Goal: Contribute content

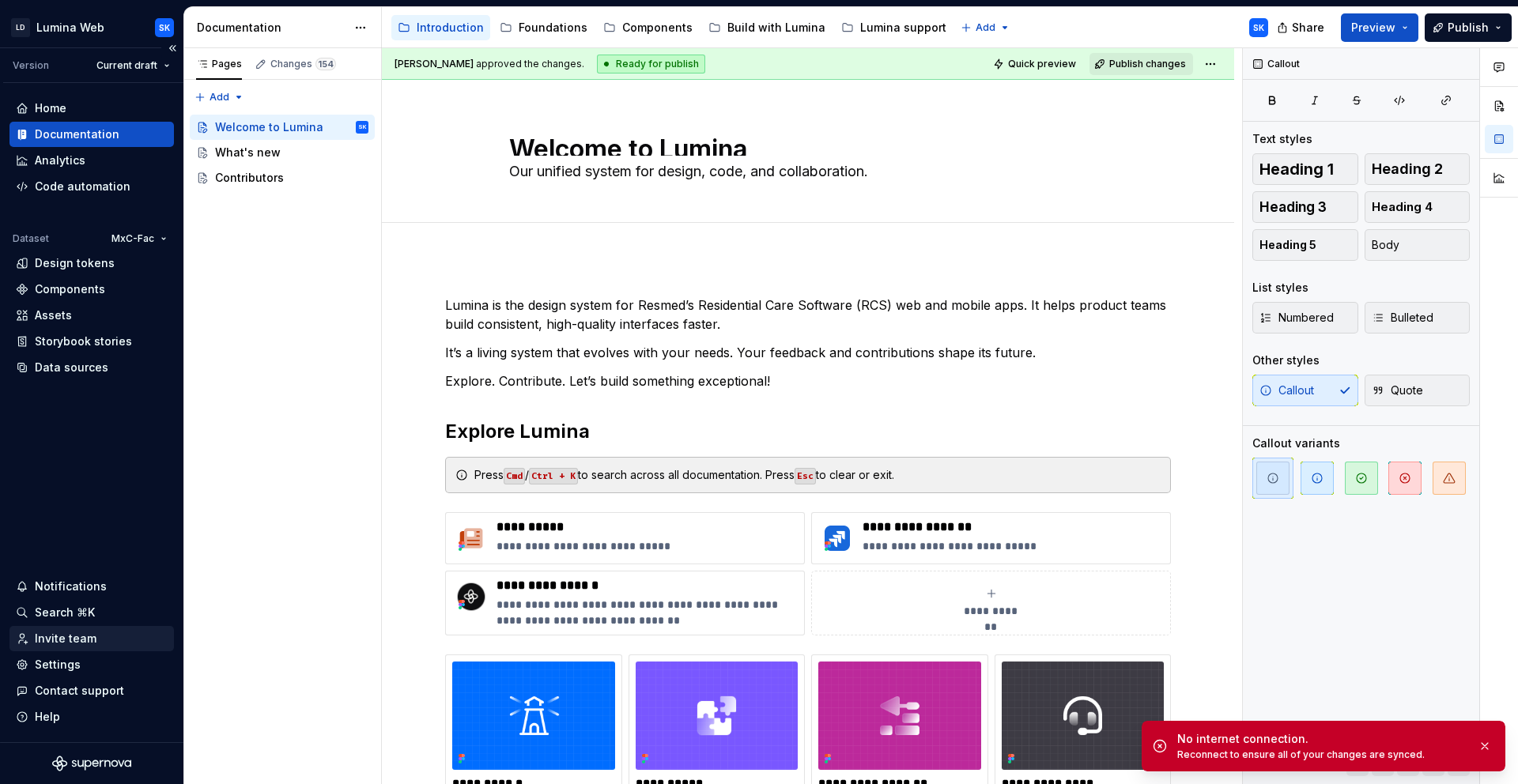
type textarea "*"
click at [99, 640] on div "Invite team" at bounding box center [92, 638] width 152 height 16
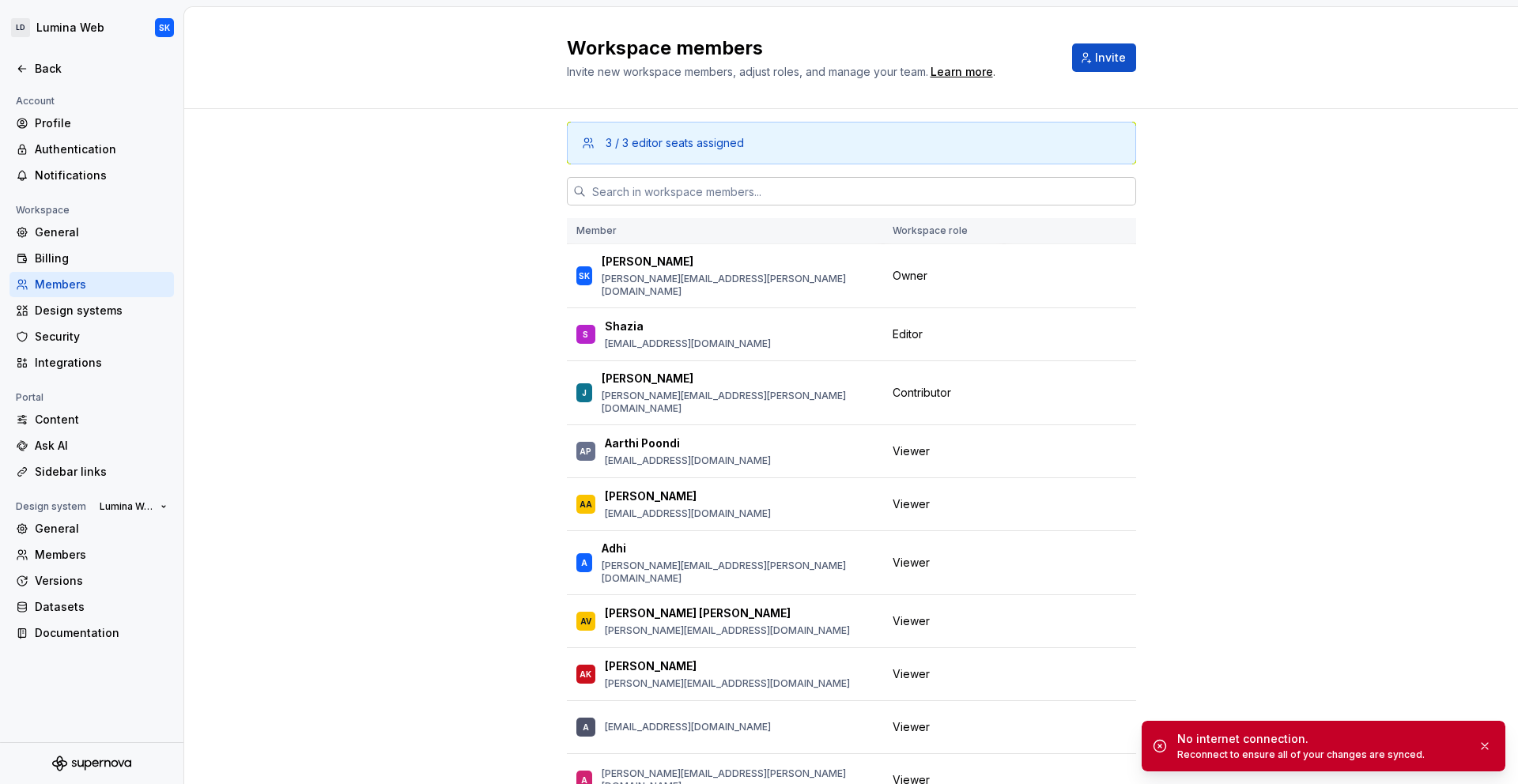
click at [816, 198] on input "text" at bounding box center [861, 190] width 551 height 28
click at [1041, 328] on span "Change role" at bounding box center [1050, 334] width 58 height 13
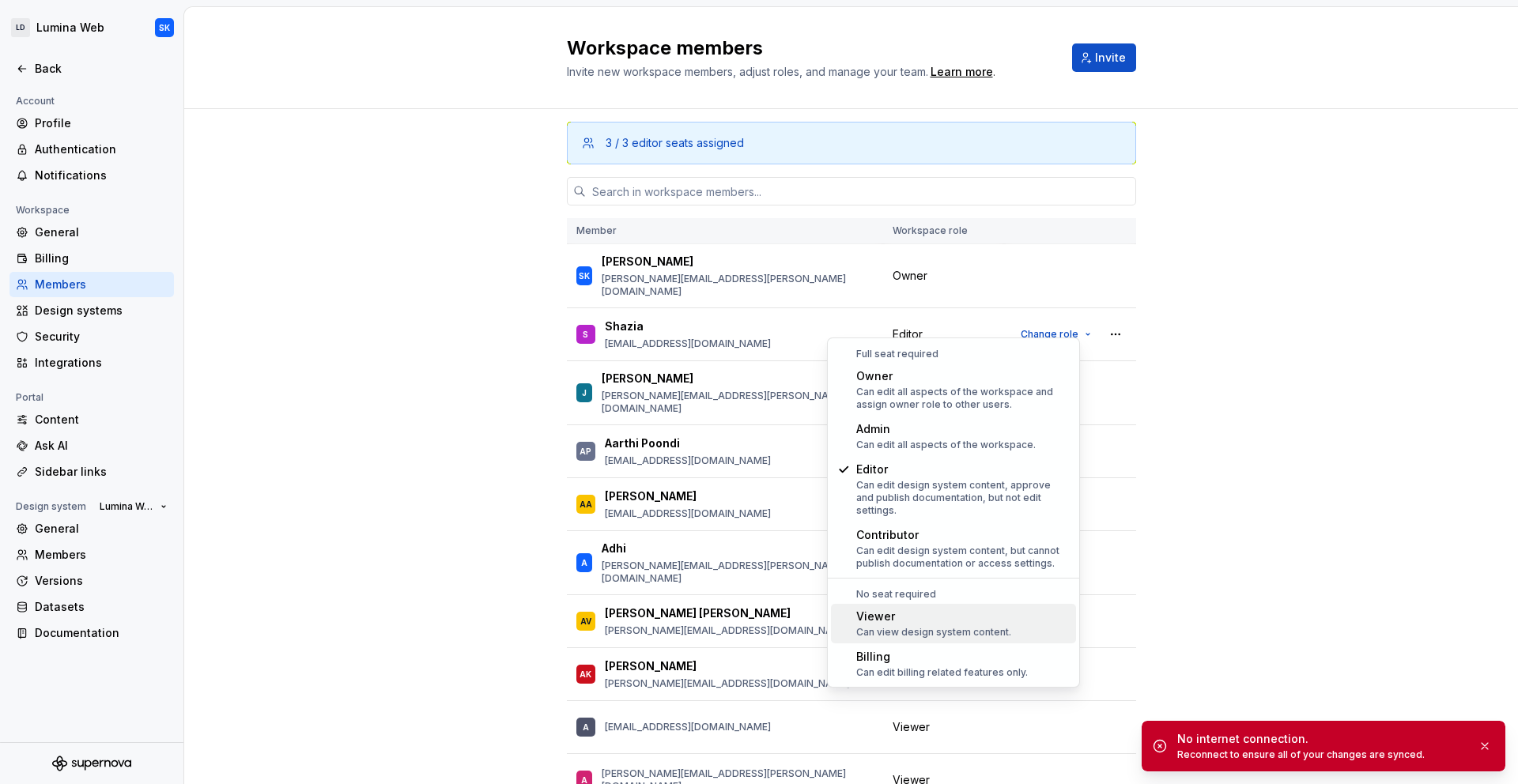
click at [1015, 617] on div "Viewer Can view design system content." at bounding box center [963, 623] width 213 height 30
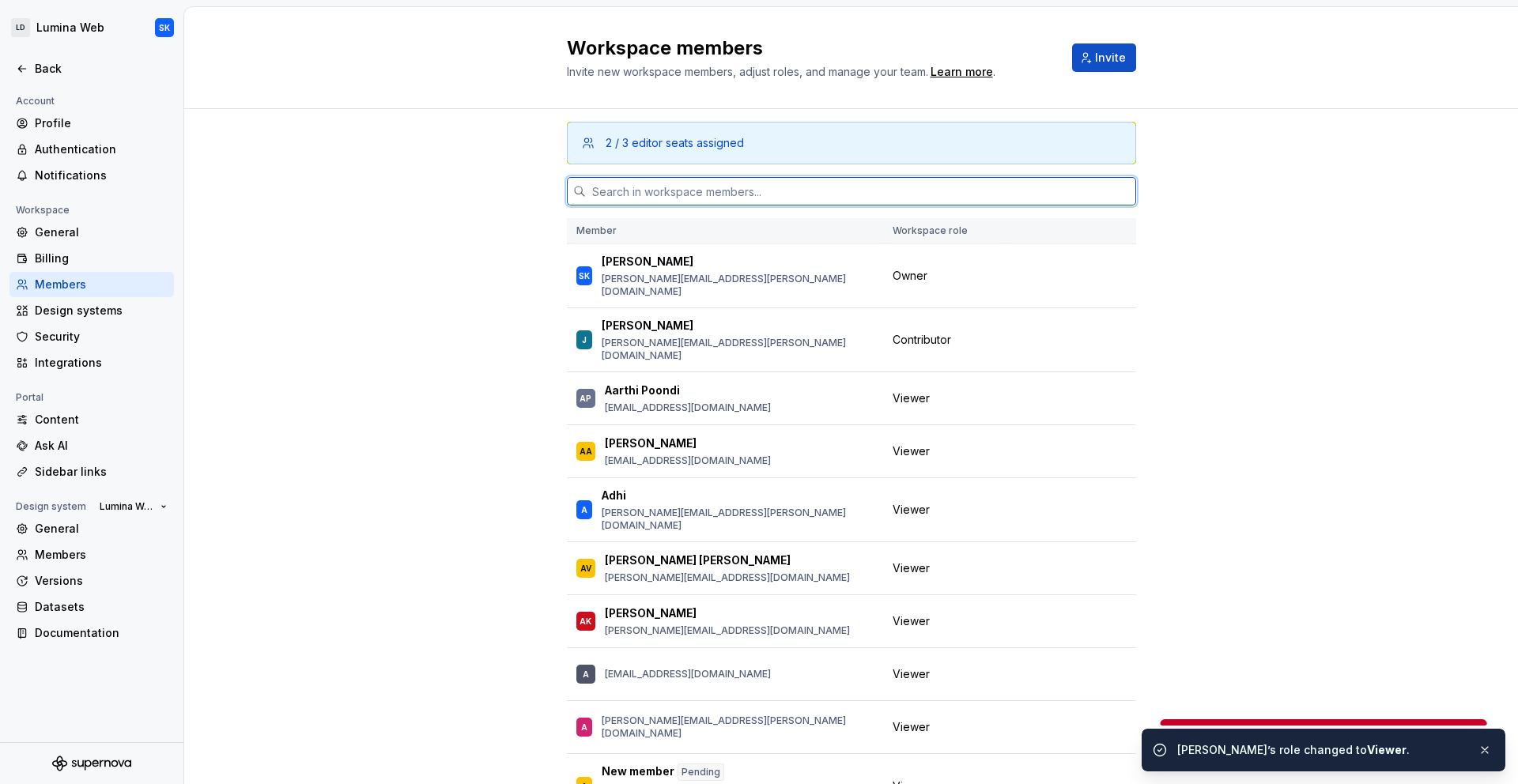
click at [824, 195] on input "text" at bounding box center [861, 190] width 551 height 28
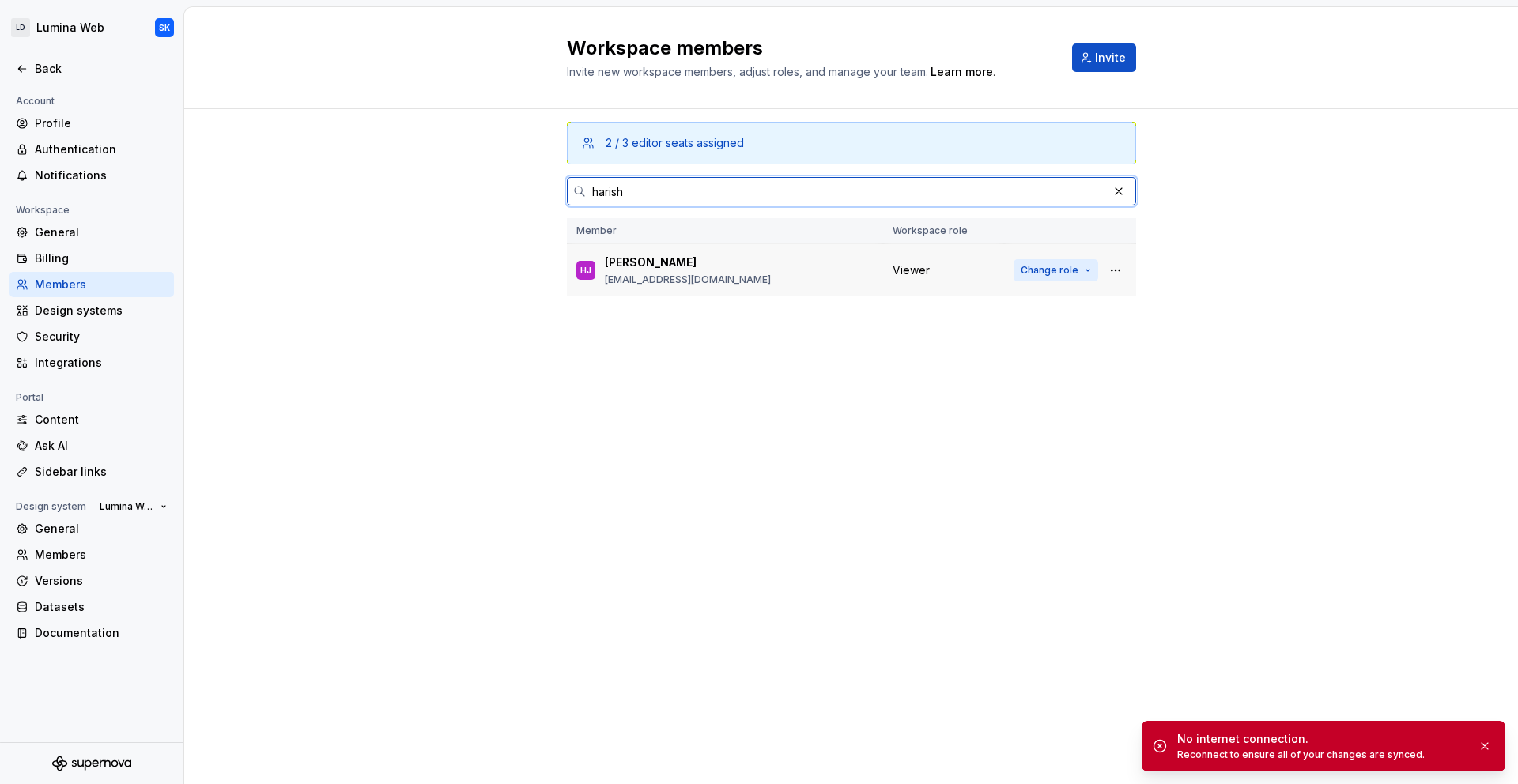
type input "harish"
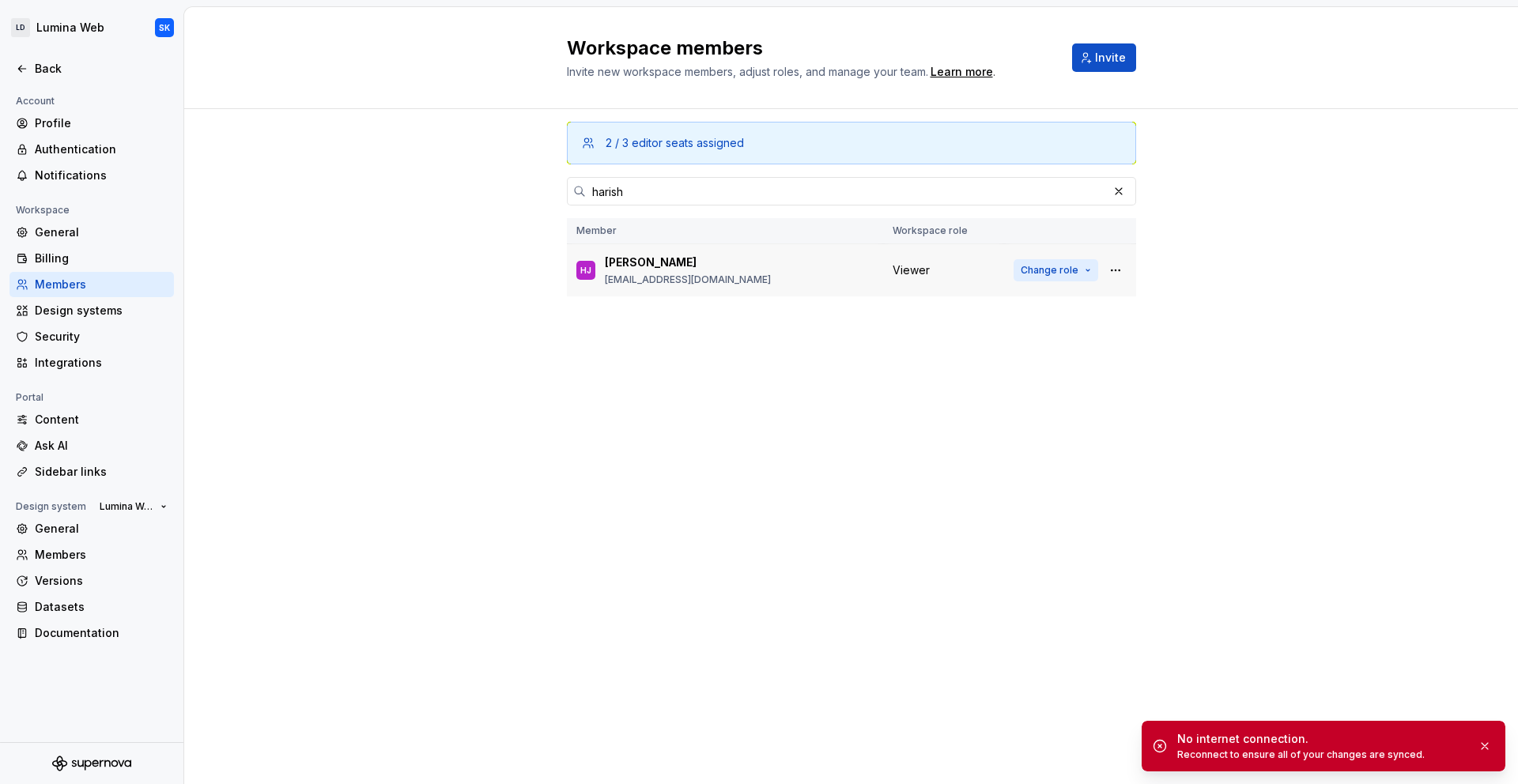
click at [1077, 272] on span "Change role" at bounding box center [1050, 270] width 58 height 13
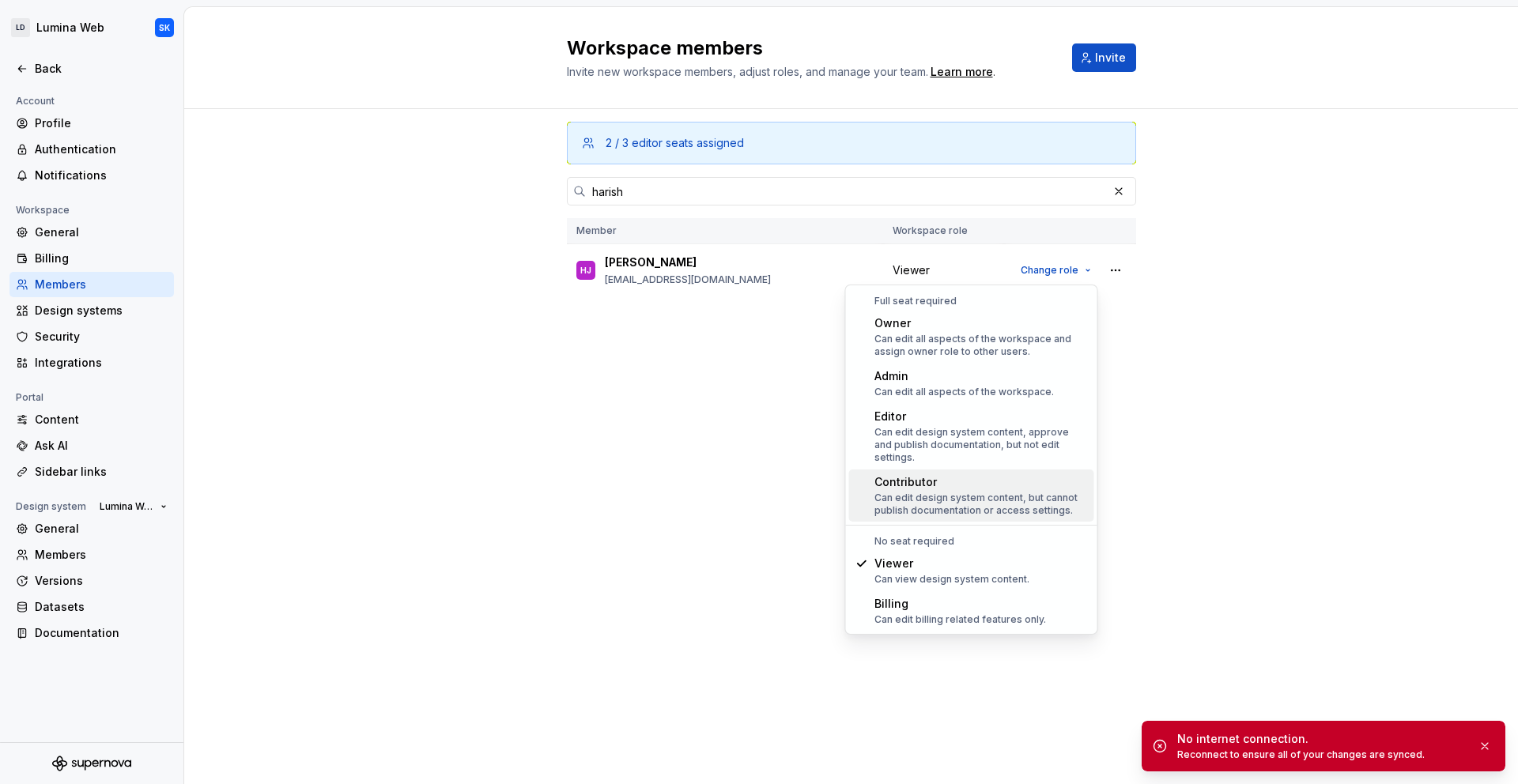
click at [1062, 477] on div "Contributor Can edit design system content, but cannot publish documentation or…" at bounding box center [981, 495] width 213 height 42
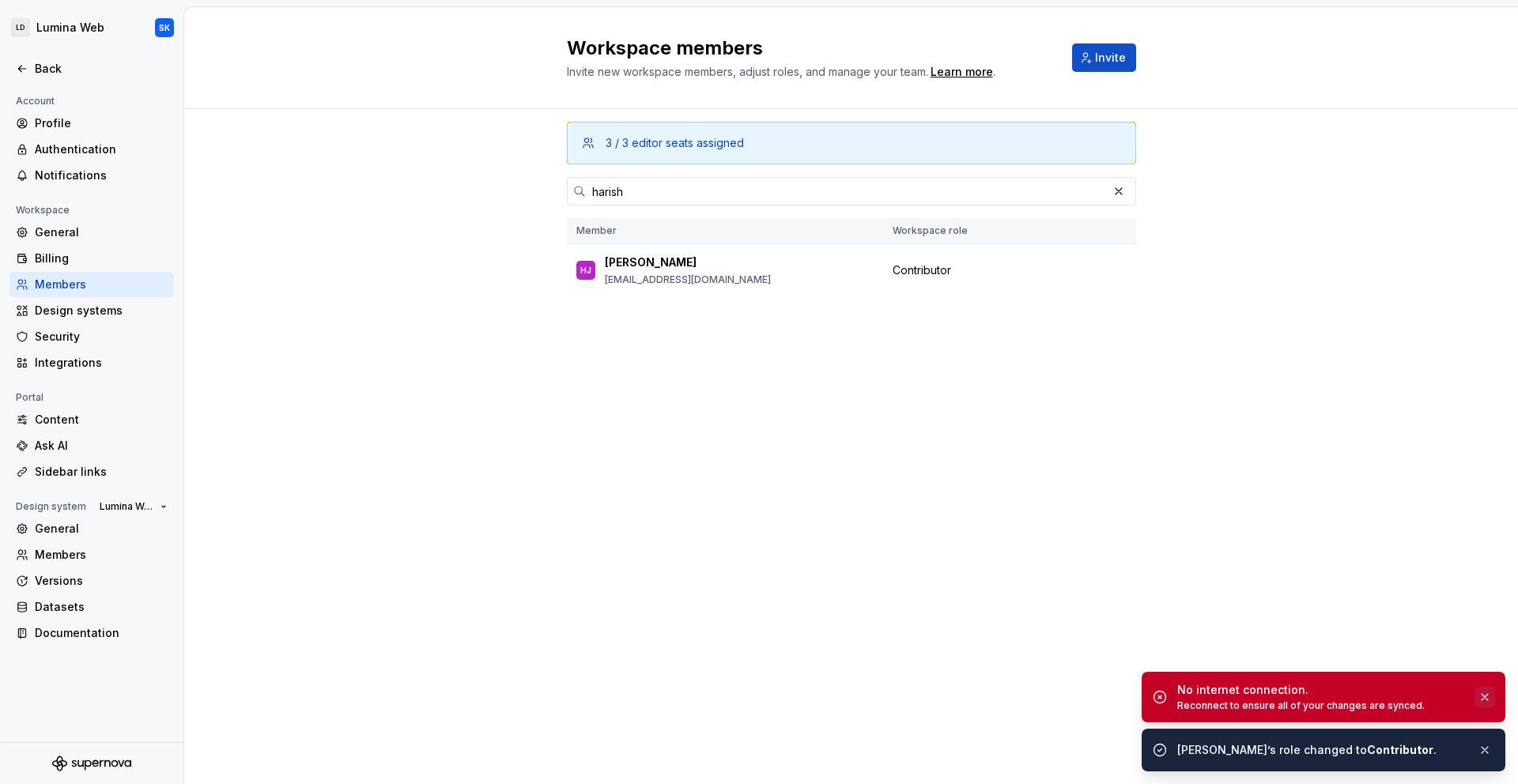
click at [1481, 751] on button "button" at bounding box center [1485, 750] width 20 height 22
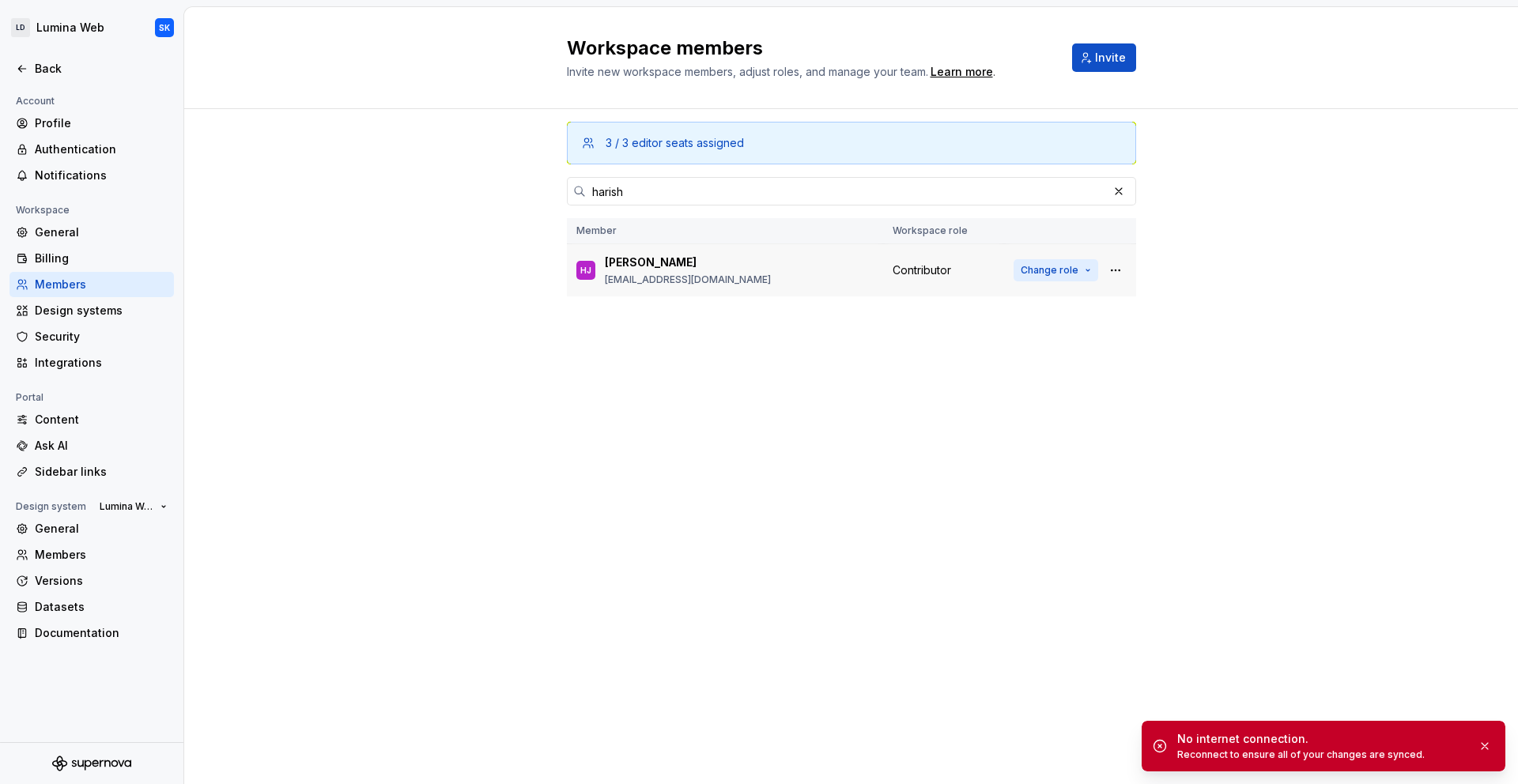
click at [1062, 265] on span "Change role" at bounding box center [1050, 270] width 58 height 13
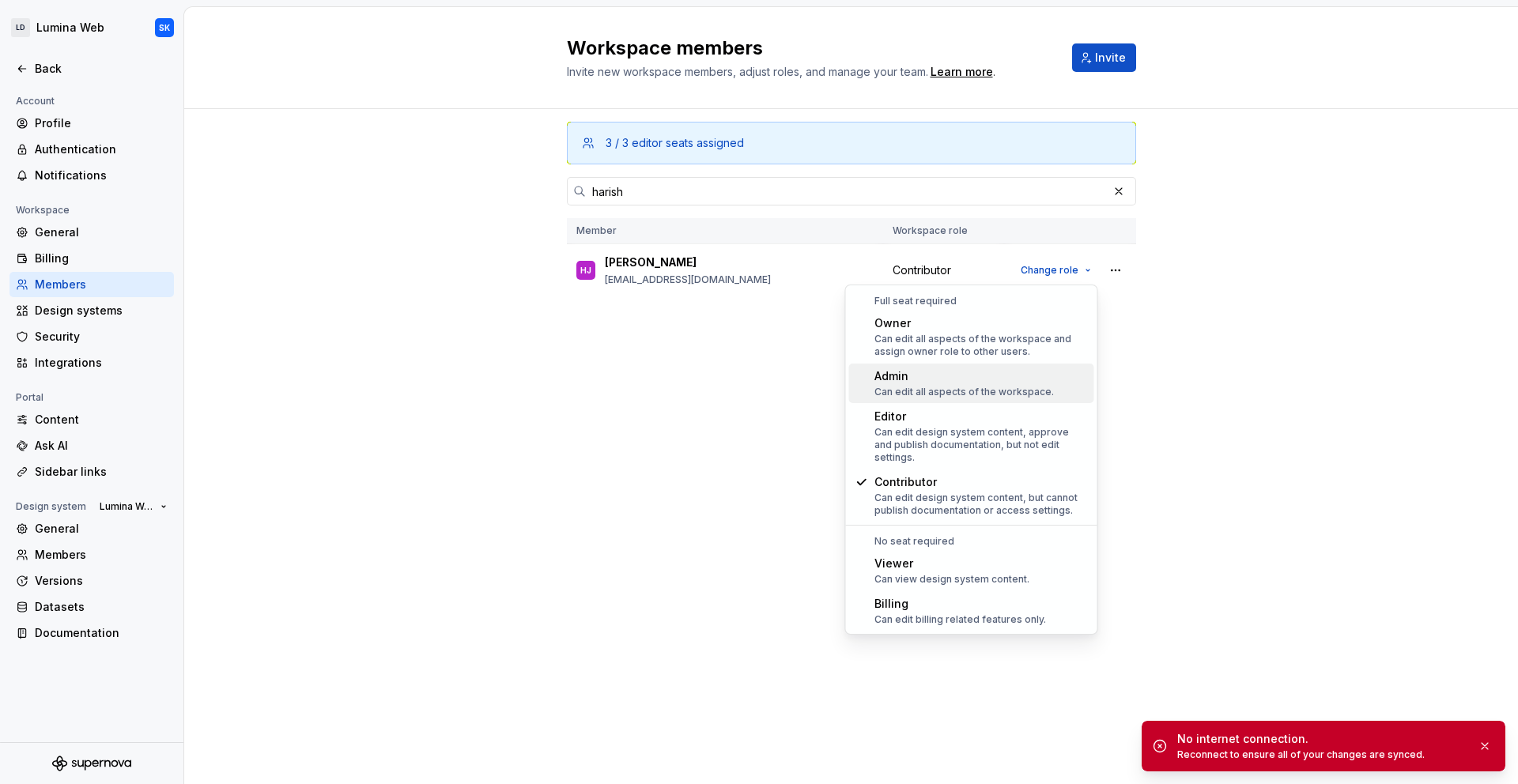
click at [1070, 381] on div "Admin Can edit all aspects of the workspace." at bounding box center [981, 383] width 213 height 30
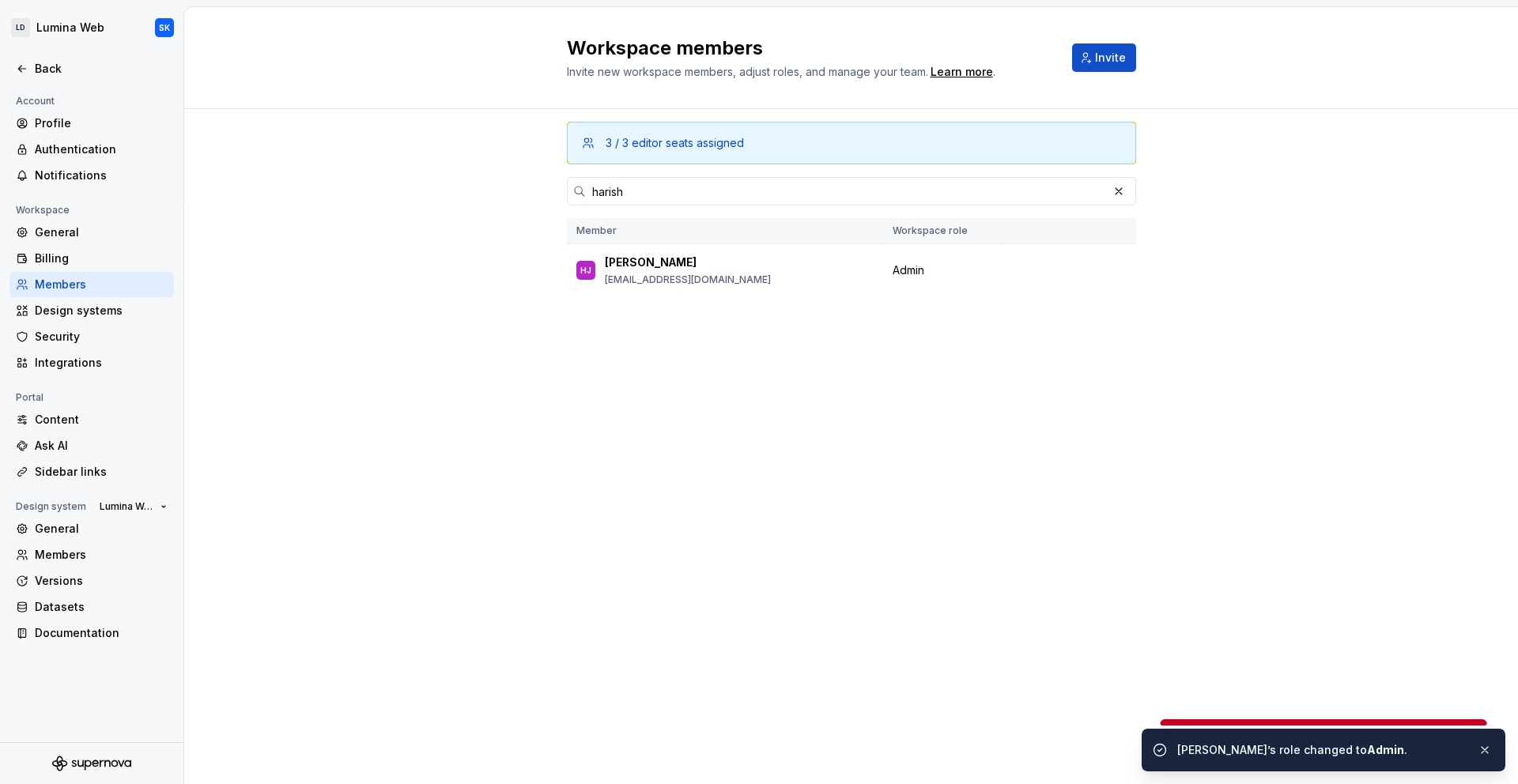
click at [1290, 248] on div "3 / 3 editor seats assigned [PERSON_NAME] Member Workspace role HJ [PERSON_NAME…" at bounding box center [852, 446] width 1334 height 675
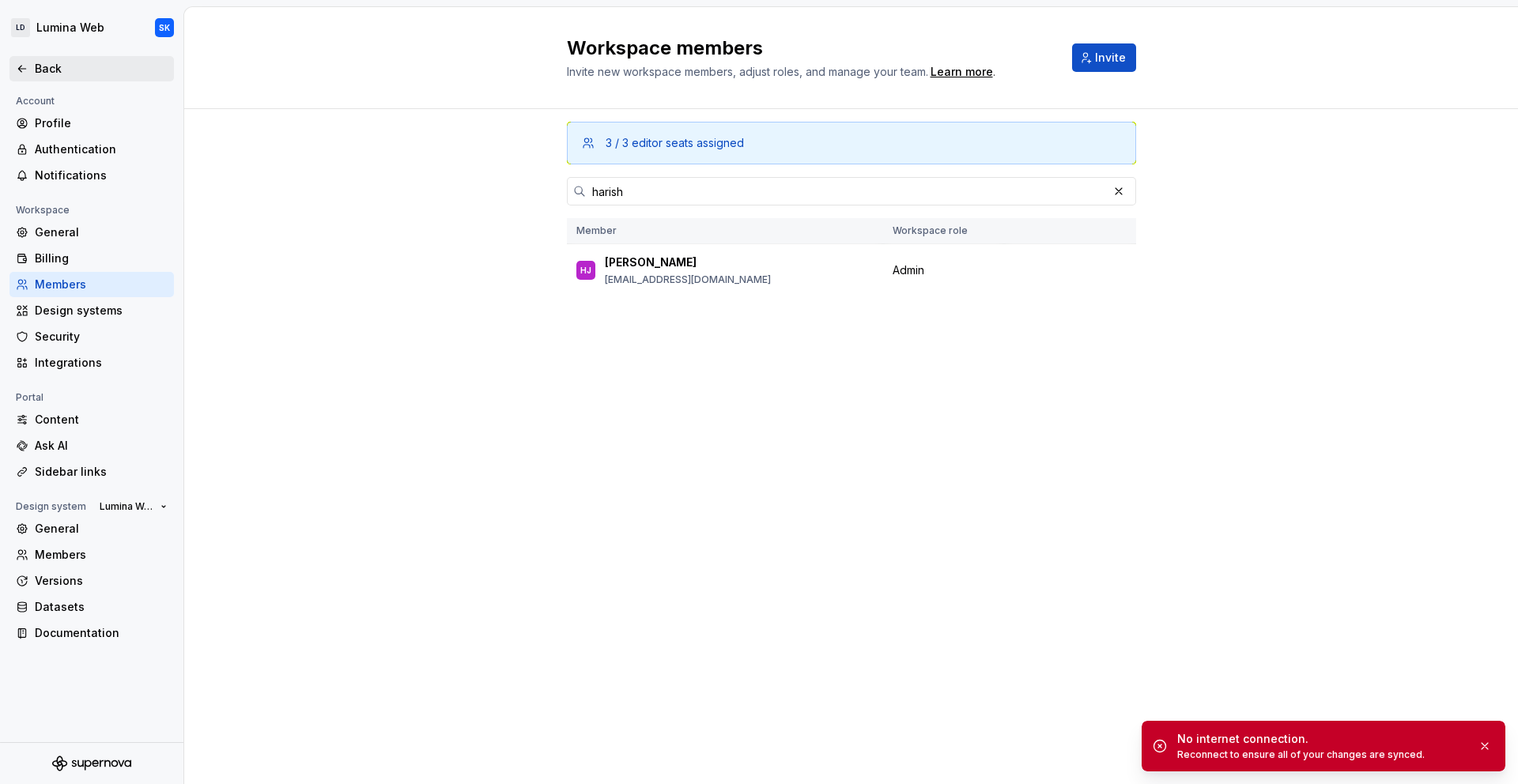
click at [49, 69] on div "Back" at bounding box center [101, 69] width 133 height 16
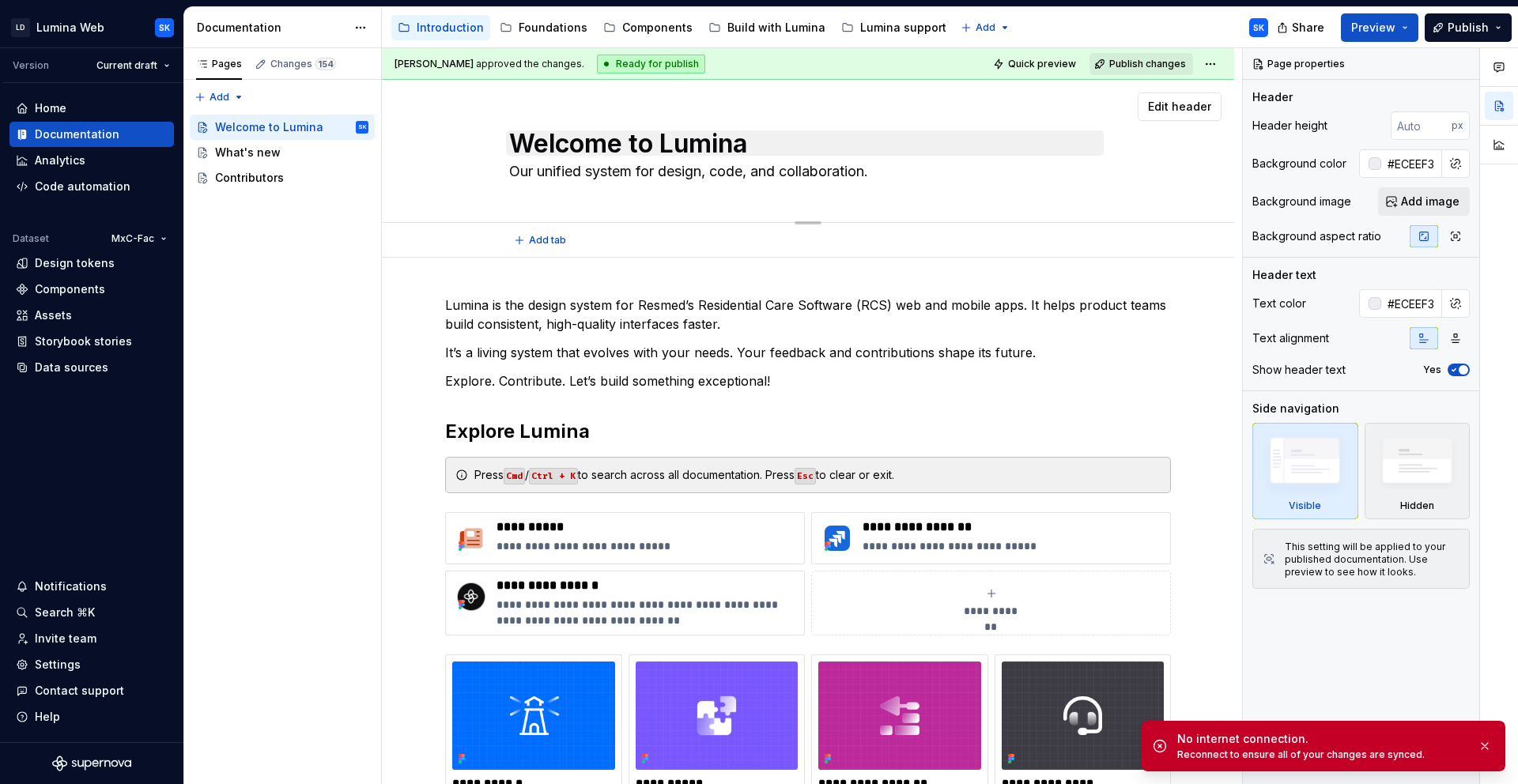
scroll to position [9, 0]
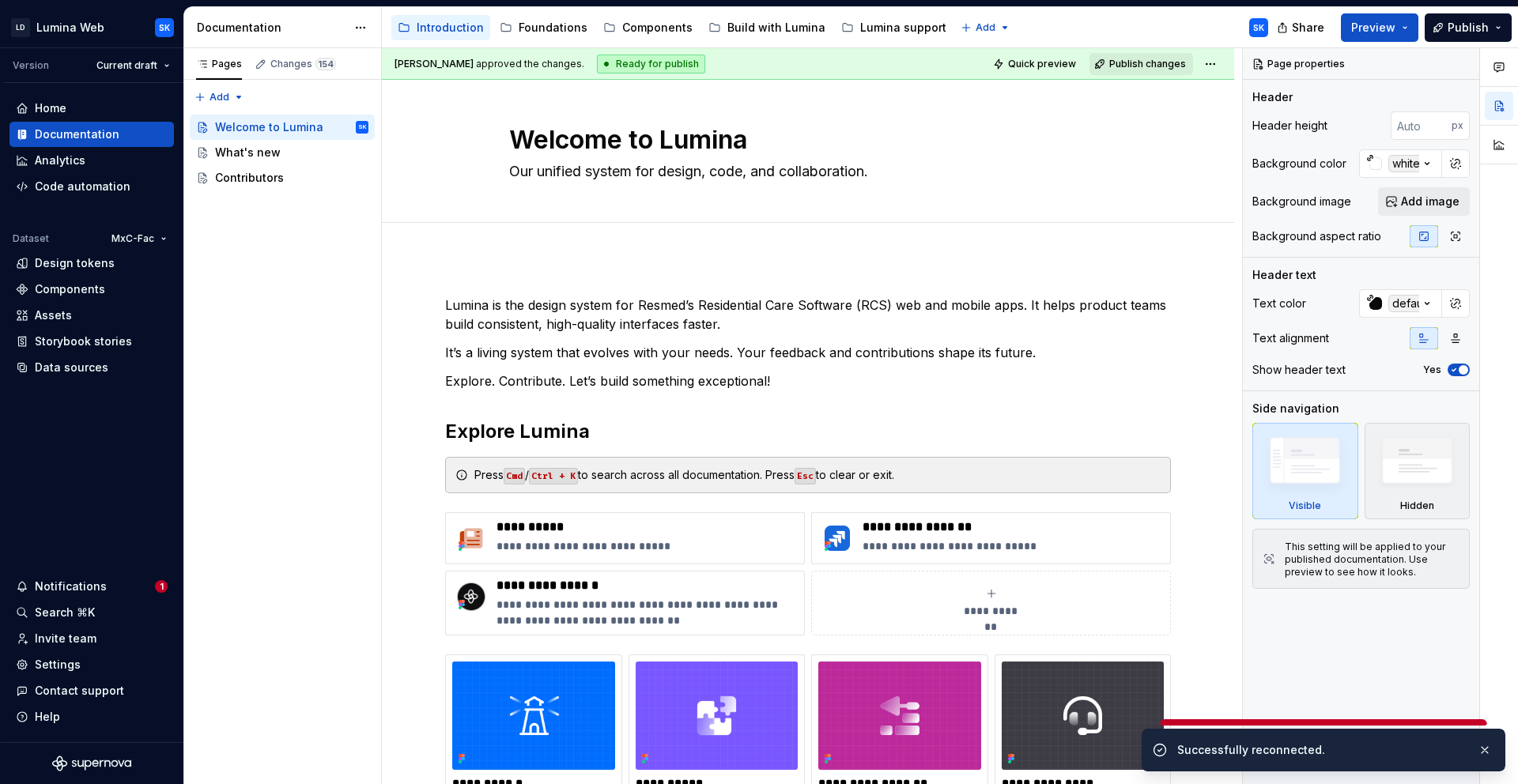
click at [1136, 23] on div "Accessibility guide for tree Page tree. Navigate the tree with the arrow keys. …" at bounding box center [831, 27] width 899 height 41
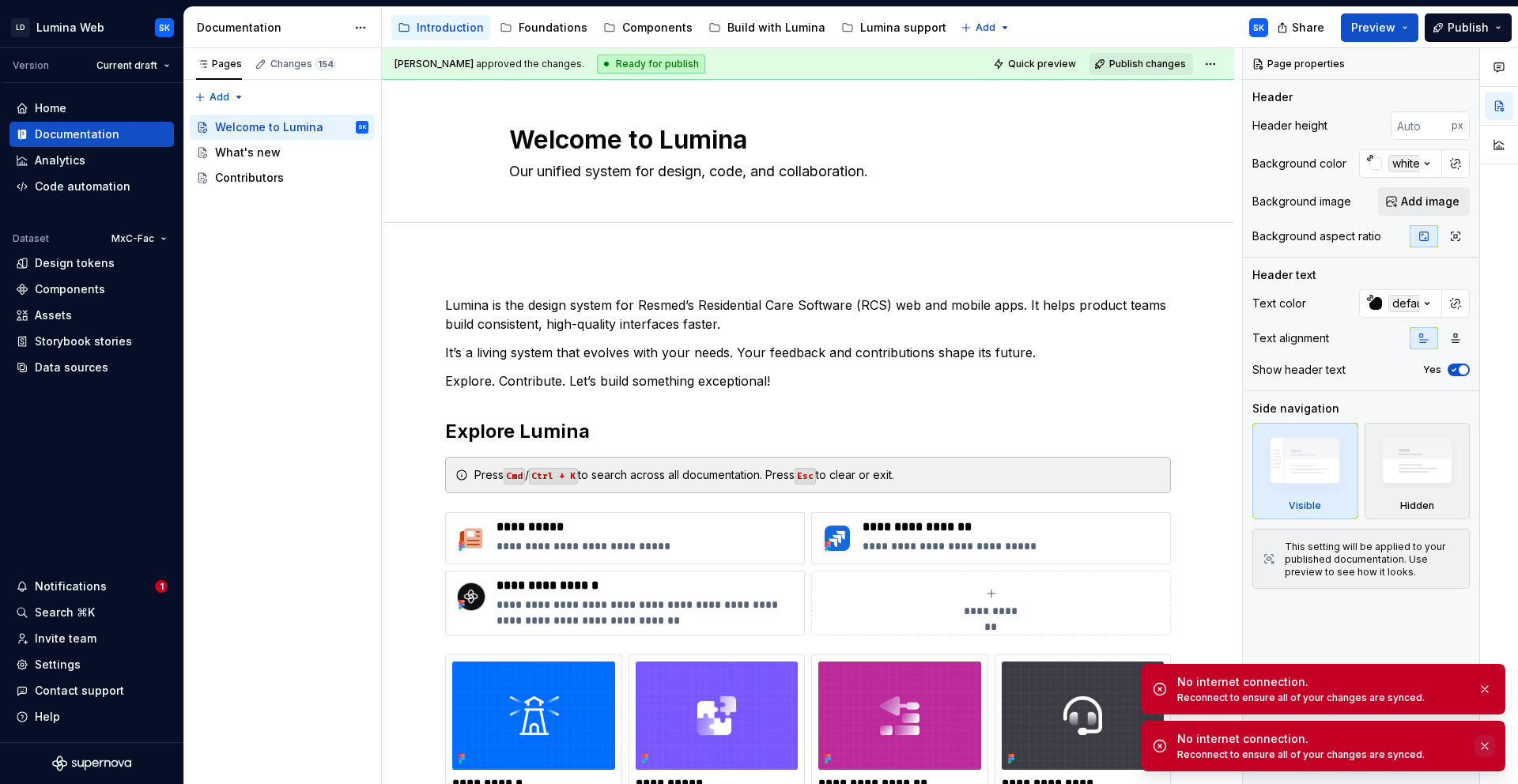
click at [1491, 750] on button "button" at bounding box center [1485, 746] width 20 height 22
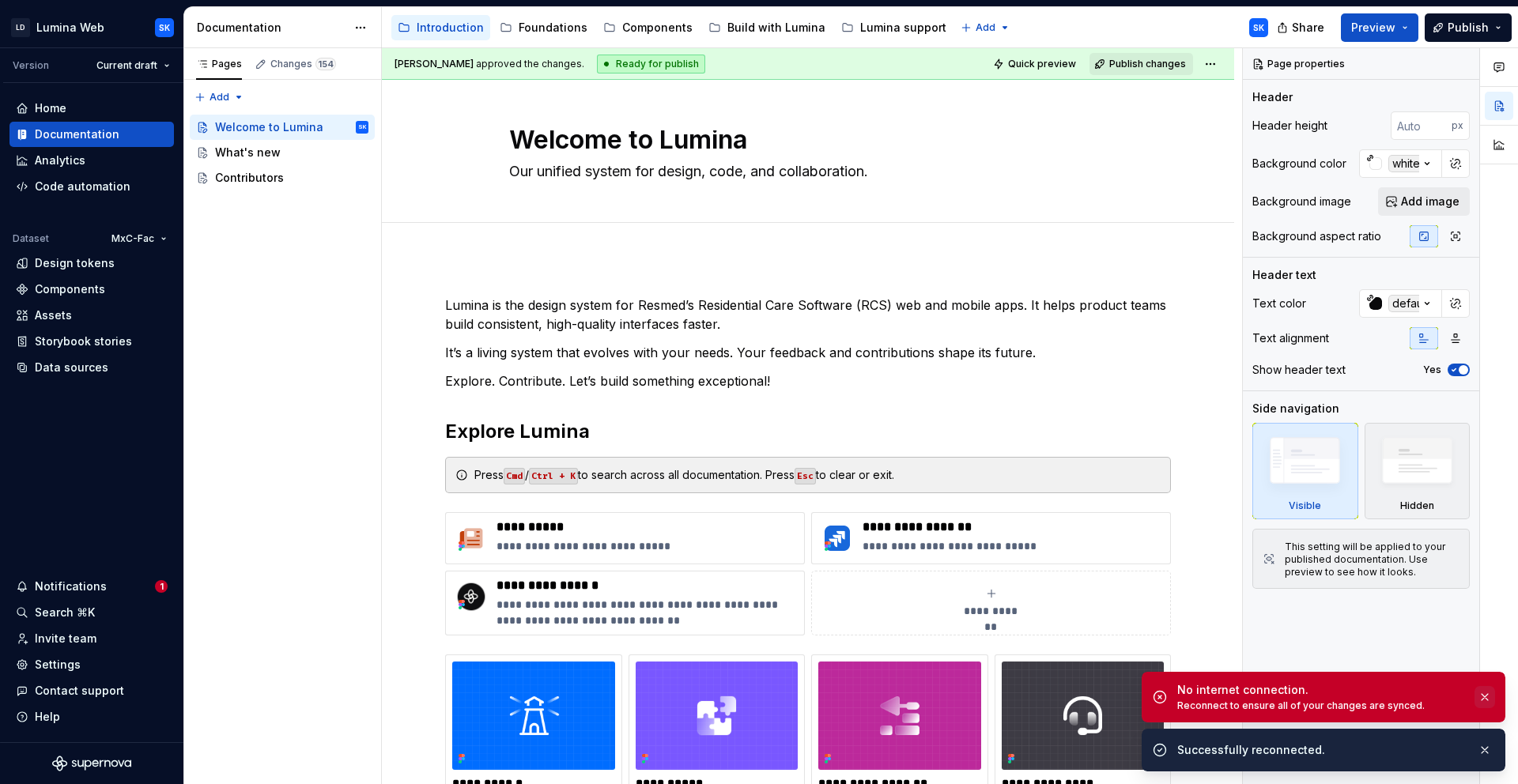
click at [1485, 696] on button "button" at bounding box center [1485, 697] width 20 height 22
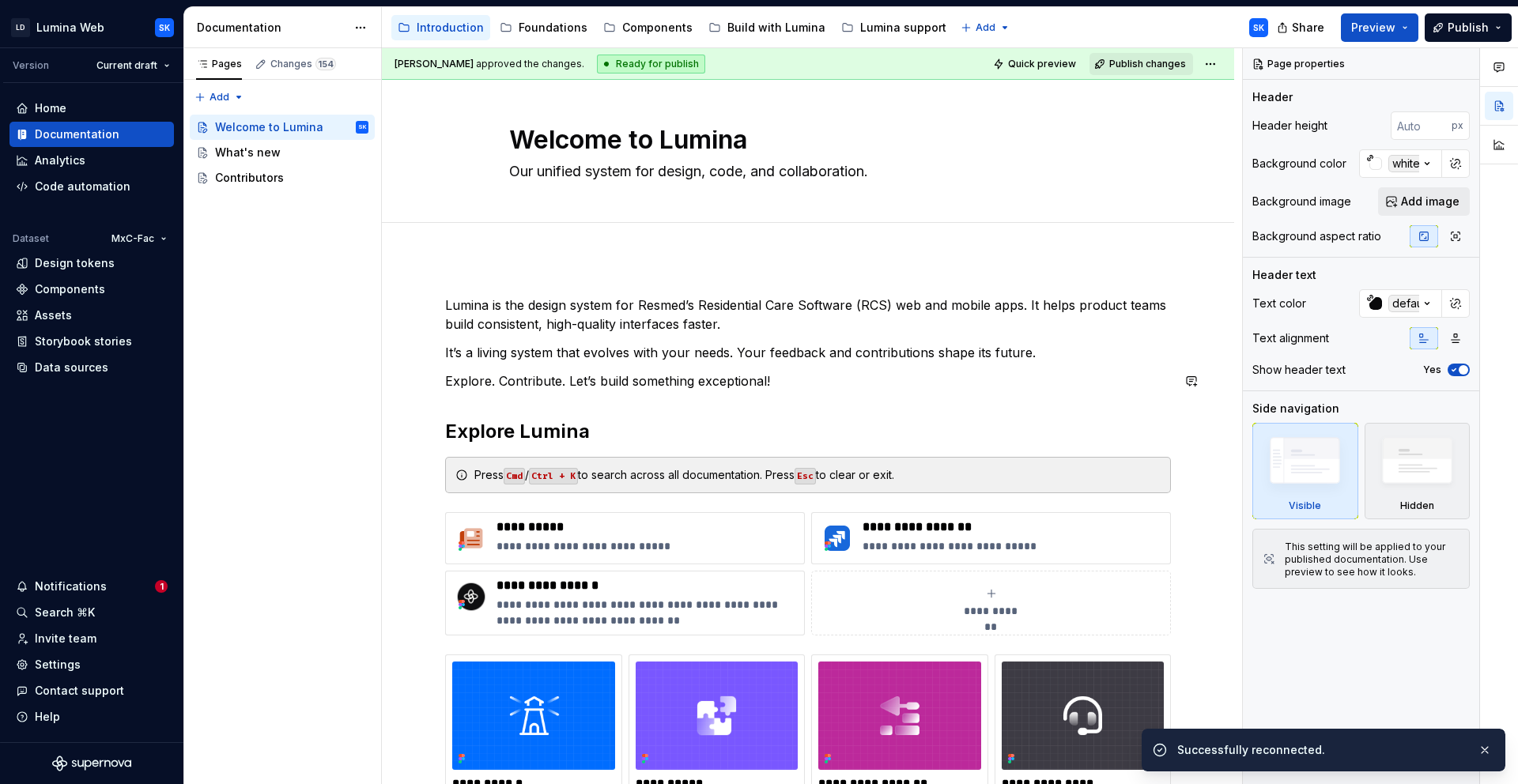
click at [779, 369] on div "**********" at bounding box center [808, 600] width 726 height 609
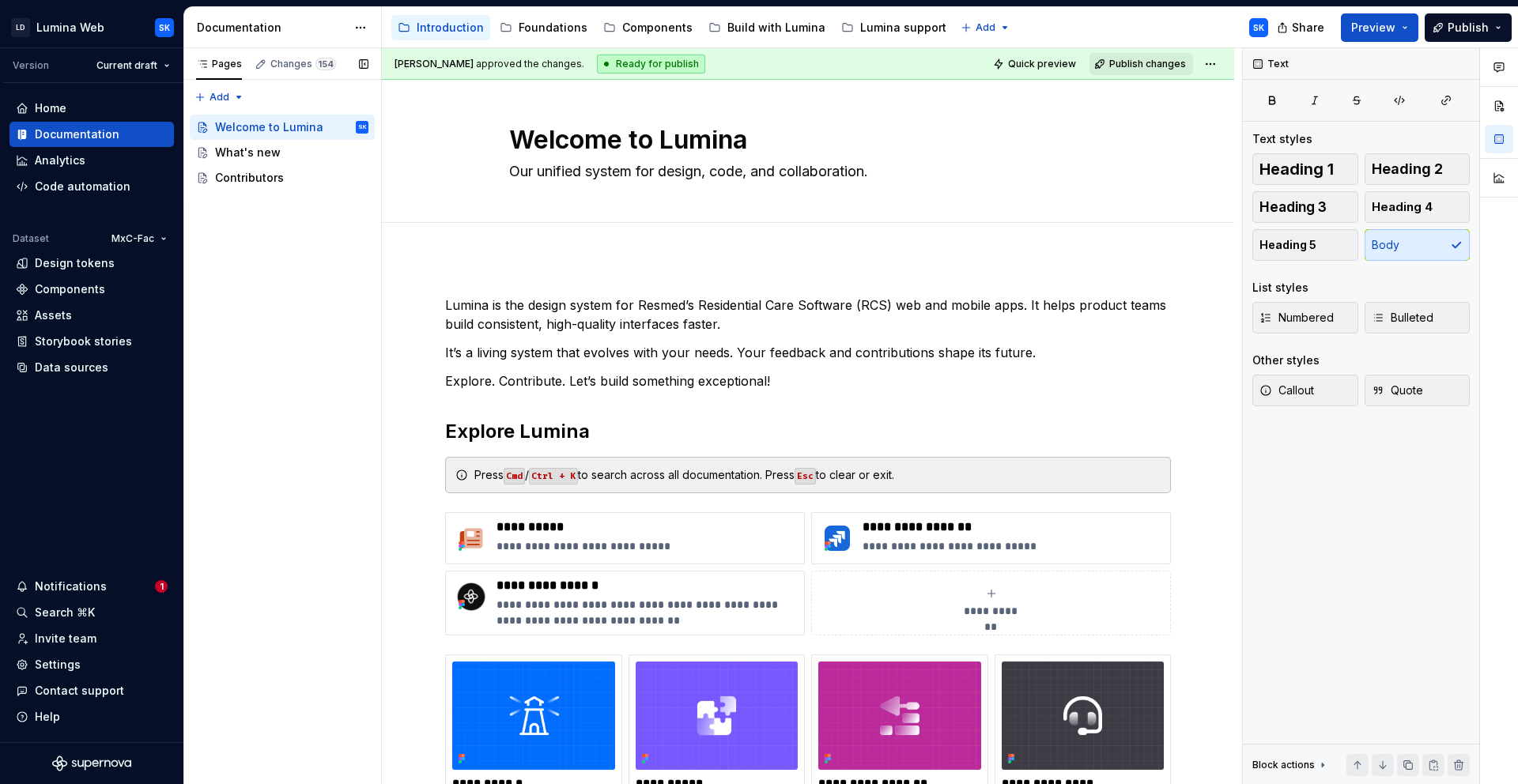
drag, startPoint x: 110, startPoint y: 582, endPoint x: 379, endPoint y: 522, distance: 275.6
click at [110, 582] on div "Notifications" at bounding box center [86, 586] width 139 height 16
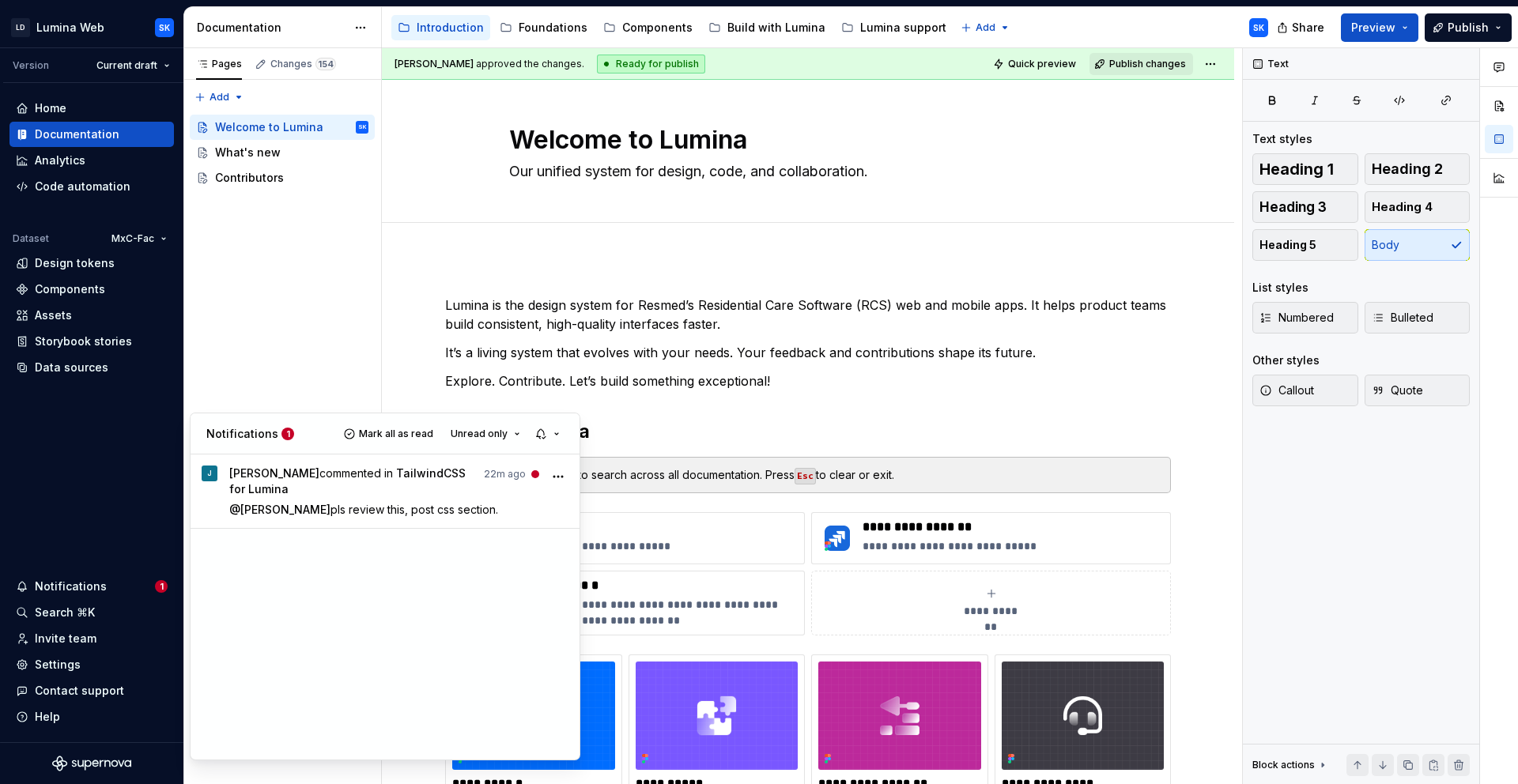
click at [132, 488] on html "LD Lumina Web SK Version Current draft Home Documentation Analytics Code automa…" at bounding box center [759, 392] width 1518 height 784
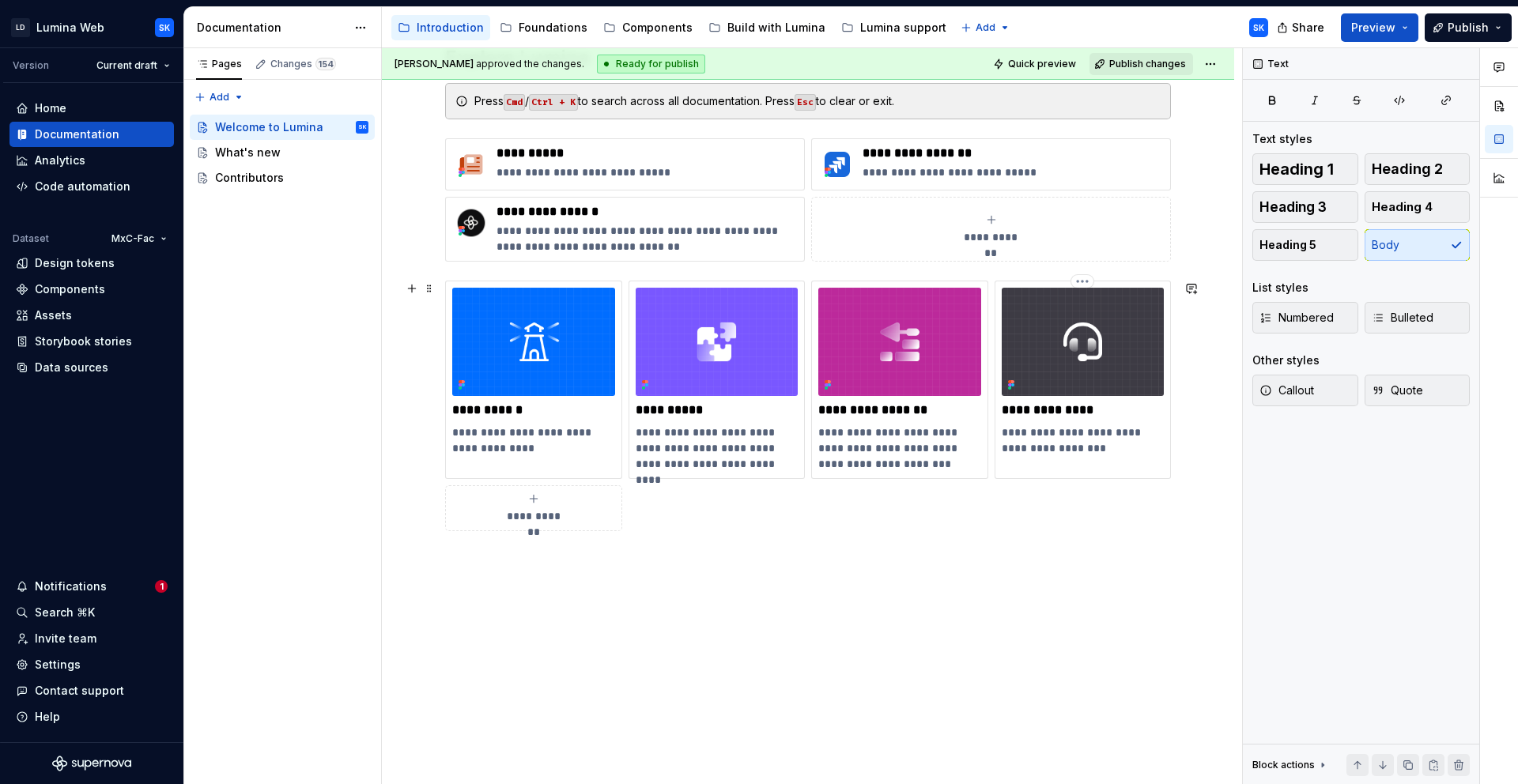
scroll to position [164, 0]
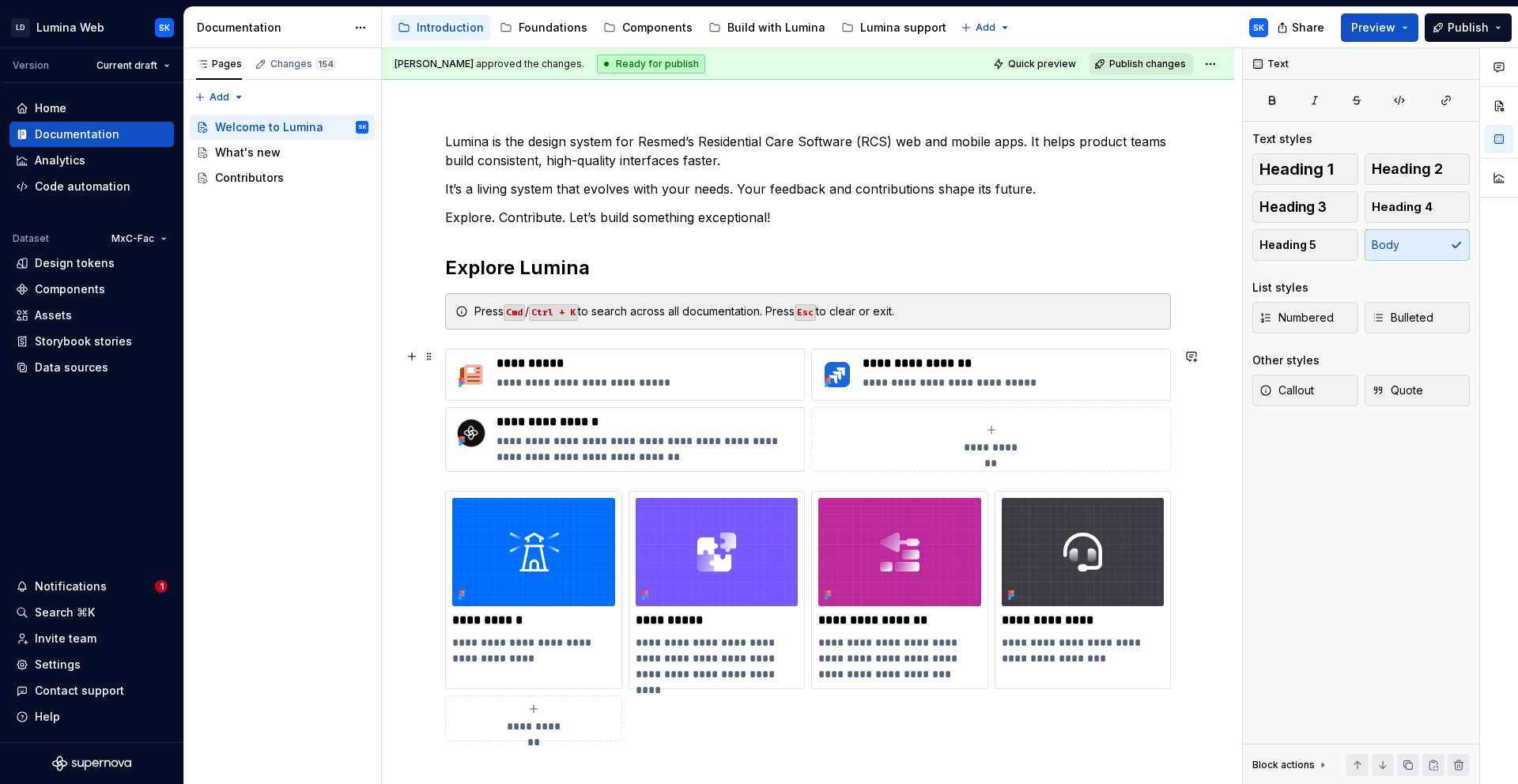
click at [807, 403] on div "**********" at bounding box center [808, 409] width 726 height 123
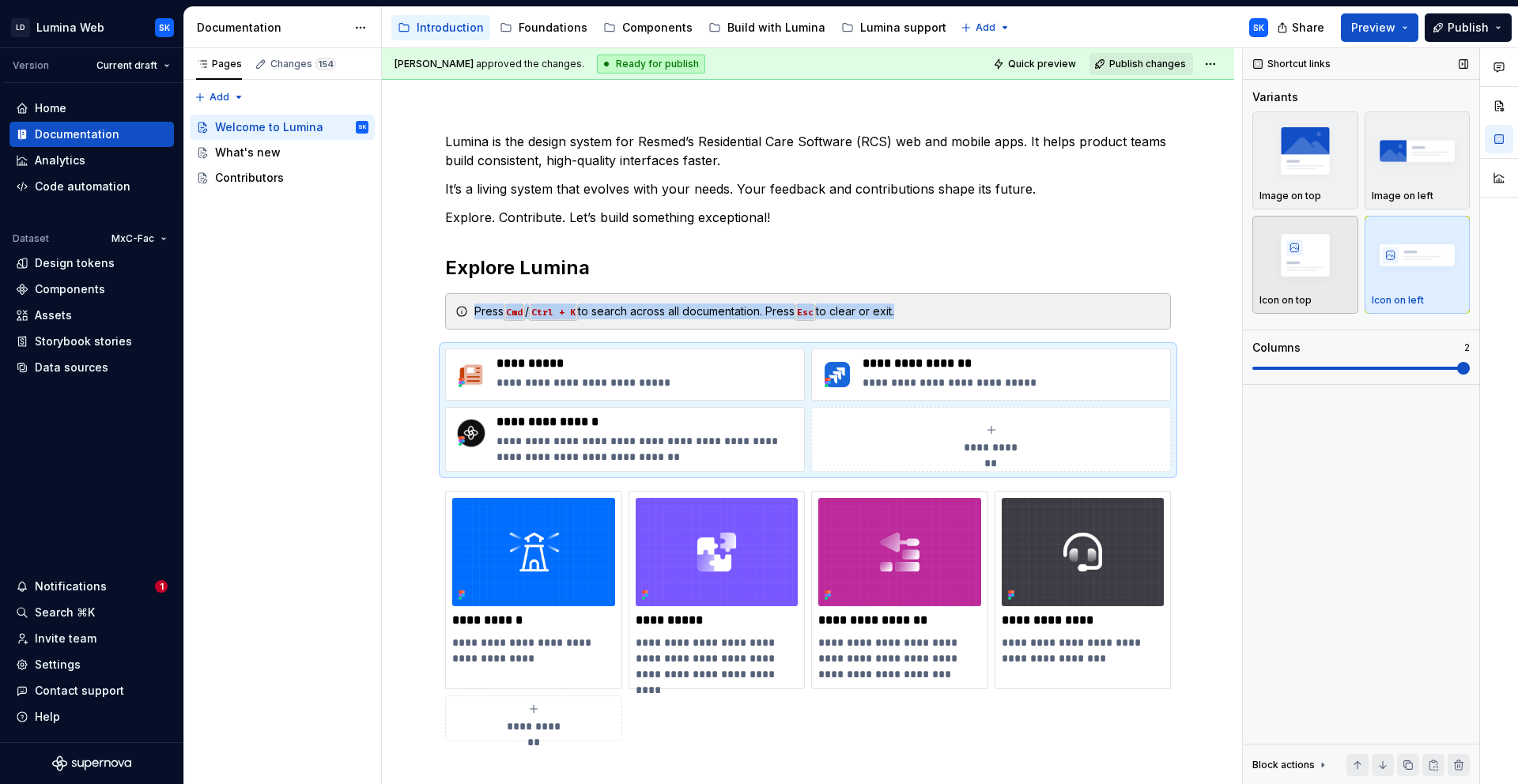
click at [1334, 290] on div "Icon on top" at bounding box center [1306, 264] width 92 height 84
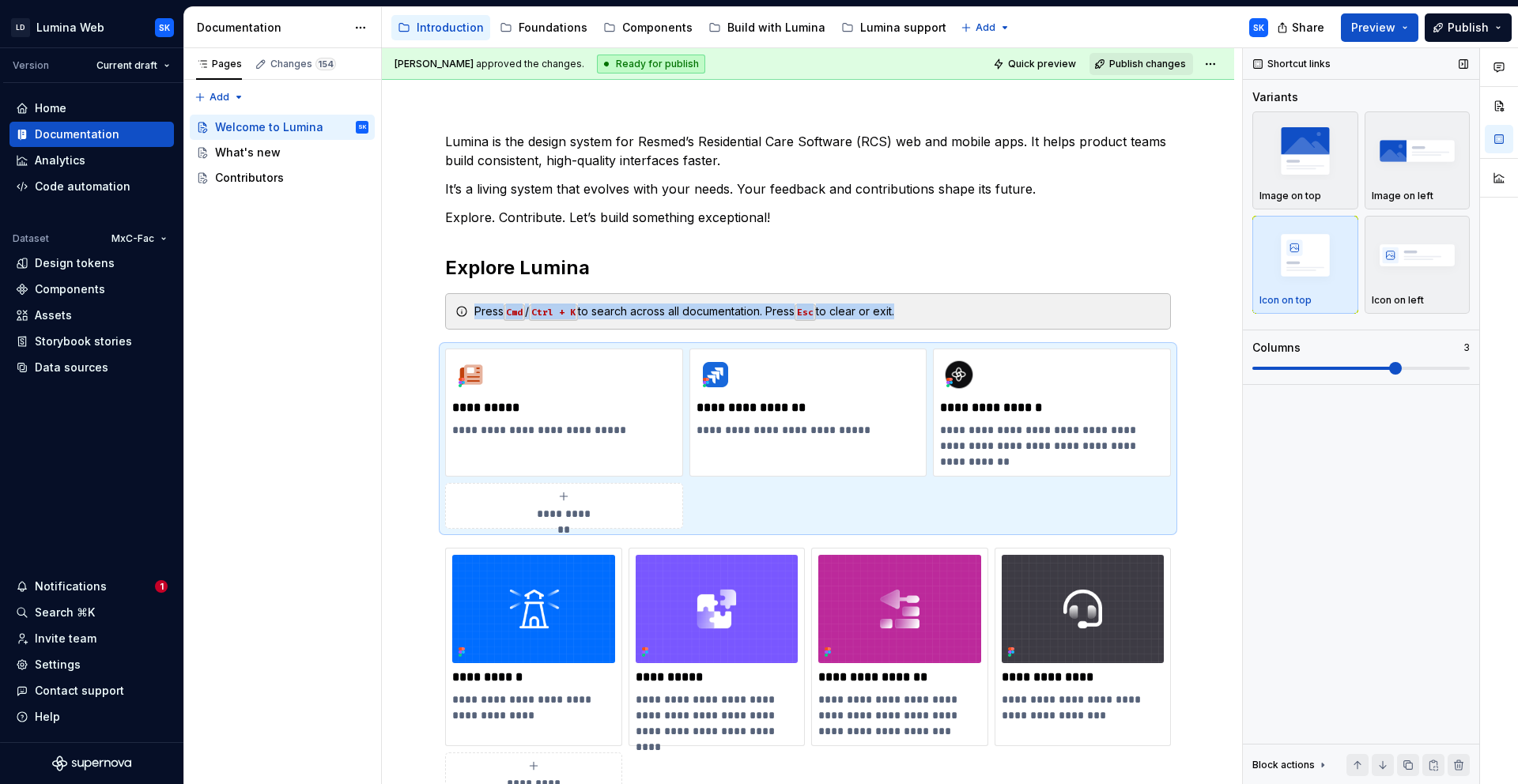
click at [1402, 369] on span at bounding box center [1396, 368] width 13 height 13
click at [1415, 251] on img "button" at bounding box center [1418, 255] width 92 height 58
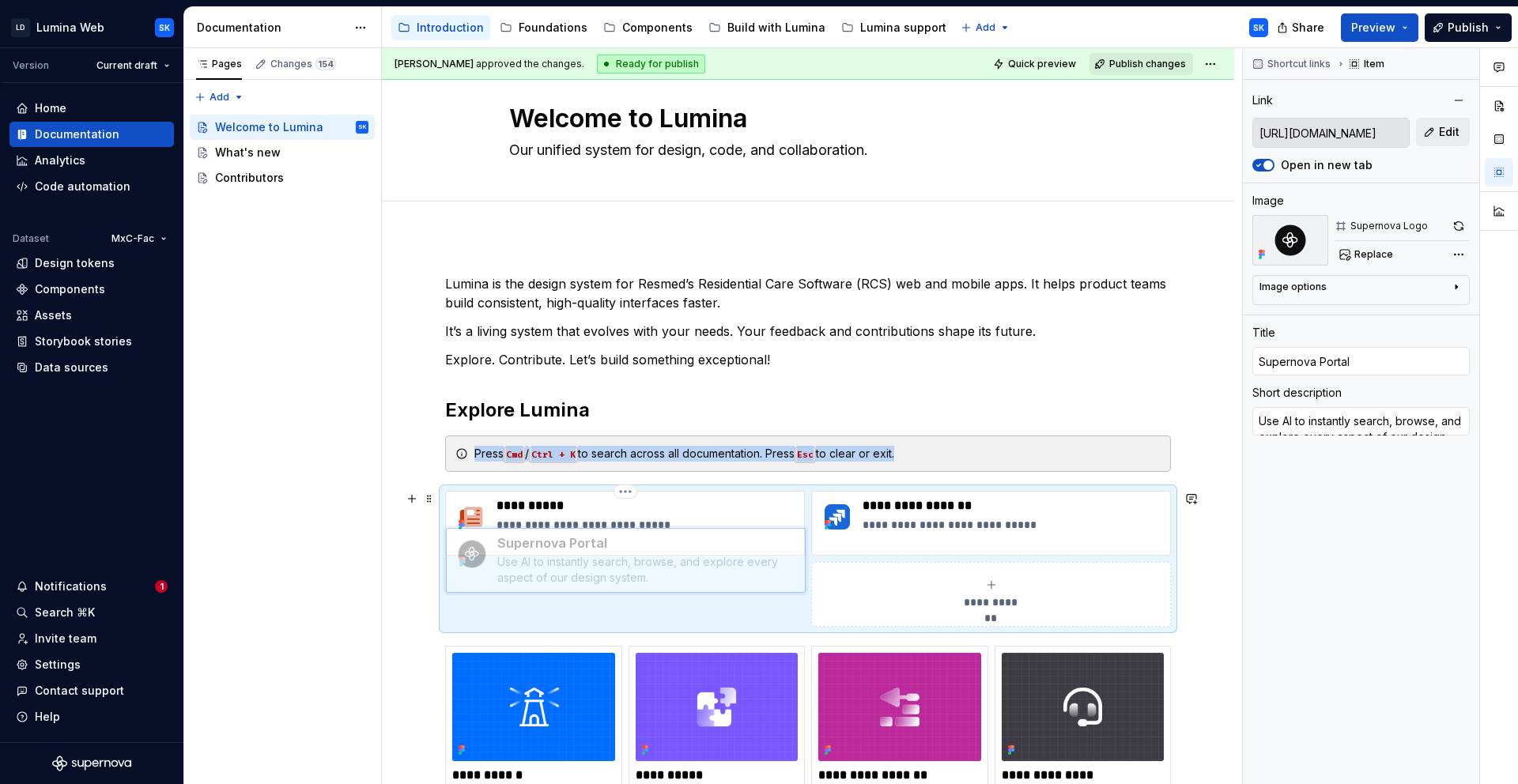
scroll to position [34, 0]
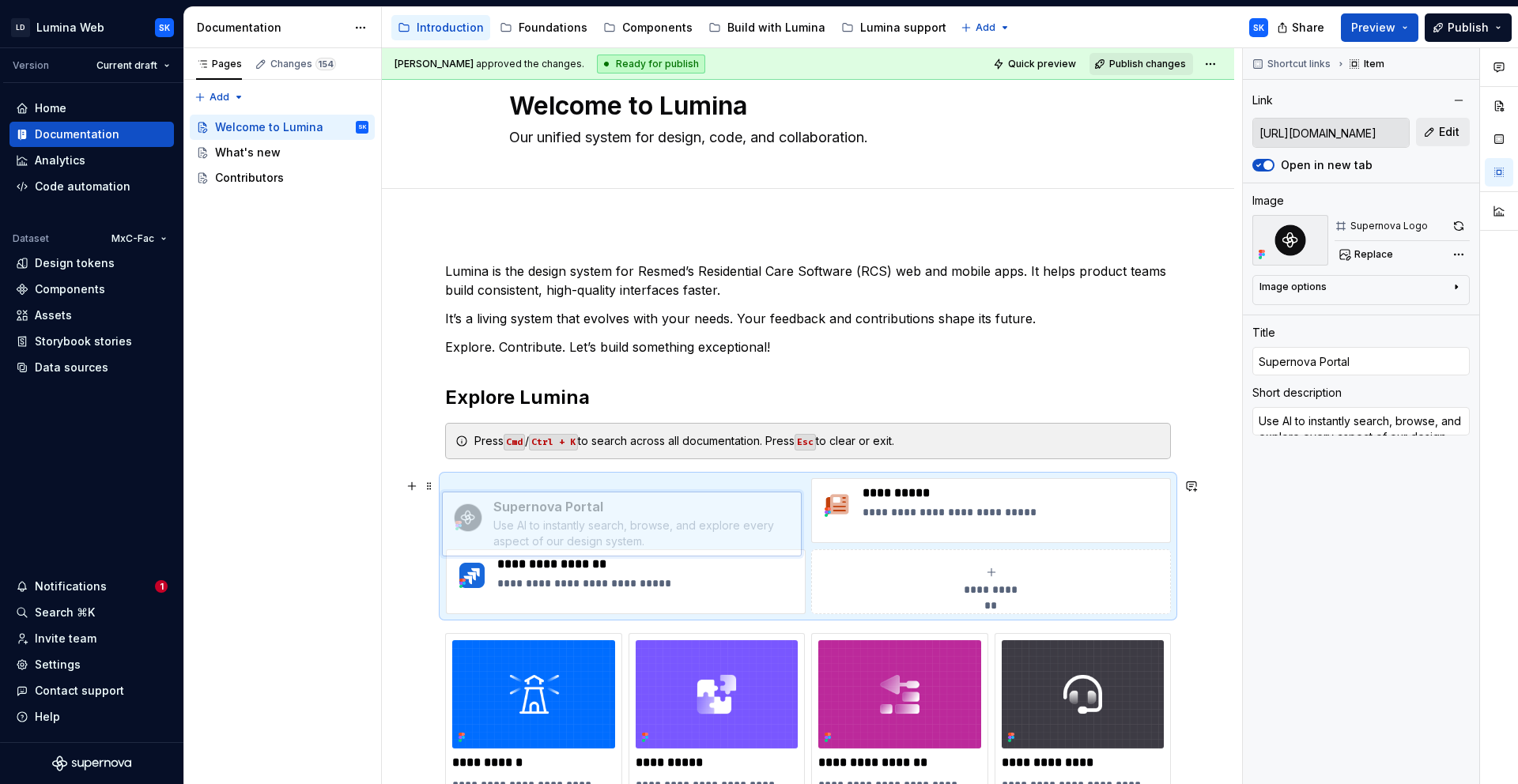
drag, startPoint x: 475, startPoint y: 561, endPoint x: 472, endPoint y: 504, distance: 57.1
click at [472, 504] on body "LD Lumina Web SK Version Current draft Home Documentation Analytics Code automa…" at bounding box center [759, 392] width 1518 height 784
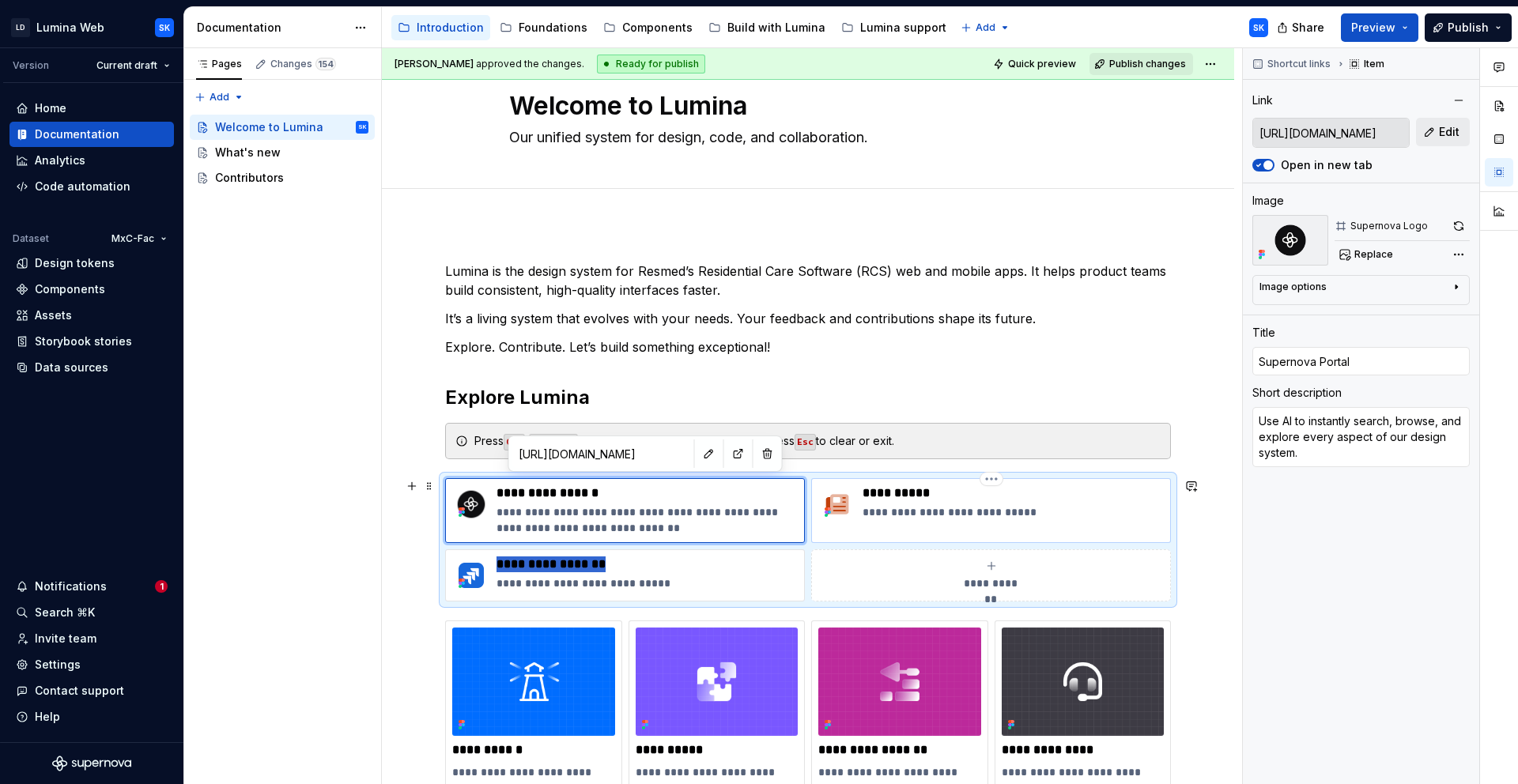
drag, startPoint x: 703, startPoint y: 556, endPoint x: 871, endPoint y: 506, distance: 175.3
click at [871, 506] on div "**********" at bounding box center [808, 539] width 726 height 123
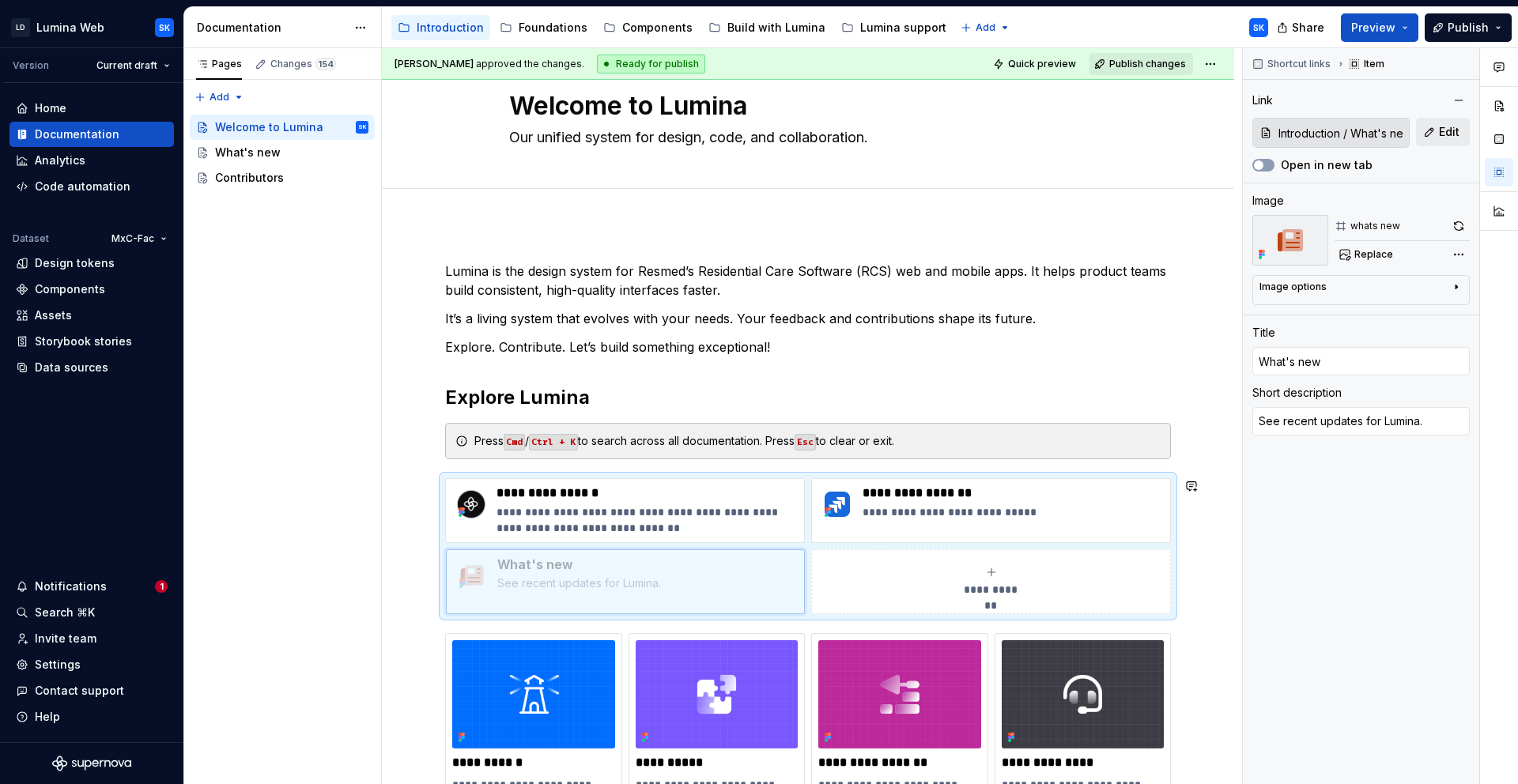
drag, startPoint x: 830, startPoint y: 482, endPoint x: 516, endPoint y: 567, distance: 325.3
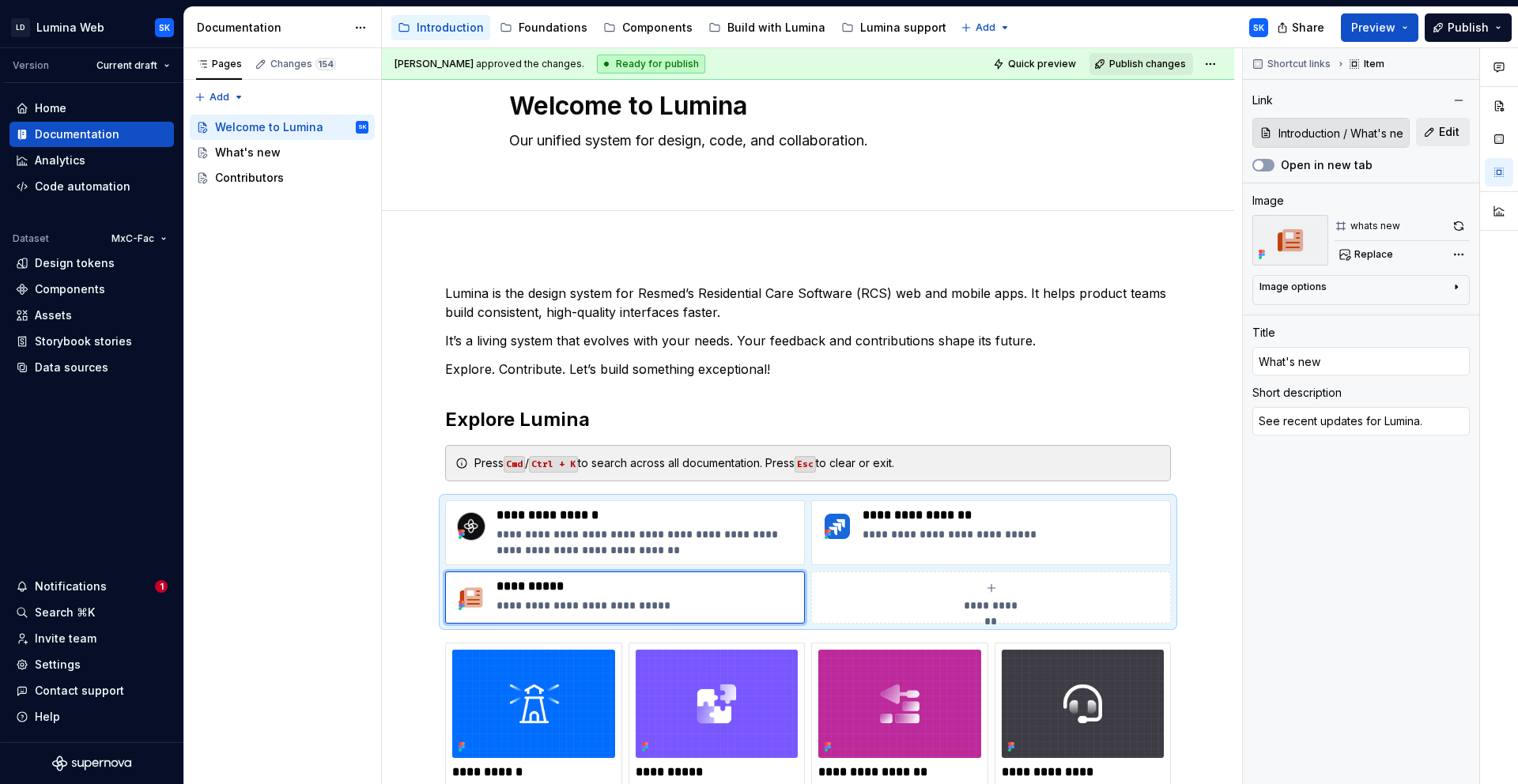
scroll to position [56, 0]
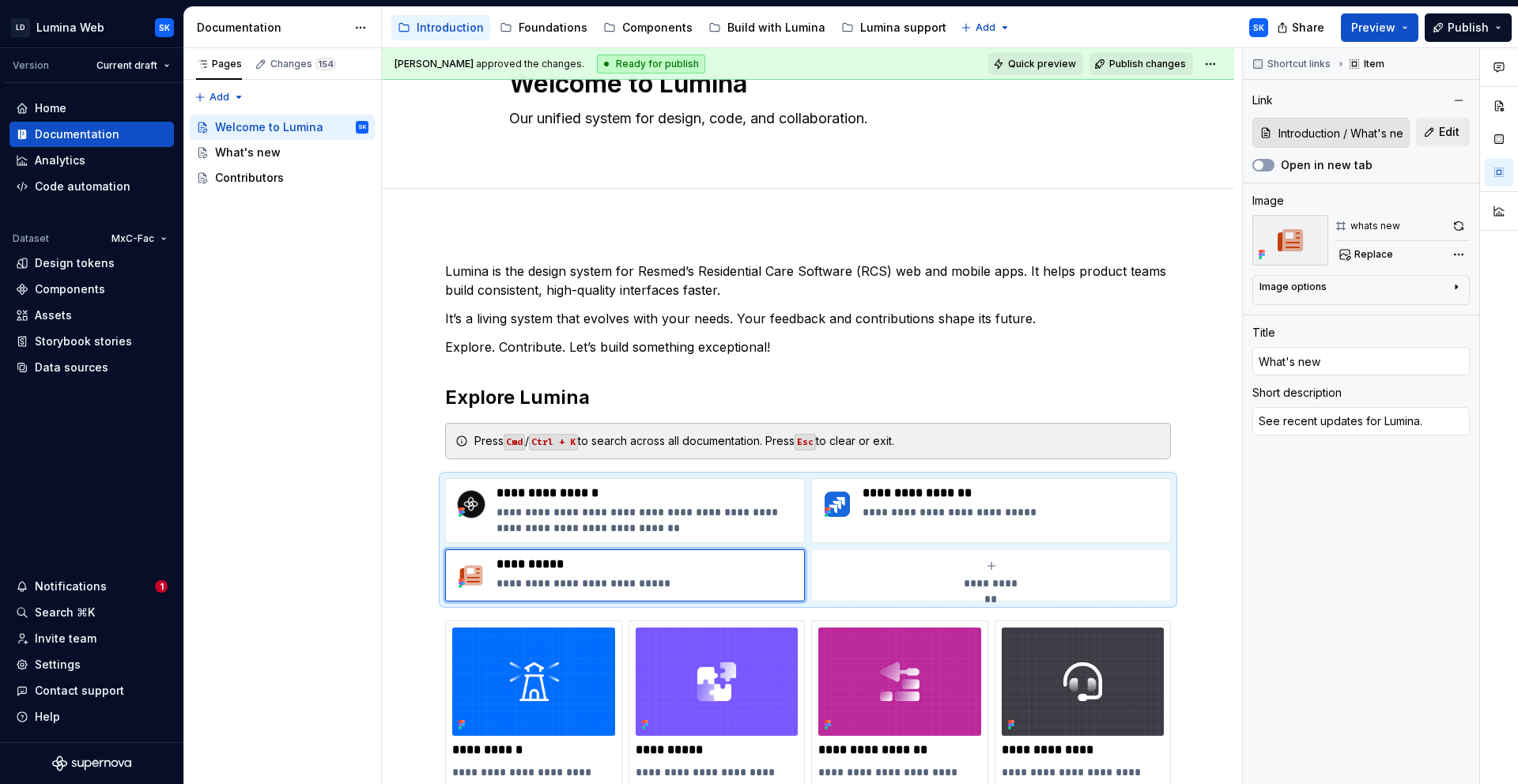
click at [1037, 65] on span "Quick preview" at bounding box center [1042, 64] width 68 height 13
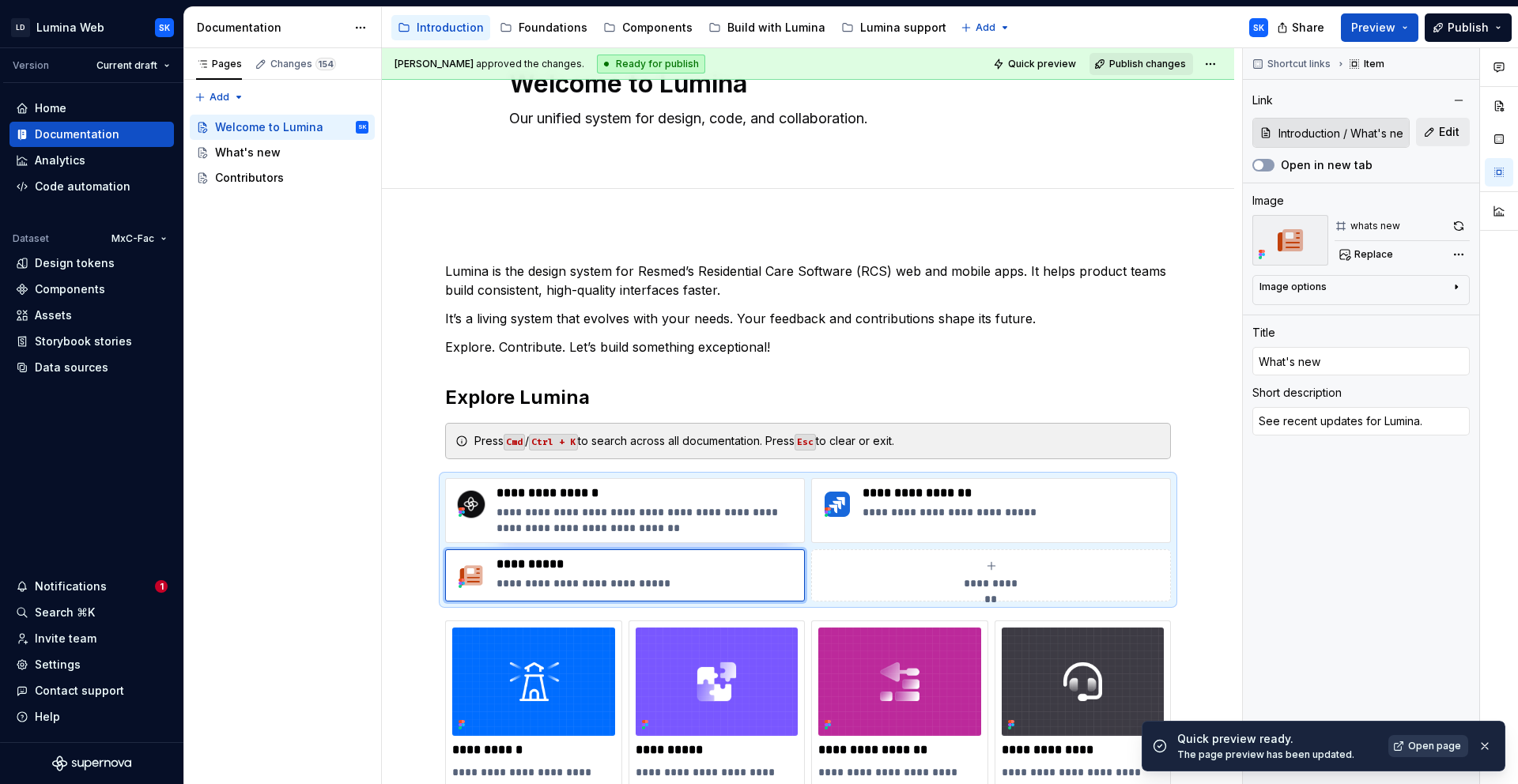
click at [1430, 752] on span "Open page" at bounding box center [1435, 746] width 53 height 13
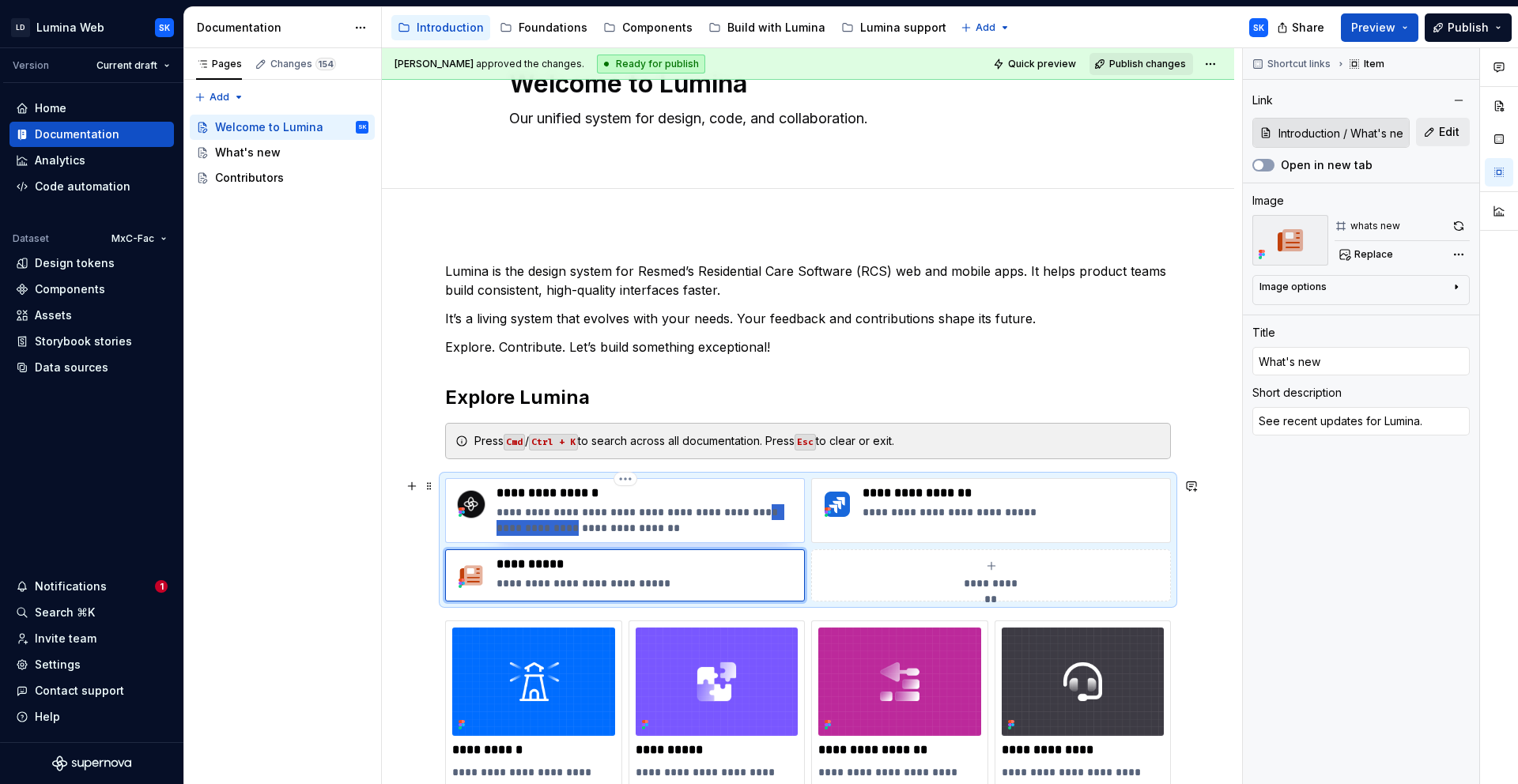
drag, startPoint x: 748, startPoint y: 516, endPoint x: 549, endPoint y: 527, distance: 199.3
click at [549, 527] on p "**********" at bounding box center [647, 520] width 301 height 31
type textarea "*"
type input "Supernova Portal"
type textarea "Use AI to instantly search, browse, and explore every aspect of our design syst…"
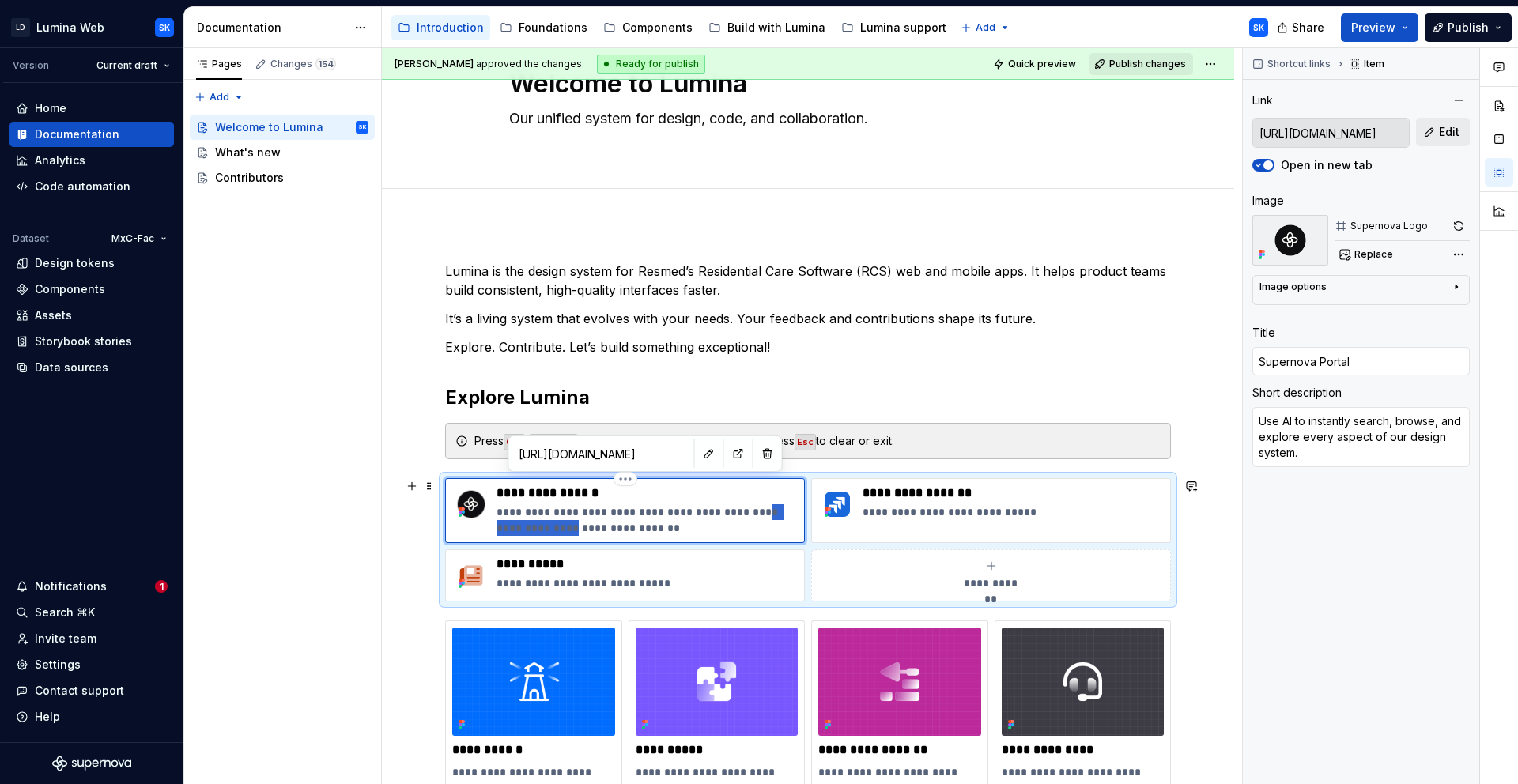
type textarea "*"
type textarea "Use AI to instantly search, browse, and explore our design system."
type textarea "*"
type textarea "Use AI to instantly search, browse, and explore L."
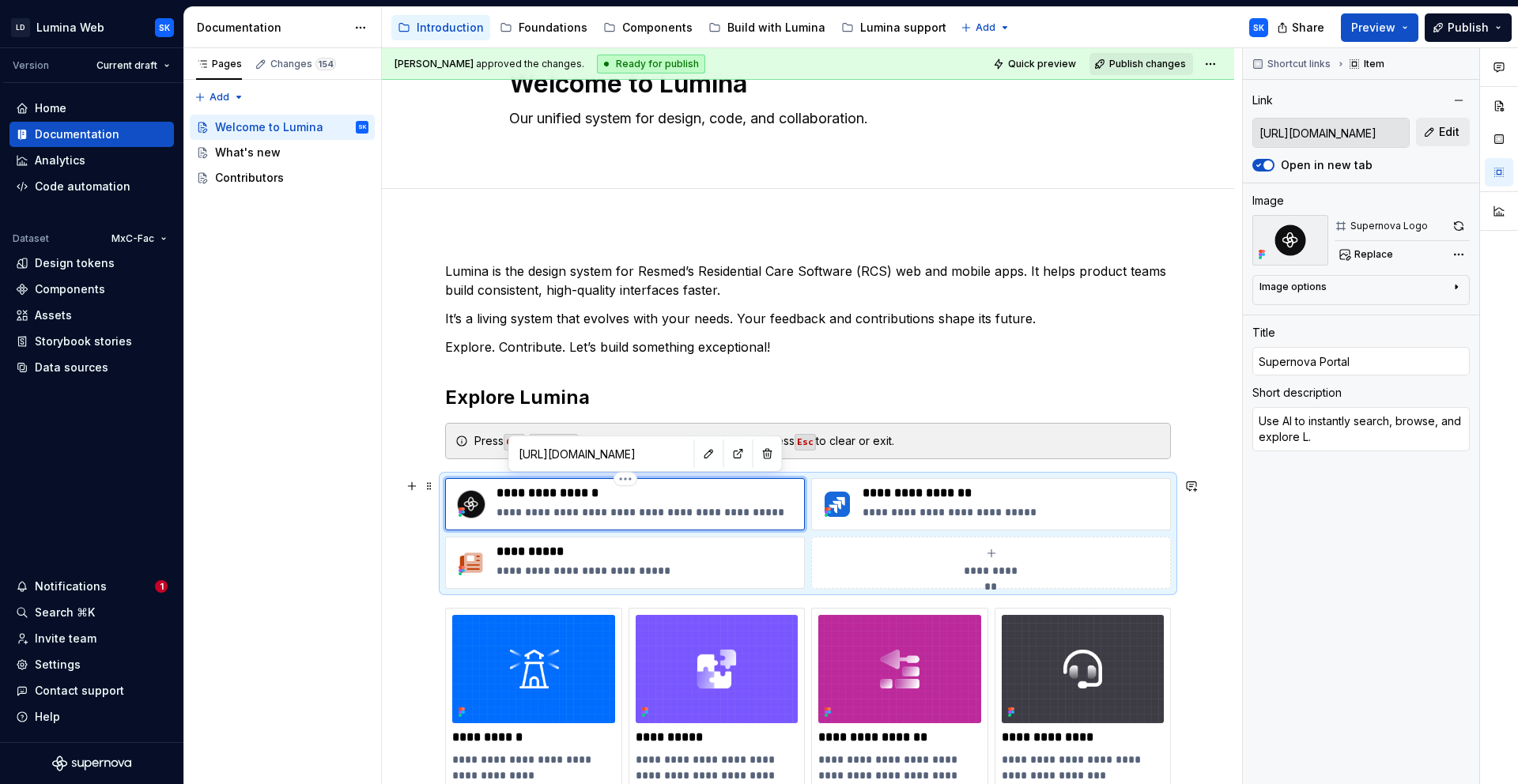
type textarea "*"
type textarea "Use AI to instantly search, browse, and explore Lu."
type textarea "*"
type textarea "Use AI to instantly search, browse, and explore [PERSON_NAME]."
type textarea "*"
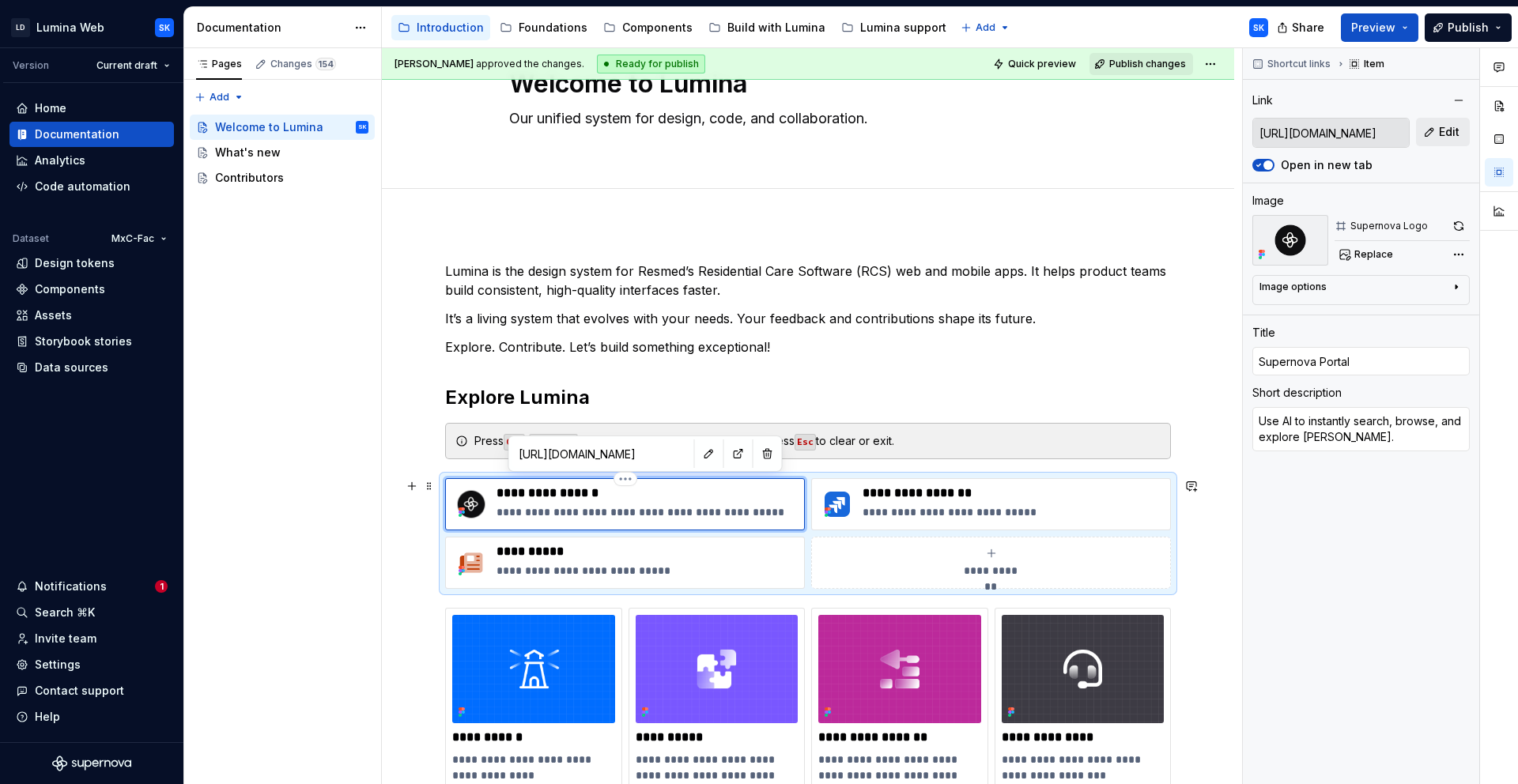
type textarea "Use AI to instantly search, browse, and explore Lumi."
type textarea "*"
type textarea "Use AI to instantly search, browse, and explore Lumin."
type textarea "*"
type textarea "Use AI to instantly search, browse, and explore Lumina."
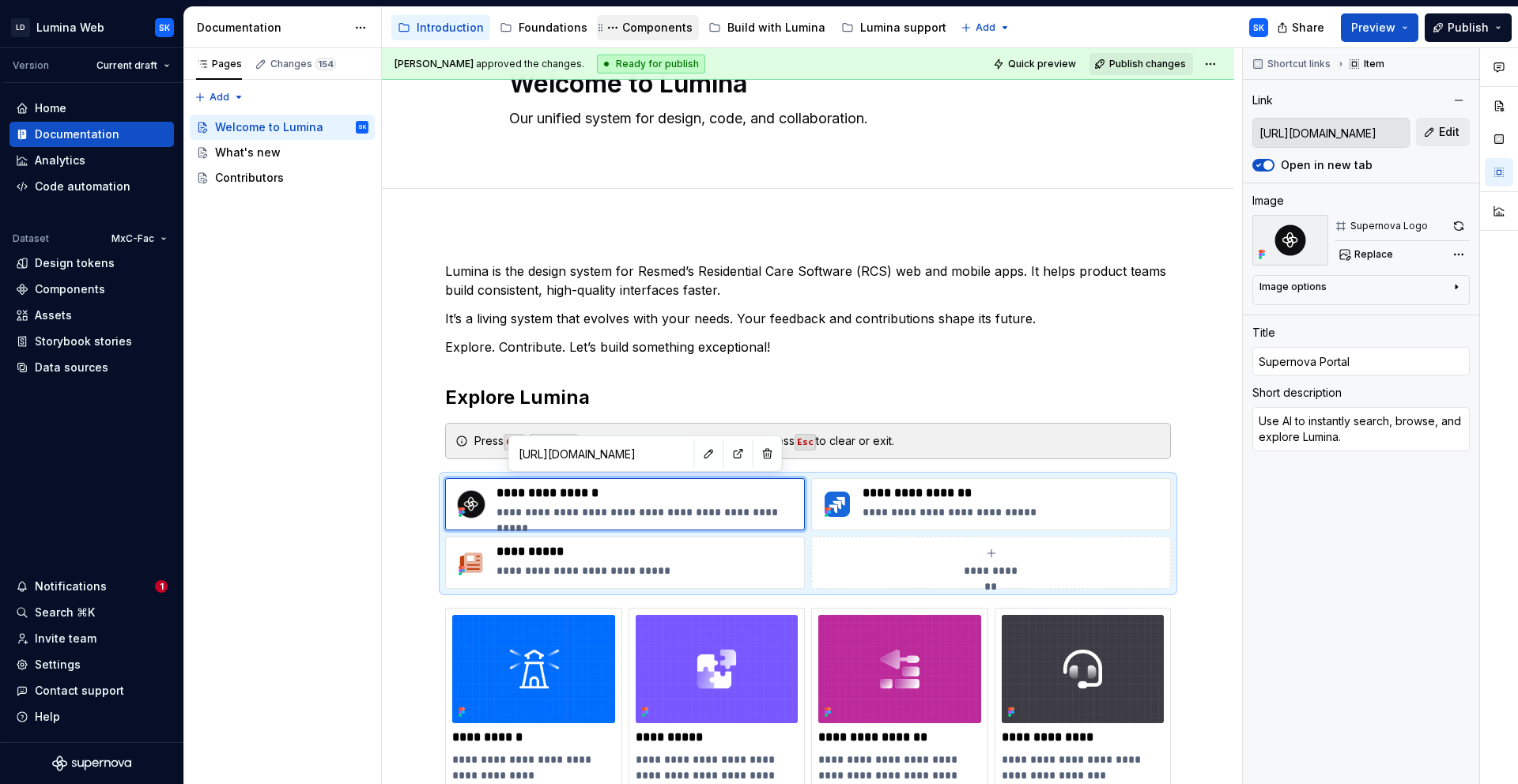
click at [1059, 61] on span "Quick preview" at bounding box center [1042, 64] width 68 height 13
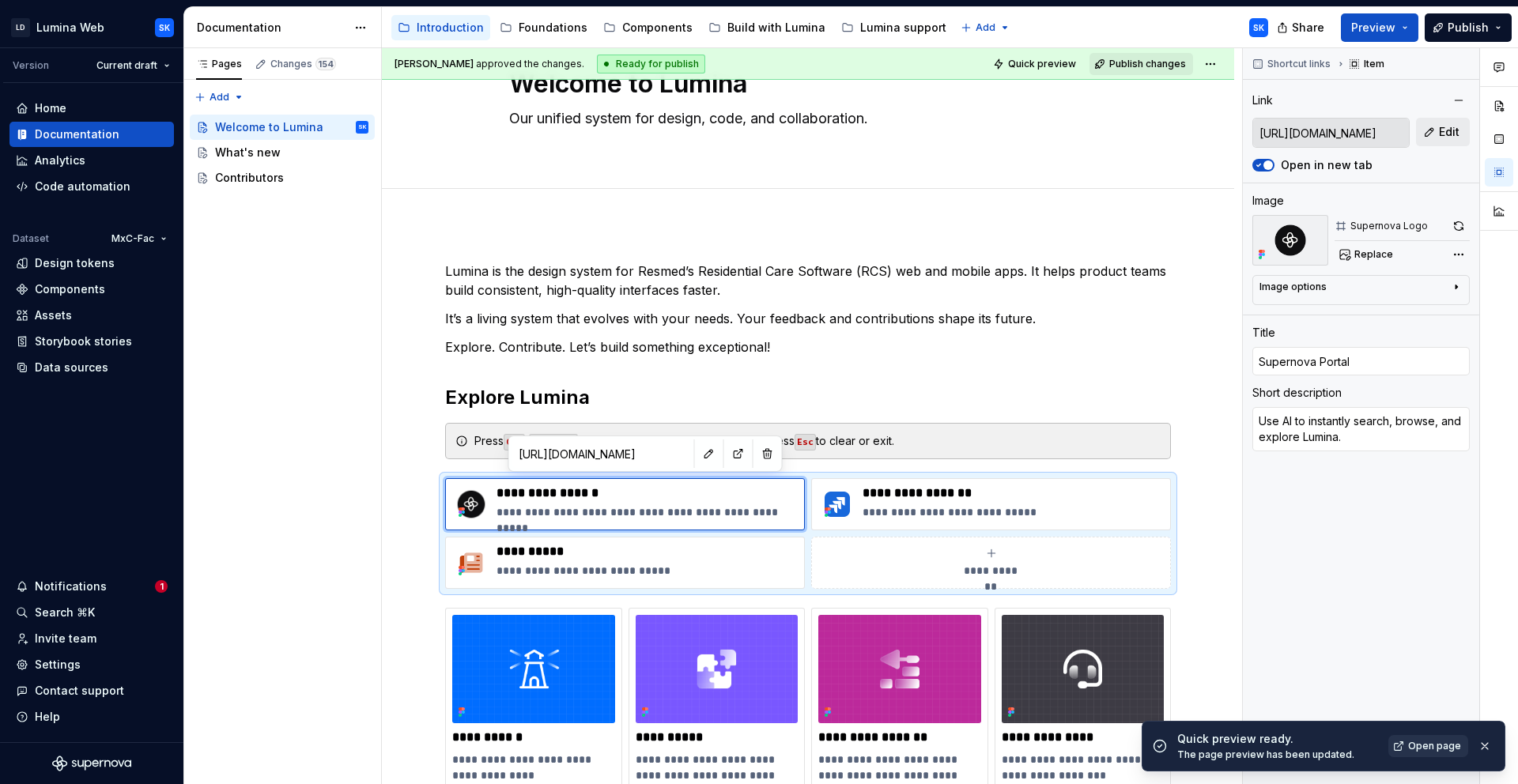
click at [1438, 743] on span "Open page" at bounding box center [1435, 746] width 53 height 13
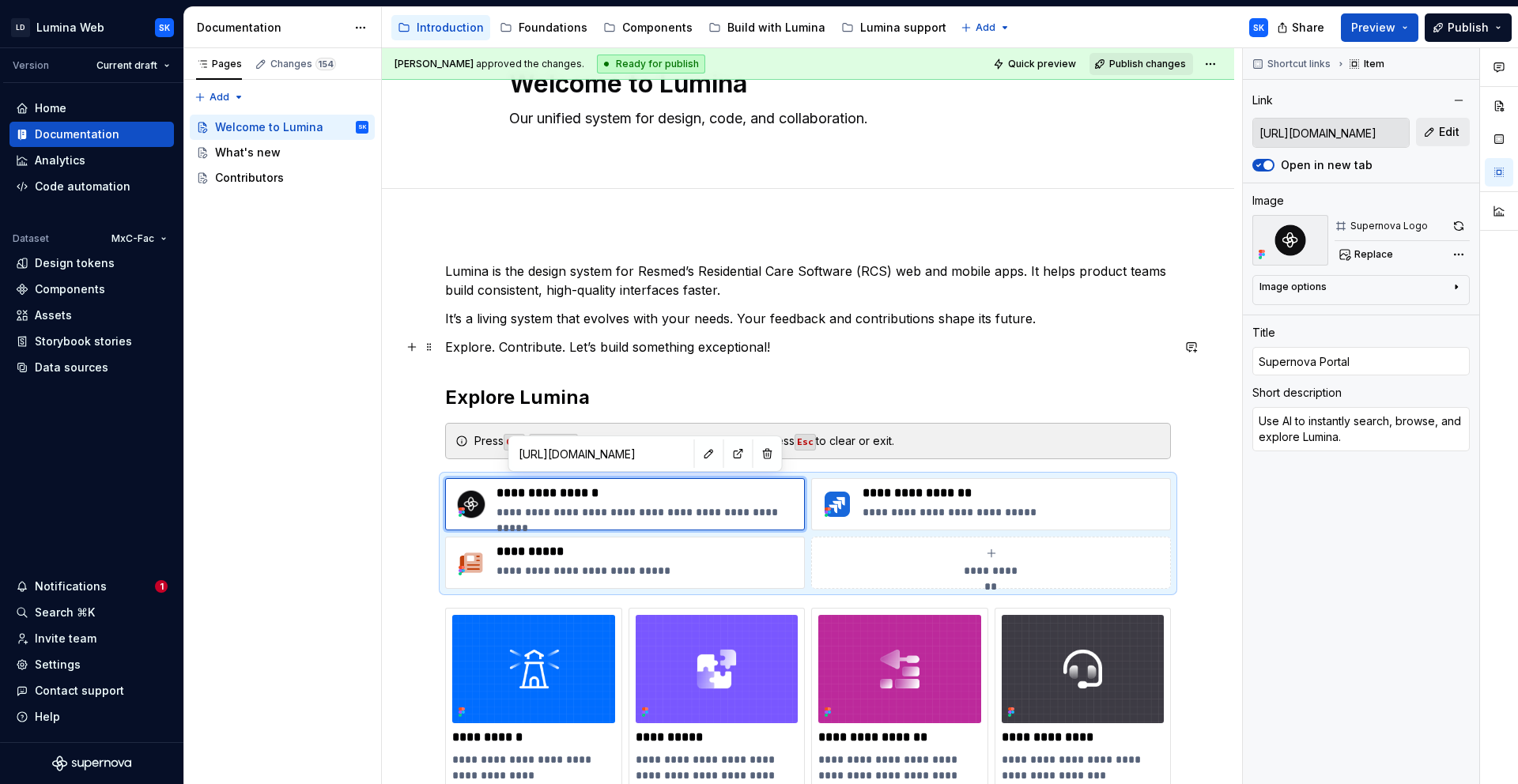
click at [776, 355] on p "Explore. Contribute. Let’s build something exceptional!" at bounding box center [808, 347] width 726 height 19
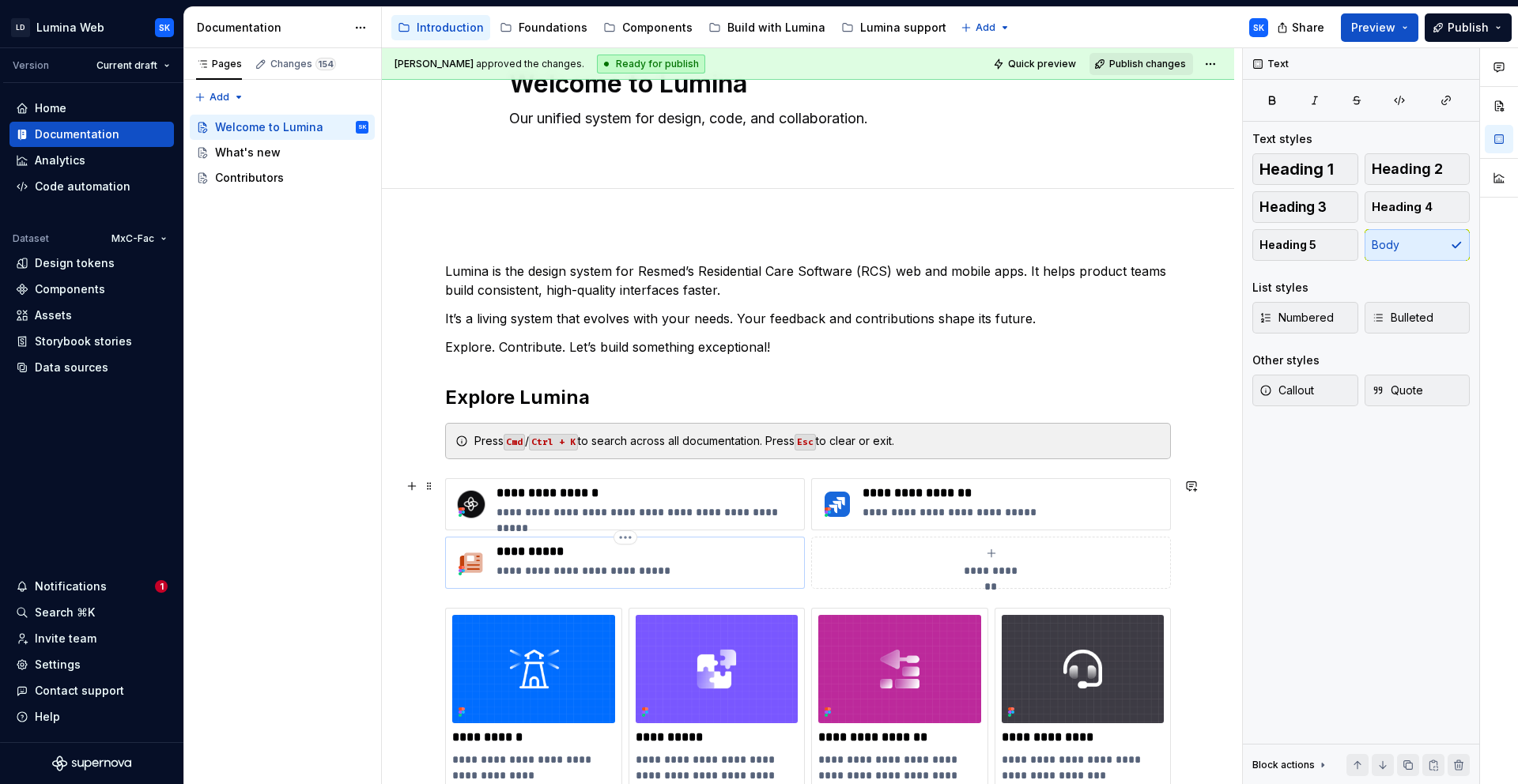
click at [665, 550] on p "**********" at bounding box center [647, 551] width 301 height 16
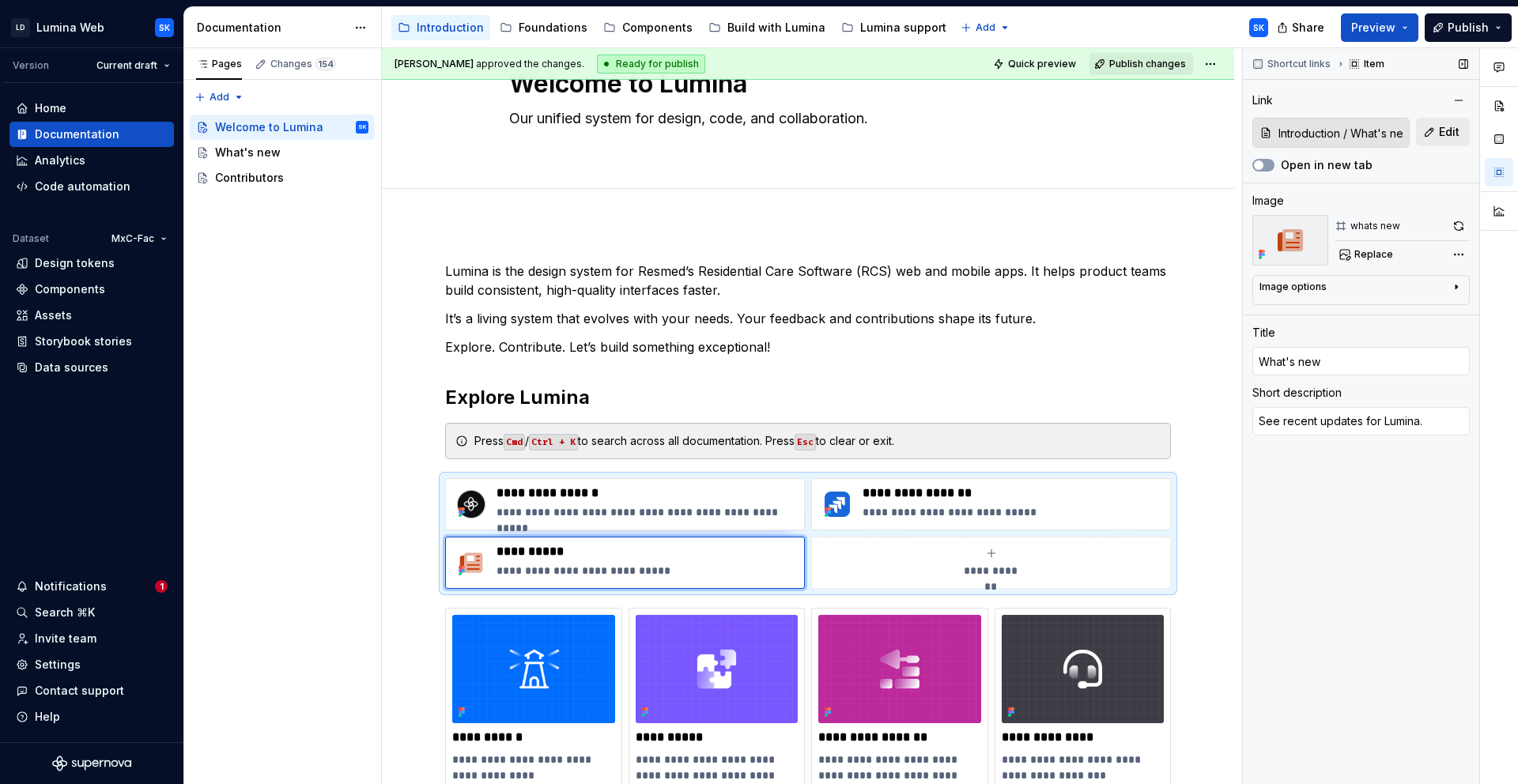
click at [1454, 228] on button "button" at bounding box center [1459, 226] width 22 height 22
click at [569, 622] on img at bounding box center [534, 668] width 163 height 108
type textarea "*"
type input "Foundations"
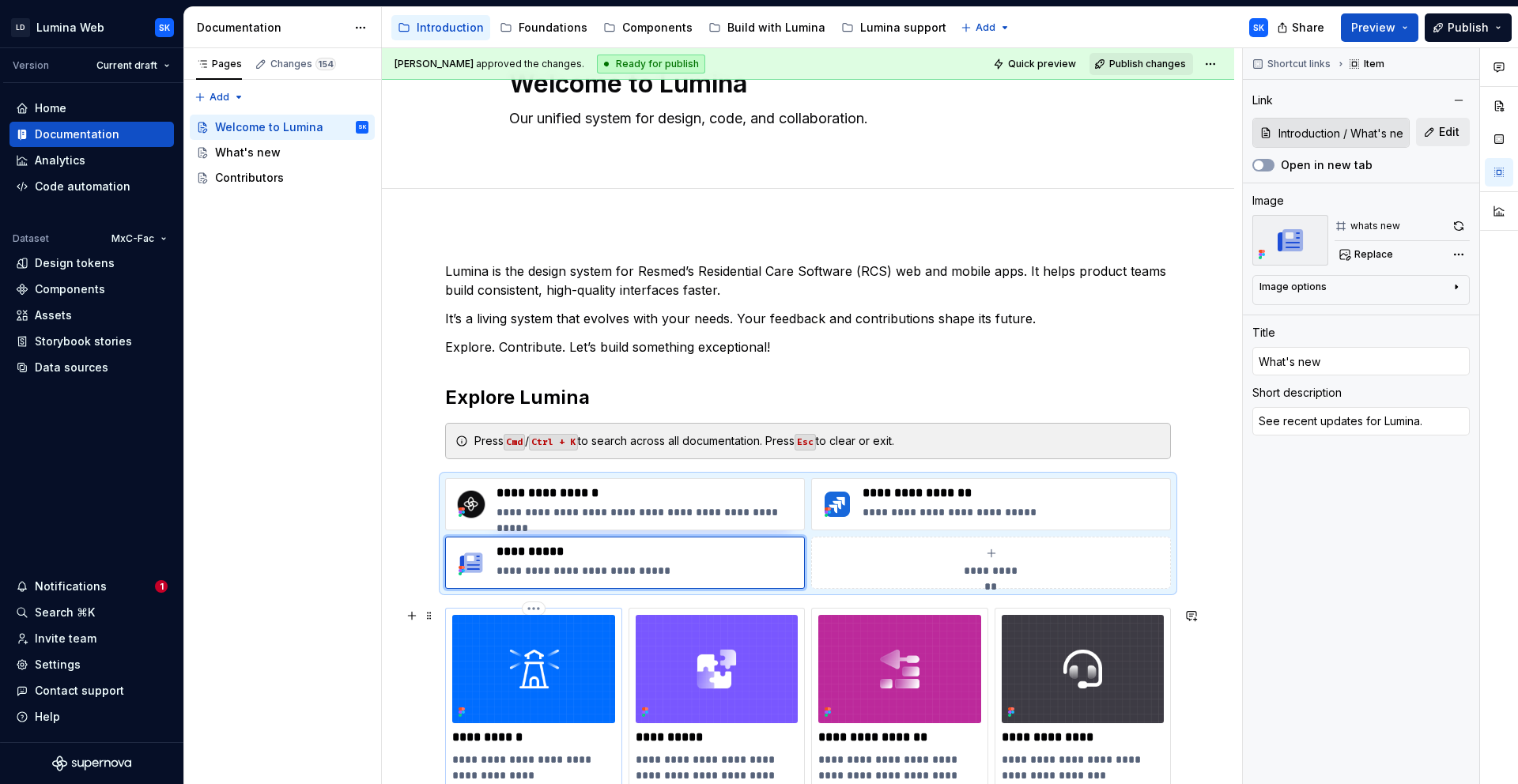
type input "Foundations"
type textarea "Learn what drives our design decisions."
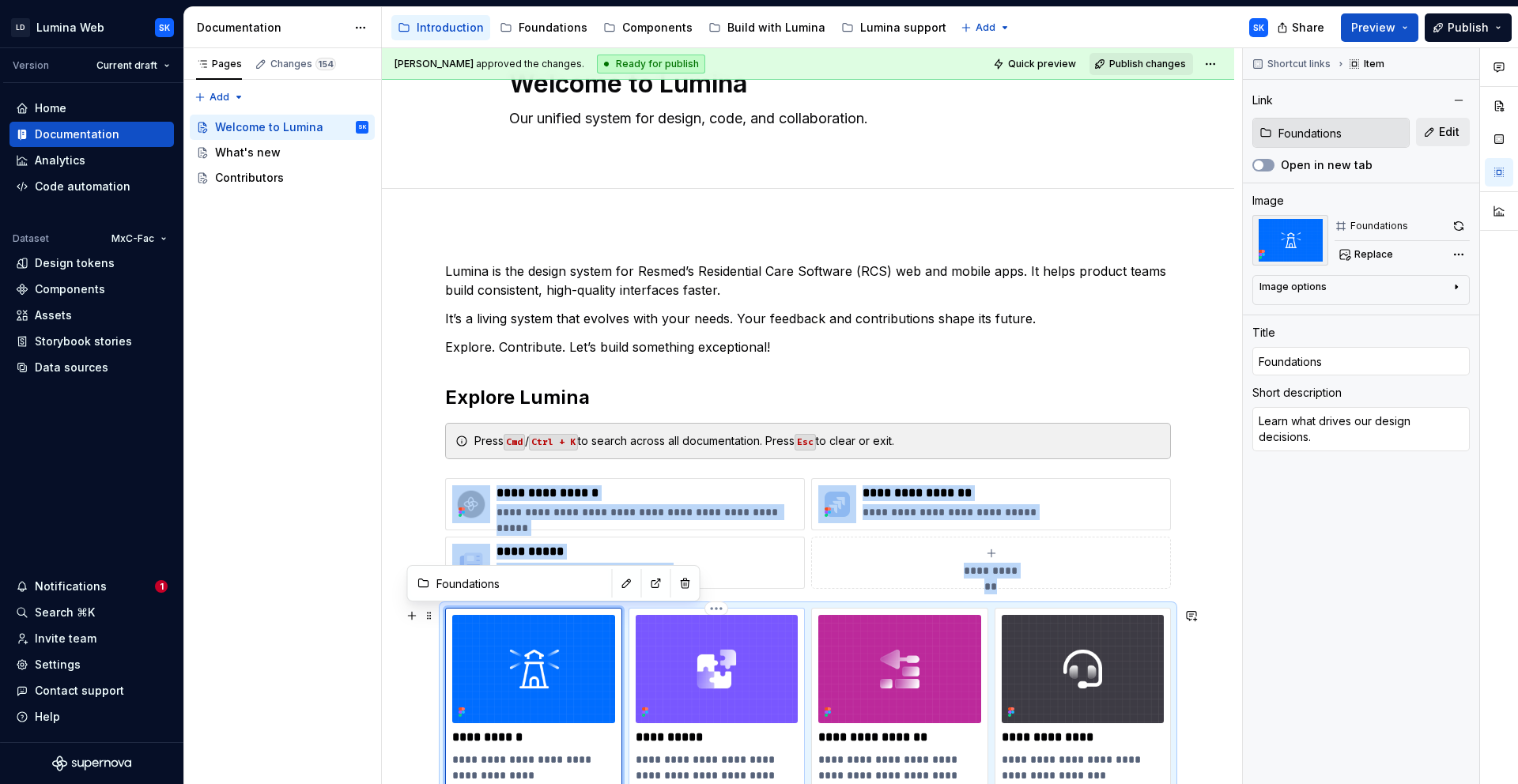
type textarea "*"
type input "Components"
type textarea "Browse our library of ready-to-use UI elements with design and code references."
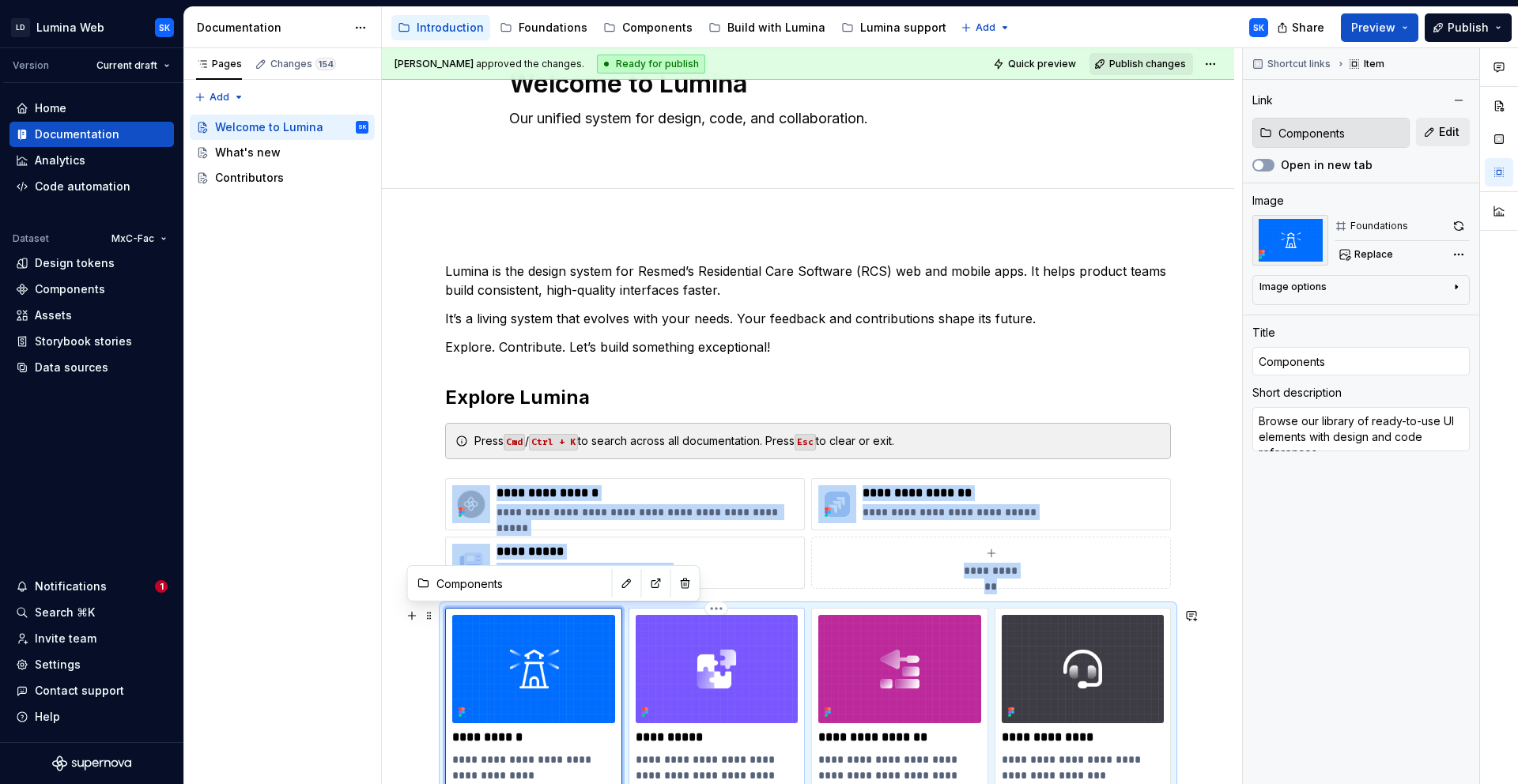
click at [650, 630] on img at bounding box center [717, 668] width 163 height 108
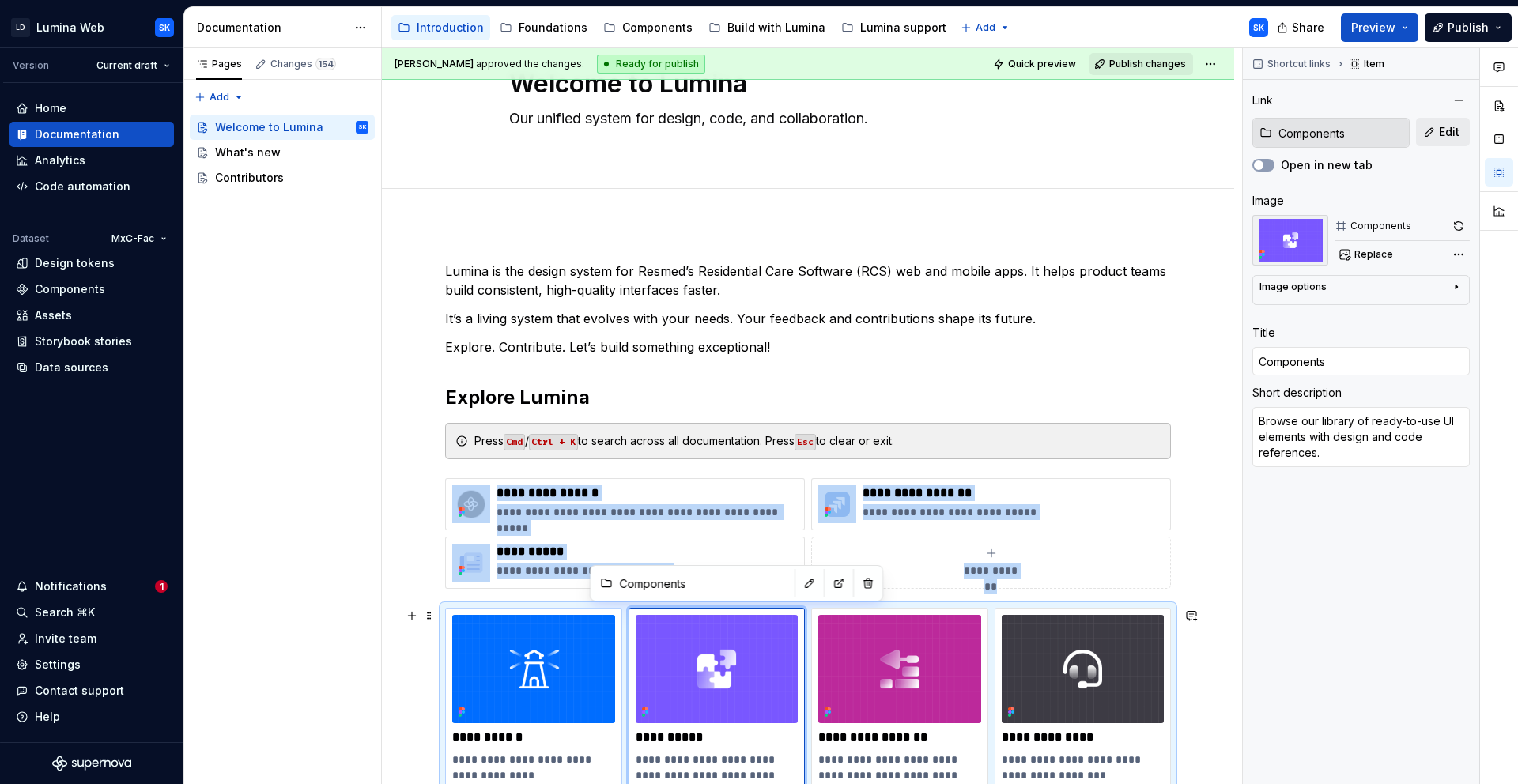
type textarea "*"
type input "Foundations"
type textarea "Learn what drives our design decisions."
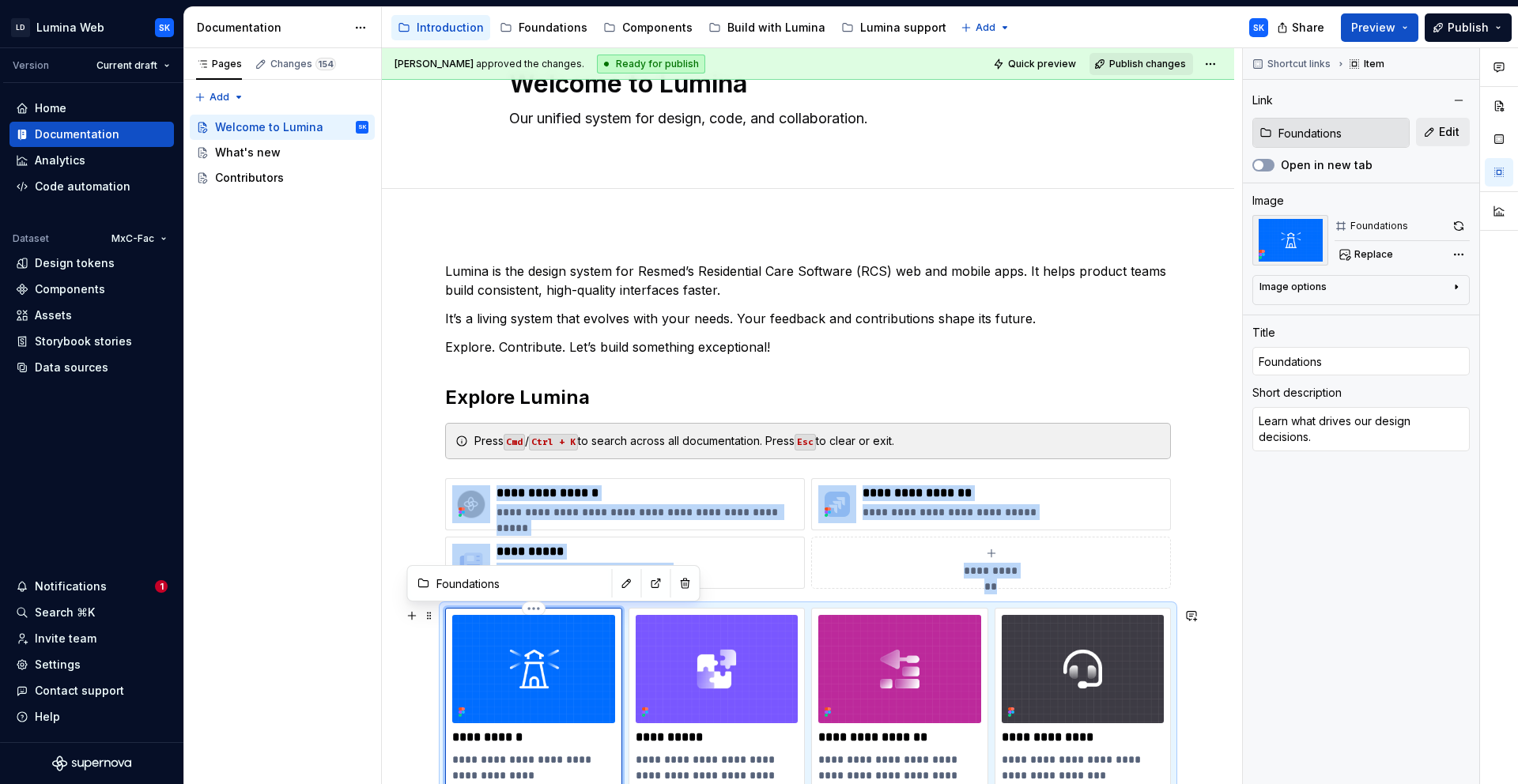
click at [597, 626] on img at bounding box center [534, 668] width 163 height 108
click at [1456, 251] on div "Comments Open comments No comments yet Select ‘Comment’ from the block context …" at bounding box center [1381, 416] width 275 height 736
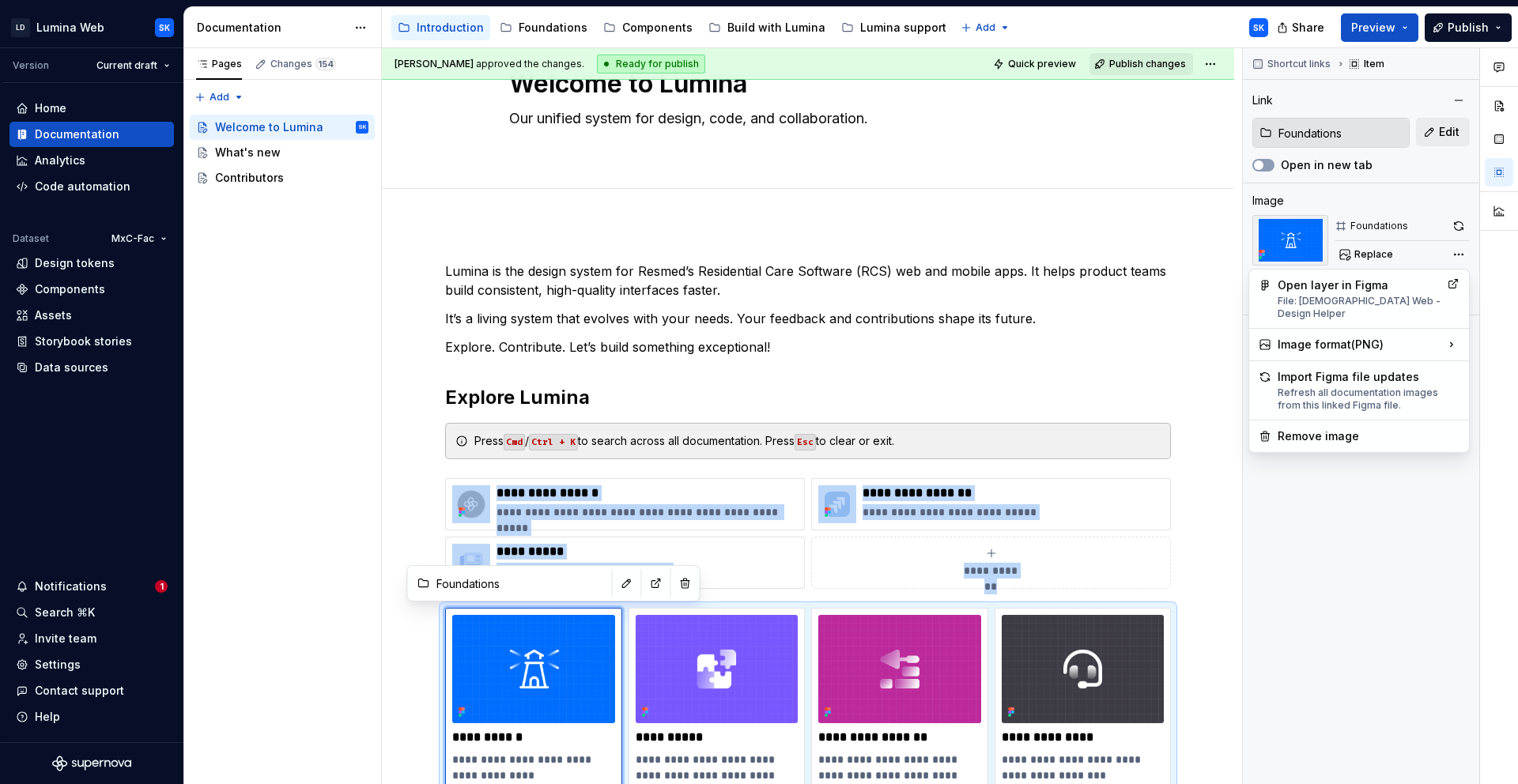
click at [1500, 329] on div at bounding box center [1499, 416] width 38 height 736
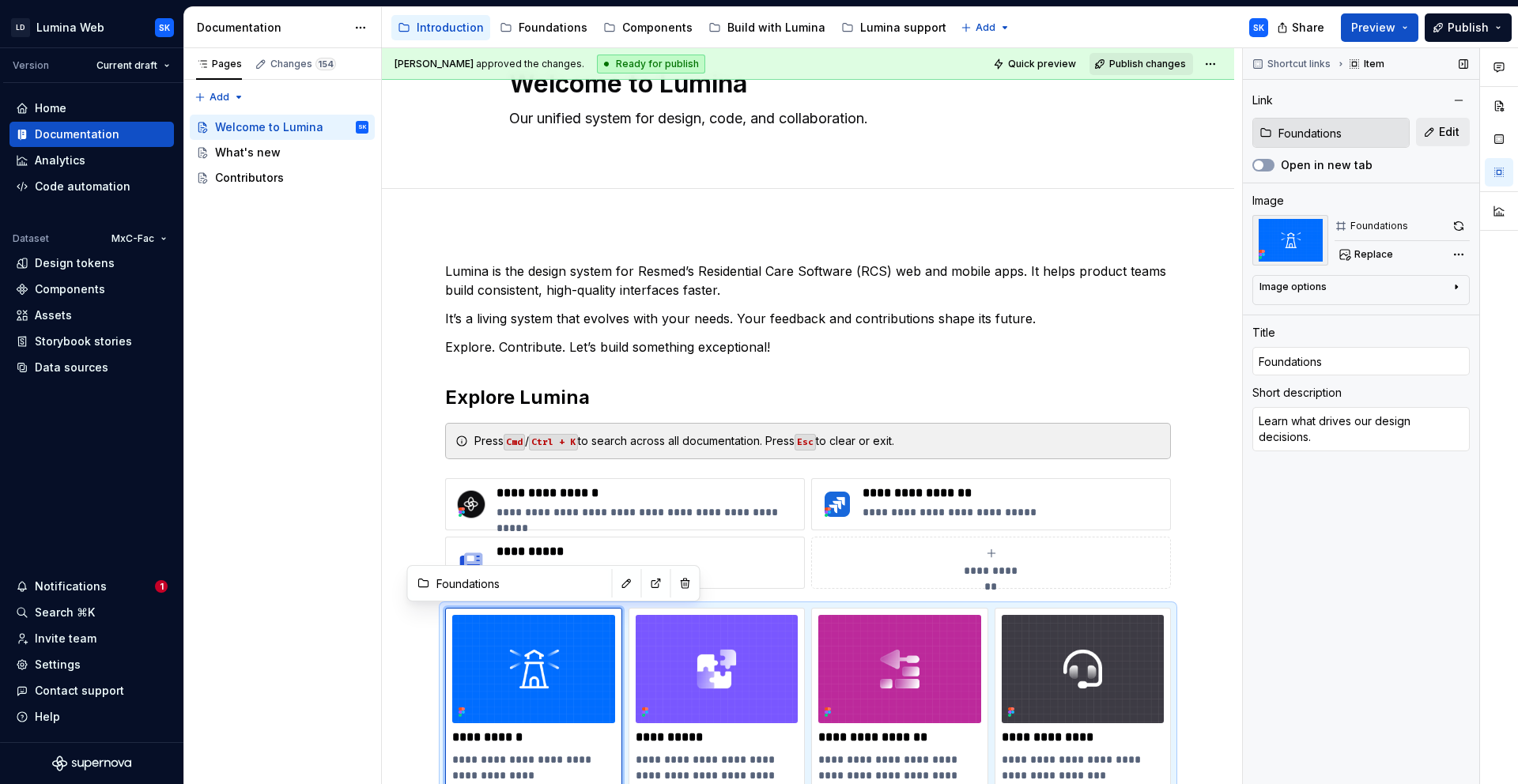
click at [1375, 200] on div "Image" at bounding box center [1362, 200] width 218 height 16
click at [1303, 245] on img at bounding box center [1290, 240] width 76 height 51
click at [1313, 289] on div "Image options" at bounding box center [1293, 286] width 67 height 13
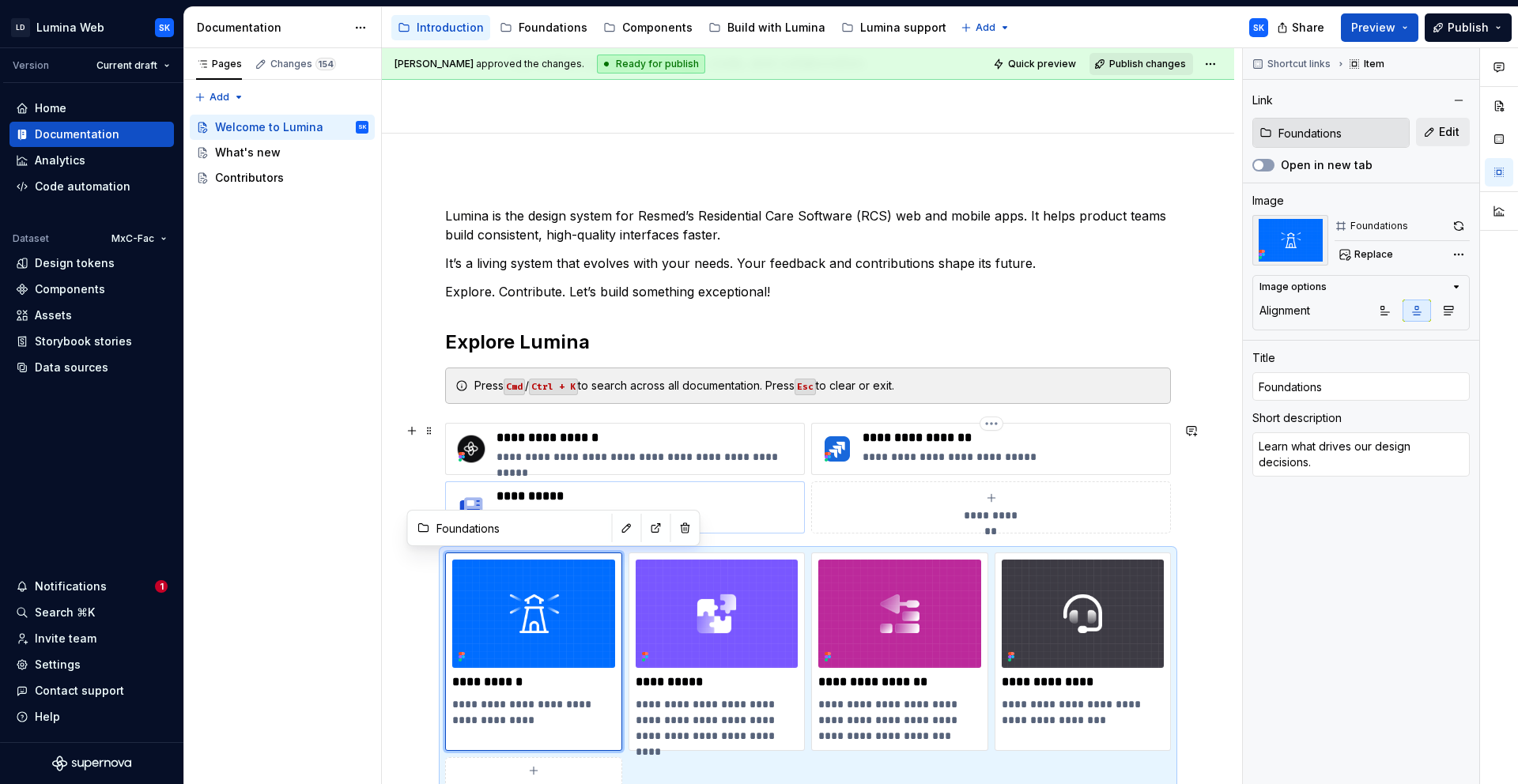
scroll to position [108, 0]
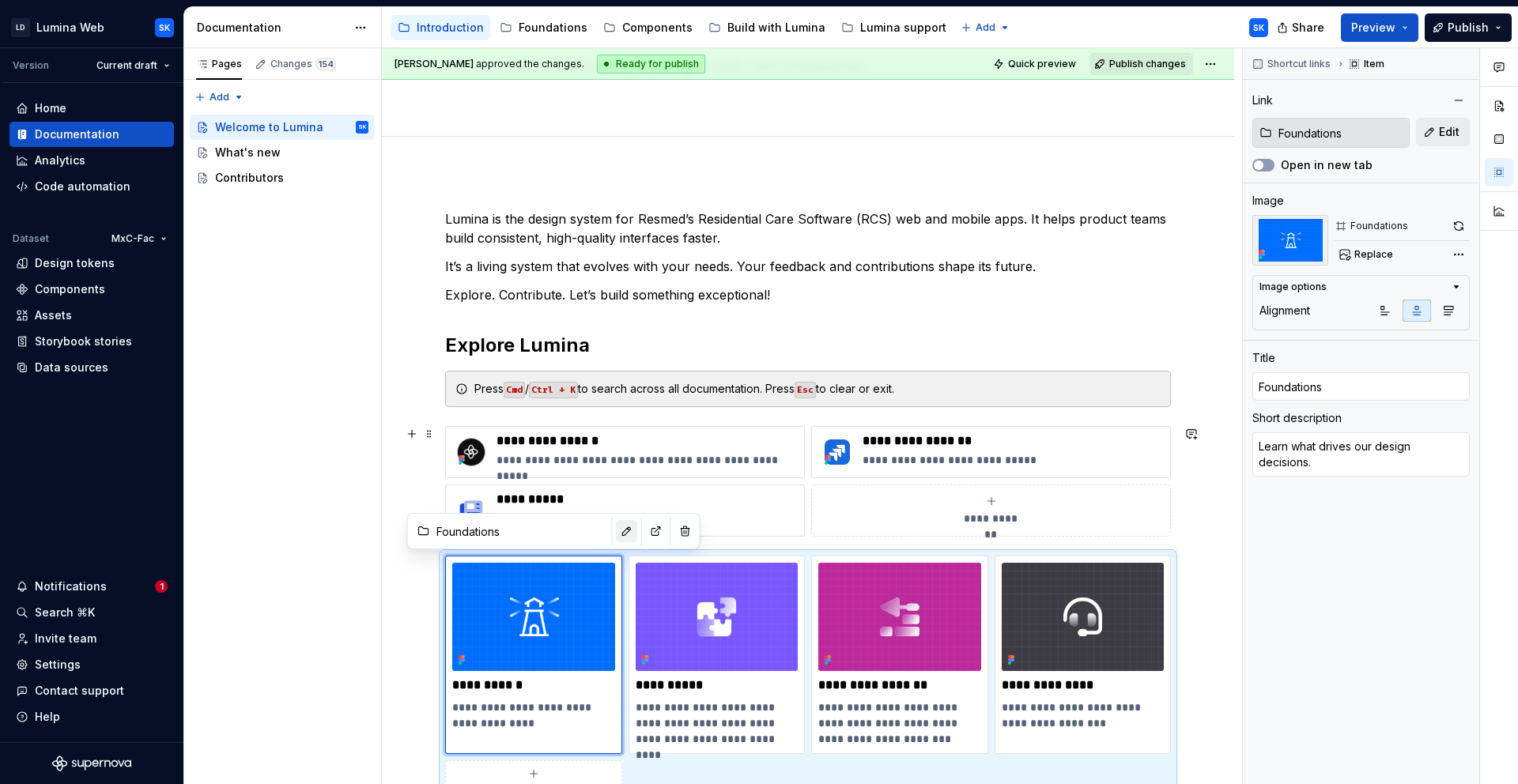
click at [616, 527] on button "button" at bounding box center [627, 531] width 22 height 22
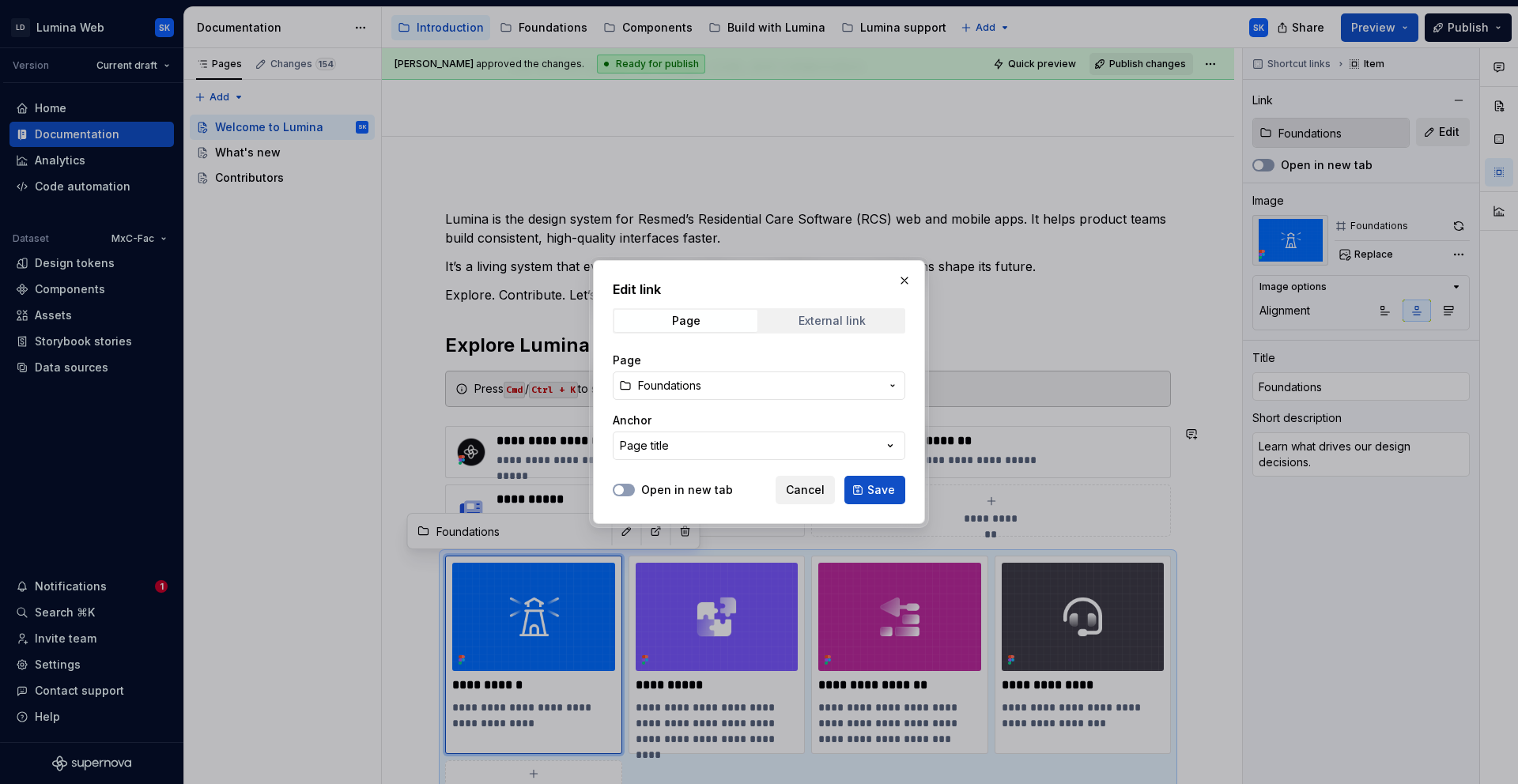
click at [842, 323] on div "External link" at bounding box center [832, 320] width 67 height 13
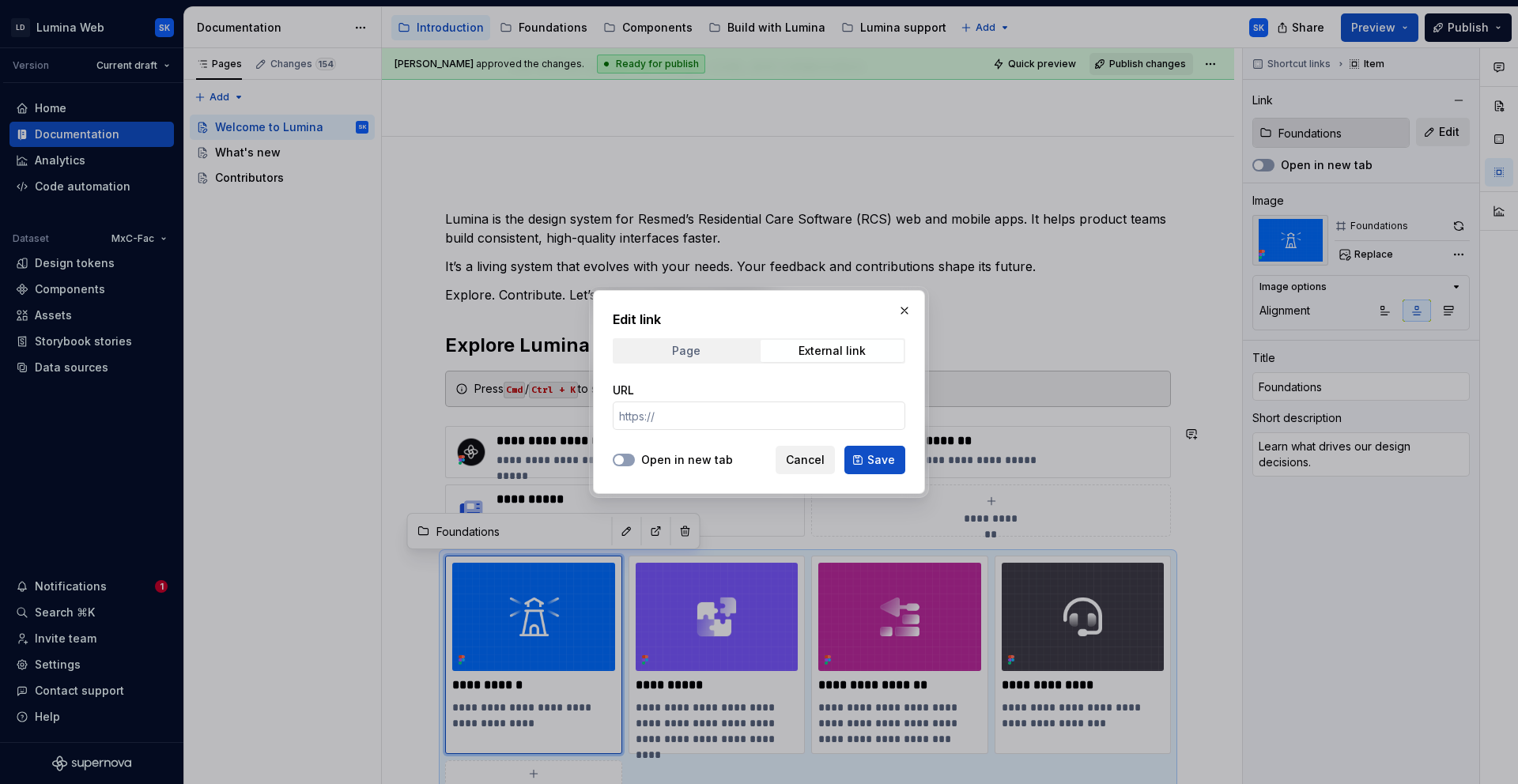
click at [692, 353] on div "Page" at bounding box center [686, 351] width 28 height 13
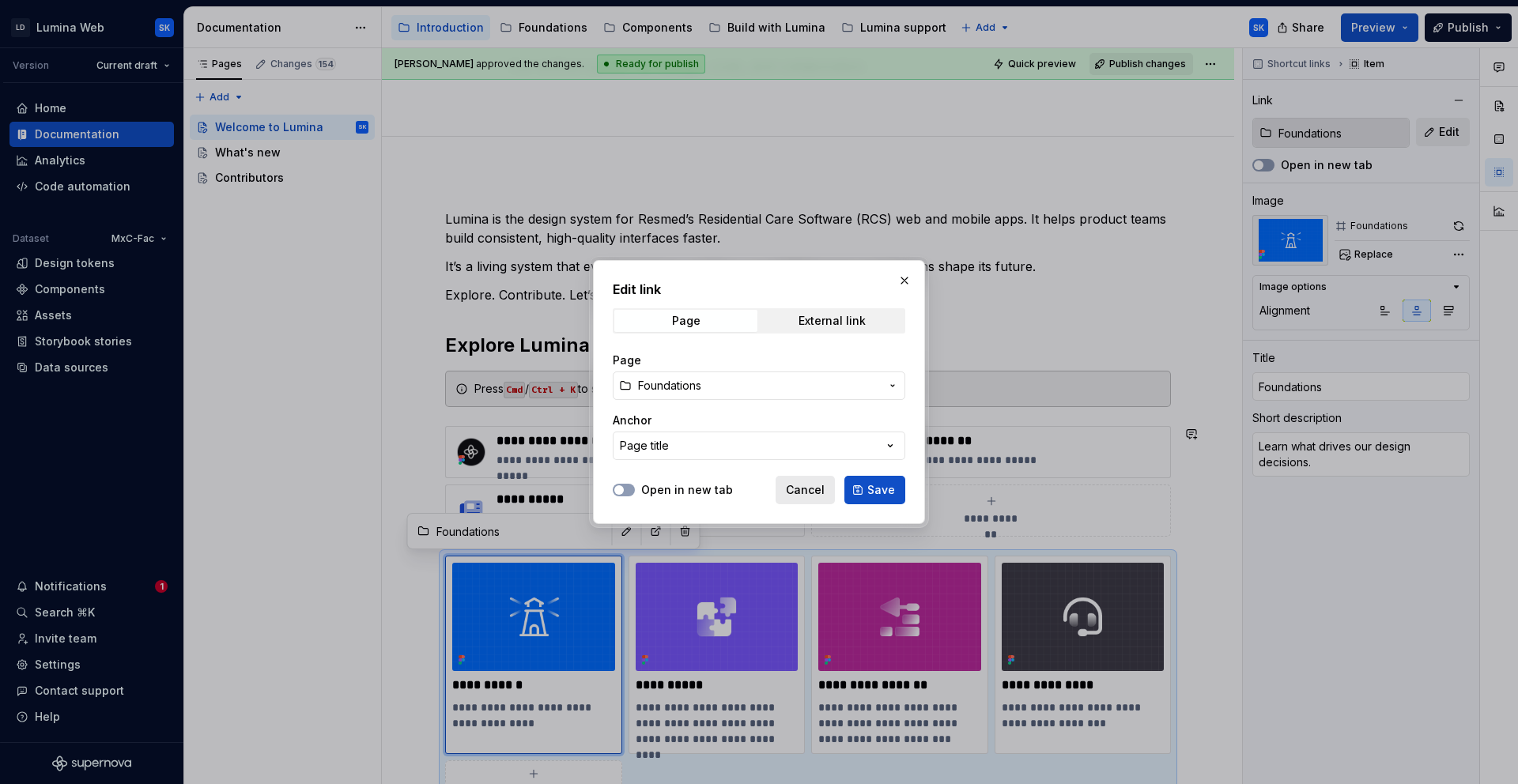
click at [826, 489] on button "Cancel" at bounding box center [806, 489] width 59 height 28
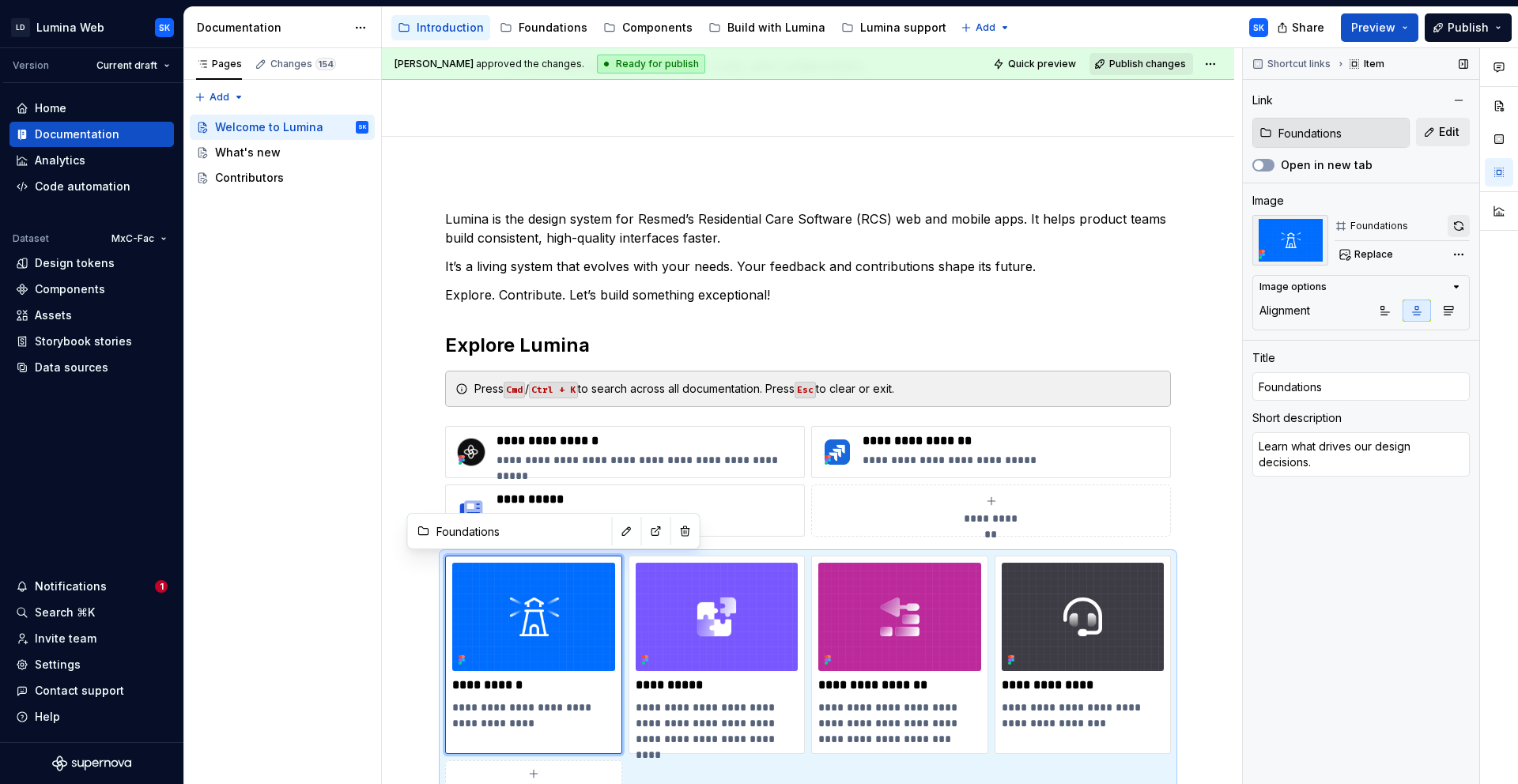
click at [1461, 228] on button "button" at bounding box center [1459, 226] width 22 height 22
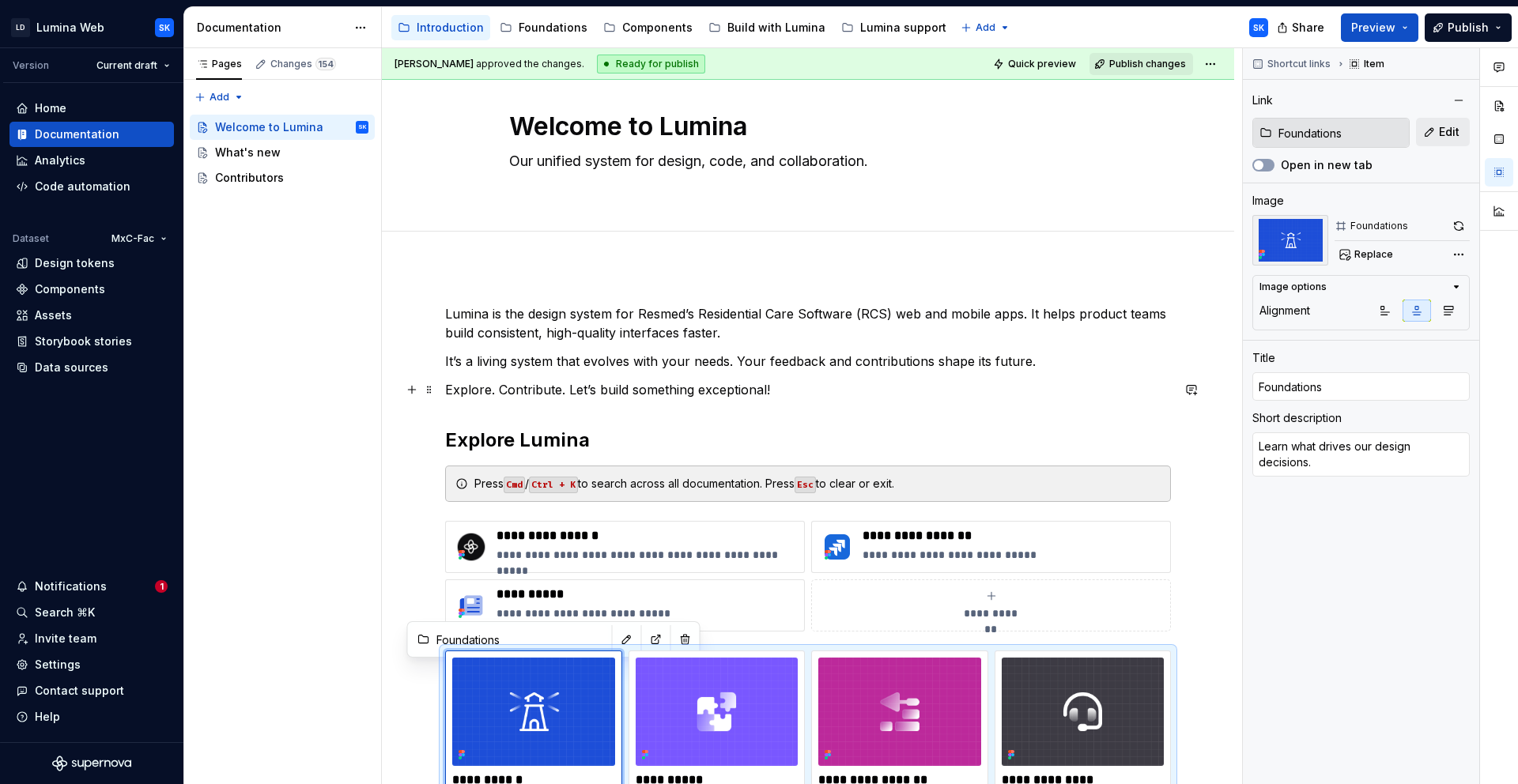
scroll to position [0, 0]
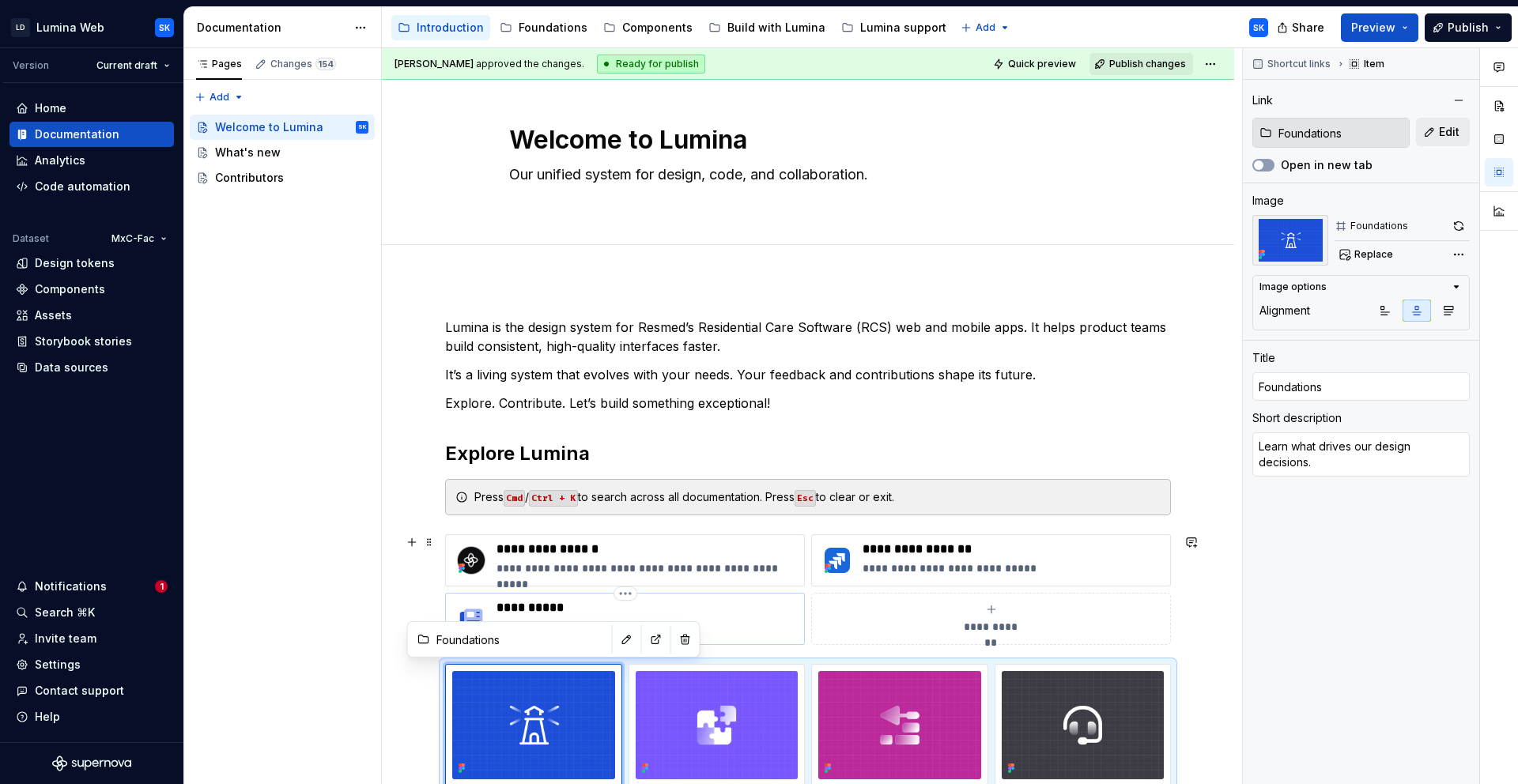
click at [734, 608] on p "**********" at bounding box center [647, 607] width 301 height 16
type textarea "*"
type input "Introduction / What's new"
type input "What's new"
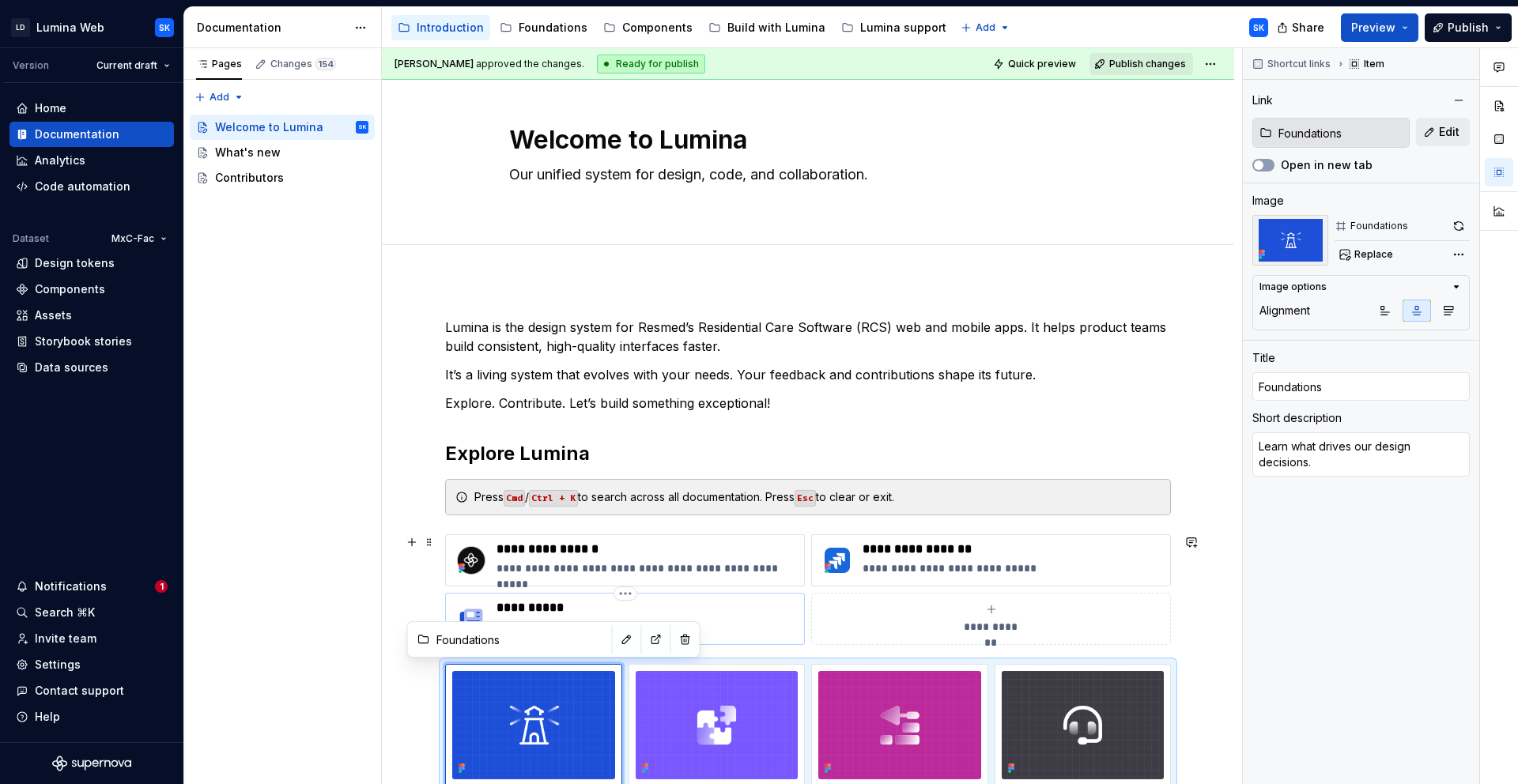
type textarea "See recent updates for Lumina."
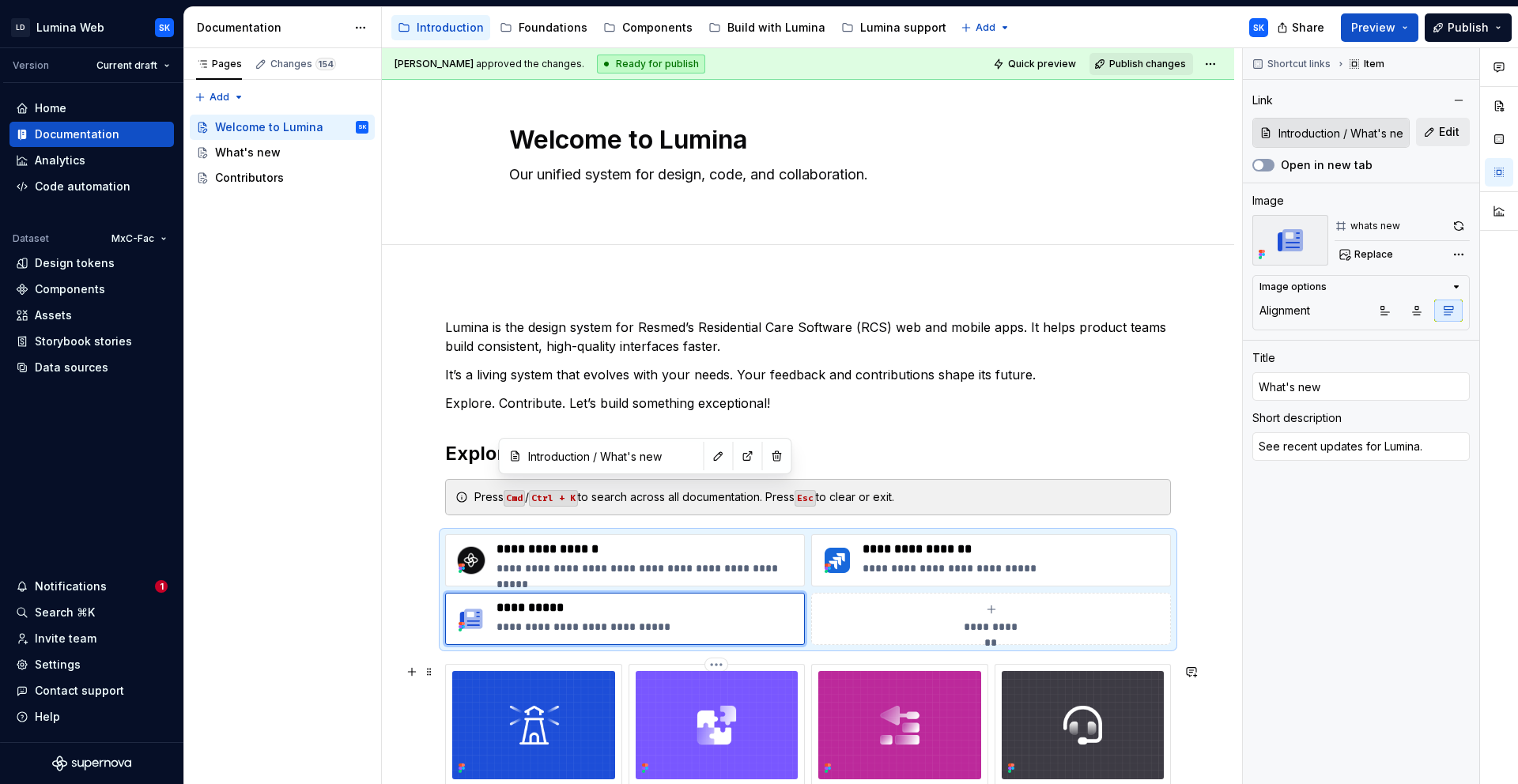
scroll to position [123, 0]
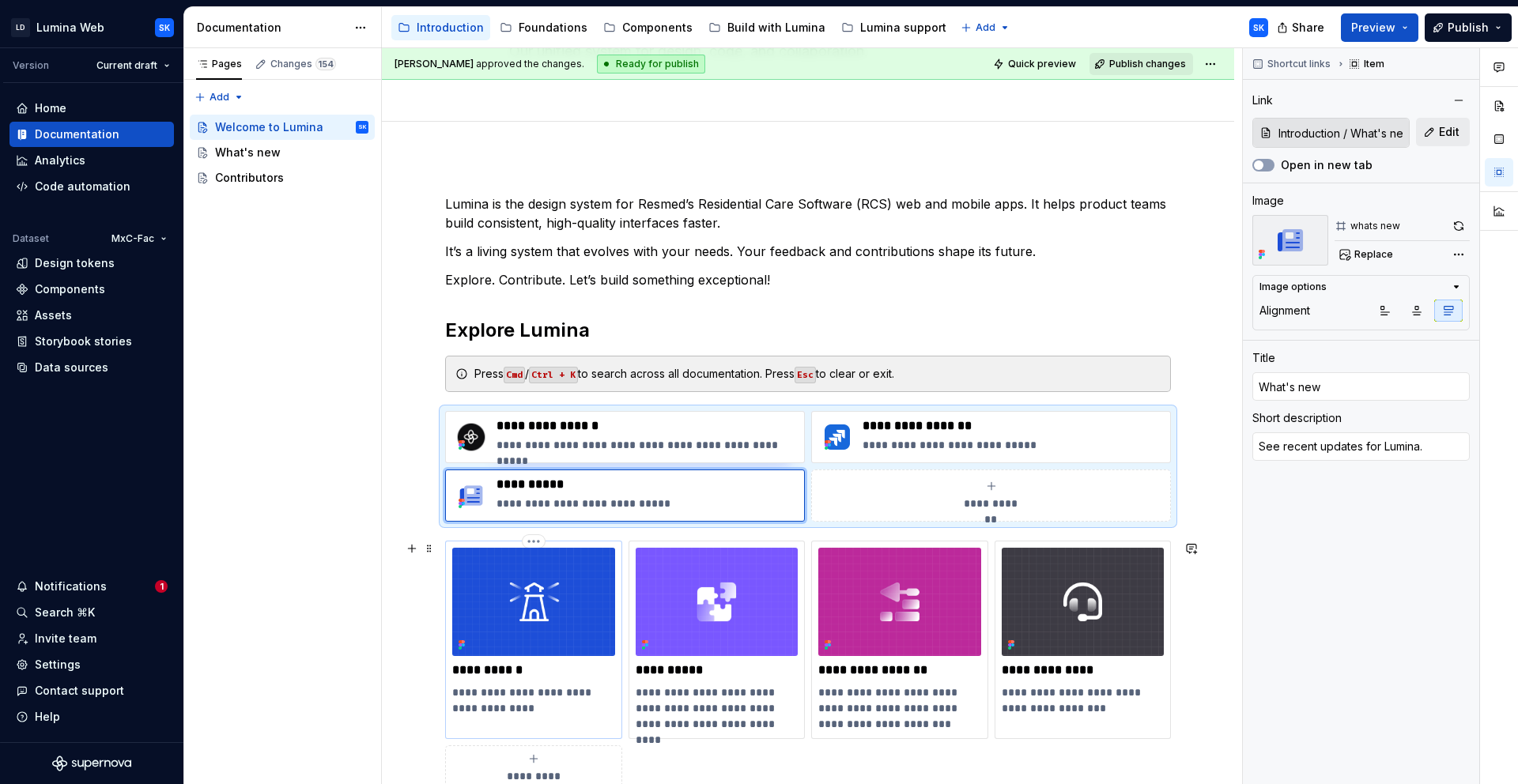
type textarea "*"
type input "Foundations"
type textarea "Learn what drives our design decisions."
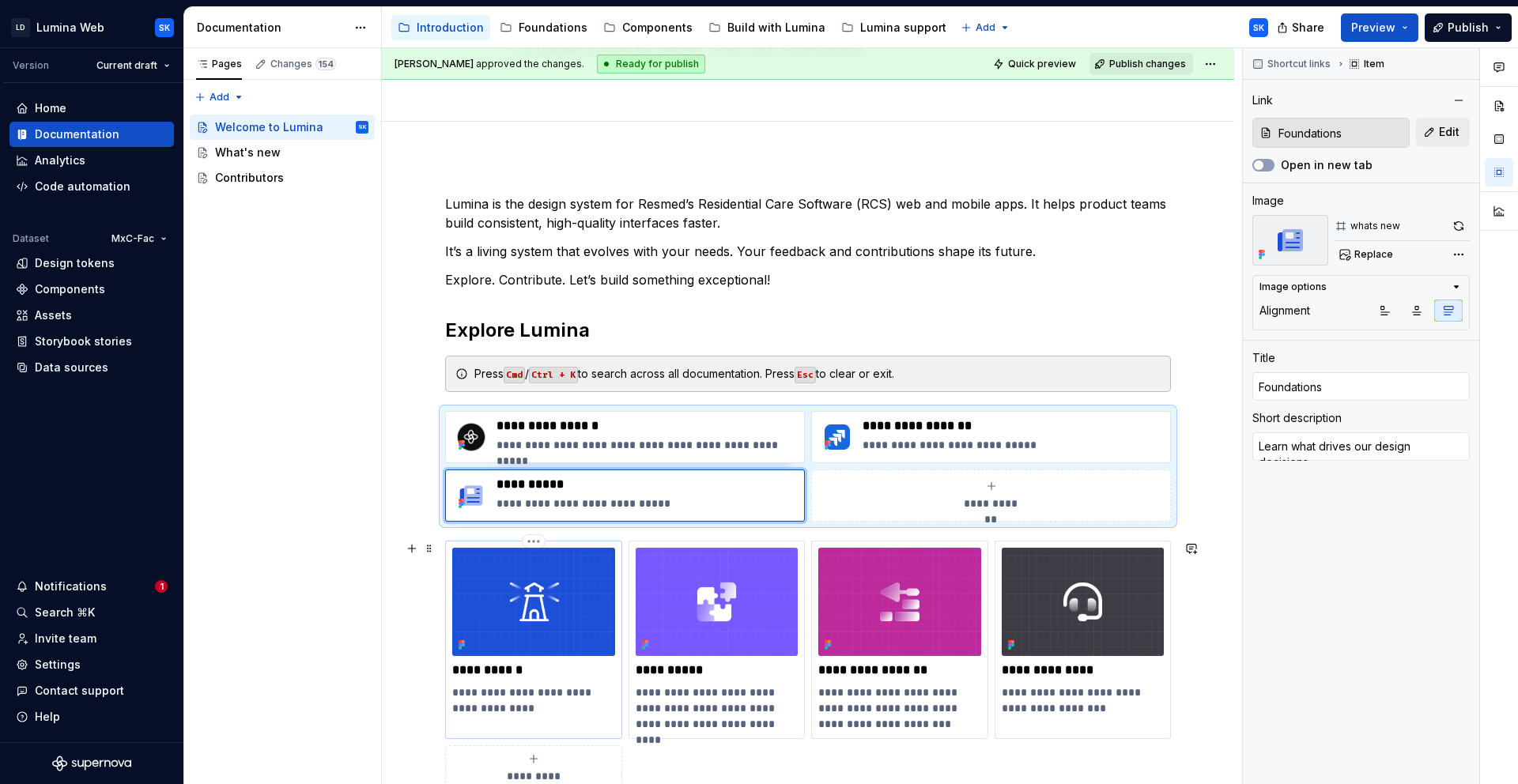
click at [584, 566] on img at bounding box center [534, 601] width 163 height 108
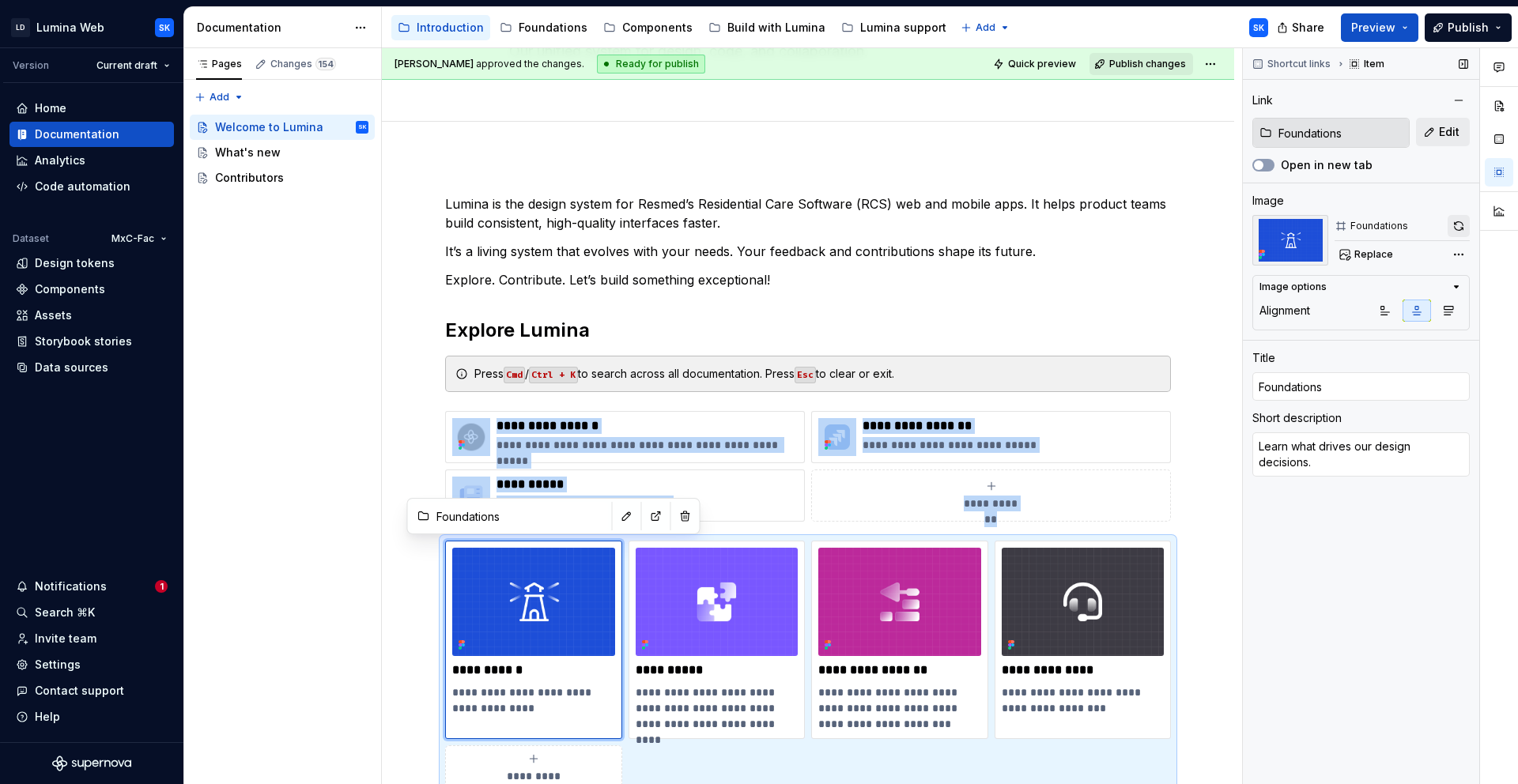
click at [1455, 227] on button "button" at bounding box center [1459, 226] width 22 height 22
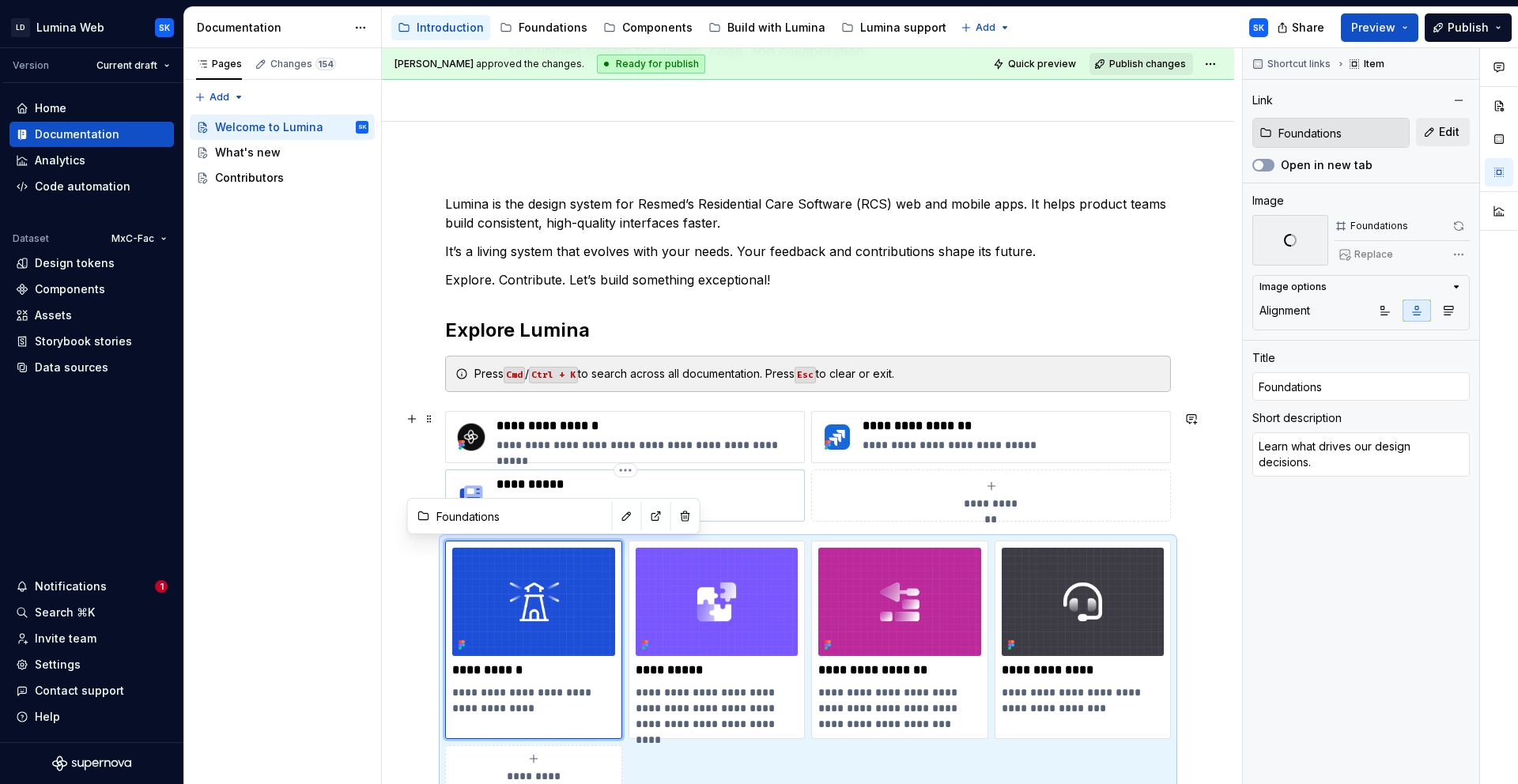
click at [718, 499] on p "**********" at bounding box center [647, 503] width 301 height 16
type textarea "*"
type input "Introduction / What's new"
type input "What's new"
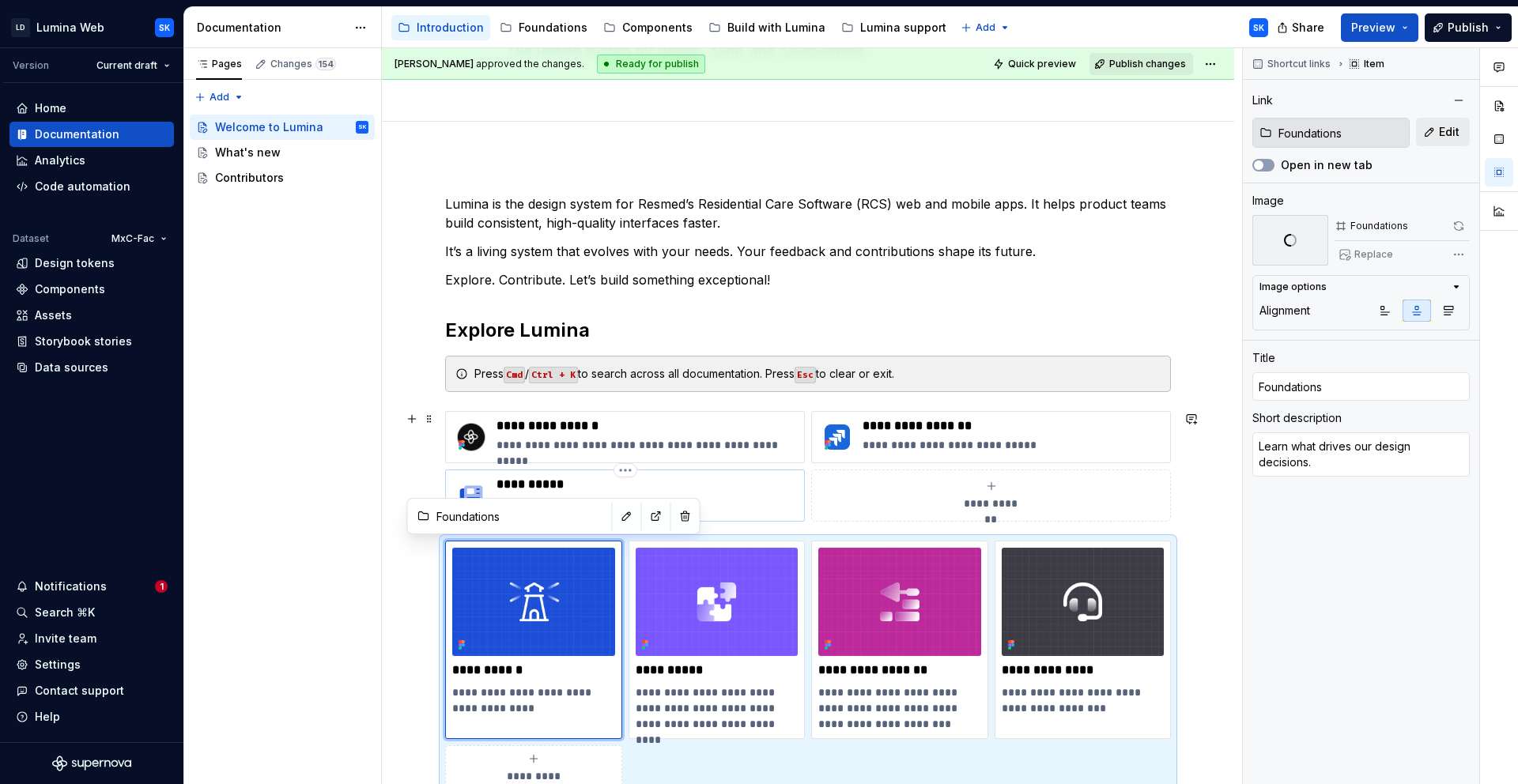
type textarea "See recent updates for Lumina."
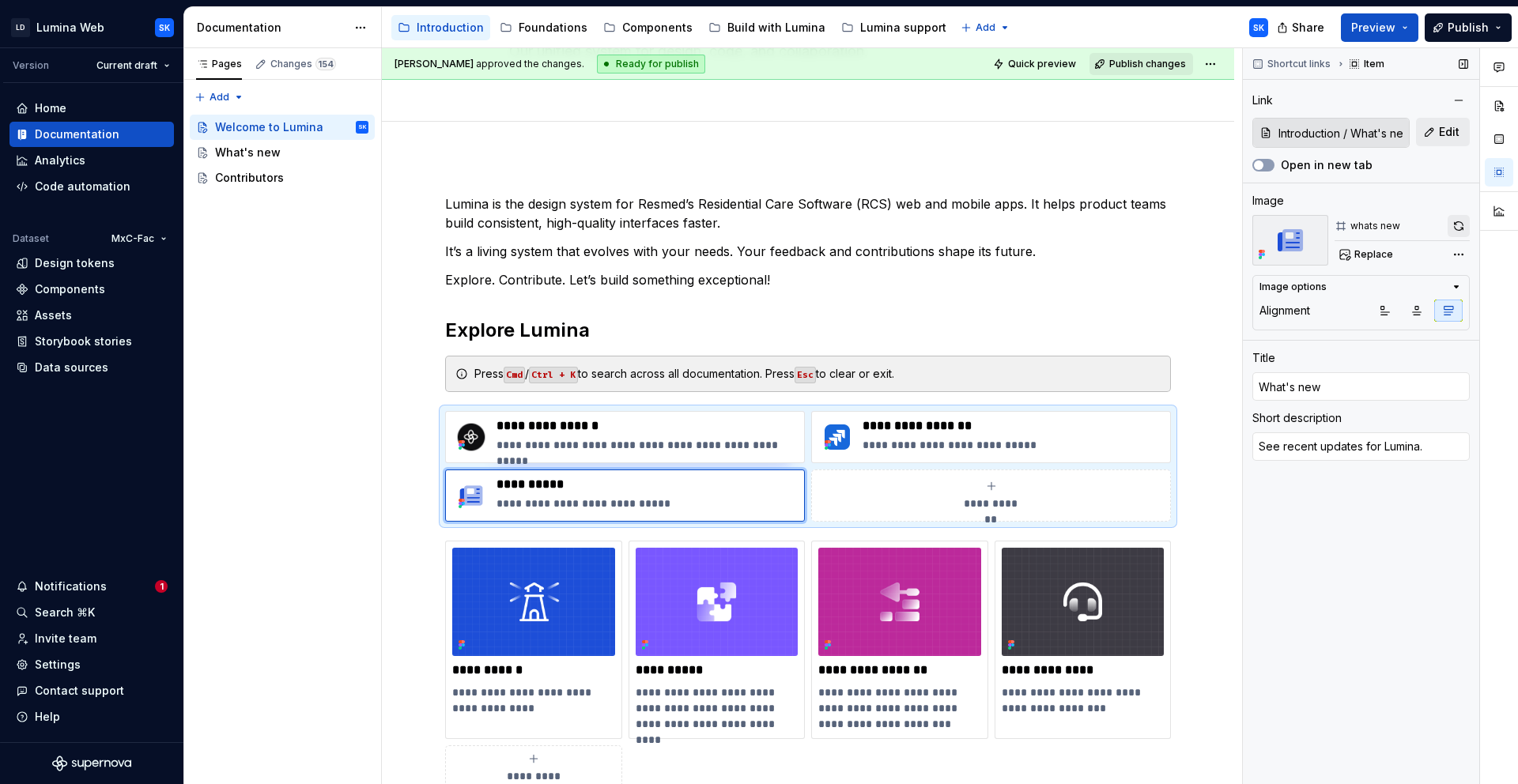
click at [1460, 225] on button "button" at bounding box center [1459, 226] width 22 height 22
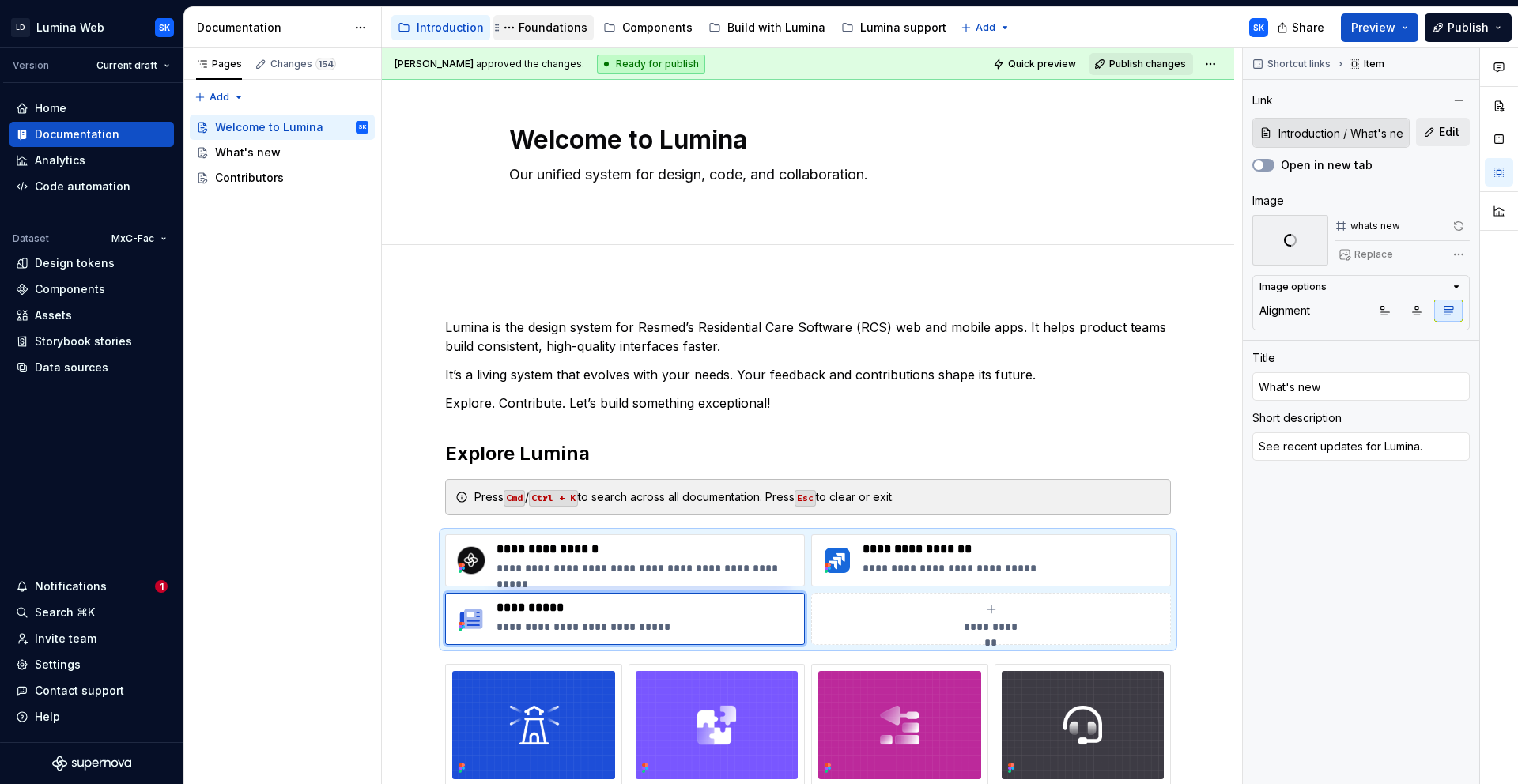
click at [554, 25] on div "Foundations" at bounding box center [552, 27] width 69 height 16
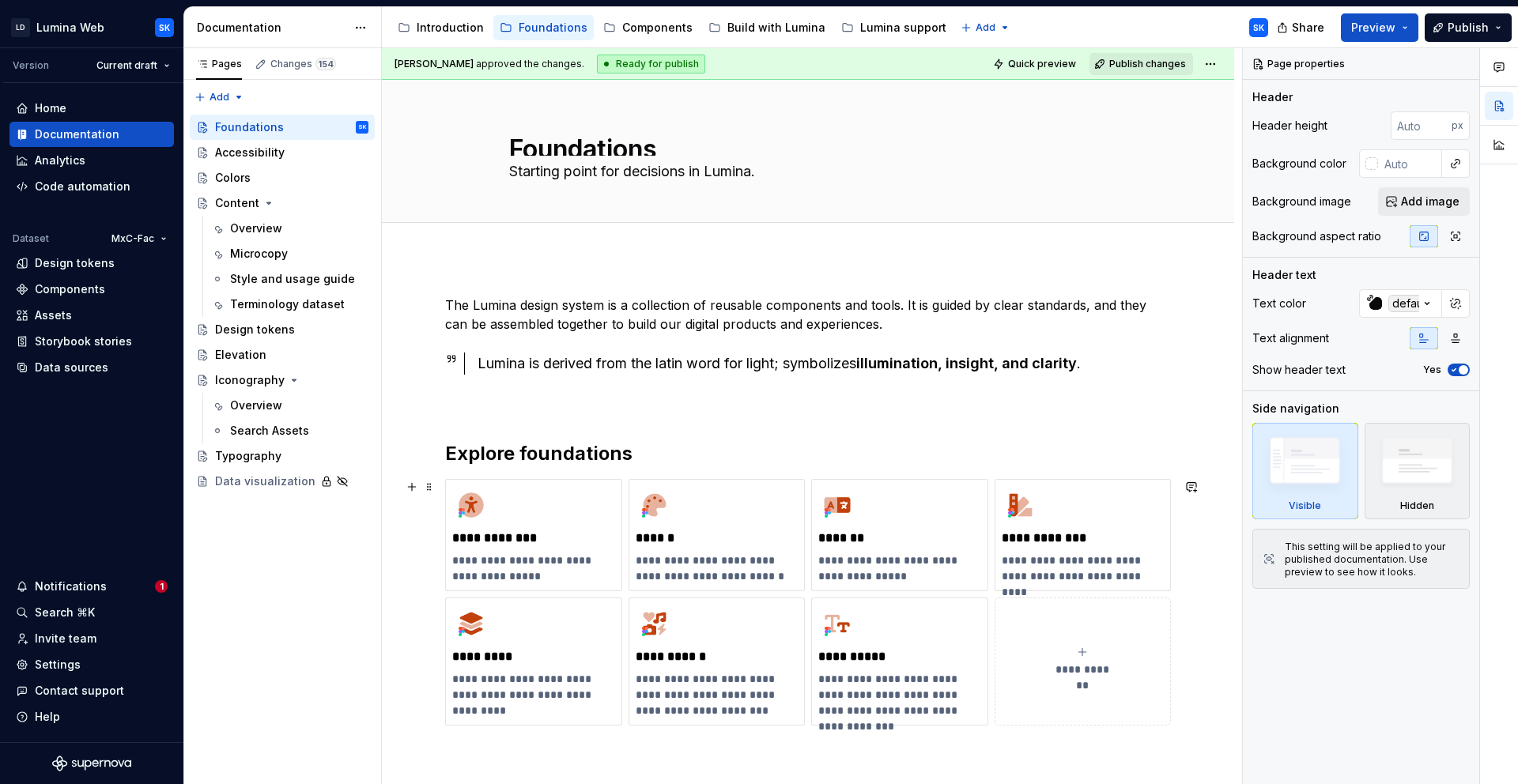
click at [989, 663] on div "**********" at bounding box center [808, 602] width 726 height 246
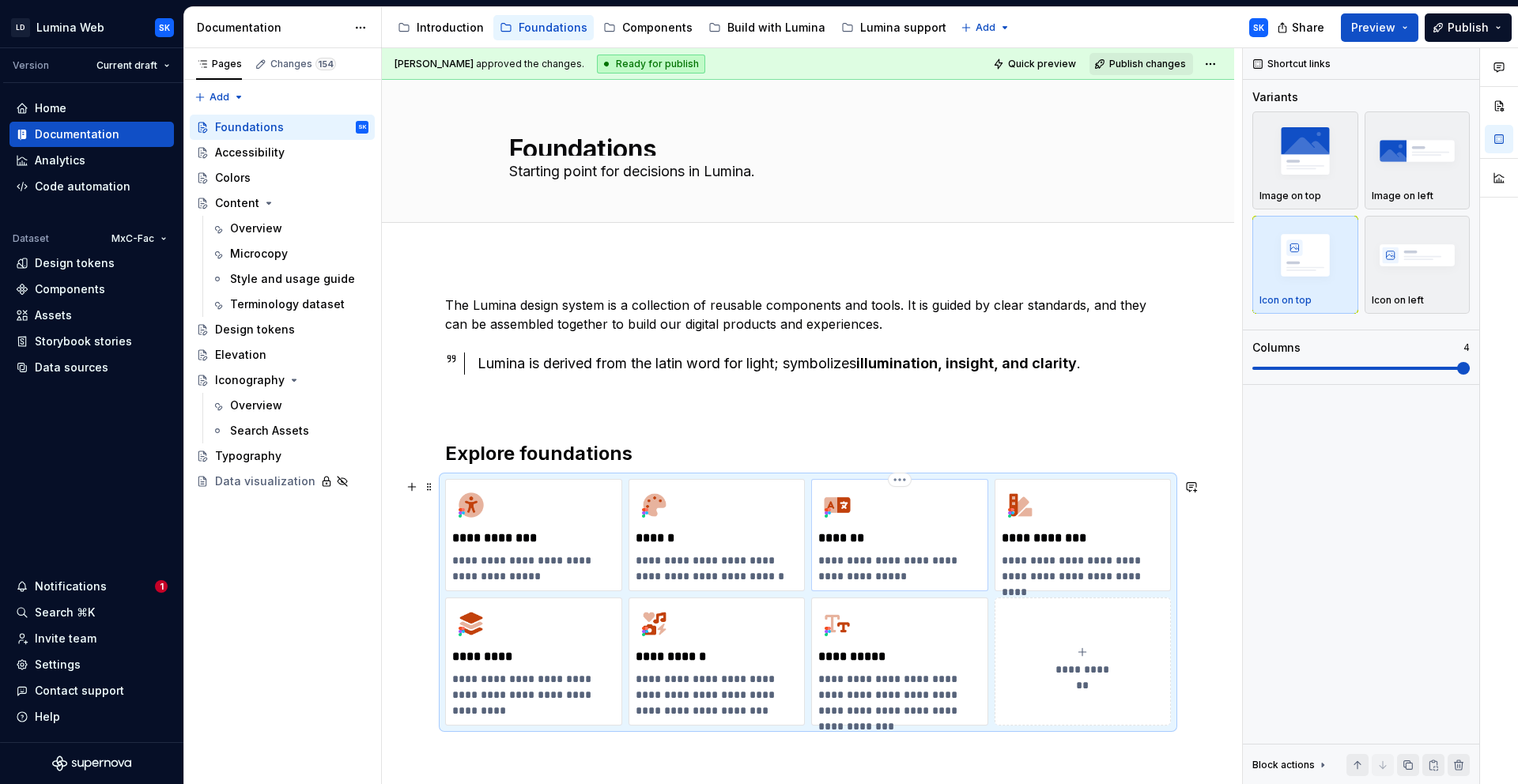
click at [918, 543] on p "*******" at bounding box center [899, 538] width 162 height 16
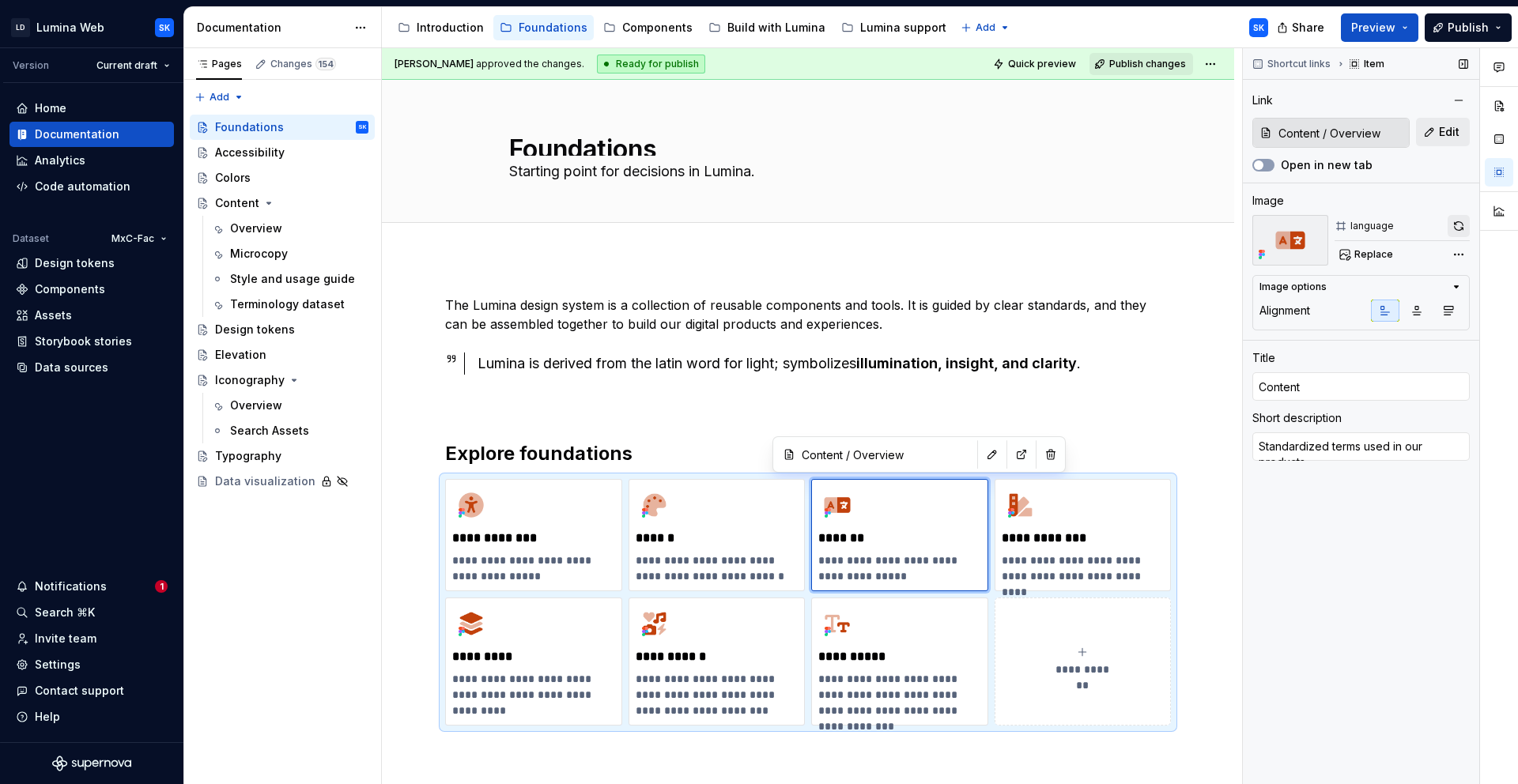
click at [1454, 232] on button "button" at bounding box center [1459, 226] width 22 height 22
click at [1128, 530] on p "**********" at bounding box center [1083, 538] width 162 height 16
type textarea "*"
type input "Foundations / Design tokens"
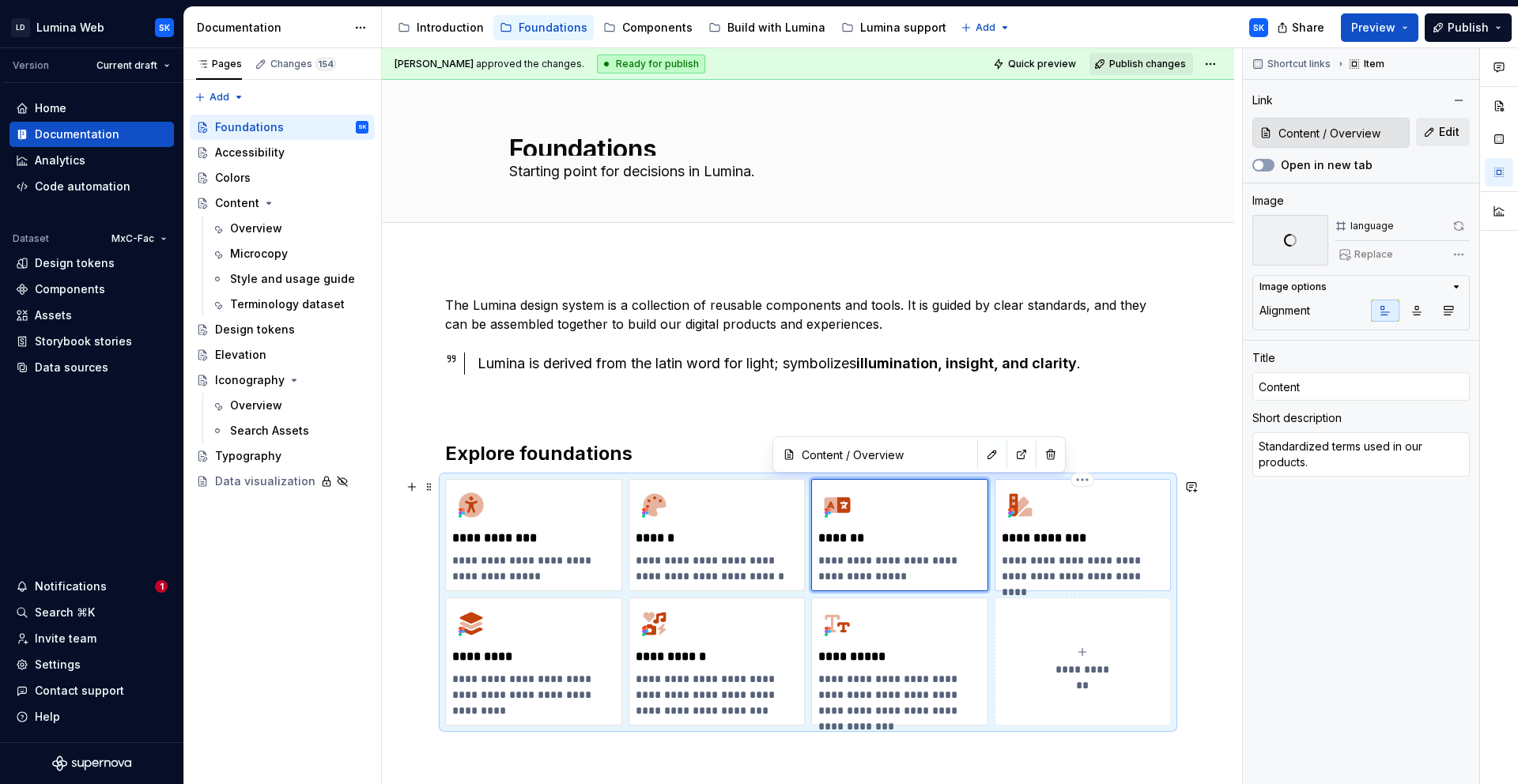
type input "Design tokens"
type textarea "Key-value pairs that store specific design attributes."
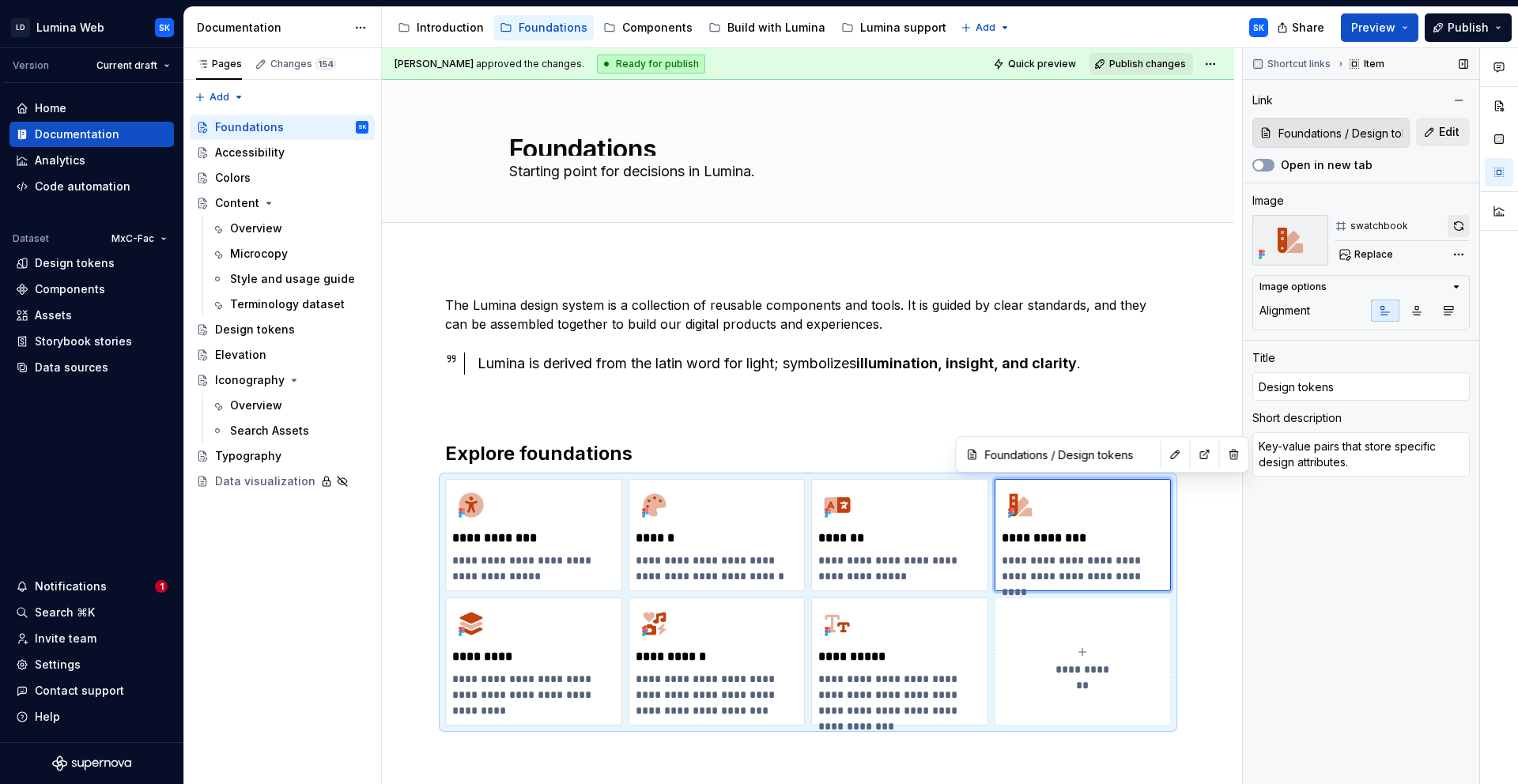
click at [1449, 234] on button "button" at bounding box center [1459, 226] width 22 height 22
type textarea "*"
type input "Foundations / Colors"
type input "Colors"
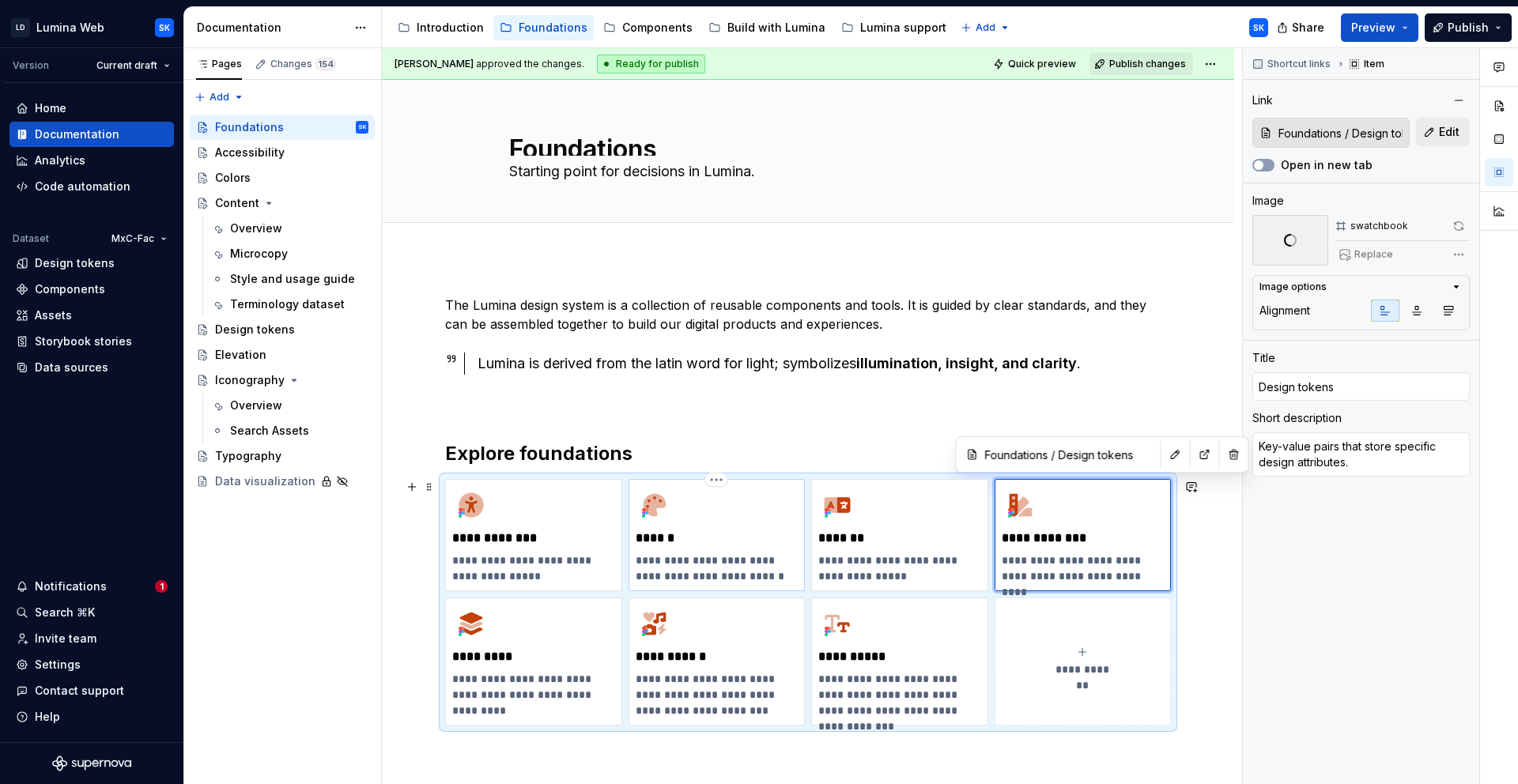
type textarea "Create fully functional and accessible experiences."
click at [745, 508] on div "**********" at bounding box center [717, 534] width 163 height 98
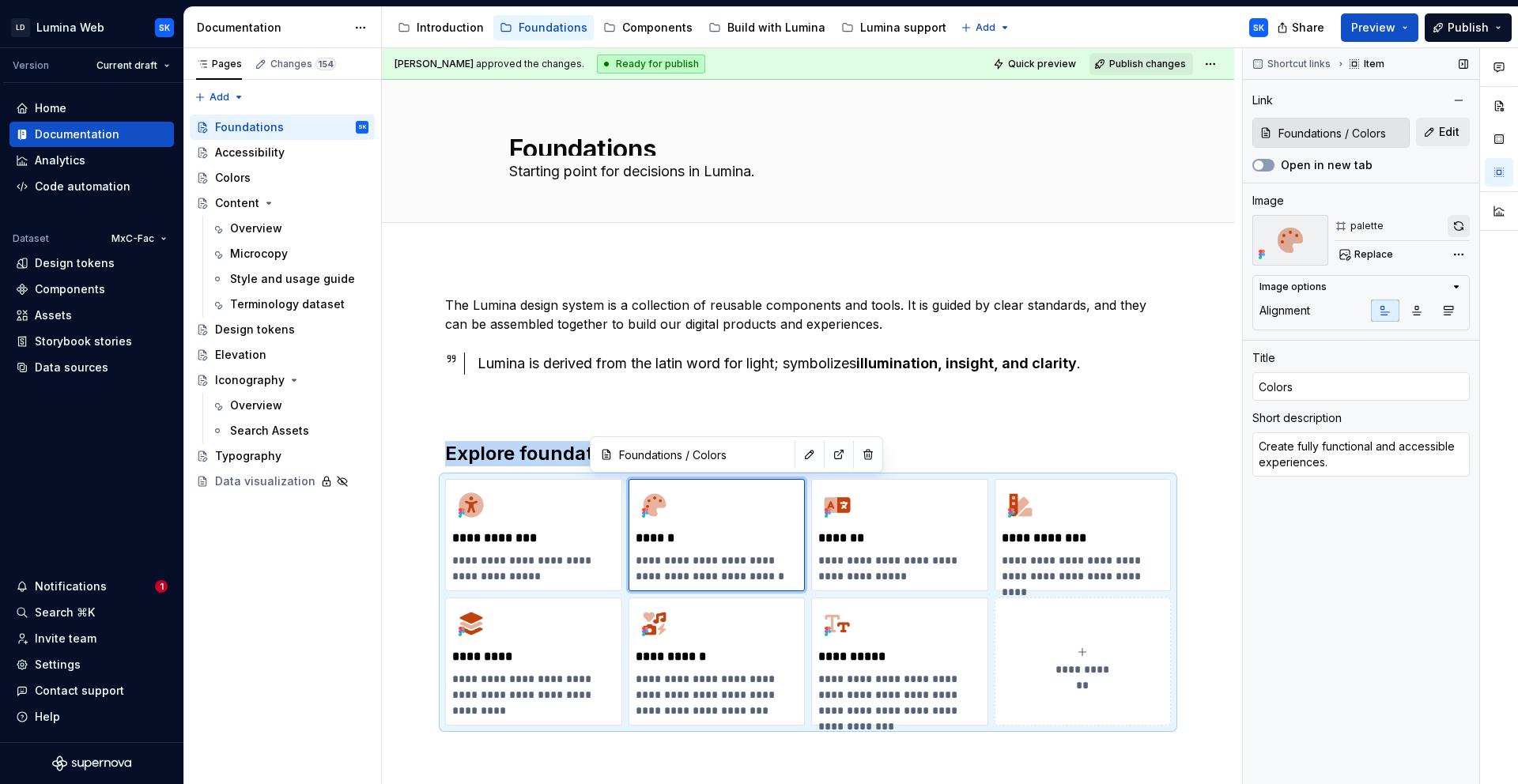
click at [1453, 221] on button "button" at bounding box center [1459, 226] width 22 height 22
type textarea "*"
type input "Foundations / Accessibility"
type input "Accessibility"
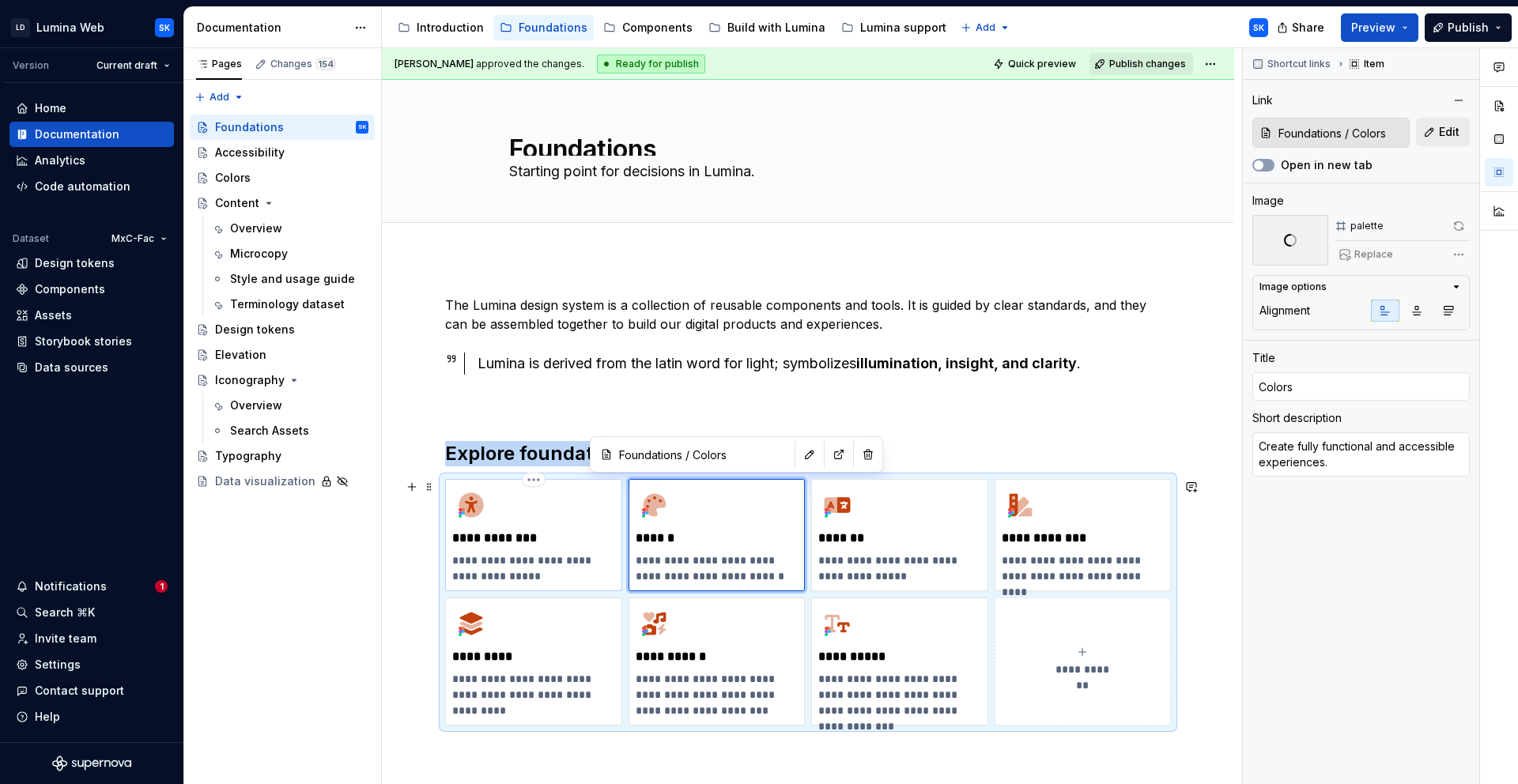
type textarea "We aim to be available for all of users."
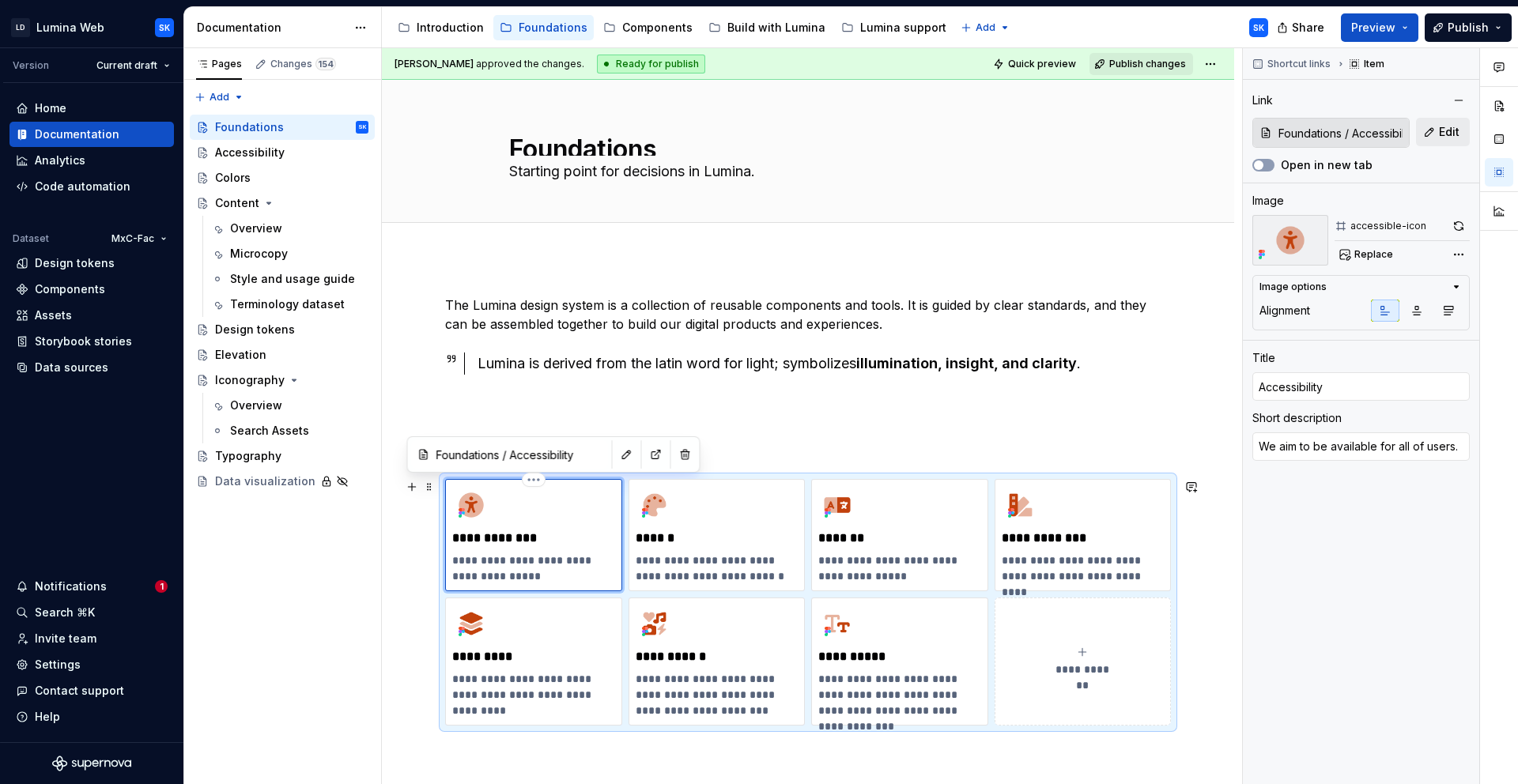
click at [549, 494] on div "**********" at bounding box center [534, 534] width 163 height 98
click at [1446, 228] on div "accessible-icon" at bounding box center [1402, 226] width 135 height 22
click at [1463, 228] on button "button" at bounding box center [1459, 226] width 22 height 22
type textarea "*"
type input "Iconography / Overview"
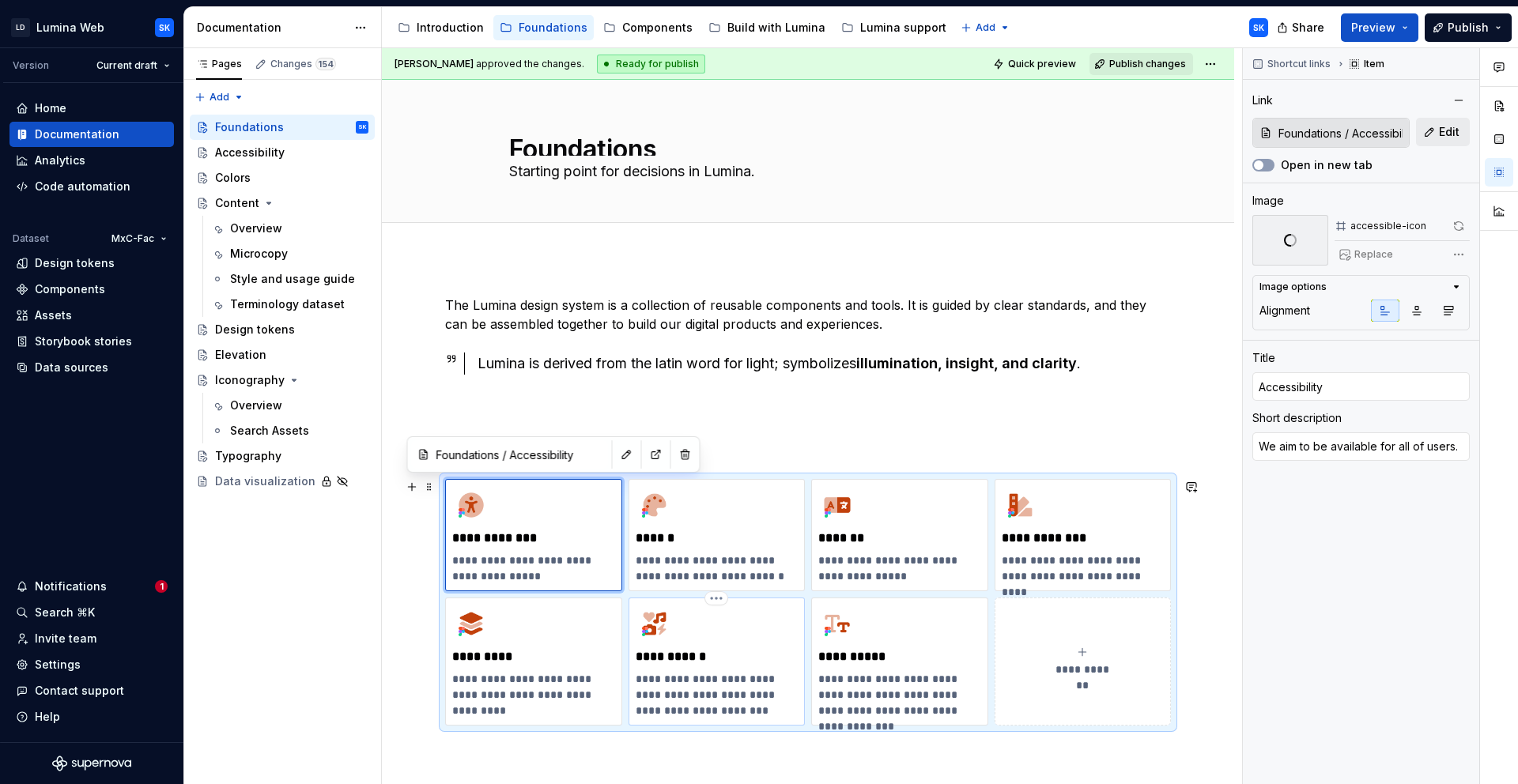
type input "Iconography / Overview"
type input "Iconography"
type textarea "Convey meaning, actions, or concepts via small graphical representations."
click at [686, 632] on div "**********" at bounding box center [717, 662] width 163 height 114
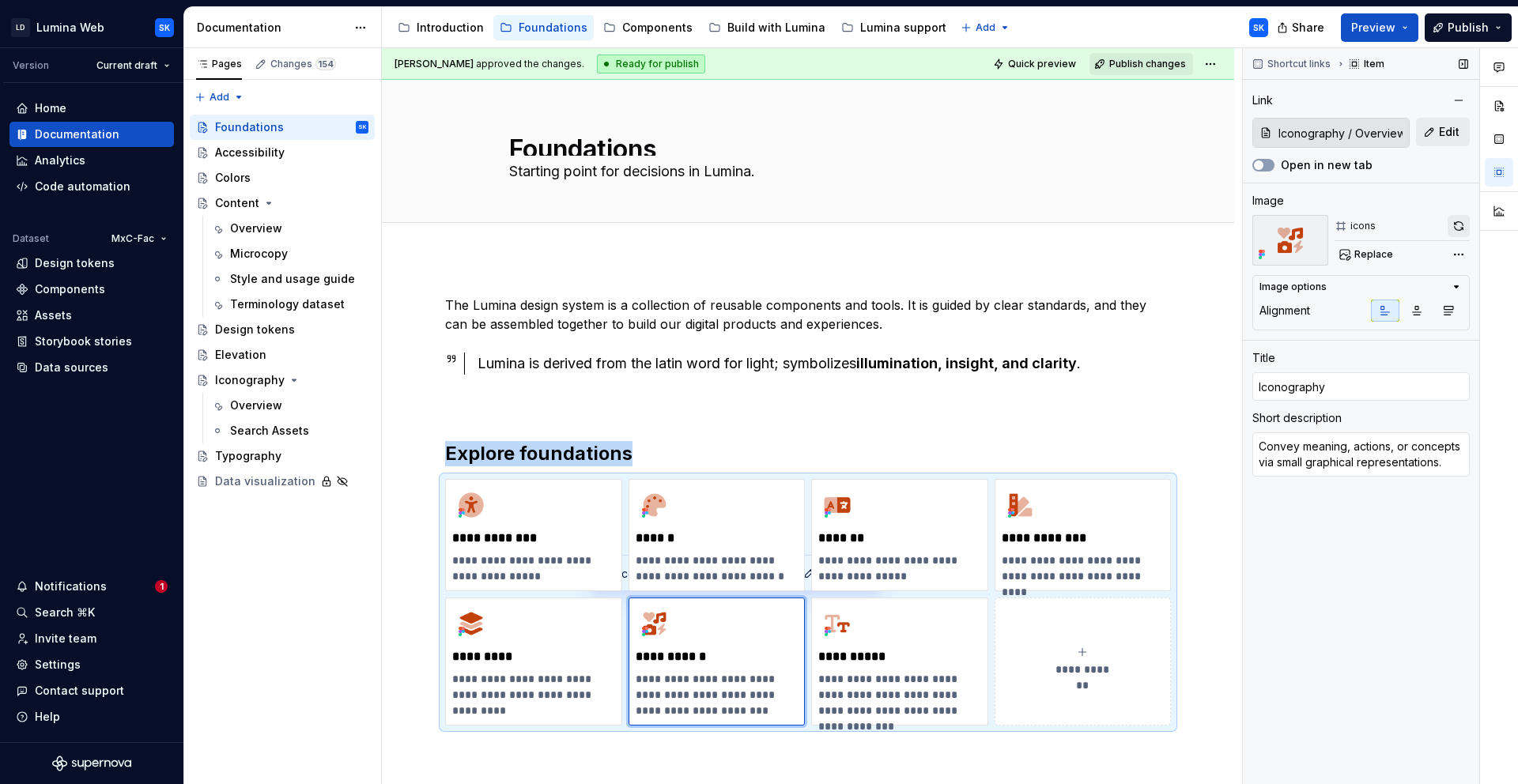
click at [1467, 228] on button "button" at bounding box center [1459, 226] width 22 height 22
click at [921, 673] on p "**********" at bounding box center [899, 695] width 162 height 48
type textarea "*"
type input "Foundations / Typography"
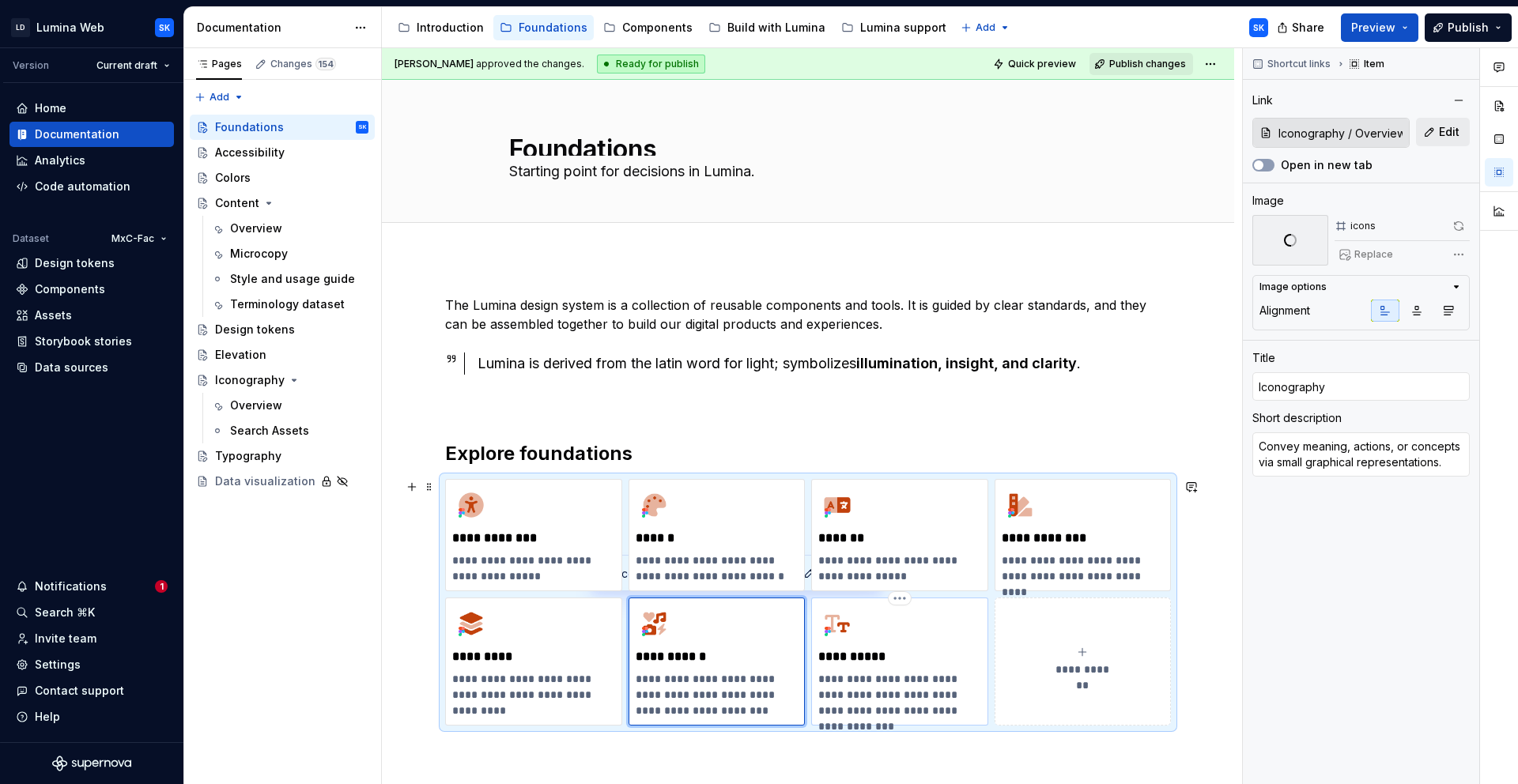
type input "Typography"
type textarea "Establish visual hierarchy, readability, and brand identity across our digital …"
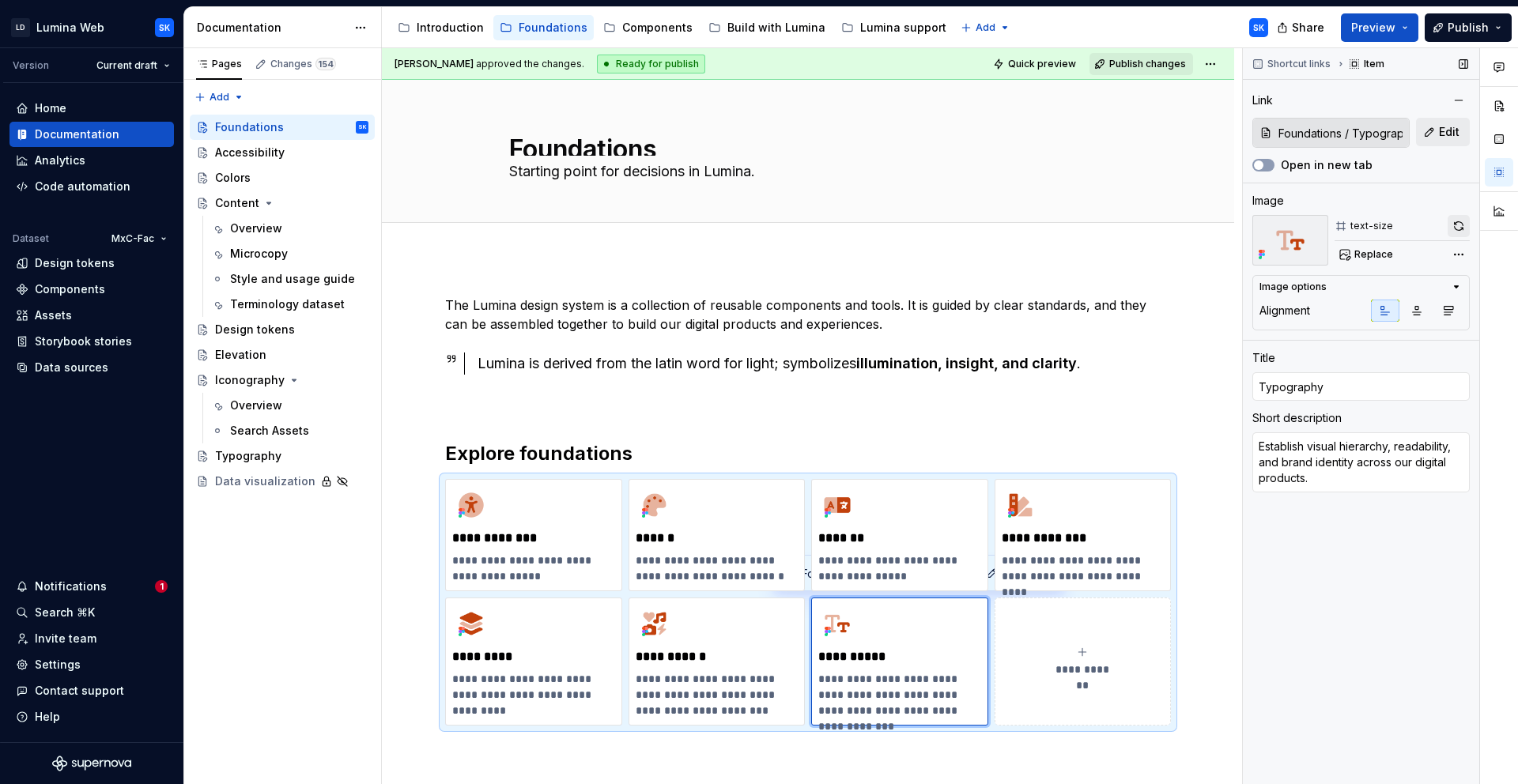
click at [1464, 229] on button "button" at bounding box center [1459, 226] width 22 height 22
type textarea "*"
type input "Foundations / Elevation"
type input "Elevation"
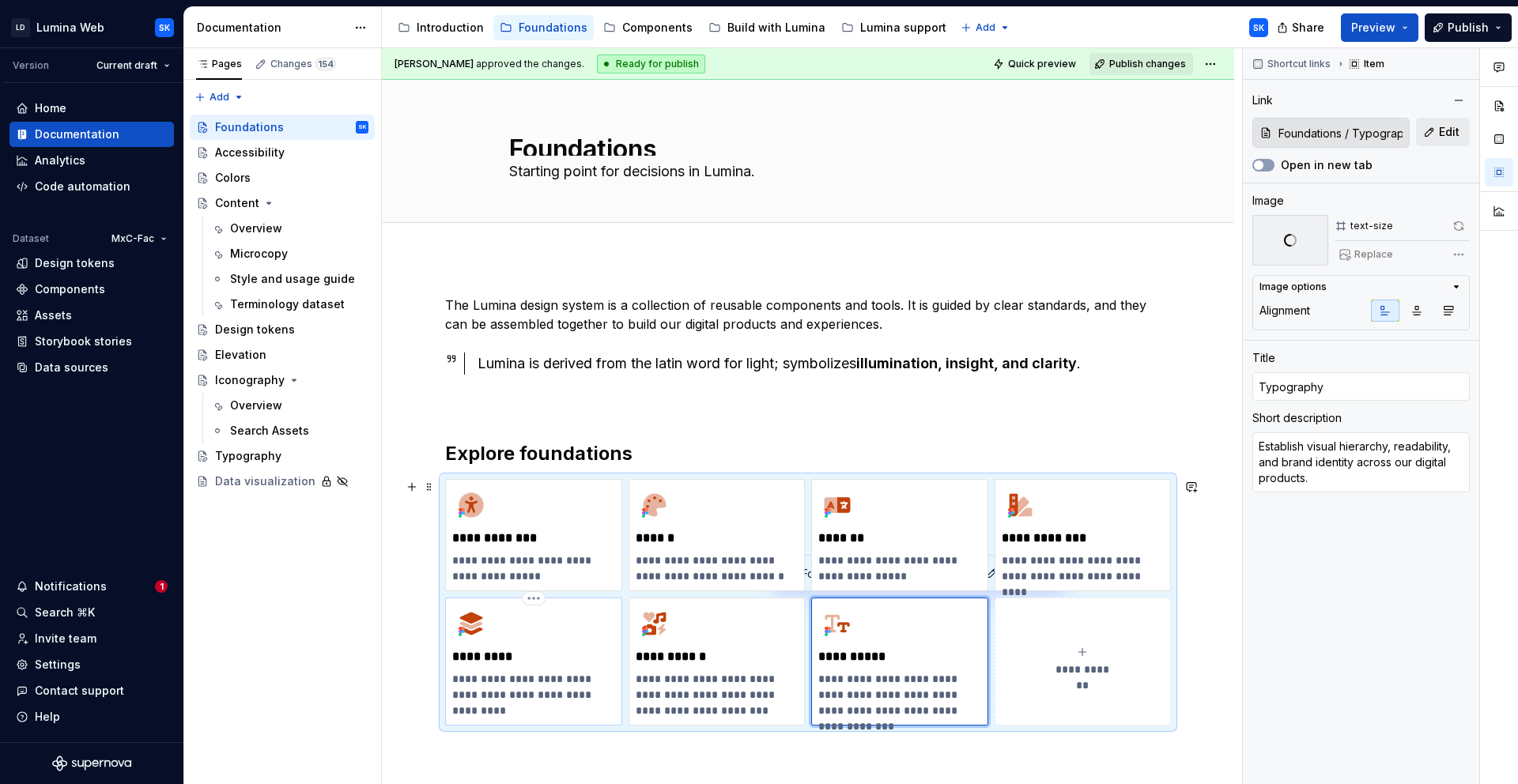
type textarea "Create a sense of depth and hierarchy within the interface."
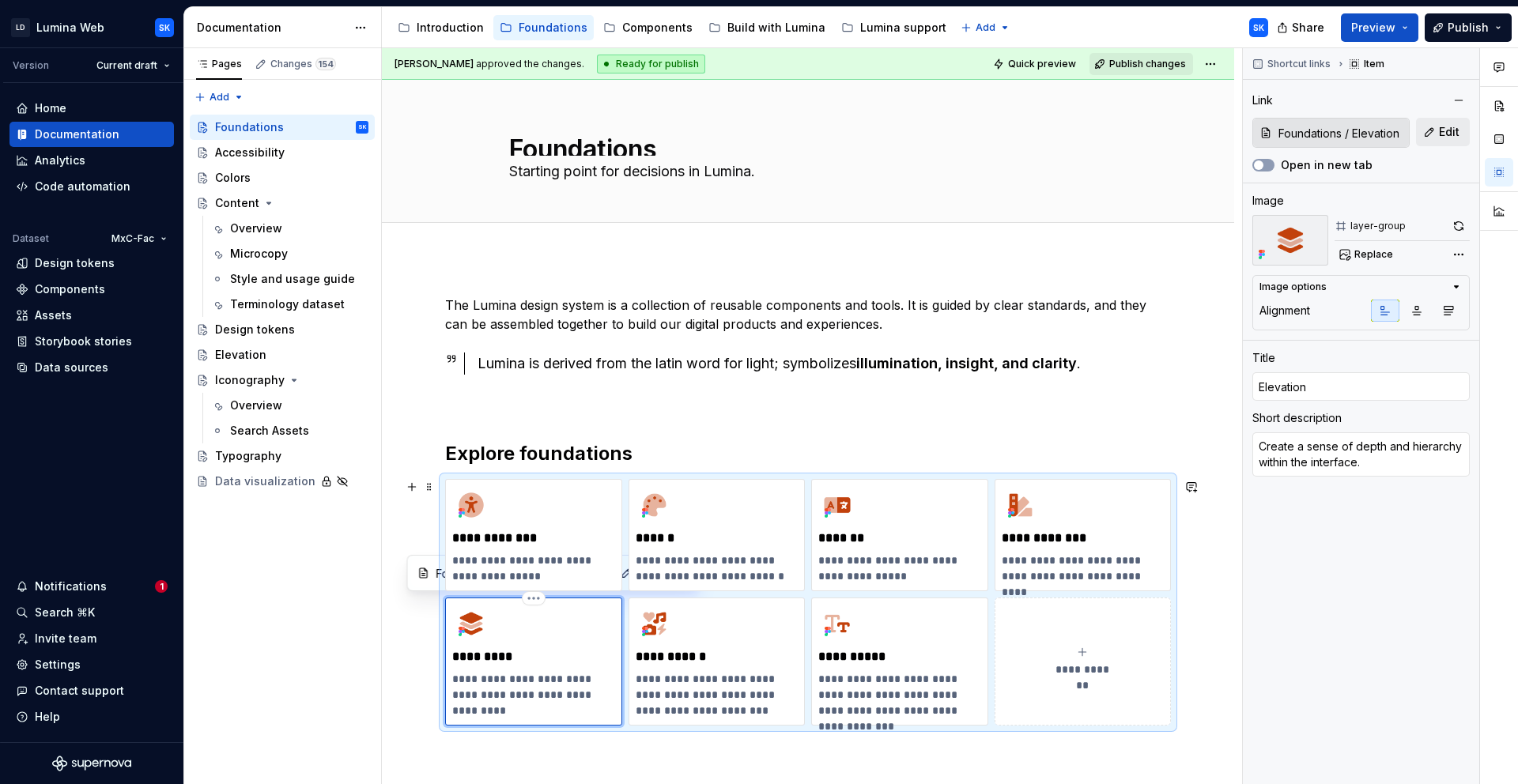
click at [577, 641] on div "**********" at bounding box center [534, 653] width 163 height 98
click at [1460, 228] on button "button" at bounding box center [1459, 226] width 22 height 22
click at [1083, 354] on div "Lumina is derived from the latin word for light; symbolizes illumination, insig…" at bounding box center [824, 364] width 694 height 22
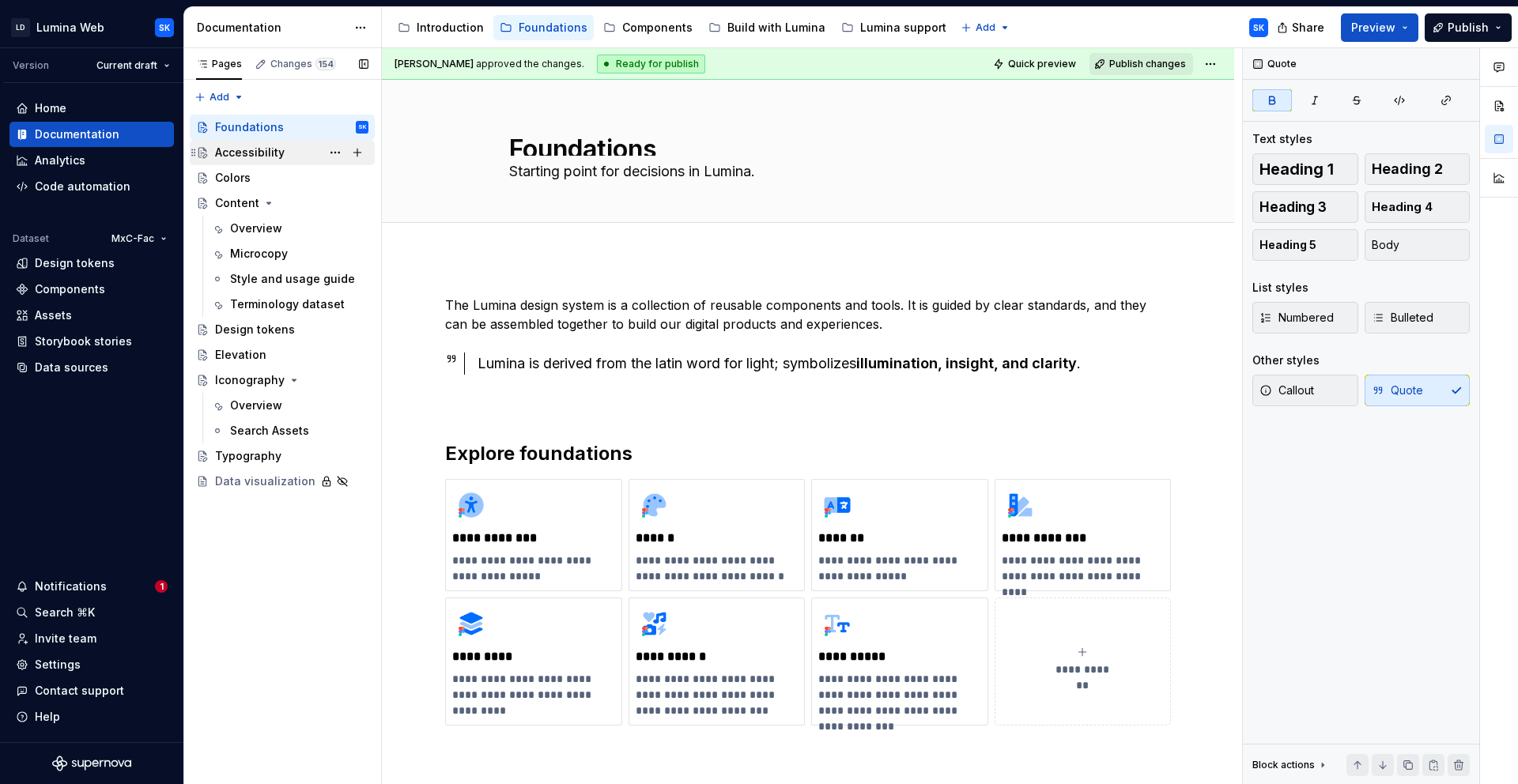
click at [297, 156] on div "Accessibility" at bounding box center [292, 153] width 154 height 22
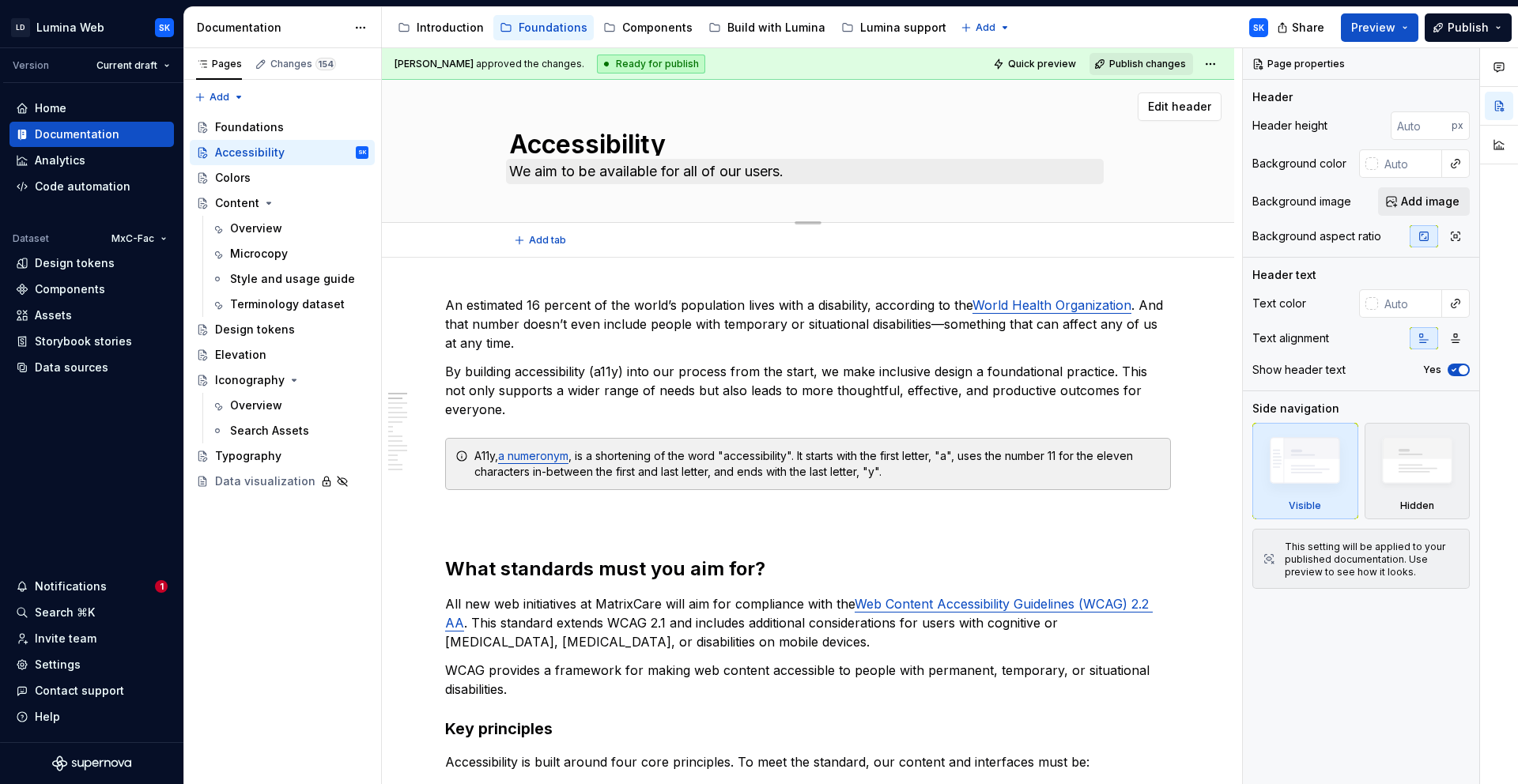
scroll to position [9, 0]
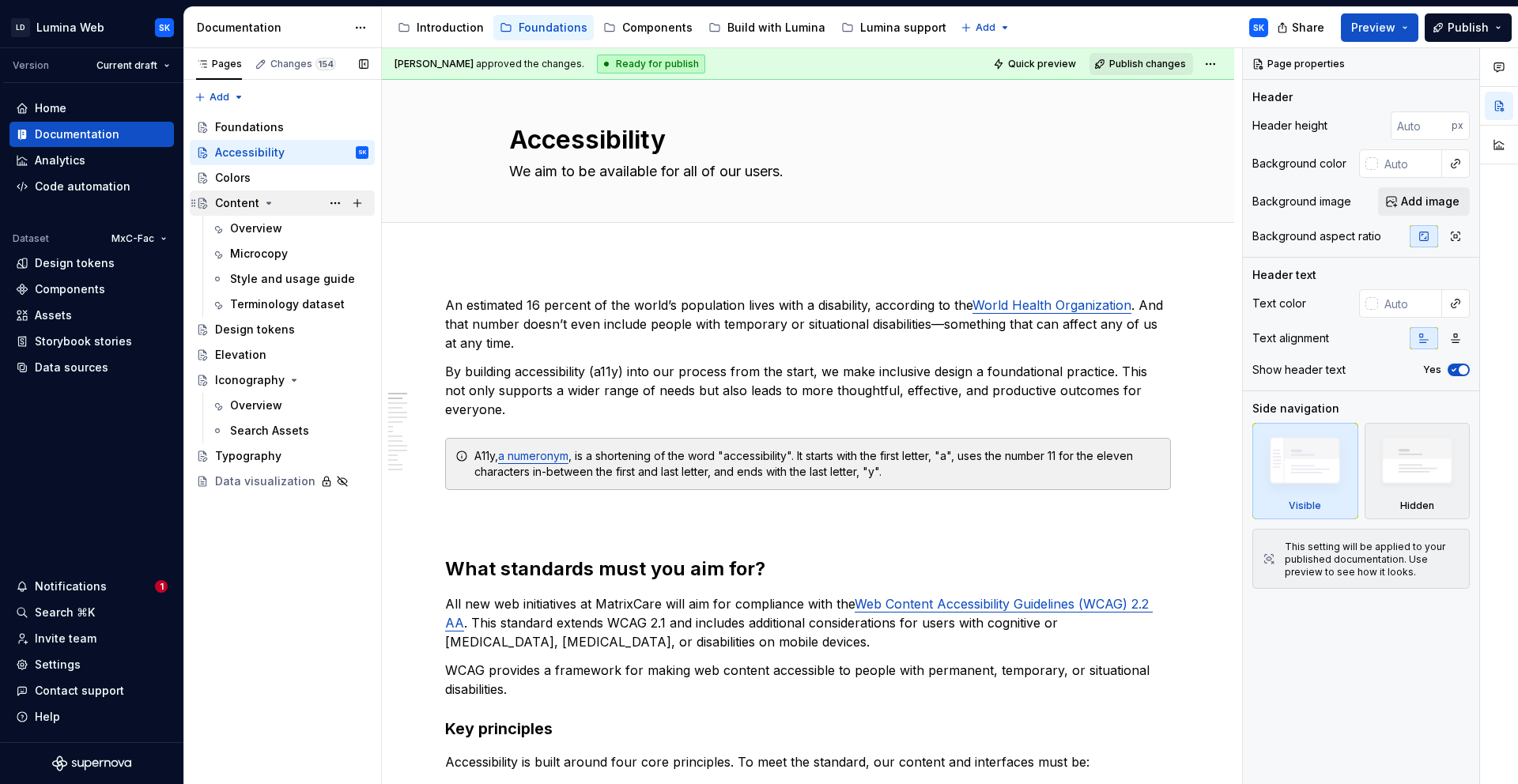
click at [297, 205] on div "Content" at bounding box center [292, 203] width 154 height 22
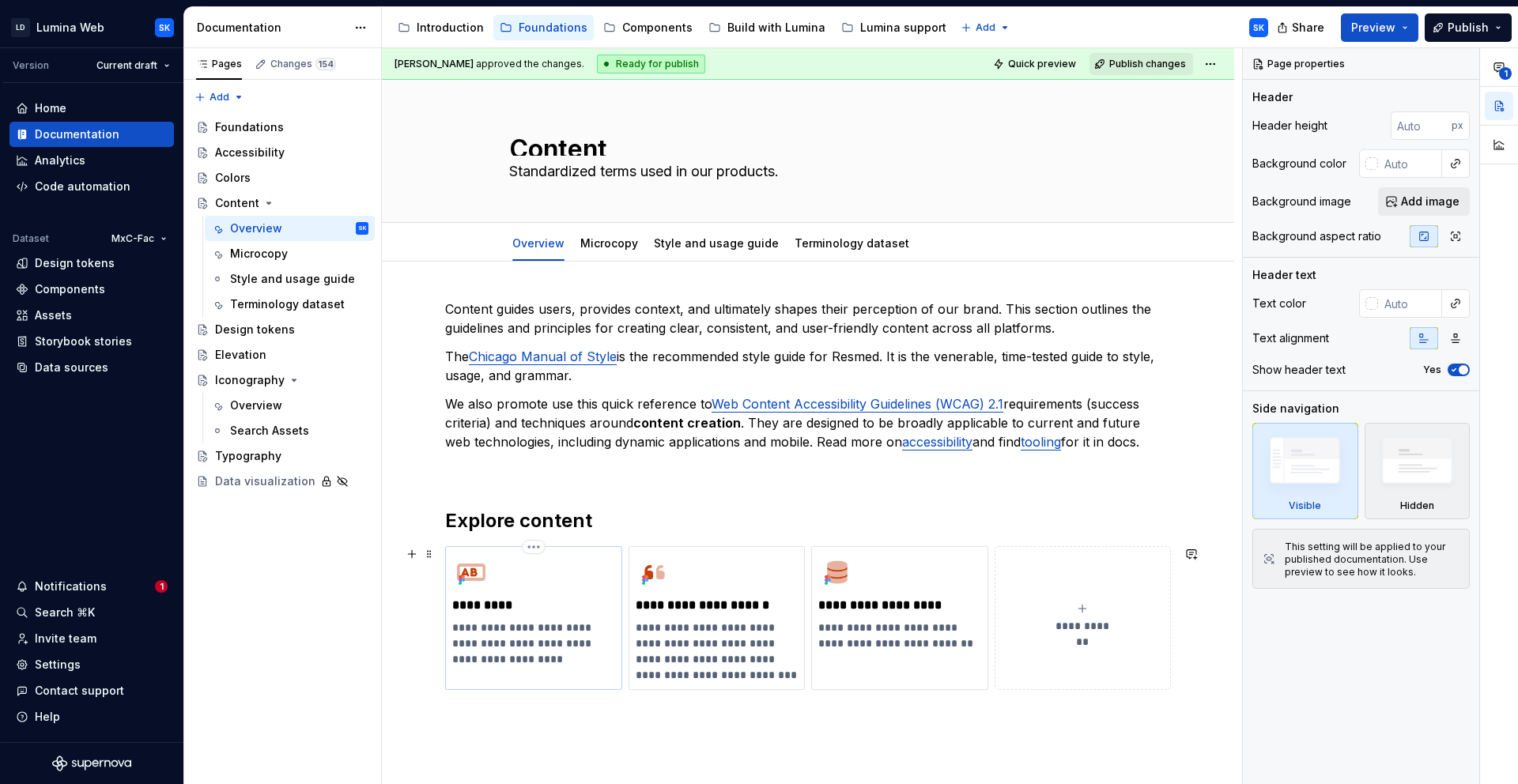
click at [541, 602] on p "*********" at bounding box center [533, 605] width 162 height 16
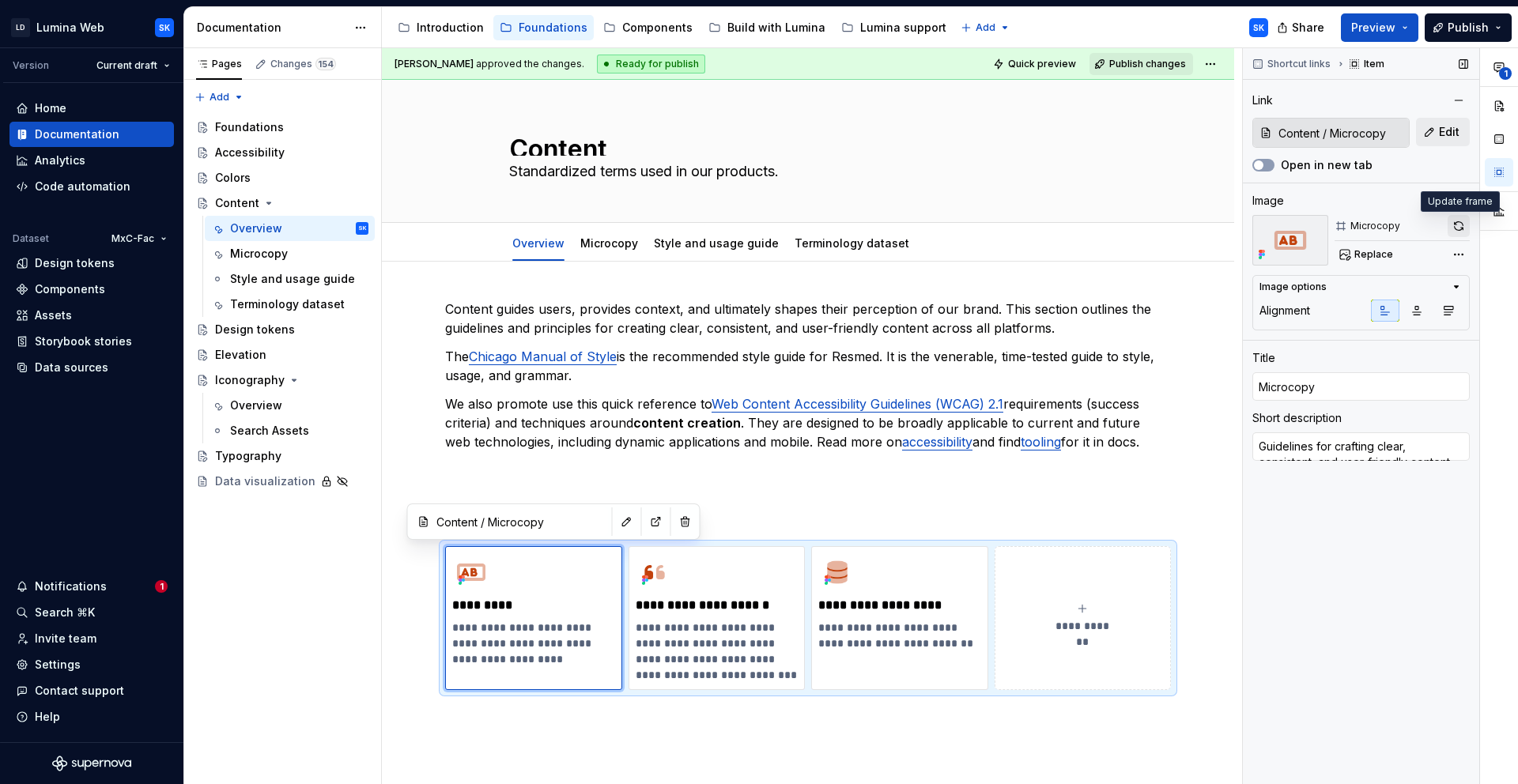
click at [1459, 224] on button "button" at bounding box center [1459, 226] width 22 height 22
click at [694, 603] on p "**********" at bounding box center [717, 605] width 162 height 16
type textarea "*"
type input "Content / Style and usage guide"
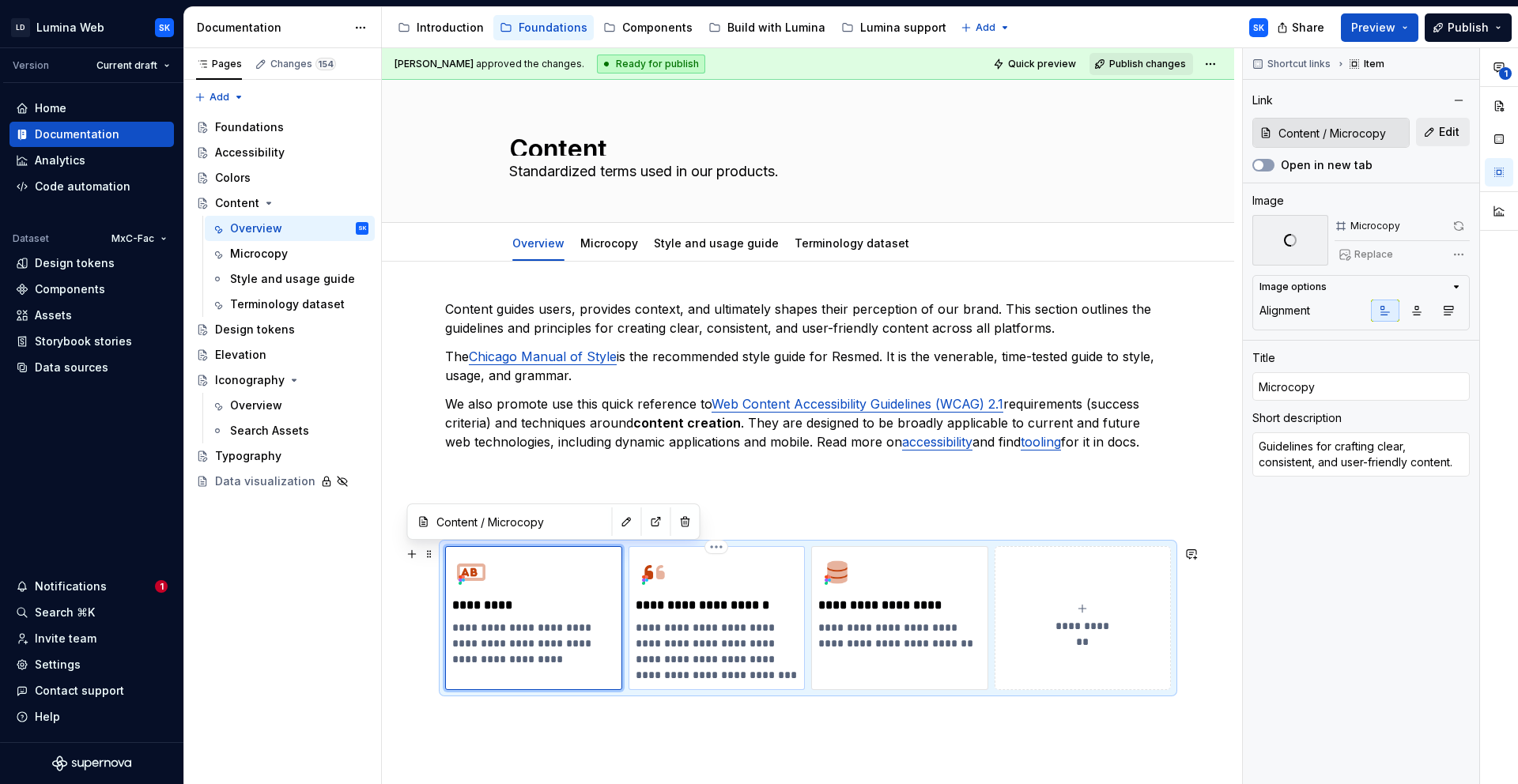
type input "Style and usage guide"
type textarea "Guidelines from [GEOGRAPHIC_DATA] Manual of Style, Science and Technical Writin…"
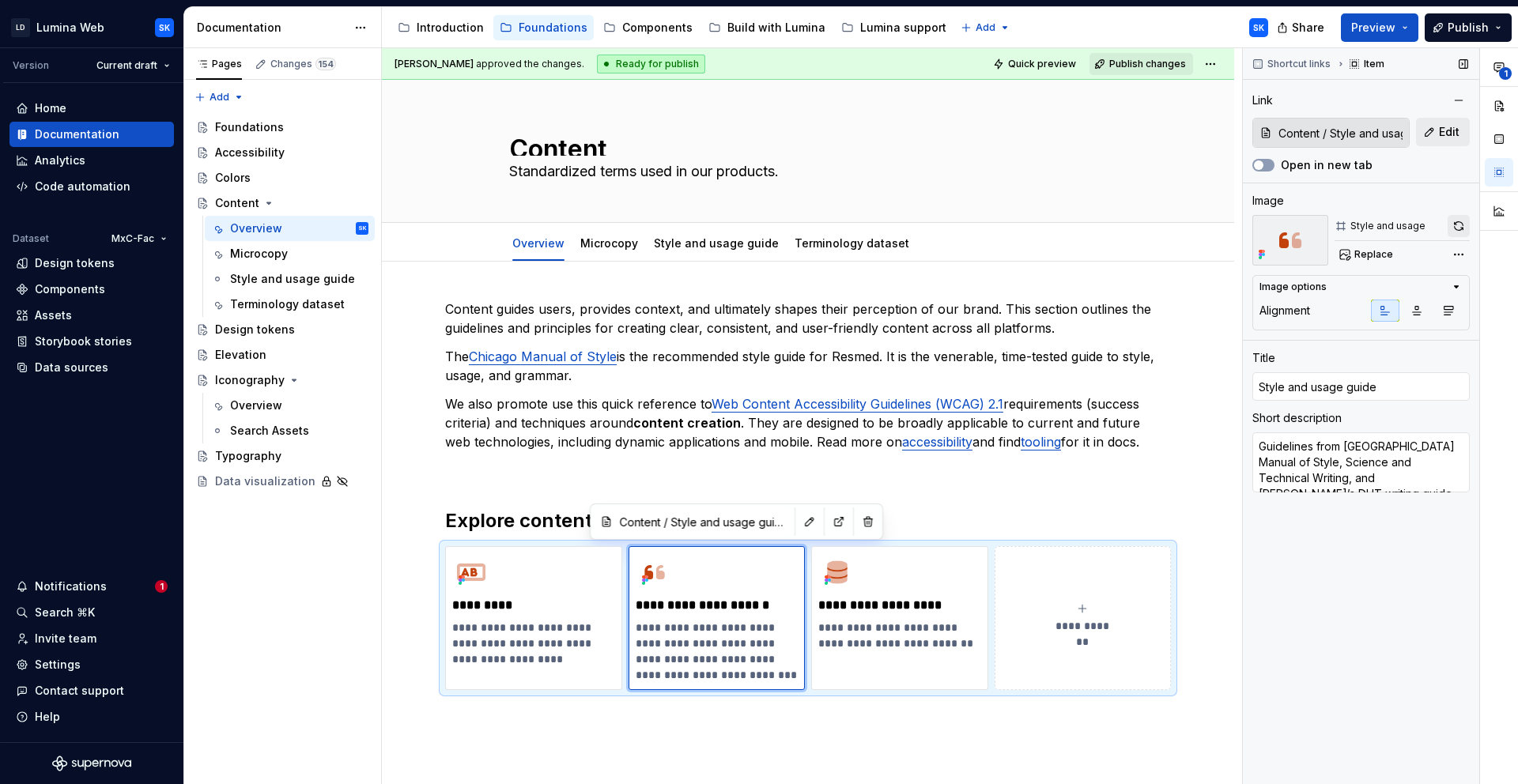
click at [1462, 233] on button "button" at bounding box center [1459, 226] width 22 height 22
click at [949, 606] on p "**********" at bounding box center [899, 605] width 162 height 16
type textarea "*"
type input "Content / Terminology dataset"
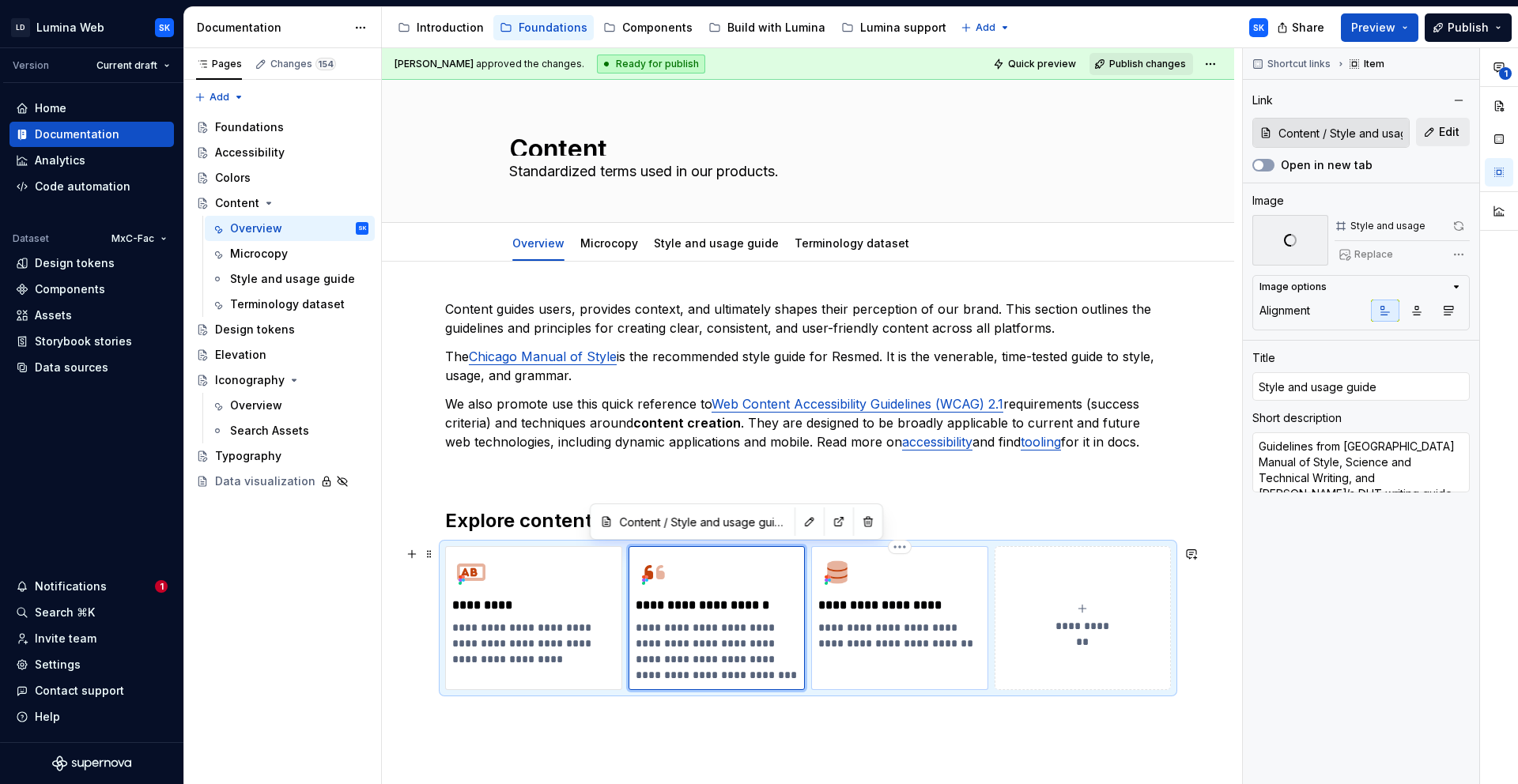
type input "Terminology dataset"
type textarea "Streamline communication through standardized terms."
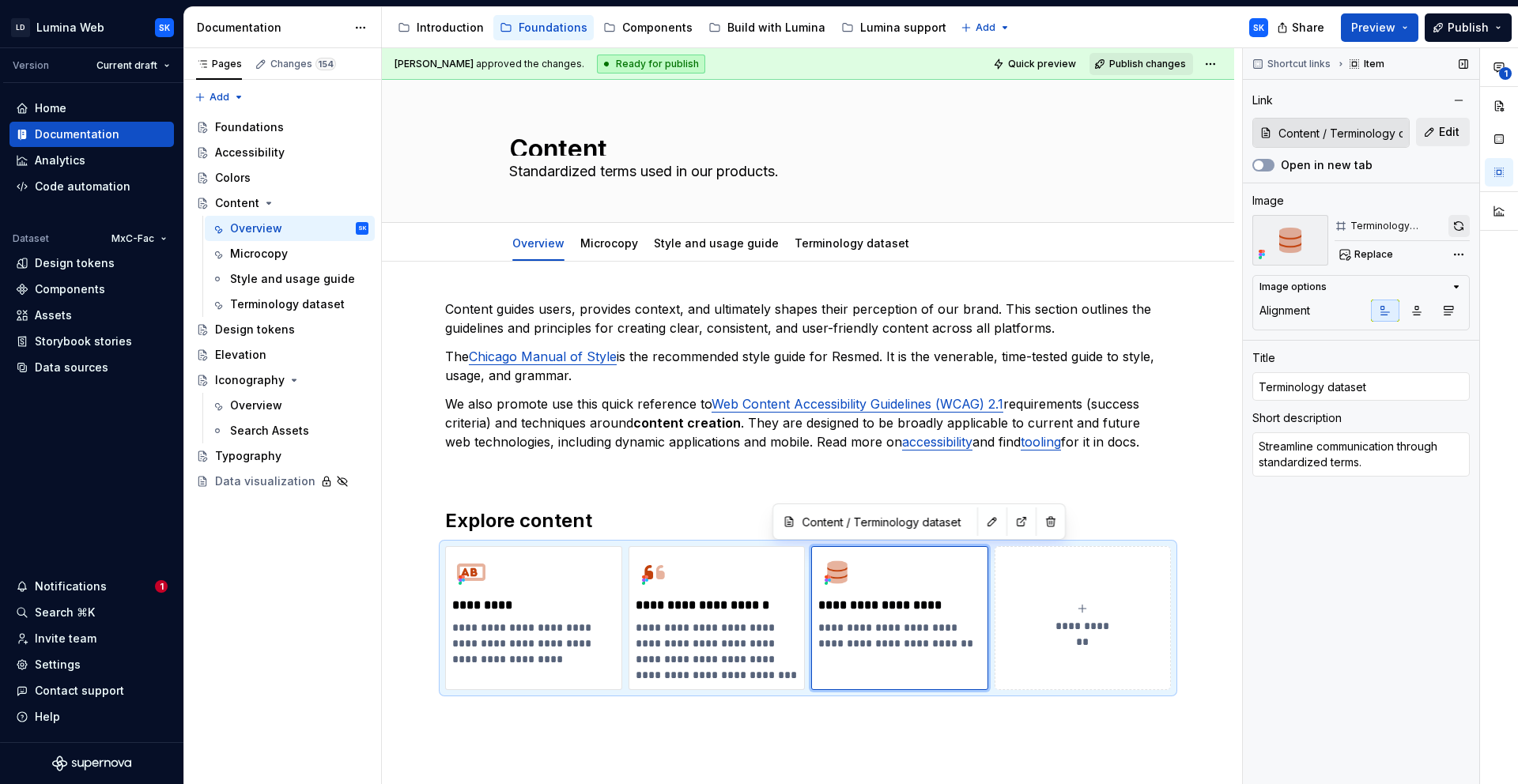
click at [1461, 235] on button "button" at bounding box center [1459, 226] width 21 height 22
click at [1131, 443] on p "We also promote use this quick reference to Web Content Accessibility Guideline…" at bounding box center [808, 422] width 726 height 57
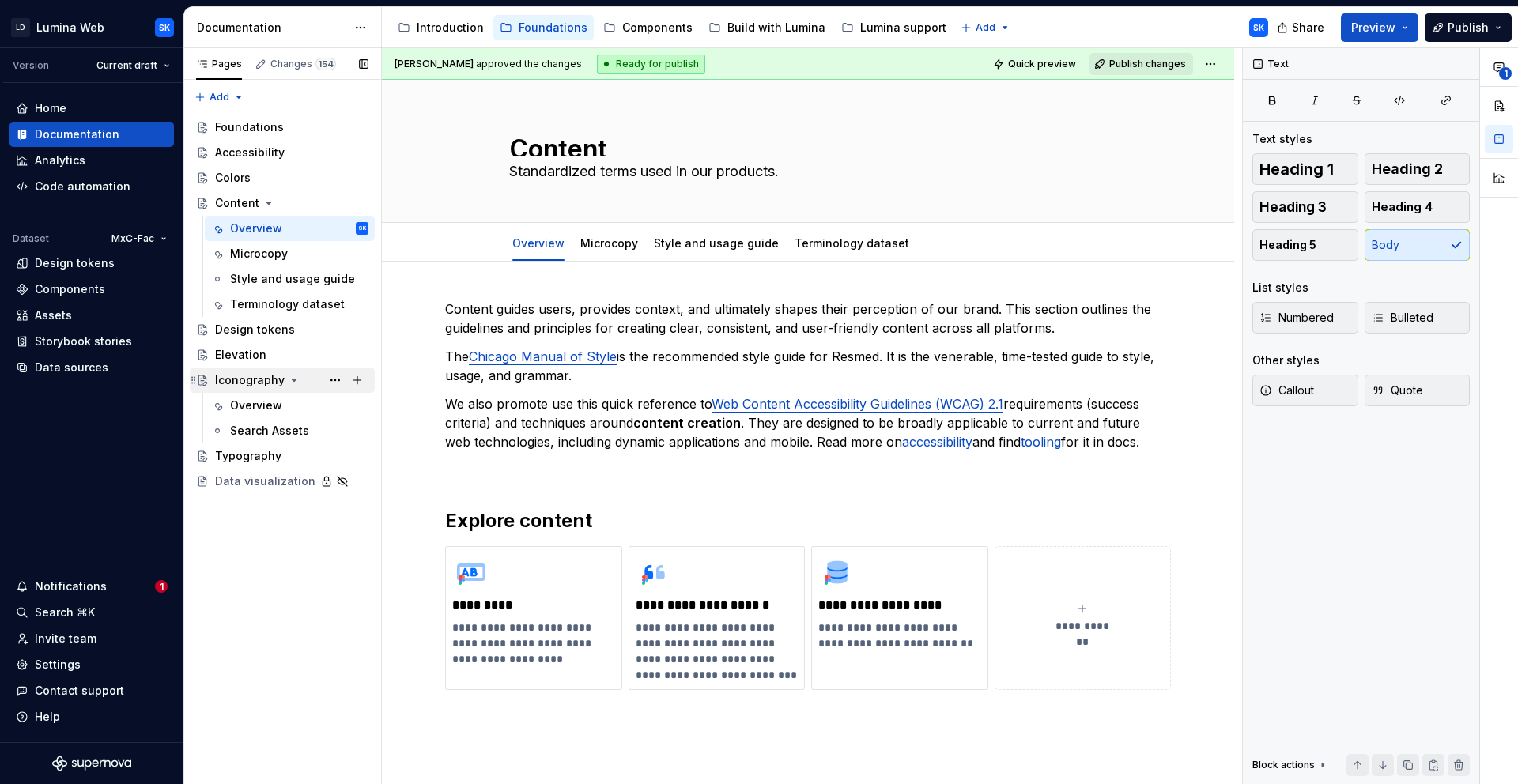
click at [307, 384] on div "Iconography" at bounding box center [292, 381] width 154 height 22
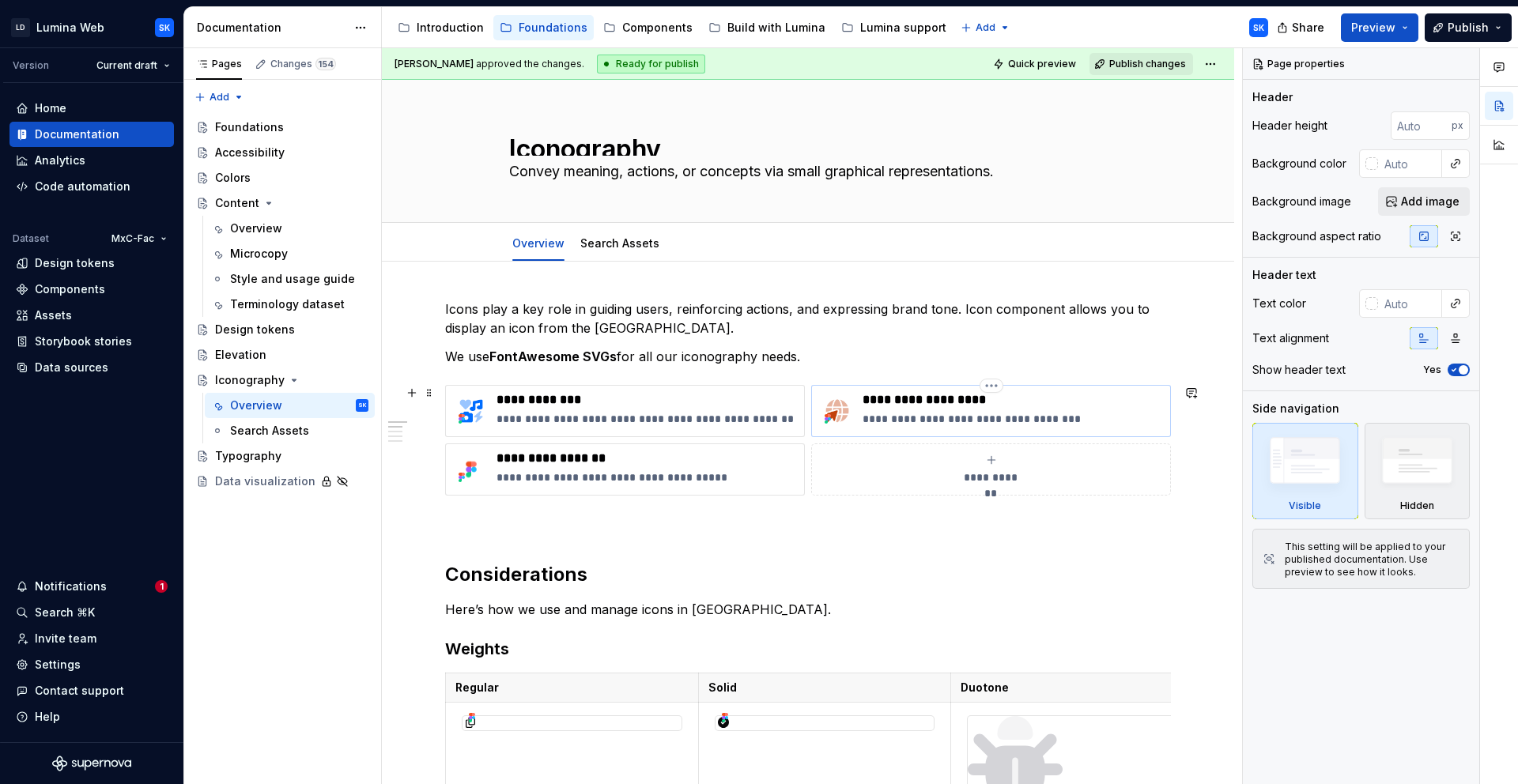
click at [1108, 415] on p "**********" at bounding box center [1013, 419] width 301 height 16
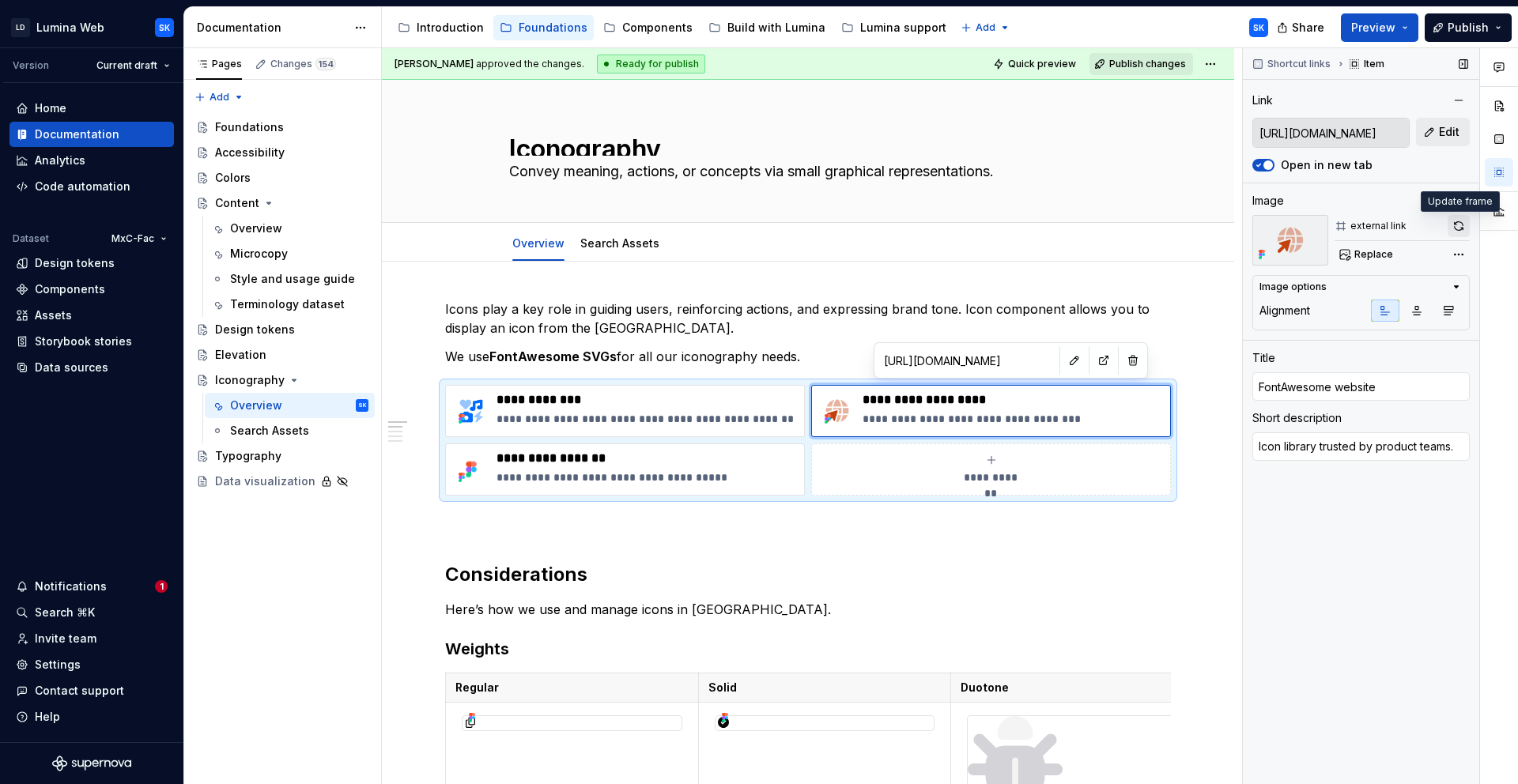
click at [1456, 229] on button "button" at bounding box center [1459, 226] width 22 height 22
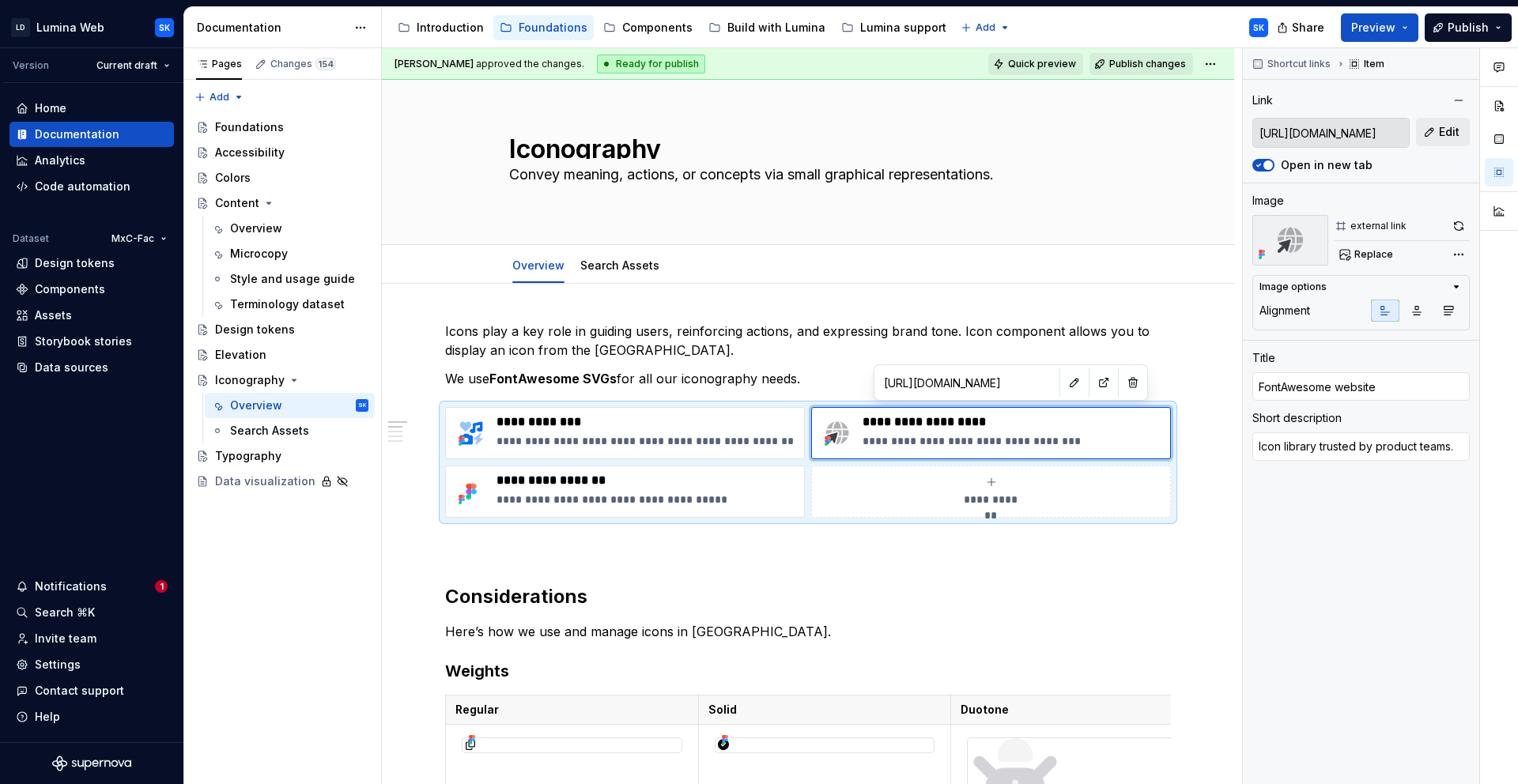
click at [1027, 67] on span "Quick preview" at bounding box center [1042, 64] width 68 height 13
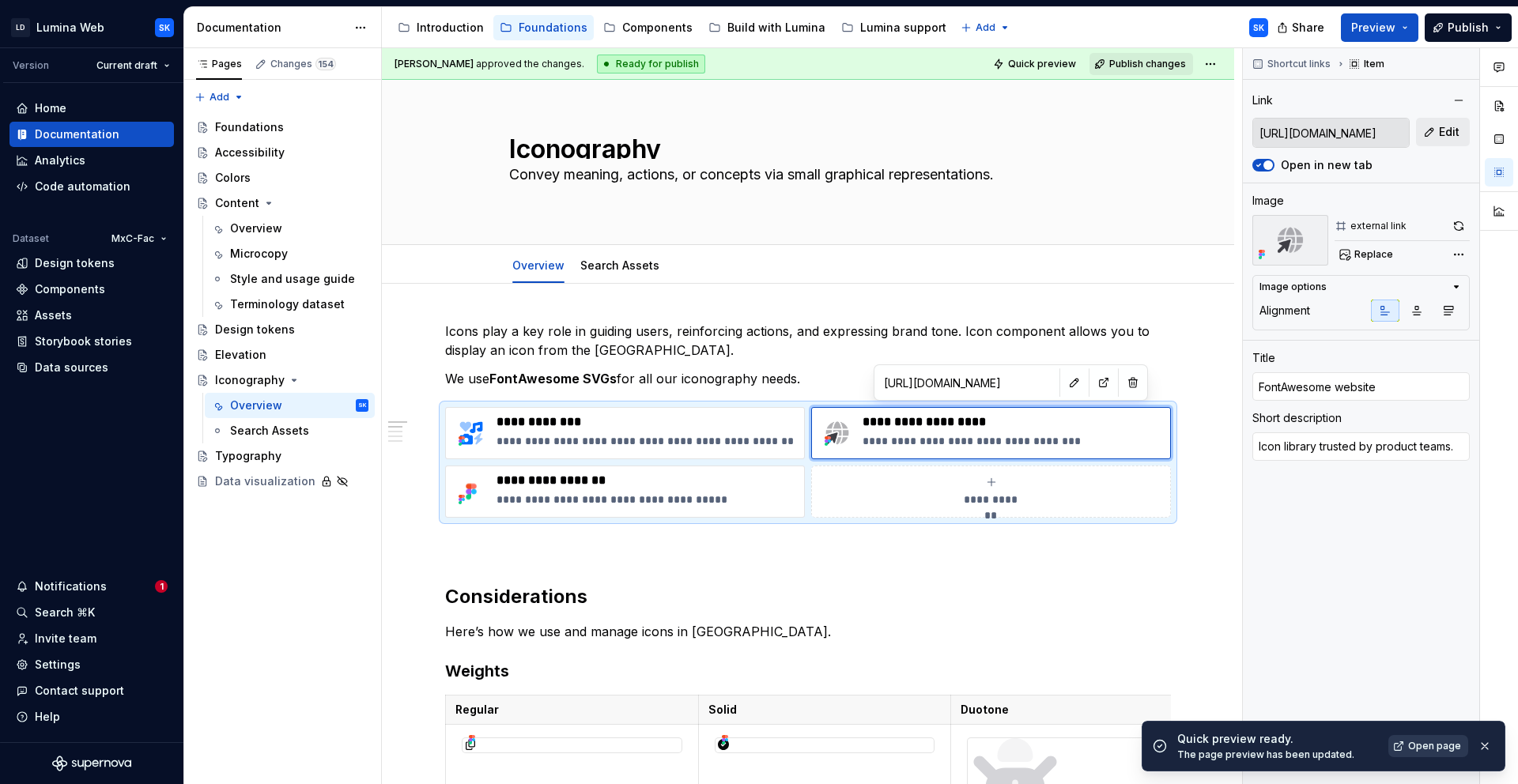
click at [1445, 749] on span "Open page" at bounding box center [1435, 746] width 53 height 13
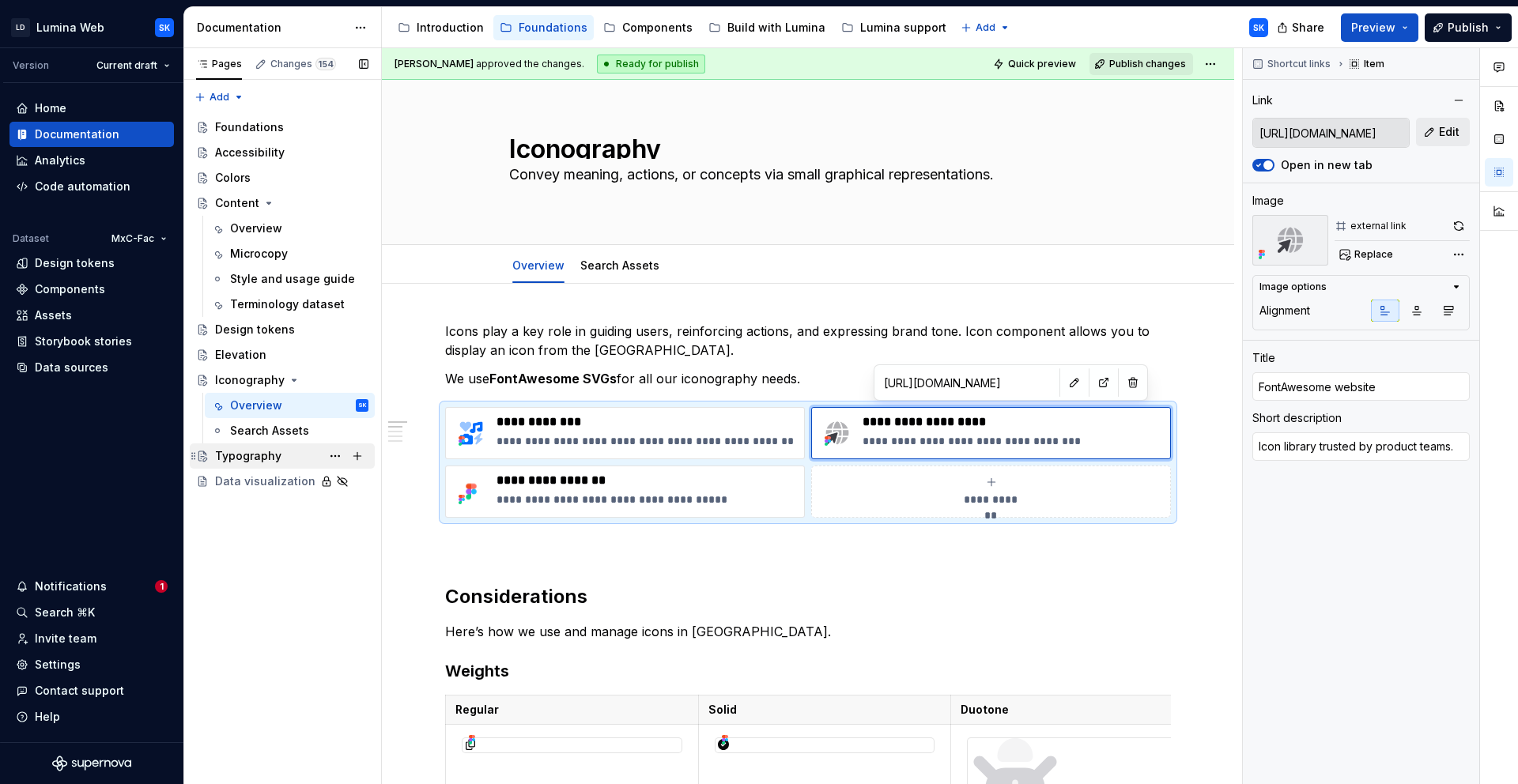
click at [280, 451] on div "Typography" at bounding box center [292, 456] width 154 height 22
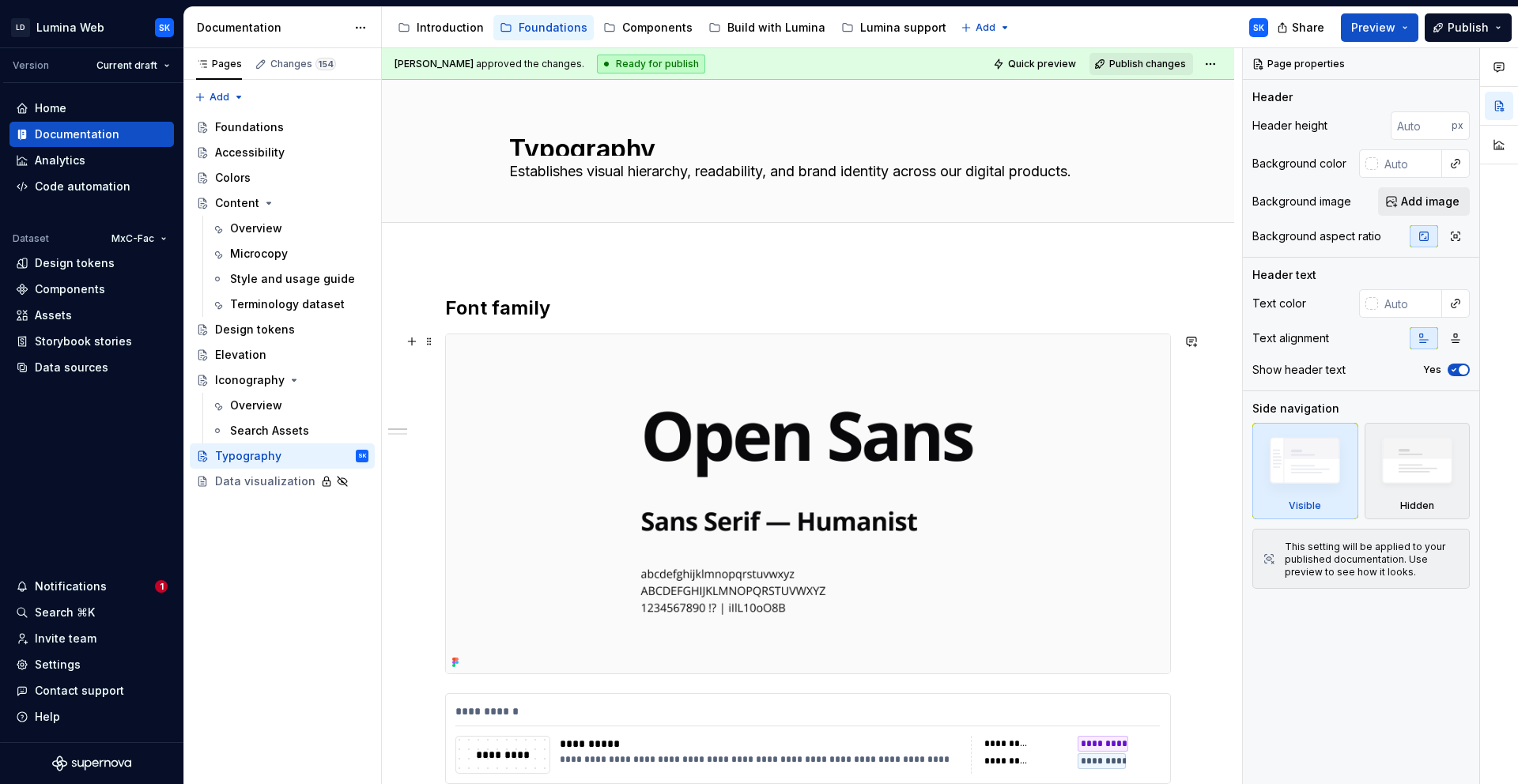
scroll to position [31, 0]
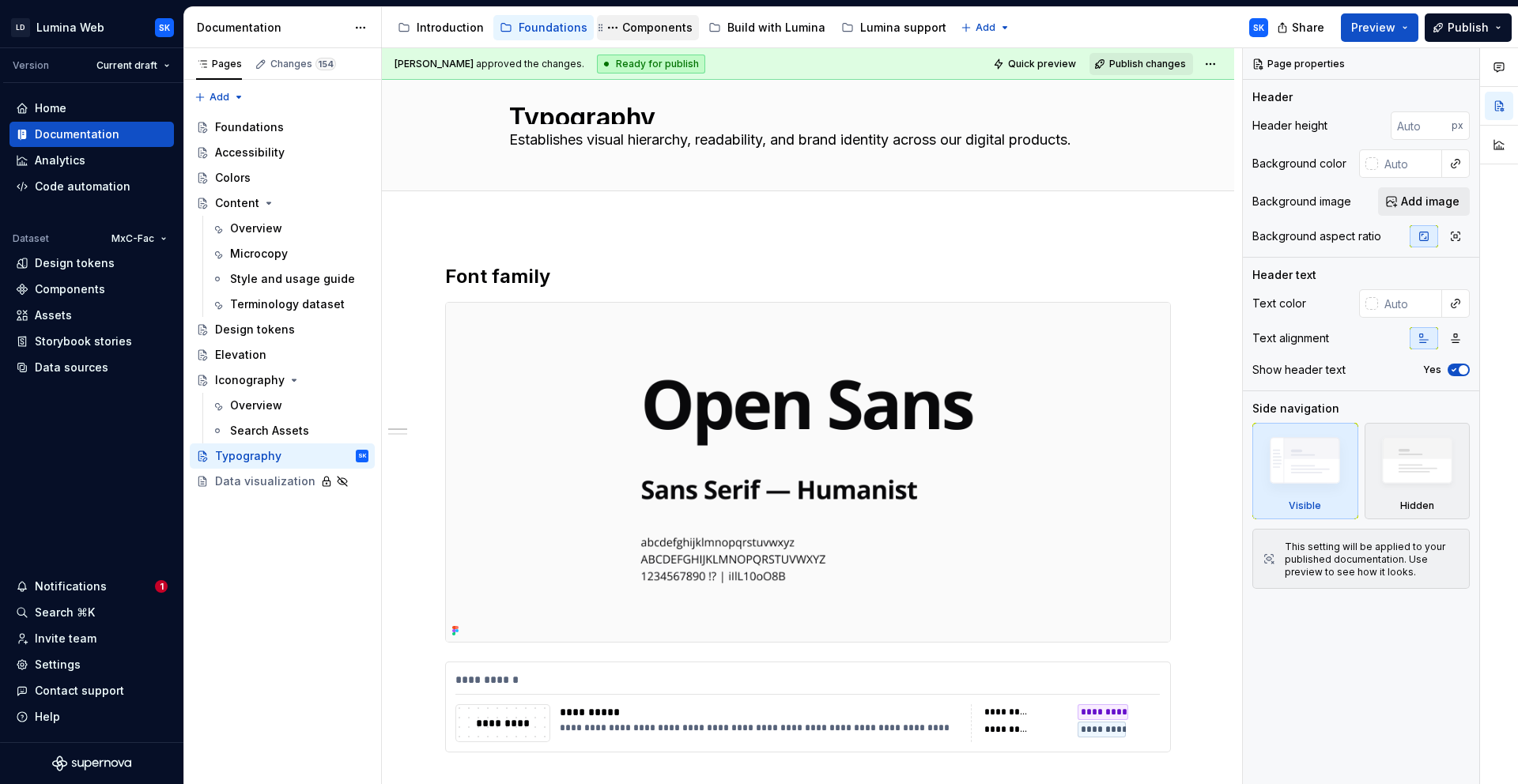
click at [660, 26] on div "Components" at bounding box center [657, 27] width 71 height 16
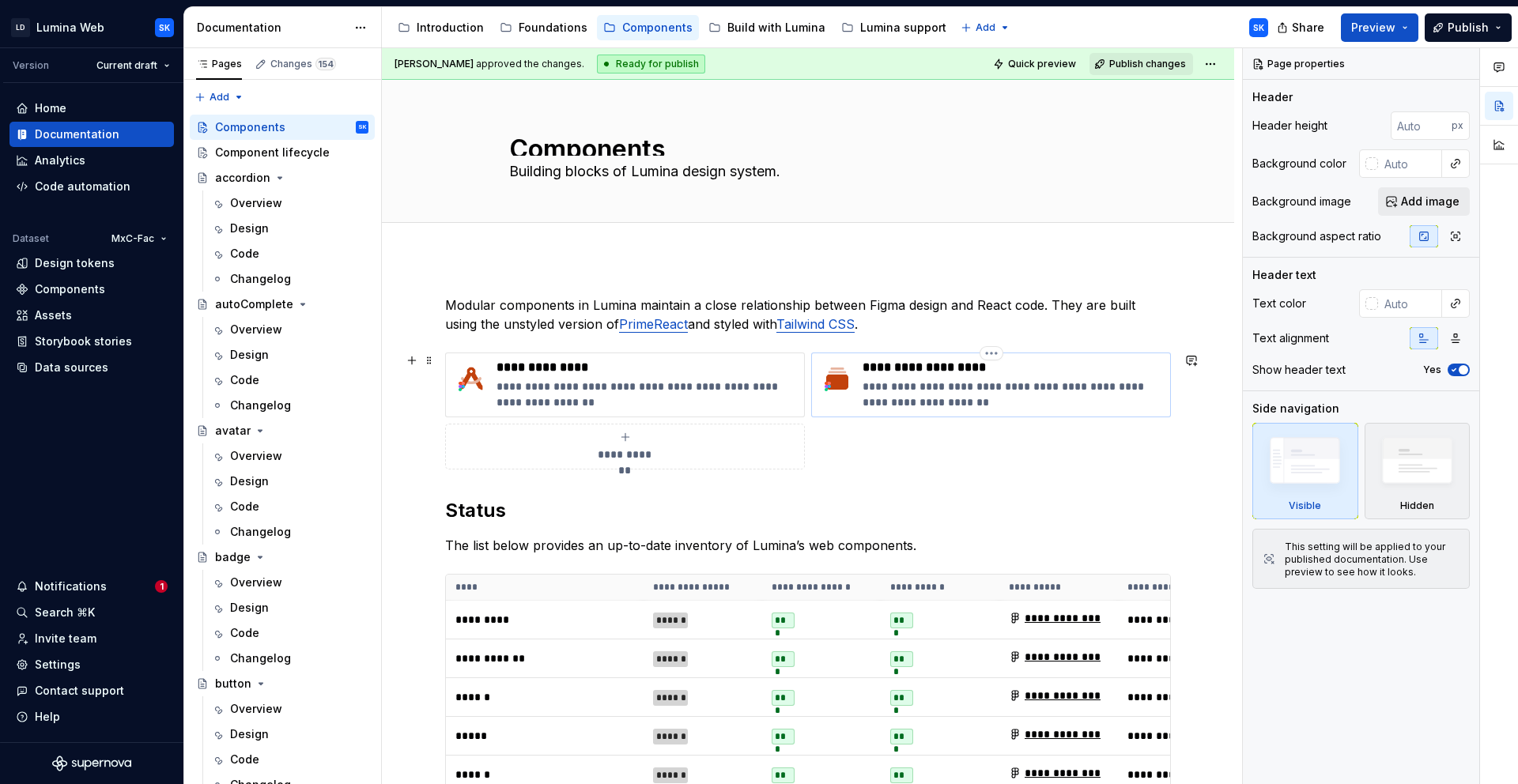
click at [1040, 375] on p "**********" at bounding box center [1013, 367] width 301 height 16
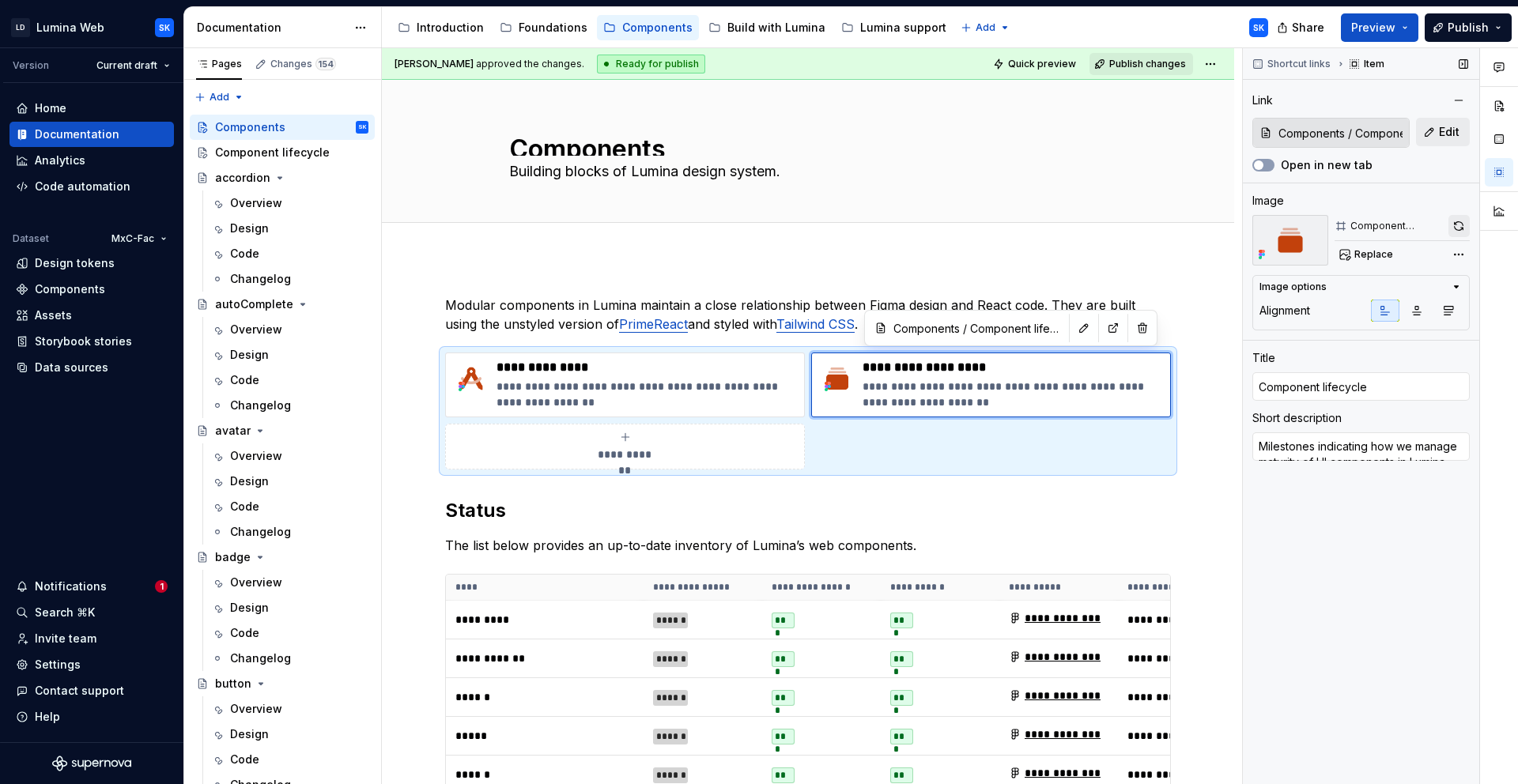
click at [1453, 228] on button "button" at bounding box center [1459, 226] width 21 height 22
click at [712, 381] on p "**********" at bounding box center [647, 394] width 301 height 31
type textarea "*"
type input "Lumina support / Lumina roadmap"
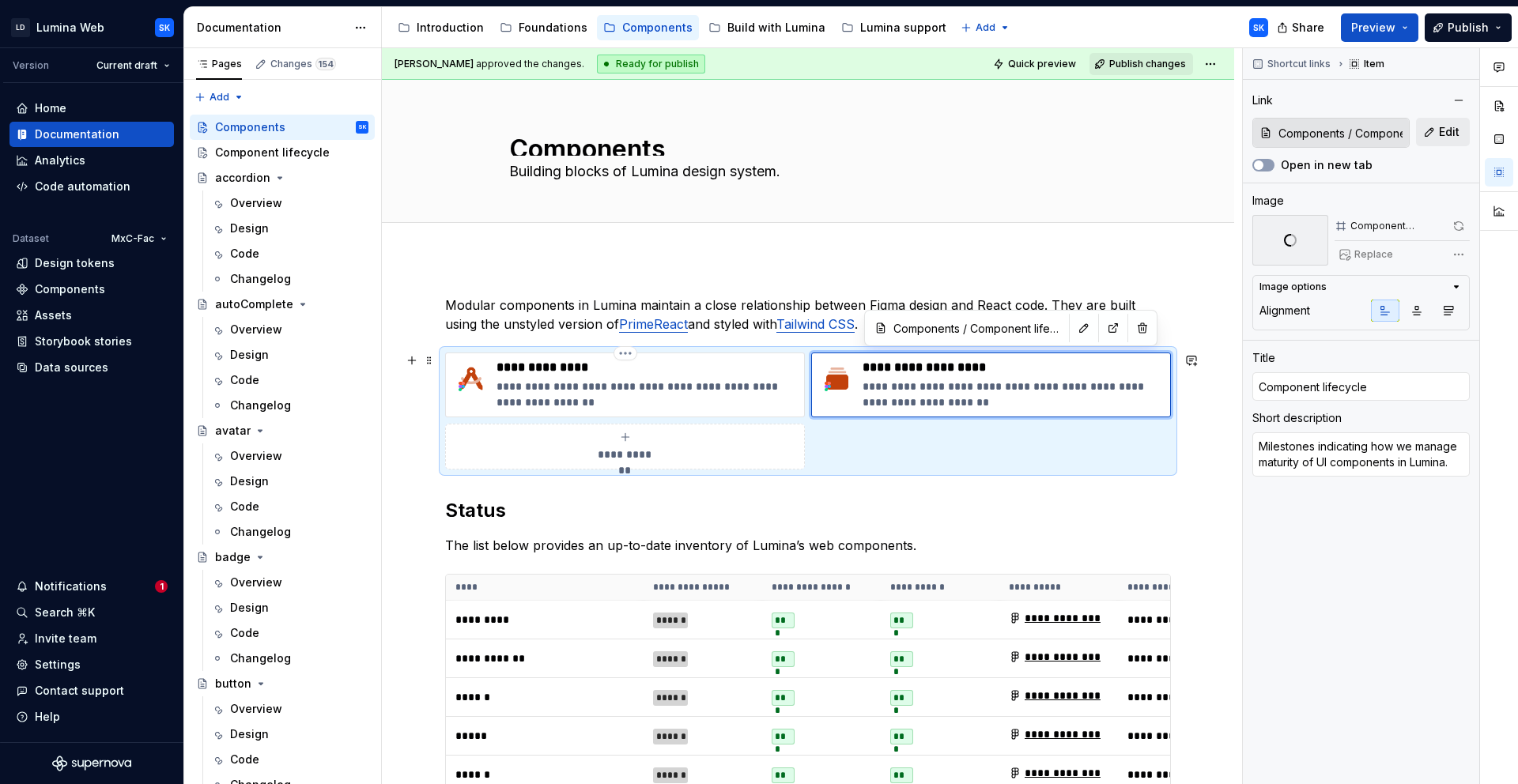
type input "Lumina roadmap"
type textarea "Phased approach for feature parity and component library expansion."
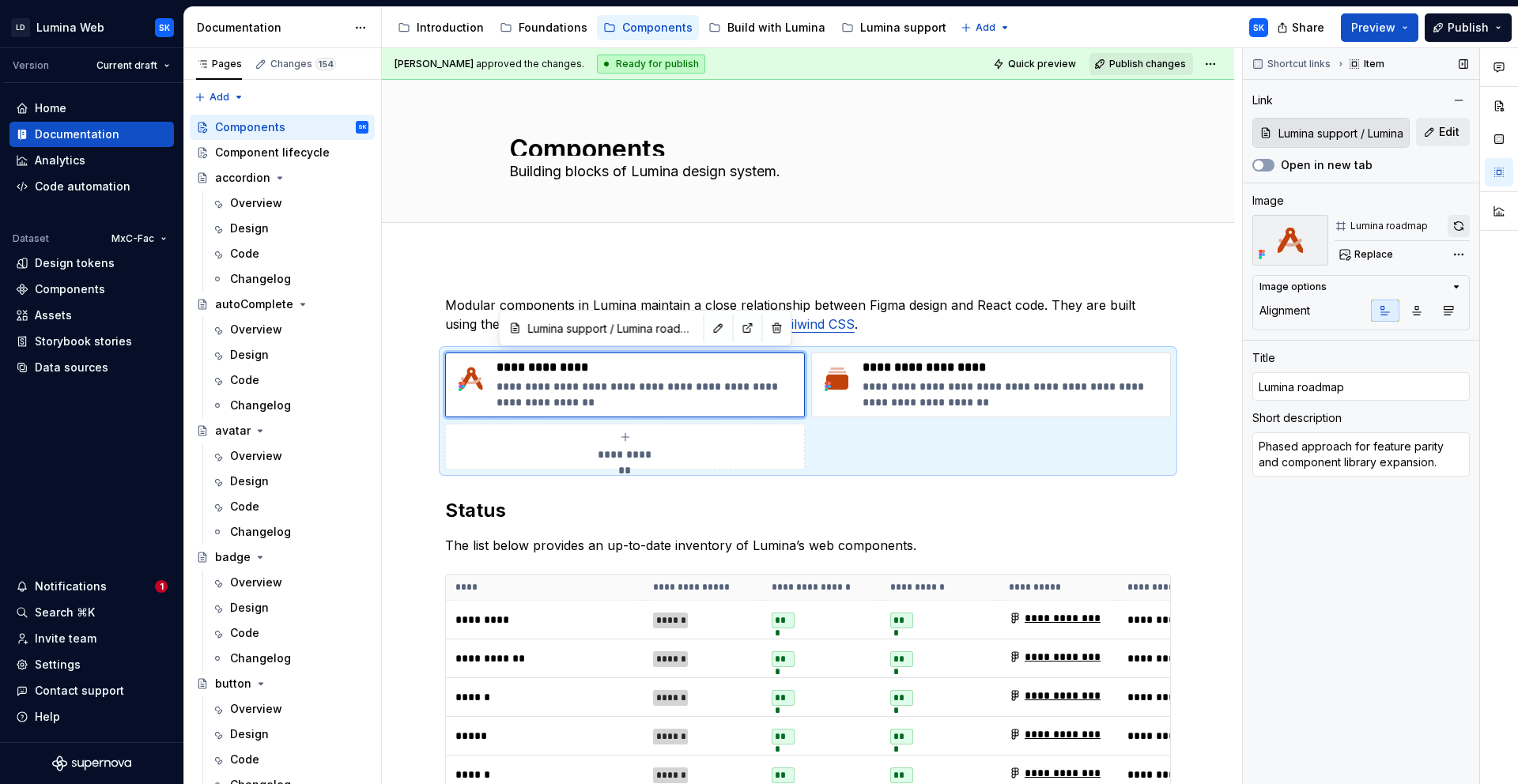
click at [1454, 223] on button "button" at bounding box center [1459, 226] width 22 height 22
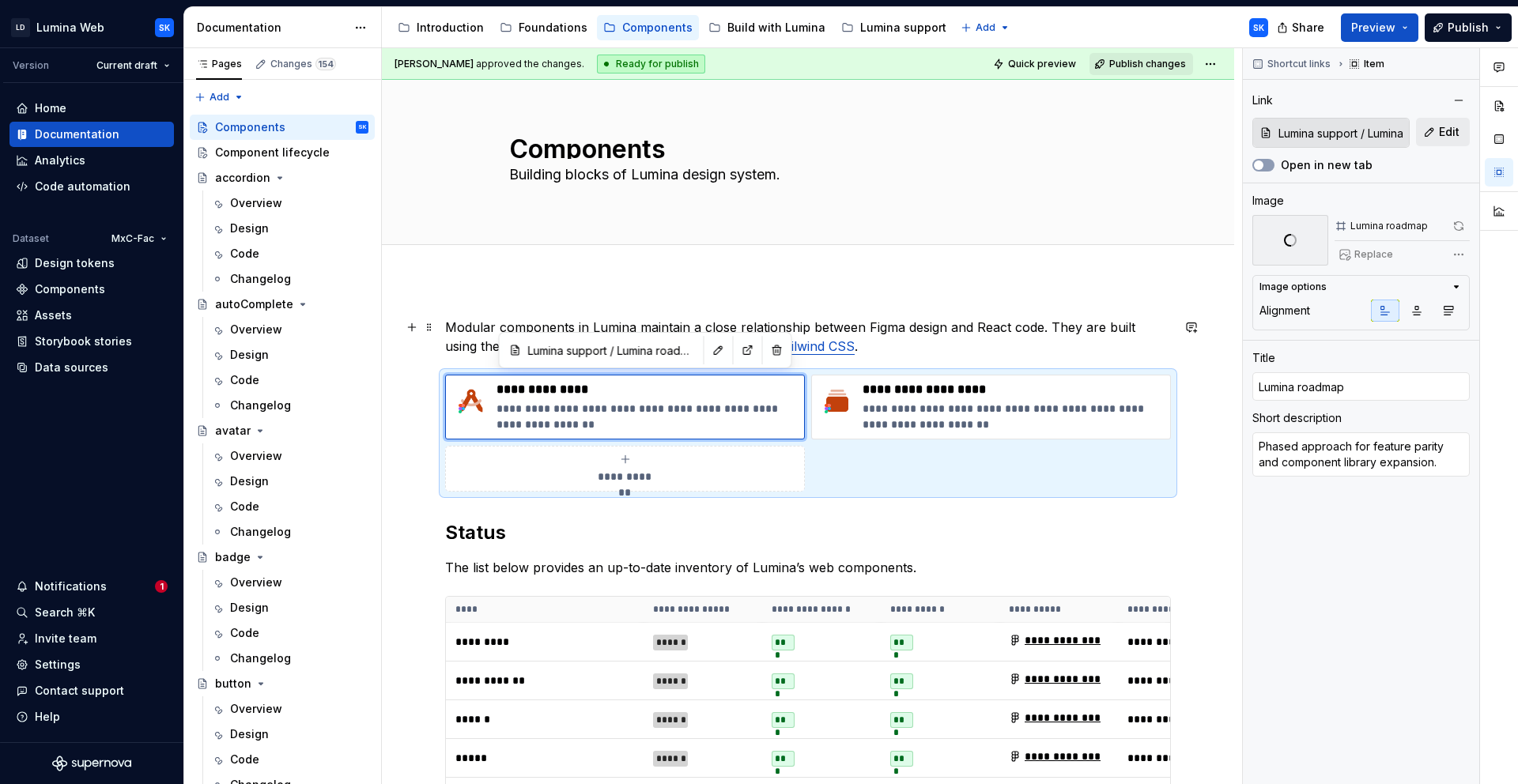
click at [994, 344] on p "Modular components in Lumina maintain a close relationship between Figma design…" at bounding box center [808, 336] width 726 height 38
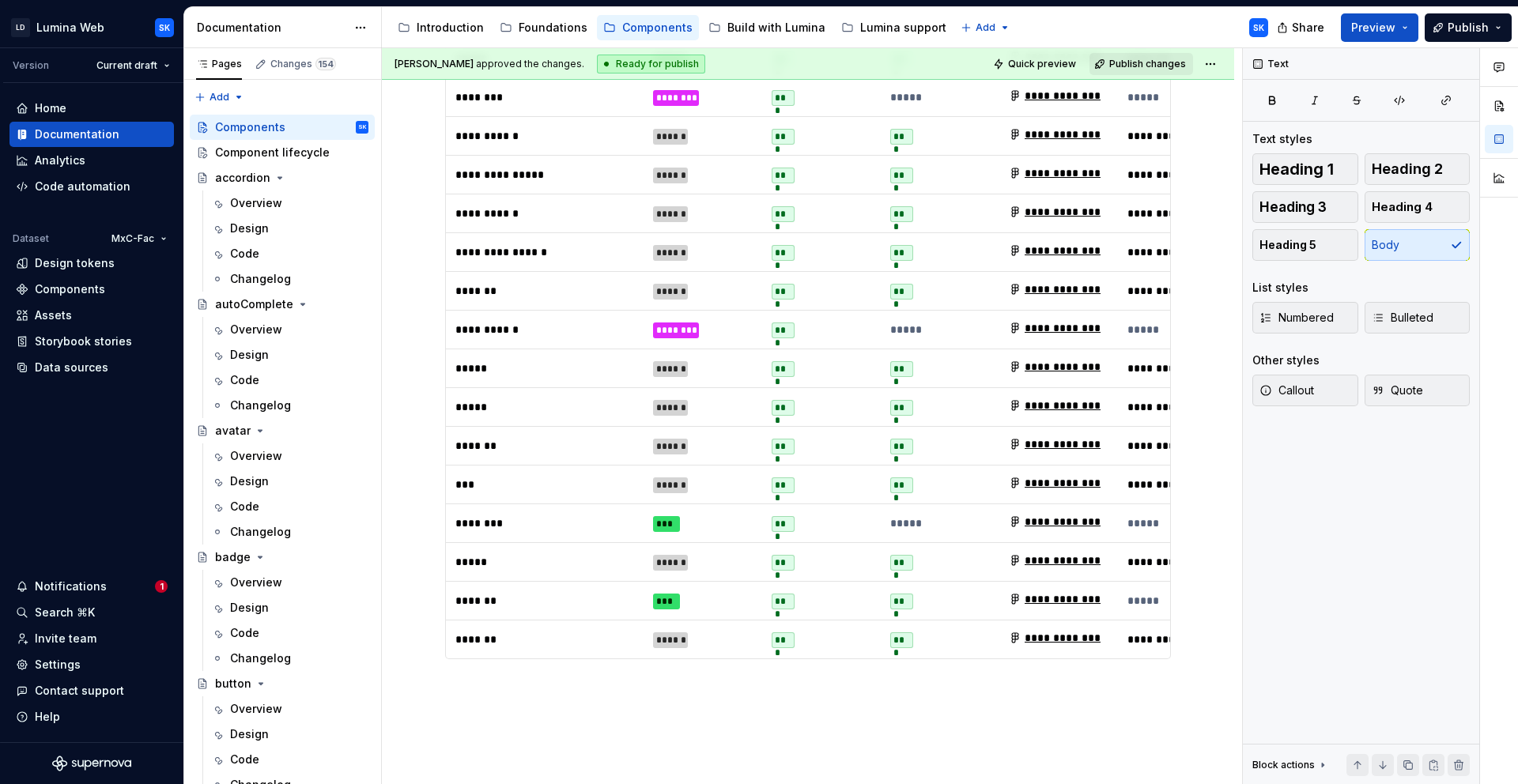
scroll to position [1626, 0]
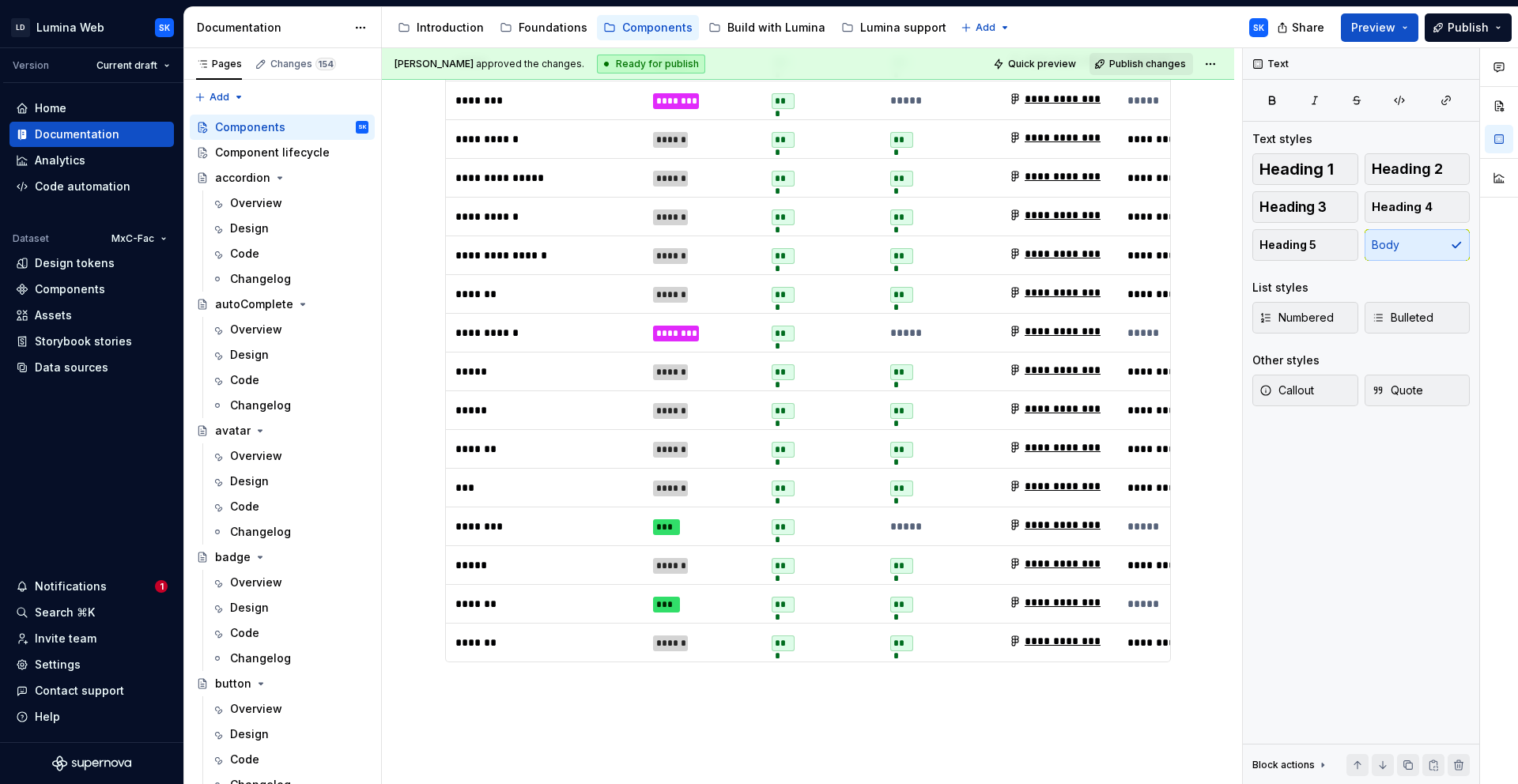
click at [721, 507] on td "***" at bounding box center [703, 527] width 119 height 39
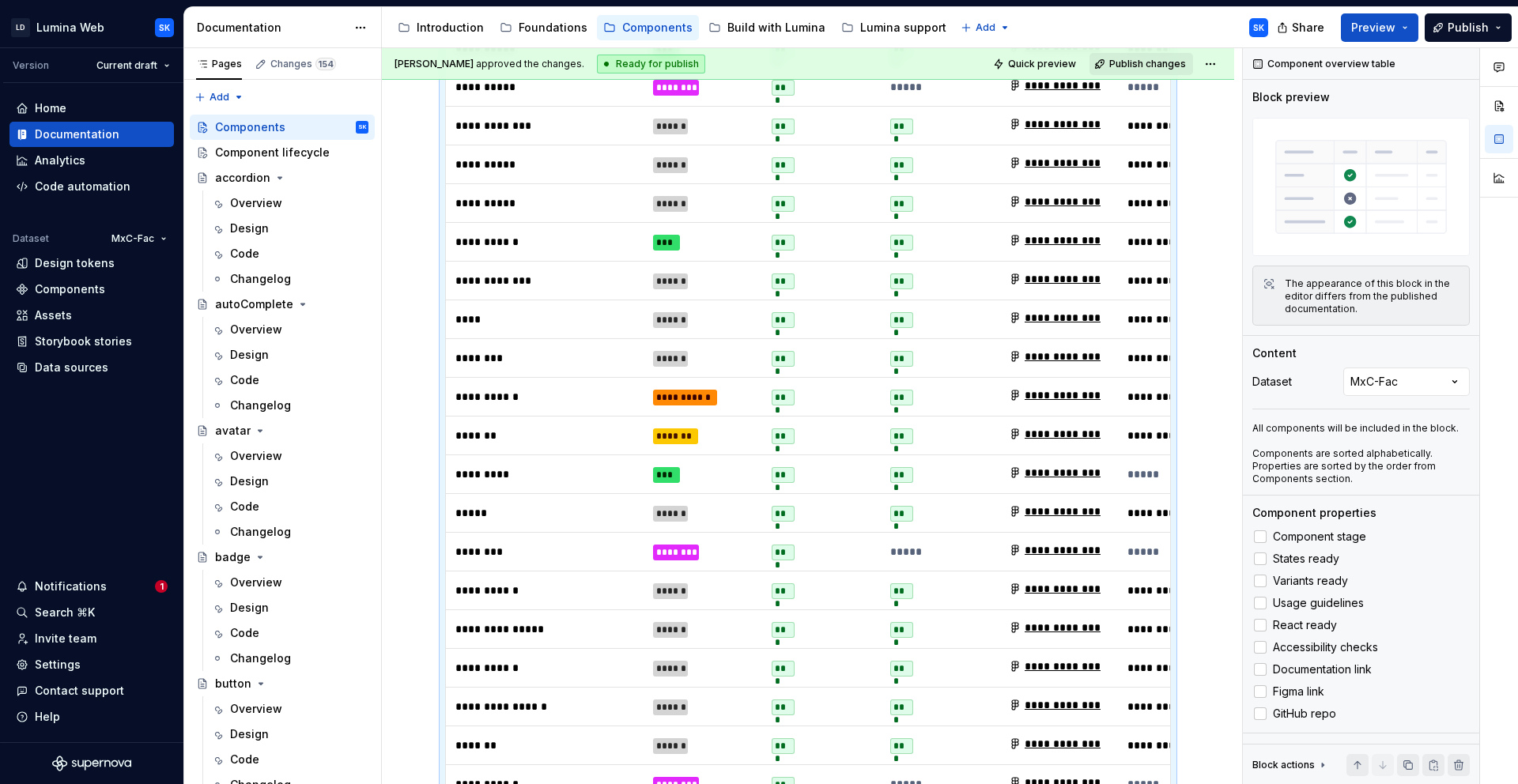
scroll to position [1289, 0]
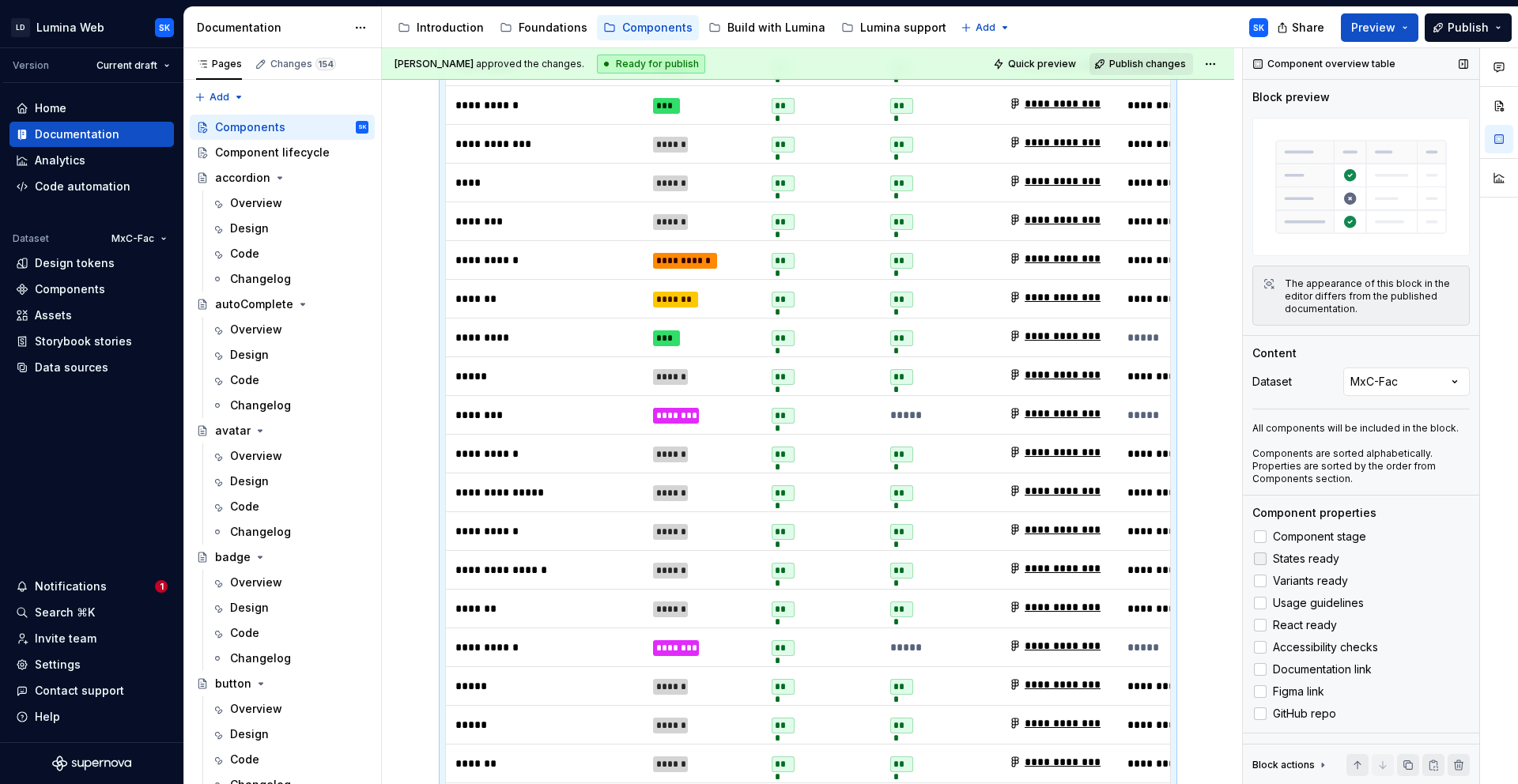
click at [1277, 555] on span "States ready" at bounding box center [1306, 558] width 66 height 13
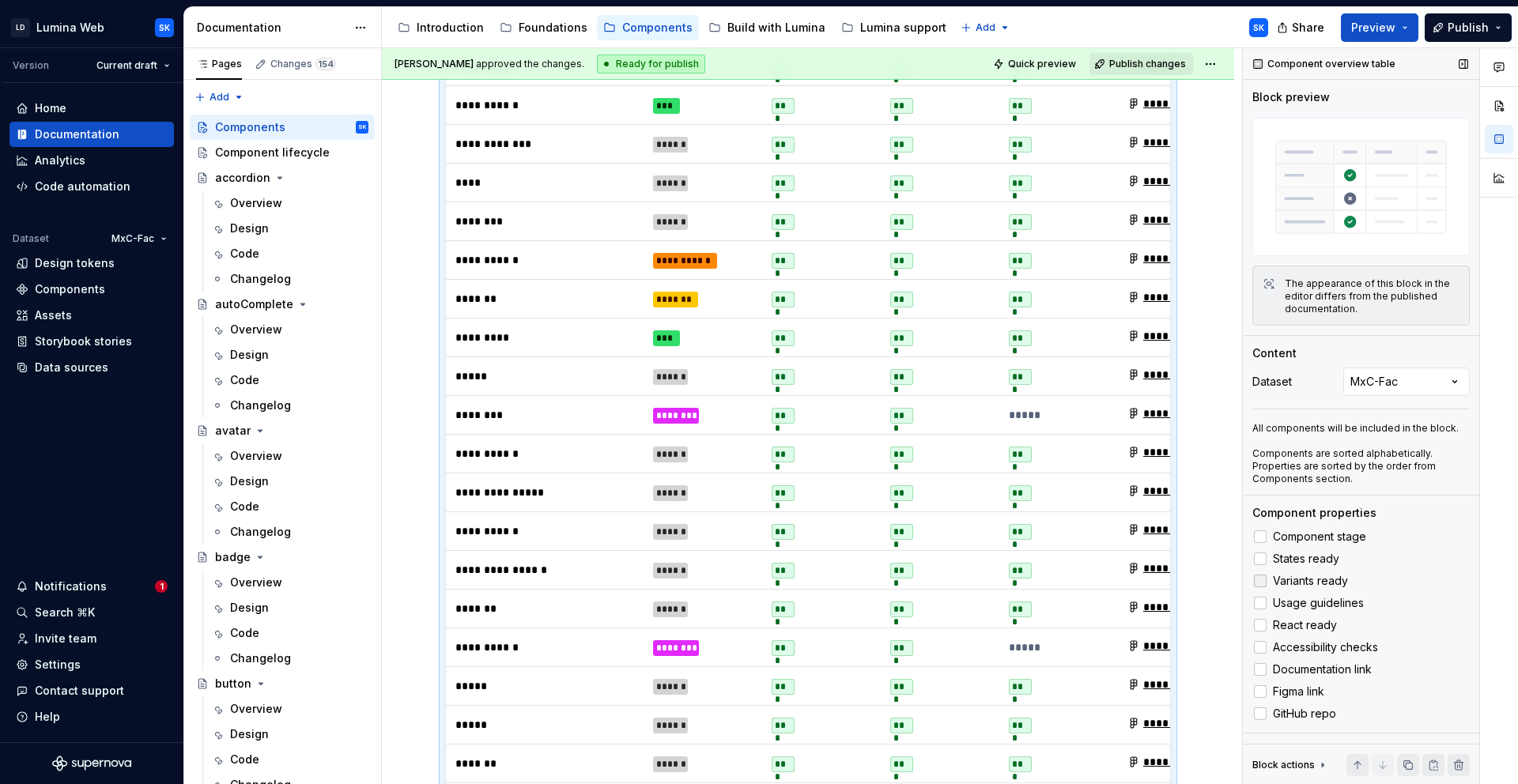
scroll to position [1459, 0]
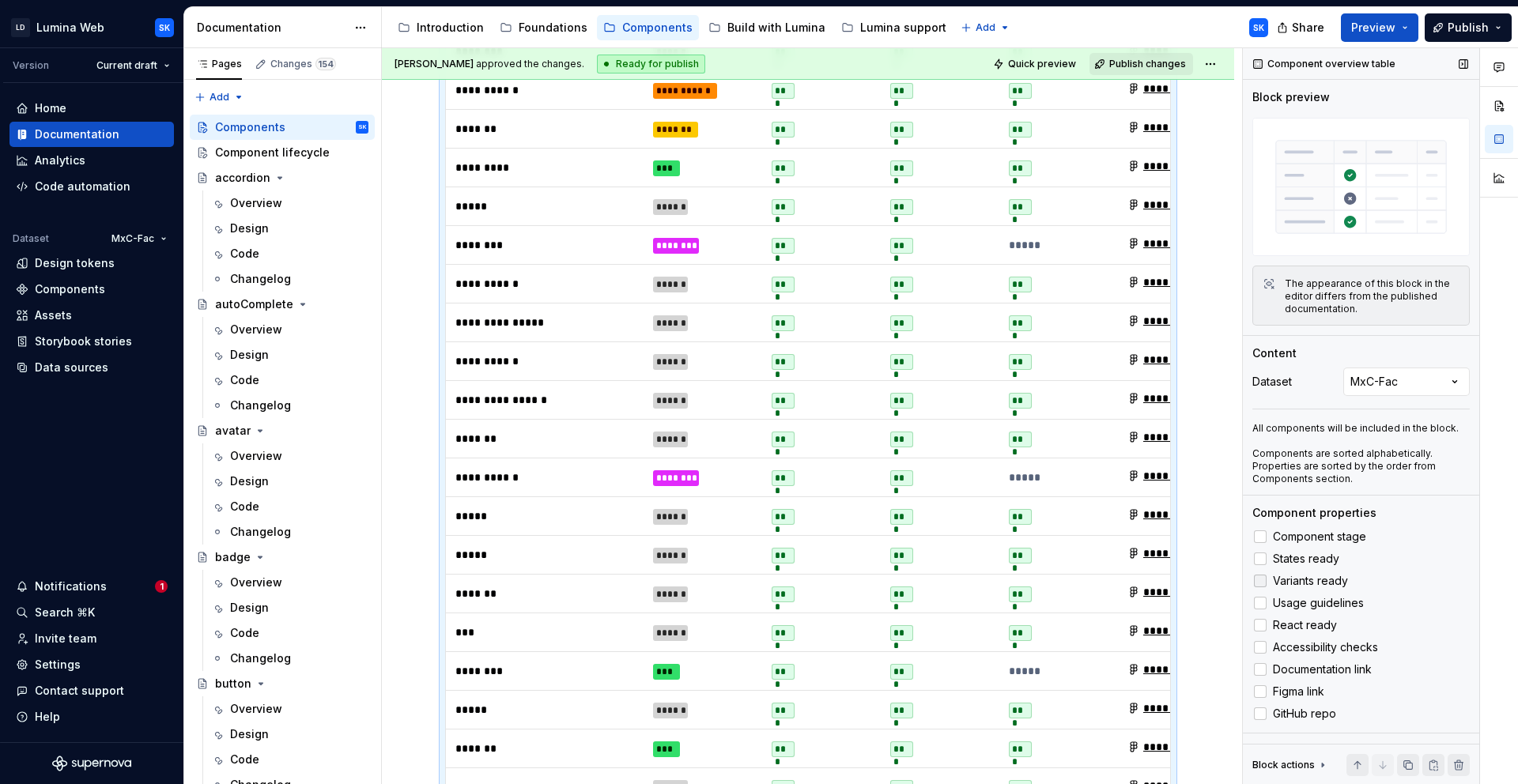
click at [1303, 574] on span "Variants ready" at bounding box center [1311, 580] width 75 height 13
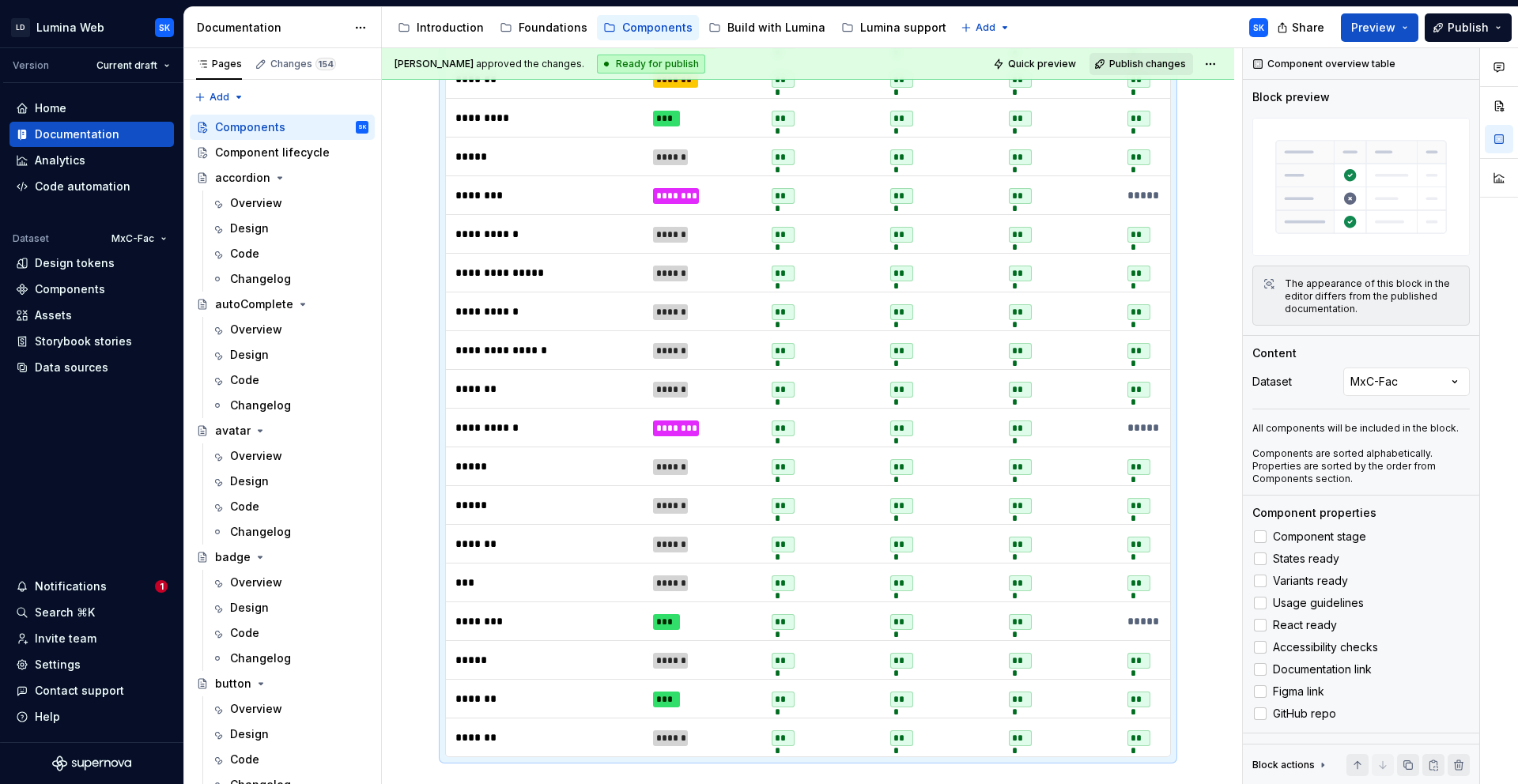
scroll to position [1507, 0]
click at [1300, 555] on span "States ready" at bounding box center [1306, 558] width 66 height 13
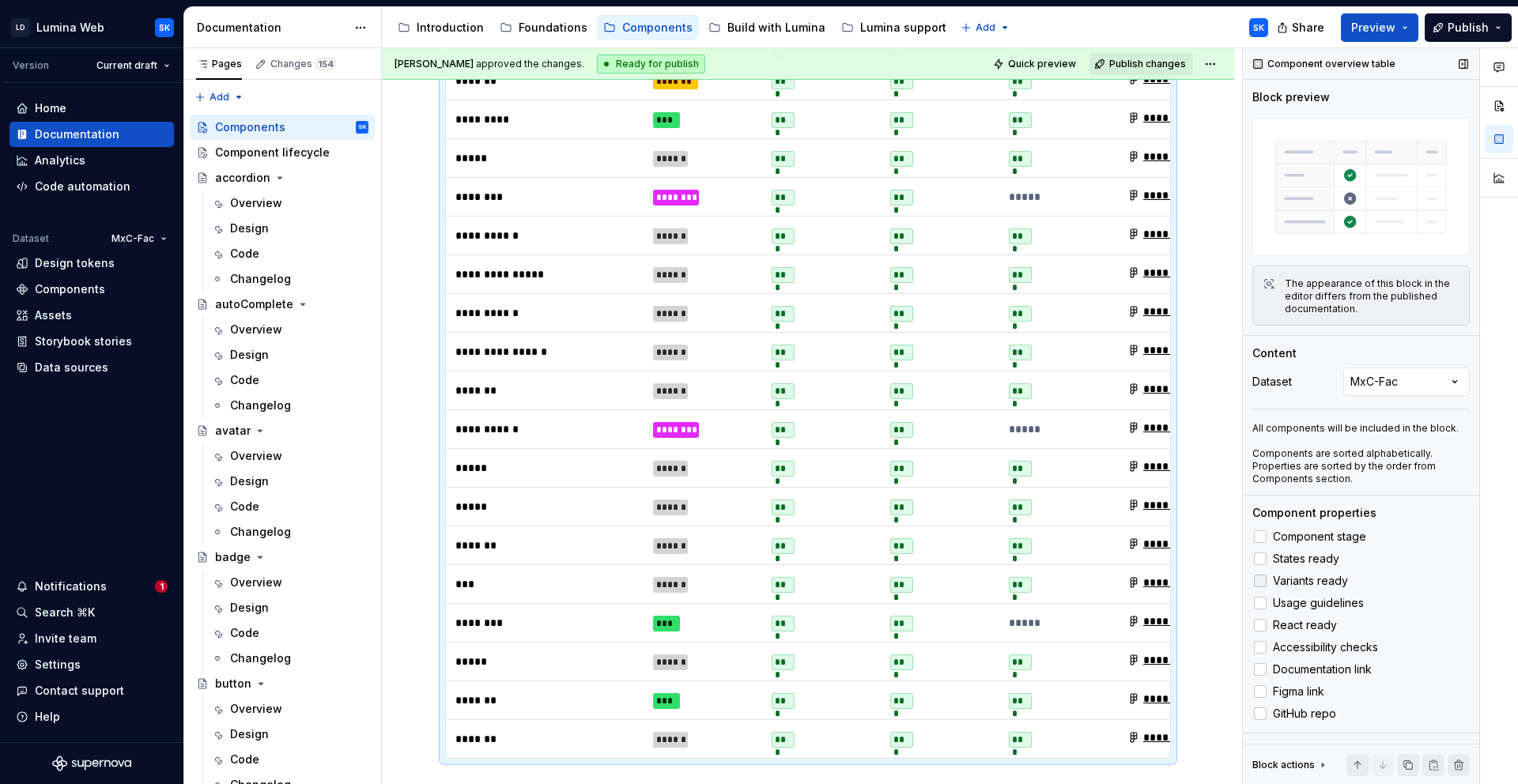
scroll to position [1459, 0]
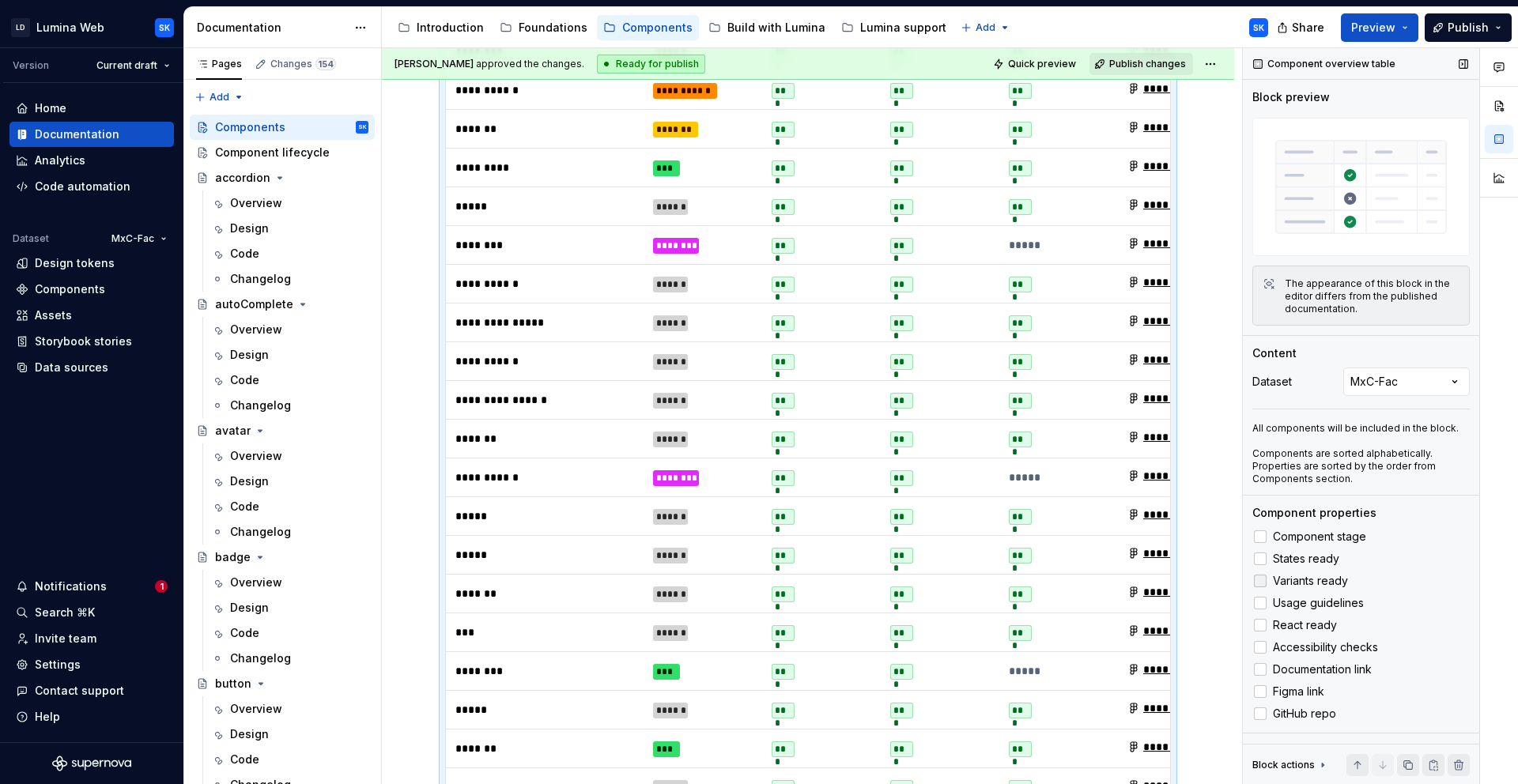
click at [1313, 574] on span "Variants ready" at bounding box center [1311, 580] width 75 height 13
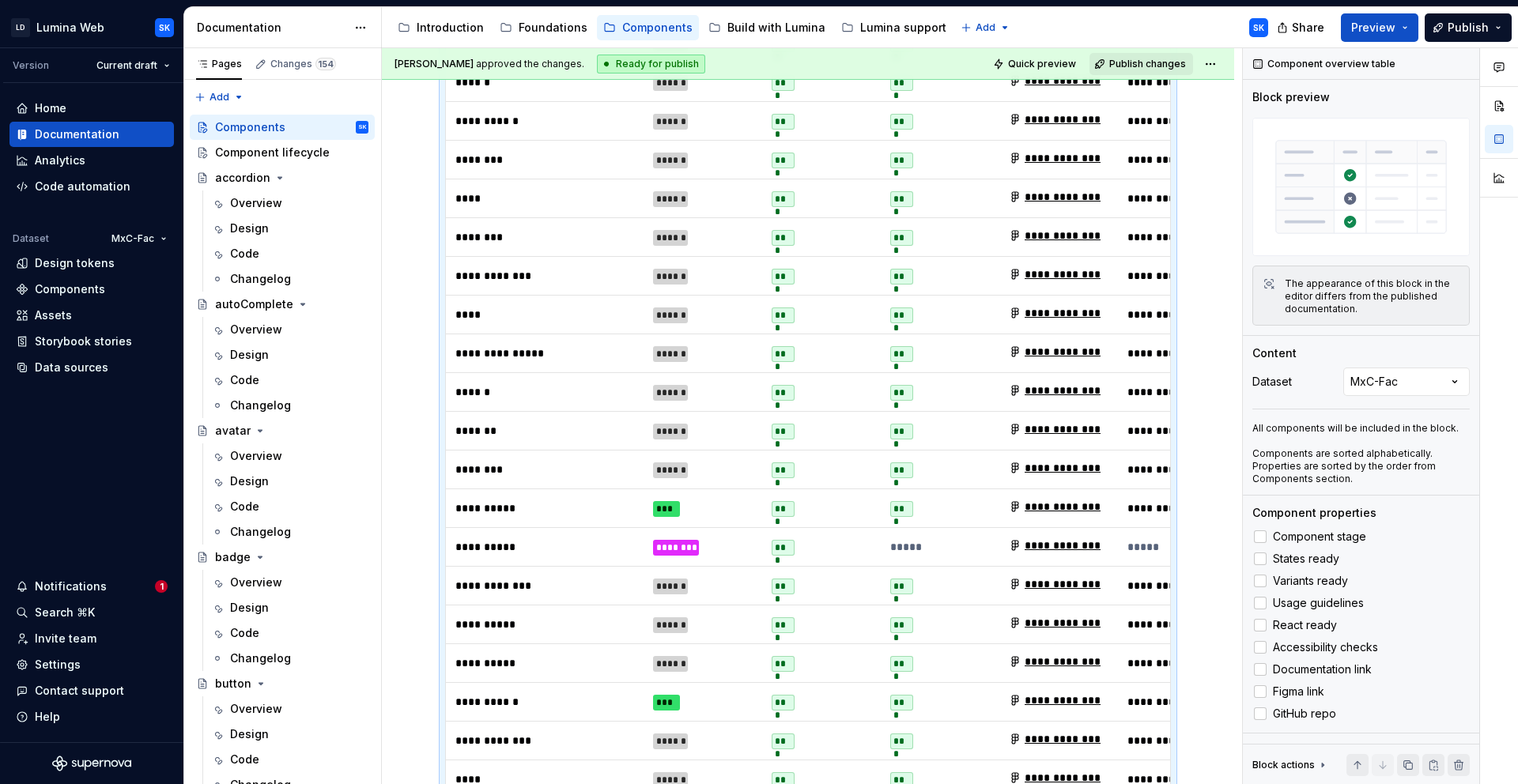
scroll to position [0, 0]
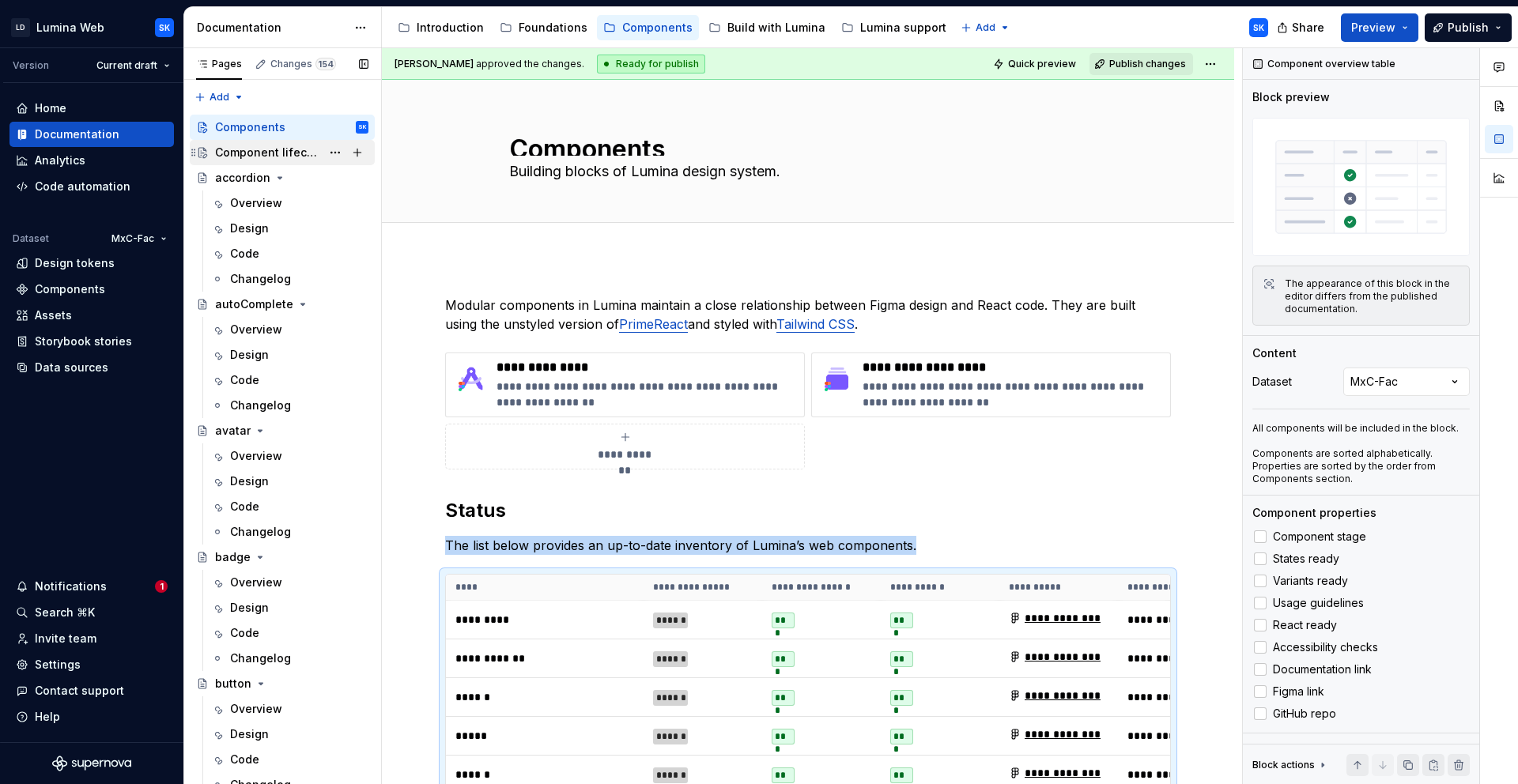
click at [290, 158] on div "Component lifecycle" at bounding box center [268, 152] width 106 height 16
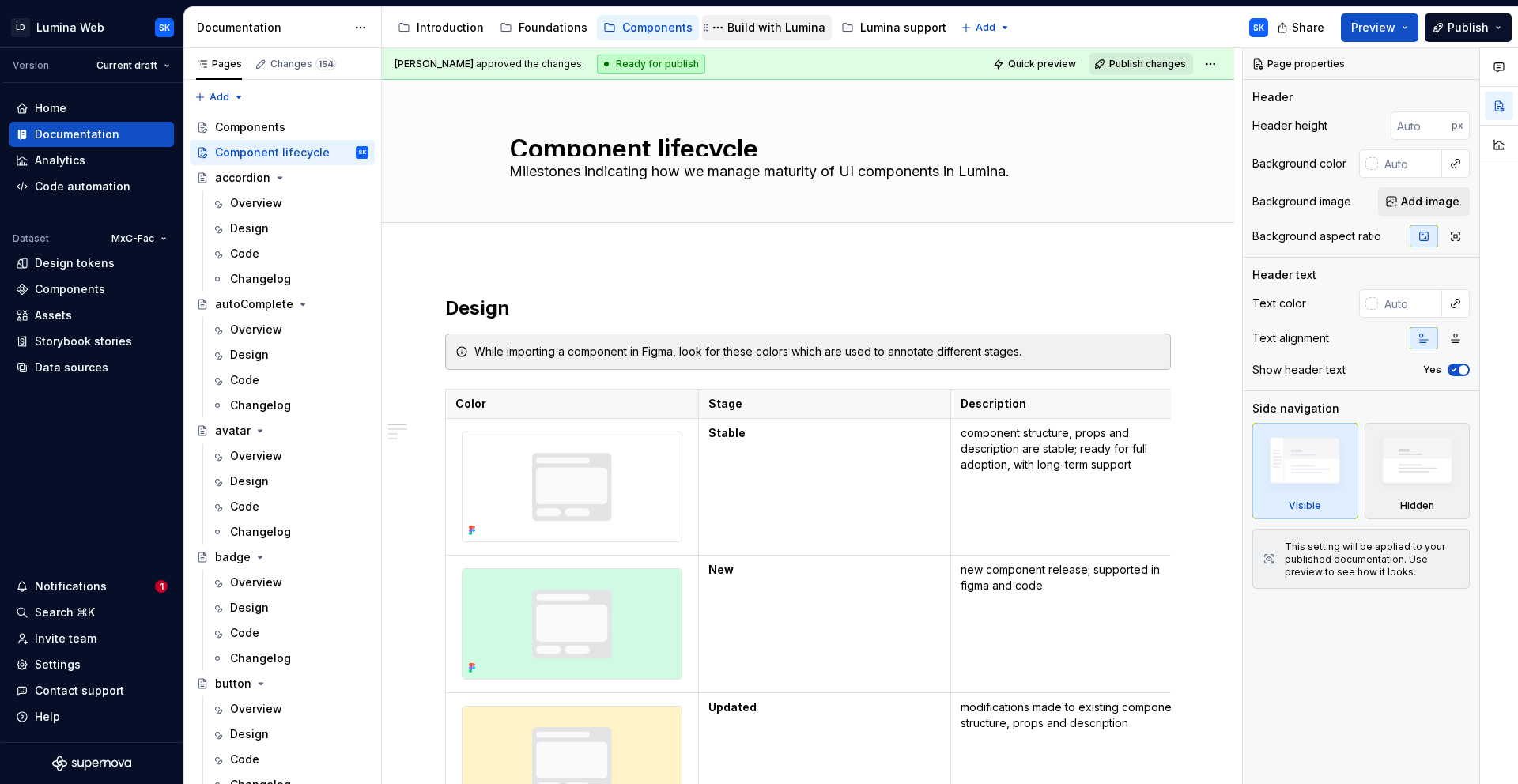
click at [768, 26] on div "Build with Lumina" at bounding box center [776, 27] width 98 height 16
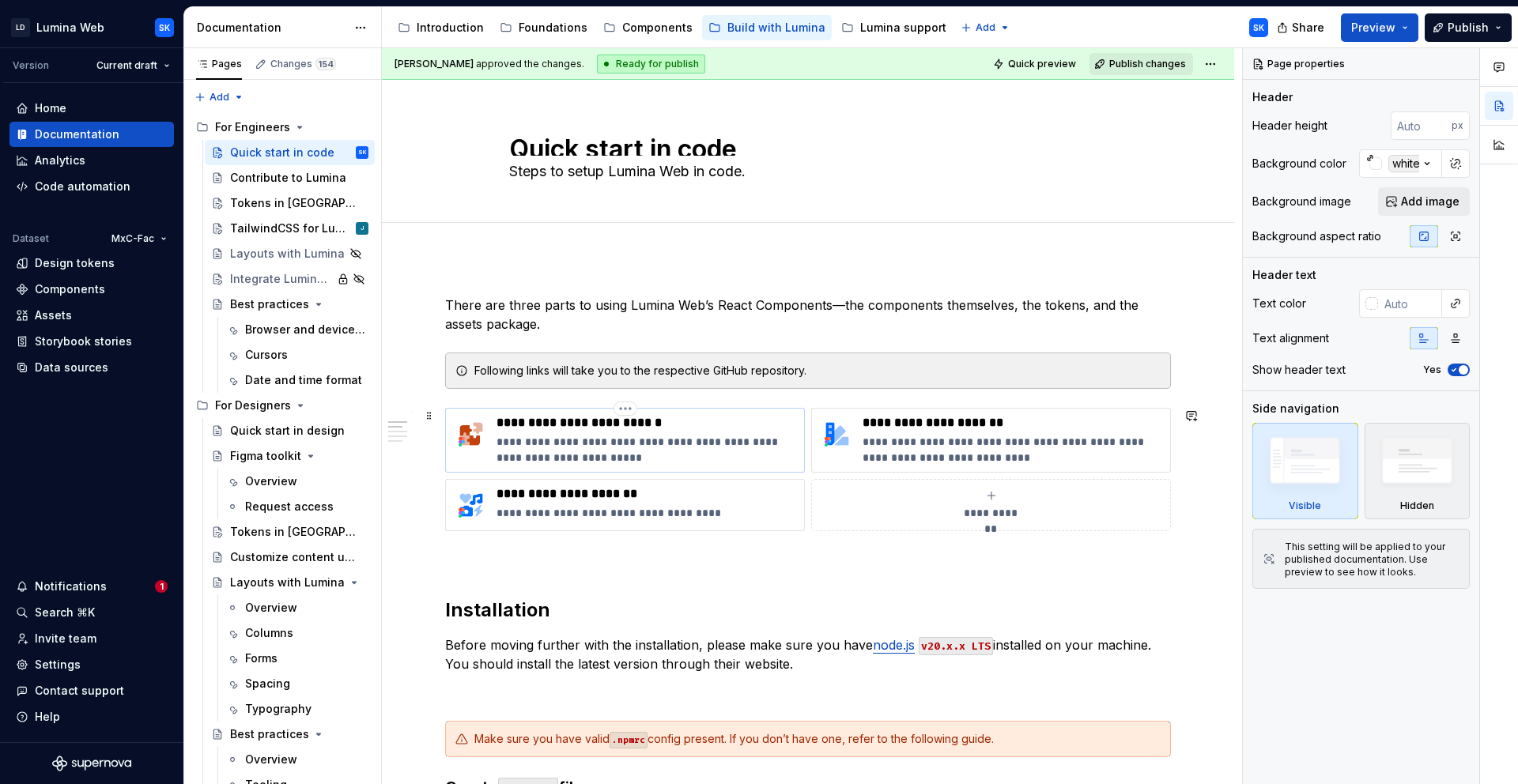
click at [712, 424] on p "**********" at bounding box center [647, 422] width 301 height 16
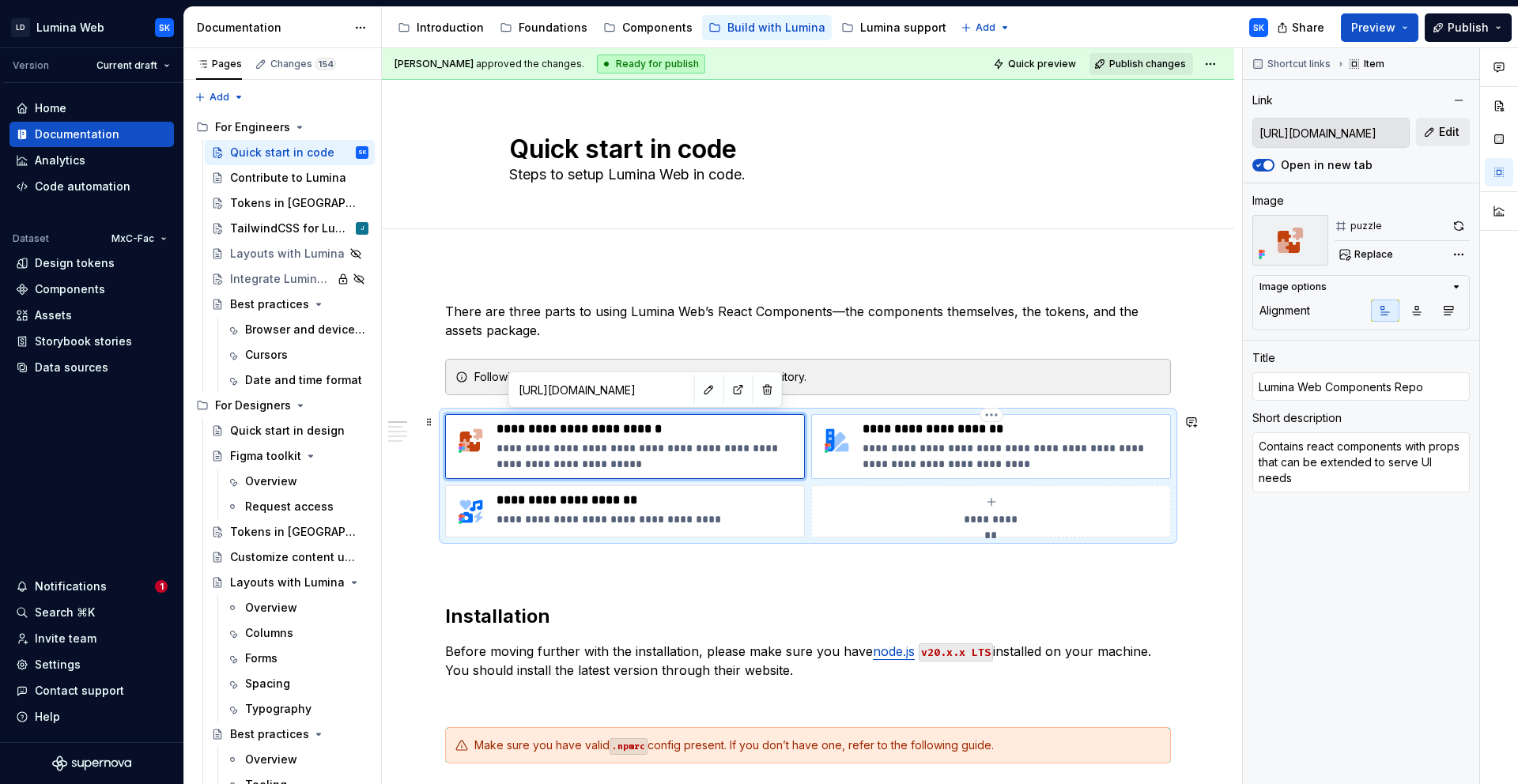
click at [884, 431] on p "**********" at bounding box center [1013, 429] width 301 height 16
type textarea "*"
type input "[URL][DOMAIN_NAME]"
type input "Lumina Web Tokens Repo"
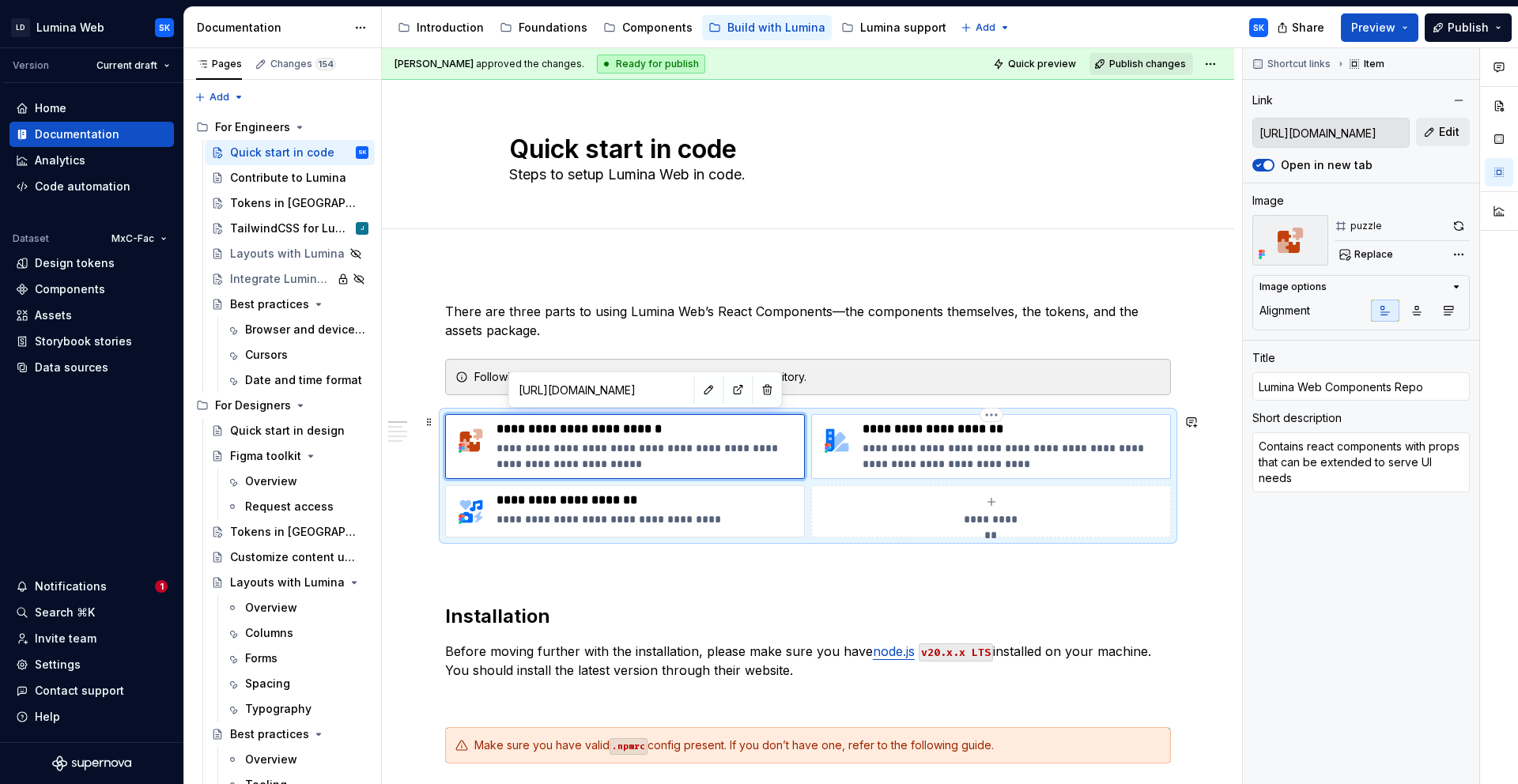
type textarea "Contains variables consumed as TailwindCSS classes that mirror design decisions"
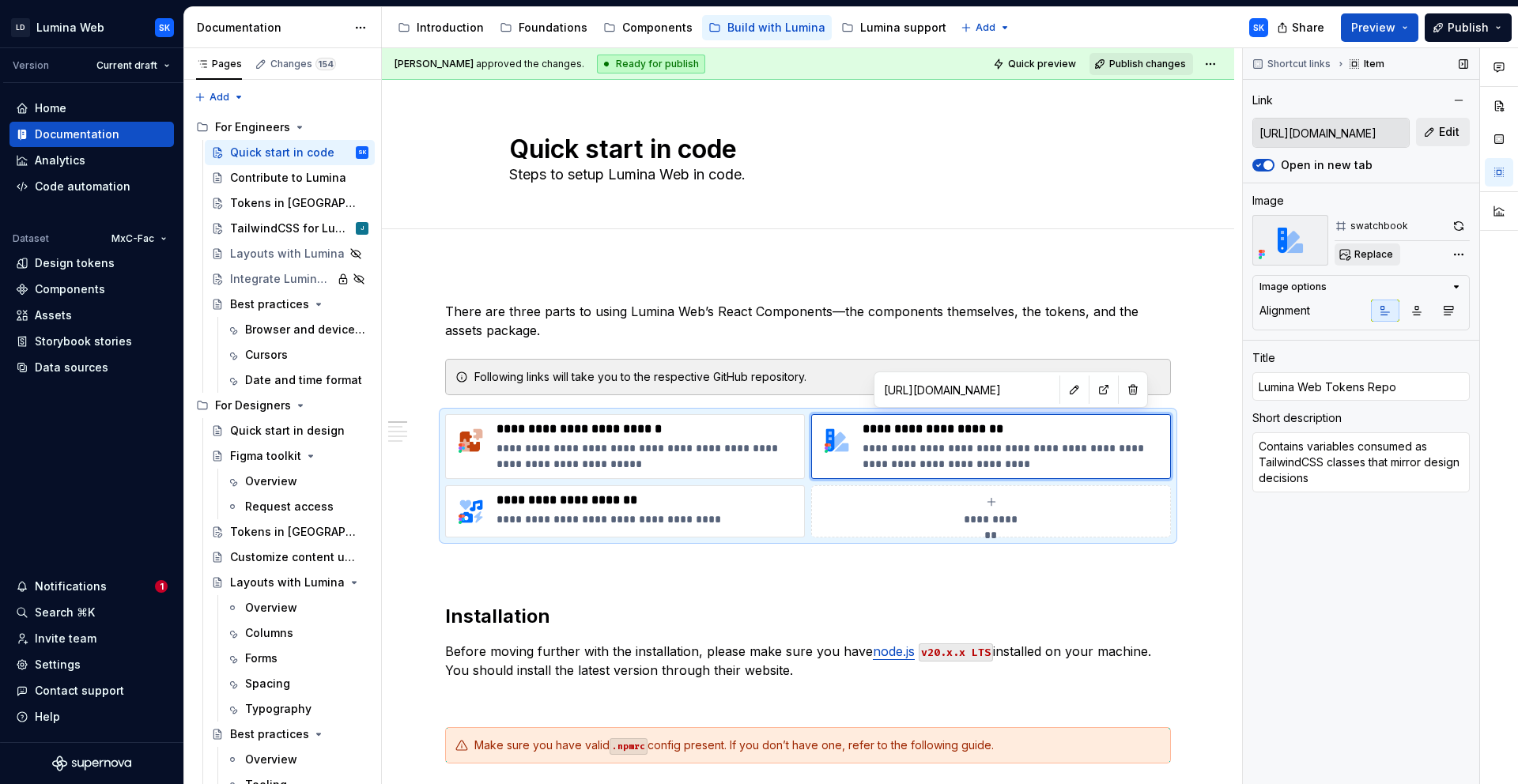
click at [1379, 249] on span "Replace" at bounding box center [1374, 254] width 39 height 13
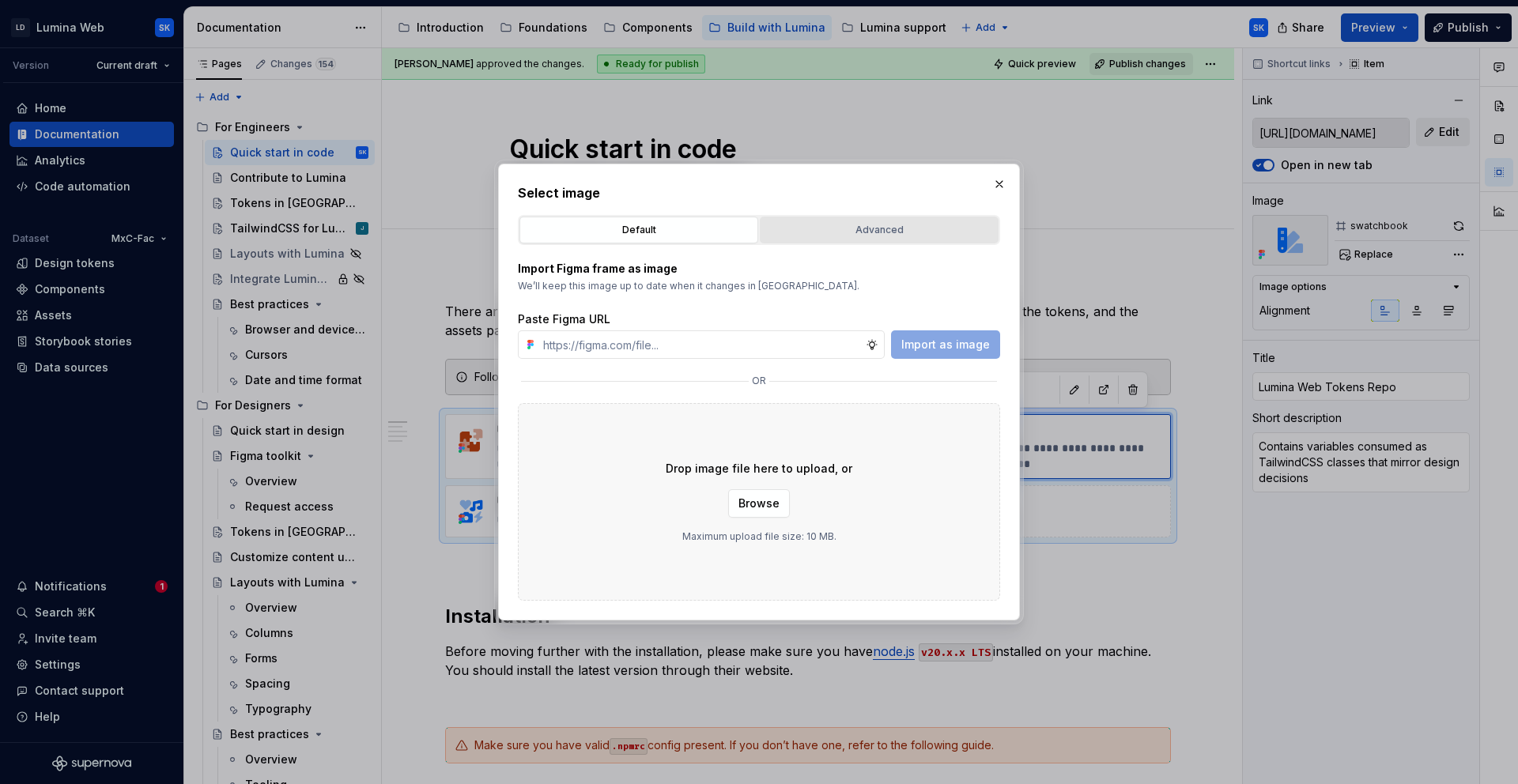
click at [856, 231] on div "Advanced" at bounding box center [880, 229] width 228 height 16
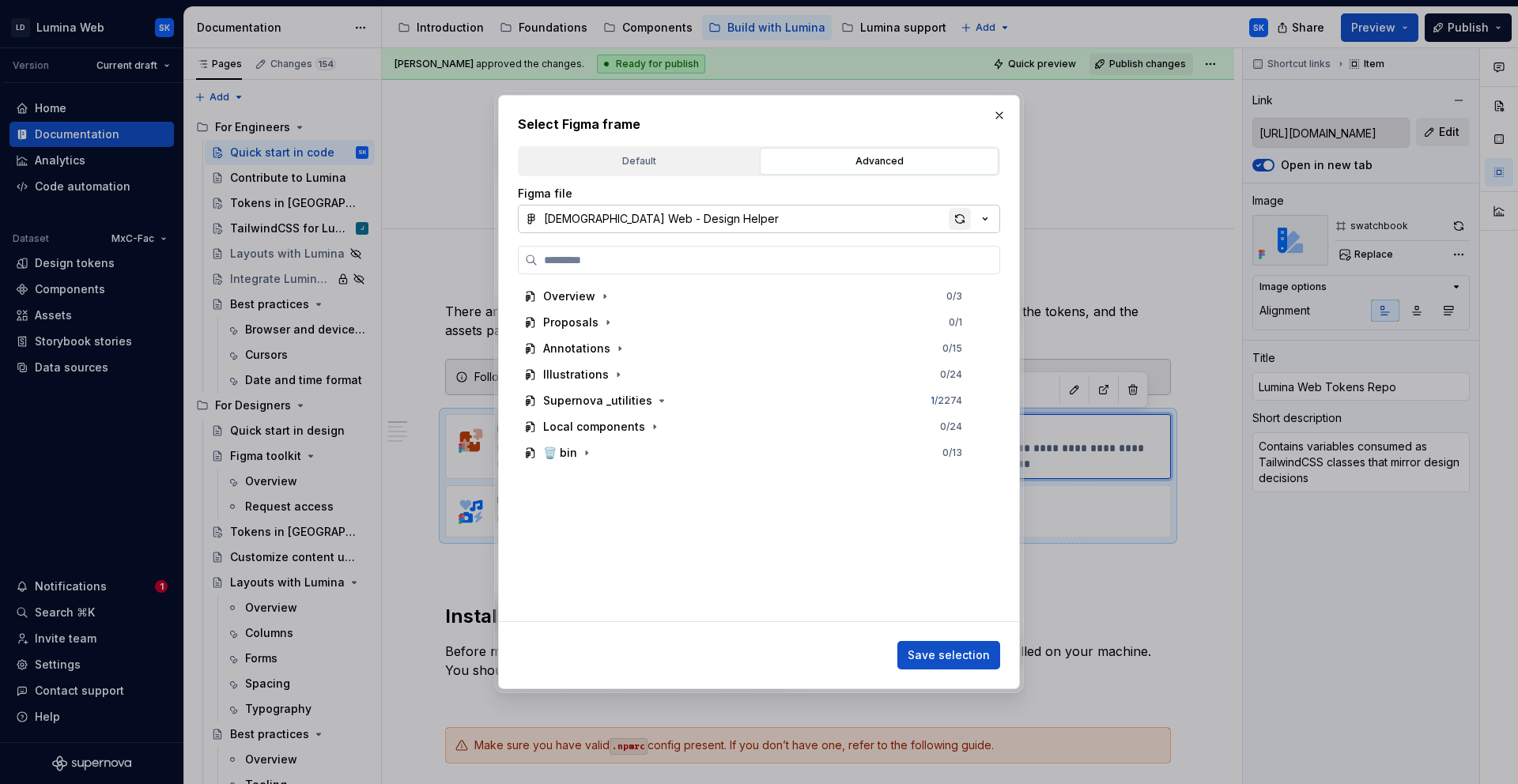
click at [963, 226] on div "button" at bounding box center [960, 219] width 22 height 22
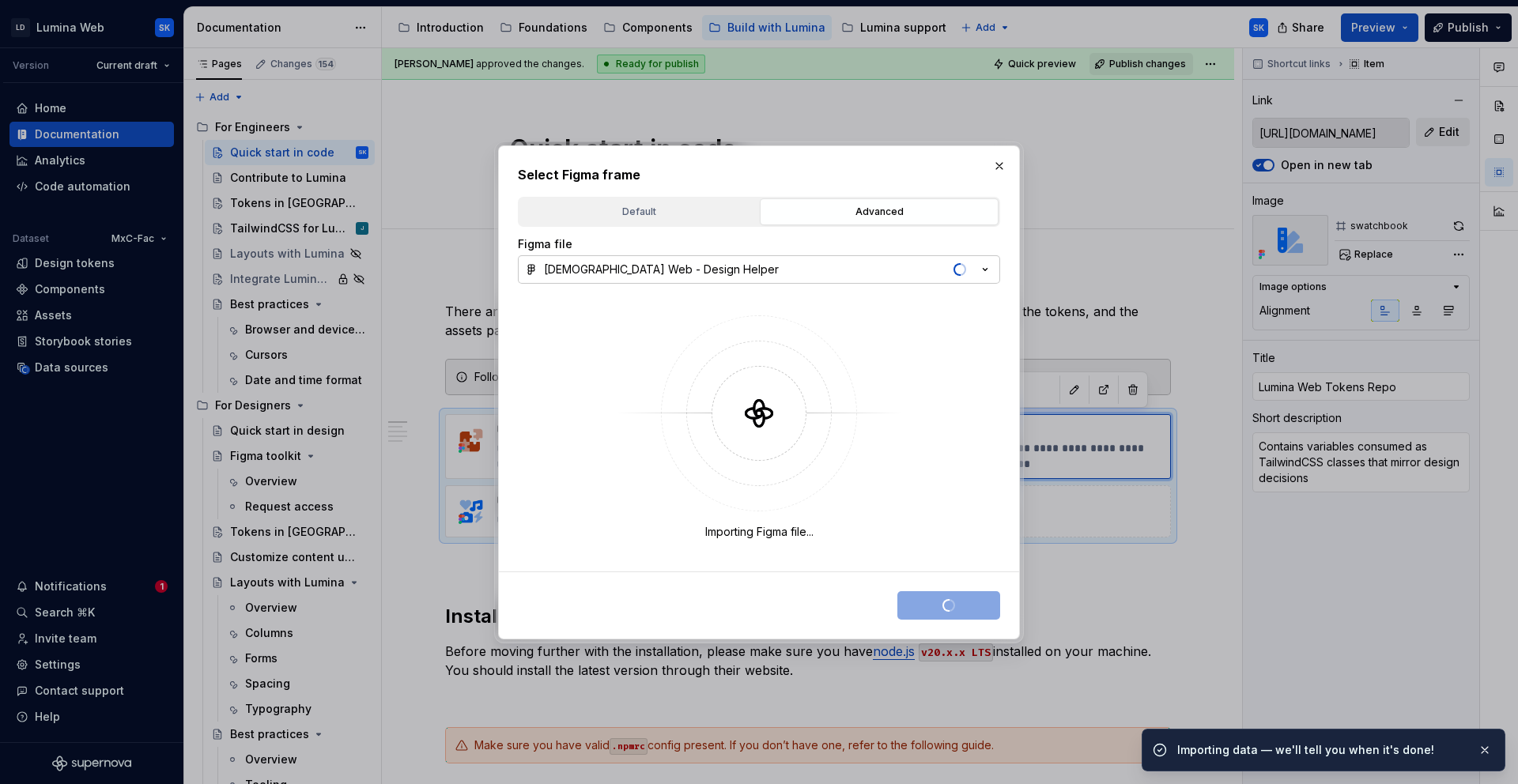
click at [731, 171] on h2 "Select Figma frame" at bounding box center [759, 174] width 483 height 19
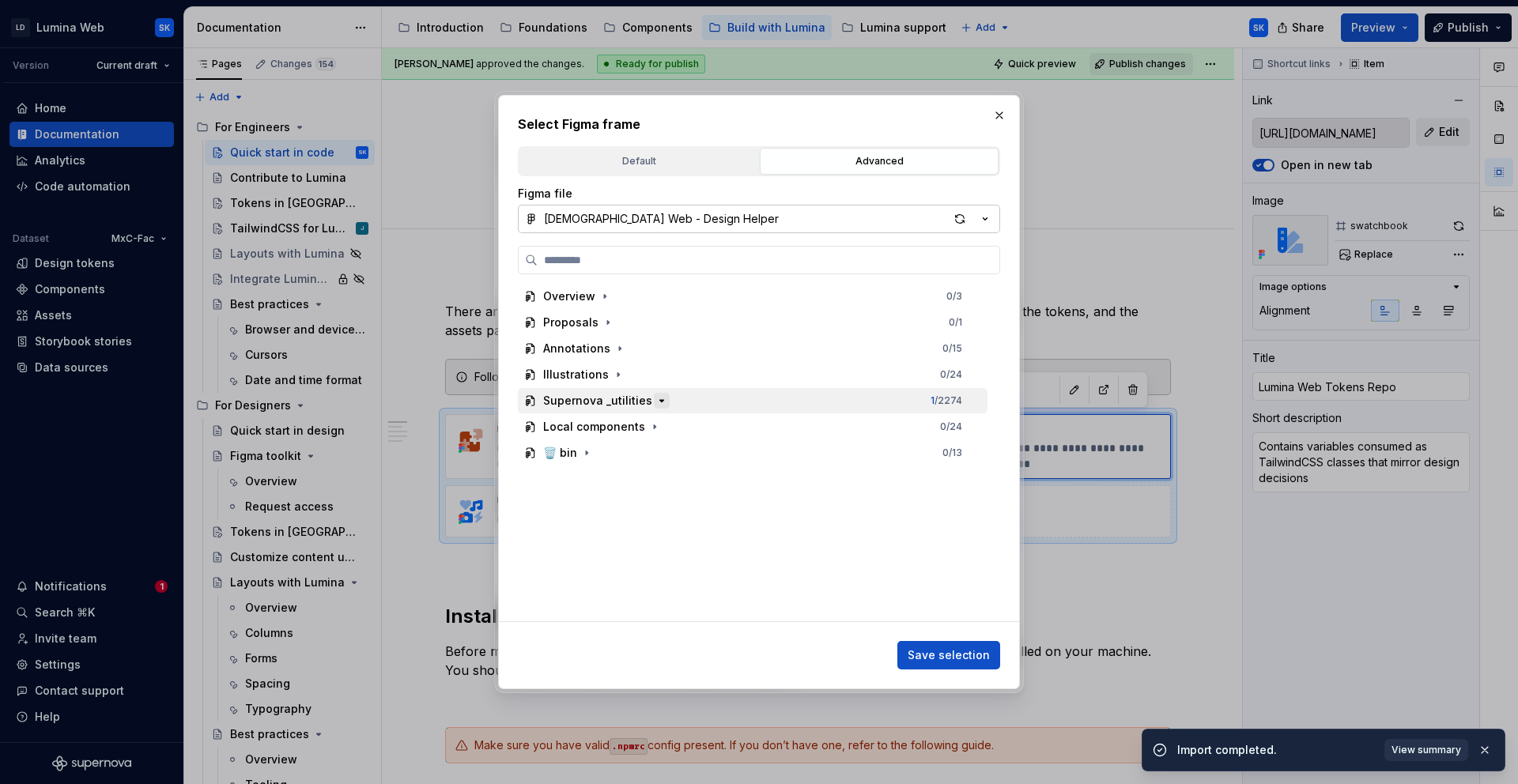
click at [655, 401] on icon "button" at bounding box center [661, 400] width 13 height 13
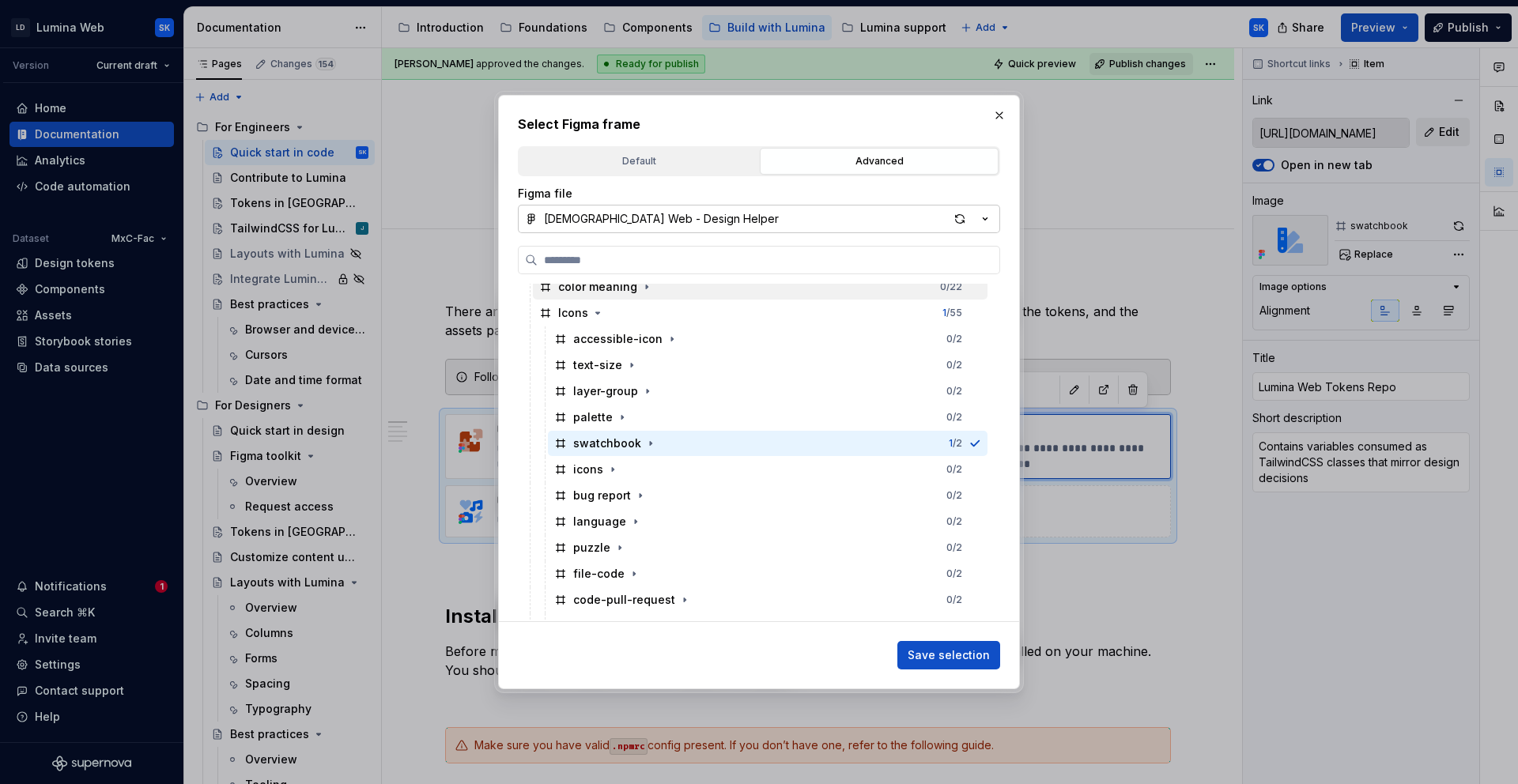
scroll to position [1298, 0]
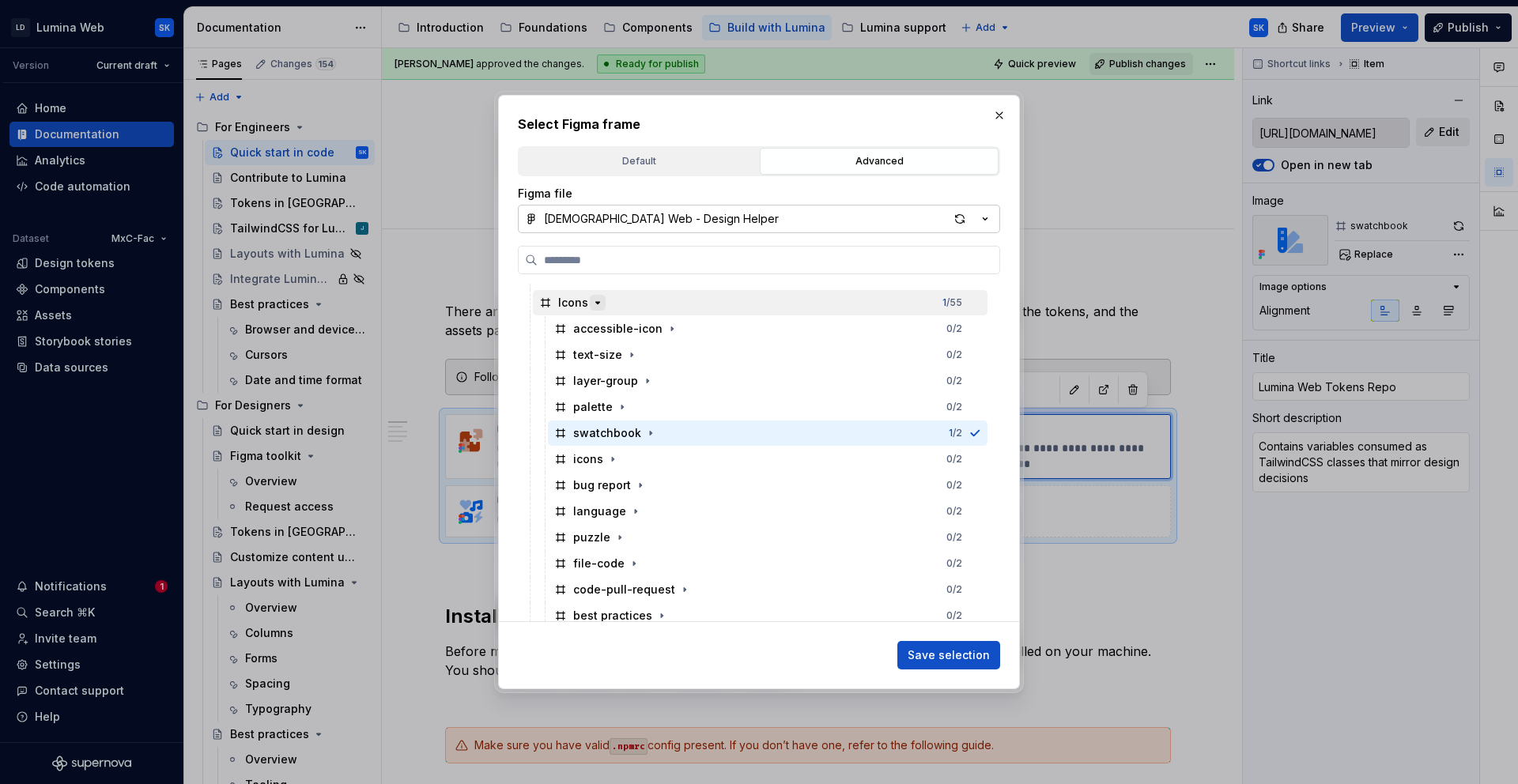
click at [596, 307] on icon "button" at bounding box center [598, 302] width 13 height 13
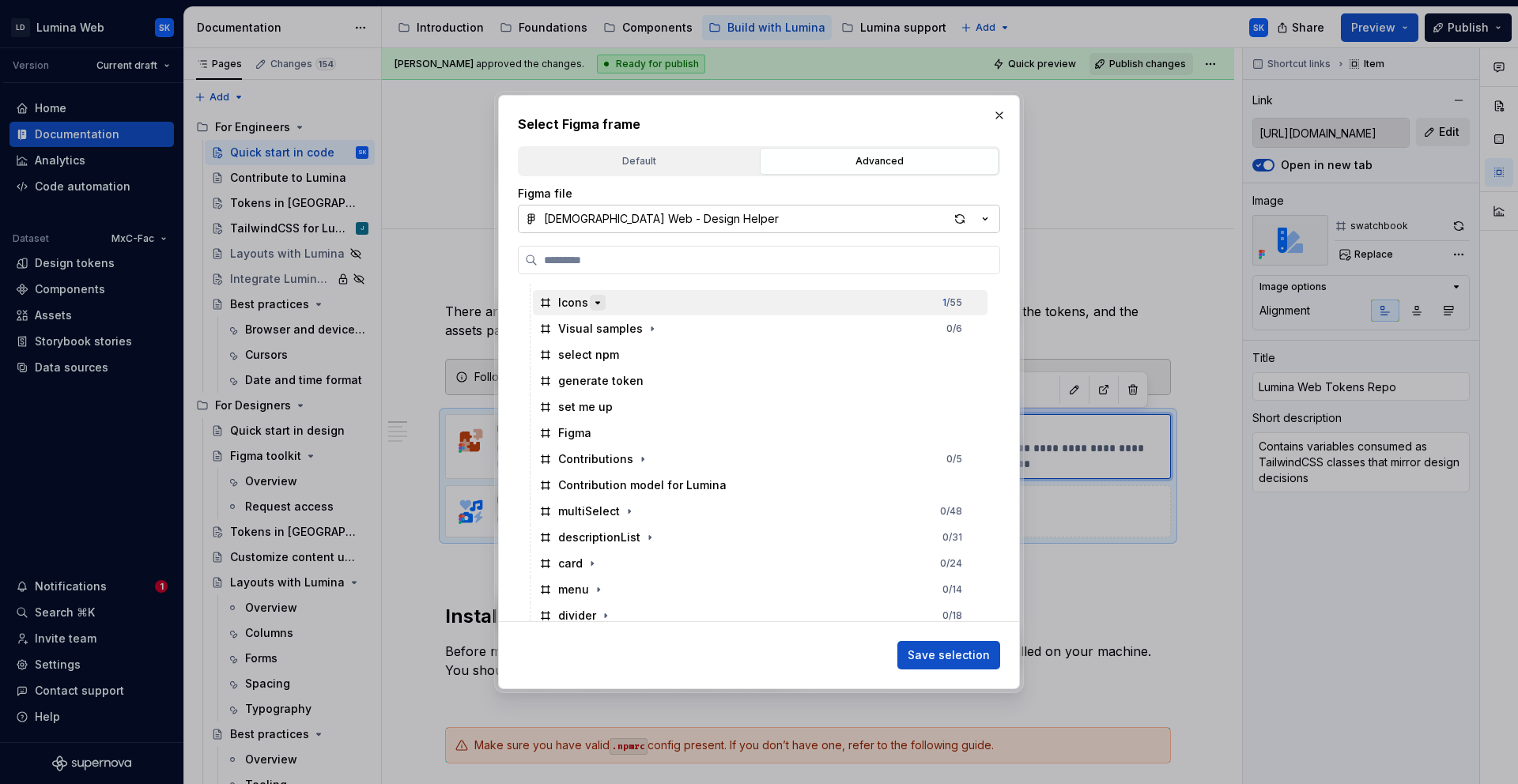
click at [597, 305] on icon "button" at bounding box center [598, 302] width 13 height 13
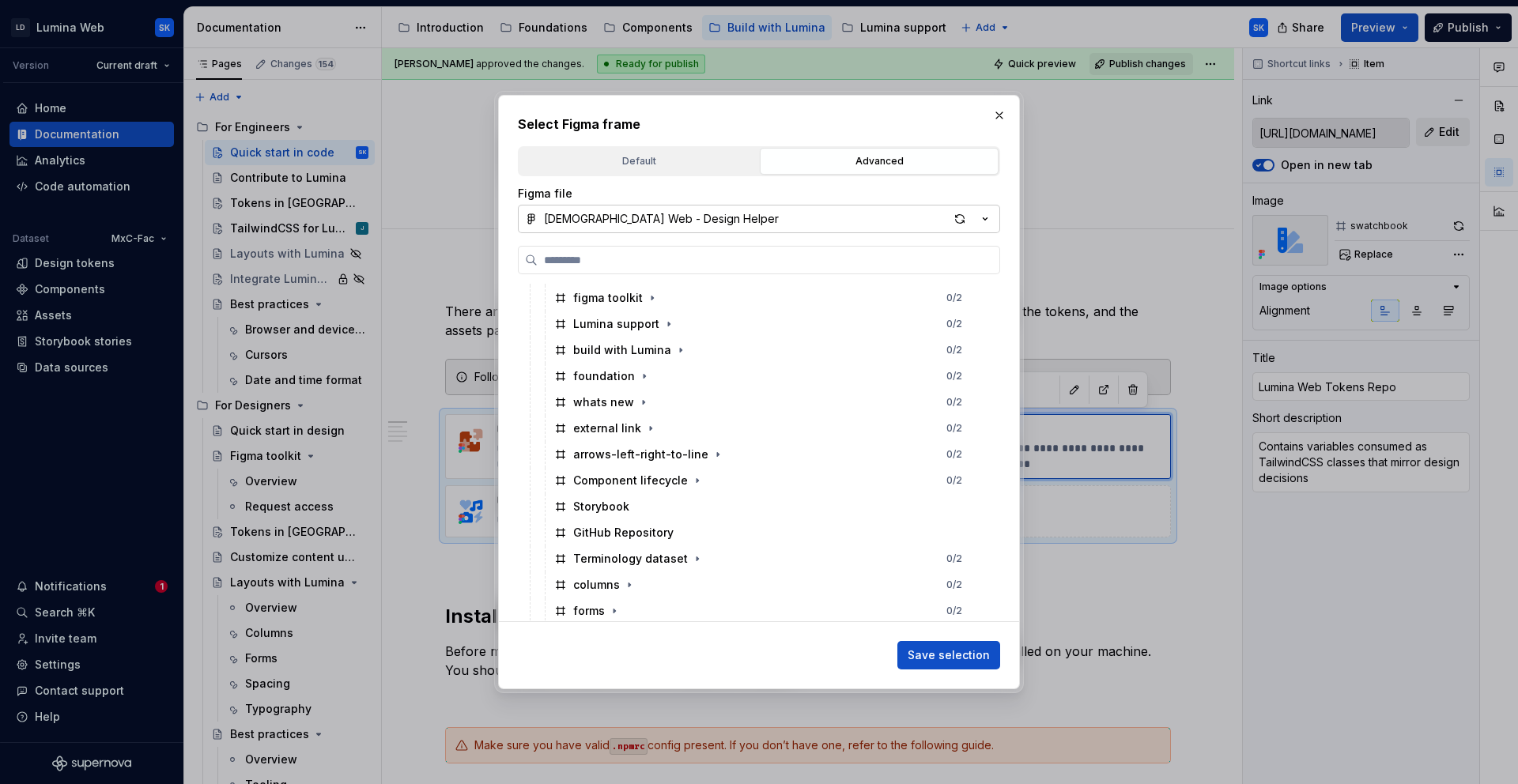
scroll to position [1428, 0]
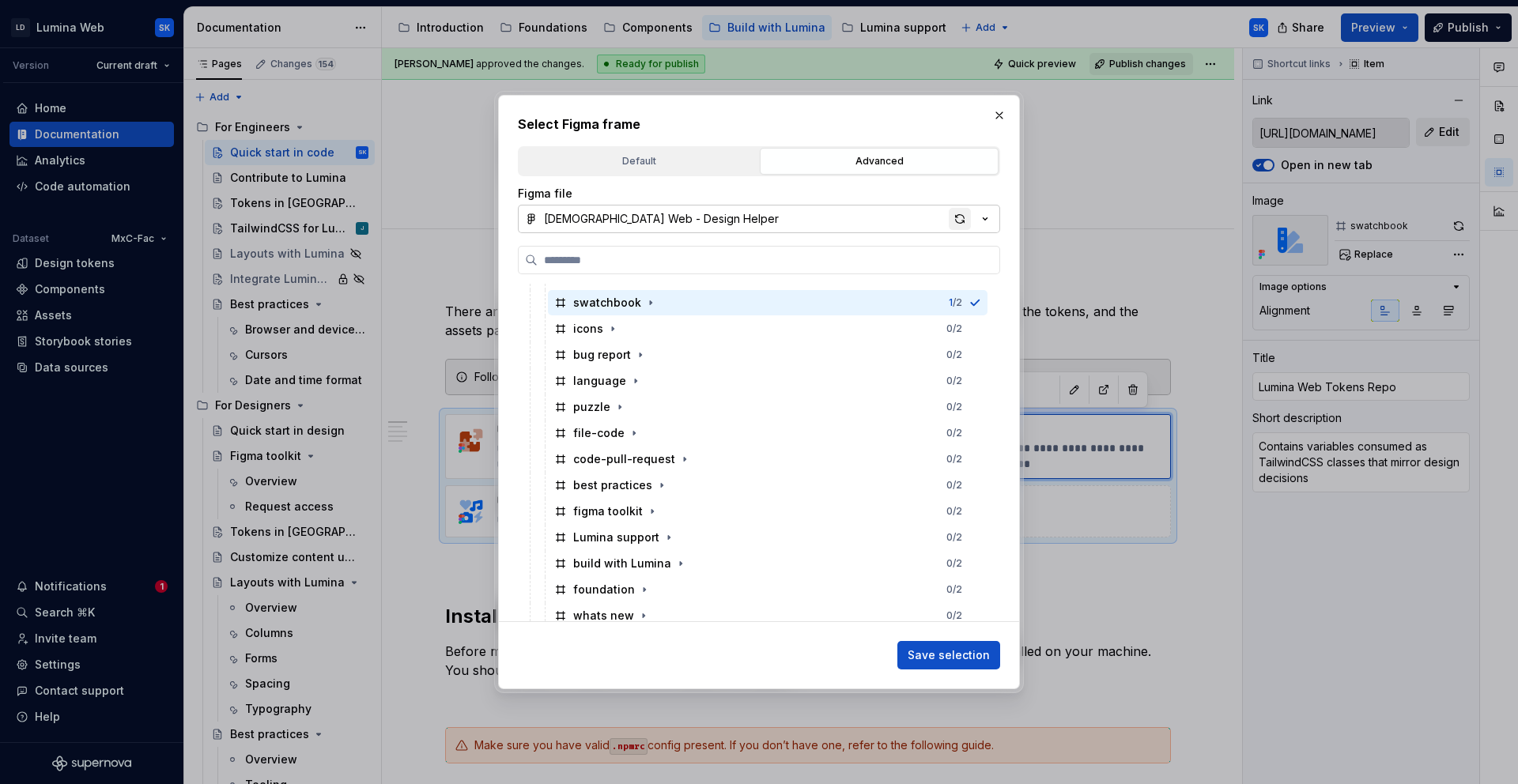
click at [963, 217] on div "button" at bounding box center [960, 219] width 22 height 22
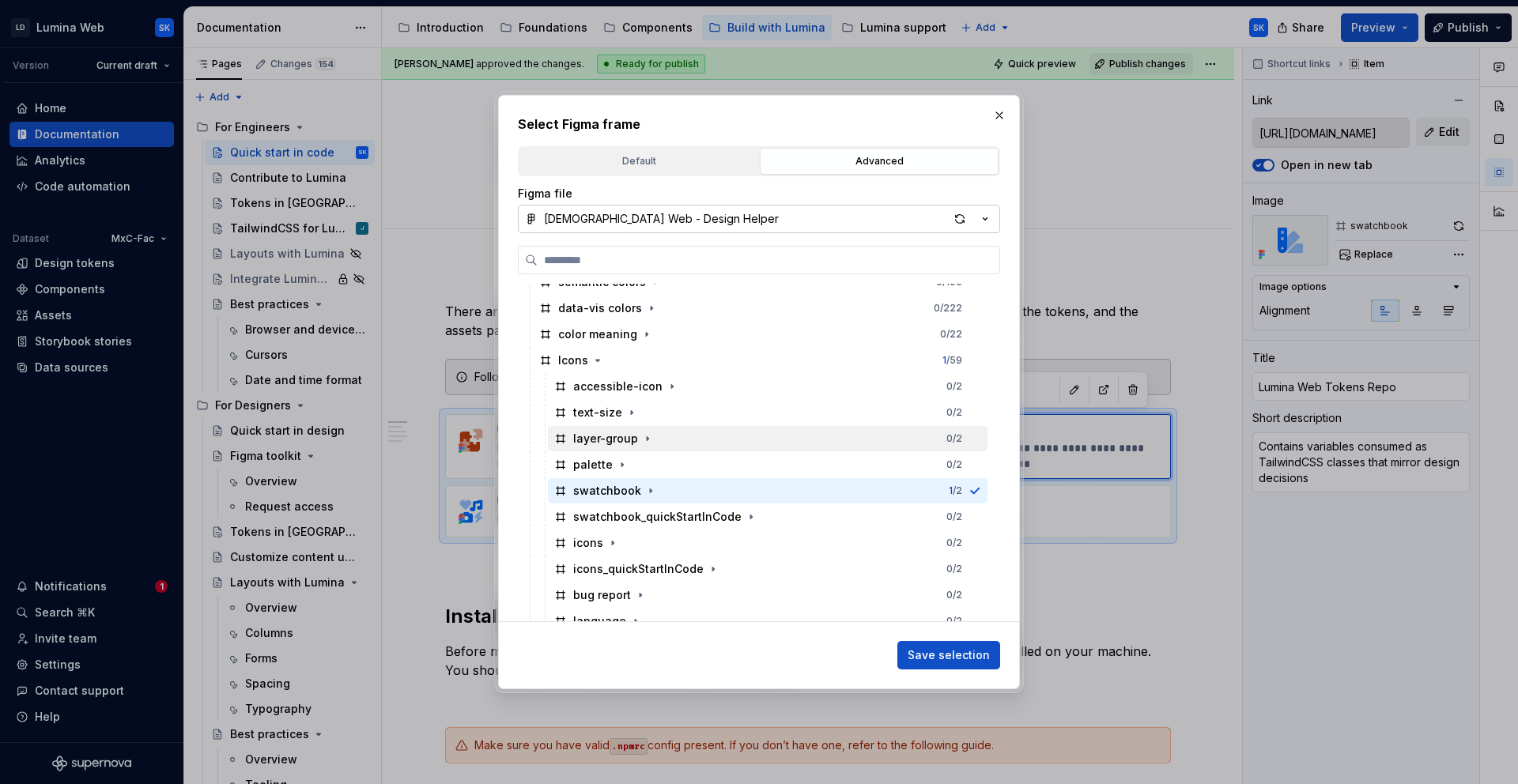
scroll to position [1305, 0]
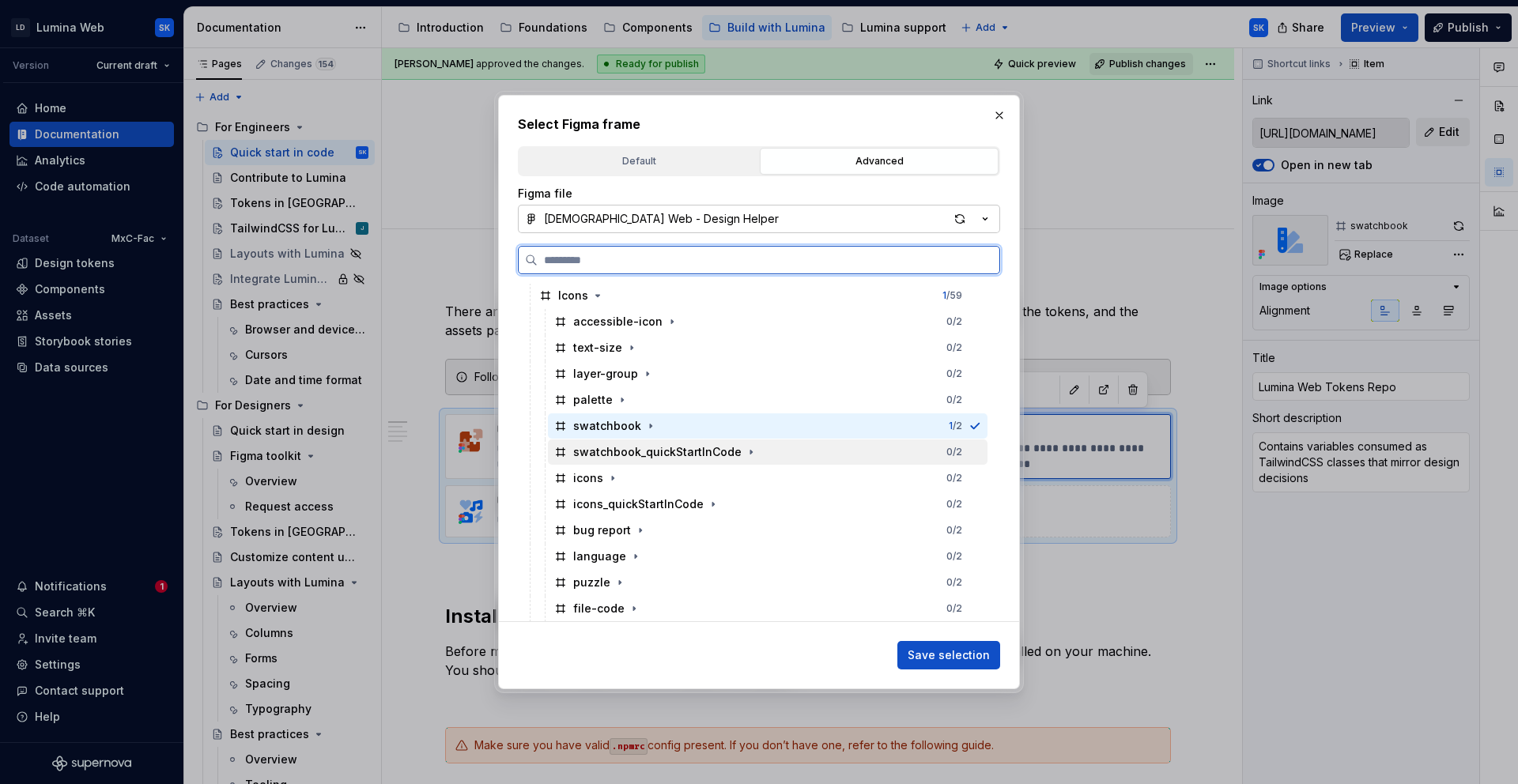
click at [789, 448] on div "swatchbook_quickStartInCode 0 / 2" at bounding box center [767, 452] width 439 height 25
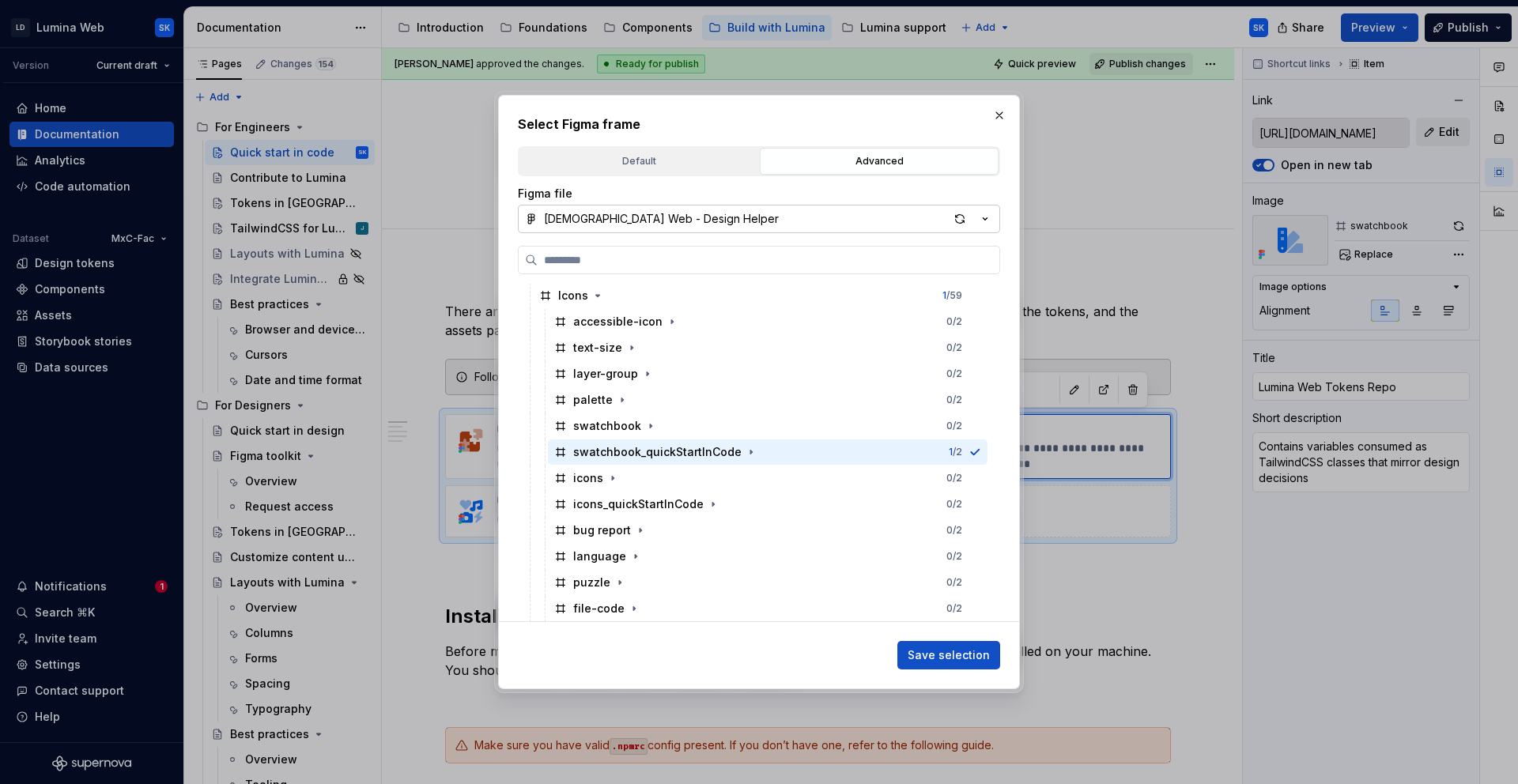
click at [977, 652] on span "Save selection" at bounding box center [949, 655] width 82 height 16
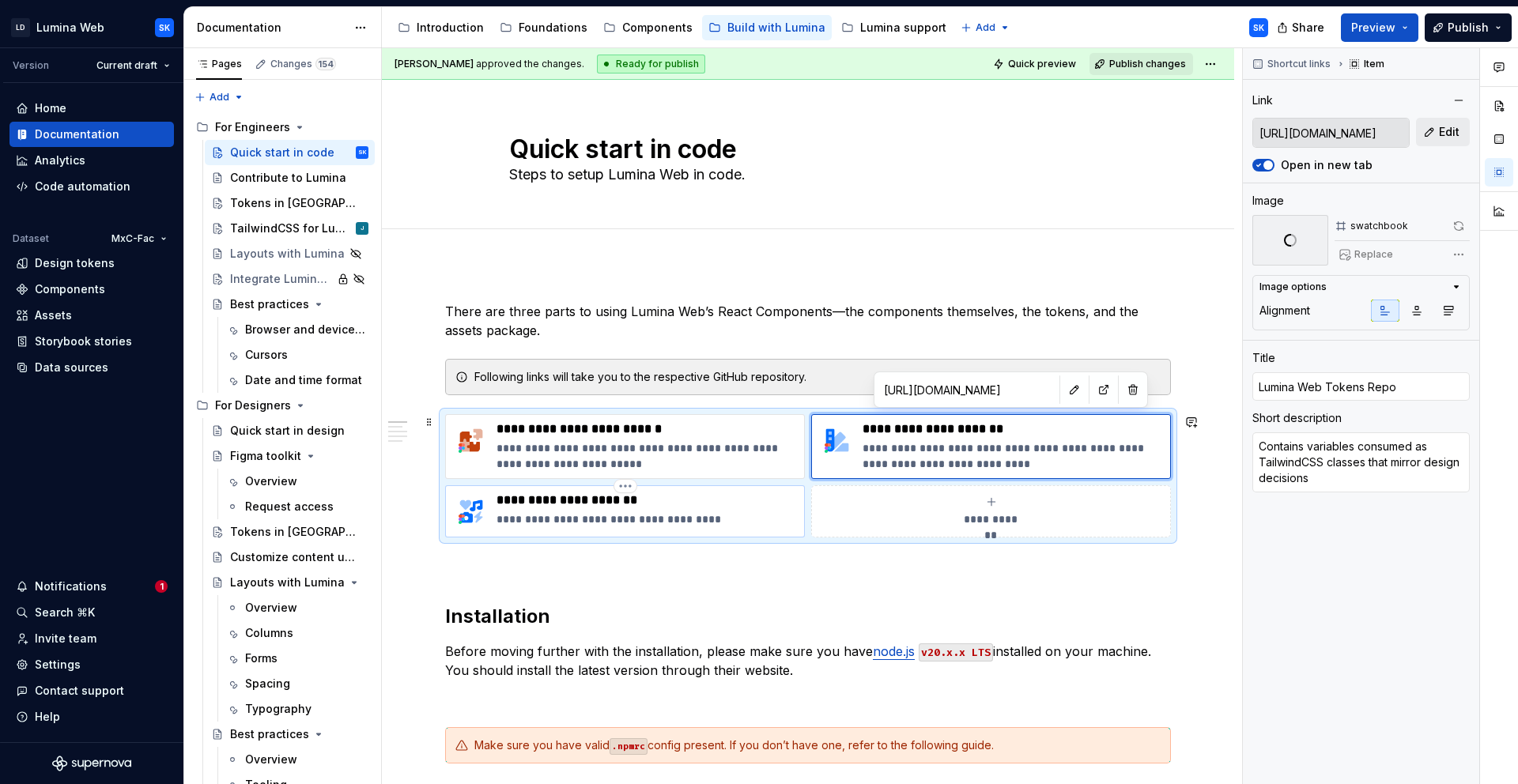
click at [684, 507] on p "**********" at bounding box center [647, 500] width 301 height 16
type textarea "*"
type input "[URL][DOMAIN_NAME]"
type input "Lumina Web Assets Repo"
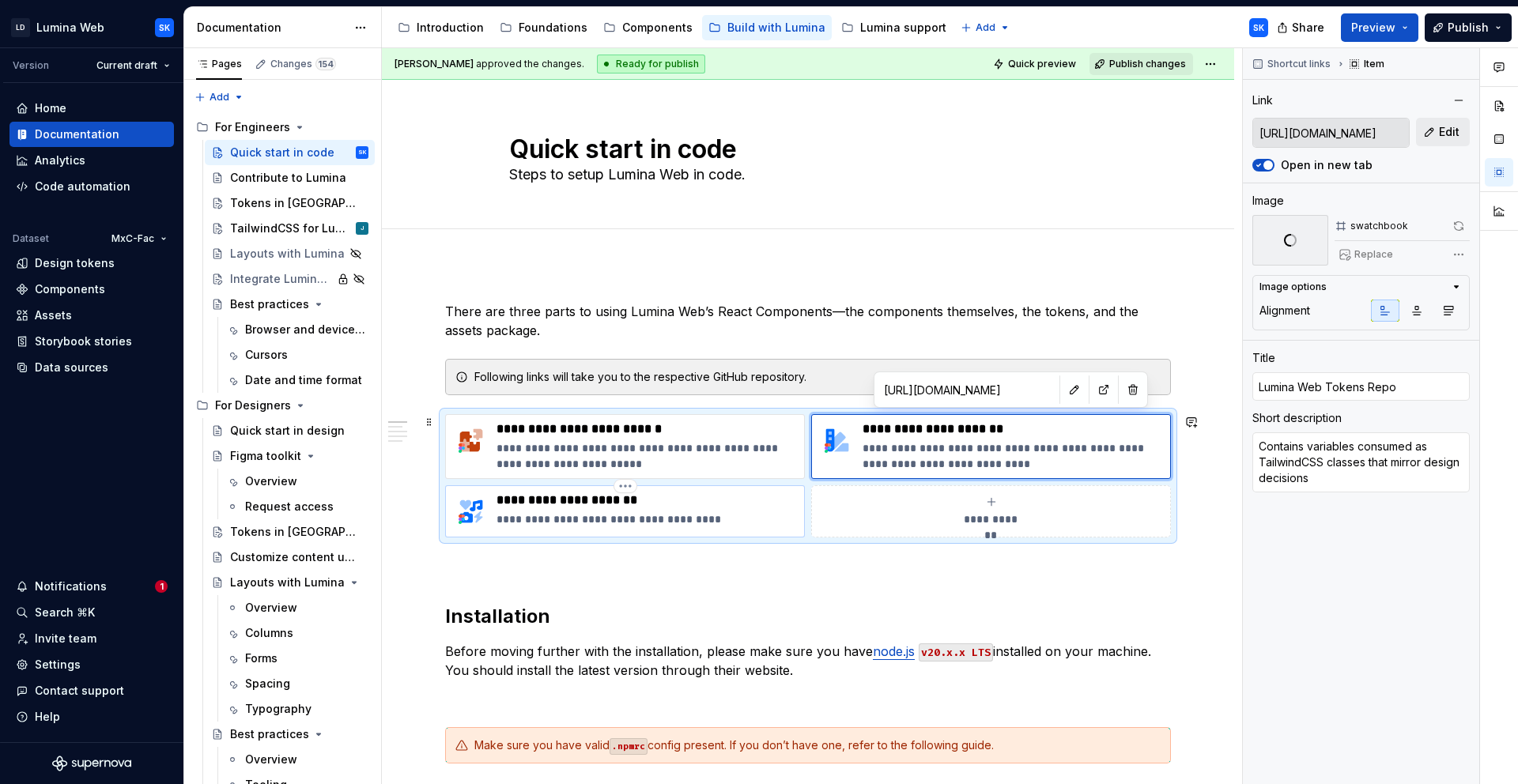
type textarea "Contains SVG icons and UI illustrations"
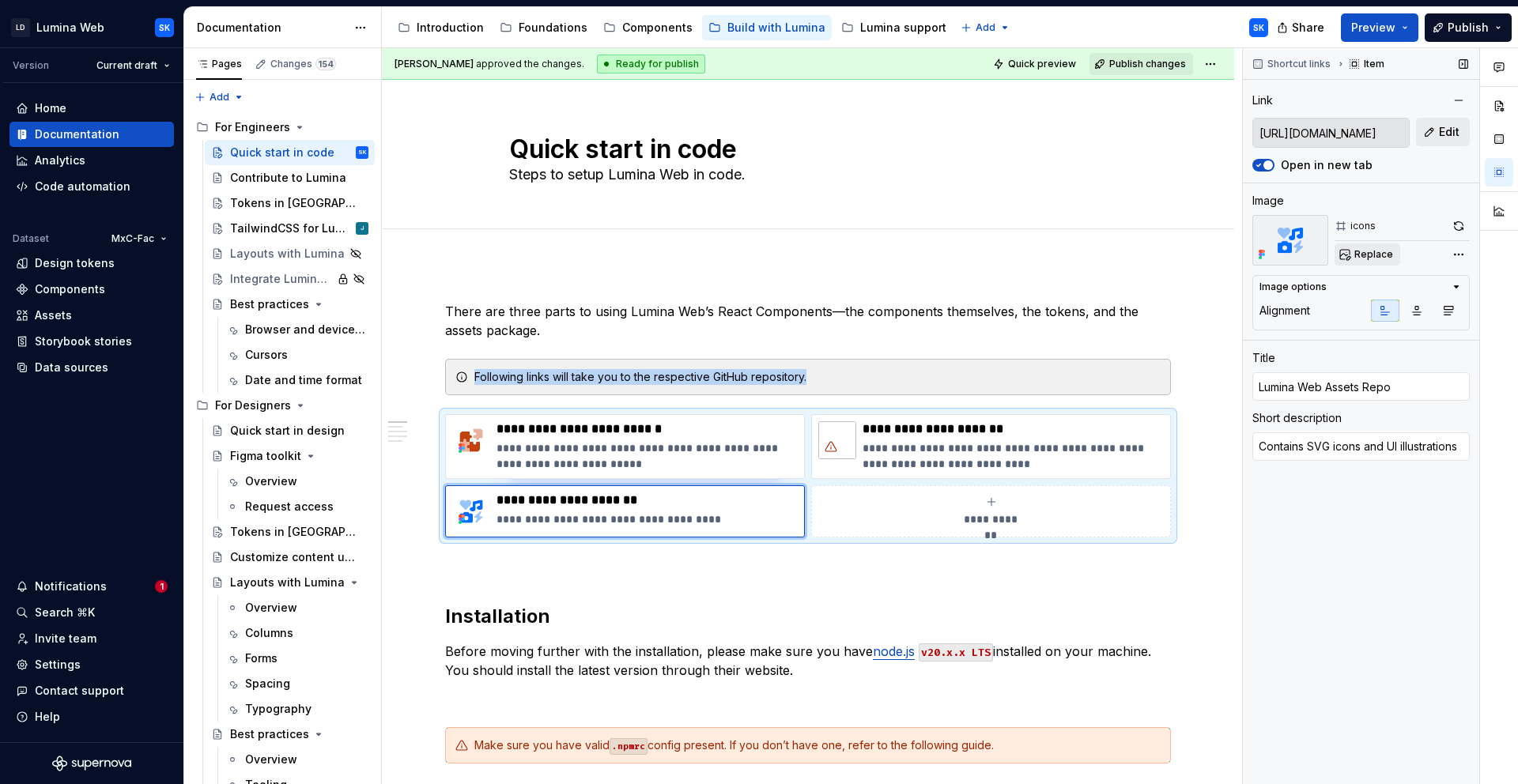
click at [1375, 256] on span "Replace" at bounding box center [1374, 254] width 39 height 13
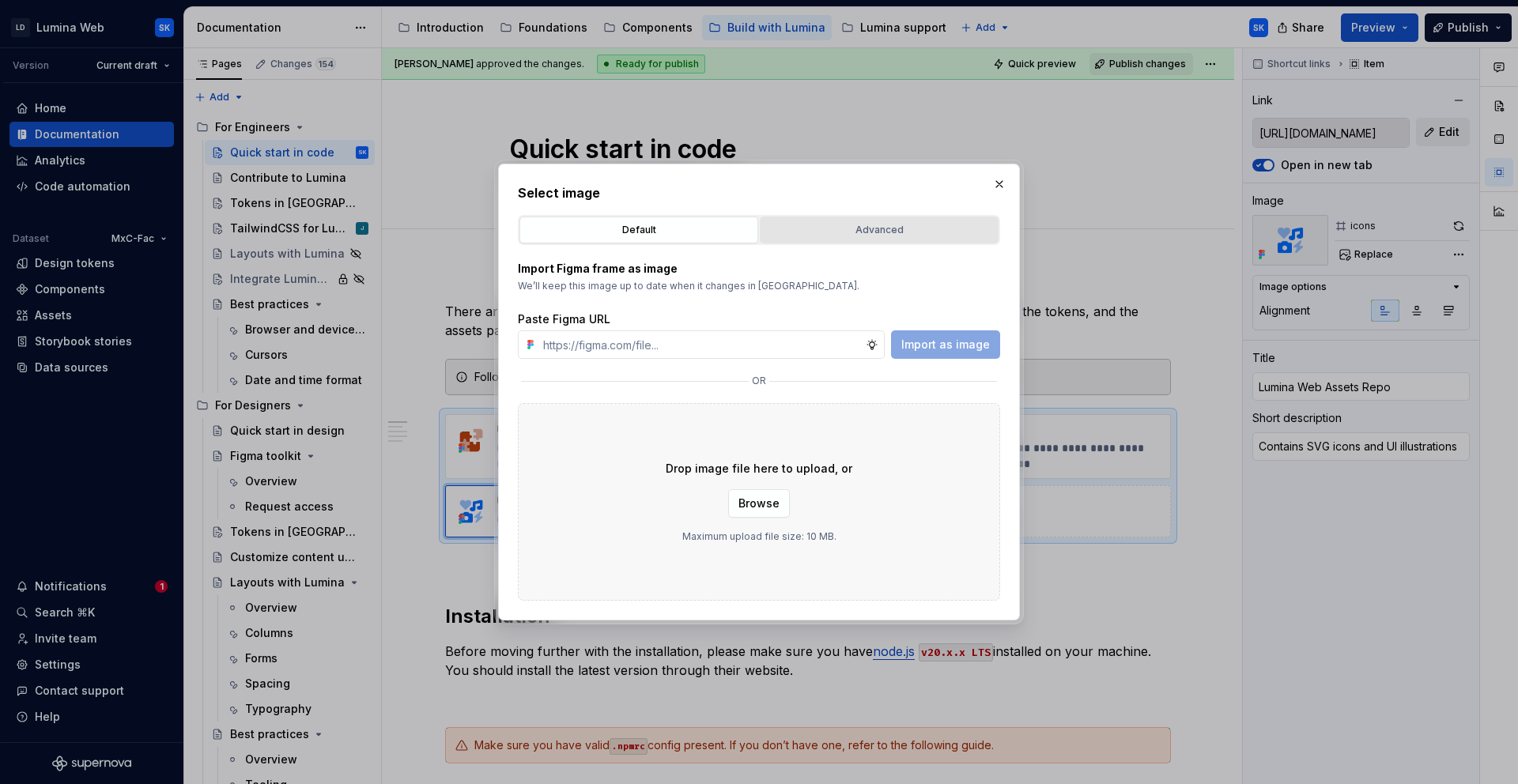
click at [863, 233] on div "Advanced" at bounding box center [880, 229] width 228 height 16
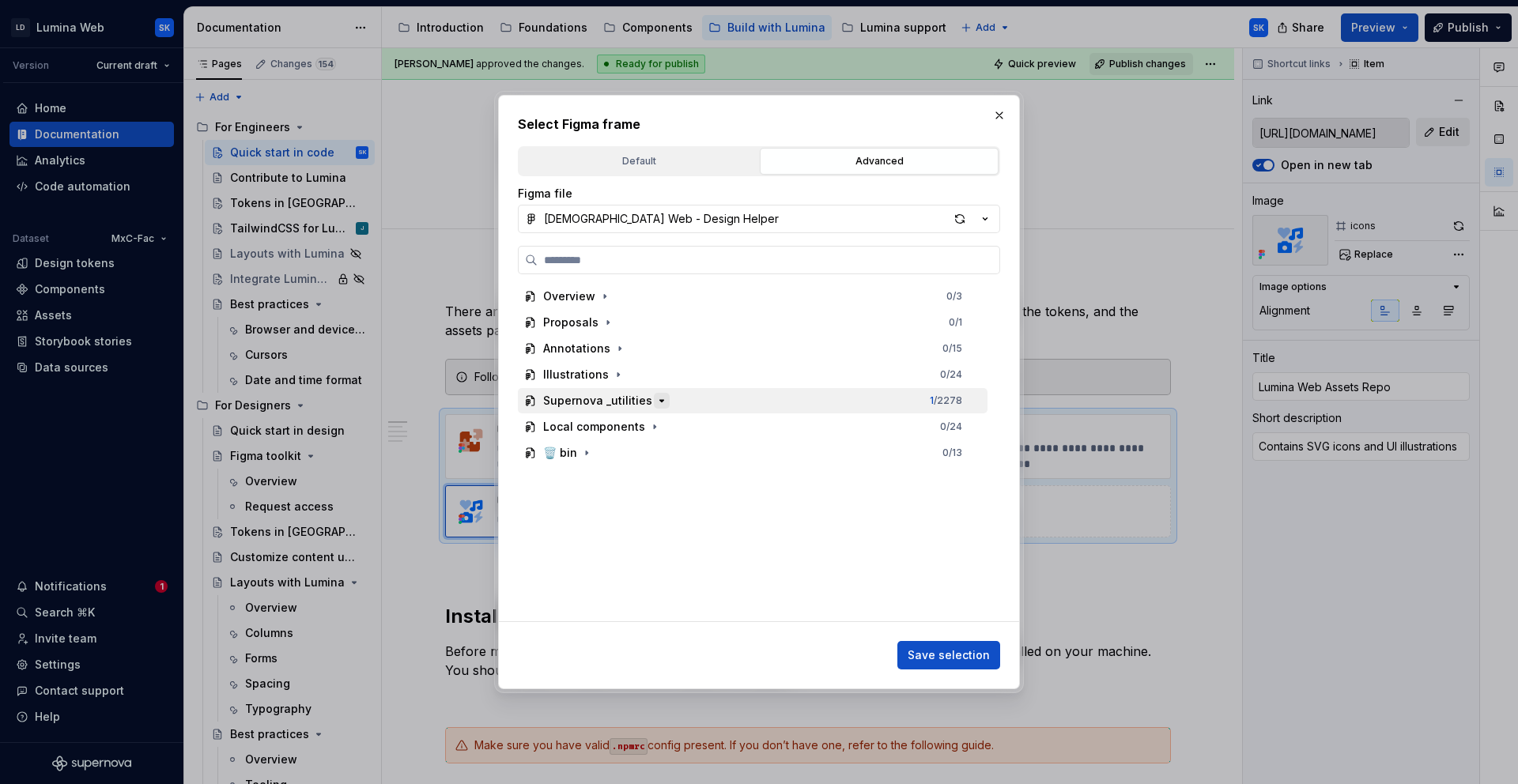
click at [660, 394] on icon "button" at bounding box center [661, 400] width 13 height 13
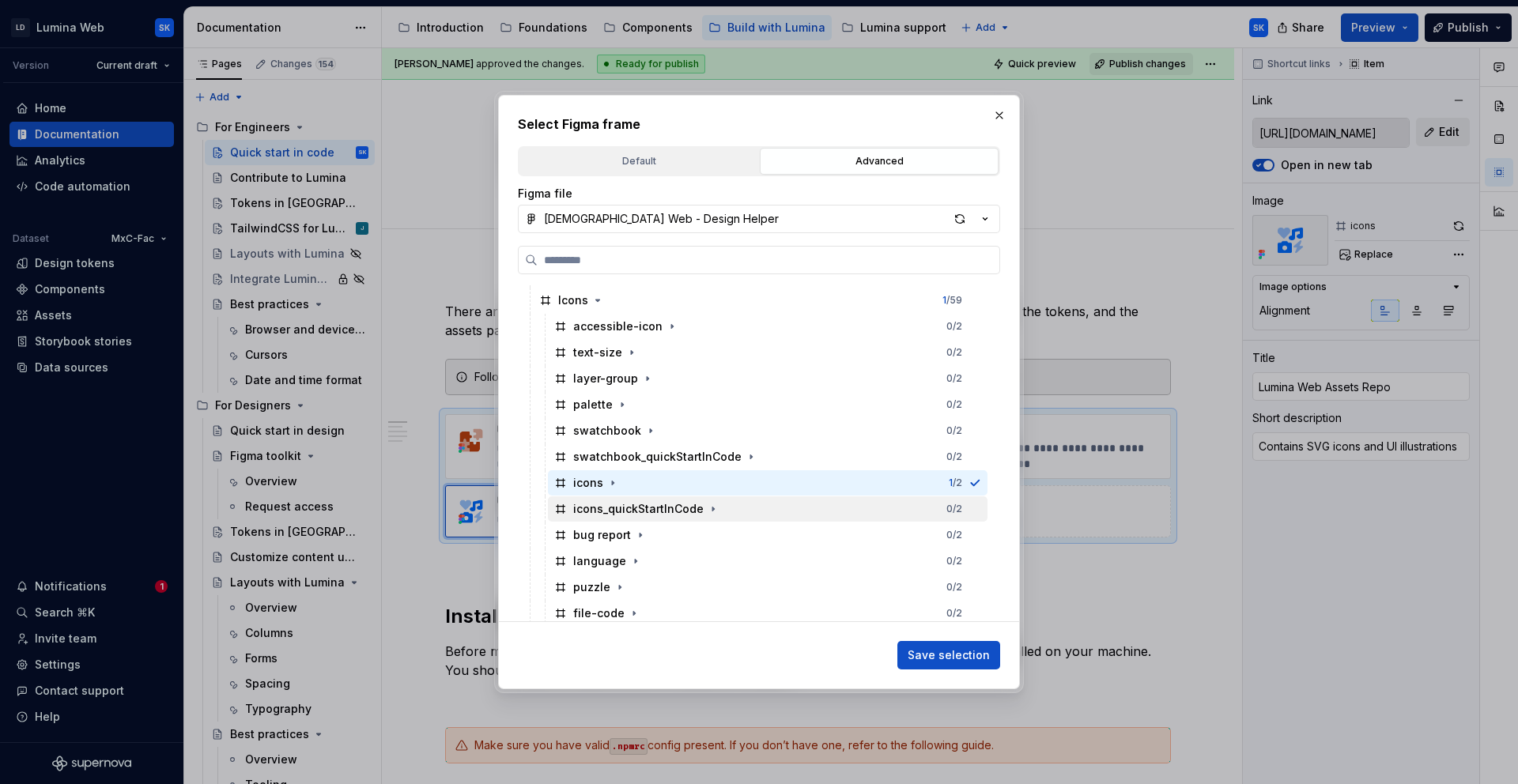
scroll to position [1300, 0]
click at [743, 505] on div "icons_quickStartInCode 0 / 2" at bounding box center [767, 508] width 439 height 25
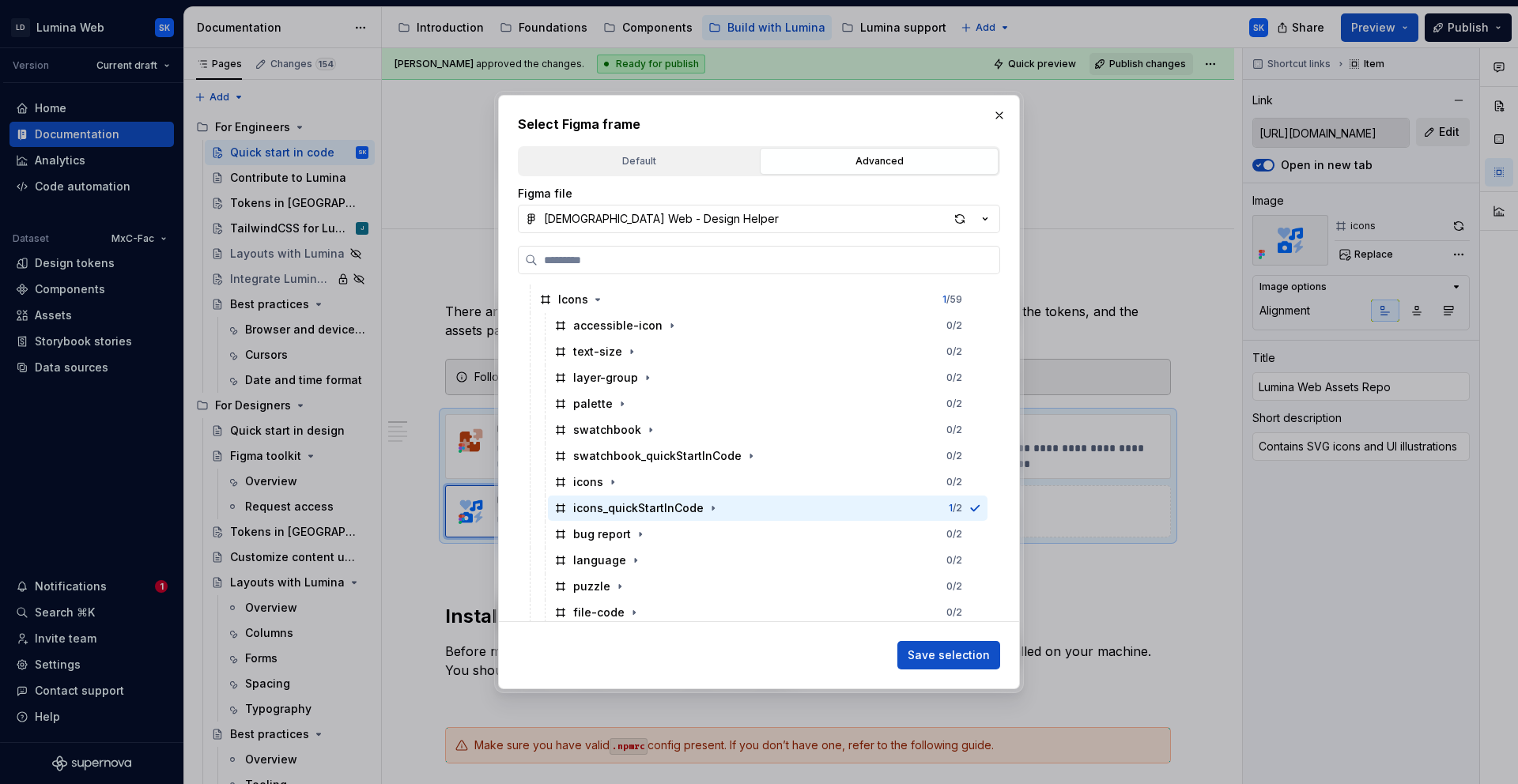
drag, startPoint x: 973, startPoint y: 651, endPoint x: 1114, endPoint y: 514, distance: 196.6
click at [974, 651] on span "Save selection" at bounding box center [949, 655] width 82 height 16
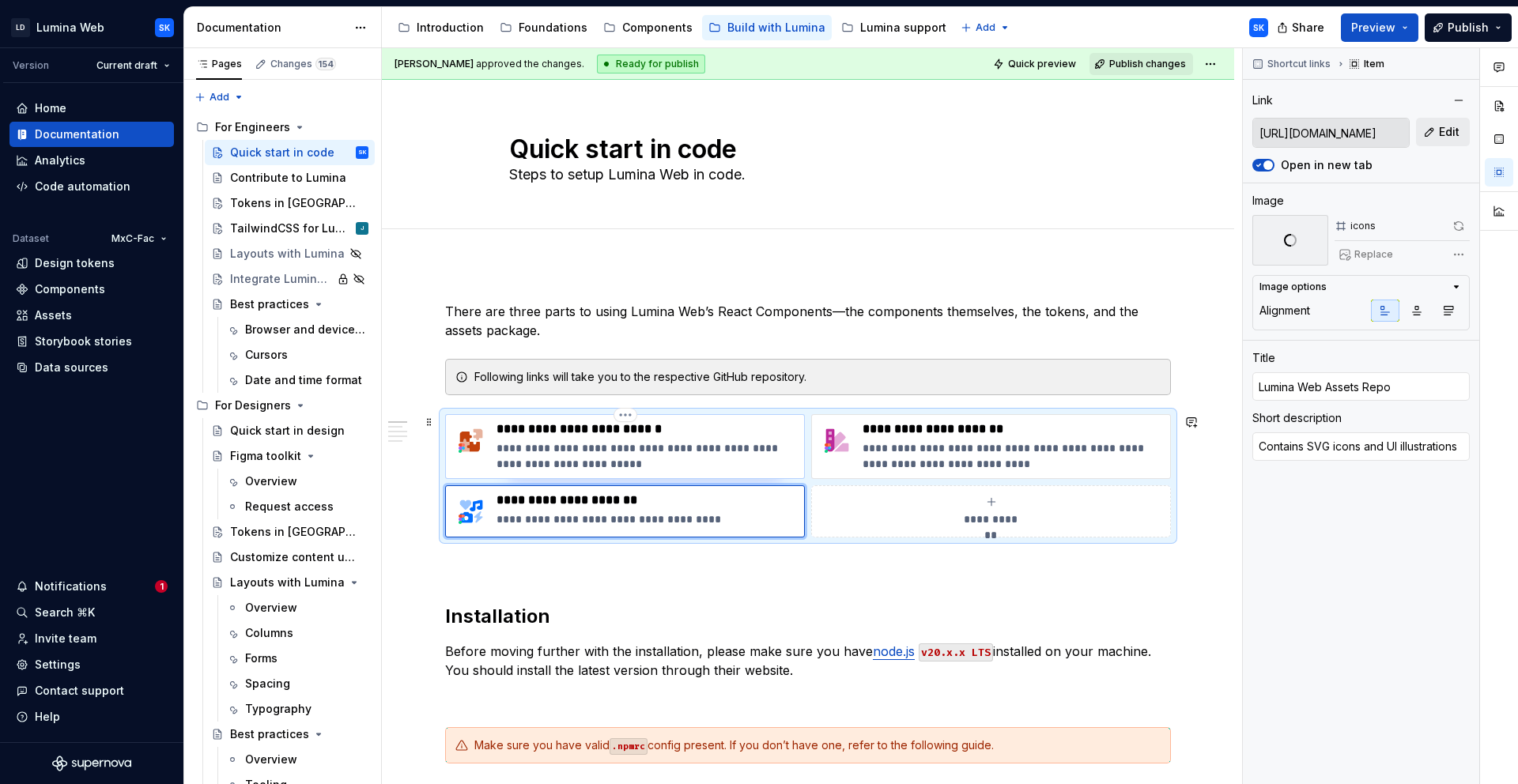
click at [722, 433] on p "**********" at bounding box center [647, 429] width 301 height 16
type textarea "*"
type input "[URL][DOMAIN_NAME]"
type input "Lumina Web Components Repo"
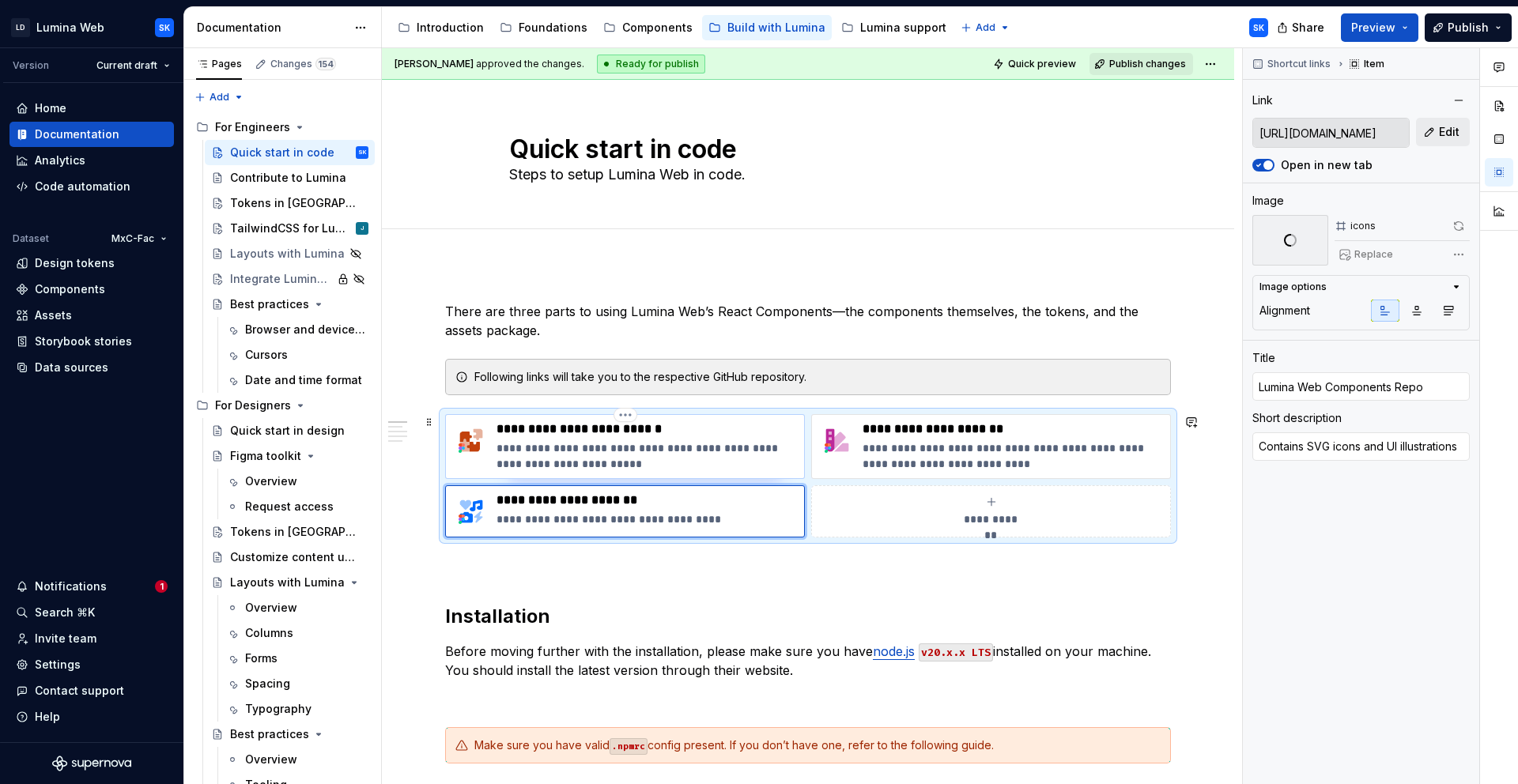
type textarea "Contains react components with props that can be extended to serve UI needs"
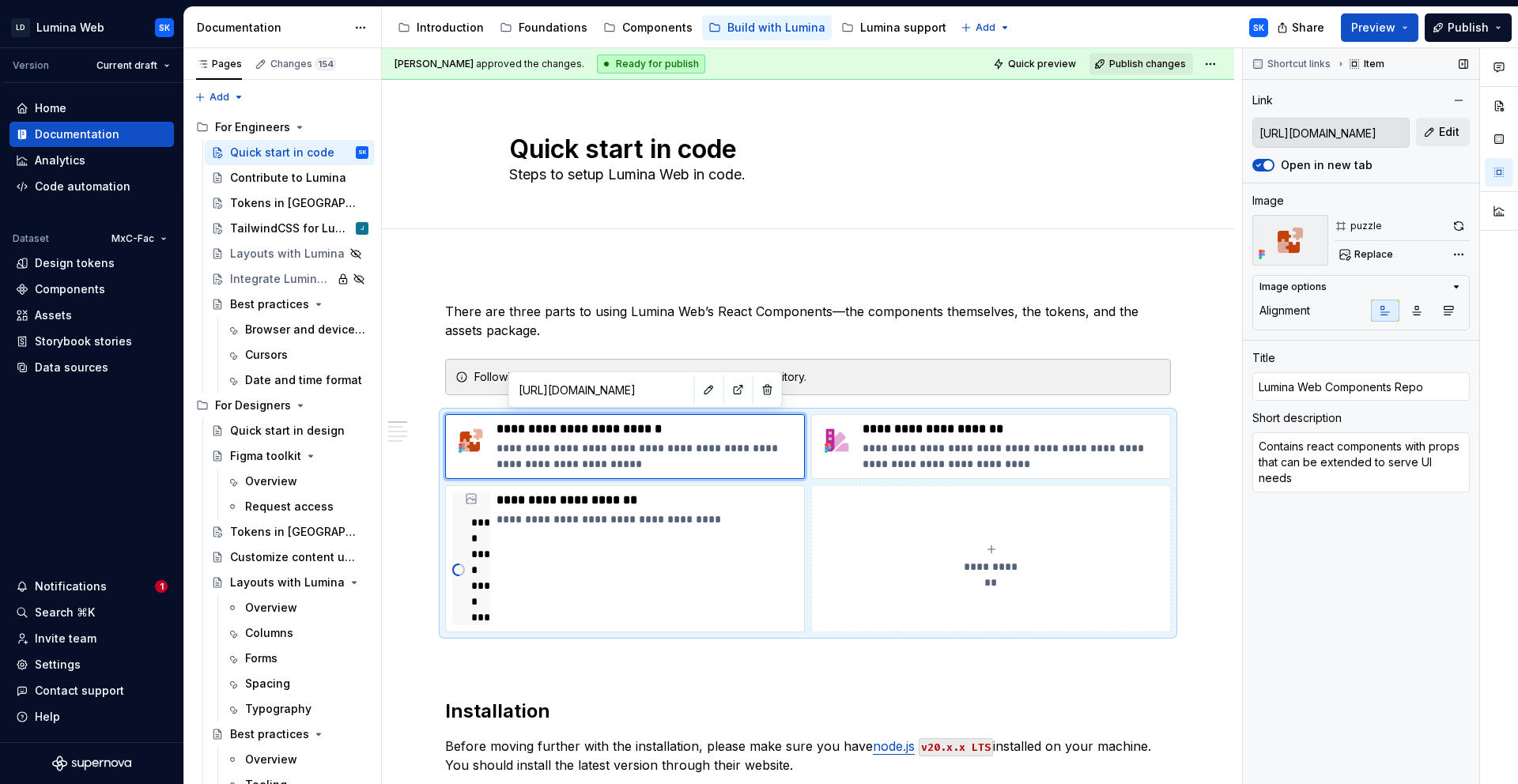
click at [1443, 222] on div "puzzle" at bounding box center [1402, 226] width 135 height 22
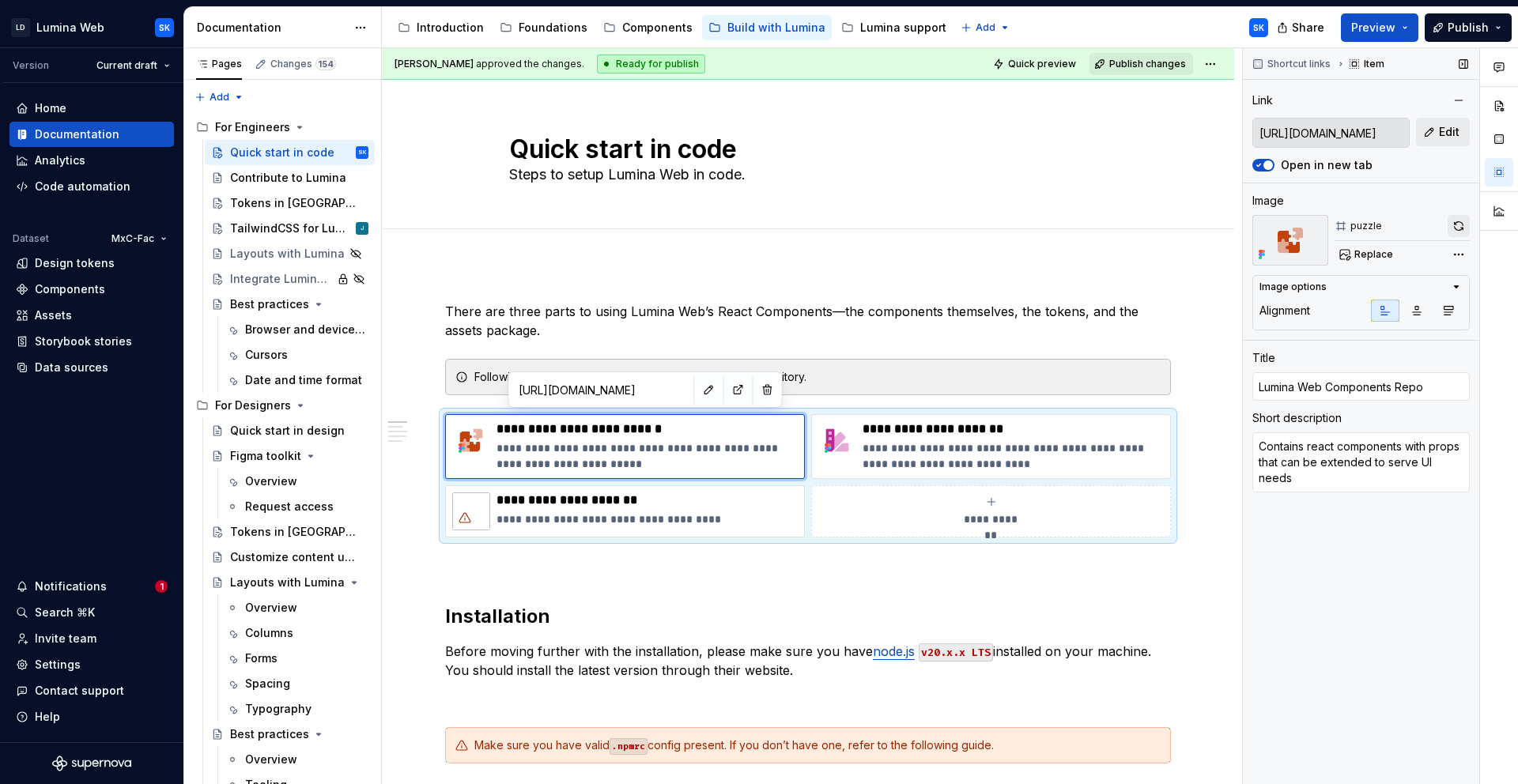
click at [1459, 222] on button "button" at bounding box center [1459, 226] width 22 height 22
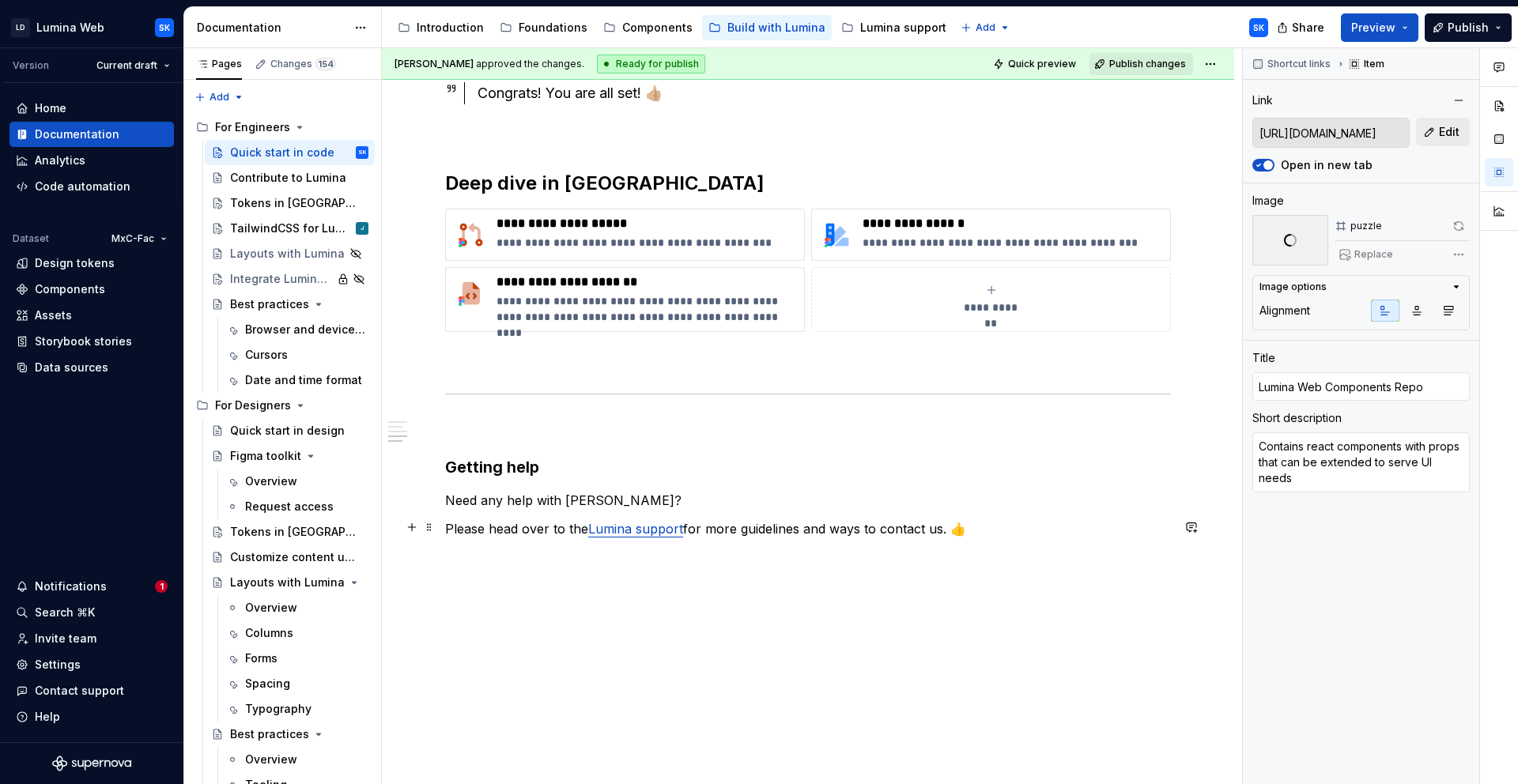
scroll to position [2846, 0]
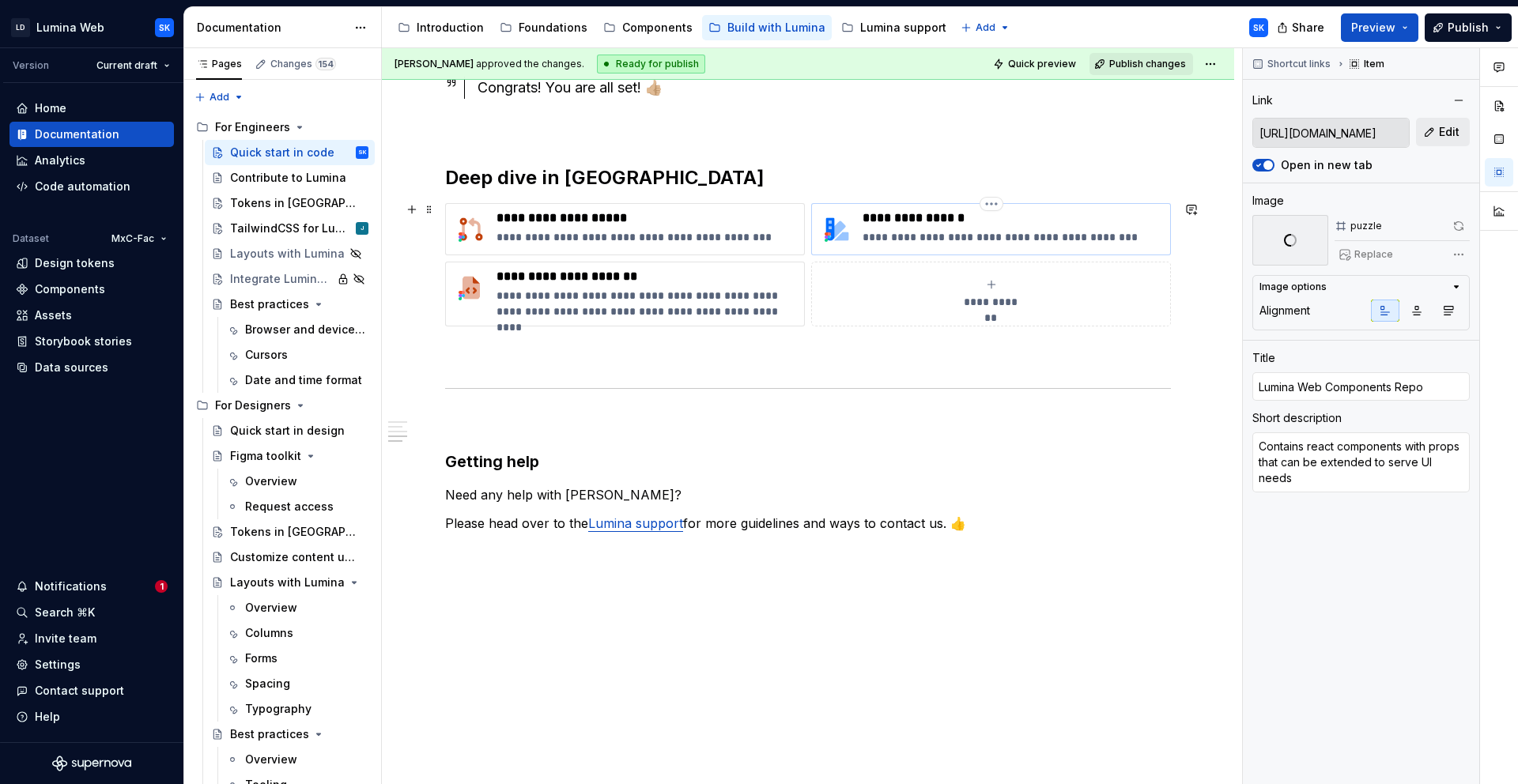
click at [971, 222] on p "**********" at bounding box center [1013, 217] width 301 height 16
type textarea "*"
type input "Tokens in [GEOGRAPHIC_DATA]"
type textarea "Structured approach to theming and customization"
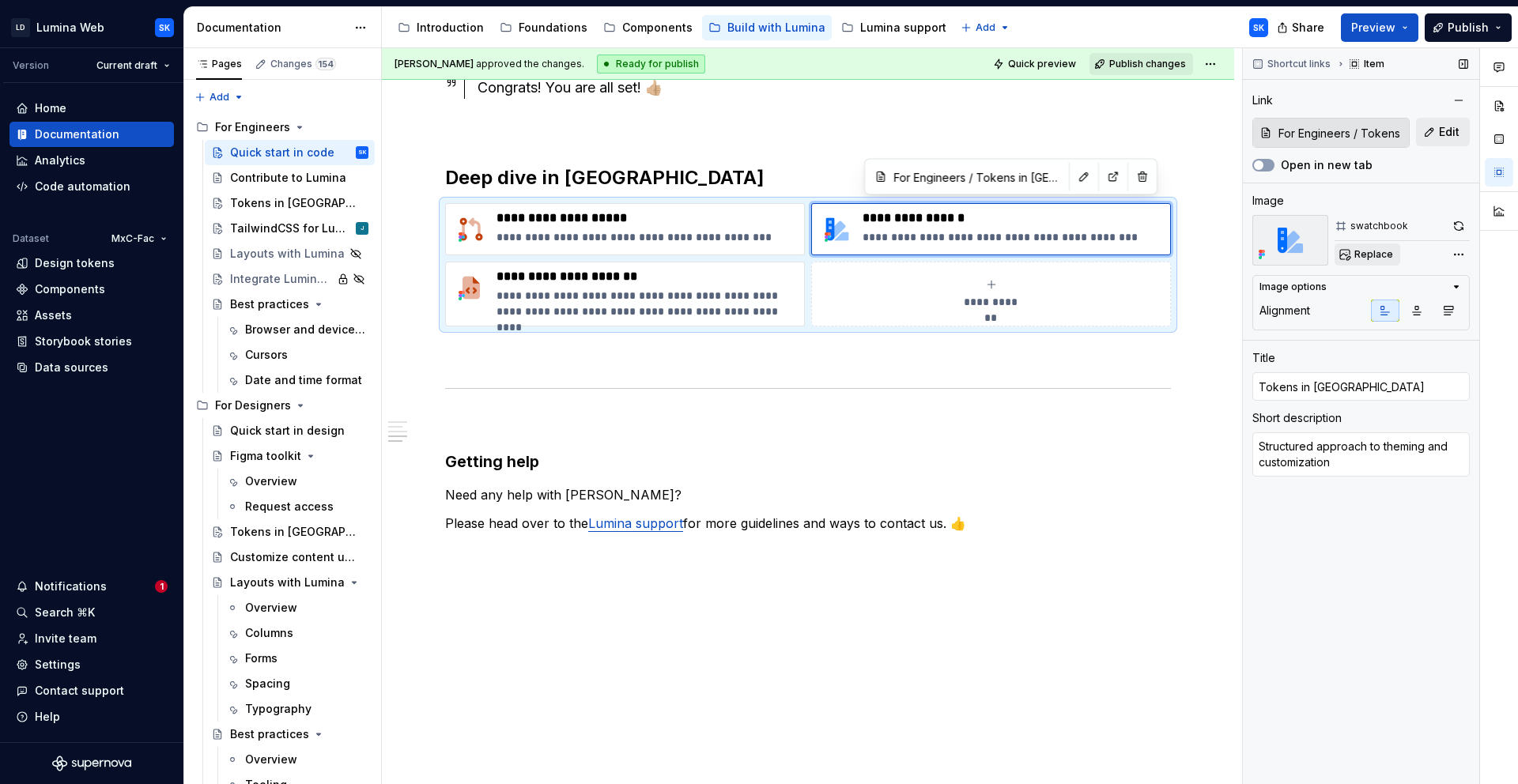
click at [1374, 253] on span "Replace" at bounding box center [1374, 254] width 39 height 13
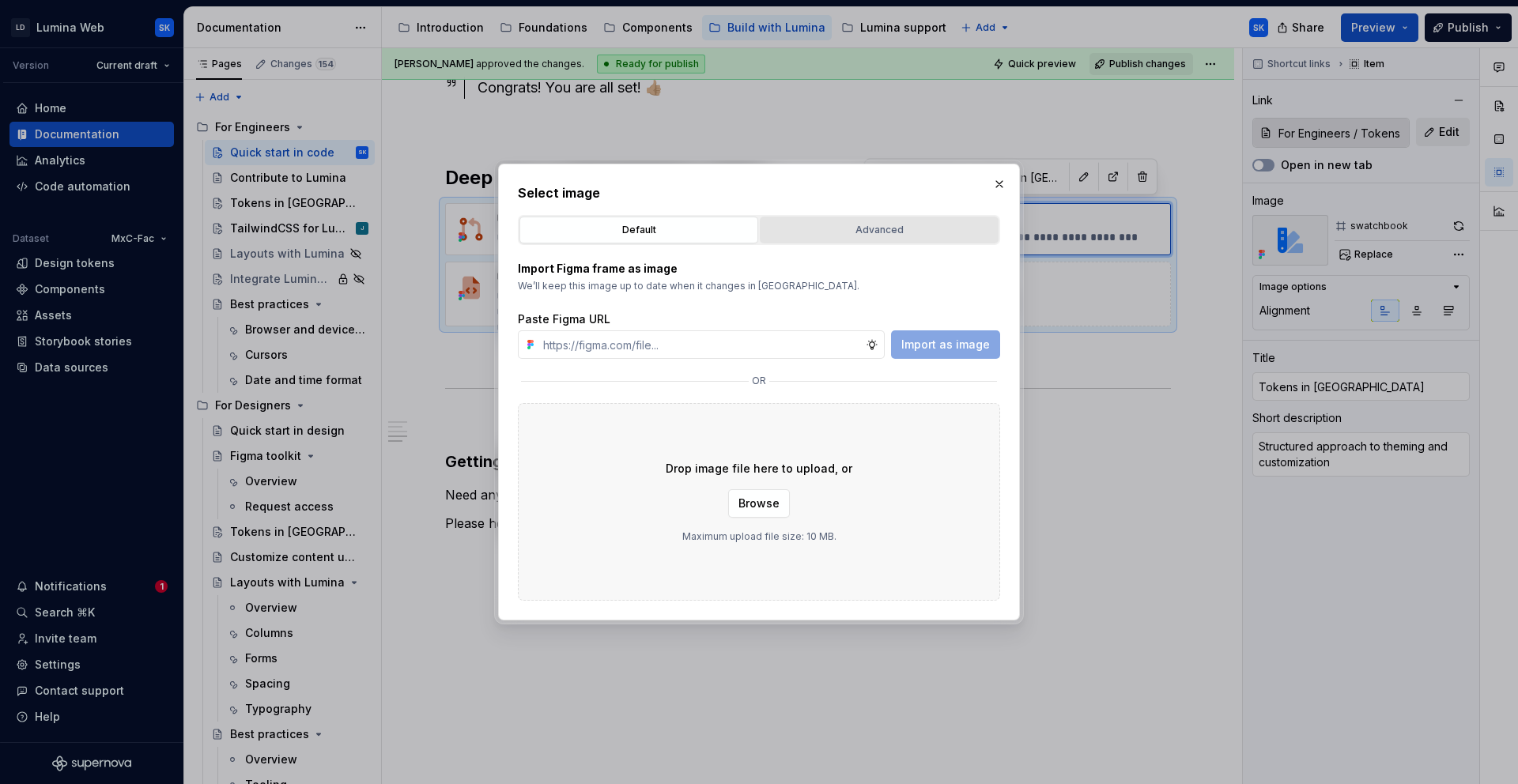
click at [872, 235] on div "Advanced" at bounding box center [880, 229] width 228 height 16
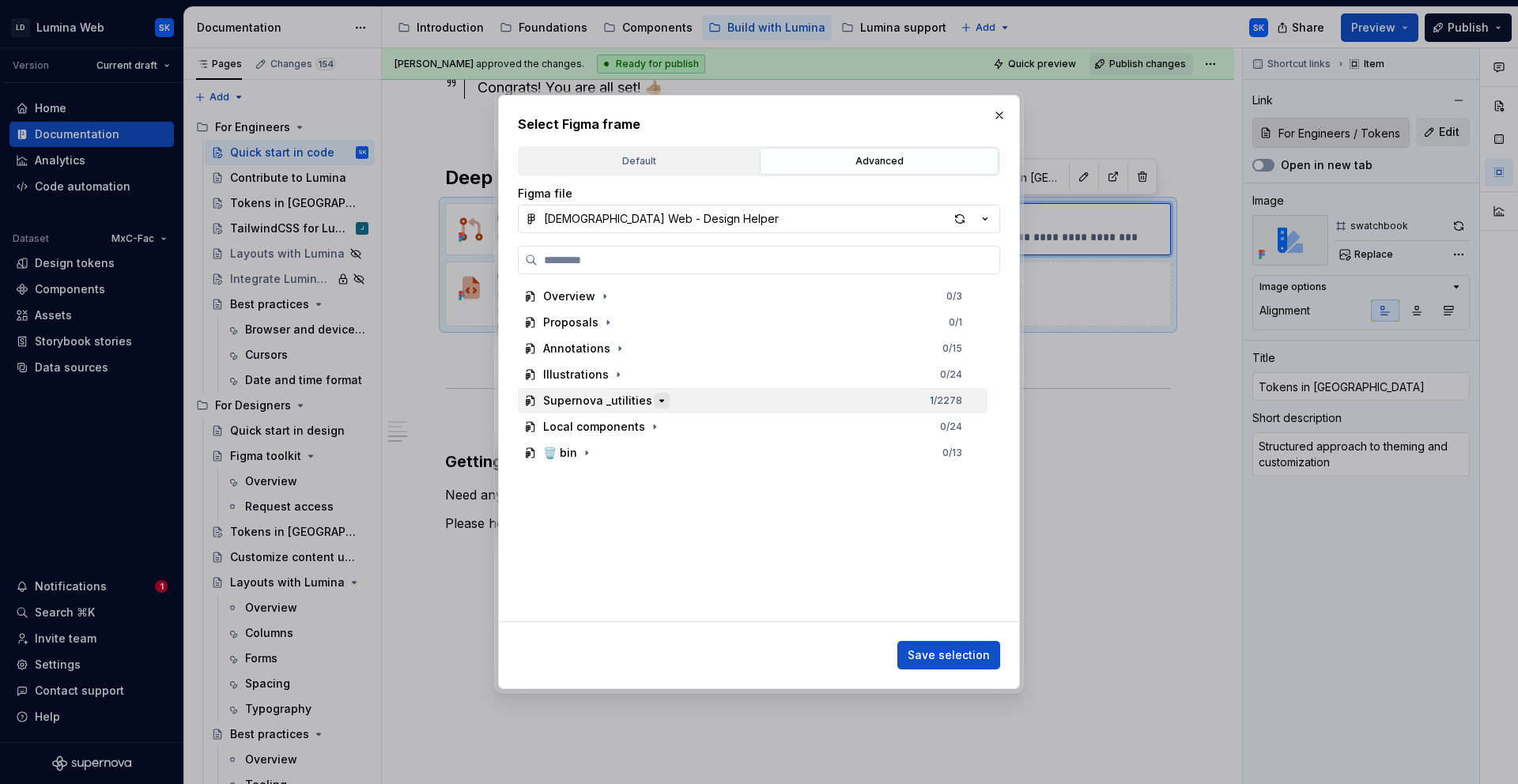
click at [660, 400] on icon "button" at bounding box center [662, 401] width 4 height 2
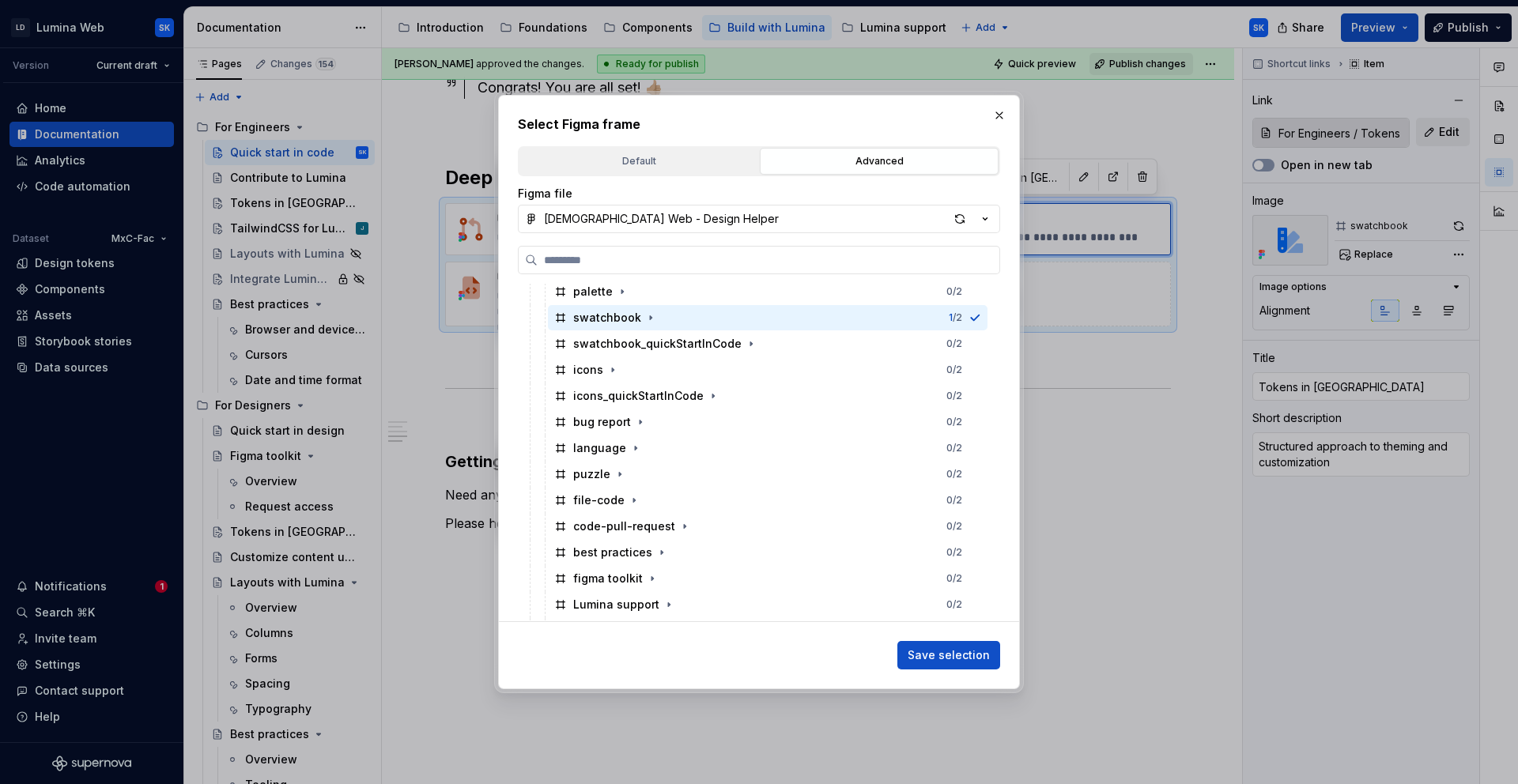
scroll to position [1369, 0]
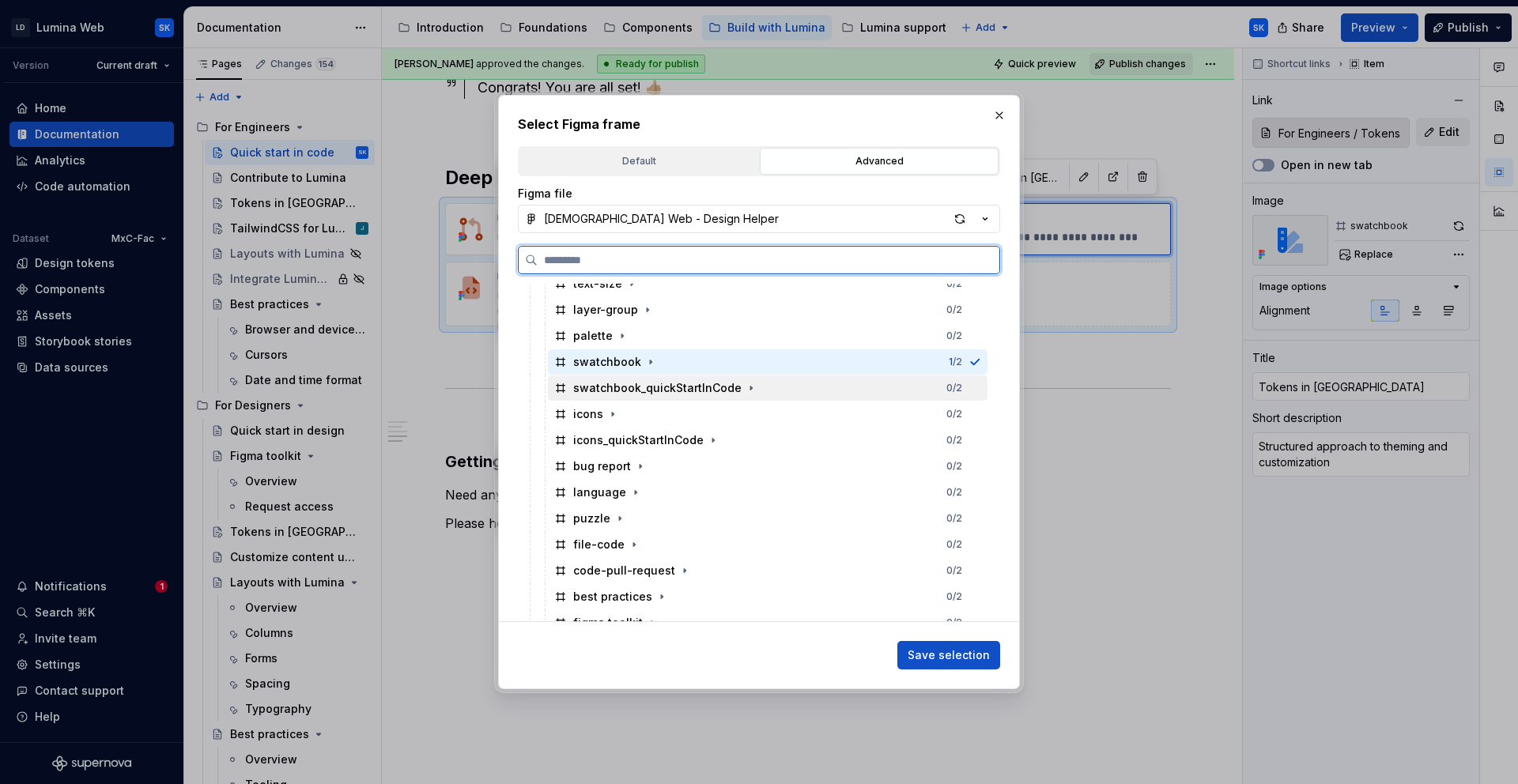
click at [723, 383] on div "swatchbook_quickStartInCode" at bounding box center [658, 388] width 168 height 16
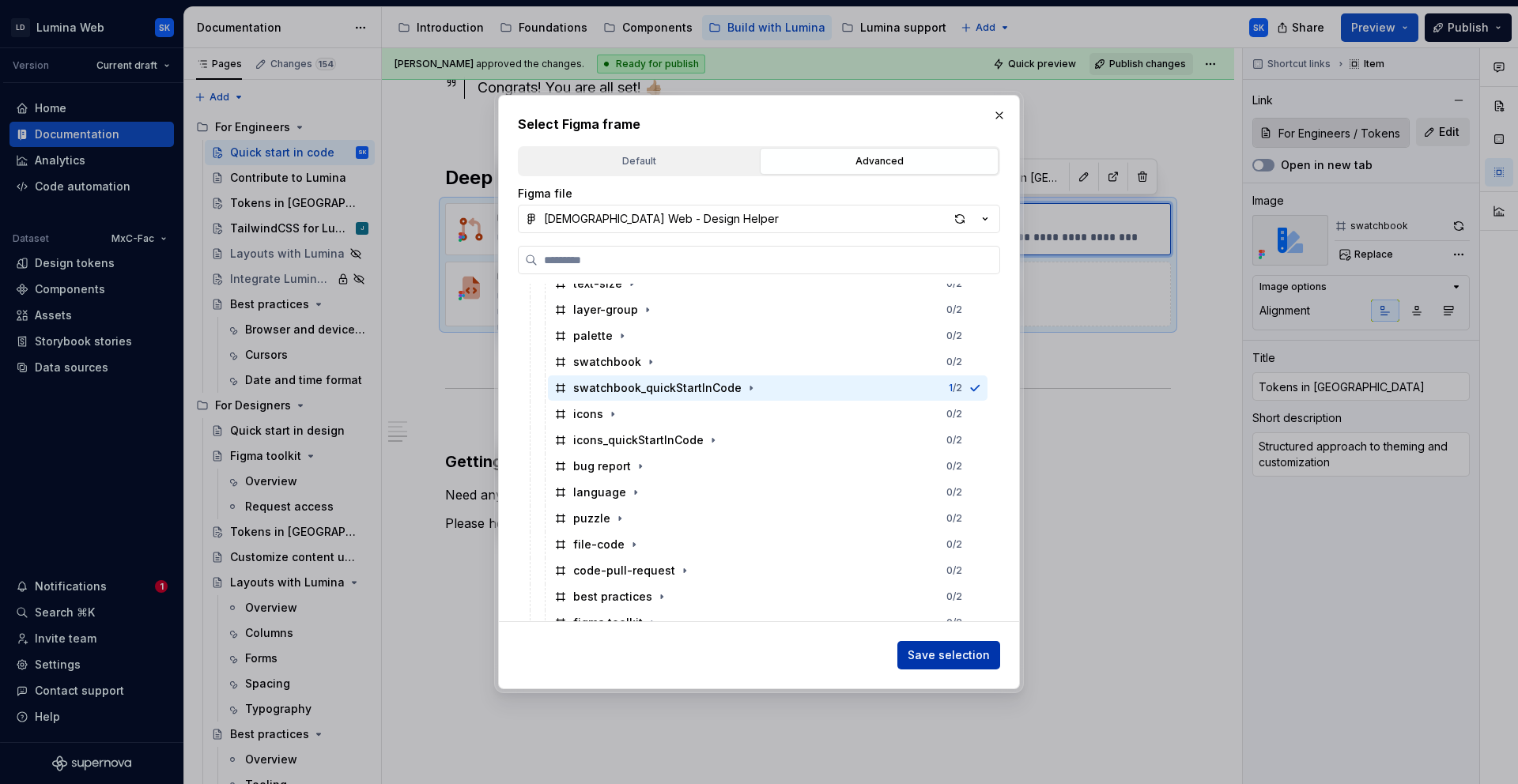
click at [971, 652] on span "Save selection" at bounding box center [949, 655] width 82 height 16
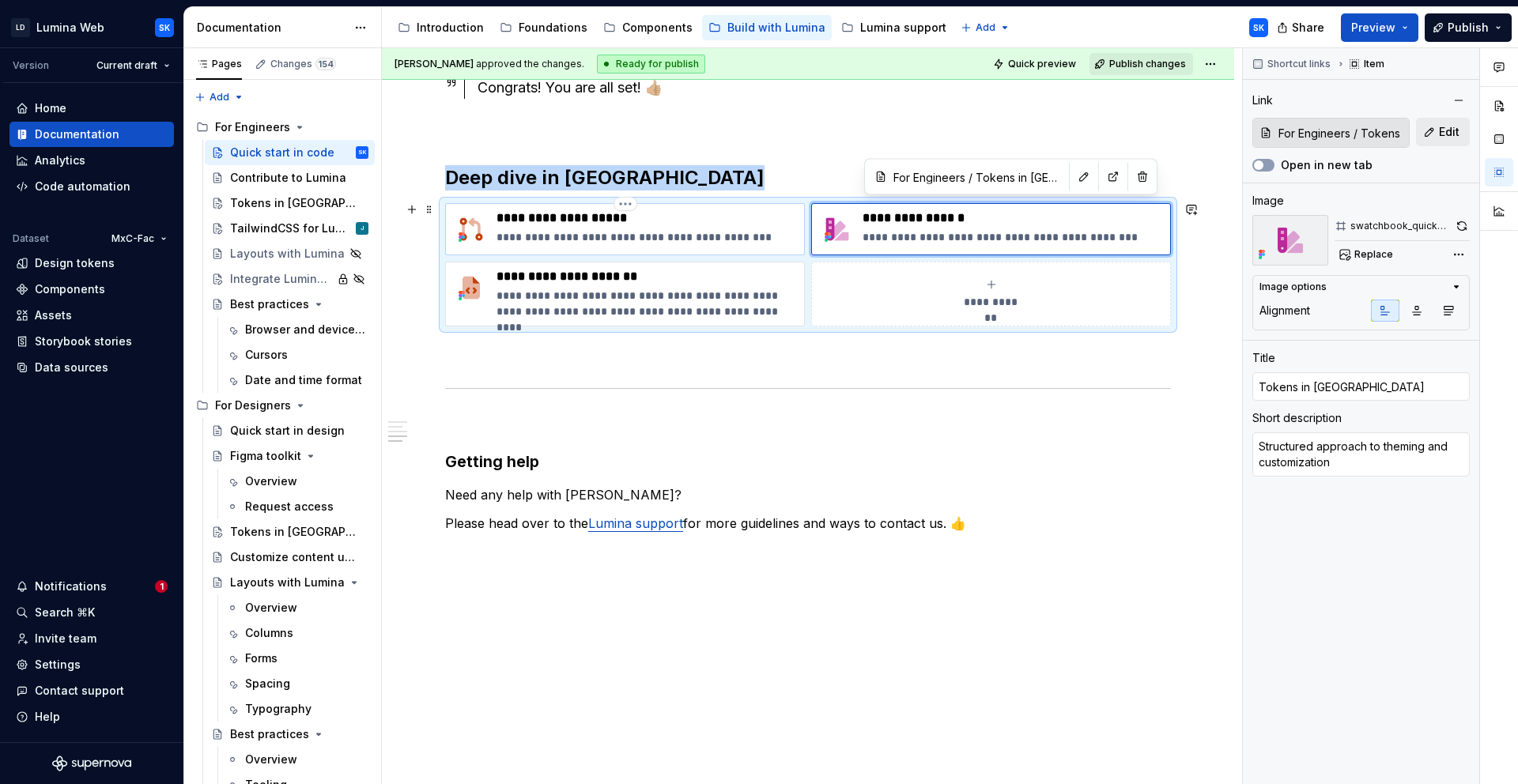
click at [677, 219] on p "**********" at bounding box center [647, 217] width 301 height 16
type textarea "*"
type input "Contribute to Lumina"
type textarea "Raise product quality, accelerate time to market"
type input "For Engineers / Contribute to Lumina"
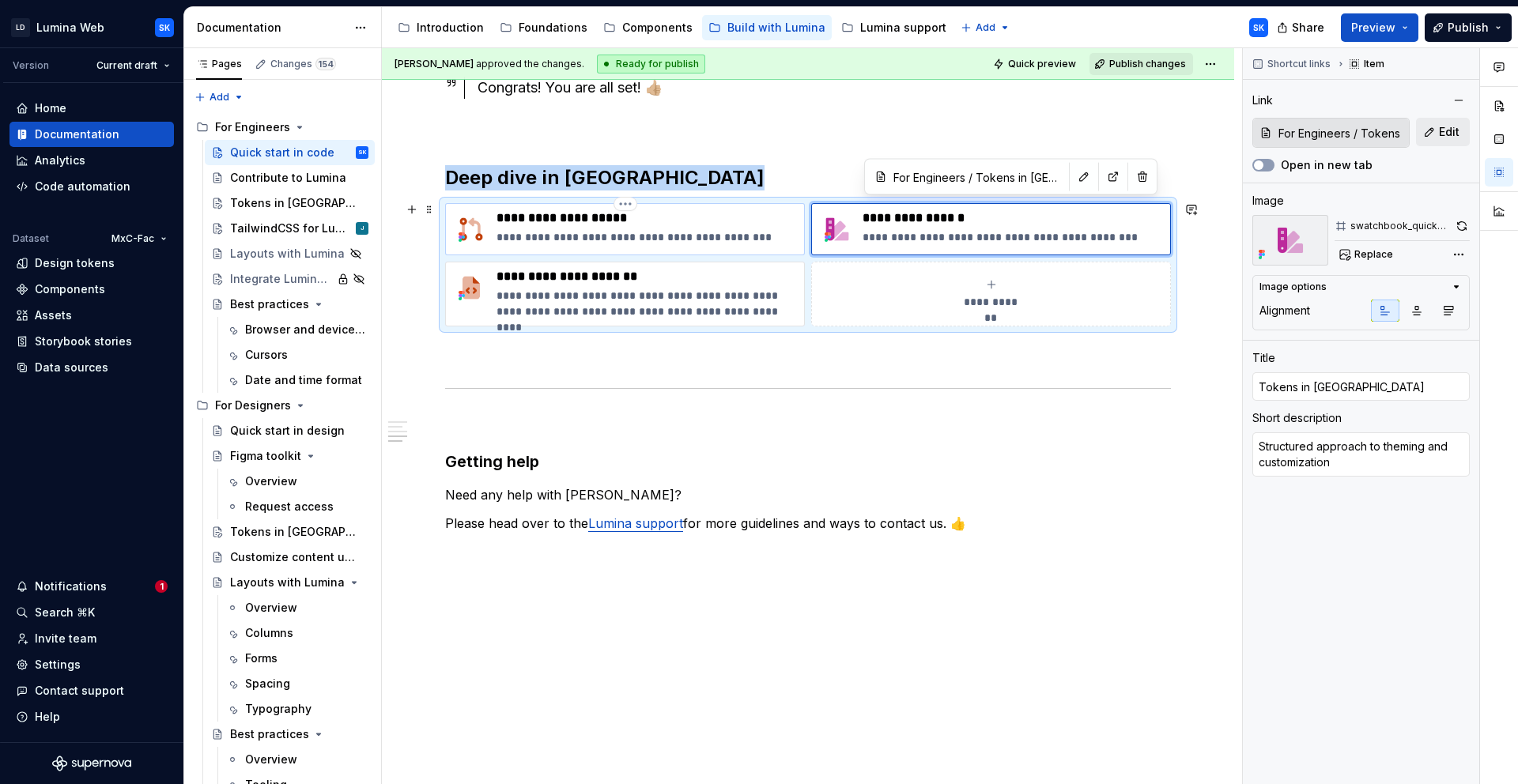
type input "For Engineers / Contribute to Lumina"
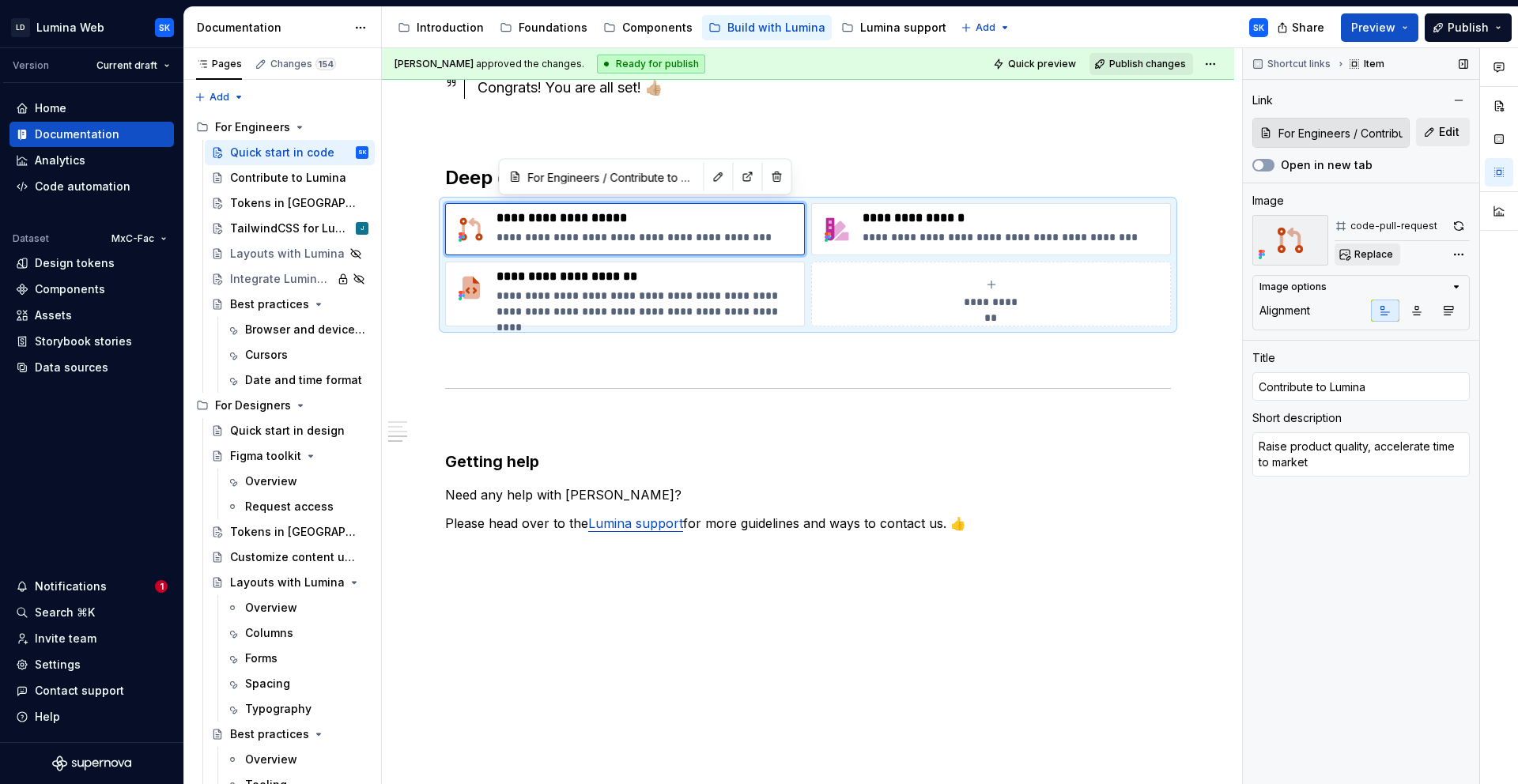
click at [1377, 252] on span "Replace" at bounding box center [1374, 254] width 39 height 13
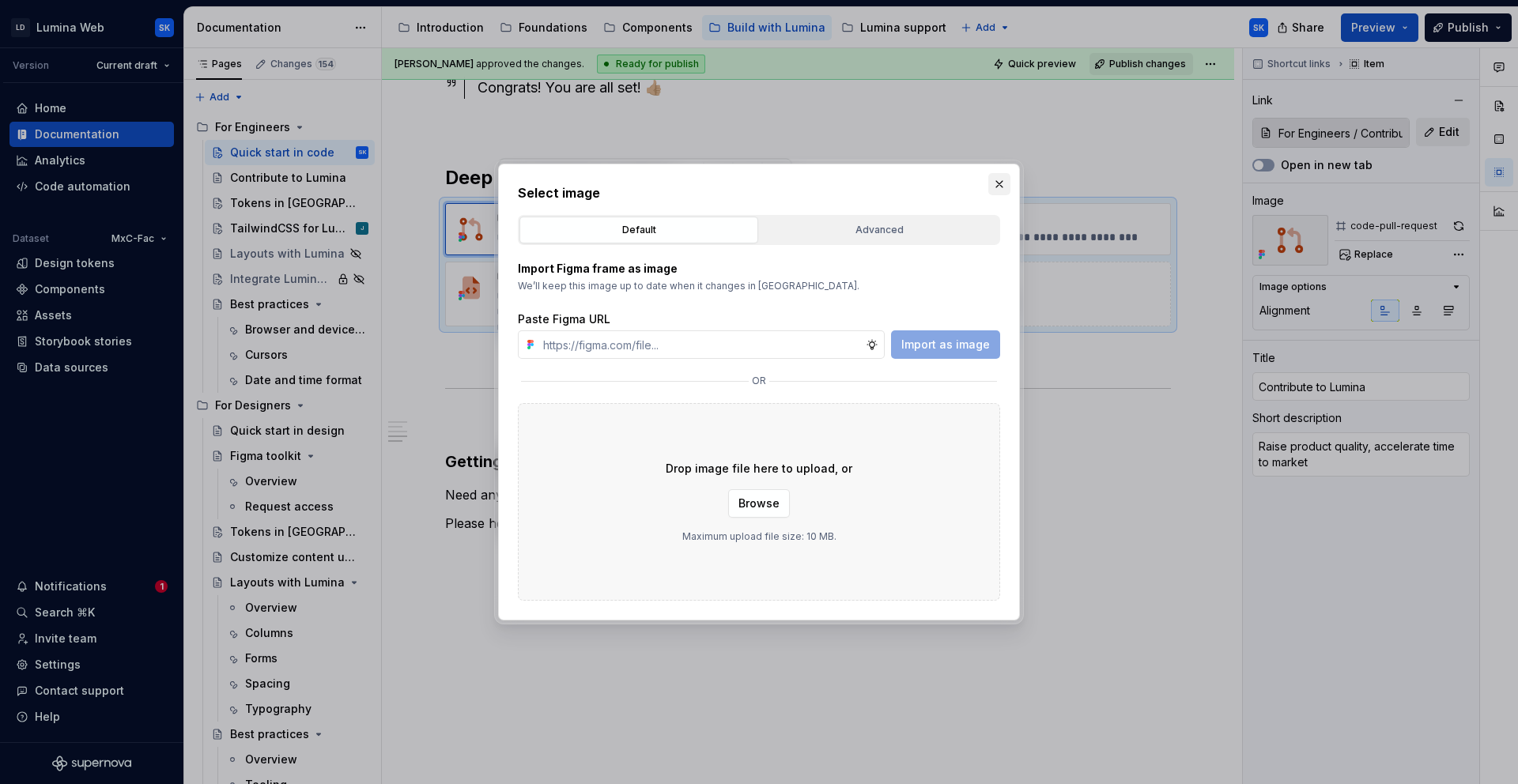
click at [994, 185] on button "button" at bounding box center [1000, 184] width 22 height 22
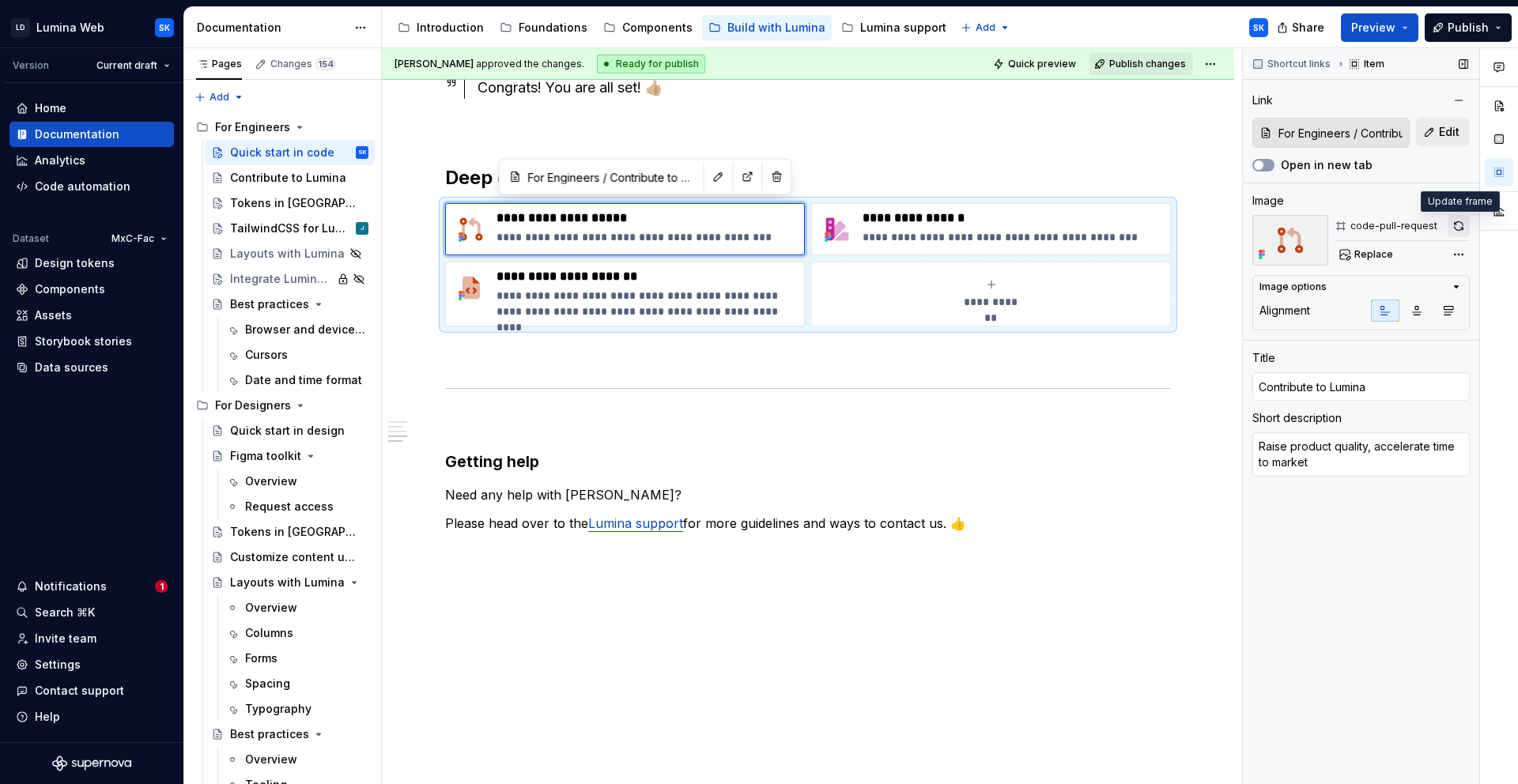
click at [1463, 230] on button "button" at bounding box center [1459, 226] width 22 height 22
click at [716, 303] on p "**********" at bounding box center [647, 303] width 301 height 31
type textarea "*"
type input "TailwindCSS for Lumina"
type textarea "Utility-first CSS framework paired with Lumina style-config to build any design…"
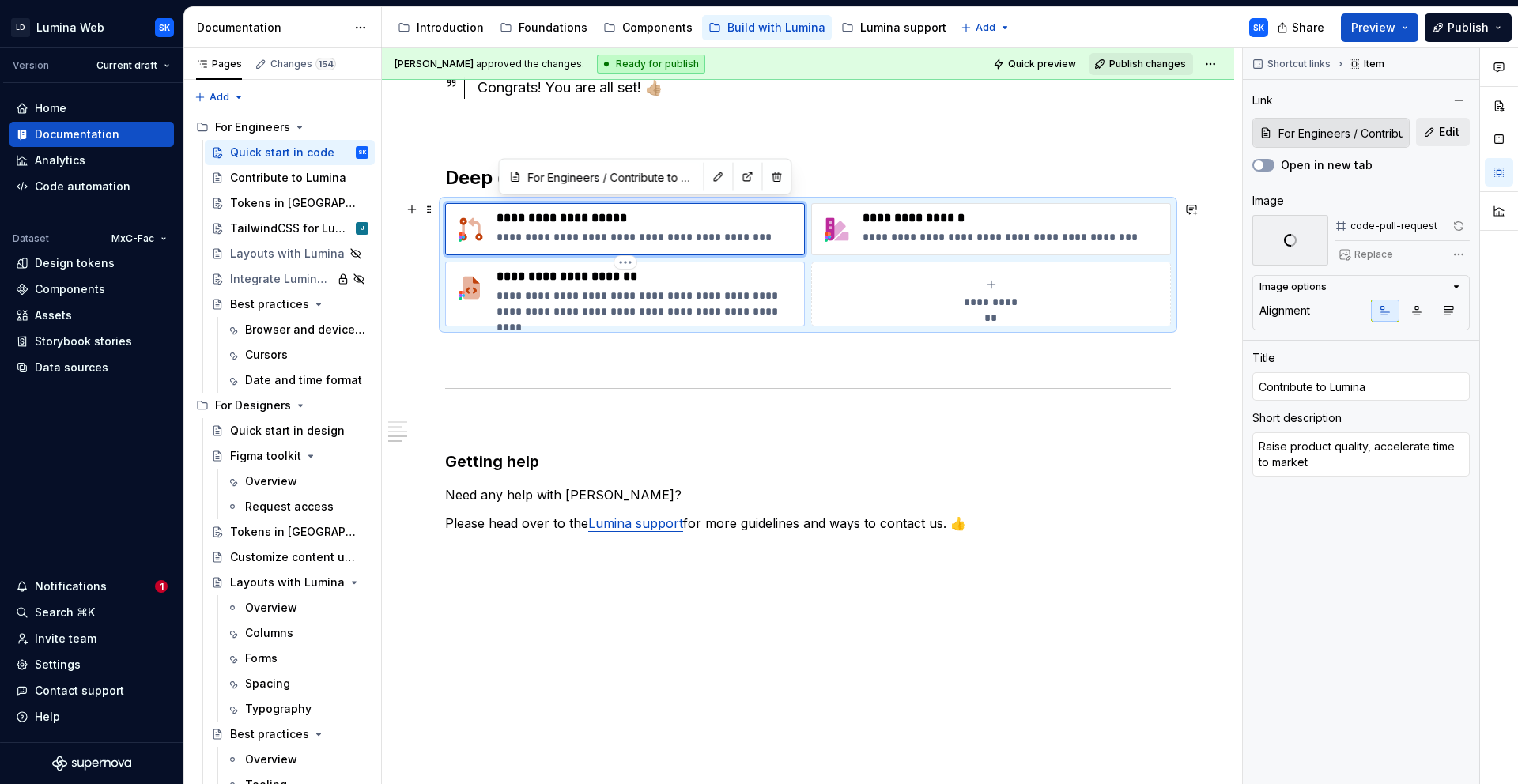
type input "For Engineers / TailwindCSS for Lumina"
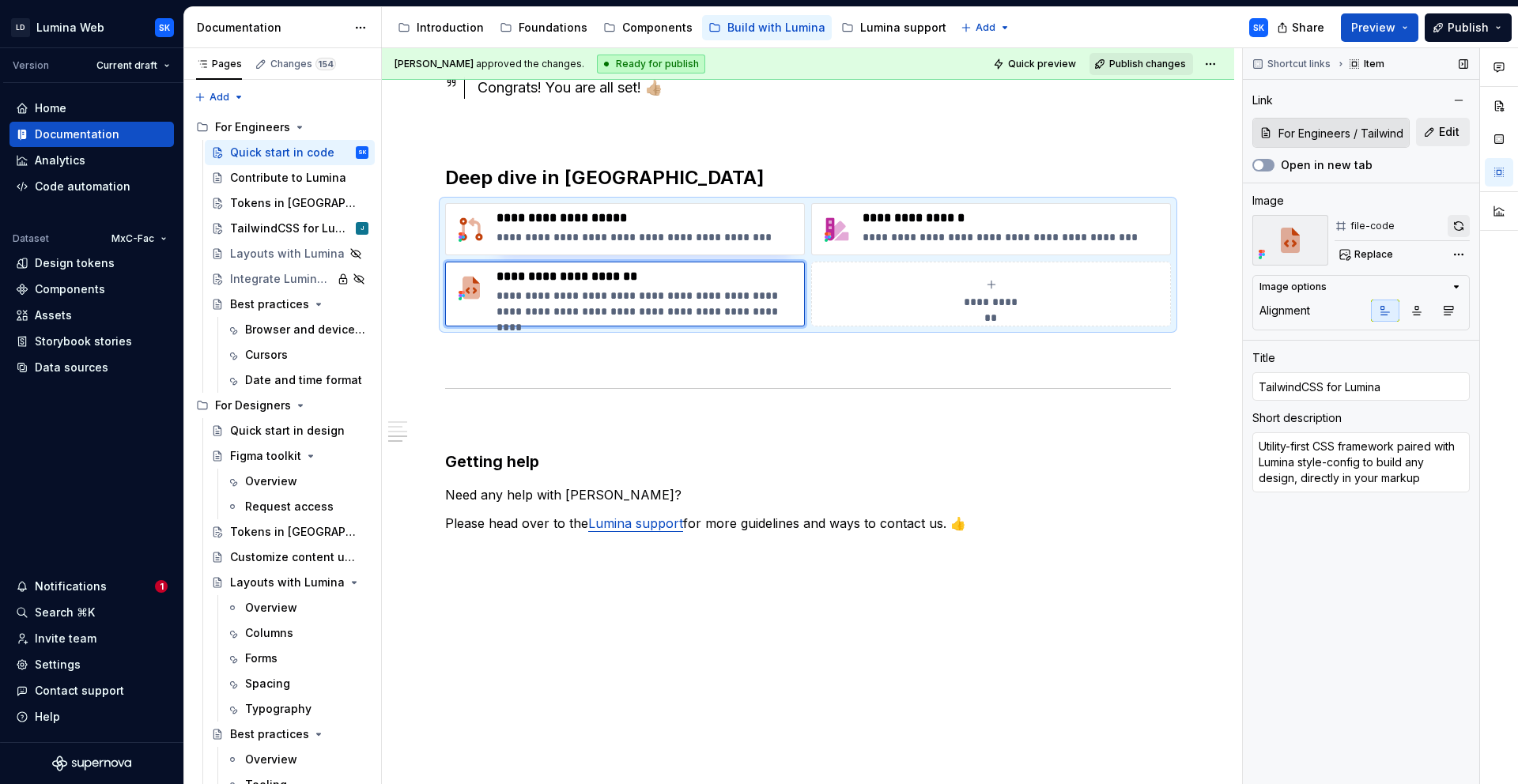
click at [1459, 222] on button "button" at bounding box center [1459, 226] width 22 height 22
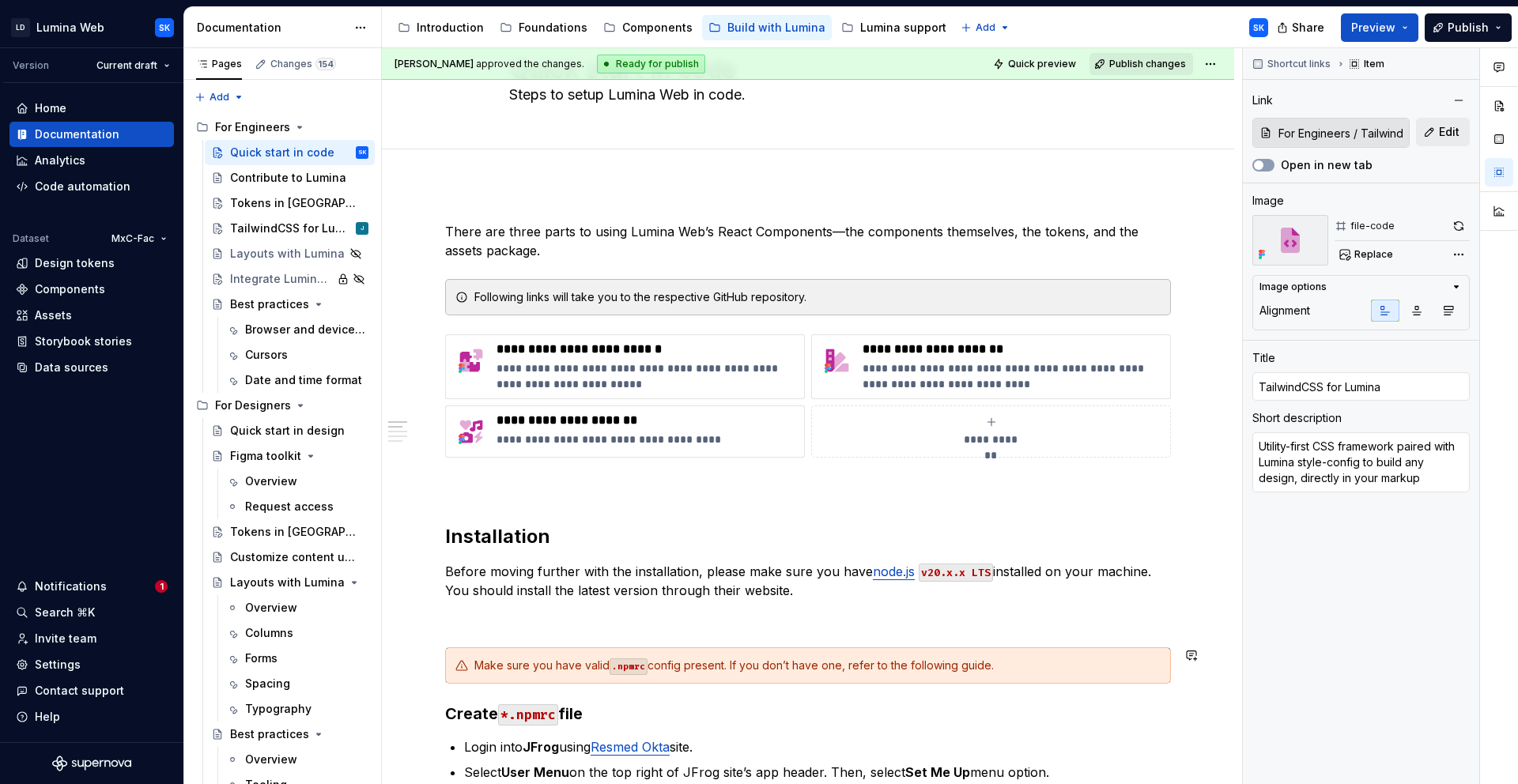
scroll to position [0, 0]
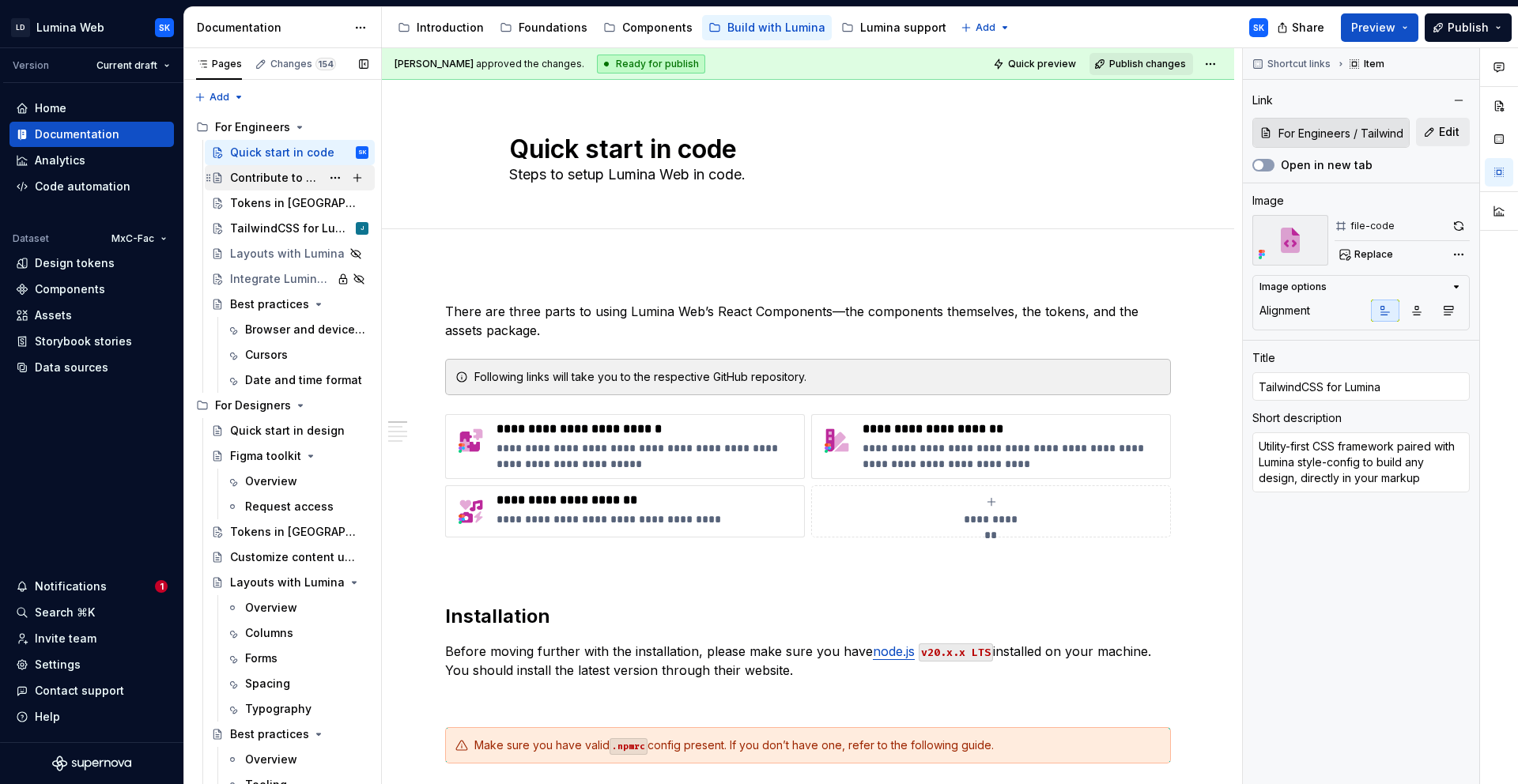
click at [259, 179] on div "Contribute to Lumina" at bounding box center [275, 178] width 91 height 16
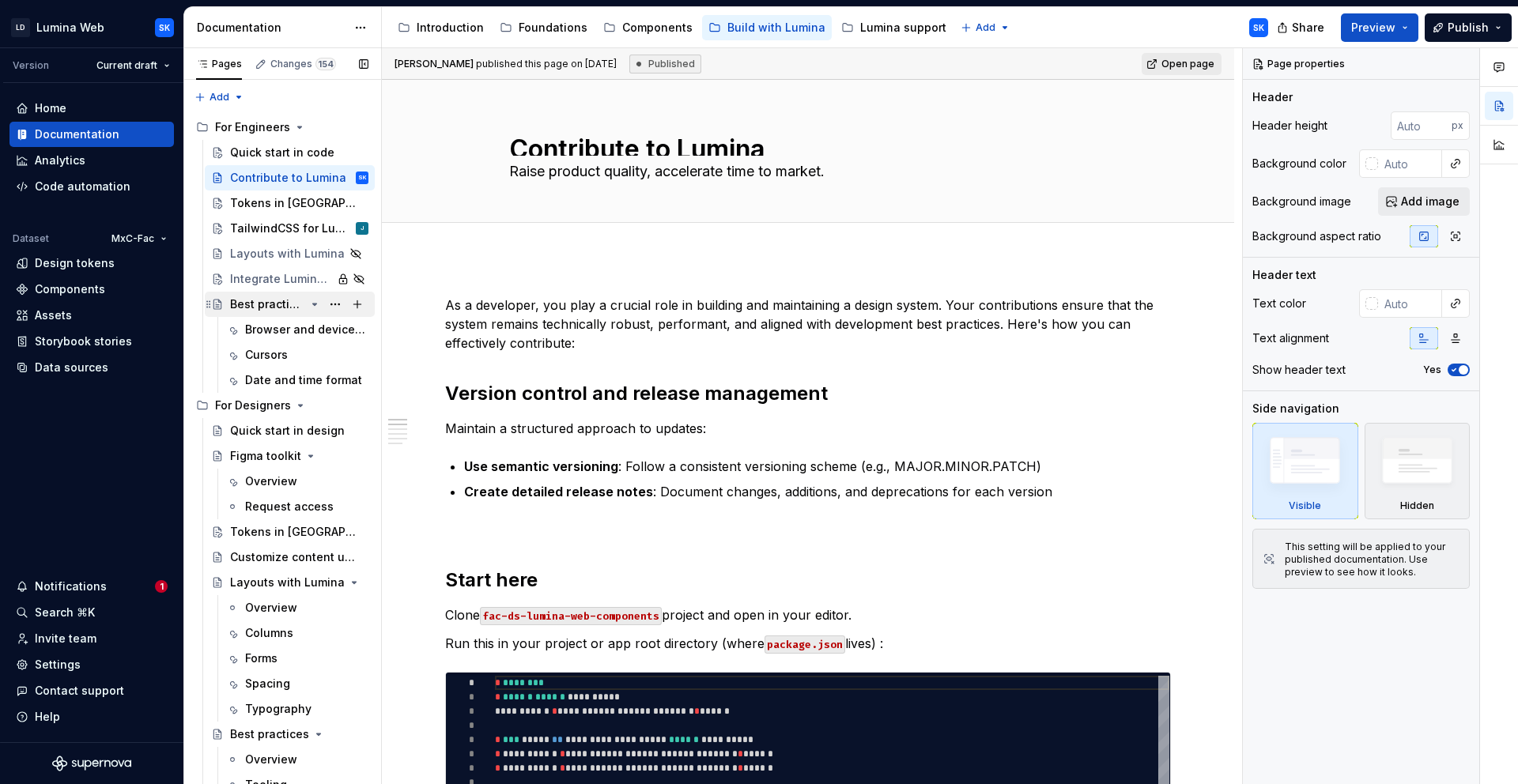
click at [262, 307] on div "Best practices" at bounding box center [268, 304] width 75 height 16
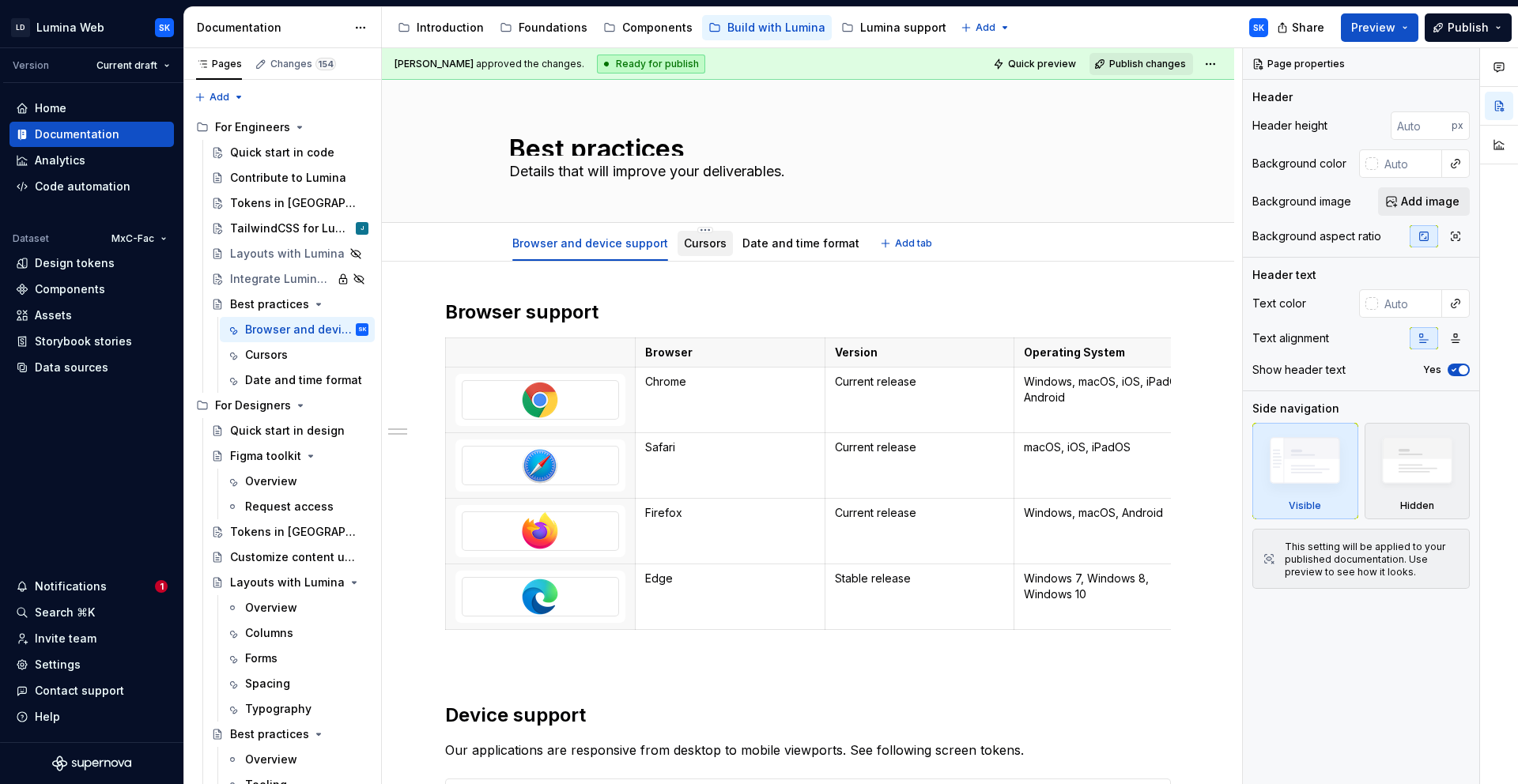
click at [703, 241] on link "Cursors" at bounding box center [705, 243] width 42 height 14
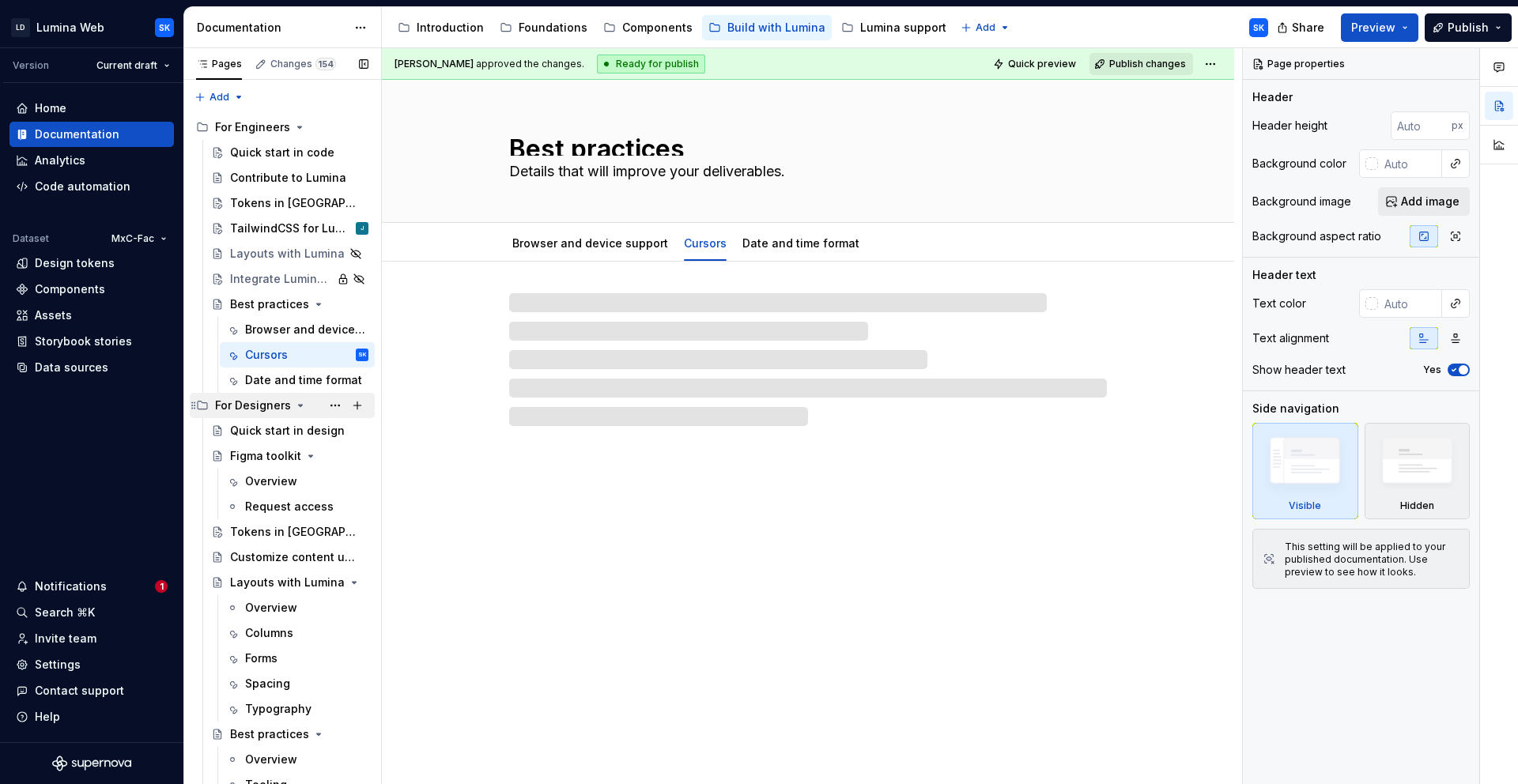
click at [245, 407] on div "For Designers" at bounding box center [252, 405] width 76 height 16
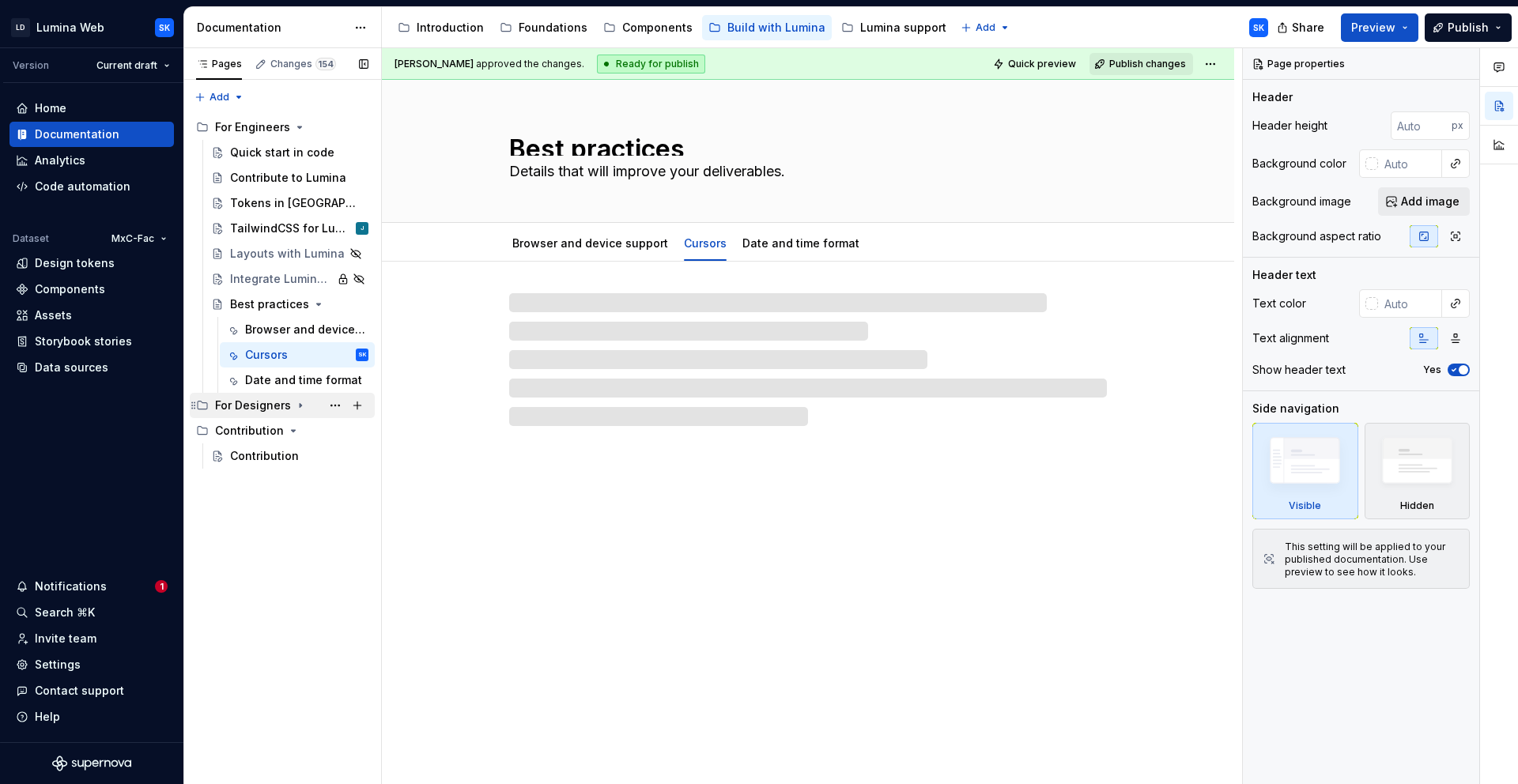
click at [245, 407] on div "For Designers" at bounding box center [252, 405] width 76 height 16
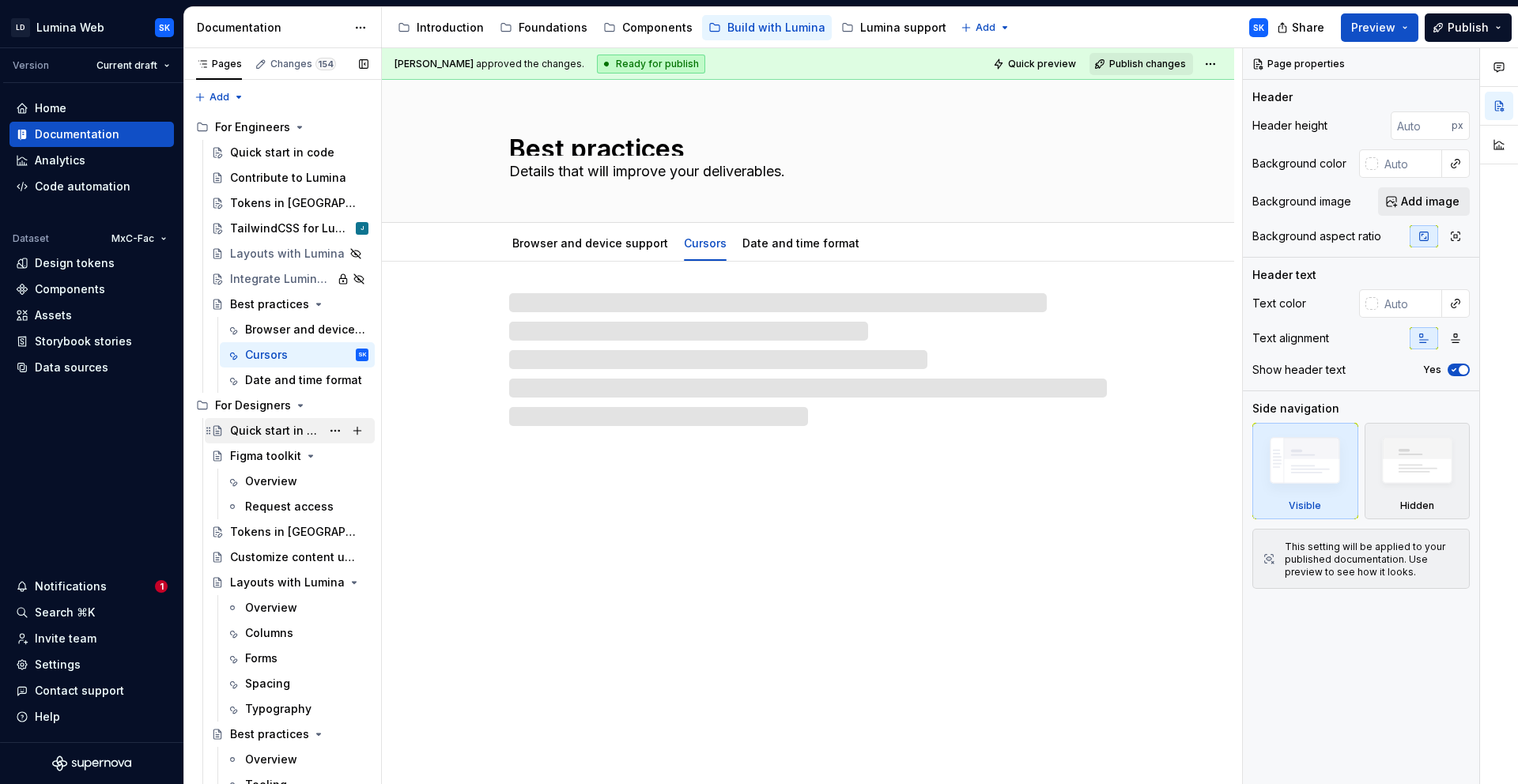
click at [273, 428] on div "Quick start in design" at bounding box center [275, 431] width 91 height 16
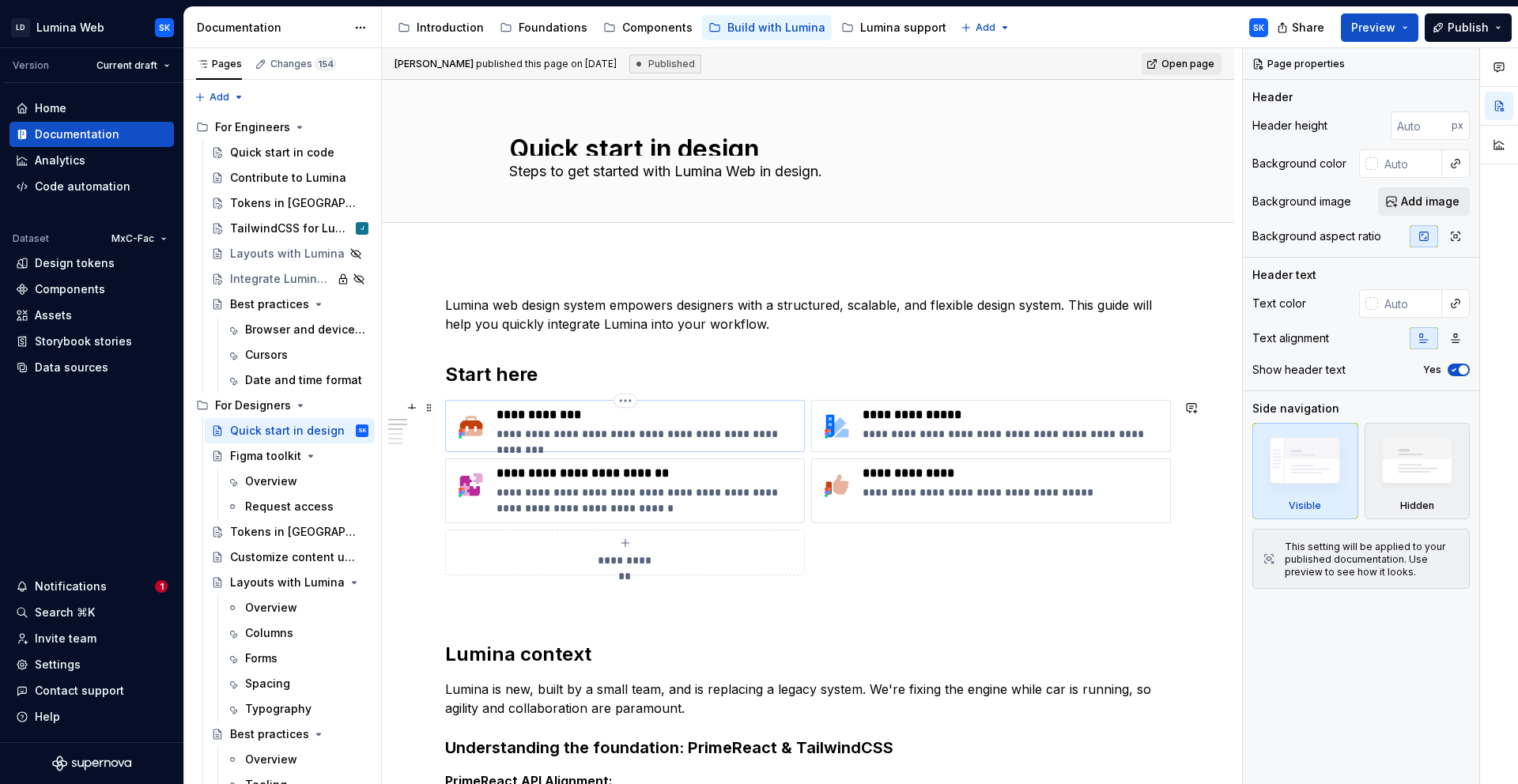
click at [637, 431] on p "**********" at bounding box center [647, 434] width 301 height 16
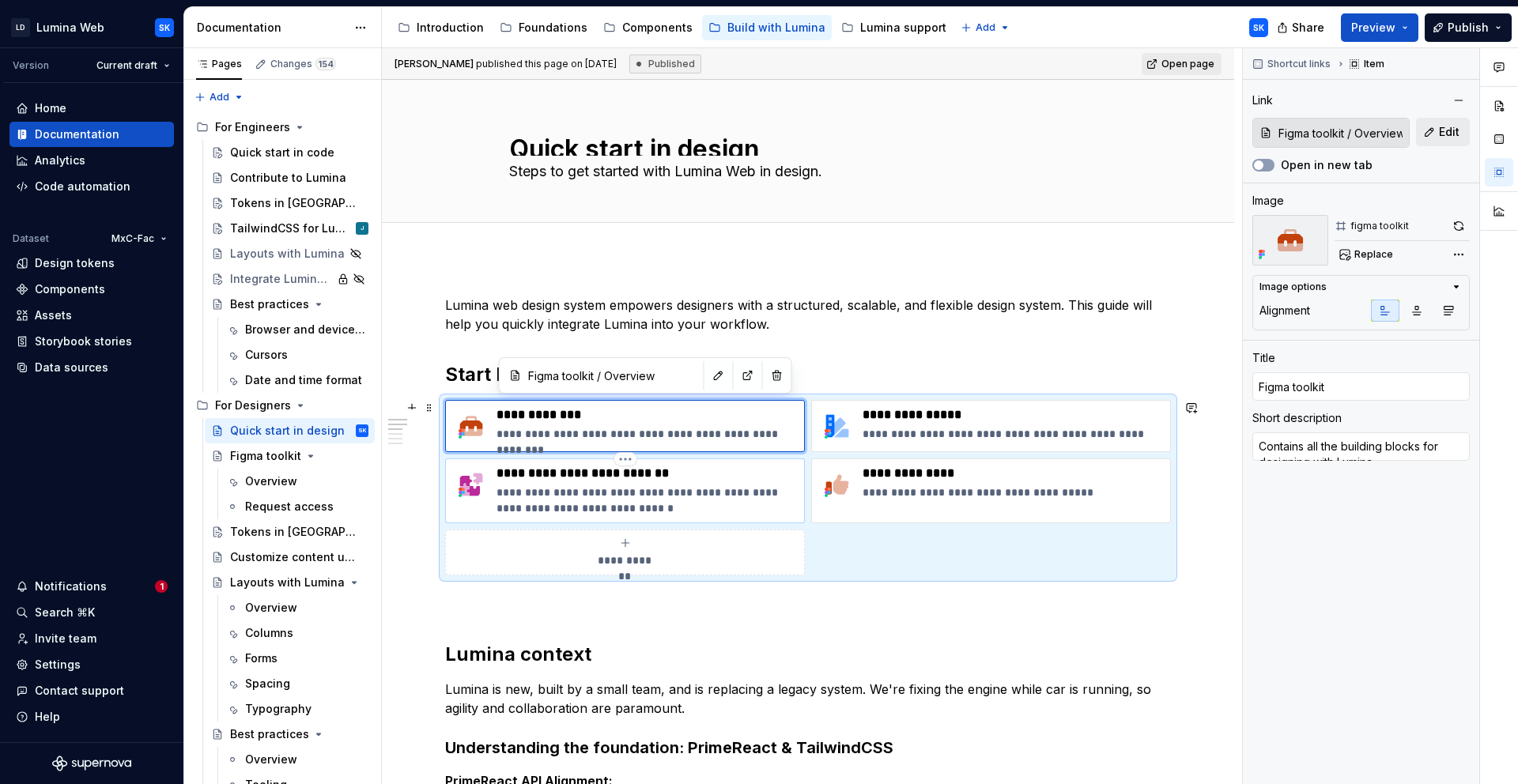
click at [706, 493] on p "**********" at bounding box center [647, 499] width 301 height 31
type textarea "*"
type input "For Designers / Customize content using slot"
type input "Customize content with slot"
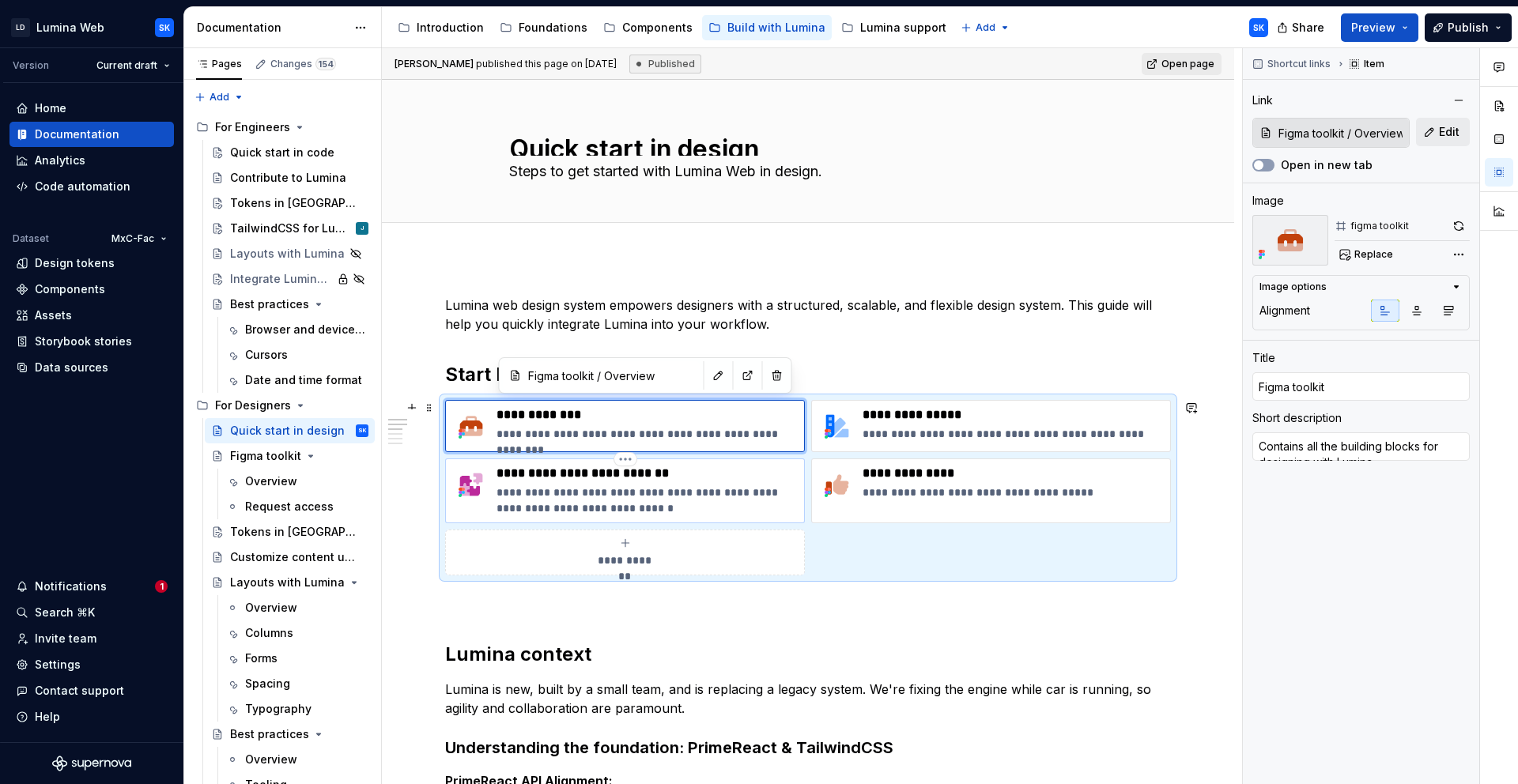
type textarea "Quickly swap instances, update content, and adjust designs for easy customizati…"
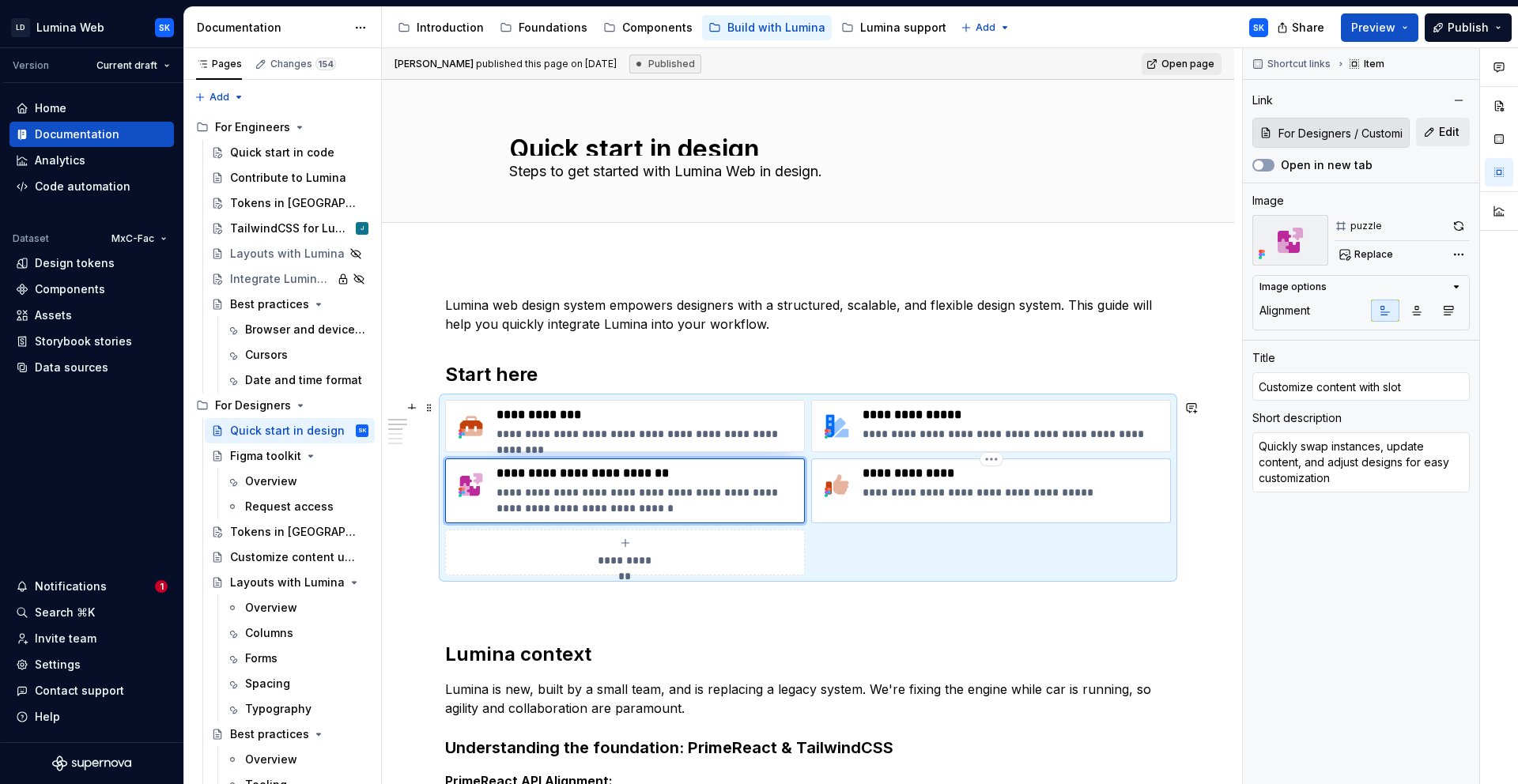
click at [1000, 488] on p "**********" at bounding box center [1013, 492] width 301 height 16
type textarea "*"
type input "Best practices / Tooling"
type input "Best practices"
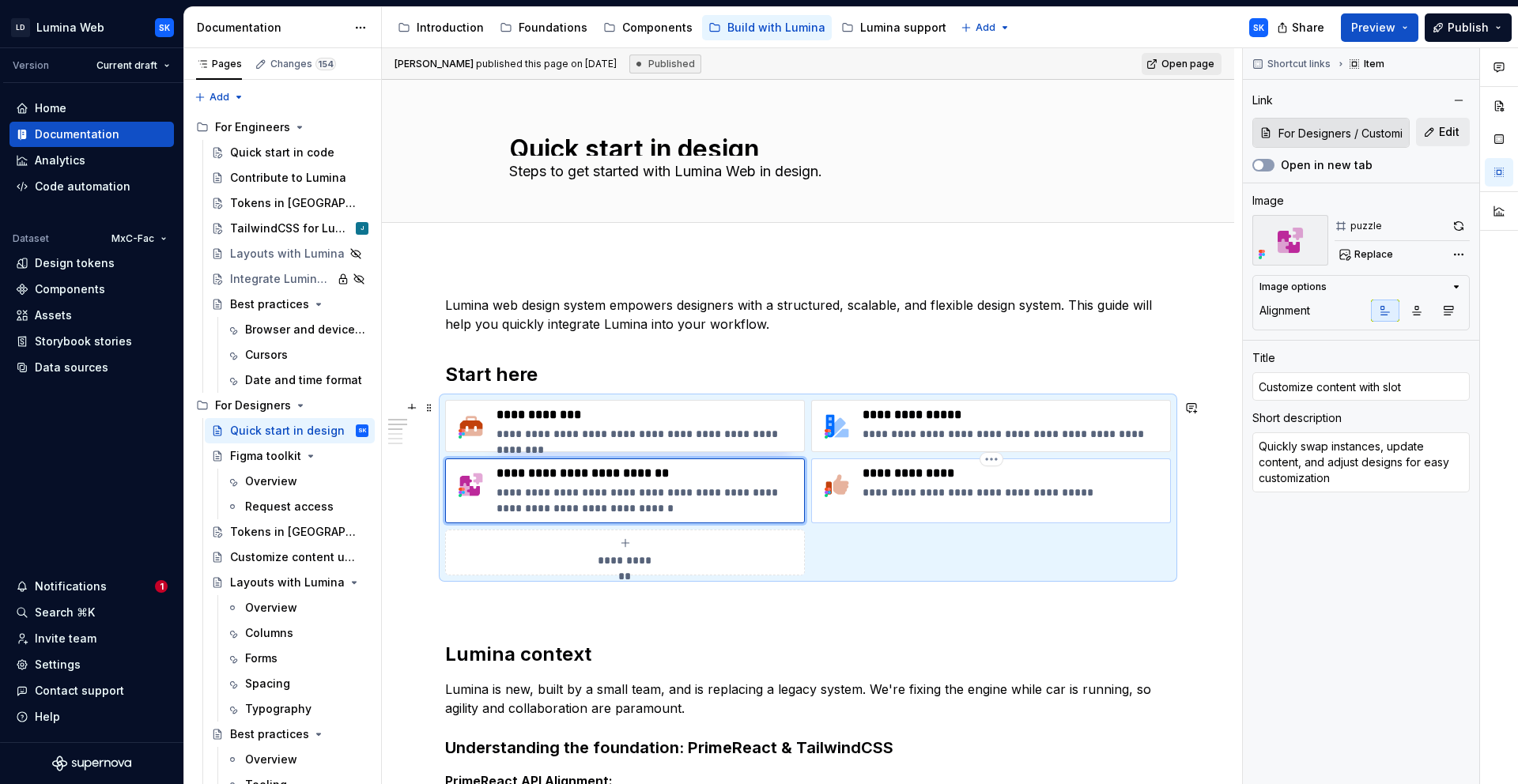
type textarea "Elevate your craft with shared practices"
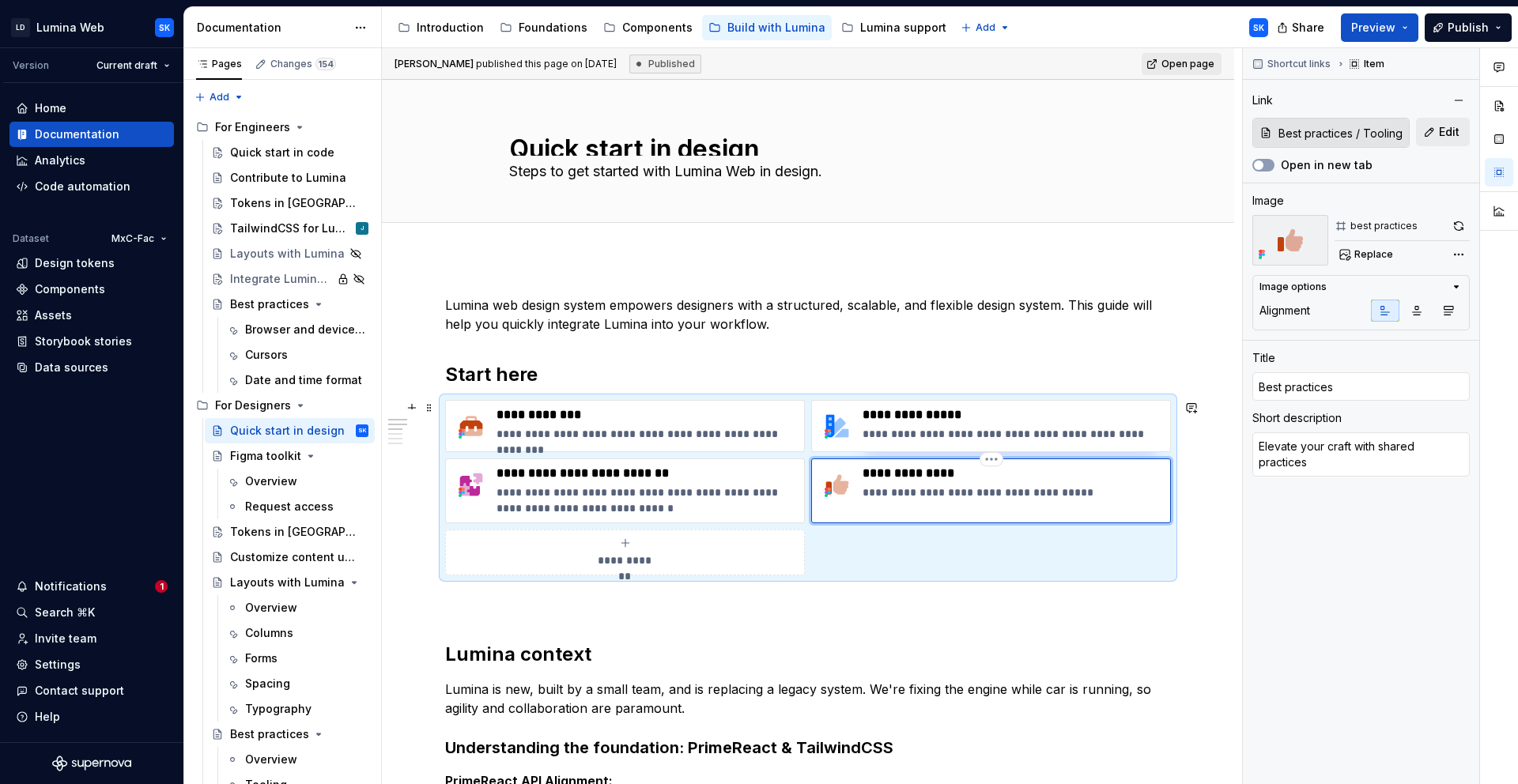
click at [1074, 494] on p "**********" at bounding box center [1013, 492] width 301 height 16
click at [1460, 231] on button "button" at bounding box center [1459, 226] width 22 height 22
type textarea "*"
type input "Figma toolkit / Overview"
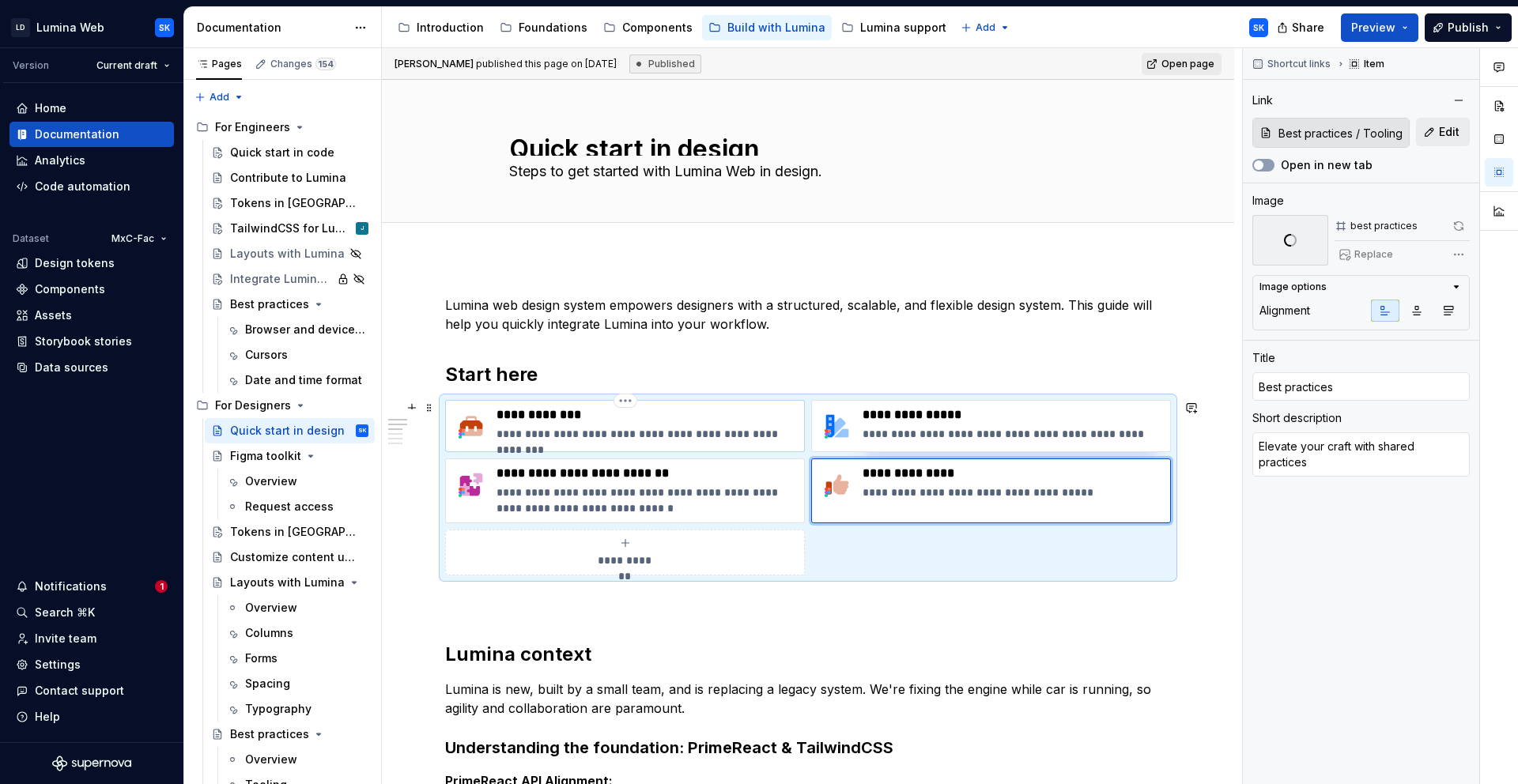
type input "Figma toolkit"
type textarea "Contains all the building blocks for designing with Lumina"
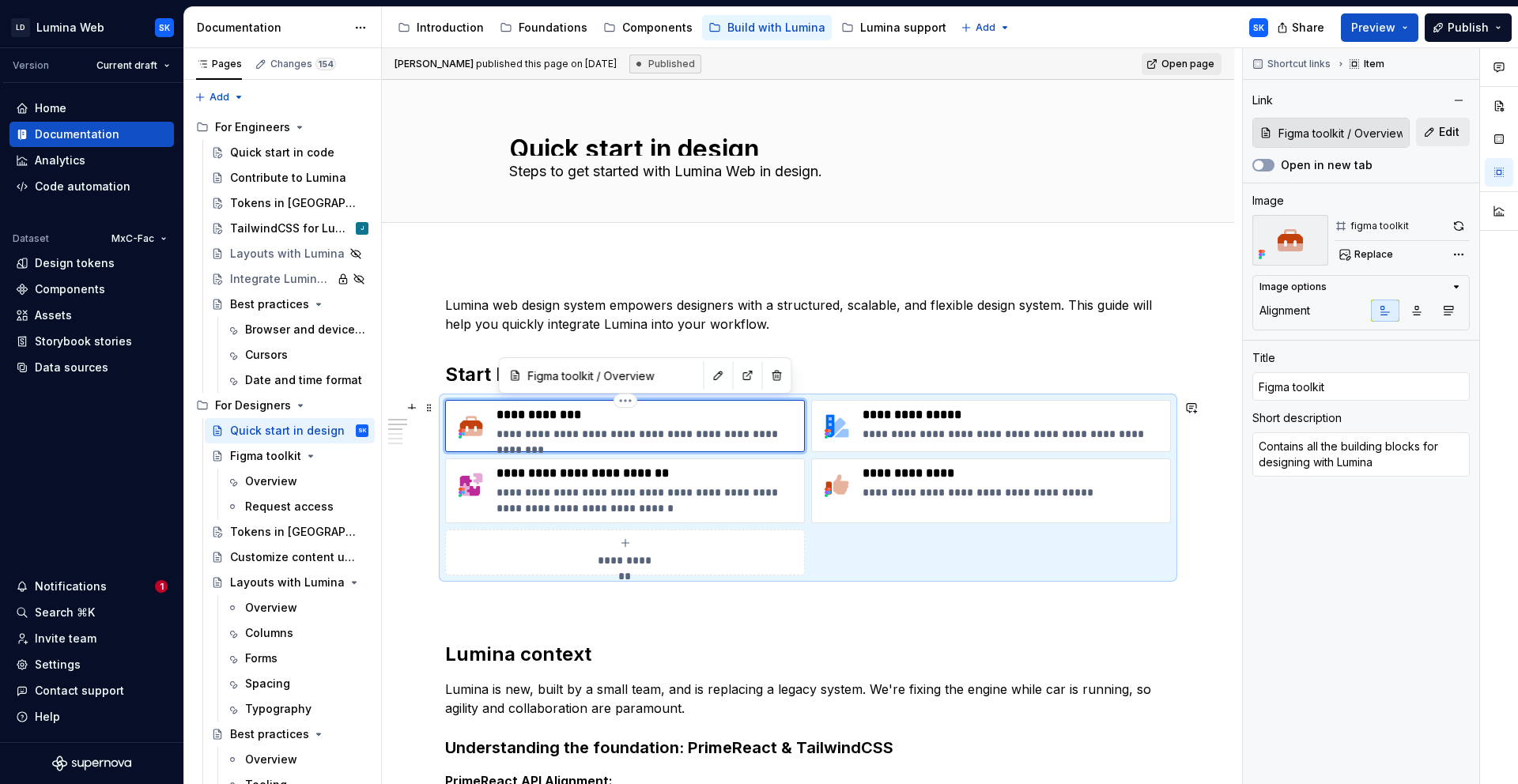
click at [625, 423] on div "**********" at bounding box center [647, 426] width 301 height 38
click at [1450, 228] on button "button" at bounding box center [1459, 226] width 22 height 22
type textarea "*"
type input "For Designers / Tokens in [GEOGRAPHIC_DATA]"
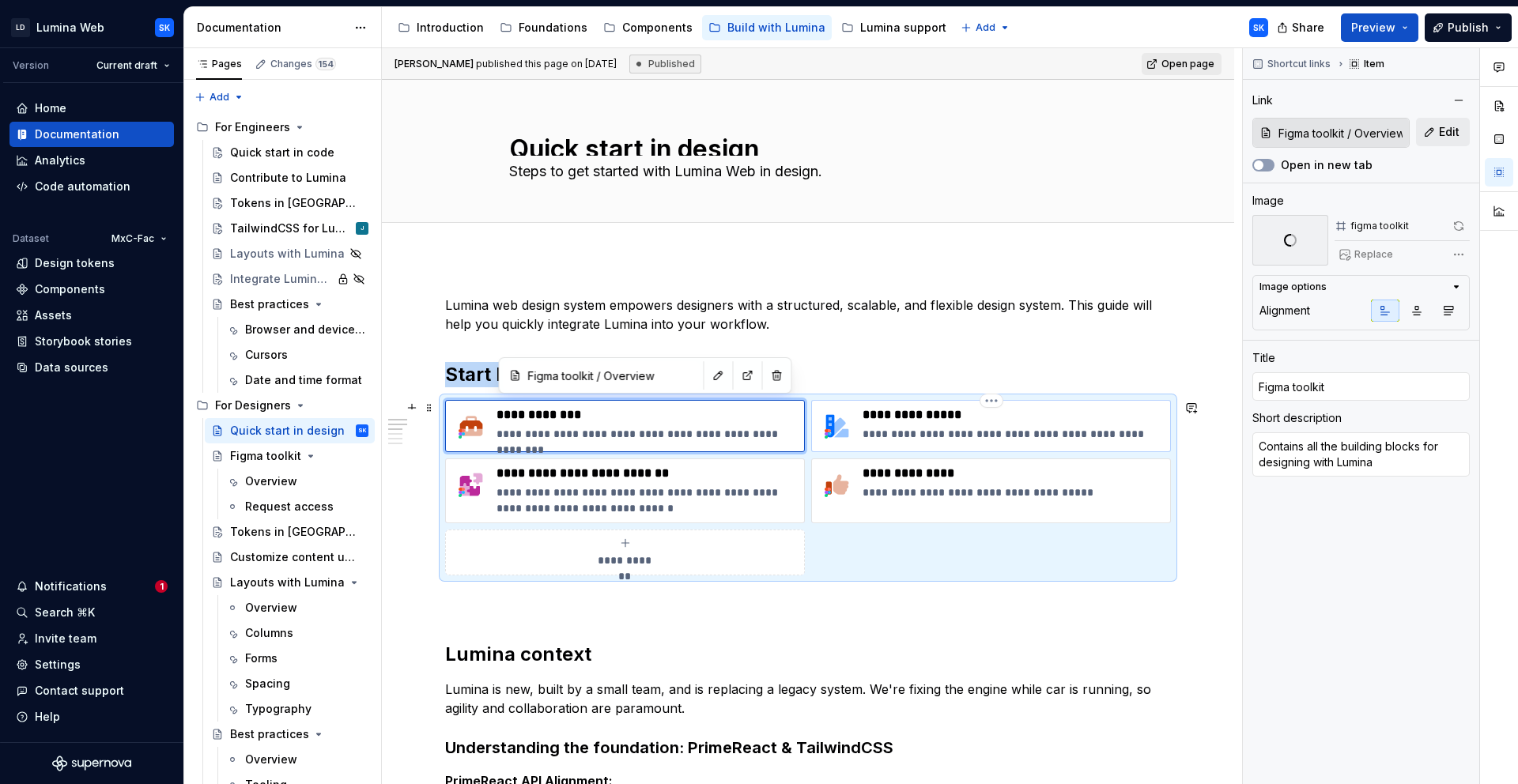
type input "Tokens in figma"
type textarea "Keep designs consistent, on-brand, and accessible"
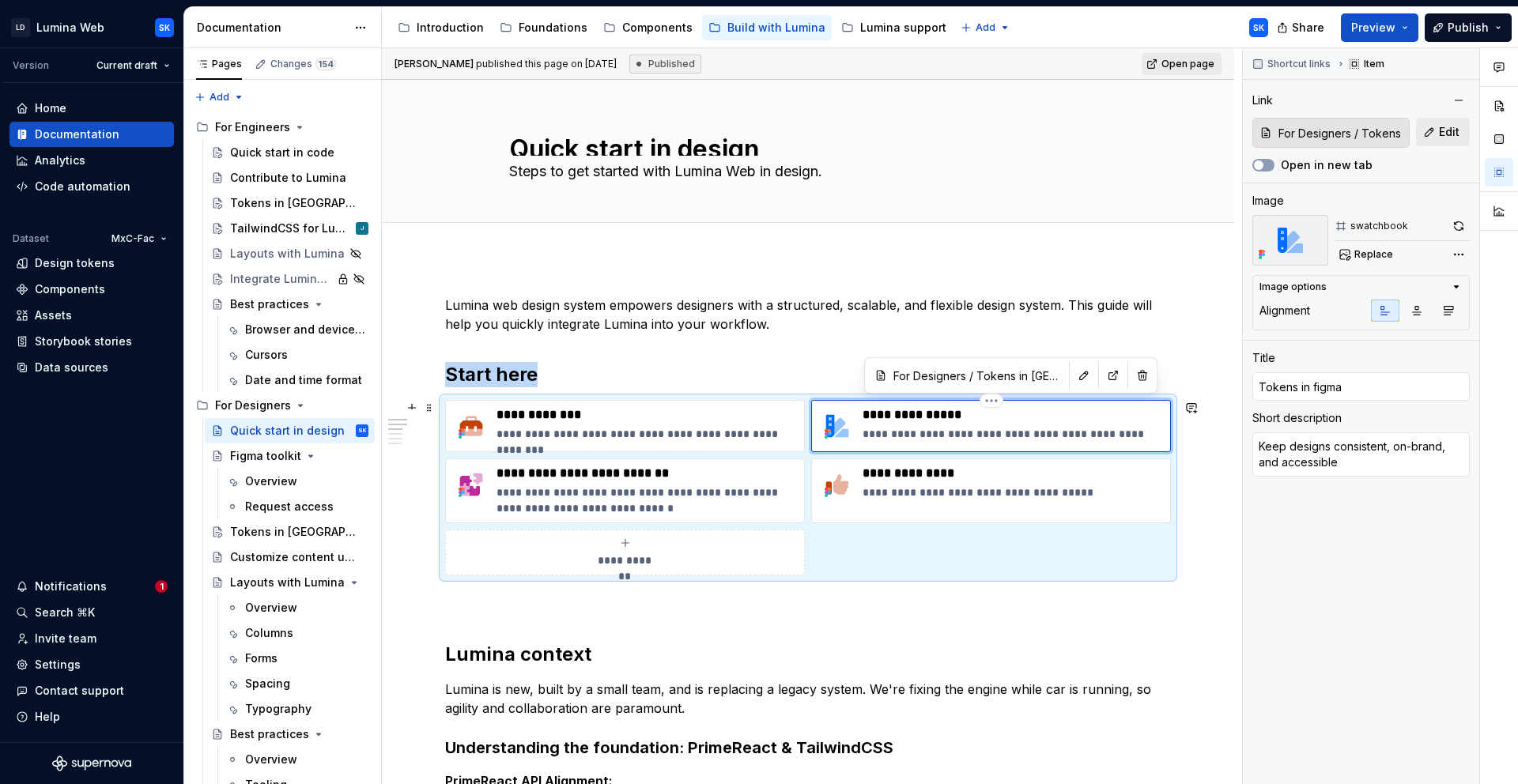
click at [1045, 426] on div "**********" at bounding box center [1013, 426] width 301 height 38
click at [1391, 252] on span "Replace" at bounding box center [1374, 254] width 39 height 13
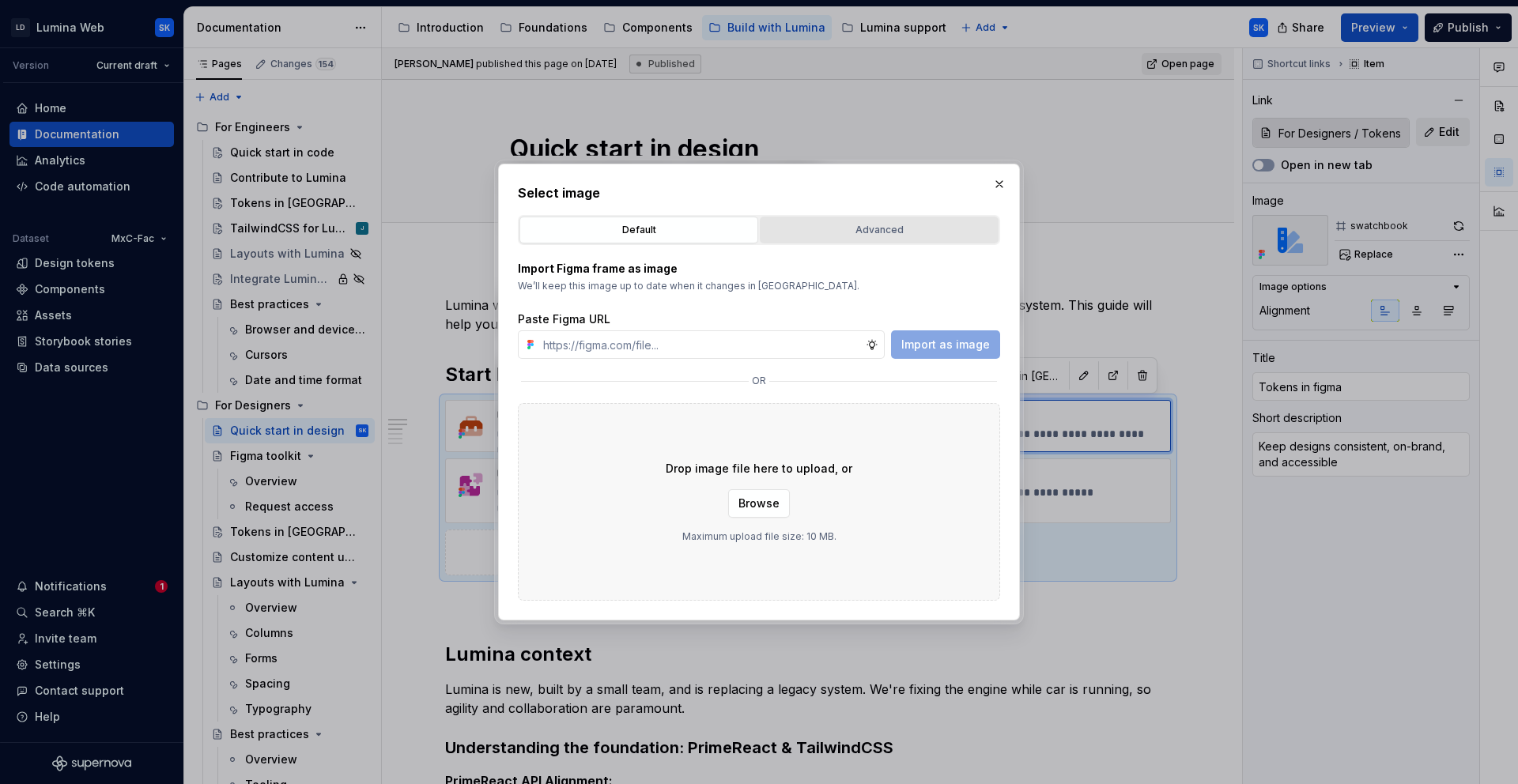
click at [856, 237] on div "Advanced" at bounding box center [880, 229] width 228 height 16
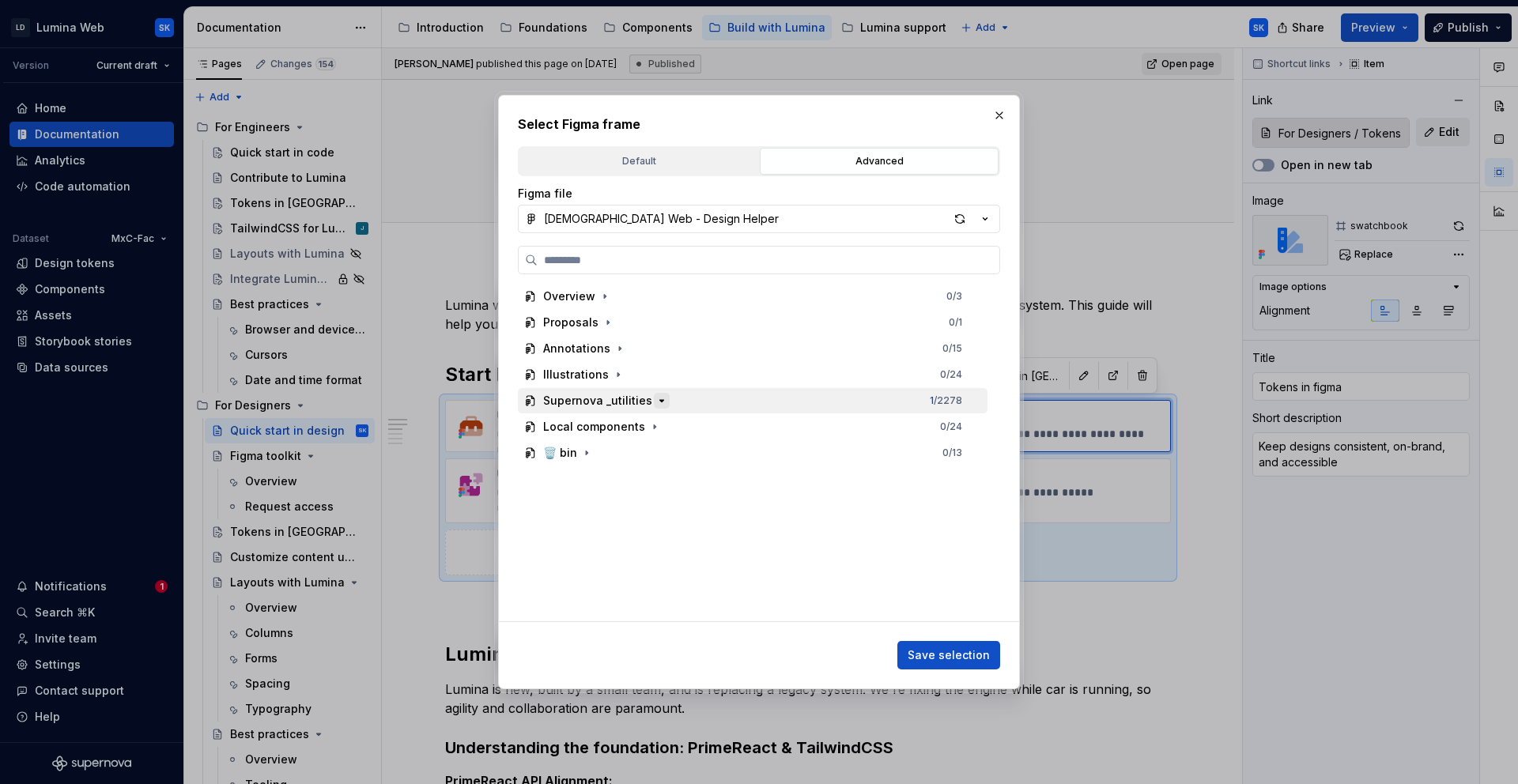
click at [655, 406] on icon "button" at bounding box center [661, 400] width 13 height 13
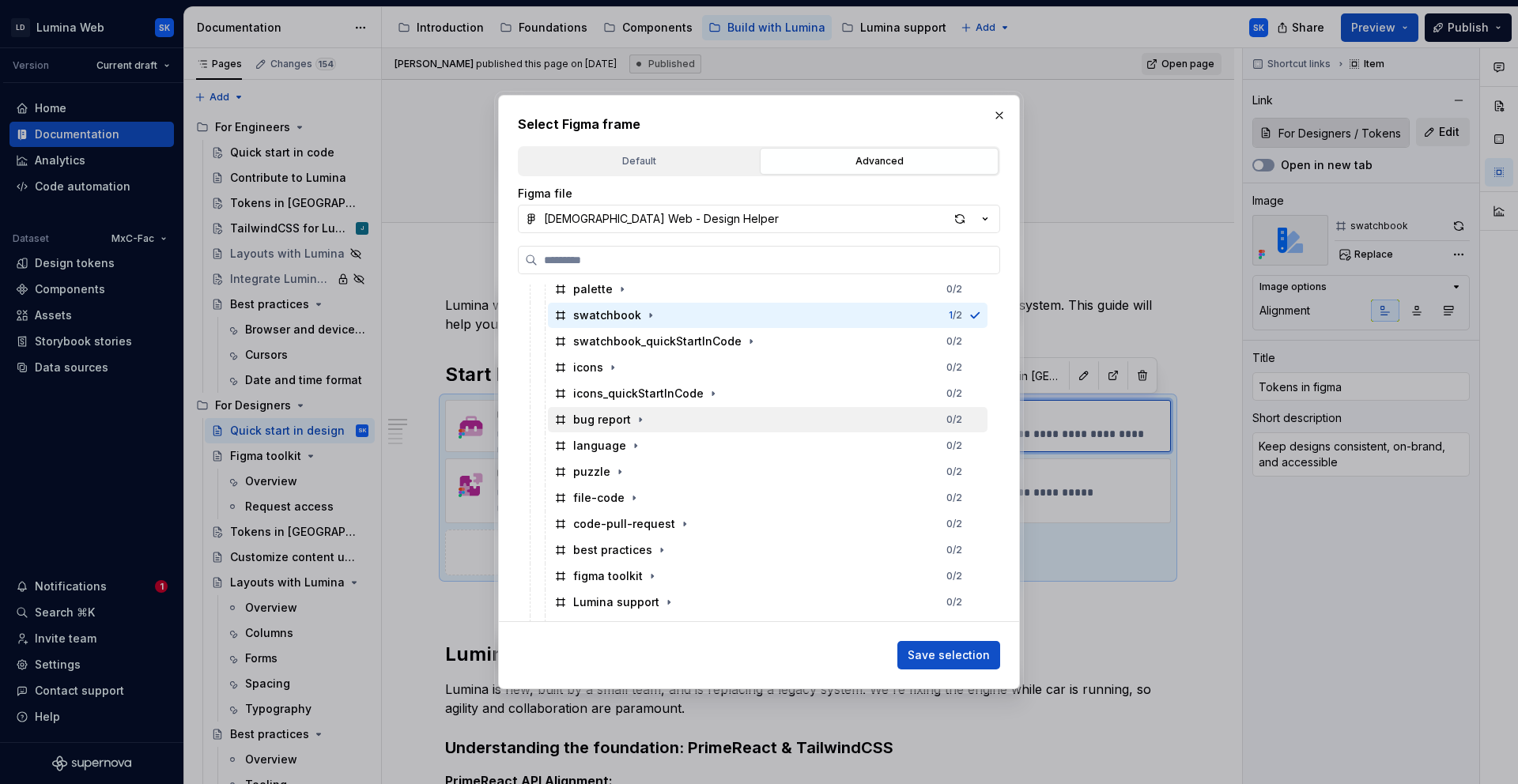
scroll to position [1393, 0]
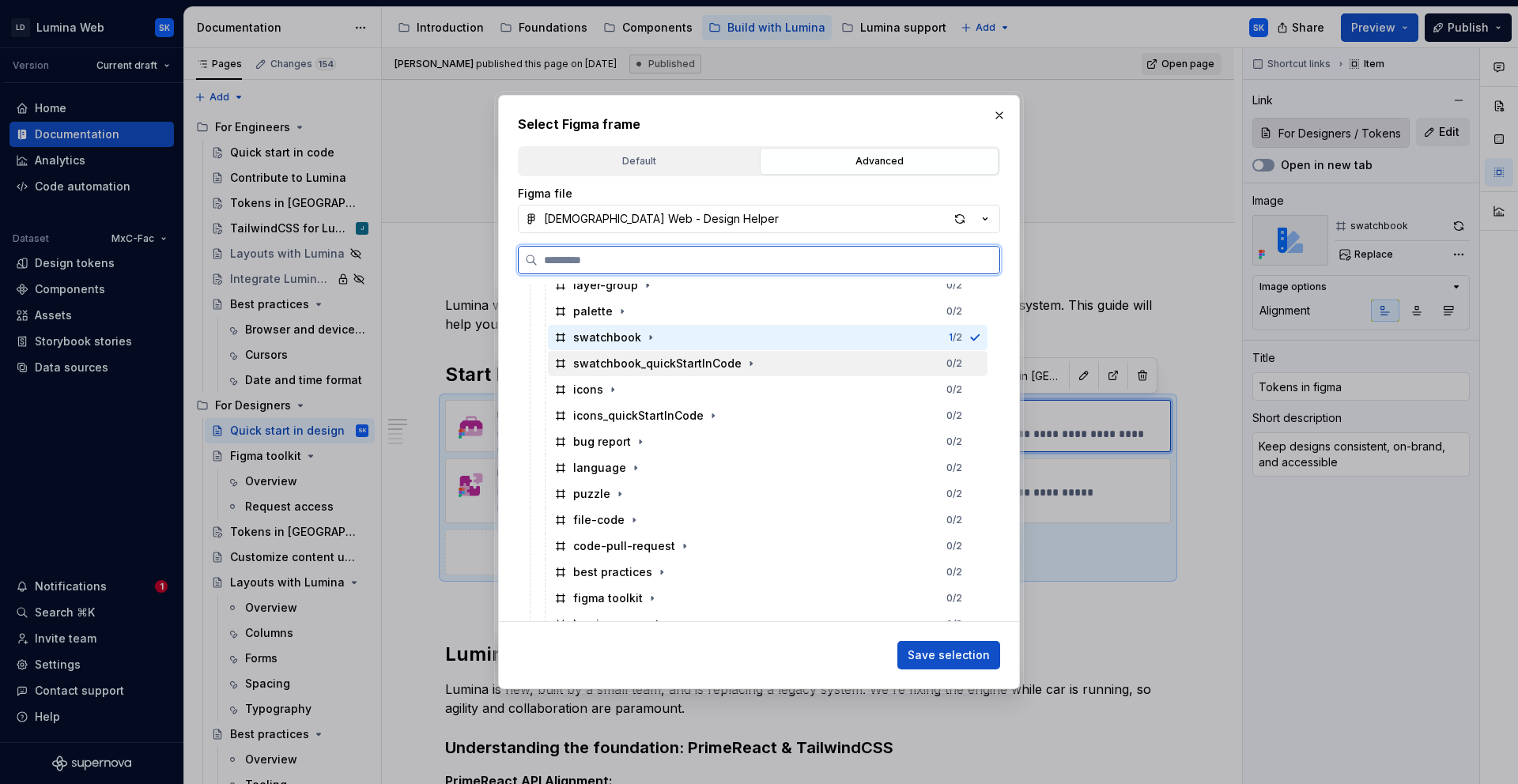
click at [758, 367] on div "swatchbook_quickStartInCode 0 / 2" at bounding box center [767, 364] width 439 height 25
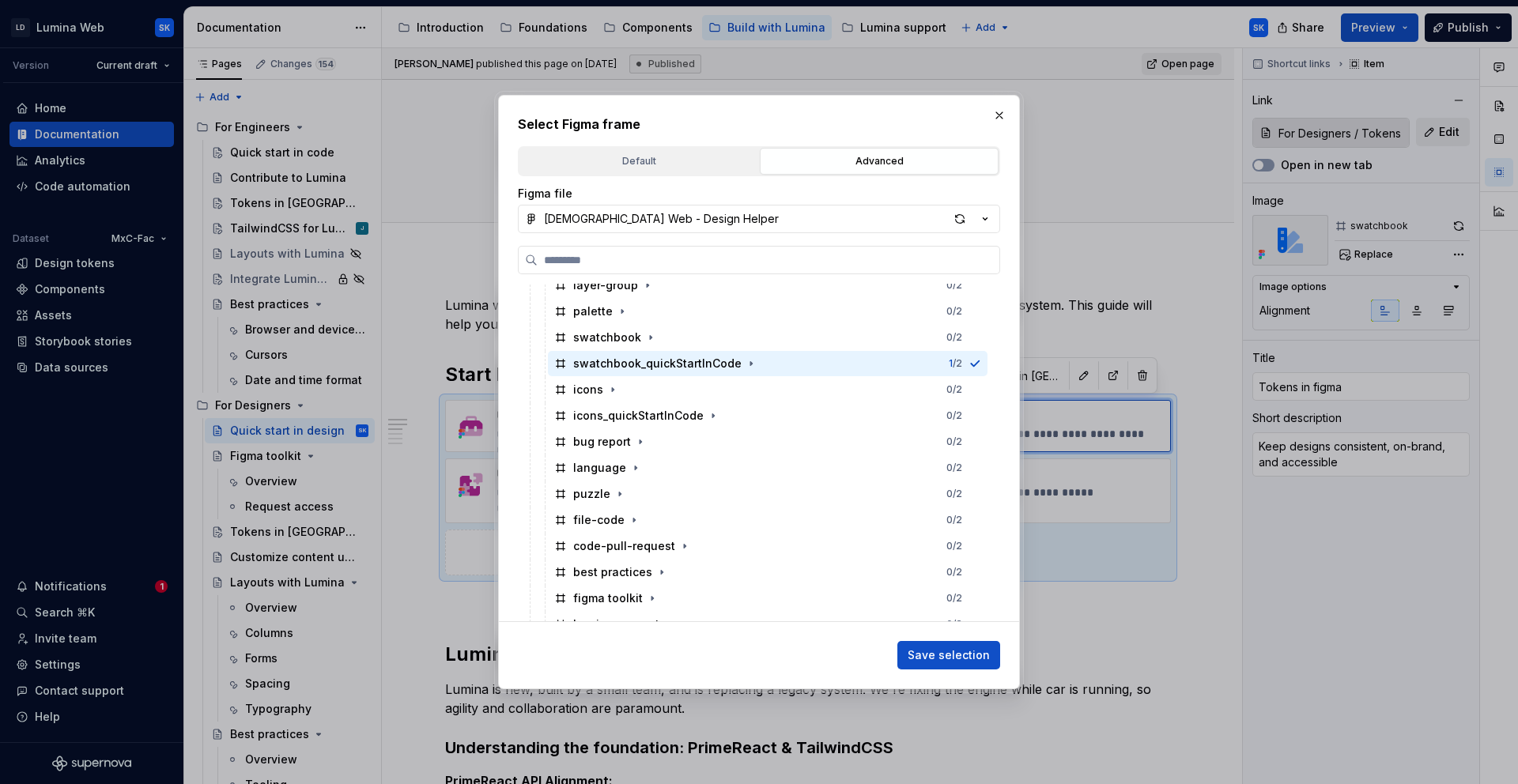
click at [954, 651] on span "Save selection" at bounding box center [949, 655] width 82 height 16
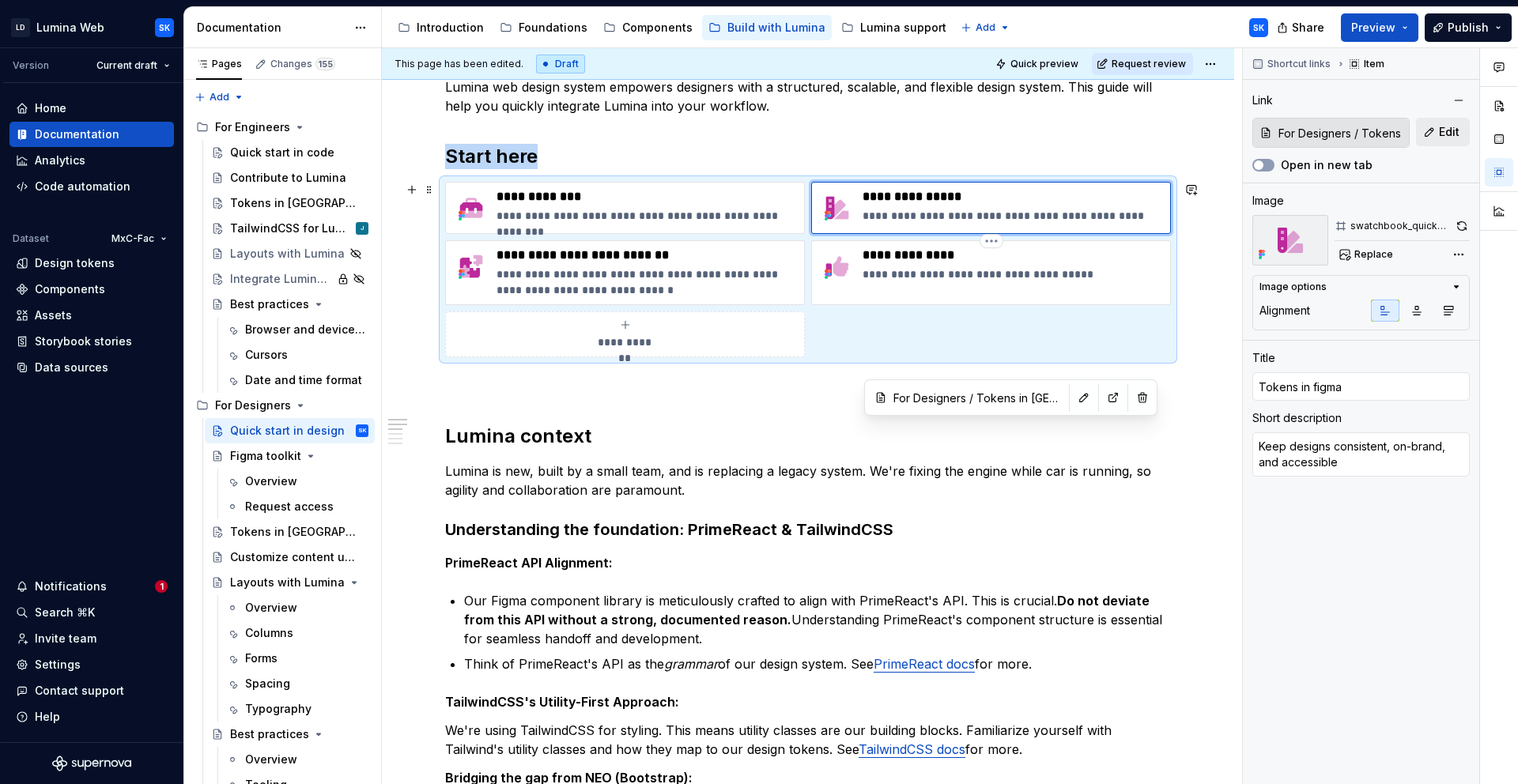
scroll to position [0, 0]
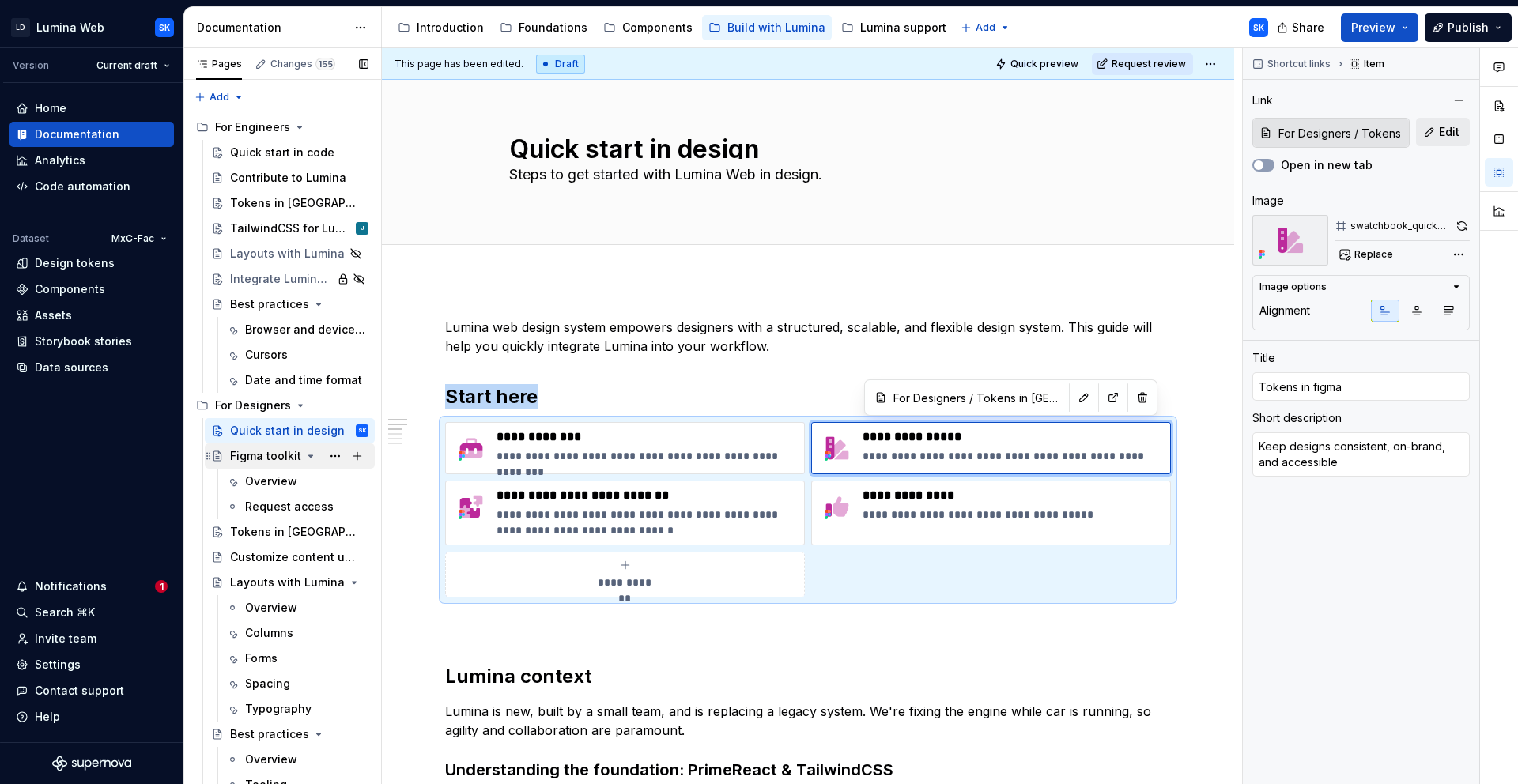
click at [267, 460] on div "Figma toolkit" at bounding box center [266, 456] width 71 height 16
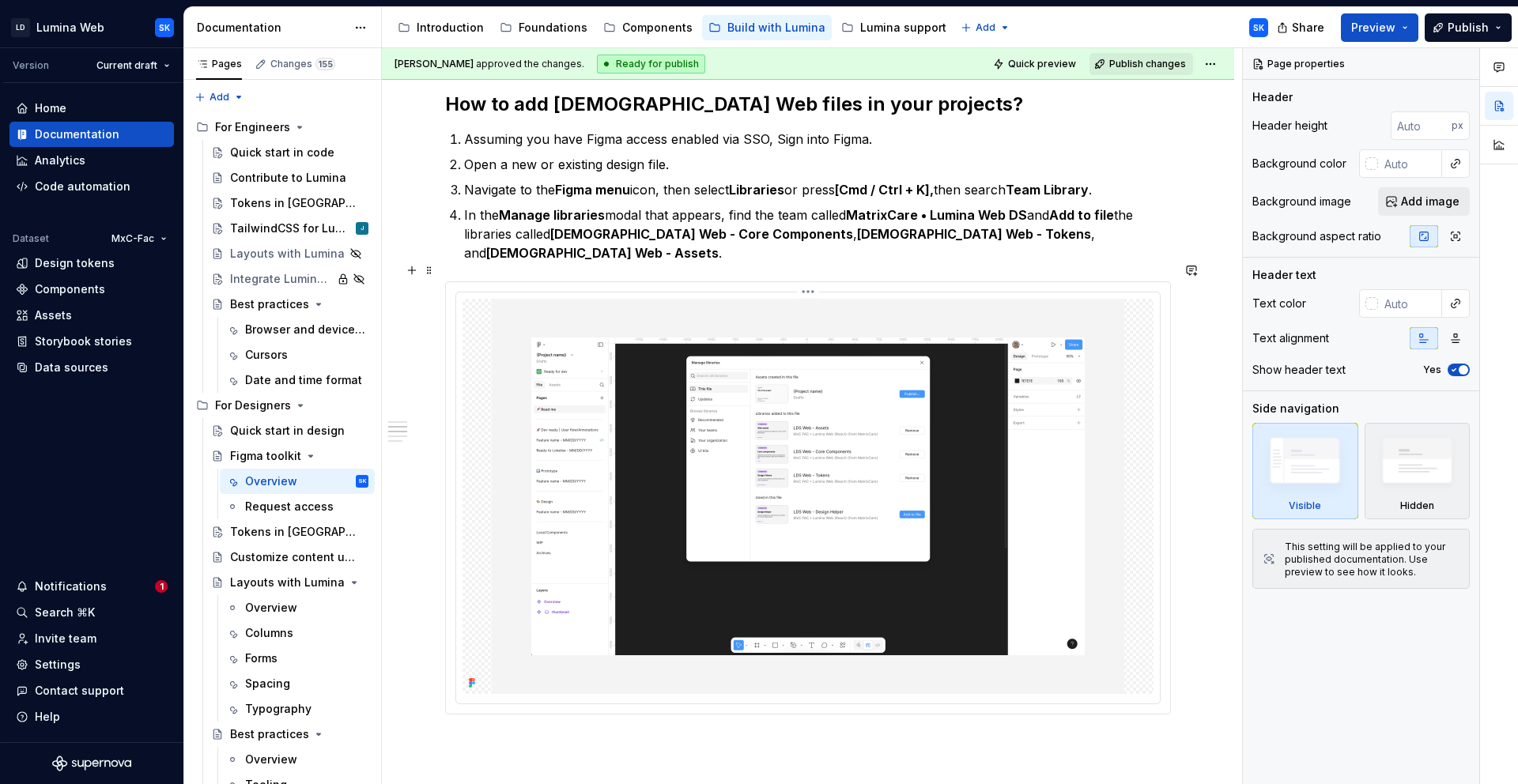
scroll to position [844, 0]
click at [813, 300] on img at bounding box center [808, 497] width 632 height 395
type textarea "*"
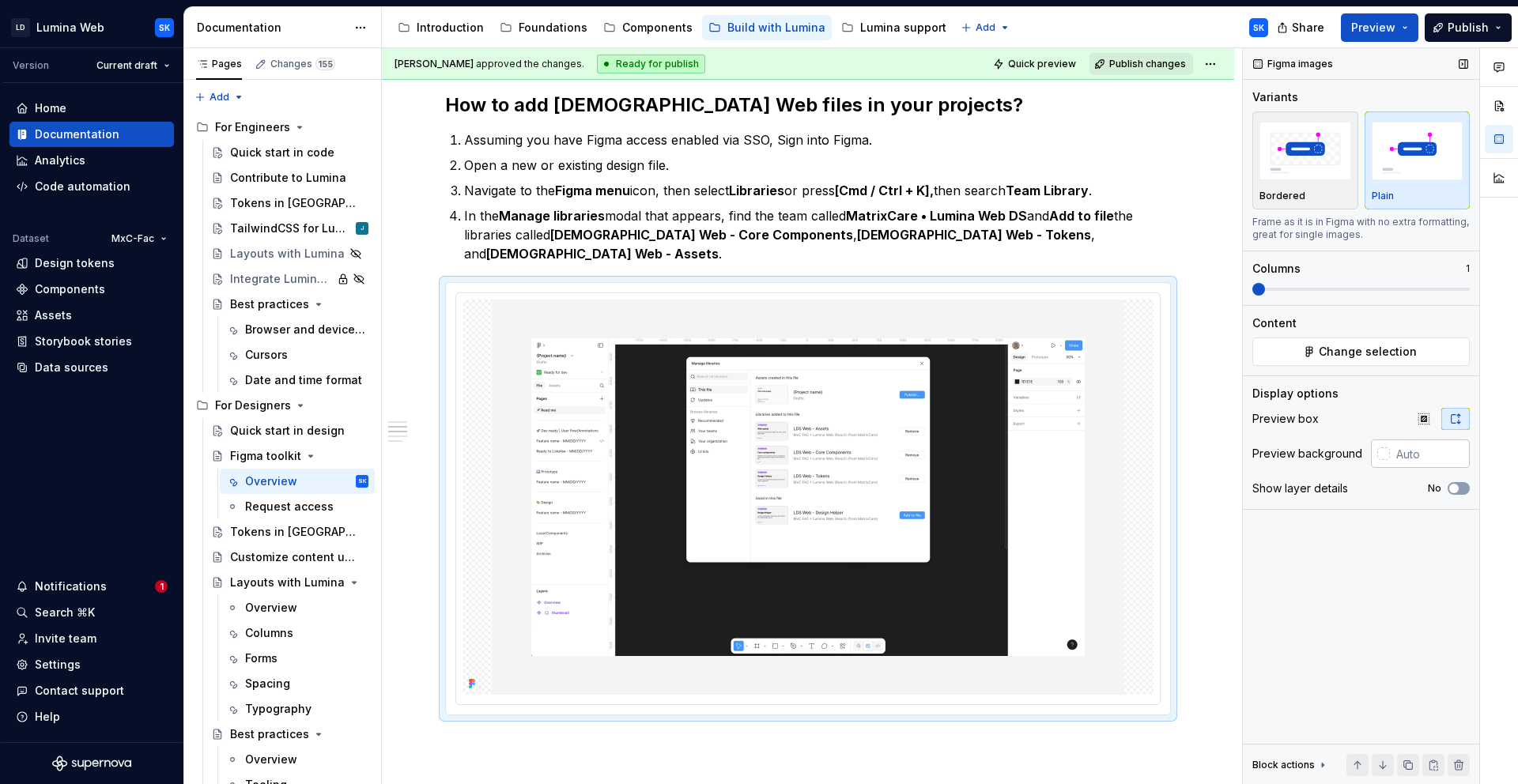
click at [1382, 453] on div at bounding box center [1384, 454] width 13 height 13
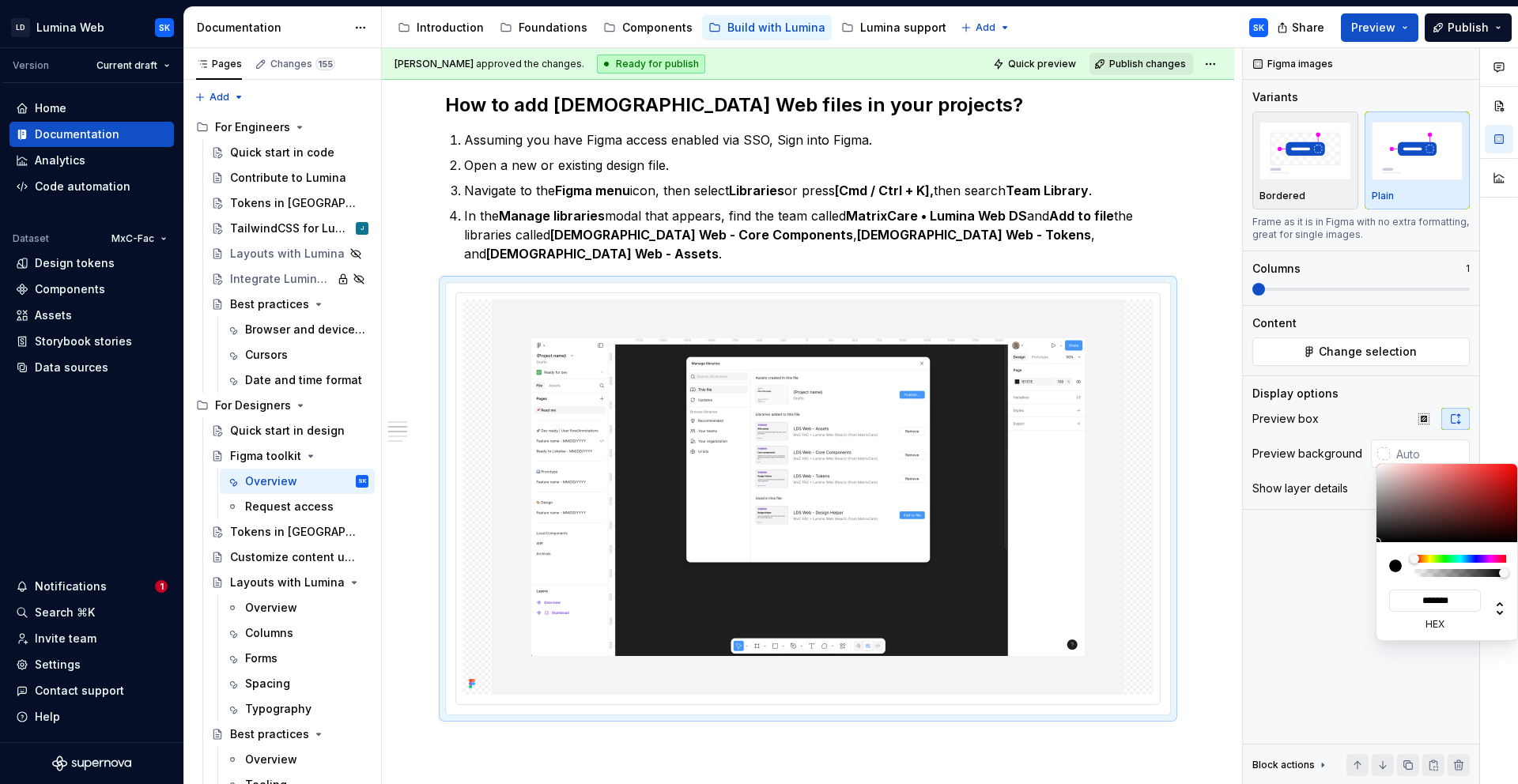
click at [1346, 612] on div "Comments Open comments No comments yet Select ‘Comment’ from the block context …" at bounding box center [1381, 416] width 275 height 736
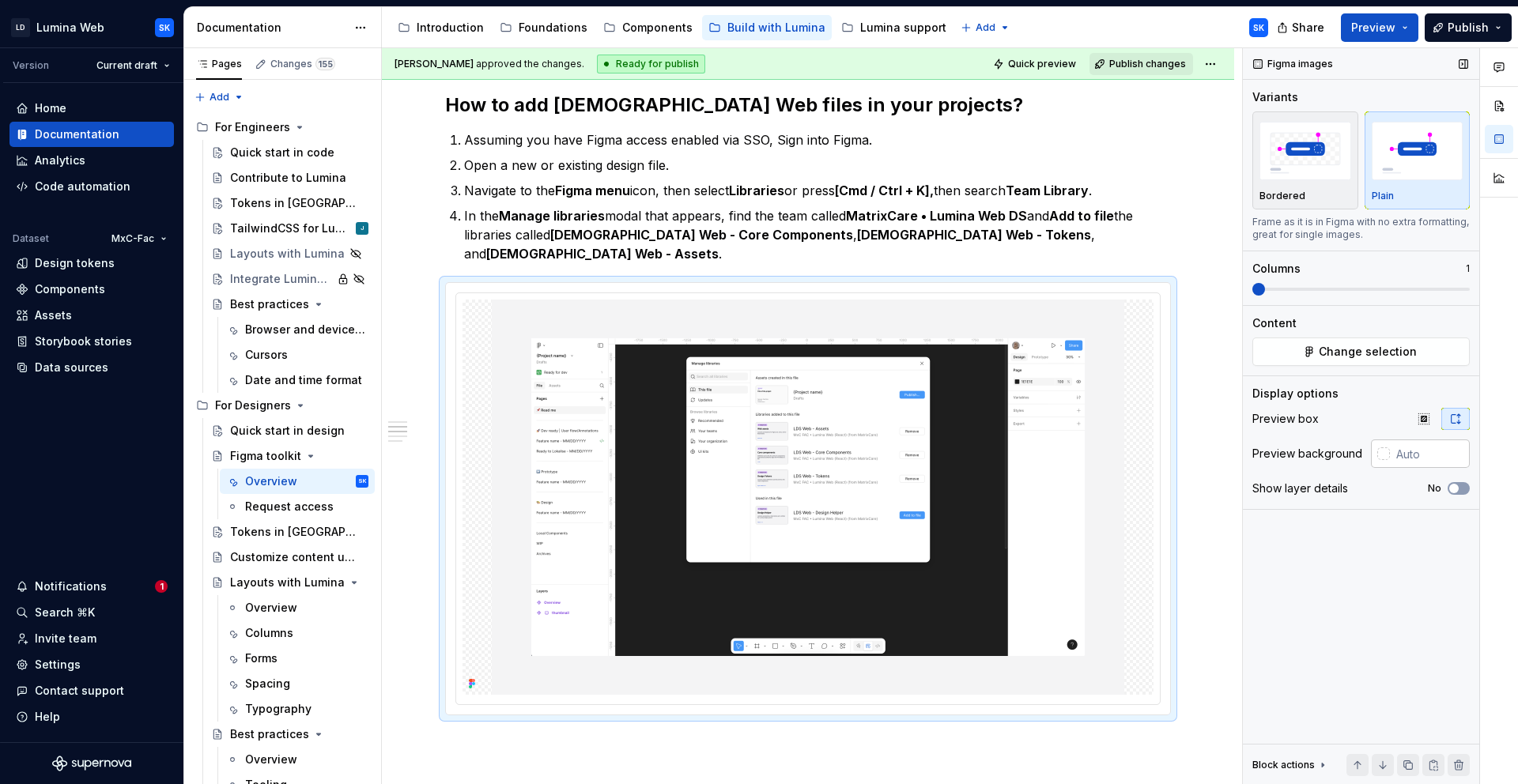
click at [1423, 459] on input "text" at bounding box center [1430, 453] width 80 height 28
paste input "#F4F4F5"
type input "#F4F4F5"
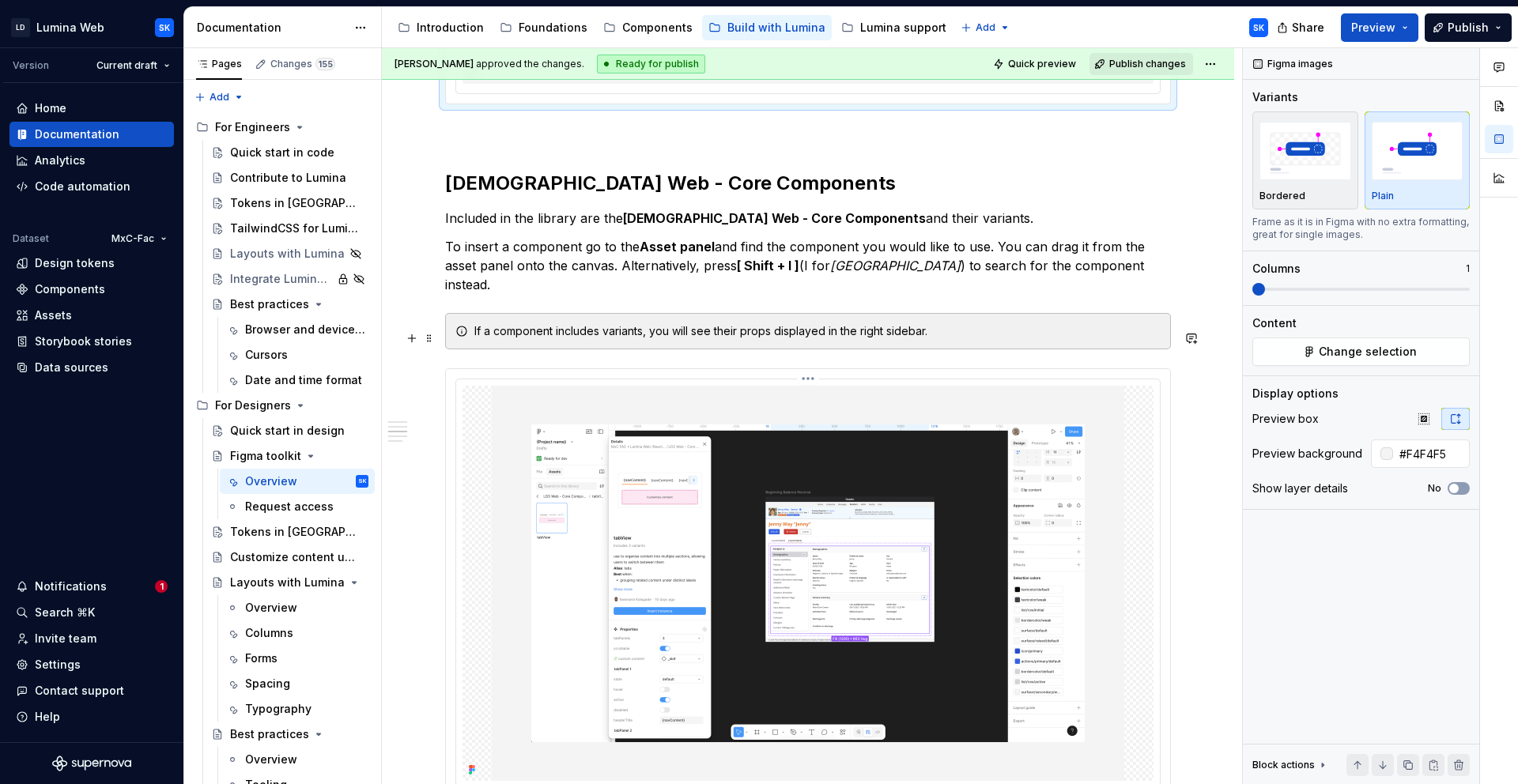
scroll to position [1487, 0]
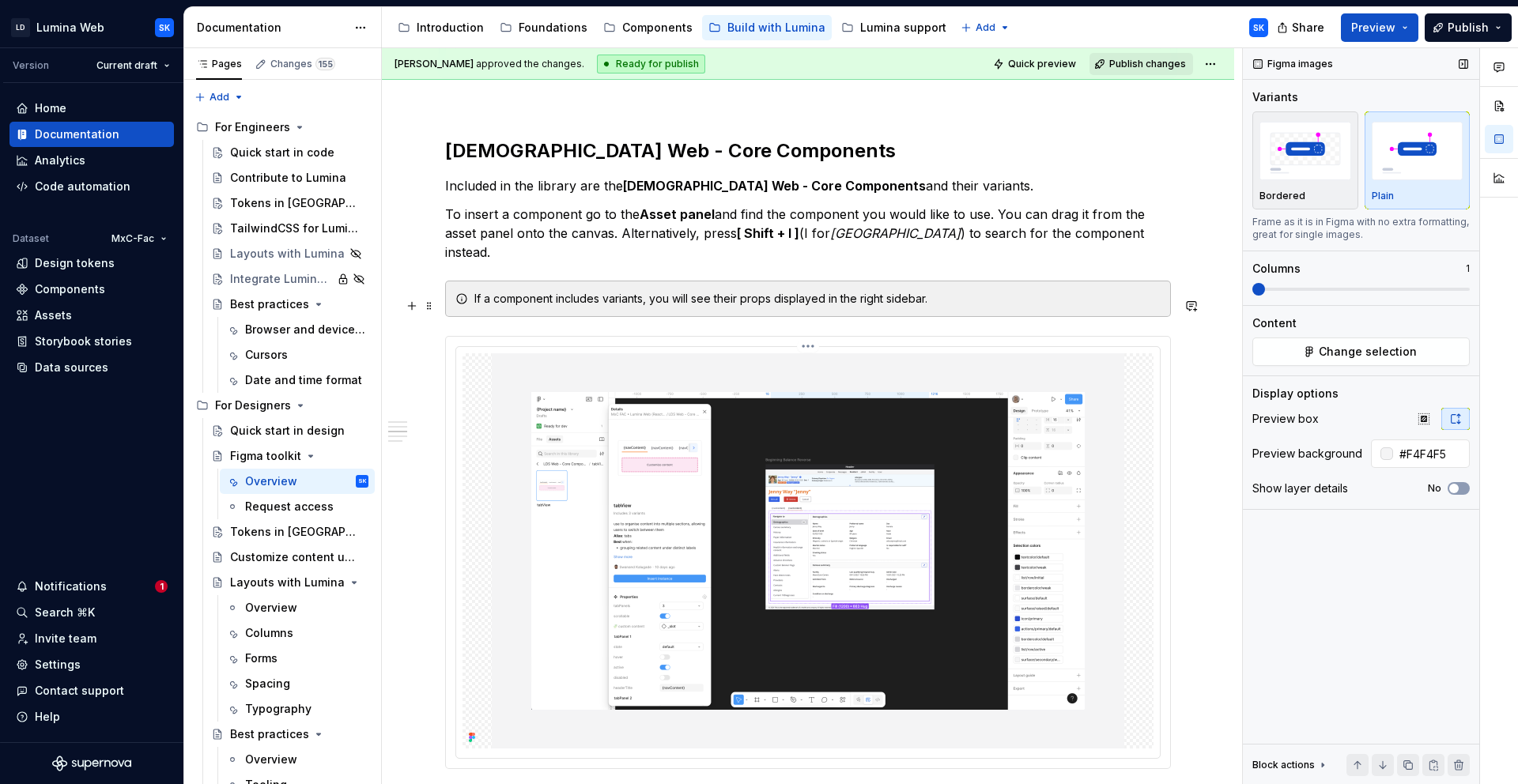
click at [1113, 526] on img at bounding box center [808, 550] width 632 height 395
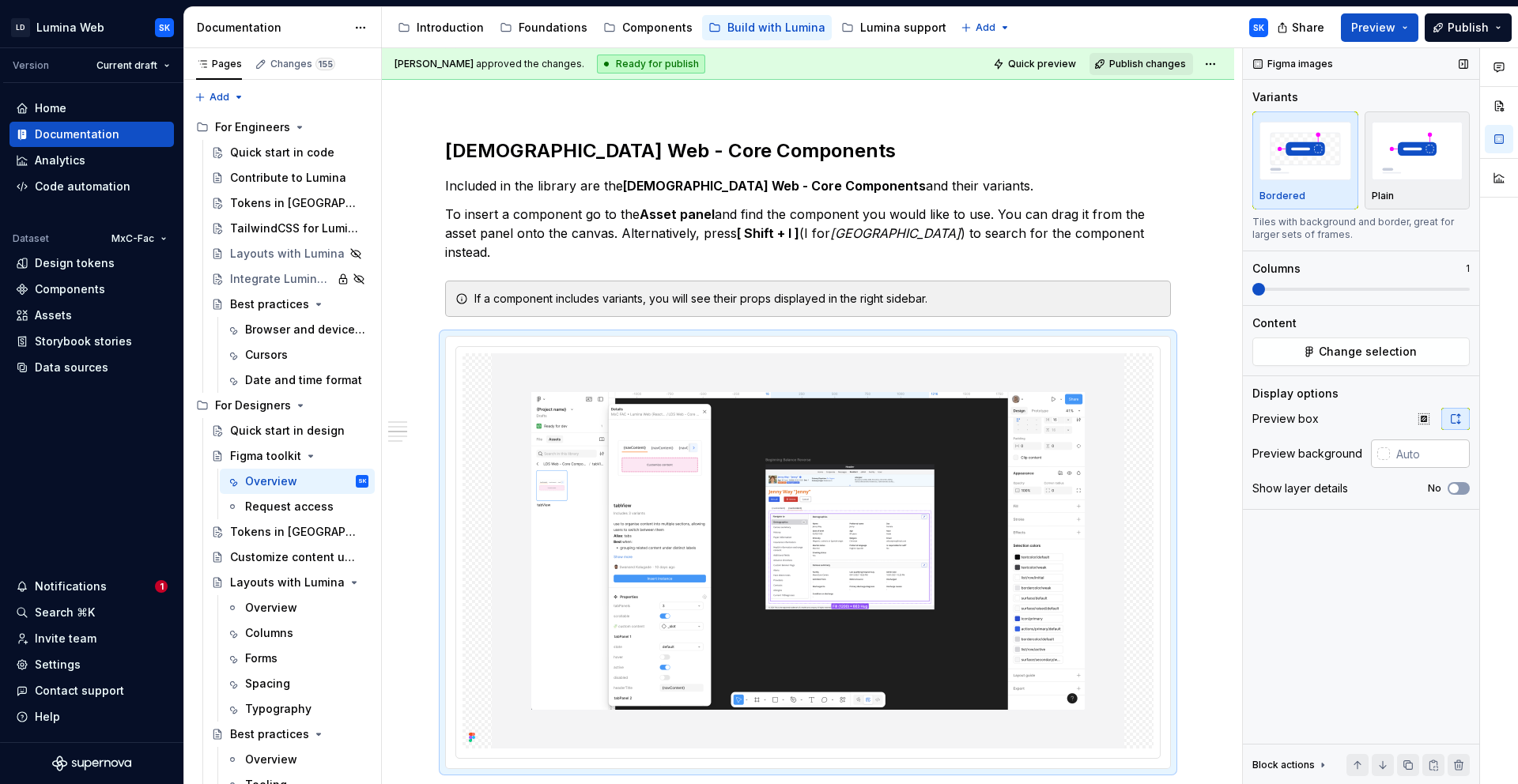
click at [1457, 454] on input "text" at bounding box center [1430, 453] width 80 height 28
paste input "#F4F4F5"
type input "#F4F4F5"
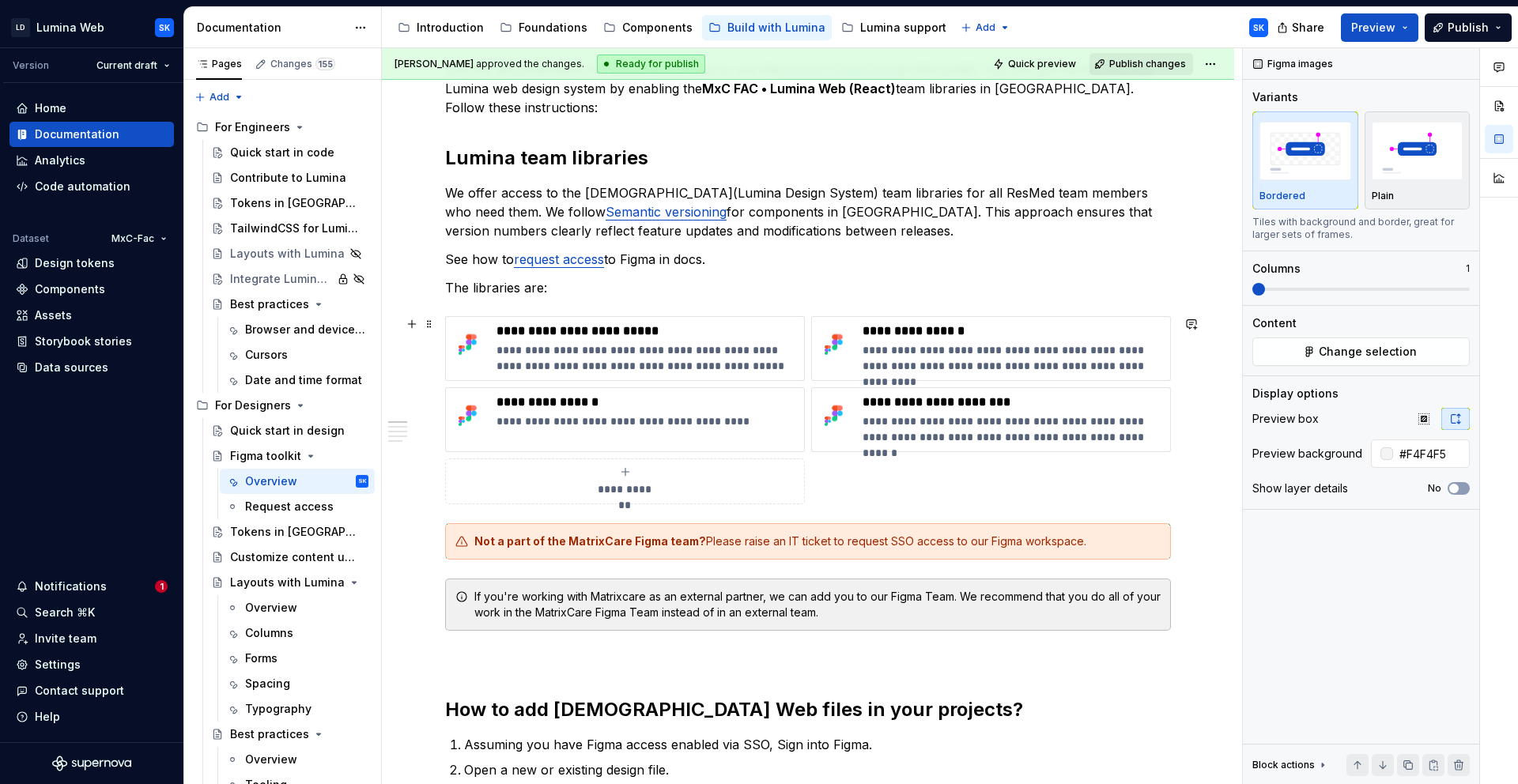
scroll to position [0, 0]
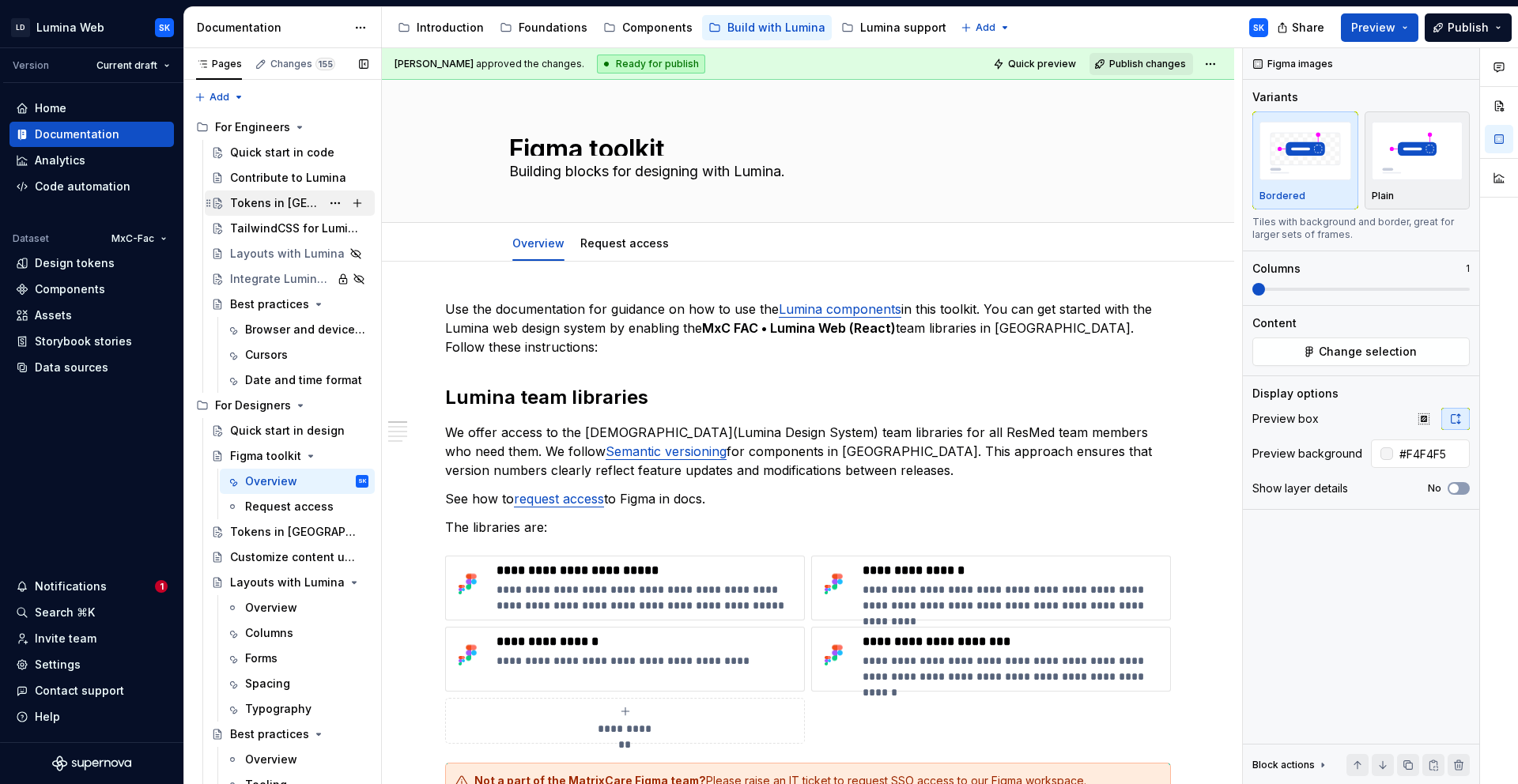
click at [275, 214] on div "Tokens in [GEOGRAPHIC_DATA]" at bounding box center [290, 203] width 170 height 25
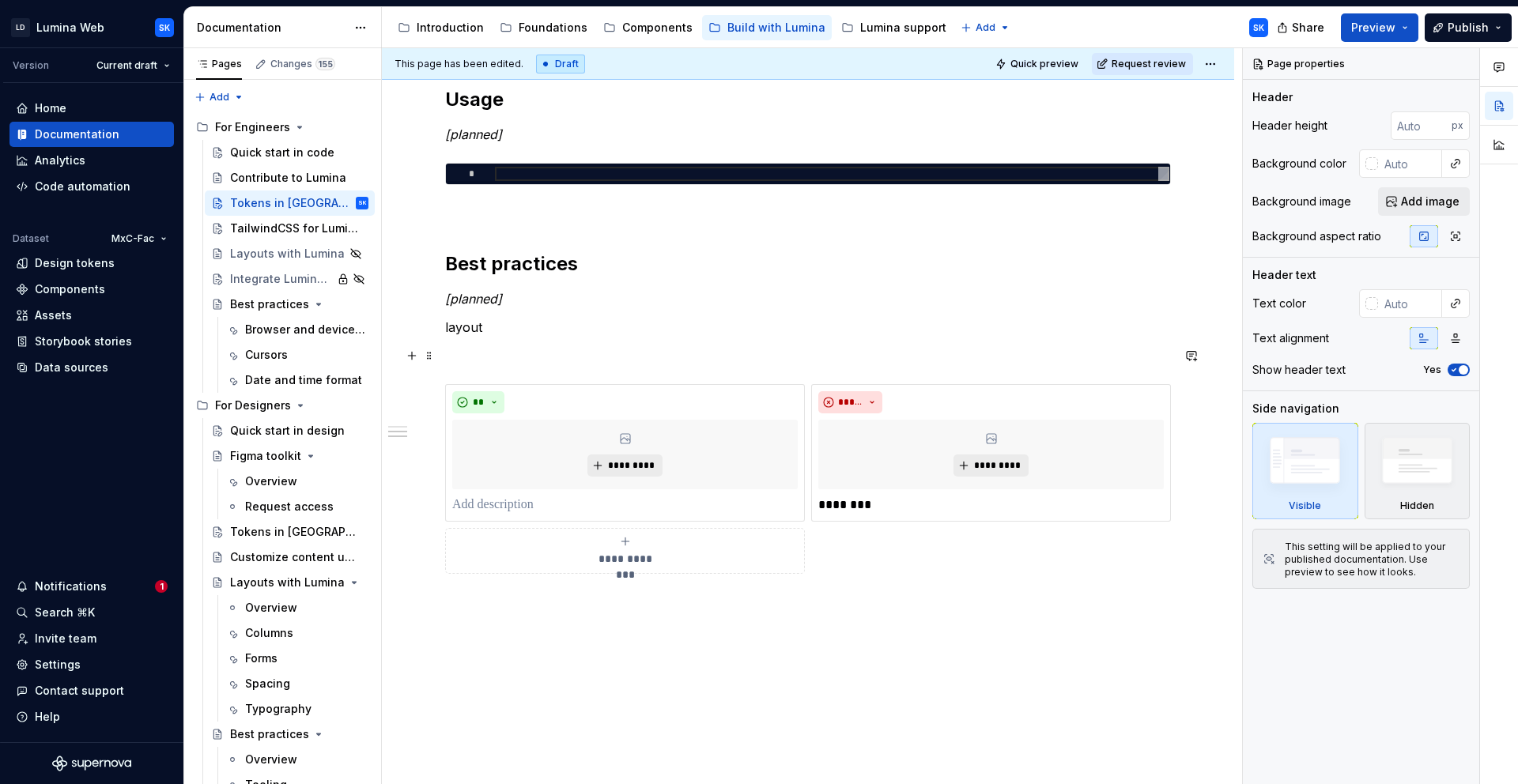
scroll to position [323, 0]
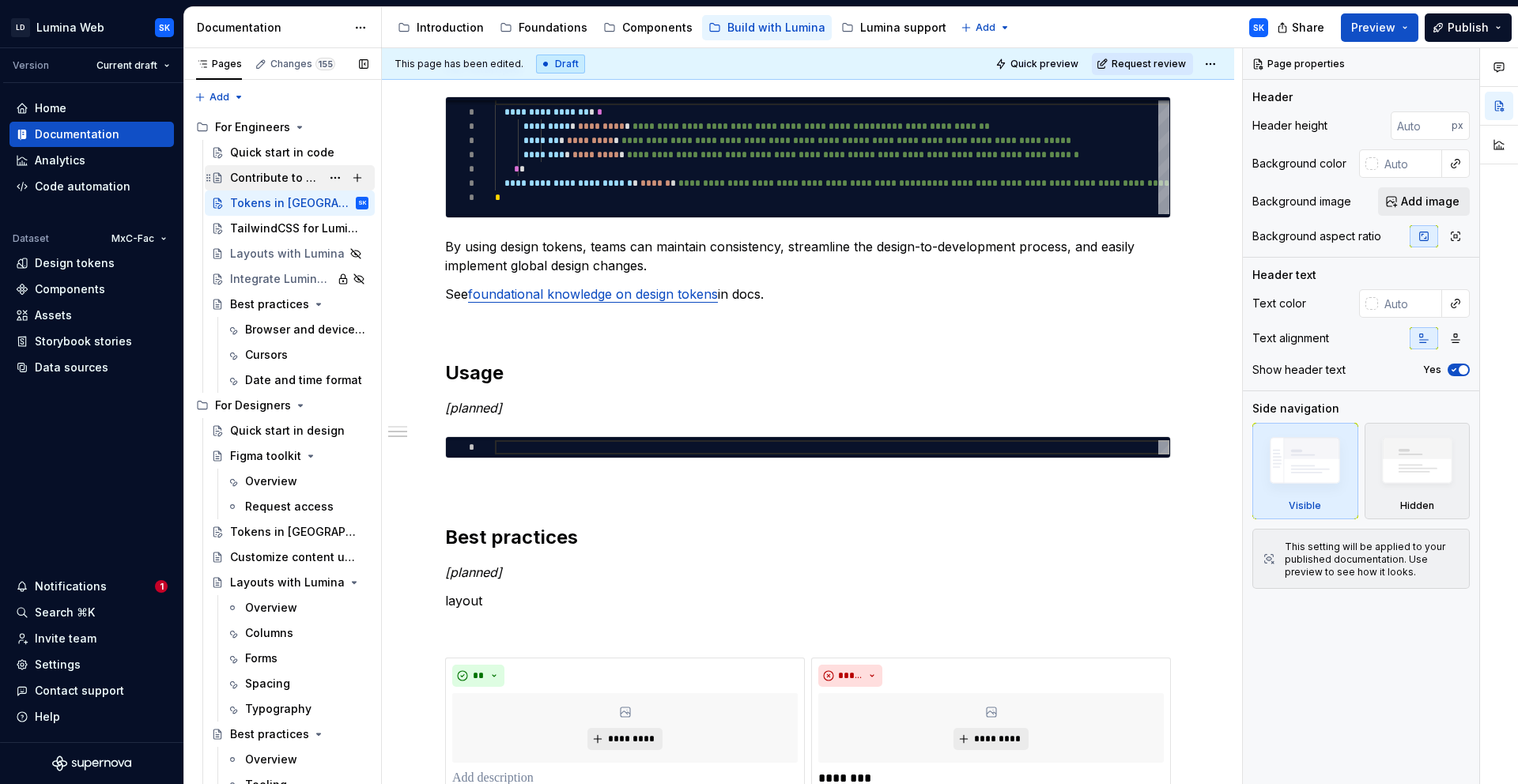
click at [272, 180] on div "Contribute to Lumina" at bounding box center [275, 178] width 91 height 16
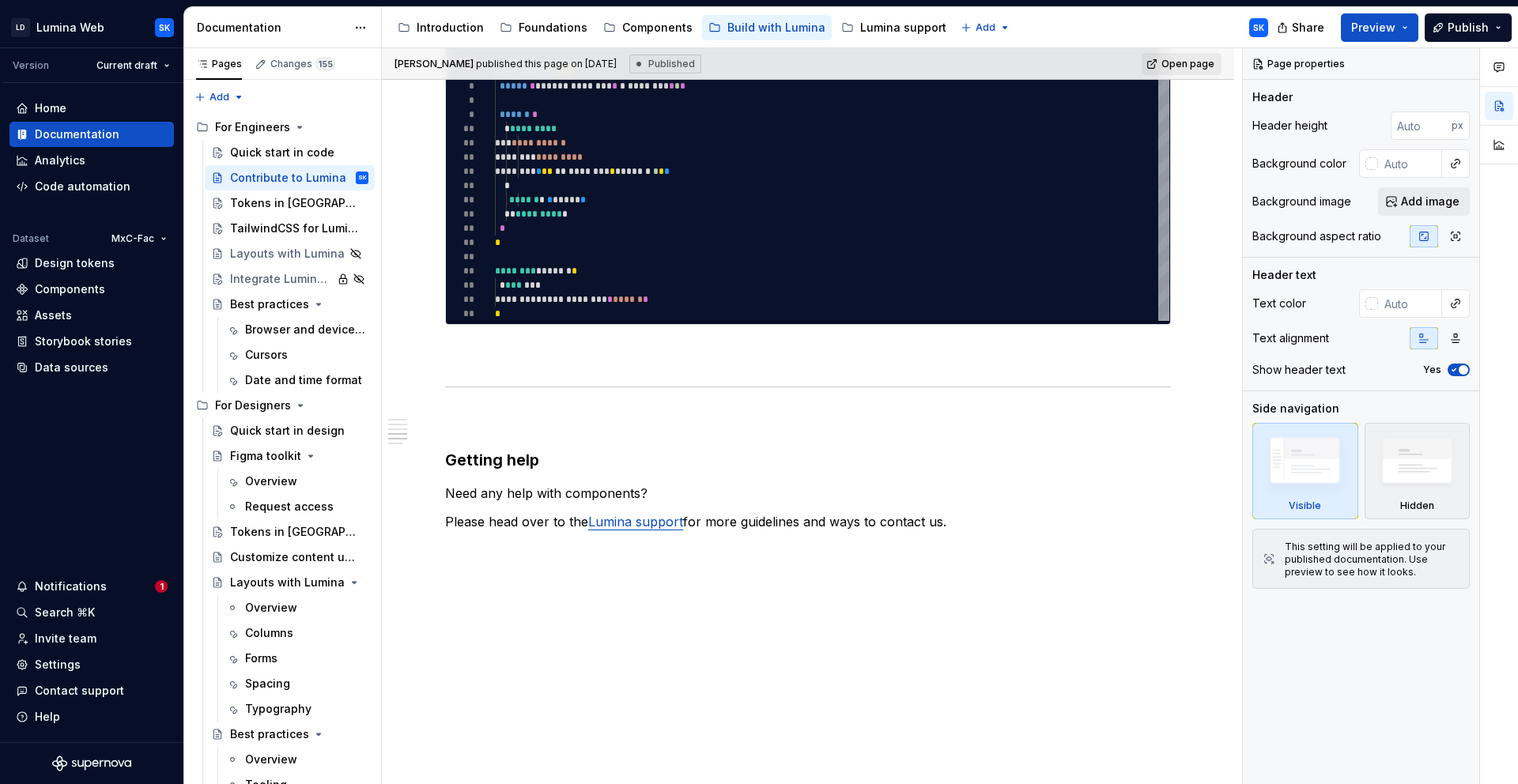
scroll to position [1274, 0]
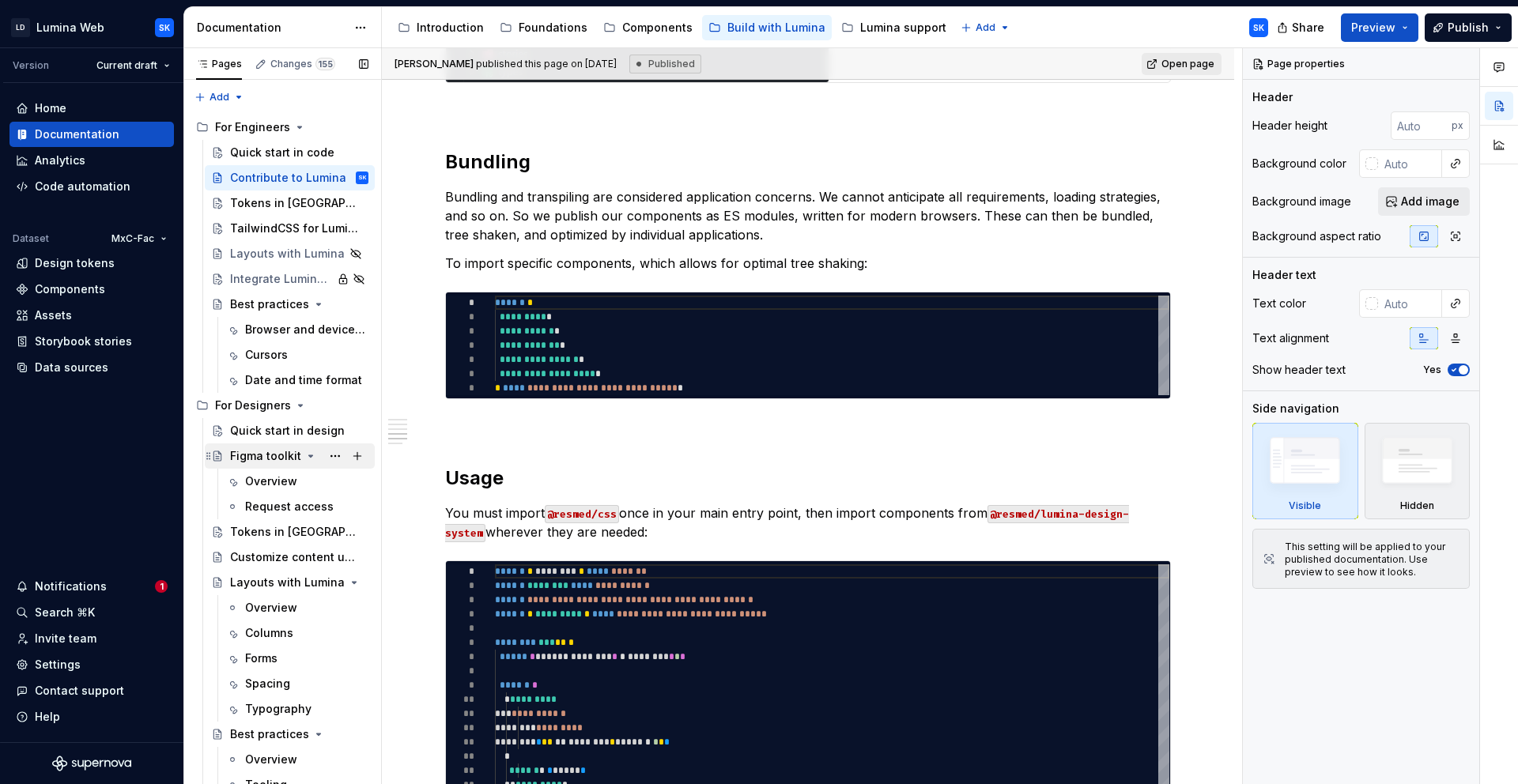
click at [265, 461] on div "Figma toolkit" at bounding box center [266, 456] width 71 height 16
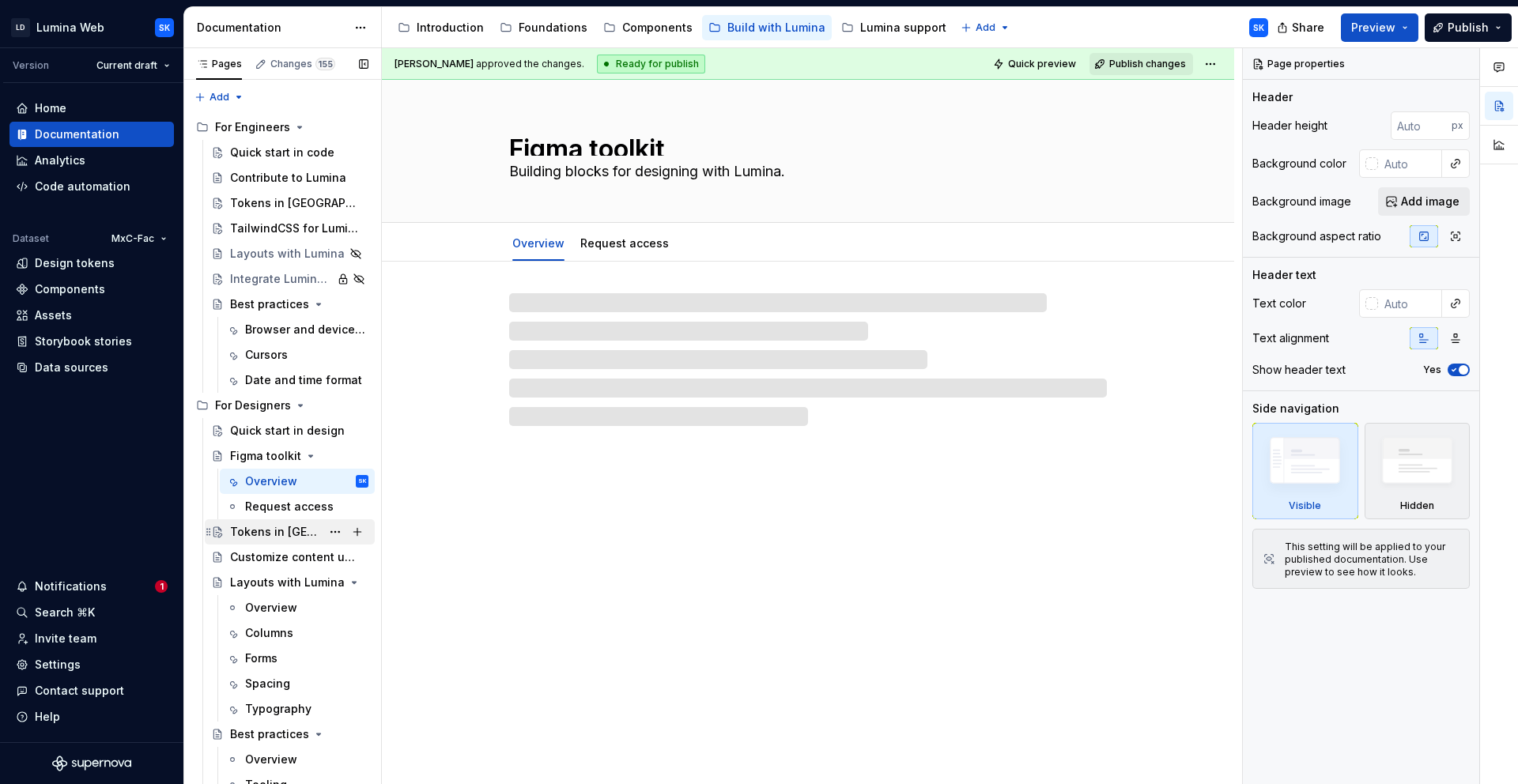
click at [283, 525] on div "Tokens in [GEOGRAPHIC_DATA]" at bounding box center [275, 532] width 91 height 16
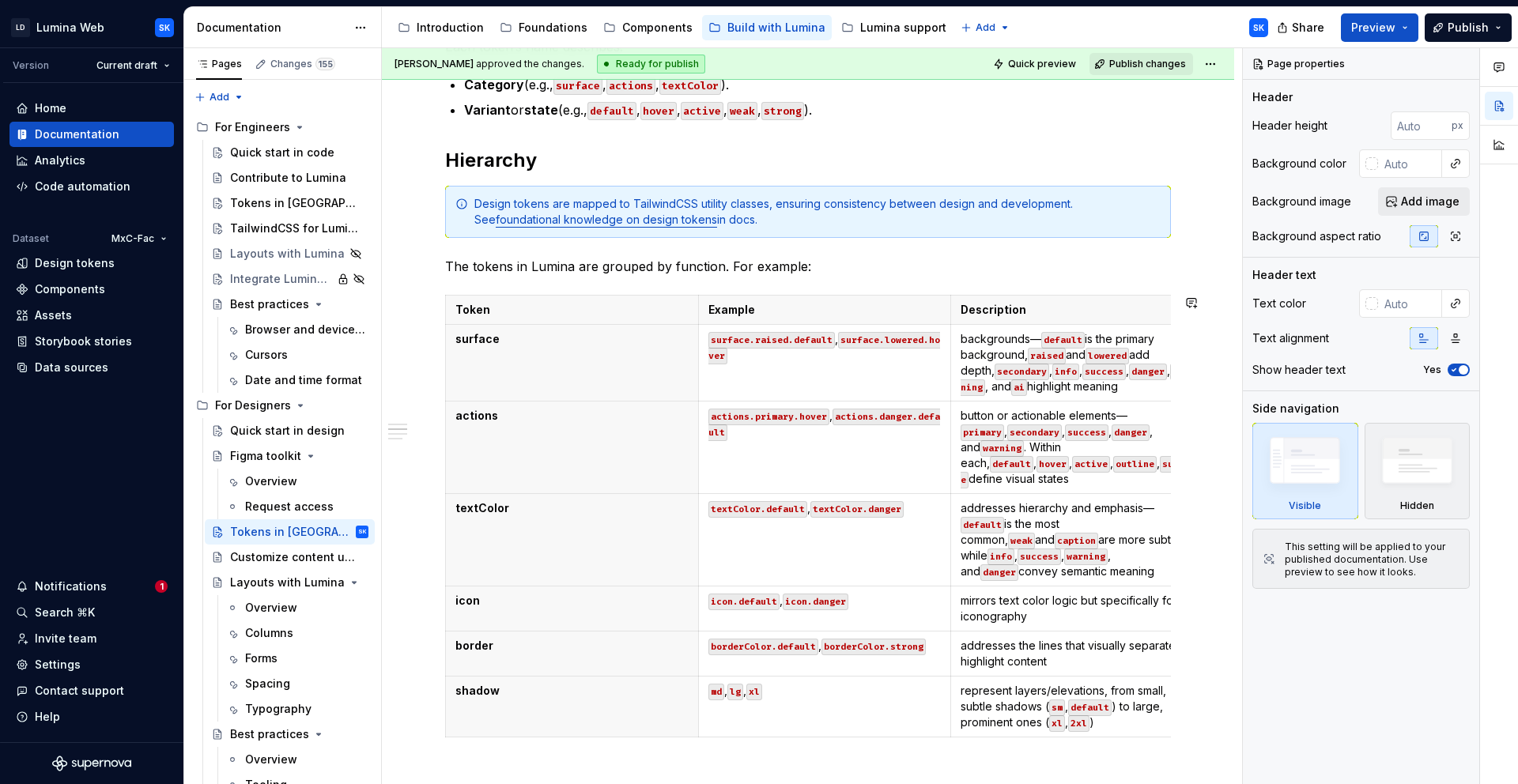
scroll to position [891, 0]
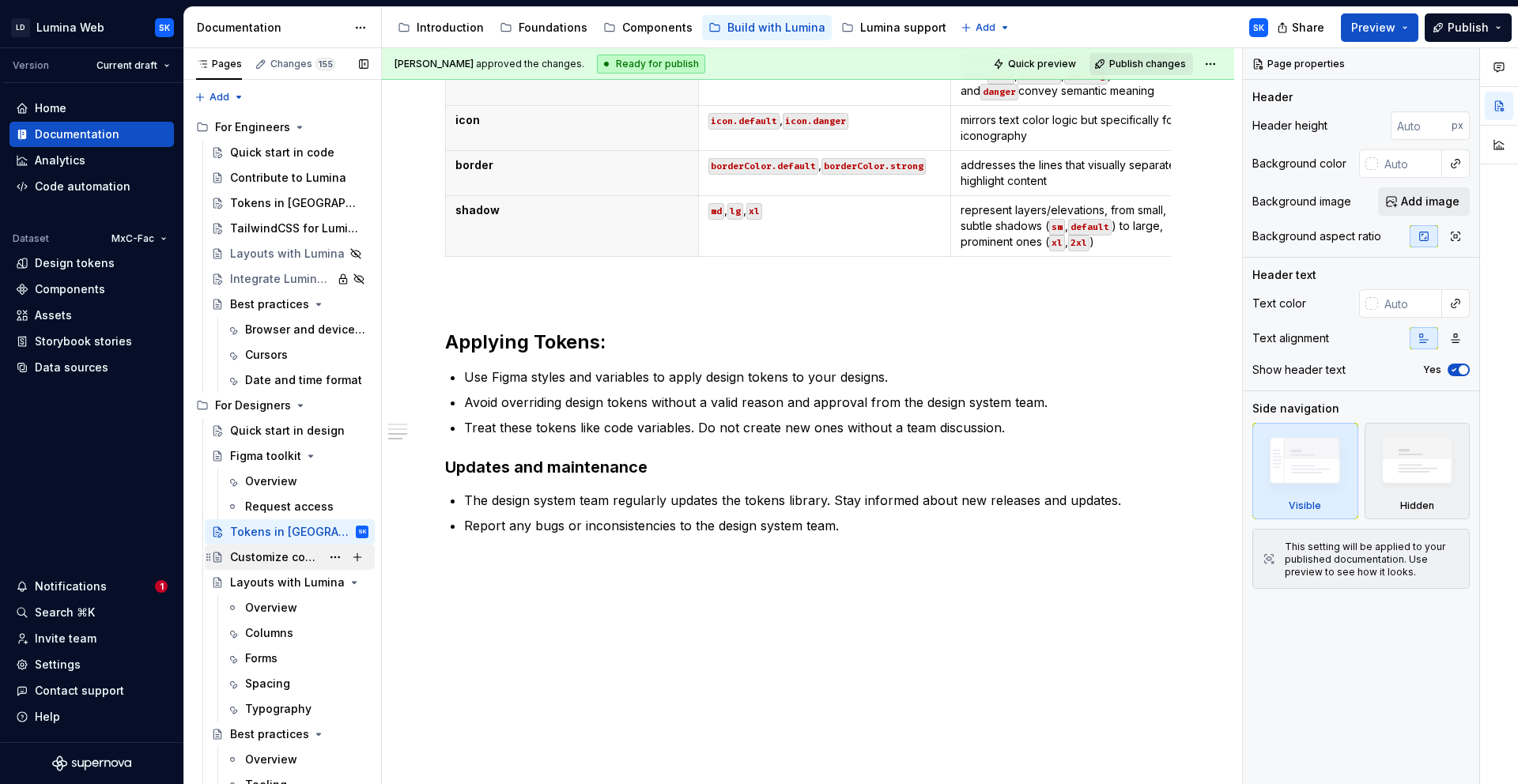
click at [260, 554] on div "Customize content using slot" at bounding box center [275, 557] width 91 height 16
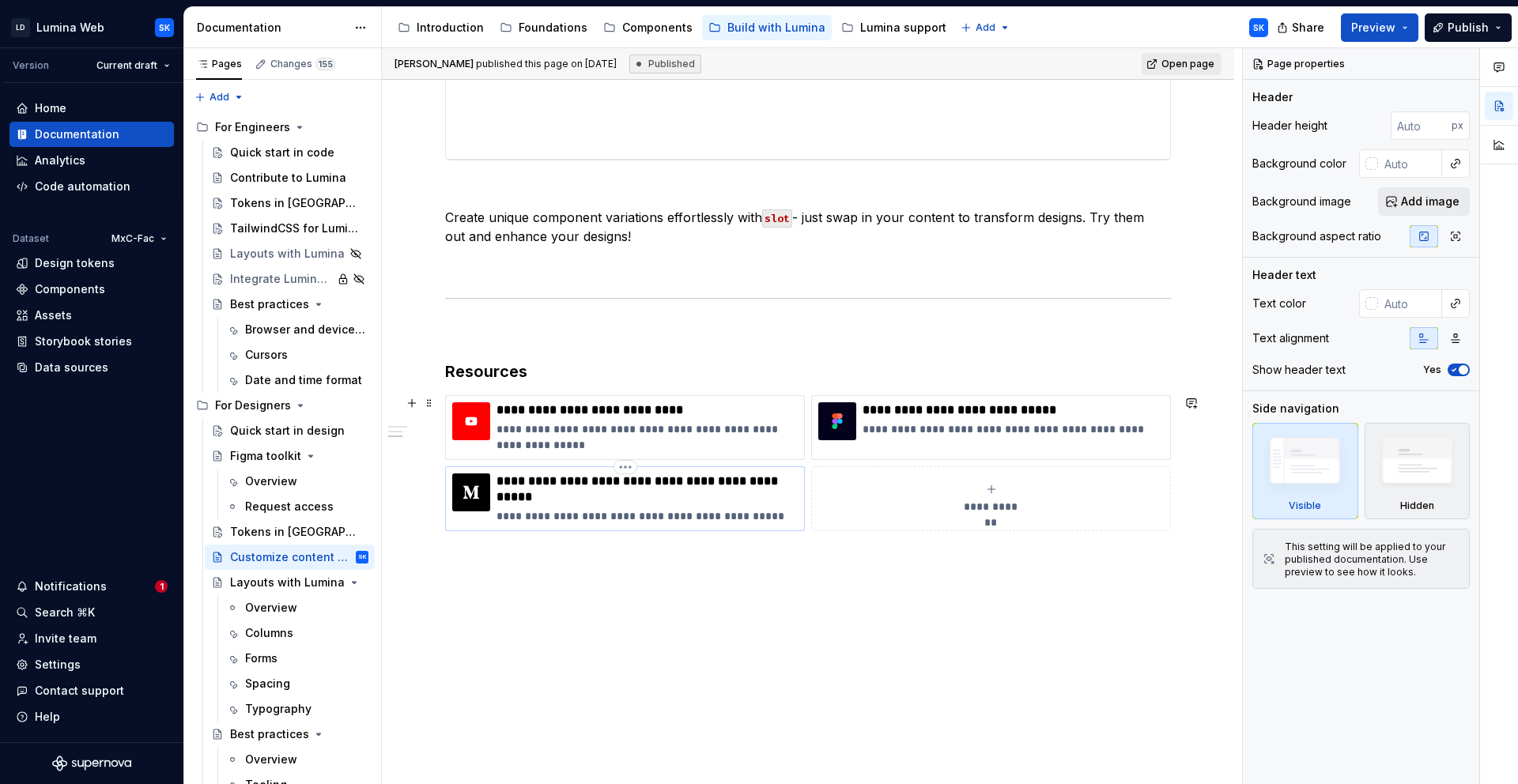
scroll to position [880, 0]
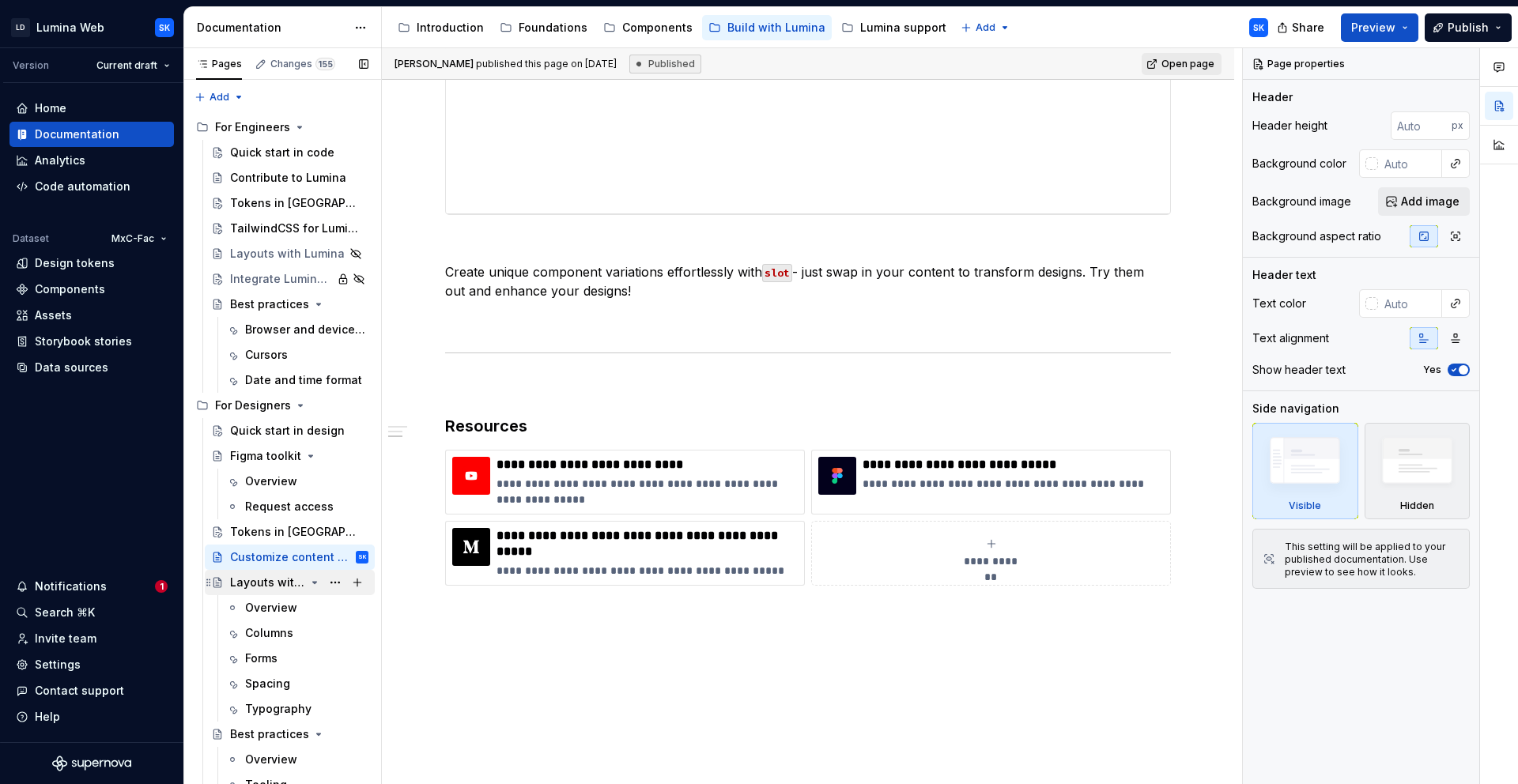
click at [271, 585] on div "Layouts with Lumina" at bounding box center [268, 582] width 75 height 16
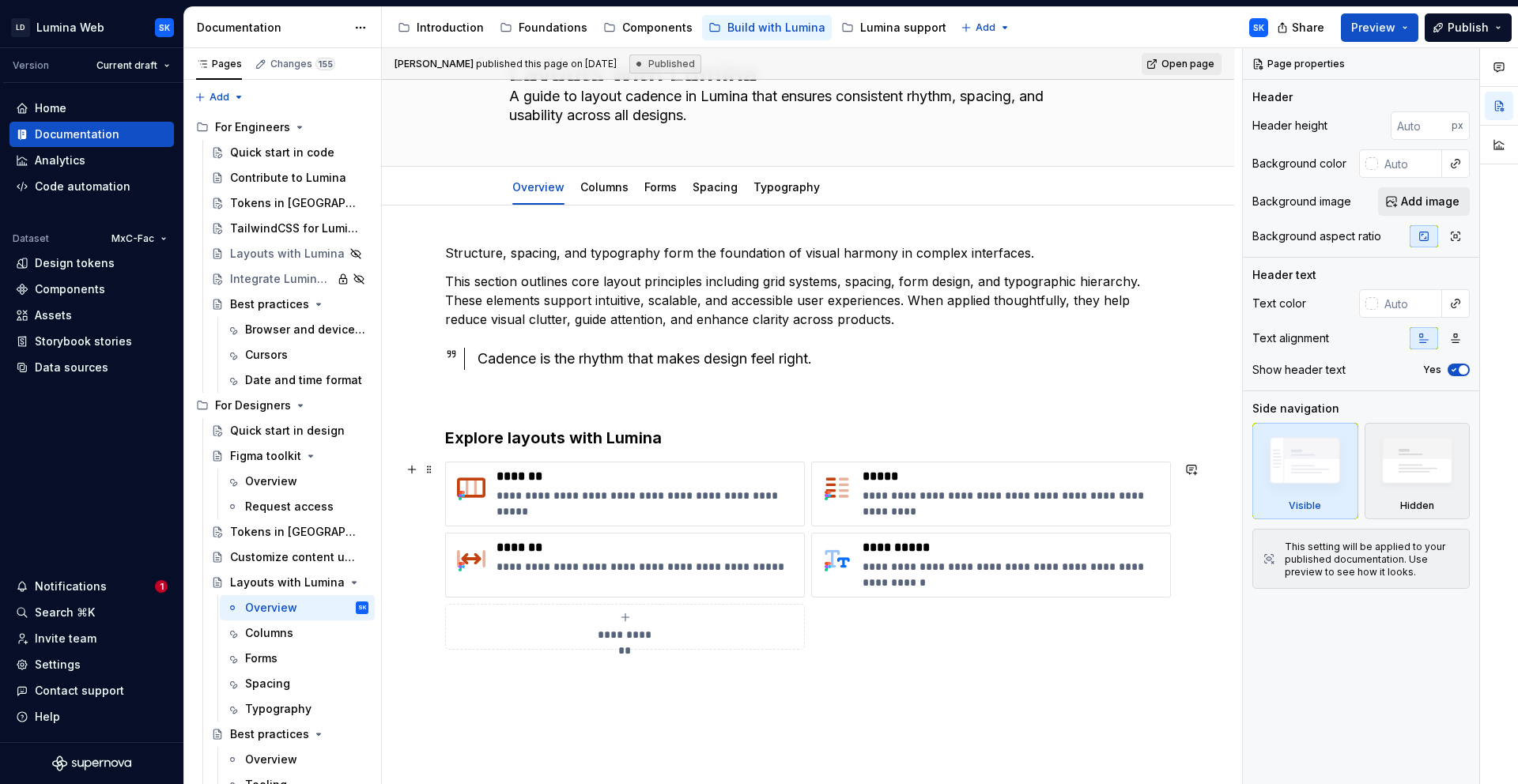
scroll to position [67, 0]
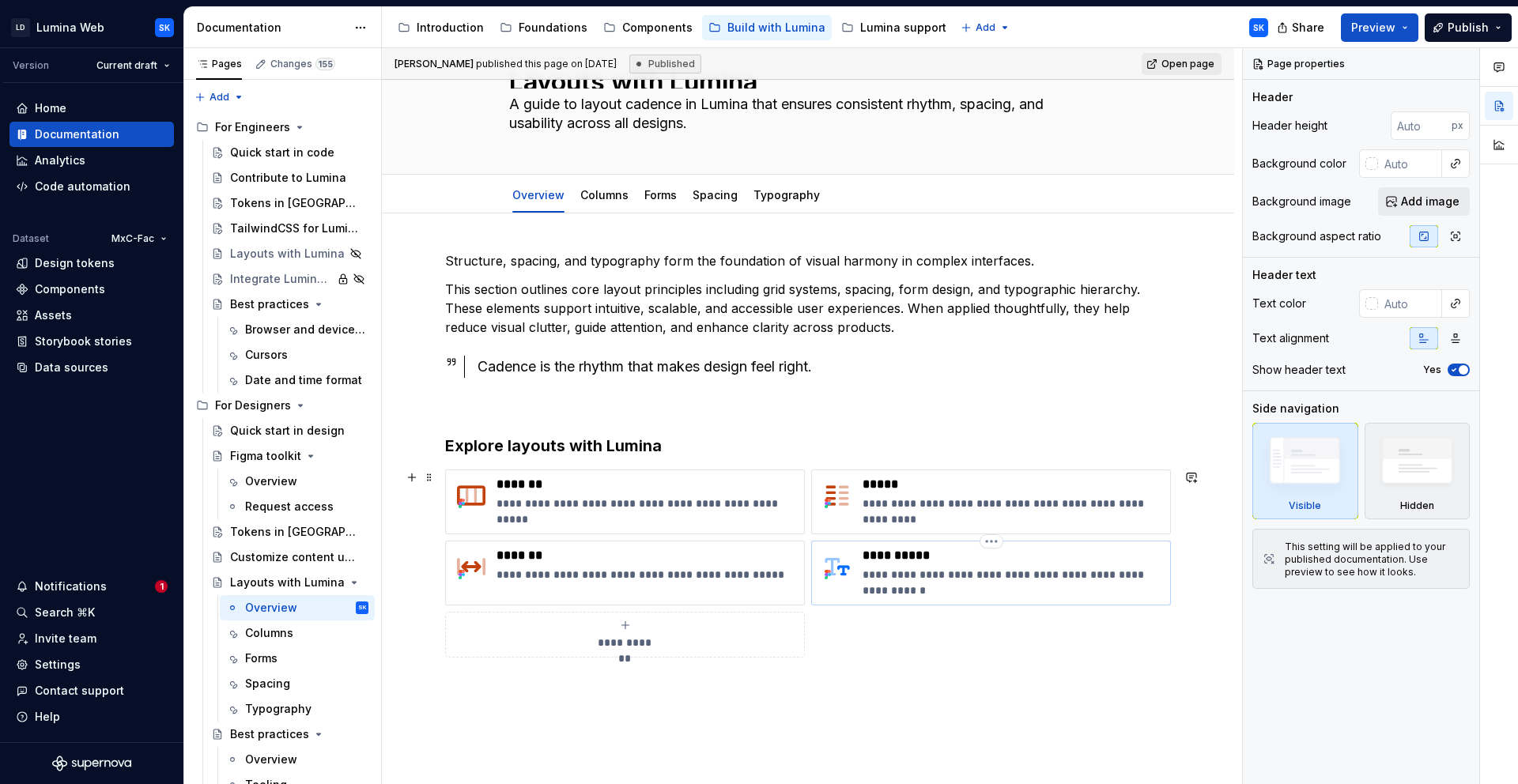
click at [1028, 572] on p "**********" at bounding box center [1013, 582] width 301 height 31
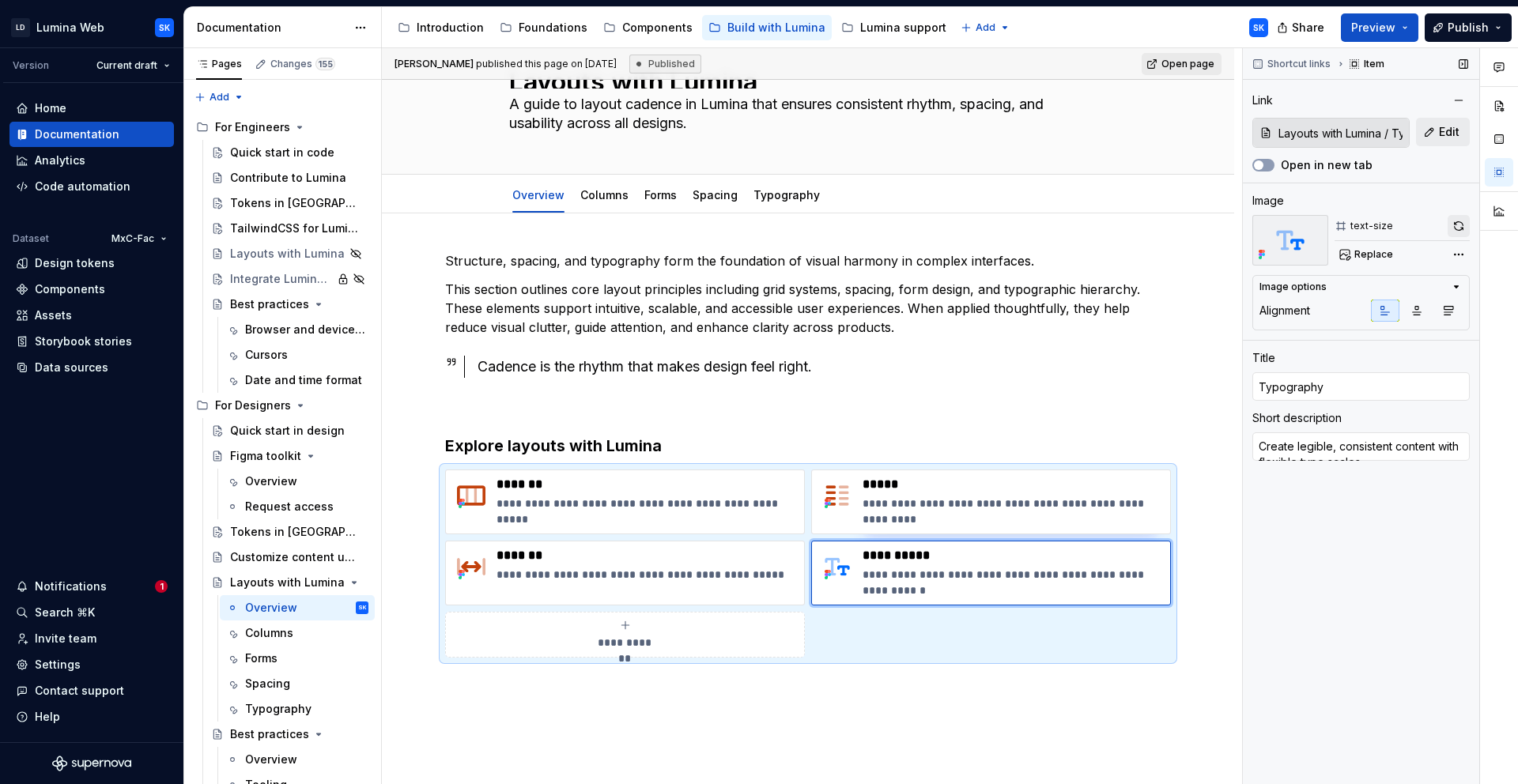
click at [1456, 232] on button "button" at bounding box center [1459, 226] width 22 height 22
click at [990, 510] on p "**********" at bounding box center [1013, 510] width 301 height 31
type textarea "*"
type input "Layouts with Lumina / Forms"
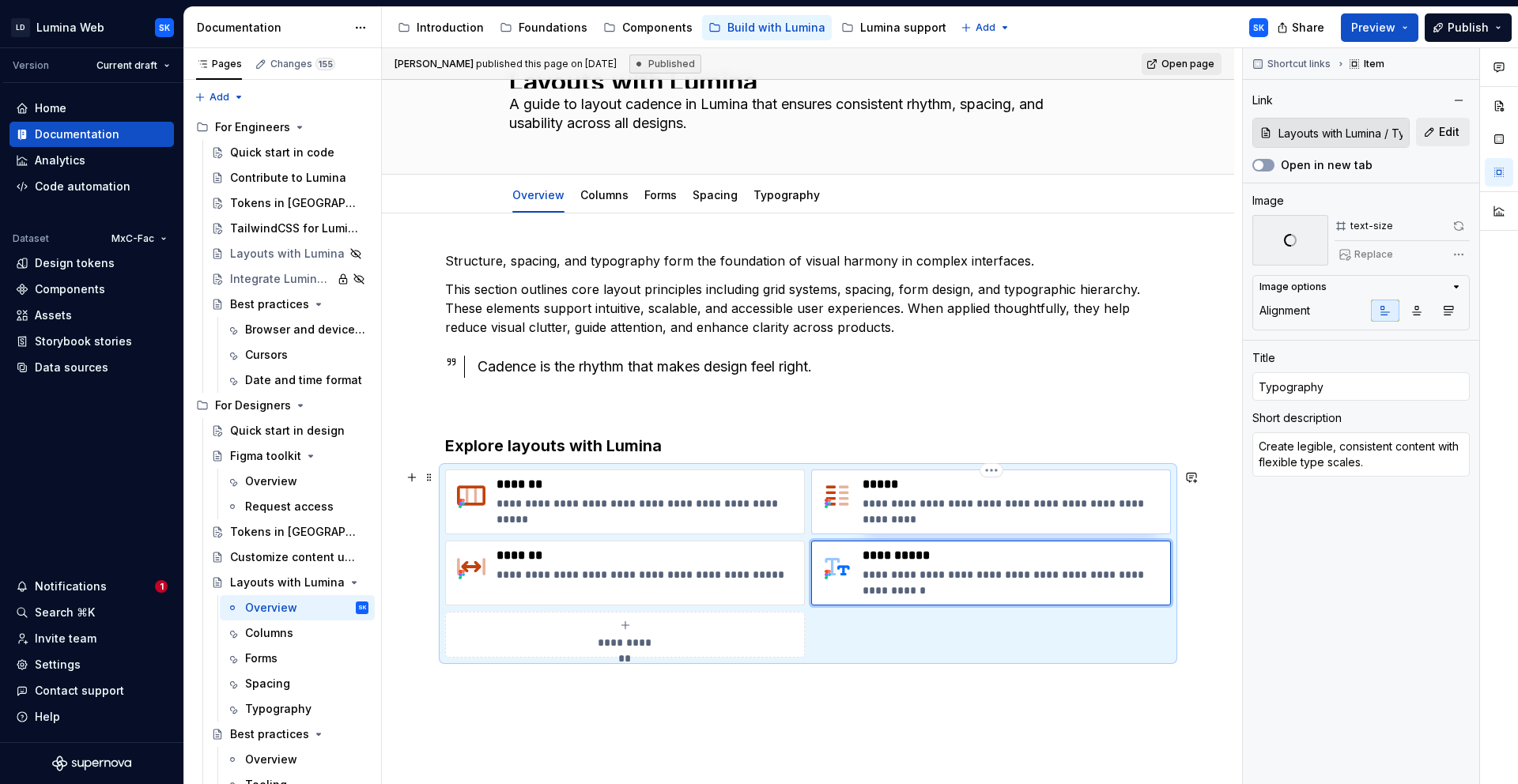
type input "Forms"
type textarea "Design forms that guide users clearly from start to submit."
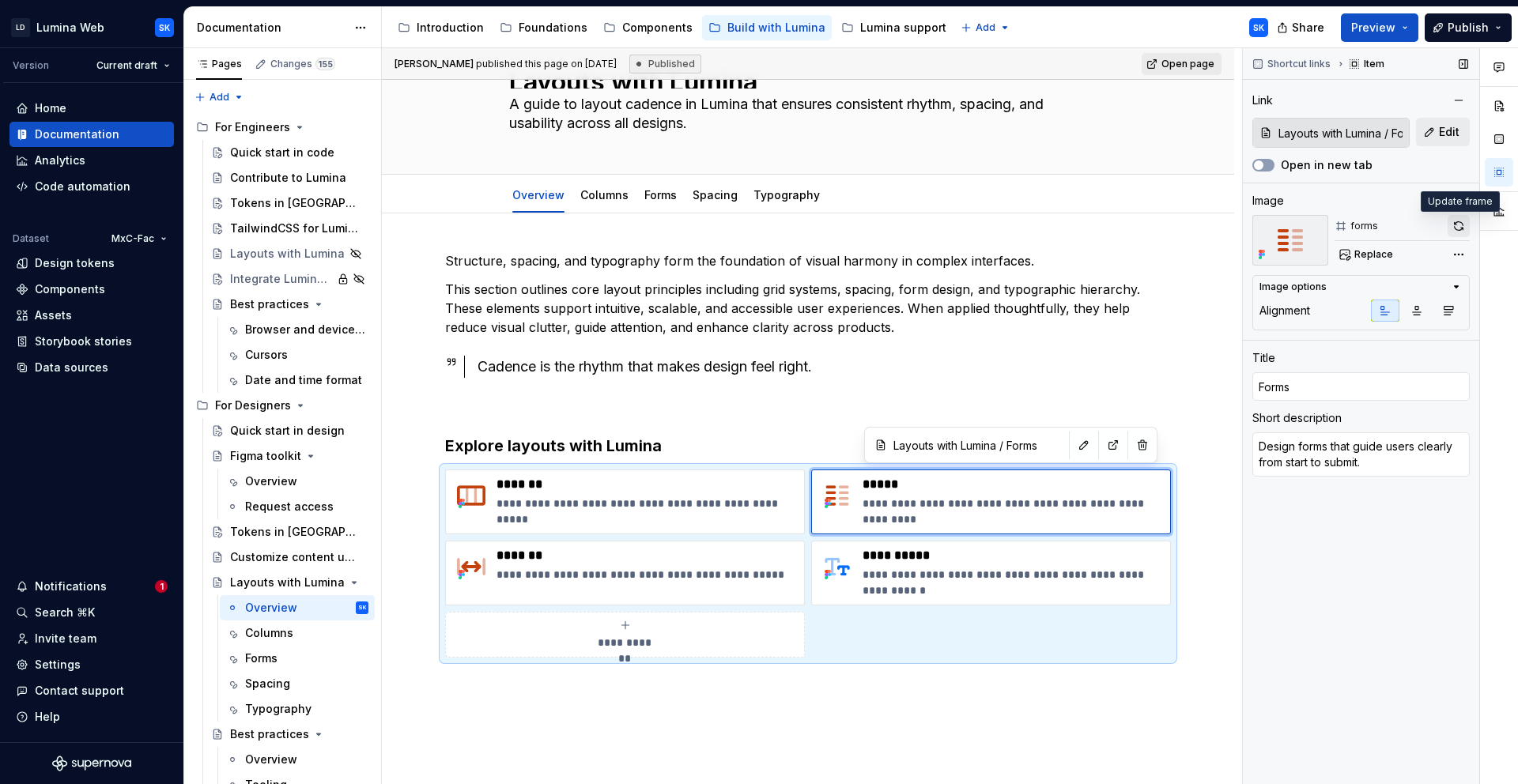
click at [1462, 227] on button "button" at bounding box center [1459, 226] width 22 height 22
click at [685, 501] on p "**********" at bounding box center [647, 503] width 301 height 16
type textarea "*"
type input "Layouts with Lumina / Columns"
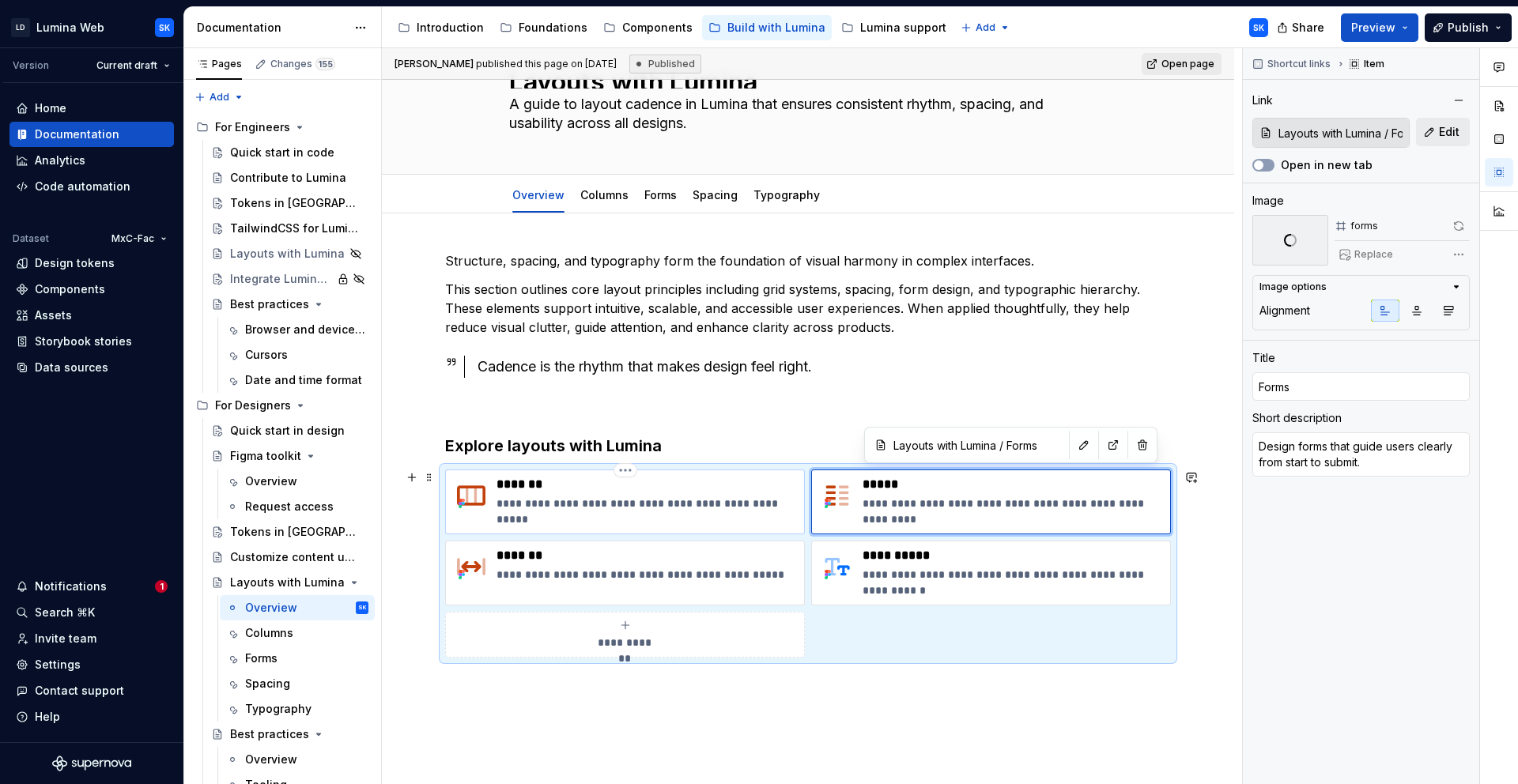
type input "Columns"
type textarea "Organize content in flexible, reusable column patterns."
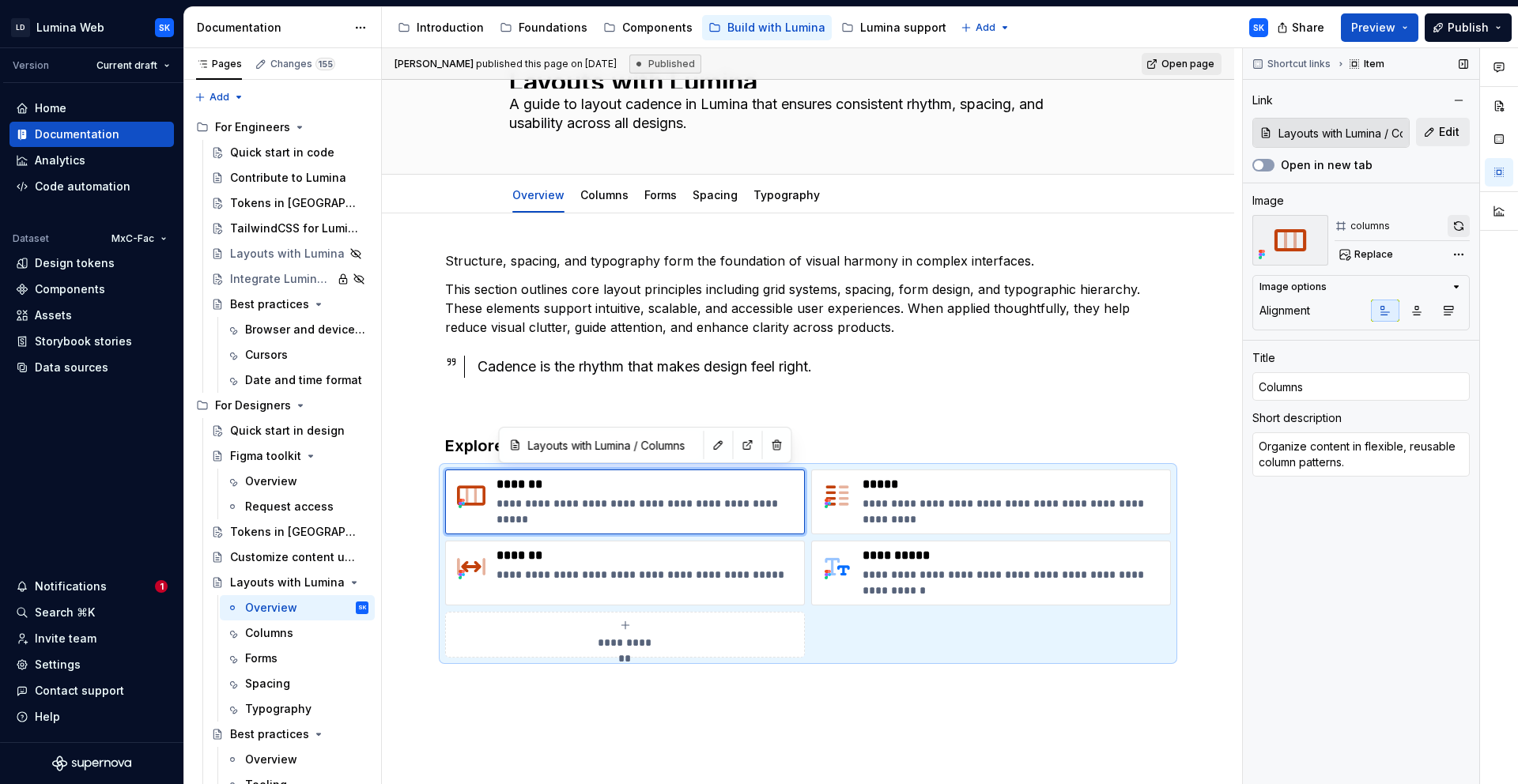
click at [1461, 223] on button "button" at bounding box center [1459, 226] width 22 height 22
click at [595, 578] on p "**********" at bounding box center [647, 574] width 301 height 16
type textarea "*"
type input "Layouts with Lumina / Spacing"
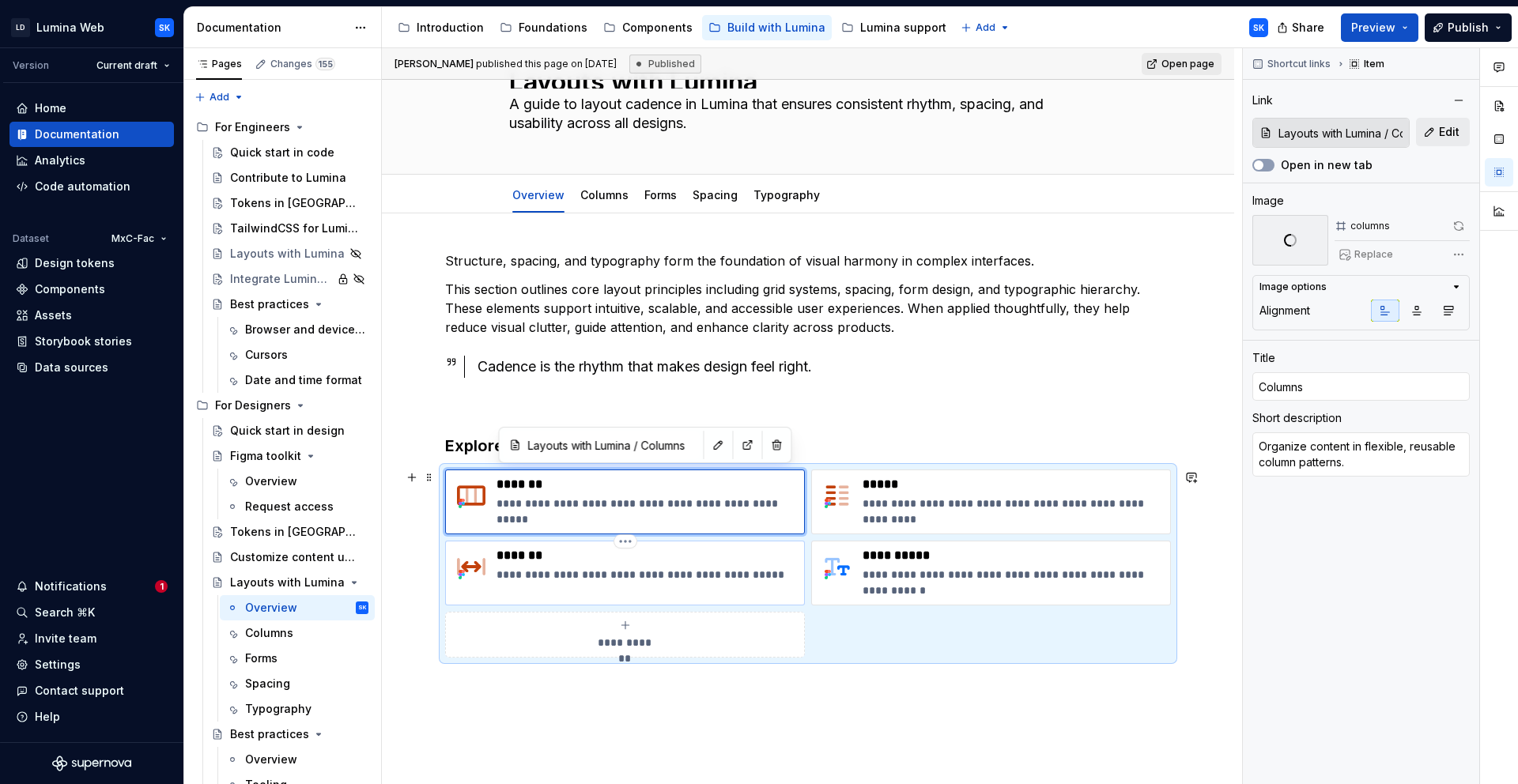
type input "Spacing"
type textarea "Use defined gaps to create clean, legible layouts."
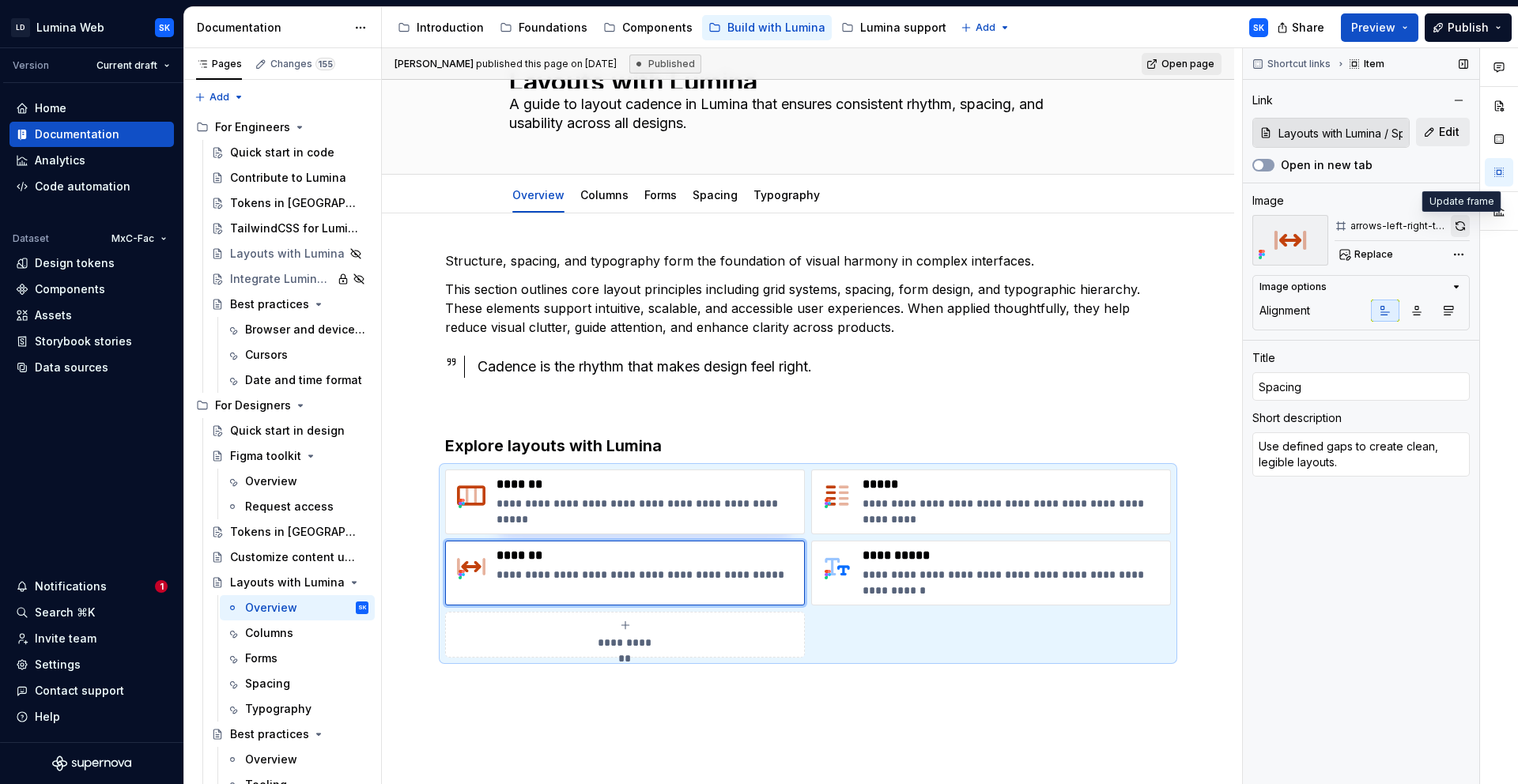
click at [1461, 232] on button "button" at bounding box center [1460, 226] width 19 height 22
click at [830, 362] on div "Cadence is the rhythm that makes design feel right." at bounding box center [824, 367] width 694 height 22
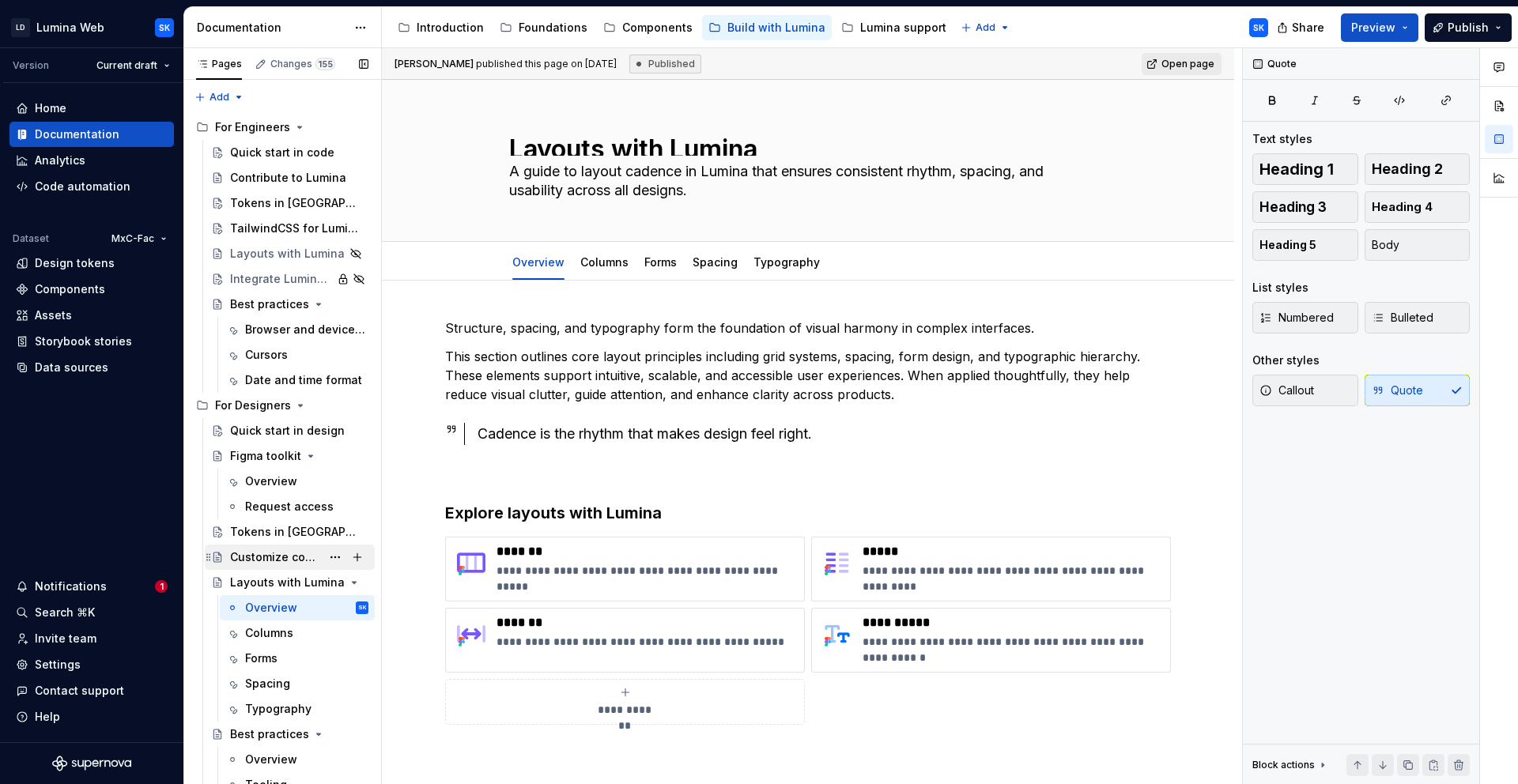
scroll to position [60, 0]
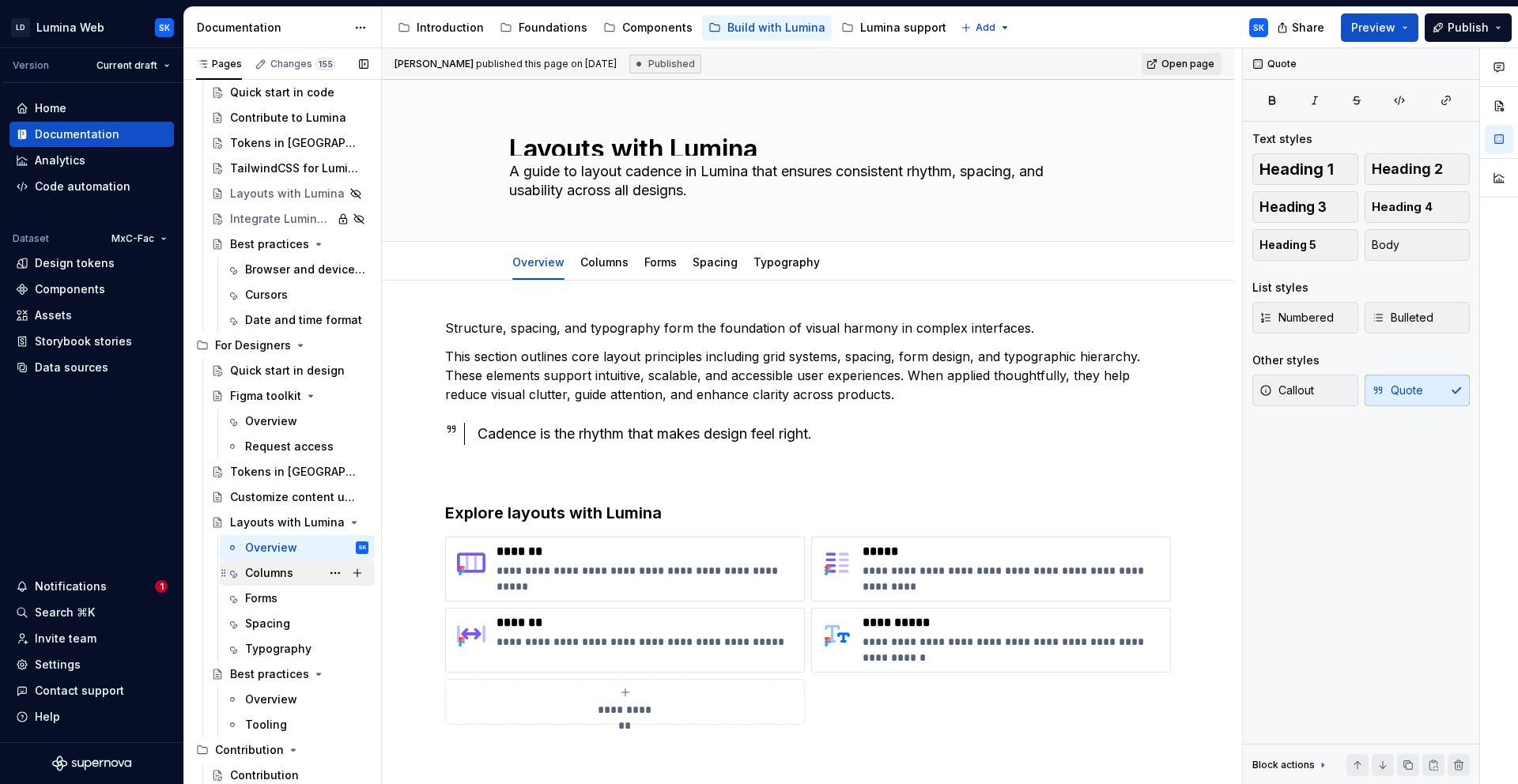
click at [277, 574] on div "Columns" at bounding box center [269, 572] width 48 height 16
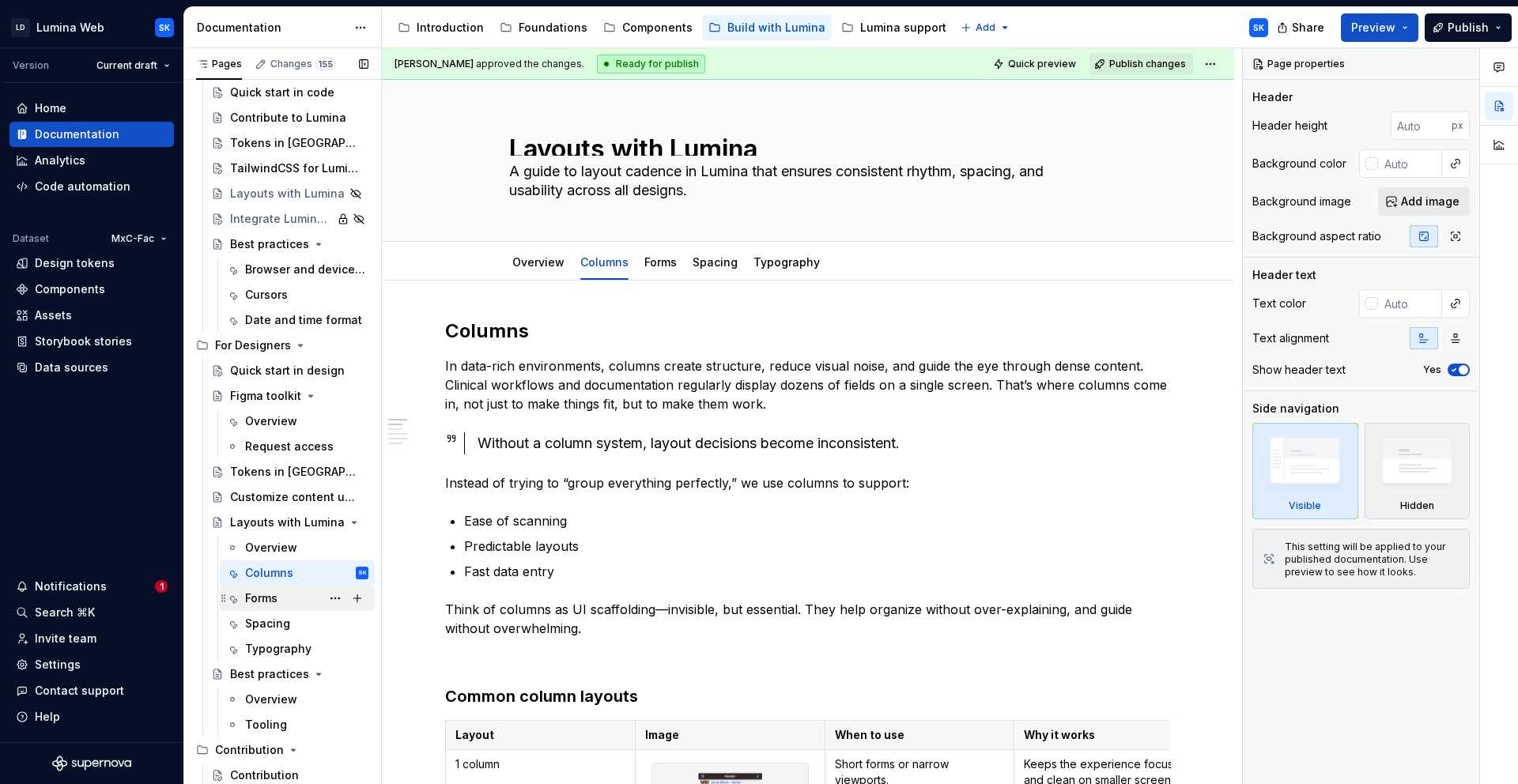
click at [254, 601] on div "Forms" at bounding box center [261, 598] width 32 height 16
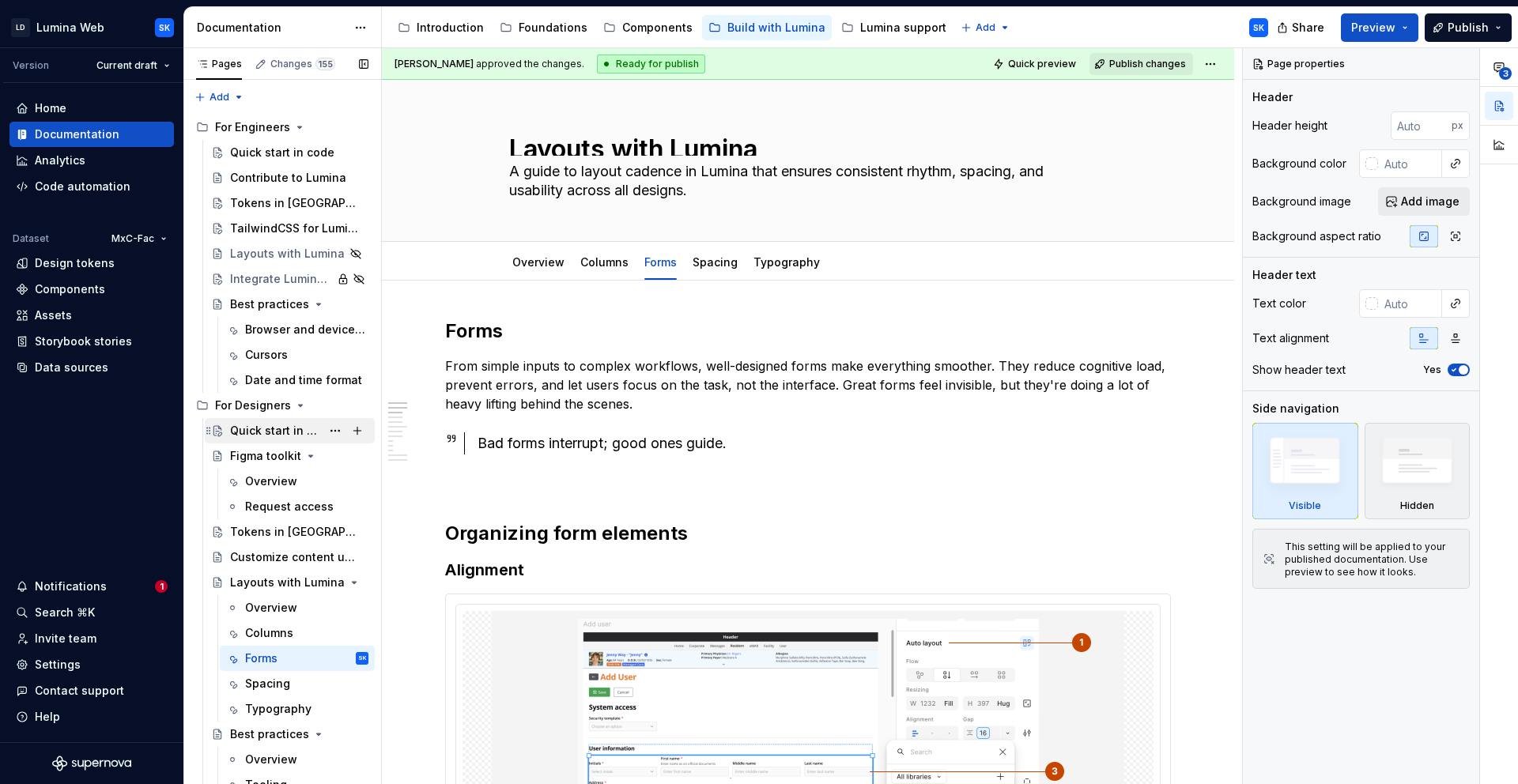
click at [286, 427] on div "Quick start in design" at bounding box center [275, 431] width 91 height 16
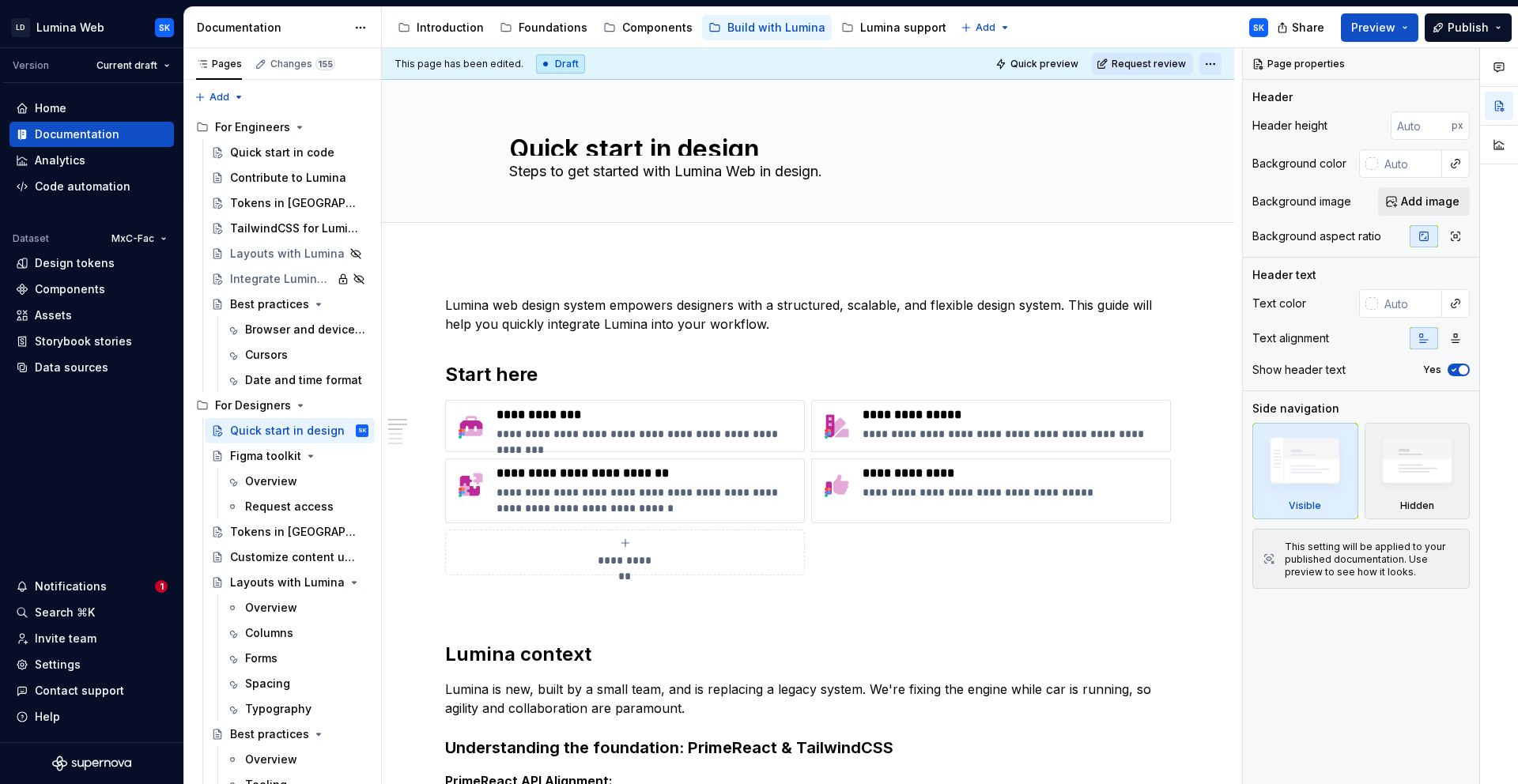
click at [1199, 62] on html "LD Lumina Web SK Version Current draft Home Documentation Analytics Code automa…" at bounding box center [759, 392] width 1518 height 784
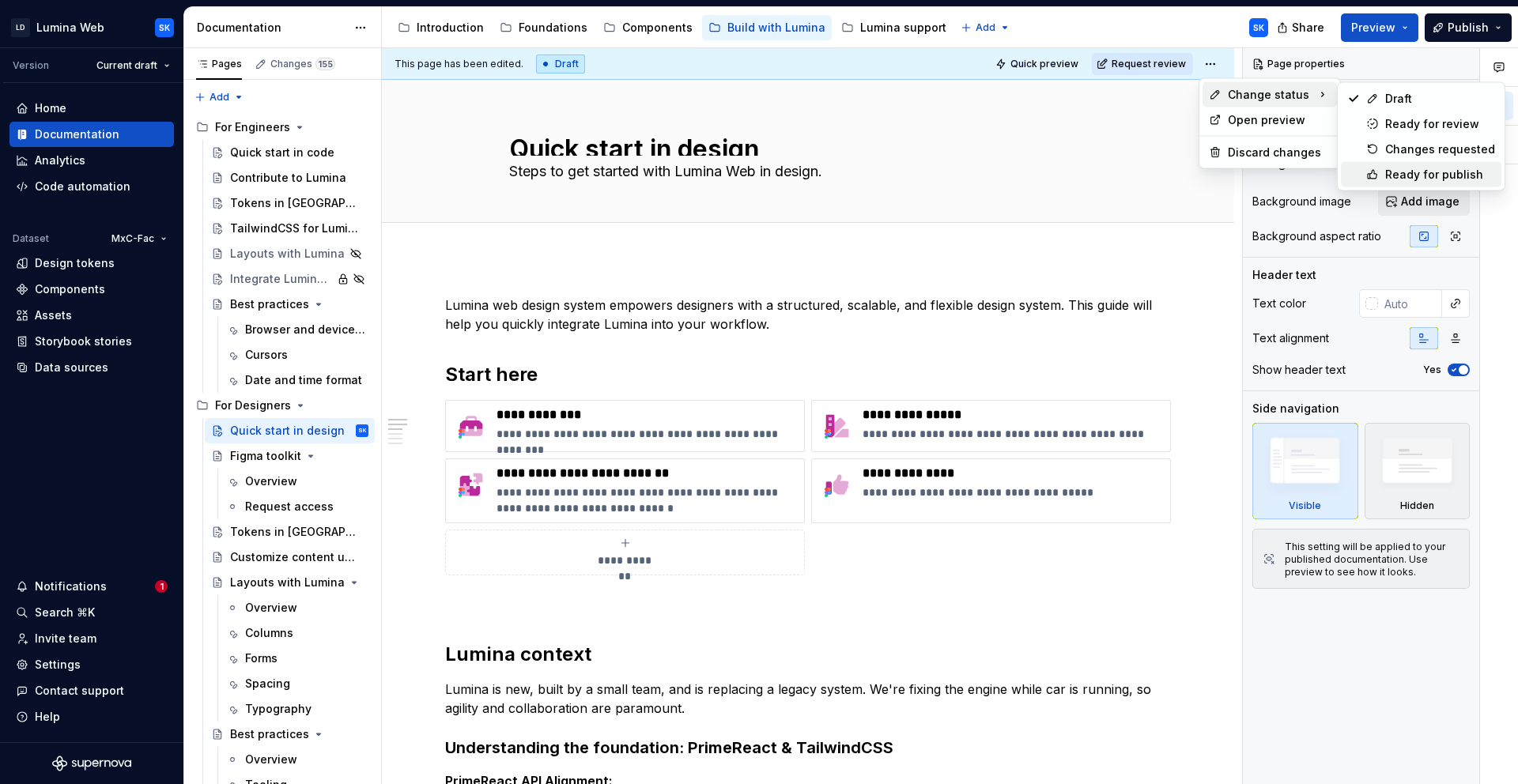
click at [1418, 165] on div "Ready for publish" at bounding box center [1421, 175] width 161 height 25
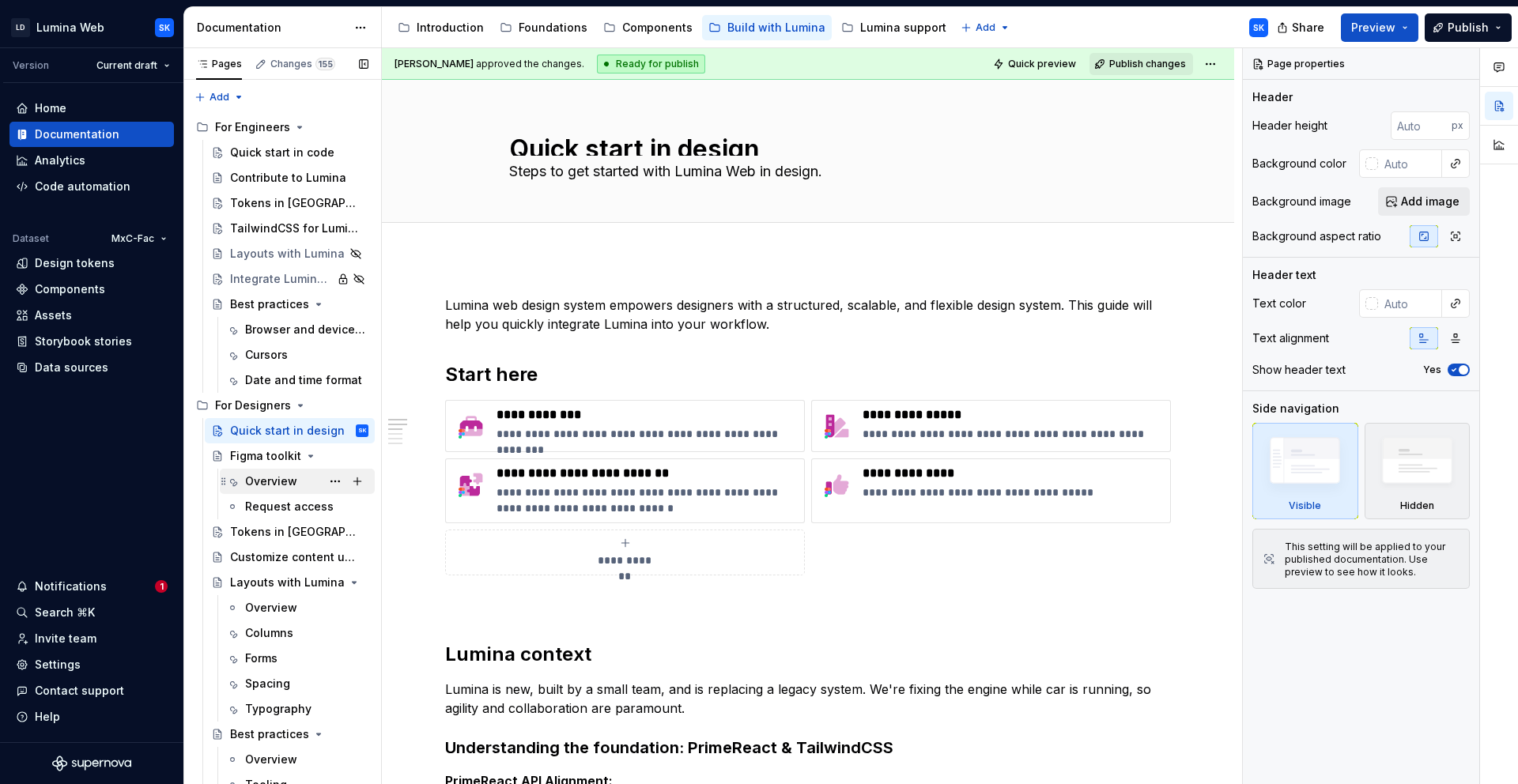
click at [275, 478] on div "Overview" at bounding box center [270, 481] width 52 height 16
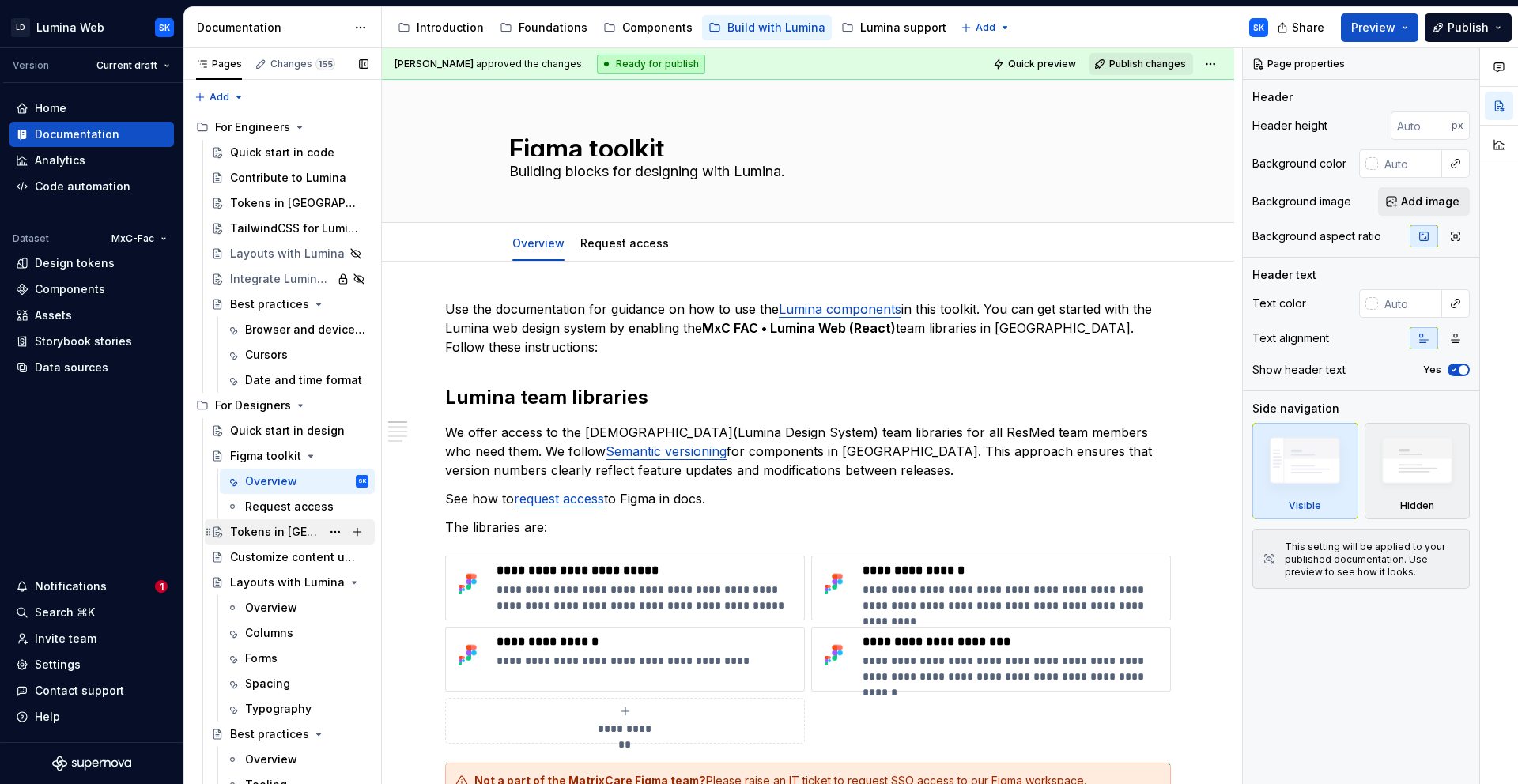
click at [280, 537] on div "Tokens in [GEOGRAPHIC_DATA]" at bounding box center [275, 532] width 91 height 16
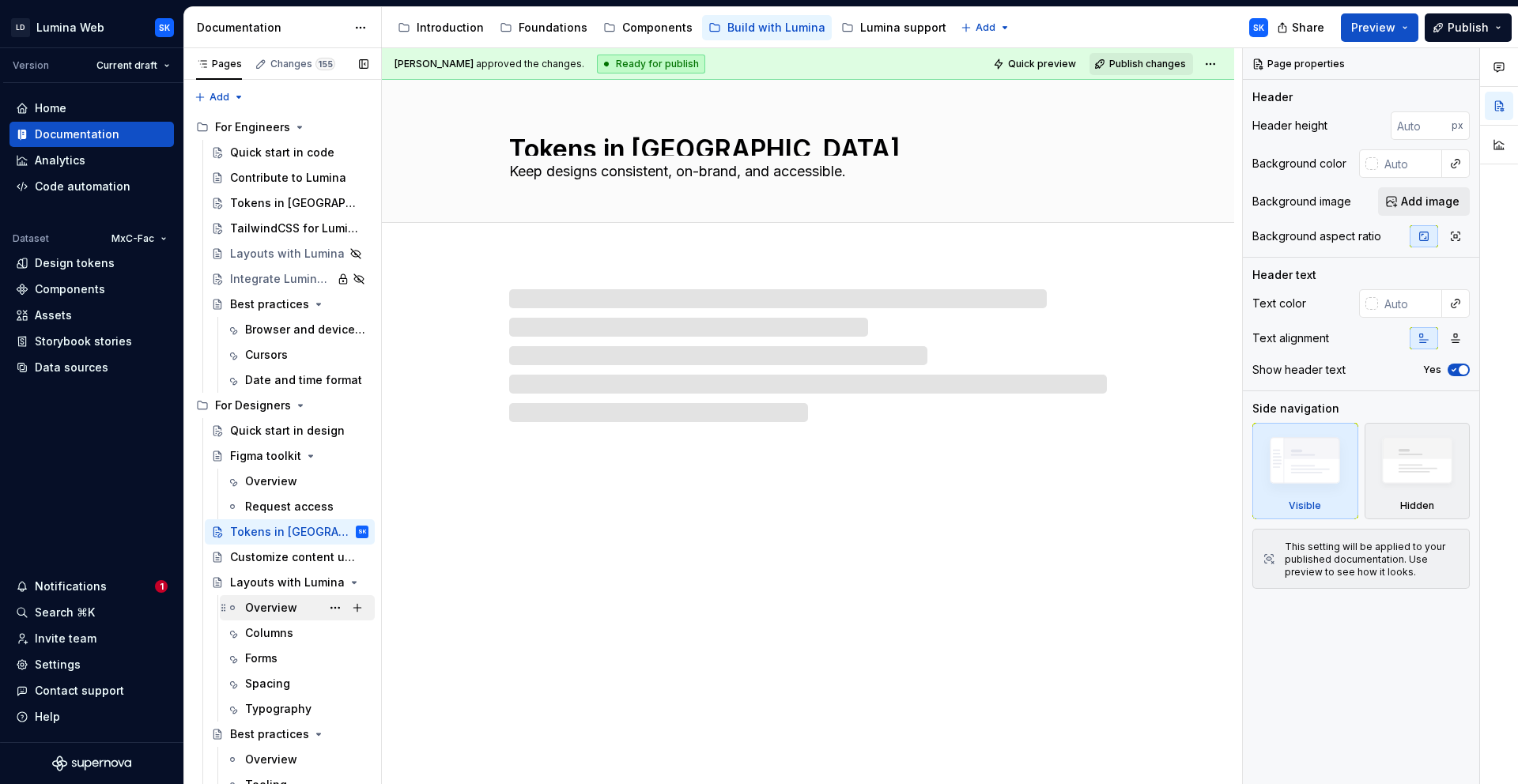
click at [276, 603] on div "Overview" at bounding box center [270, 607] width 52 height 16
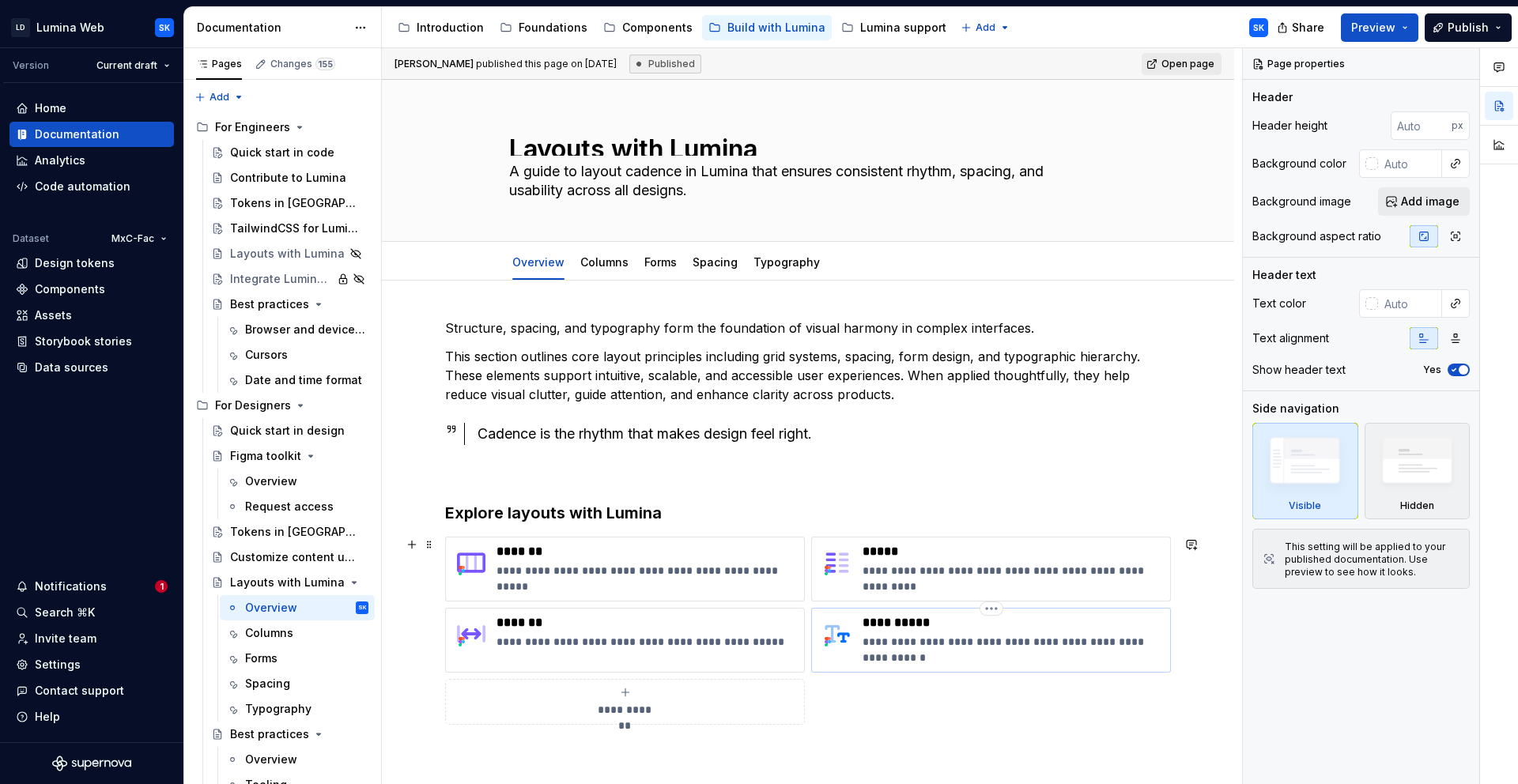
click at [947, 619] on p "**********" at bounding box center [1013, 623] width 301 height 16
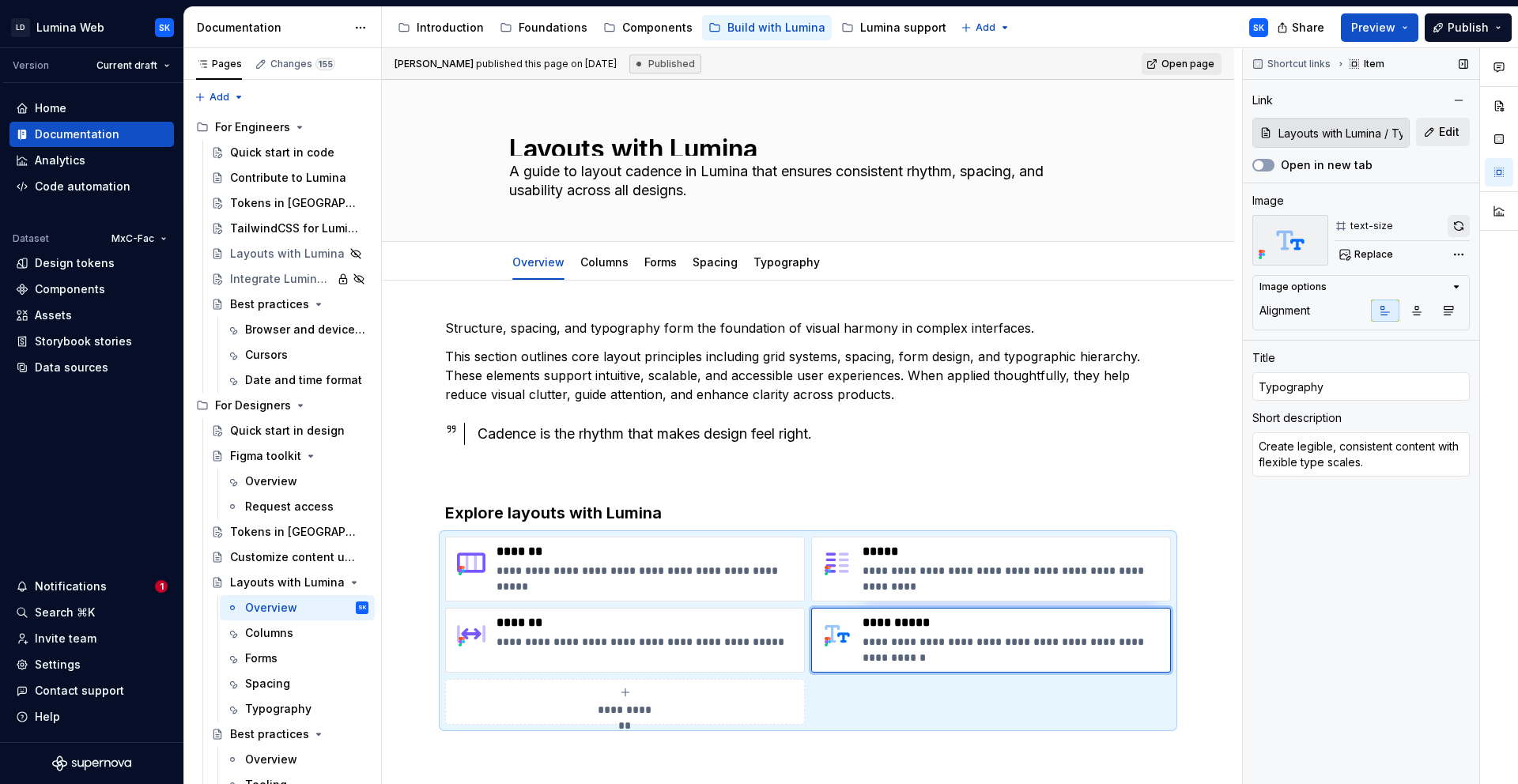
click at [1453, 228] on button "button" at bounding box center [1459, 226] width 22 height 22
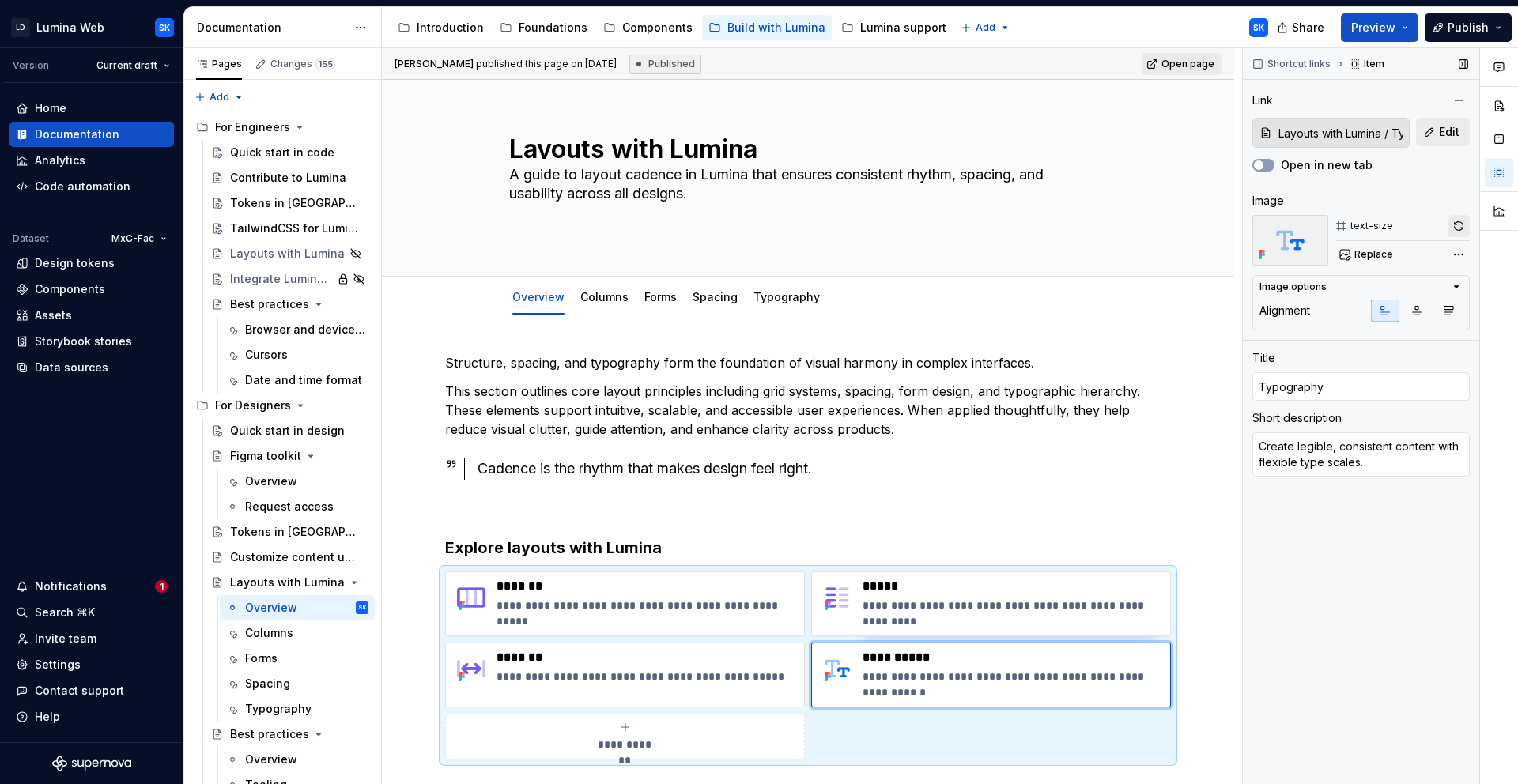
click at [1459, 228] on button "button" at bounding box center [1459, 226] width 22 height 22
click at [1461, 226] on button "button" at bounding box center [1459, 226] width 22 height 22
click at [1366, 256] on span "Replace" at bounding box center [1374, 254] width 39 height 13
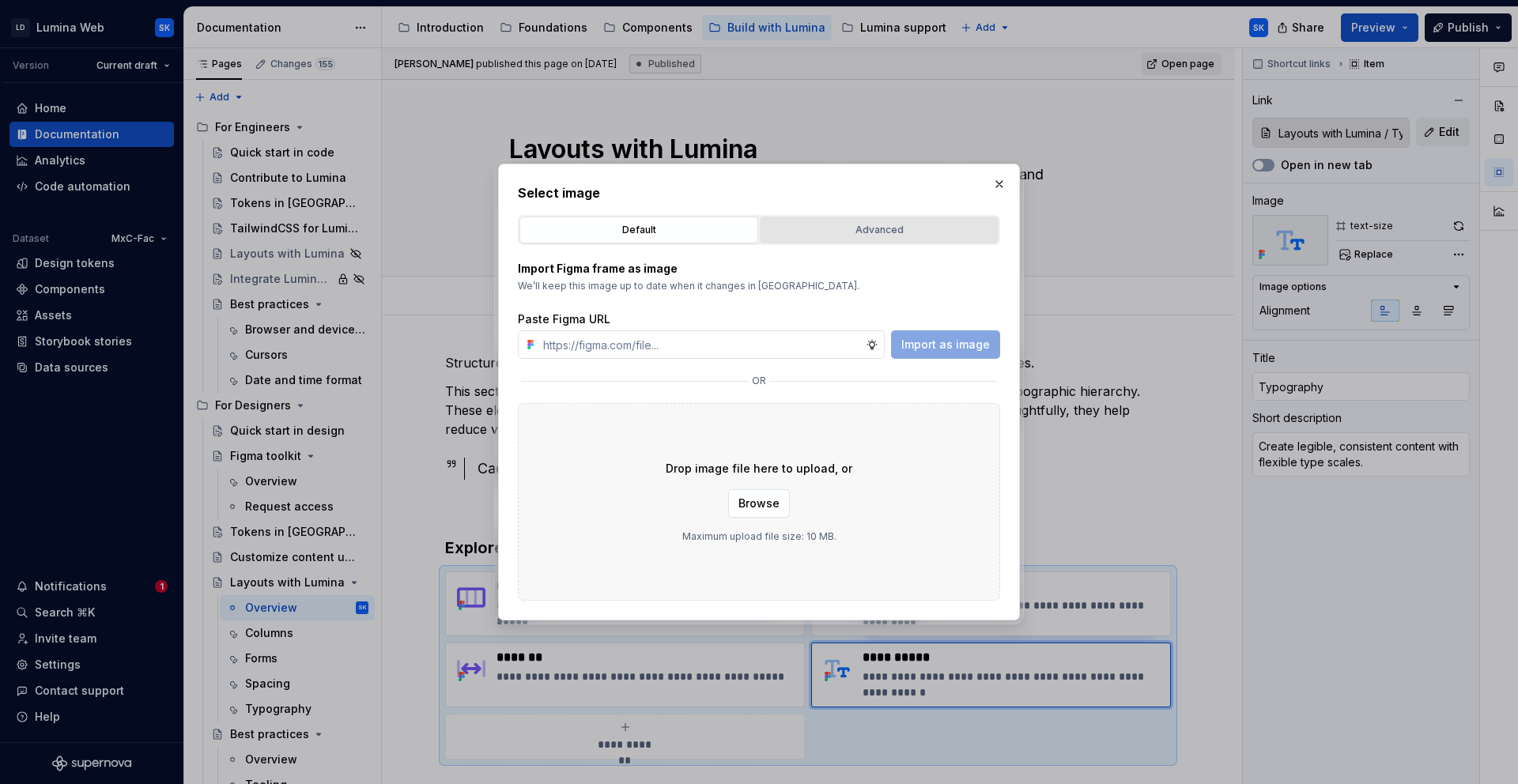
click at [920, 224] on div "Advanced" at bounding box center [880, 229] width 228 height 16
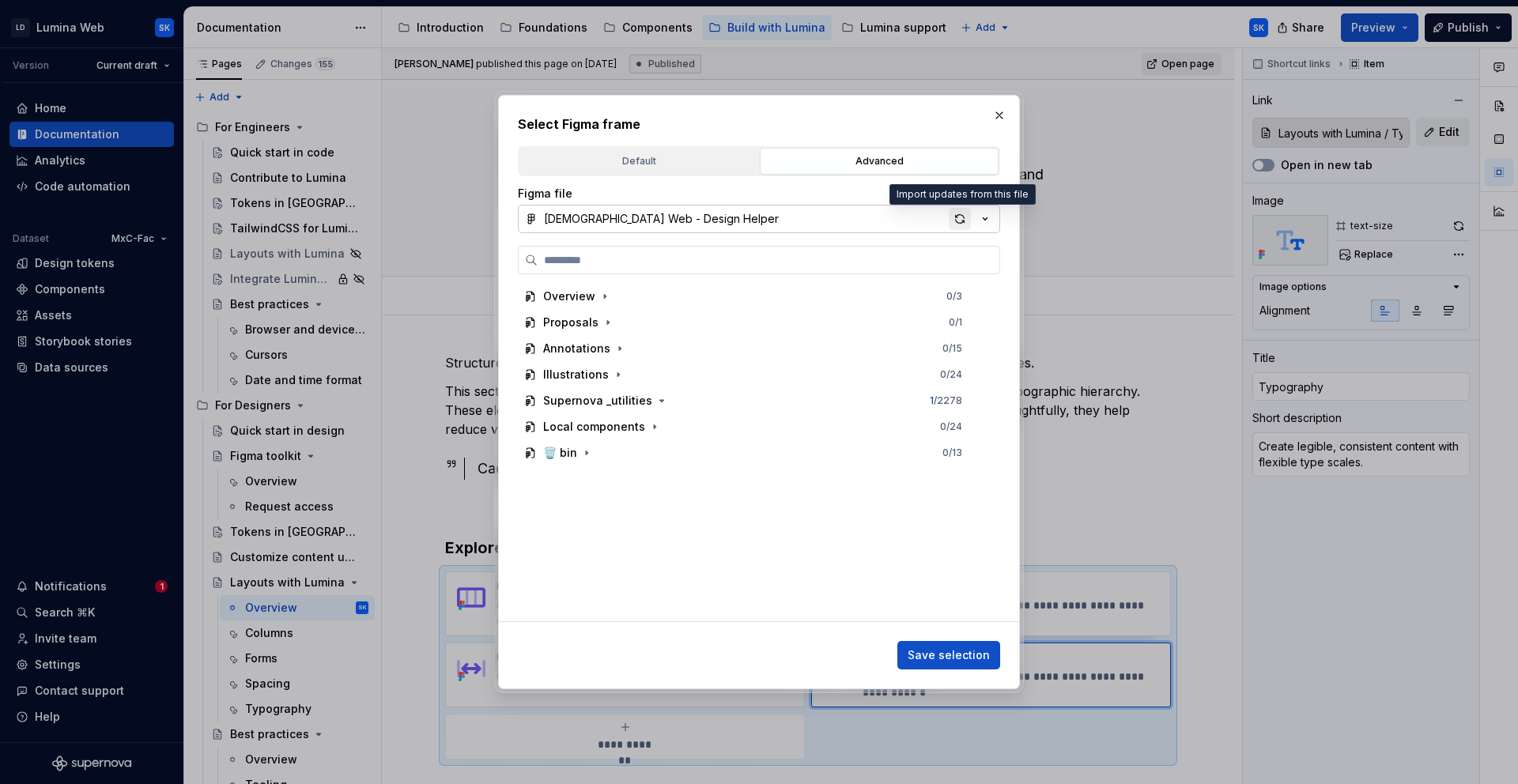
click at [957, 222] on div "button" at bounding box center [960, 219] width 22 height 22
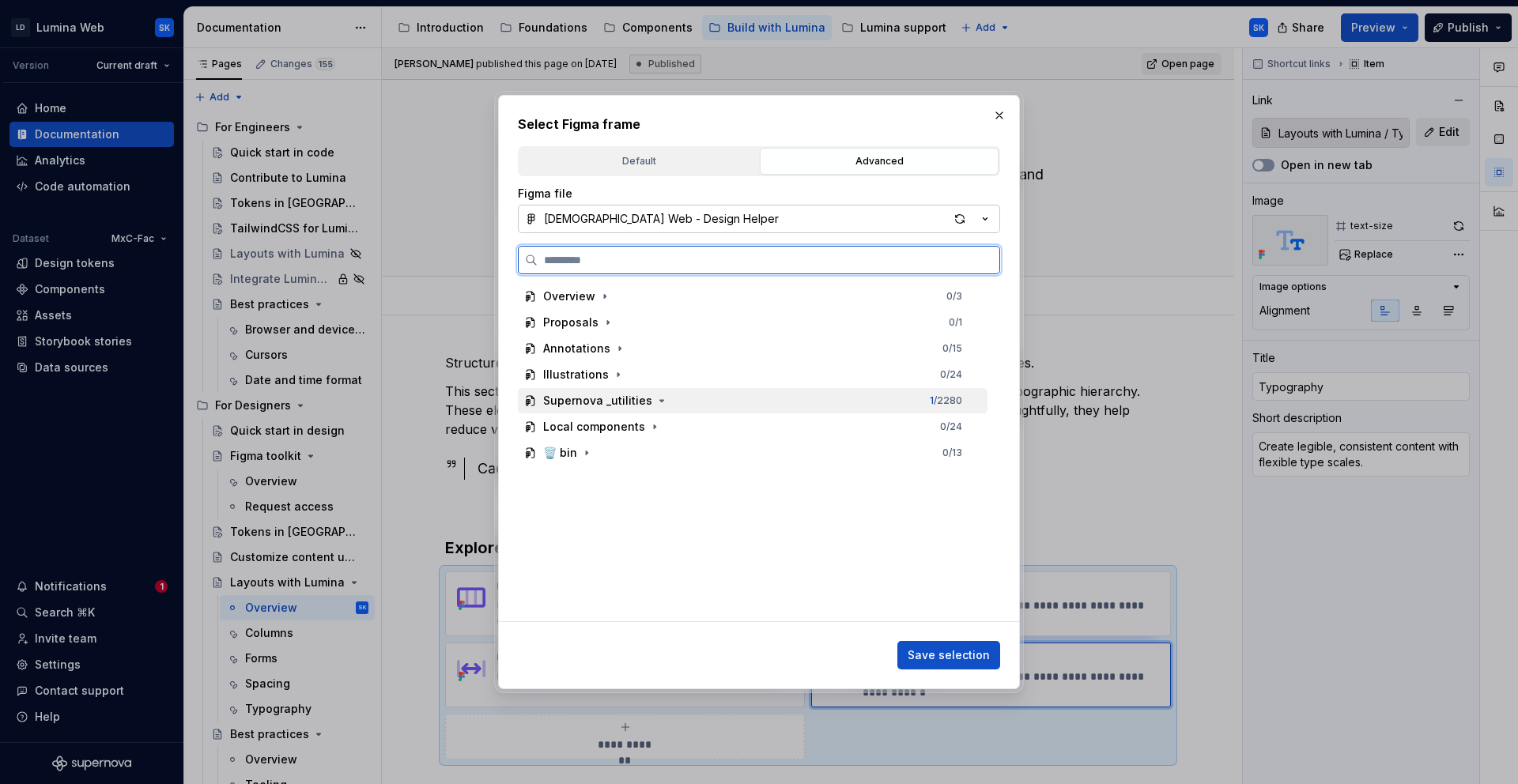
click at [666, 409] on div "Supernova _utilities 1 / 2280" at bounding box center [752, 401] width 470 height 25
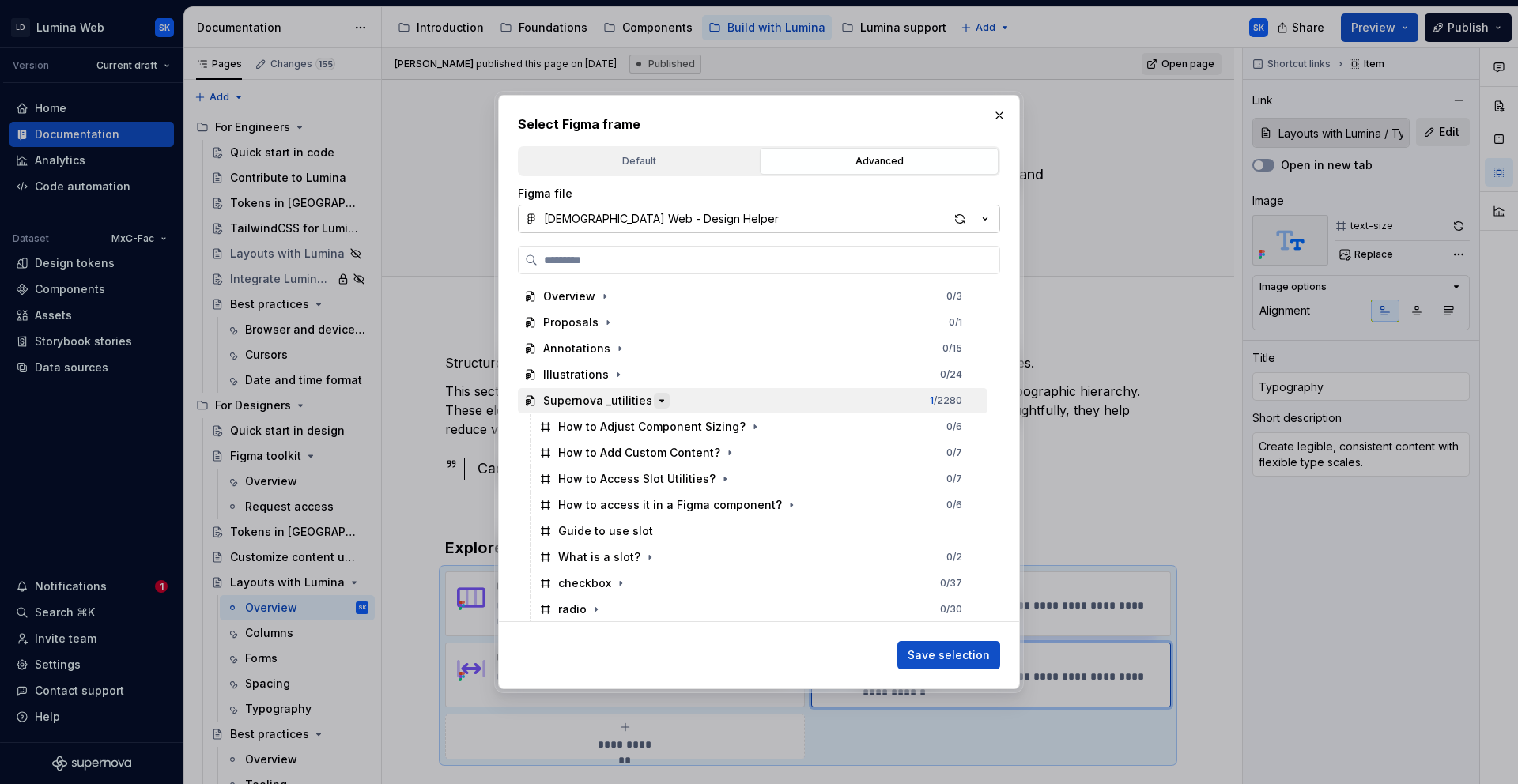
click at [656, 403] on icon "button" at bounding box center [661, 400] width 13 height 13
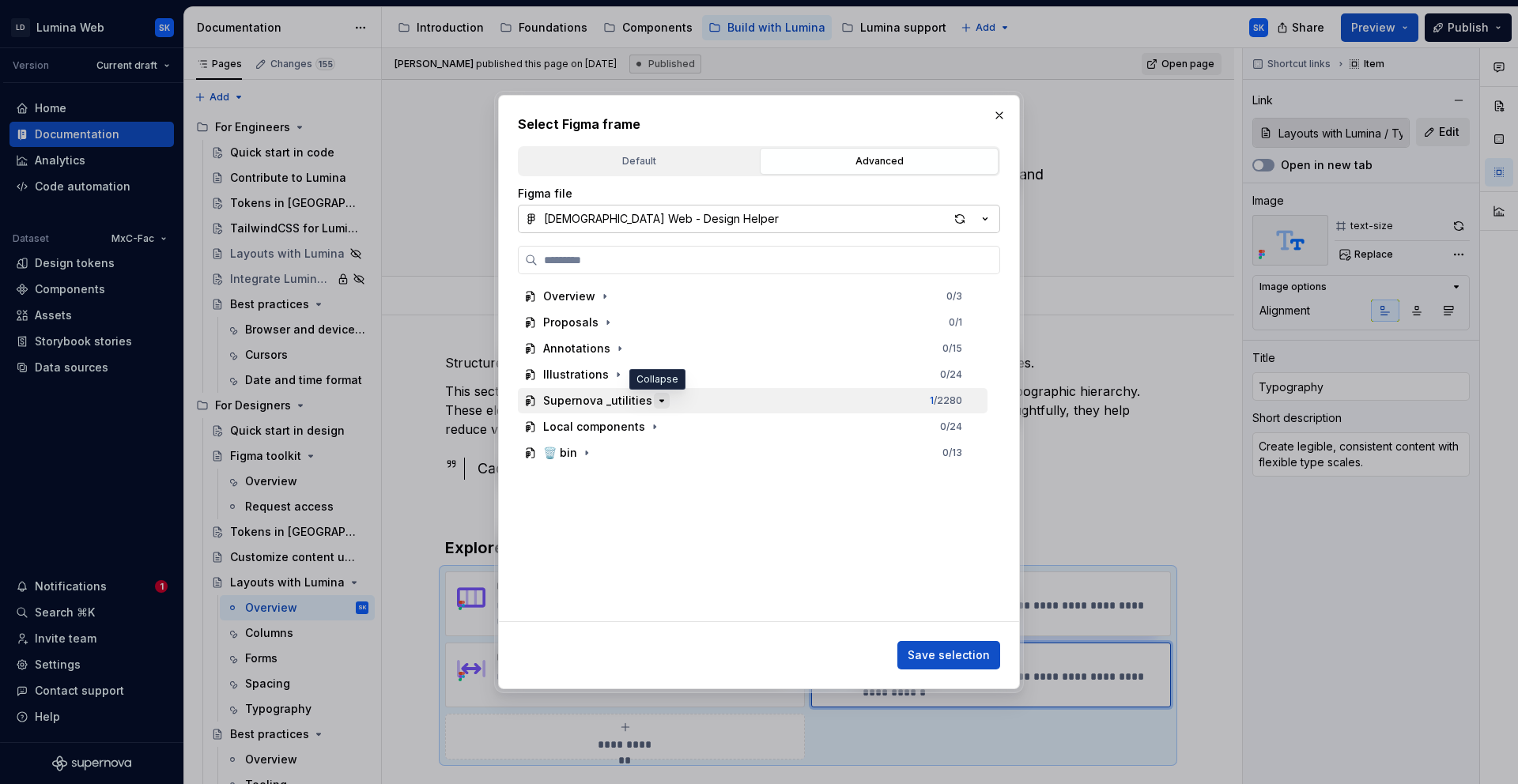
click at [659, 403] on icon "button" at bounding box center [661, 400] width 13 height 13
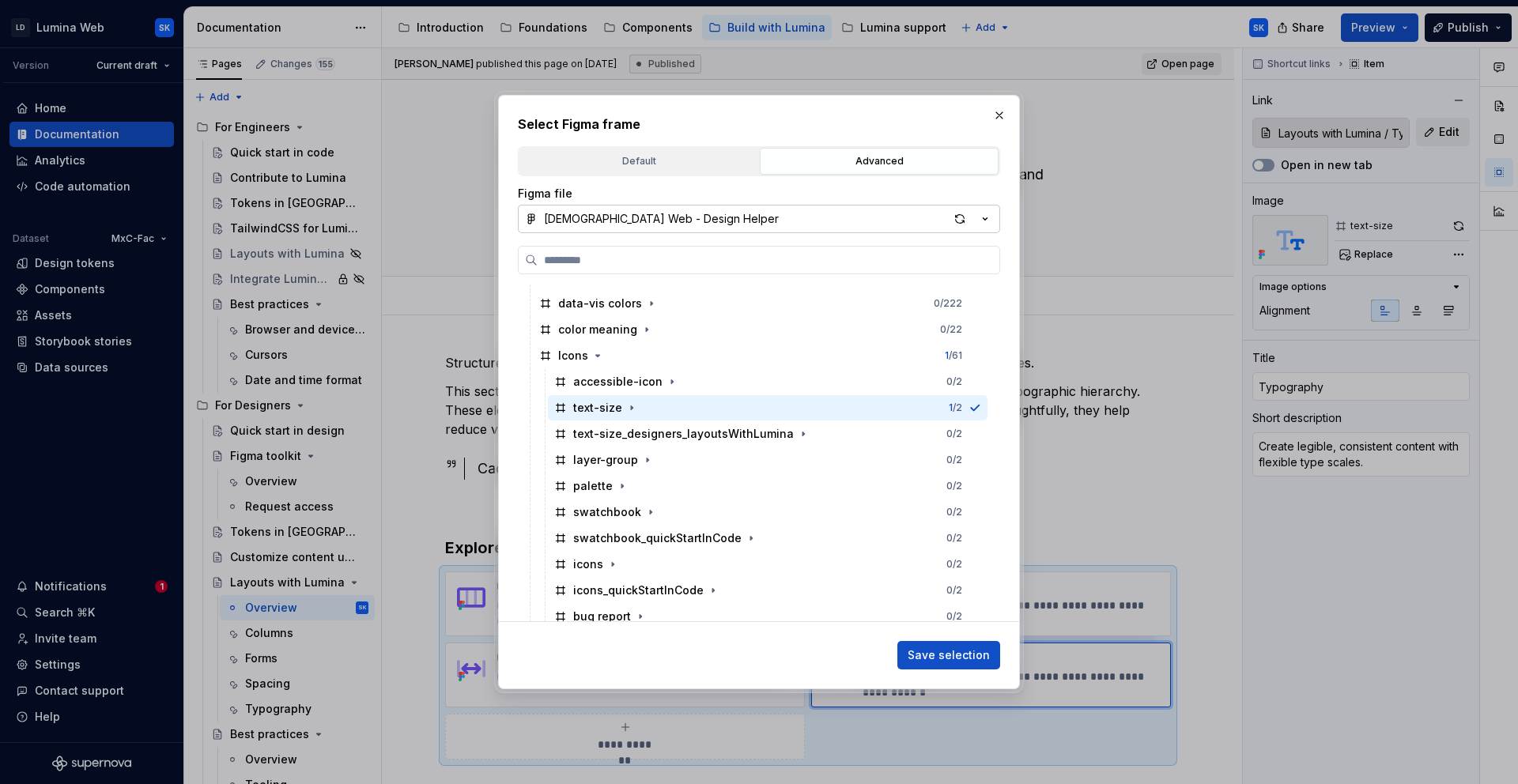
scroll to position [1247, 0]
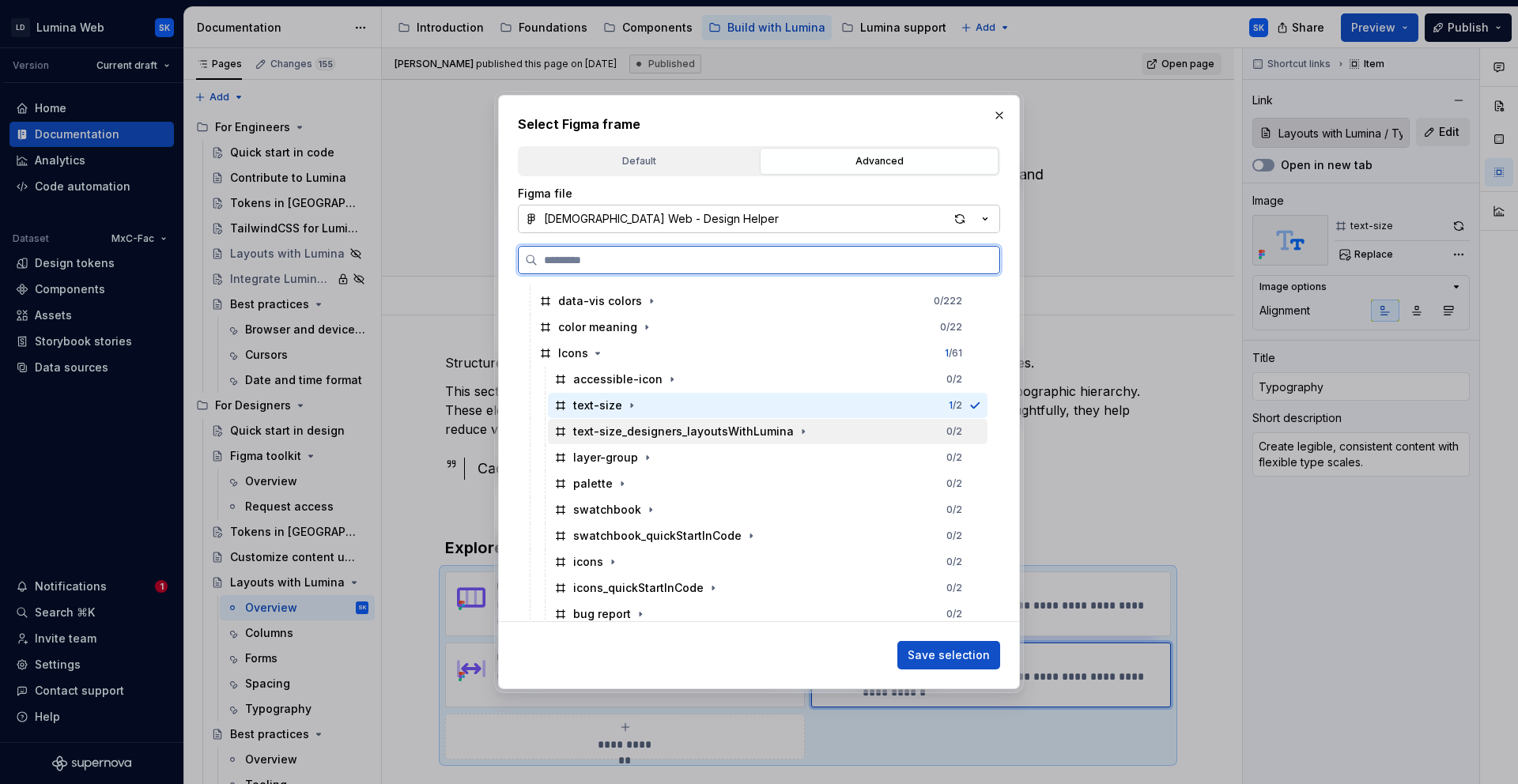
click at [813, 435] on div "text-size_designers_layoutsWithLumina 0 / 2" at bounding box center [767, 431] width 439 height 25
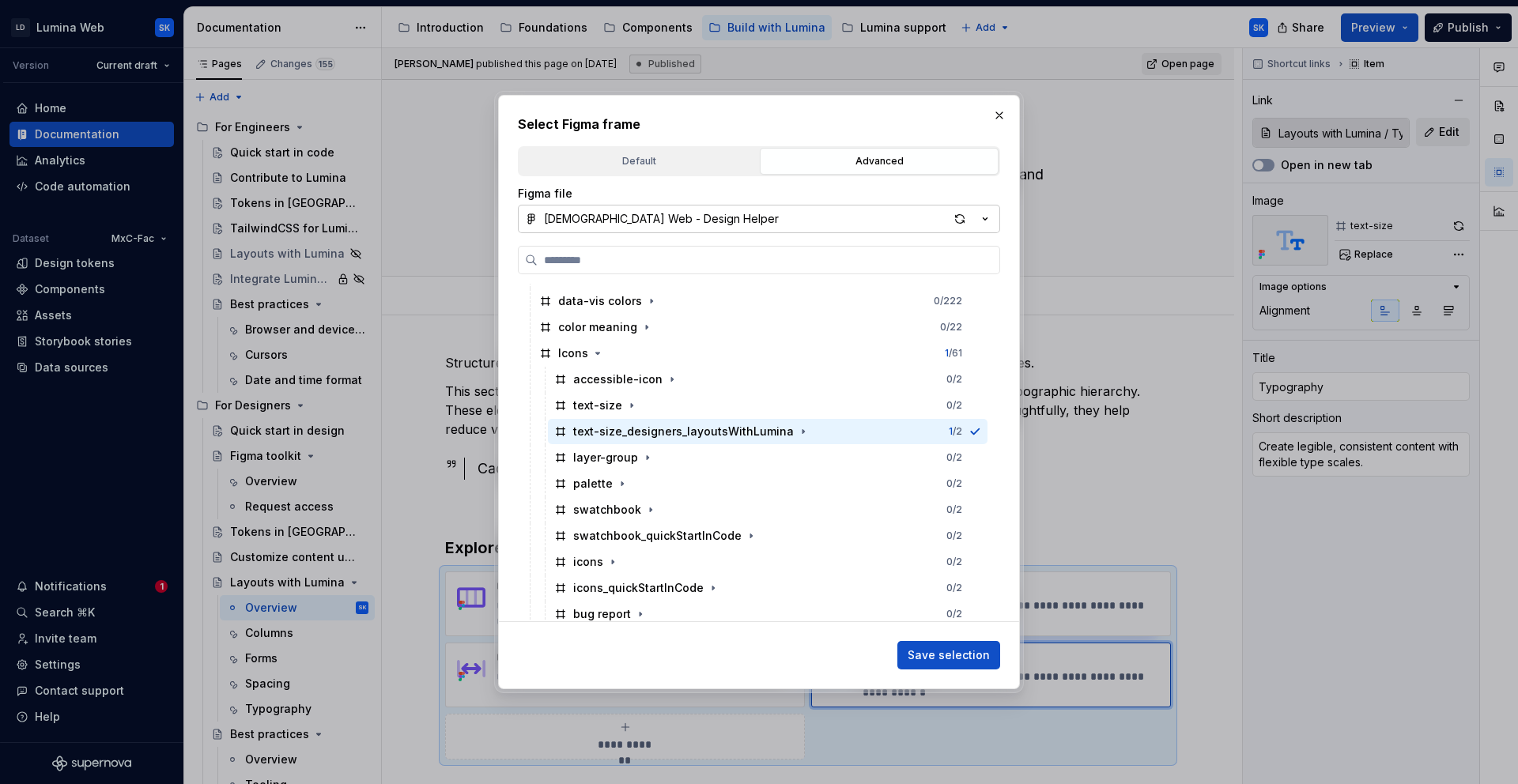
drag, startPoint x: 963, startPoint y: 645, endPoint x: 1029, endPoint y: 642, distance: 66.1
click at [963, 645] on button "Save selection" at bounding box center [949, 655] width 103 height 28
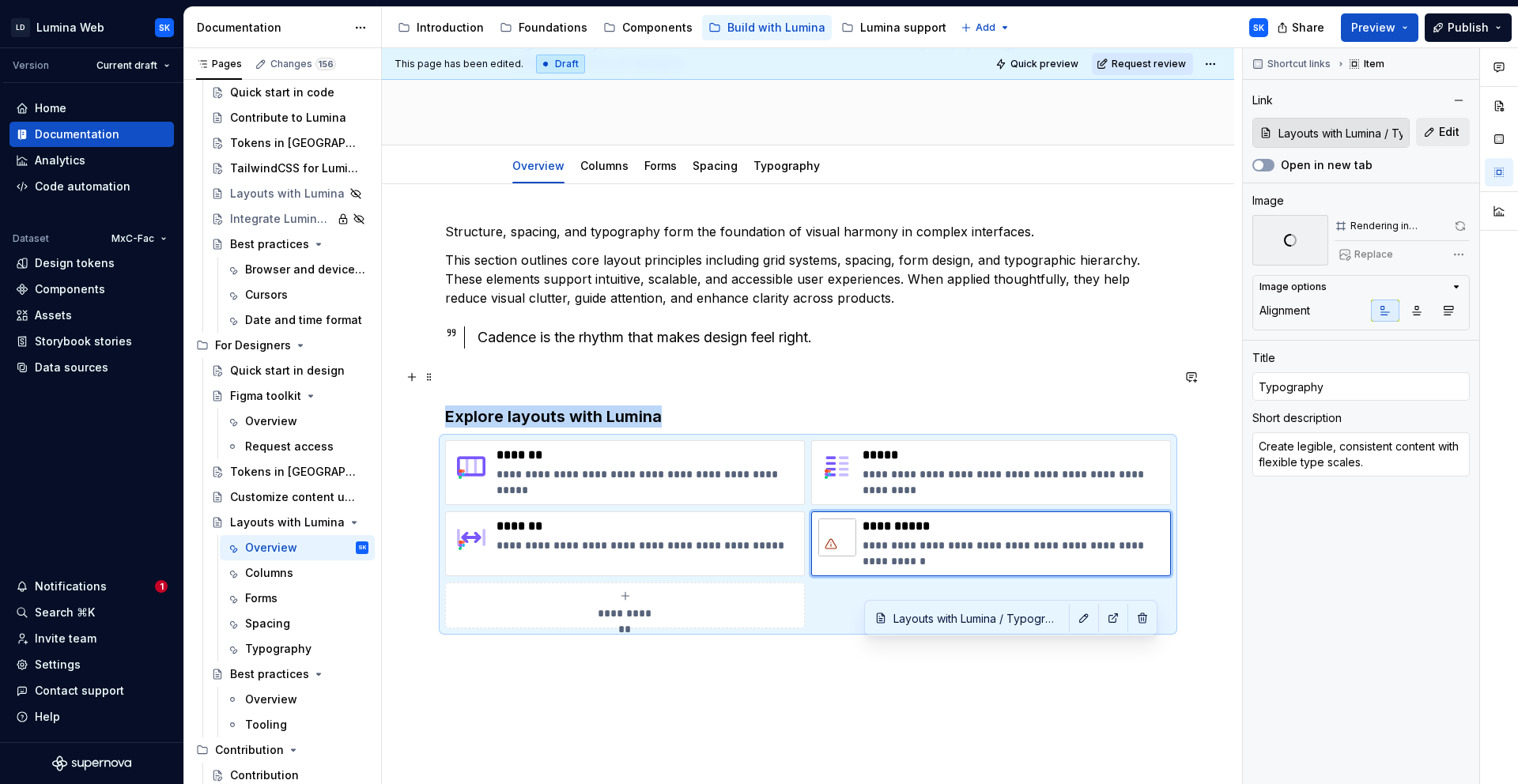
scroll to position [0, 0]
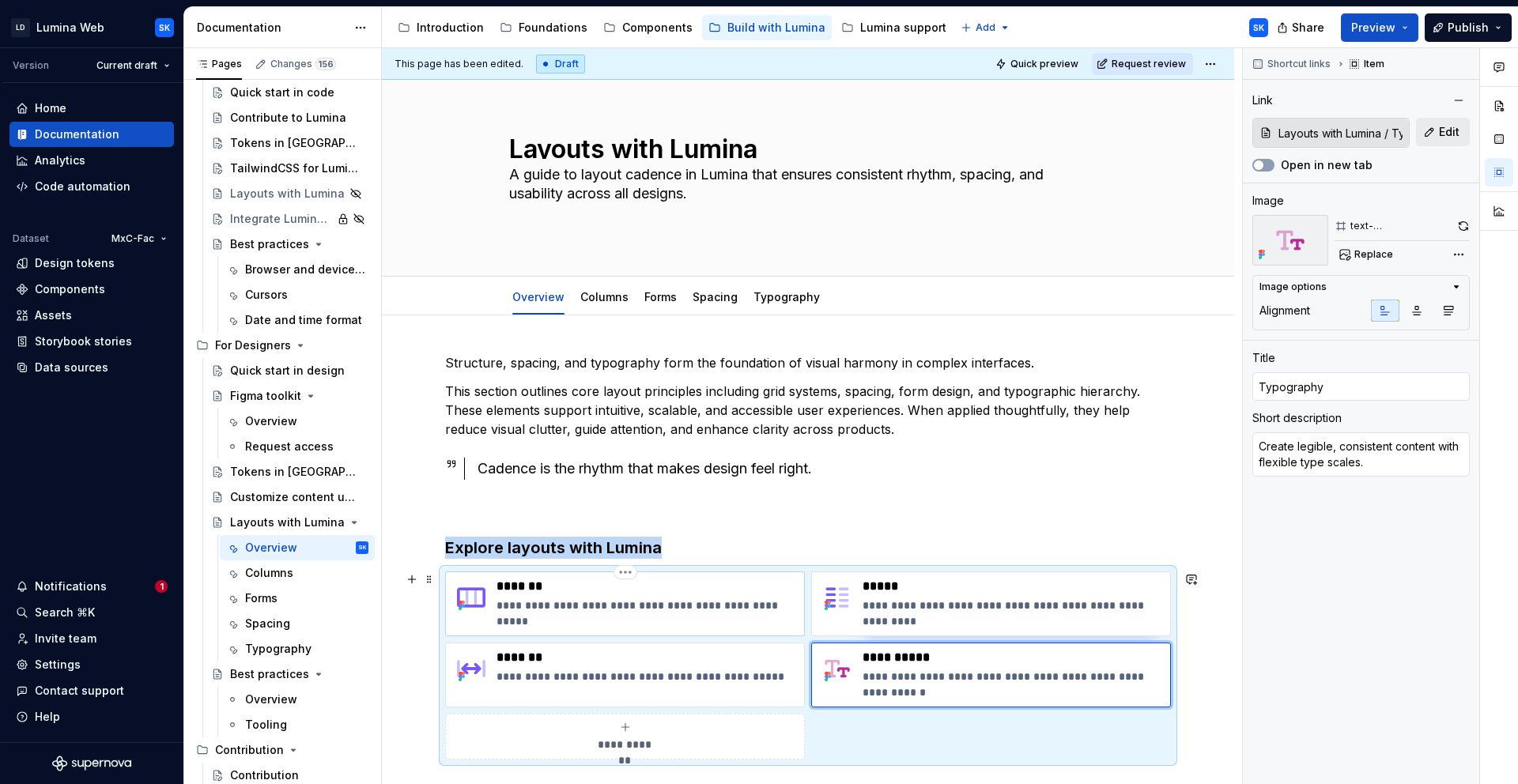
click at [758, 605] on p "**********" at bounding box center [647, 605] width 301 height 16
type textarea "*"
type input "Layouts with Lumina / Columns"
type input "Columns"
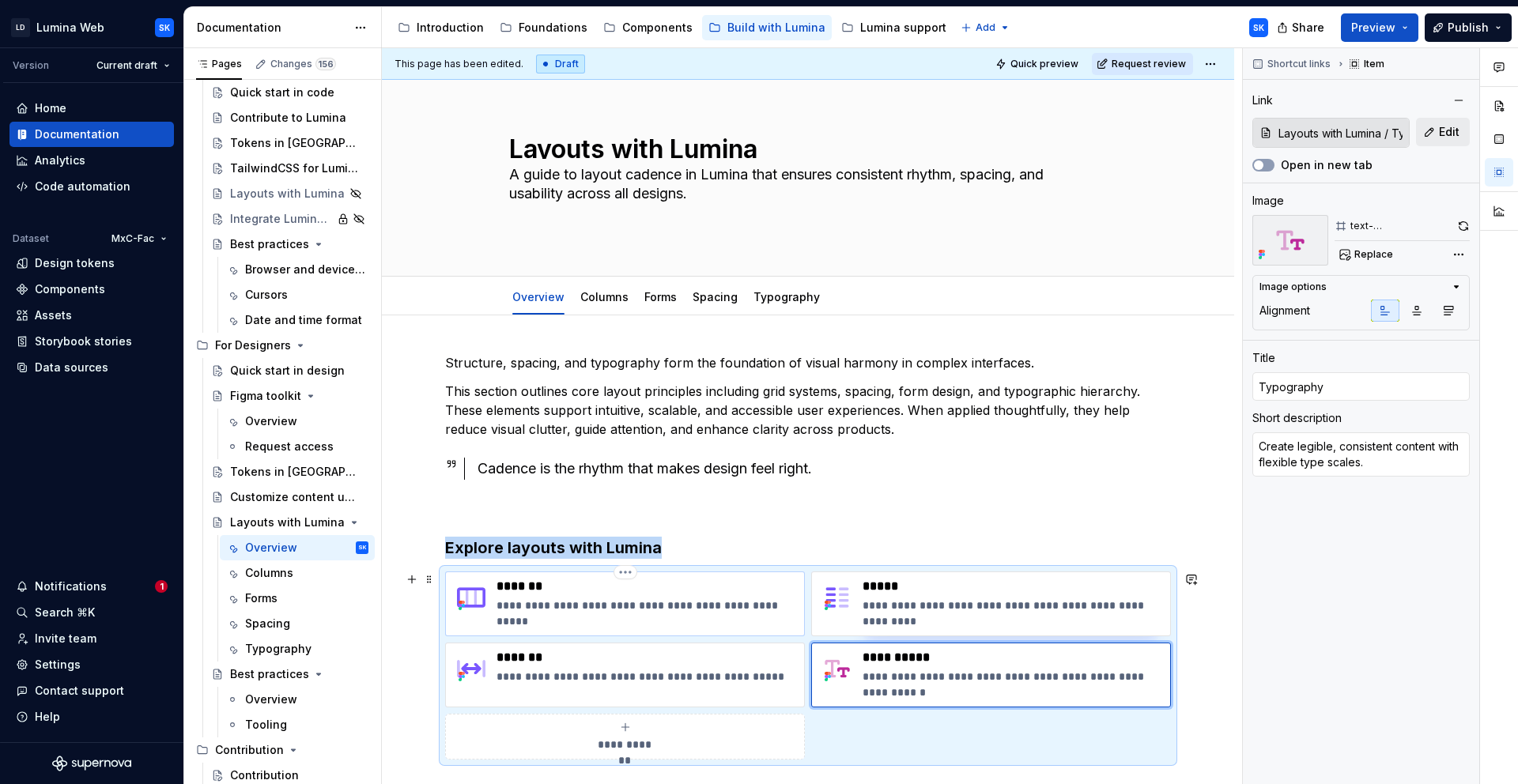
type textarea "Organize content in flexible, reusable column patterns."
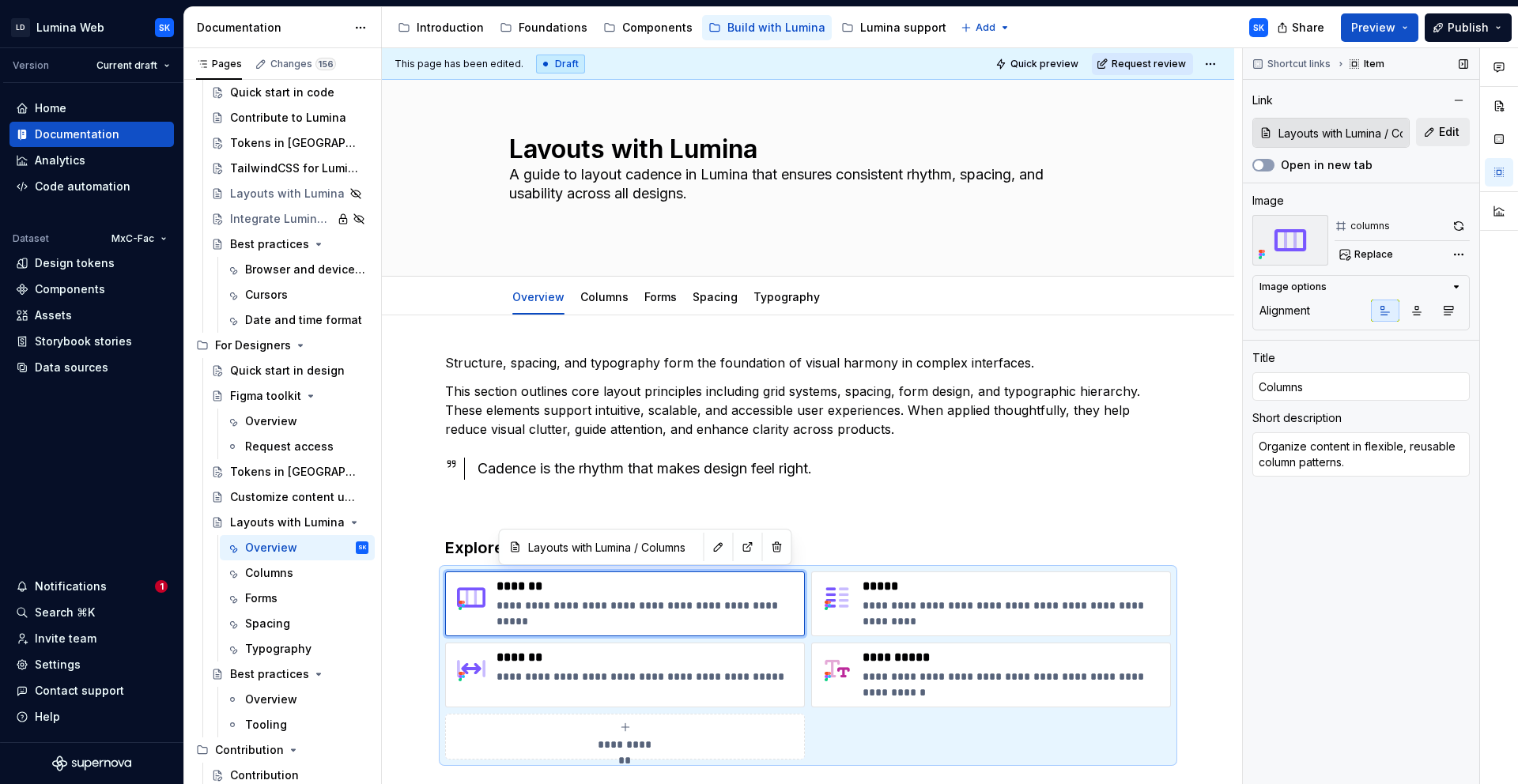
click at [1446, 224] on div "columns" at bounding box center [1402, 226] width 135 height 22
click at [1456, 224] on button "button" at bounding box center [1459, 226] width 22 height 22
click at [985, 591] on p "*****" at bounding box center [1013, 586] width 301 height 16
type textarea "*"
type input "Layouts with Lumina / Forms"
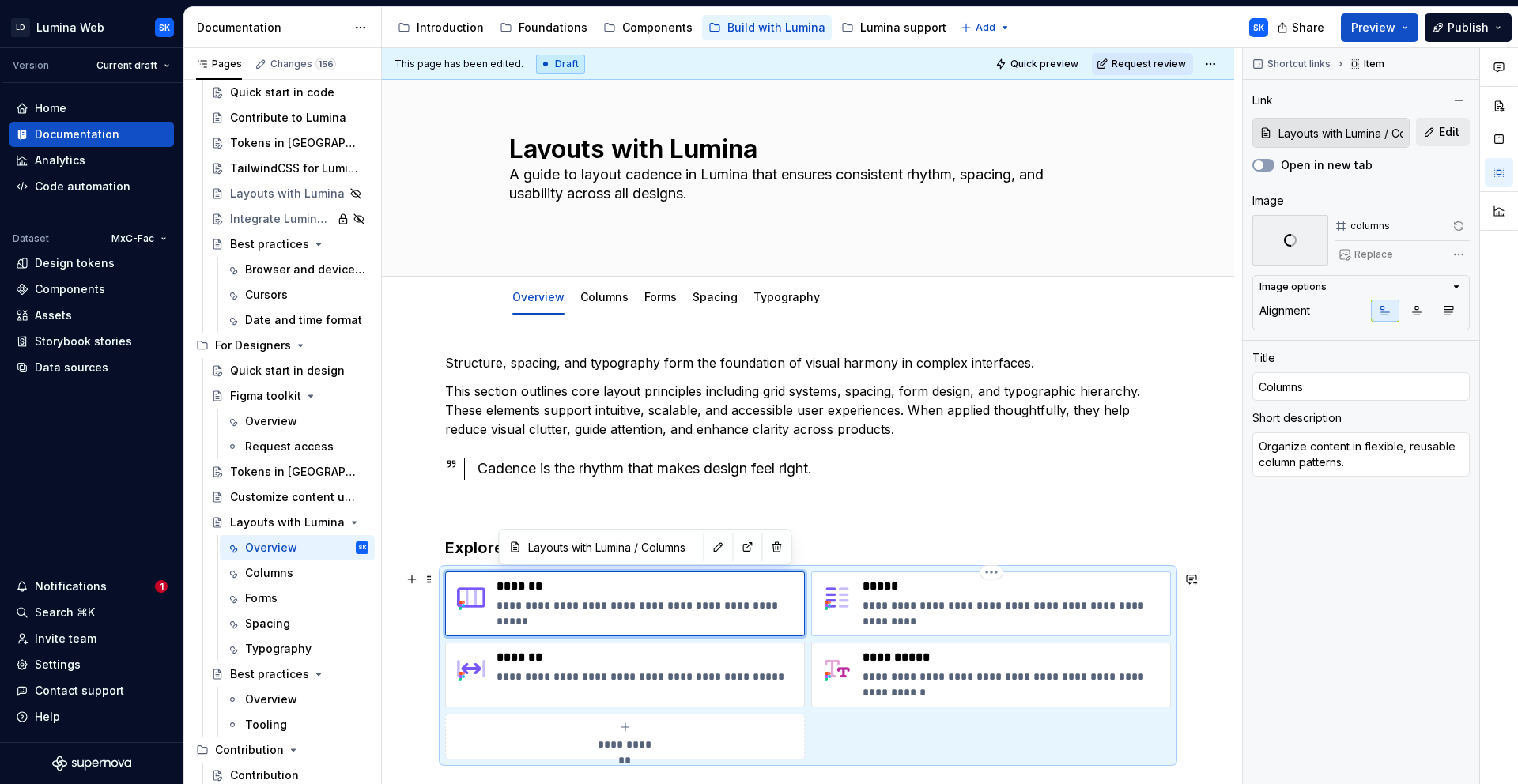
type input "Layouts with Lumina / Forms"
type input "Forms"
type textarea "Design forms that guide users clearly from start to submit."
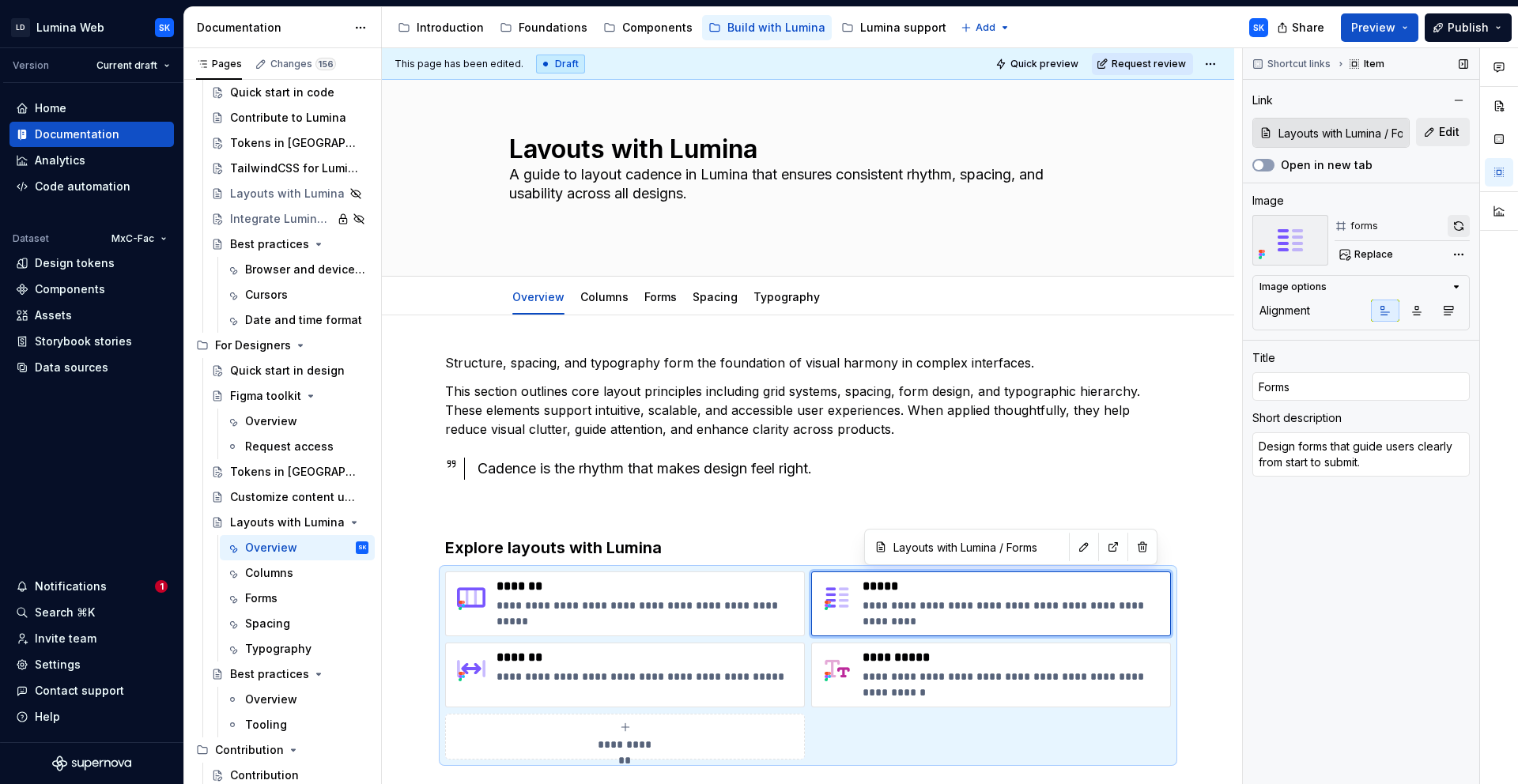
click at [1451, 228] on button "button" at bounding box center [1459, 226] width 22 height 22
click at [580, 680] on p "**********" at bounding box center [647, 676] width 301 height 16
type textarea "*"
type input "Layouts with Lumina / Spacing"
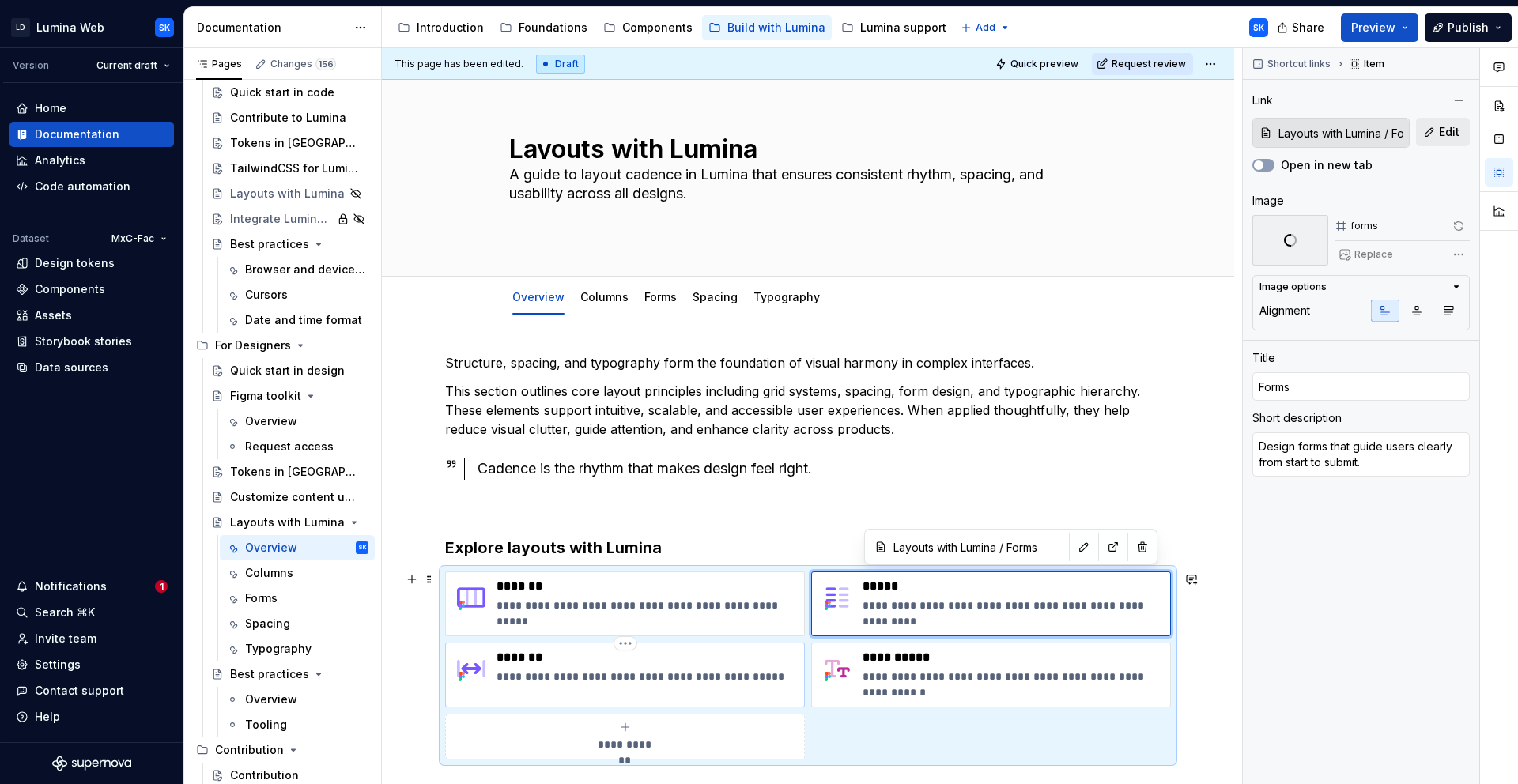
type input "Spacing"
type textarea "Use defined gaps to create clean, legible layouts."
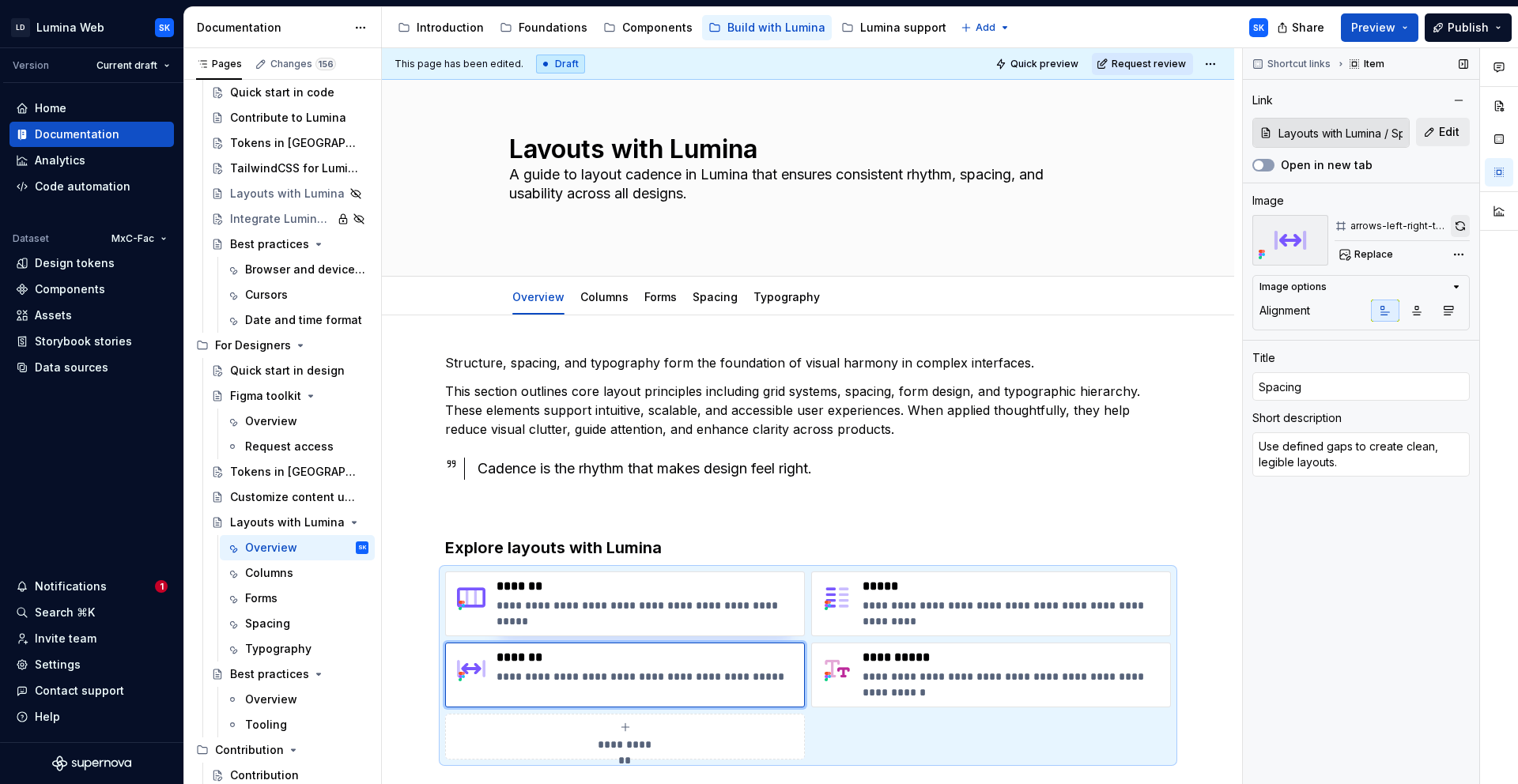
click at [1464, 228] on button "button" at bounding box center [1460, 226] width 19 height 22
click at [283, 366] on div "Quick start in design" at bounding box center [275, 370] width 91 height 16
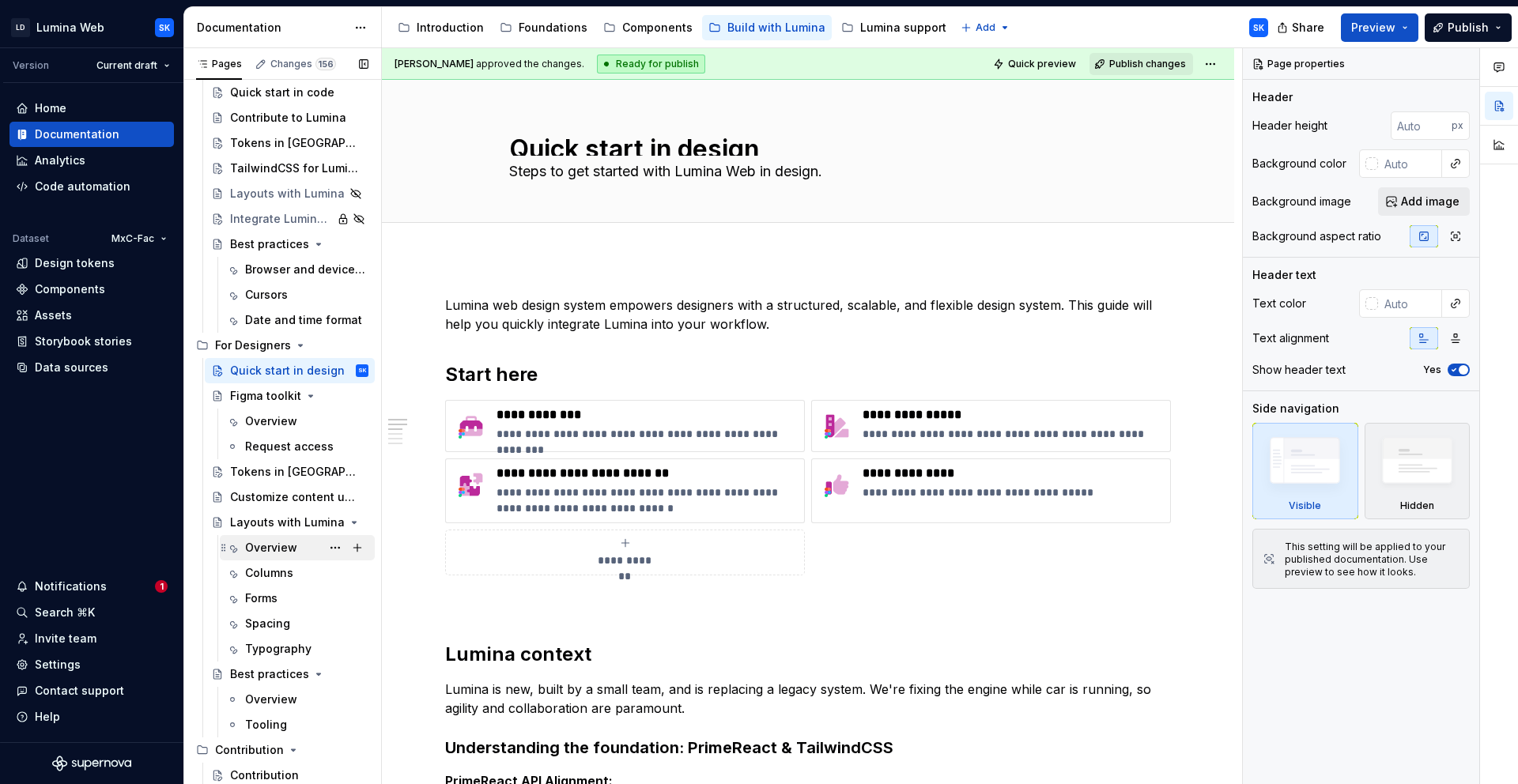
click at [270, 556] on div "Overview" at bounding box center [306, 548] width 123 height 22
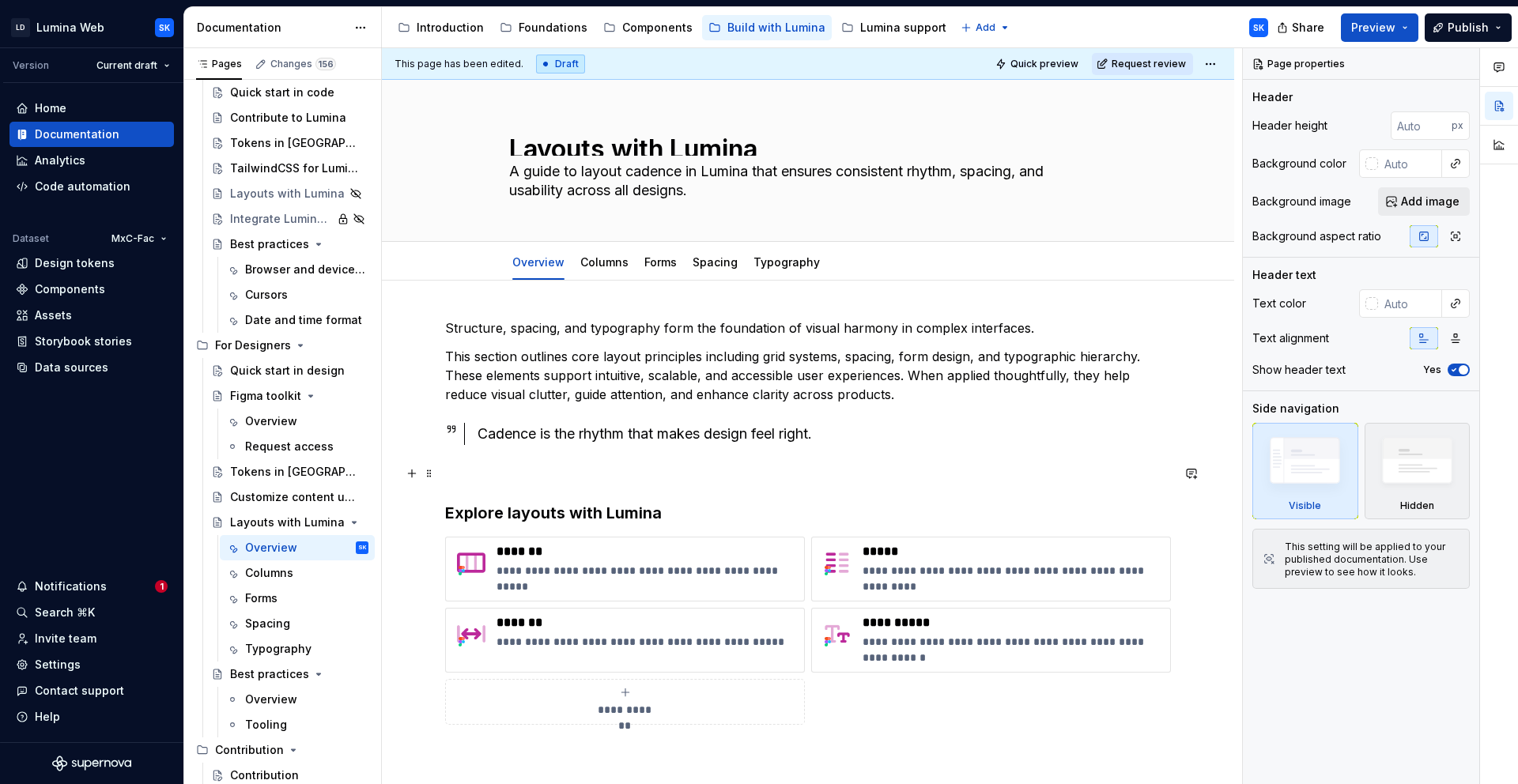
scroll to position [21, 0]
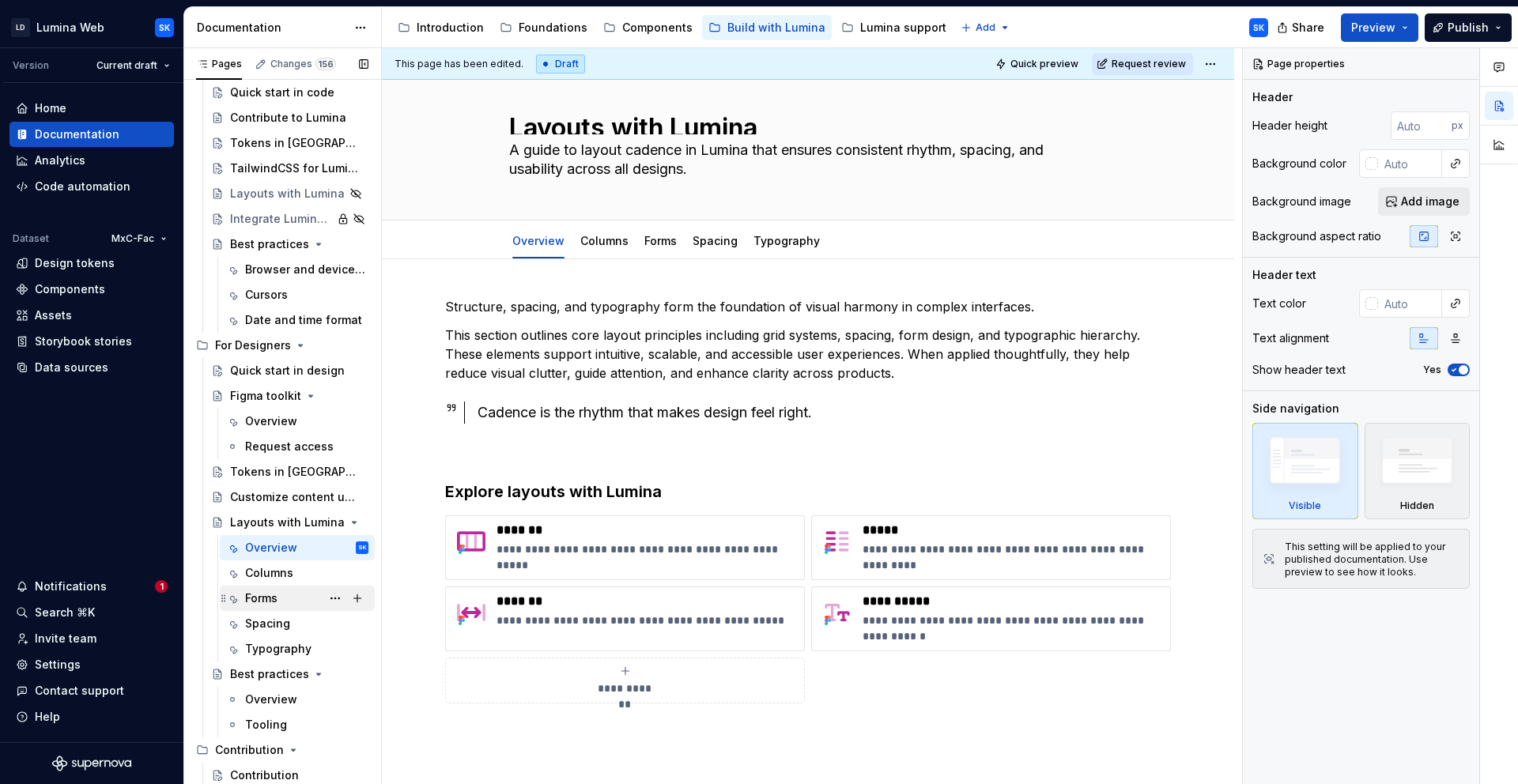
click at [274, 601] on div "Forms" at bounding box center [261, 598] width 32 height 16
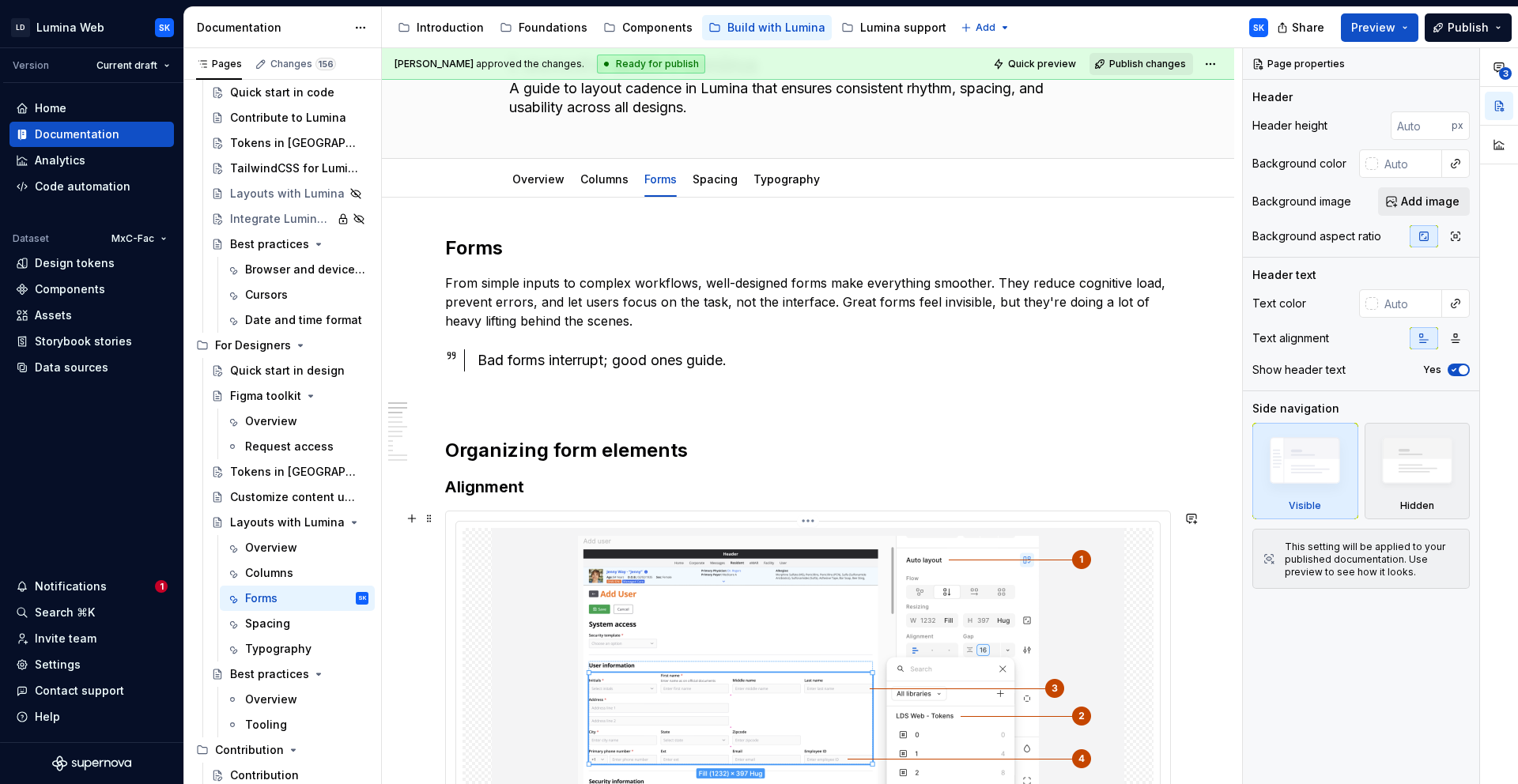
scroll to position [280, 0]
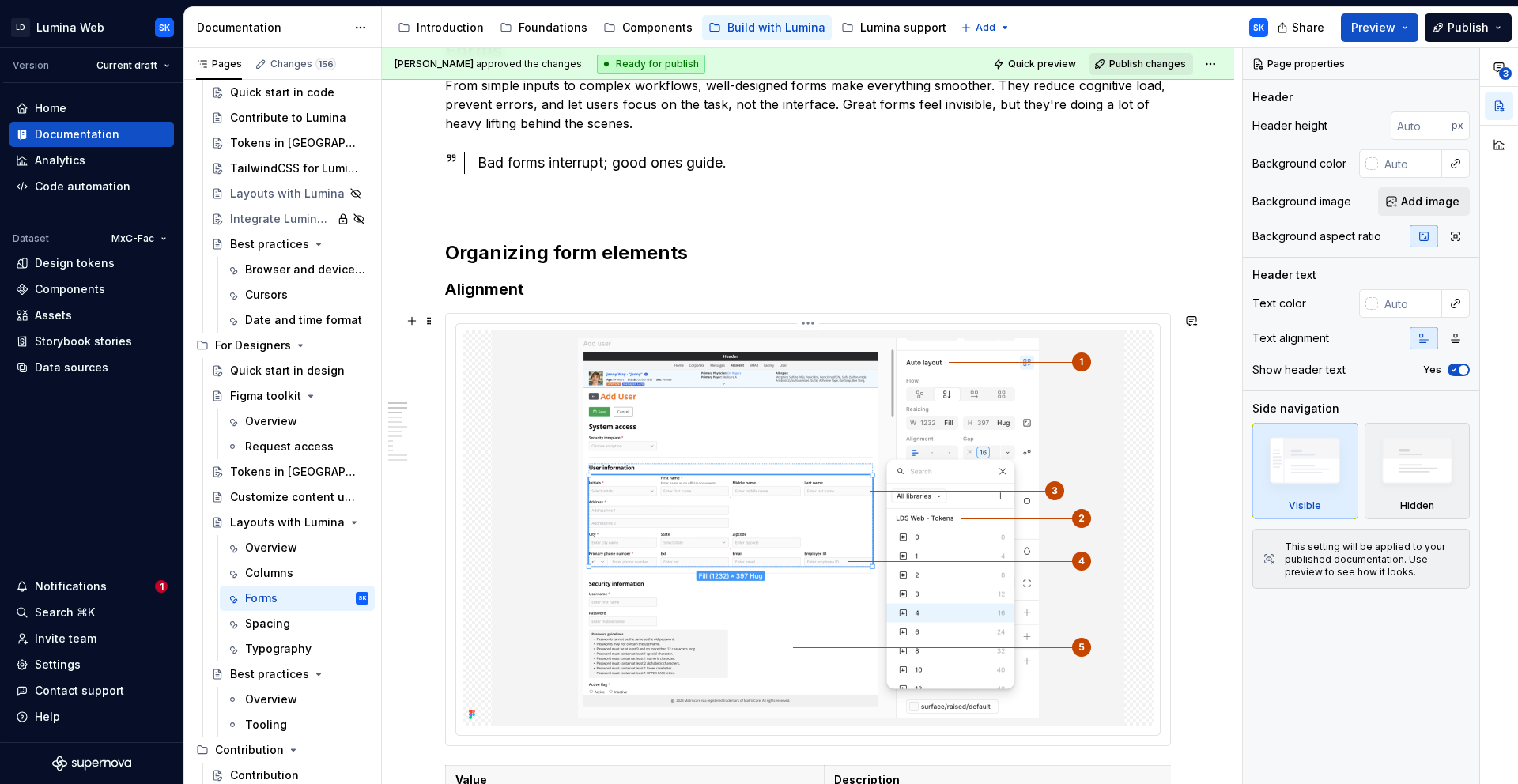
drag, startPoint x: 1116, startPoint y: 525, endPoint x: 1136, endPoint y: 523, distance: 20.1
click at [1116, 525] on img at bounding box center [808, 527] width 632 height 395
type textarea "*"
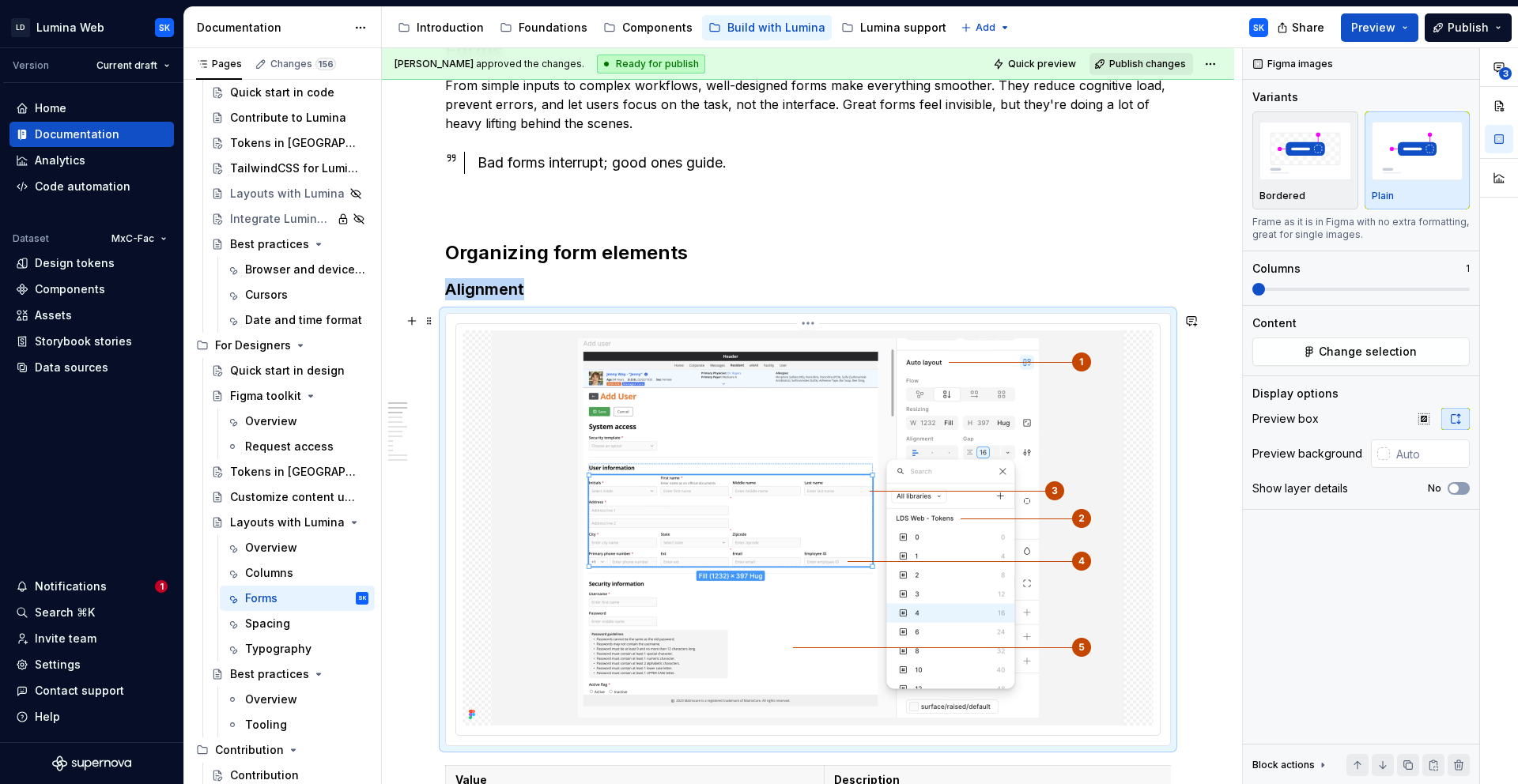
click at [1150, 382] on div at bounding box center [807, 527] width 691 height 395
click at [1419, 458] on input "text" at bounding box center [1430, 453] width 80 height 28
paste input "#F4F4F5"
type input "#F4F4F5"
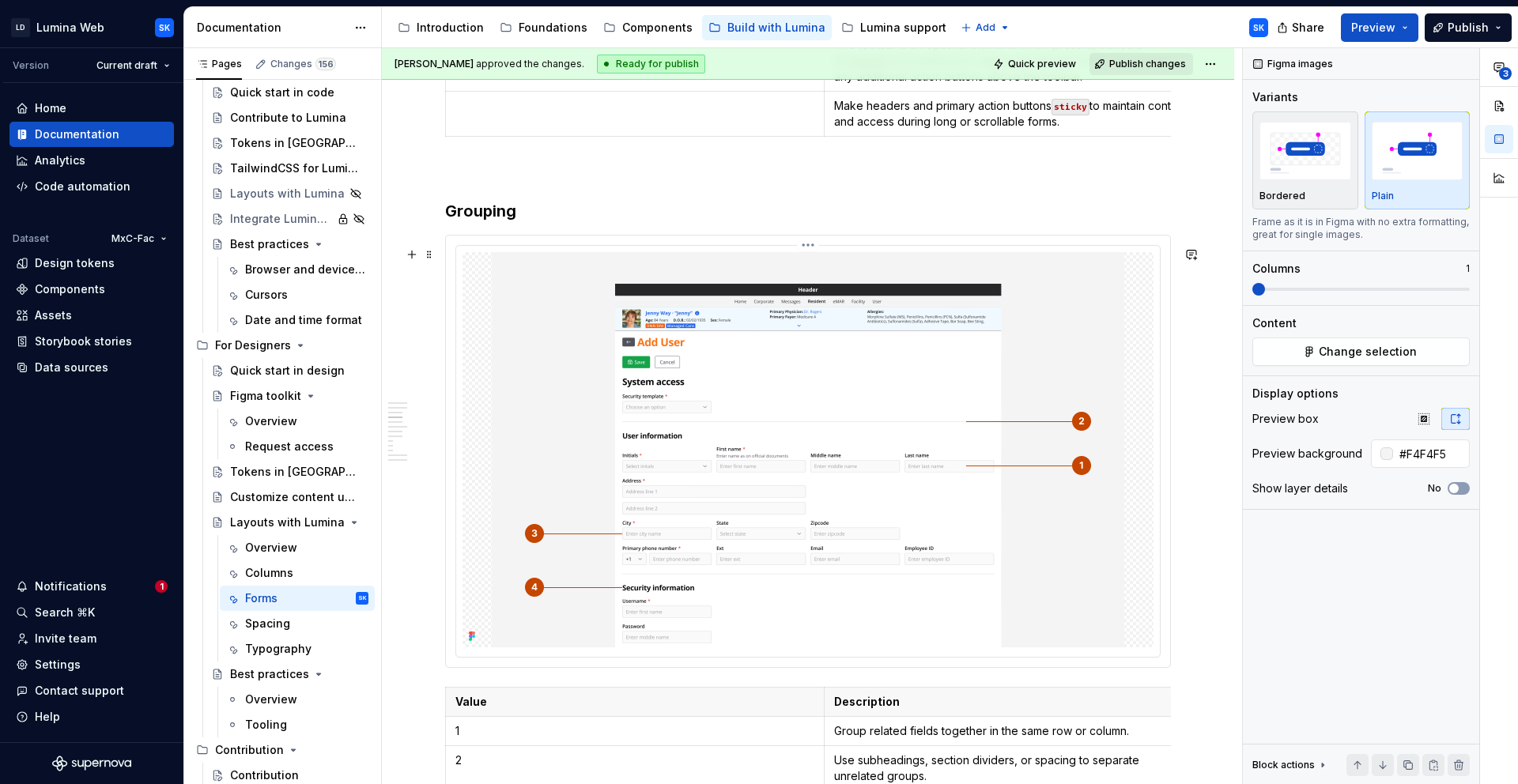
scroll to position [1228, 0]
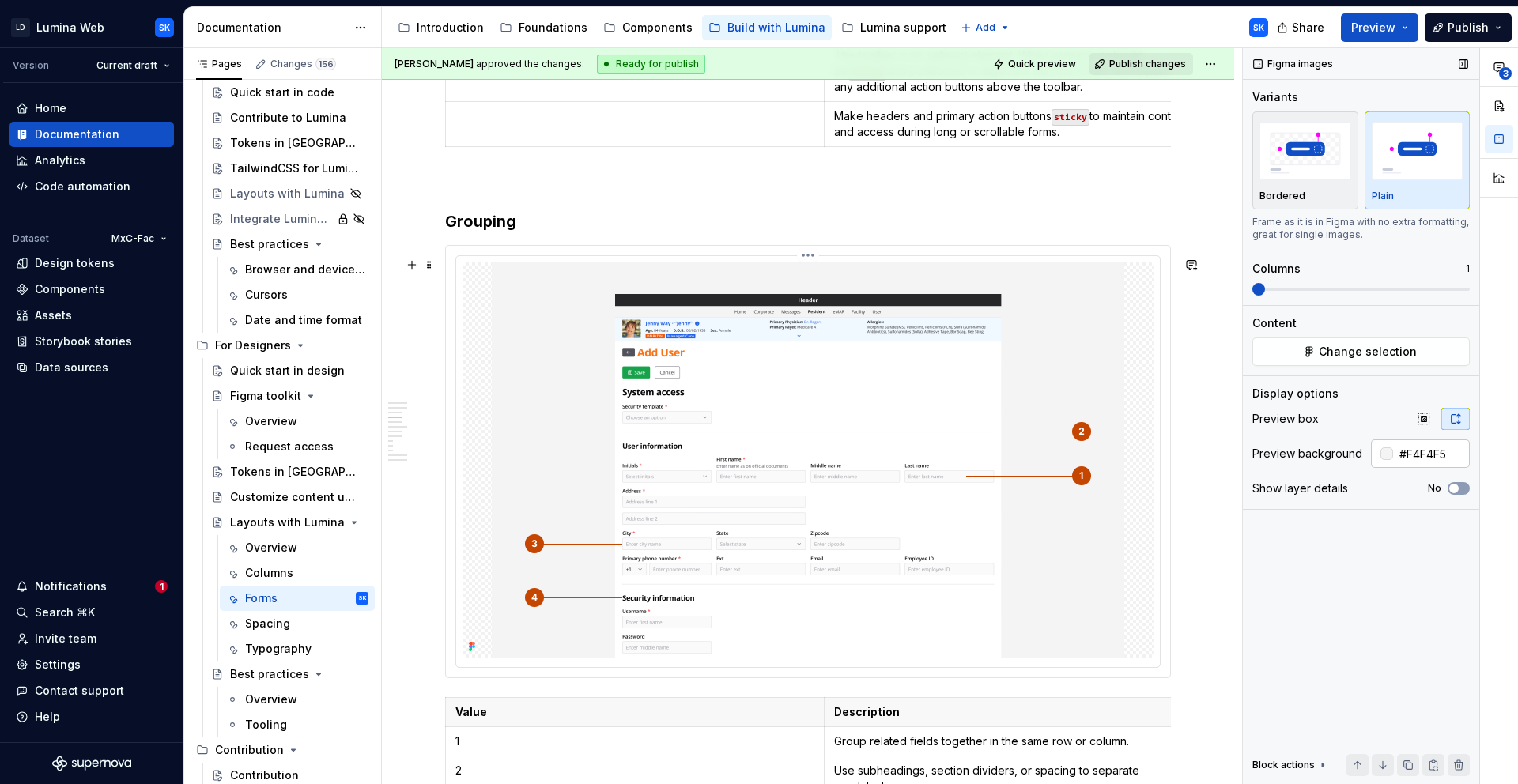
click at [1128, 408] on div at bounding box center [807, 460] width 691 height 395
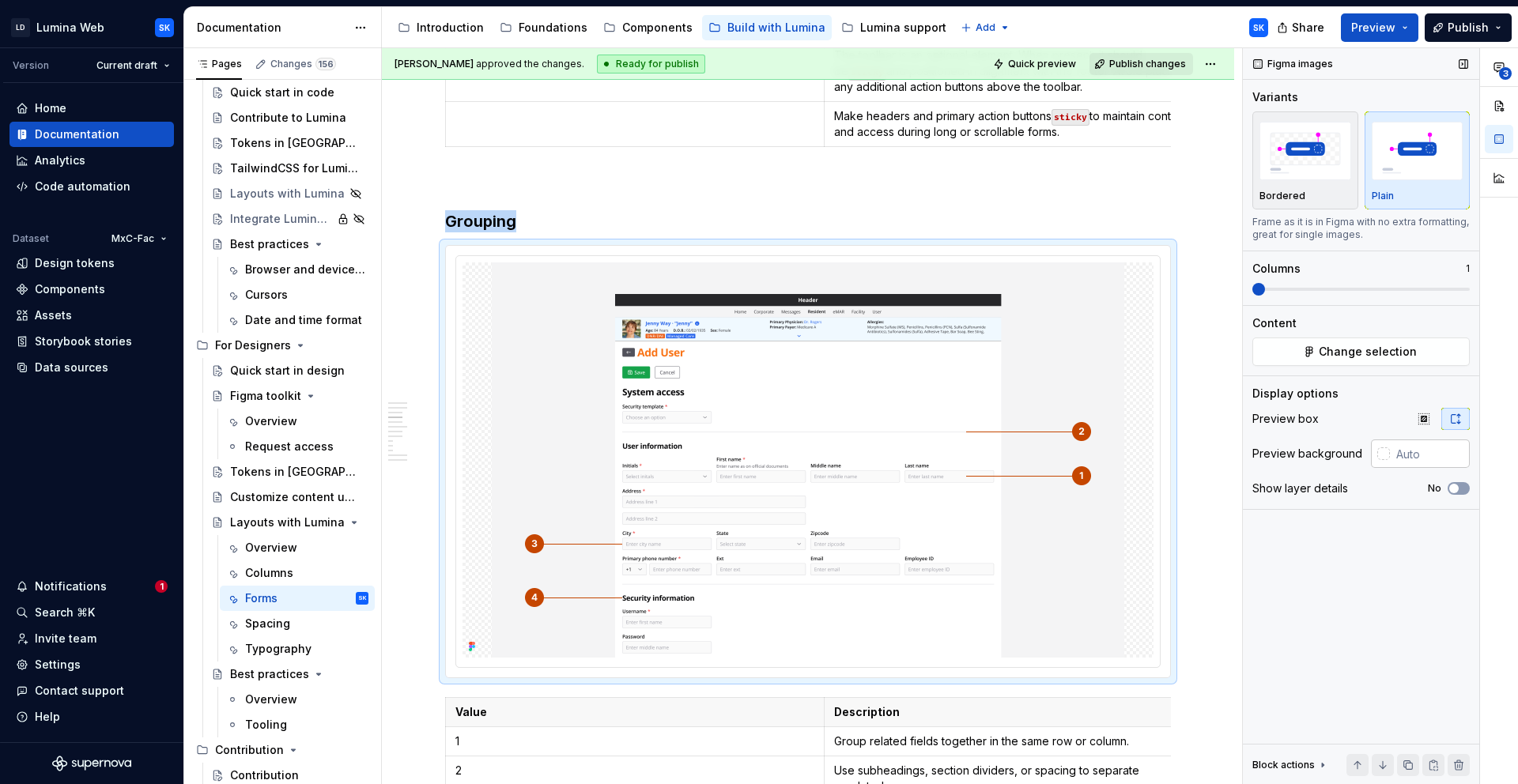
click at [1432, 456] on input "text" at bounding box center [1430, 453] width 80 height 28
paste input "#F4F4F5"
type input "#F4F4F5"
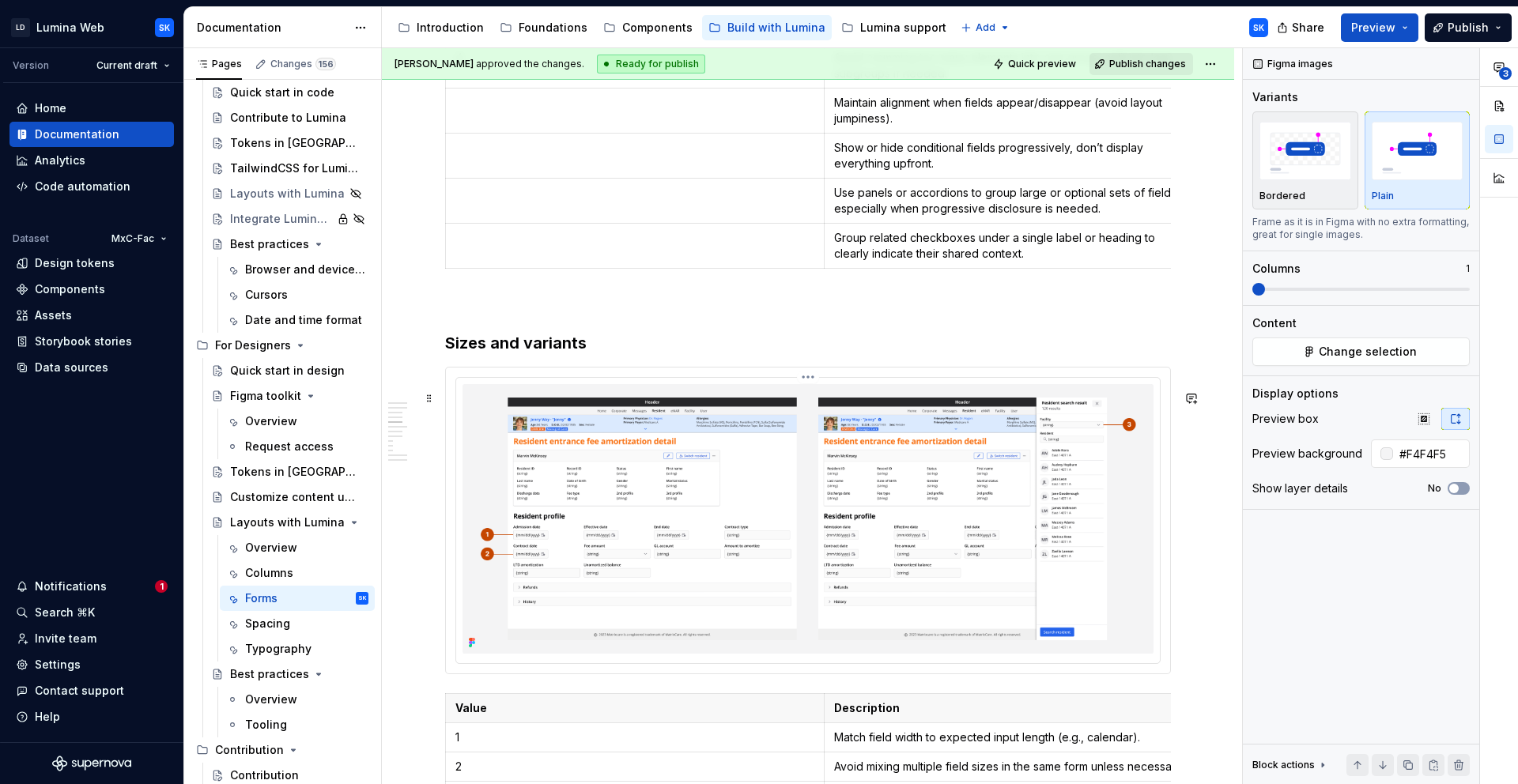
scroll to position [2058, 0]
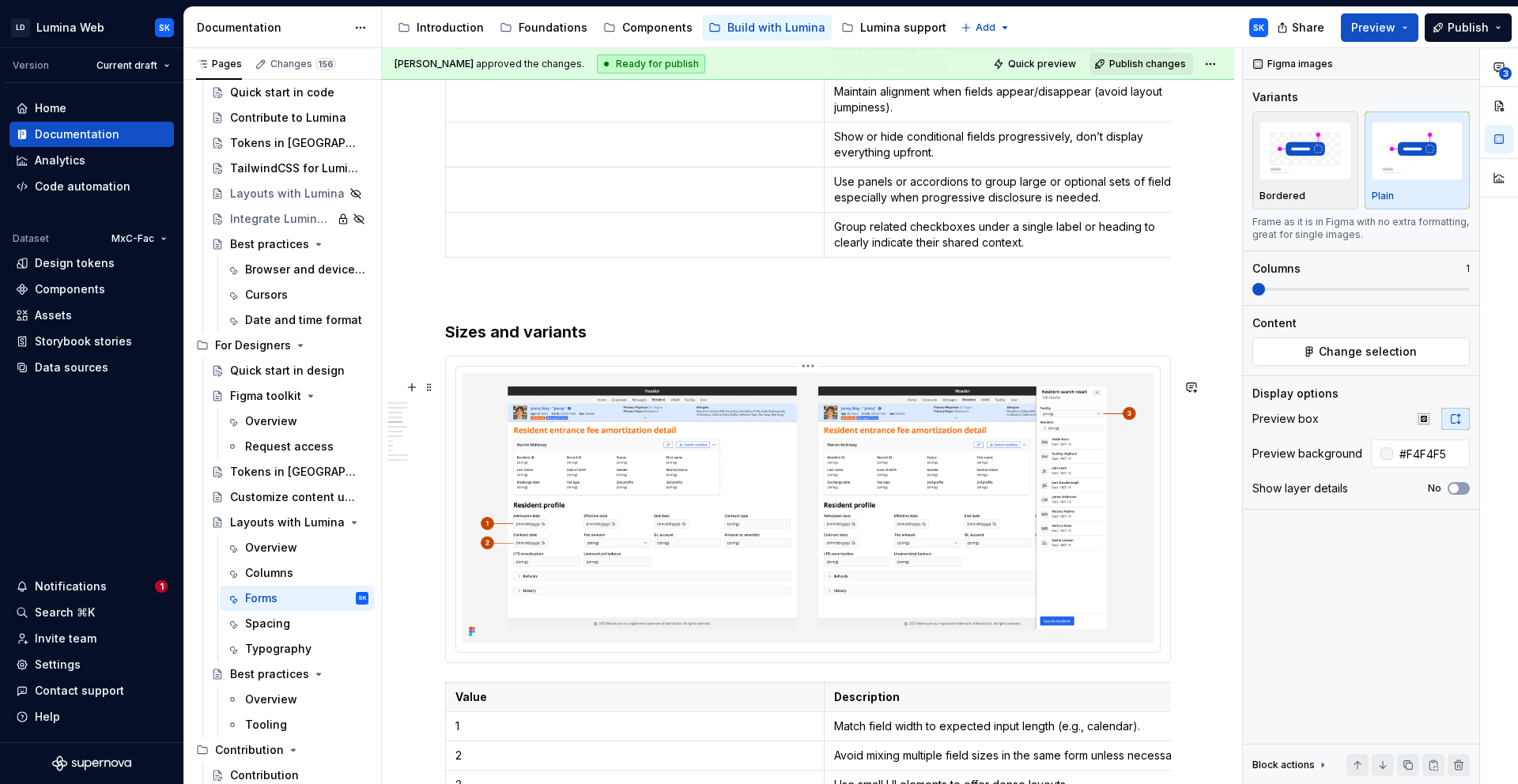
click at [1131, 494] on img at bounding box center [807, 507] width 691 height 269
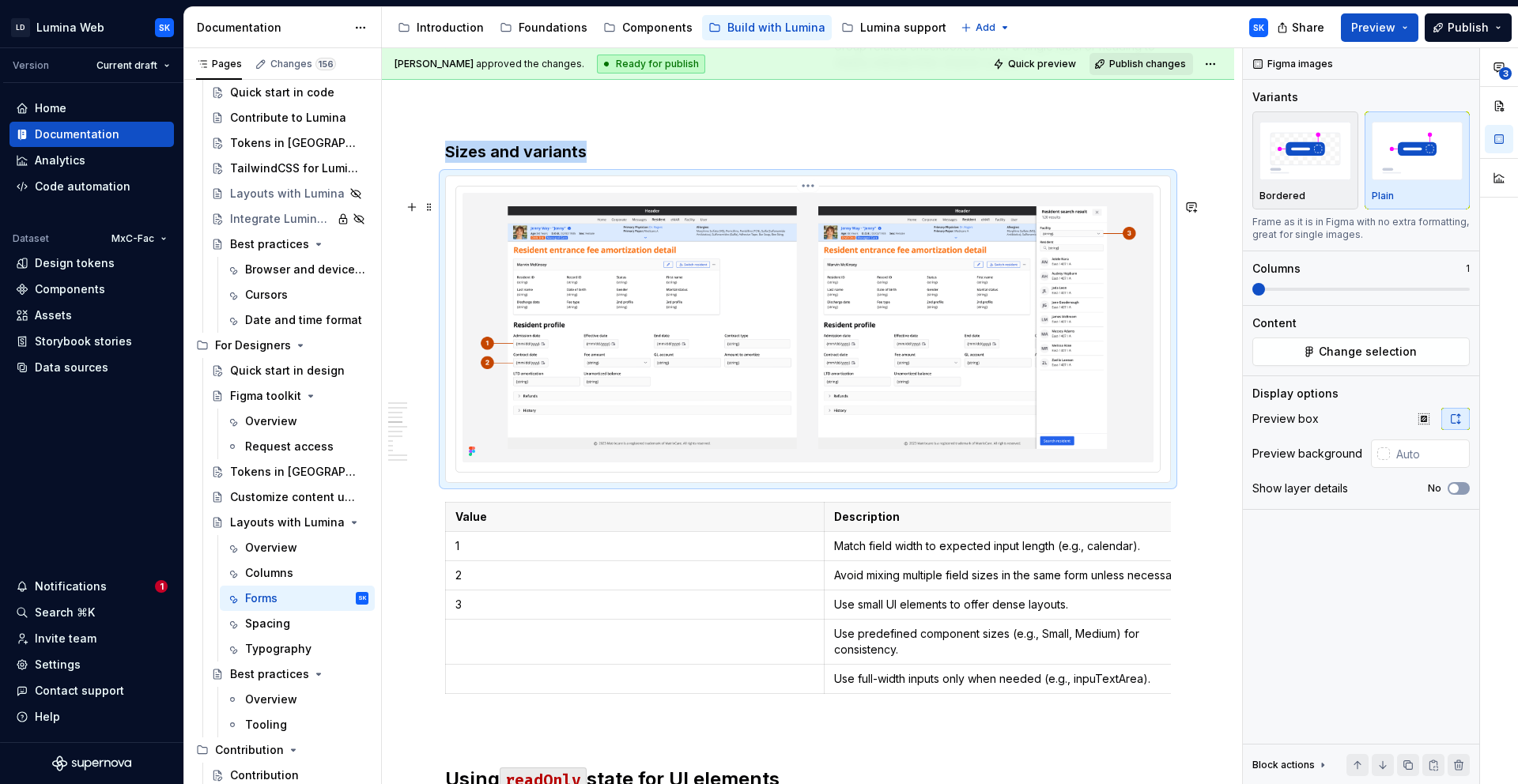
scroll to position [2381, 0]
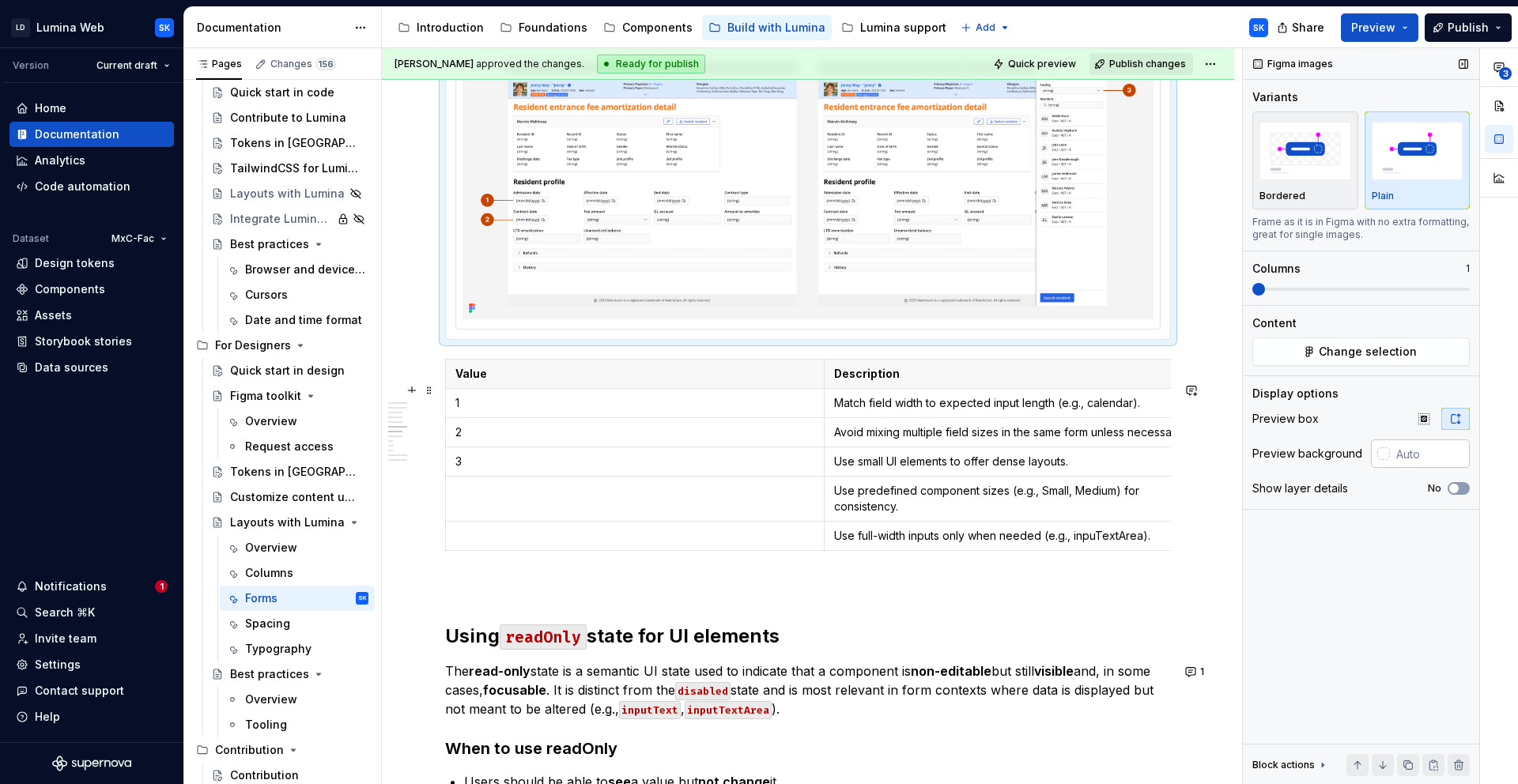
click at [1418, 452] on input "text" at bounding box center [1430, 453] width 80 height 28
paste input "#F4F4F5"
type input "#F4F4F5"
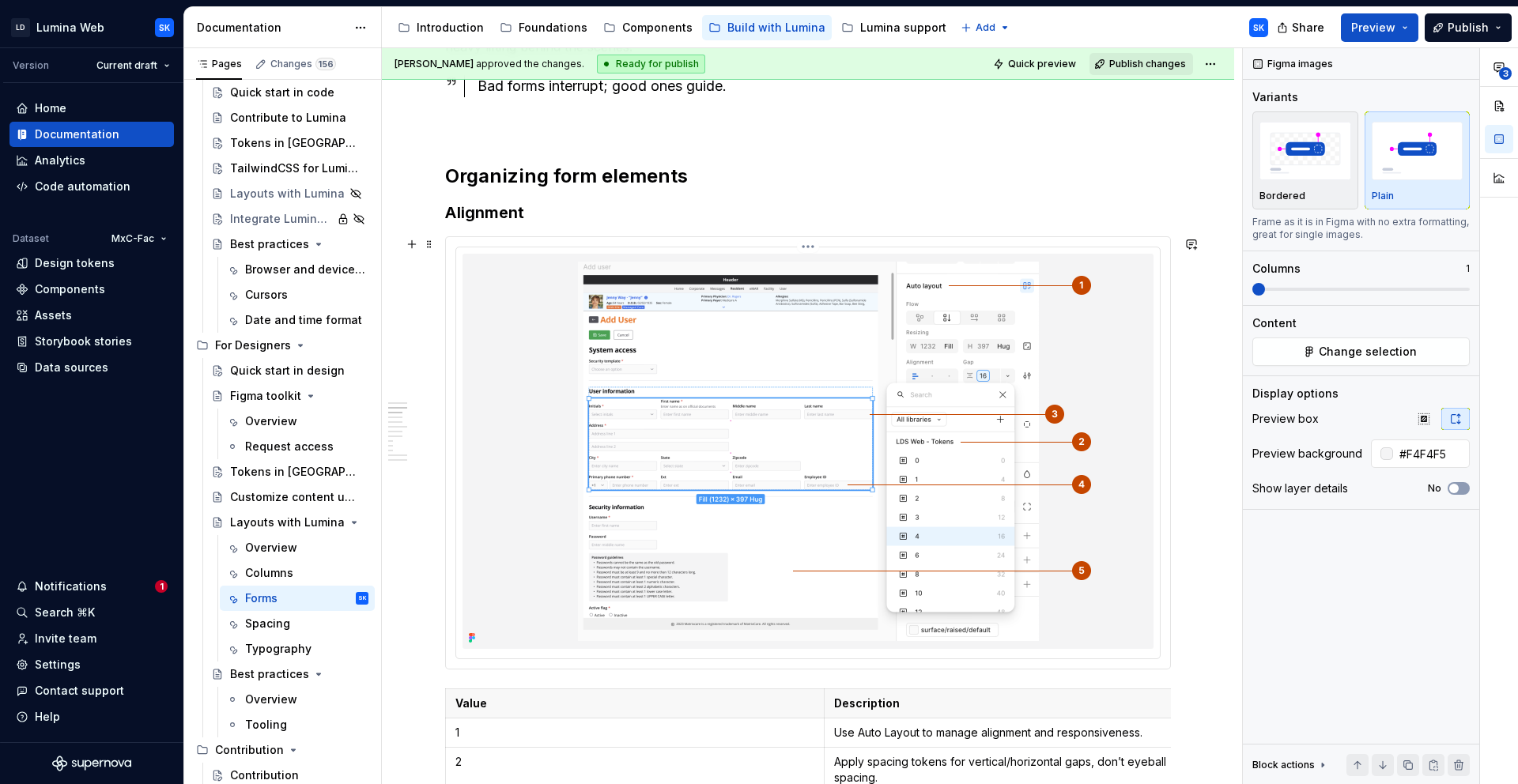
scroll to position [0, 0]
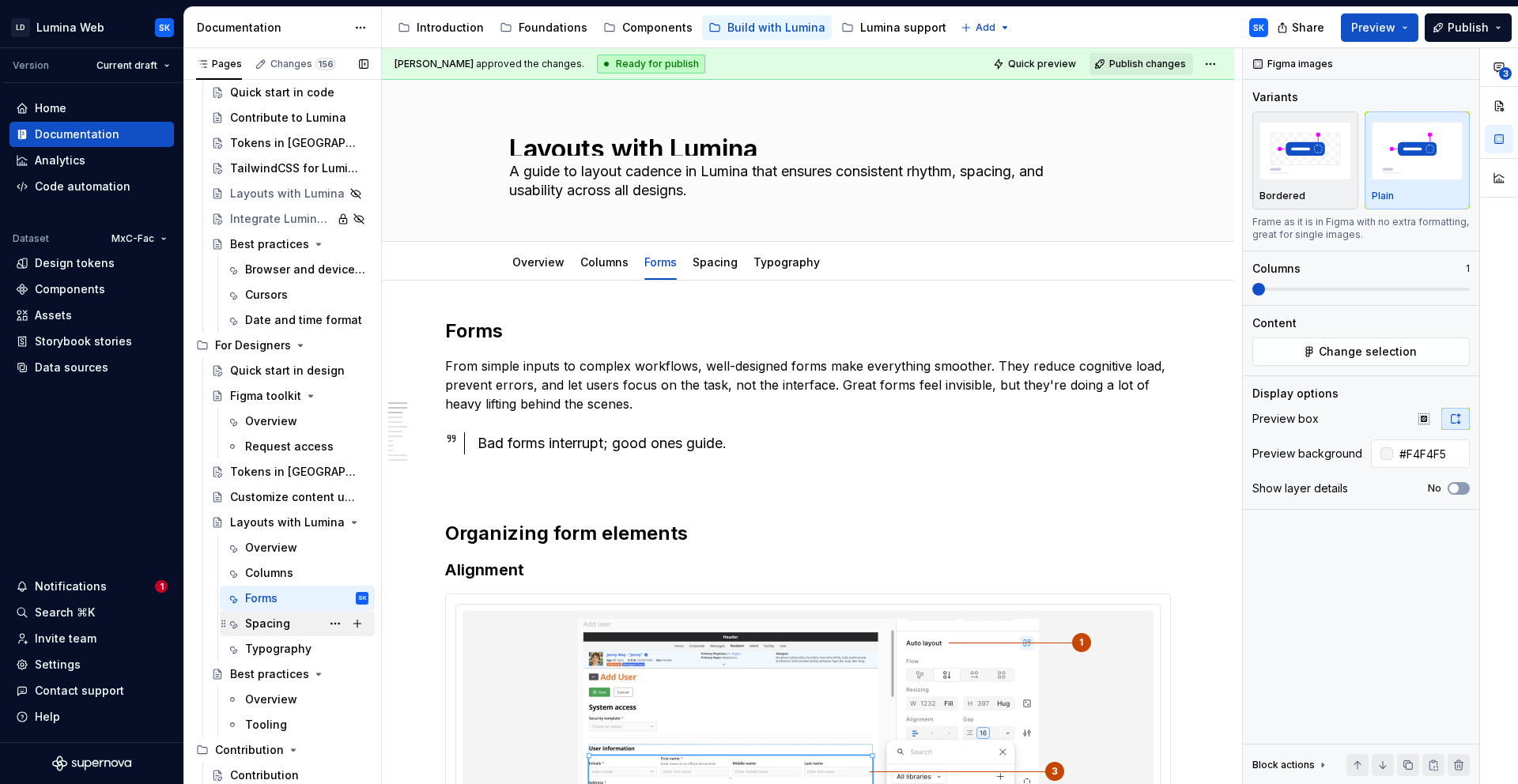
click at [282, 625] on div "Spacing" at bounding box center [267, 623] width 45 height 16
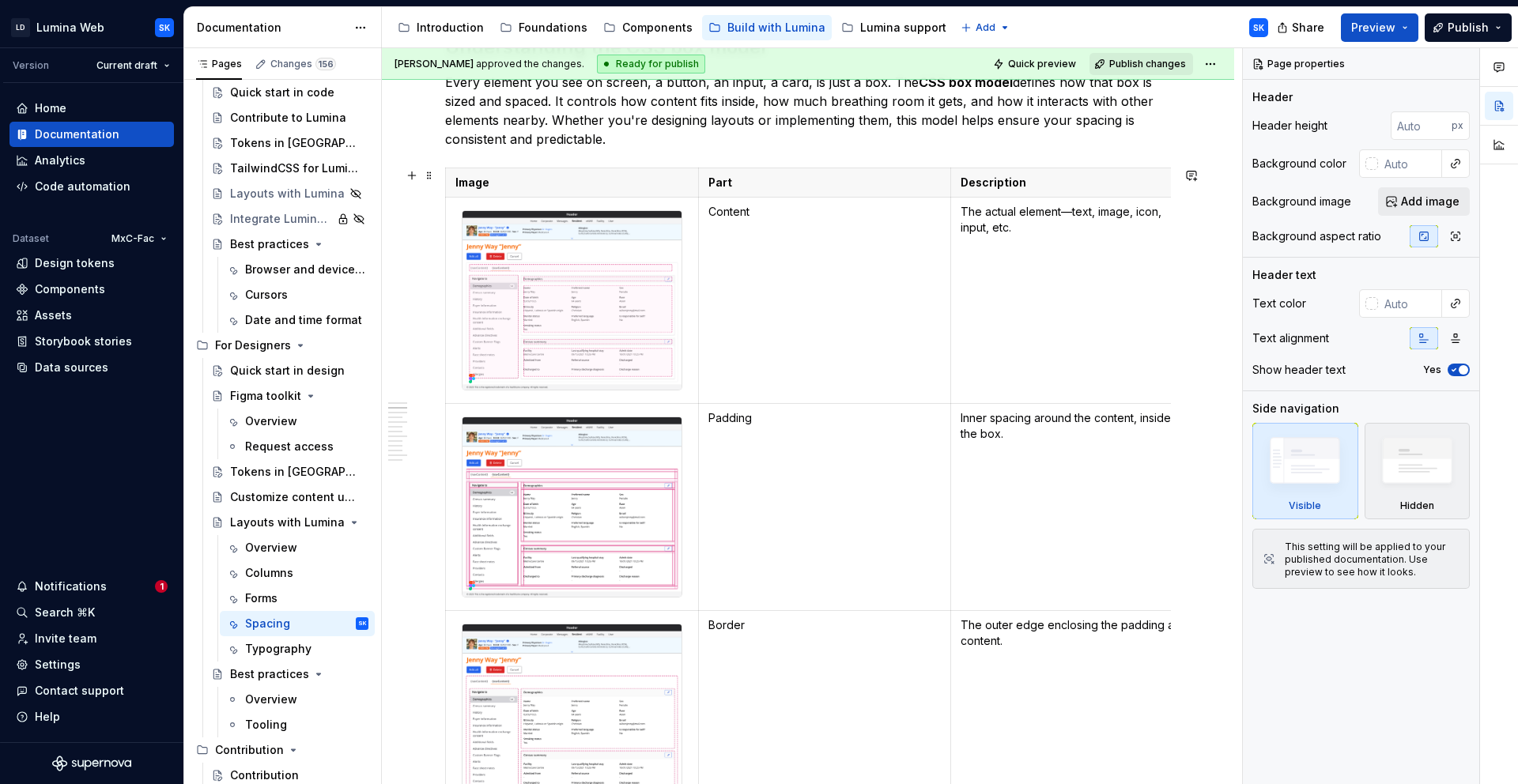
scroll to position [653, 0]
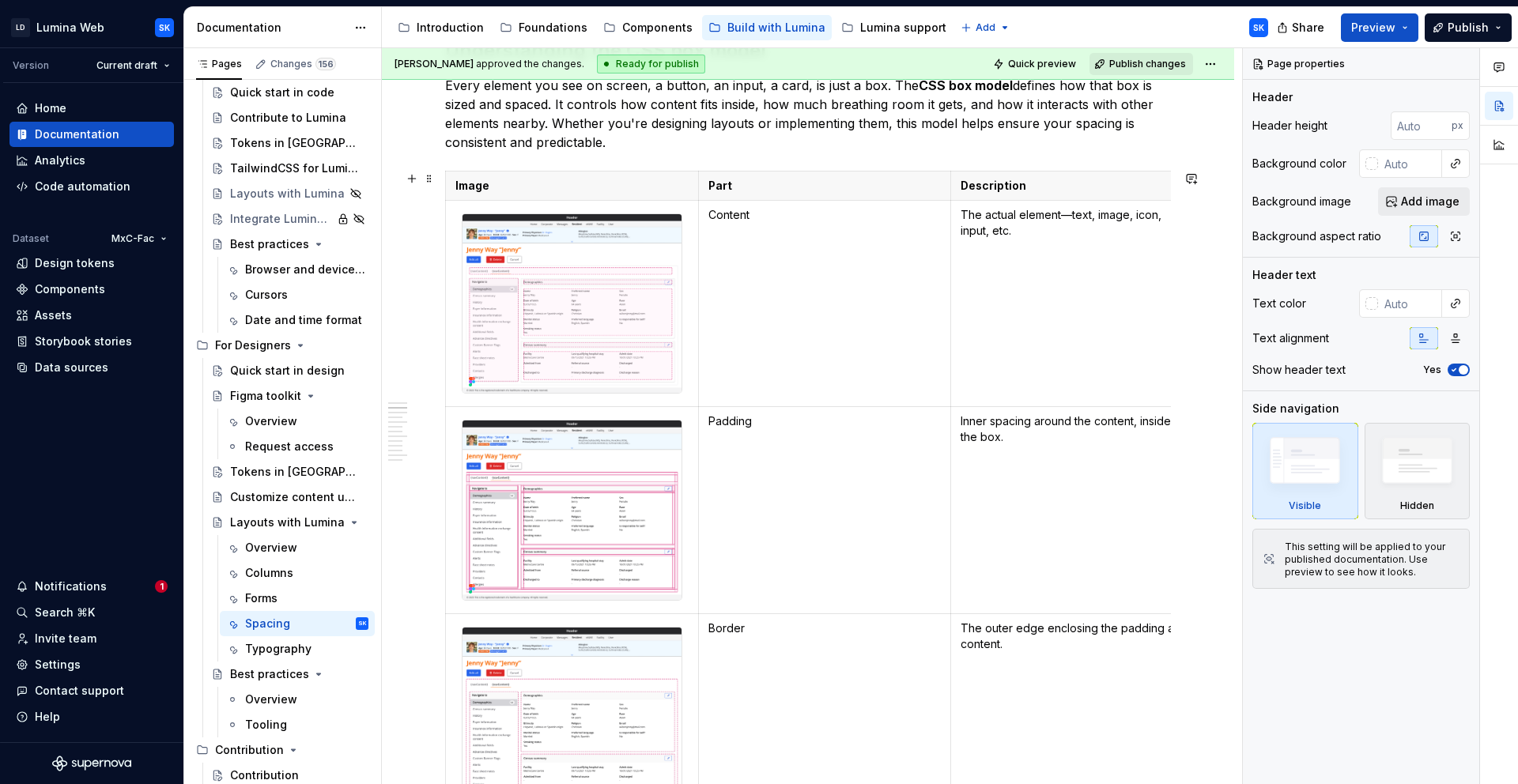
type textarea "*"
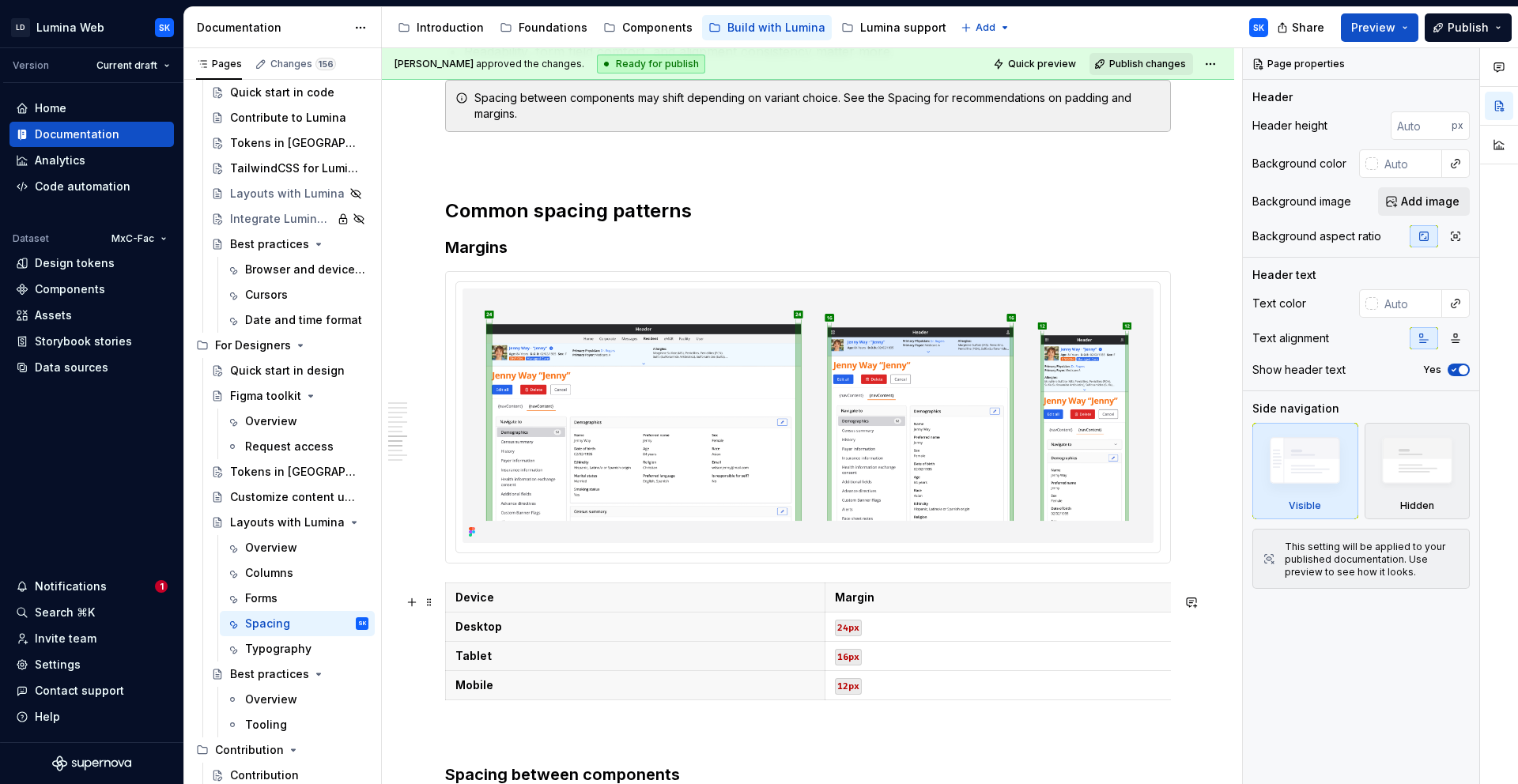
scroll to position [4140, 0]
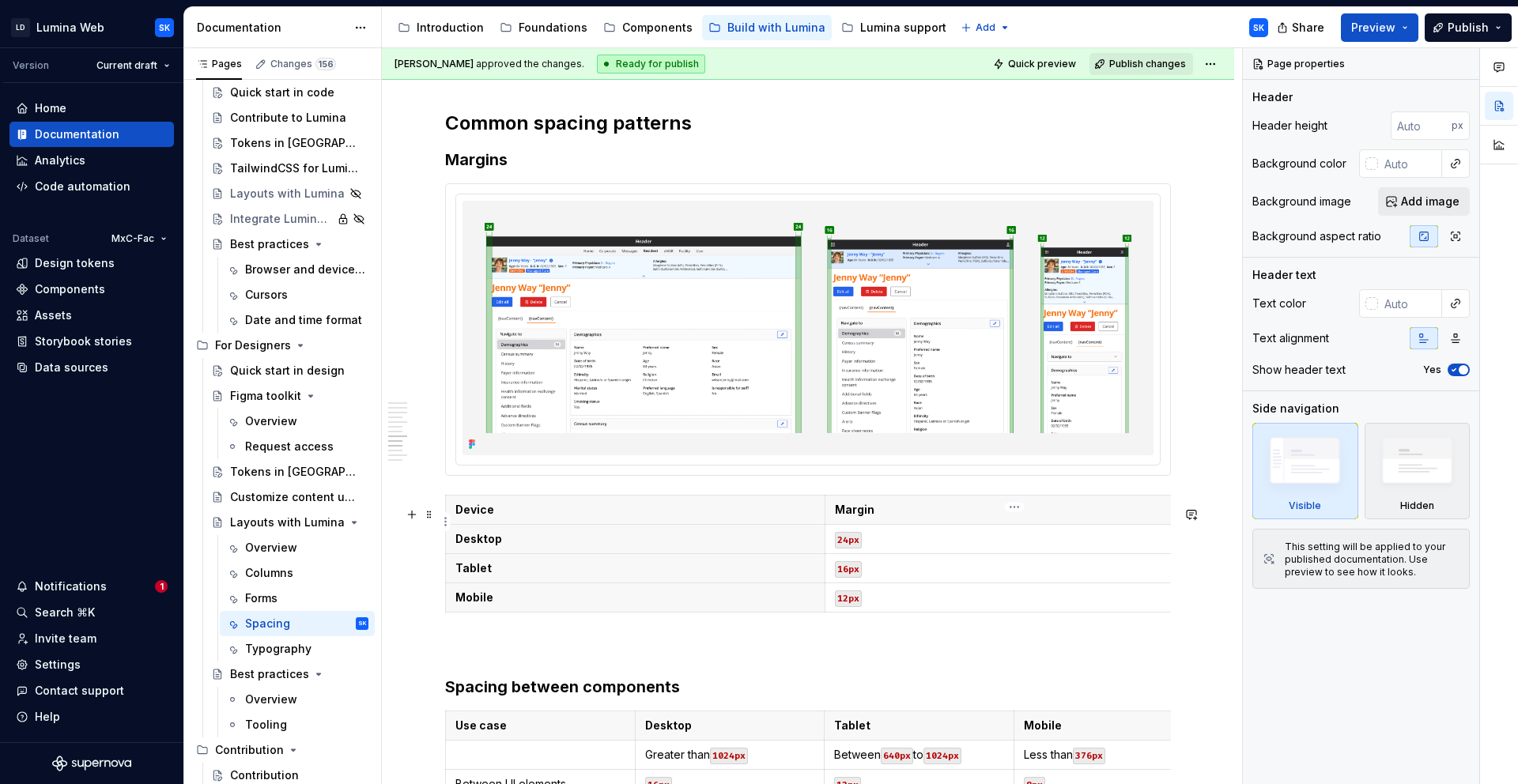
click at [1085, 465] on div at bounding box center [808, 330] width 705 height 272
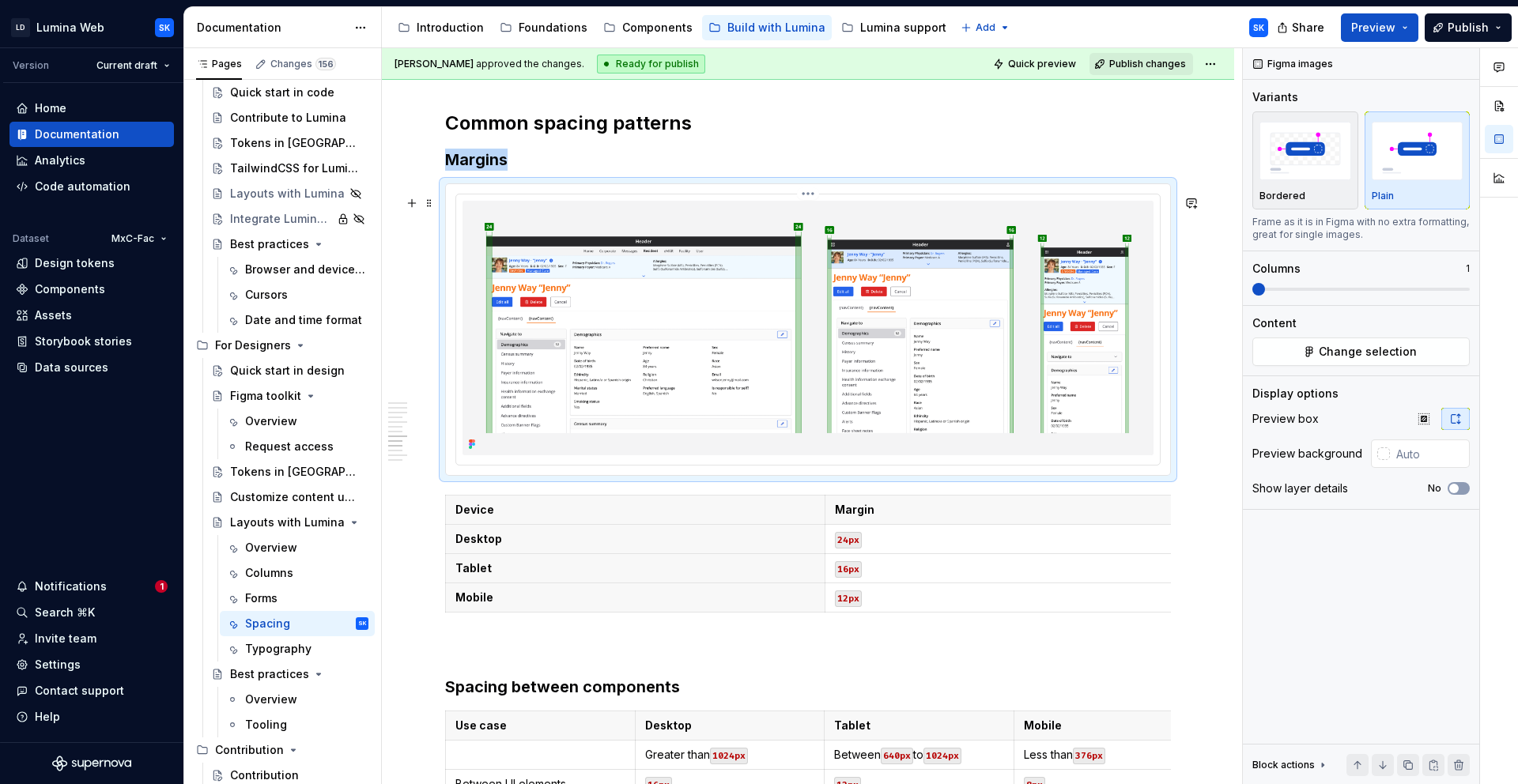
click at [1092, 465] on div at bounding box center [808, 330] width 704 height 270
click at [1442, 457] on input "text" at bounding box center [1430, 453] width 80 height 28
paste input "#F4F4F5"
type input "#F4F4F5"
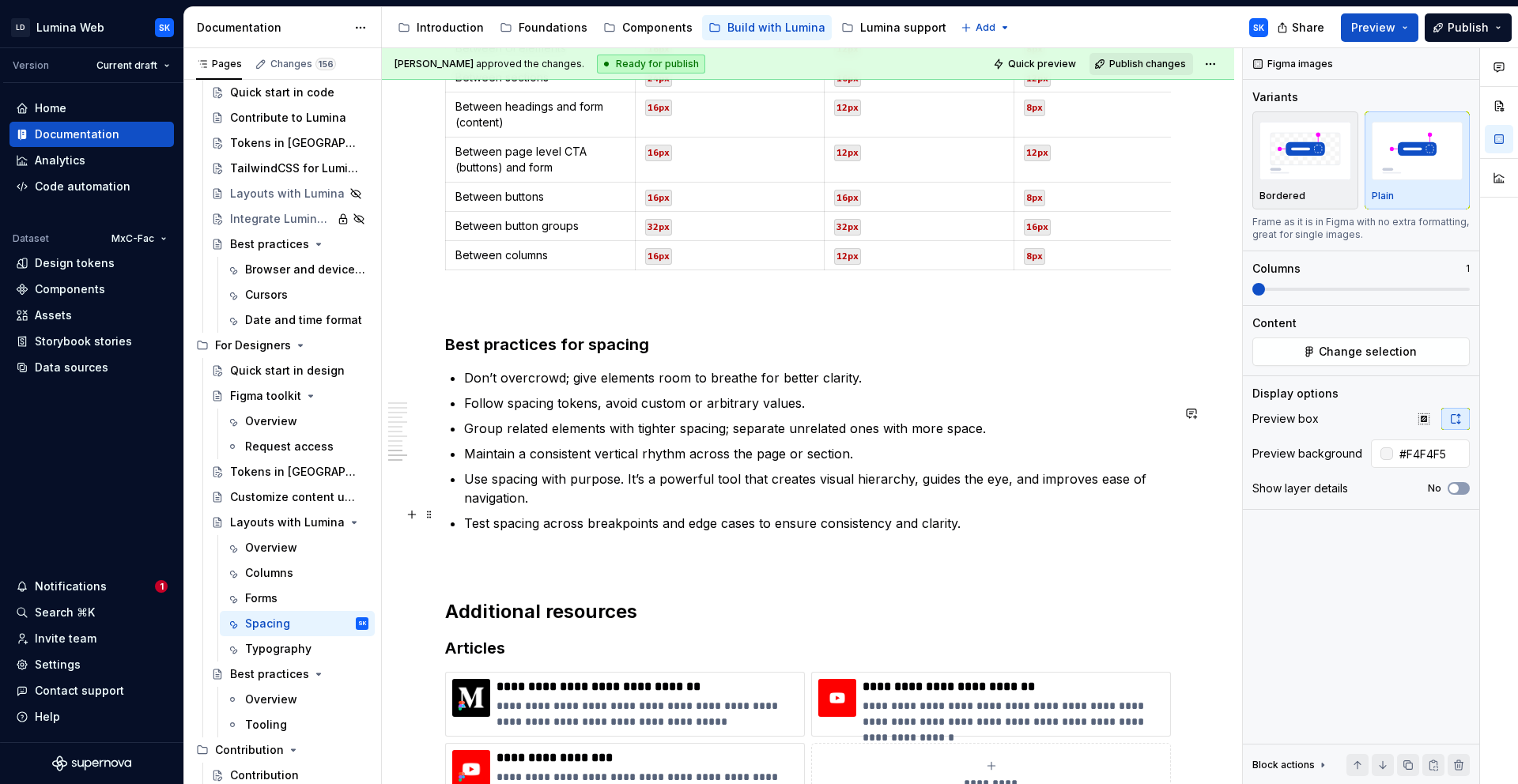
scroll to position [5187, 0]
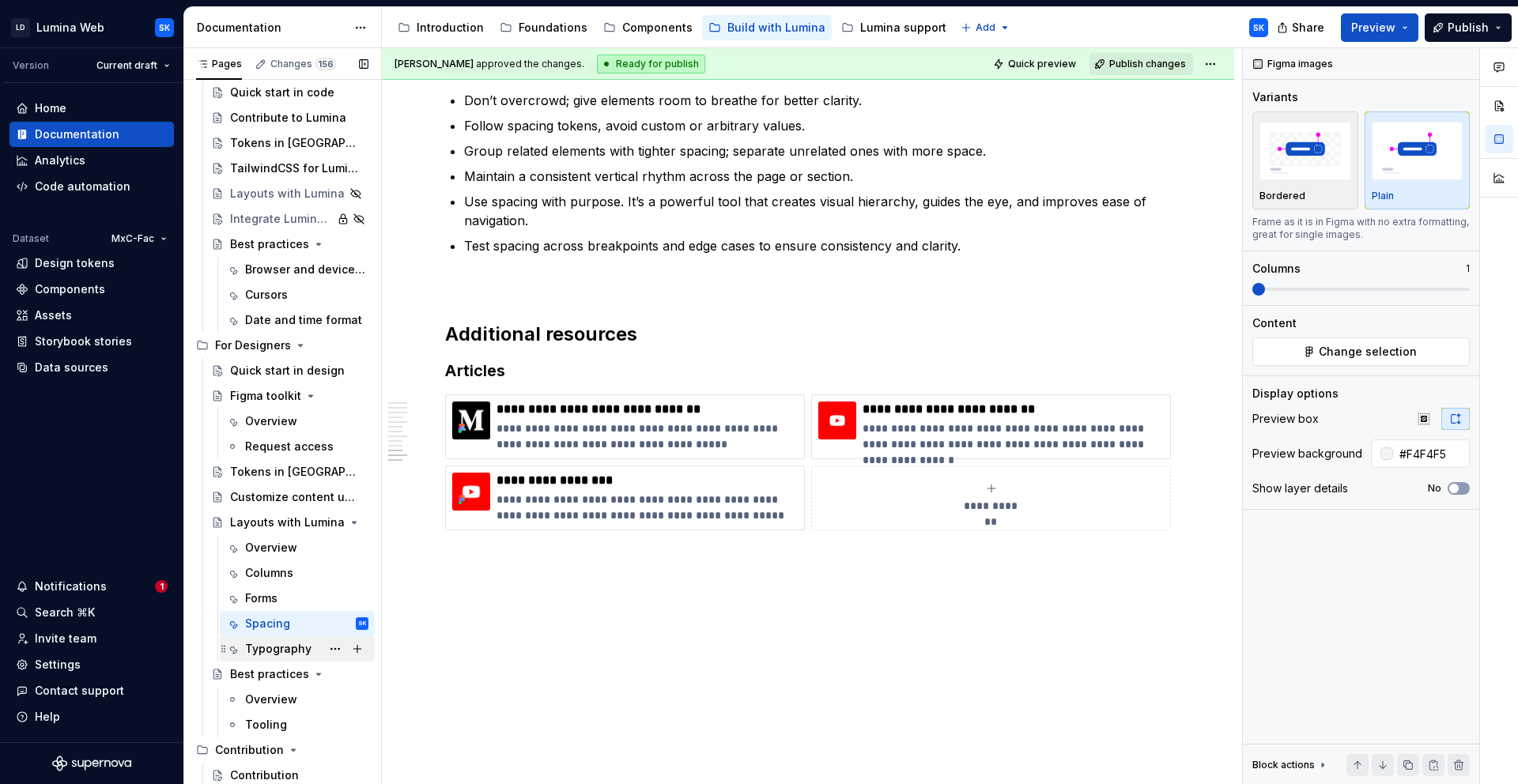
click at [281, 642] on div "Typography" at bounding box center [278, 649] width 66 height 16
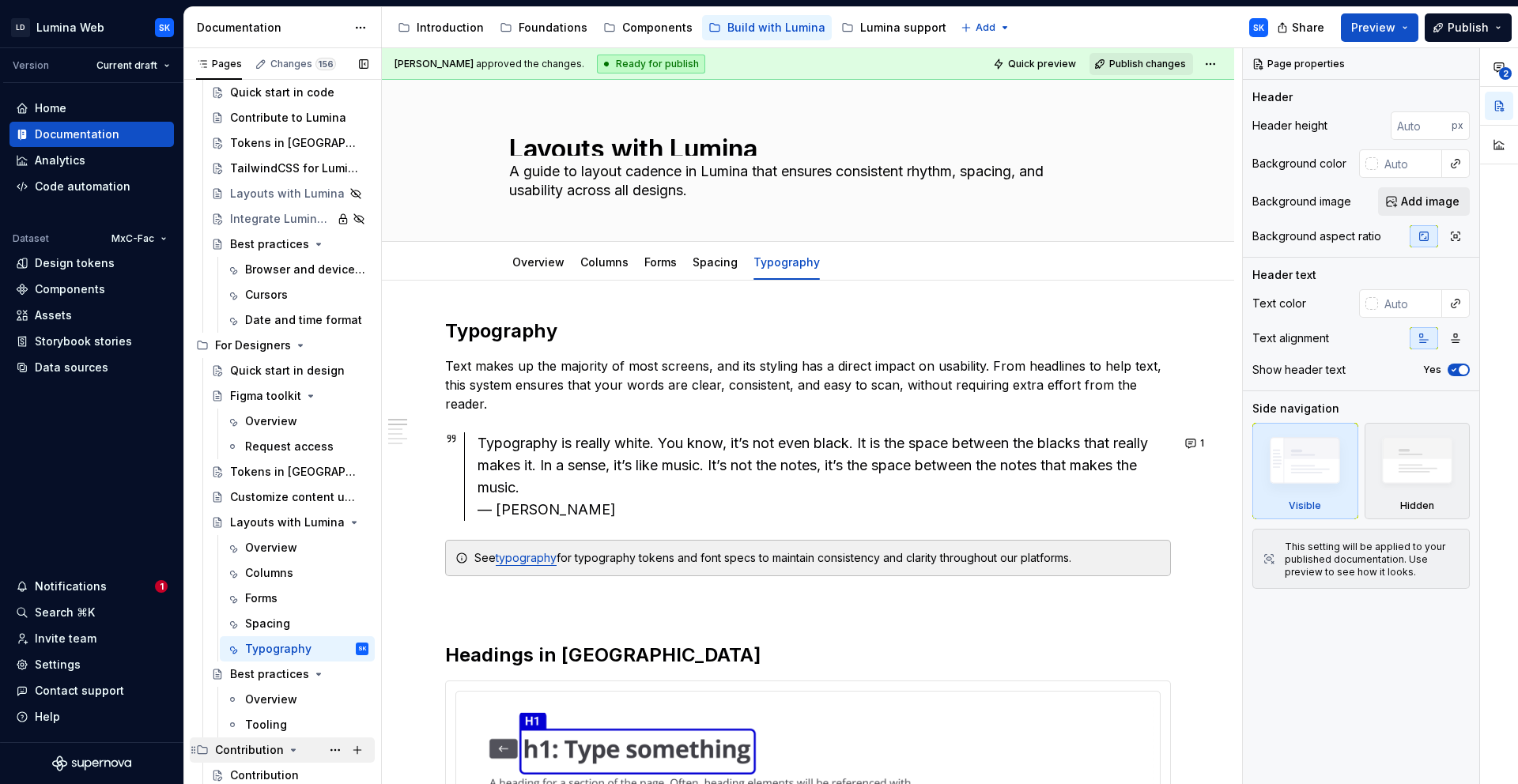
click at [297, 749] on button "Page tree" at bounding box center [293, 750] width 13 height 13
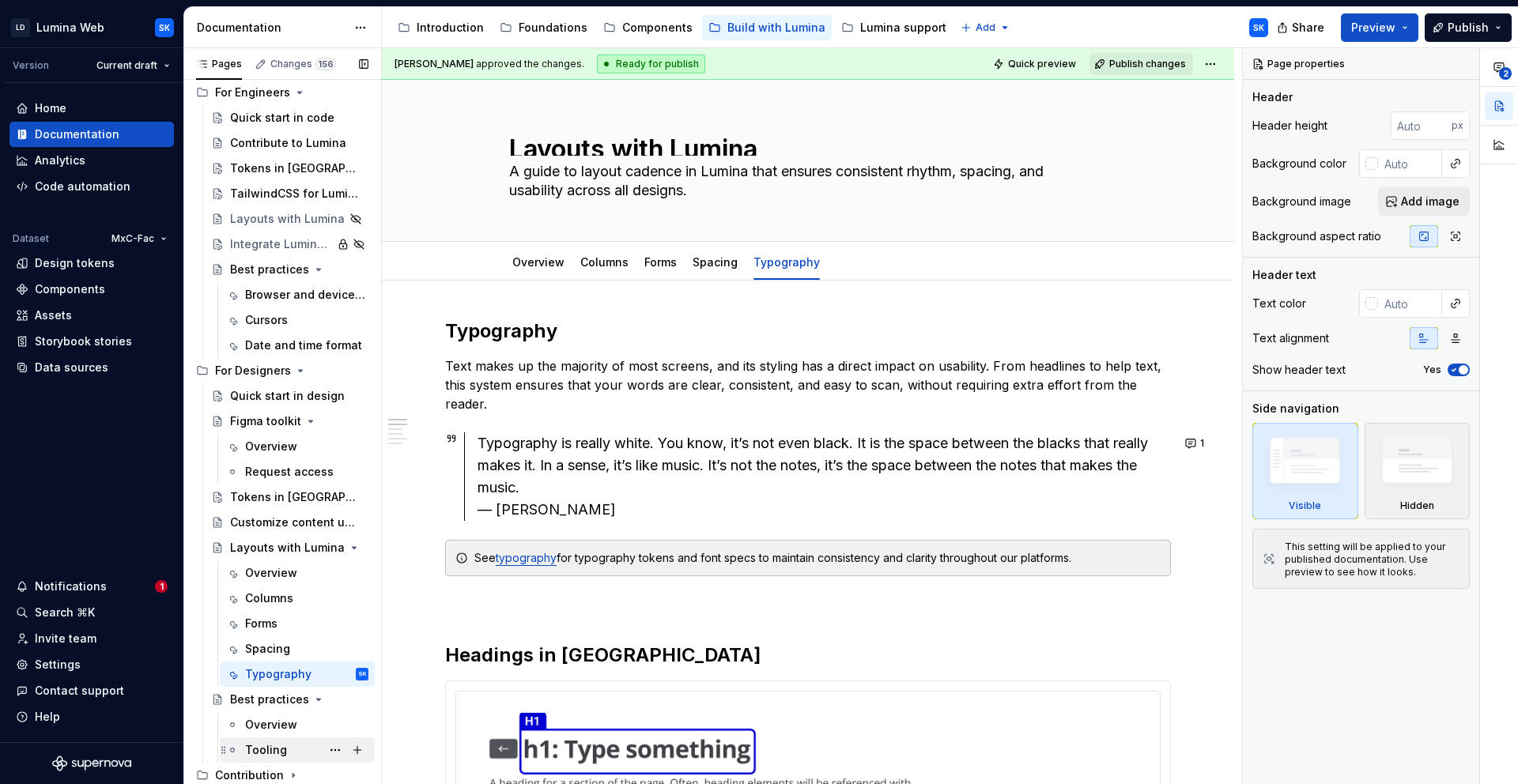
scroll to position [35, 0]
click at [297, 774] on div "Contribution" at bounding box center [292, 776] width 154 height 22
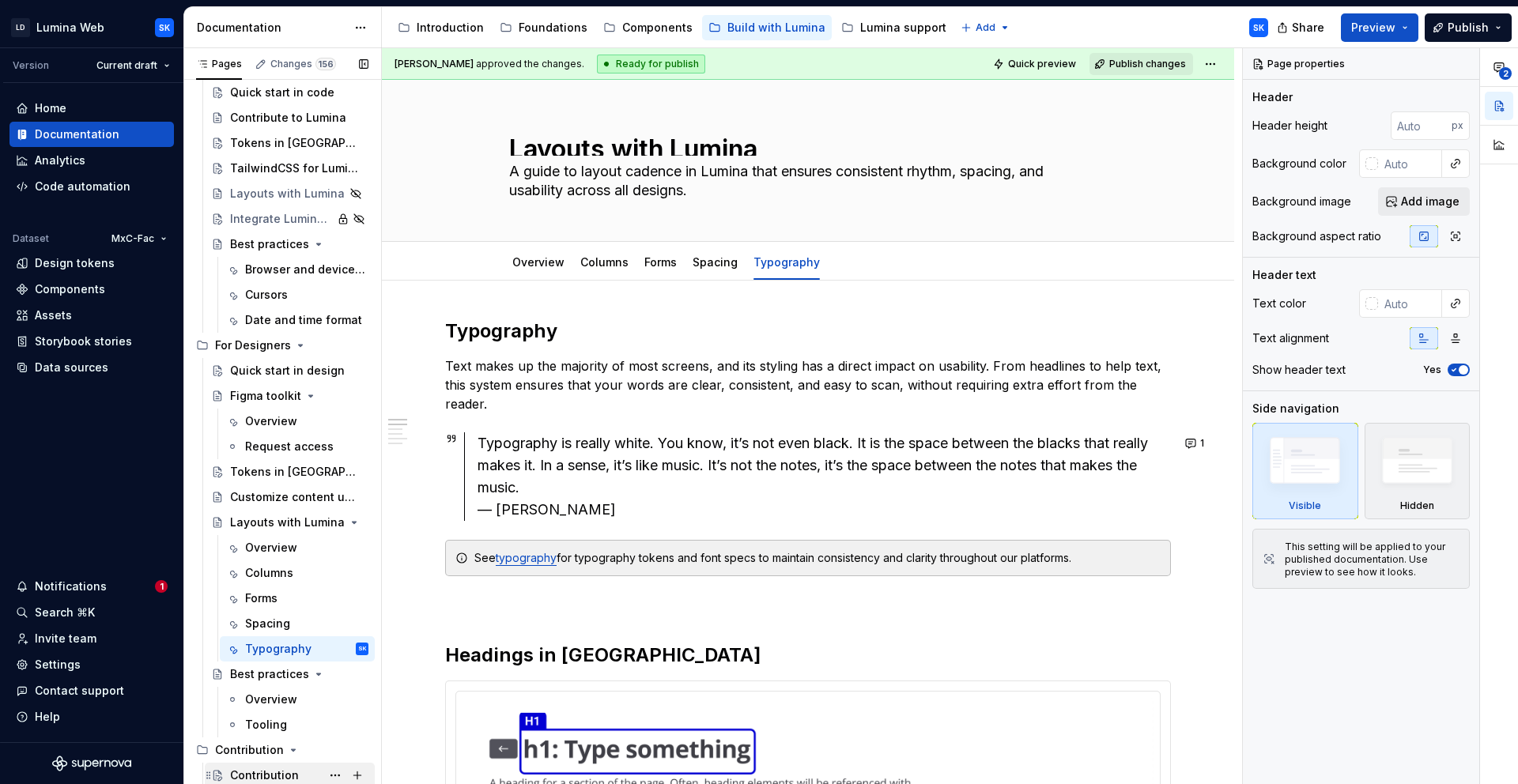
click at [285, 771] on div "Contribution" at bounding box center [264, 775] width 69 height 16
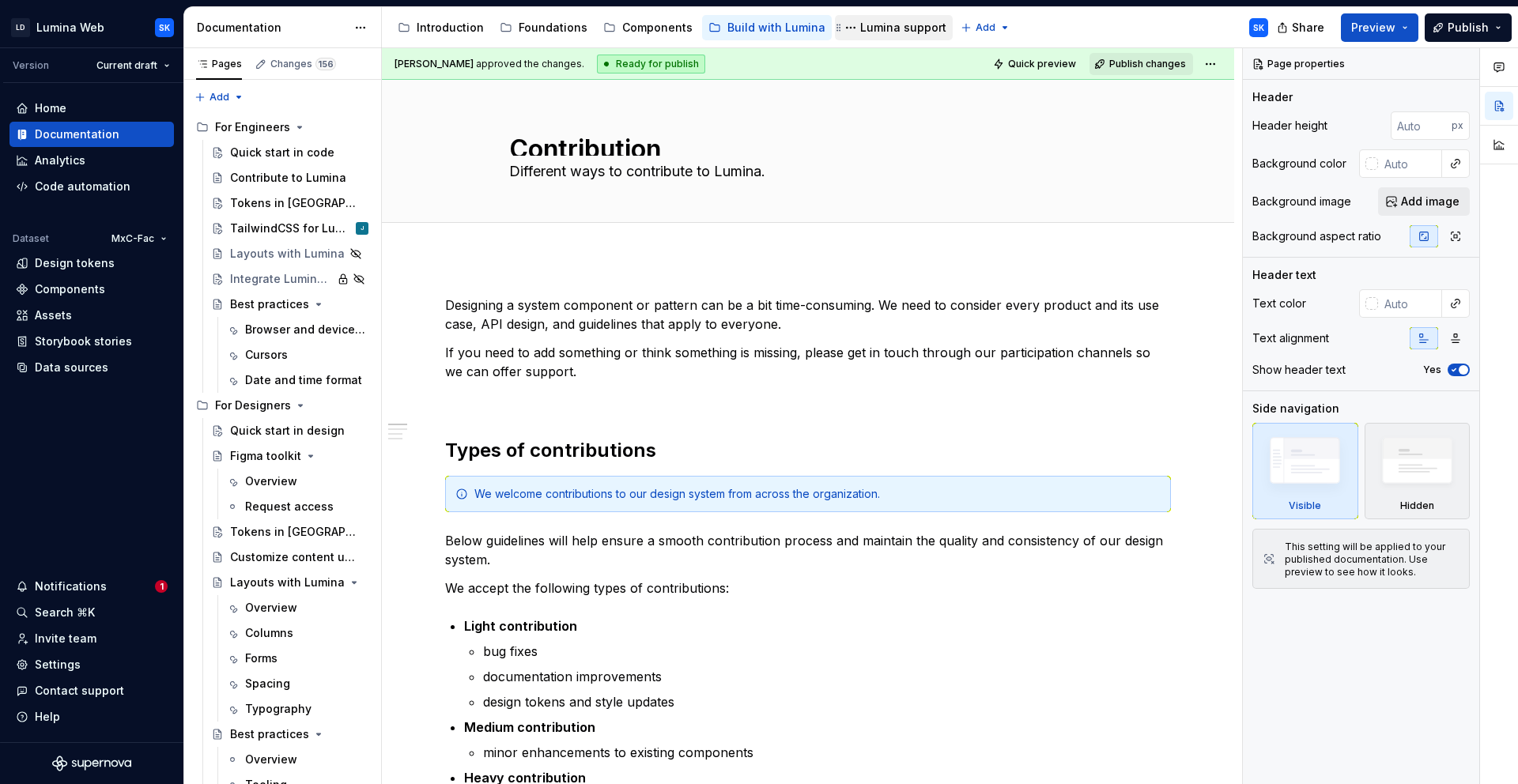
click at [886, 23] on div "Lumina support" at bounding box center [903, 27] width 86 height 16
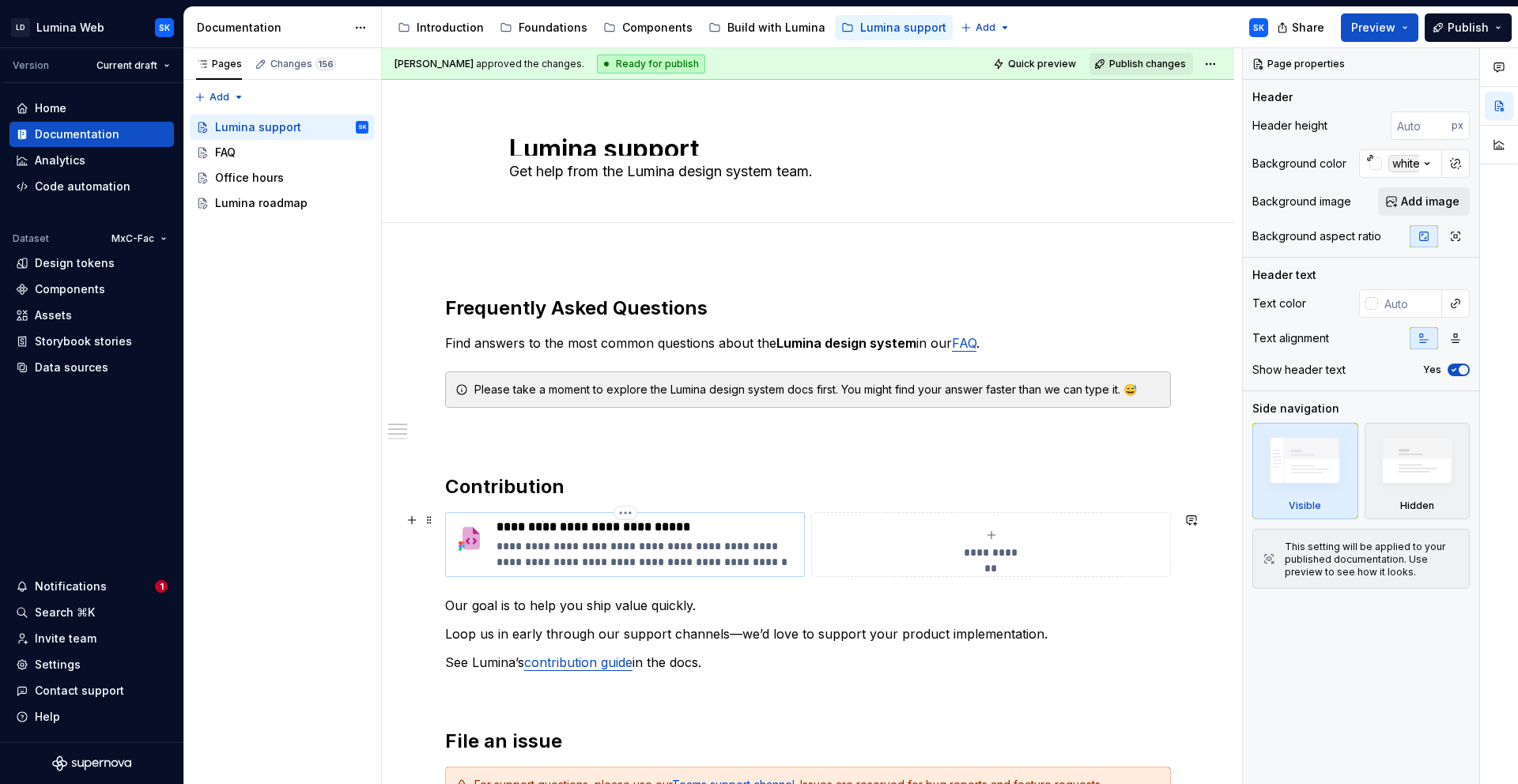
click at [720, 531] on p "**********" at bounding box center [647, 527] width 301 height 16
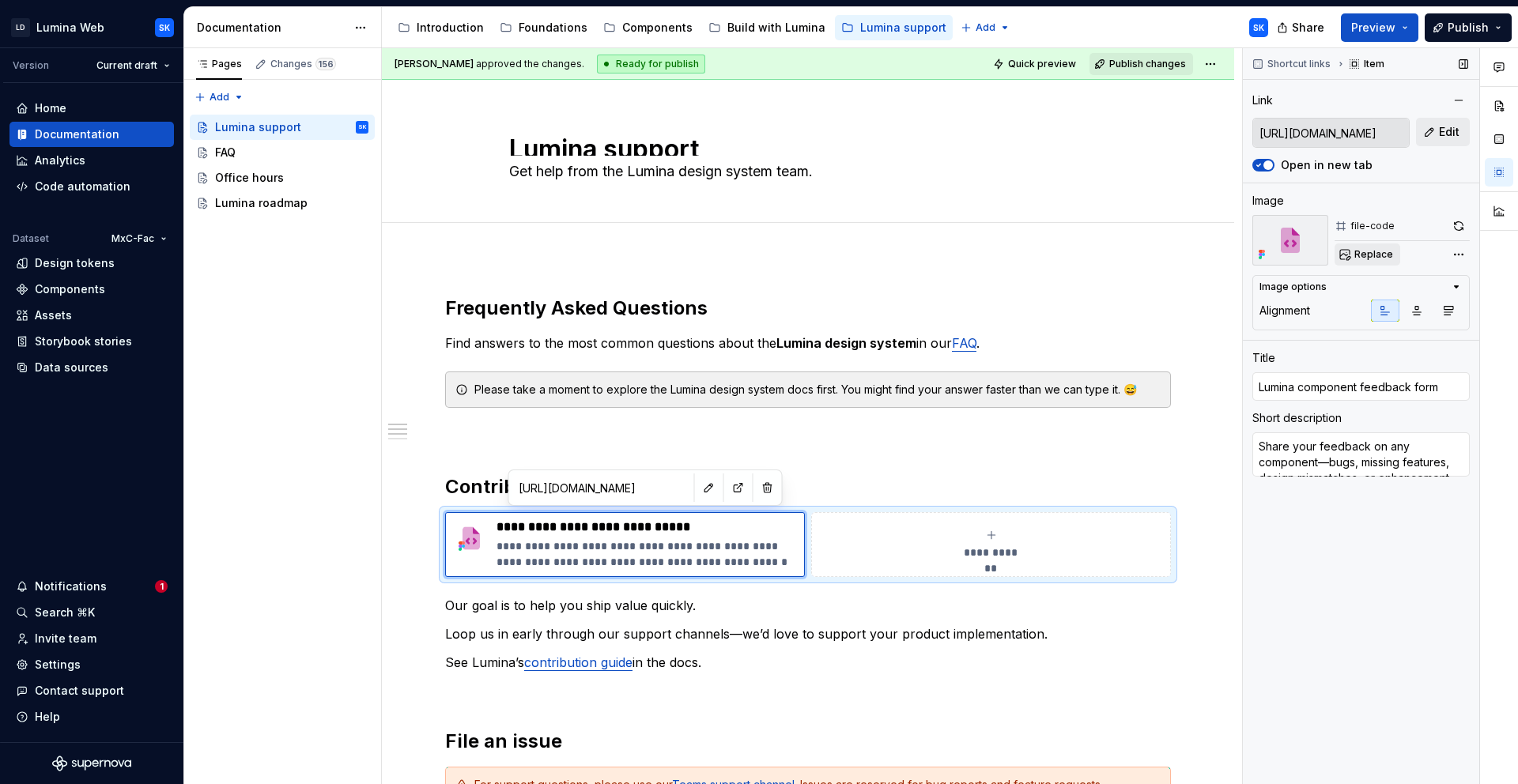
click at [1395, 251] on button "Replace" at bounding box center [1368, 255] width 65 height 22
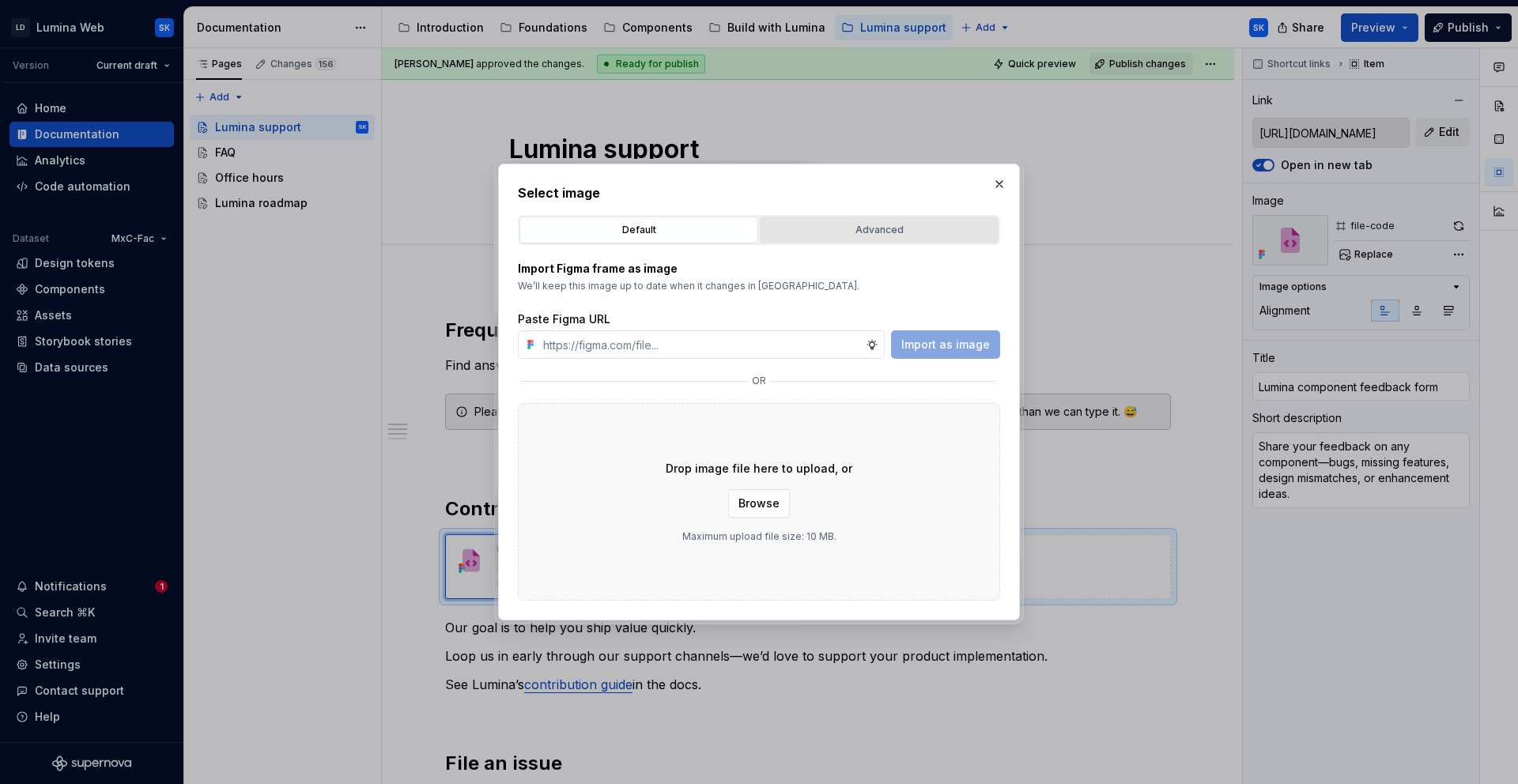
click at [892, 243] on button "Advanced" at bounding box center [879, 230] width 239 height 27
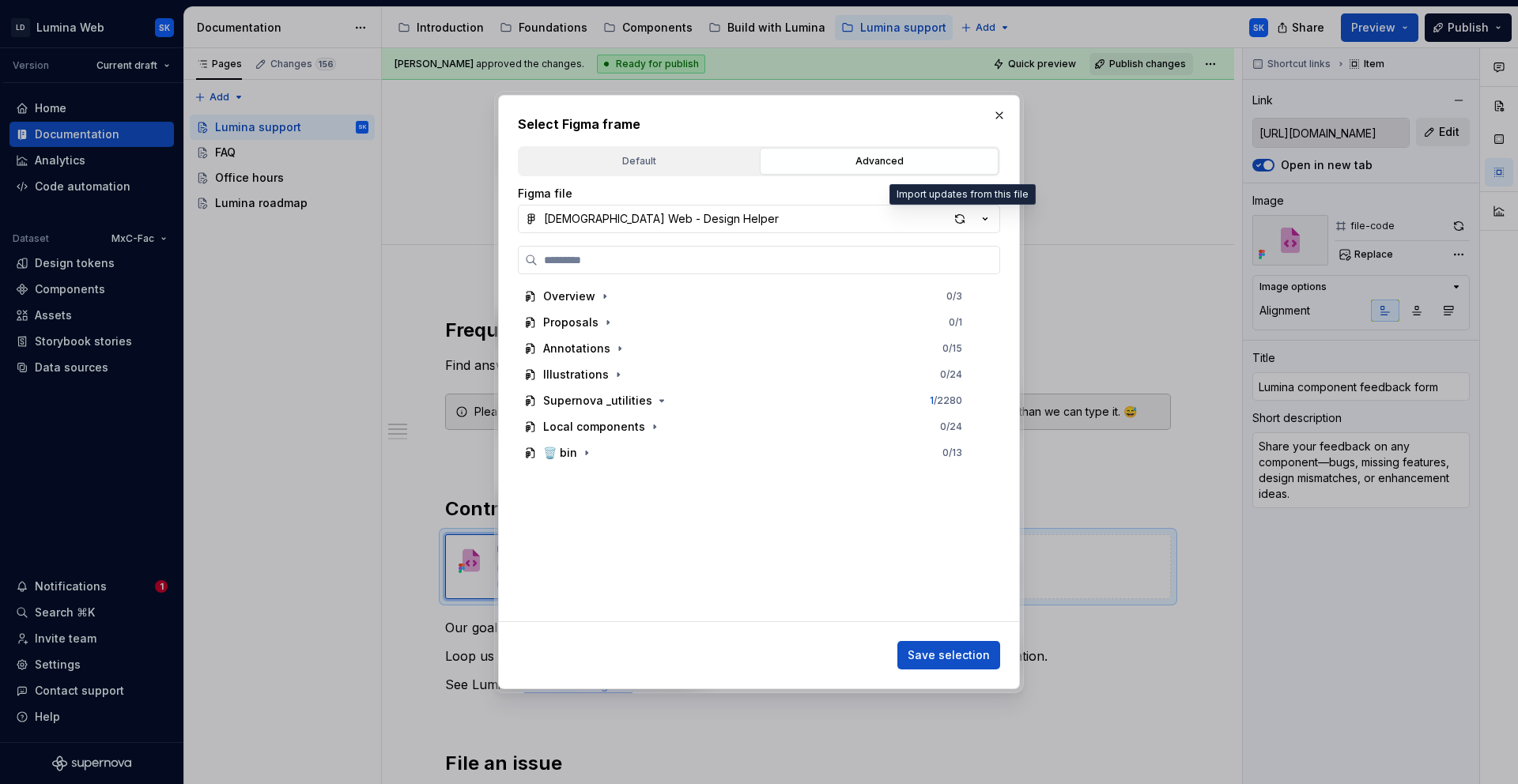
drag, startPoint x: 963, startPoint y: 214, endPoint x: 973, endPoint y: 214, distance: 10.0
click at [963, 214] on div "button" at bounding box center [960, 219] width 22 height 22
click at [960, 221] on div "button" at bounding box center [960, 219] width 22 height 22
click at [655, 405] on icon "button" at bounding box center [661, 400] width 13 height 13
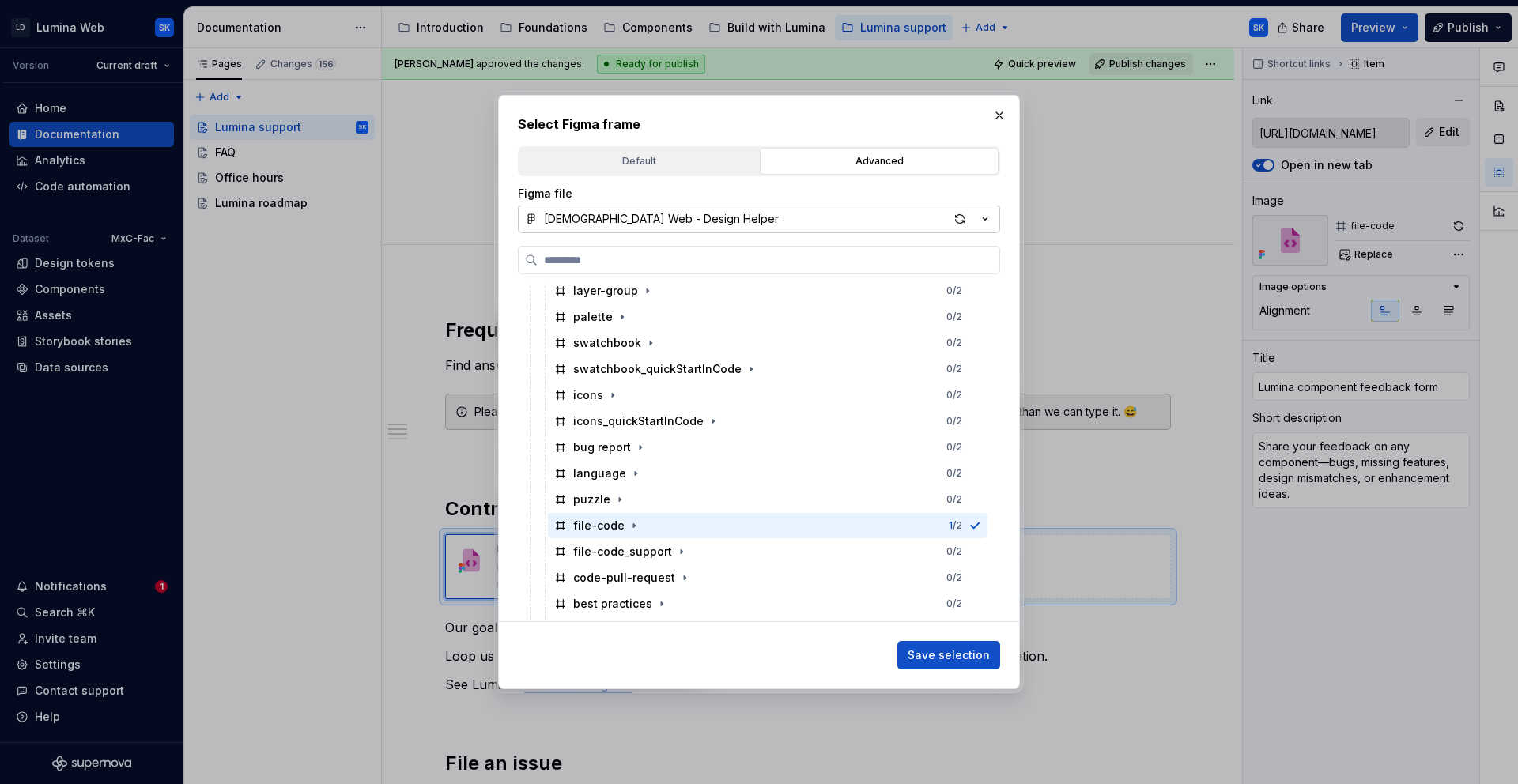
scroll to position [1413, 0]
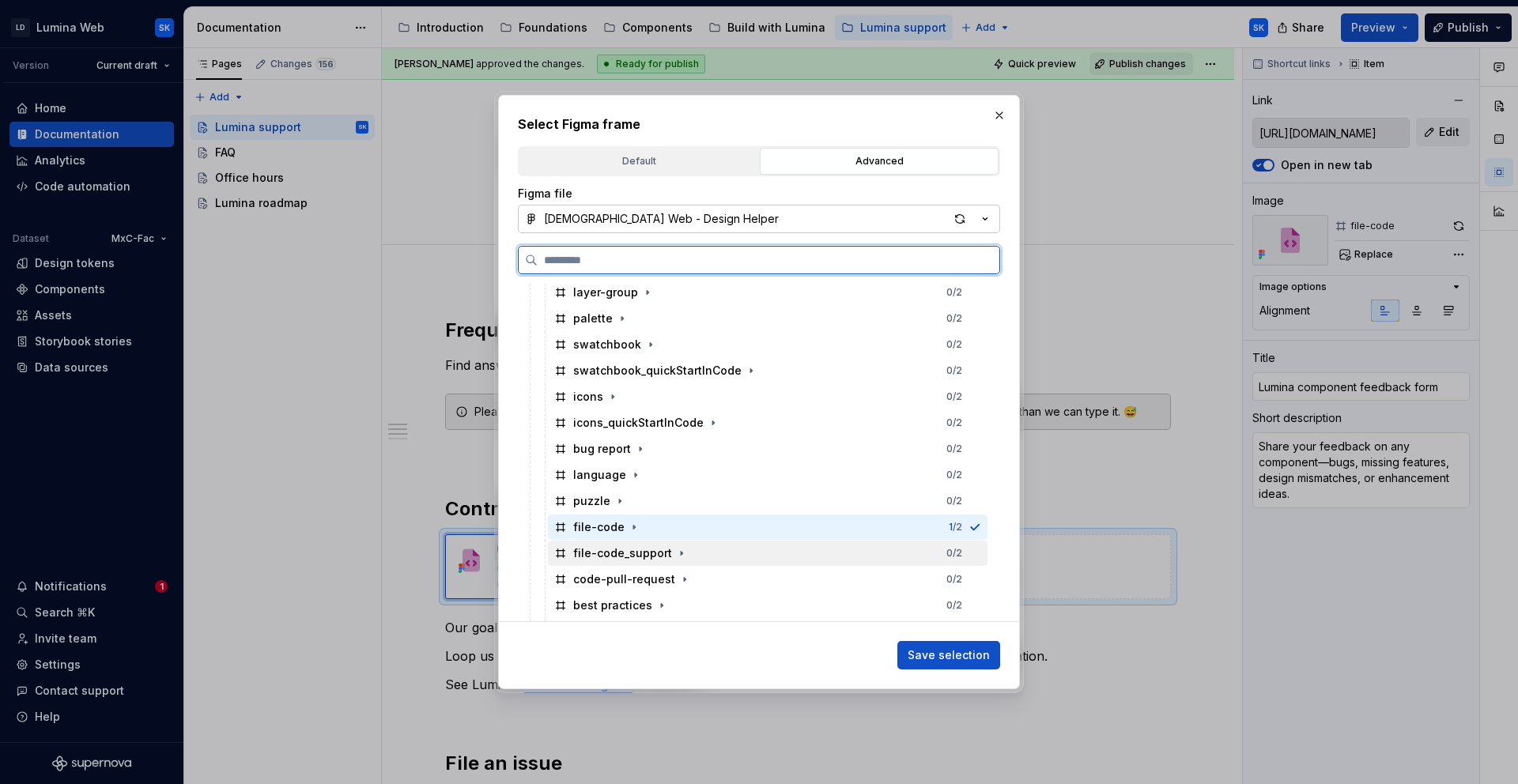
click at [714, 551] on div "file-code_support 0 / 2" at bounding box center [767, 553] width 439 height 25
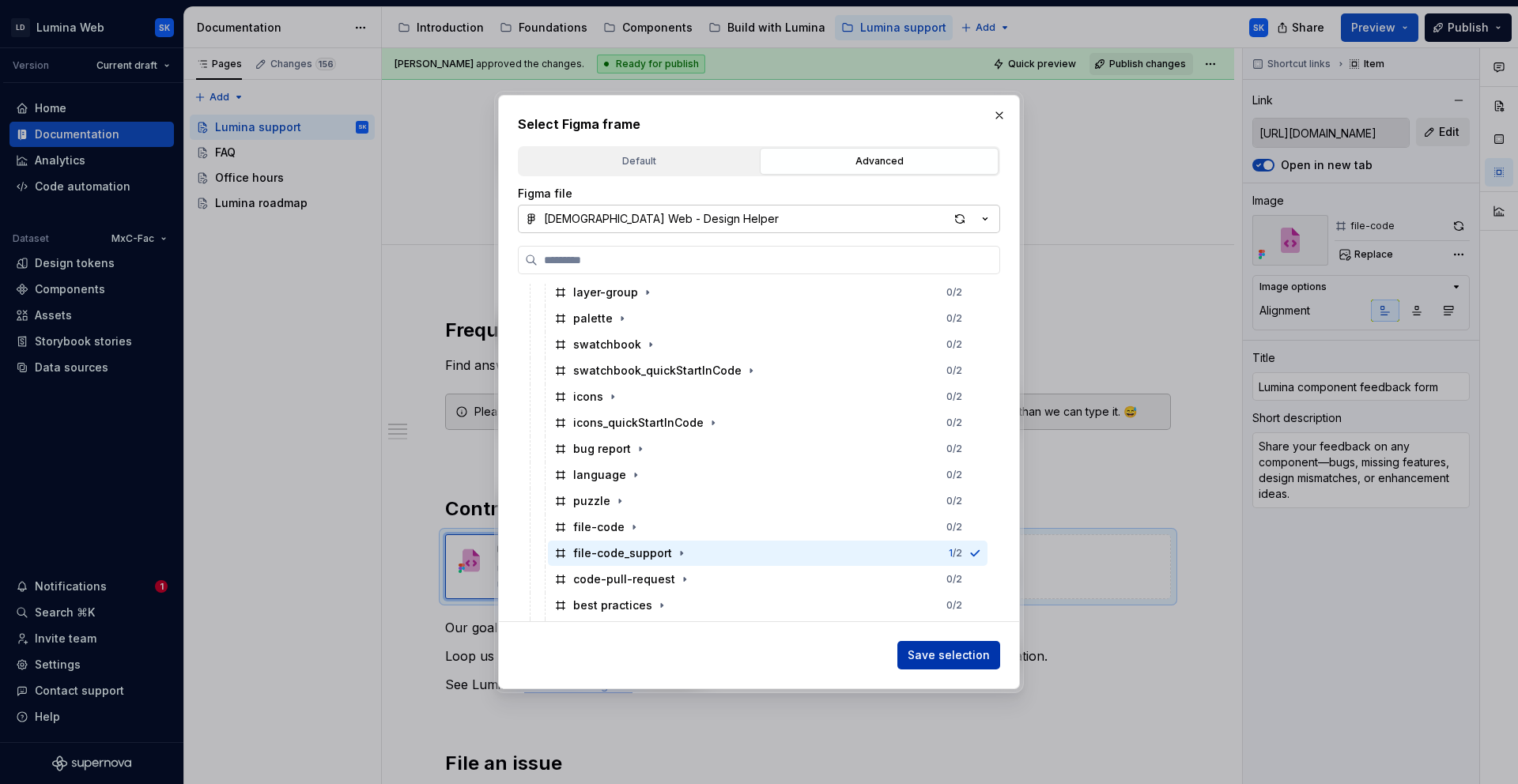
click at [953, 643] on button "Save selection" at bounding box center [949, 655] width 103 height 28
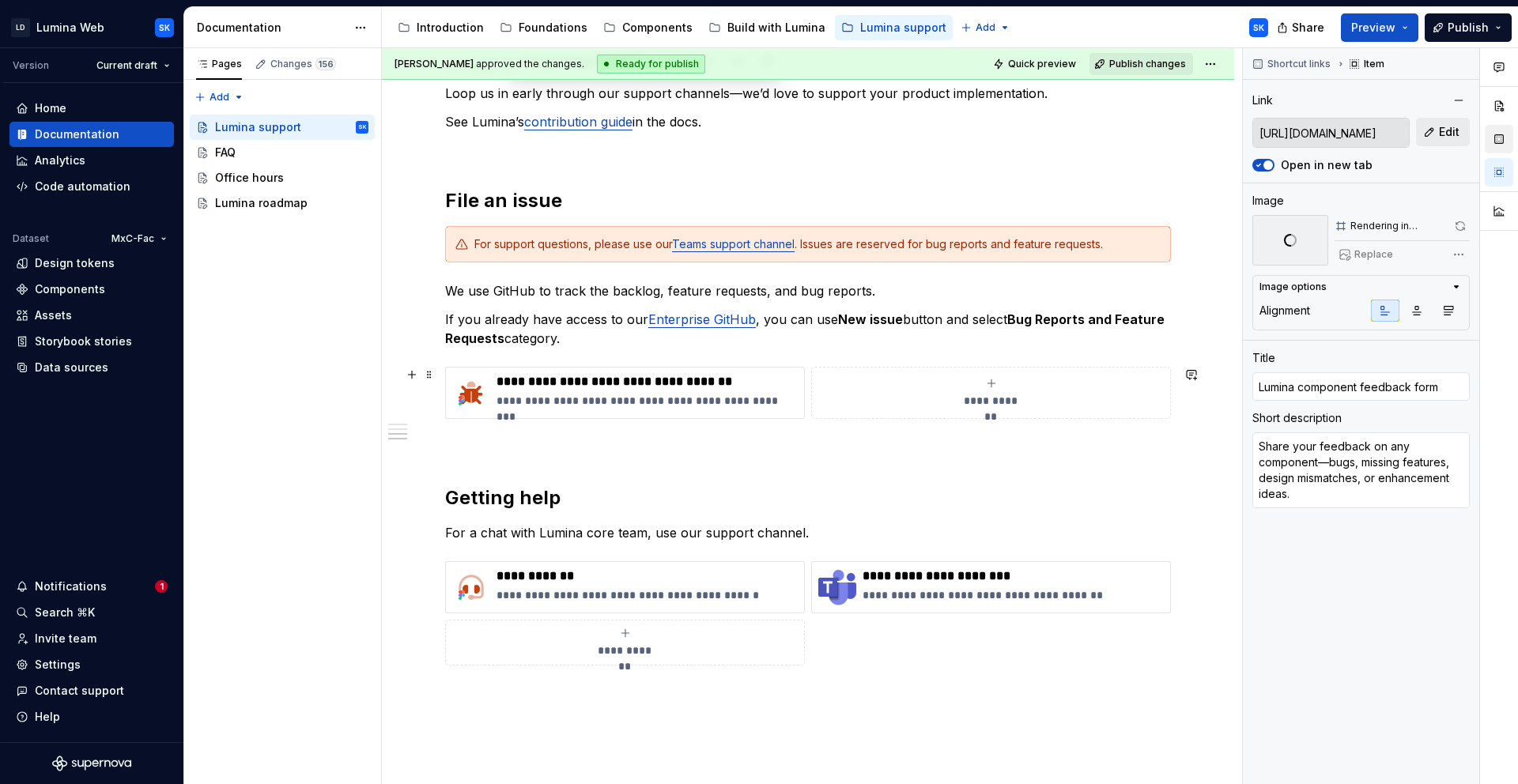
scroll to position [692, 0]
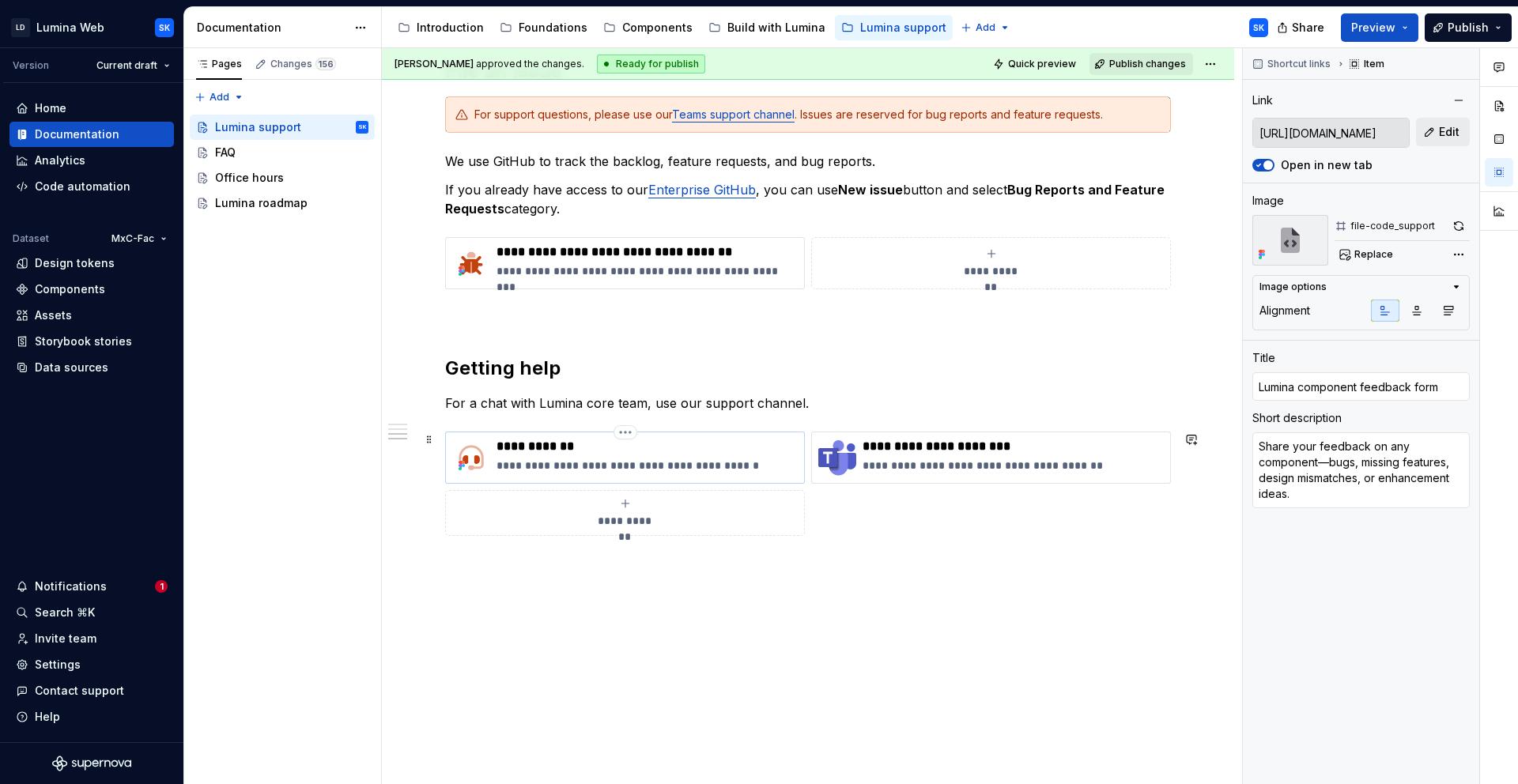
click at [606, 446] on p "**********" at bounding box center [647, 446] width 301 height 16
type textarea "*"
type input "Office hours"
type textarea "Need feedback or have questions around Lumina?"
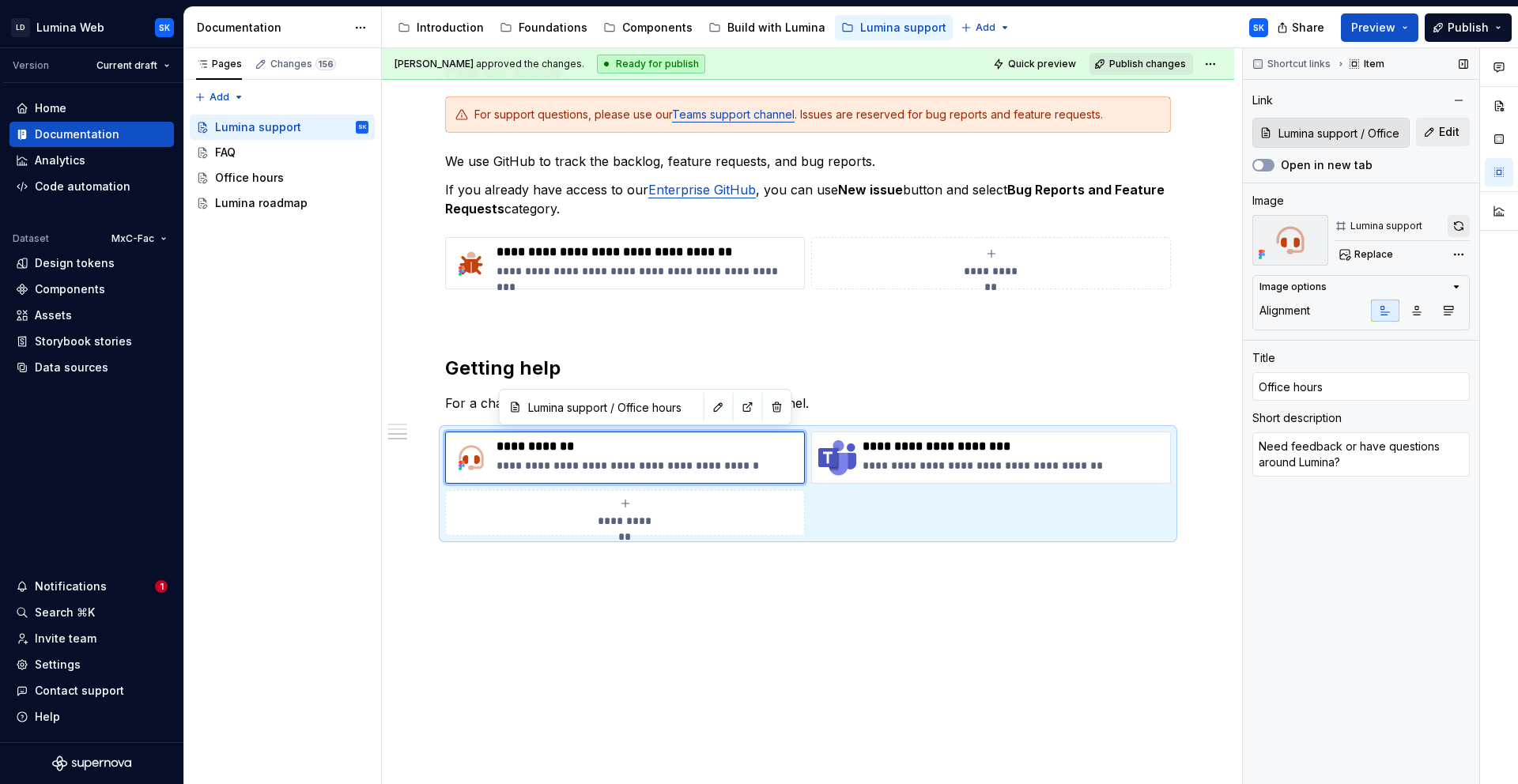
click at [1455, 233] on button "button" at bounding box center [1459, 226] width 22 height 22
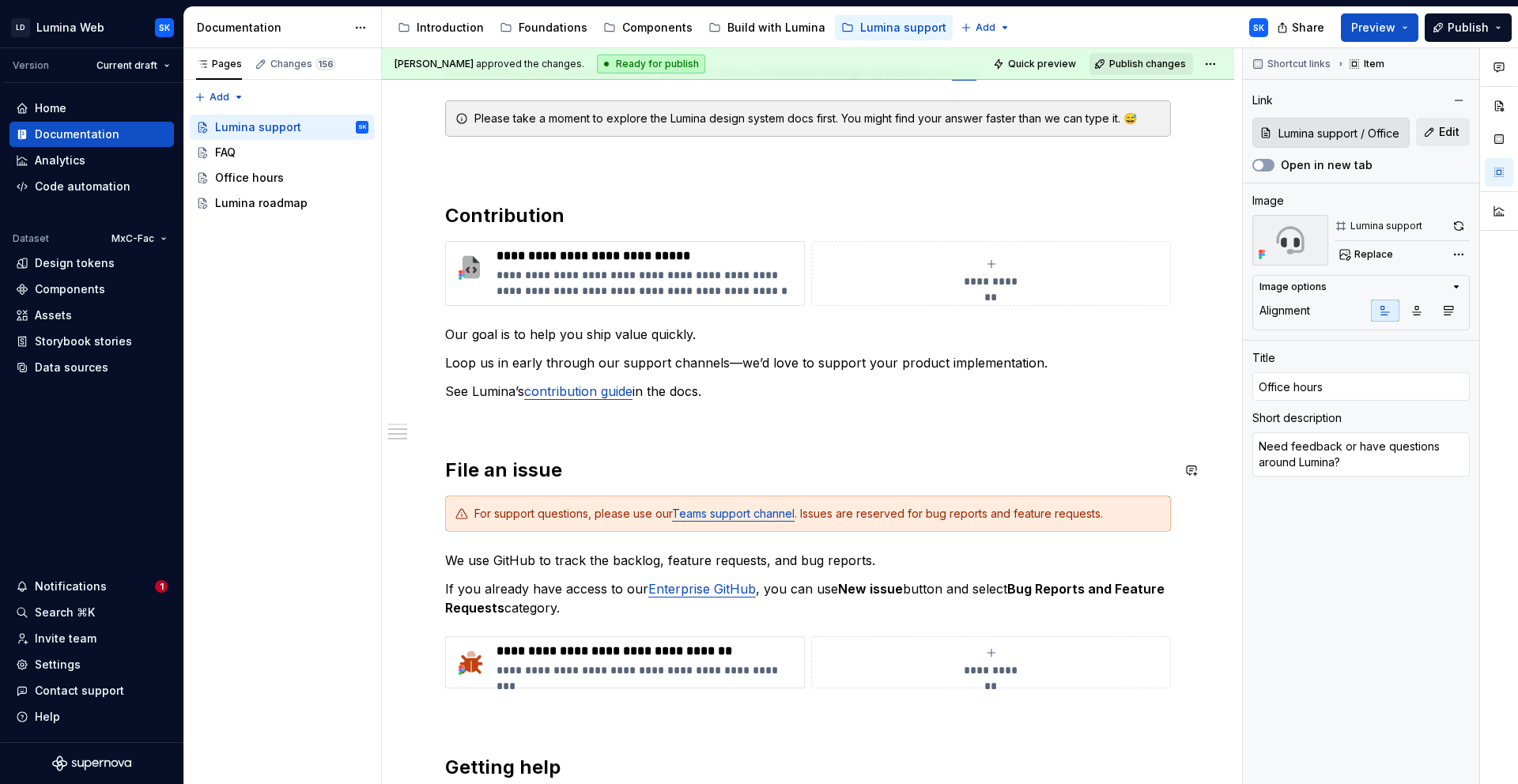
scroll to position [0, 0]
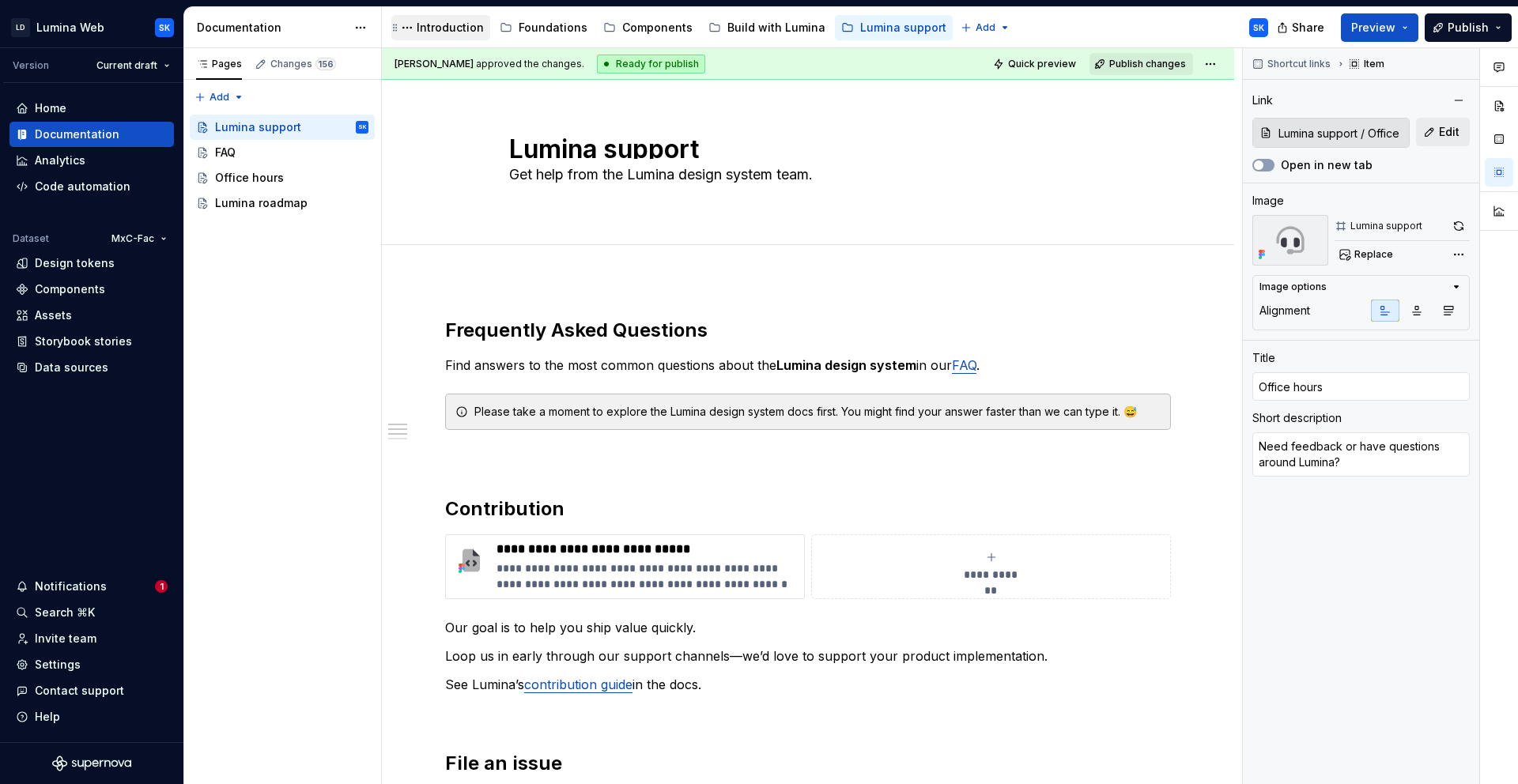
click at [442, 30] on div "Introduction" at bounding box center [450, 27] width 67 height 16
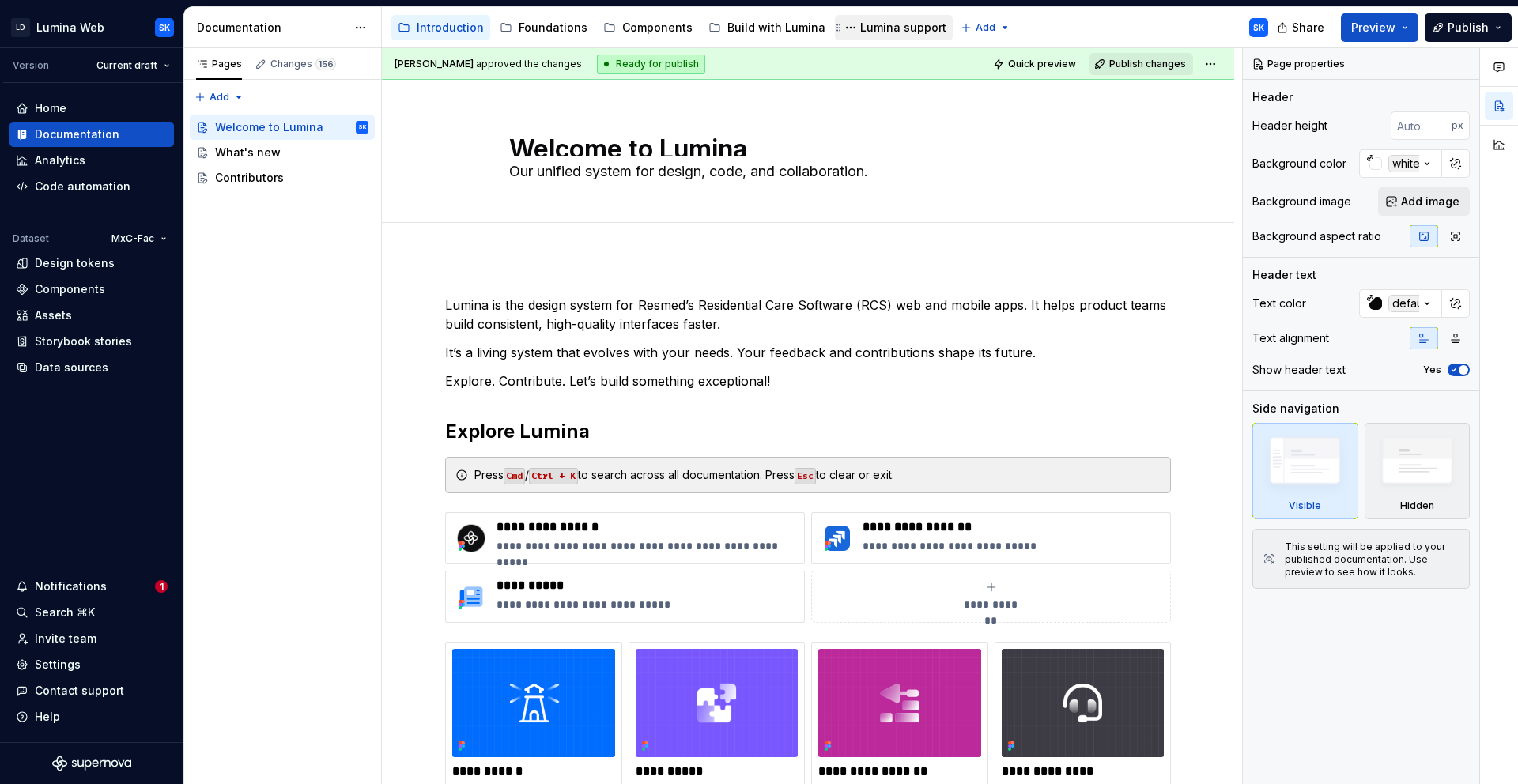
click at [897, 25] on div "Lumina support" at bounding box center [903, 27] width 86 height 16
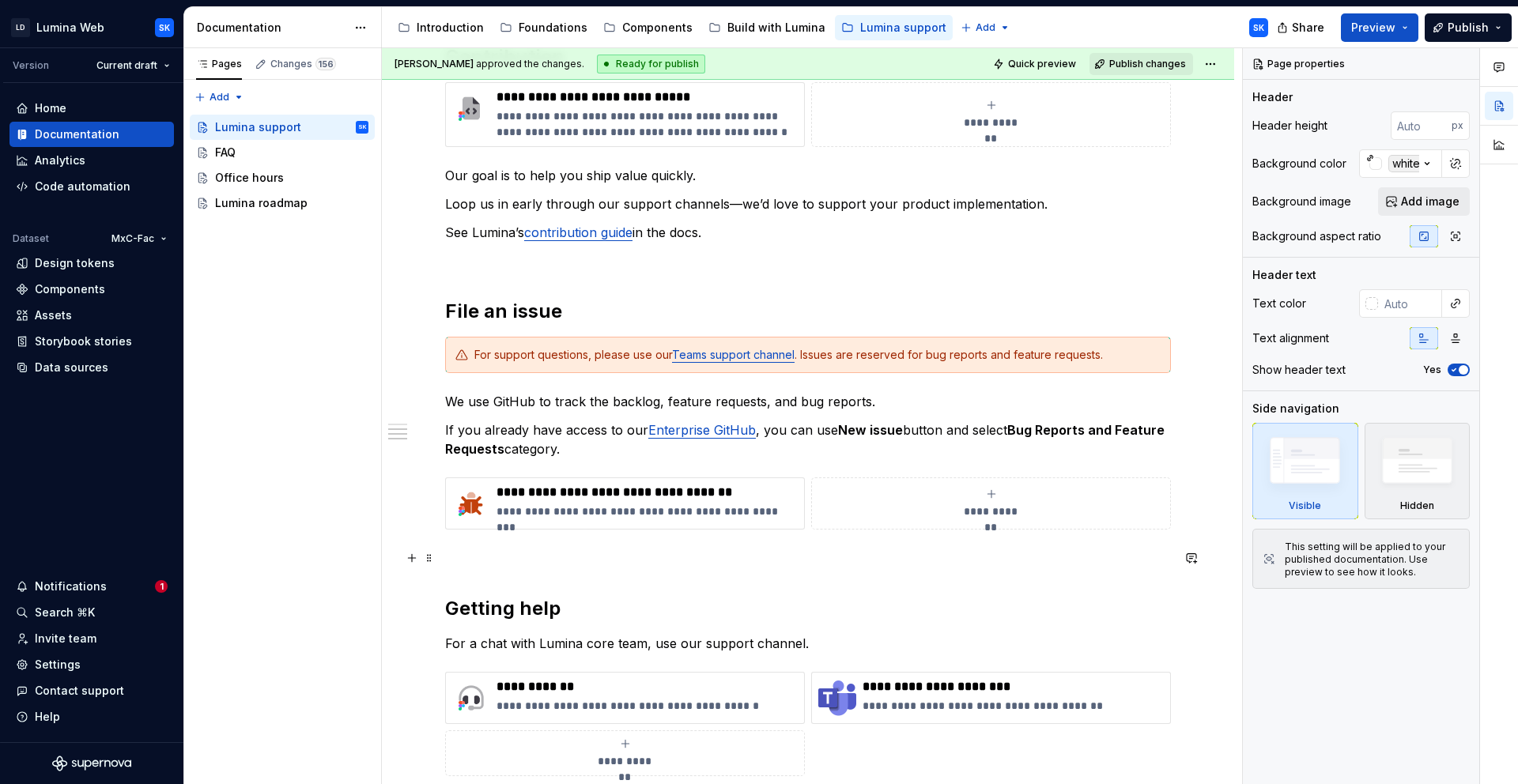
scroll to position [440, 0]
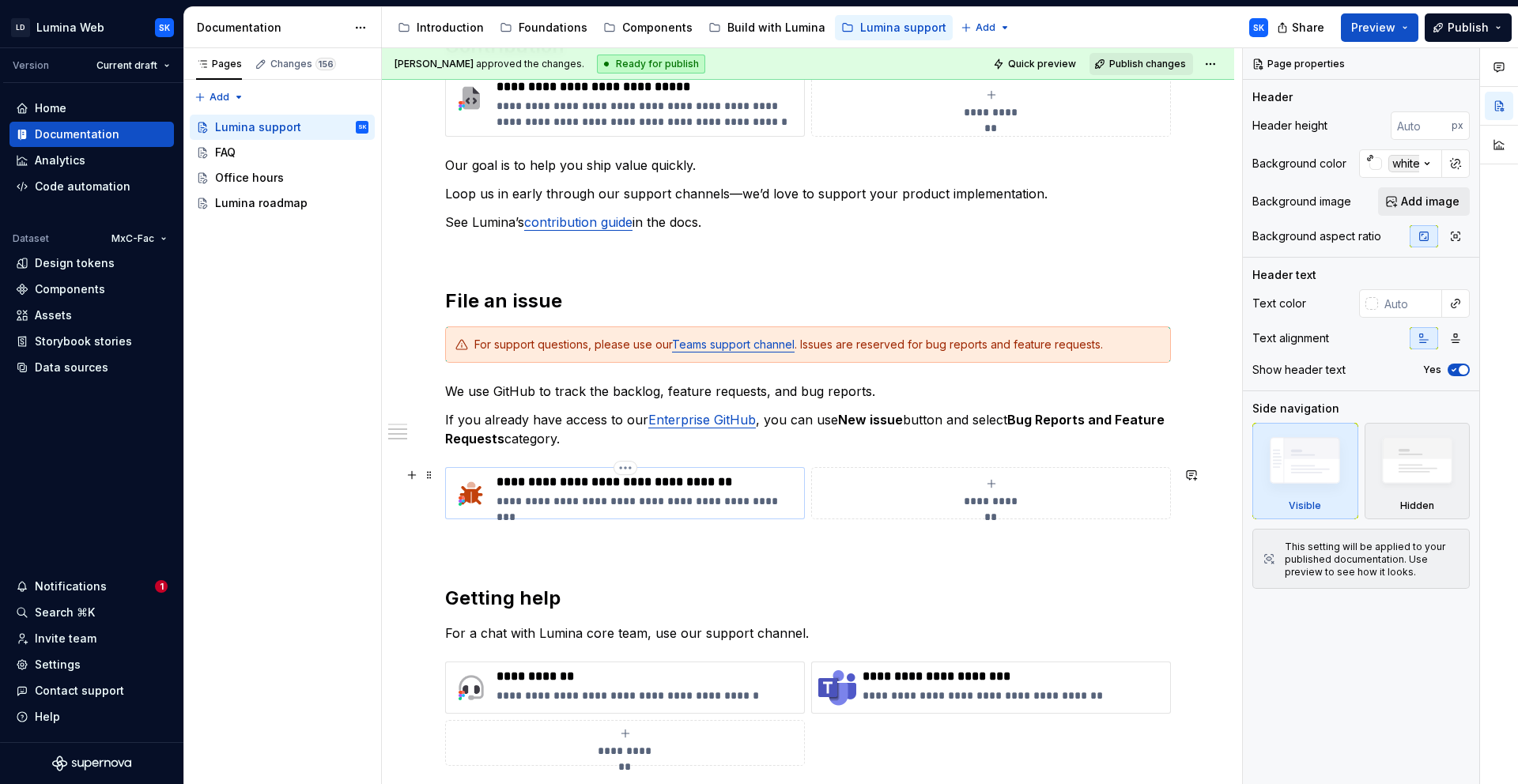
drag, startPoint x: 732, startPoint y: 488, endPoint x: 741, endPoint y: 488, distance: 9.0
click at [732, 488] on p "**********" at bounding box center [647, 482] width 301 height 16
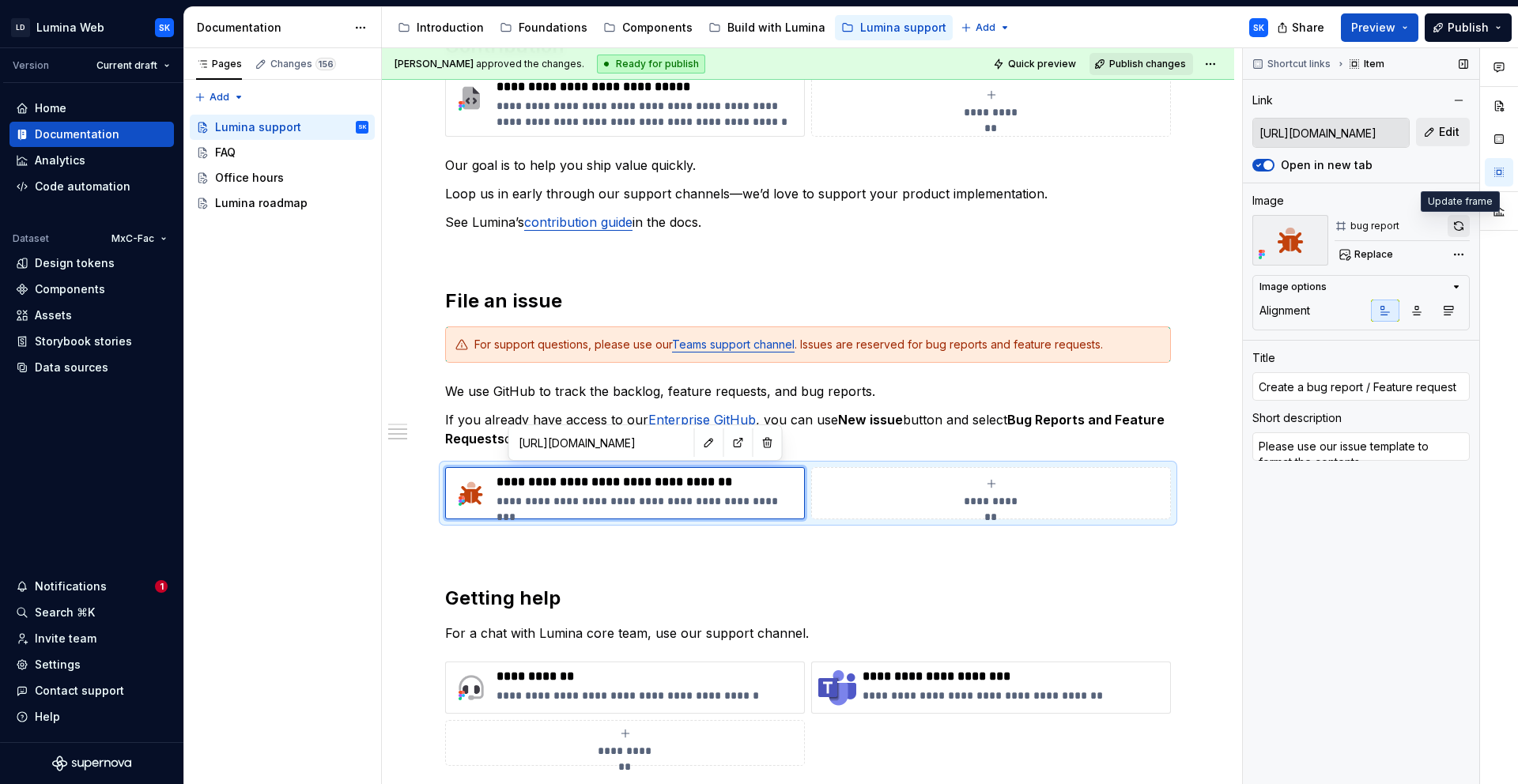
click at [1454, 225] on button "button" at bounding box center [1459, 226] width 22 height 22
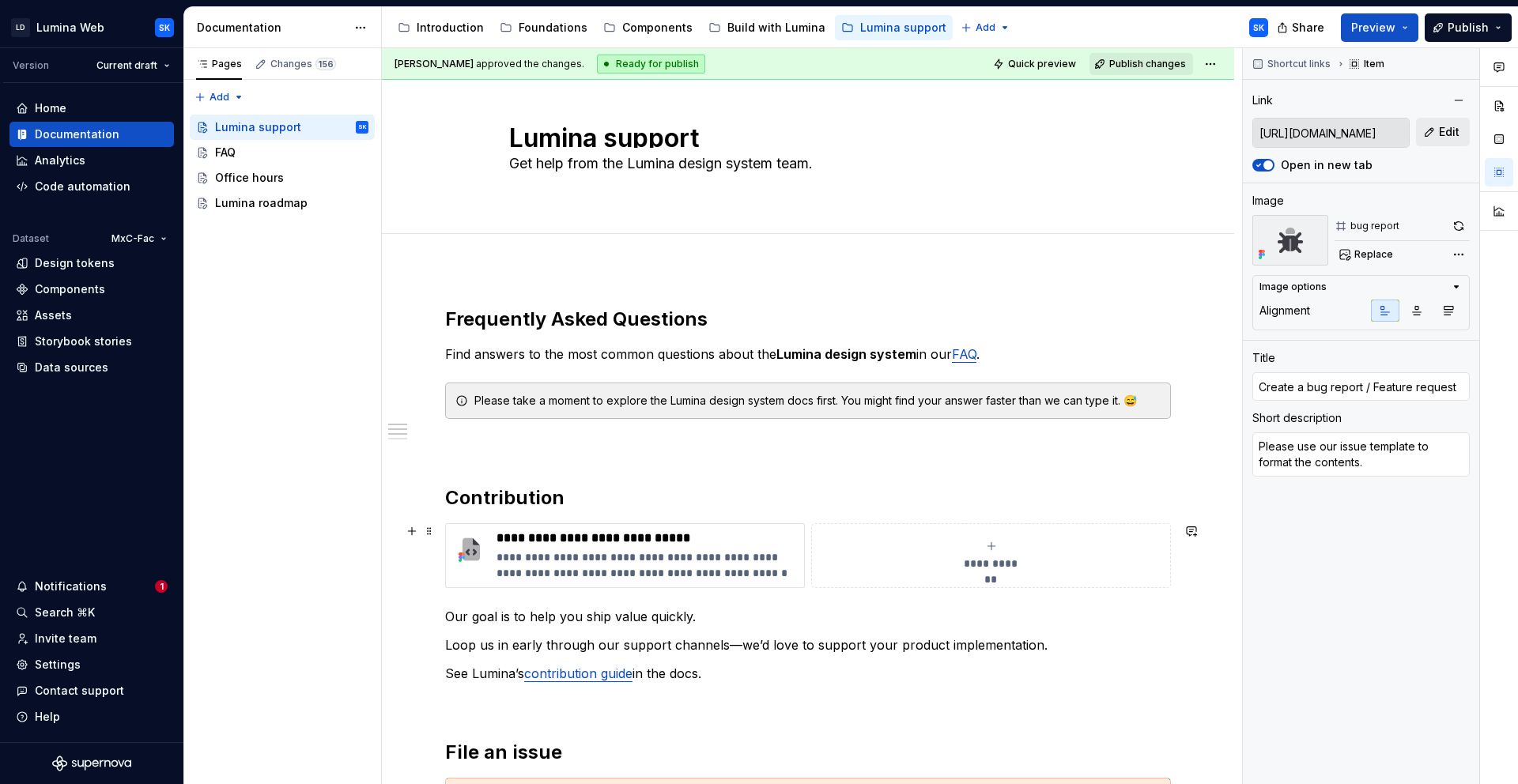
scroll to position [0, 0]
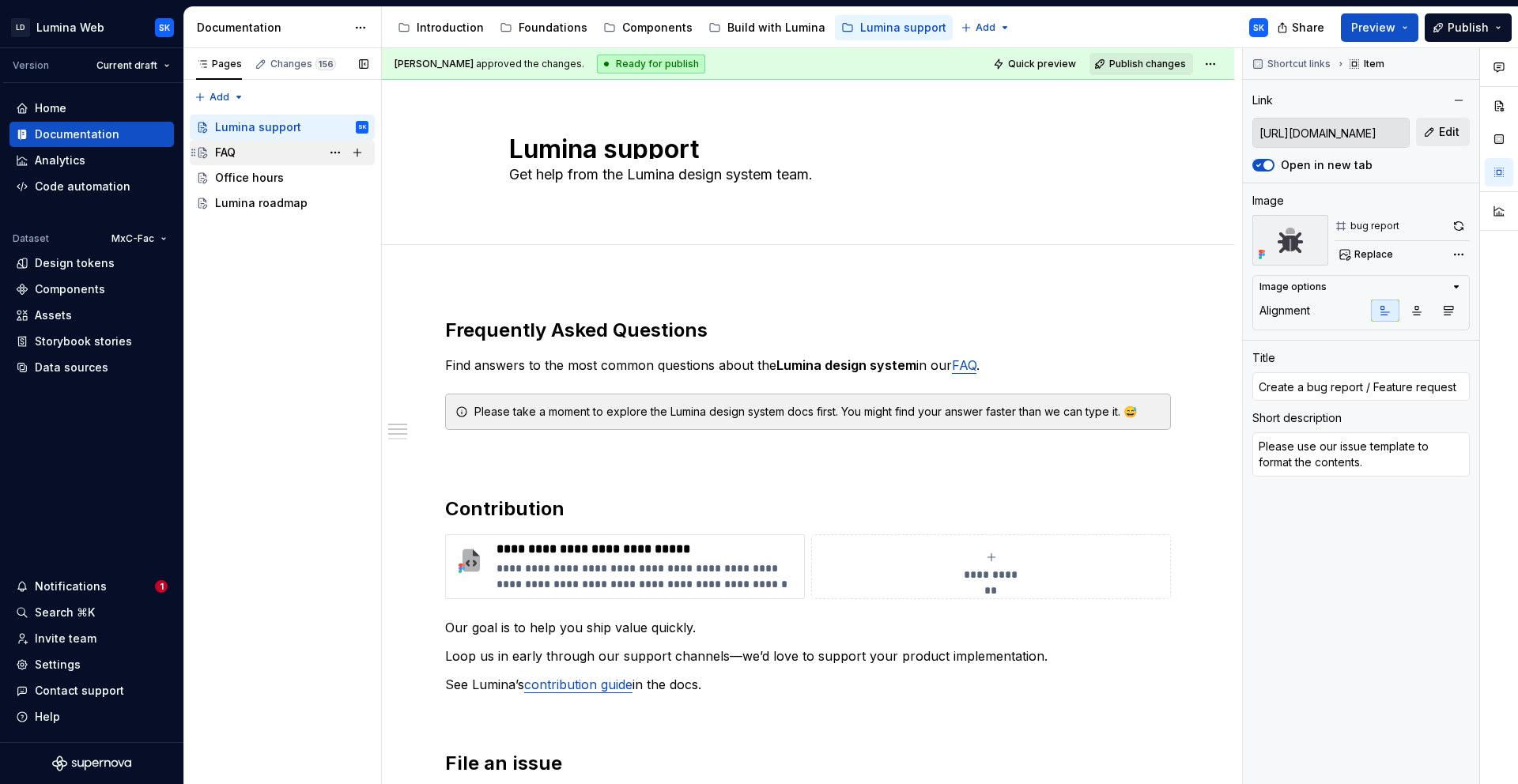
click at [269, 150] on div "FAQ" at bounding box center [292, 153] width 154 height 22
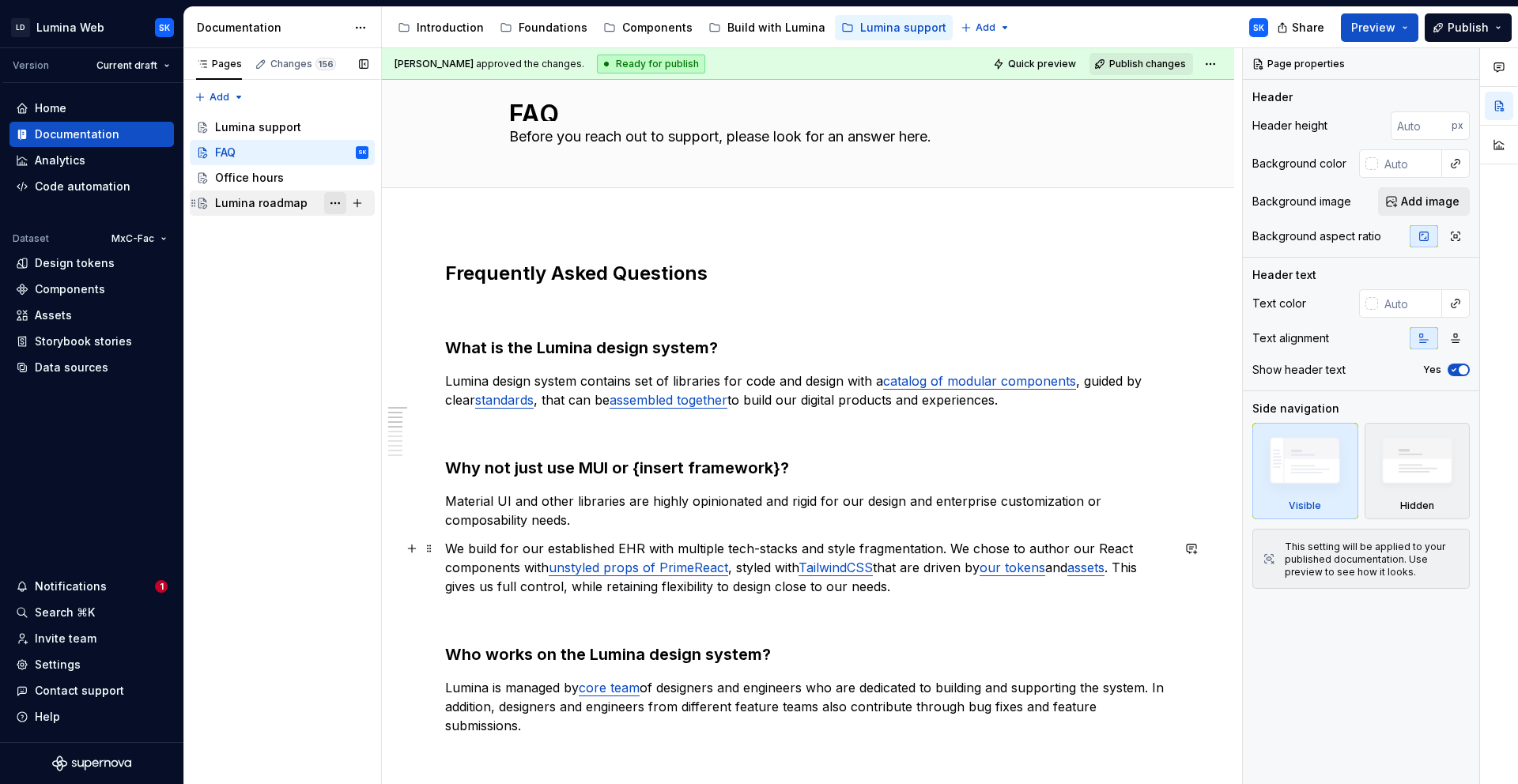
scroll to position [24, 0]
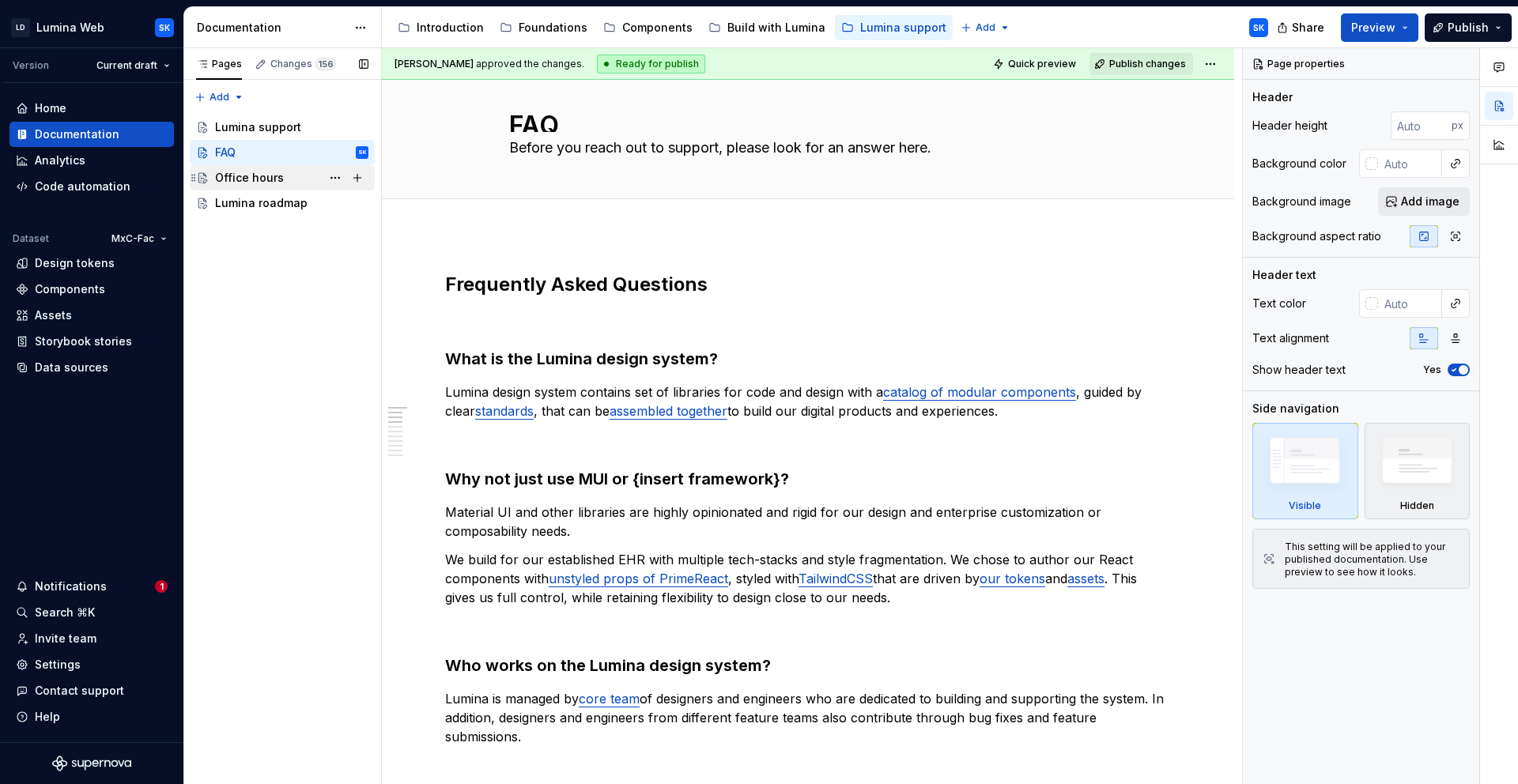
click at [263, 177] on div "Office hours" at bounding box center [249, 178] width 69 height 16
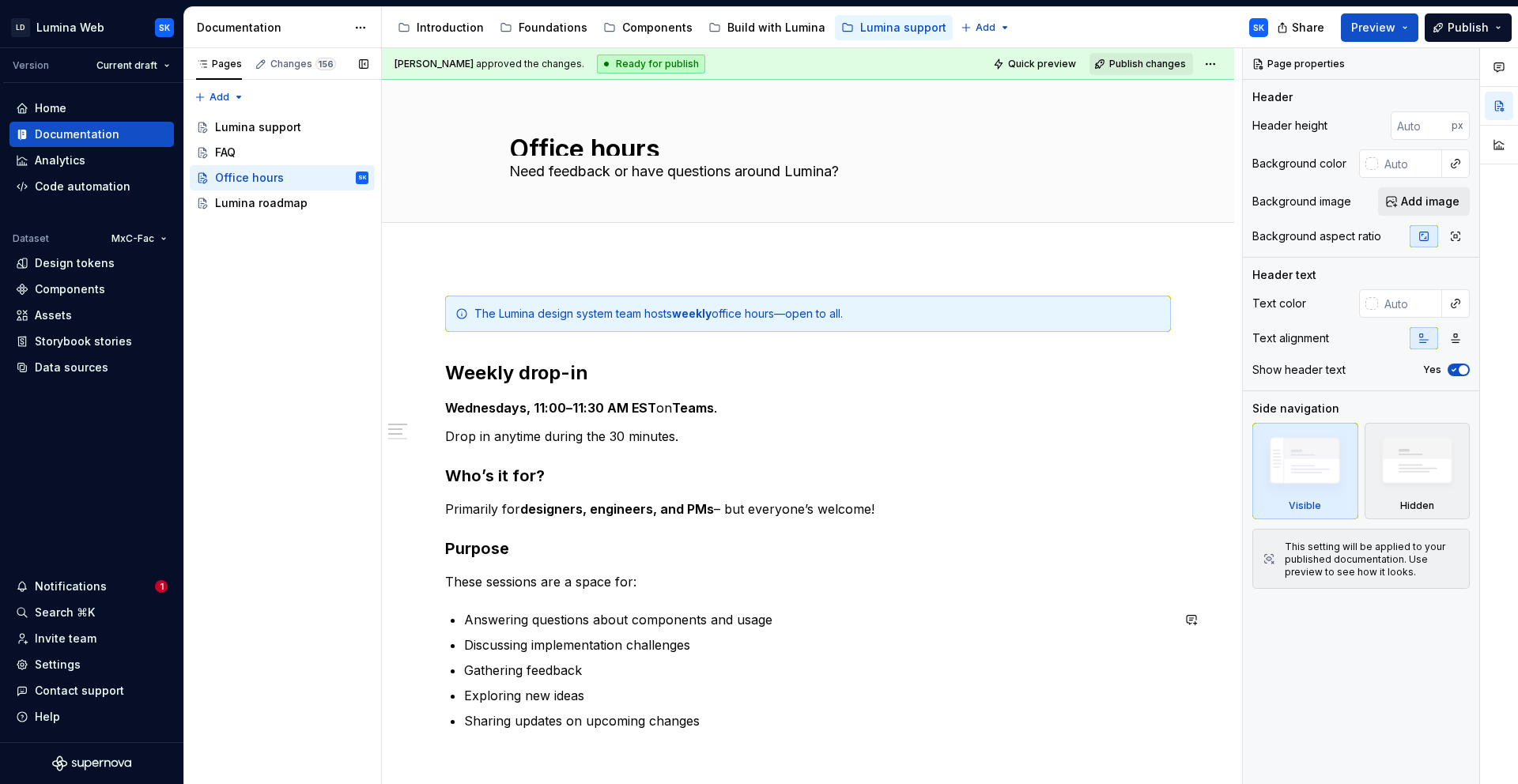
scroll to position [9, 0]
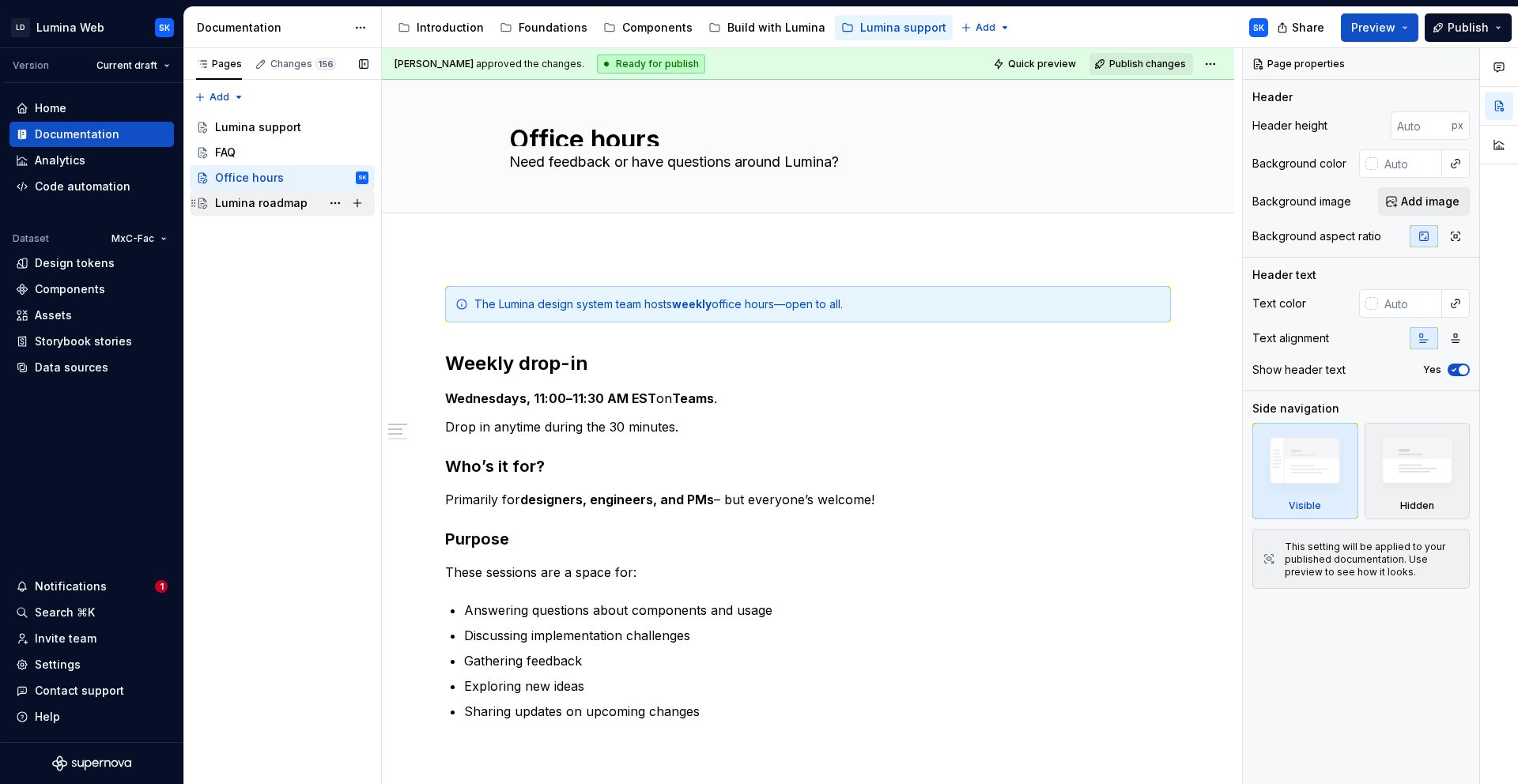
click at [268, 200] on div "Lumina roadmap" at bounding box center [261, 203] width 93 height 16
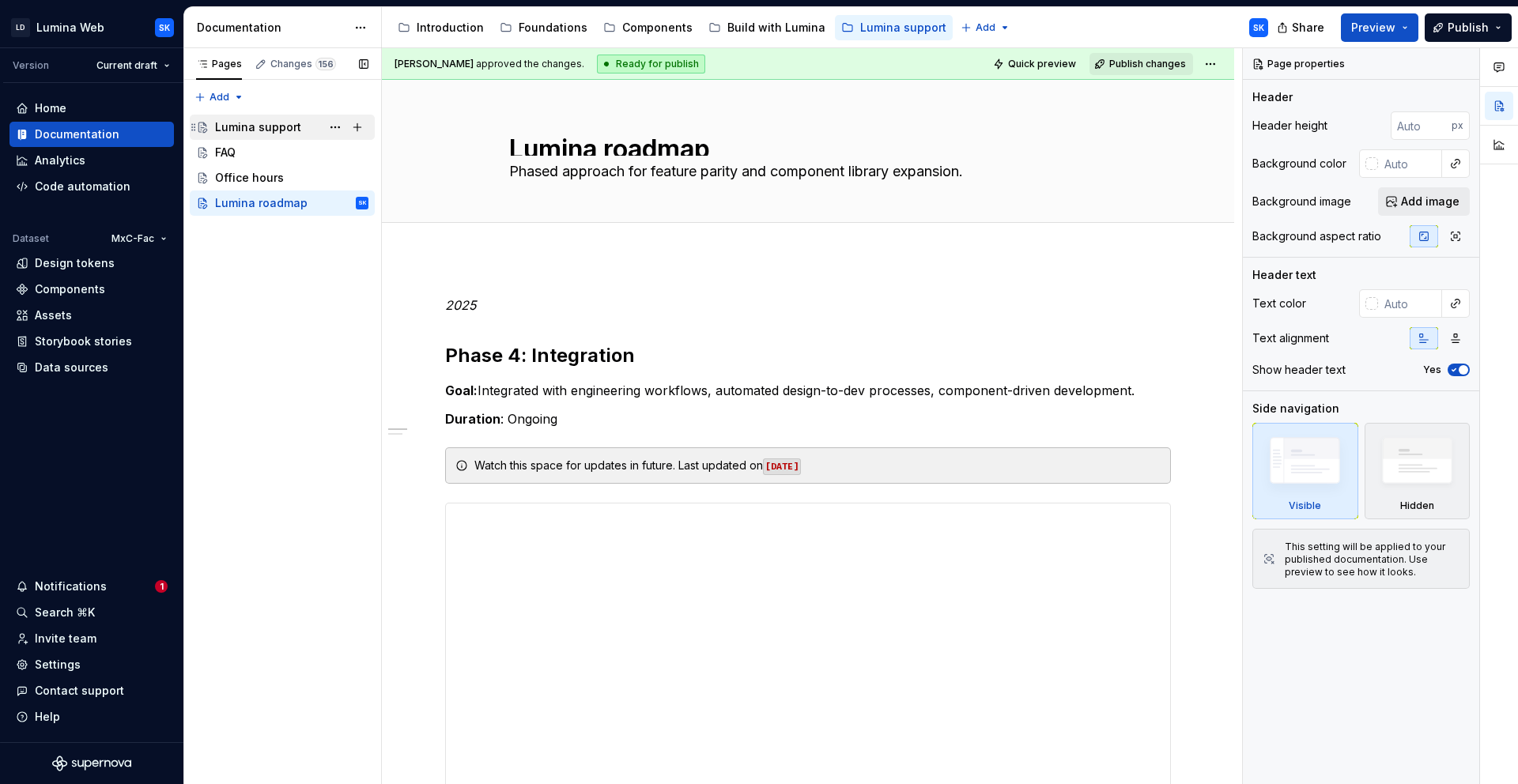
click at [280, 127] on div "Lumina support" at bounding box center [258, 127] width 86 height 16
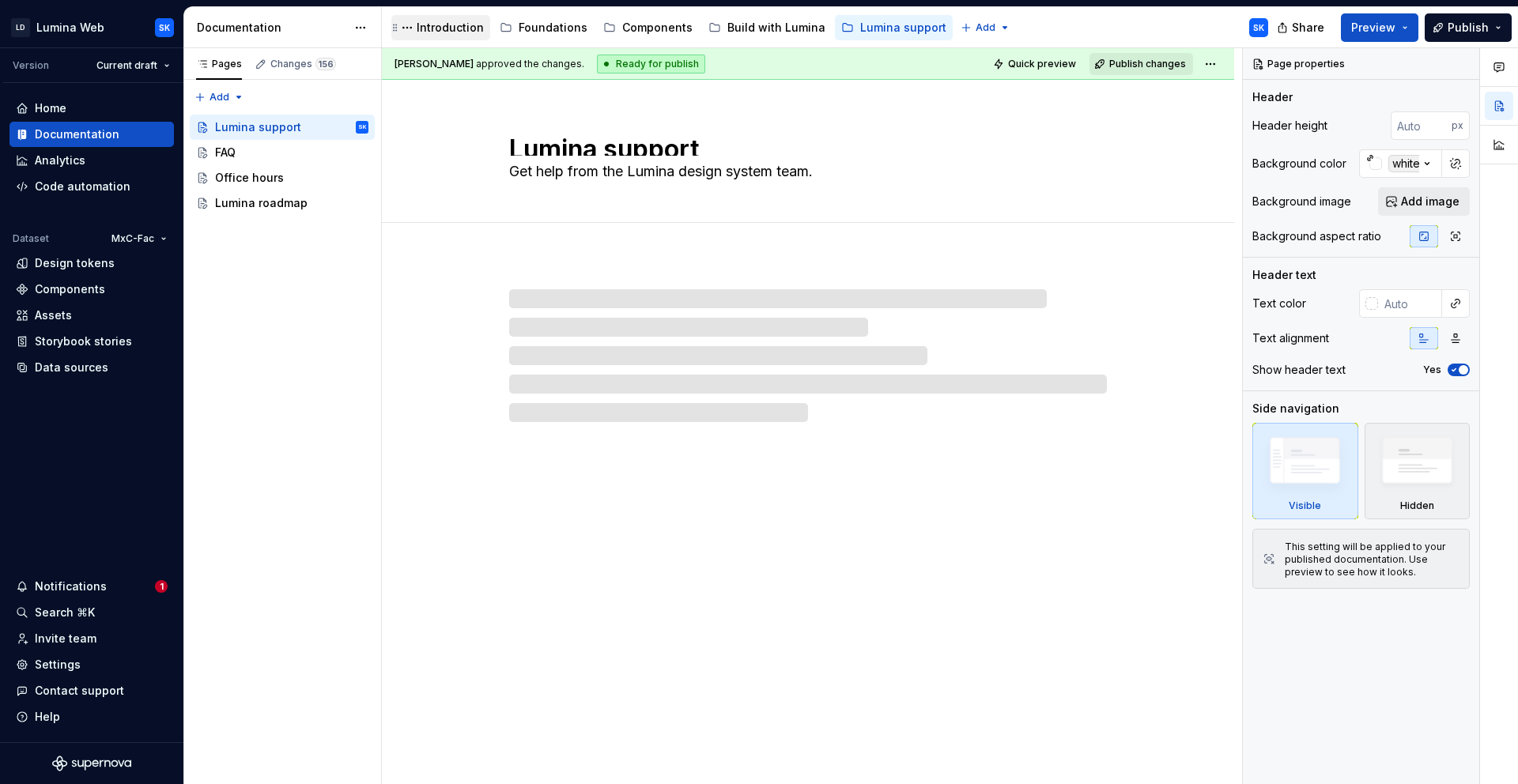
click at [438, 29] on div "Introduction" at bounding box center [450, 27] width 67 height 16
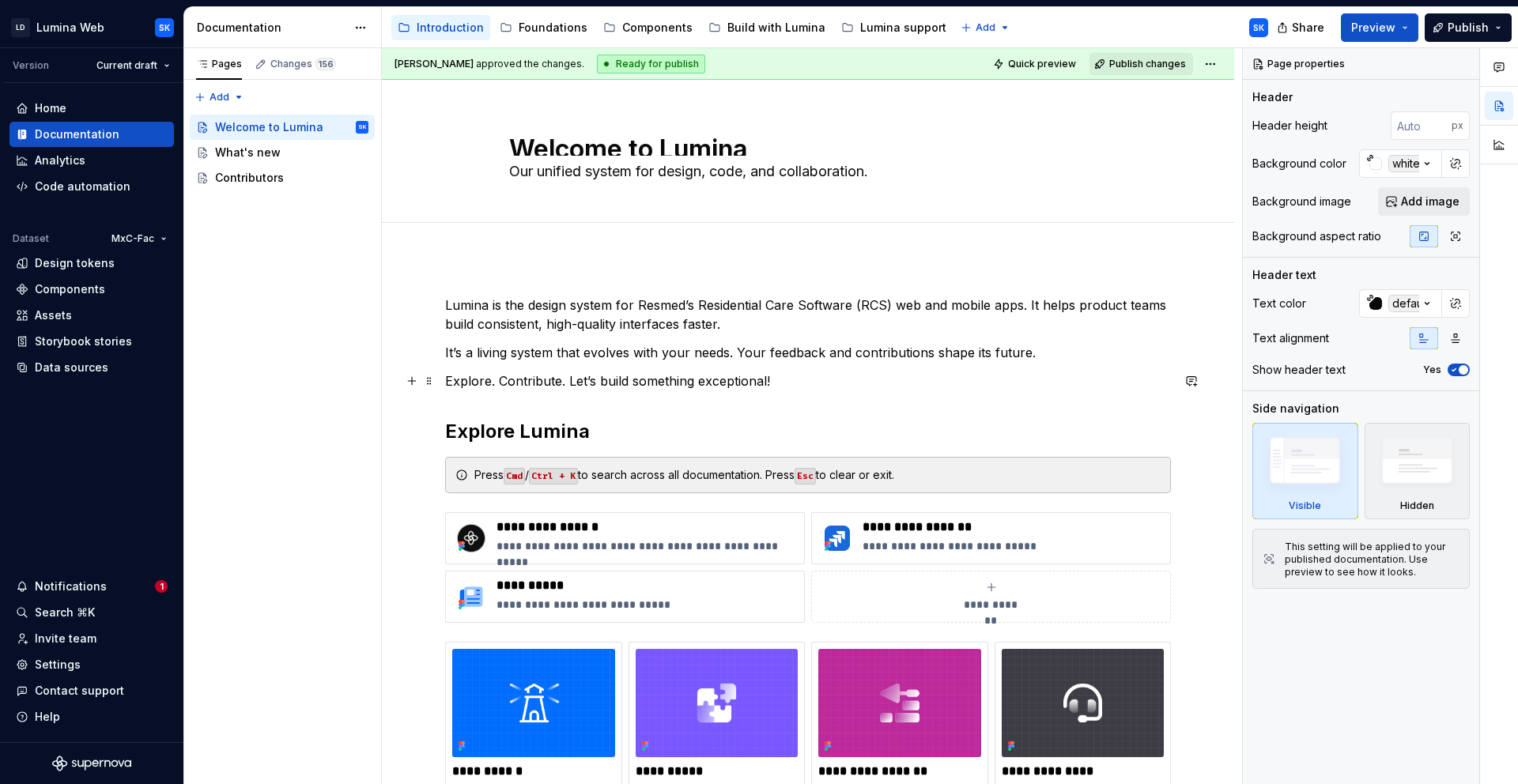
click at [790, 381] on p "Explore. Contribute. Let’s build something exceptional!" at bounding box center [808, 381] width 726 height 19
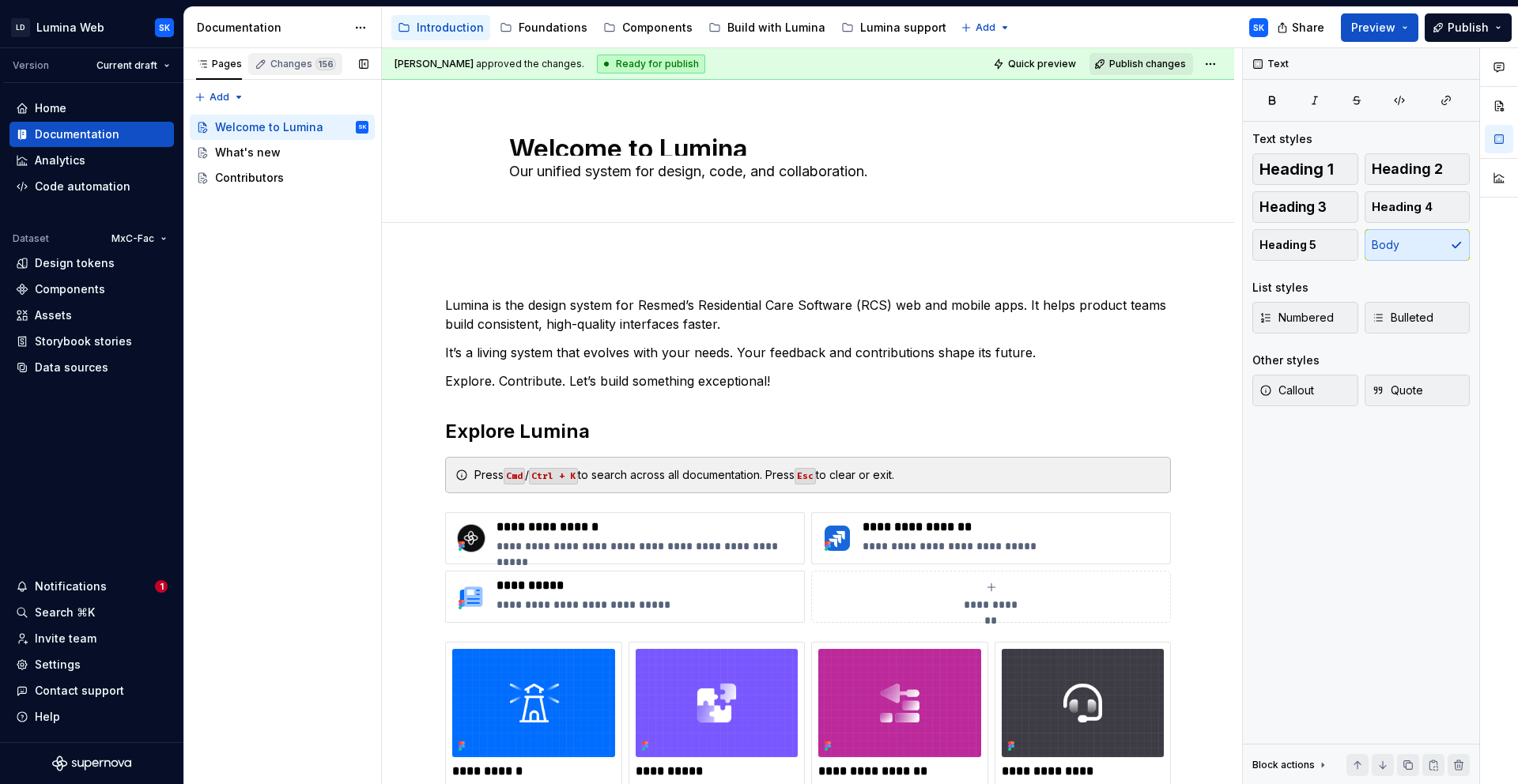
click at [321, 63] on span "156" at bounding box center [326, 64] width 20 height 13
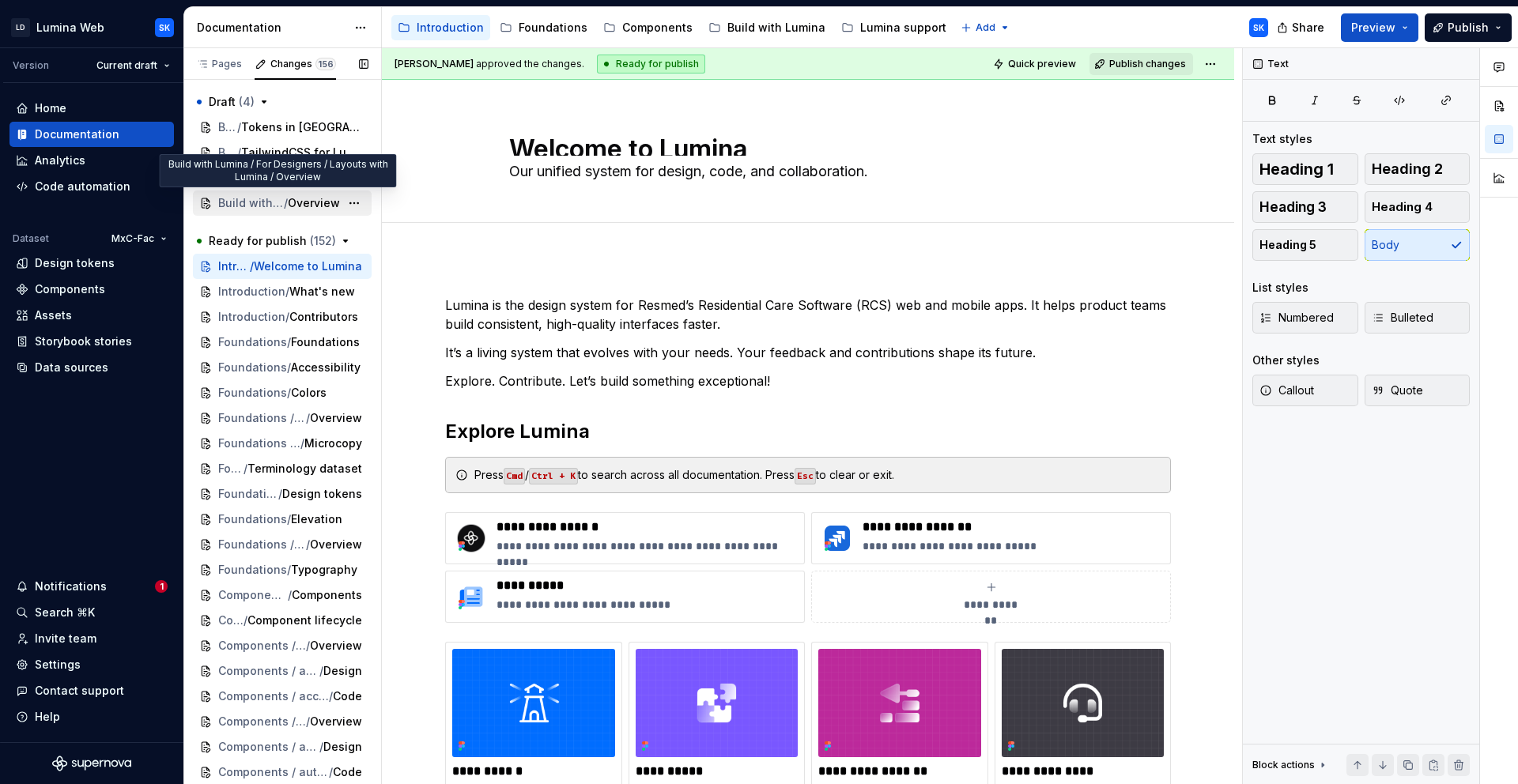
click at [288, 204] on span "Overview" at bounding box center [314, 203] width 52 height 16
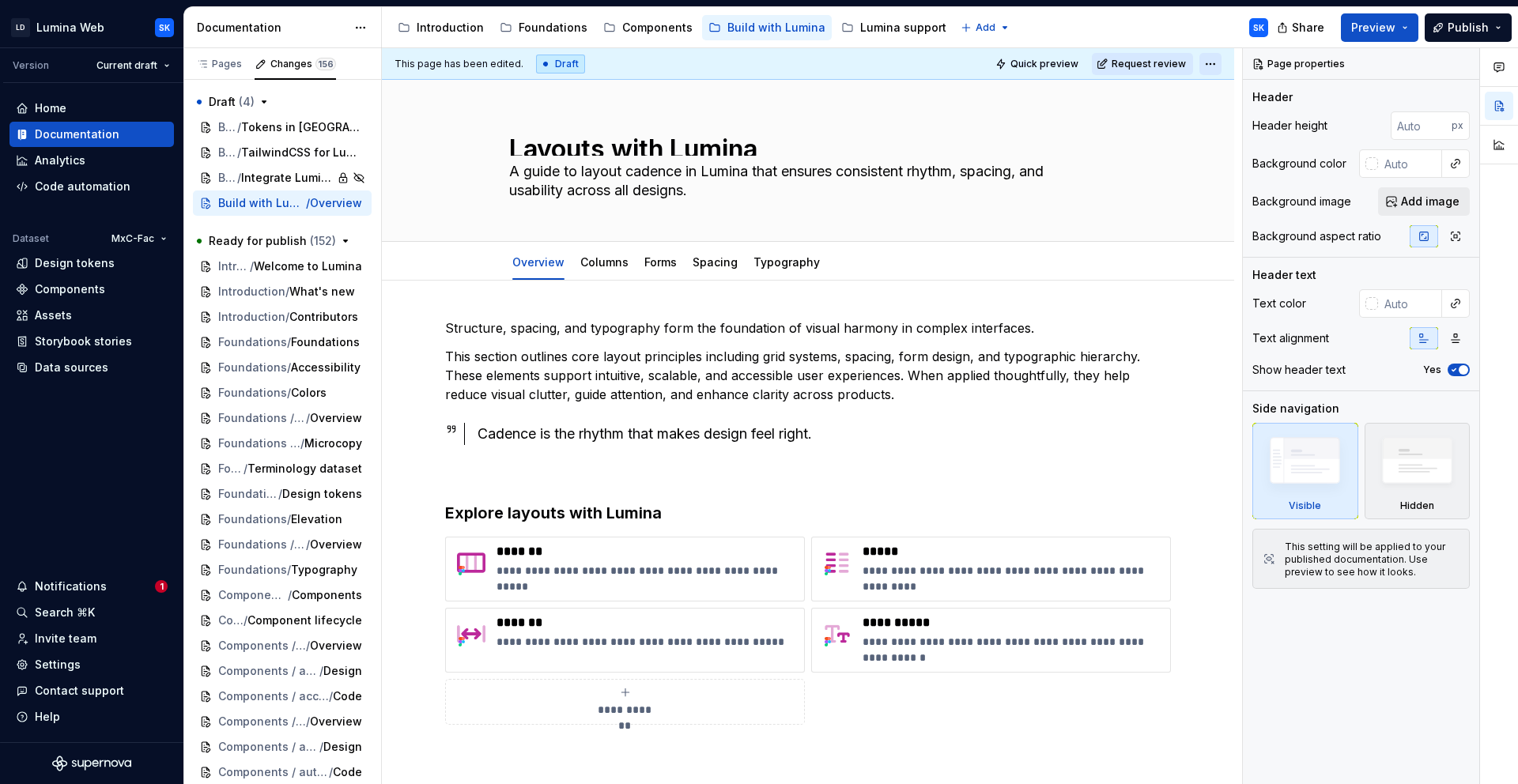
click at [1215, 62] on html "LD Lumina Web SK Version Current draft Home Documentation Analytics Code automa…" at bounding box center [759, 392] width 1518 height 784
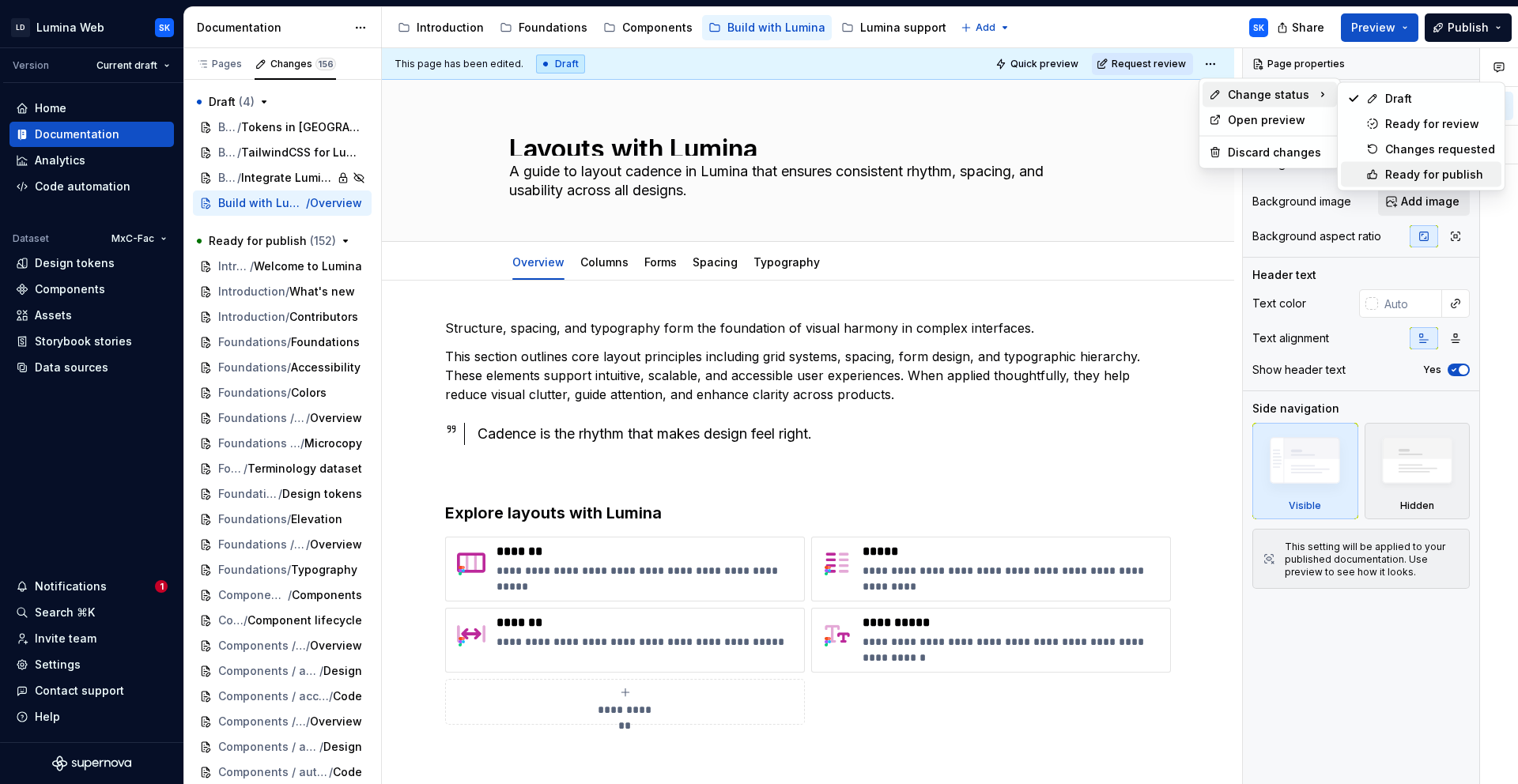
click at [1438, 173] on div "Ready for publish" at bounding box center [1440, 174] width 110 height 16
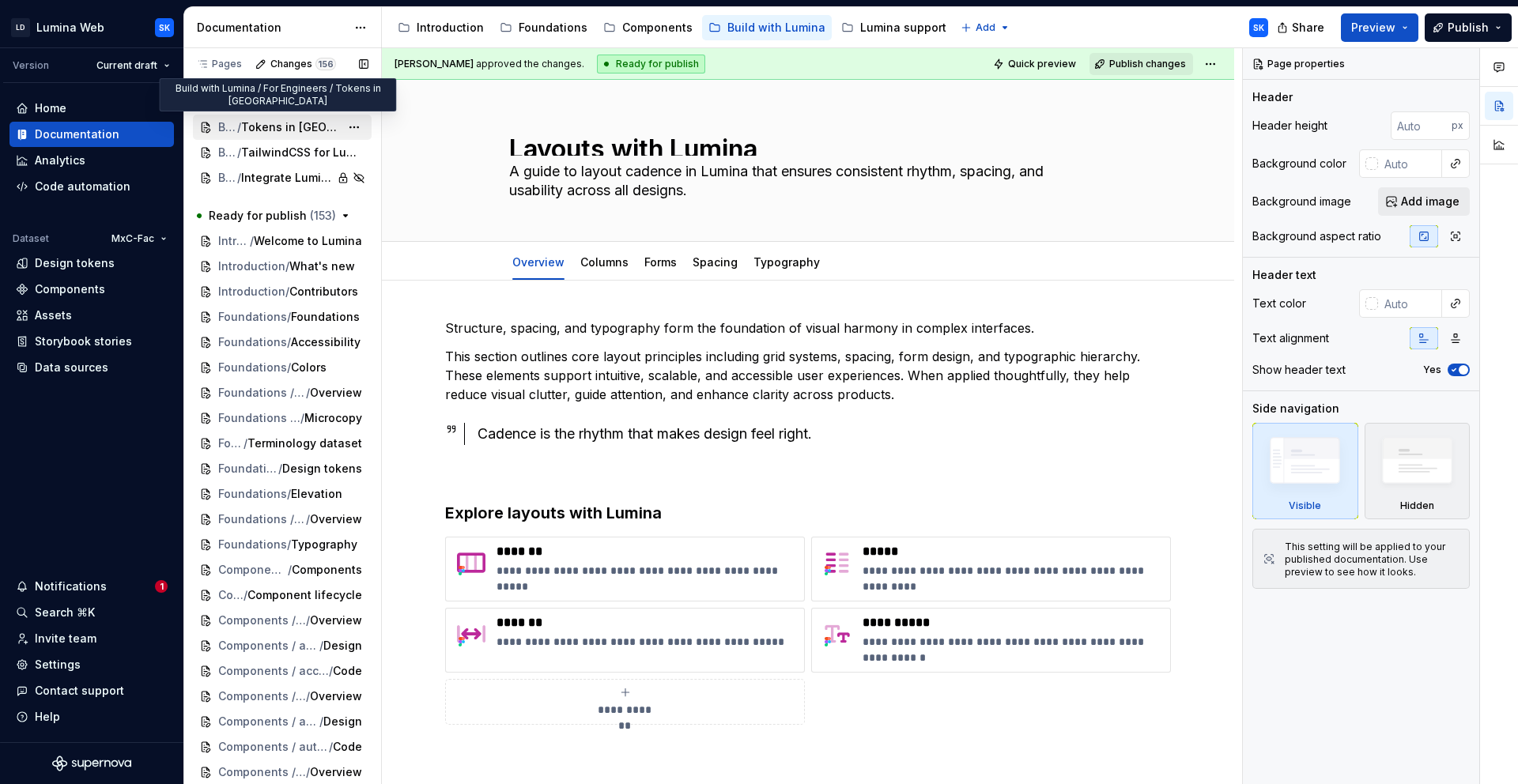
click at [286, 119] on span "Tokens in [GEOGRAPHIC_DATA]" at bounding box center [291, 127] width 99 height 16
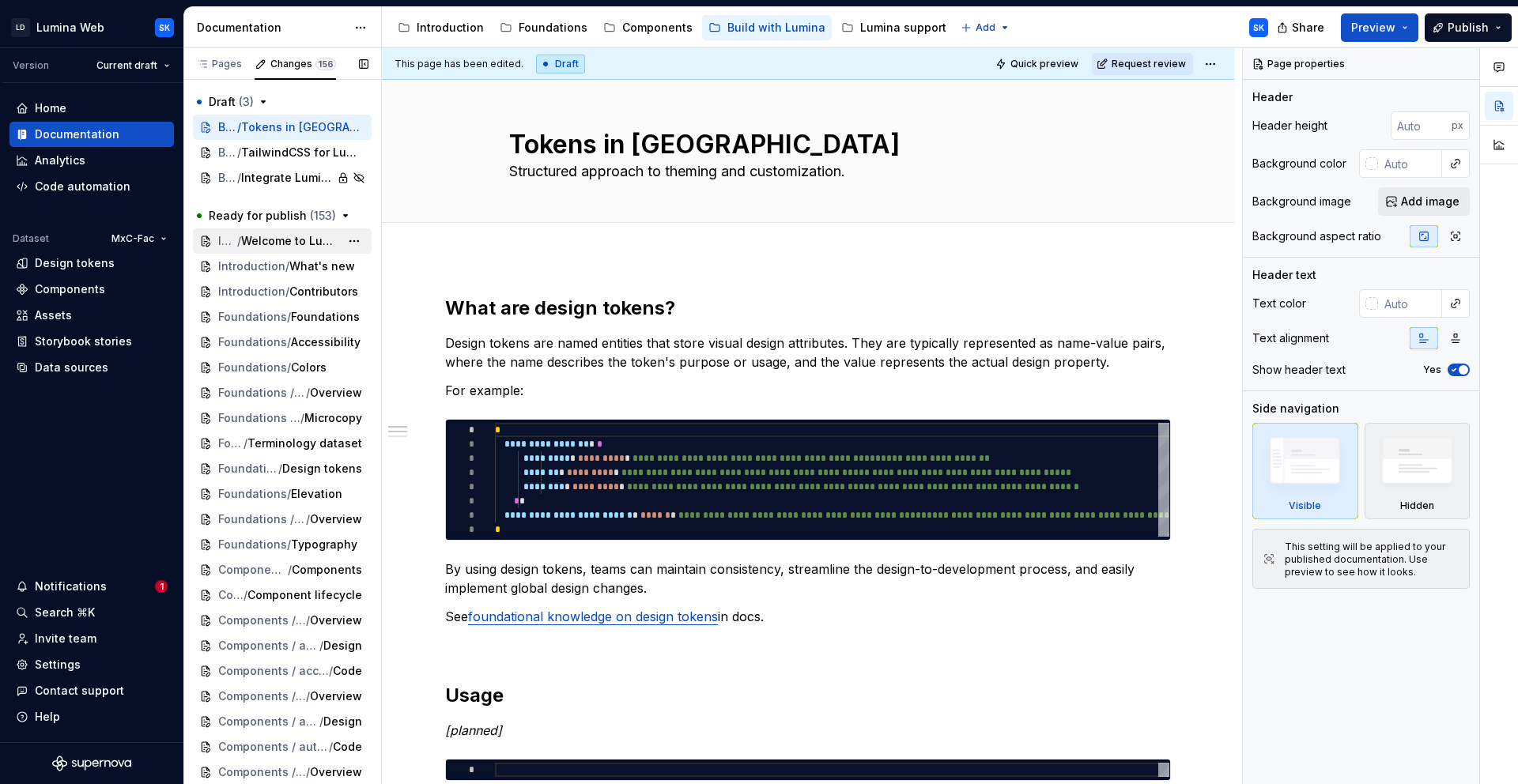
click at [278, 244] on span "Welcome to Lumina" at bounding box center [291, 240] width 99 height 16
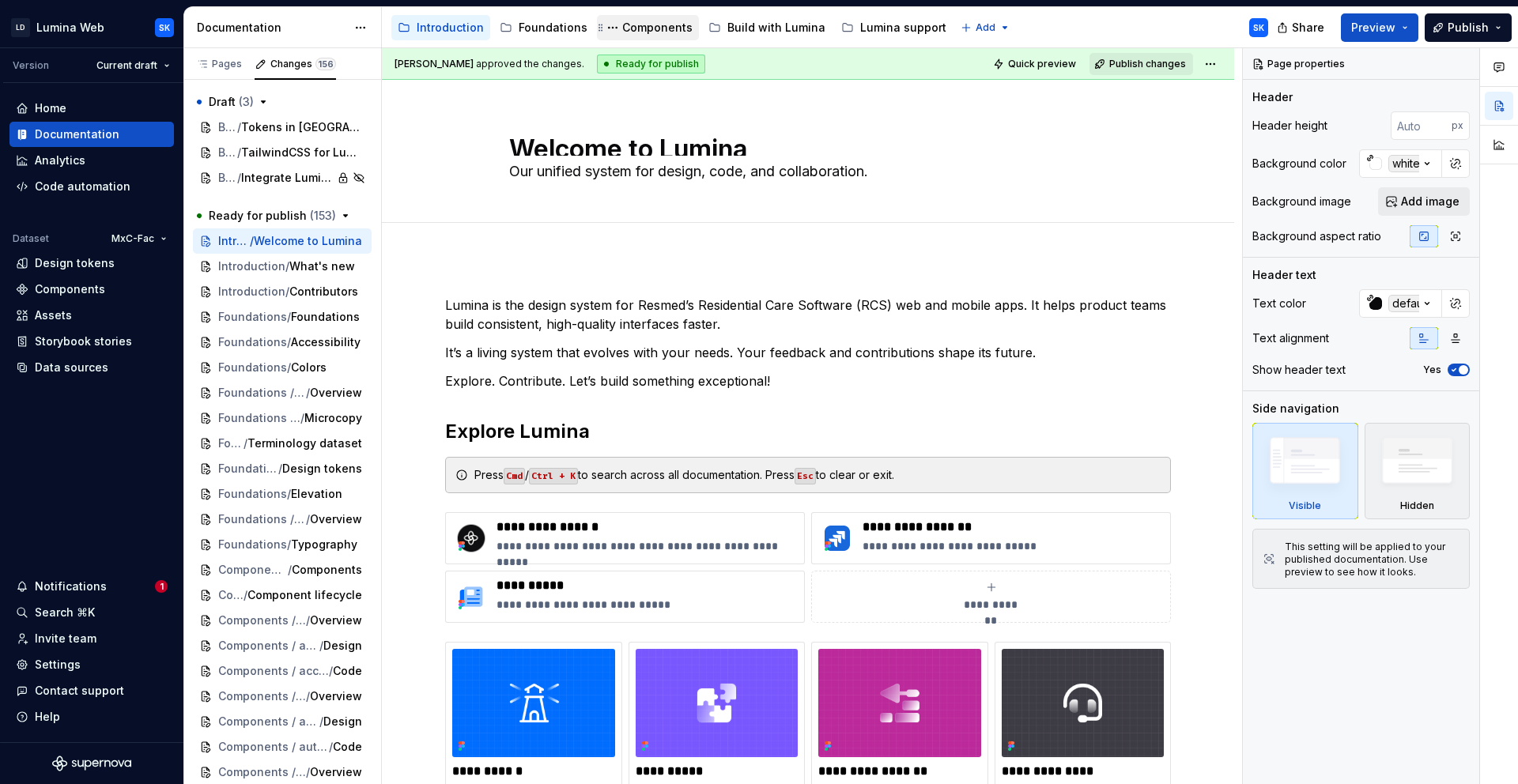
click at [643, 25] on div "Components" at bounding box center [657, 27] width 71 height 16
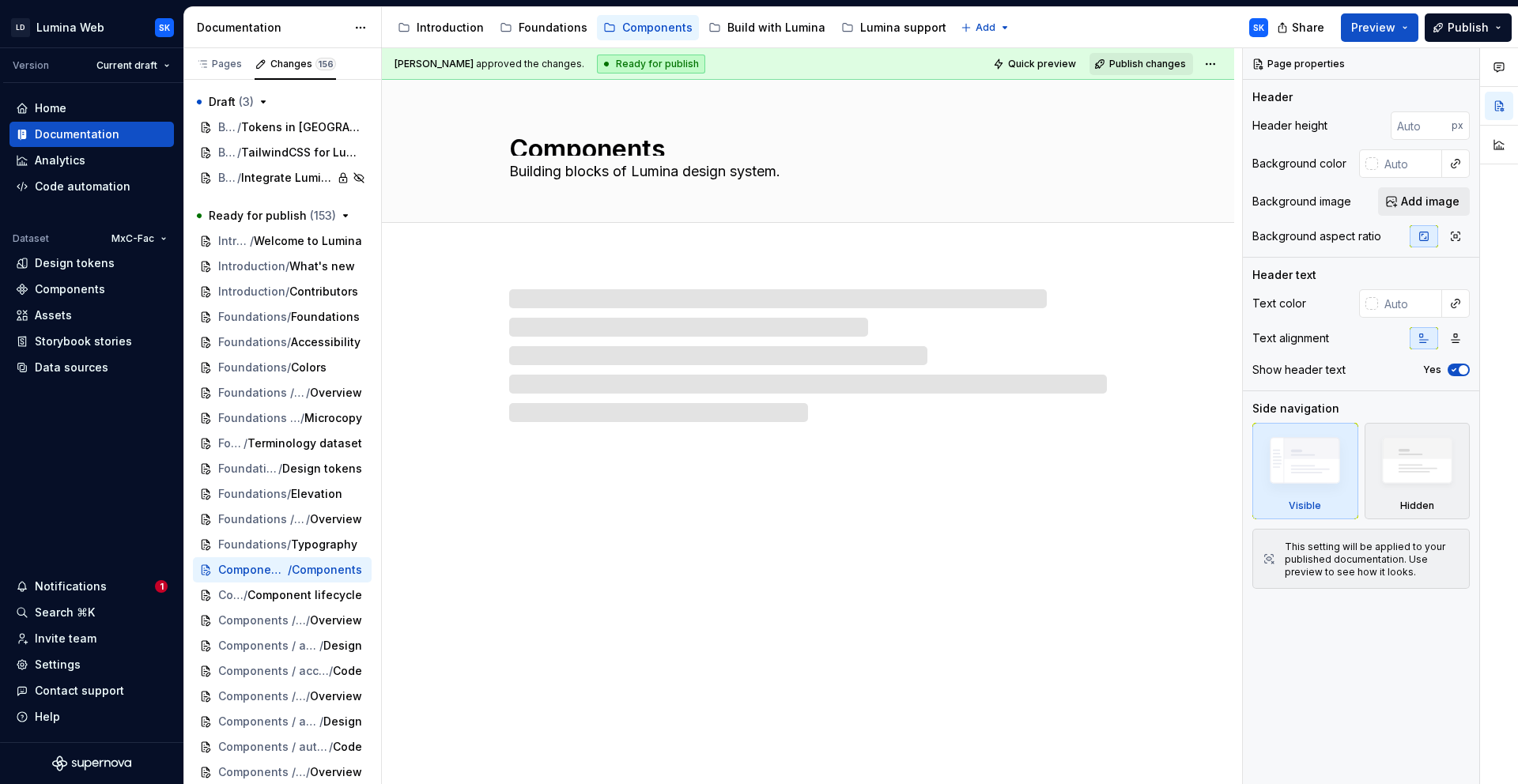
type textarea "*"
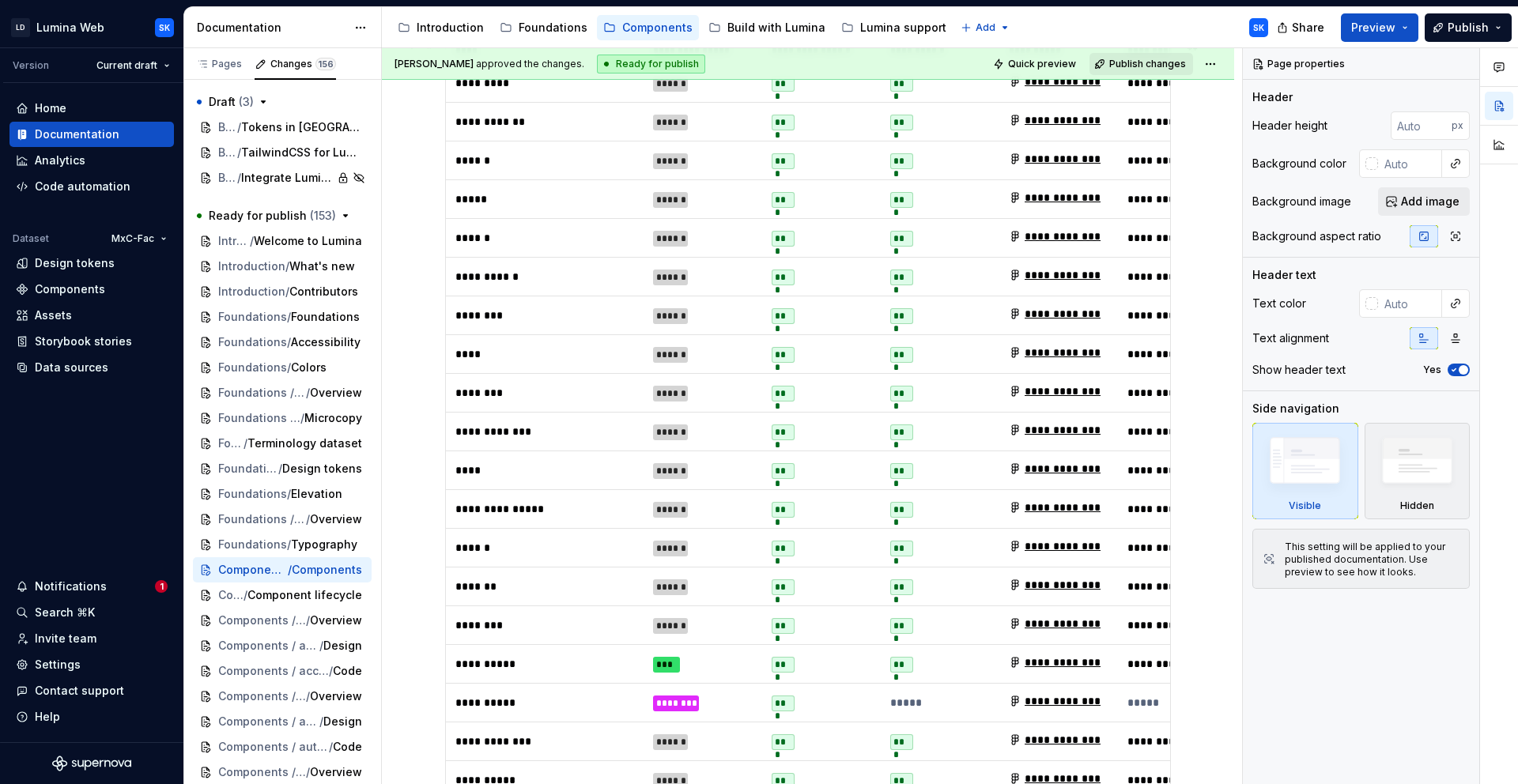
scroll to position [894, 0]
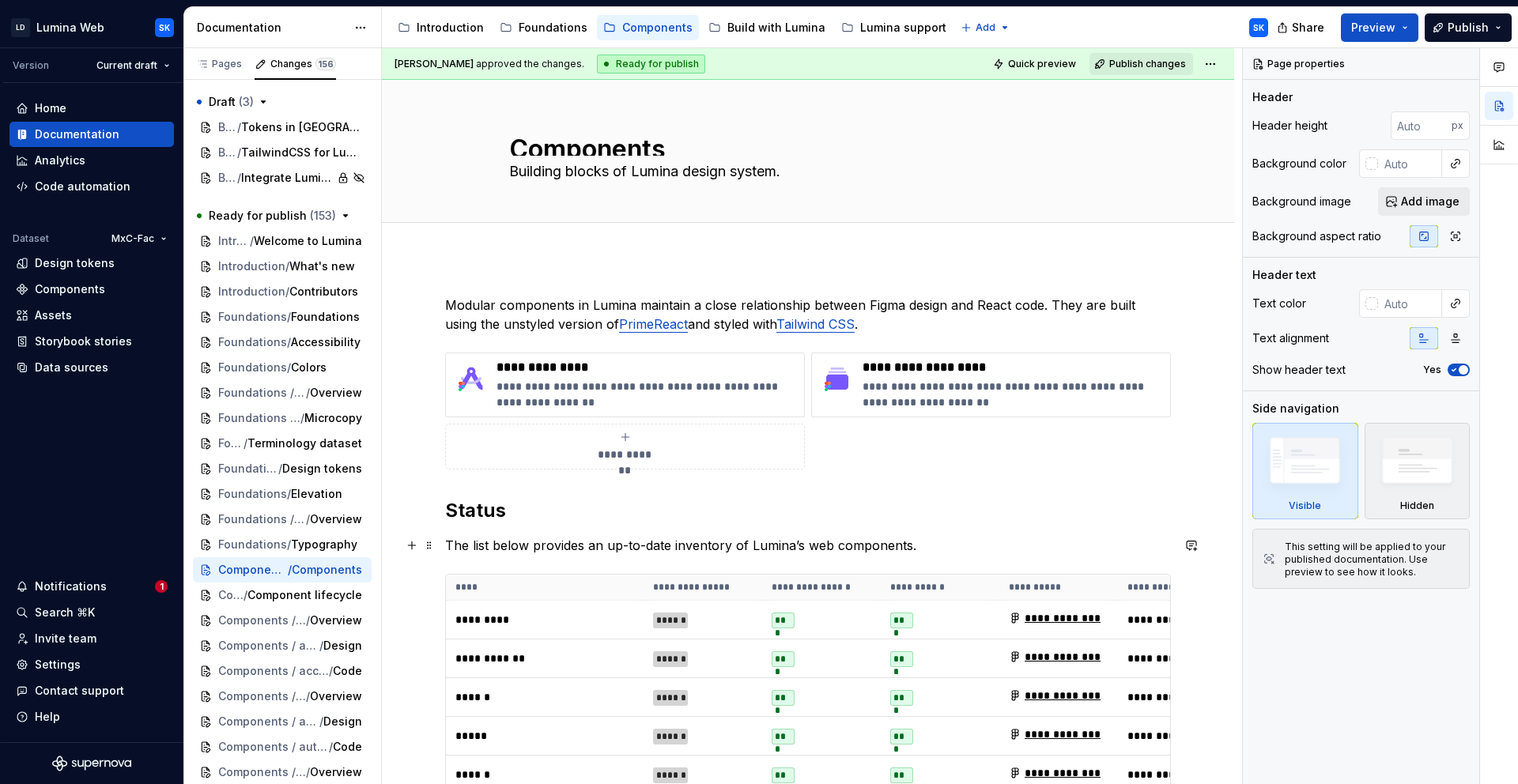
click at [938, 547] on p "The list below provides an up-to-date inventory of Lumina’s web components." at bounding box center [808, 545] width 726 height 19
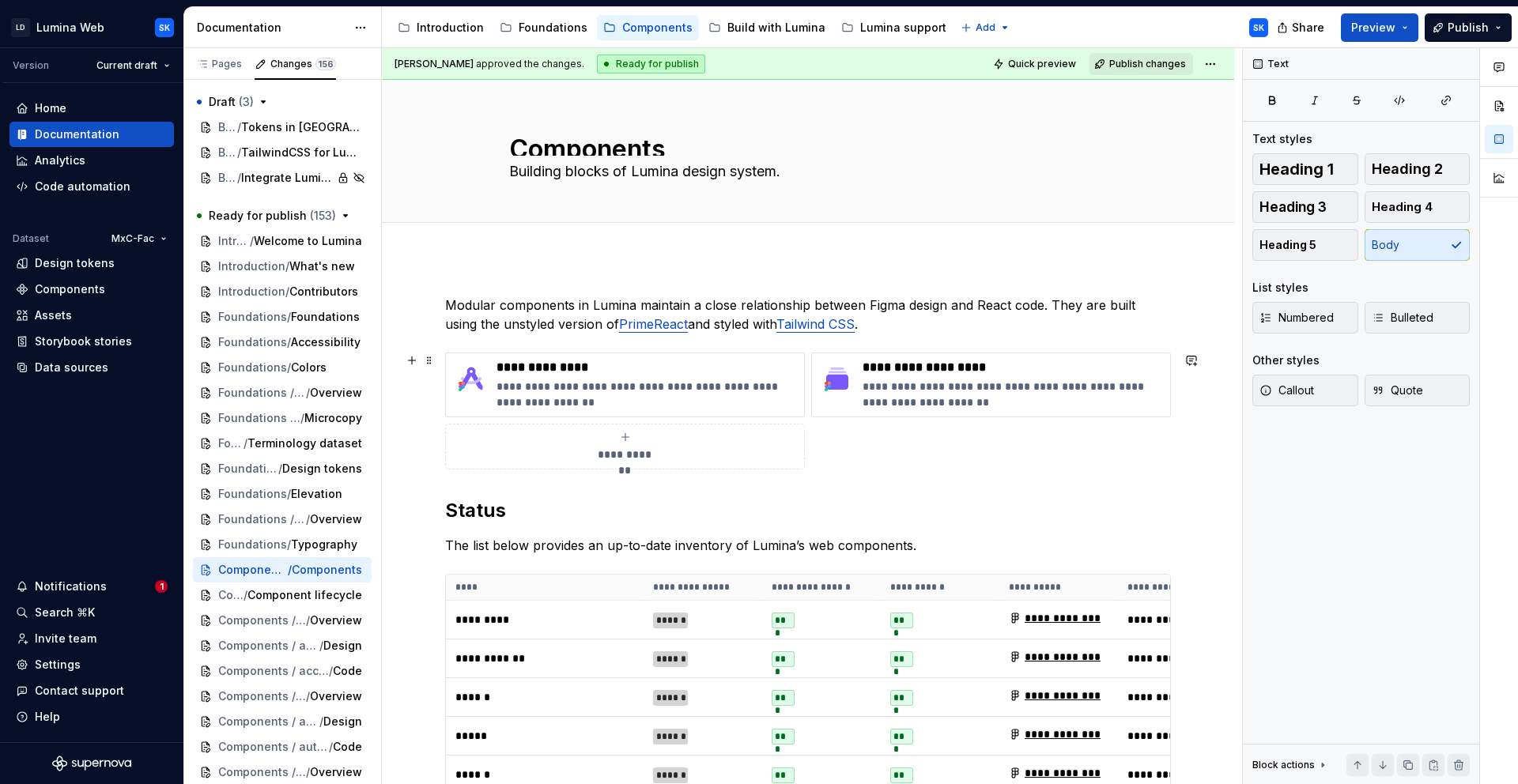
click at [847, 451] on div "**********" at bounding box center [808, 411] width 726 height 117
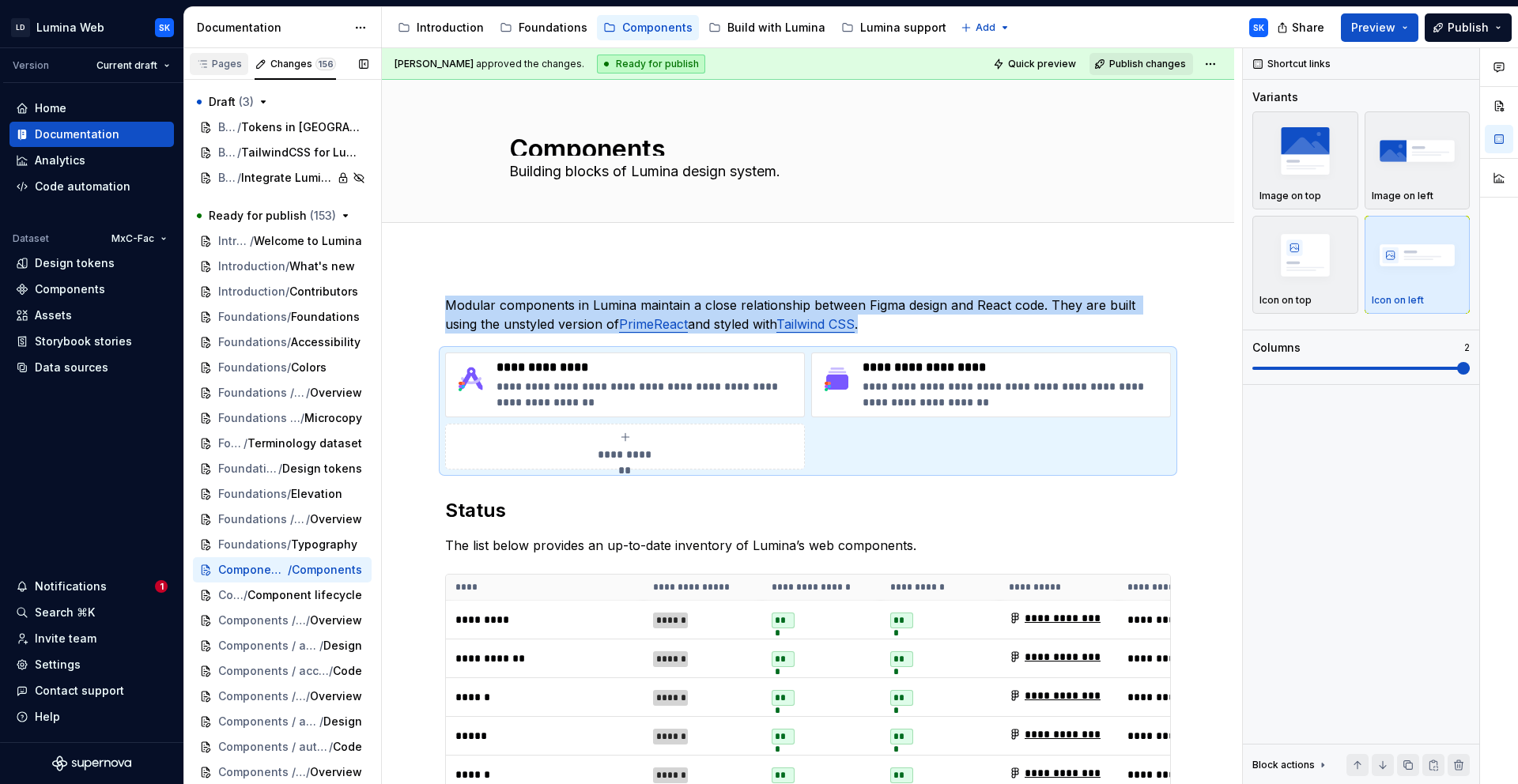
click at [213, 53] on div "Pages" at bounding box center [218, 64] width 59 height 22
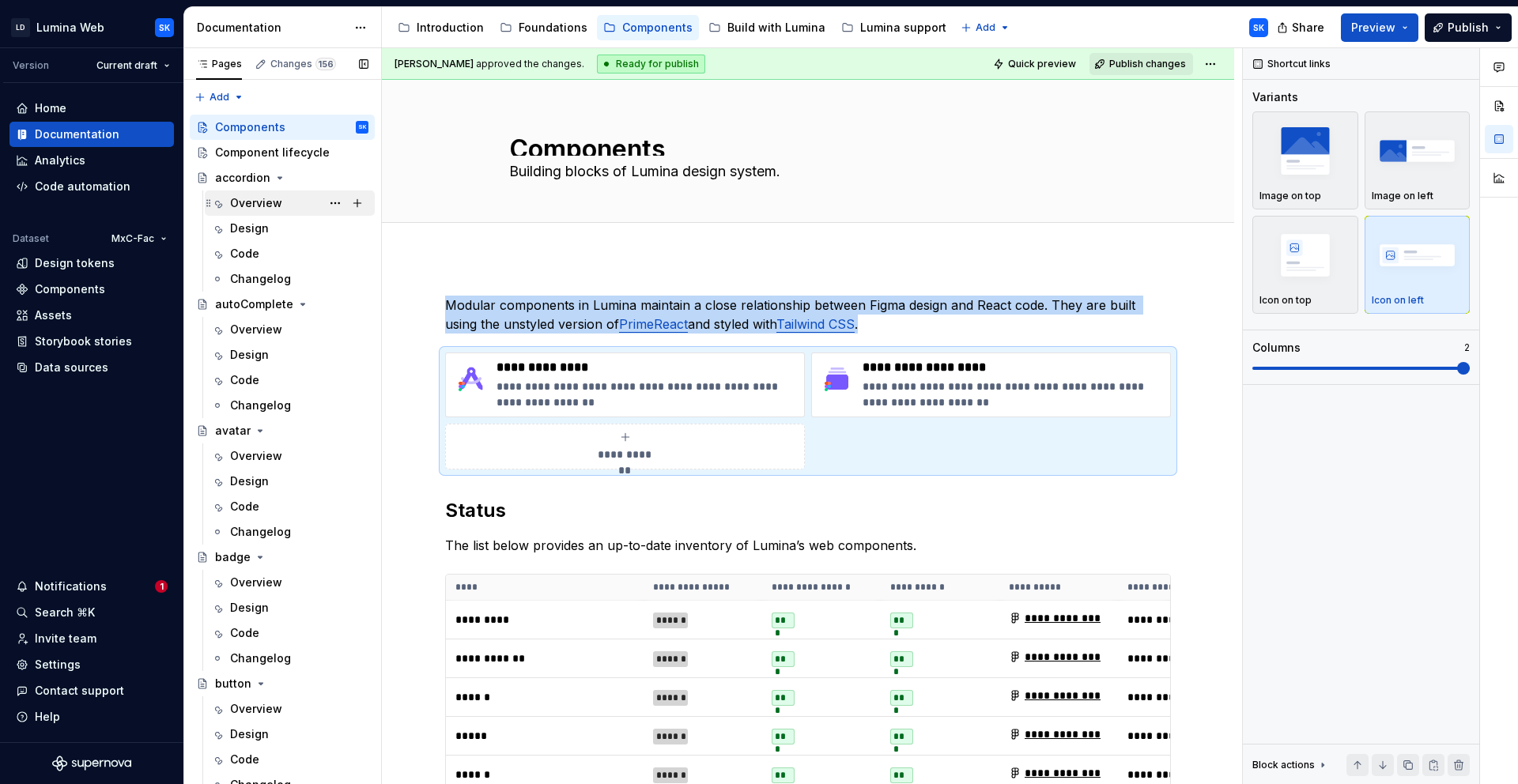
click at [279, 200] on div "Overview" at bounding box center [256, 203] width 52 height 16
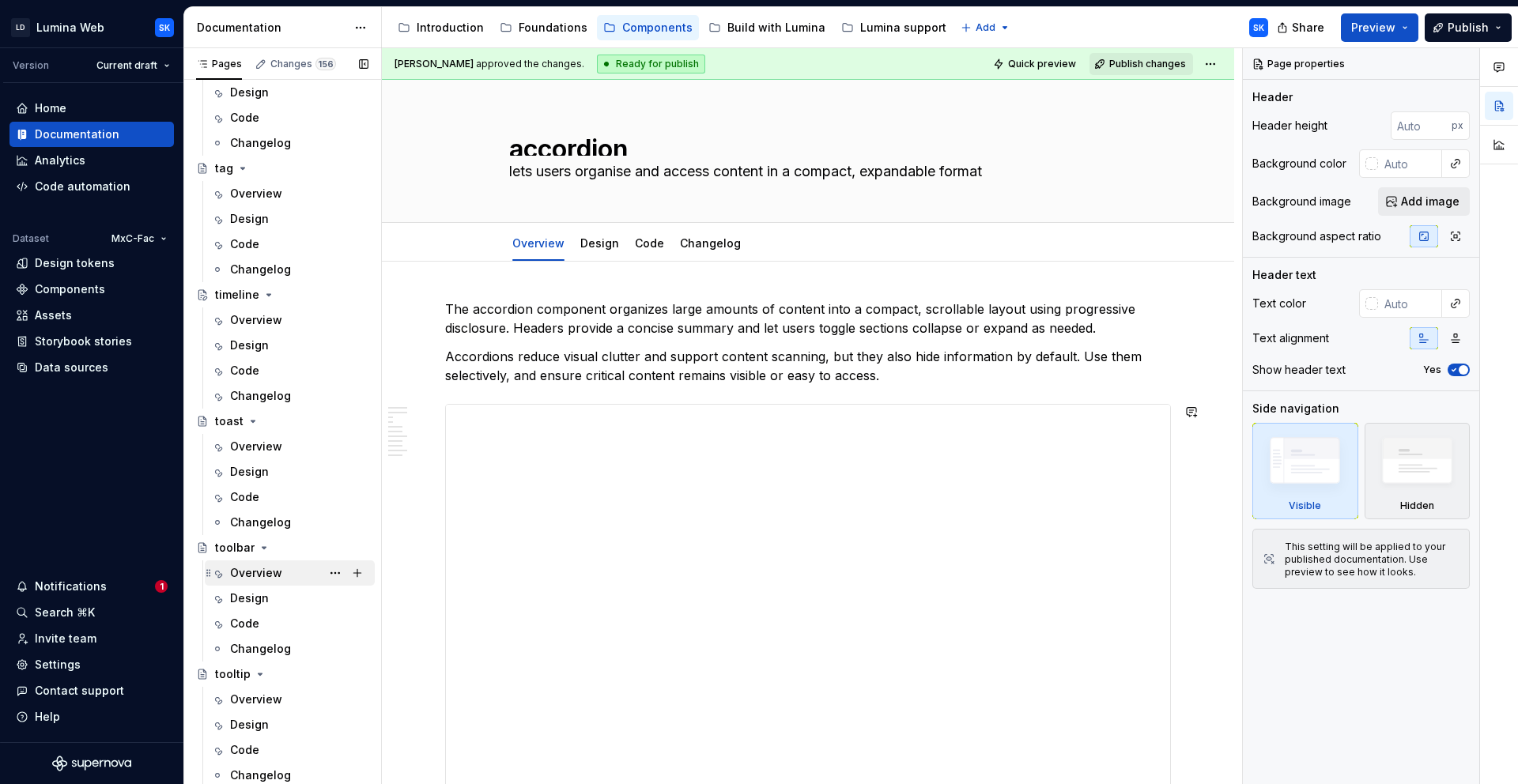
click at [303, 575] on div "Overview" at bounding box center [299, 573] width 139 height 22
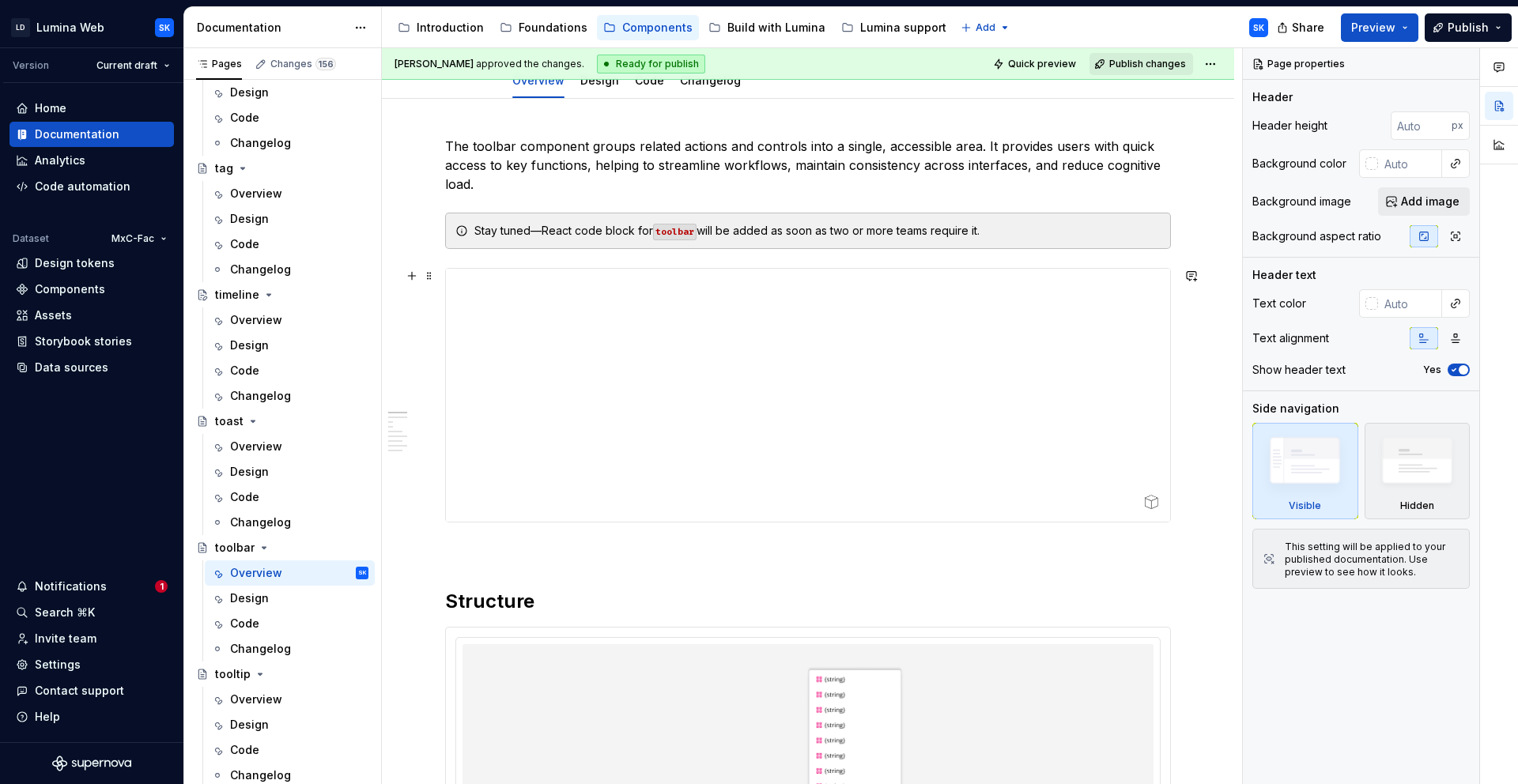
scroll to position [17, 0]
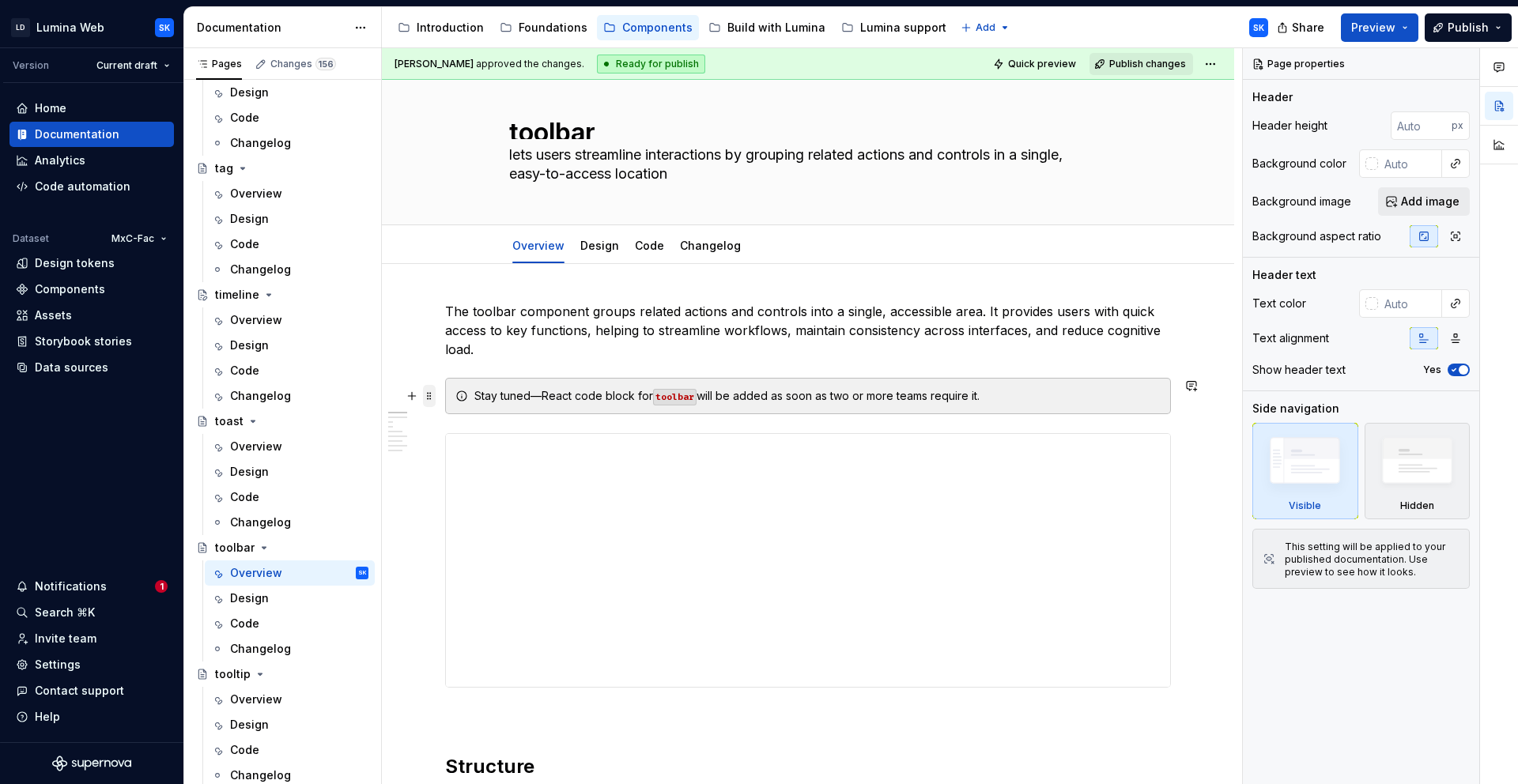
click at [430, 393] on span at bounding box center [429, 396] width 13 height 22
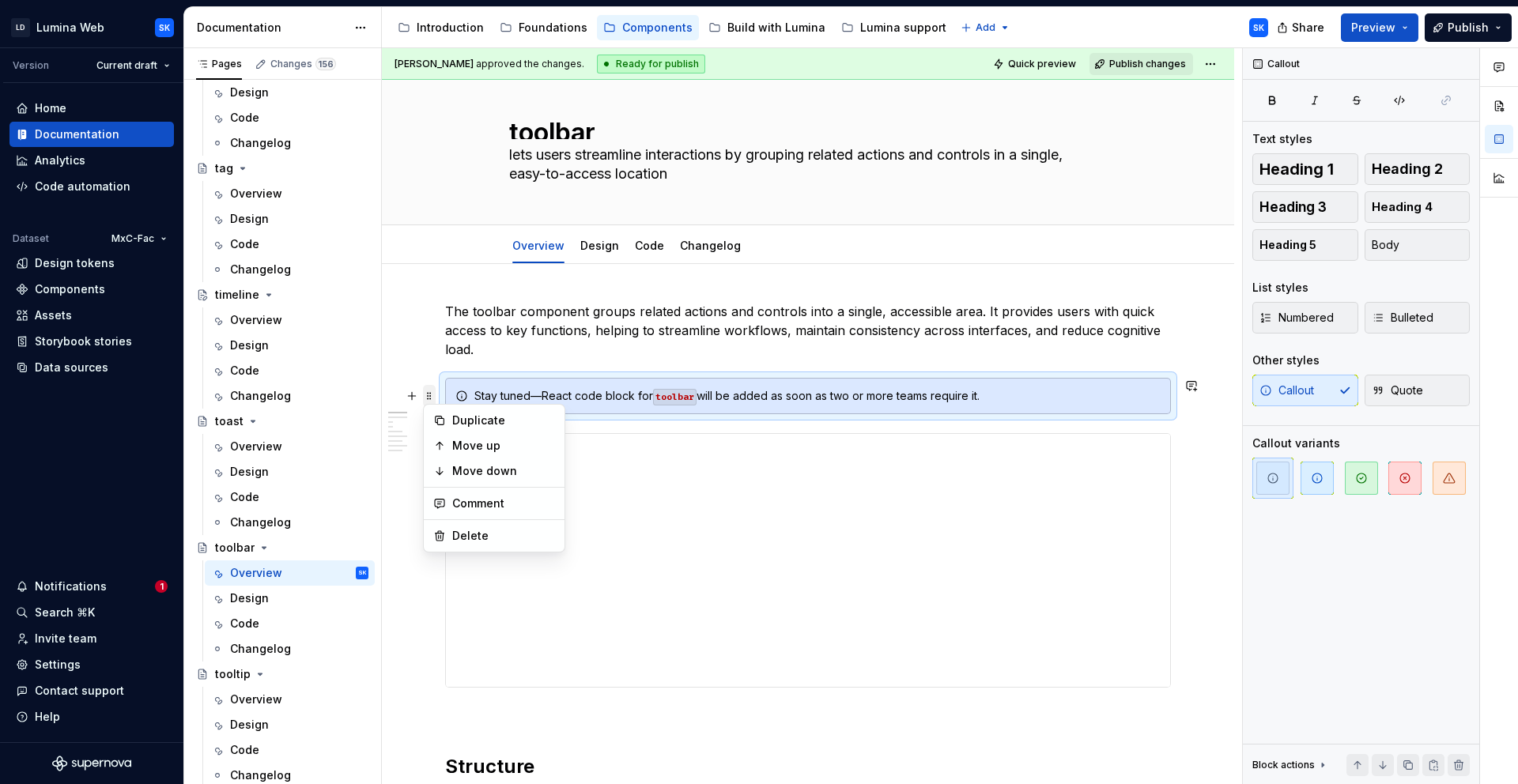
type textarea "*"
click at [496, 530] on div "Delete" at bounding box center [503, 536] width 103 height 16
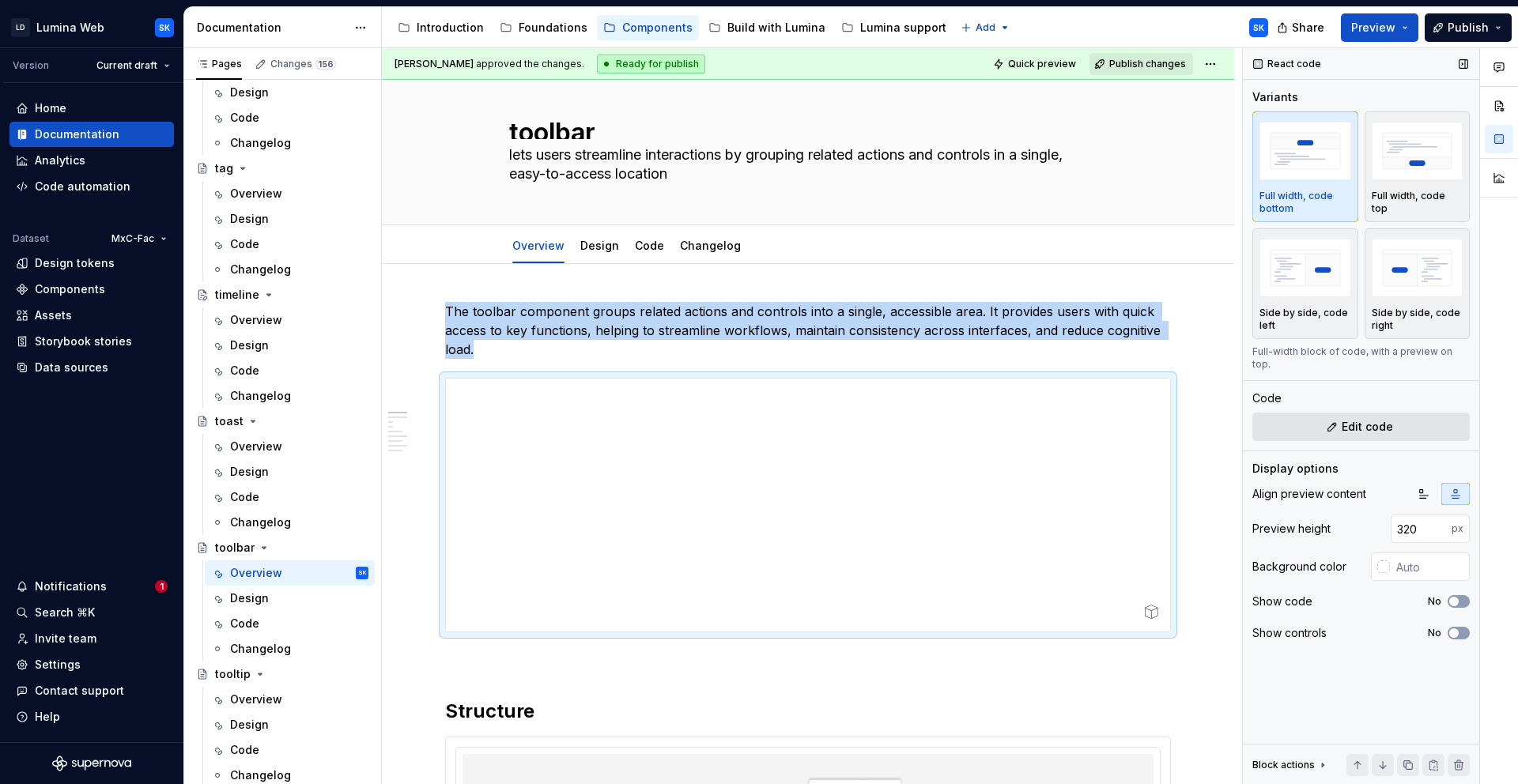
click at [1408, 415] on button "Edit code" at bounding box center [1362, 426] width 218 height 28
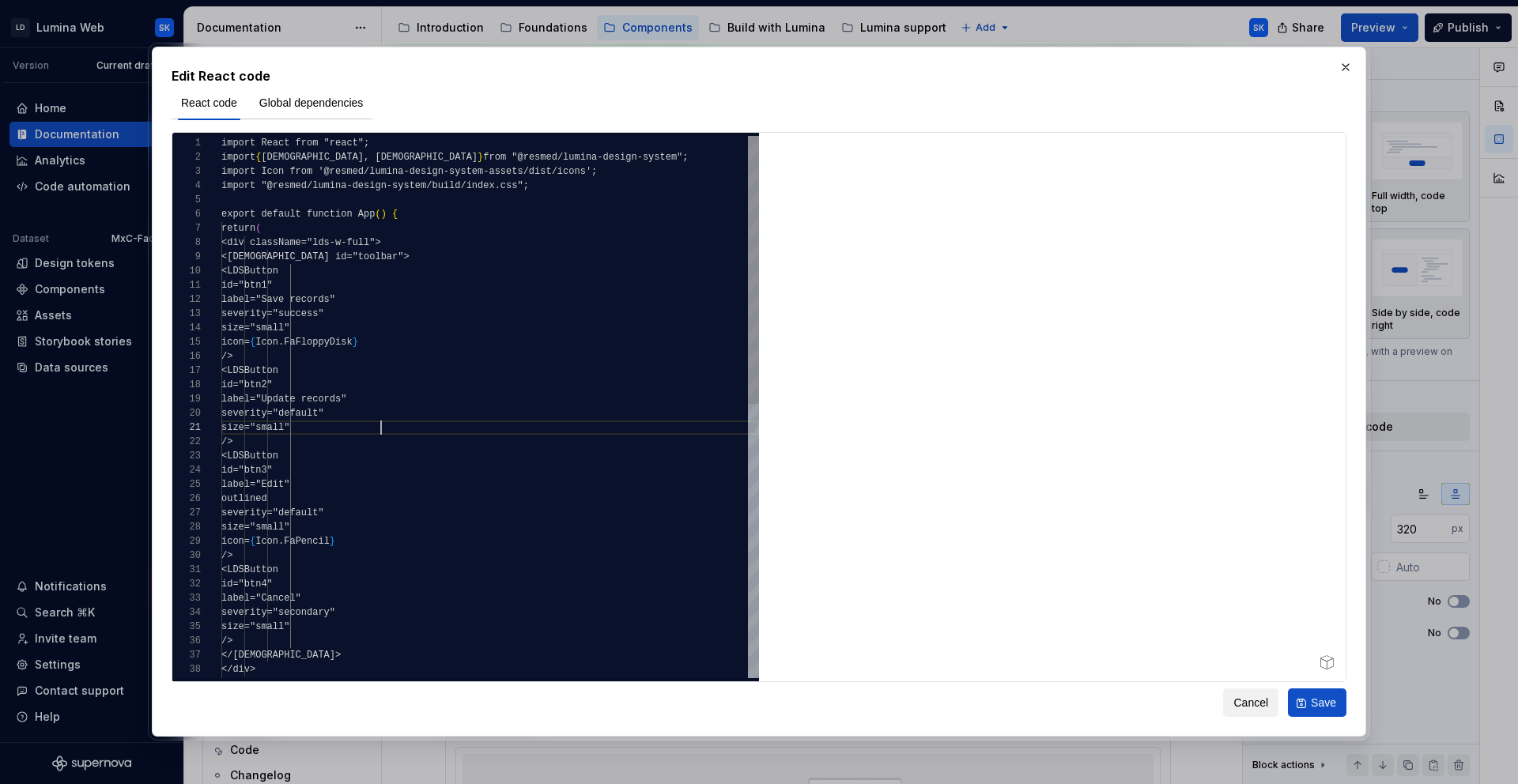
click at [434, 427] on div "import React from "react"; import { LDSButton, LDSToolbar } from "@resmed/lumin…" at bounding box center [490, 684] width 538 height 1097
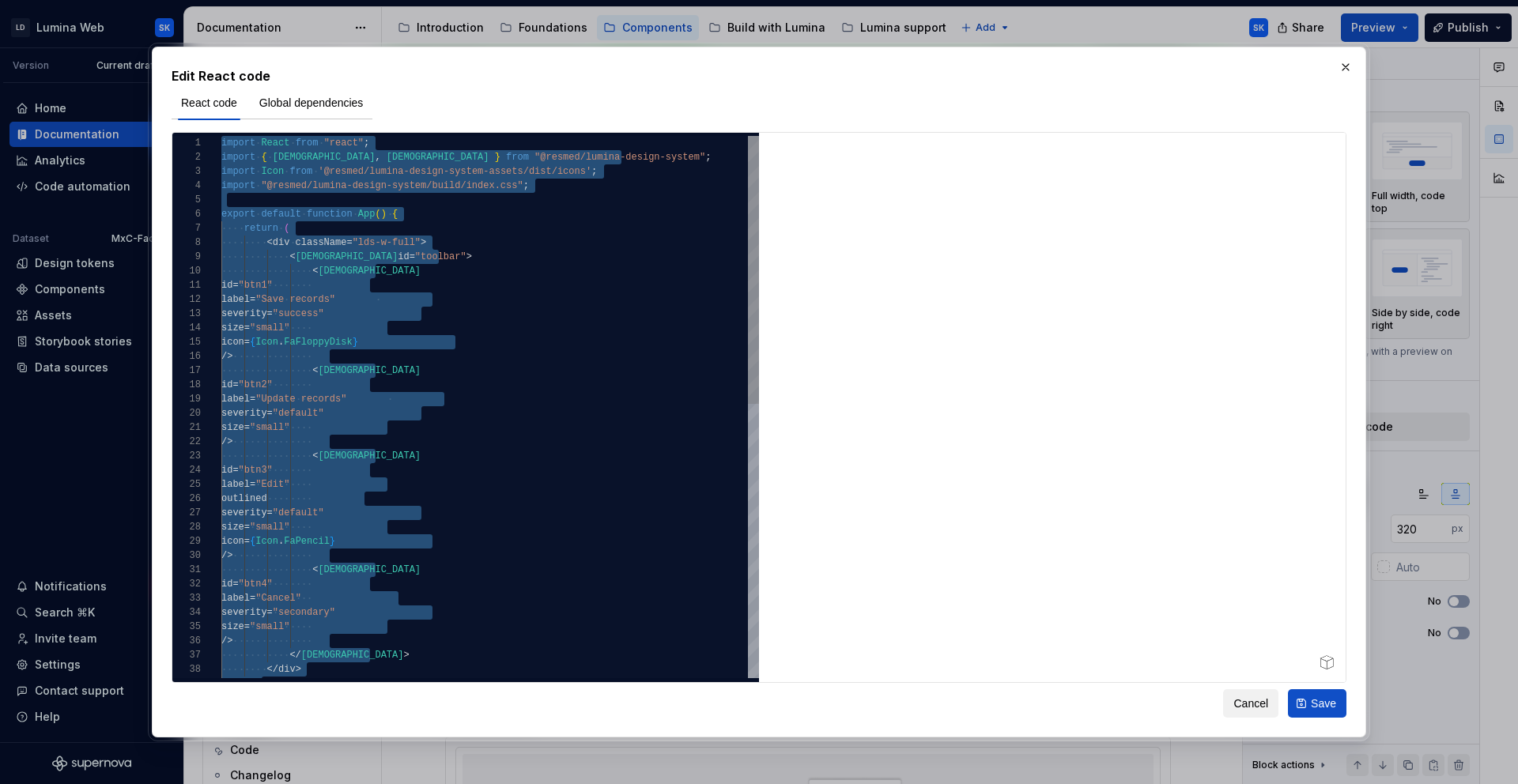
type textarea "**********"
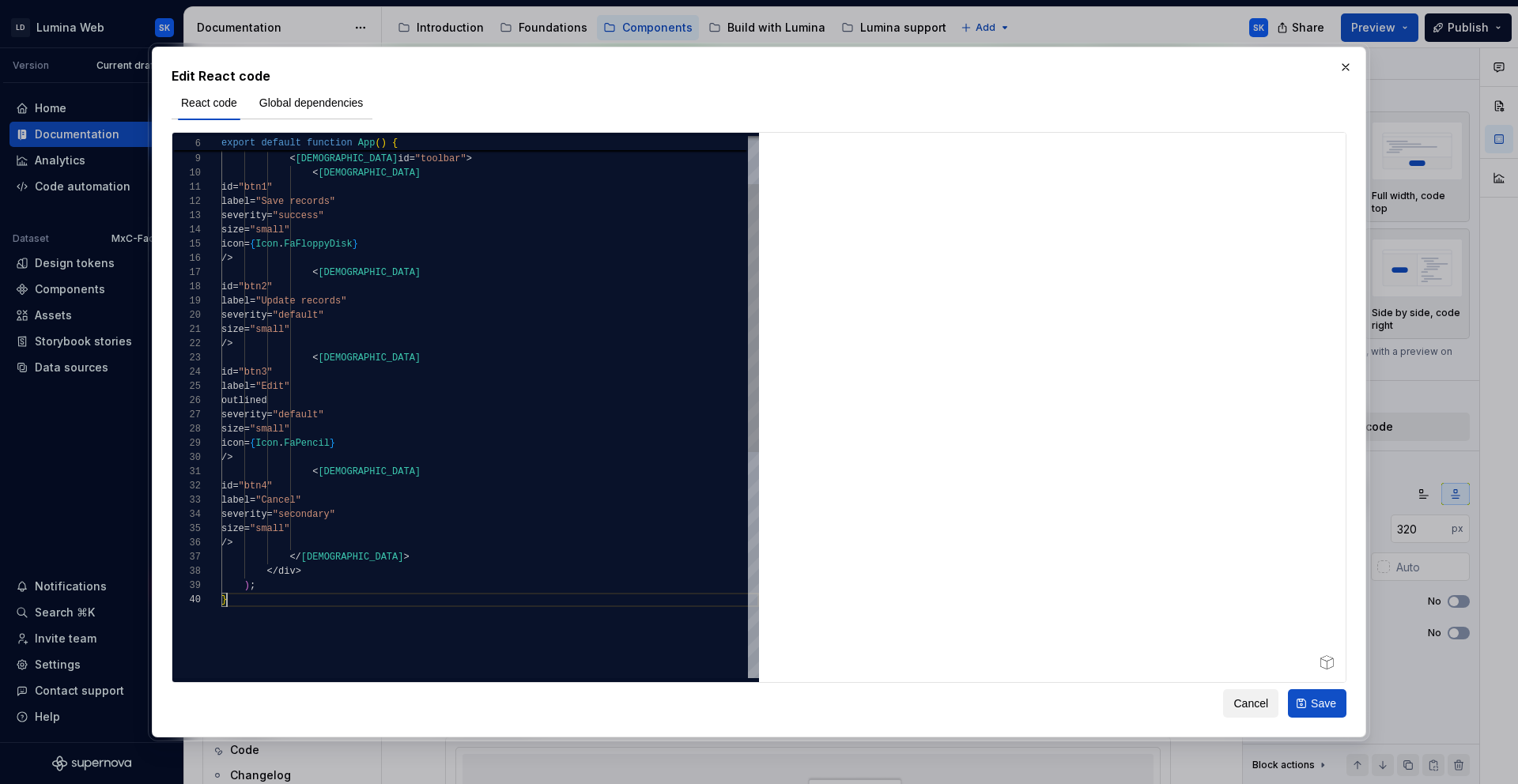
scroll to position [128, 6]
click at [1243, 707] on span "Cancel" at bounding box center [1250, 703] width 35 height 16
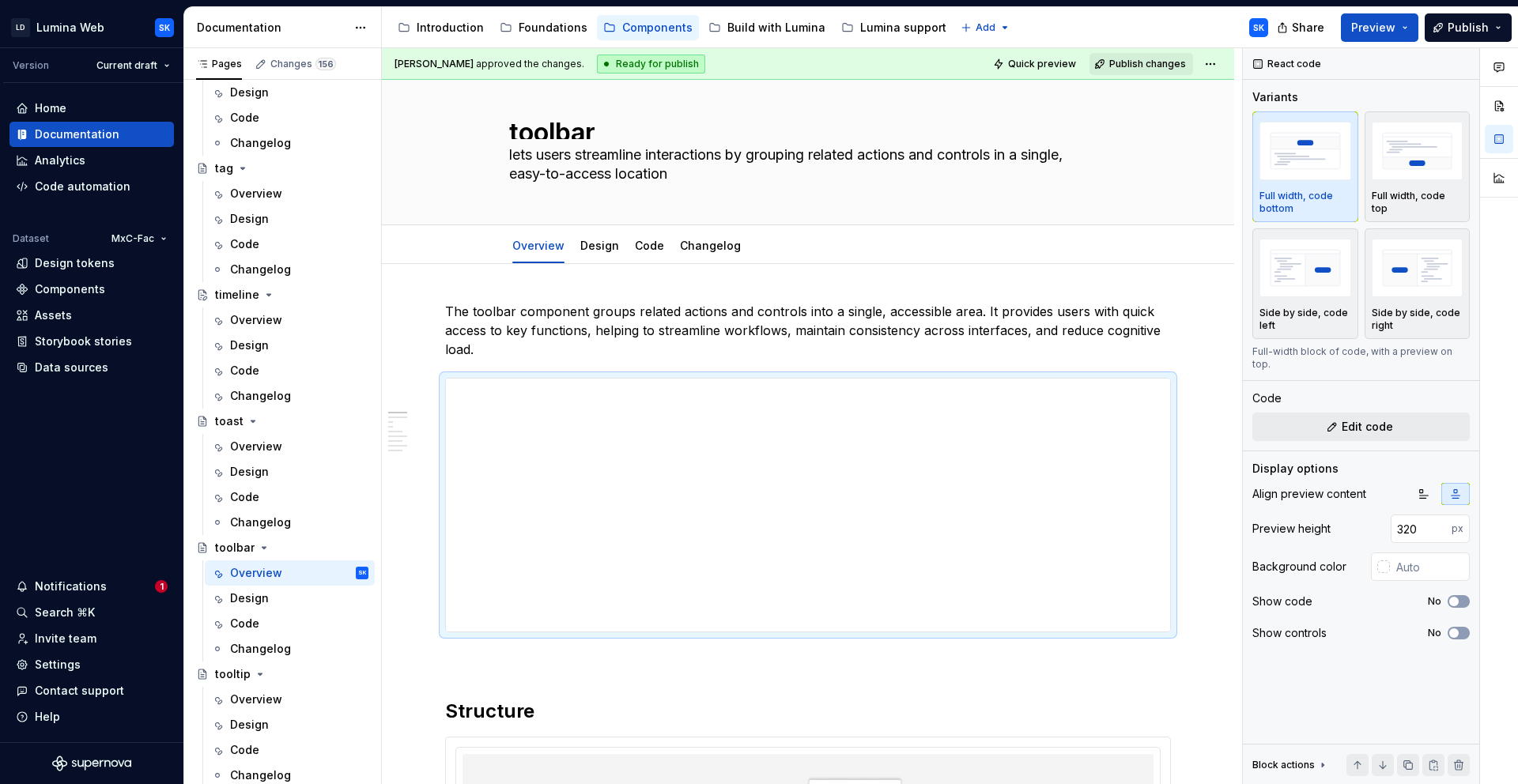
type textarea "*"
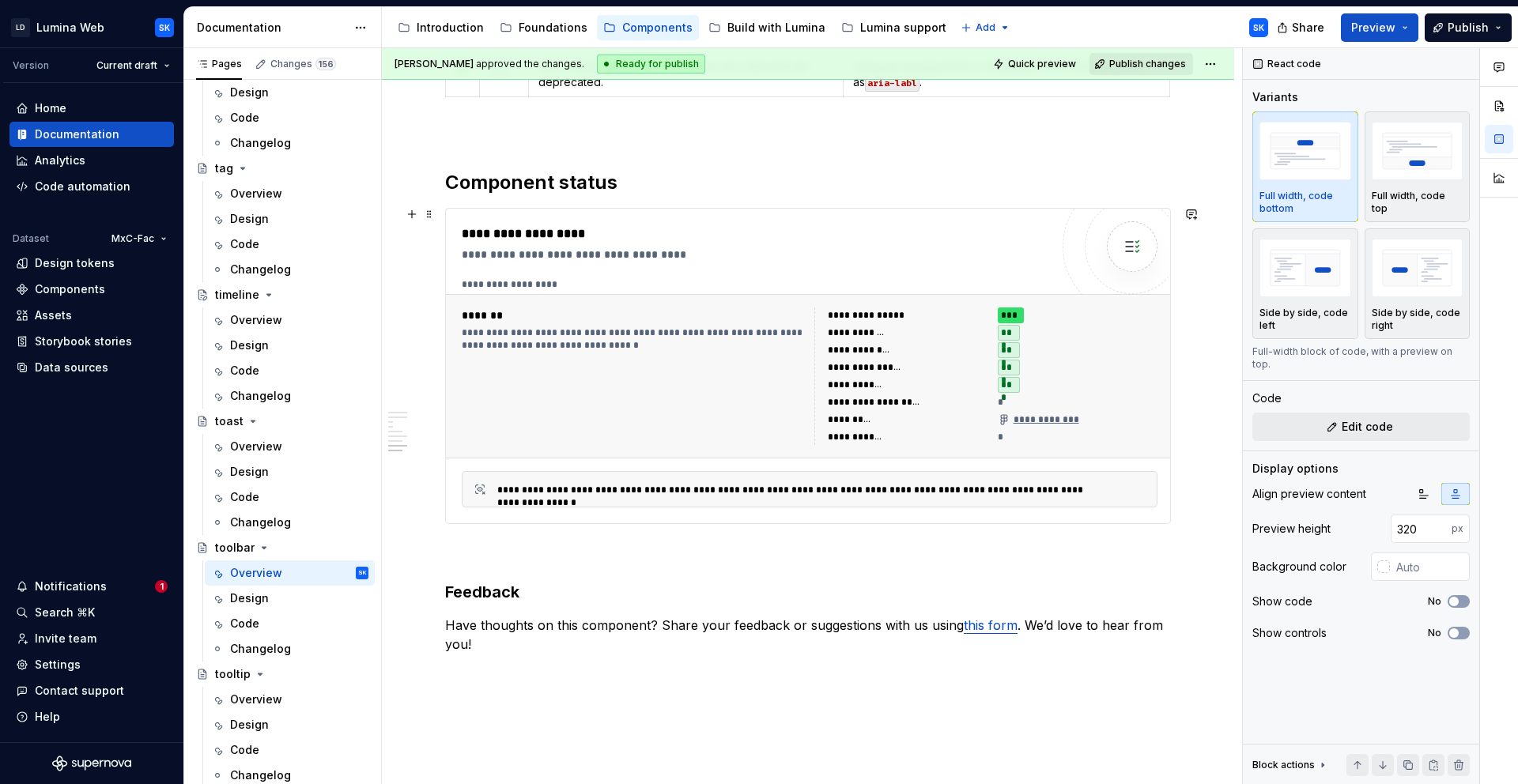
scroll to position [2837, 0]
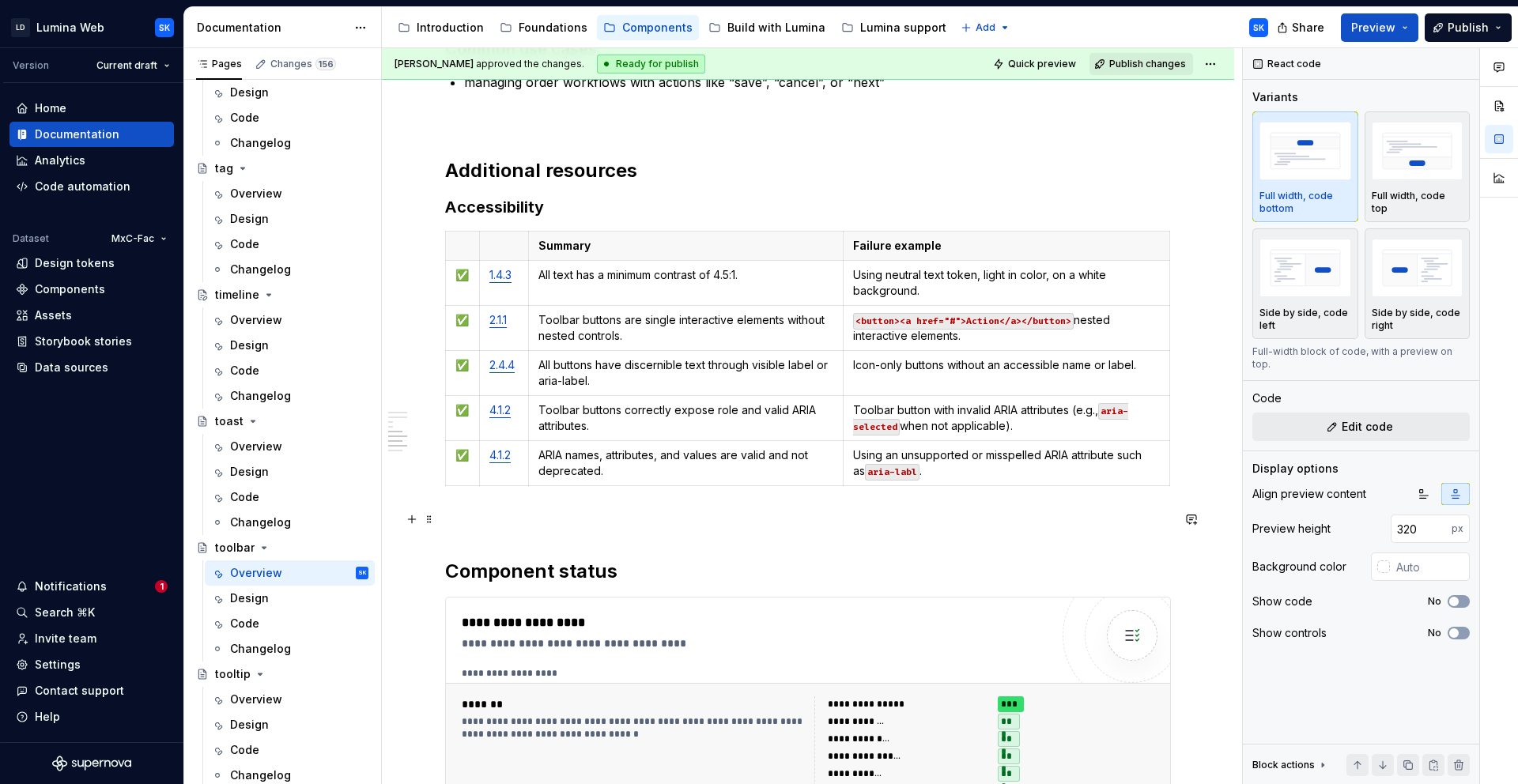
click at [984, 319] on code "<button><a href="#">Action</a></button>" at bounding box center [964, 321] width 221 height 17
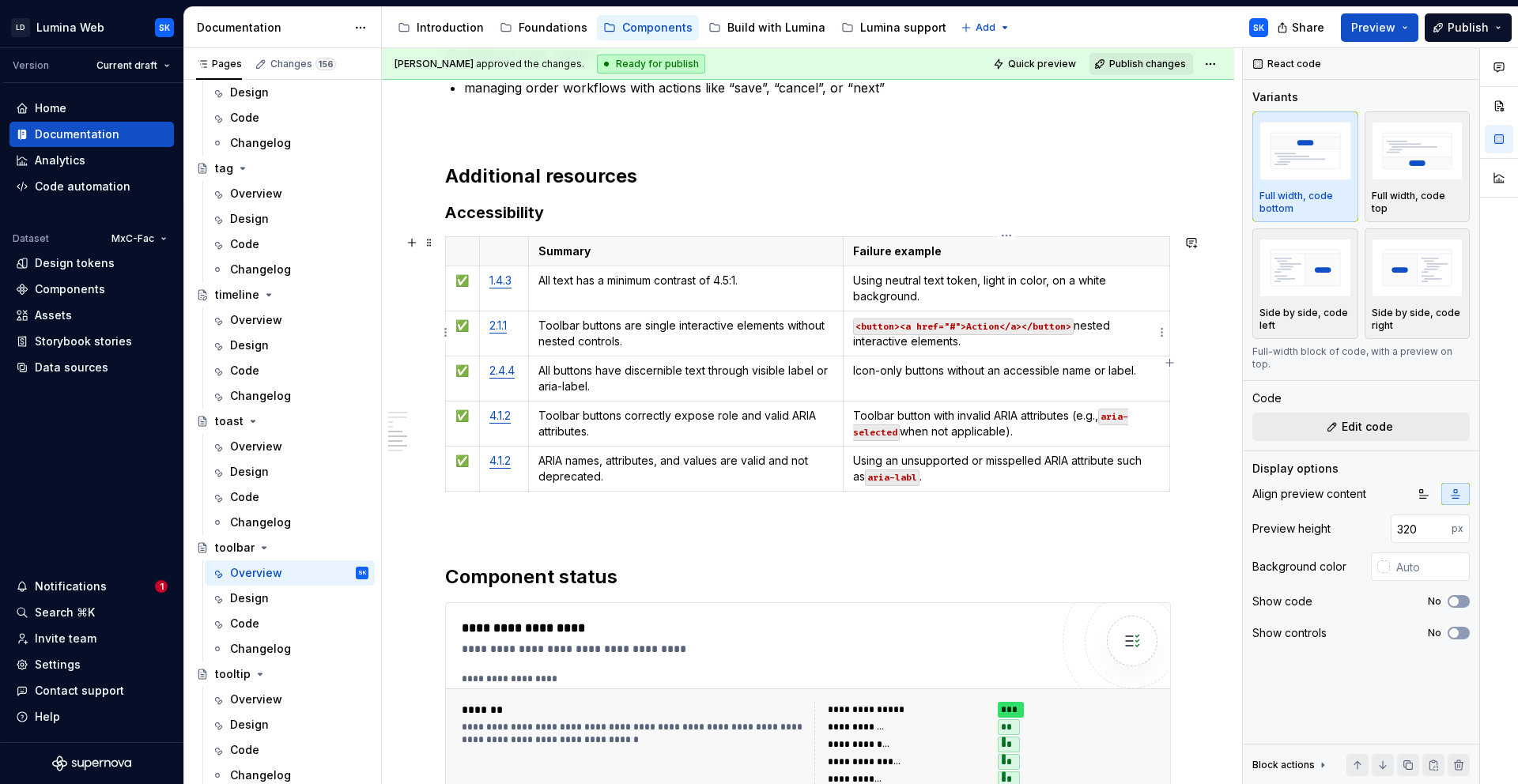
click at [983, 326] on code "<button><a href="#">Action</a></button>" at bounding box center [964, 327] width 221 height 17
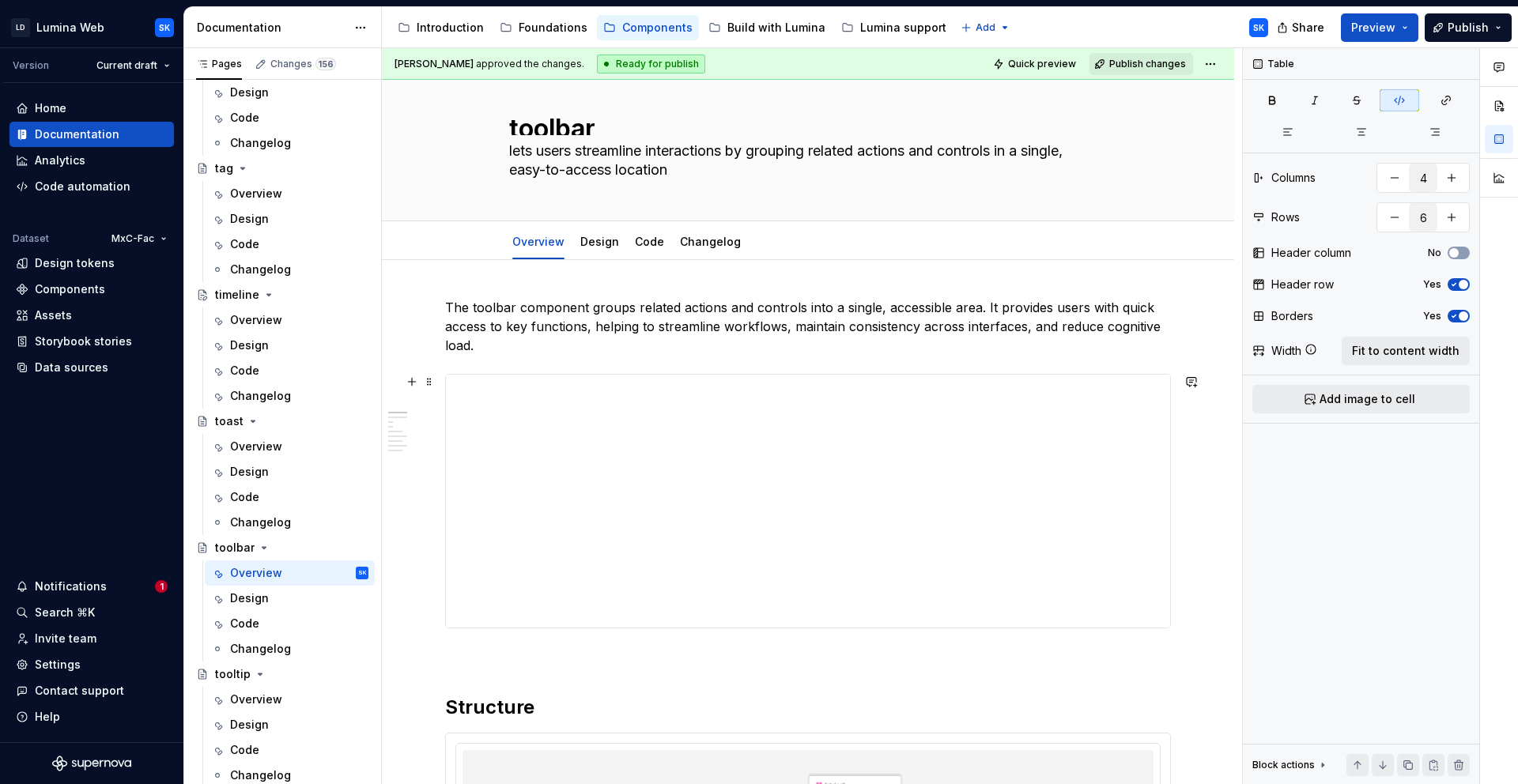
scroll to position [0, 0]
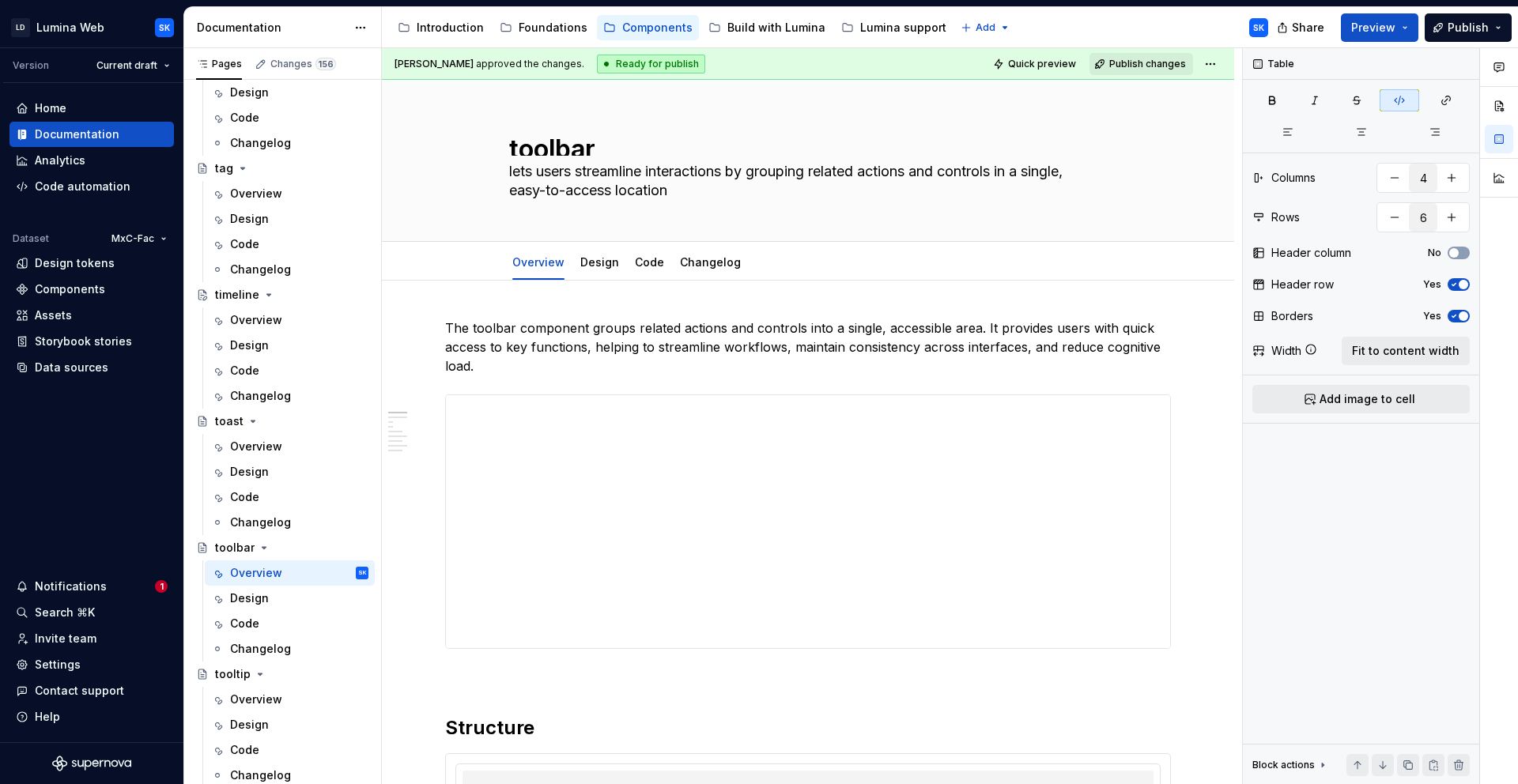
drag, startPoint x: 263, startPoint y: 448, endPoint x: 442, endPoint y: 431, distance: 179.8
click at [263, 449] on div "Overview" at bounding box center [256, 446] width 52 height 16
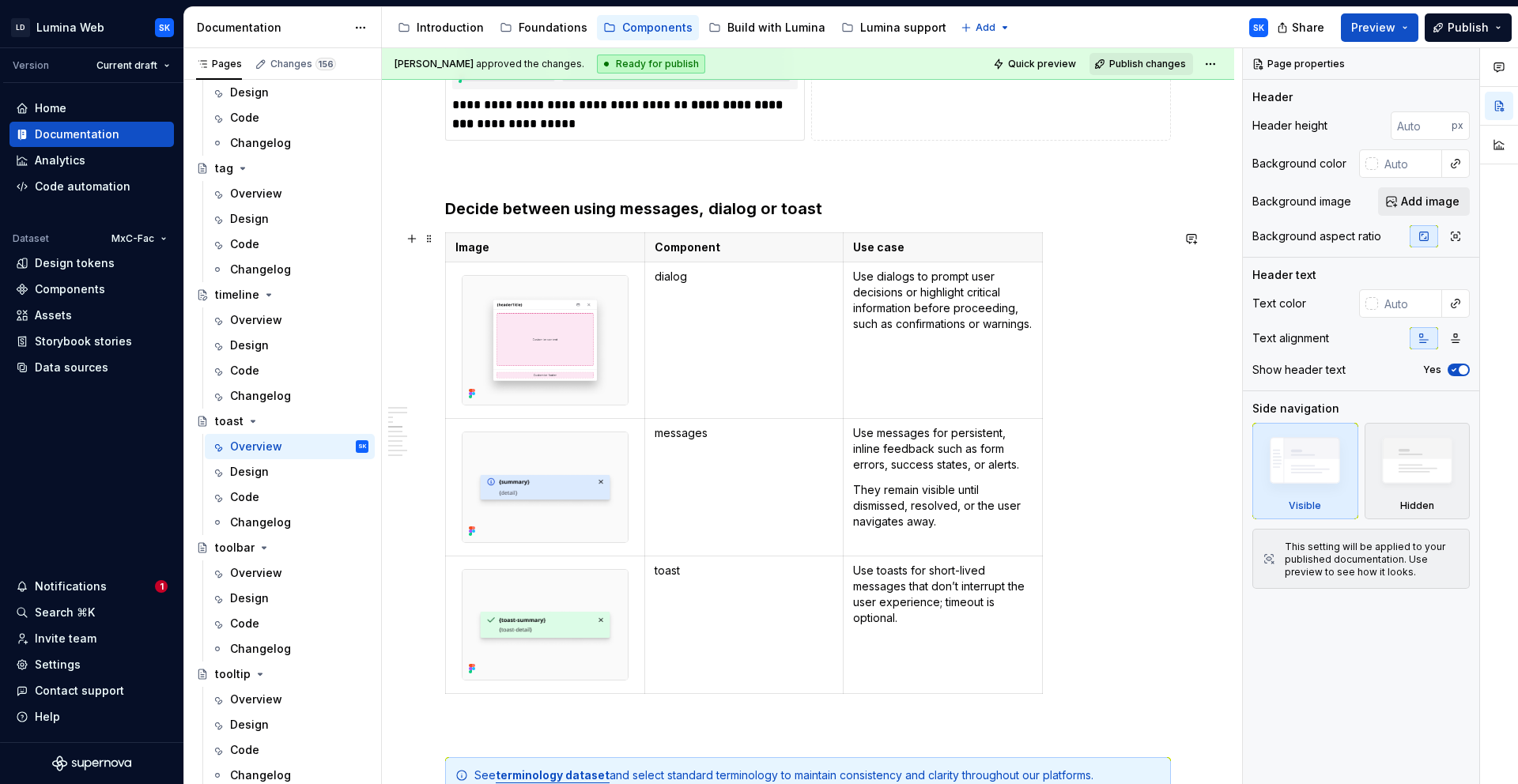
scroll to position [2630, 0]
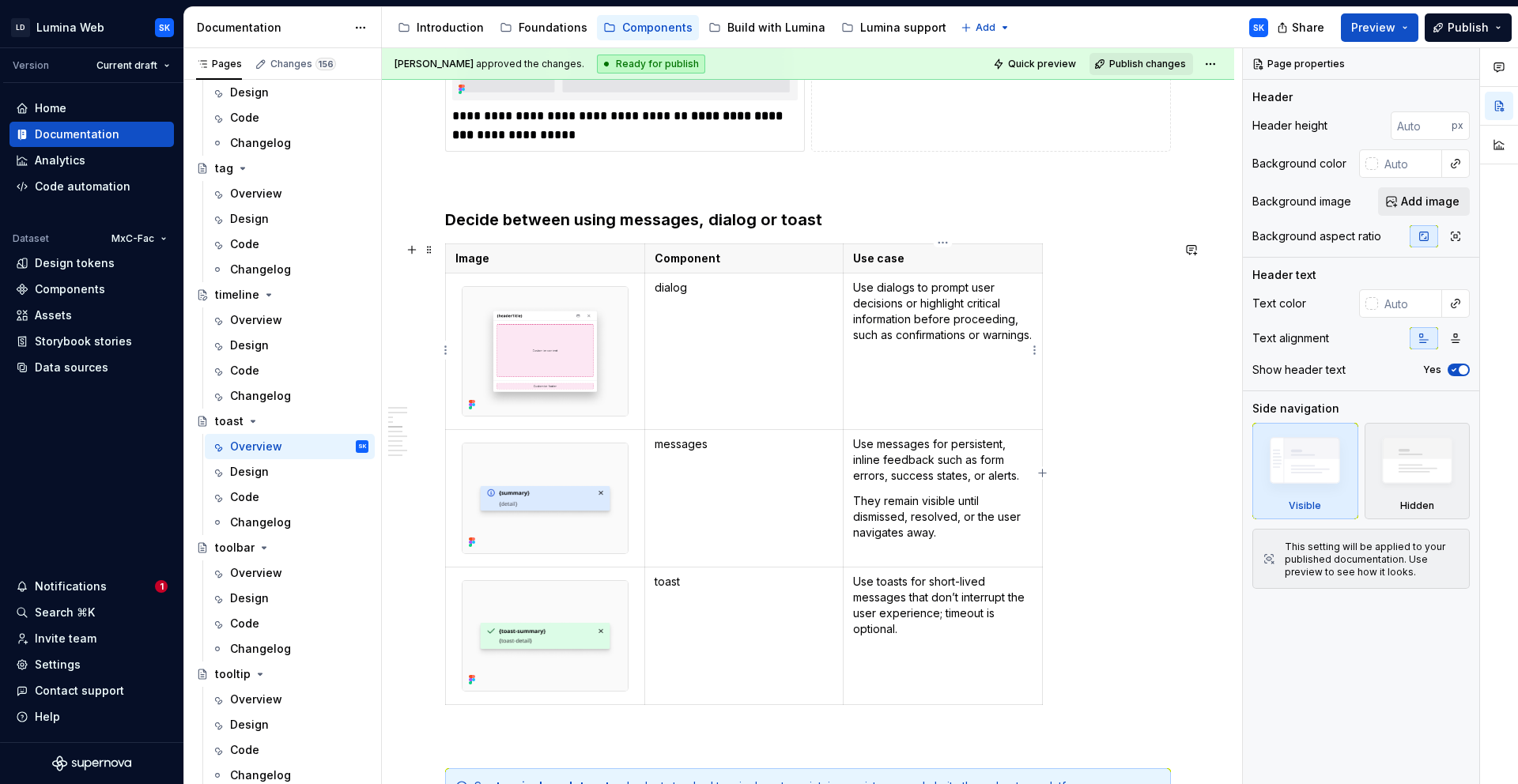
click at [931, 361] on td "Use dialogs to prompt user decisions or highlight critical information before p…" at bounding box center [943, 351] width 199 height 156
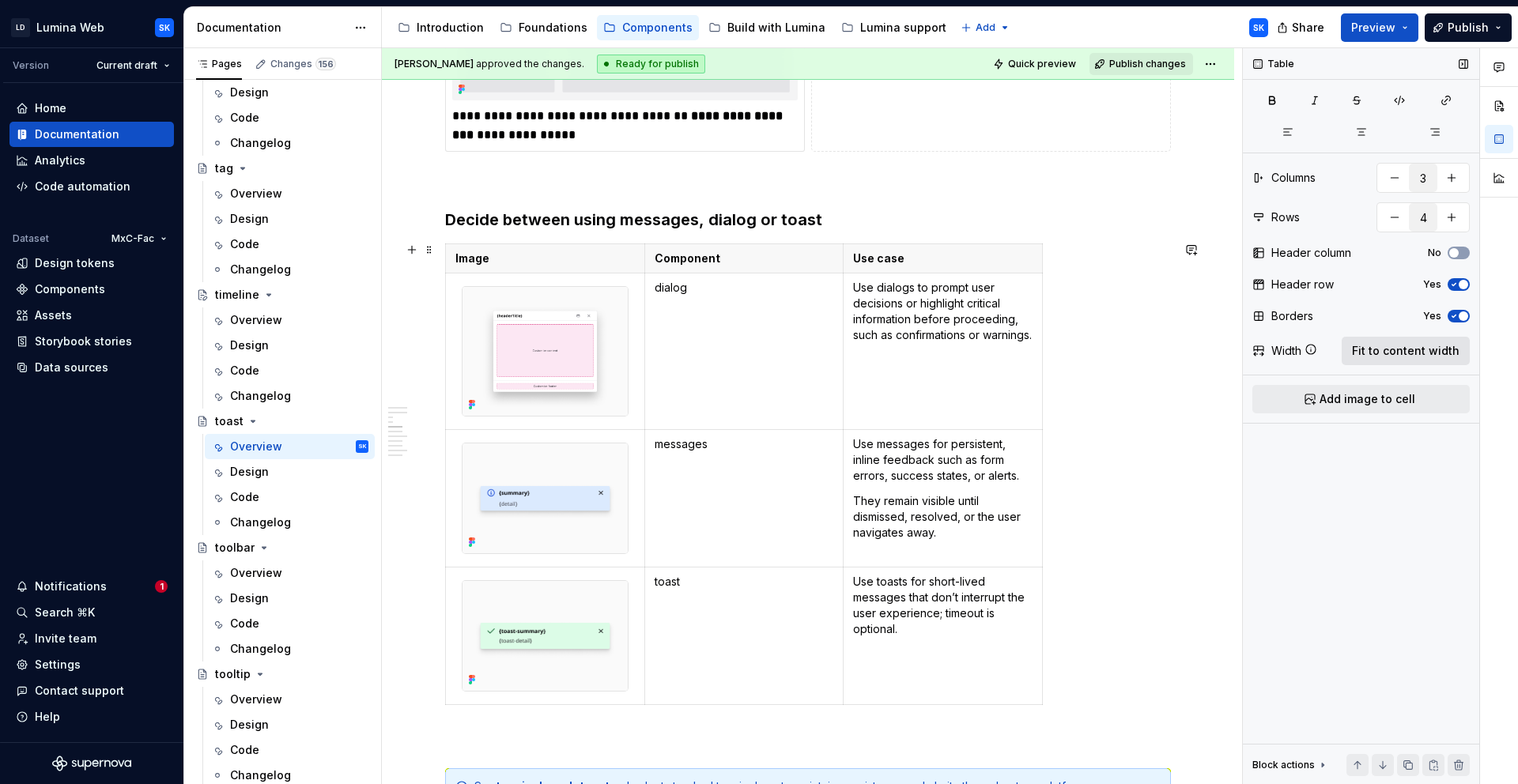
click at [1397, 358] on span "Fit to content width" at bounding box center [1406, 351] width 108 height 16
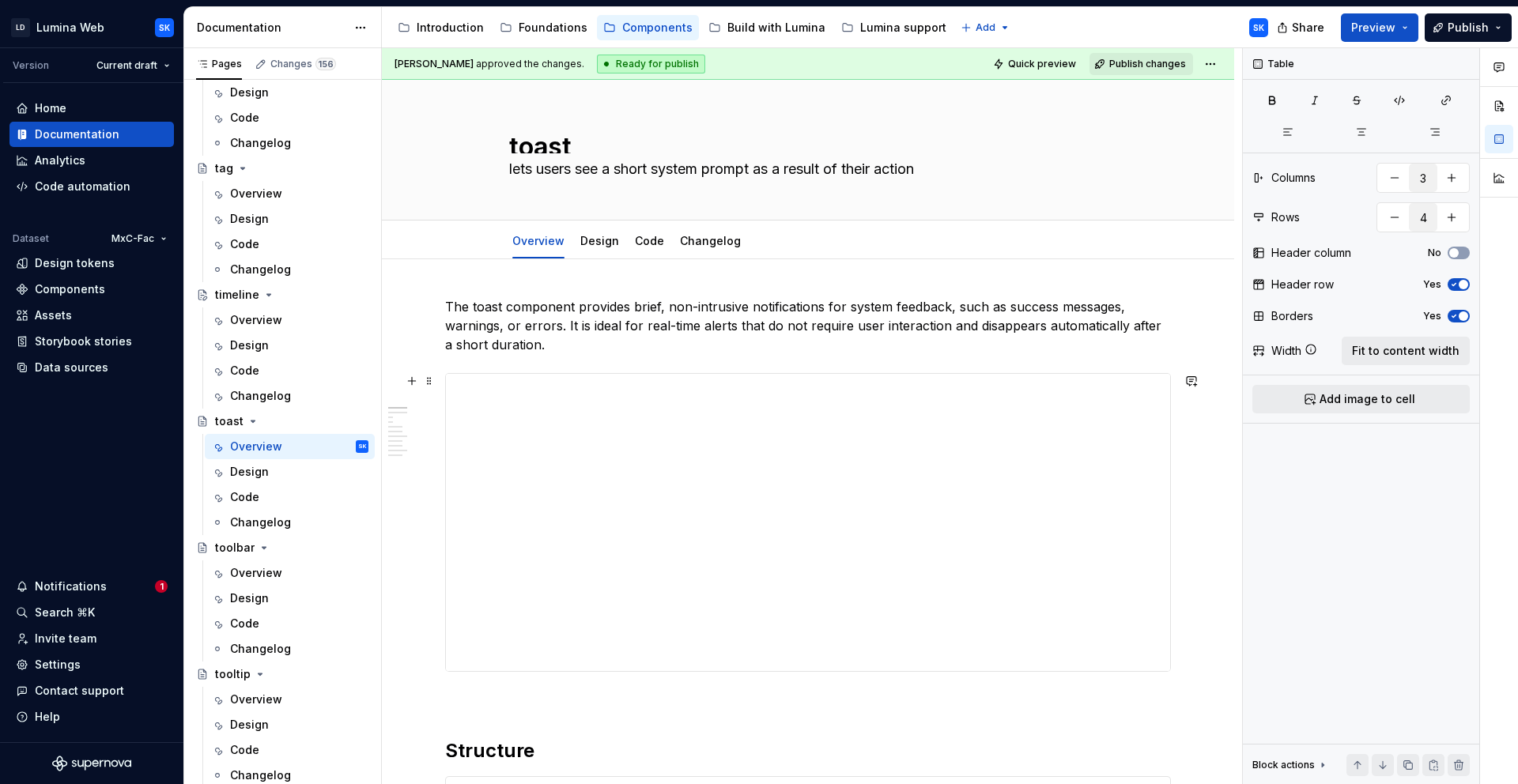
scroll to position [0, 0]
click at [279, 319] on div "Overview" at bounding box center [256, 320] width 52 height 16
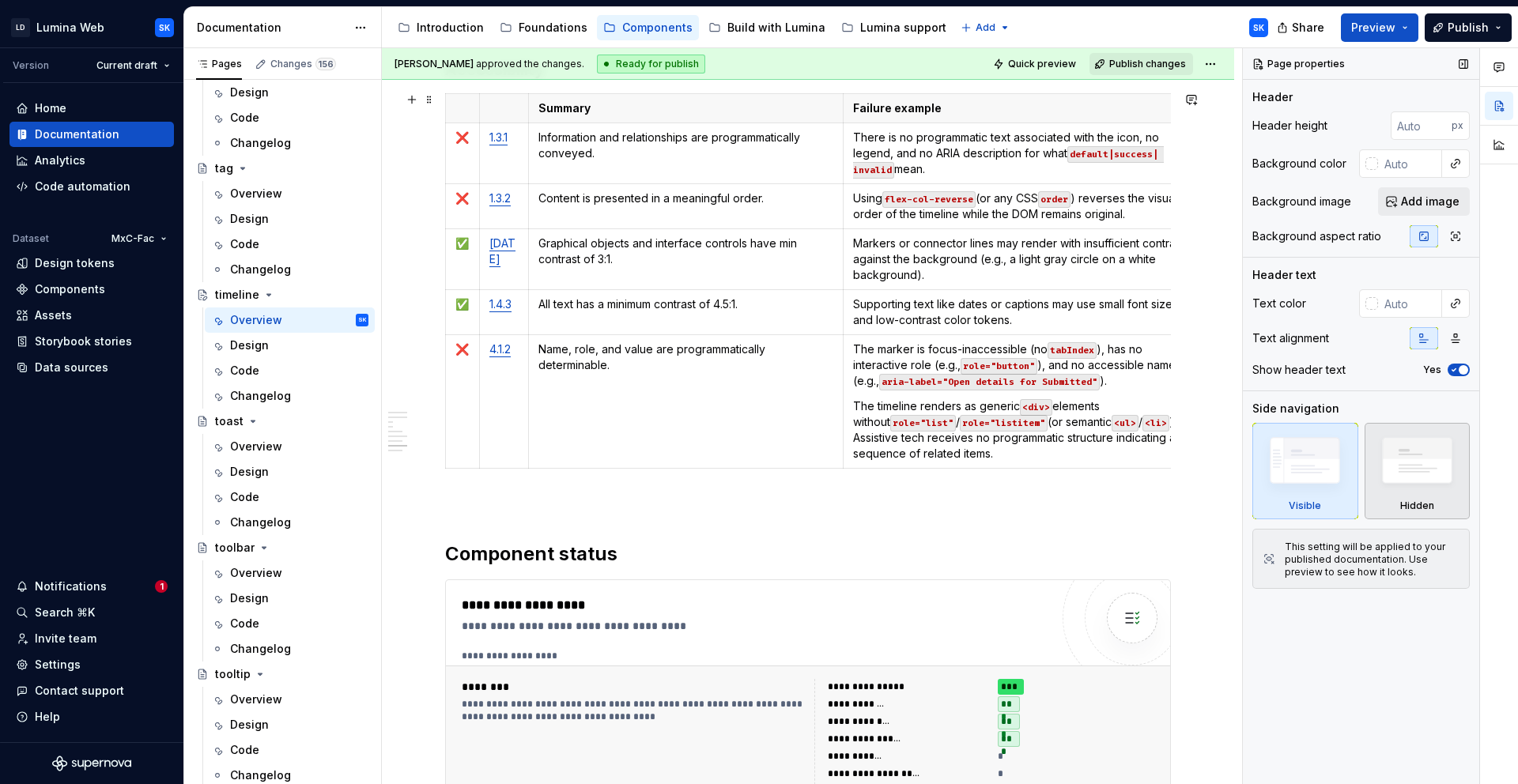
scroll to position [3614, 0]
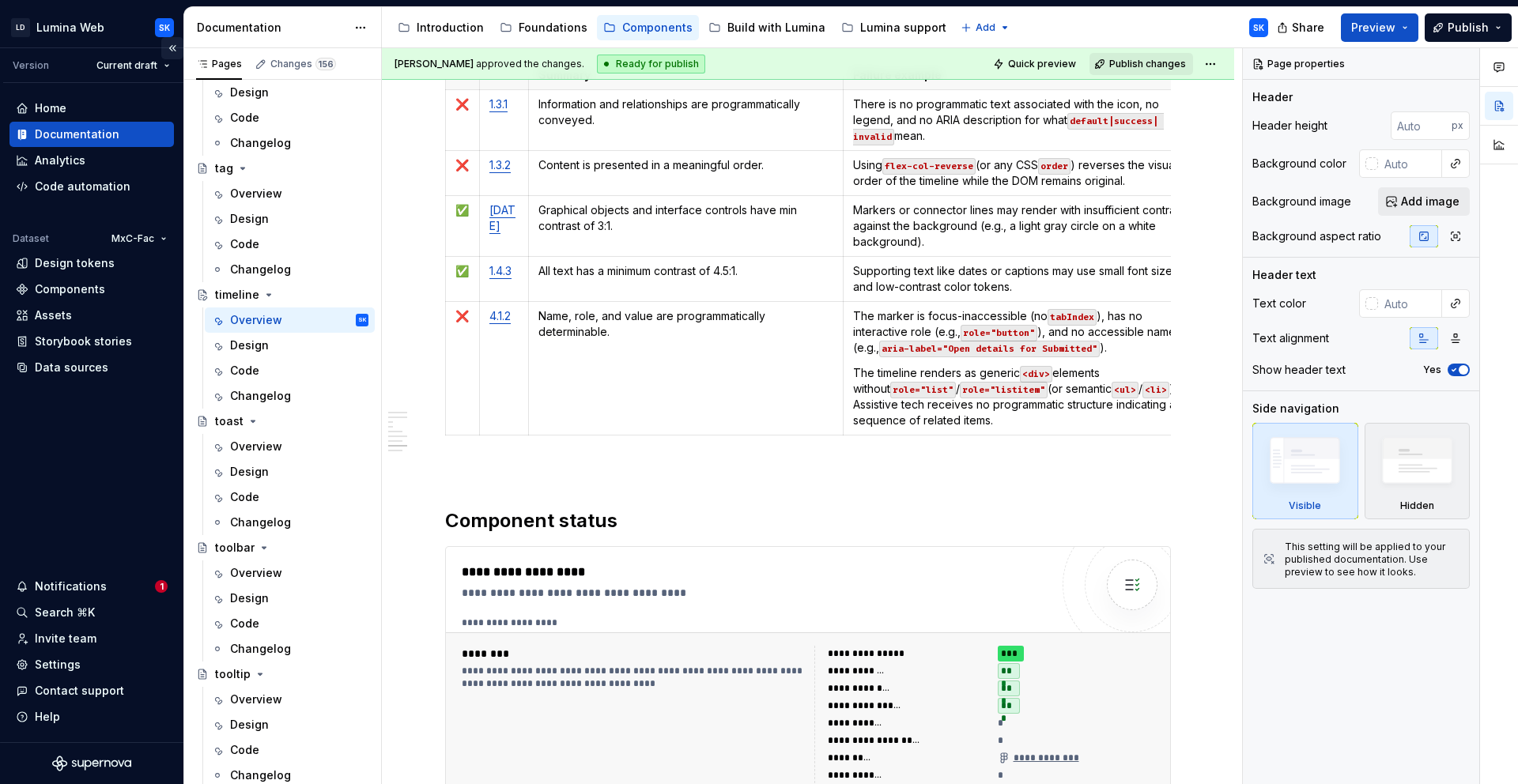
click at [176, 47] on button "Collapse sidebar" at bounding box center [173, 48] width 22 height 22
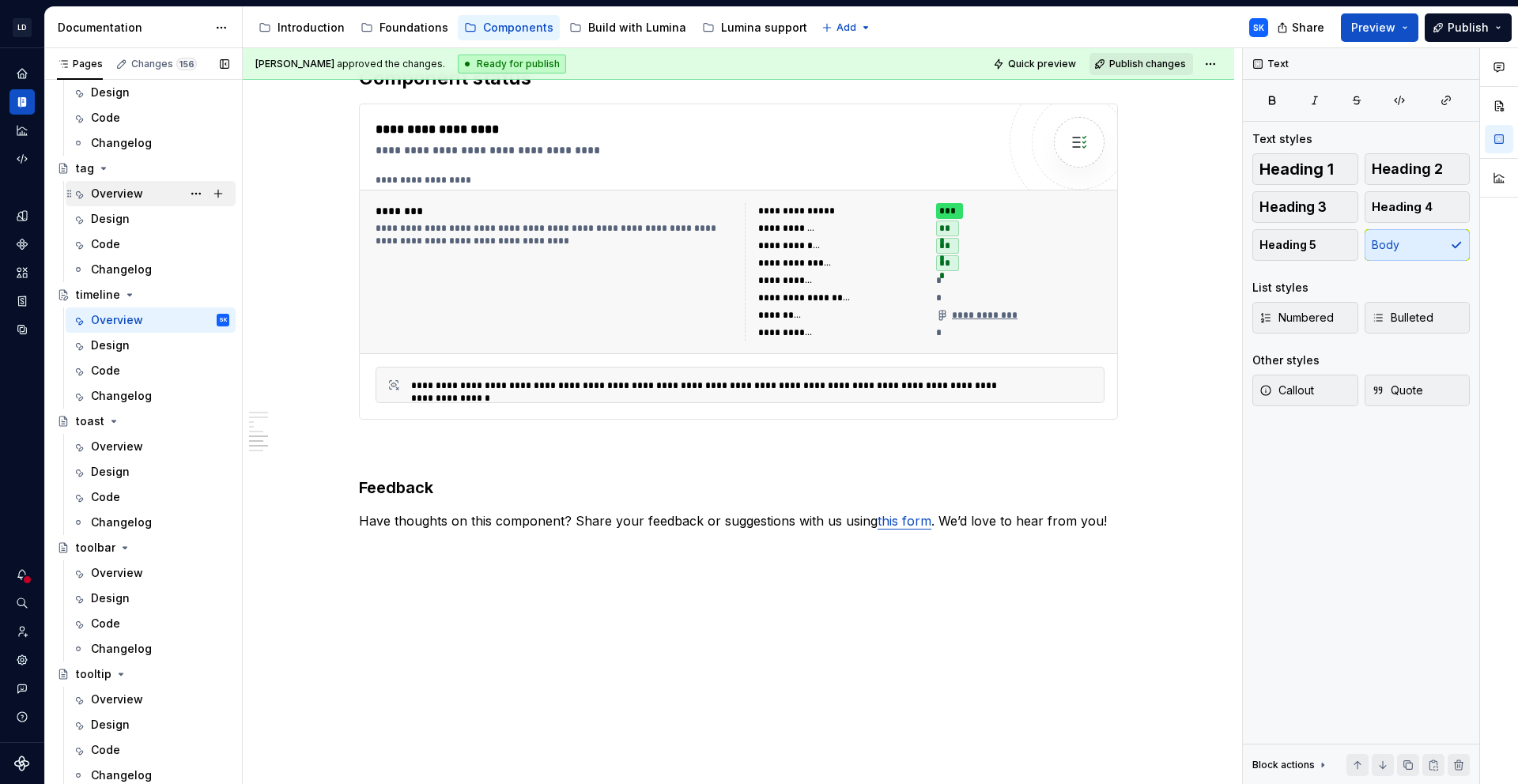
scroll to position [88, 0]
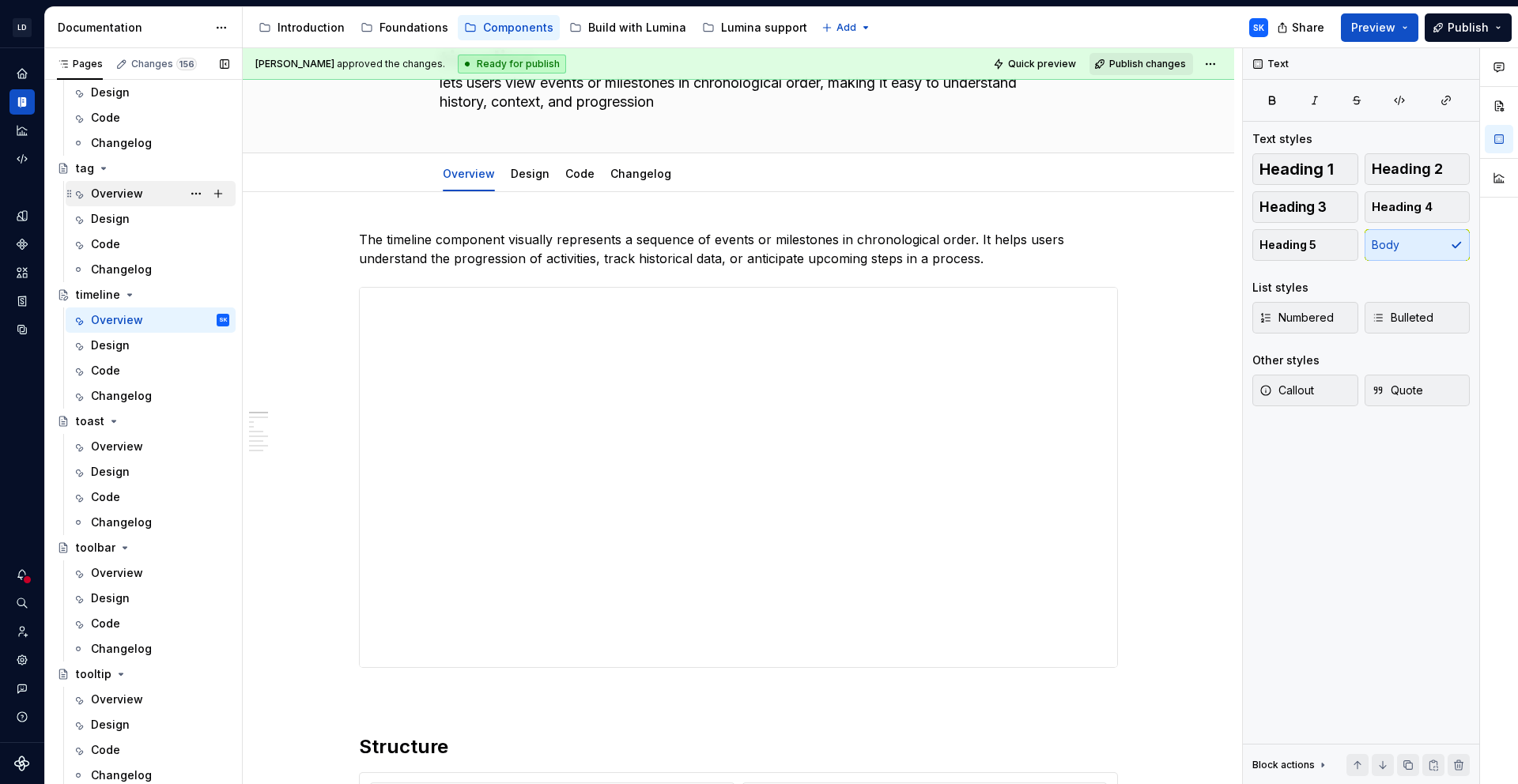
click at [144, 198] on div "Overview" at bounding box center [160, 194] width 139 height 22
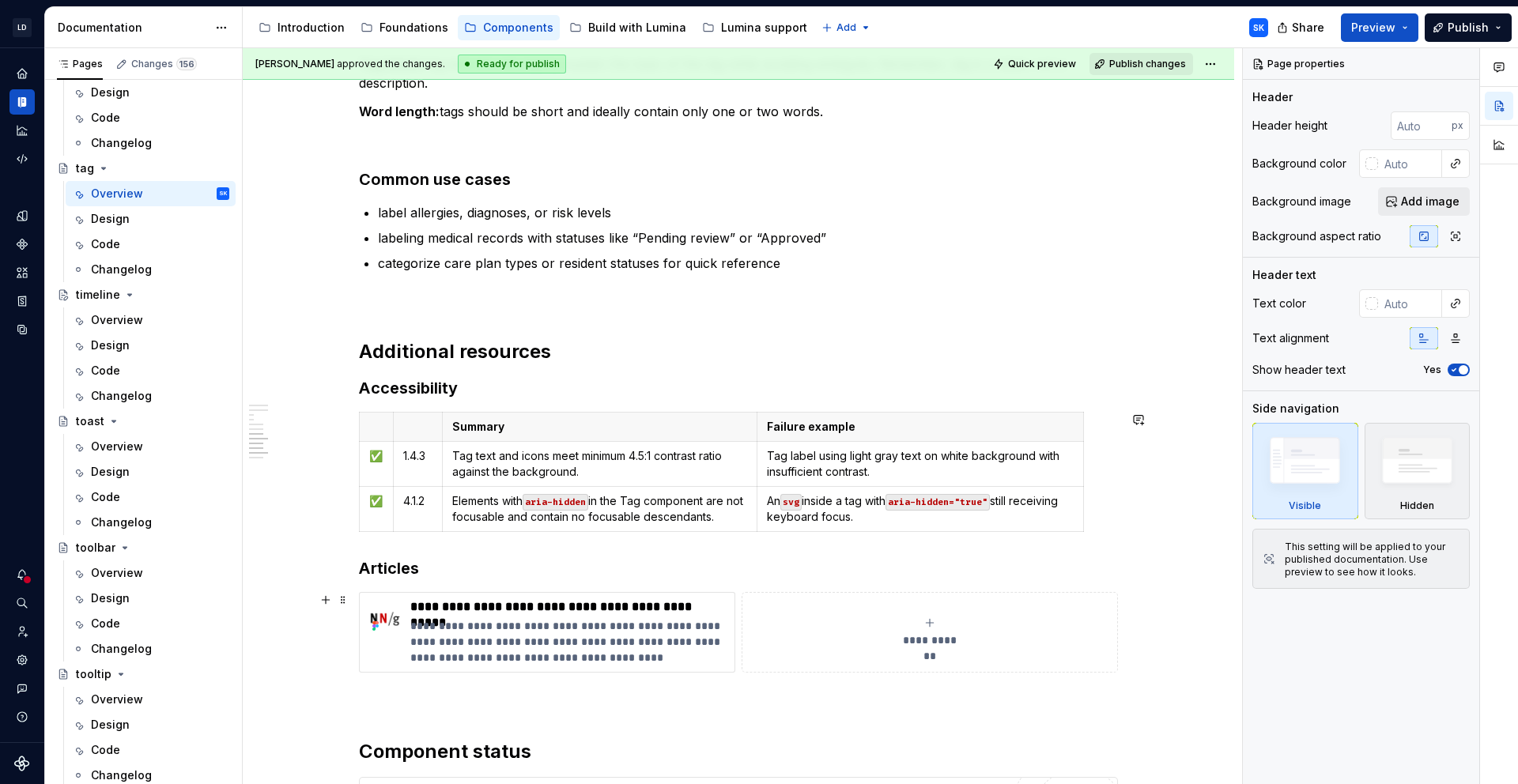
scroll to position [3212, 0]
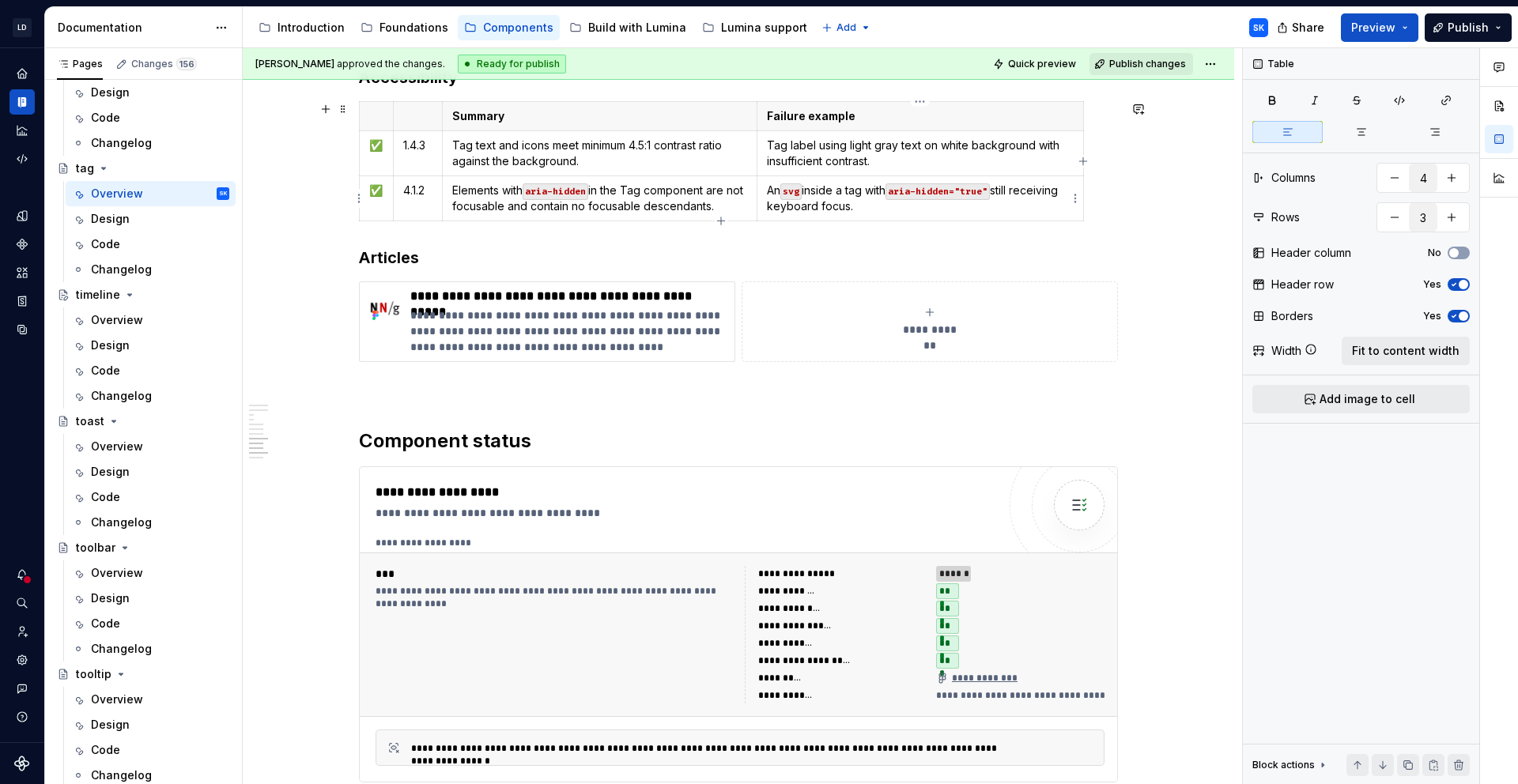
click at [1084, 210] on div "Summary Failure example ✅ 1.4.3 Tag text and icons meet minimum 4.5:1 contrast …" at bounding box center [738, 164] width 759 height 127
click at [1033, 205] on p "An svg inside a tag with aria-hidden="true" still receiving keyboard focus." at bounding box center [920, 198] width 307 height 31
drag, startPoint x: 1082, startPoint y: 177, endPoint x: 1097, endPoint y: 179, distance: 15.1
drag, startPoint x: 755, startPoint y: 149, endPoint x: 767, endPoint y: 152, distance: 12.4
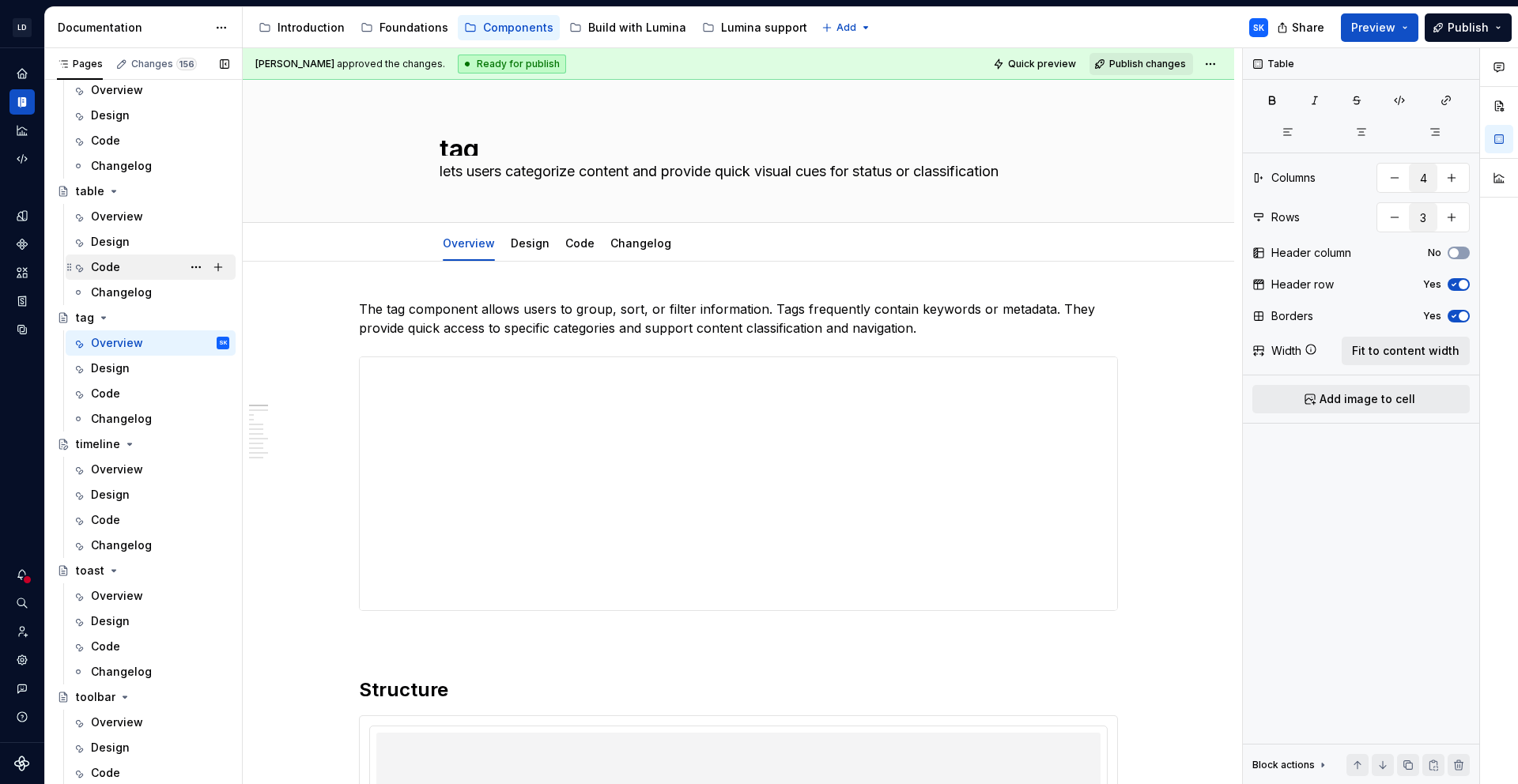
scroll to position [4406, 0]
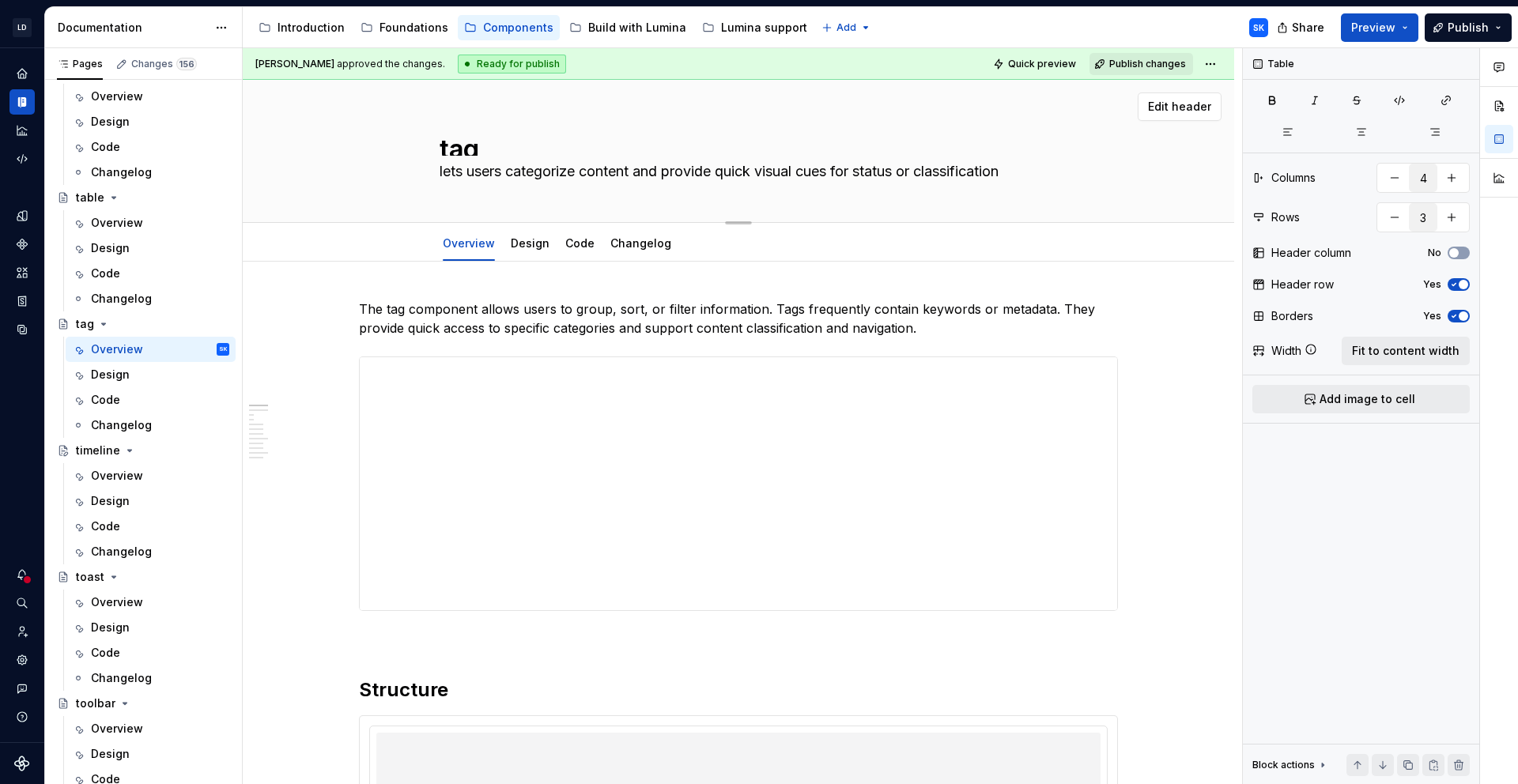
click at [131, 218] on div "Overview" at bounding box center [116, 223] width 52 height 16
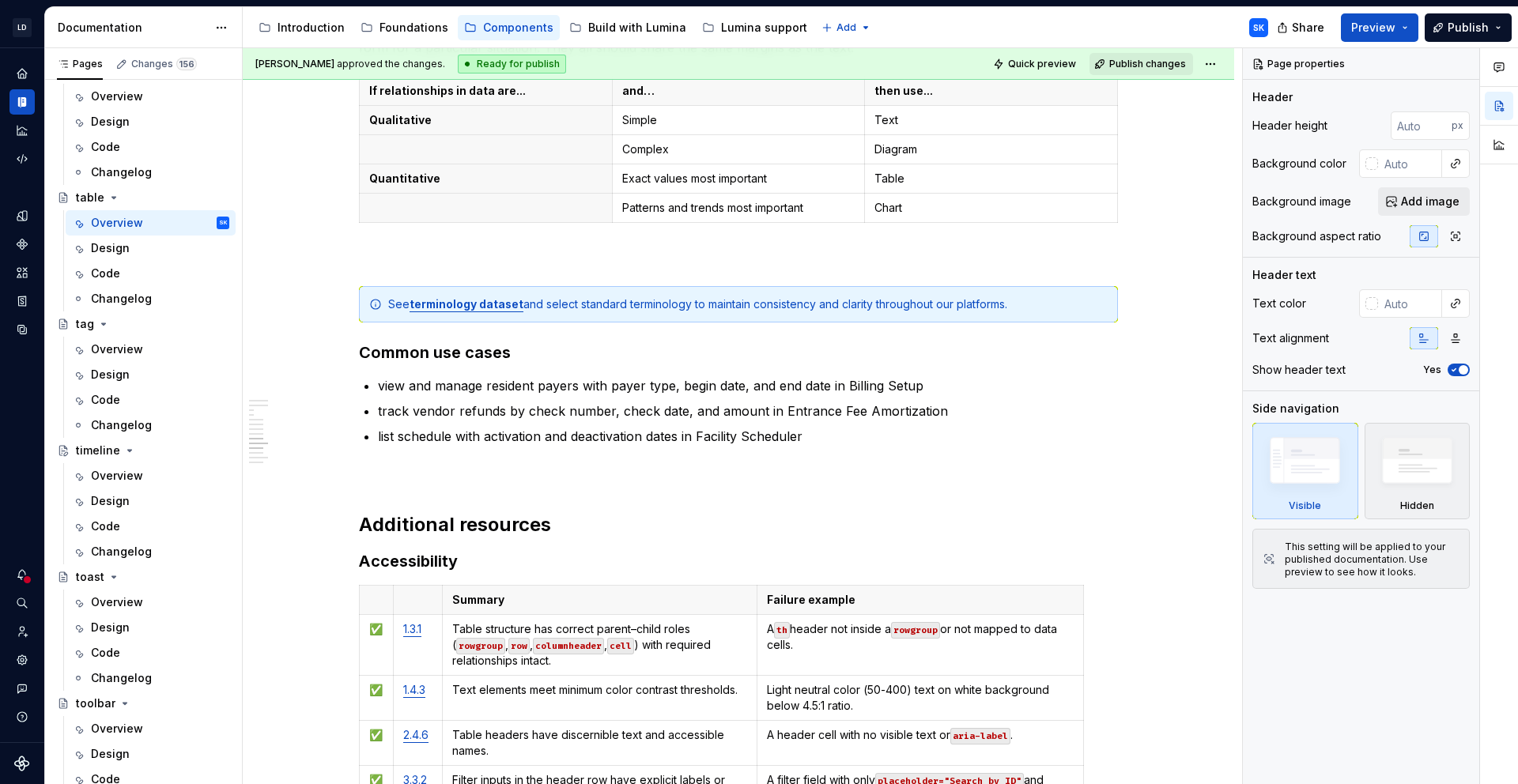
scroll to position [6069, 0]
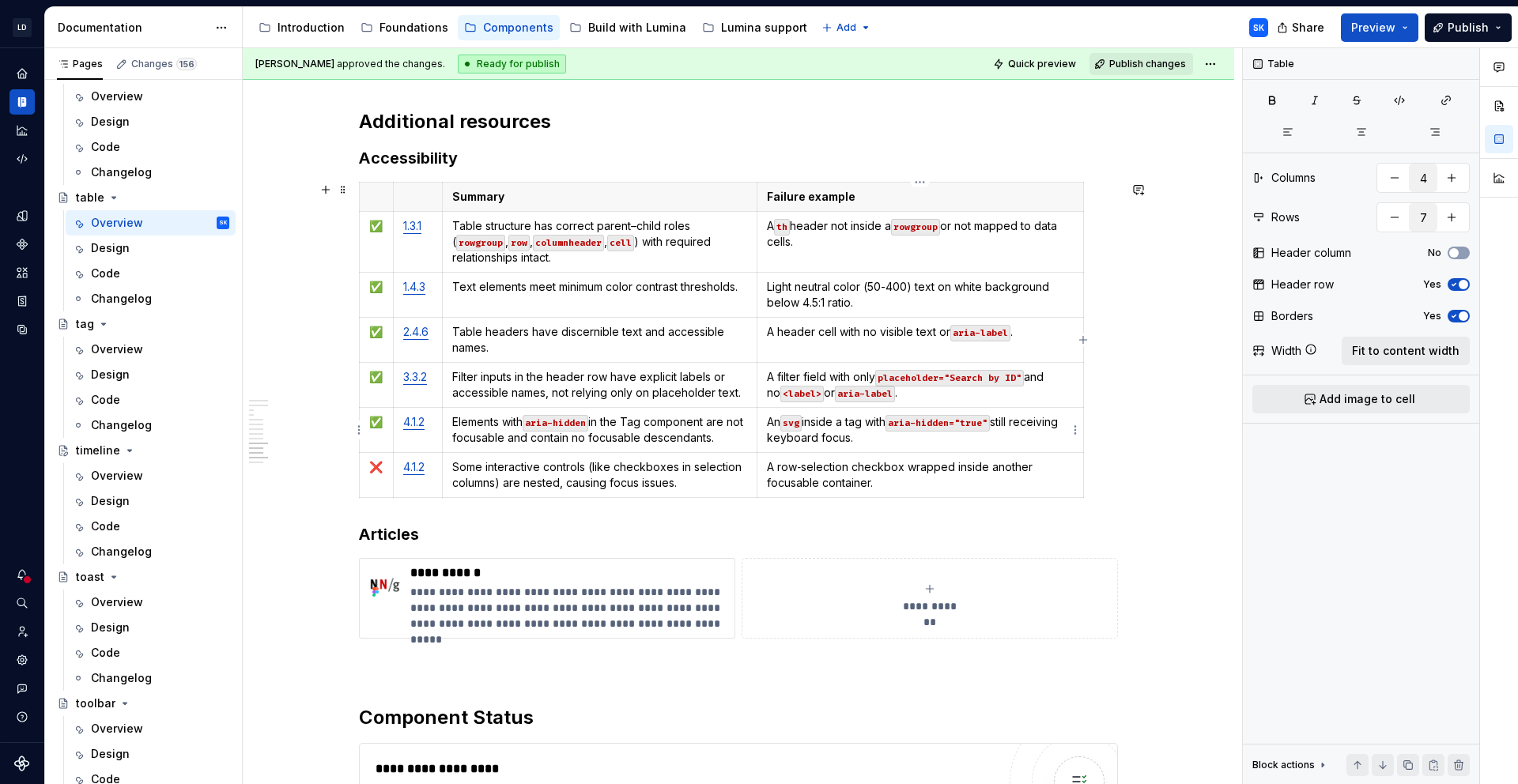
drag, startPoint x: 1082, startPoint y: 421, endPoint x: 1085, endPoint y: 401, distance: 20.2
click at [1084, 421] on table "Summary Failure example ✅ 1.3.1 Table structure has correct parent–child roles …" at bounding box center [721, 340] width 725 height 316
drag, startPoint x: 1083, startPoint y: 395, endPoint x: 1097, endPoint y: 398, distance: 14.3
drag, startPoint x: 756, startPoint y: 336, endPoint x: 771, endPoint y: 340, distance: 15.5
click at [772, 340] on td "A header cell with no visible text or aria-label ." at bounding box center [943, 339] width 342 height 45
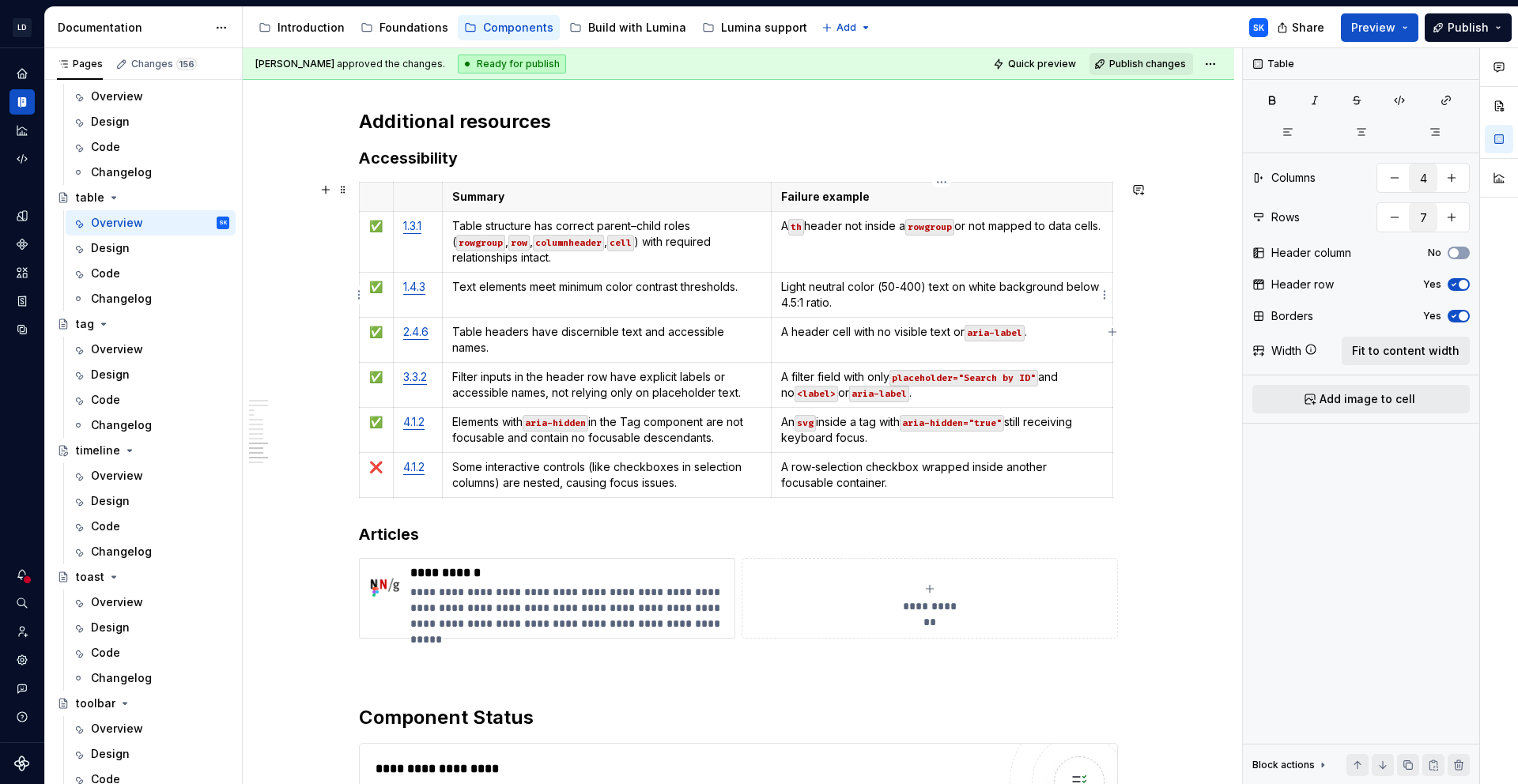
click at [1096, 294] on p "Light neutral color (50-400) text on white background below 4.5:1 ratio." at bounding box center [942, 294] width 322 height 31
click at [1000, 234] on p "A th header not inside a rowgroup or not mapped to data cells." at bounding box center [942, 226] width 322 height 16
click at [1117, 232] on td "A th header not inside a rowgroup or not mapped to data cells." at bounding box center [945, 241] width 347 height 61
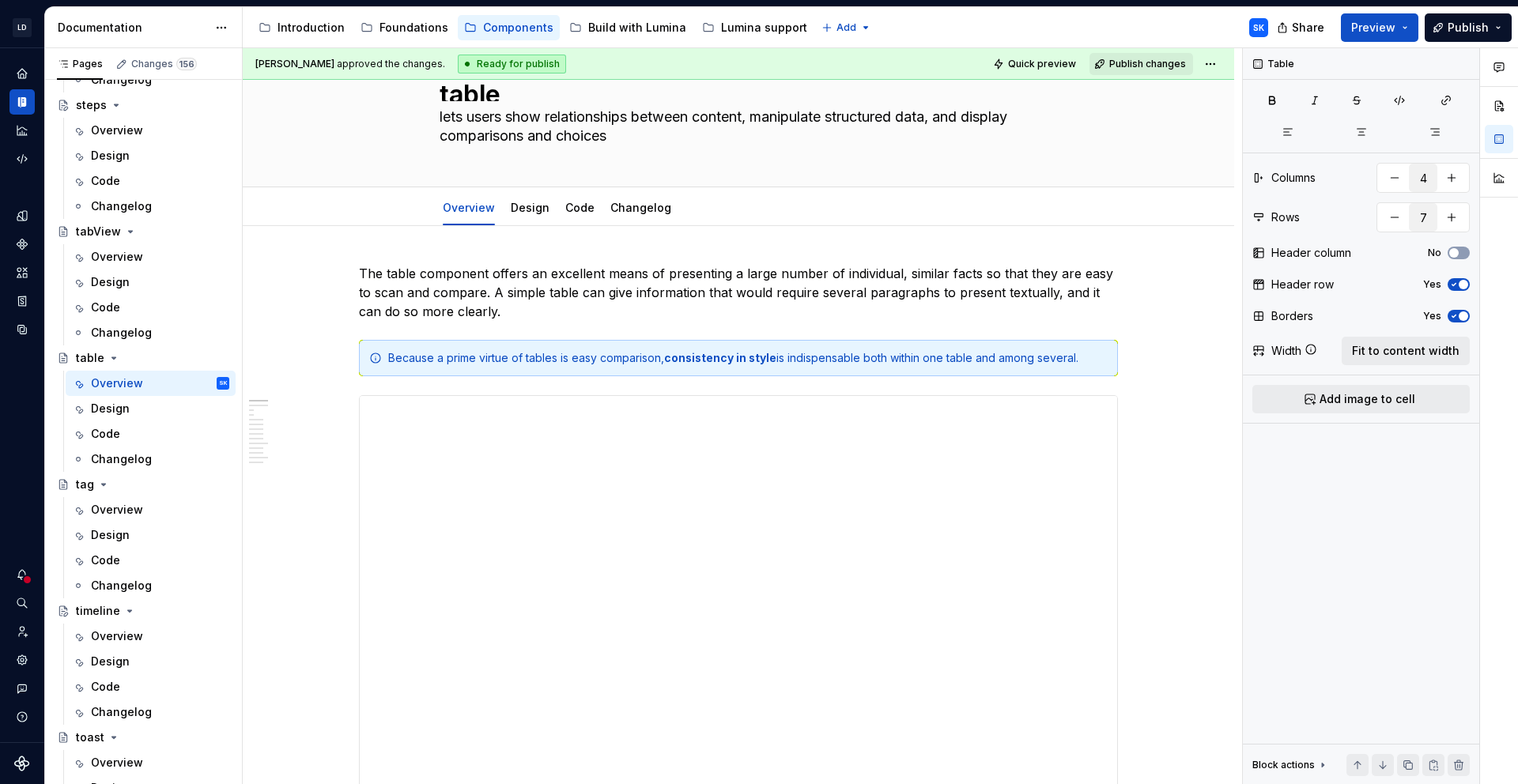
scroll to position [0, 0]
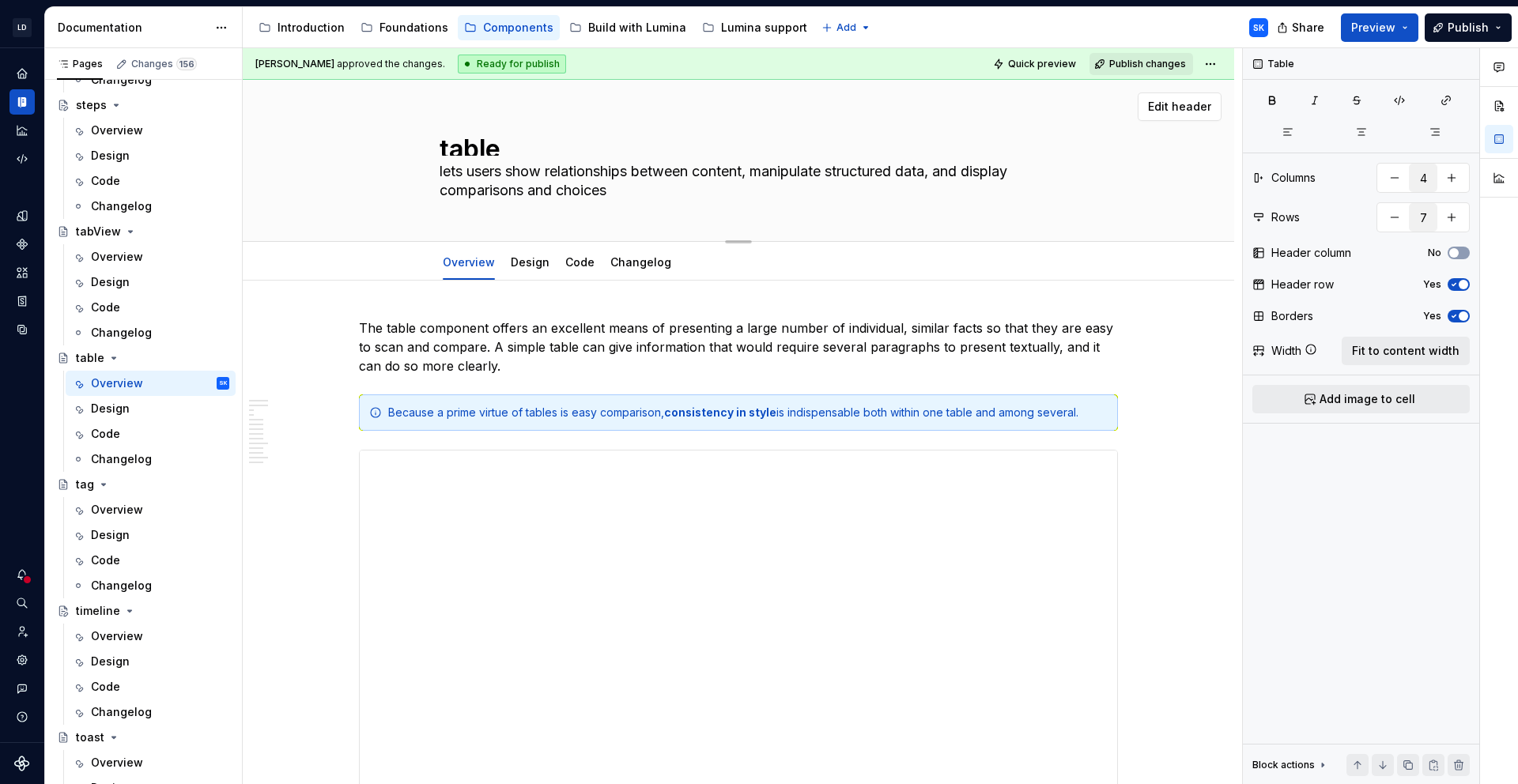
click at [137, 253] on div "Overview" at bounding box center [116, 257] width 52 height 16
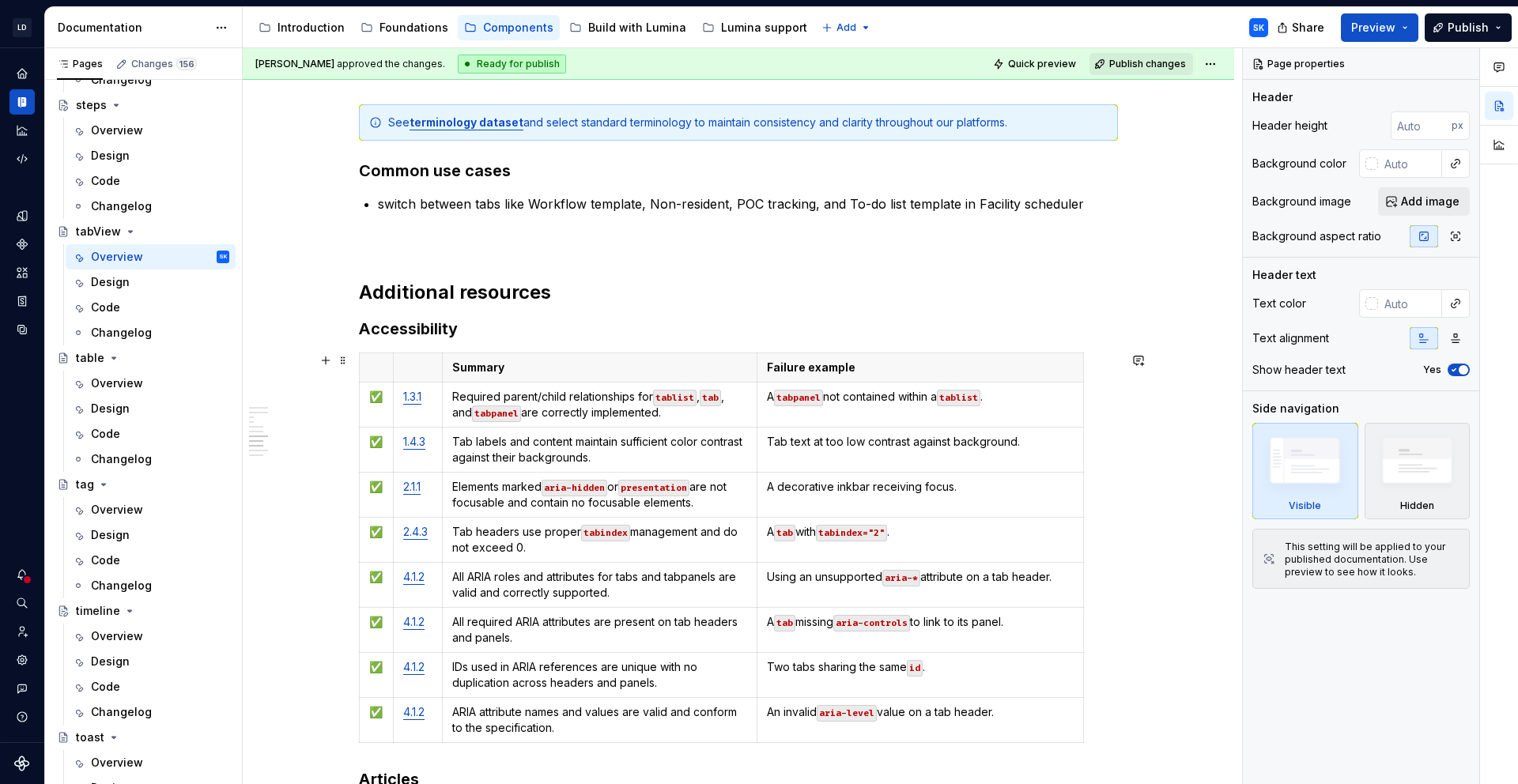
scroll to position [3350, 0]
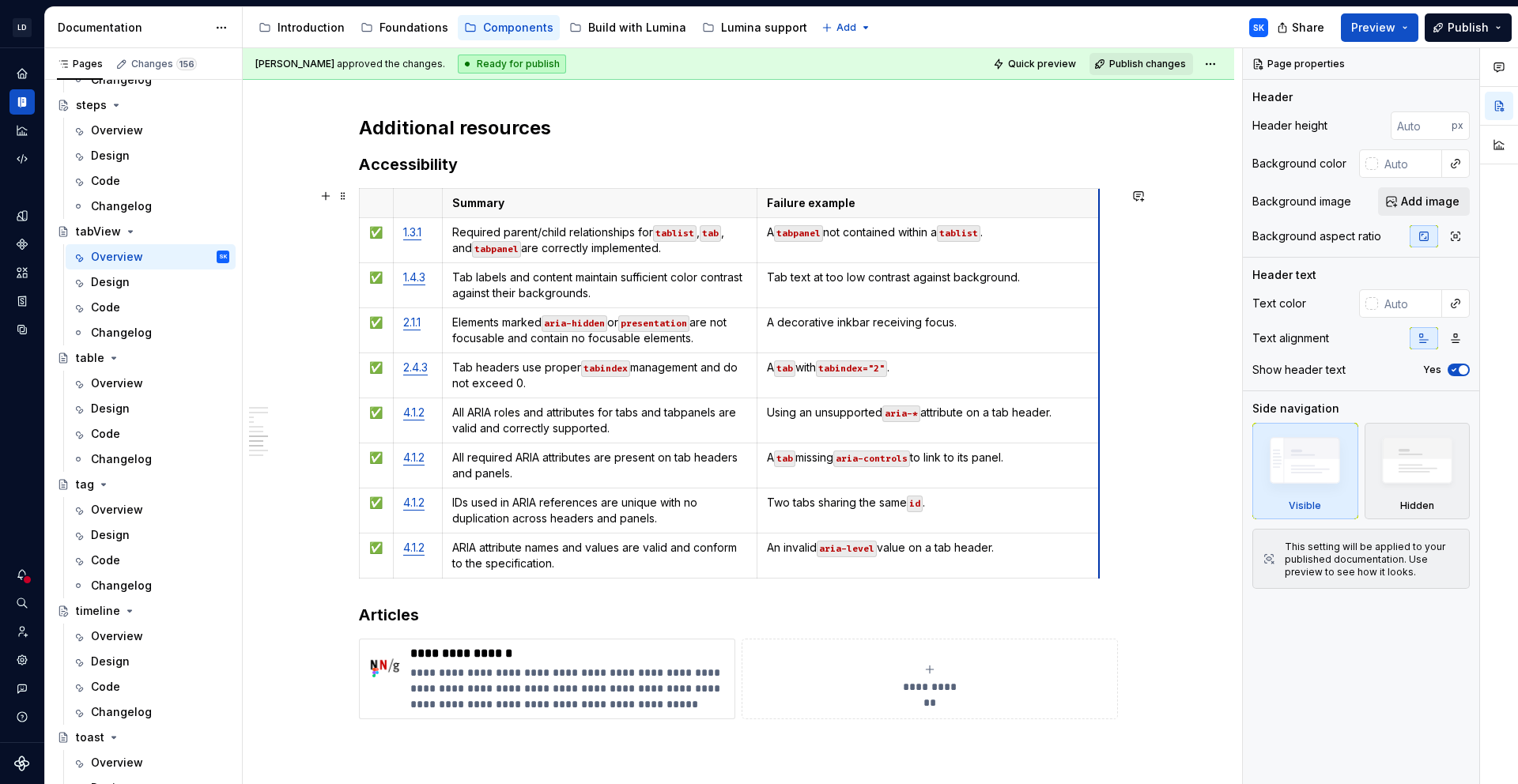
drag, startPoint x: 1083, startPoint y: 411, endPoint x: 1098, endPoint y: 414, distance: 15.3
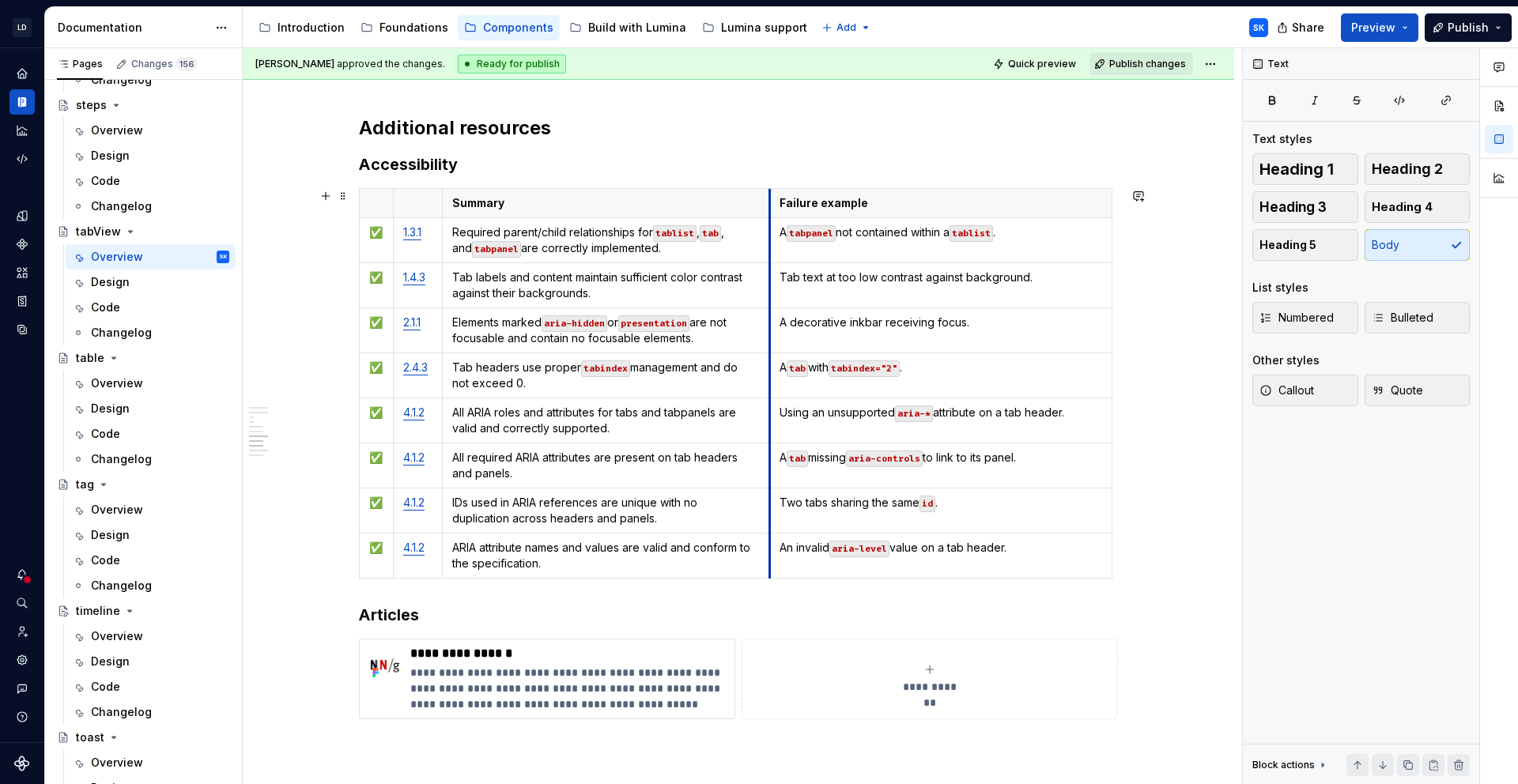
drag, startPoint x: 756, startPoint y: 299, endPoint x: 770, endPoint y: 303, distance: 14.6
click at [140, 133] on div "Overview" at bounding box center [116, 130] width 52 height 16
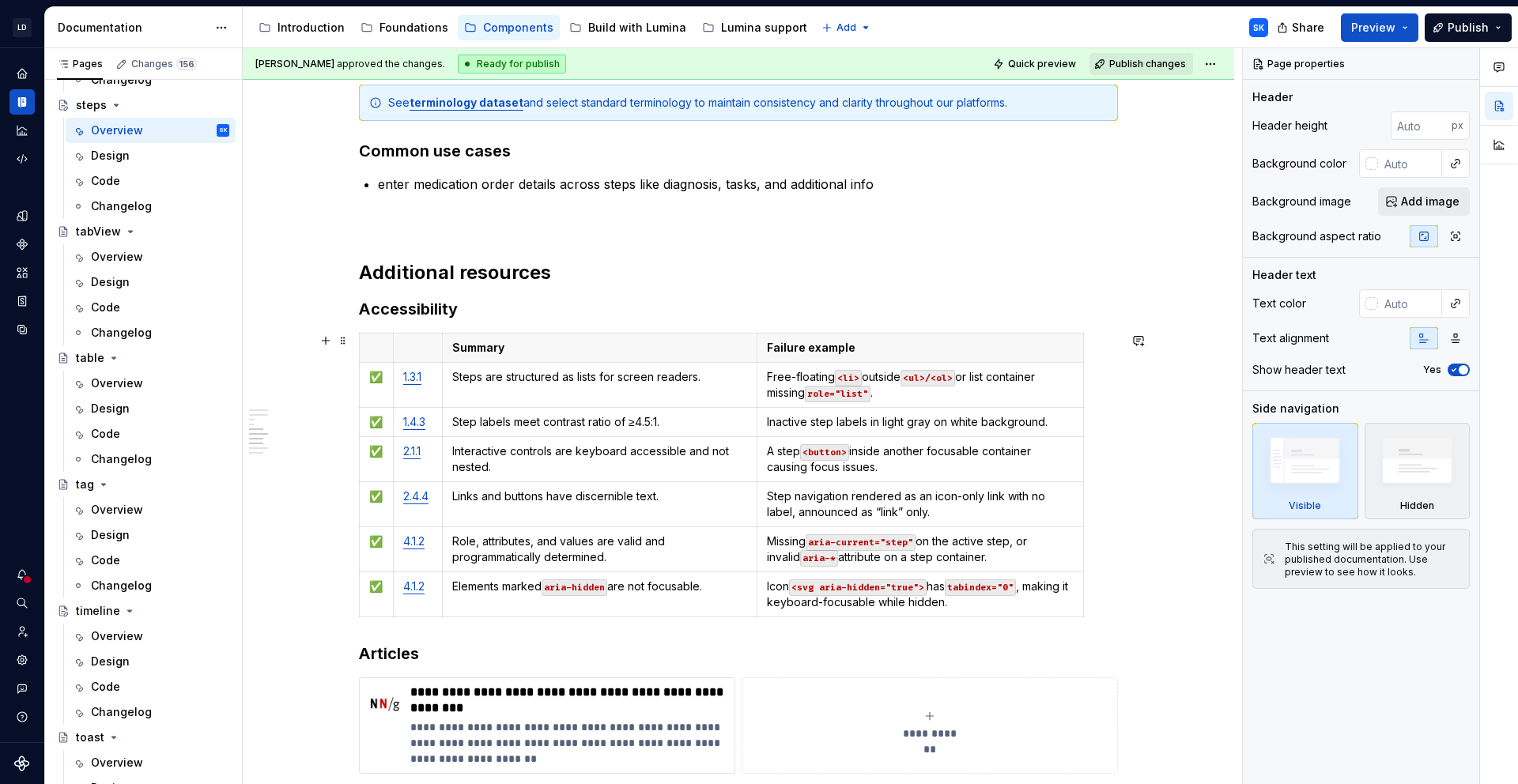
scroll to position [3460, 0]
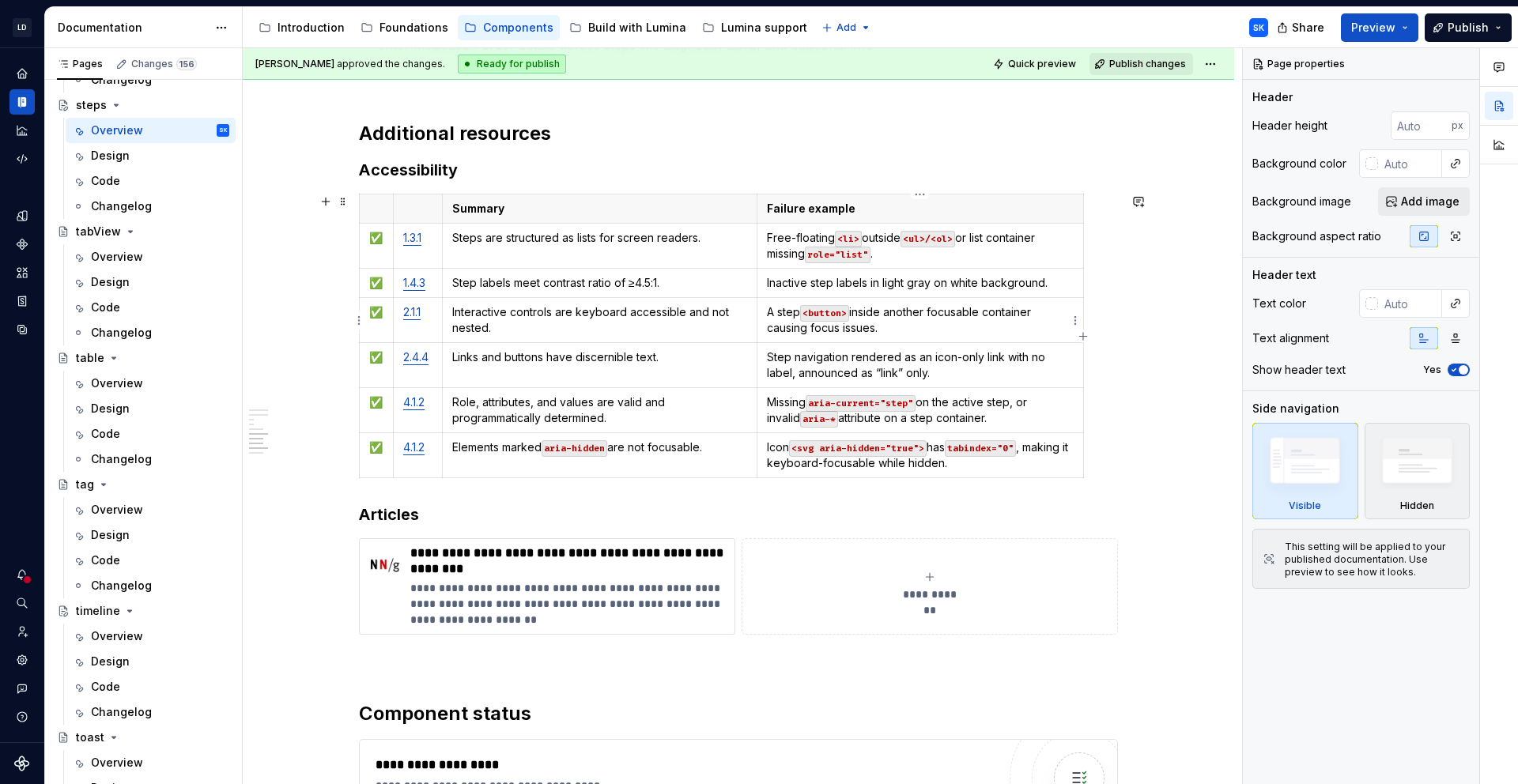
click at [914, 324] on p "A step <button> inside another focusable container causing focus issues." at bounding box center [920, 319] width 307 height 31
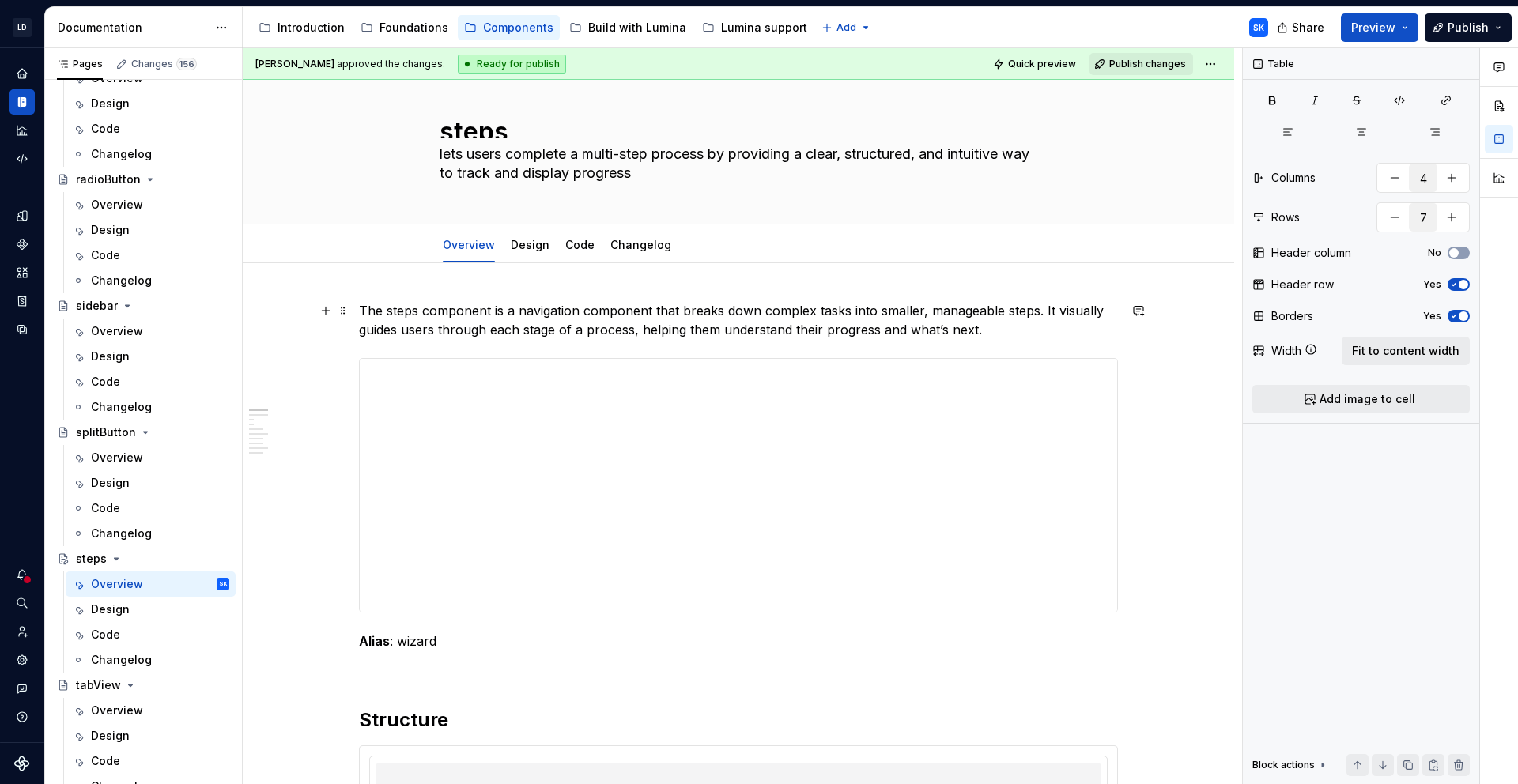
scroll to position [0, 0]
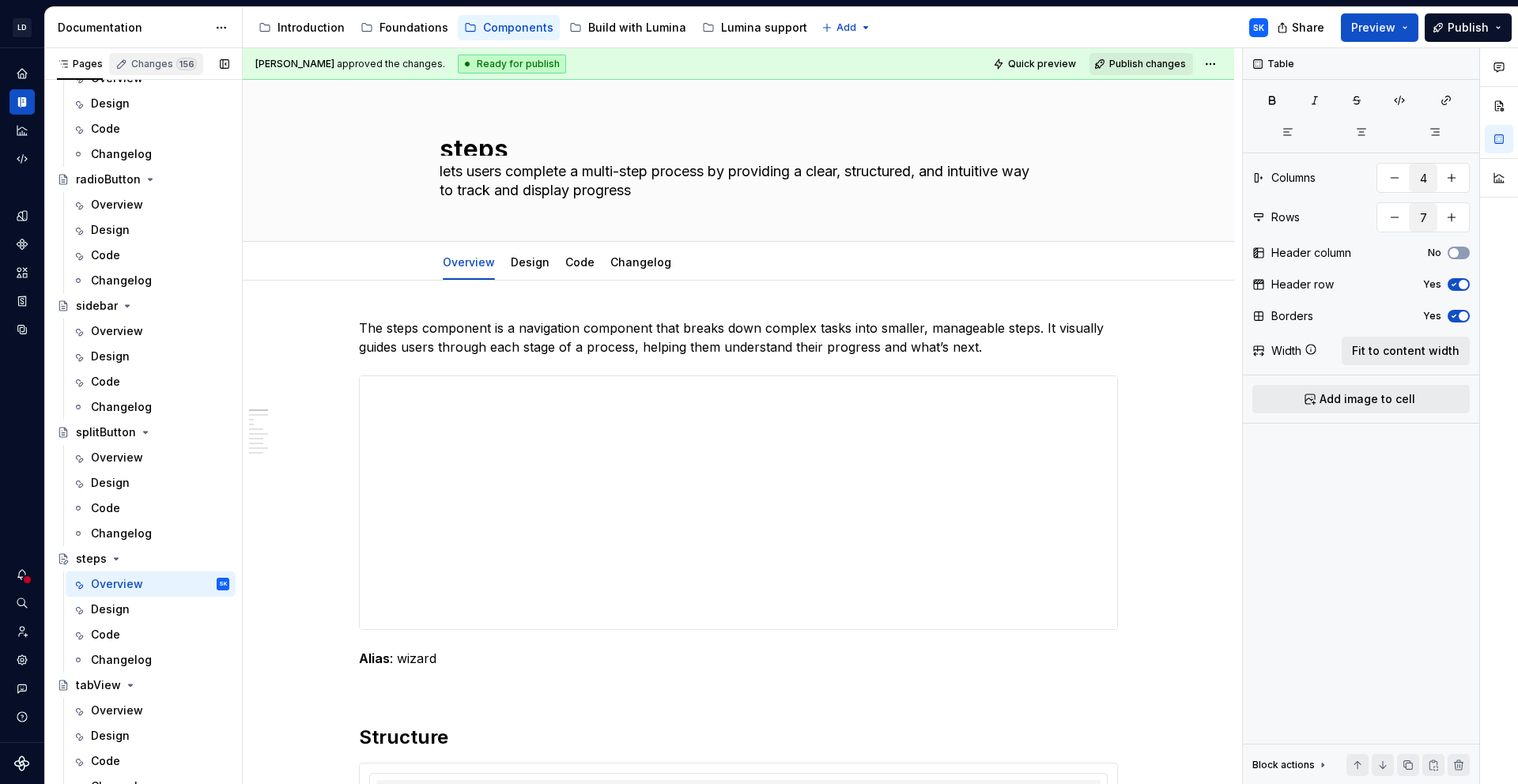
click at [154, 71] on div "Changes 156" at bounding box center [156, 64] width 94 height 22
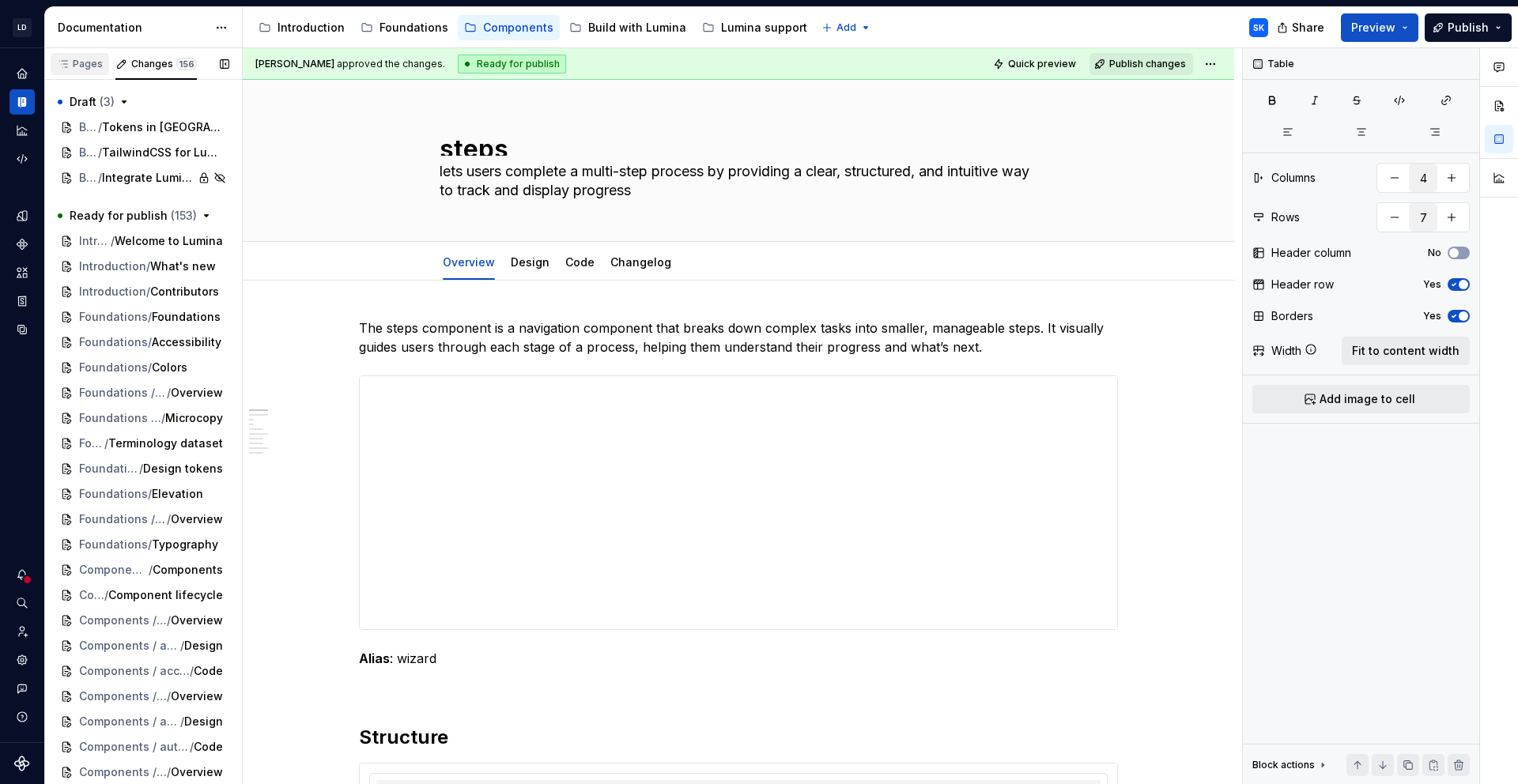
click at [93, 67] on div "Pages" at bounding box center [80, 64] width 46 height 13
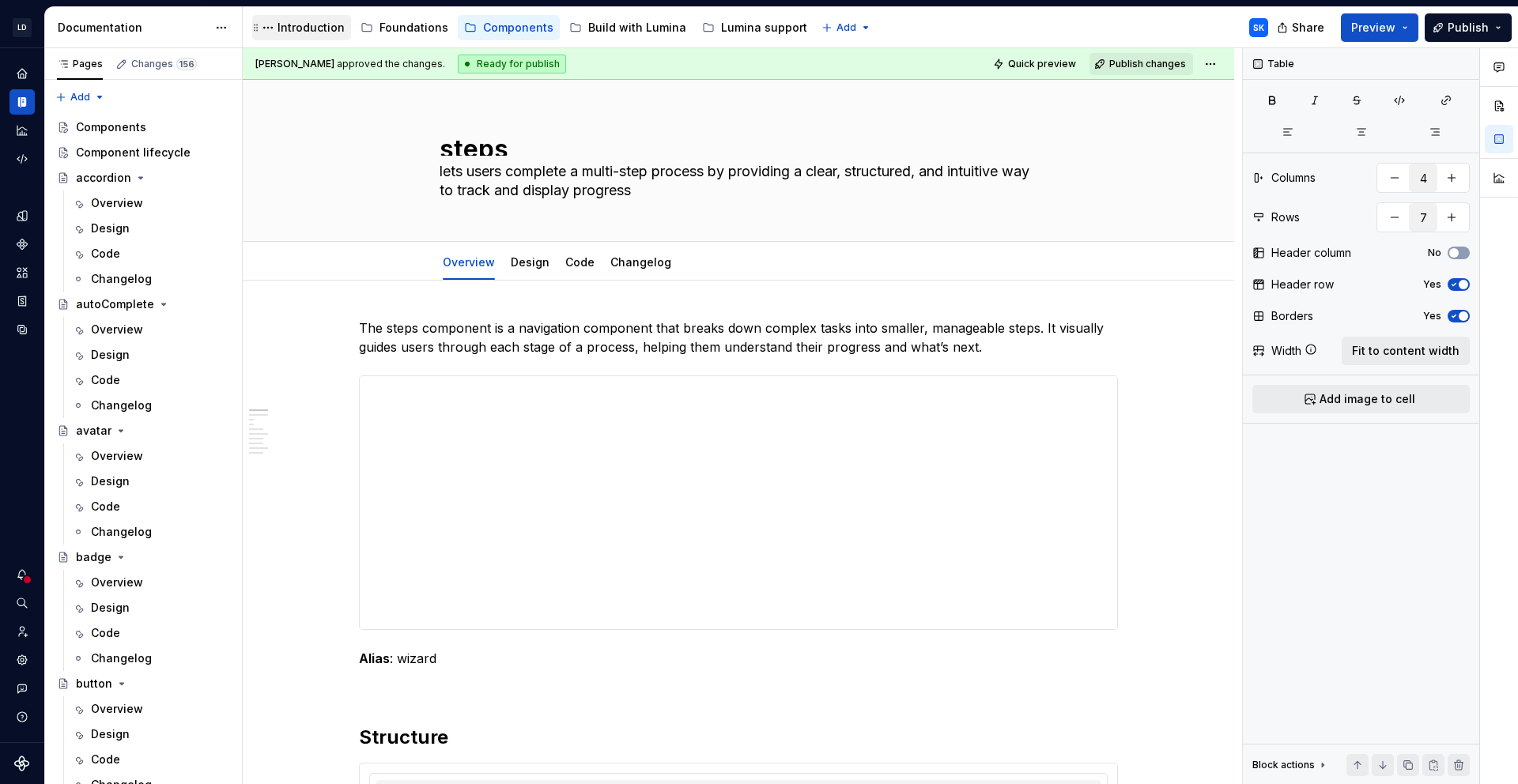
click at [323, 28] on div "Introduction" at bounding box center [311, 27] width 67 height 16
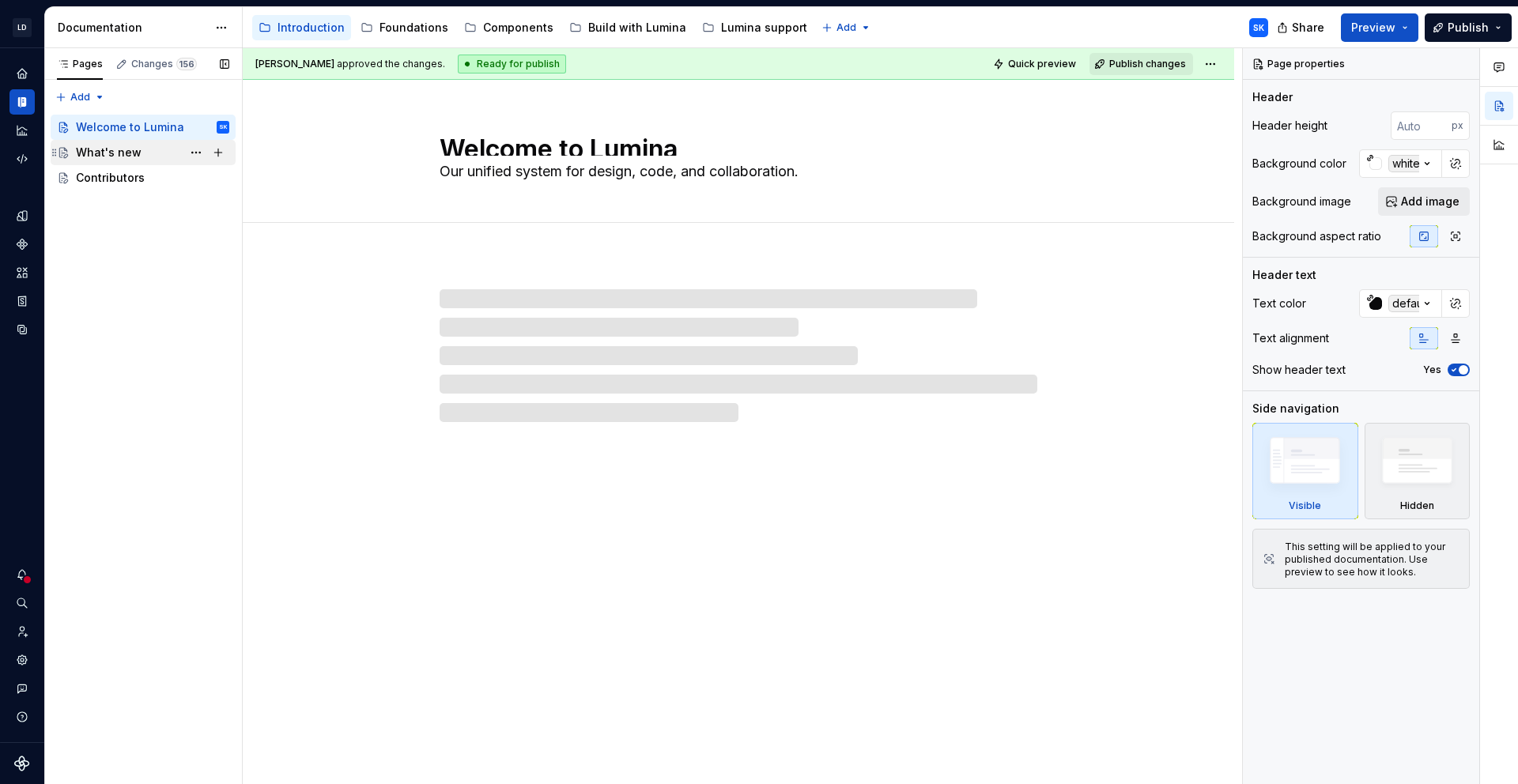
click at [125, 147] on div "What's new" at bounding box center [108, 152] width 65 height 16
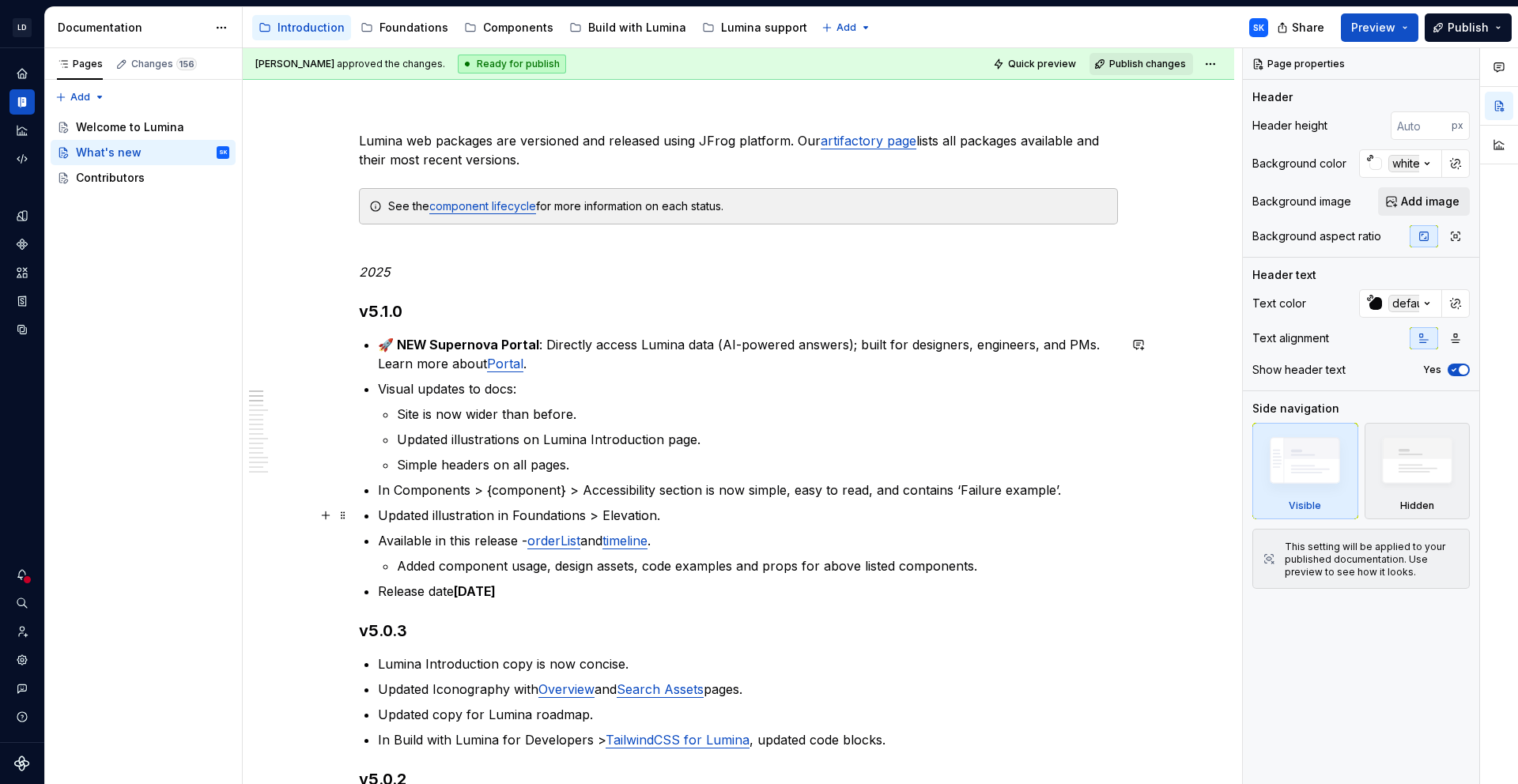
scroll to position [165, 0]
type textarea "*"
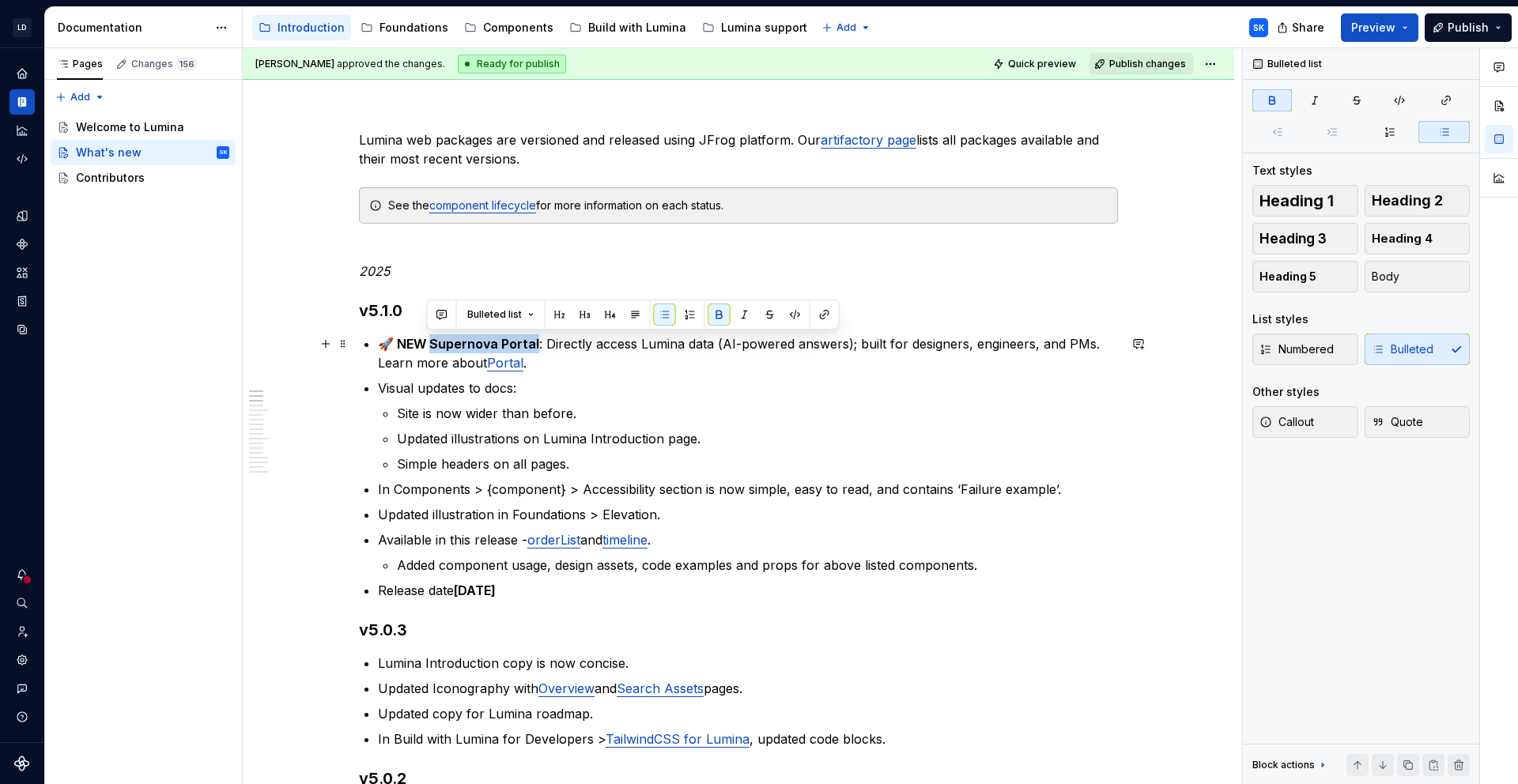
drag, startPoint x: 534, startPoint y: 342, endPoint x: 504, endPoint y: 334, distance: 31.0
click at [430, 337] on p "🚀 NEW Supernova Portal : Directly access Lumina data (AI-powered answers); buil…" at bounding box center [748, 353] width 740 height 38
click at [831, 315] on button "button" at bounding box center [824, 314] width 22 height 22
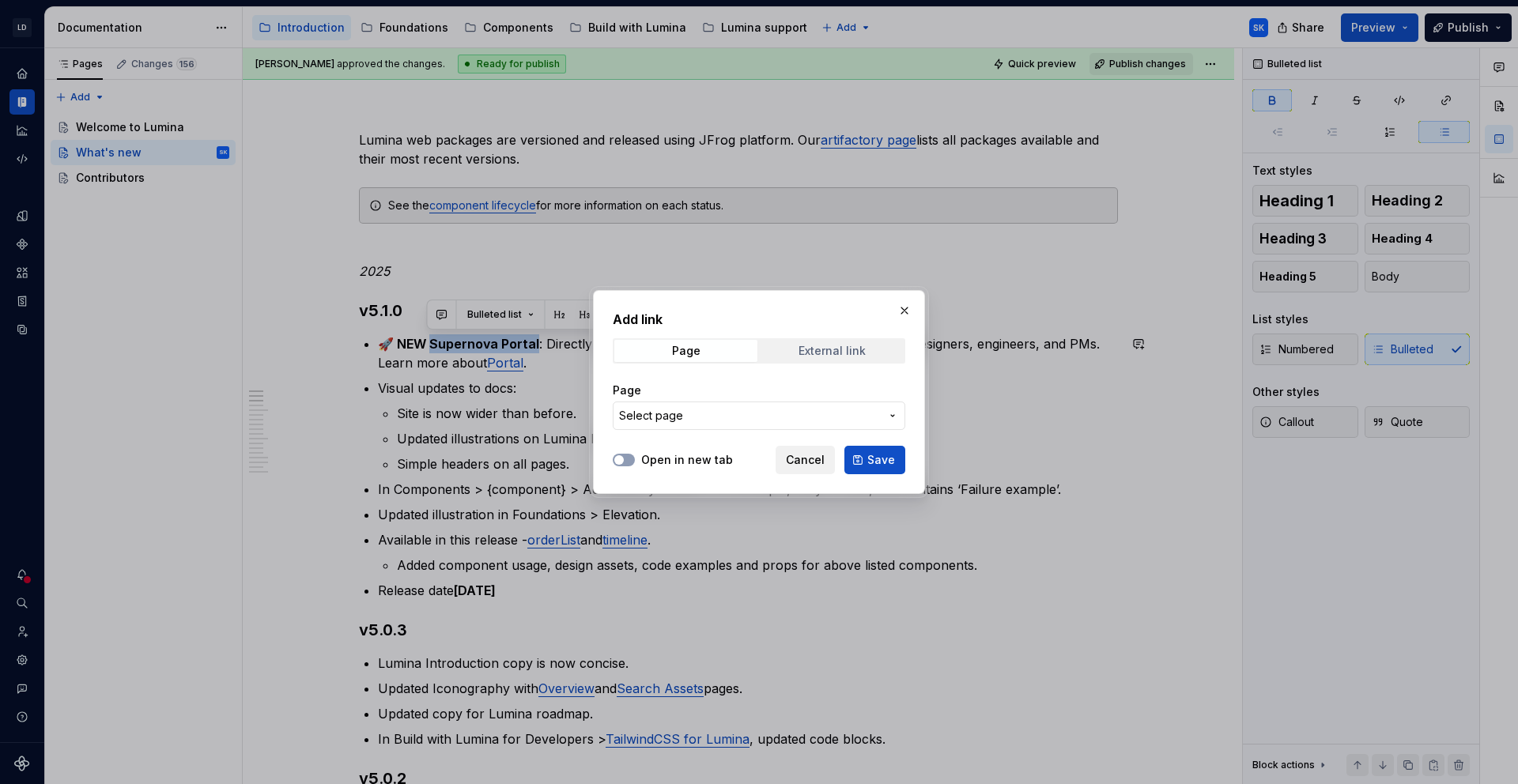
click at [853, 343] on span "External link" at bounding box center [832, 351] width 143 height 22
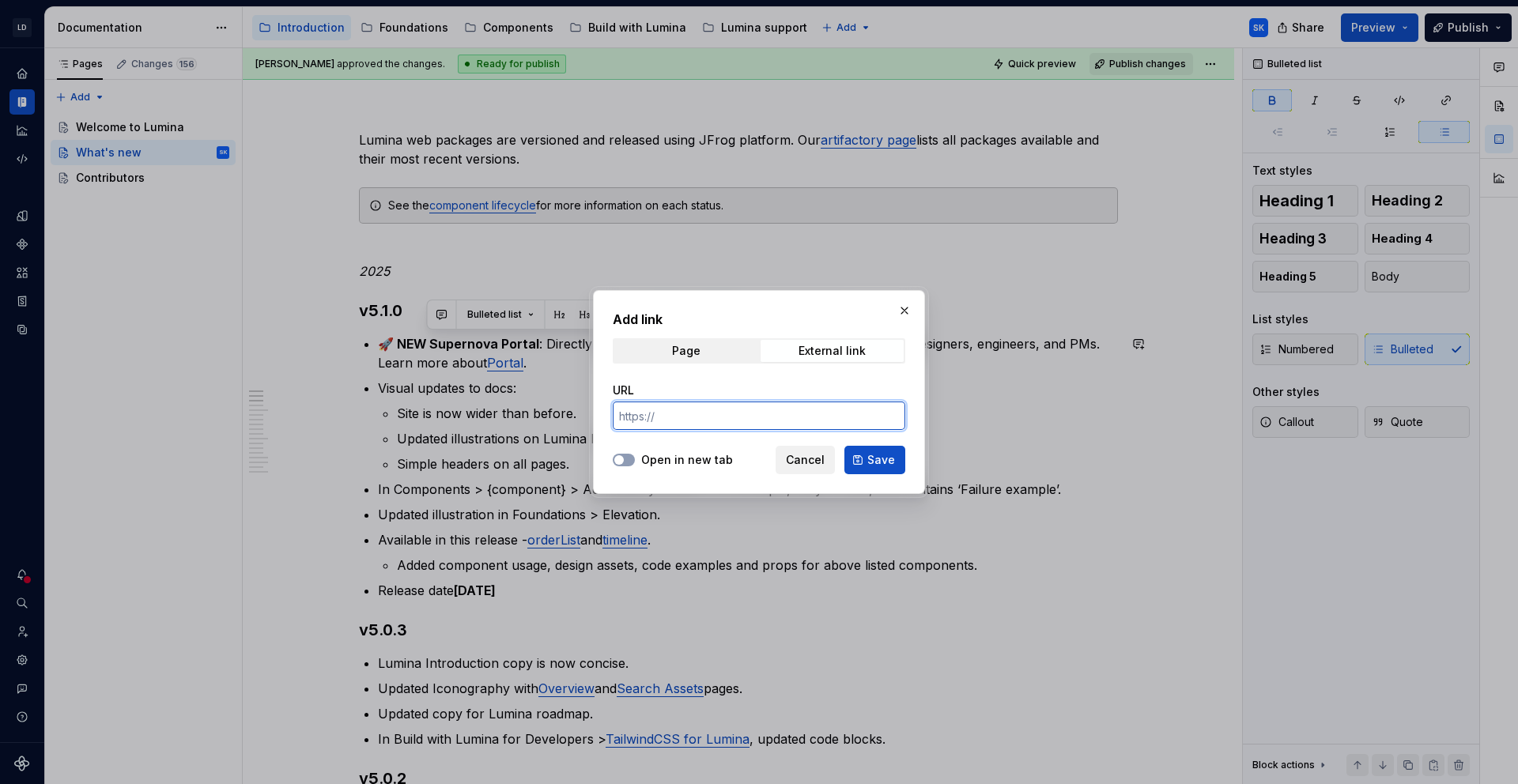
click at [775, 423] on input "URL" at bounding box center [759, 415] width 292 height 28
paste input "[URL][DOMAIN_NAME]"
type input "[URL][DOMAIN_NAME]"
click at [711, 456] on label "Open in new tab" at bounding box center [688, 460] width 92 height 16
click at [635, 456] on button "Open in new tab" at bounding box center [624, 460] width 22 height 13
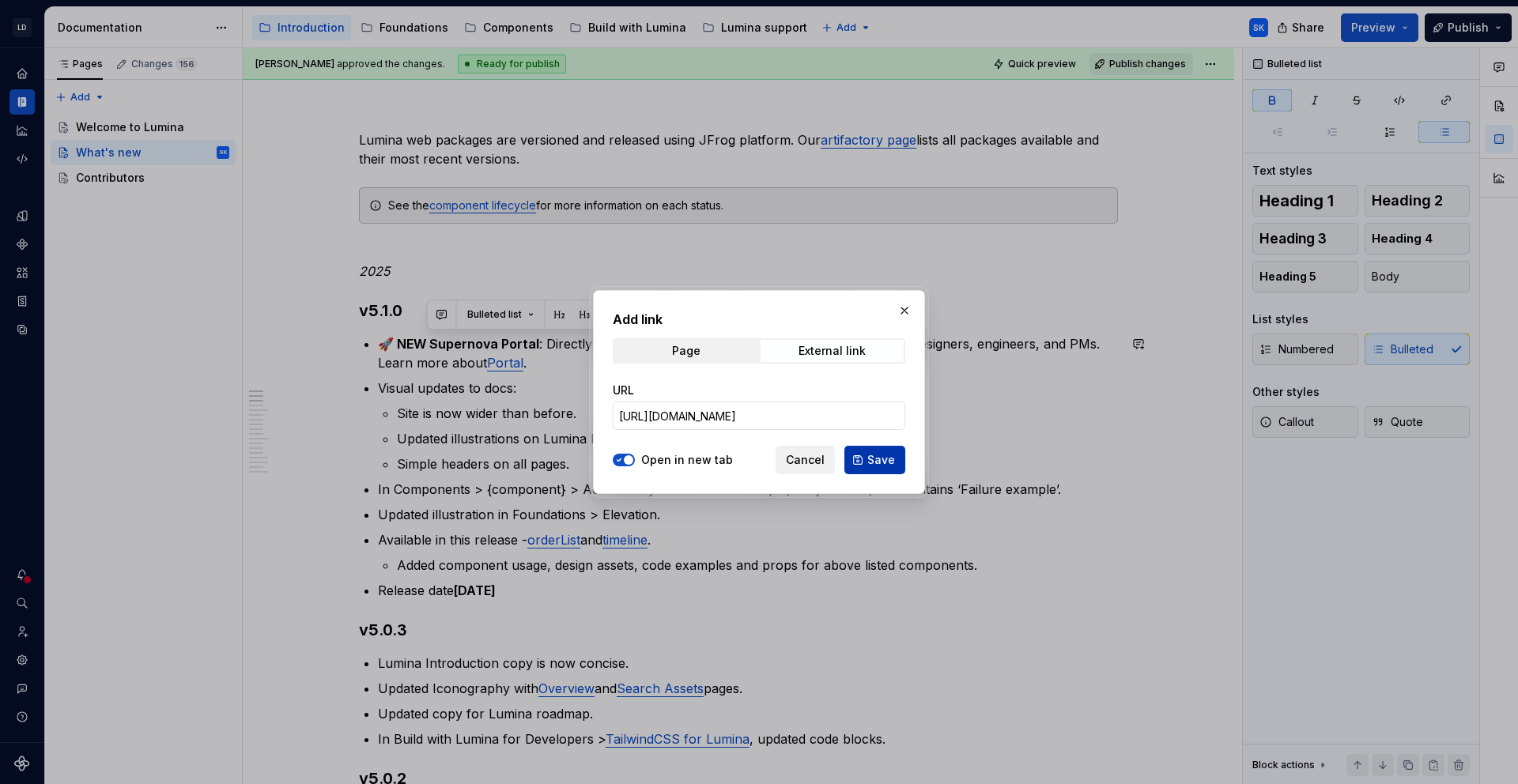
click at [903, 460] on button "Save" at bounding box center [875, 460] width 61 height 28
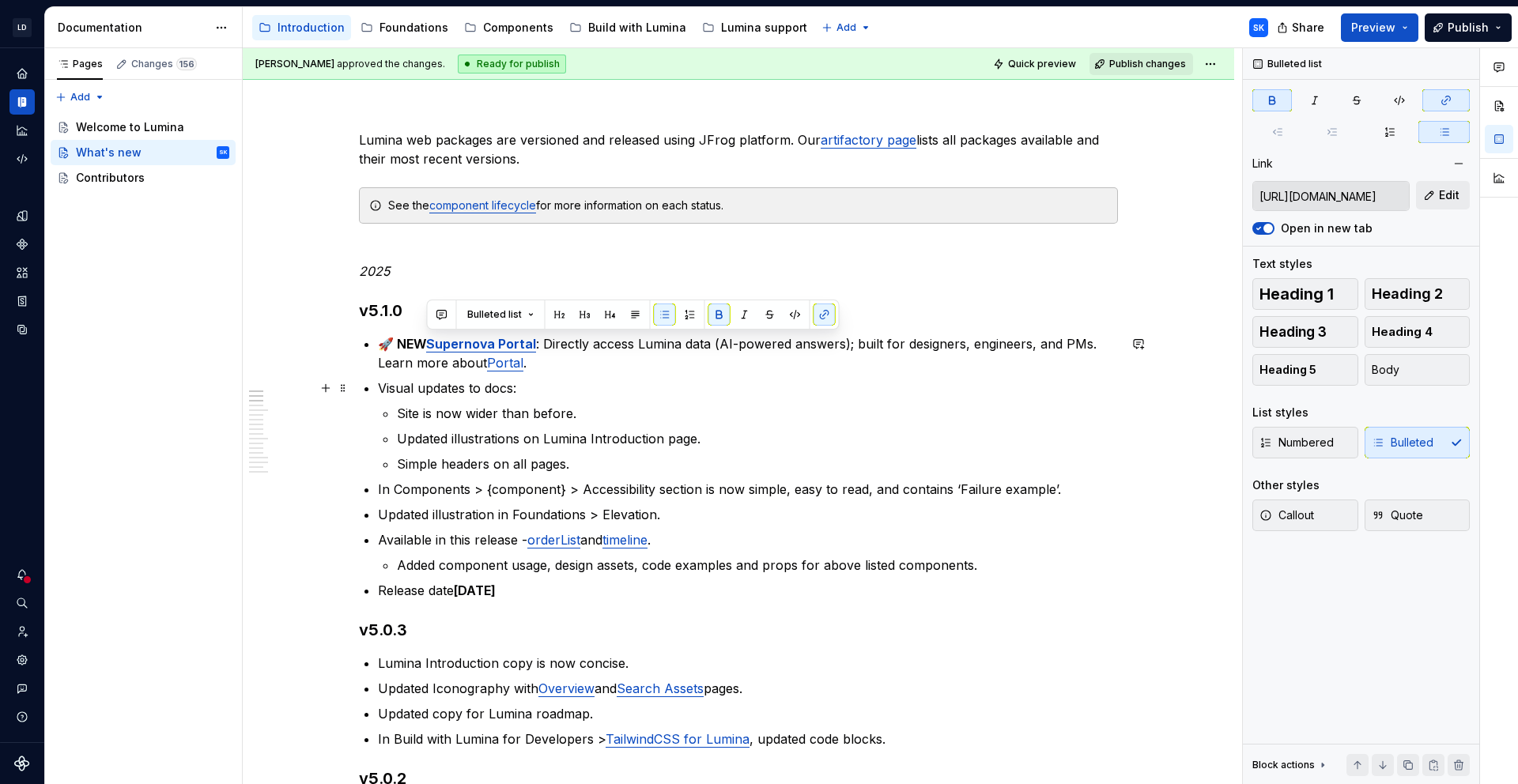
click at [555, 369] on p "🚀 NEW Supernova Portal : Directly access Lumina data (AI-powered answers); buil…" at bounding box center [748, 353] width 740 height 38
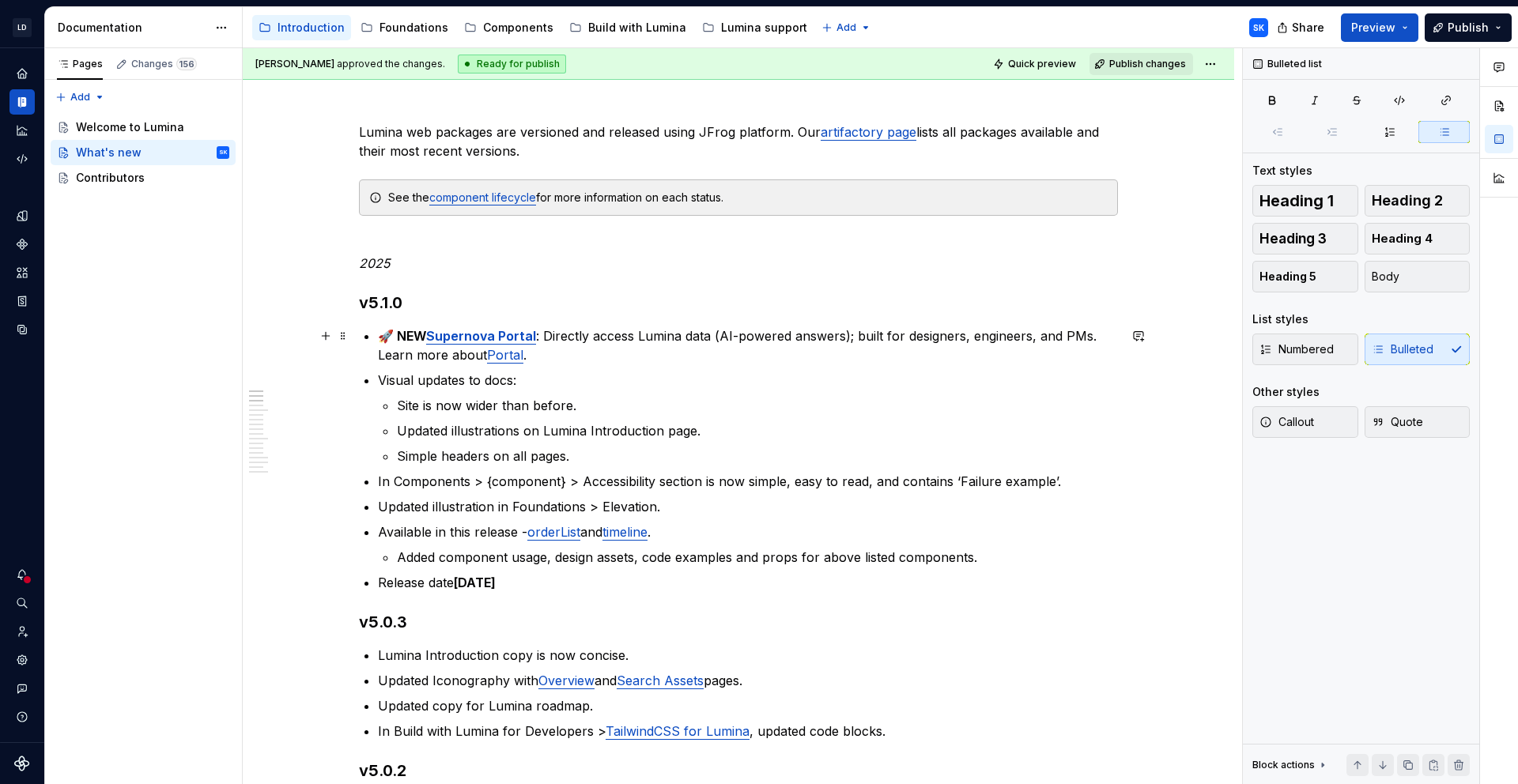
scroll to position [176, 0]
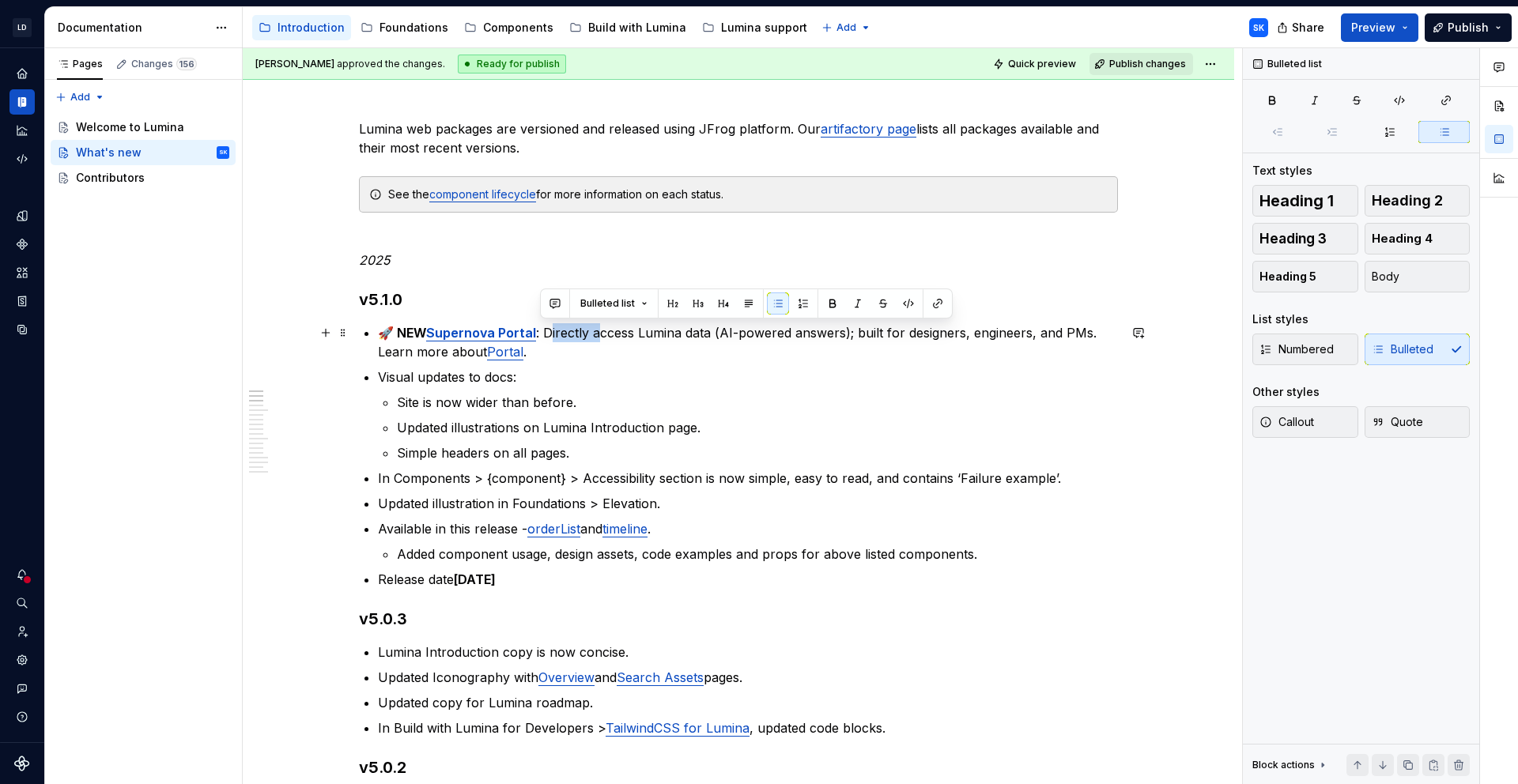
drag, startPoint x: 597, startPoint y: 332, endPoint x: 546, endPoint y: 336, distance: 51.2
click at [546, 336] on p "🚀 NEW Supernova Portal : Directly access Lumina data (AI-powered answers); buil…" at bounding box center [748, 342] width 740 height 38
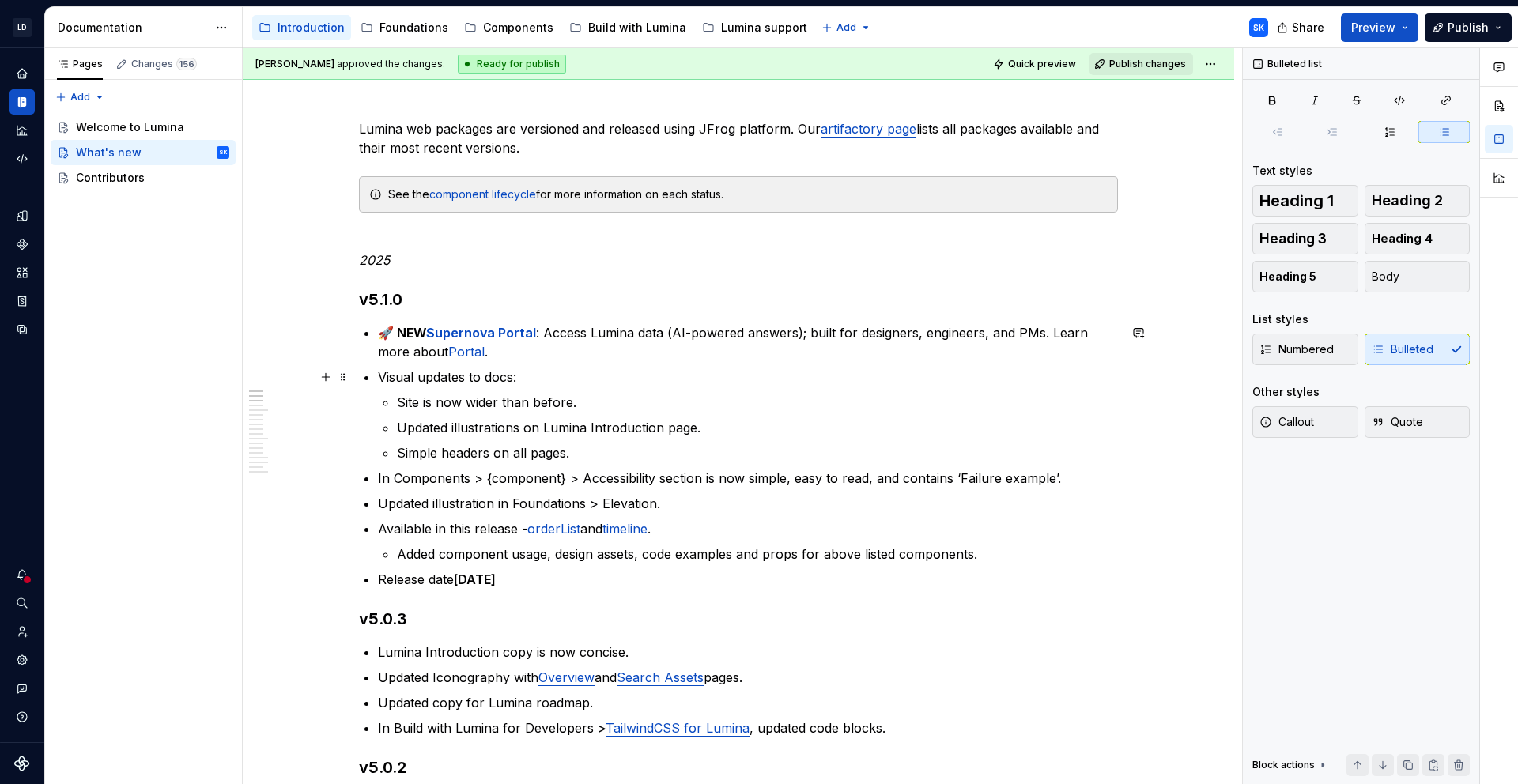
click at [578, 371] on p "Visual updates to docs:" at bounding box center [748, 377] width 740 height 19
click at [530, 379] on p "Visual updates to docs :" at bounding box center [748, 377] width 740 height 19
click at [616, 454] on p "Simple headers on all pages." at bounding box center [757, 453] width 722 height 19
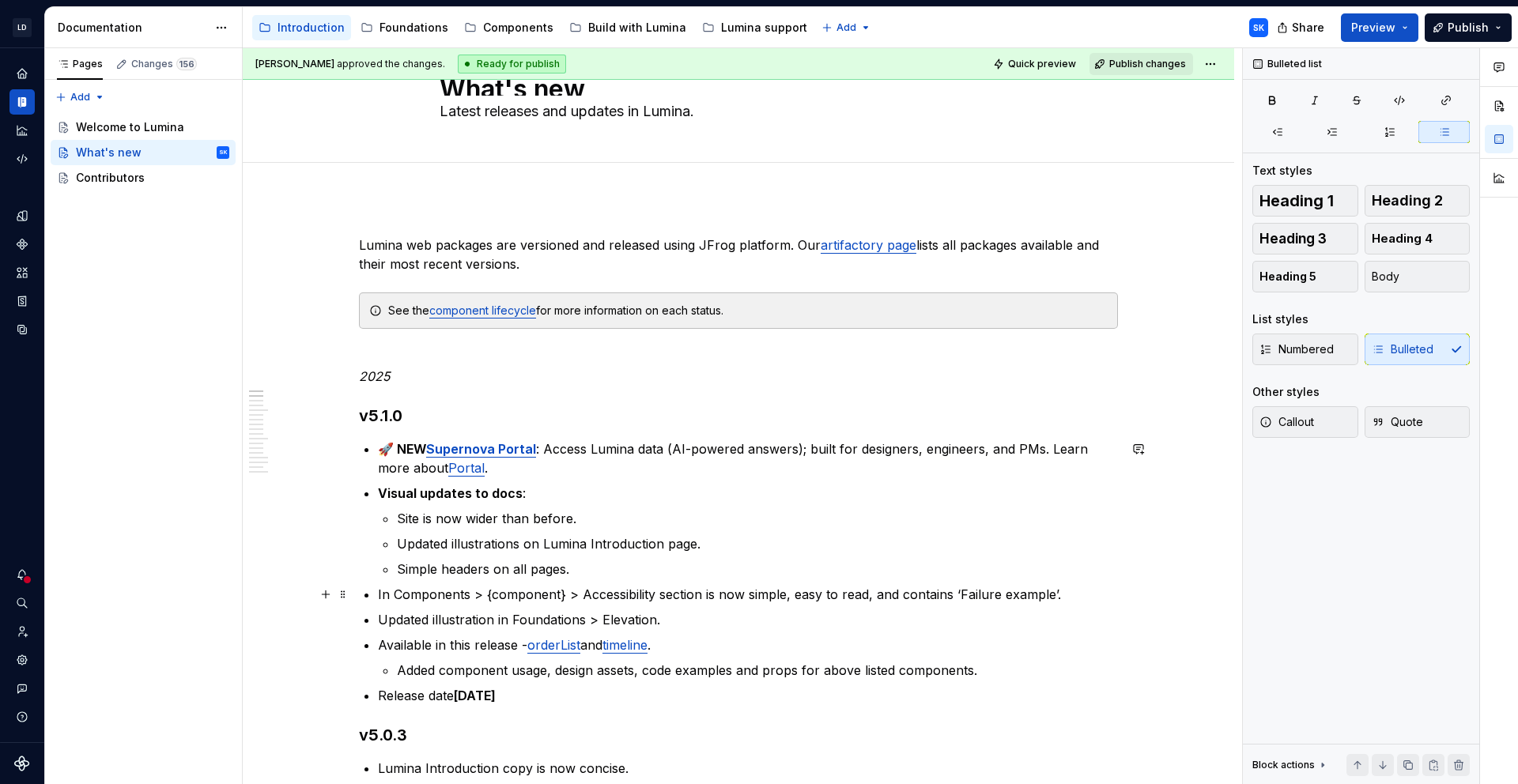
scroll to position [93, 0]
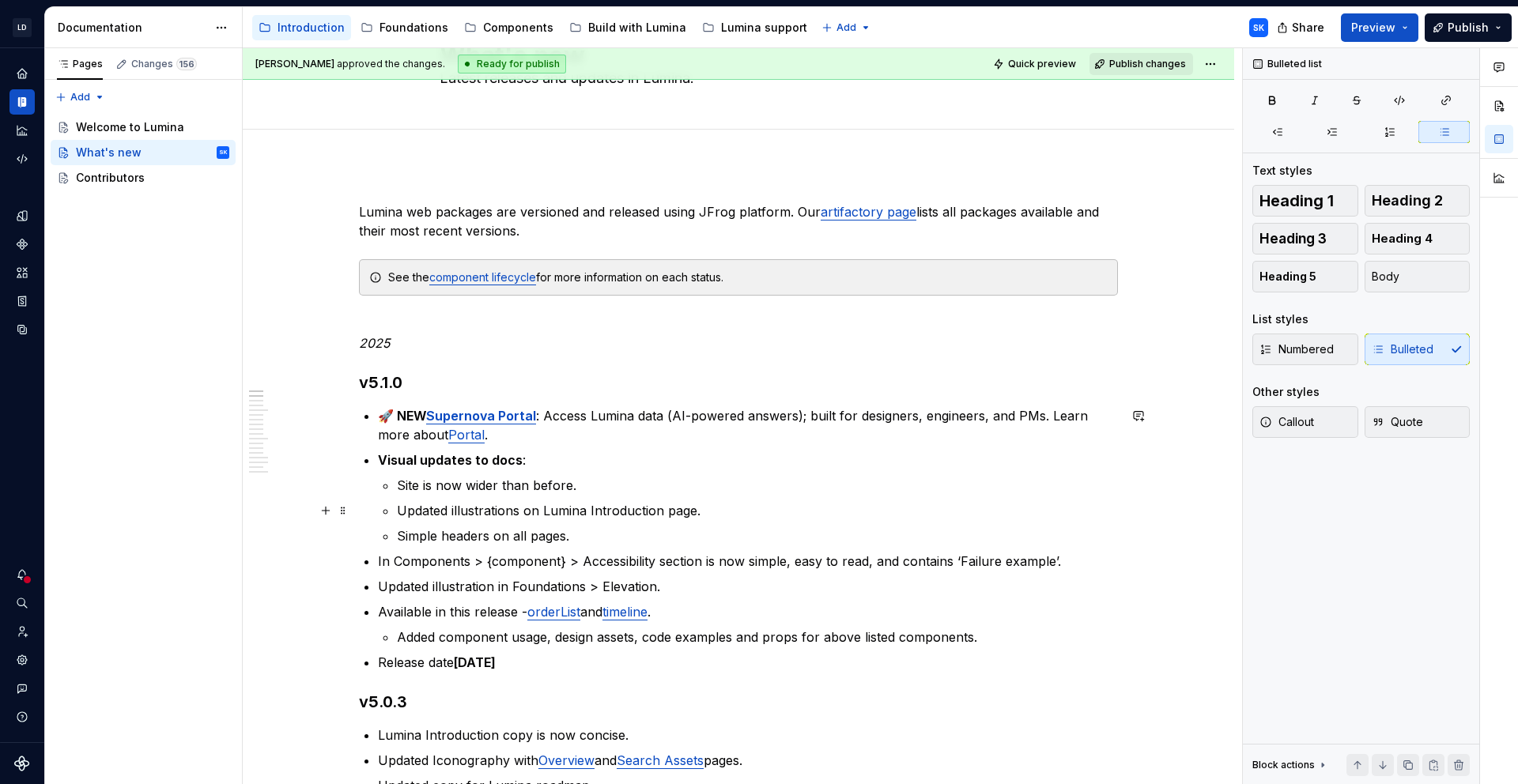
click at [518, 510] on p "Updated illustrations on Lumina Introduction page." at bounding box center [757, 510] width 722 height 19
click at [636, 545] on ul "🚀 NEW Supernova Portal : Access Lumina data (AI-powered answers); built for des…" at bounding box center [748, 539] width 740 height 266
click at [617, 537] on p "Simple headers on all pages." at bounding box center [757, 536] width 722 height 19
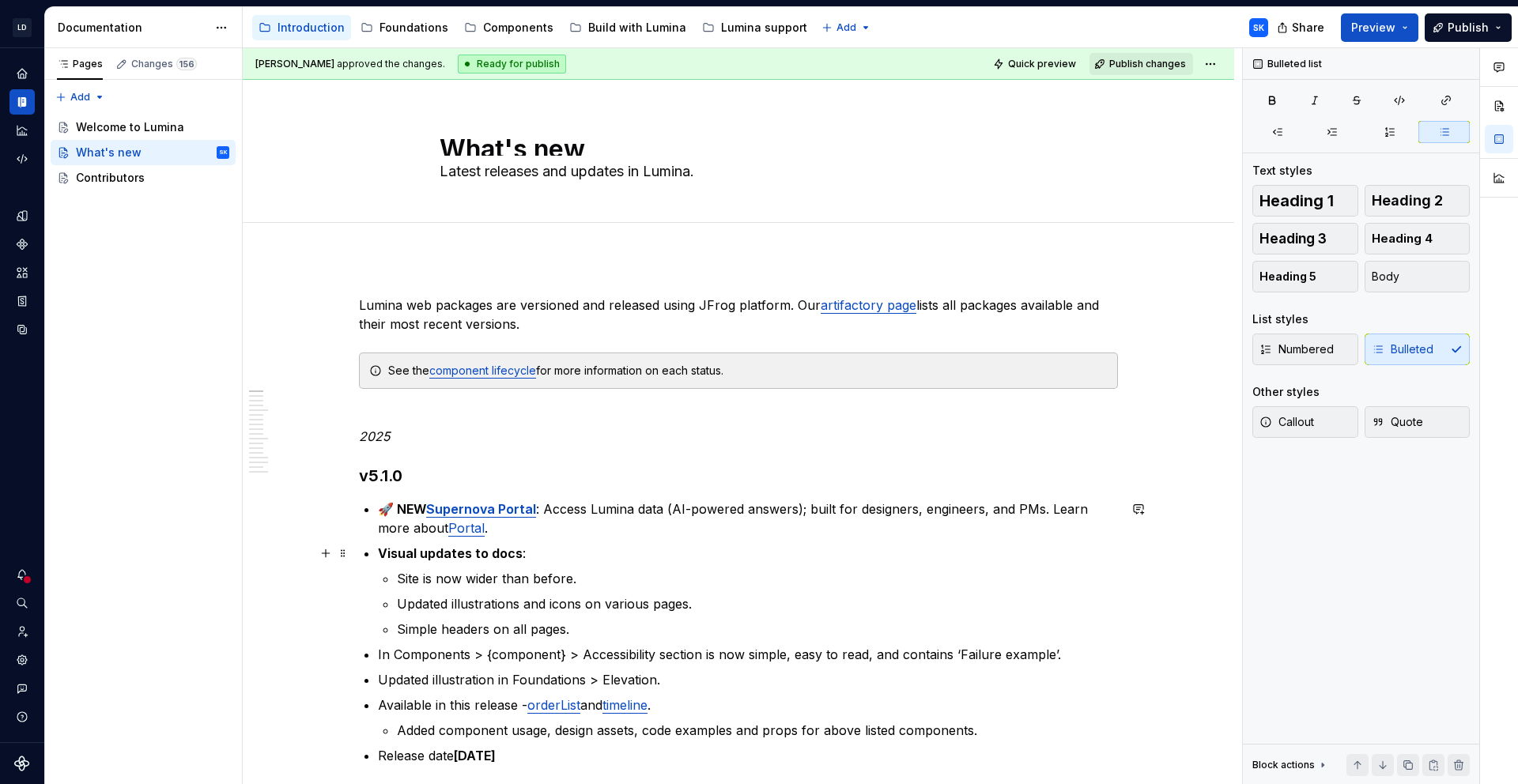
scroll to position [1, 0]
click at [114, 127] on div "Welcome to Lumina" at bounding box center [128, 127] width 106 height 16
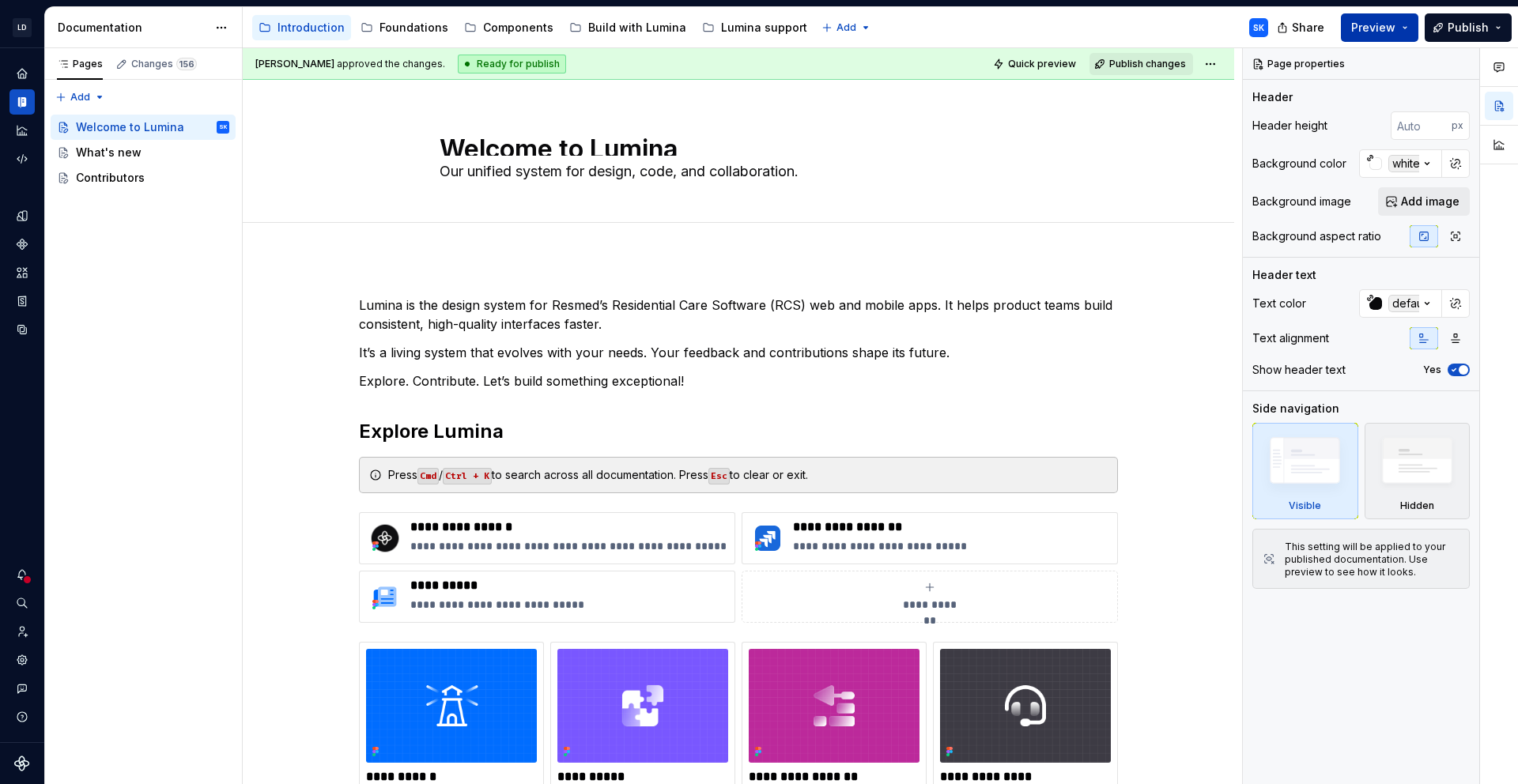
click at [1414, 28] on button "Preview" at bounding box center [1379, 27] width 77 height 28
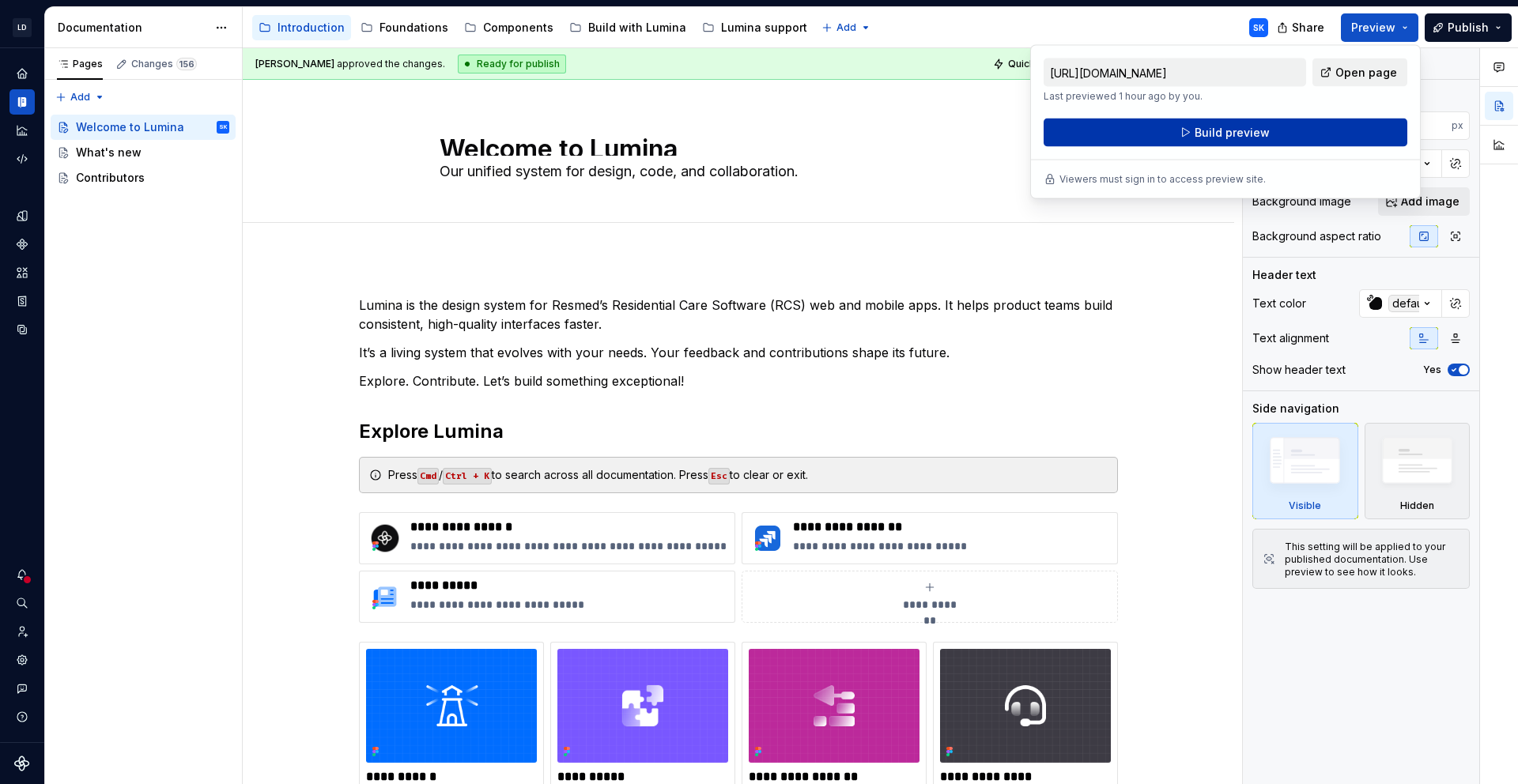
click at [1316, 131] on button "Build preview" at bounding box center [1226, 133] width 364 height 28
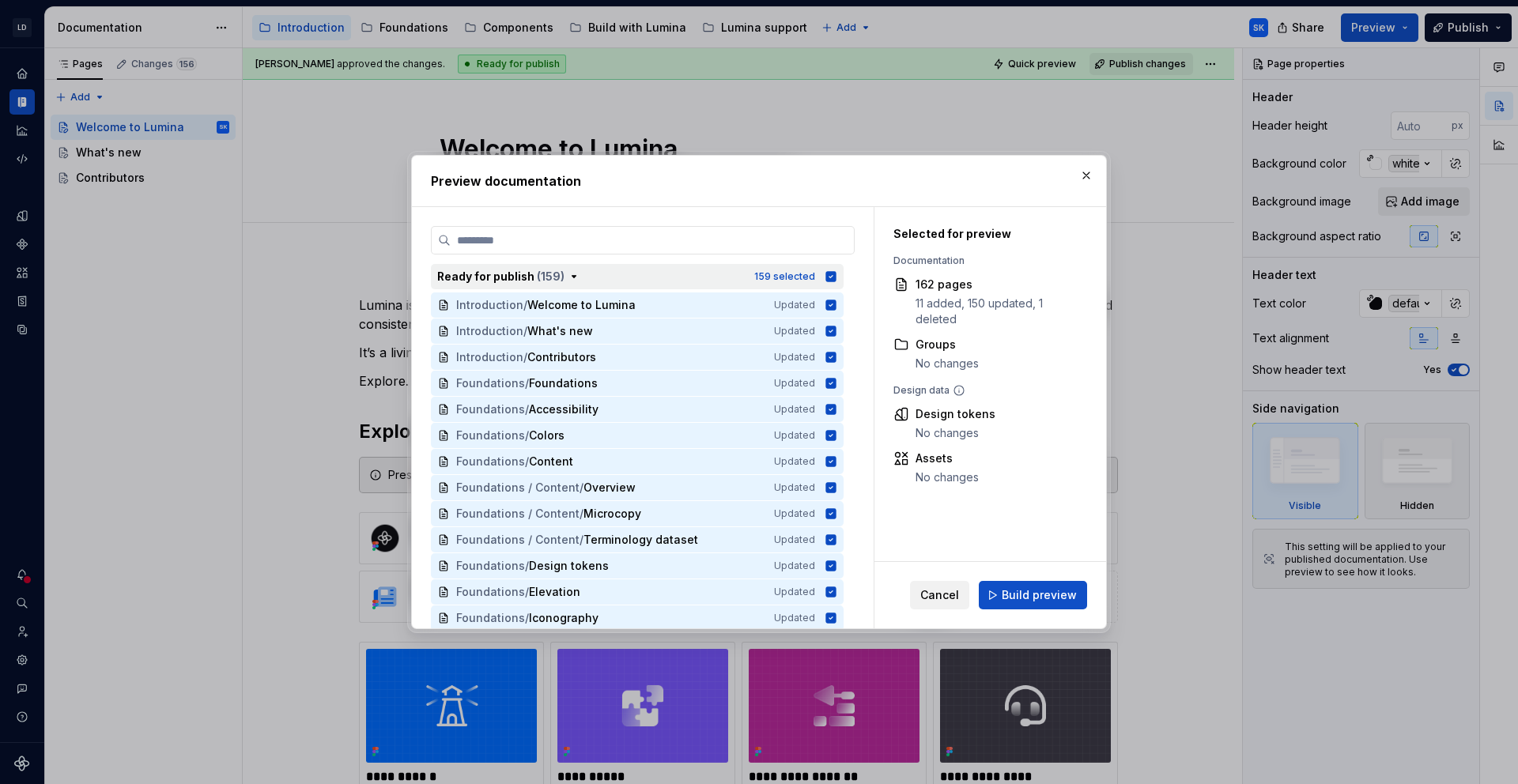
click at [574, 278] on icon "button" at bounding box center [574, 276] width 13 height 13
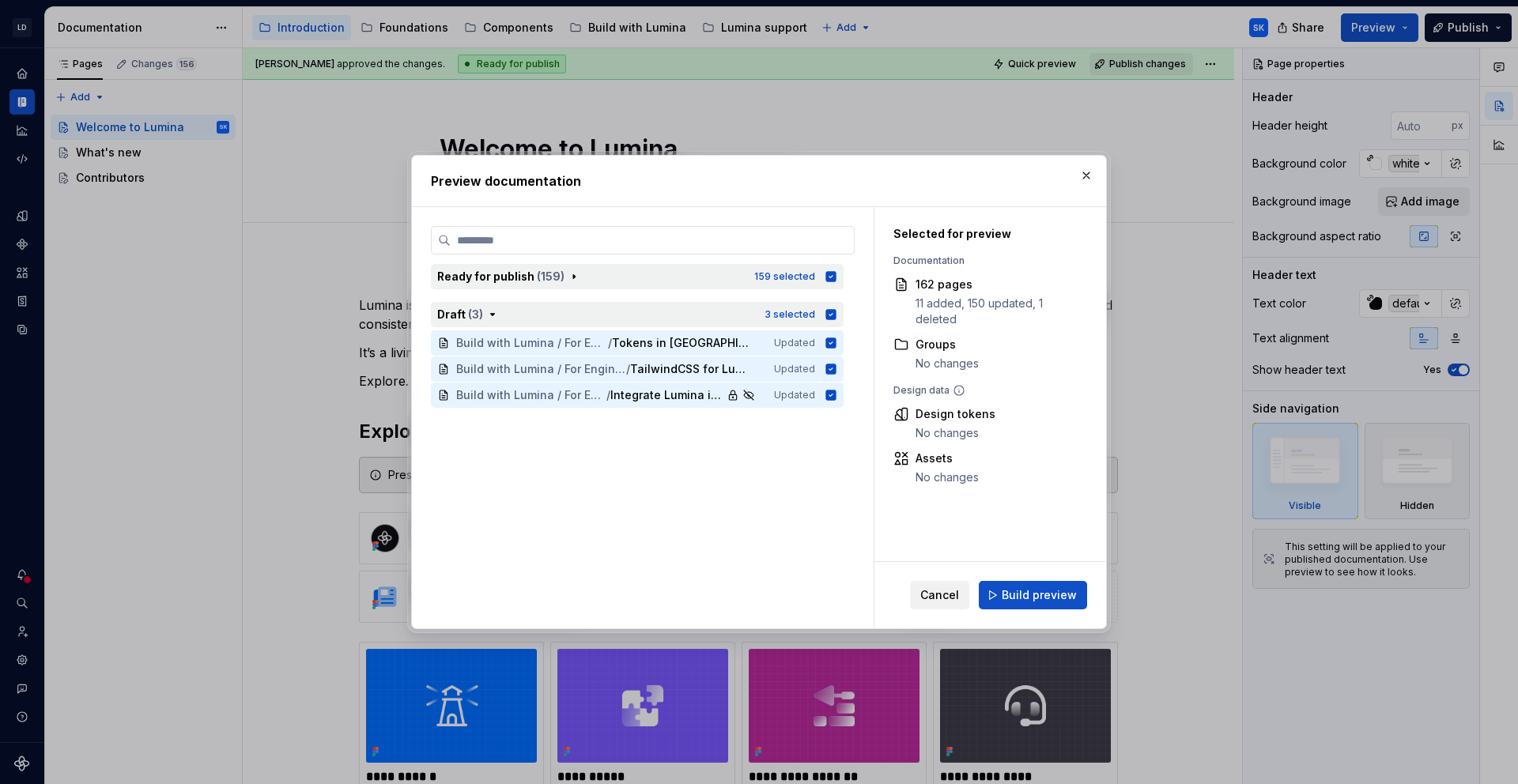
click at [832, 316] on icon "button" at bounding box center [831, 314] width 10 height 10
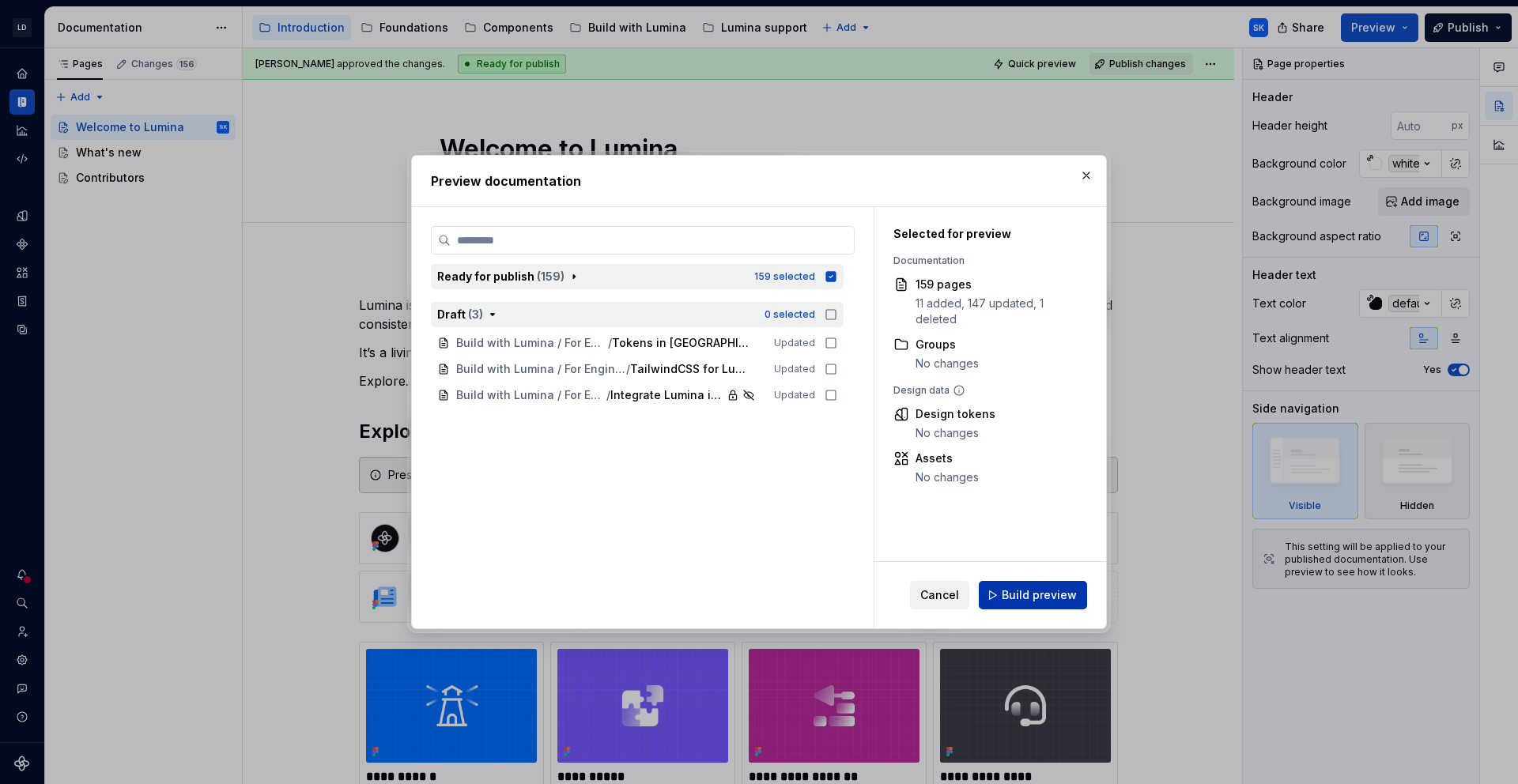
click at [1041, 597] on span "Build preview" at bounding box center [1039, 595] width 75 height 16
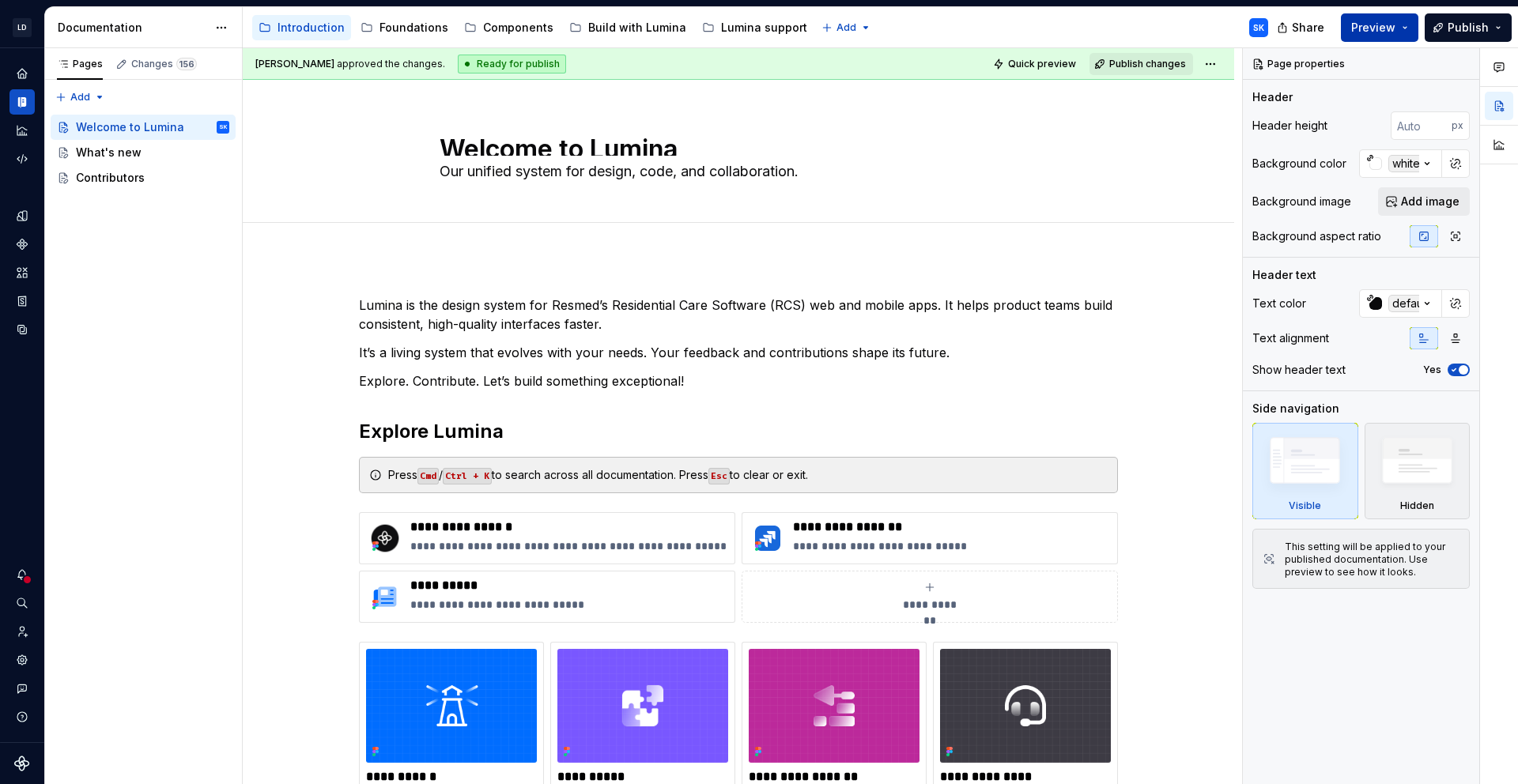
click at [1402, 32] on button "Preview" at bounding box center [1379, 27] width 77 height 28
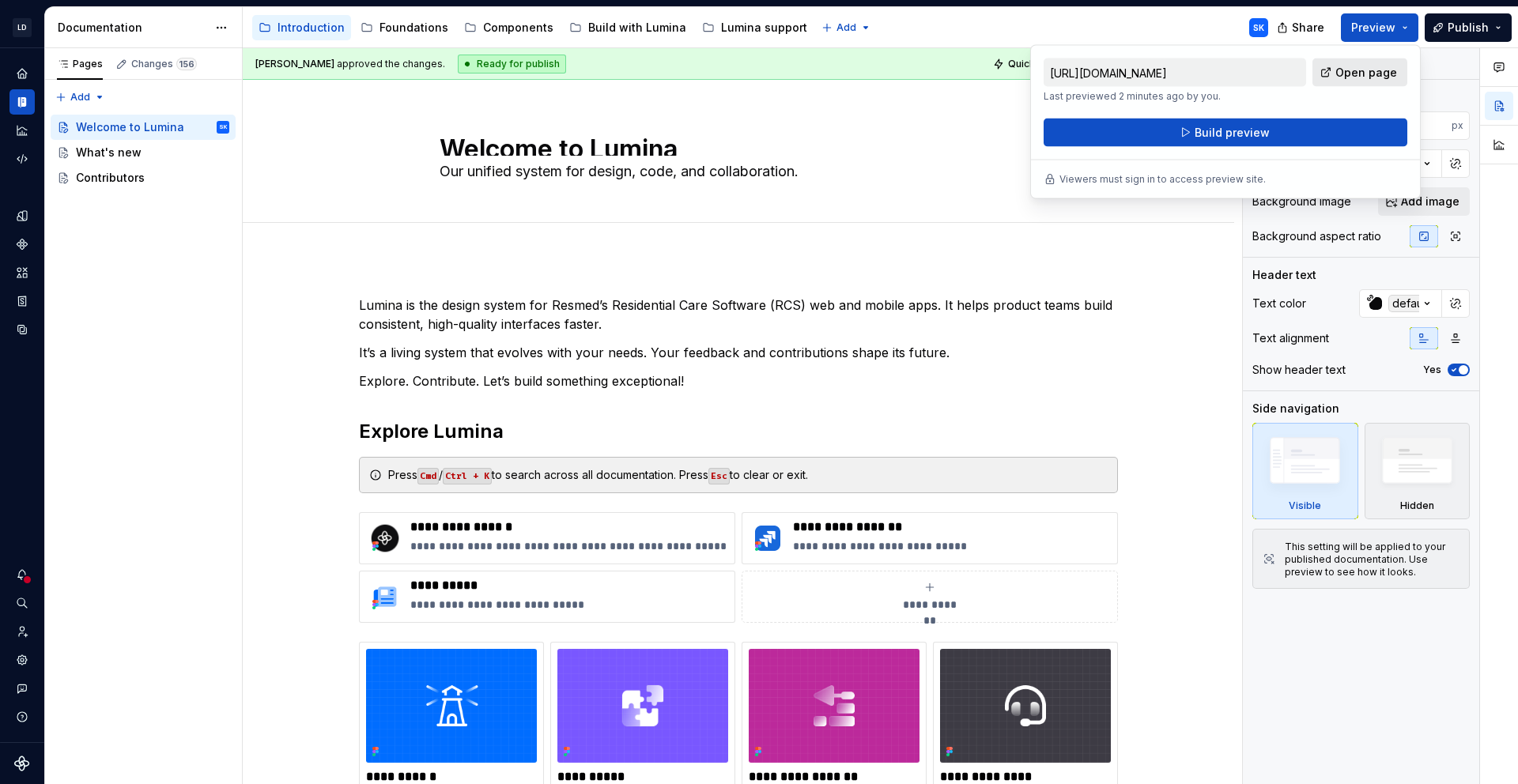
click at [1373, 74] on span "Open page" at bounding box center [1366, 72] width 62 height 16
click at [517, 22] on div "Components" at bounding box center [518, 27] width 71 height 16
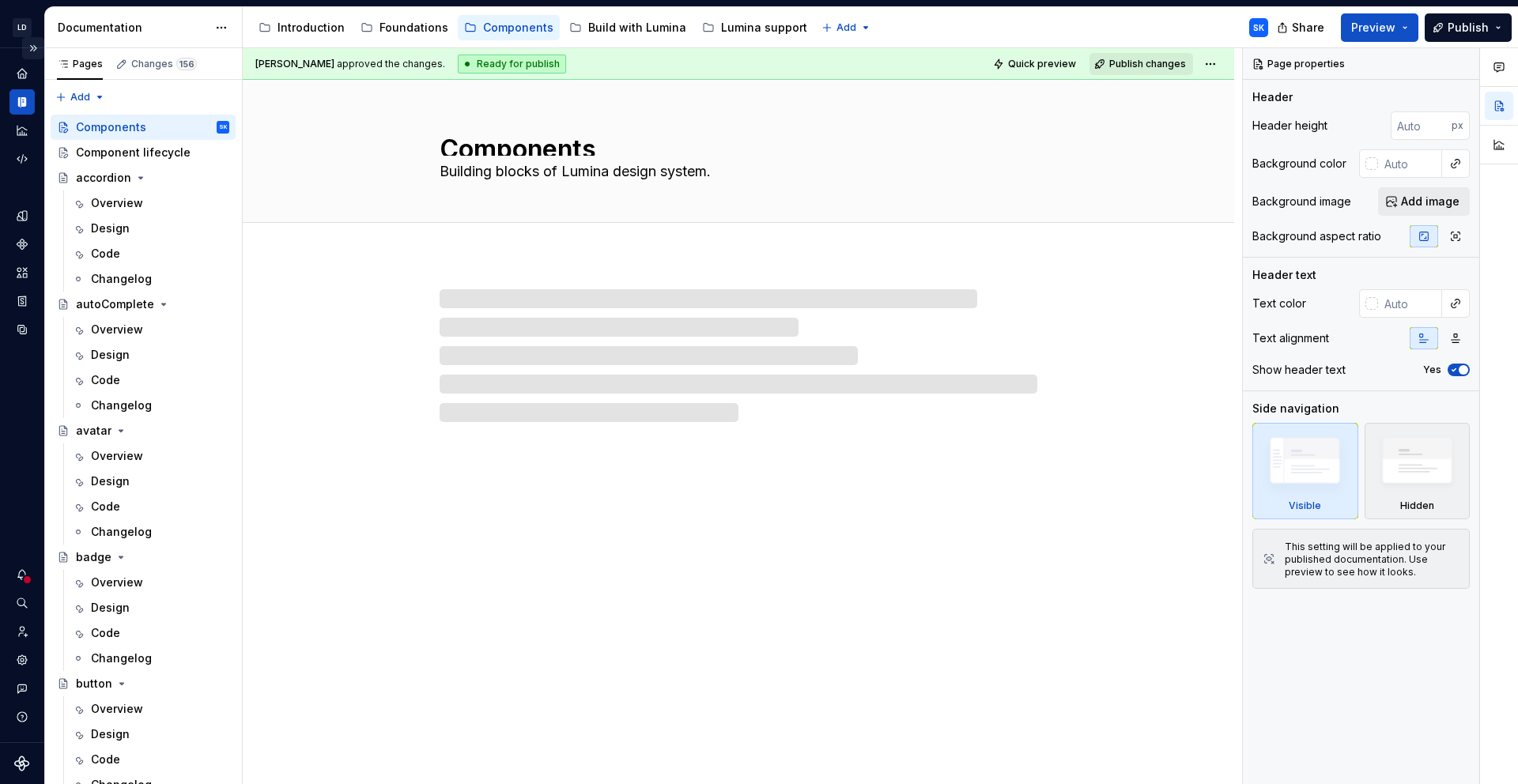
click at [28, 51] on button "Expand sidebar" at bounding box center [33, 48] width 22 height 22
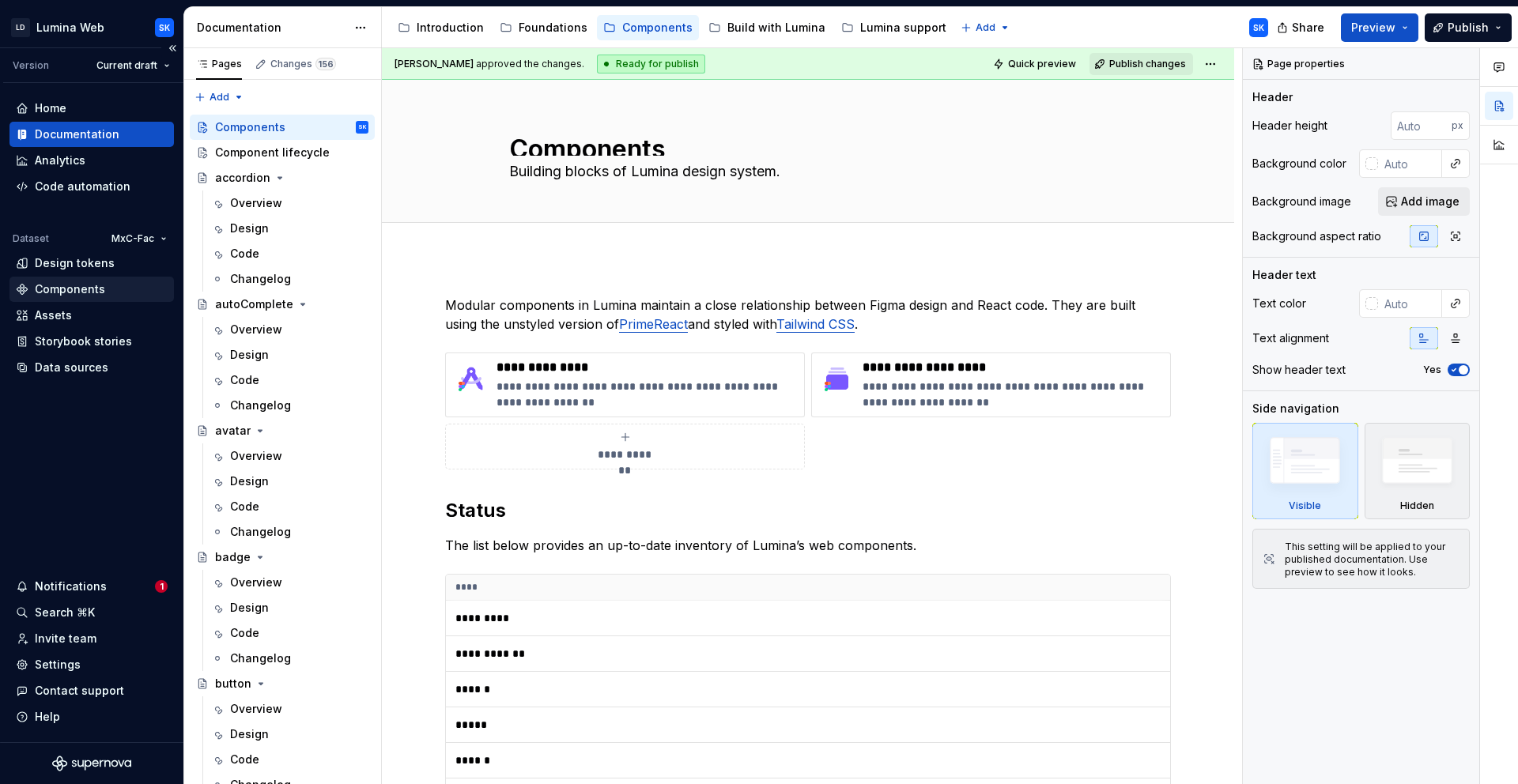
click at [78, 296] on div "Components" at bounding box center [70, 289] width 71 height 16
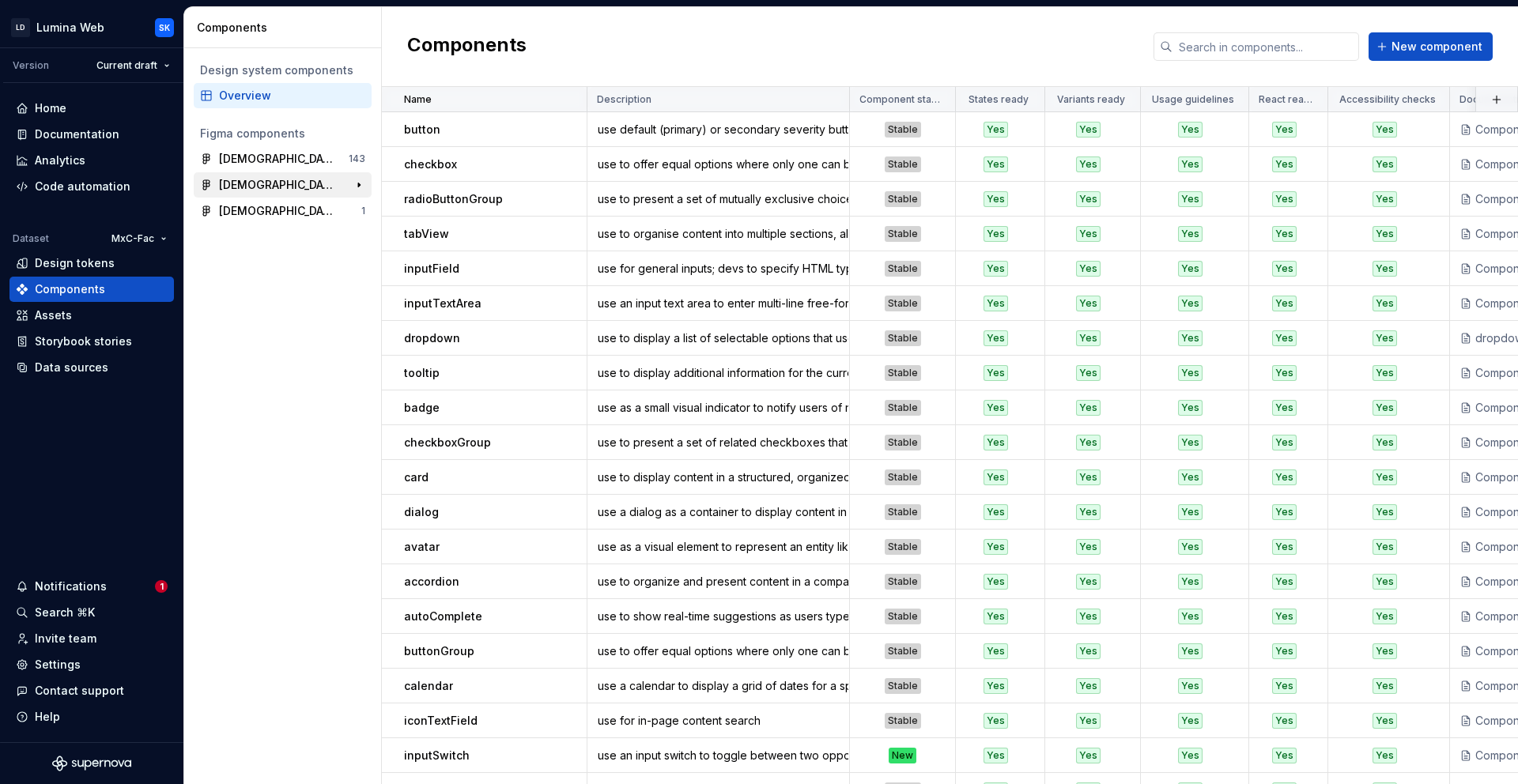
click at [286, 178] on div "[DEMOGRAPHIC_DATA] Web - Core Components" at bounding box center [278, 184] width 118 height 16
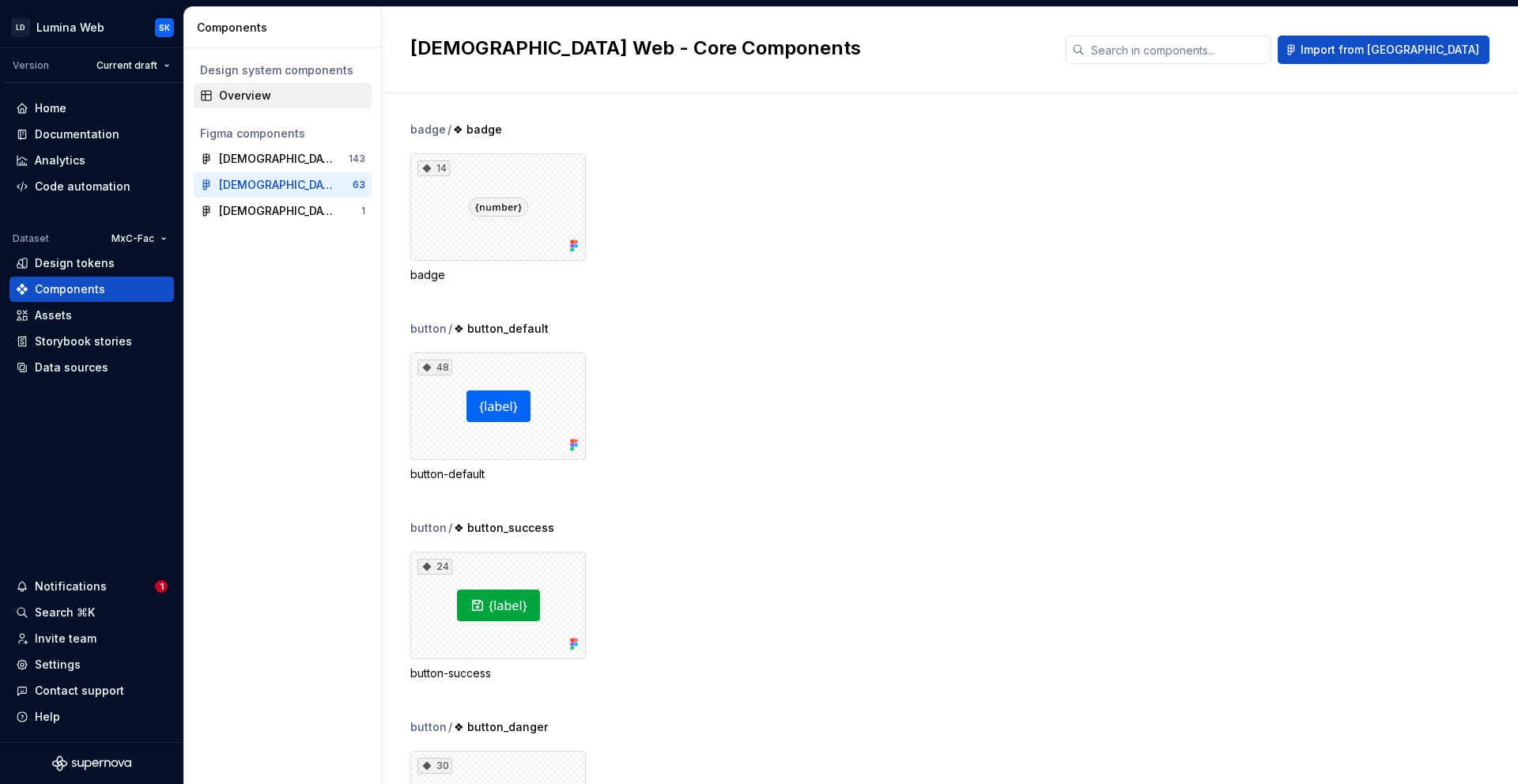
click at [265, 92] on div "Overview" at bounding box center [292, 95] width 146 height 16
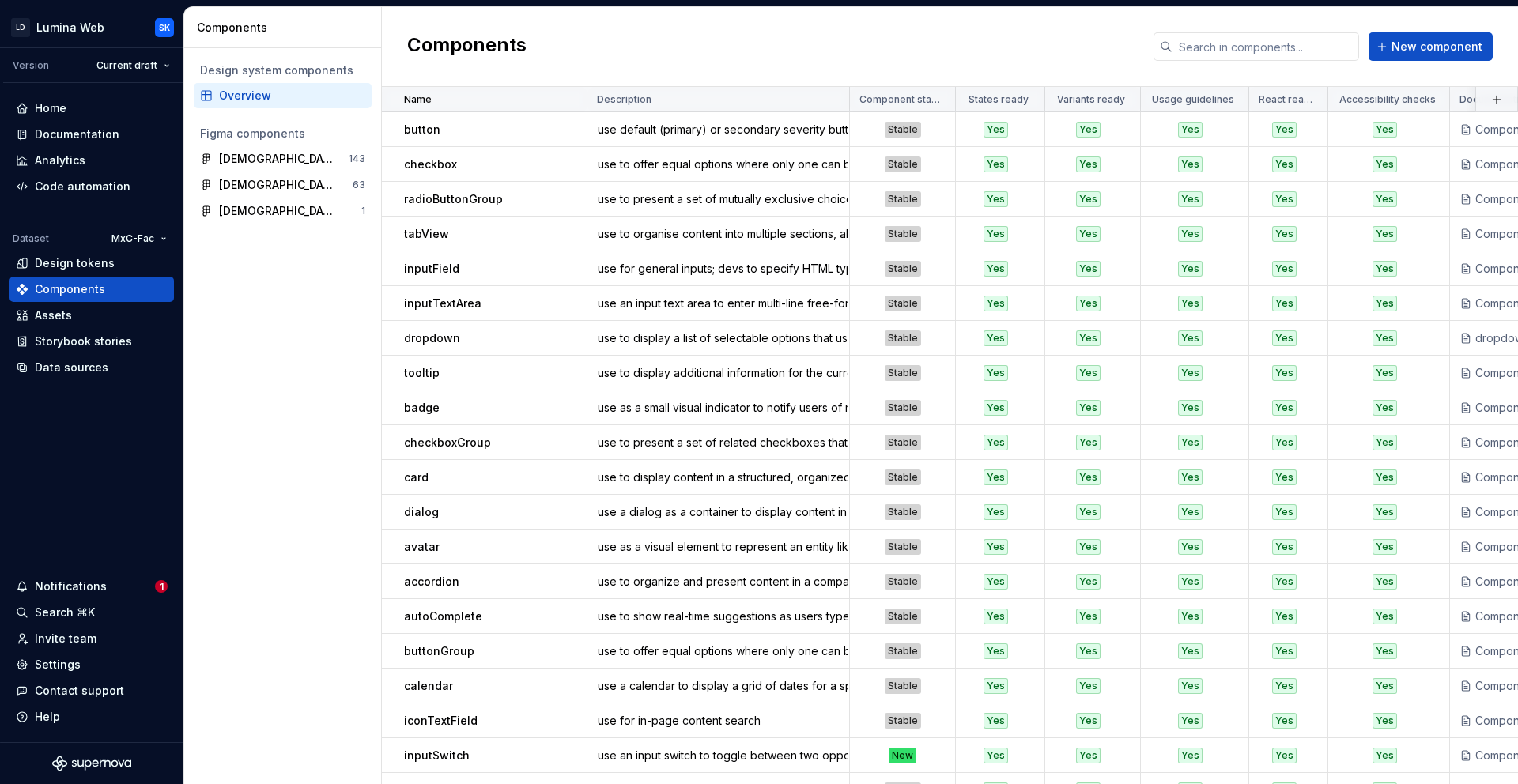
click at [569, 98] on html "LD Lumina Web SK Version Current draft Home Documentation Analytics Code automa…" at bounding box center [759, 392] width 1518 height 784
click at [659, 130] on div "Sort ascending" at bounding box center [636, 130] width 103 height 16
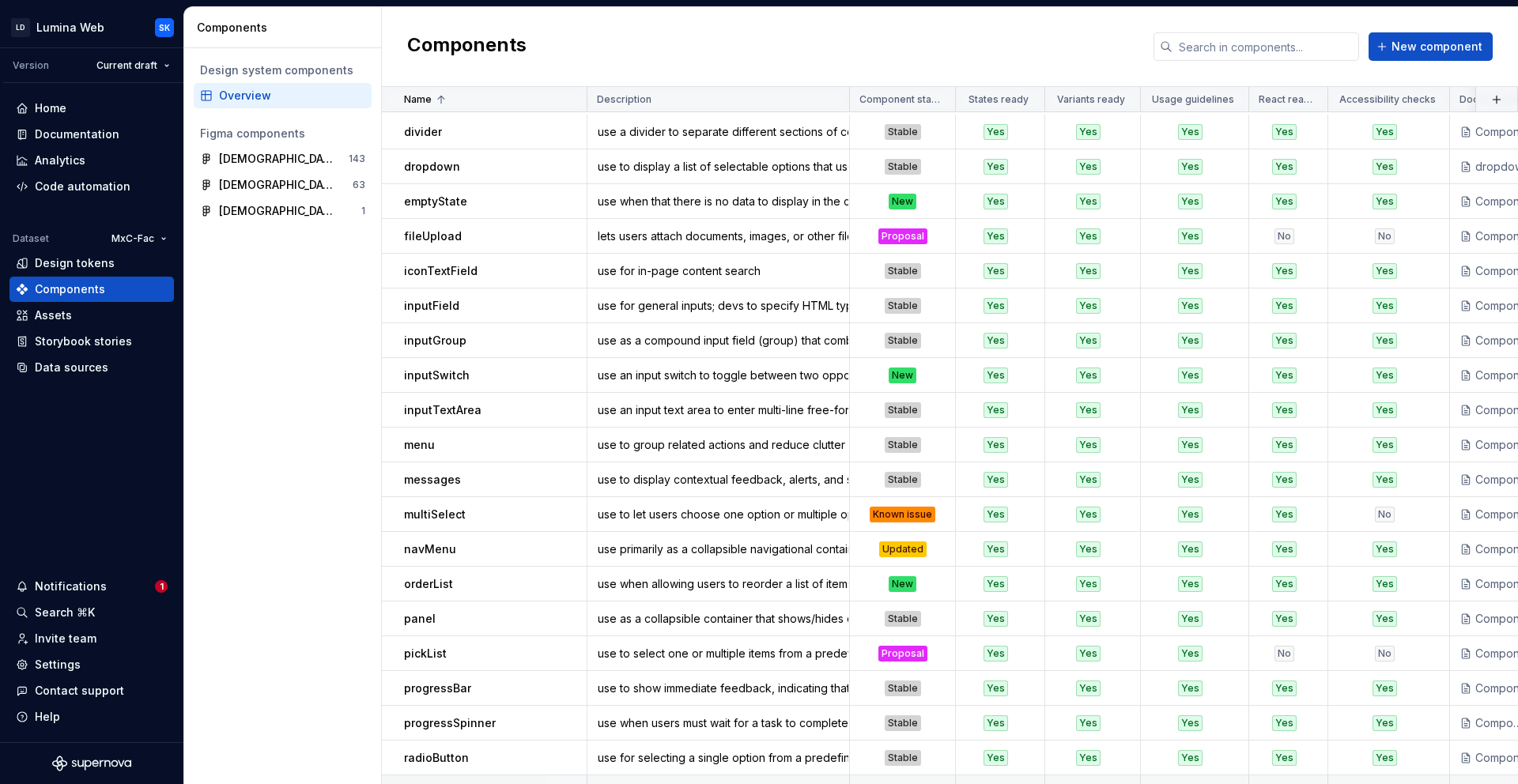
scroll to position [832, 0]
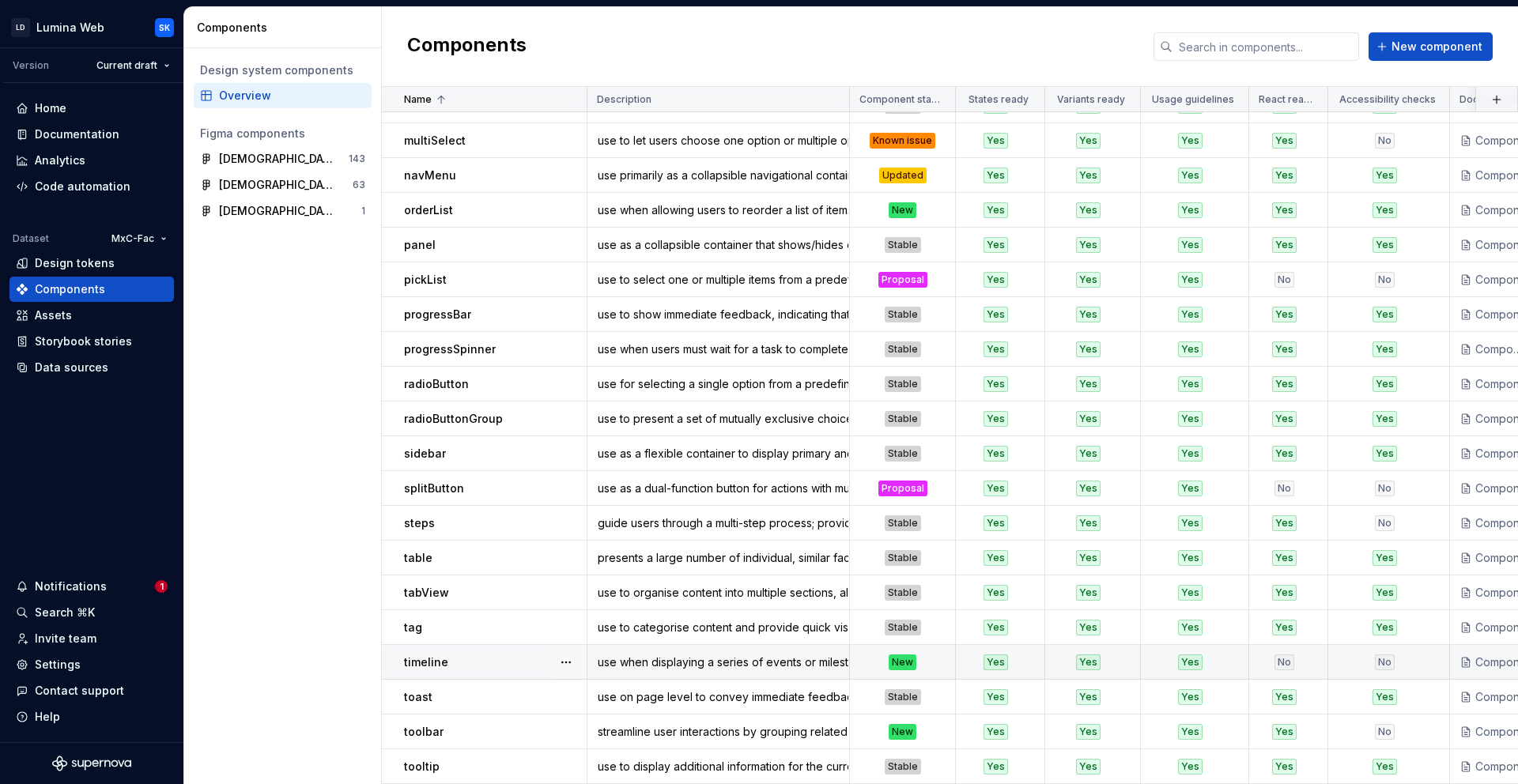
click at [481, 654] on div "timeline" at bounding box center [495, 662] width 182 height 16
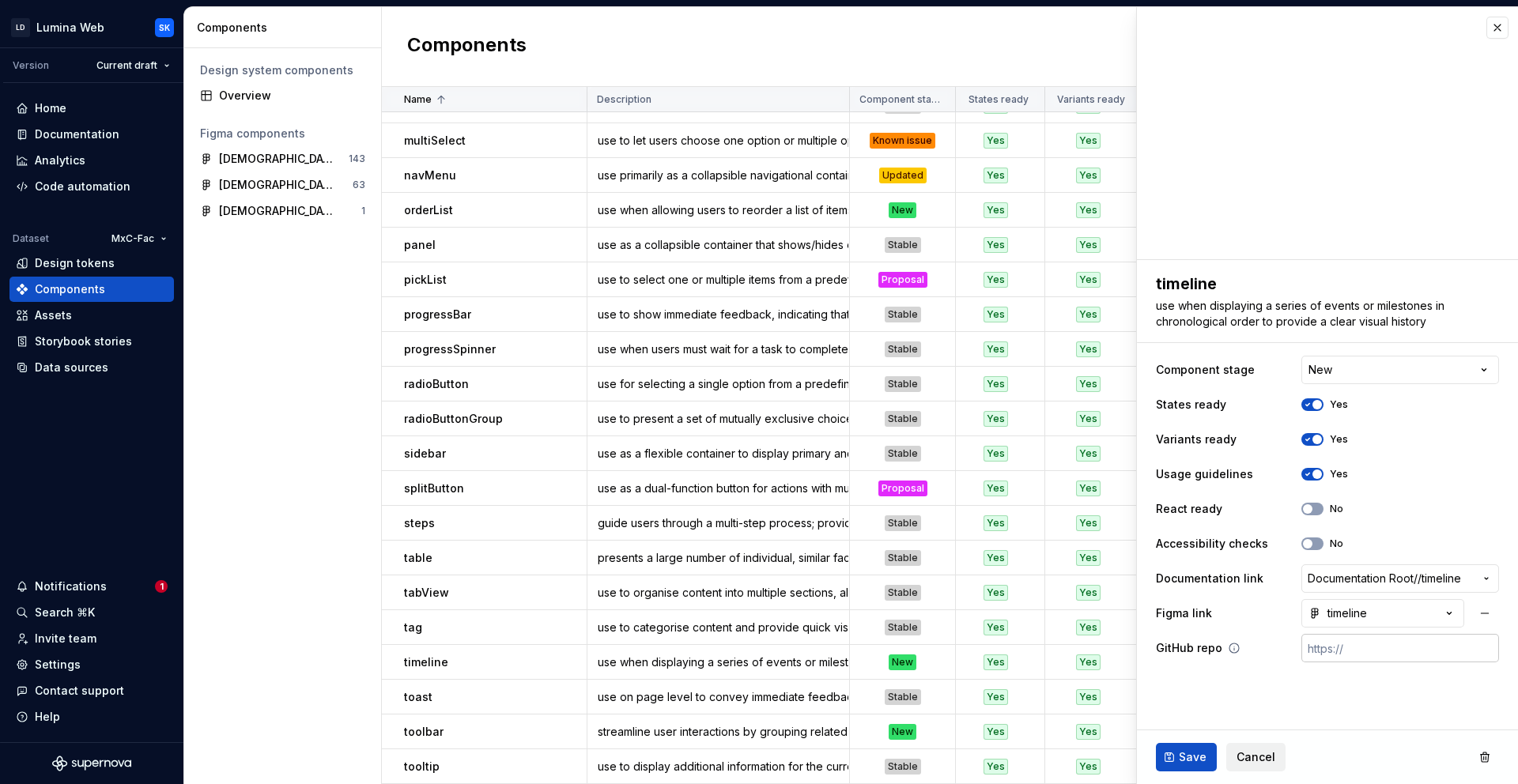
click at [1394, 642] on input "text" at bounding box center [1400, 647] width 198 height 28
paste input "https://github.com/resmed/fac-ds-lumina-web-components/tree/main/src/components…"
type textarea "*"
type input "https://github.com/resmed/fac-ds-lumina-web-components/tree/main/src/components…"
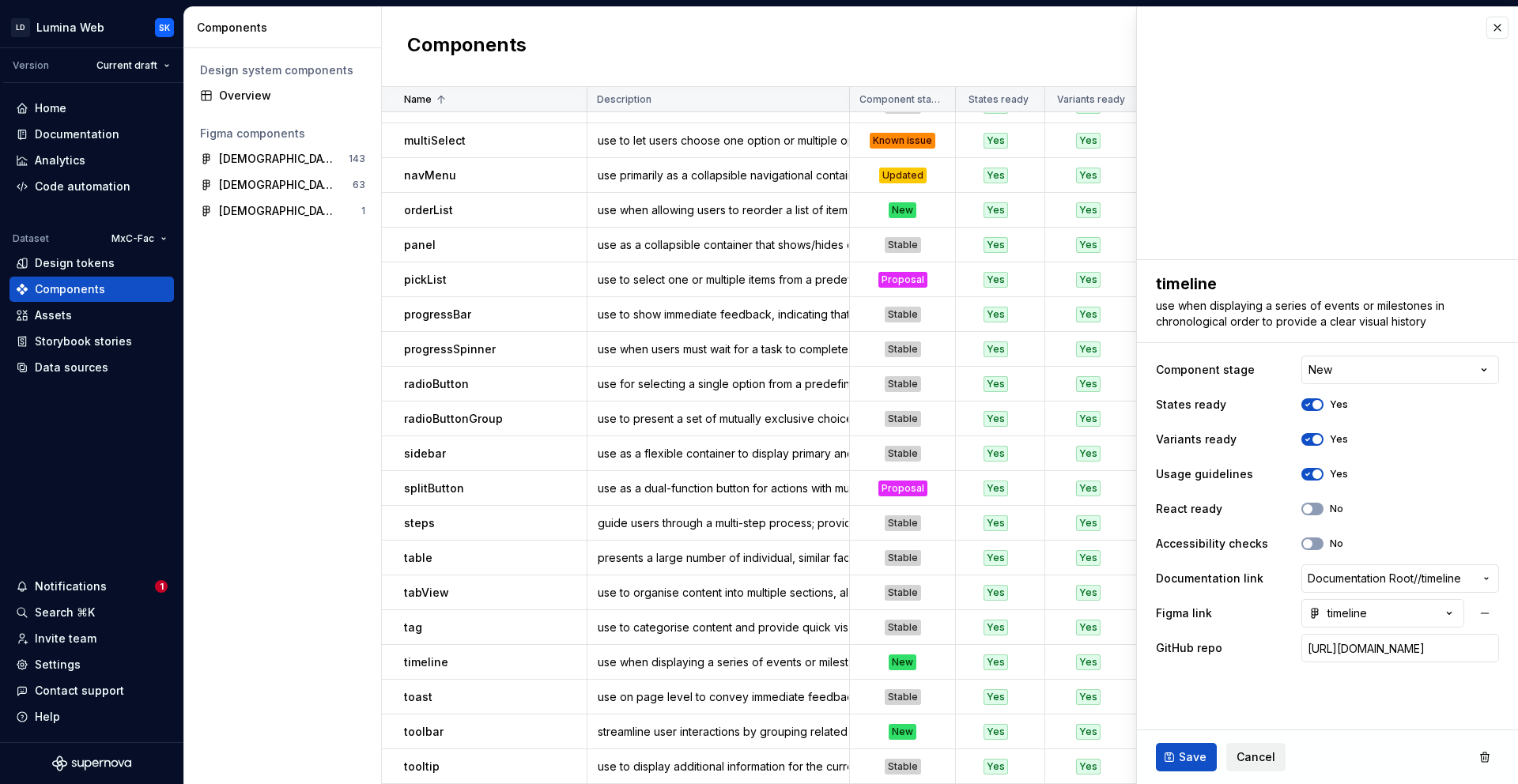
click at [1389, 684] on fieldset "**********" at bounding box center [1328, 522] width 381 height 524
click at [1317, 504] on button "No" at bounding box center [1312, 509] width 22 height 13
click at [1185, 749] on span "Save" at bounding box center [1192, 757] width 28 height 16
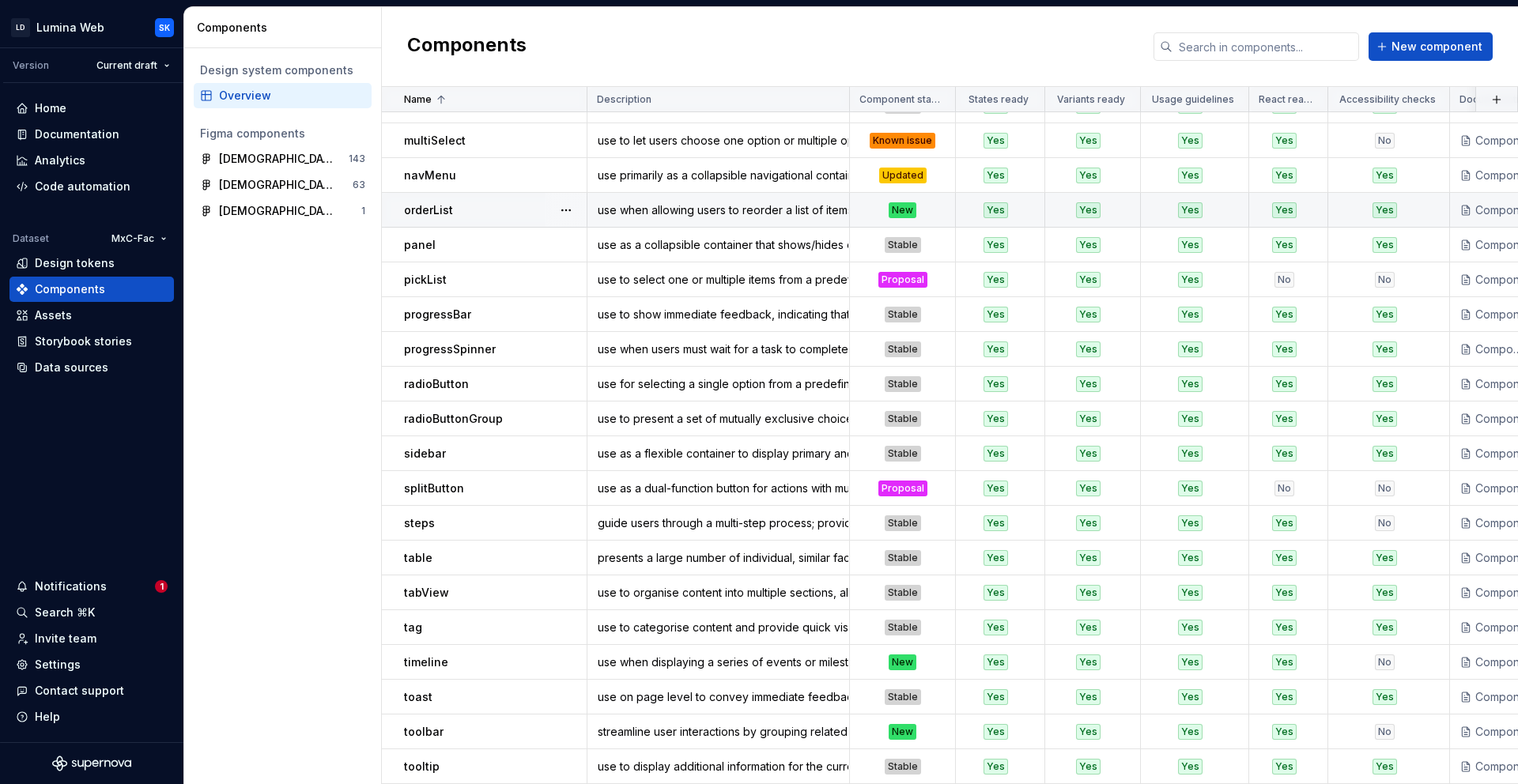
click at [468, 205] on div "orderList" at bounding box center [495, 210] width 182 height 16
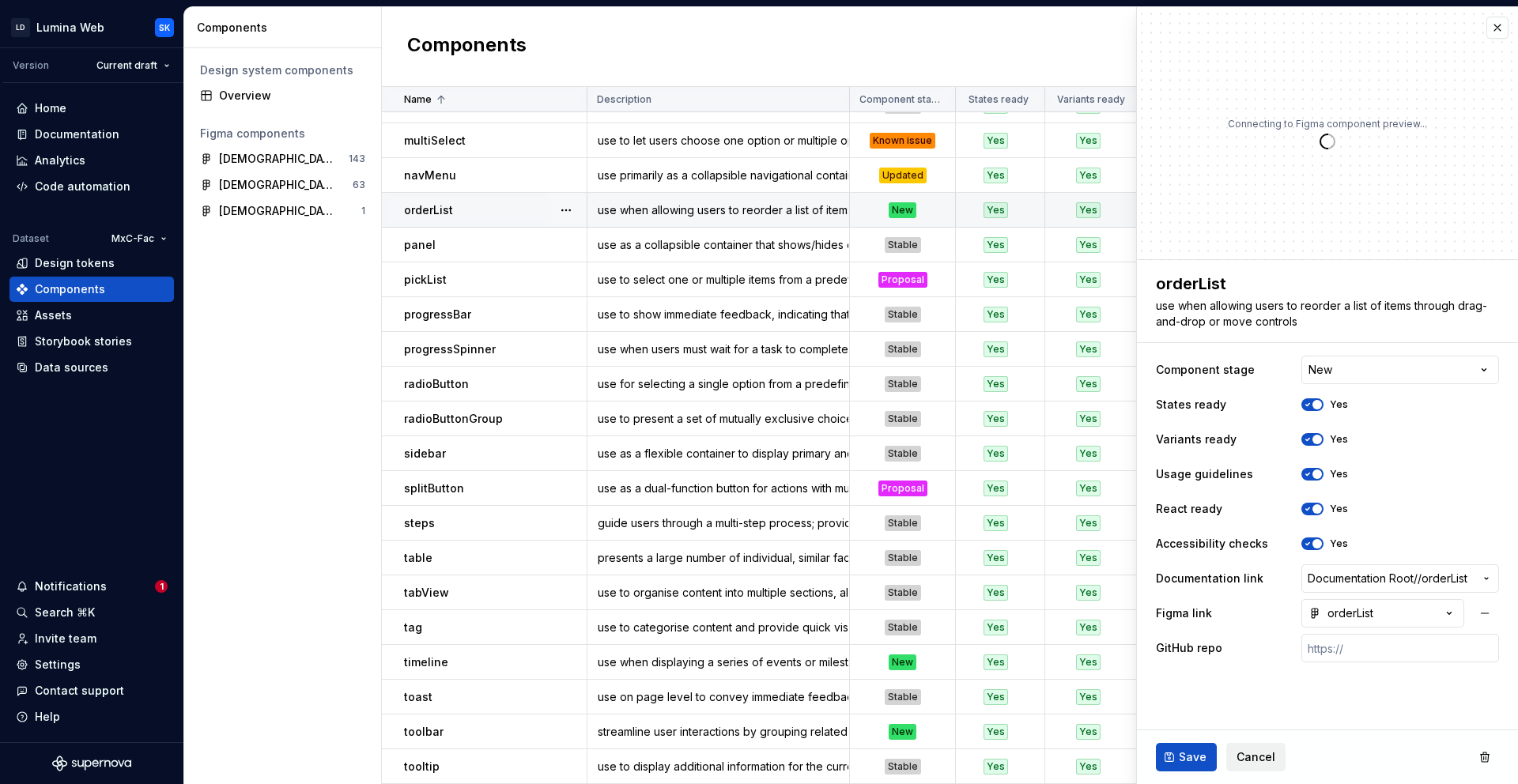
click at [1358, 664] on div "**********" at bounding box center [1328, 509] width 343 height 313
click at [1358, 651] on input "text" at bounding box center [1400, 647] width 198 height 28
paste input "https://github.com/resmed/fac-ds-lumina-web-components/tree/main/src/components…"
type textarea "*"
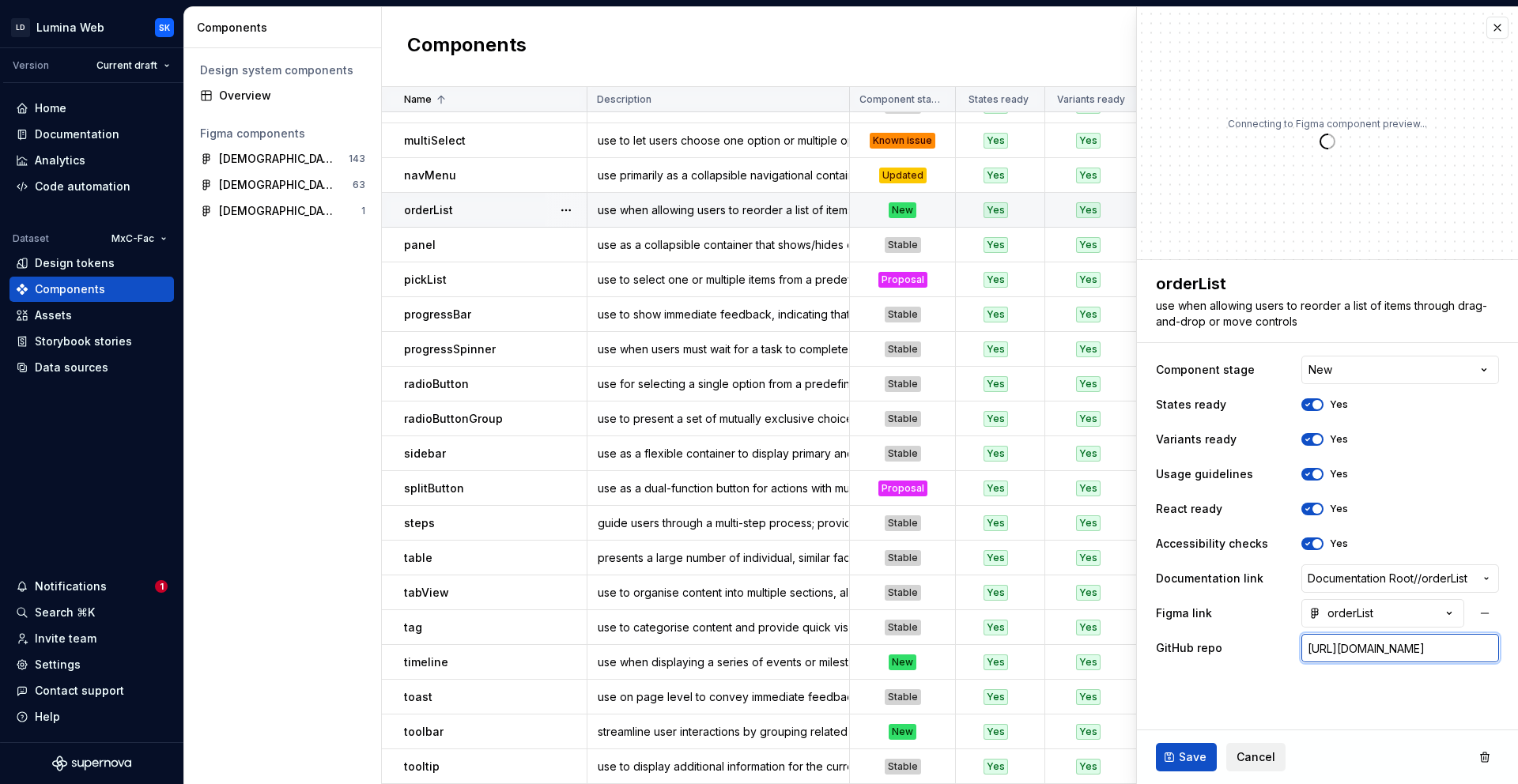
type input "https://github.com/resmed/fac-ds-lumina-web-components/tree/main/src/components…"
click at [1381, 702] on fieldset "**********" at bounding box center [1328, 522] width 381 height 524
click at [1191, 753] on span "Save" at bounding box center [1192, 757] width 28 height 16
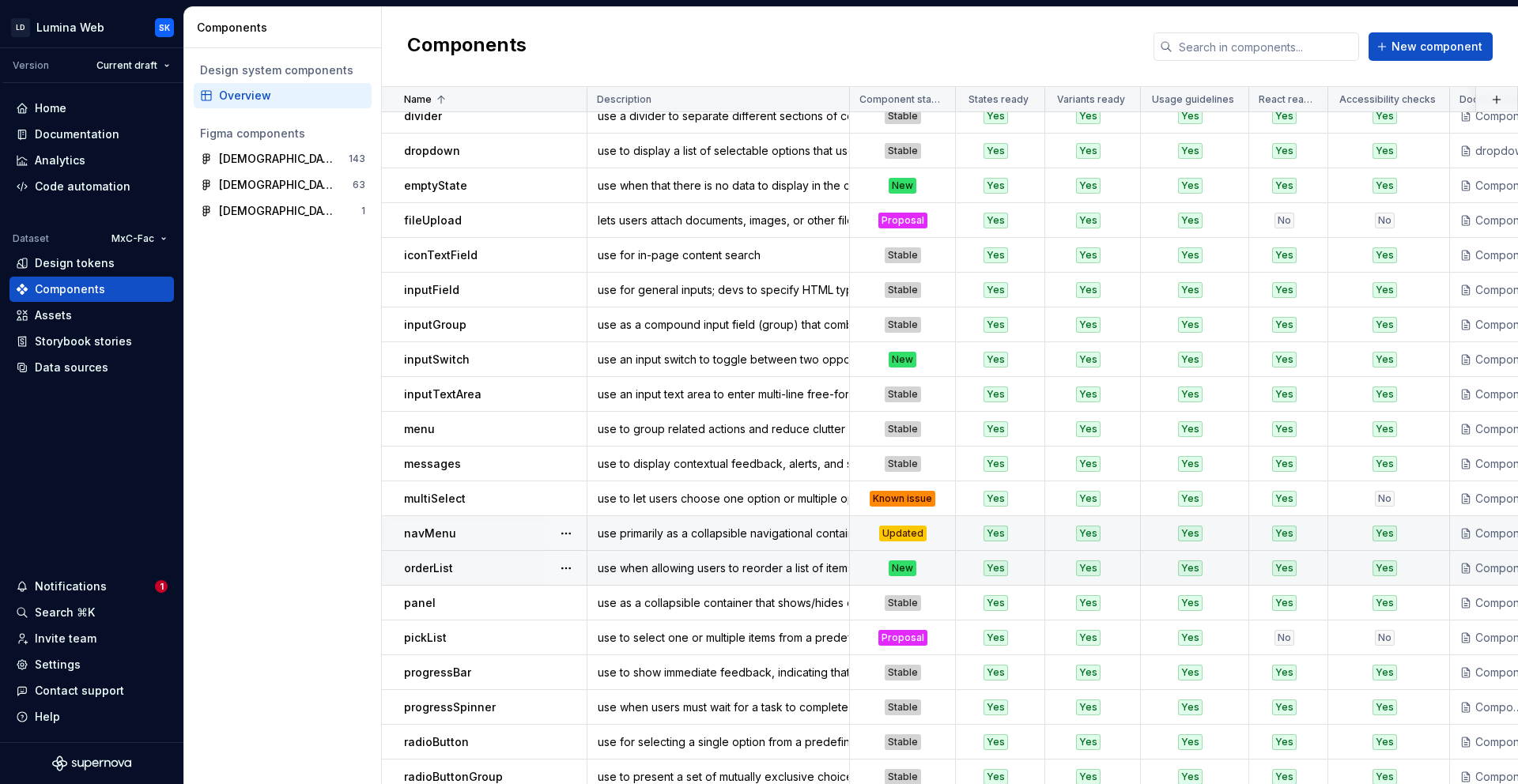
scroll to position [535, 0]
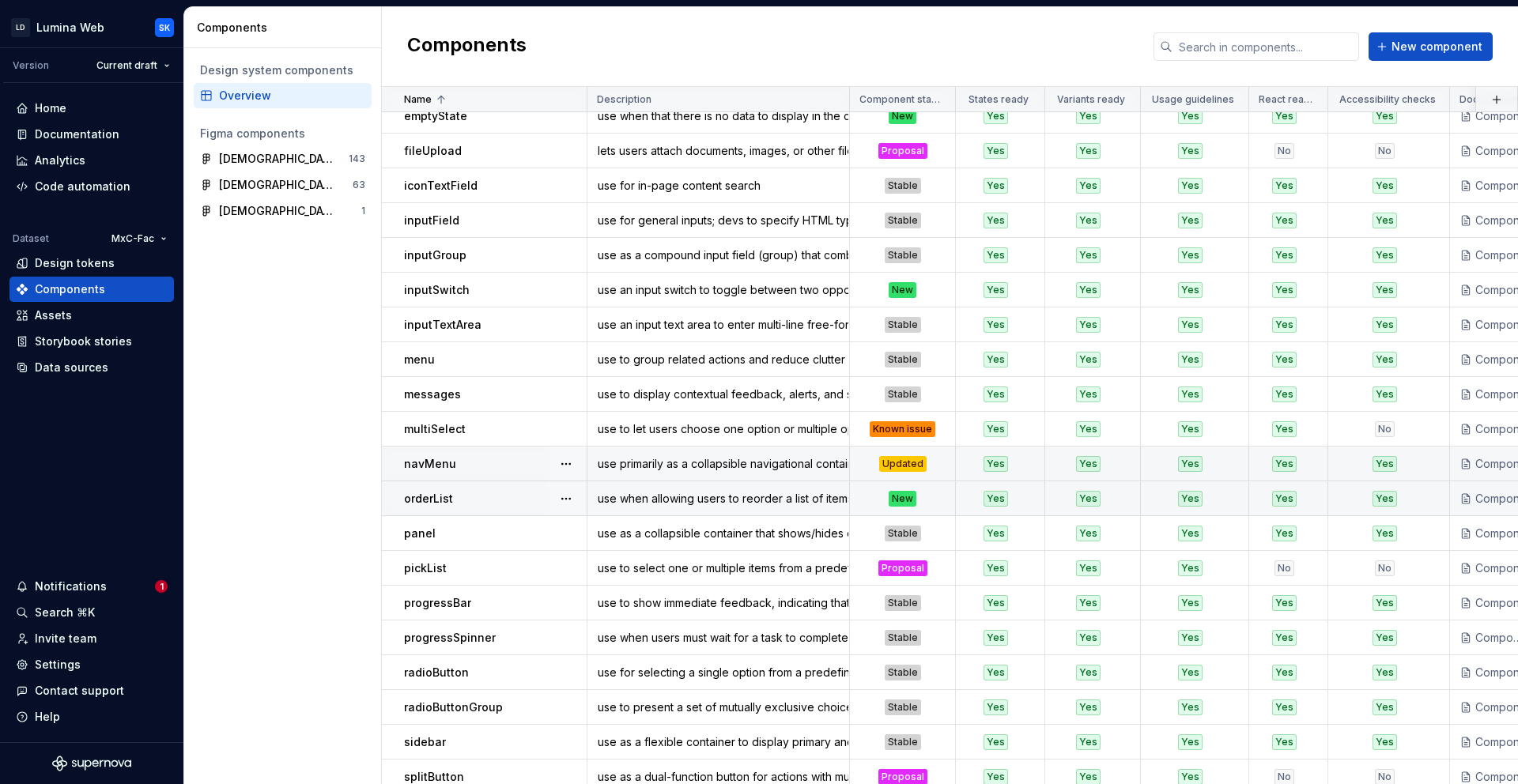
click at [484, 459] on div "navMenu" at bounding box center [495, 464] width 182 height 16
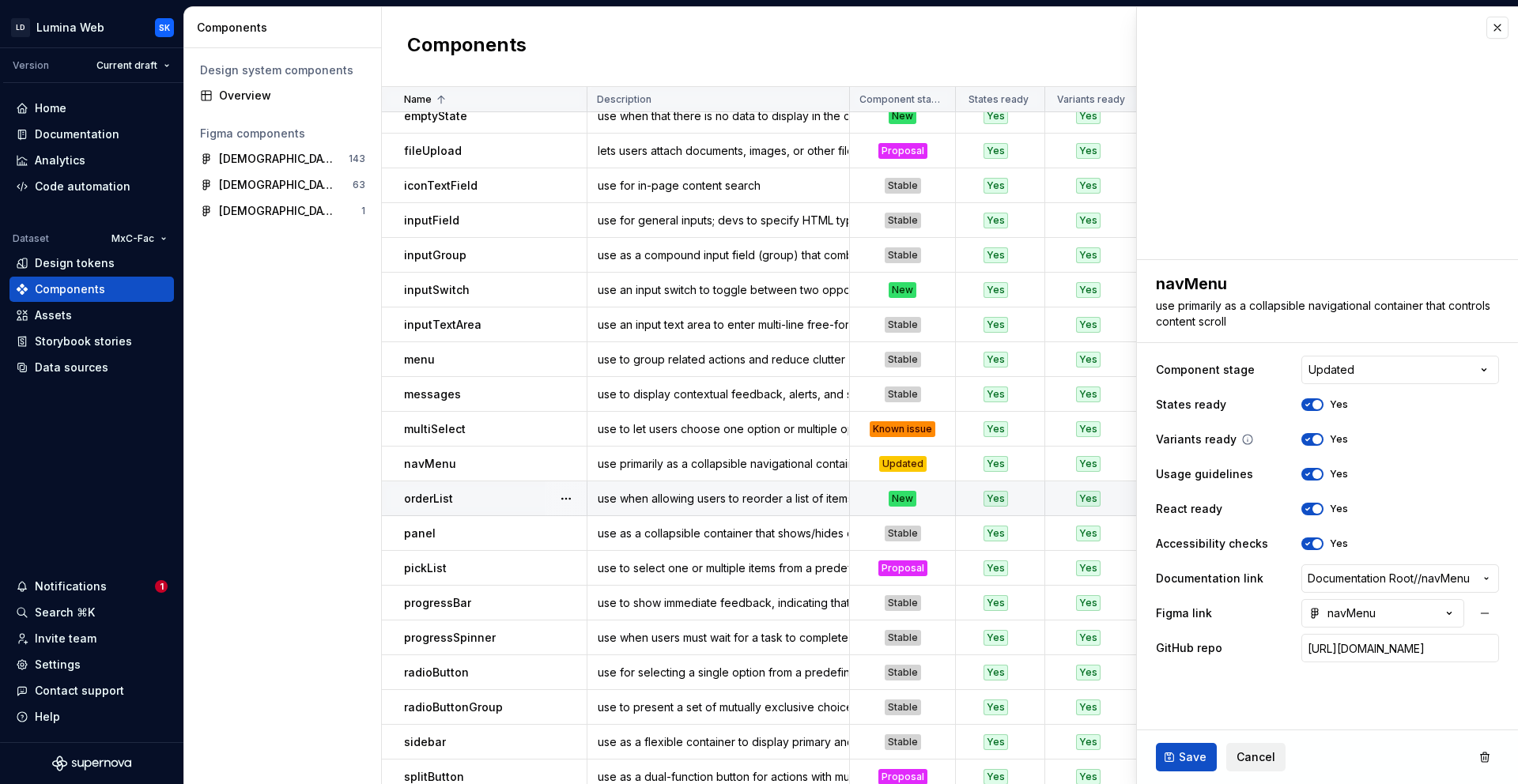
type textarea "*"
click at [1363, 369] on html "LD Lumina Web SK Version Current draft Home Documentation Analytics Code automa…" at bounding box center [759, 392] width 1518 height 784
select select "**********"
click at [1190, 753] on span "Save" at bounding box center [1192, 757] width 28 height 16
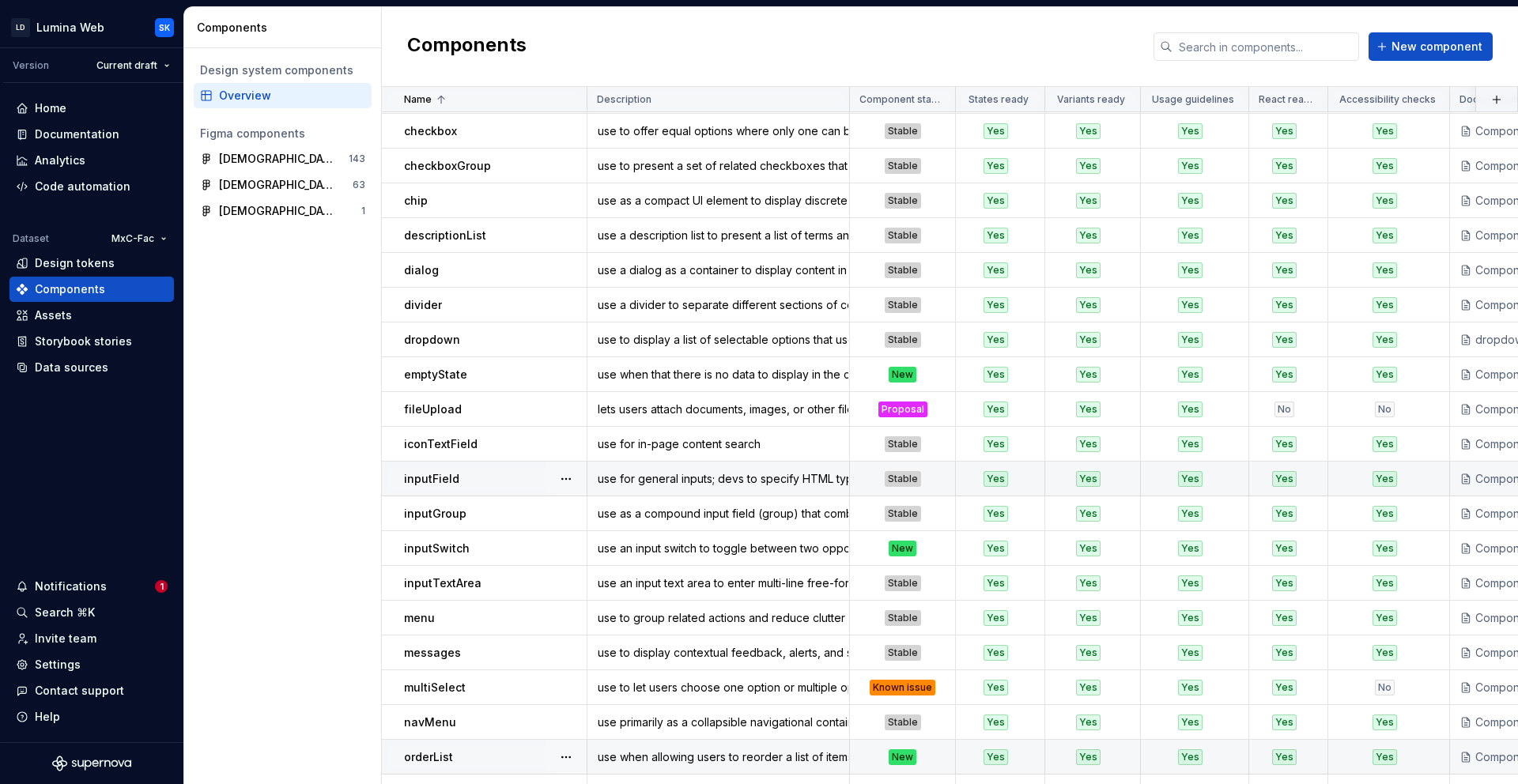
scroll to position [274, 0]
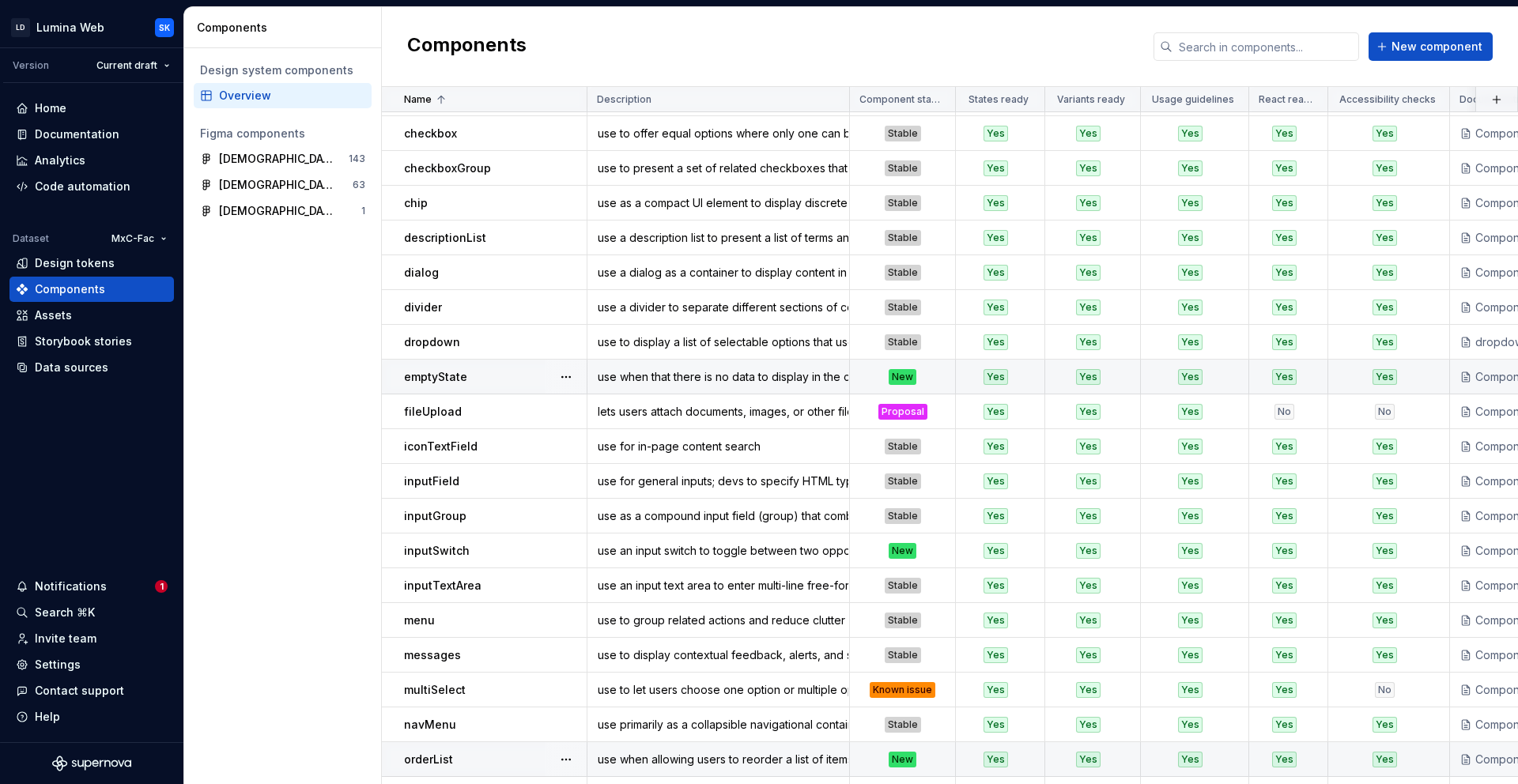
click at [502, 378] on div "emptyState" at bounding box center [495, 377] width 182 height 16
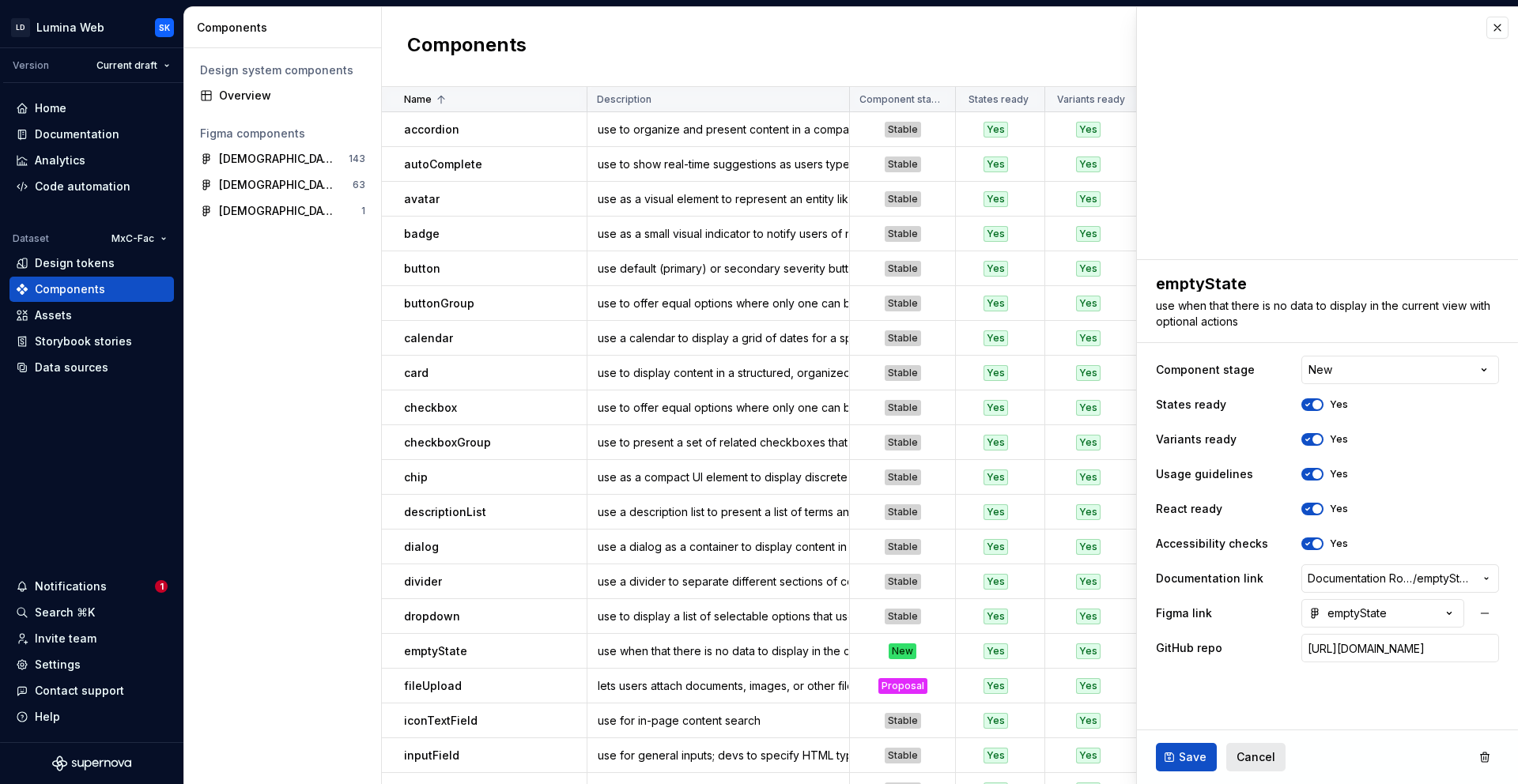
click at [1259, 747] on button "Cancel" at bounding box center [1256, 757] width 59 height 28
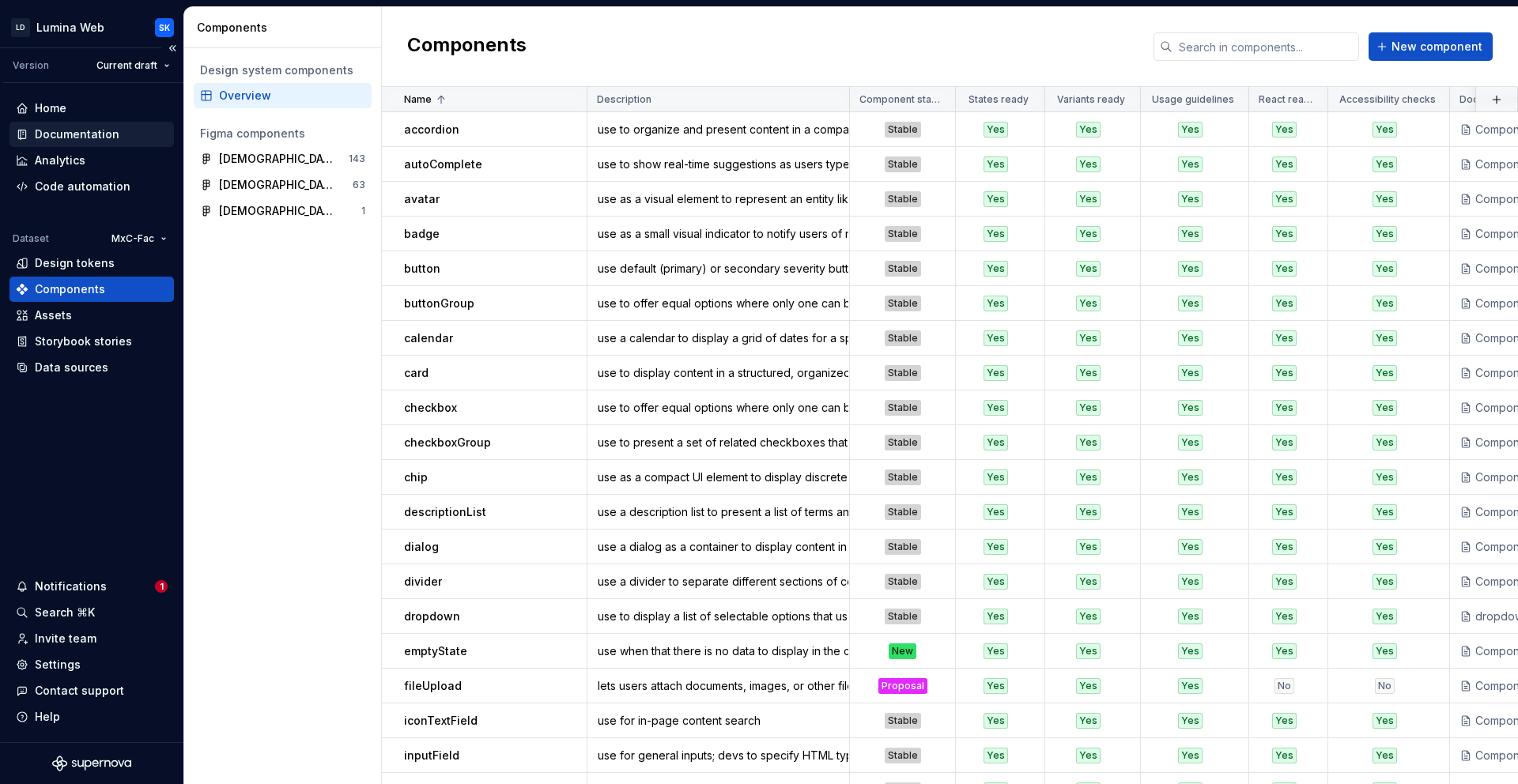
click at [87, 133] on div "Documentation" at bounding box center [77, 134] width 85 height 16
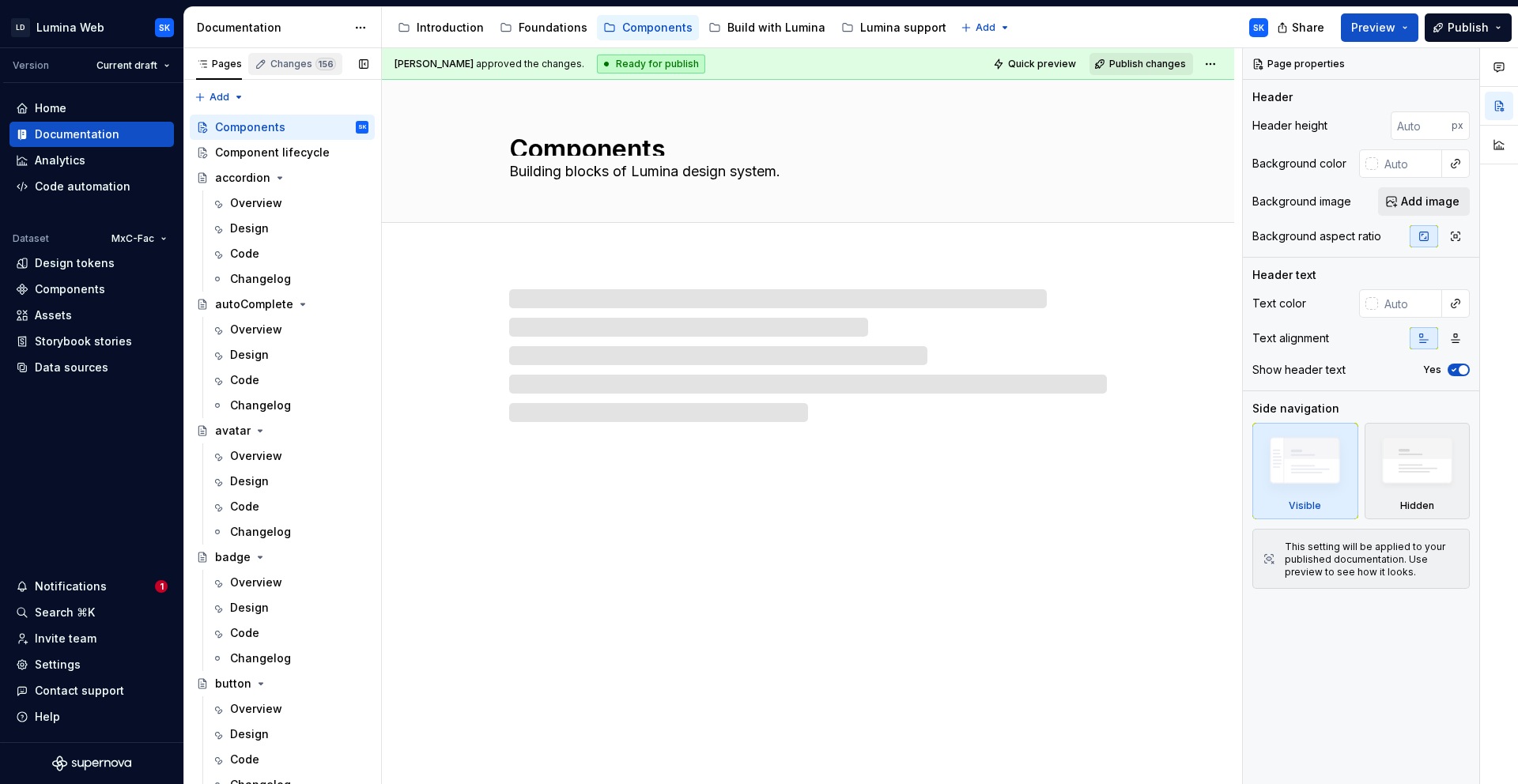
click at [301, 69] on div "Changes 156" at bounding box center [303, 64] width 65 height 13
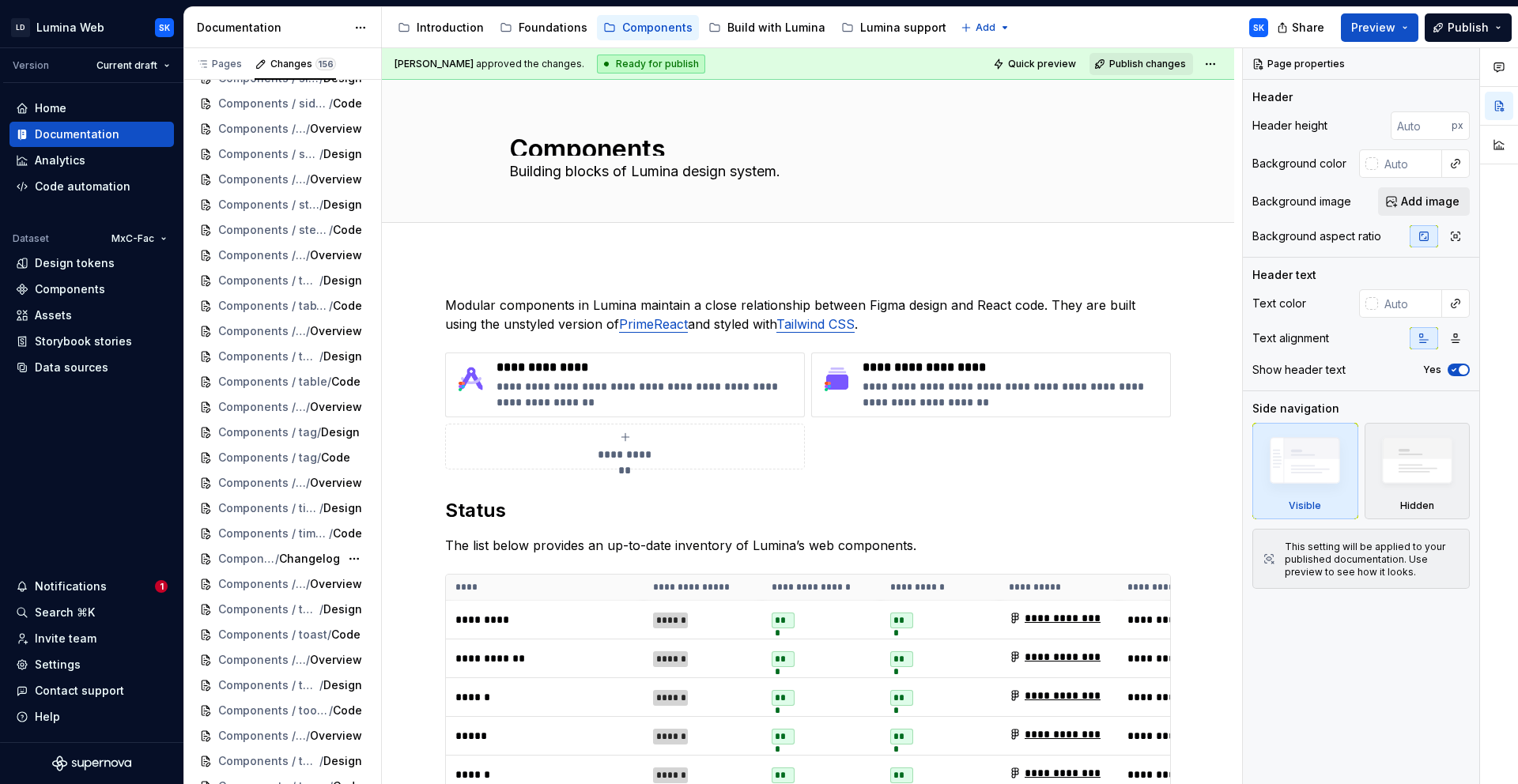
scroll to position [3316, 0]
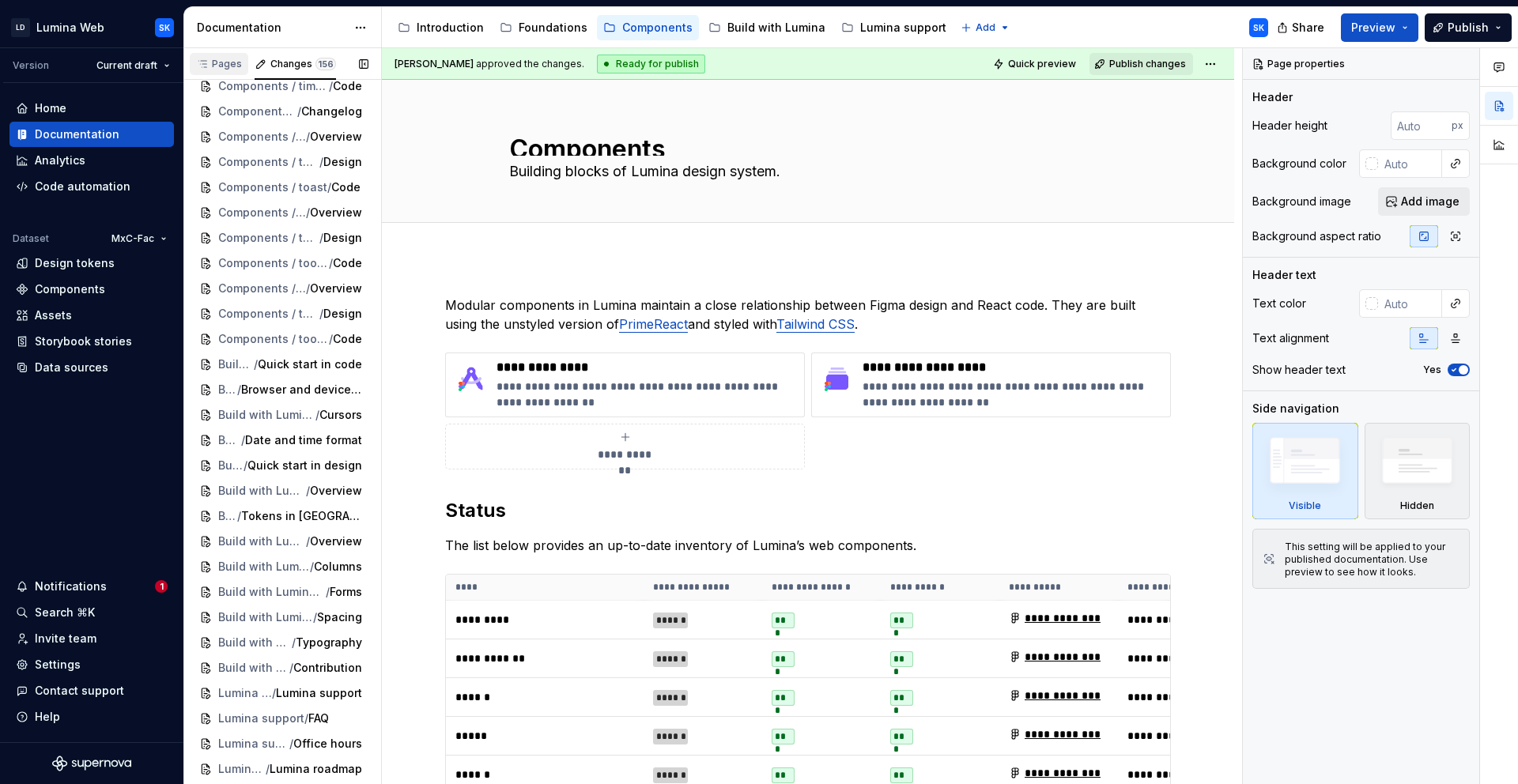
click at [220, 53] on div "Pages" at bounding box center [218, 64] width 59 height 22
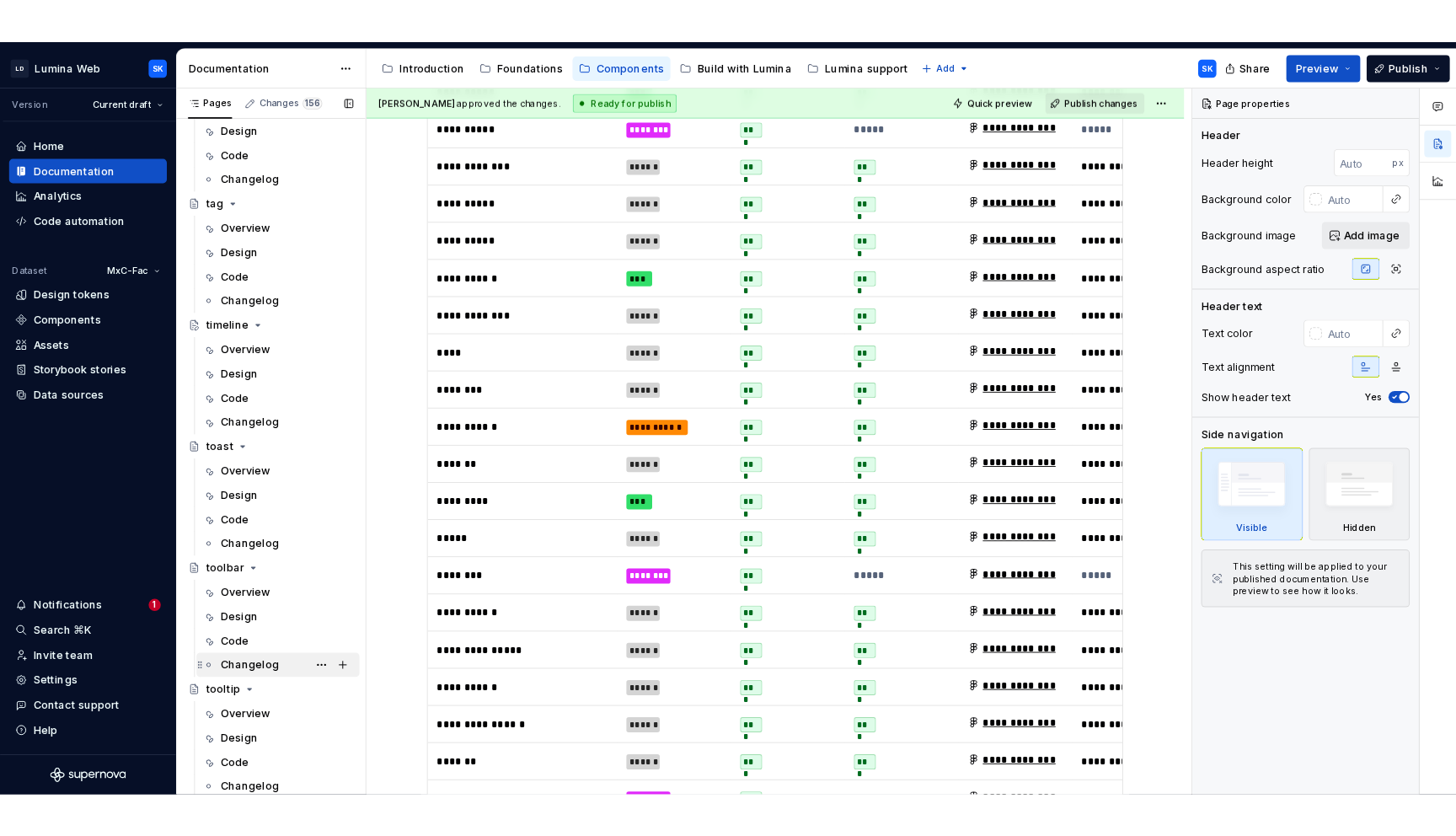
scroll to position [1248, 0]
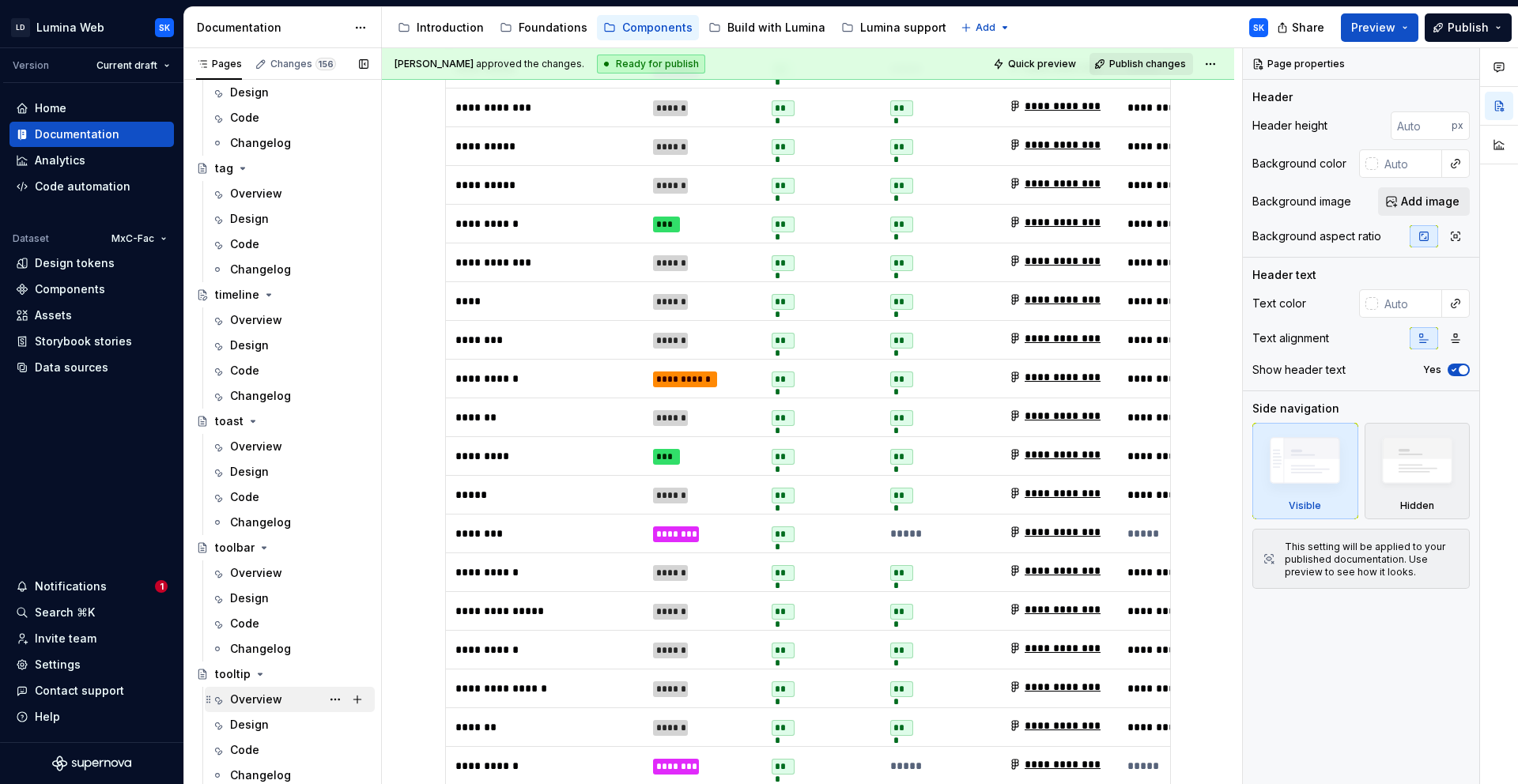
click at [277, 692] on div "Overview" at bounding box center [256, 699] width 52 height 16
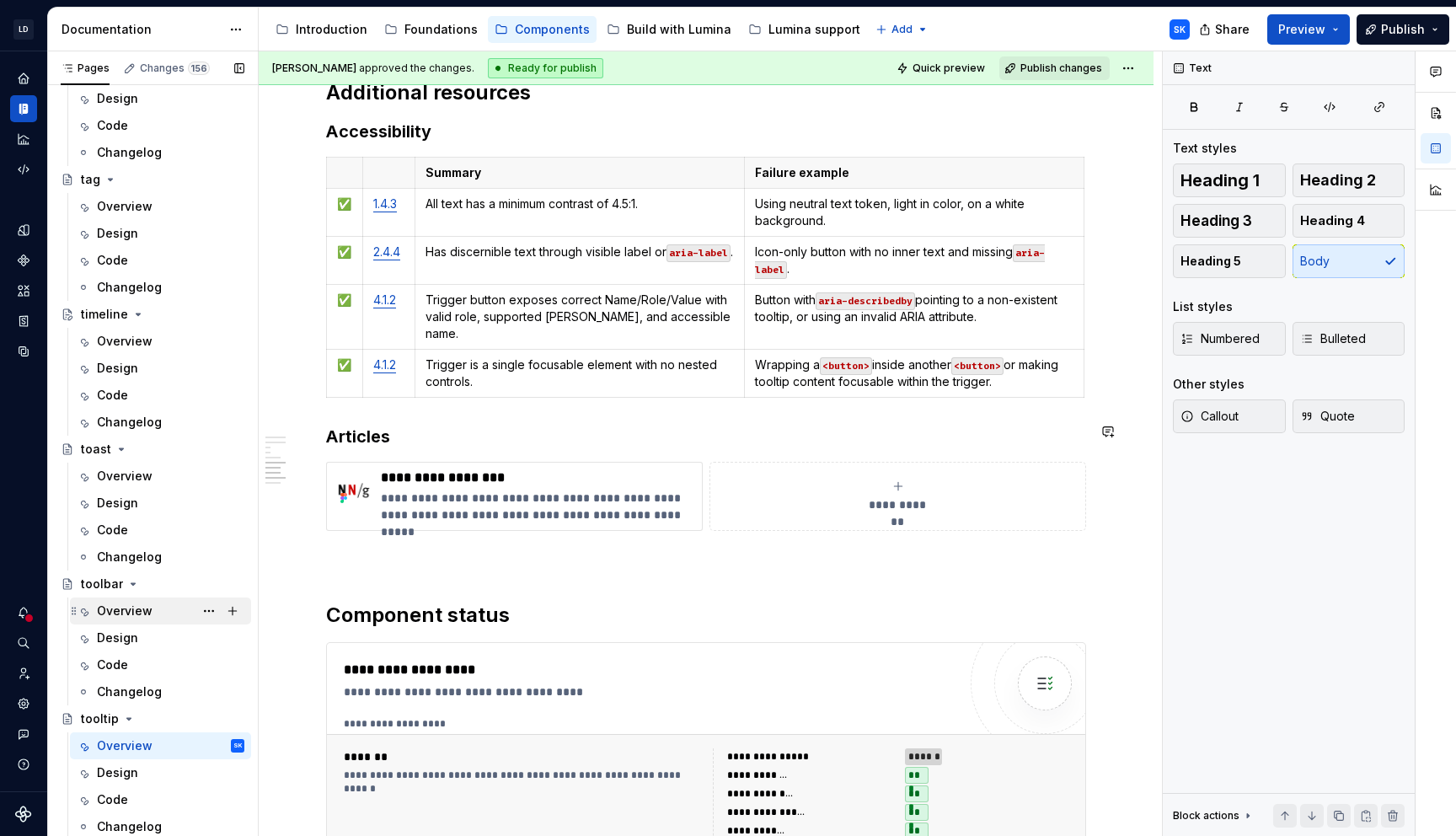
click at [138, 610] on div "Overview" at bounding box center [124, 610] width 55 height 17
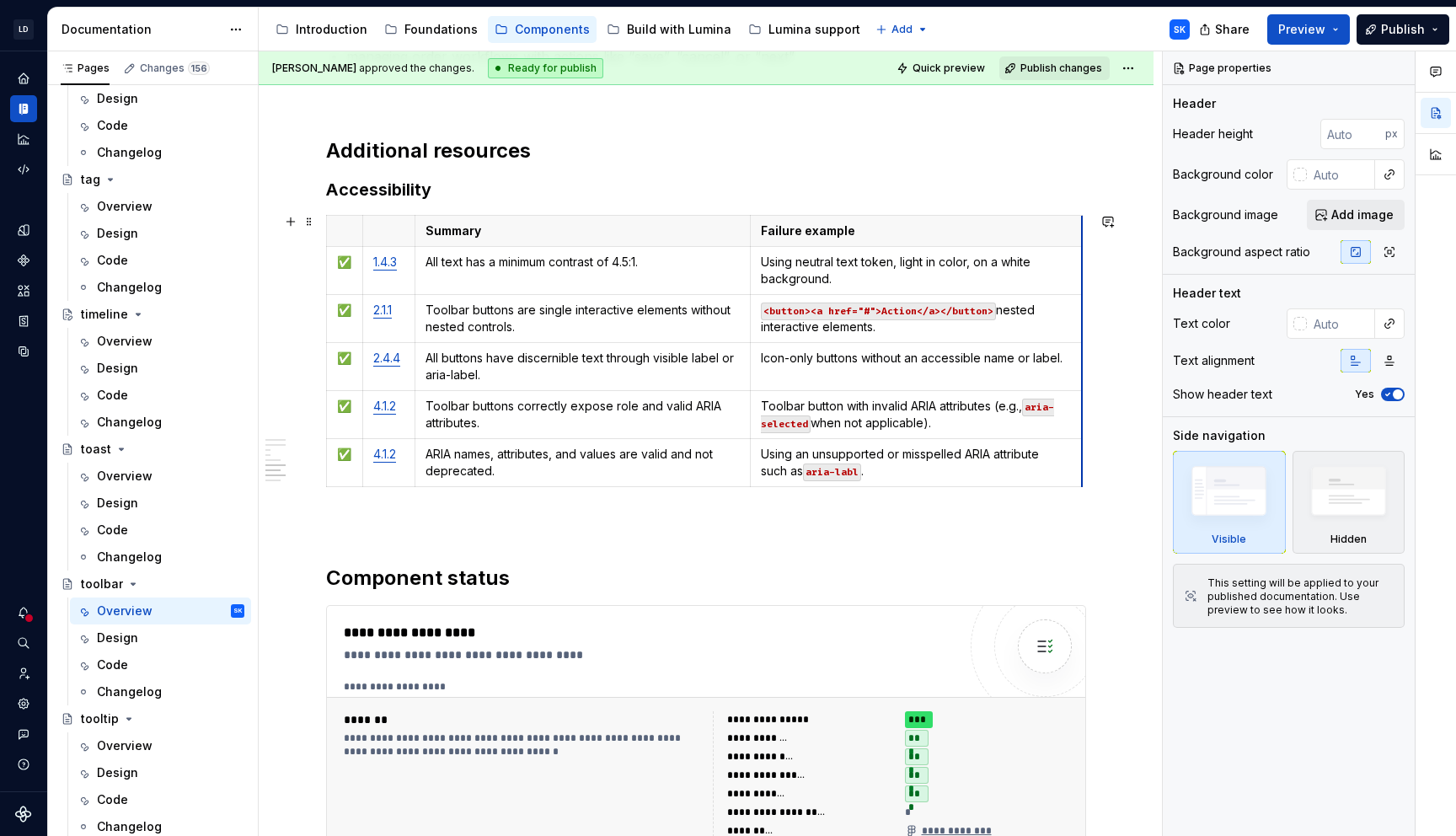
drag, startPoint x: 1084, startPoint y: 451, endPoint x: 1068, endPoint y: 451, distance: 16.0
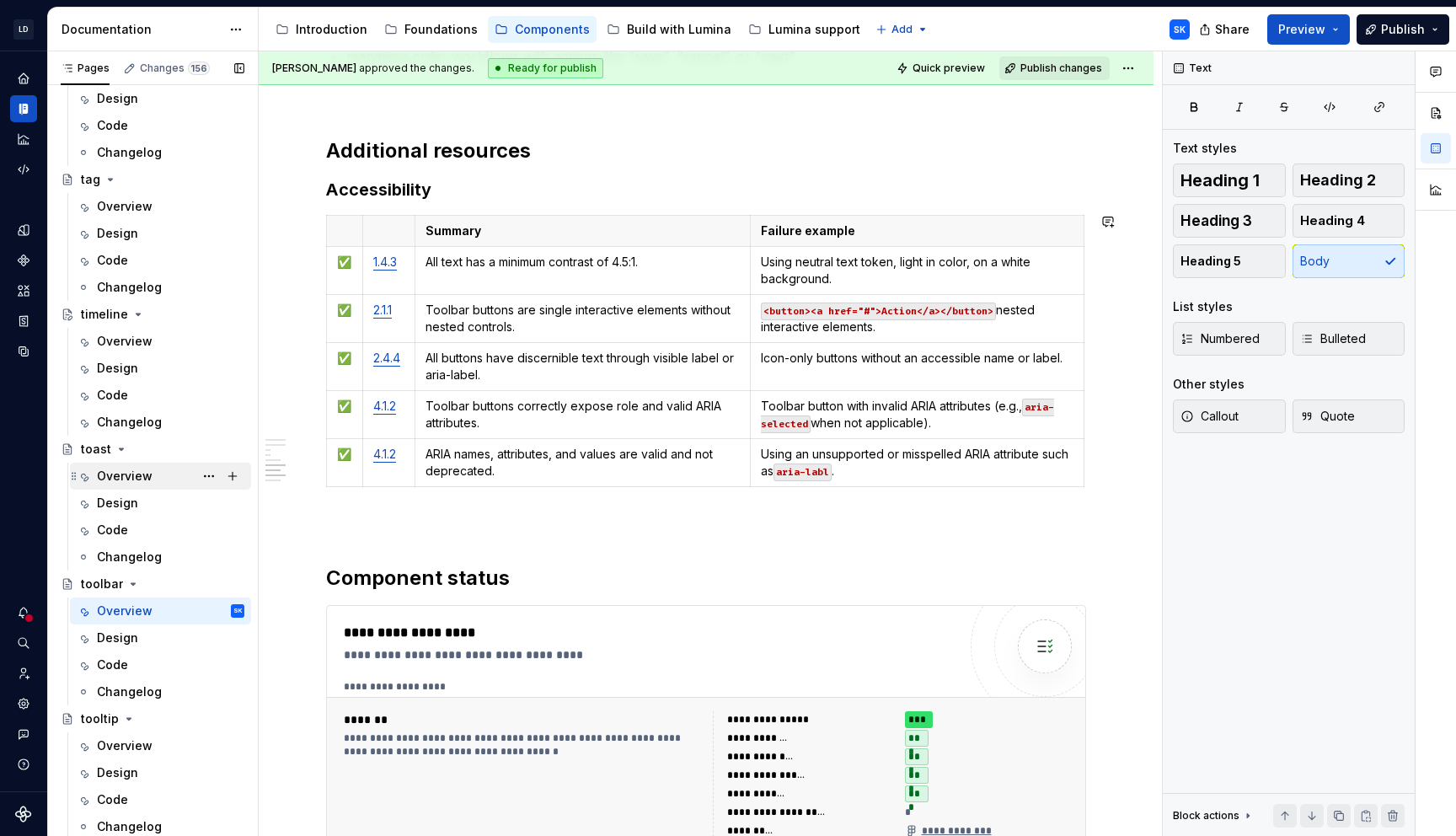
click at [139, 476] on div "Overview" at bounding box center [124, 476] width 55 height 17
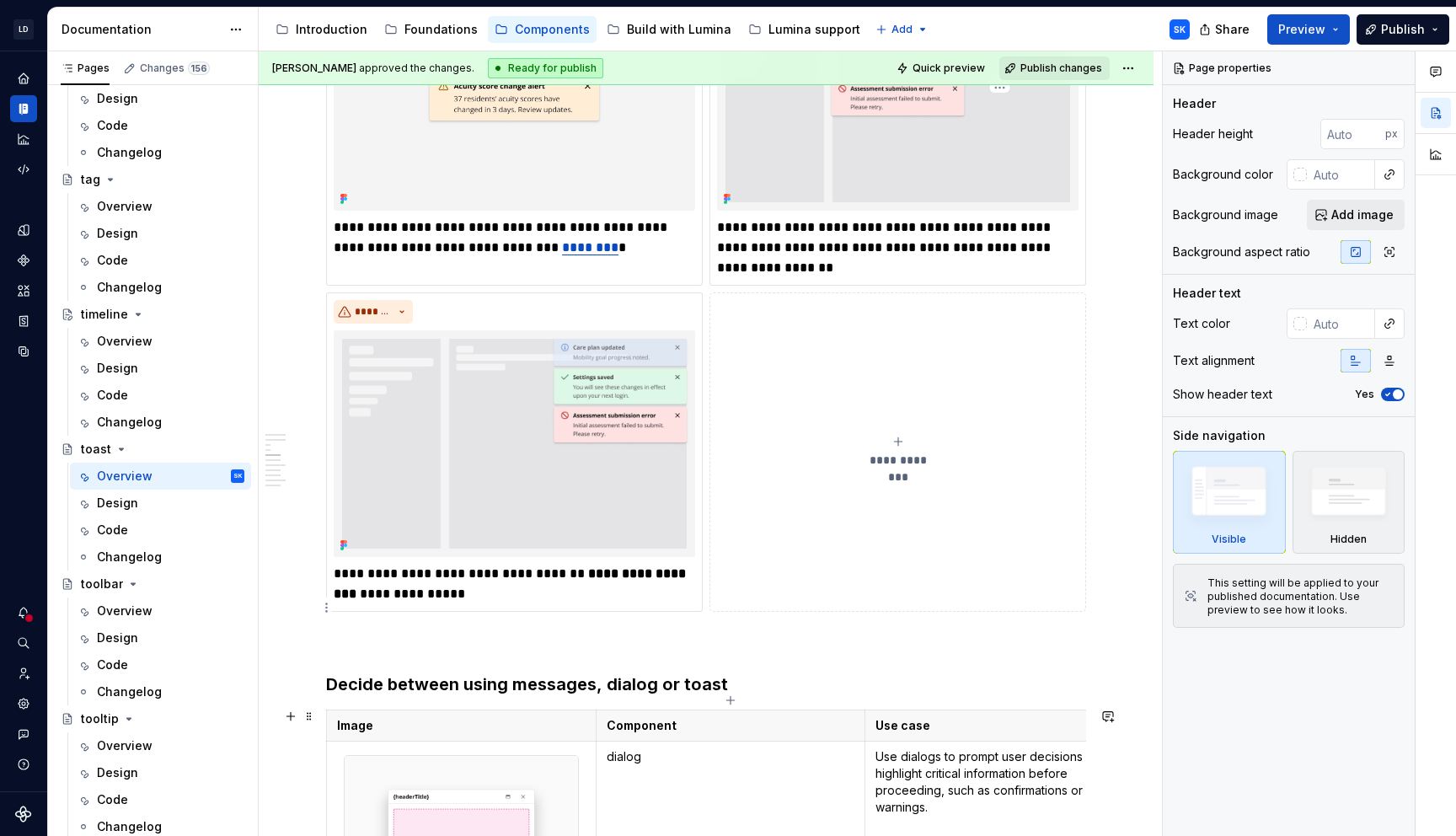
scroll to position [2959, 0]
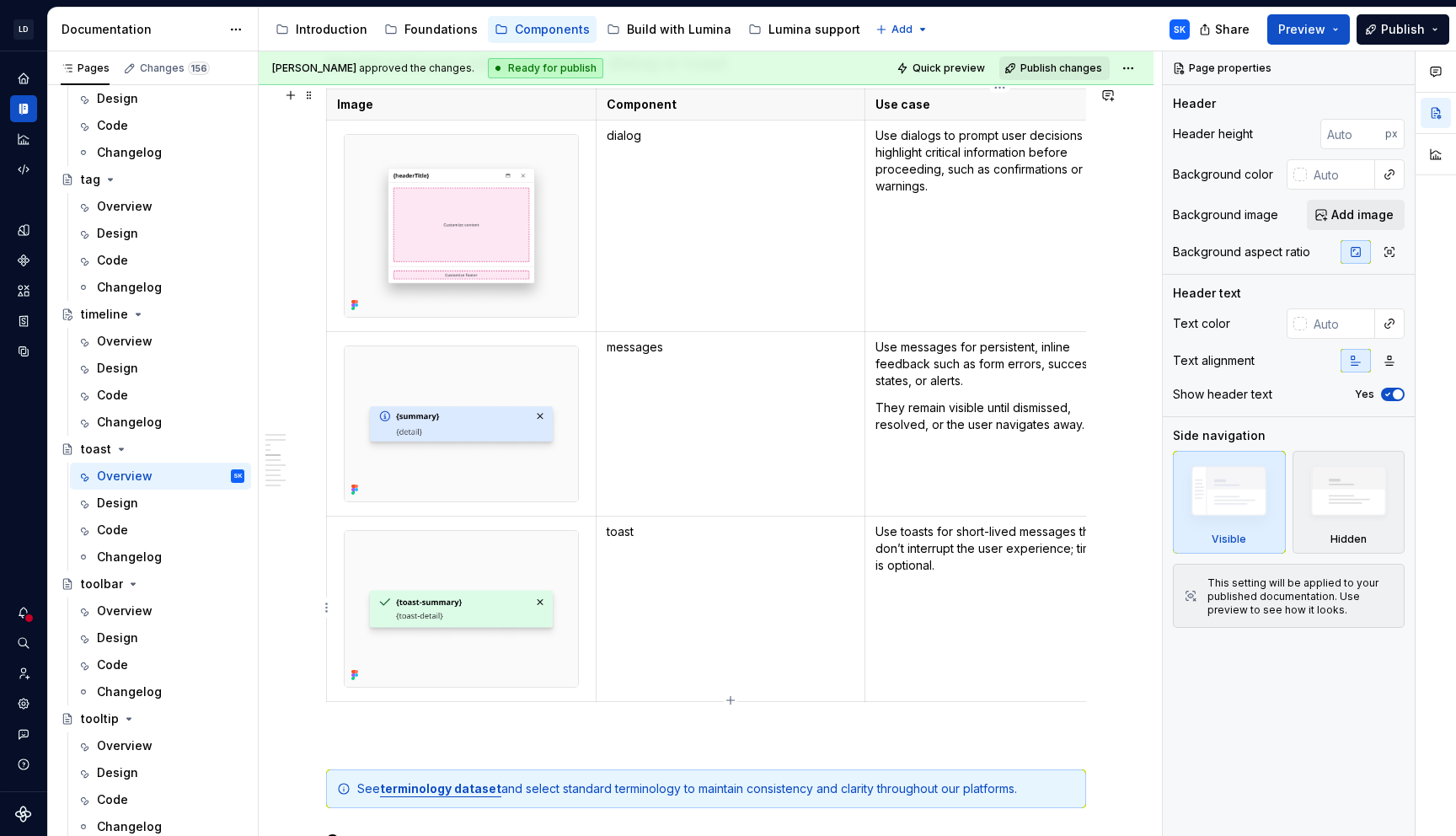
click at [938, 580] on td "Use toasts for short-lived messages that don’t interrupt the user experience; t…" at bounding box center [1001, 609] width 270 height 185
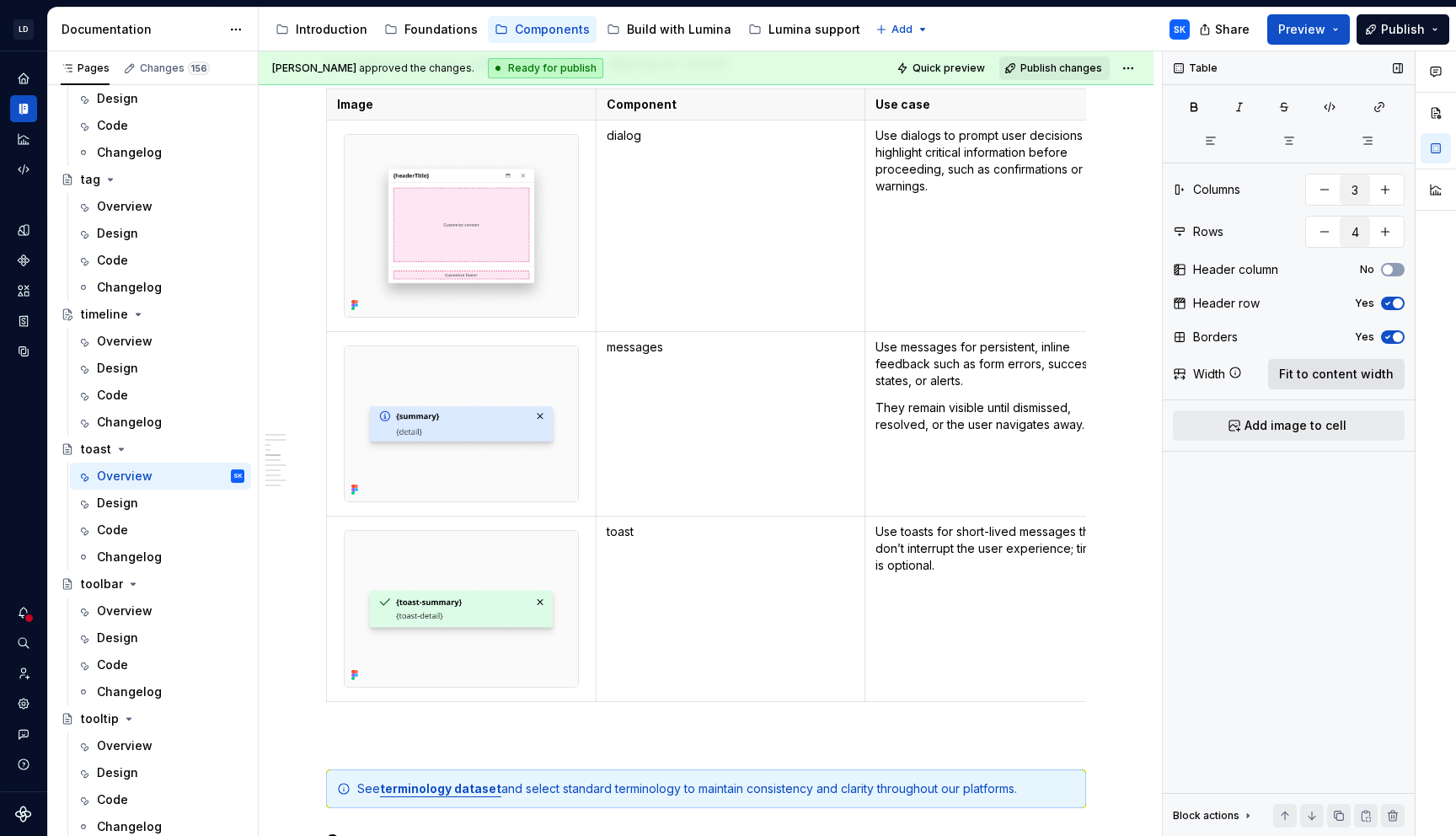
click at [1350, 380] on span "Fit to content width" at bounding box center [1336, 374] width 115 height 17
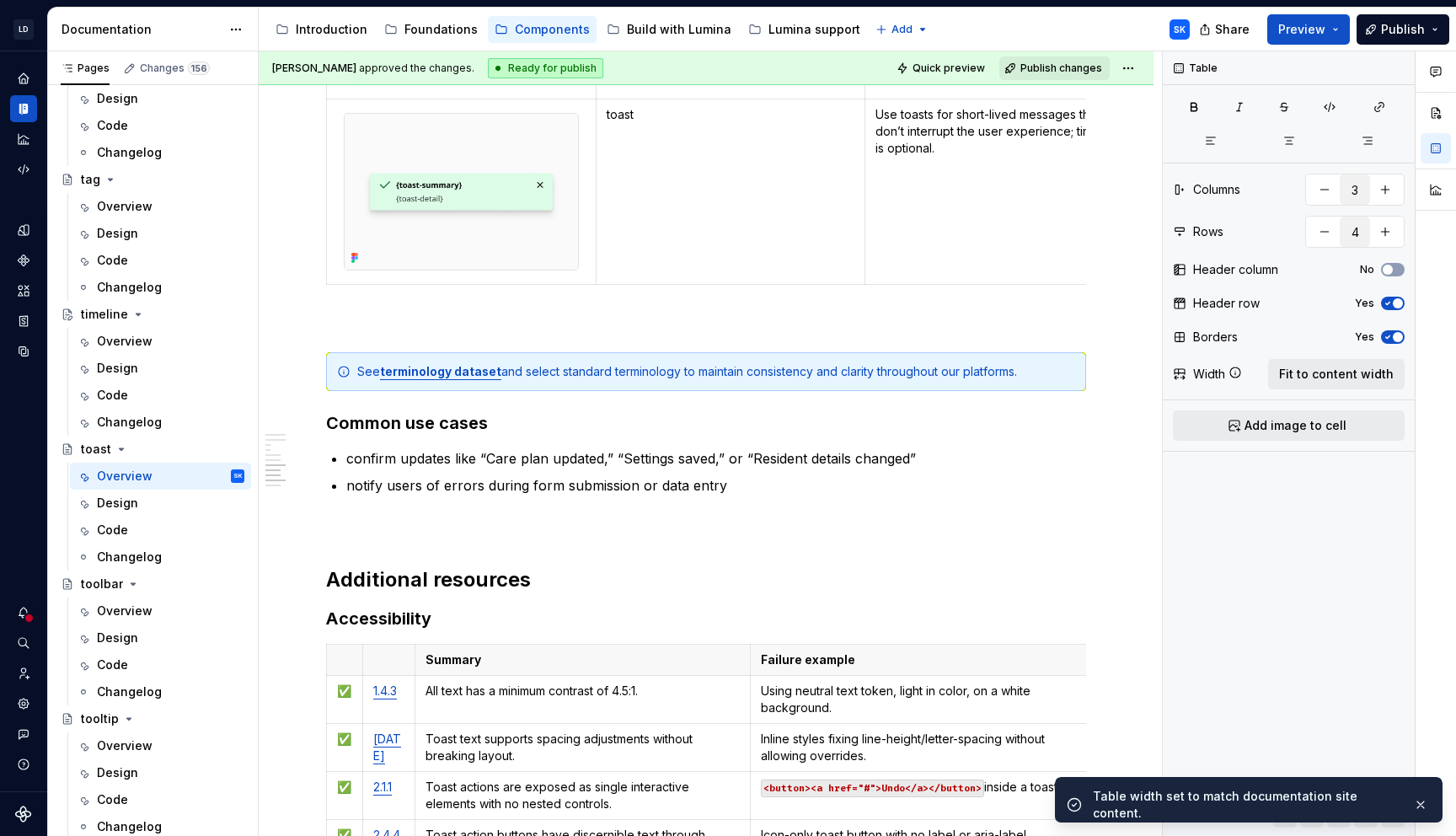
scroll to position [3852, 0]
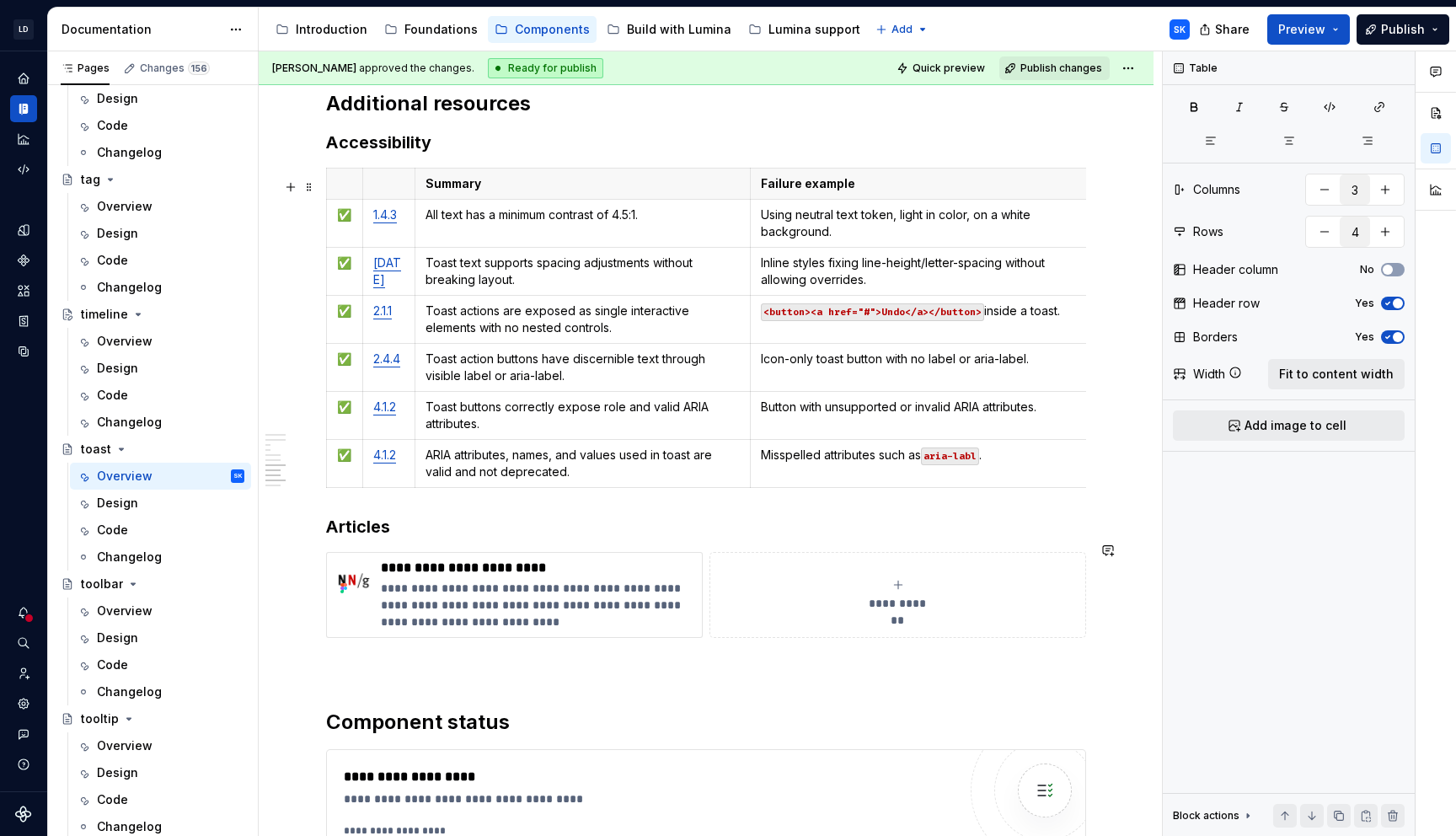
type textarea "*"
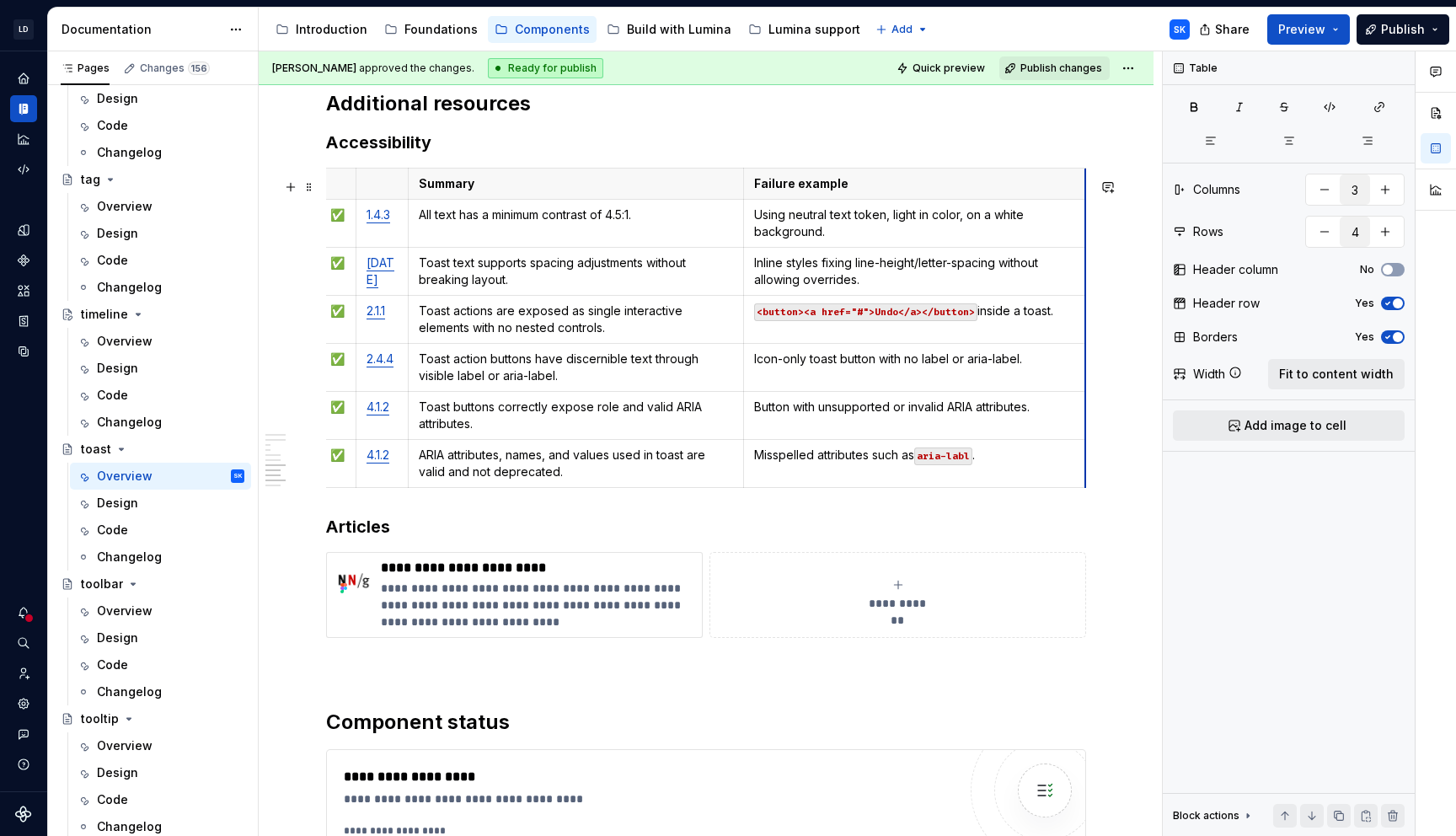
scroll to position [0, 7]
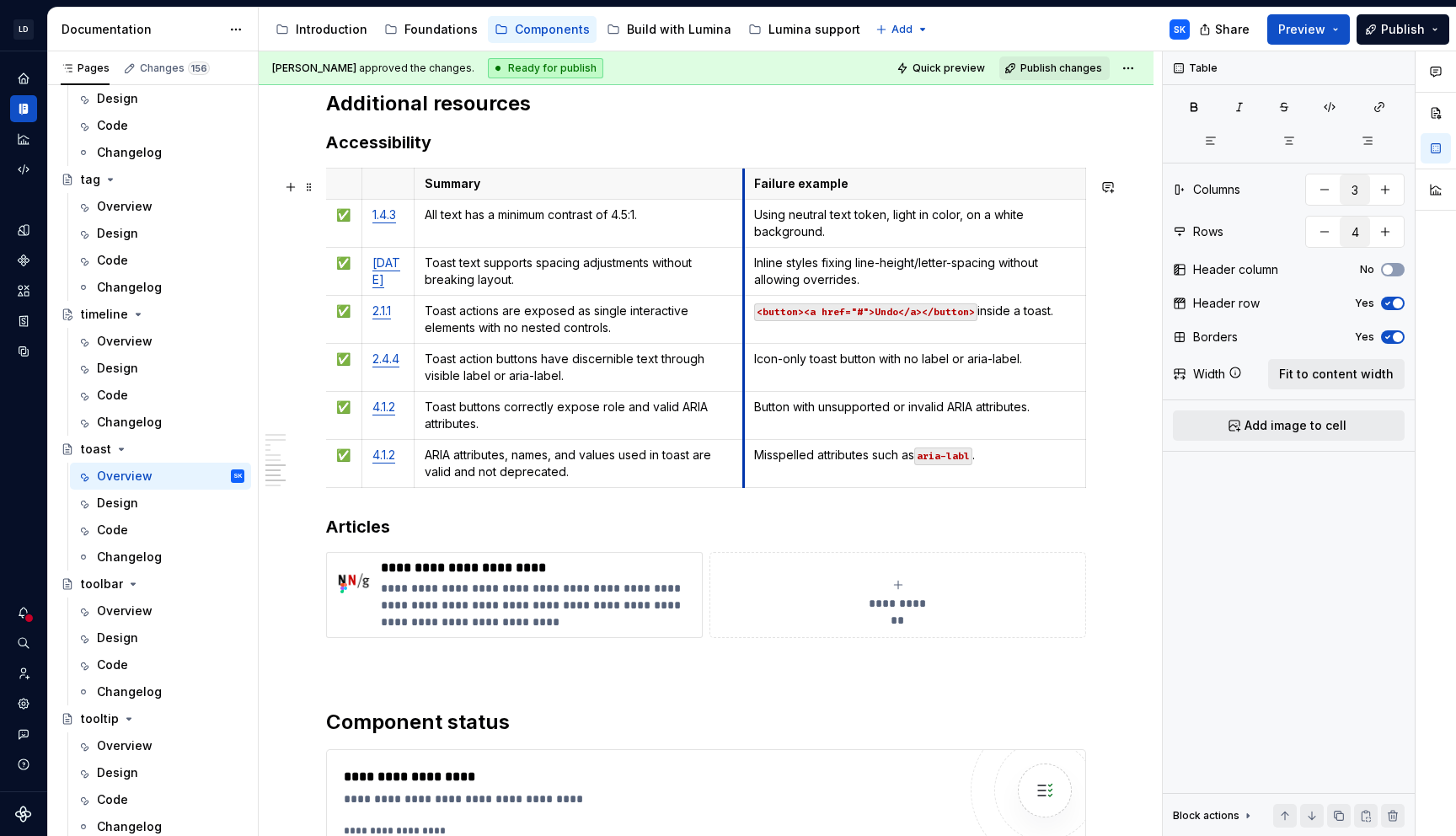
drag, startPoint x: 742, startPoint y: 398, endPoint x: 756, endPoint y: 399, distance: 14.0
type input "4"
type input "7"
click at [1084, 484] on table "Summary Failure example ✅ 1.4.3 All text has a minimum contrast of 4.5:1. Using…" at bounding box center [704, 328] width 762 height 321
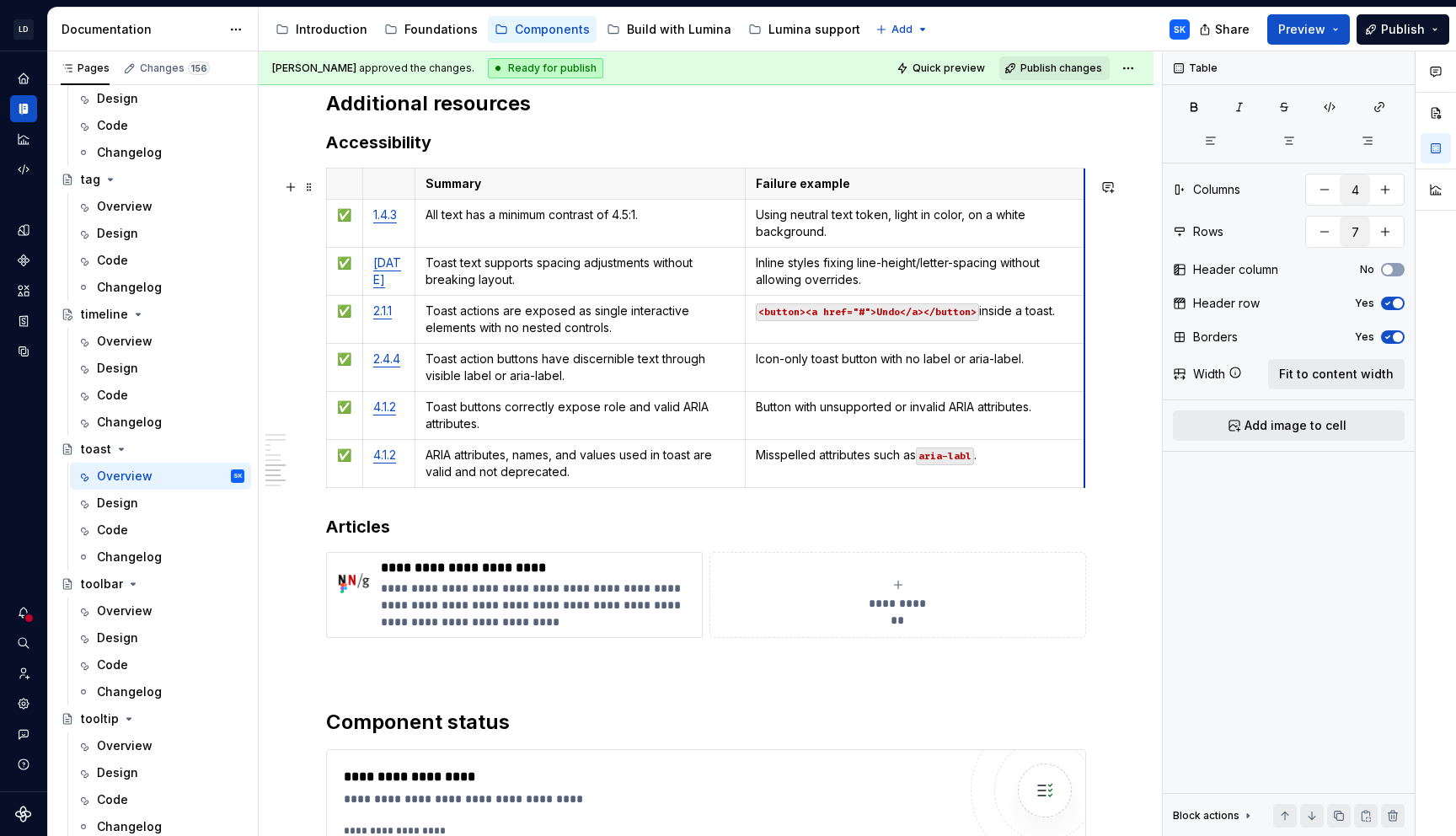
scroll to position [0, 0]
click at [151, 341] on div "Overview" at bounding box center [170, 341] width 148 height 24
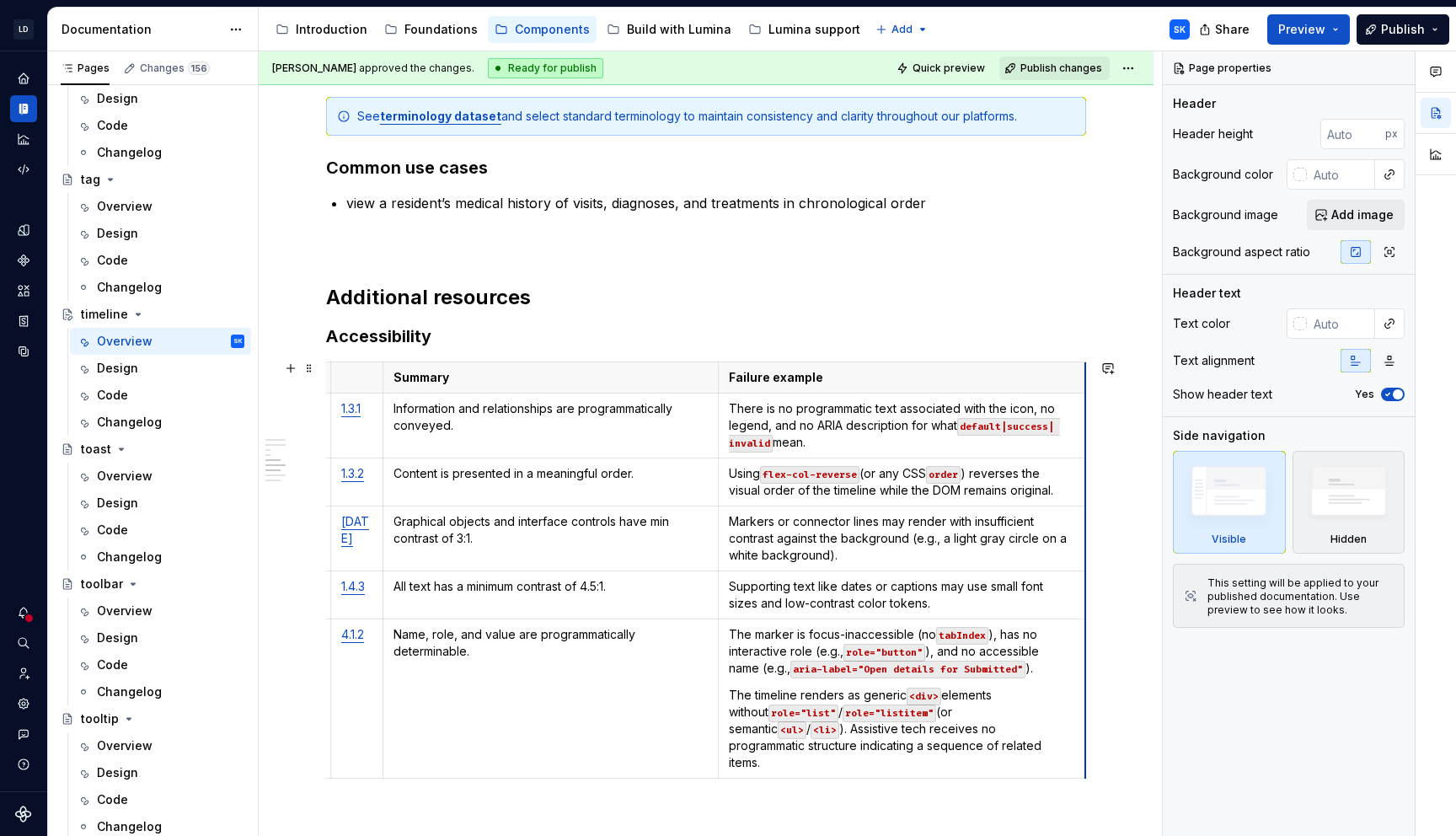
scroll to position [0, 33]
drag, startPoint x: 1084, startPoint y: 720, endPoint x: 1067, endPoint y: 721, distance: 17.0
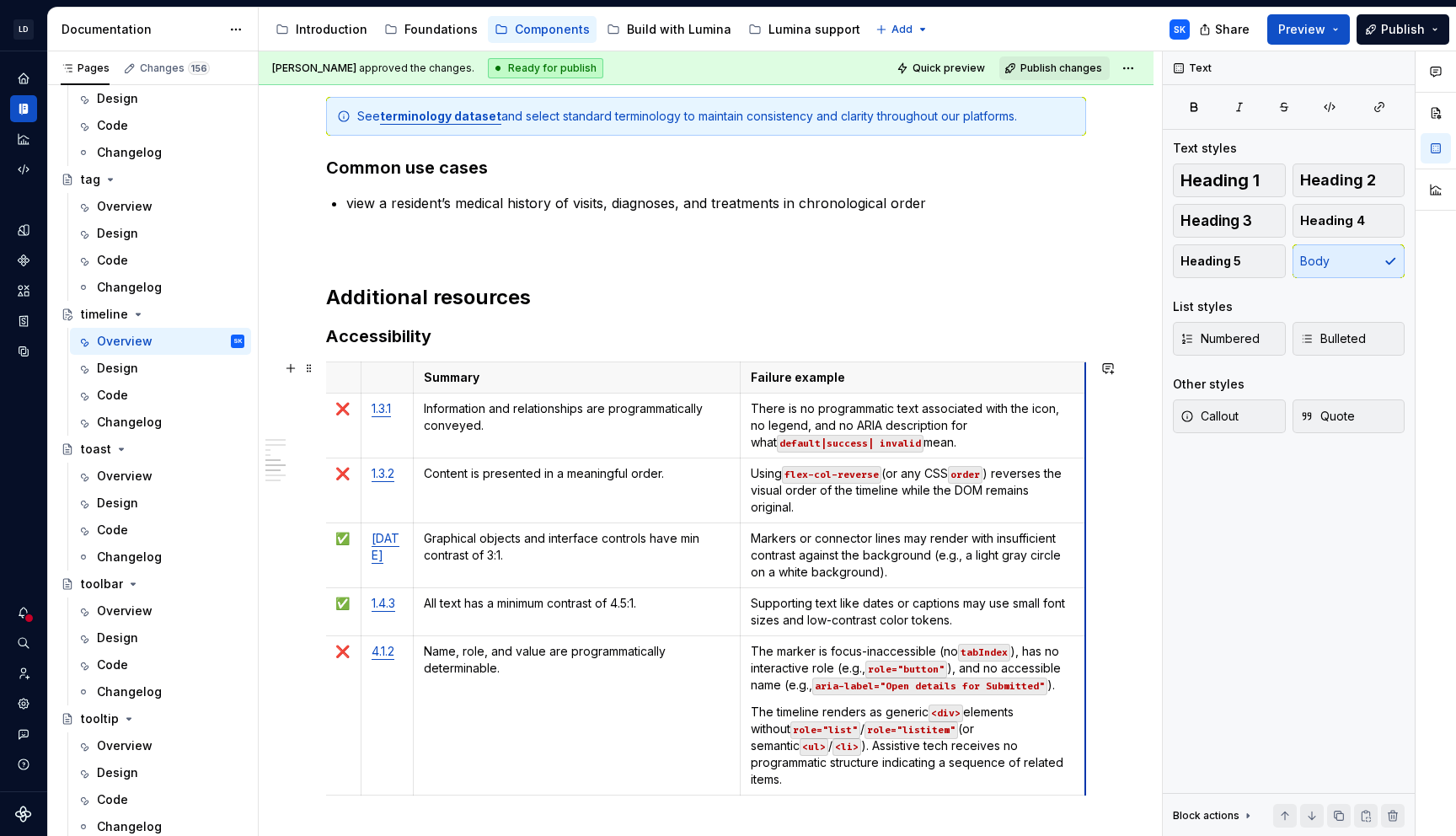
scroll to position [0, 0]
drag, startPoint x: 1075, startPoint y: 664, endPoint x: 1058, endPoint y: 664, distance: 17.0
click at [1082, 656] on td "The marker is focus-inaccessible (no tabIndex ), has no interactive role (e.g.,…" at bounding box center [914, 716] width 342 height 159
drag, startPoint x: 137, startPoint y: 205, endPoint x: 512, endPoint y: 197, distance: 375.1
click at [137, 205] on div "Overview" at bounding box center [124, 207] width 55 height 17
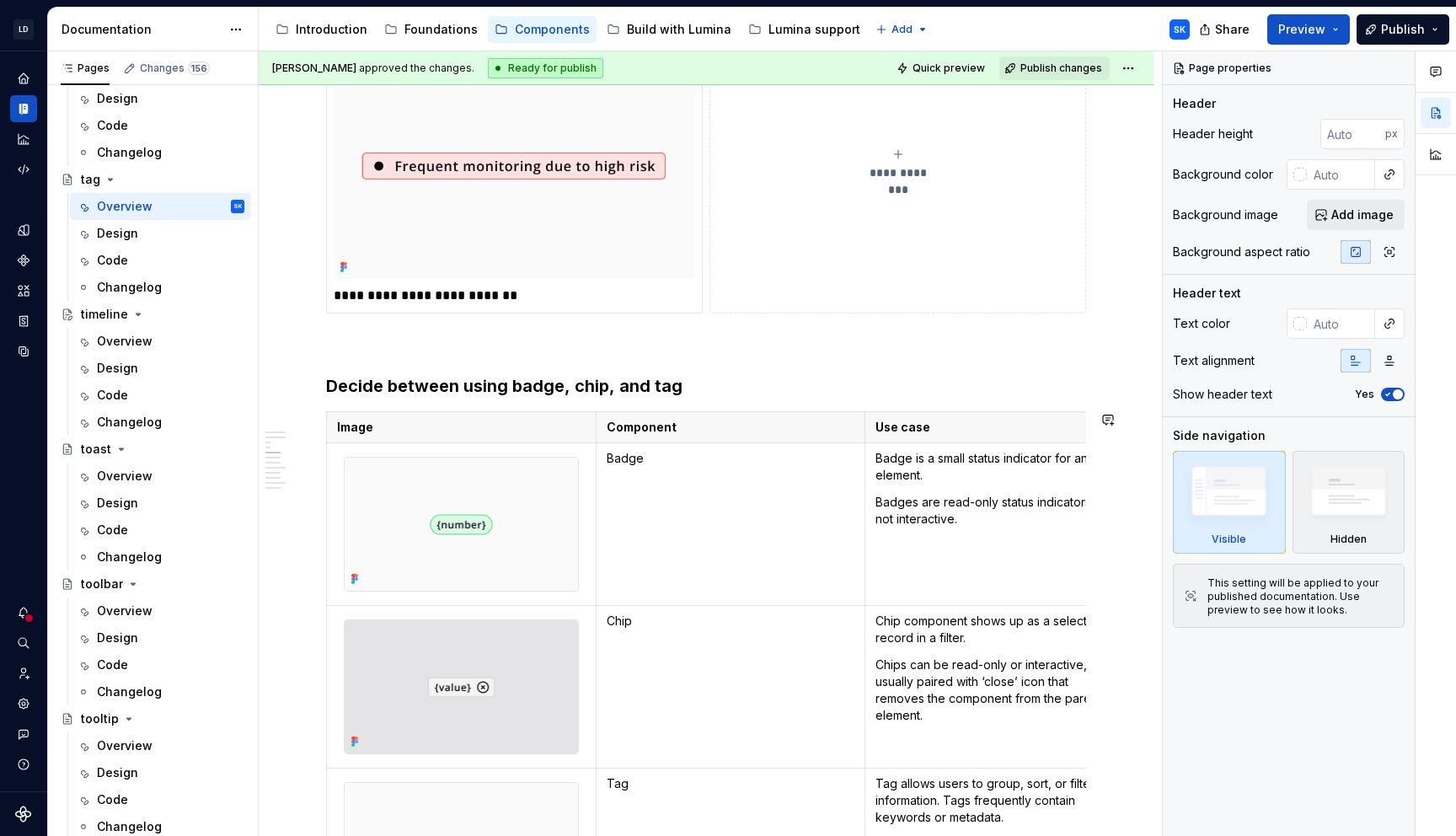
scroll to position [2280, 0]
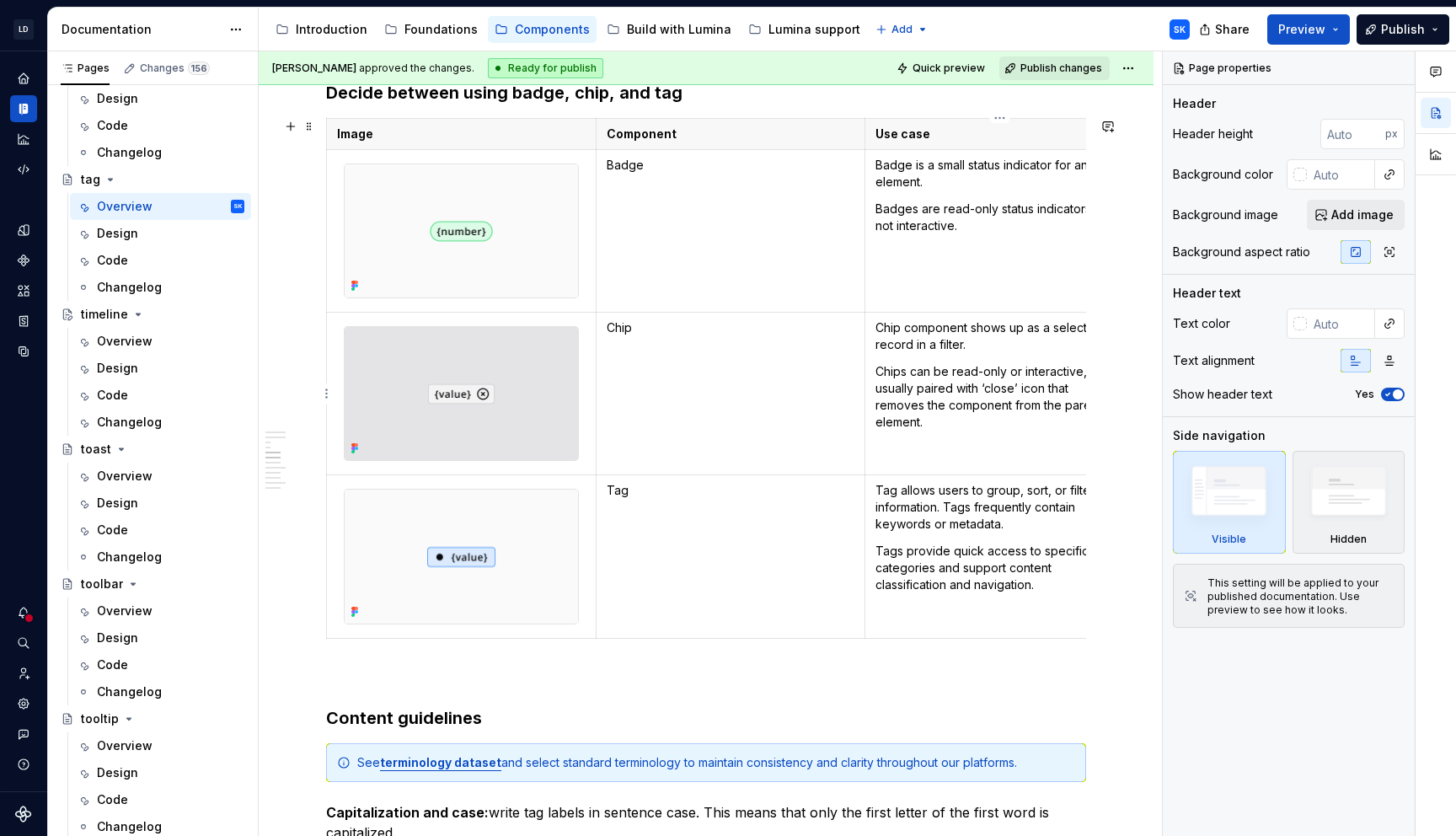
click at [953, 420] on p "Chips can be read-only or interactive, usually paired with ‘close’ icon that re…" at bounding box center [1000, 397] width 248 height 67
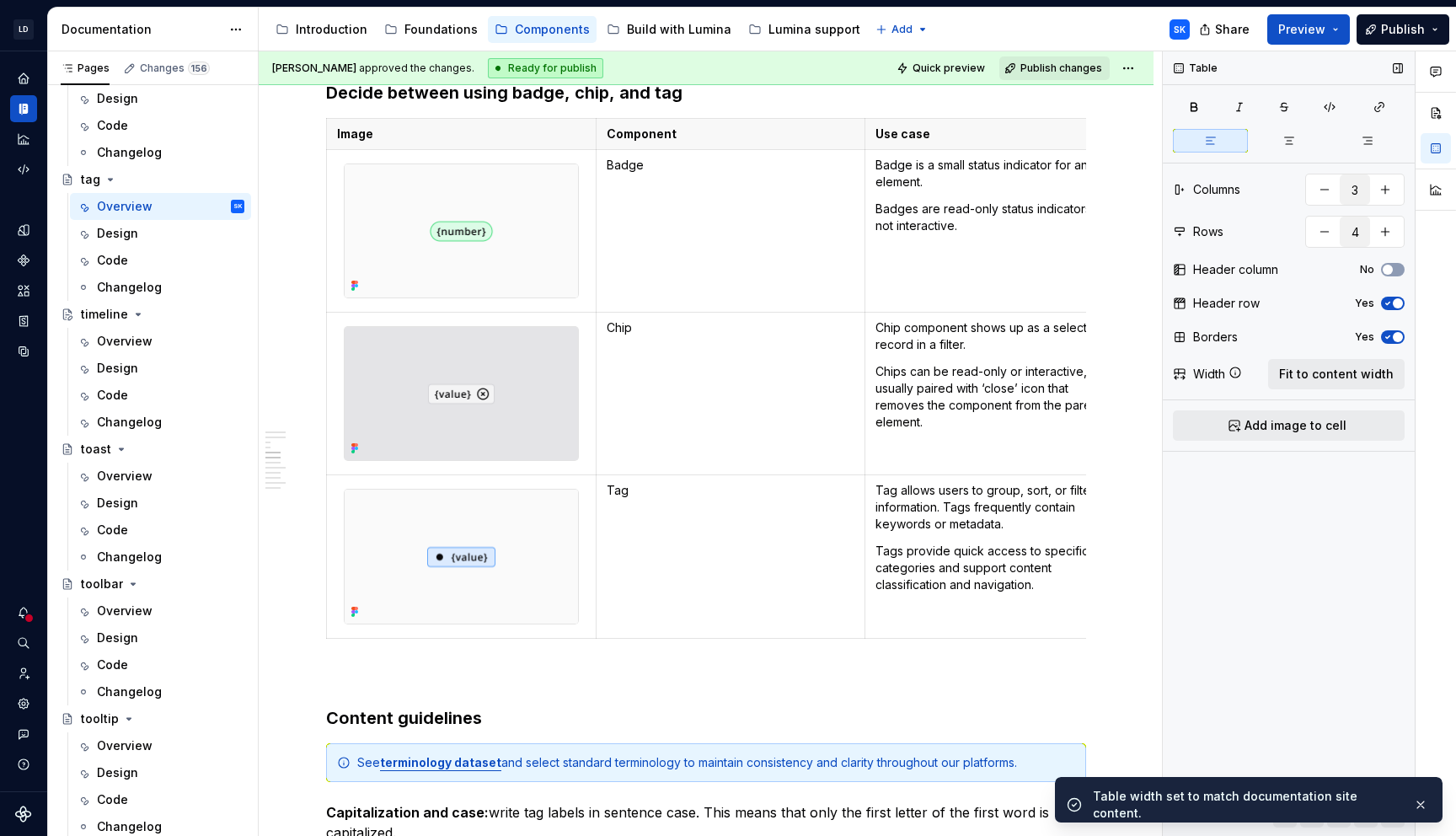
click at [1367, 371] on span "Fit to content width" at bounding box center [1336, 374] width 115 height 17
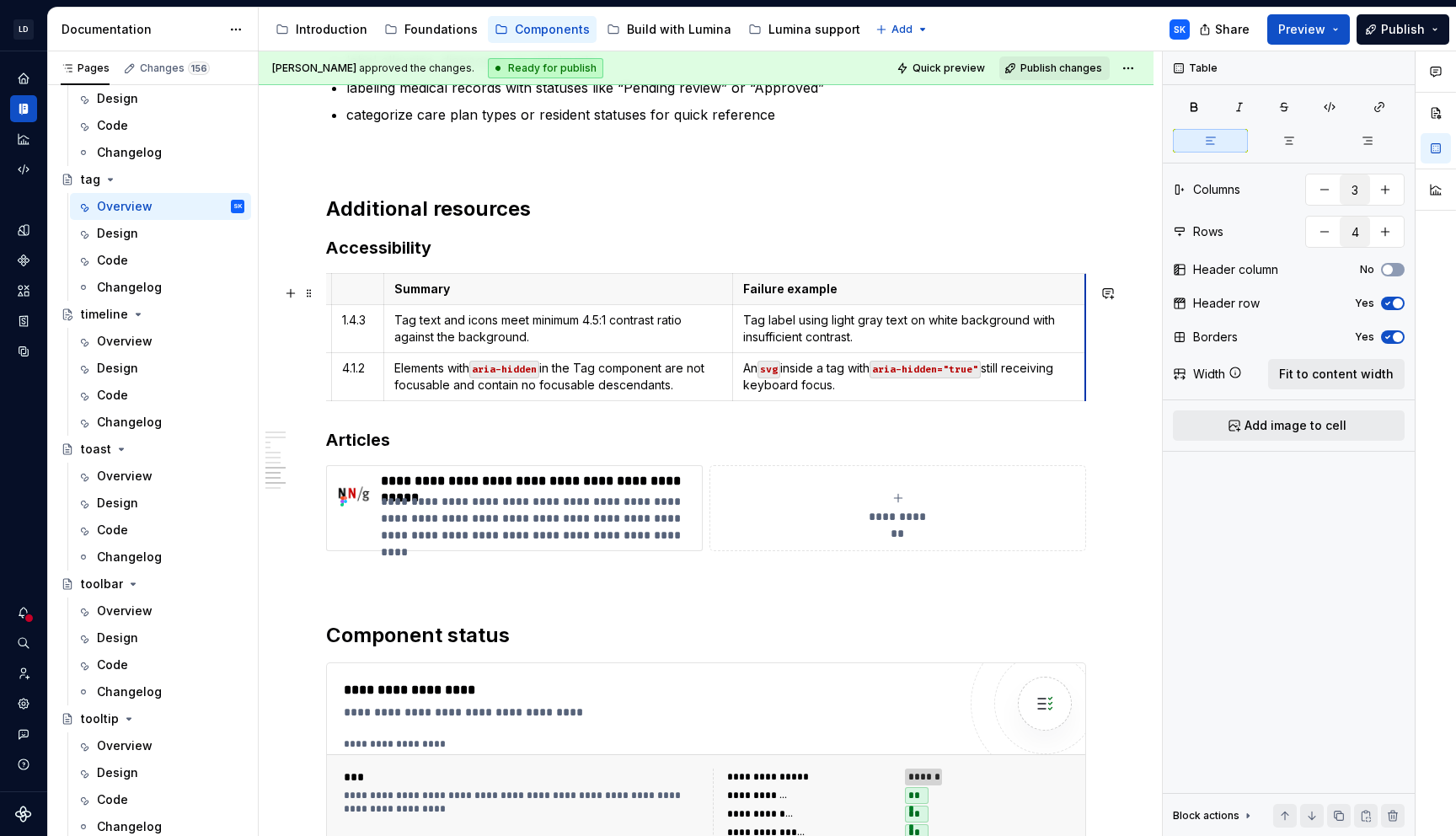
scroll to position [0, 31]
drag, startPoint x: 1084, startPoint y: 322, endPoint x: 1066, endPoint y: 323, distance: 18.0
drag, startPoint x: 733, startPoint y: 323, endPoint x: 721, endPoint y: 324, distance: 12.0
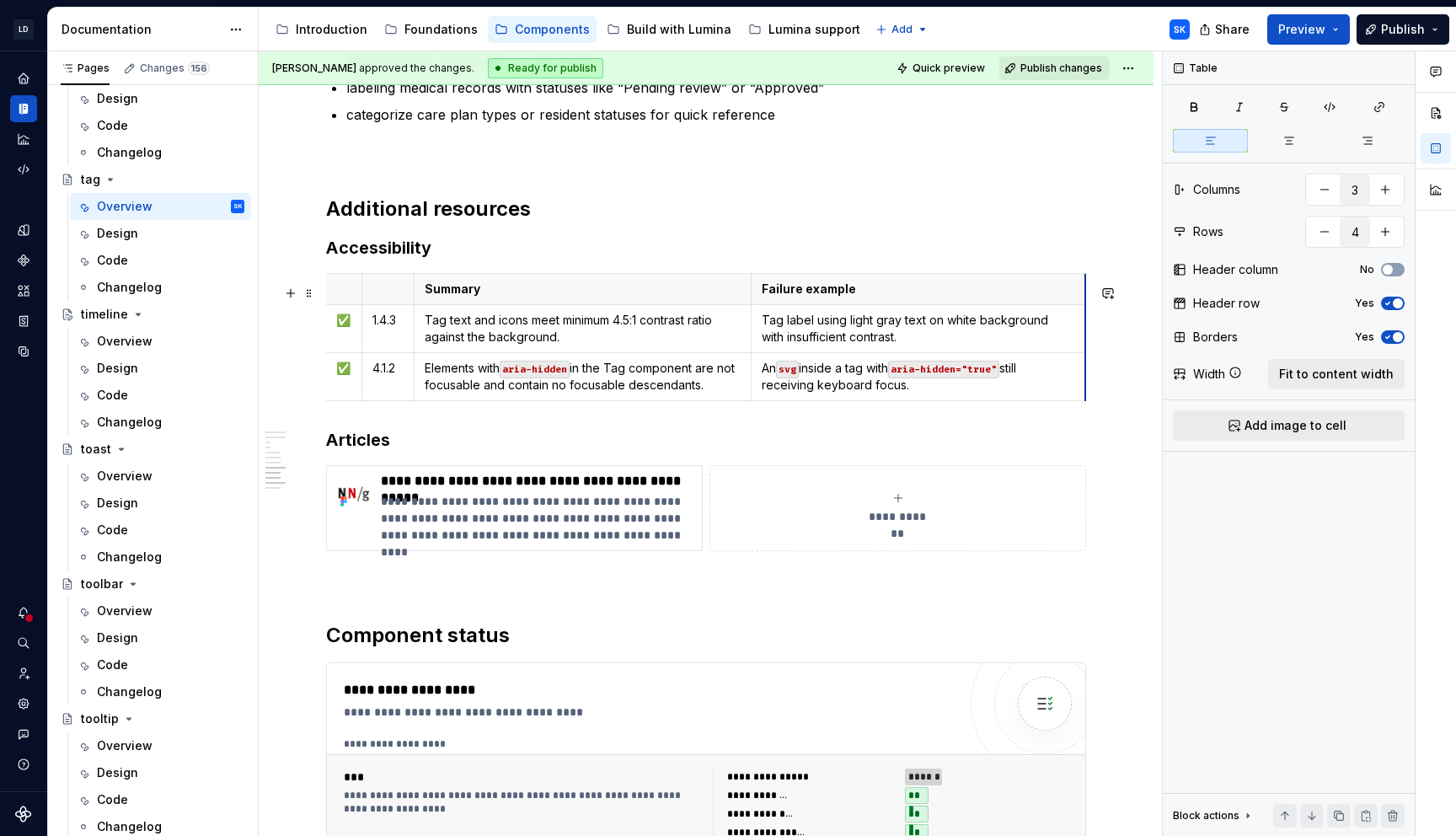
scroll to position [0, 0]
drag, startPoint x: 1084, startPoint y: 321, endPoint x: 1062, endPoint y: 322, distance: 22.0
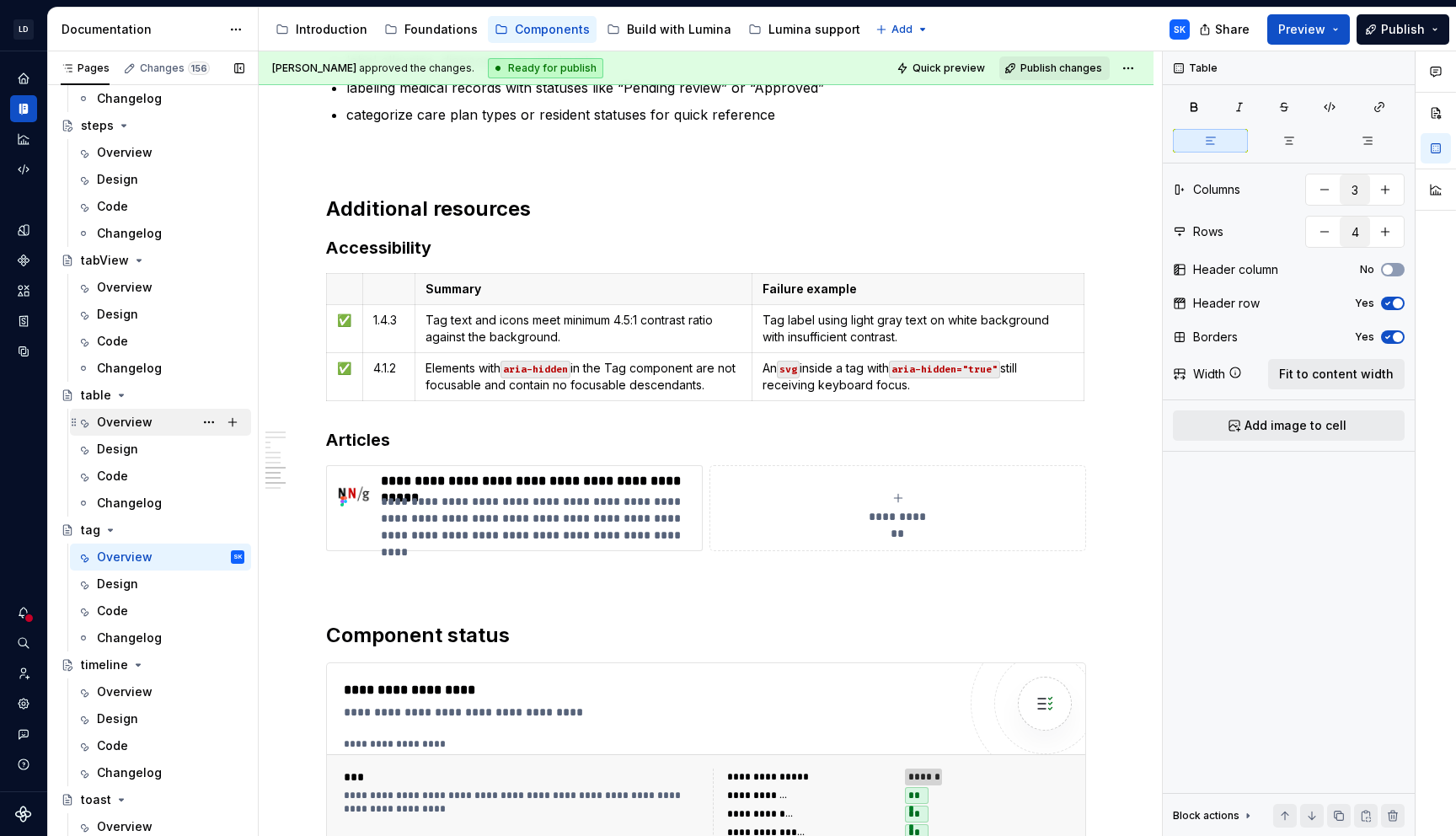
scroll to position [4515, 0]
click at [154, 414] on div "Overview" at bounding box center [170, 420] width 148 height 24
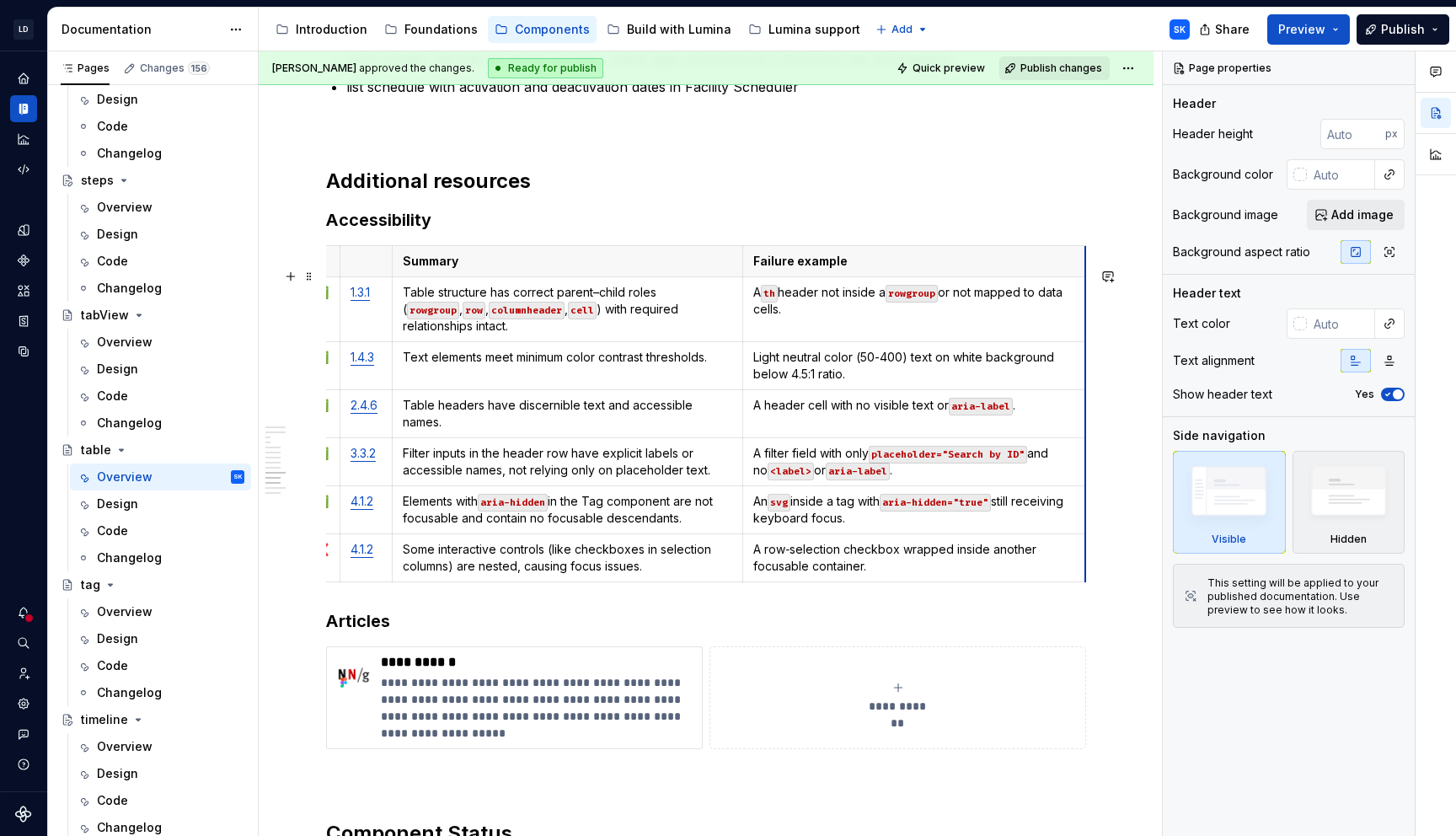
scroll to position [0, 23]
drag, startPoint x: 1071, startPoint y: 530, endPoint x: 1056, endPoint y: 530, distance: 15.0
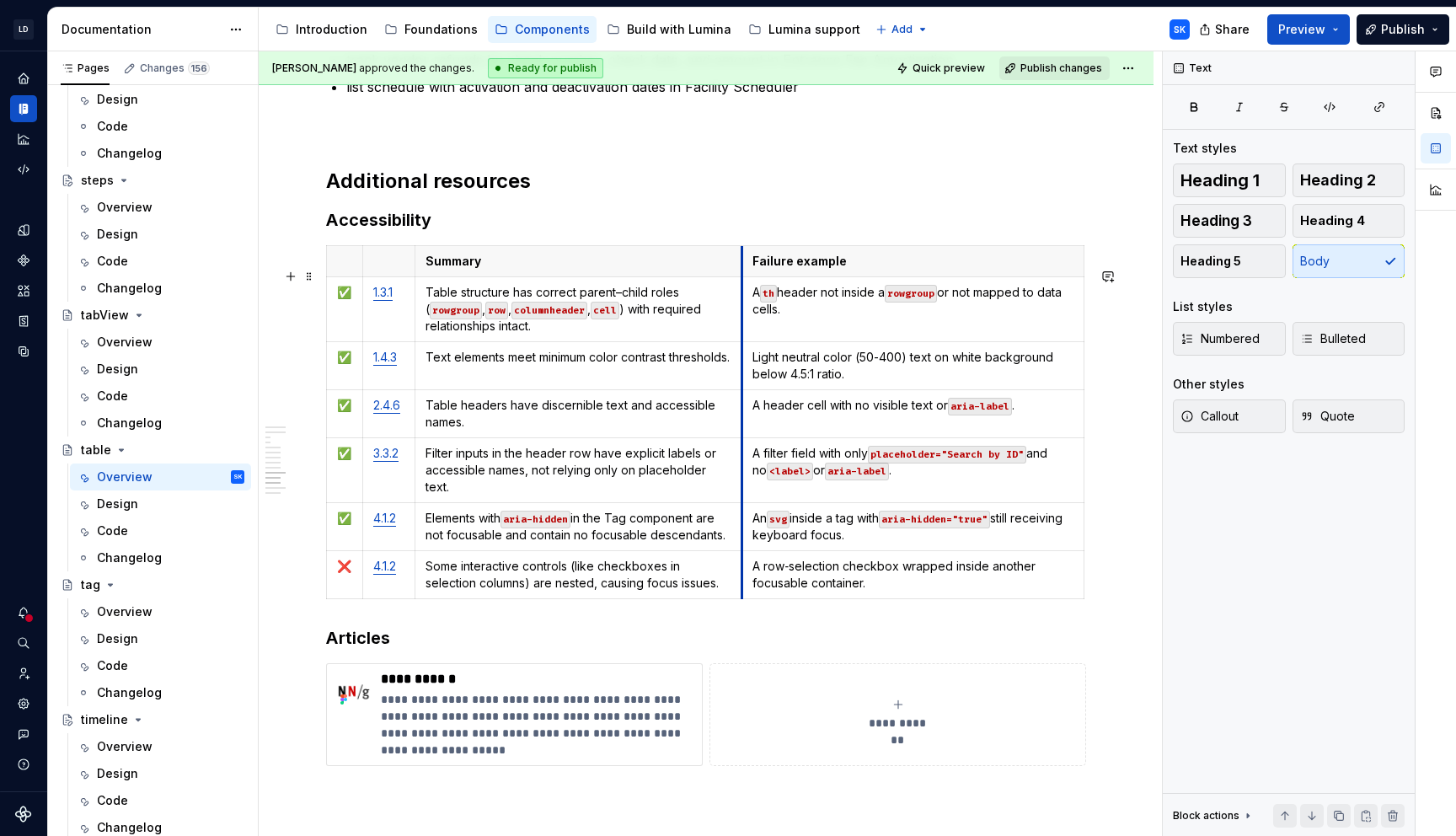
scroll to position [0, 0]
drag, startPoint x: 742, startPoint y: 478, endPoint x: 718, endPoint y: 484, distance: 24.7
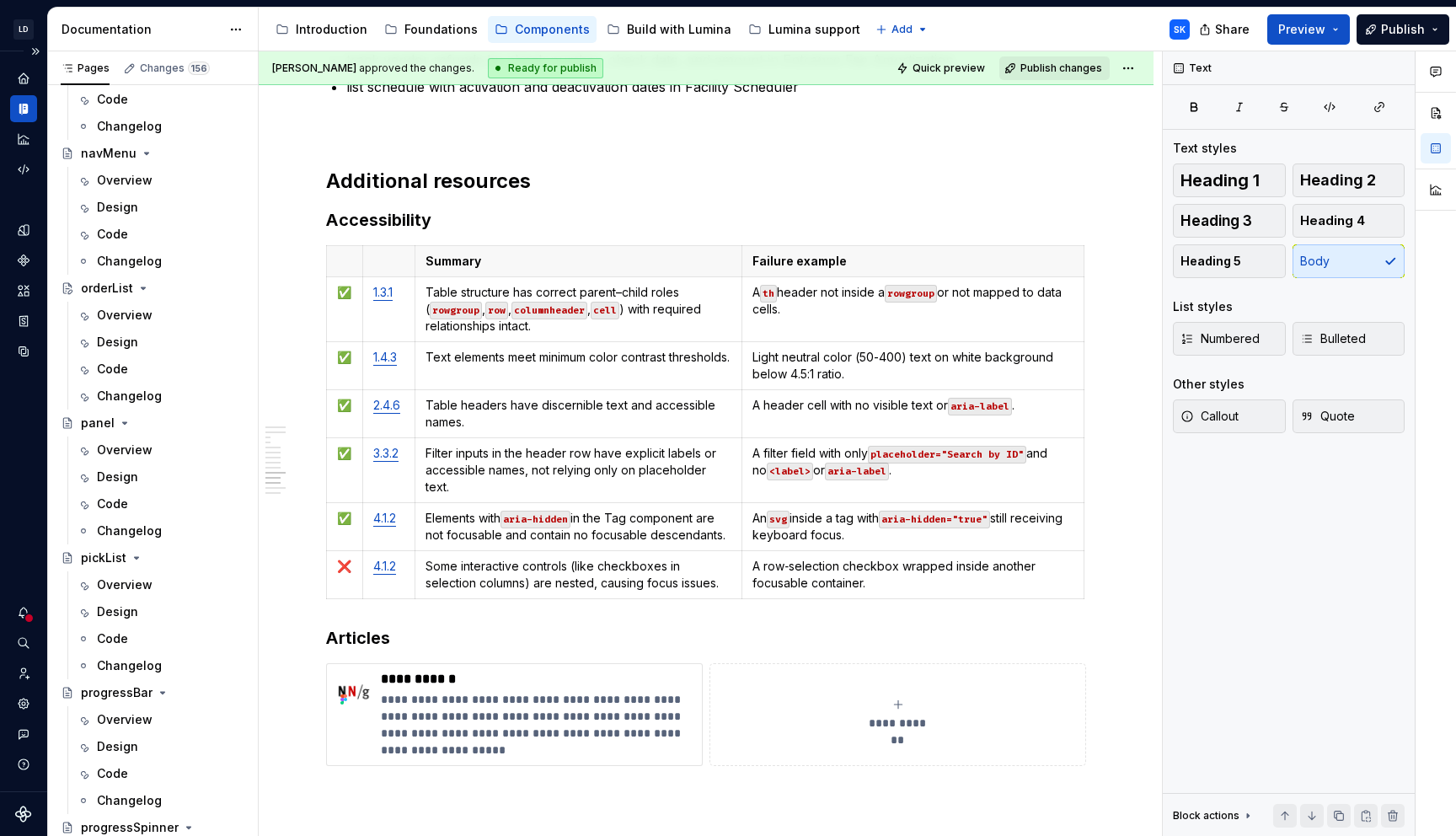
scroll to position [3273, 0]
click at [132, 316] on div "Overview" at bounding box center [124, 314] width 55 height 17
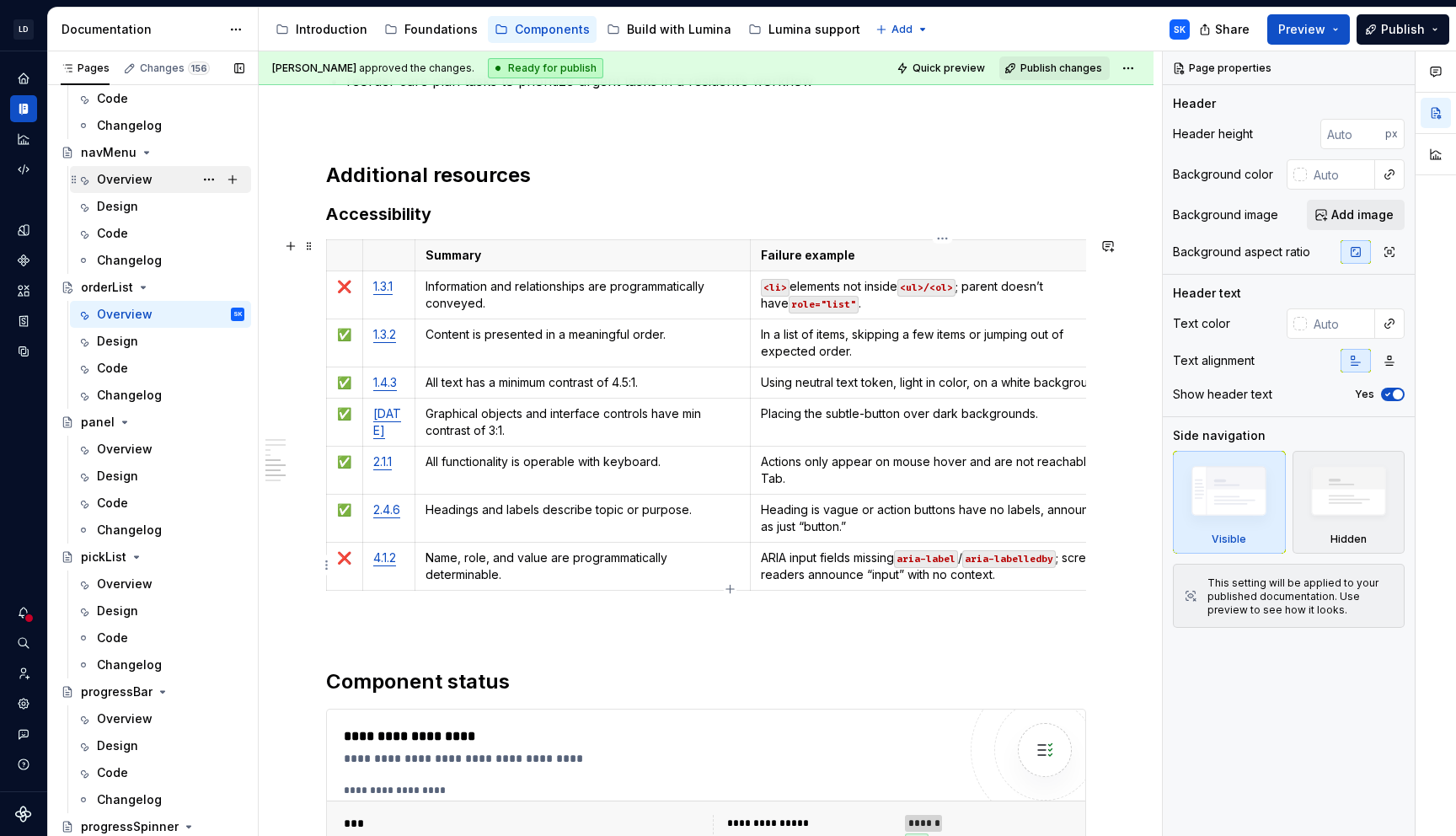
click at [115, 175] on div "Overview" at bounding box center [124, 179] width 55 height 17
click at [134, 185] on div "Overview" at bounding box center [124, 179] width 55 height 17
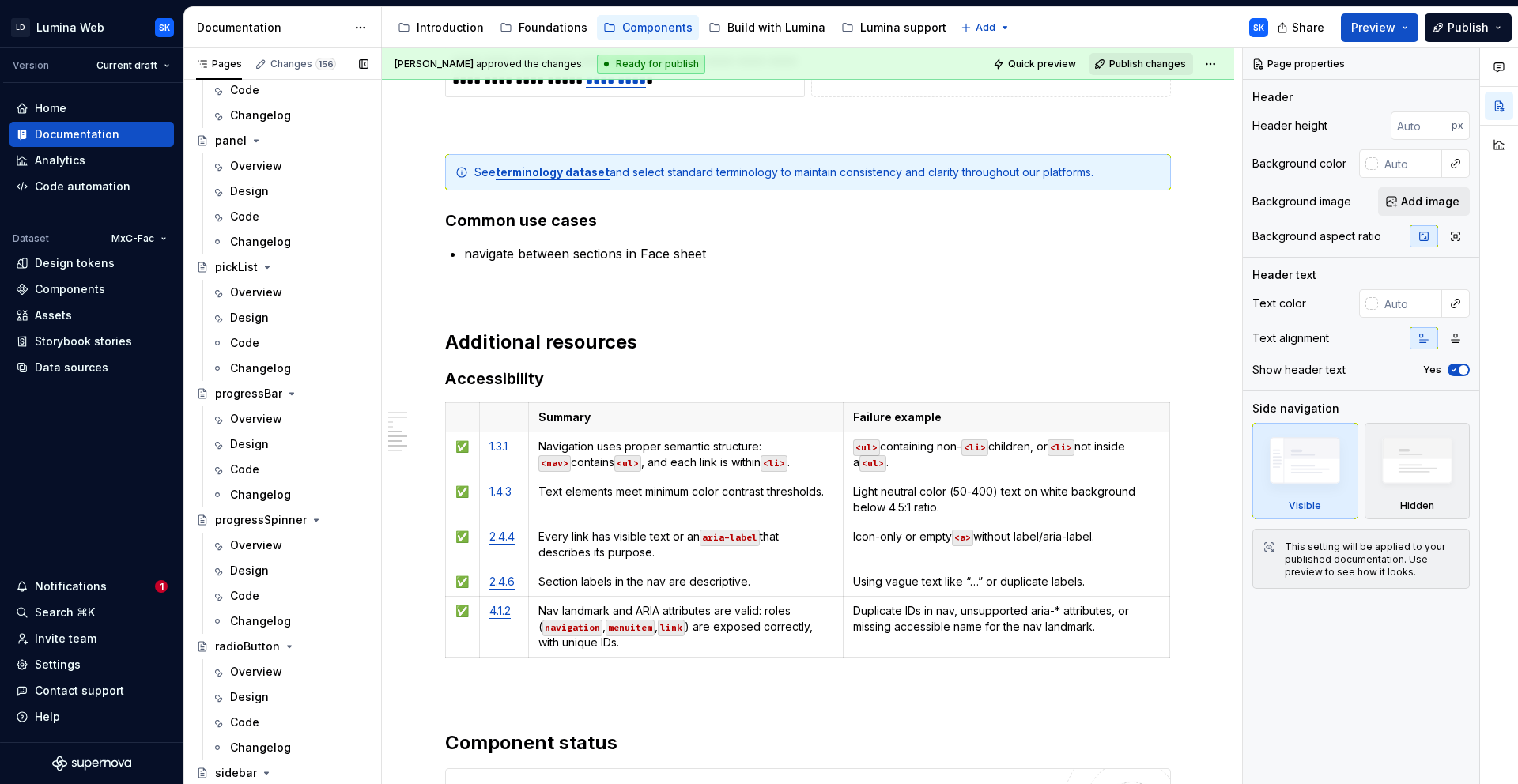
scroll to position [2657, 0]
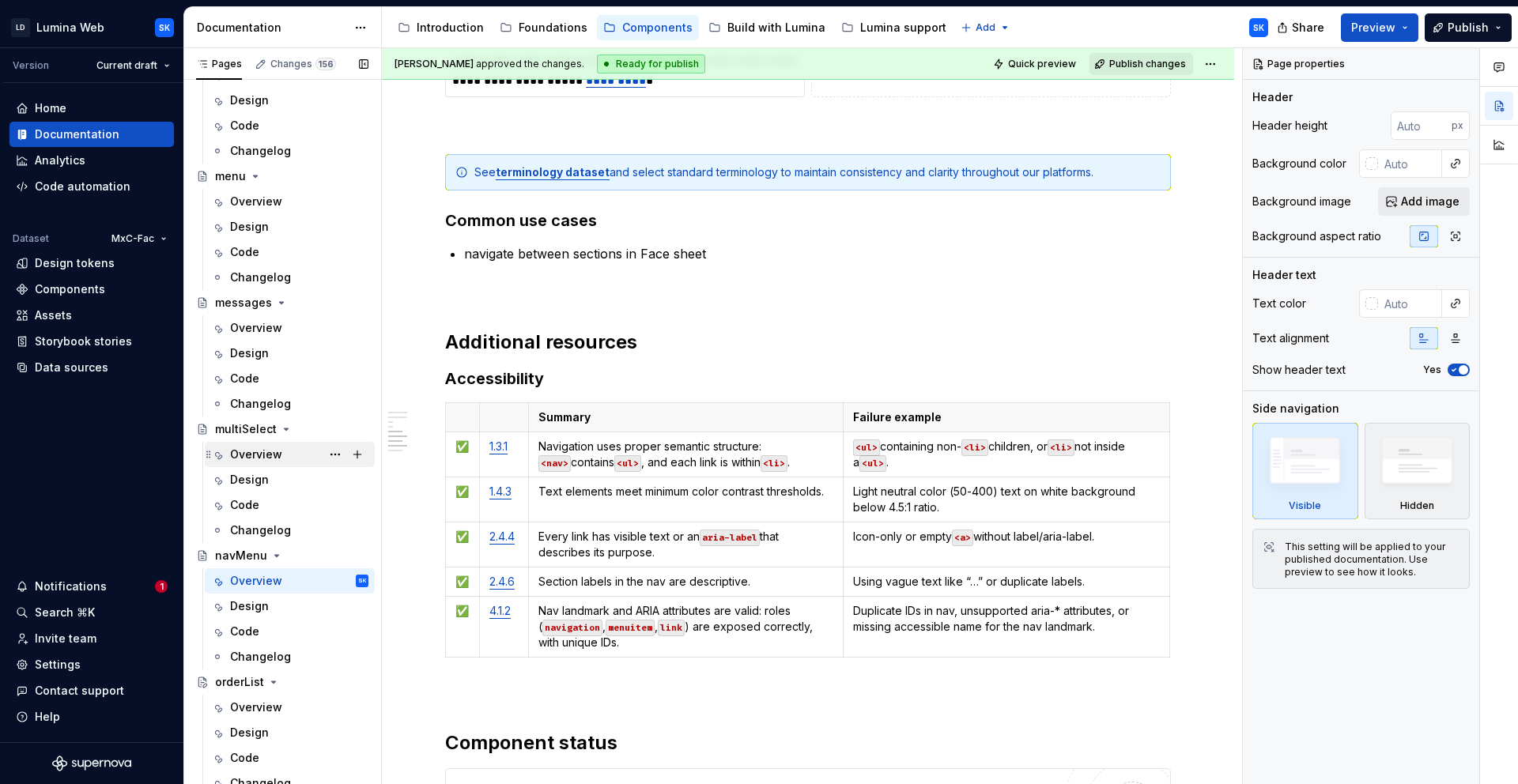
click at [277, 452] on div "Overview" at bounding box center [256, 454] width 52 height 16
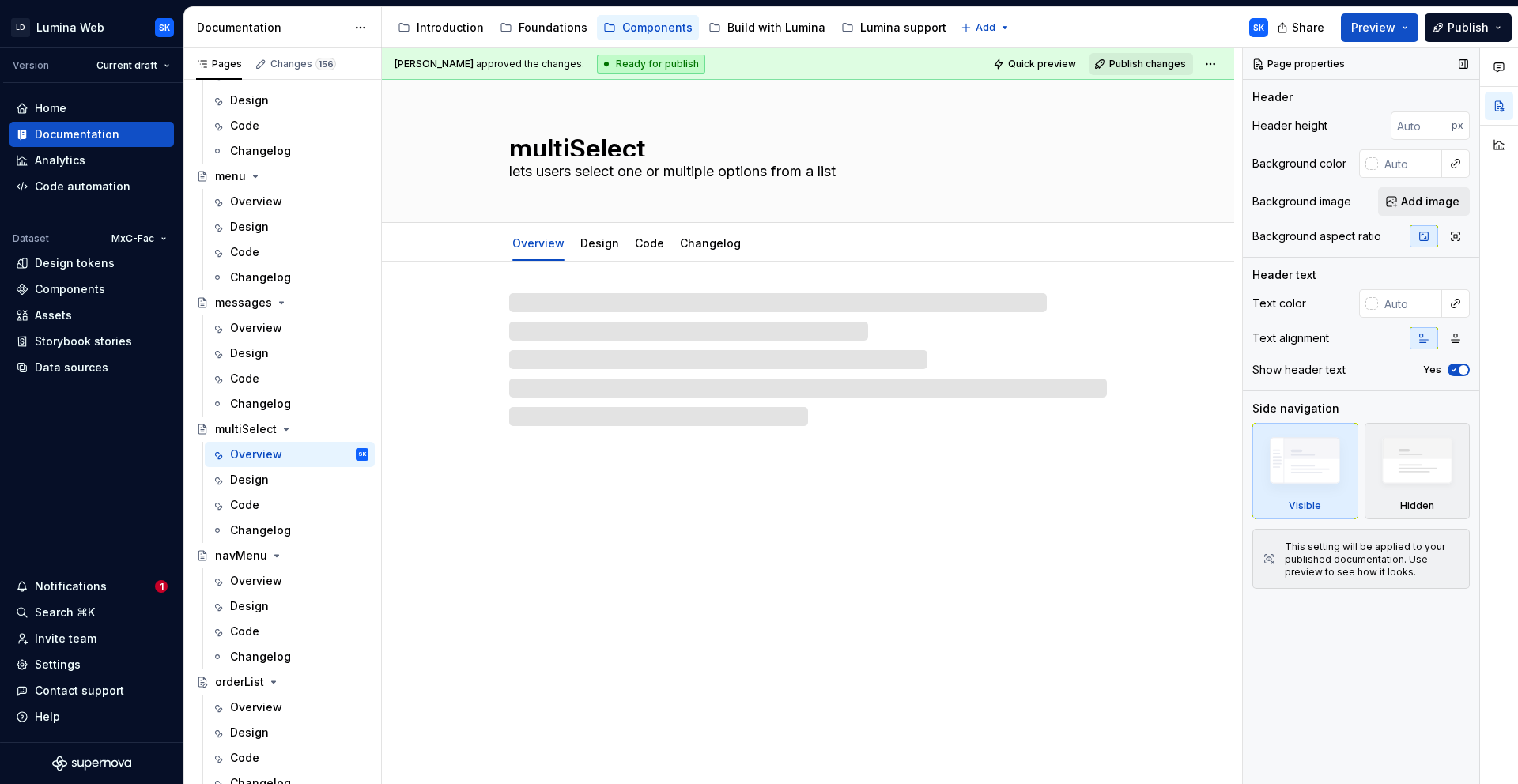
type textarea "*"
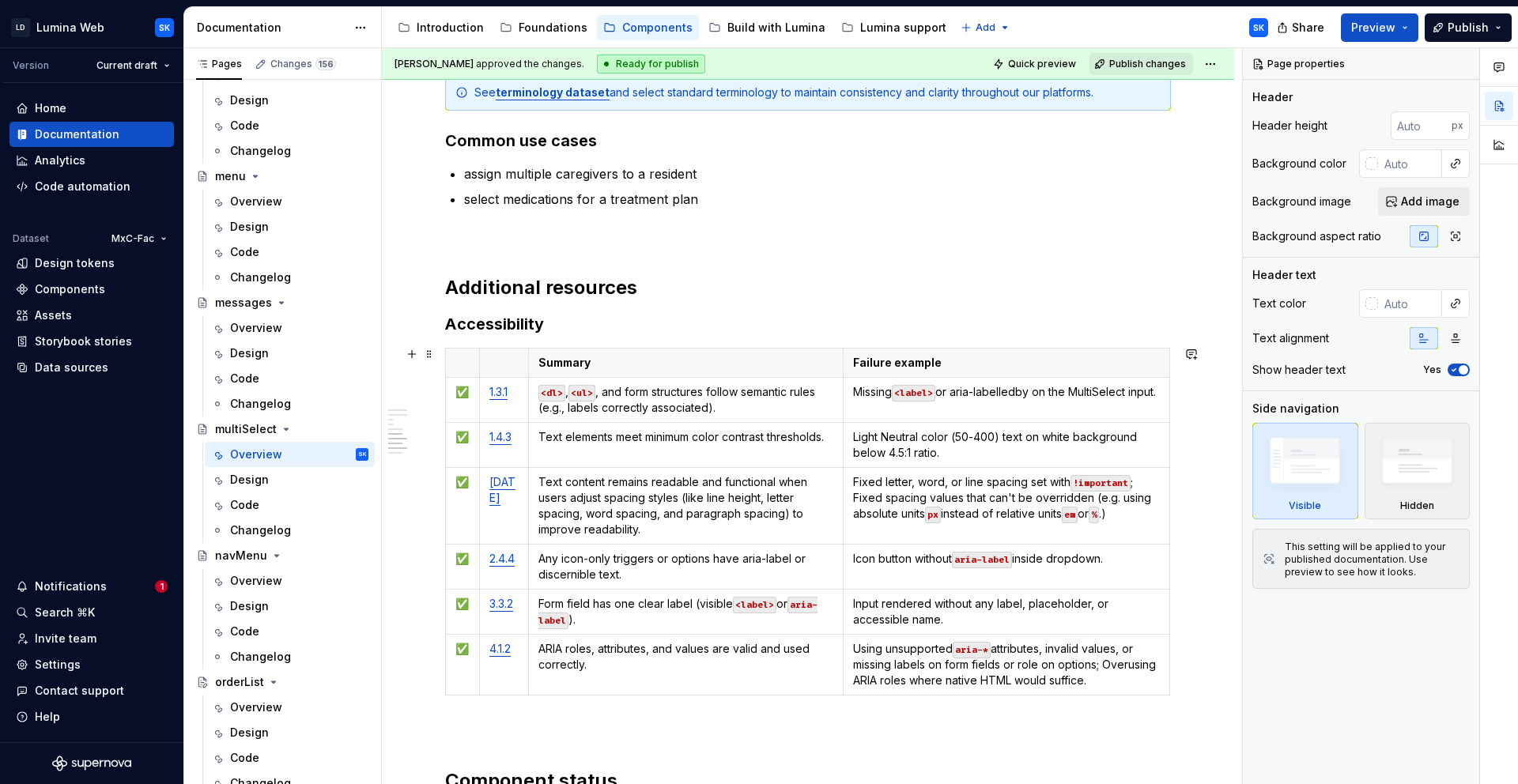
scroll to position [3724, 0]
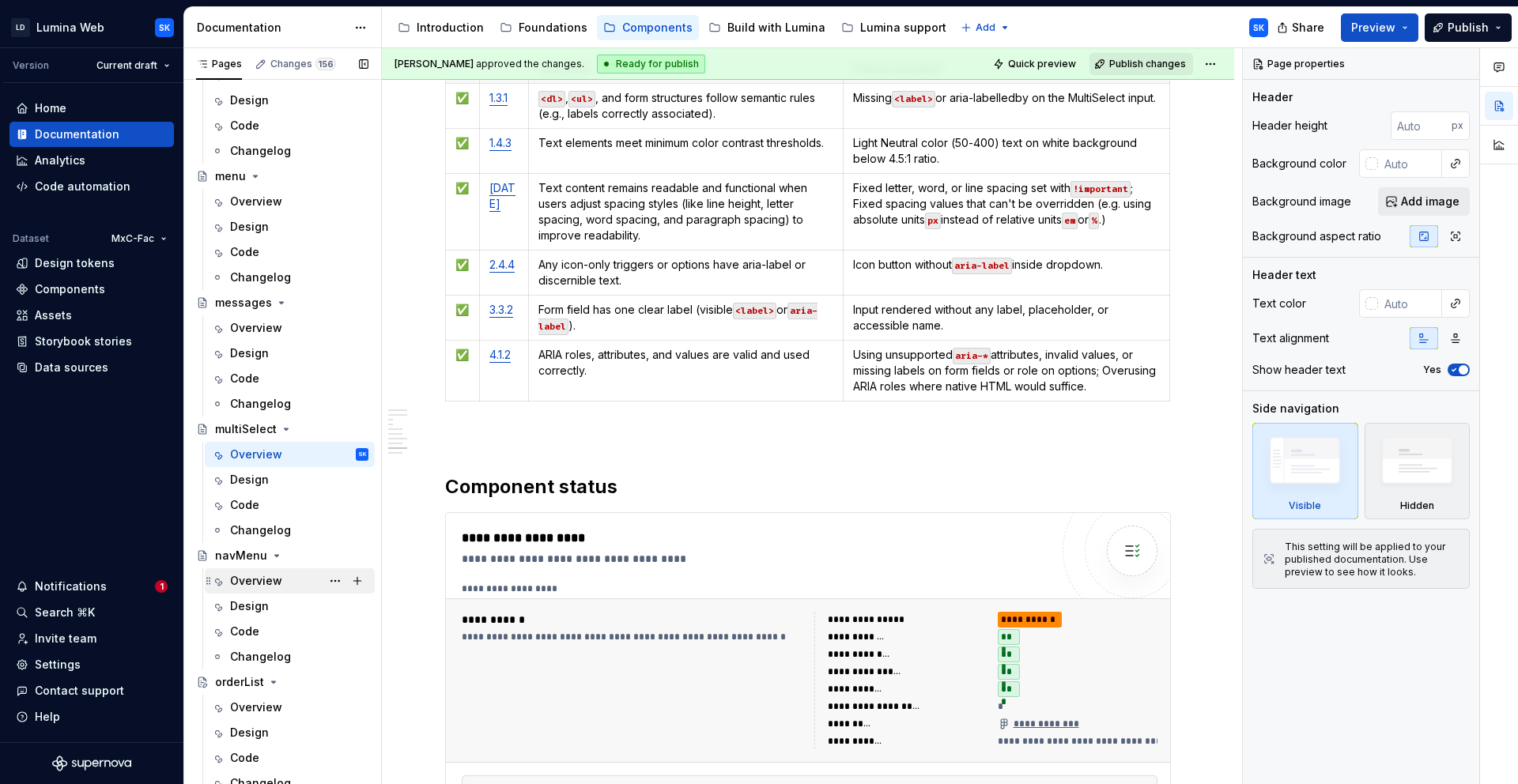
click at [256, 581] on div "Overview" at bounding box center [256, 581] width 52 height 16
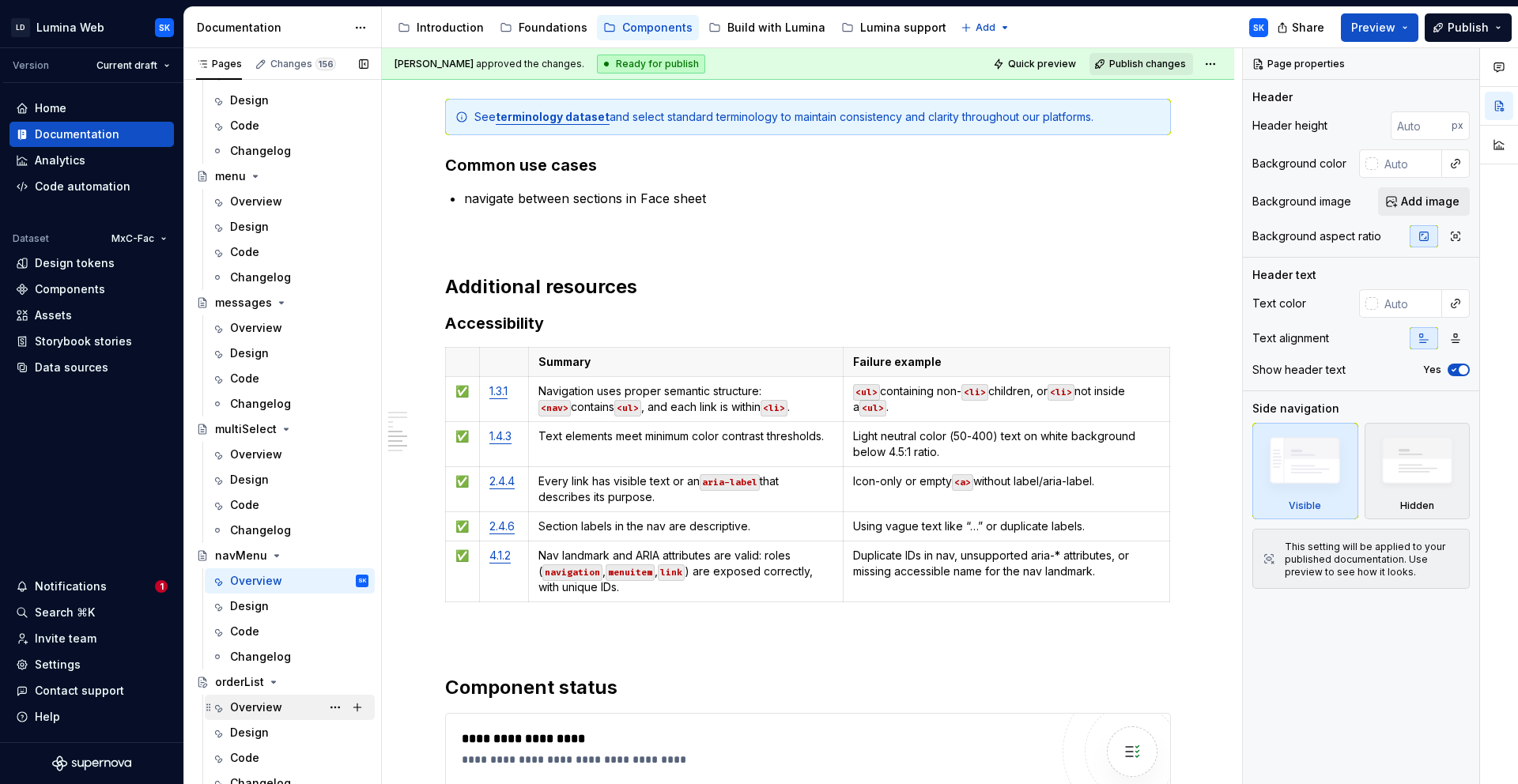
scroll to position [2840, 0]
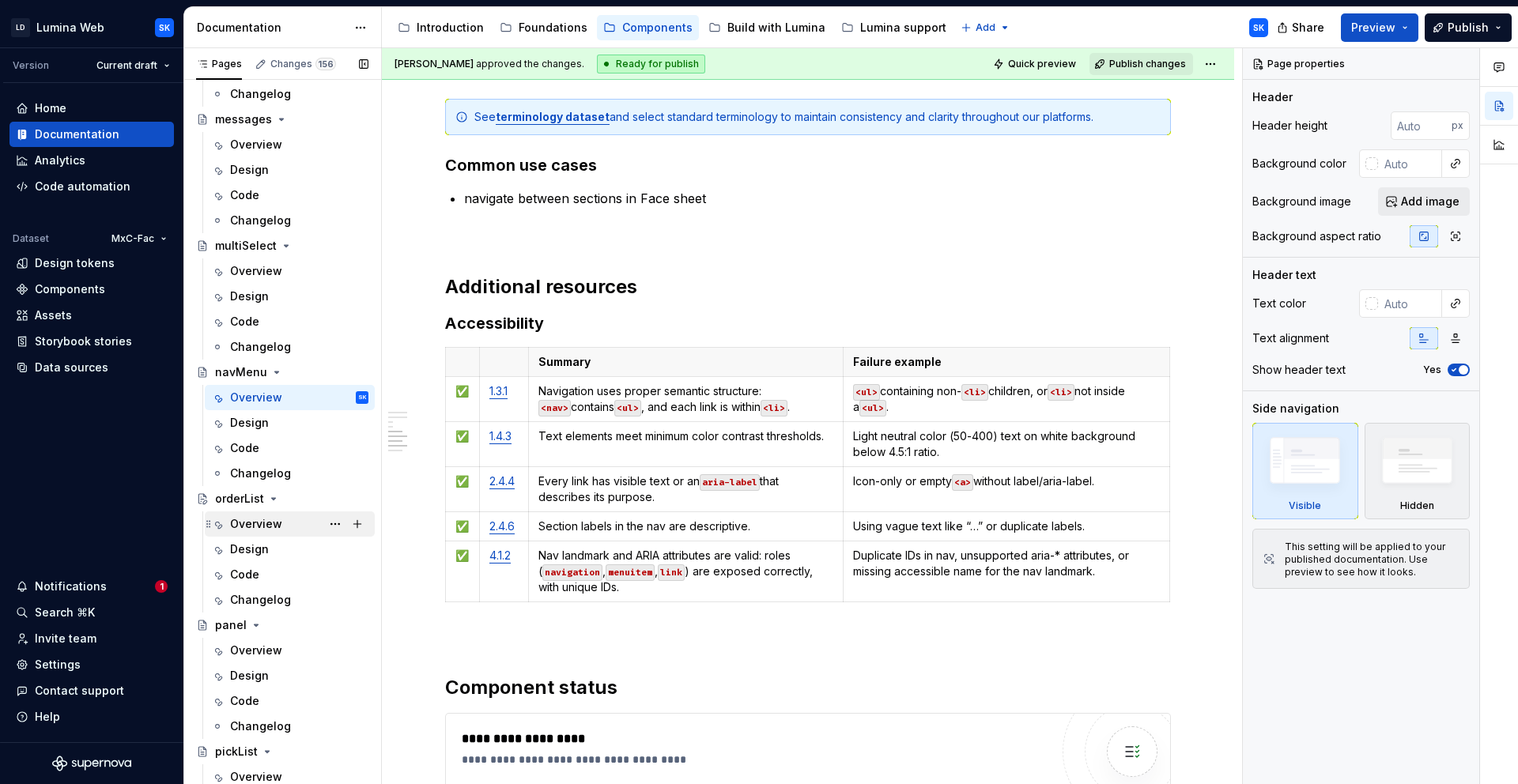
click at [258, 522] on div "Overview" at bounding box center [256, 524] width 52 height 16
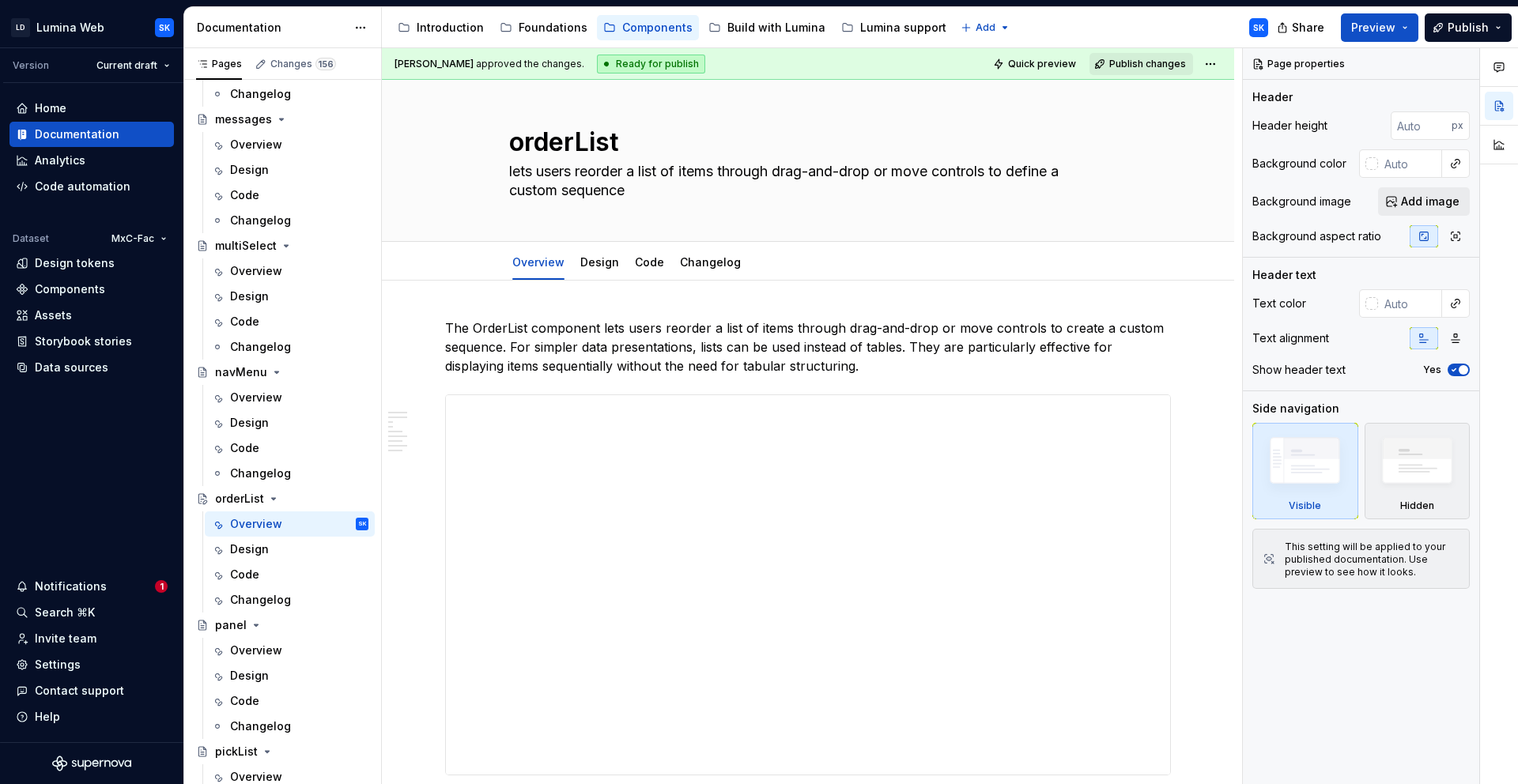
scroll to position [3, 0]
click at [473, 330] on p "The OrderList component lets users reorder a list of items through drag-and-dro…" at bounding box center [808, 347] width 726 height 57
type textarea "*"
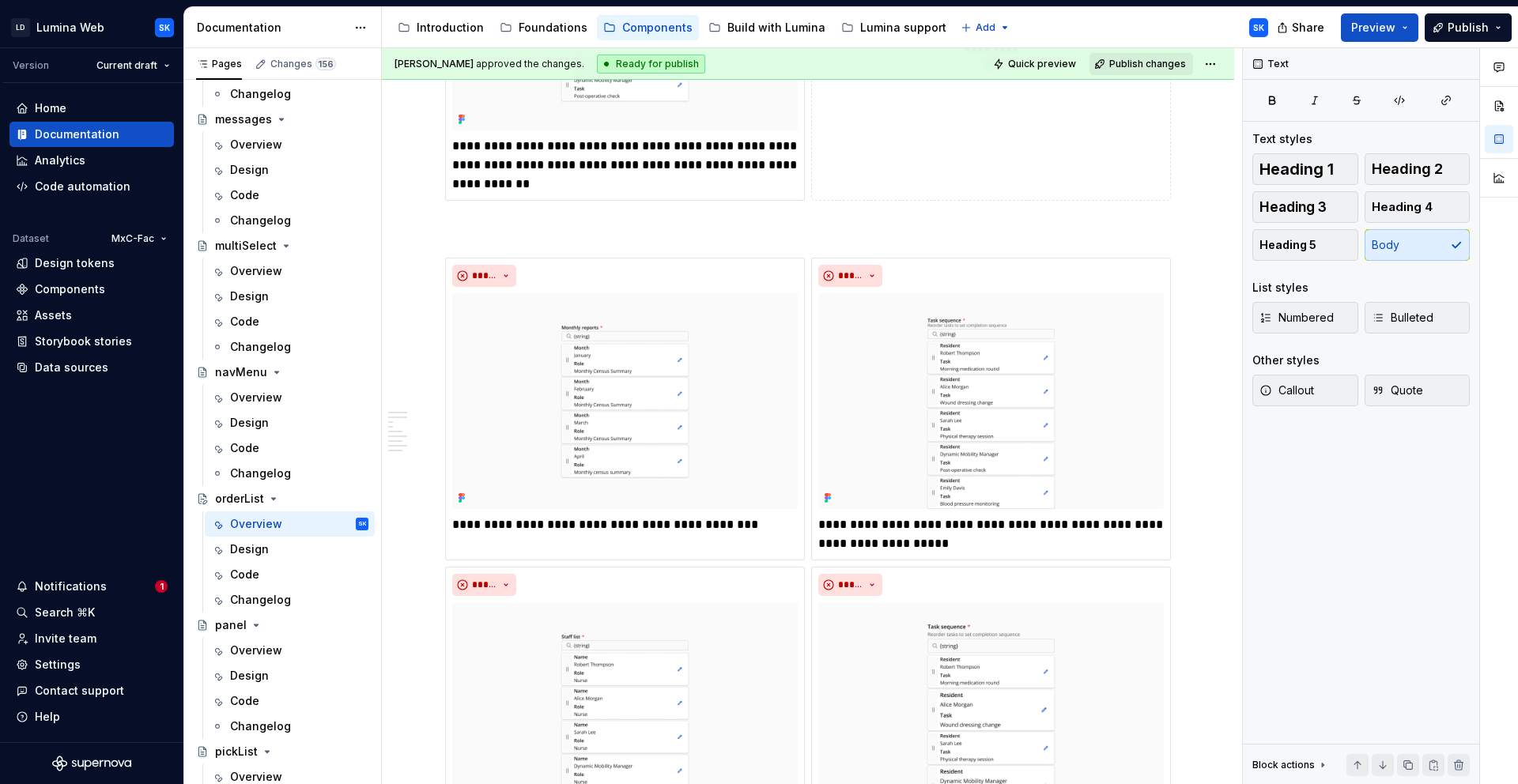
scroll to position [0, 0]
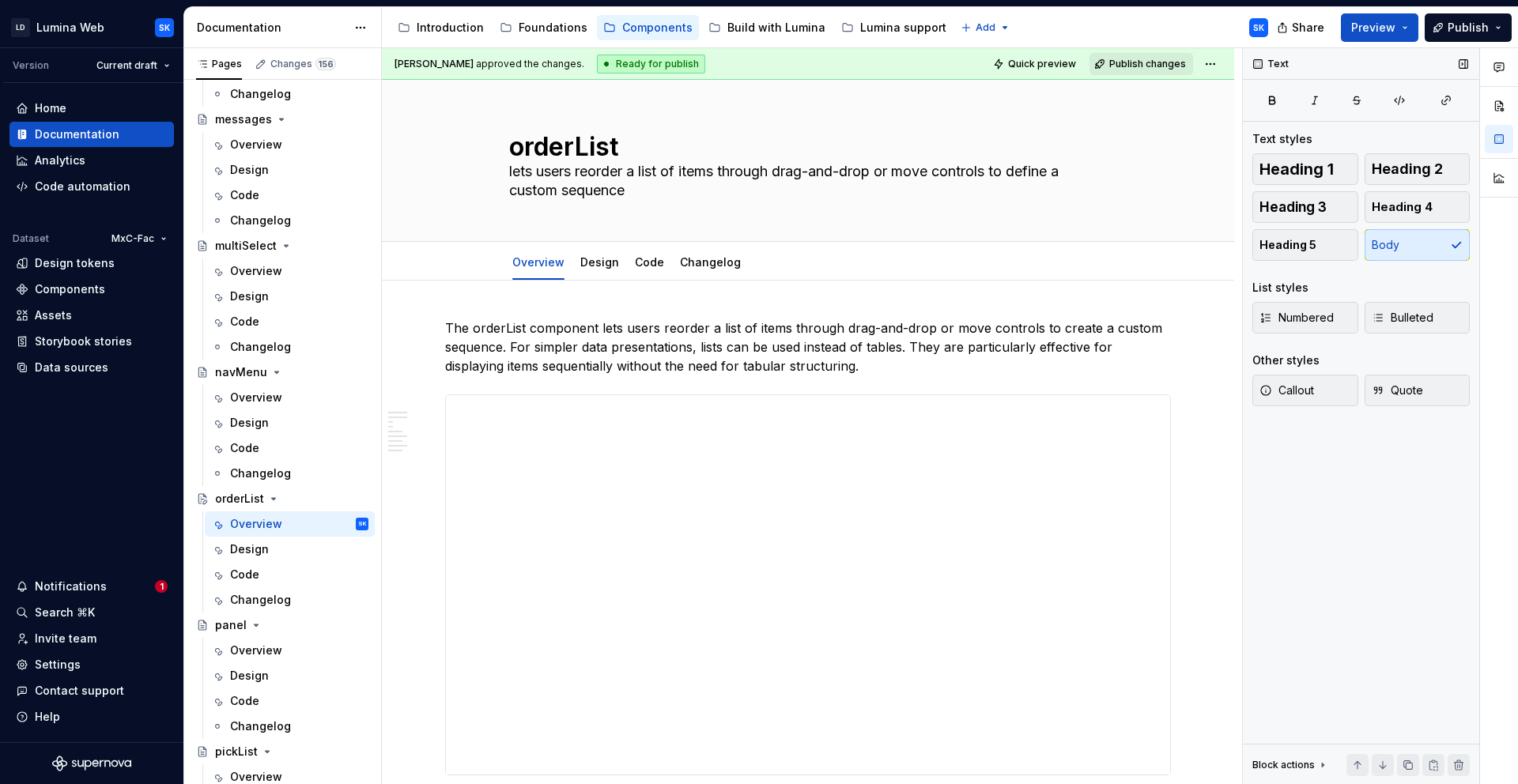
click at [1477, 29] on span "Publish" at bounding box center [1469, 27] width 41 height 16
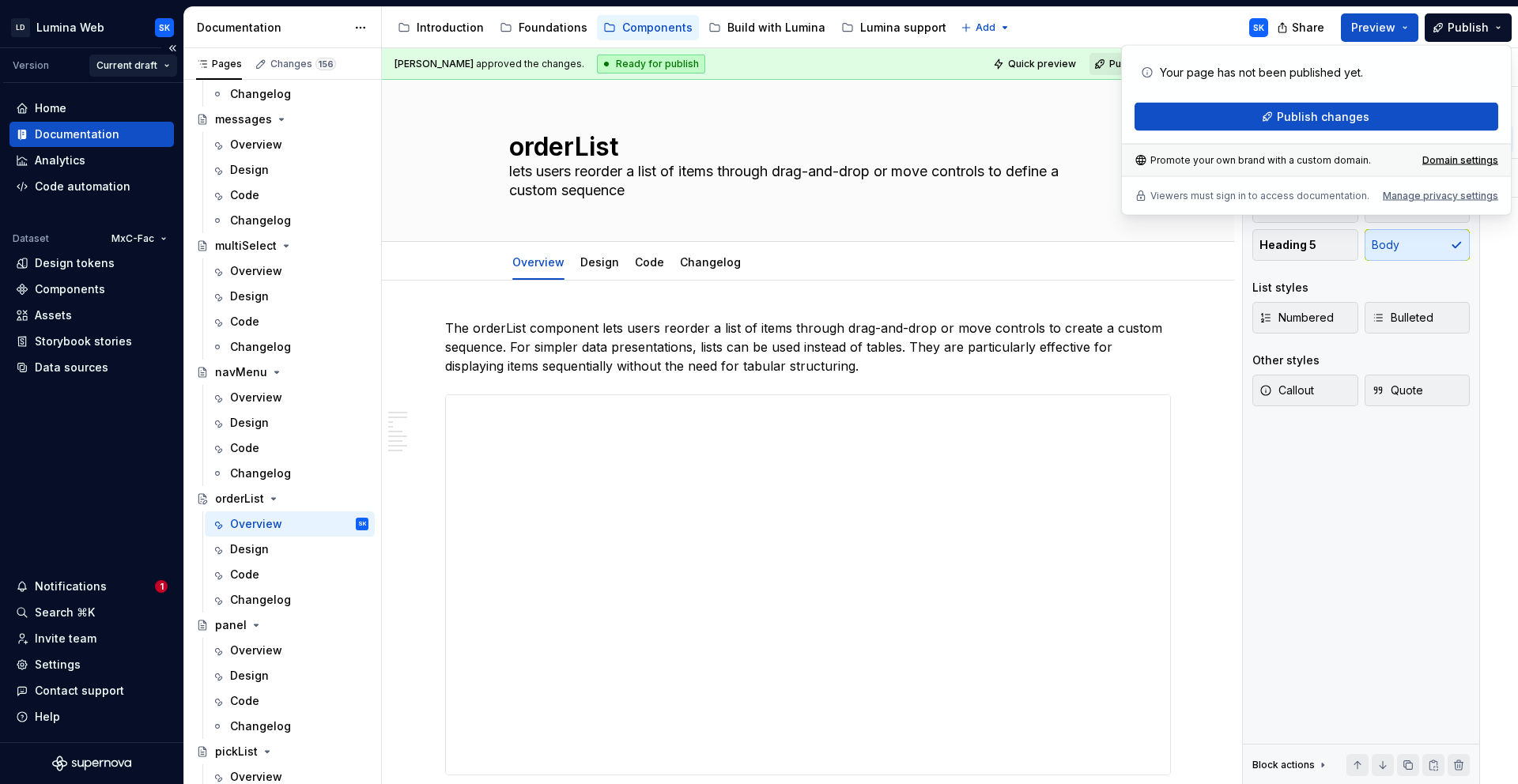
click at [137, 68] on html "LD Lumina Web SK Version Current draft Home Documentation Analytics Code automa…" at bounding box center [759, 392] width 1518 height 784
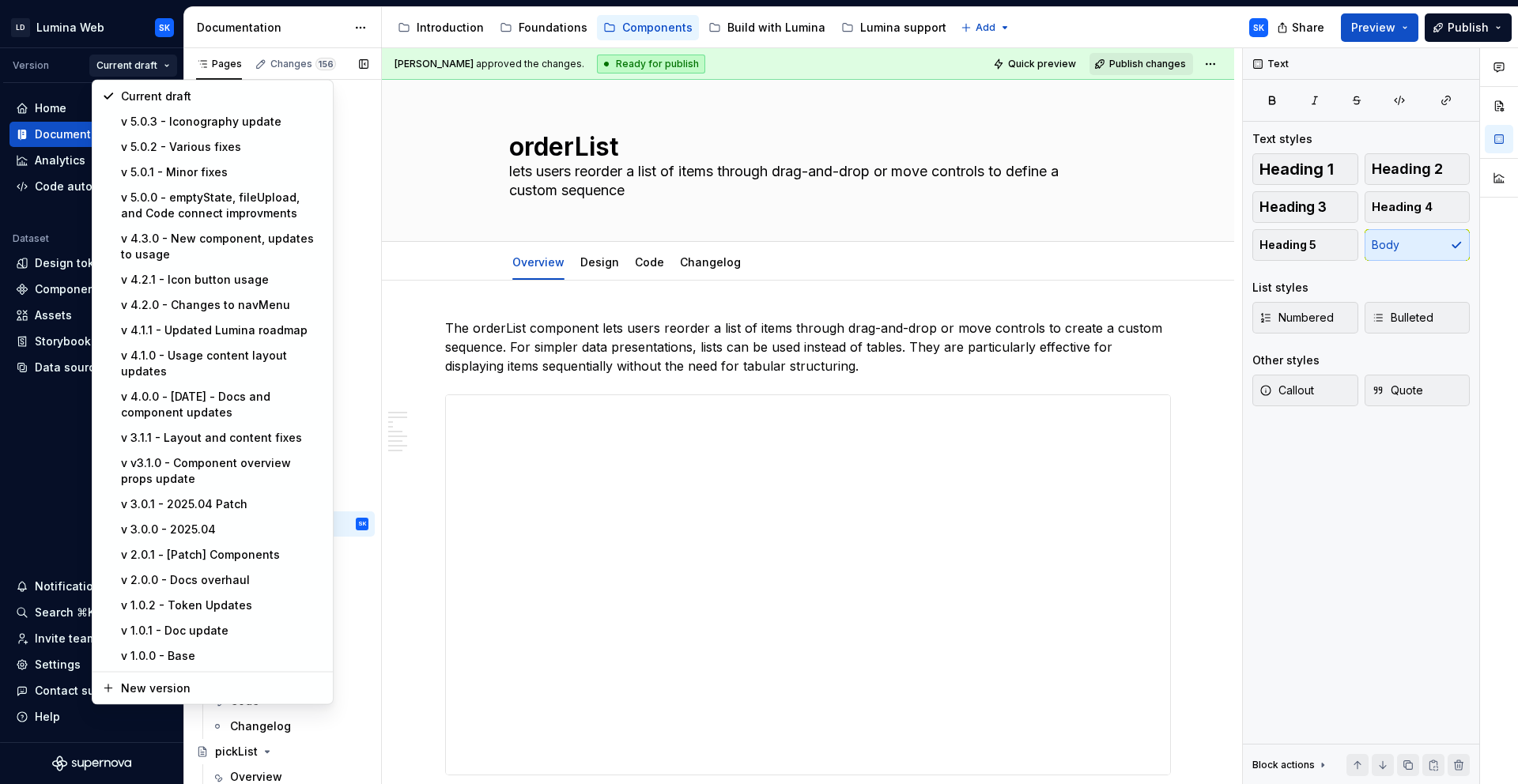
click at [352, 63] on div "Pages Changes 156 Add Accessibility guide for tree Page tree. Navigate the tree…" at bounding box center [282, 420] width 198 height 743
click at [257, 33] on div "Documentation" at bounding box center [272, 27] width 150 height 16
click at [136, 64] on html "LD Lumina Web SK Version Current draft Home Documentation Analytics Code automa…" at bounding box center [759, 392] width 1518 height 784
click at [112, 59] on html "LD Lumina Web SK Version Current draft Home Documentation Analytics Code automa…" at bounding box center [759, 392] width 1518 height 784
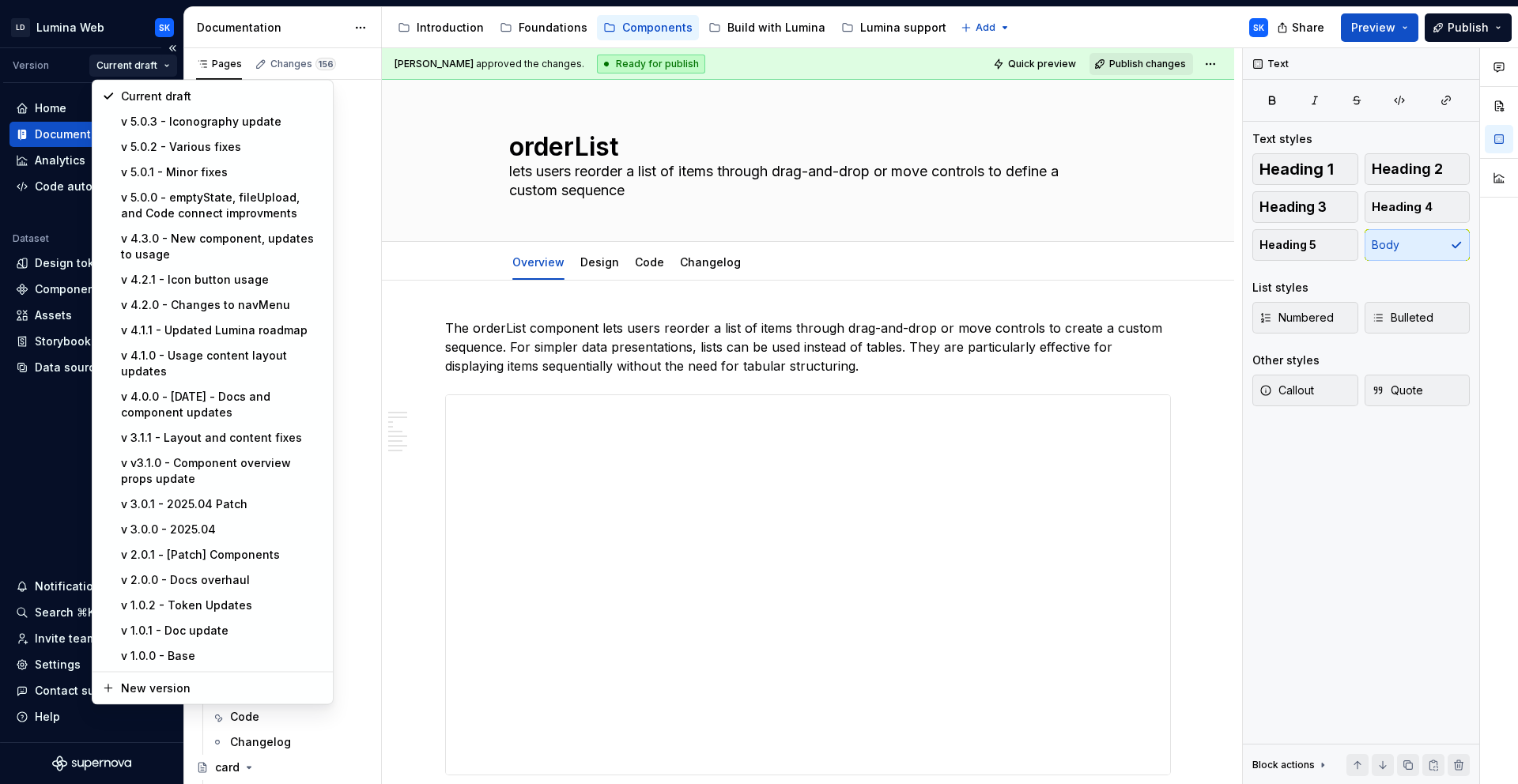
click at [71, 65] on div "Current draft" at bounding box center [116, 65] width 120 height 22
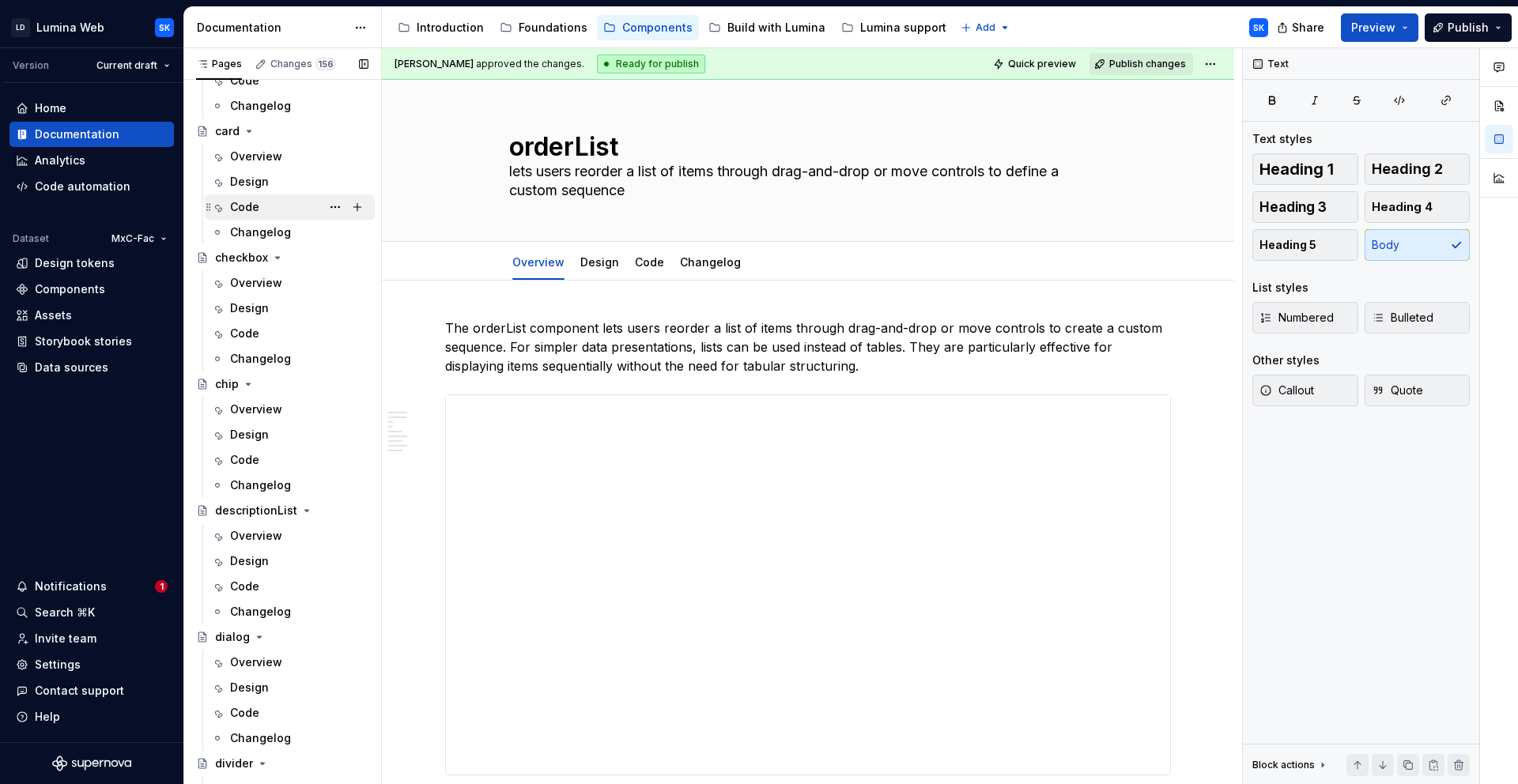
scroll to position [997, 0]
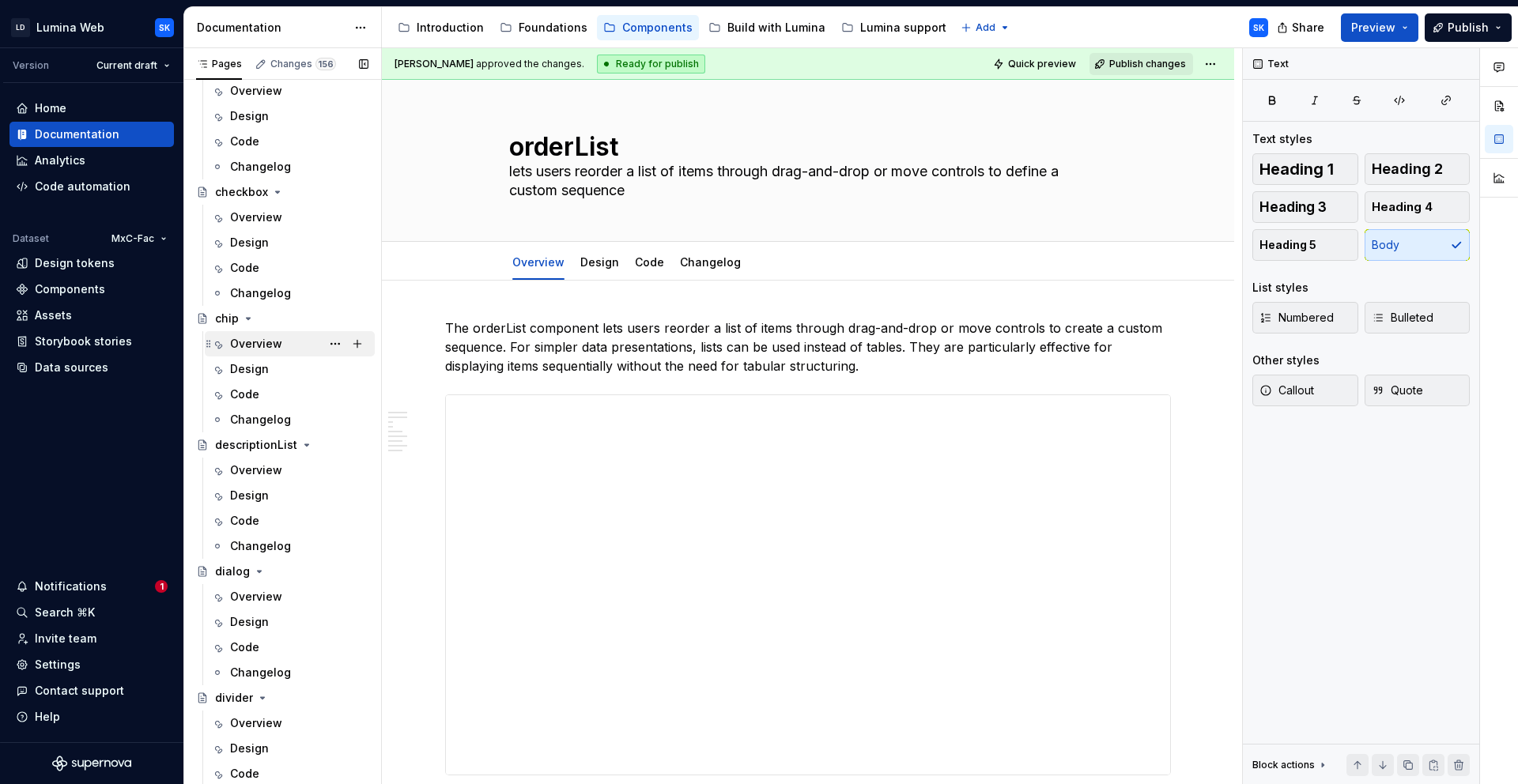
click at [282, 347] on div "Overview" at bounding box center [299, 344] width 139 height 22
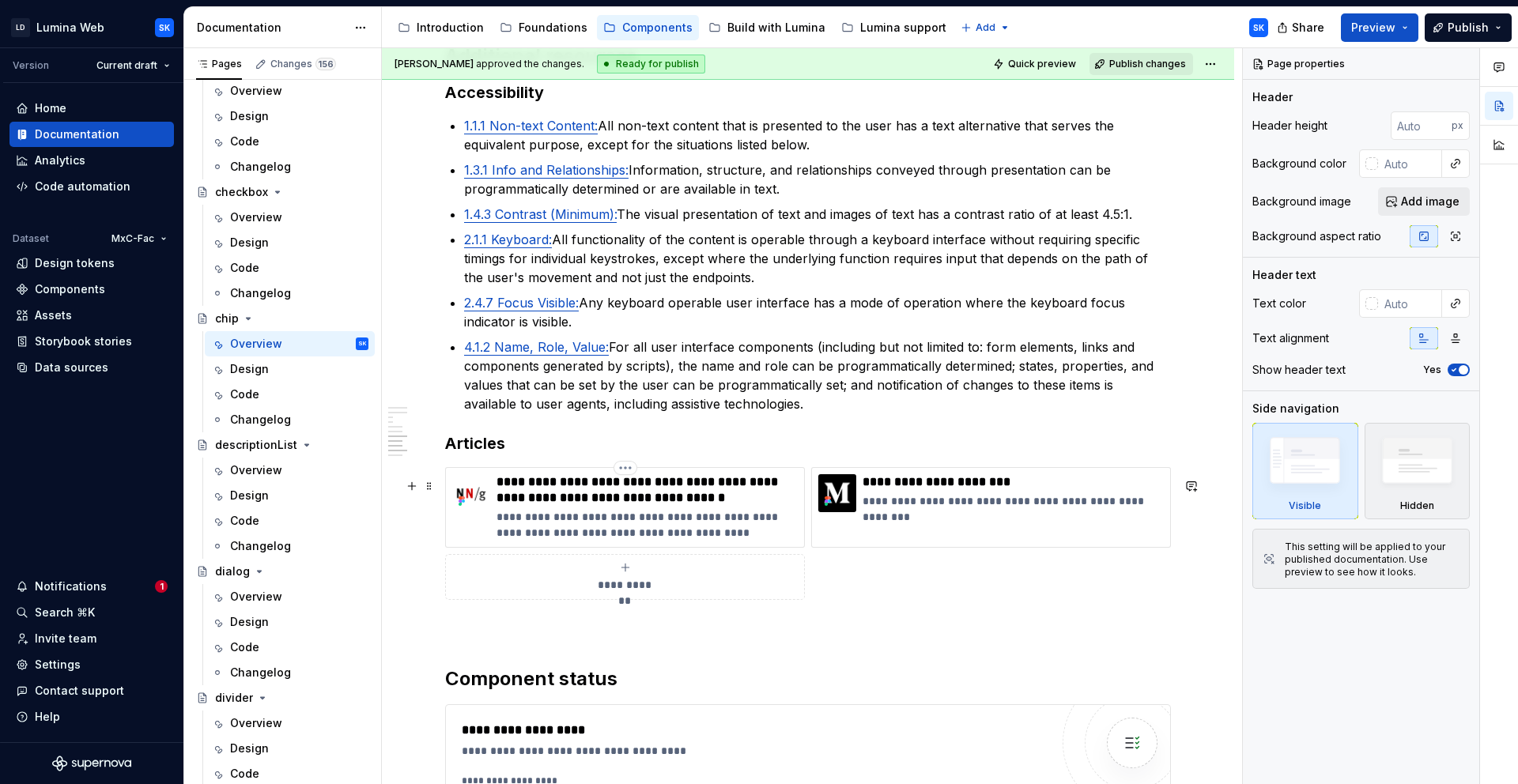
scroll to position [3293, 0]
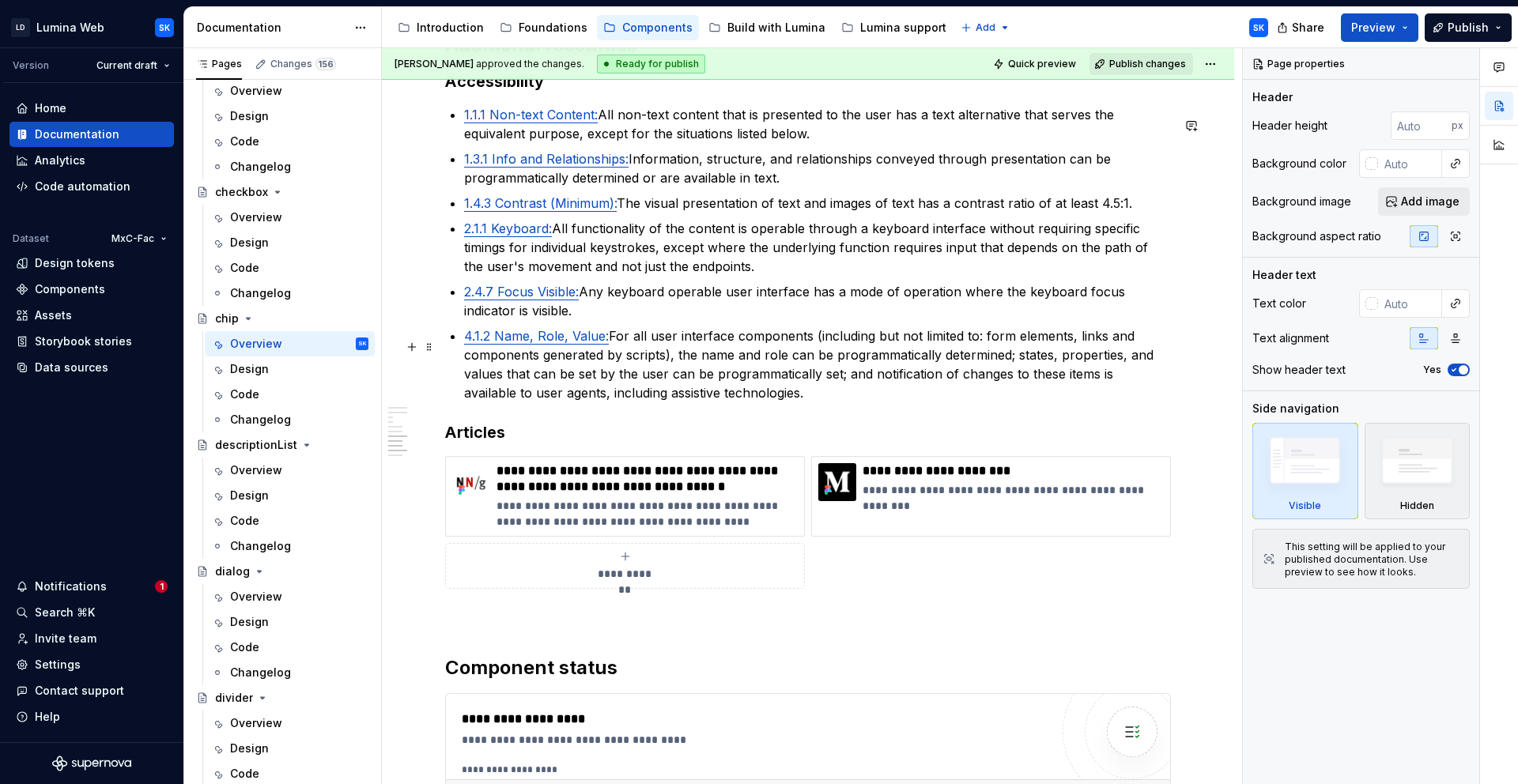
click at [791, 398] on p "4.1.2 Name, Role, Value: For all user interface components (including but not l…" at bounding box center [818, 364] width 707 height 76
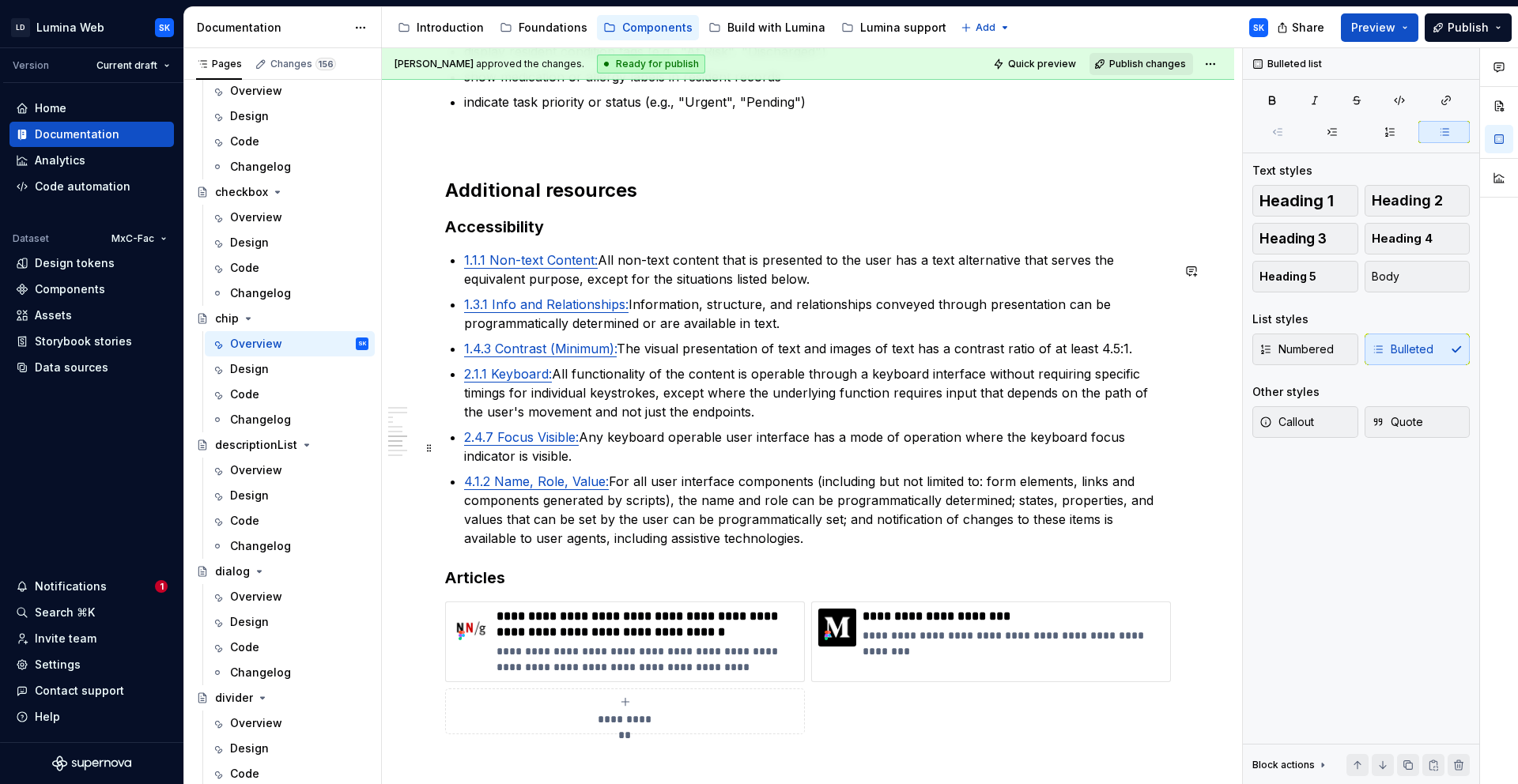
scroll to position [3180, 0]
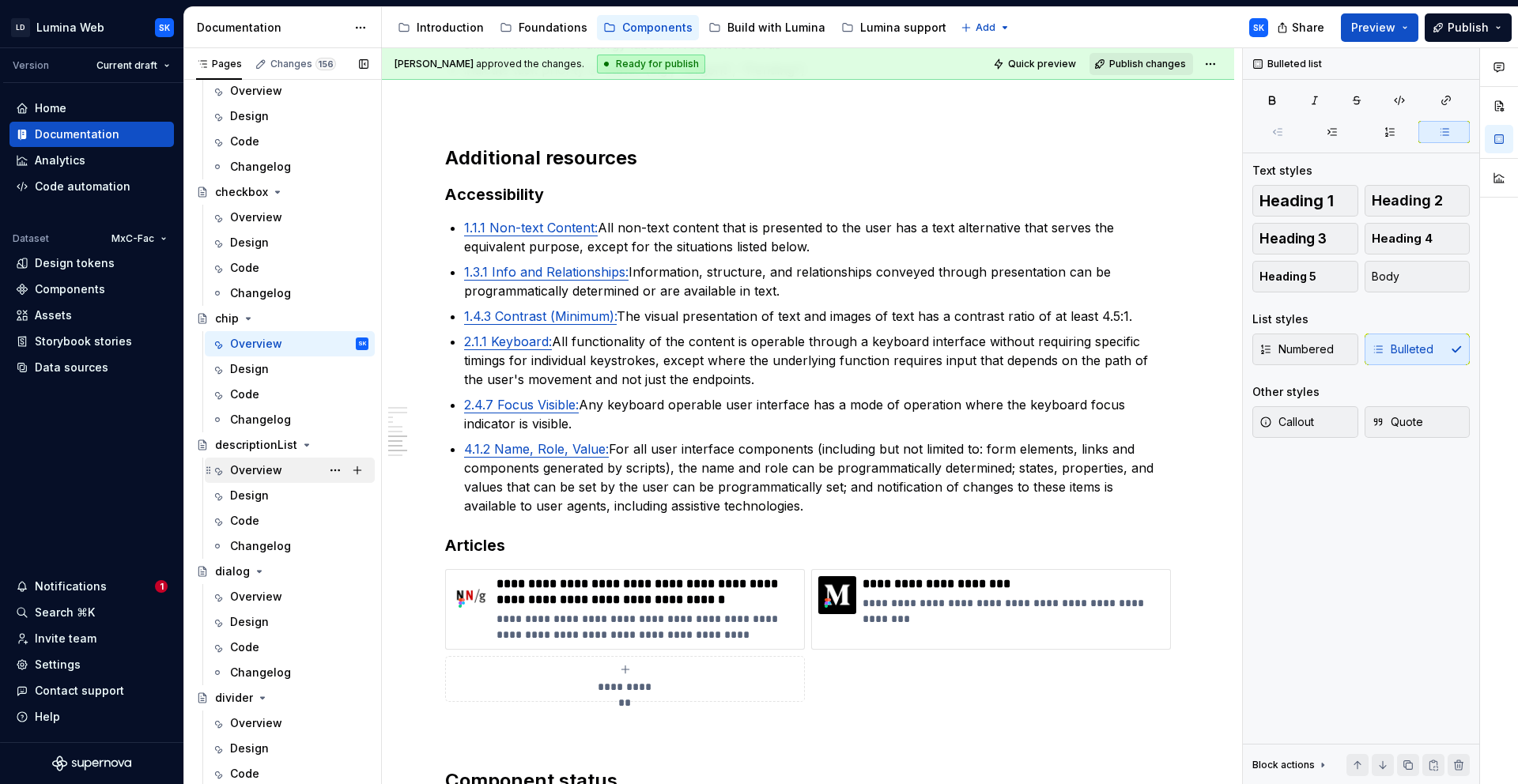
click at [265, 469] on div "Overview" at bounding box center [256, 470] width 52 height 16
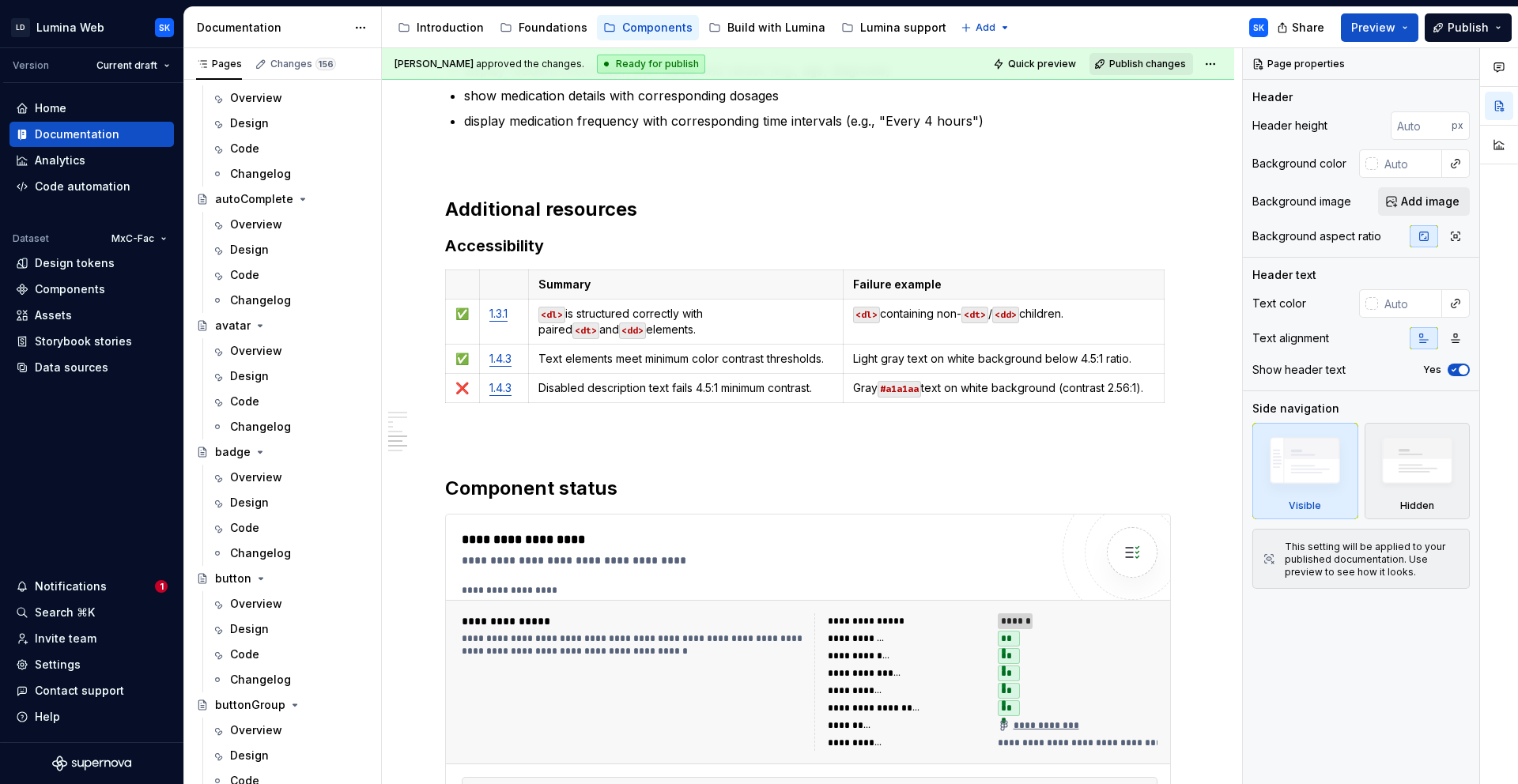
scroll to position [40, 0]
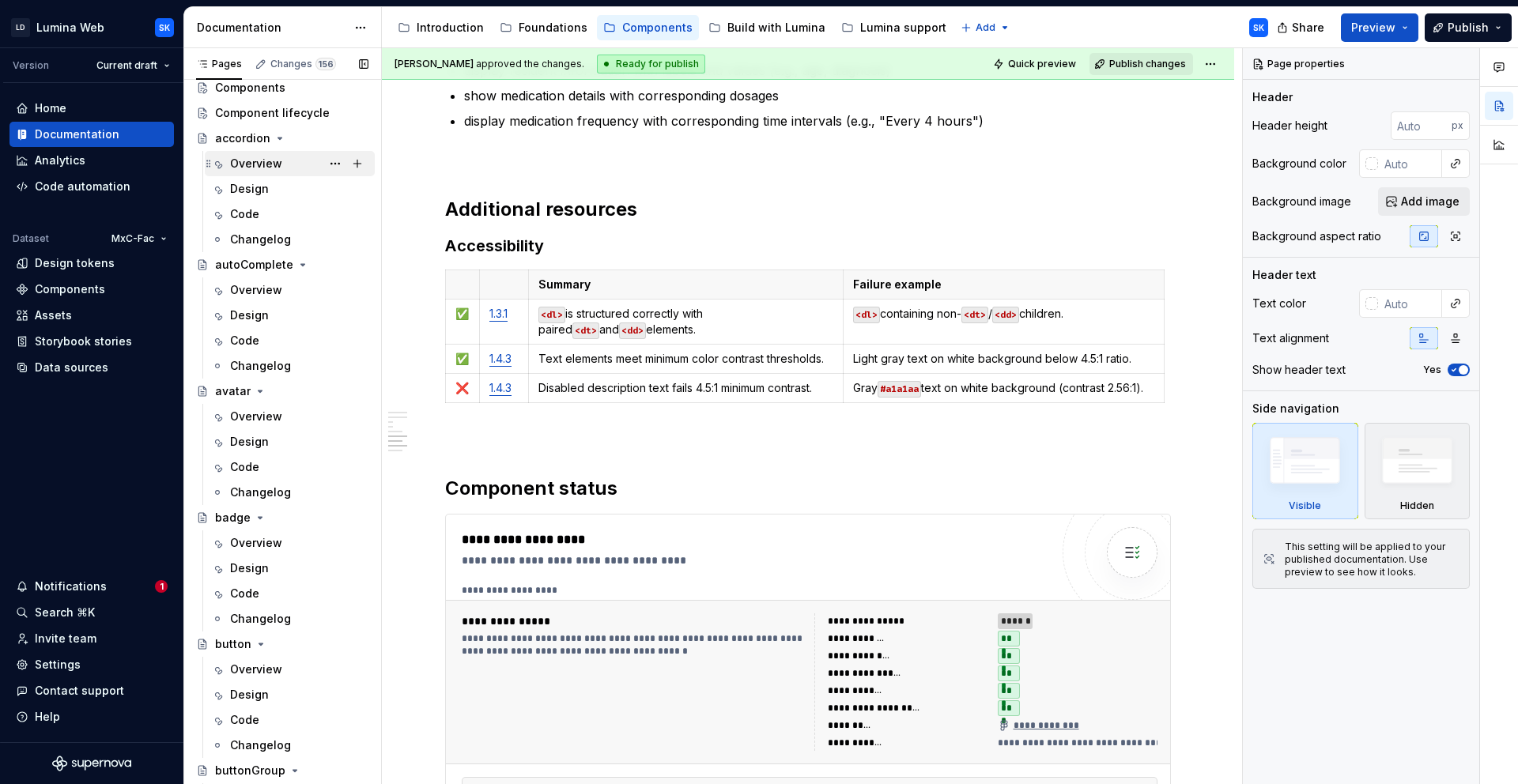
click at [269, 166] on div "Overview" at bounding box center [256, 163] width 52 height 16
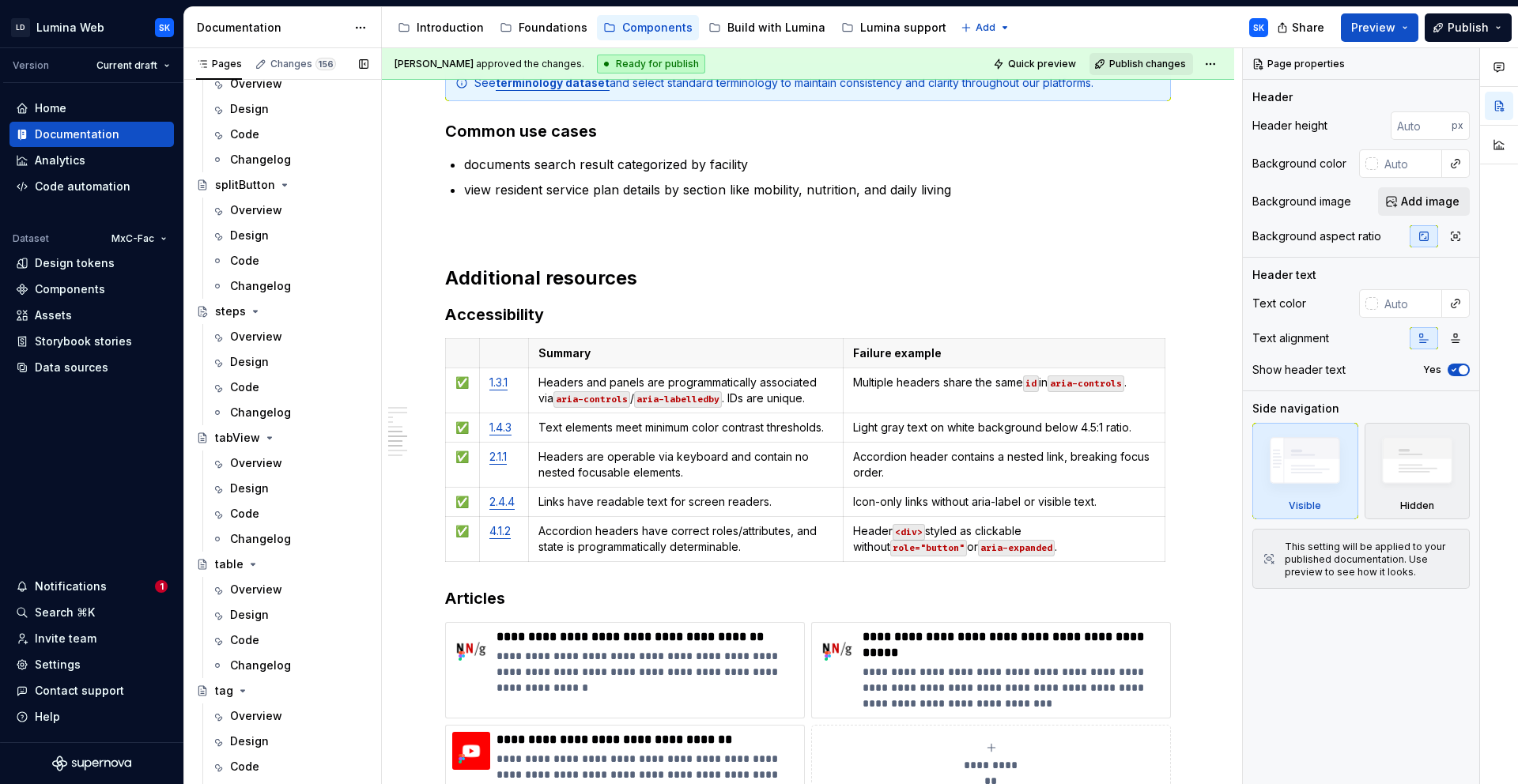
scroll to position [4561, 0]
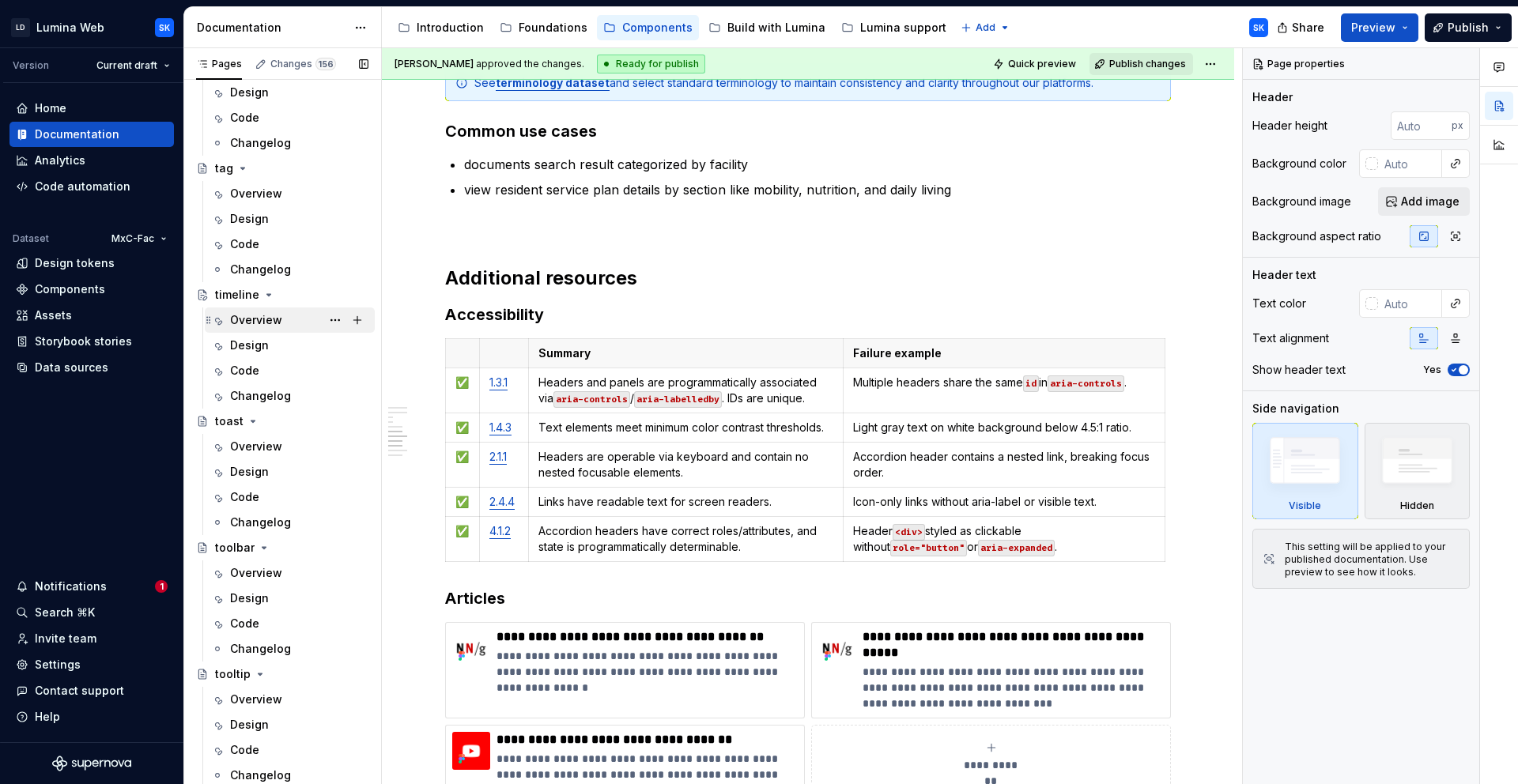
click at [272, 325] on div "Overview" at bounding box center [256, 320] width 52 height 16
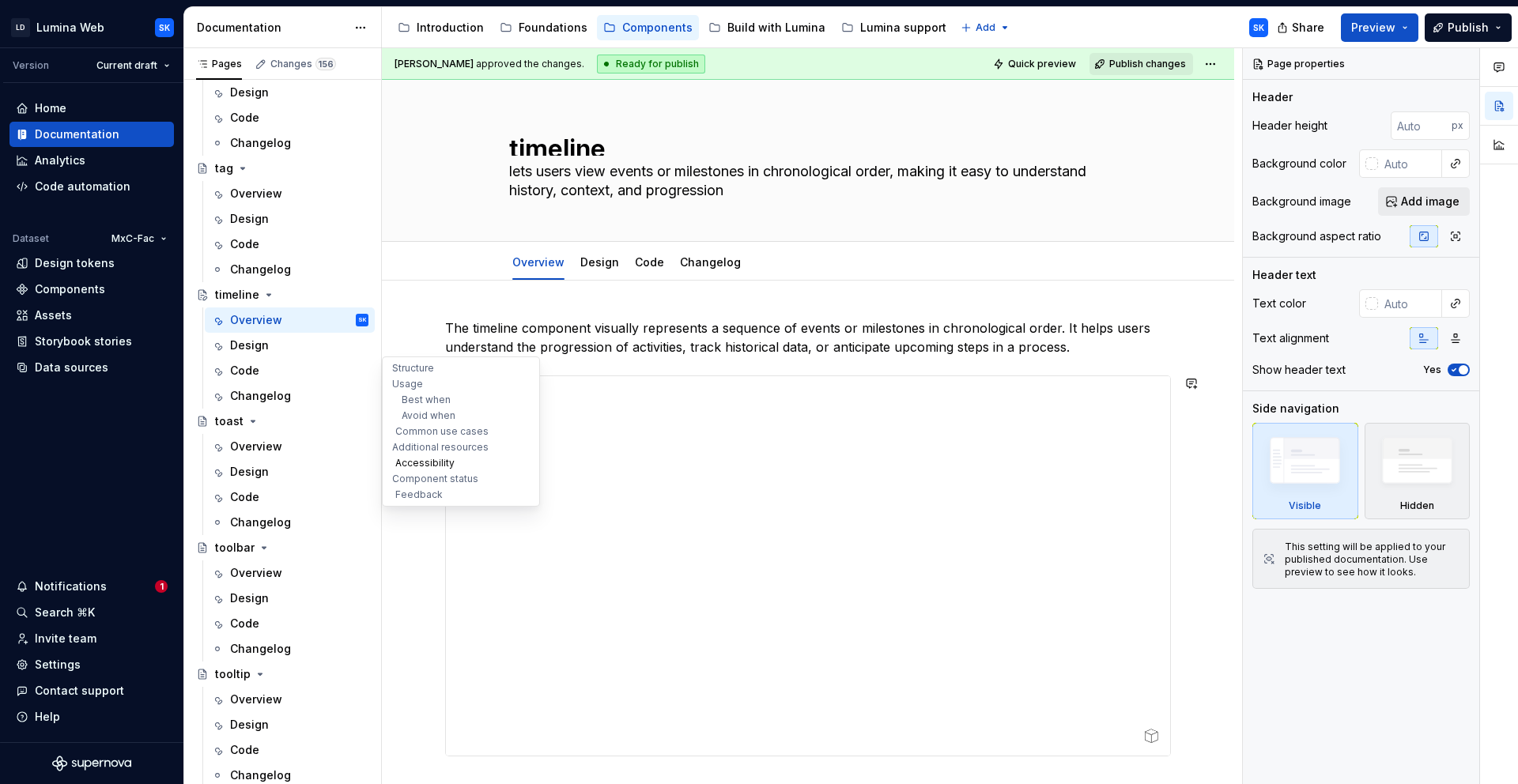
click at [414, 460] on button "Accessibility" at bounding box center [461, 463] width 150 height 16
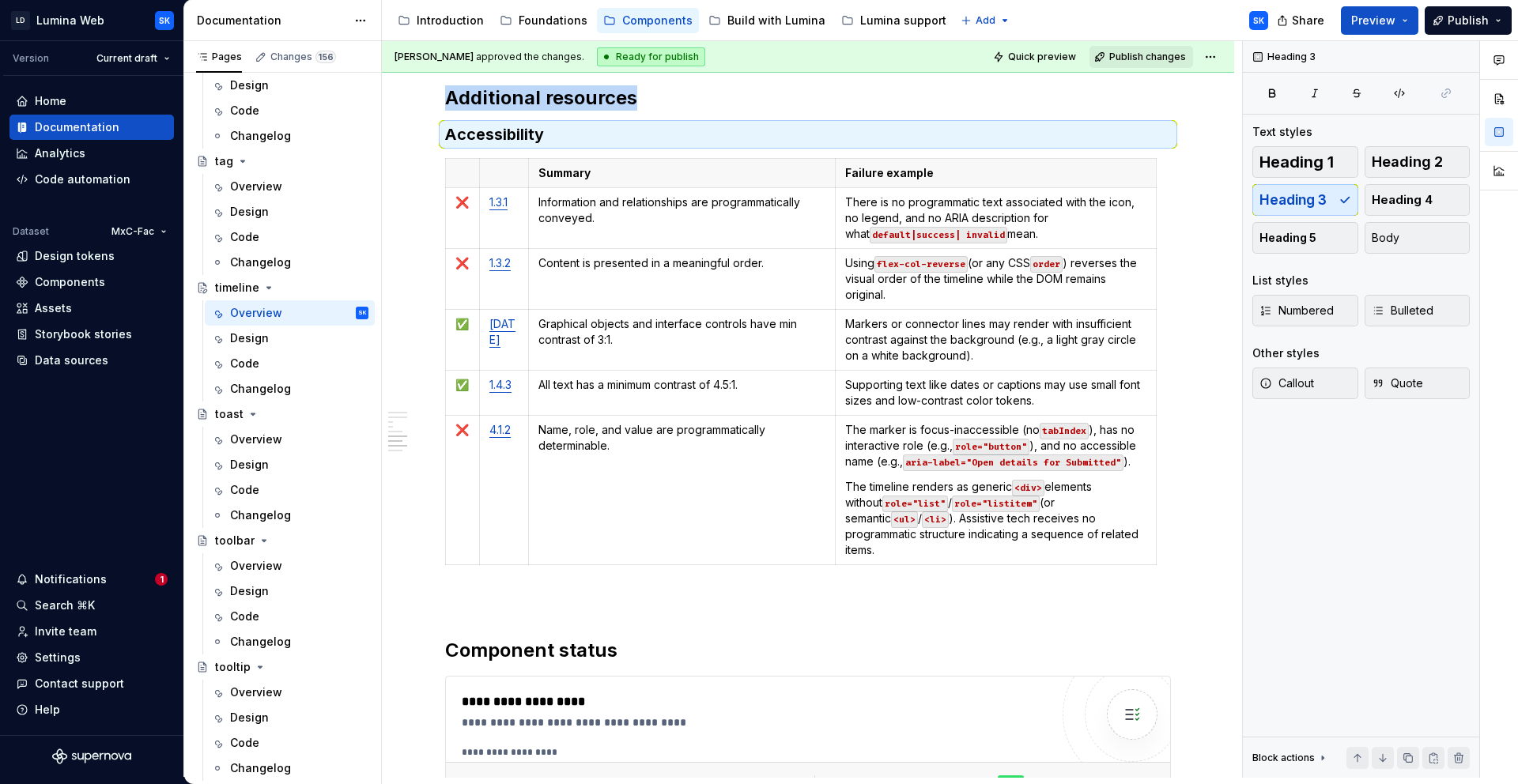
scroll to position [3511, 0]
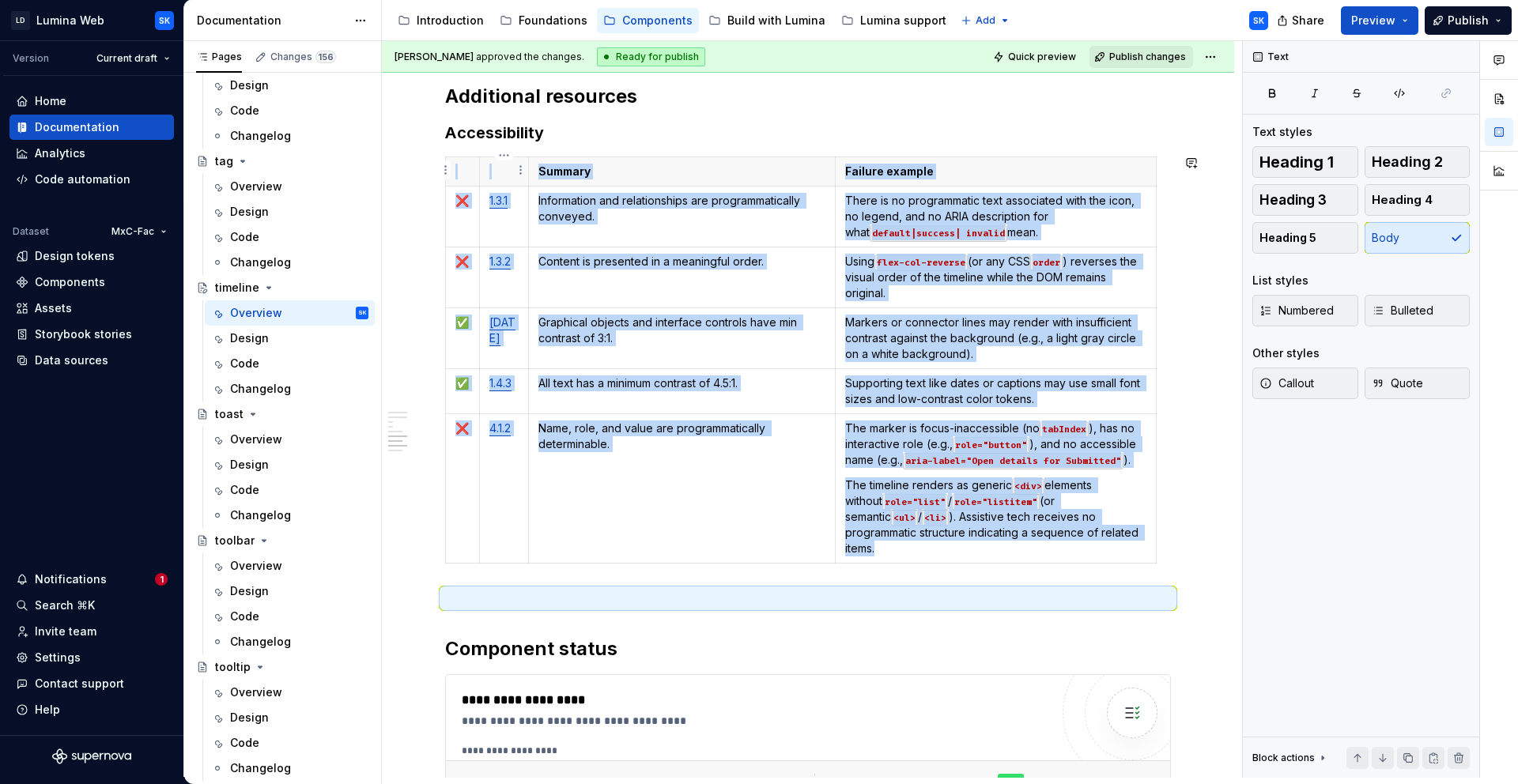
click at [550, 131] on h3 "Accessibility" at bounding box center [808, 133] width 726 height 22
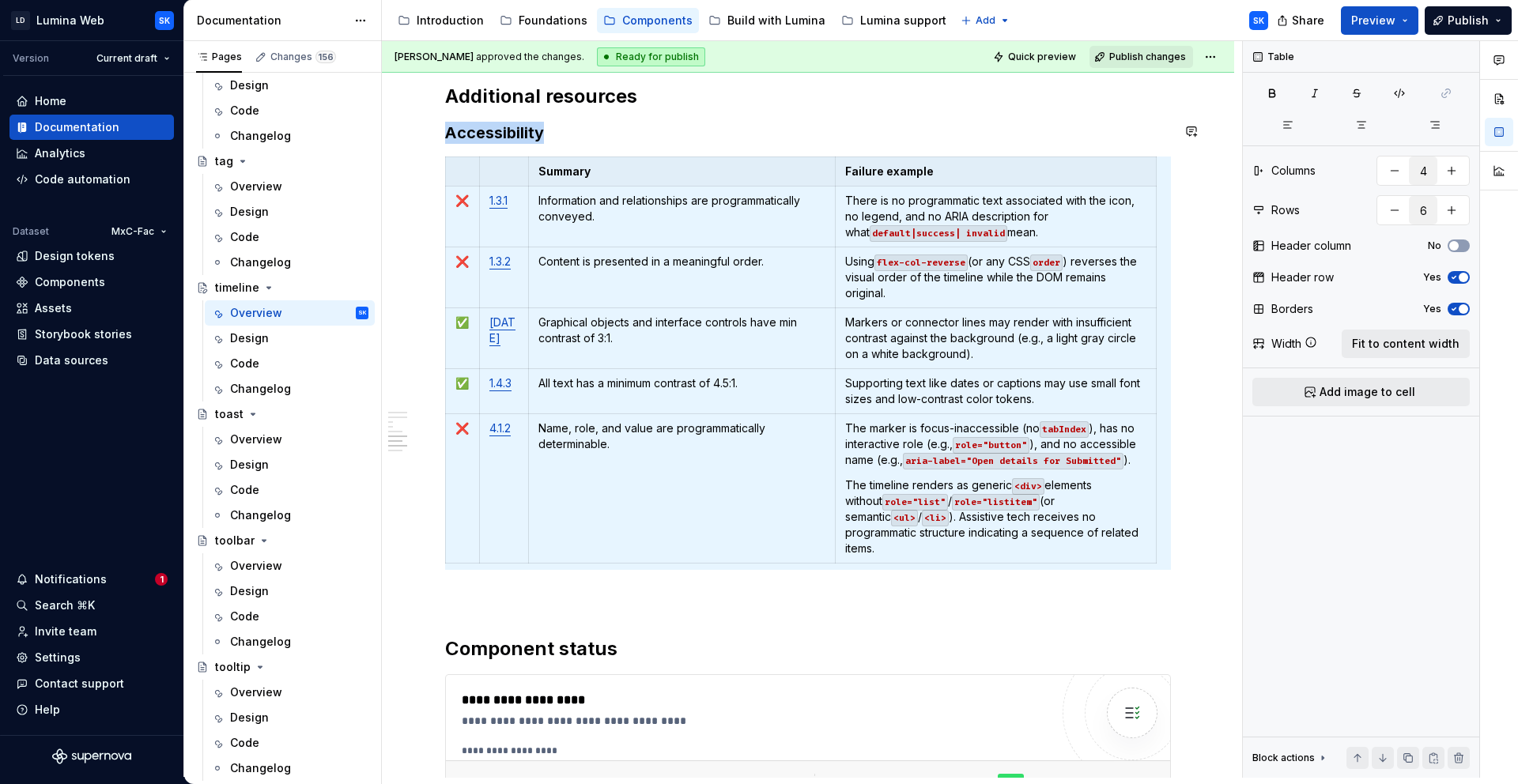
copy h3 "Accessibility"
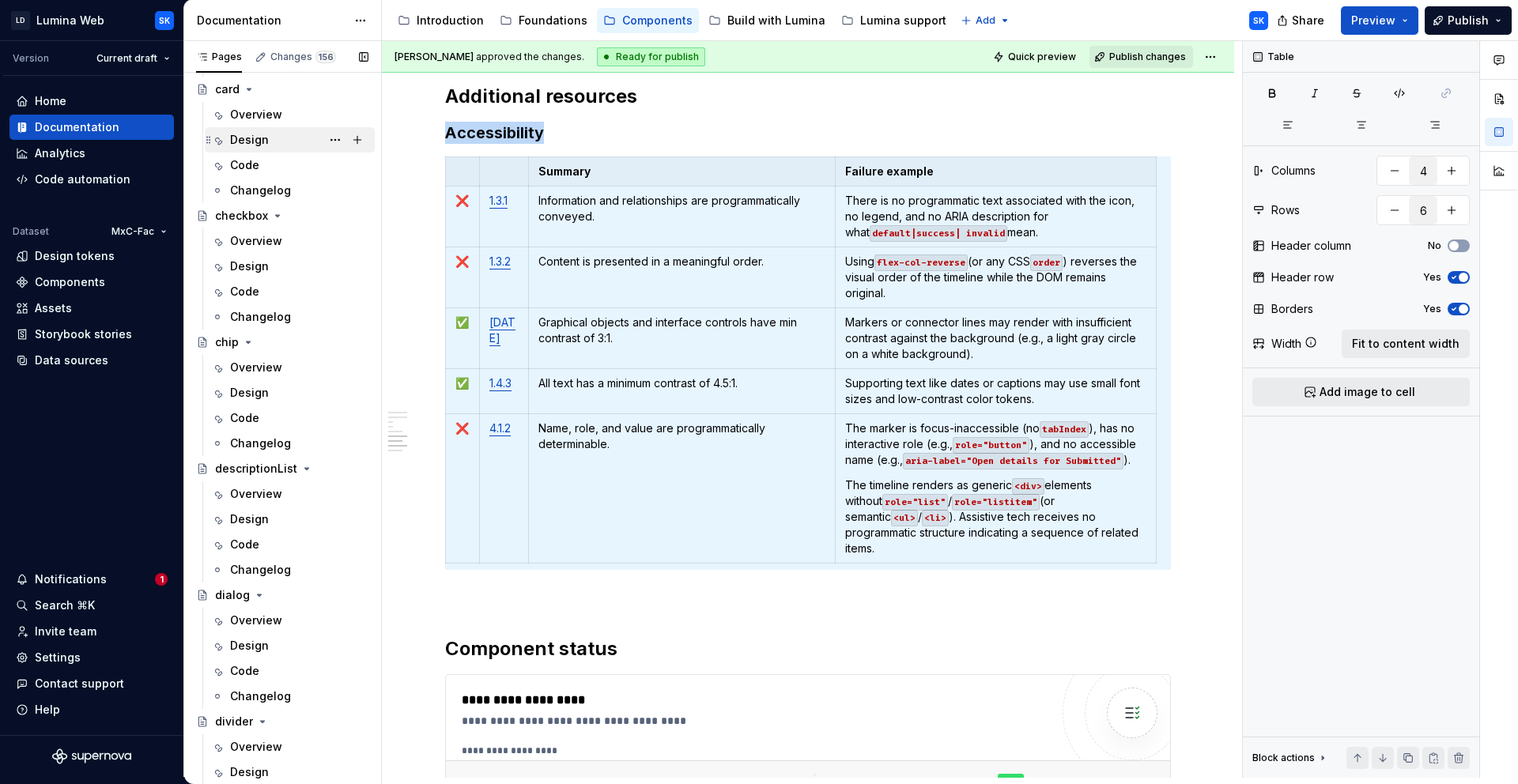
scroll to position [1086, 0]
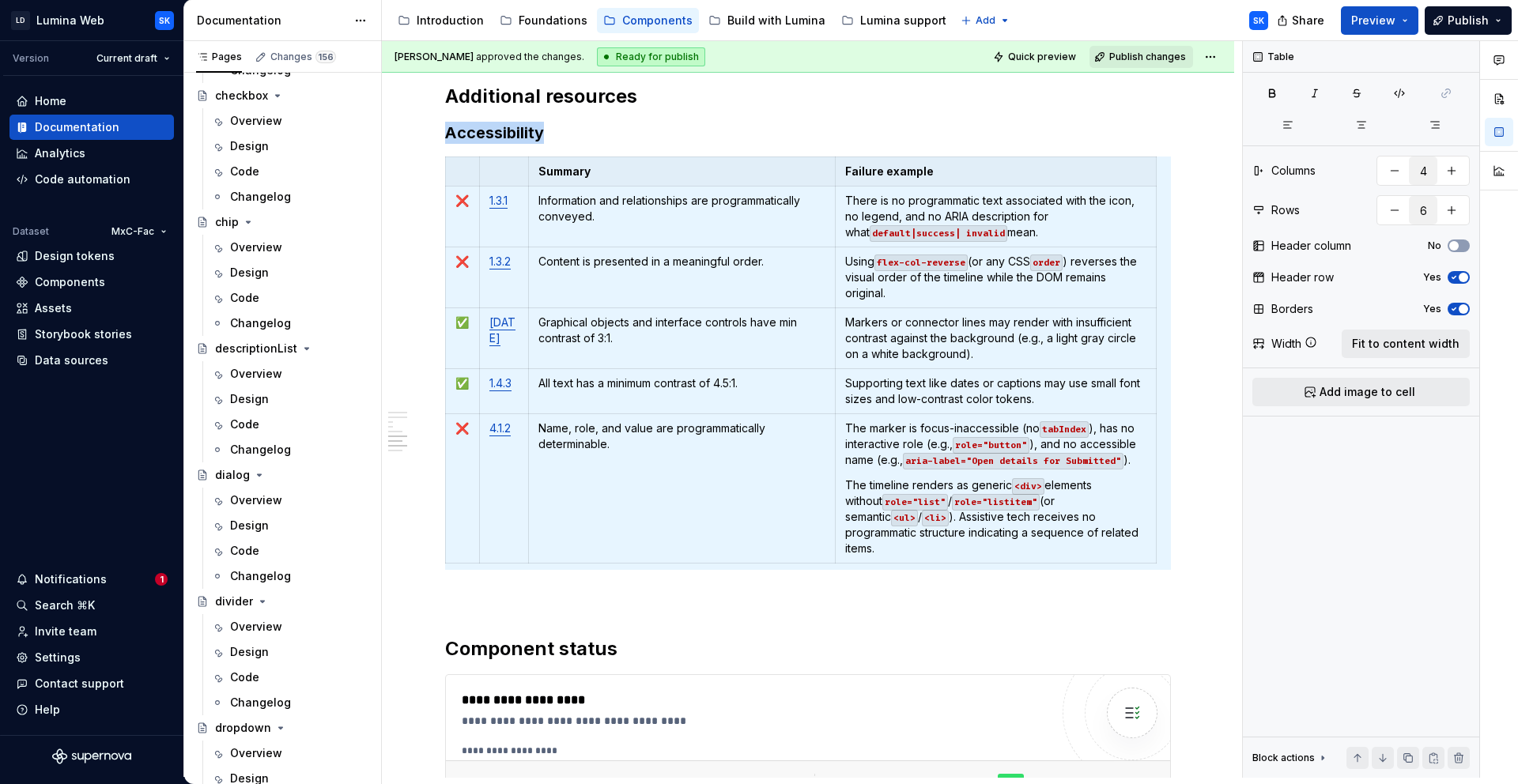
click at [275, 240] on div "Overview" at bounding box center [299, 247] width 139 height 16
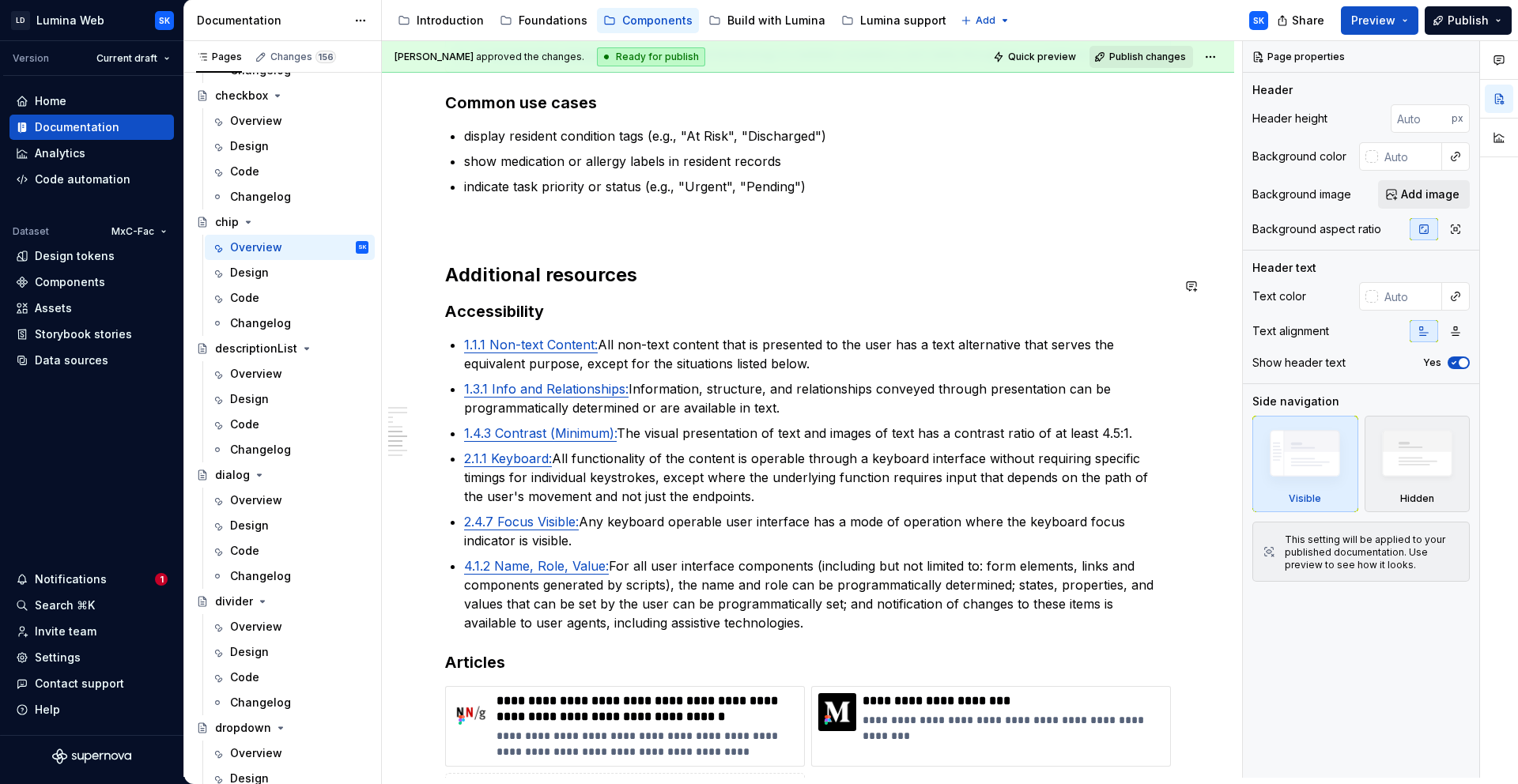
scroll to position [3271, 0]
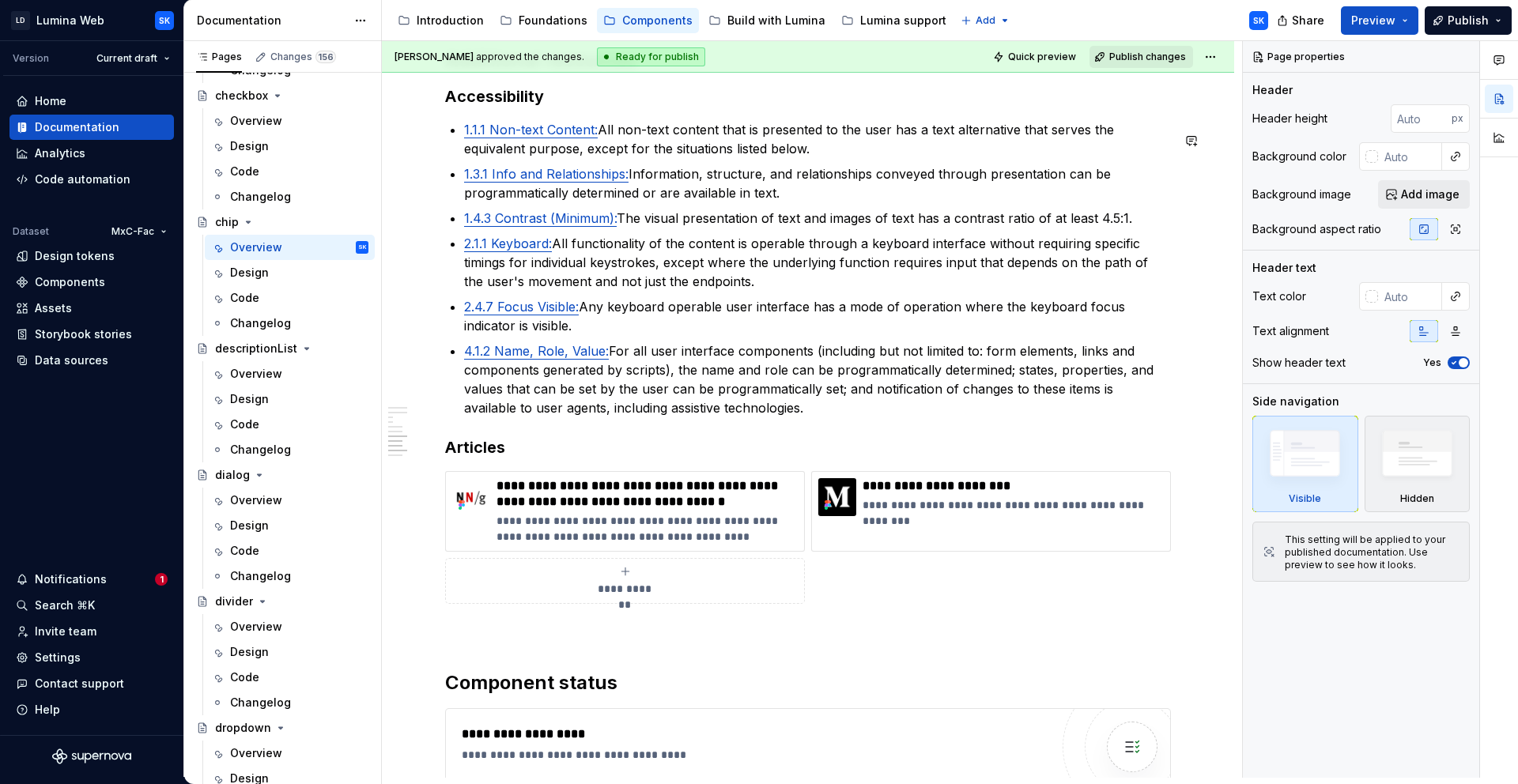
click at [767, 417] on p "4.1.2 Name, Role, Value: For all user interface components (including but not l…" at bounding box center [818, 379] width 707 height 76
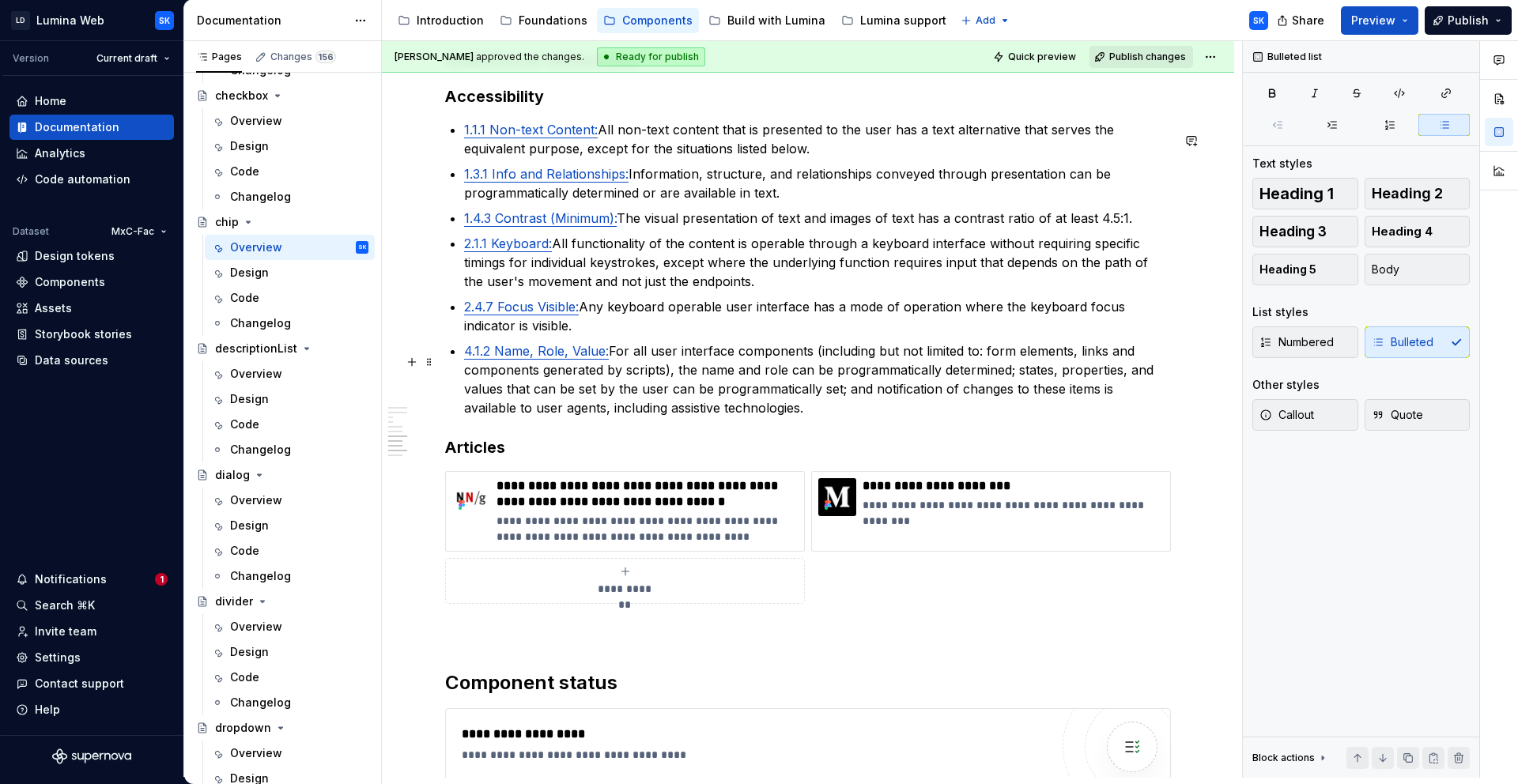
type textarea "*"
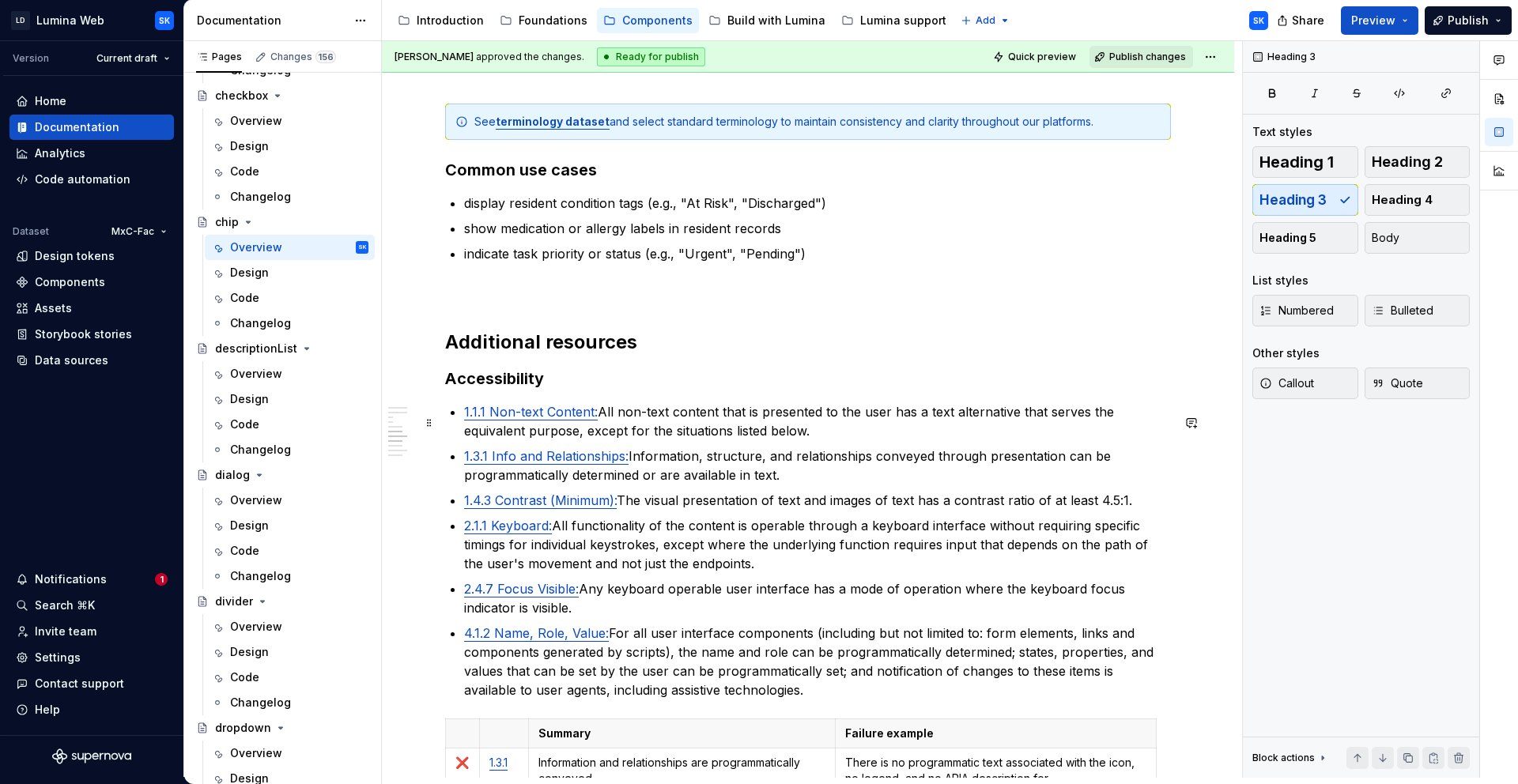
scroll to position [2988, 0]
click at [763, 700] on p "4.1.2 Name, Role, Value: For all user interface components (including but not l…" at bounding box center [818, 662] width 707 height 76
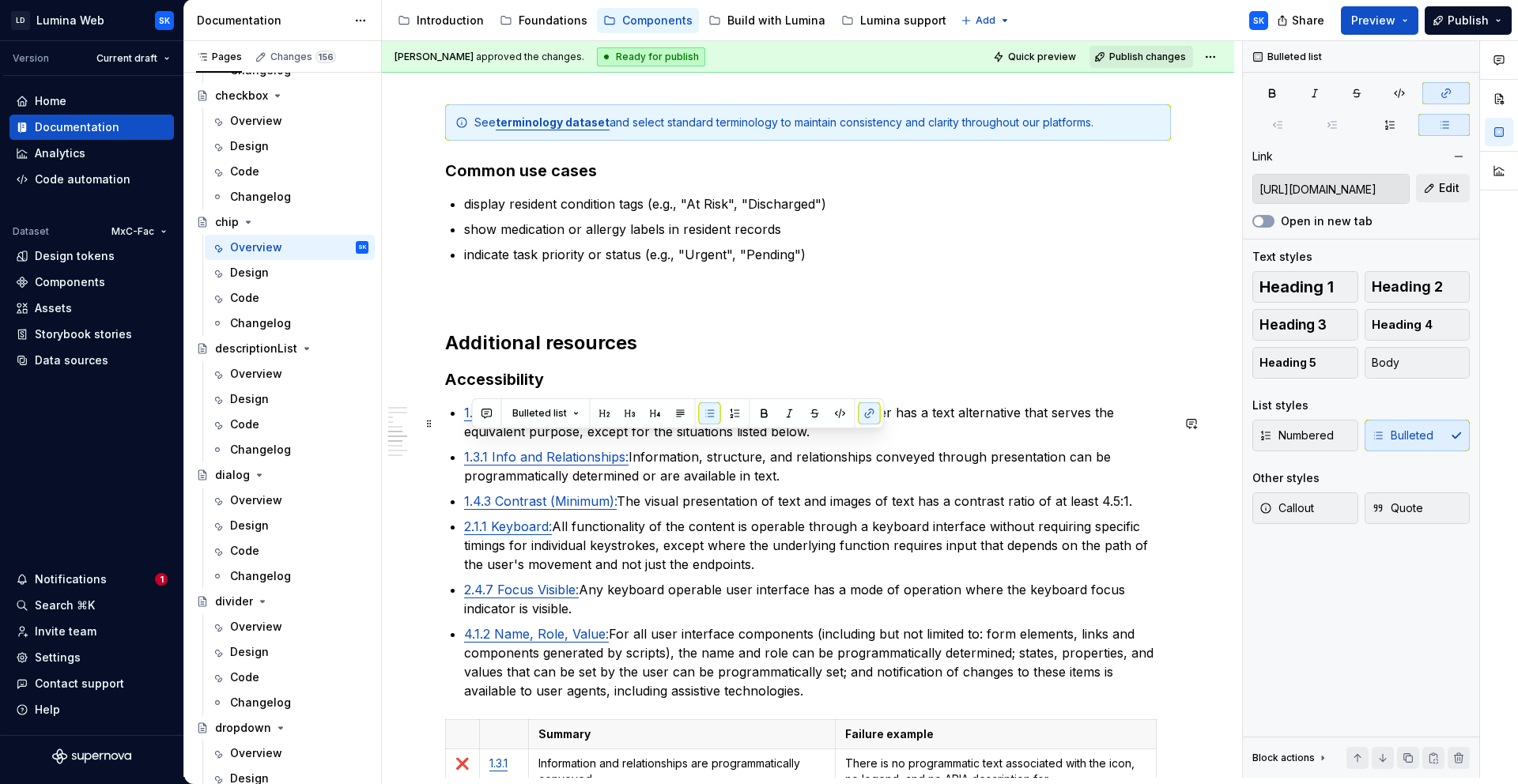
type input "https://www.w3.org/TR/WCAG22/#non-text-content"
drag, startPoint x: 708, startPoint y: 687, endPoint x: 450, endPoint y: 420, distance: 371.3
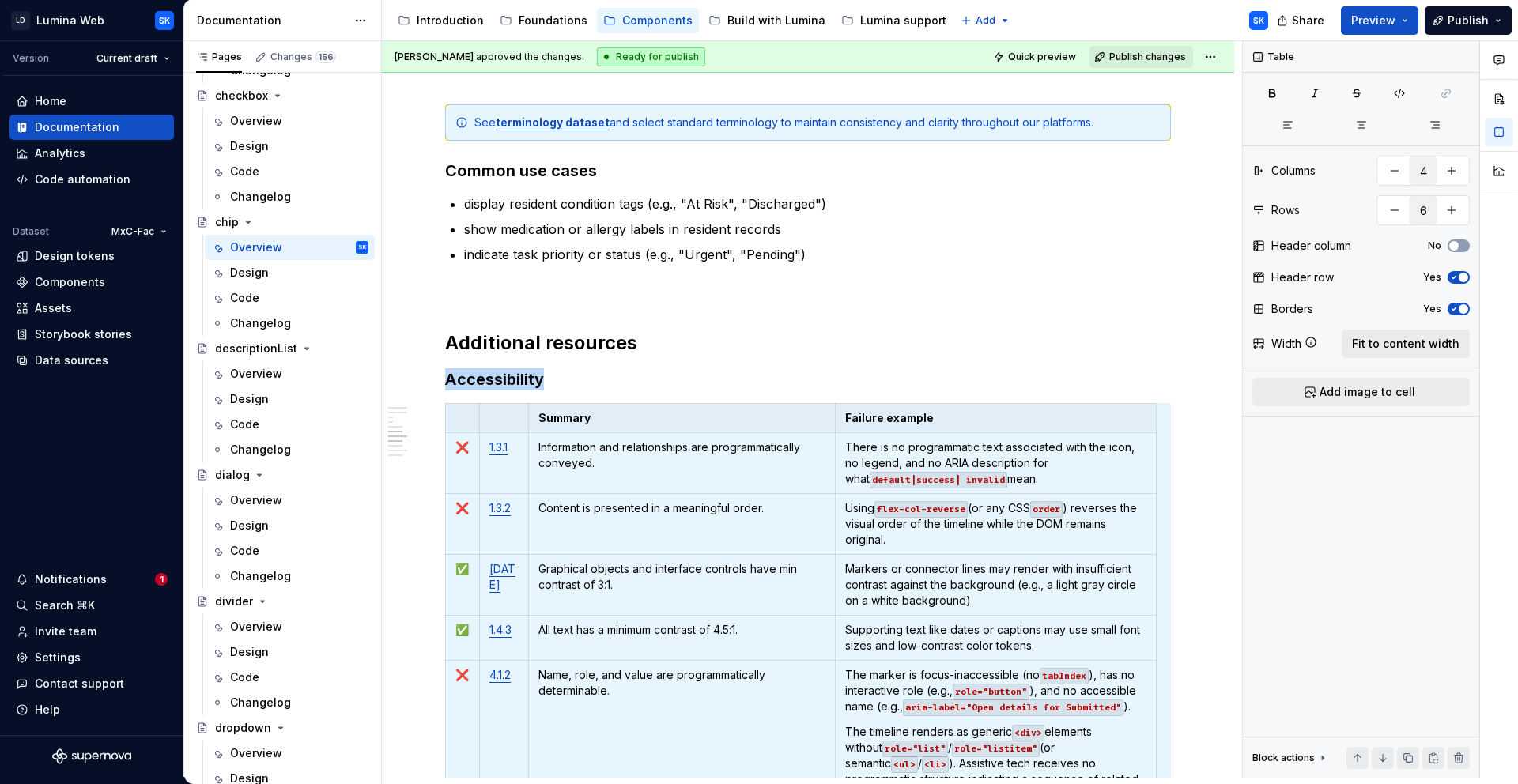
scroll to position [3034, 0]
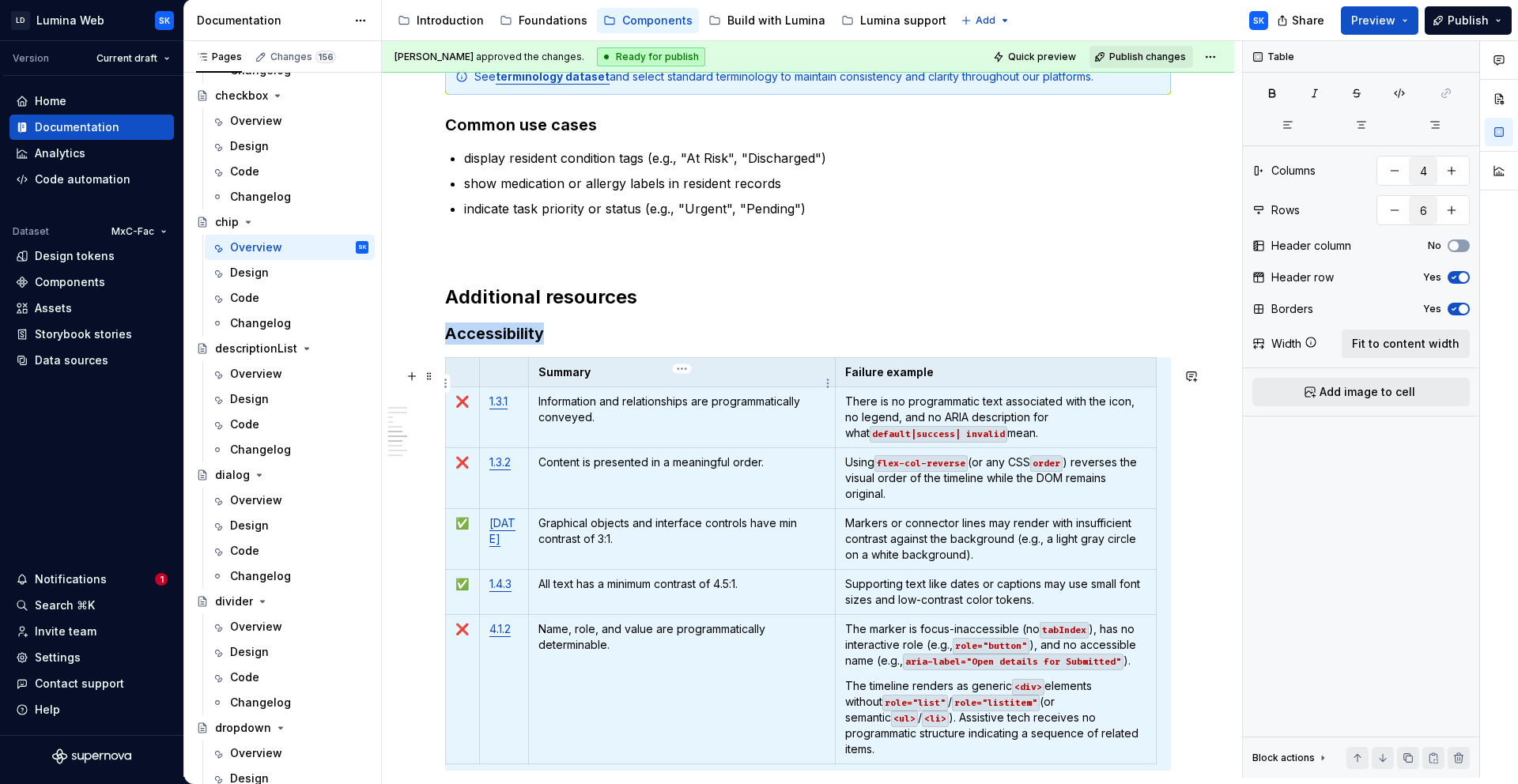
click at [571, 336] on h3 "Accessibility" at bounding box center [808, 334] width 726 height 22
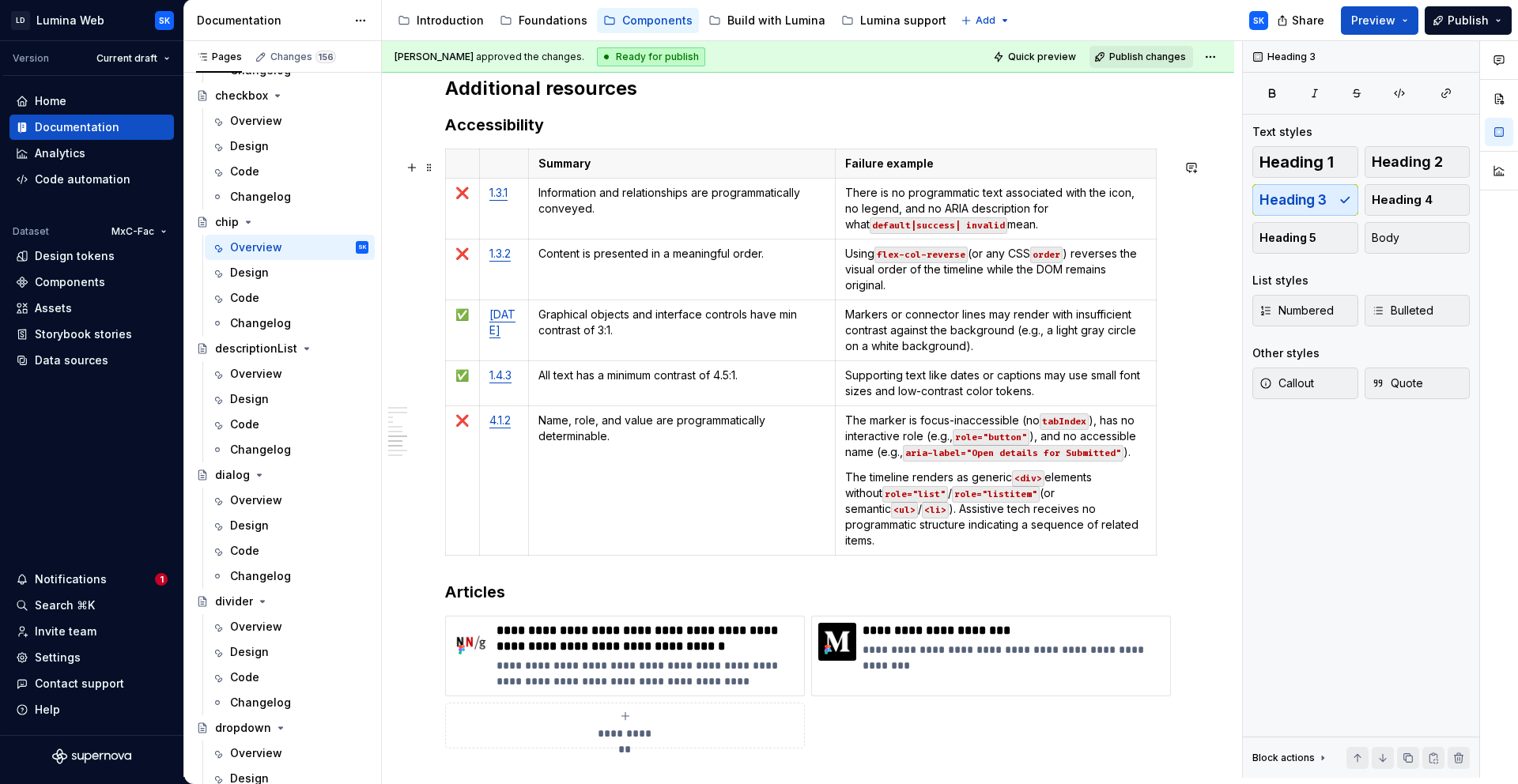
scroll to position [3239, 0]
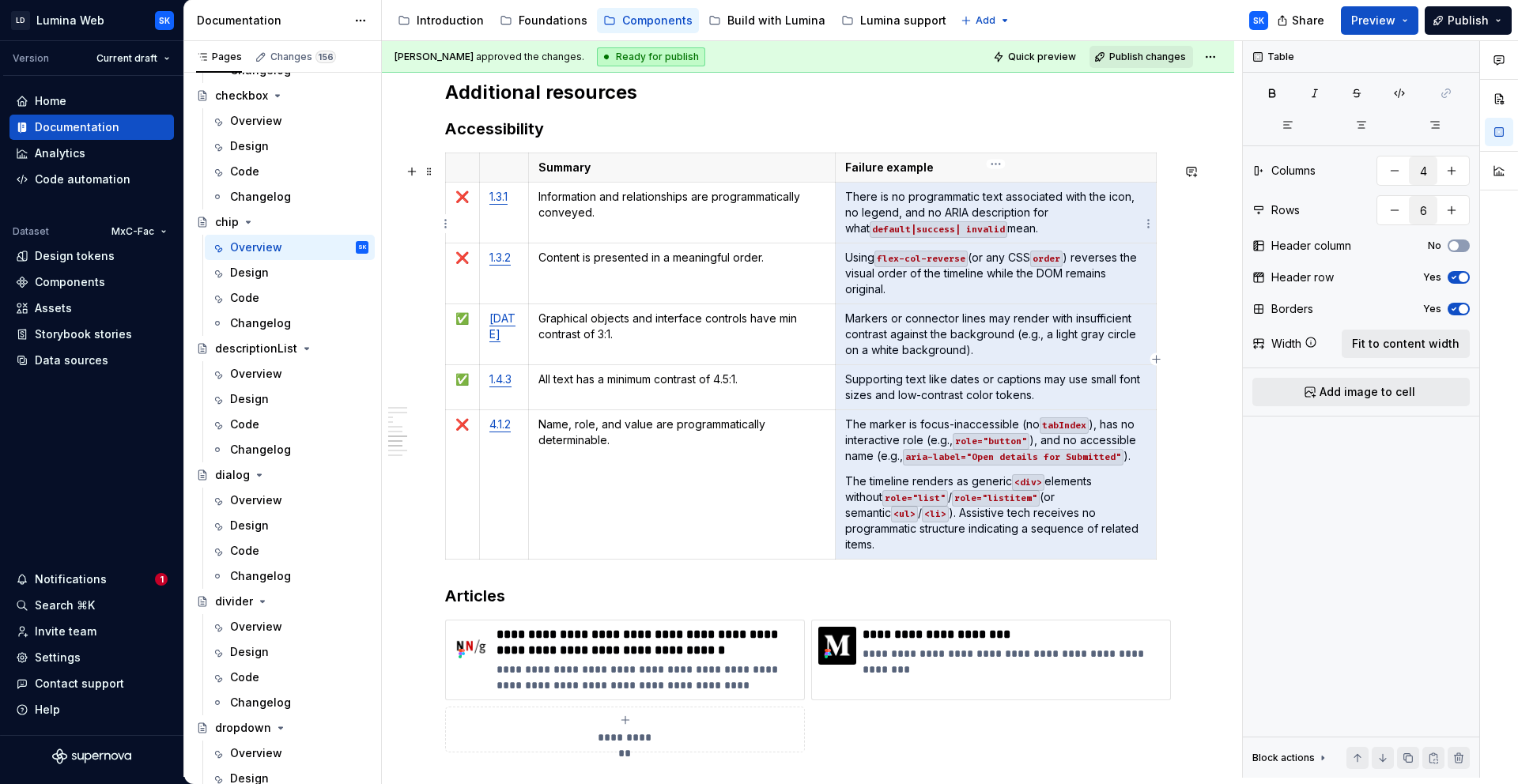
drag, startPoint x: 1065, startPoint y: 541, endPoint x: 847, endPoint y: 210, distance: 396.3
click at [847, 210] on tbody "Summary Failure example ❌ 1.3.1 Information and relationships are programmatica…" at bounding box center [801, 356] width 711 height 406
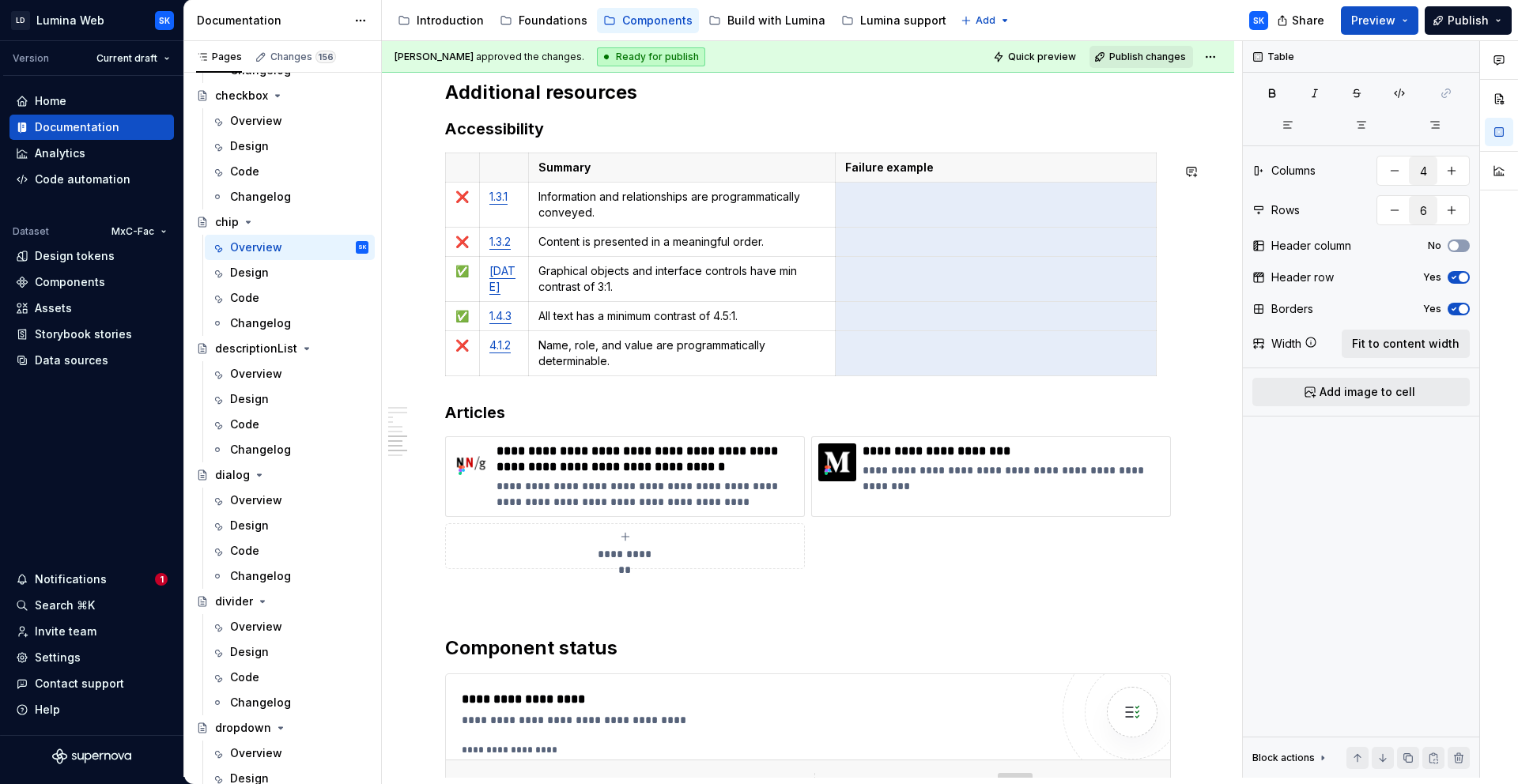
click at [884, 205] on p at bounding box center [996, 196] width 301 height 16
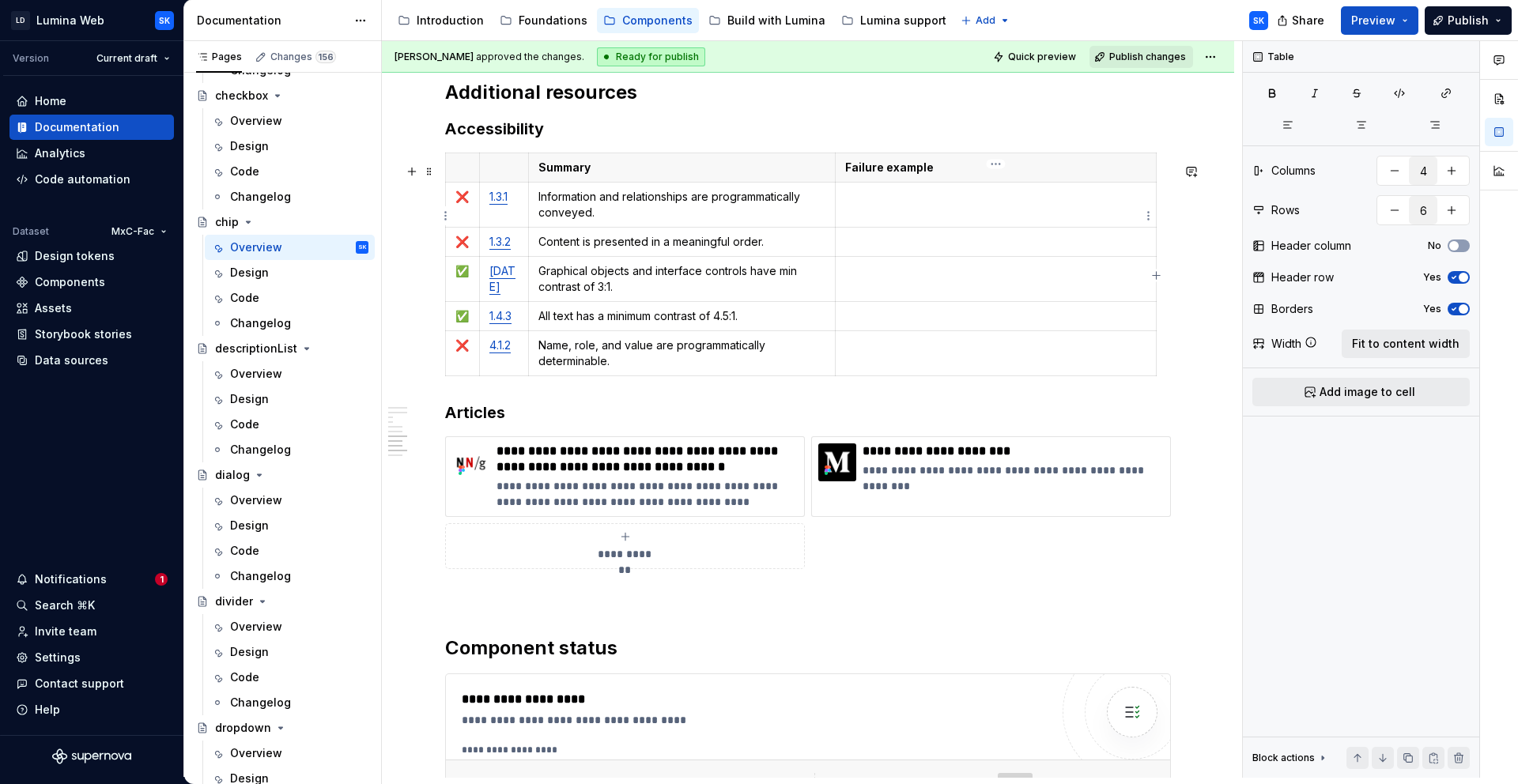
click at [895, 205] on p at bounding box center [996, 196] width 301 height 16
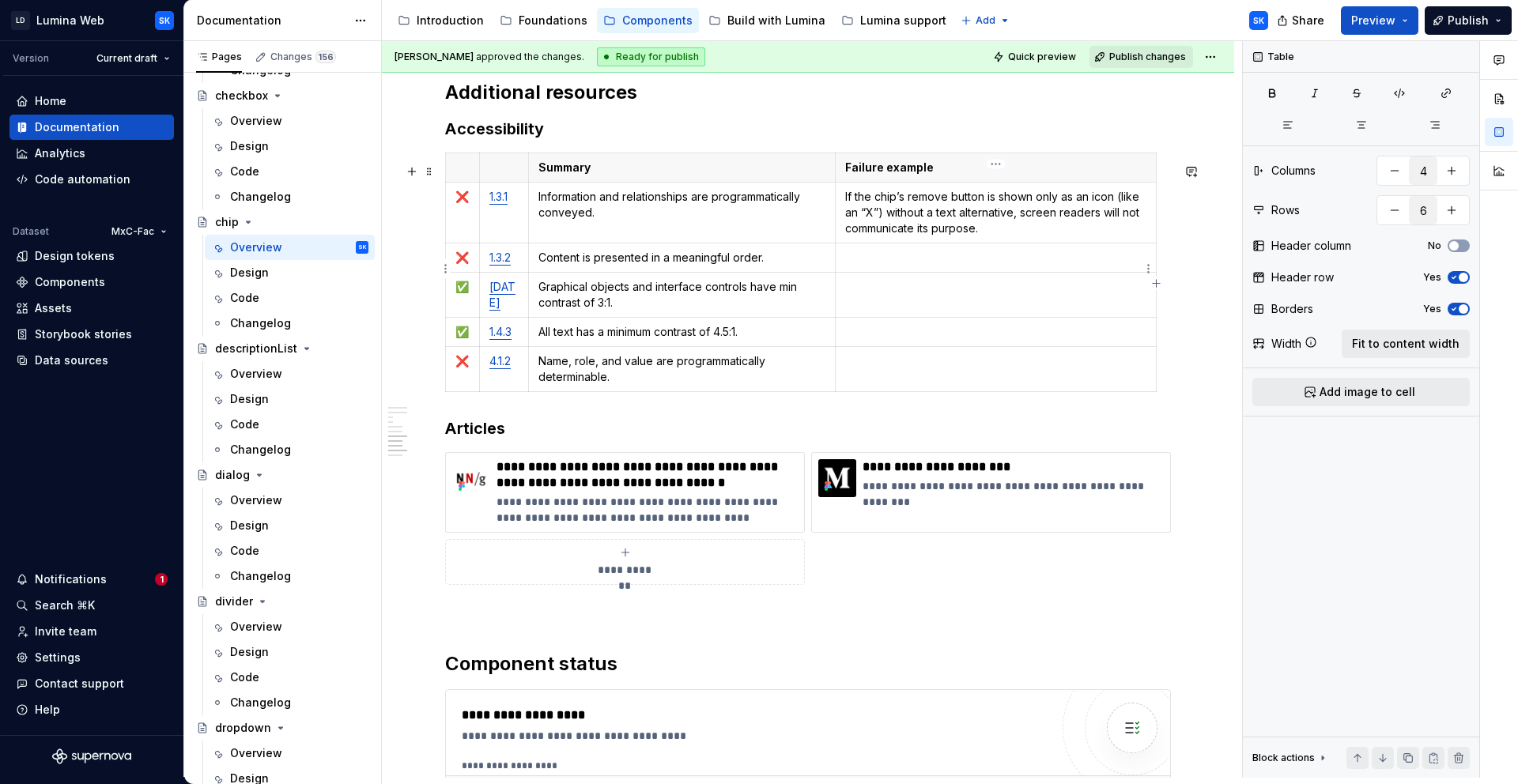
click at [888, 266] on p at bounding box center [996, 257] width 301 height 16
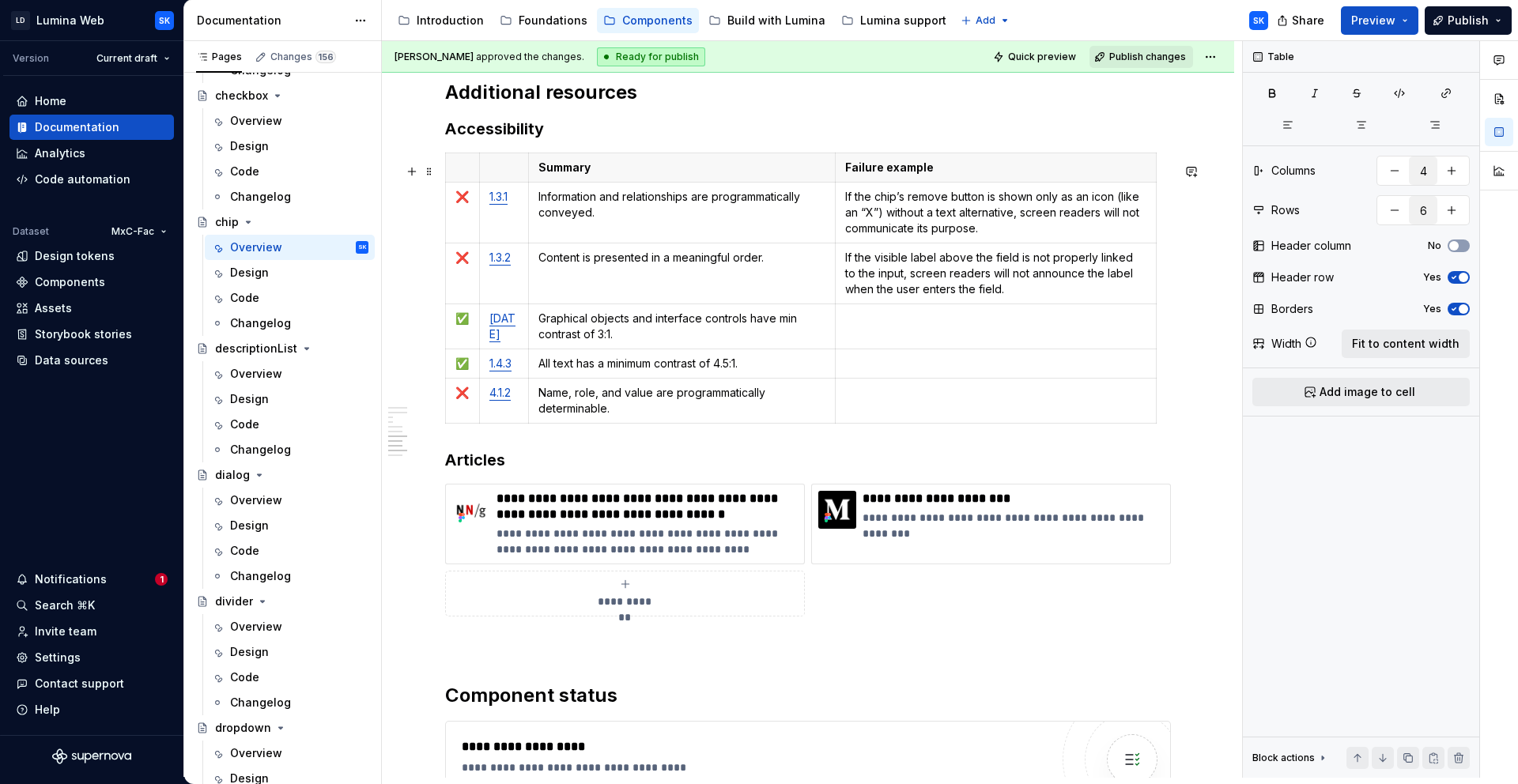
click at [933, 325] on p at bounding box center [996, 319] width 301 height 16
click at [581, 140] on h3 "Accessibility" at bounding box center [808, 129] width 726 height 22
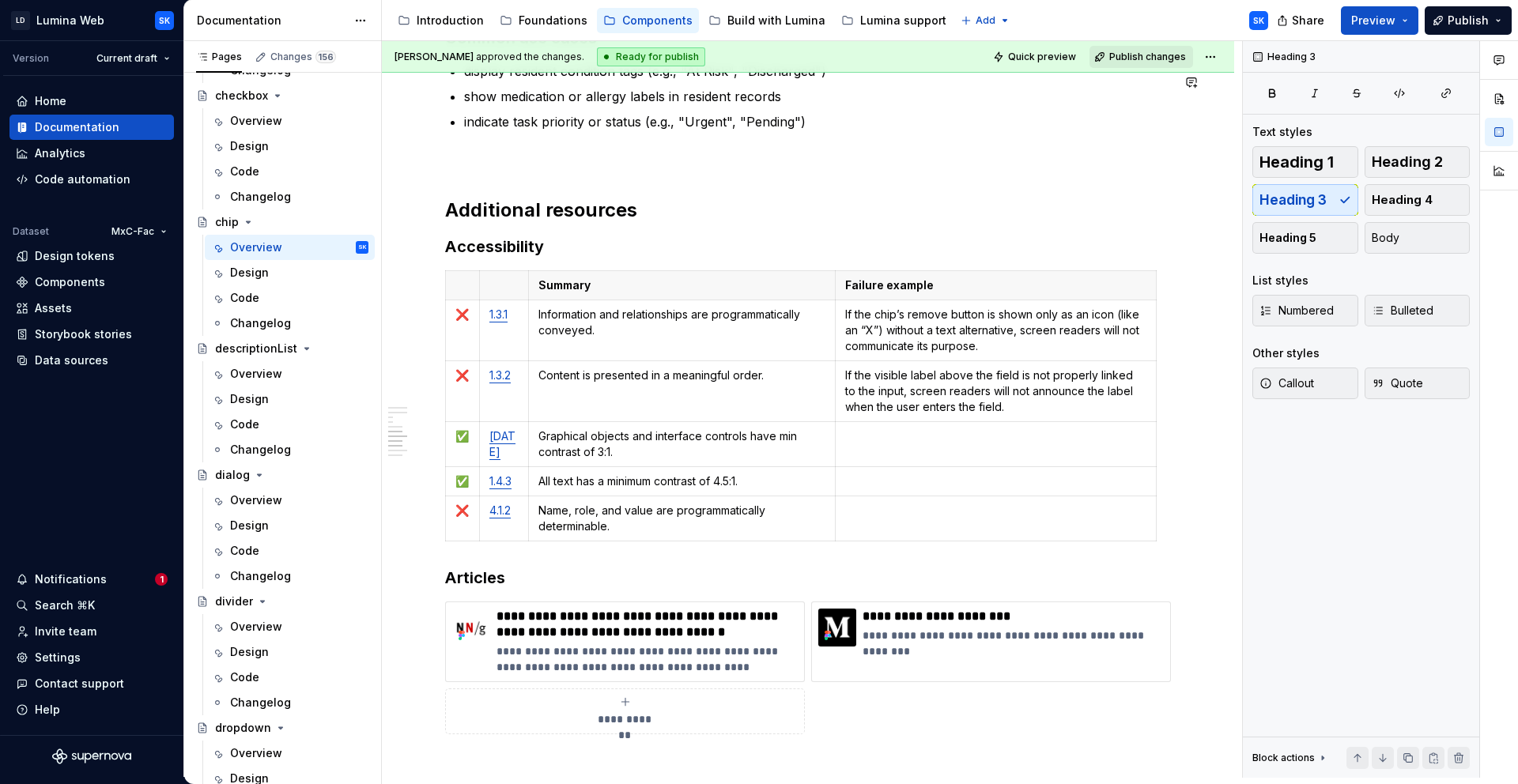
type textarea "*"
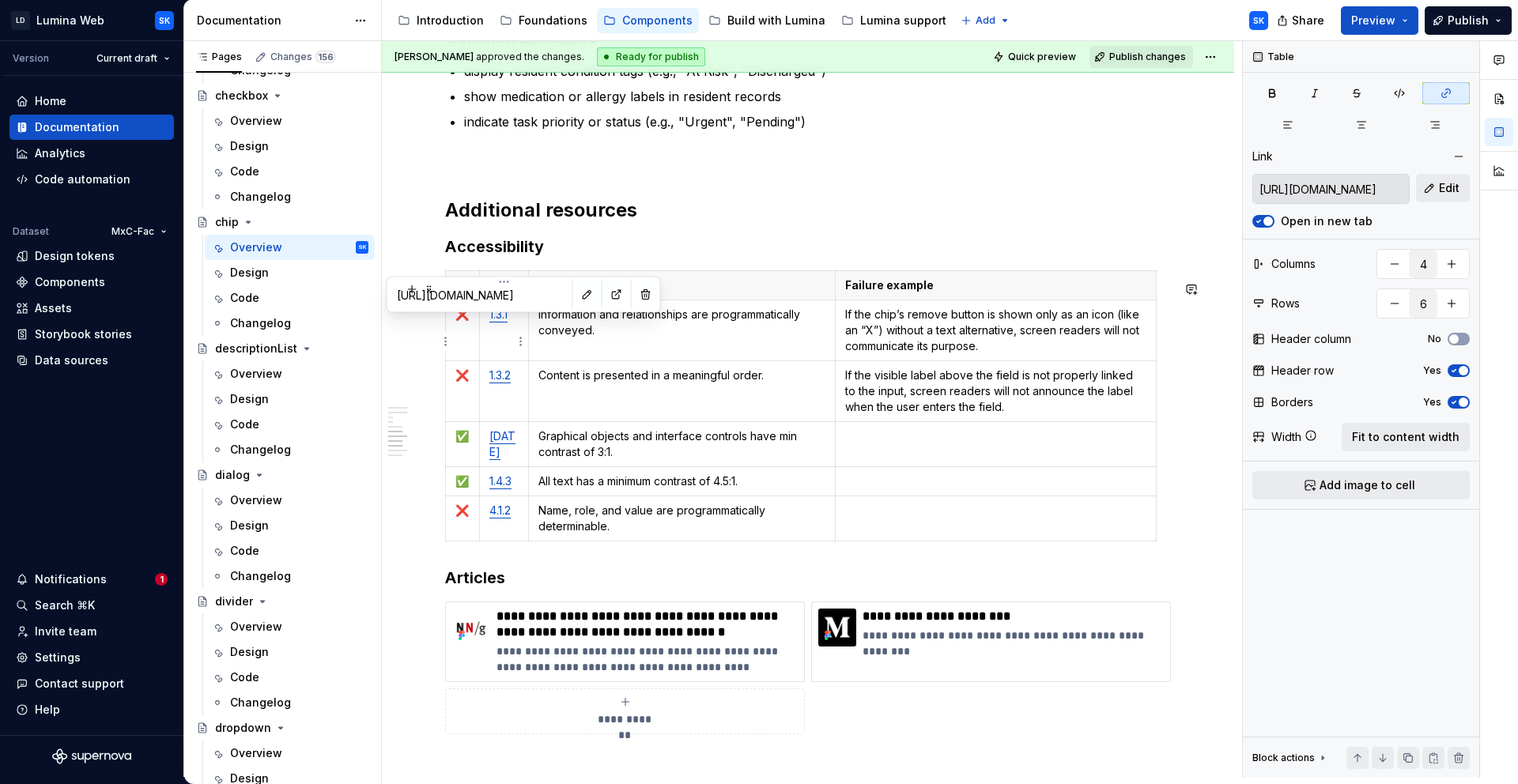
click at [501, 321] on link "1.3.1" at bounding box center [498, 314] width 18 height 14
click at [574, 296] on button "button" at bounding box center [585, 295] width 22 height 22
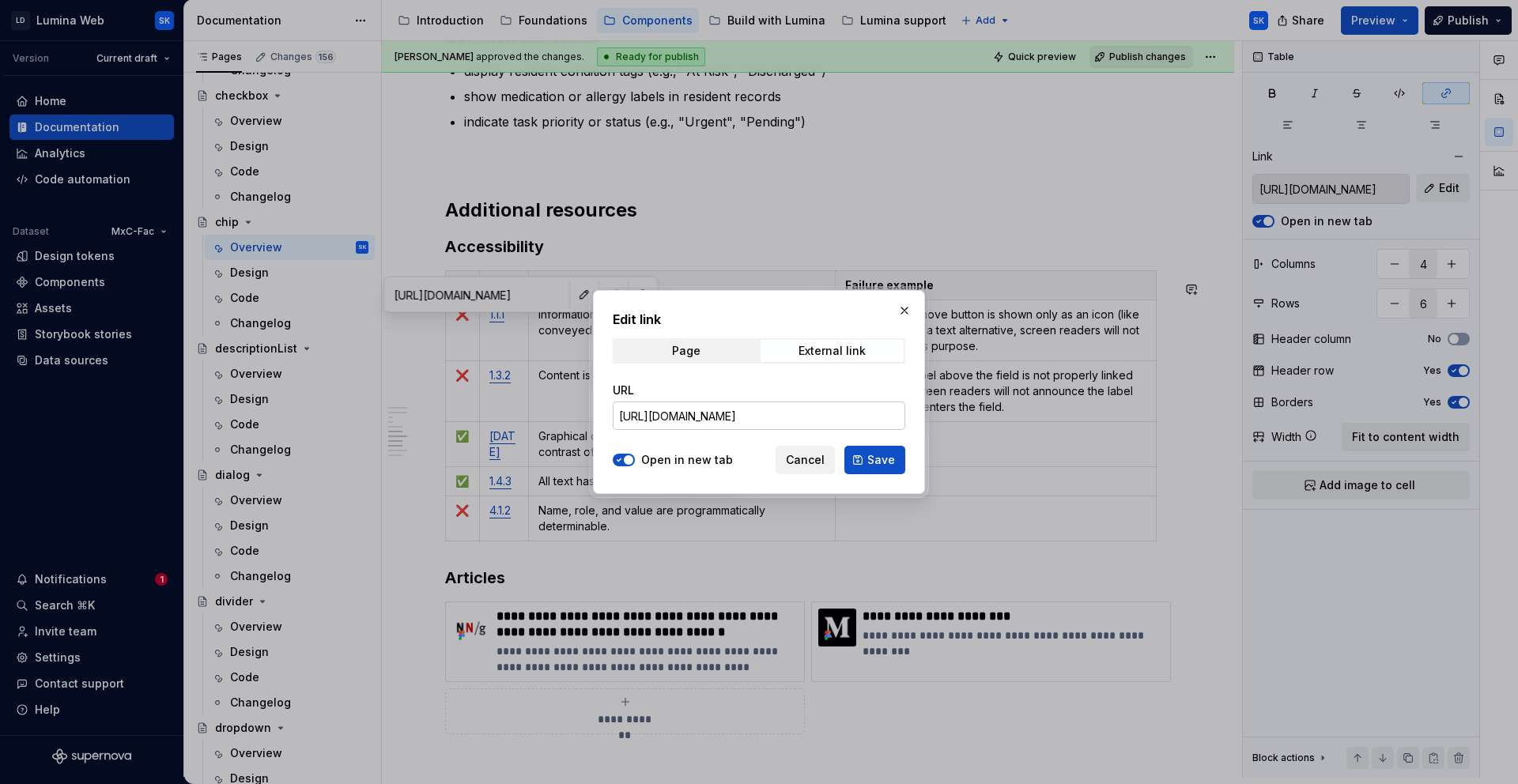
click at [733, 416] on input "https://www.w3.org/WAI/WCAG21/Understanding/info-and-relationships.html" at bounding box center [759, 415] width 292 height 28
paste input "TR/WCAG22/#non-text-content"
type input "https://www.w3.org/TR/WCAG22/#non-text-content"
drag, startPoint x: 871, startPoint y: 451, endPoint x: 1282, endPoint y: 21, distance: 594.8
click at [871, 453] on button "Save" at bounding box center [875, 460] width 61 height 28
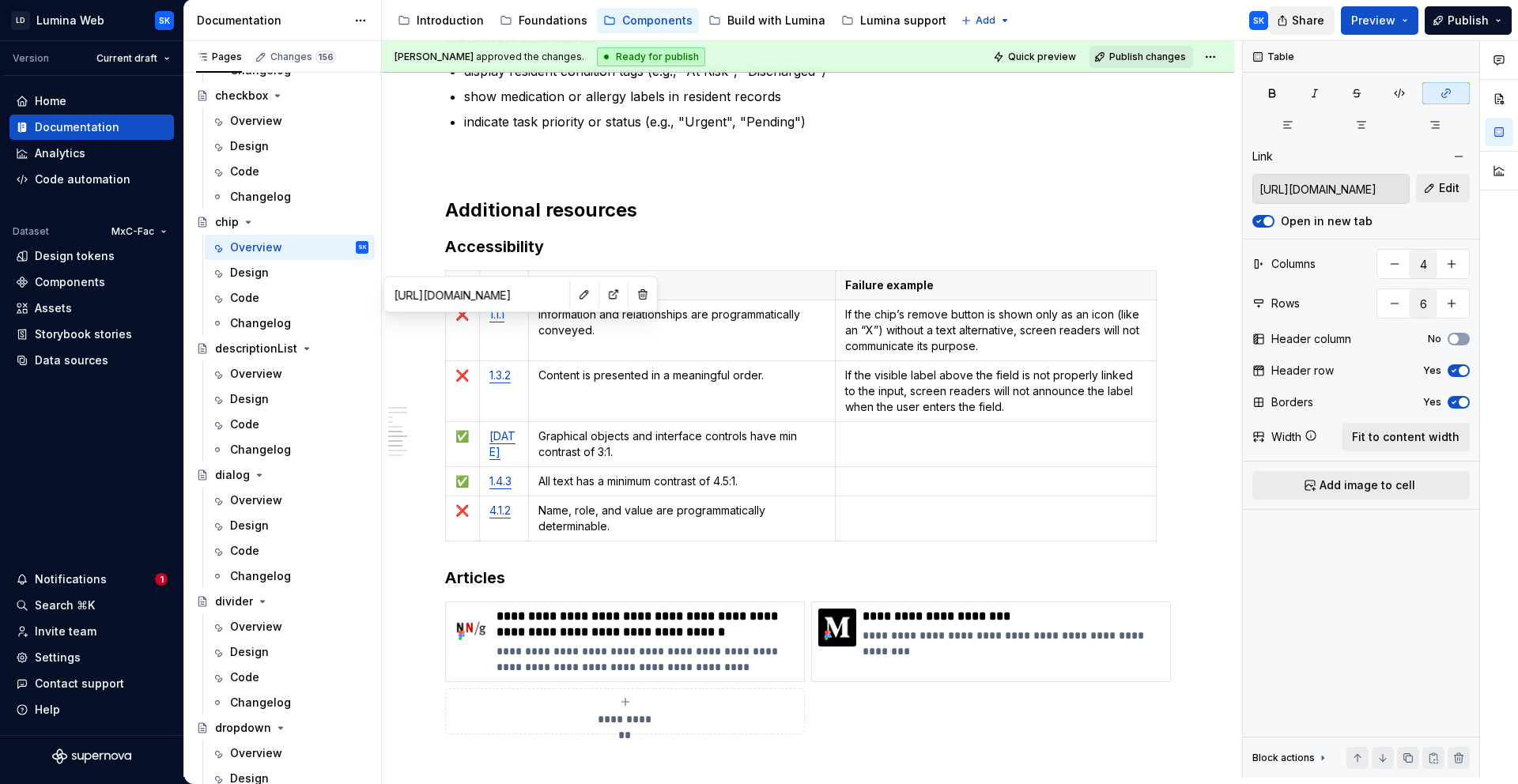
type input "https://www.w3.org/TR/WCAG22/#non-text-content"
type textarea "*"
click at [514, 383] on p "1.3.2" at bounding box center [504, 375] width 29 height 16
click at [1460, 156] on button "button" at bounding box center [1459, 156] width 22 height 22
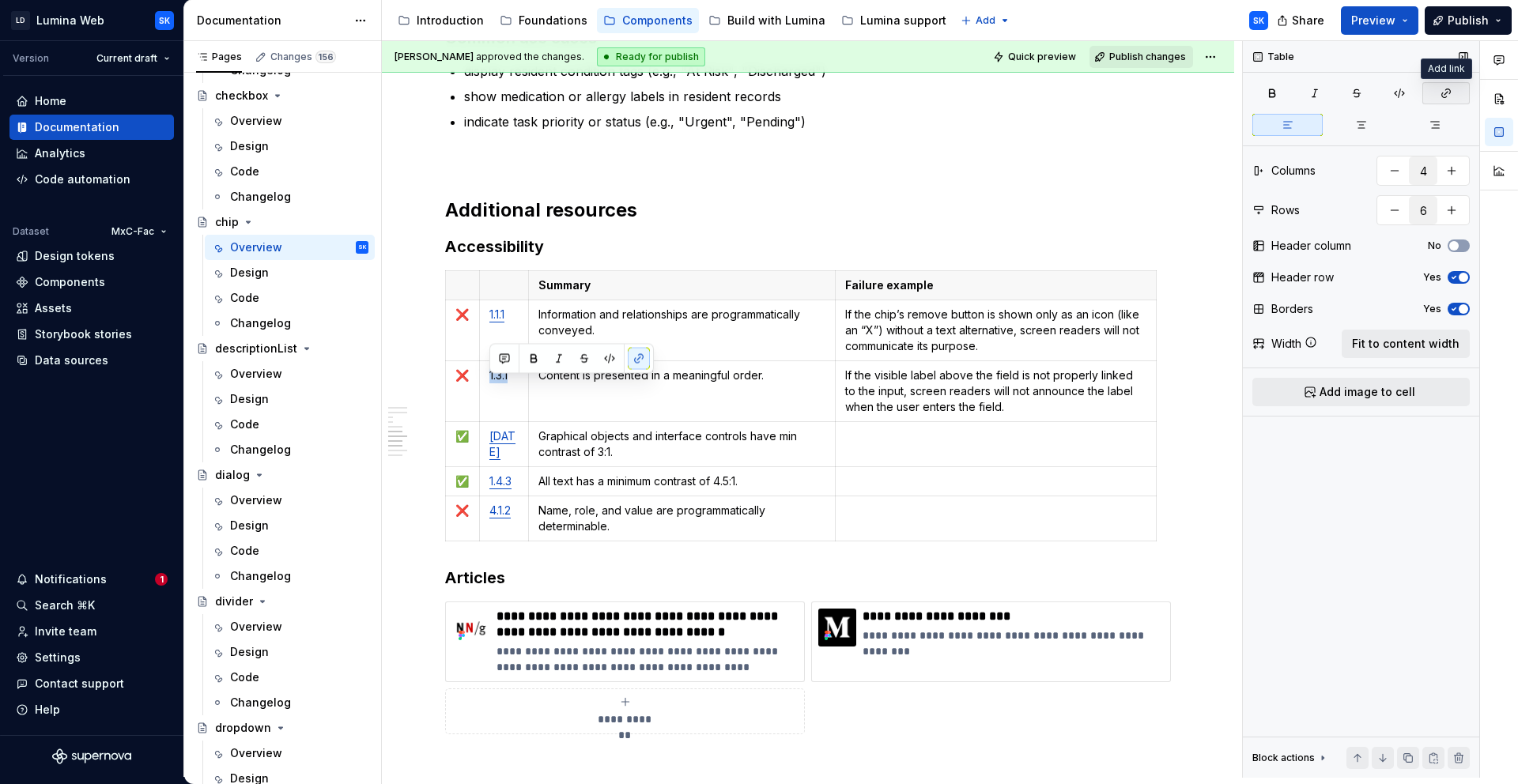
click at [1442, 96] on icon "button" at bounding box center [1447, 93] width 8 height 8
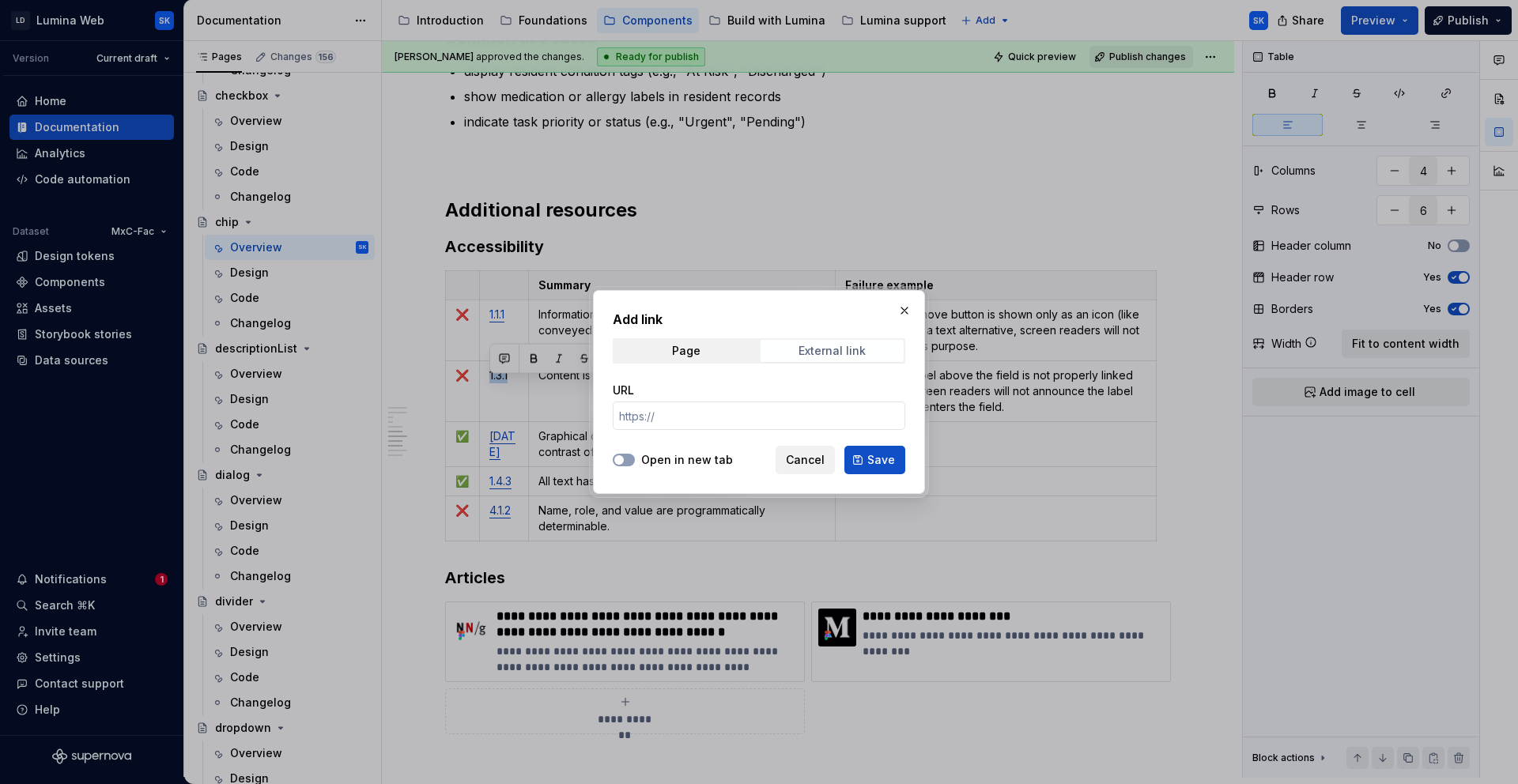
click at [841, 358] on span "External link" at bounding box center [832, 351] width 143 height 22
click at [818, 416] on input "URL" at bounding box center [759, 415] width 292 height 28
paste input "https://www.w3.org/TR/WCAG22/#info-and-relationships"
type input "https://www.w3.org/TR/WCAG22/#info-and-relationships"
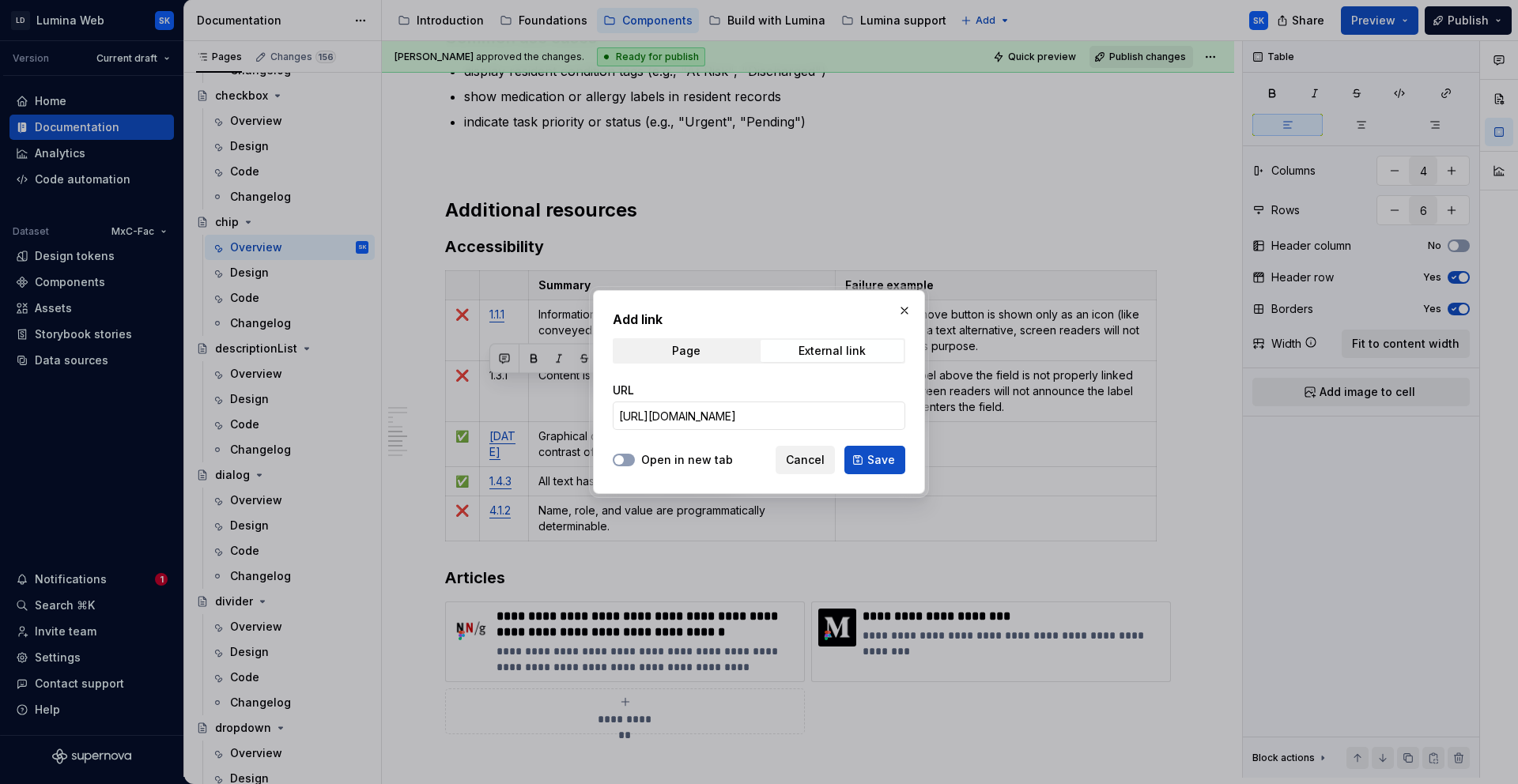
click at [712, 460] on label "Open in new tab" at bounding box center [688, 460] width 92 height 16
click at [635, 460] on button "Open in new tab" at bounding box center [624, 460] width 22 height 13
click at [884, 458] on span "Save" at bounding box center [881, 460] width 28 height 16
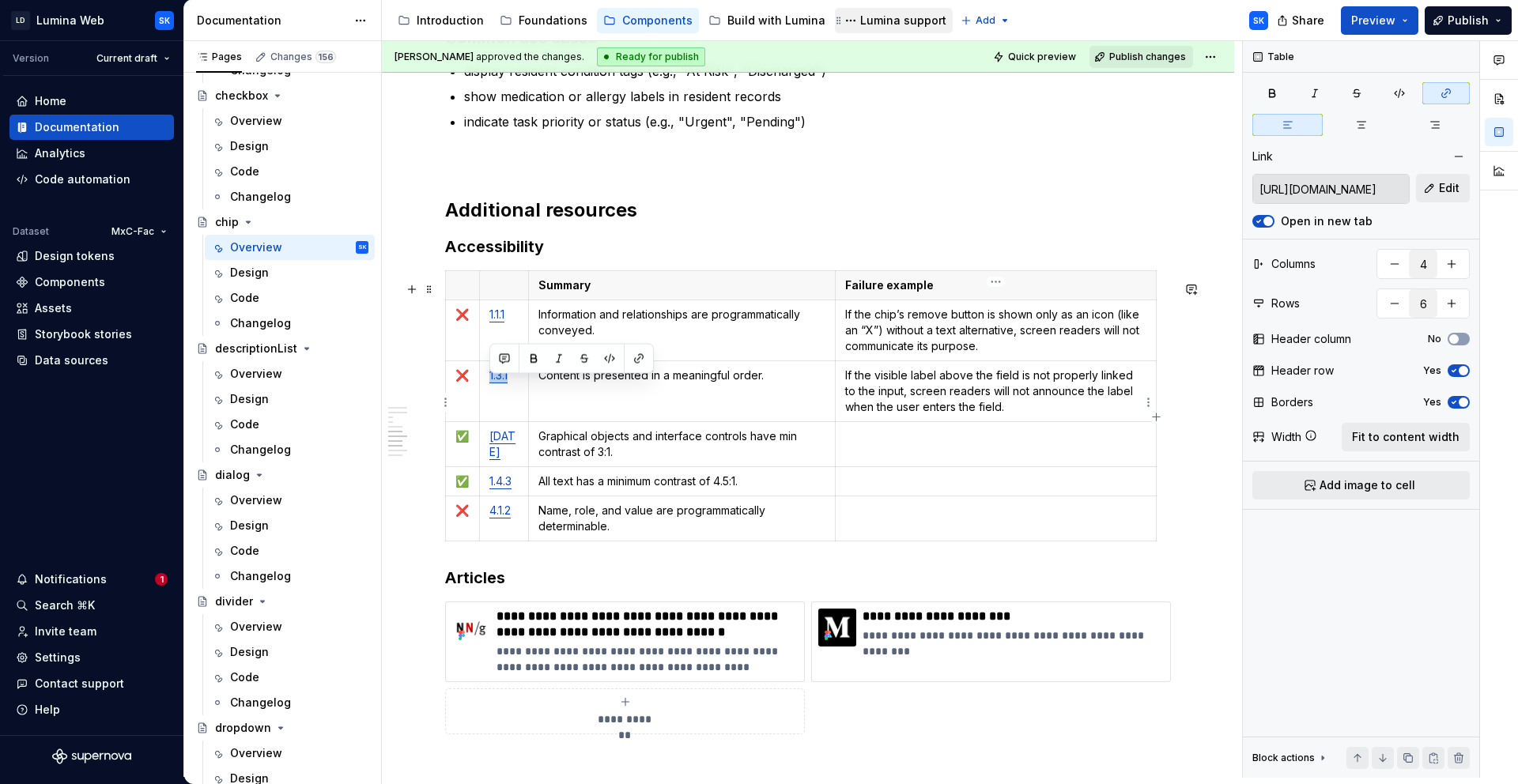
click at [1005, 415] on p "If the visible label above the field is not properly linked to the input, scree…" at bounding box center [996, 392] width 301 height 48
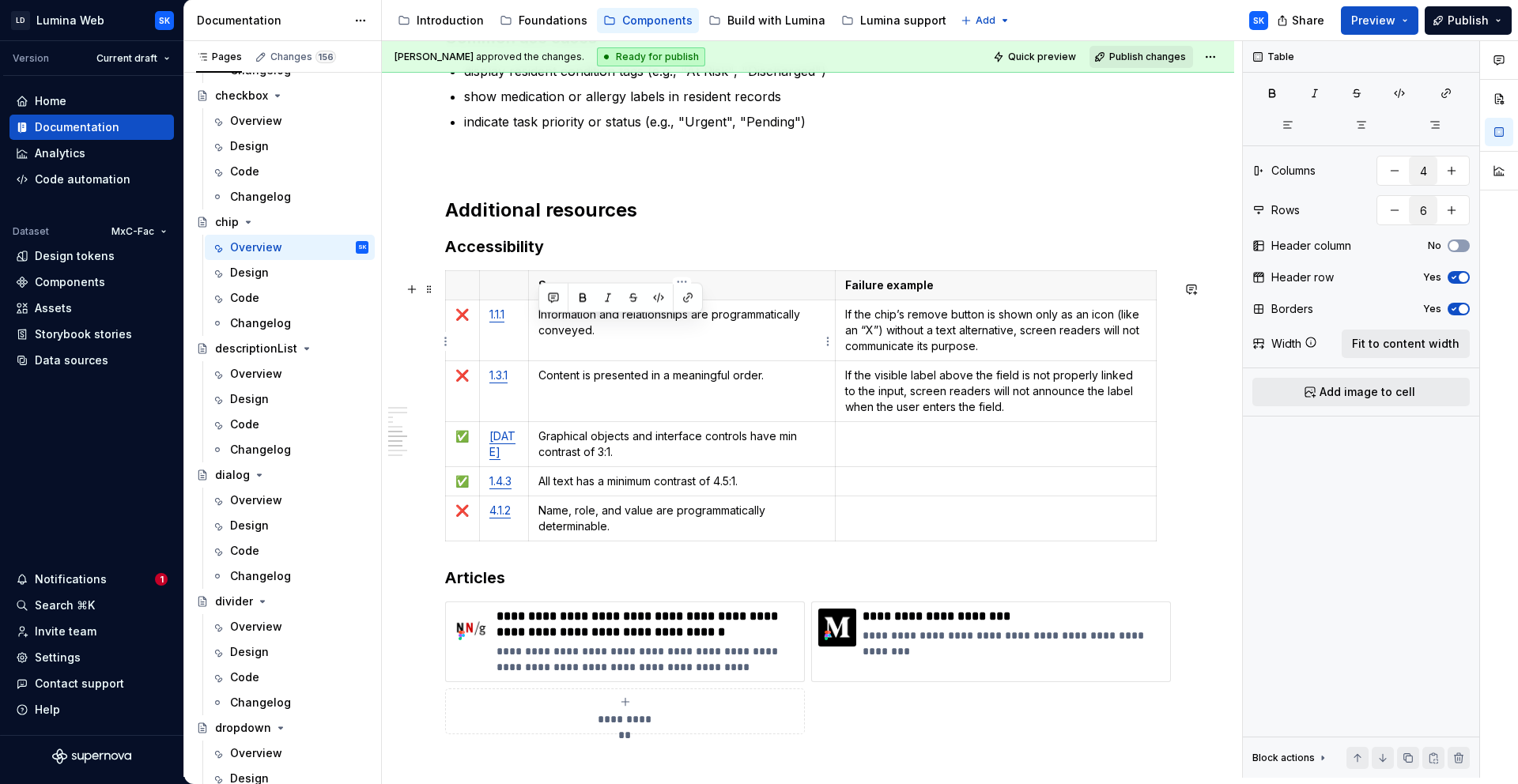
drag, startPoint x: 539, startPoint y: 322, endPoint x: 726, endPoint y: 332, distance: 187.3
click at [538, 323] on td "Information and relationships are programmatically conveyed." at bounding box center [683, 330] width 308 height 61
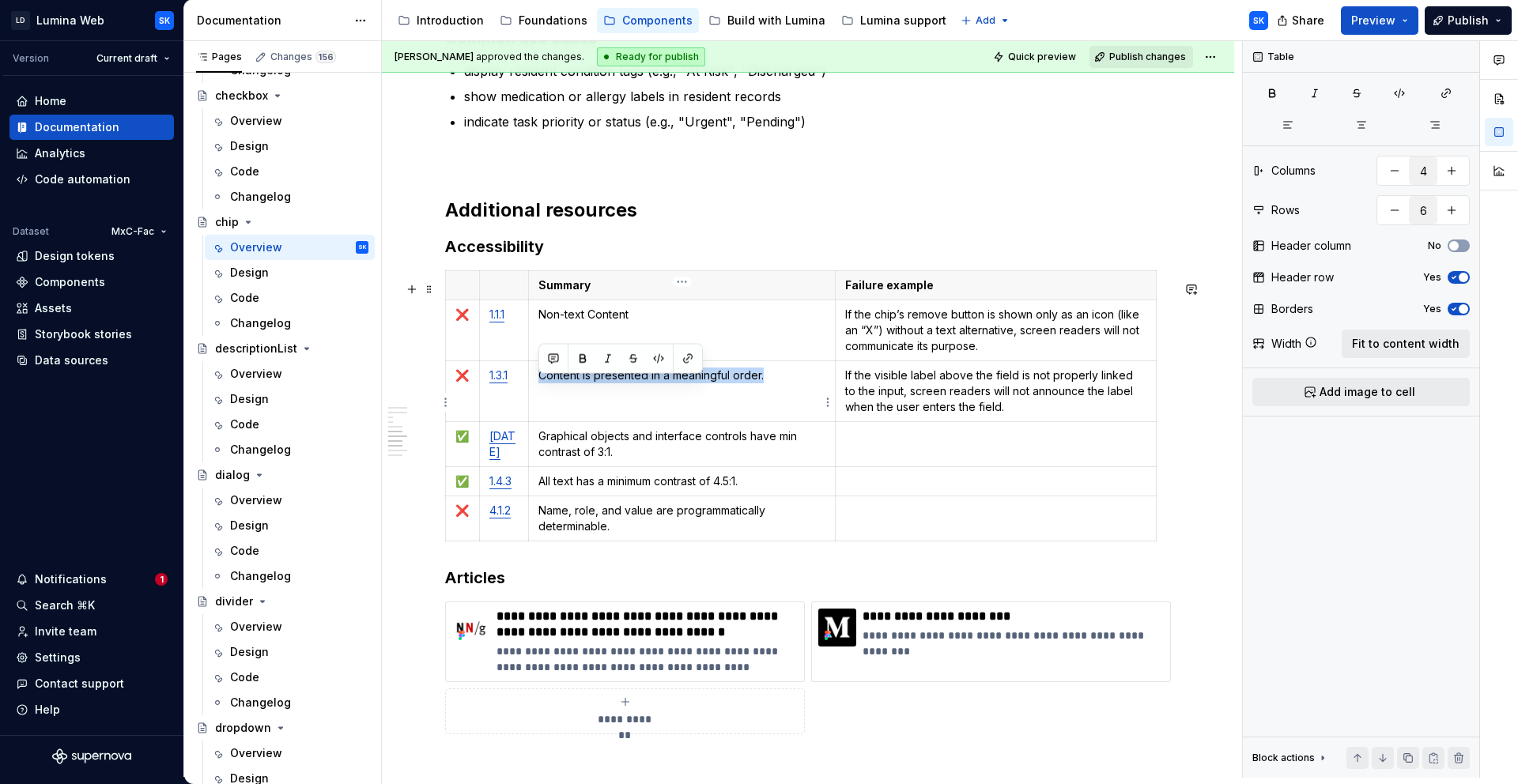
drag, startPoint x: 665, startPoint y: 386, endPoint x: 535, endPoint y: 385, distance: 130.0
click at [535, 385] on td "Content is presented in a meaningful order." at bounding box center [683, 391] width 308 height 61
drag, startPoint x: 589, startPoint y: 326, endPoint x: 705, endPoint y: 348, distance: 118.1
click at [589, 323] on p "Non-text Content" at bounding box center [683, 314] width 288 height 16
click at [880, 459] on td at bounding box center [996, 443] width 321 height 45
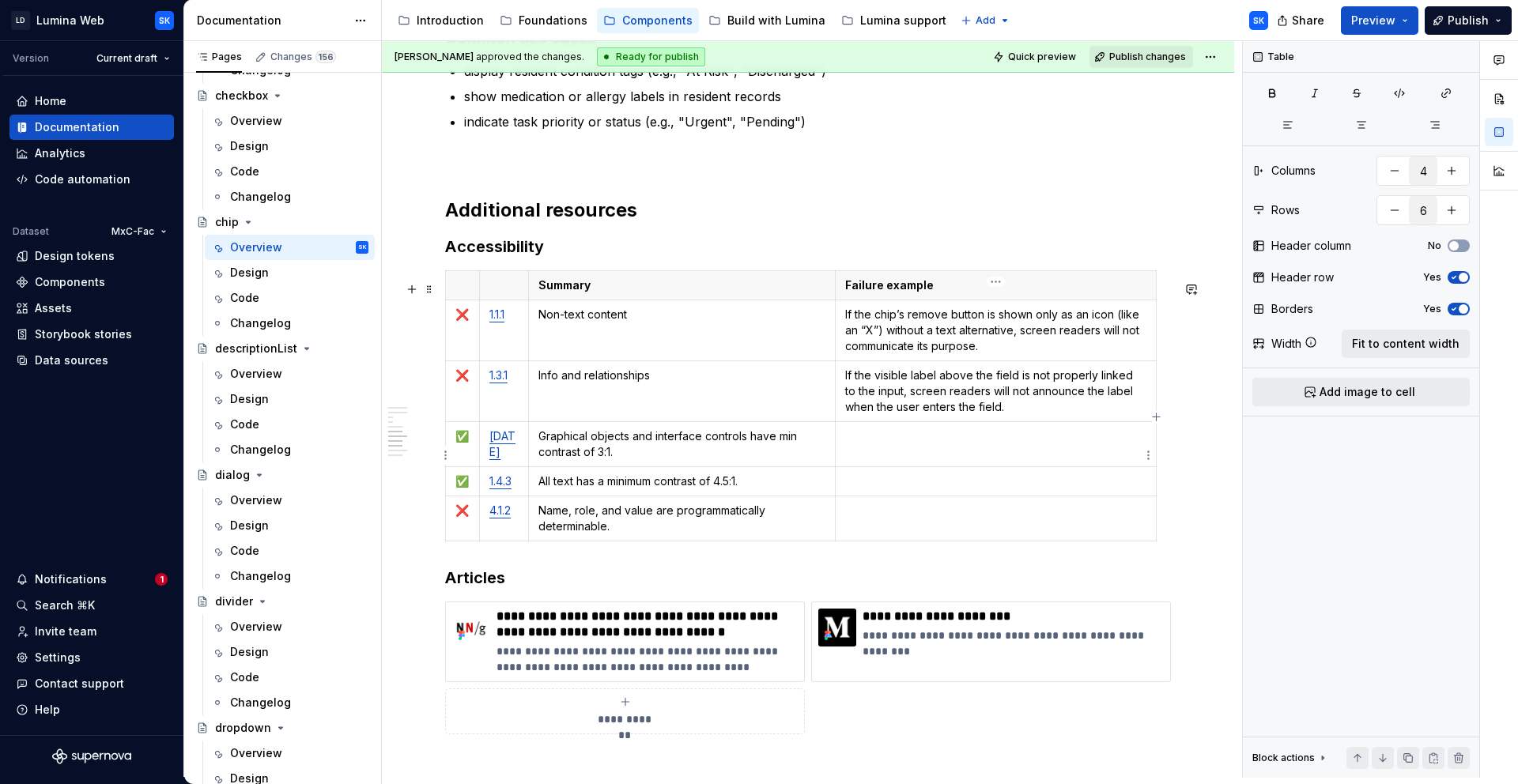
click at [891, 444] on p at bounding box center [996, 436] width 301 height 16
click at [909, 444] on p at bounding box center [996, 436] width 301 height 16
click at [1079, 447] on p "Helper text, placeholder text, or chip labels may use colors with too little co…" at bounding box center [996, 443] width 301 height 31
click at [1014, 486] on p at bounding box center [996, 481] width 301 height 16
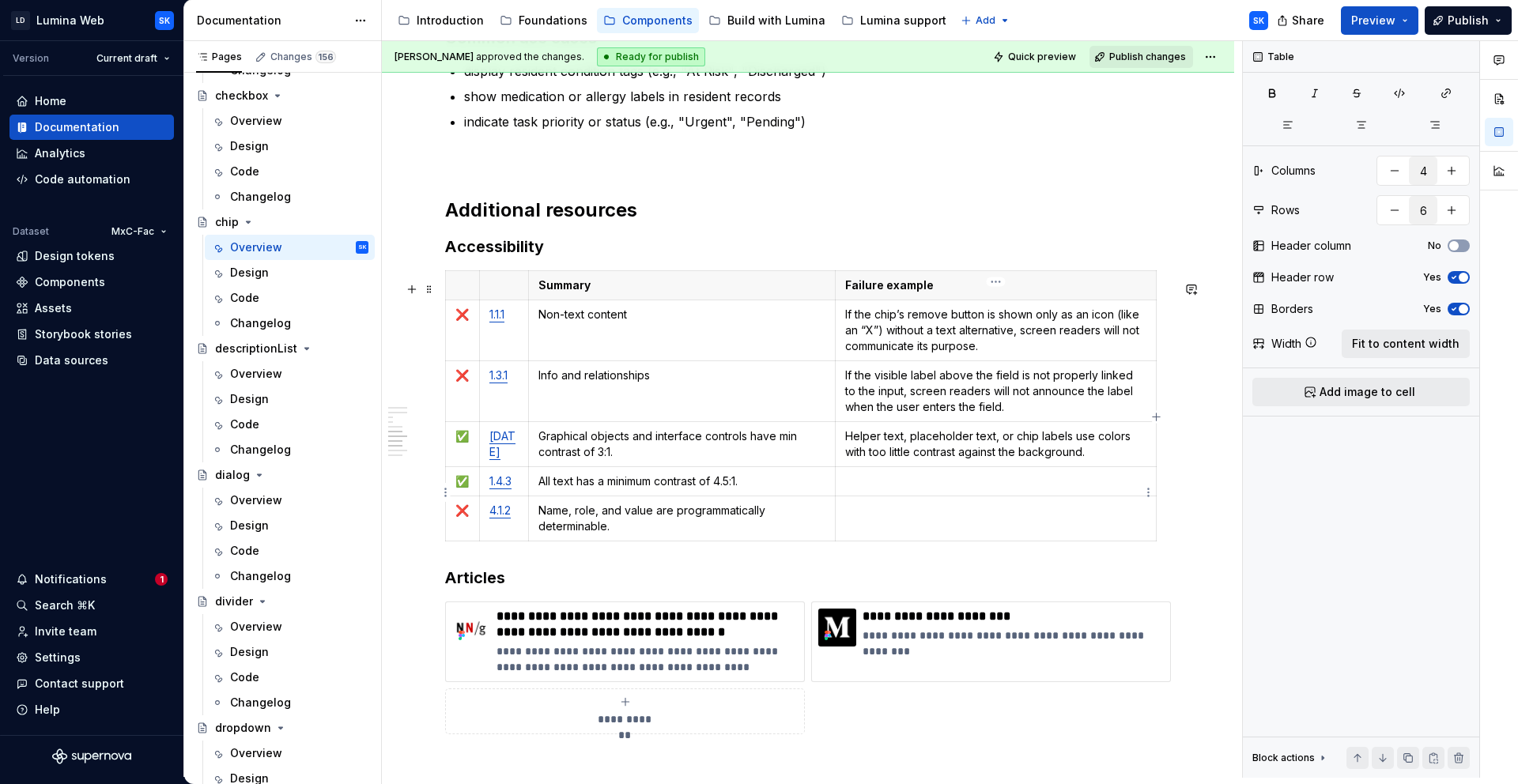
click at [917, 489] on p at bounding box center [996, 481] width 301 height 16
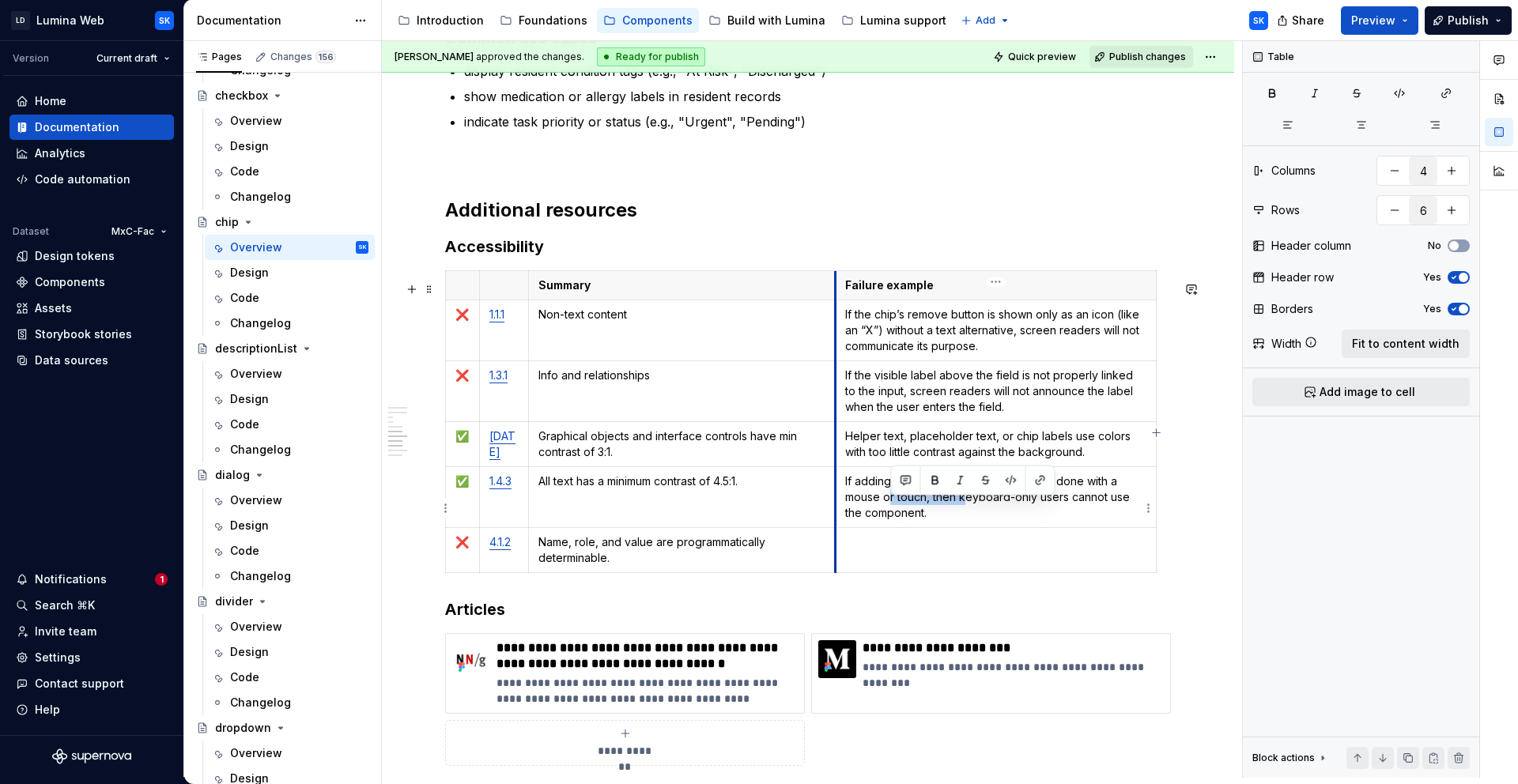
drag, startPoint x: 954, startPoint y: 508, endPoint x: 836, endPoint y: 489, distance: 119.5
click at [836, 489] on td "If adding or removing chips can only be done with a mouse or touch, then keyboa…" at bounding box center [996, 497] width 321 height 61
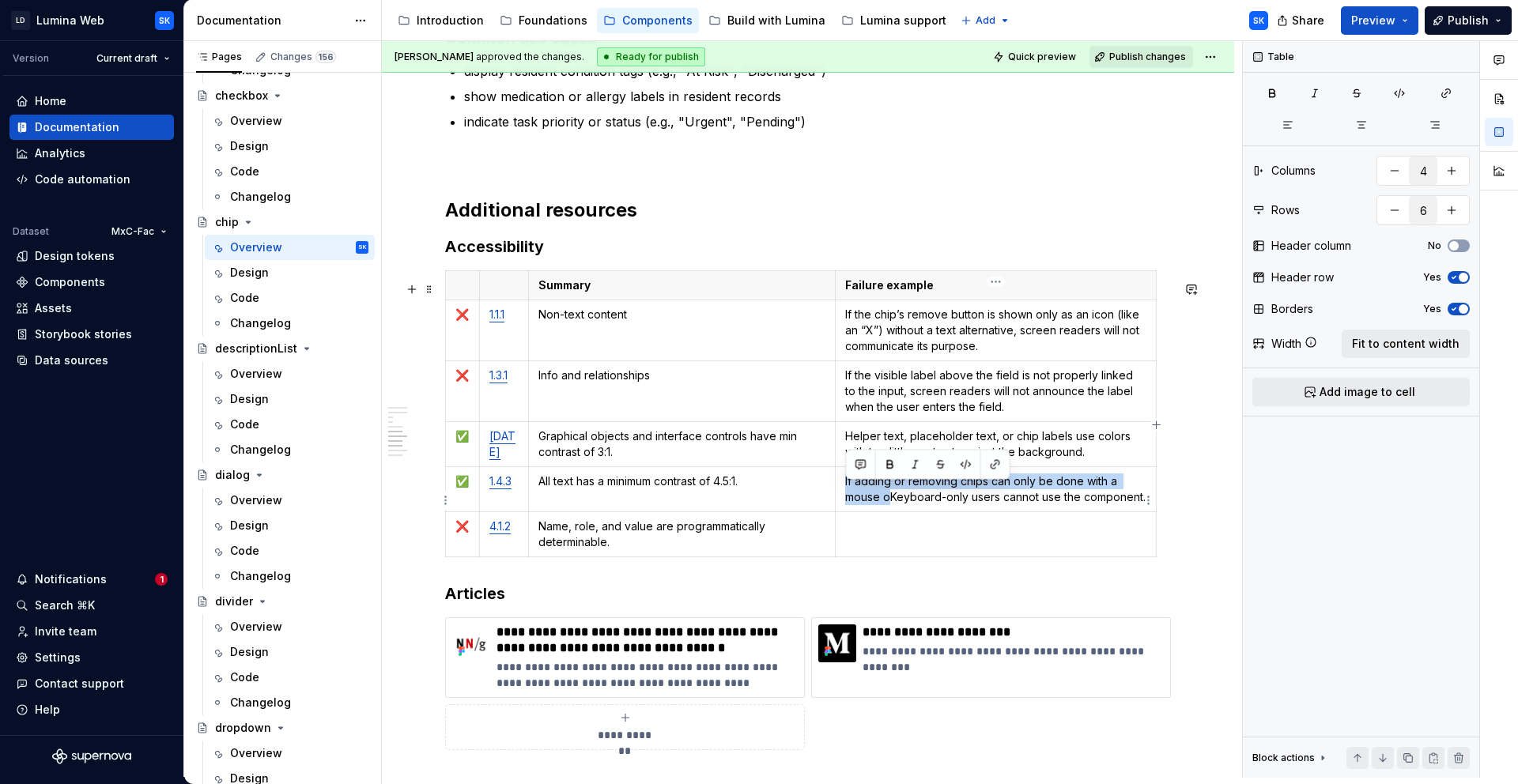
drag, startPoint x: 891, startPoint y: 507, endPoint x: 845, endPoint y: 492, distance: 48.4
click at [845, 492] on td "If adding or removing chips can only be done with a mouse oKeyboard-only users …" at bounding box center [996, 488] width 321 height 45
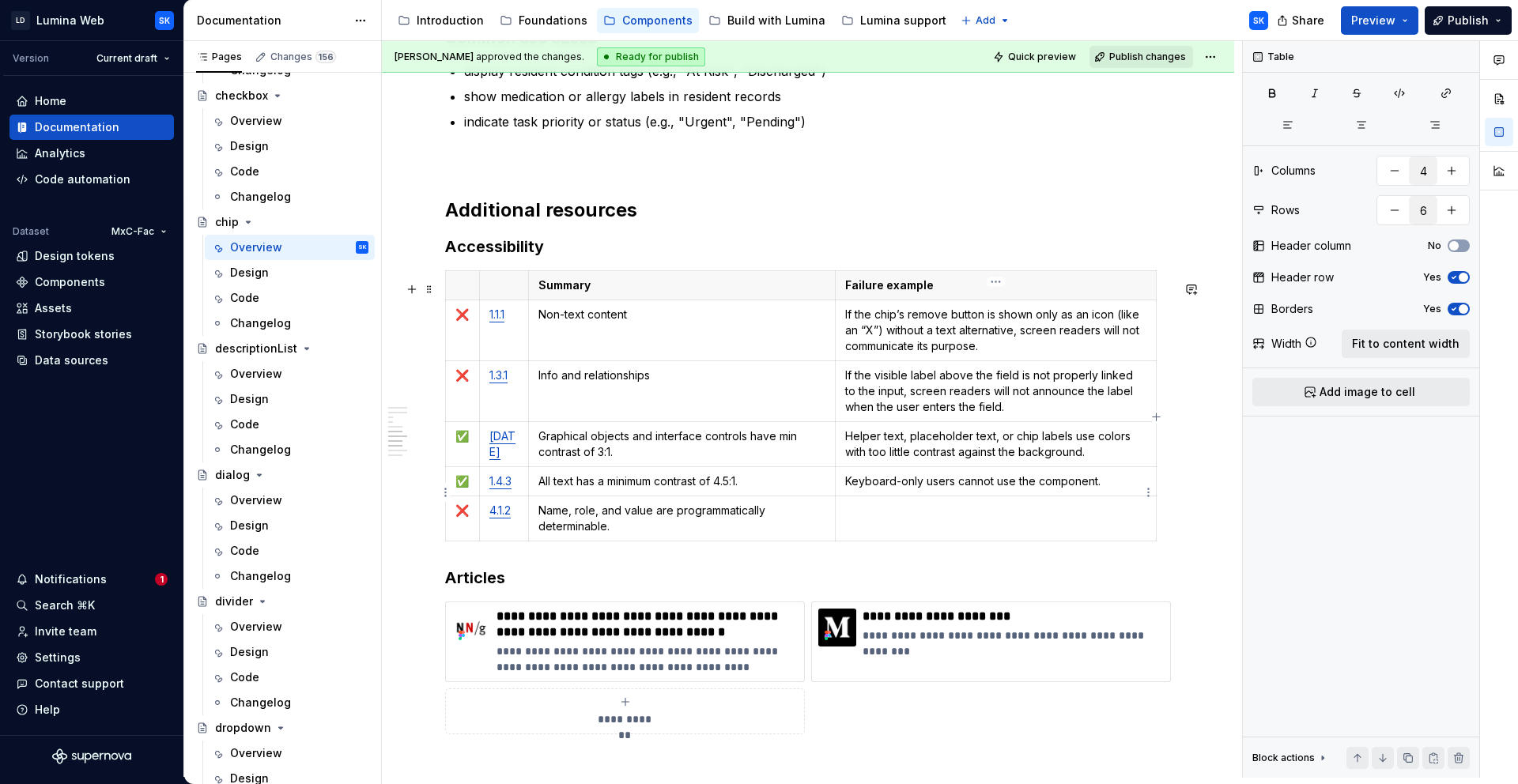
click at [1010, 489] on p "Keyboard-only users cannot use the component." at bounding box center [996, 481] width 301 height 16
type textarea "*"
click at [518, 494] on html "LD Lumina Web SK Version Current draft Home Documentation Analytics Code automa…" at bounding box center [759, 392] width 1518 height 784
click at [737, 488] on html "LD Lumina Web SK Version Current draft Home Documentation Analytics Code automa…" at bounding box center [759, 392] width 1518 height 784
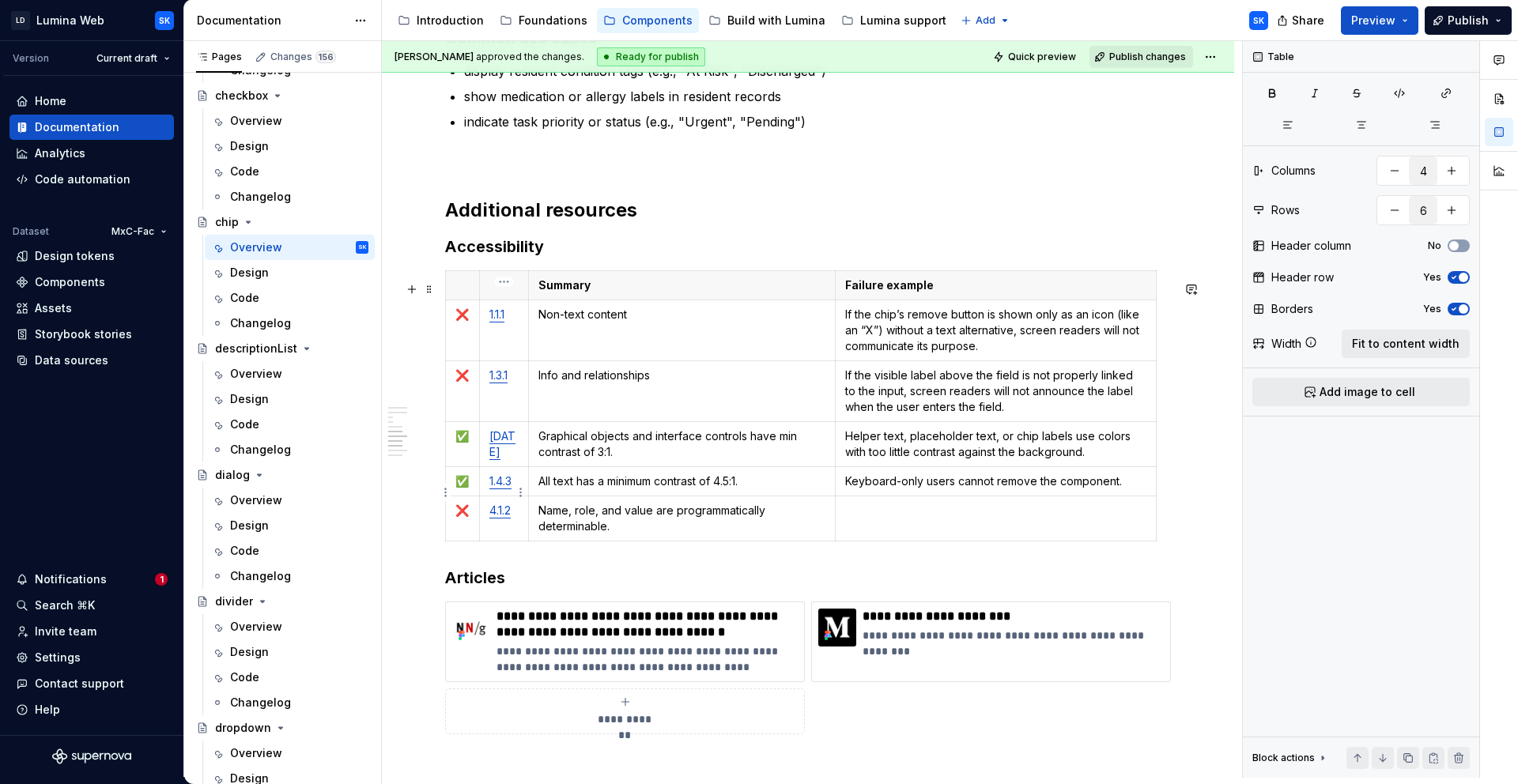
click at [510, 488] on link "1.4.3" at bounding box center [501, 481] width 22 height 14
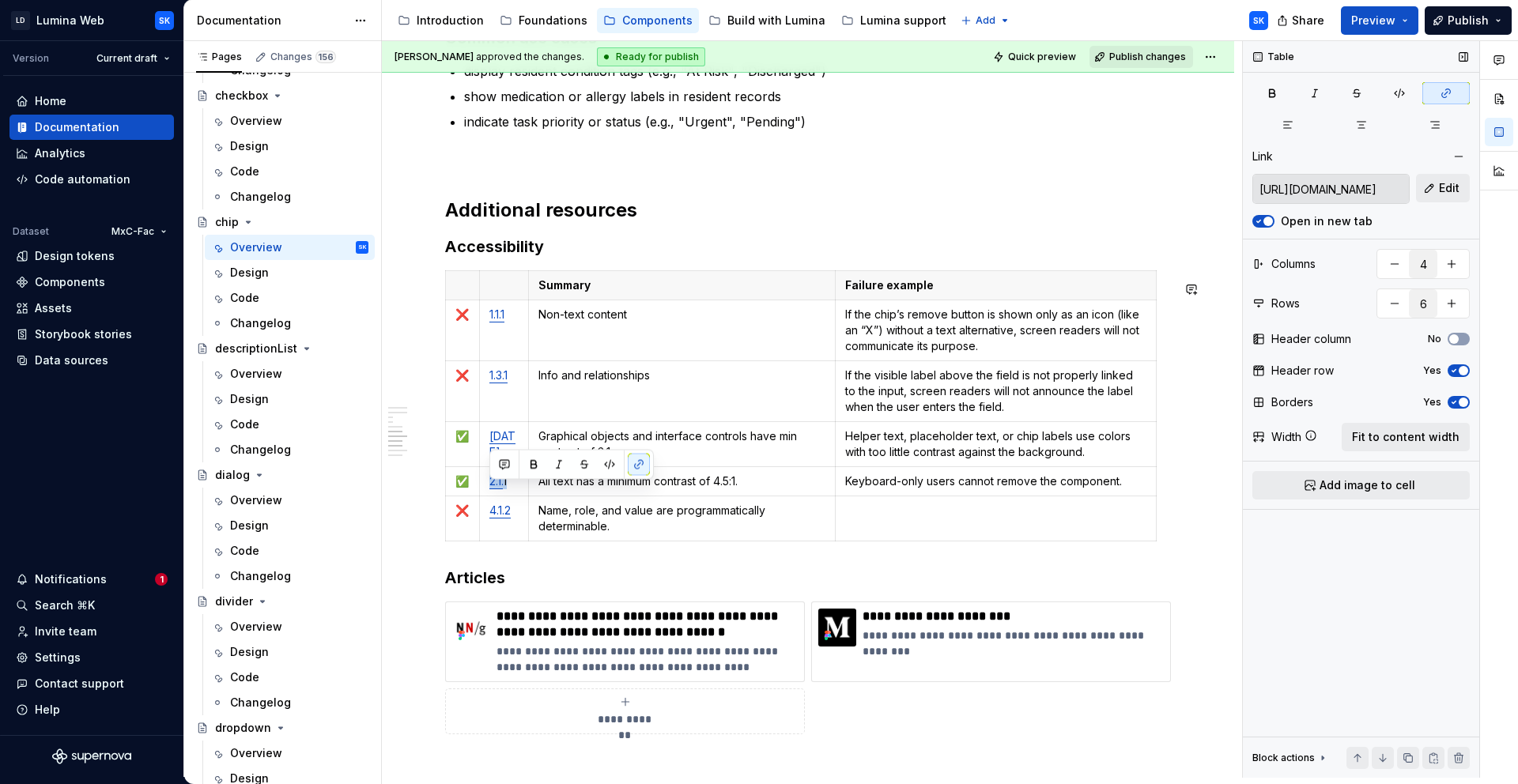
click at [1453, 157] on button "button" at bounding box center [1459, 156] width 22 height 22
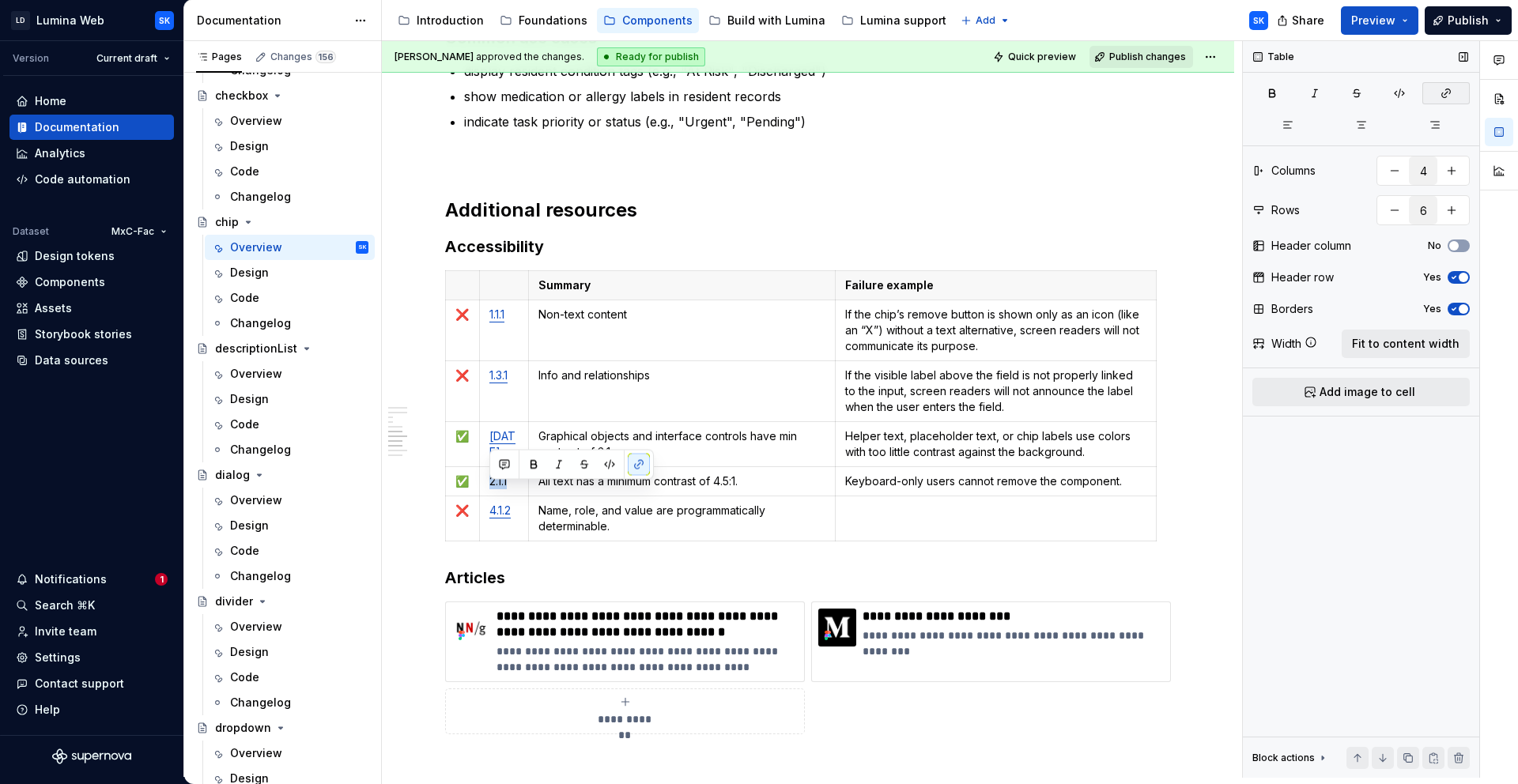
click at [1447, 93] on icon "button" at bounding box center [1446, 93] width 13 height 13
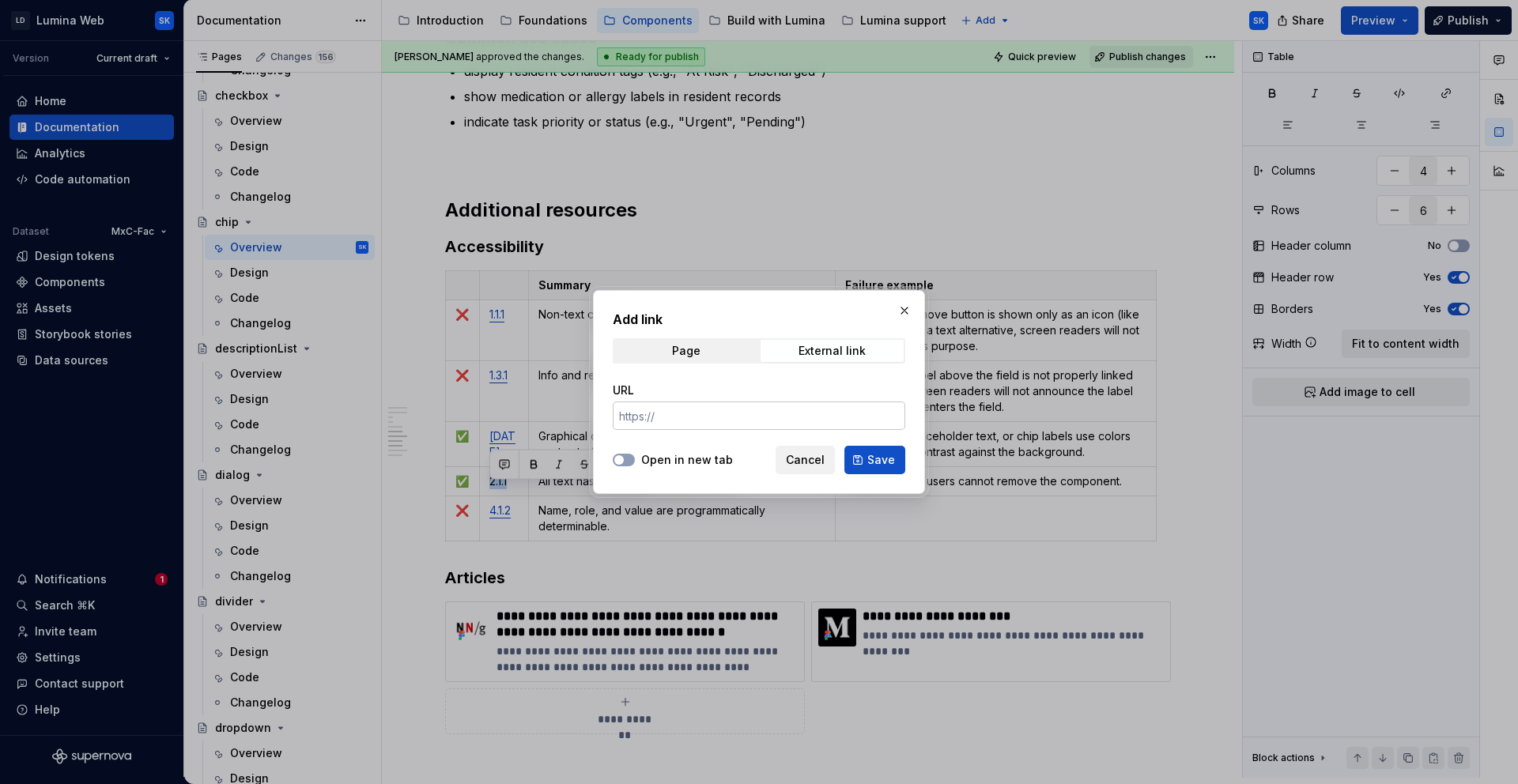
click at [797, 415] on input "URL" at bounding box center [759, 415] width 292 height 28
paste input "https://www.w3.org/TR/WCAG22/#keyboard"
type input "https://www.w3.org/TR/WCAG22/#keyboard"
click at [700, 462] on label "Open in new tab" at bounding box center [688, 460] width 92 height 16
click at [635, 462] on button "Open in new tab" at bounding box center [624, 460] width 22 height 13
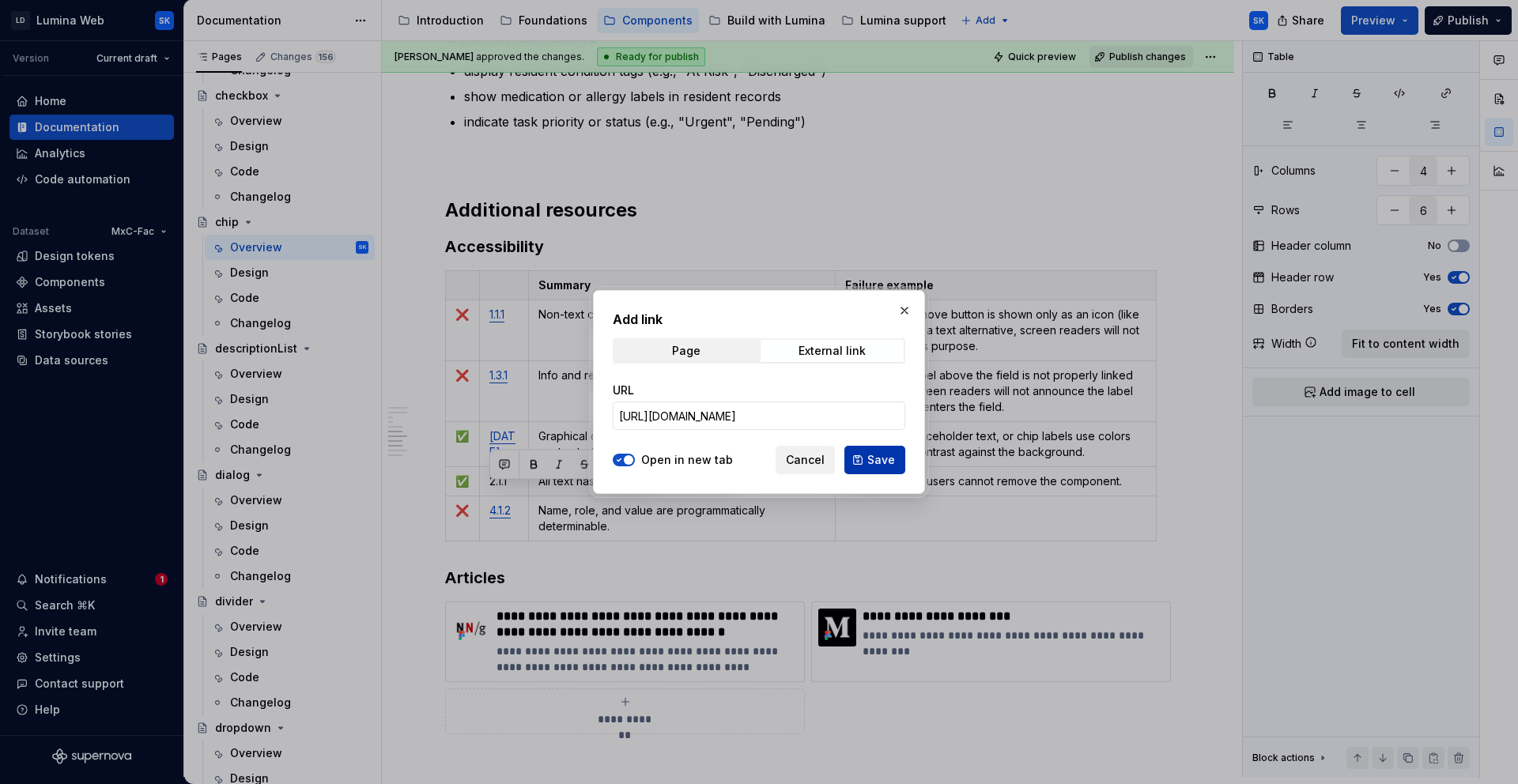
click at [869, 459] on span "Save" at bounding box center [881, 460] width 28 height 16
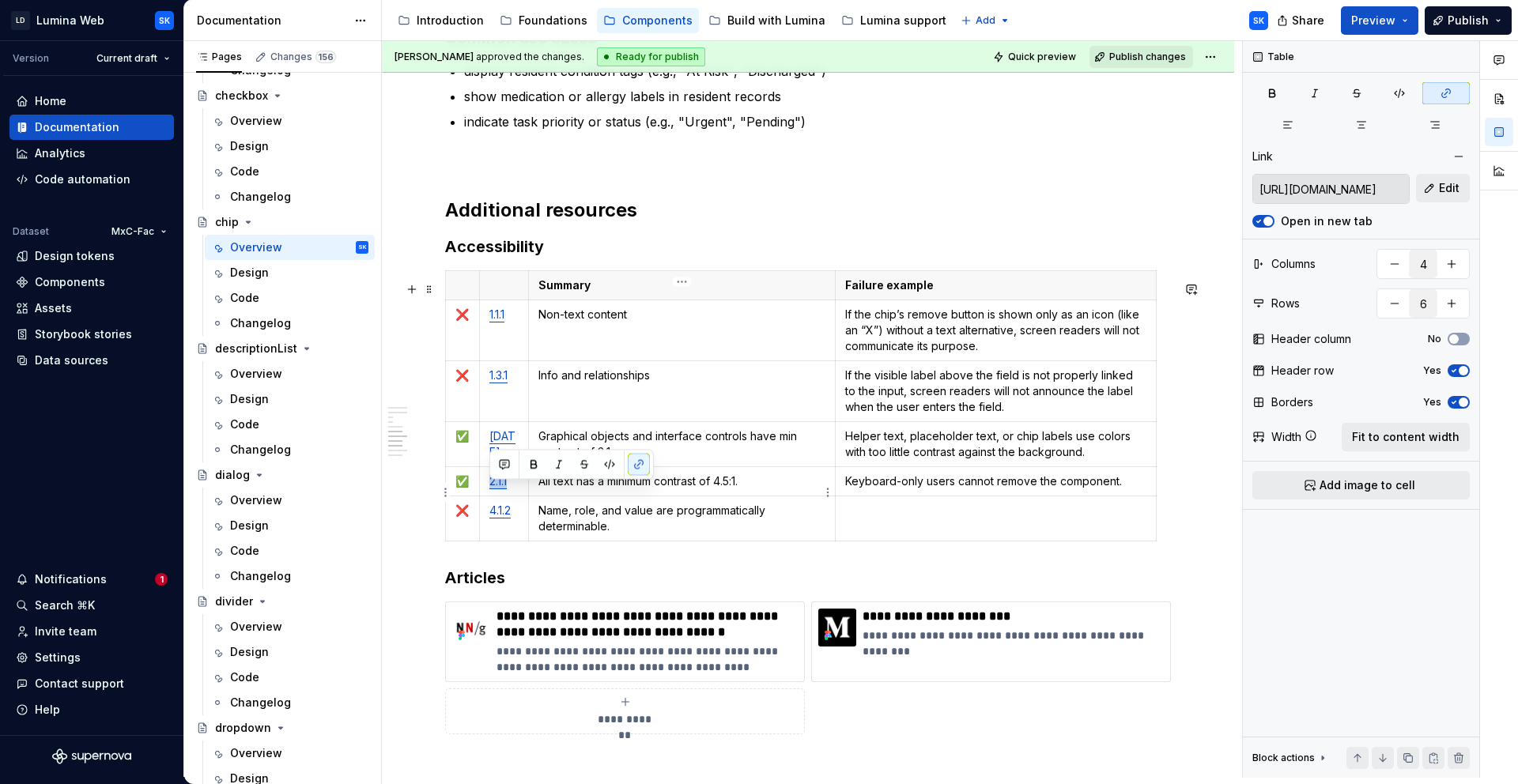
click at [765, 495] on td "All text has a minimum contrast of 4.5:1." at bounding box center [683, 481] width 308 height 29
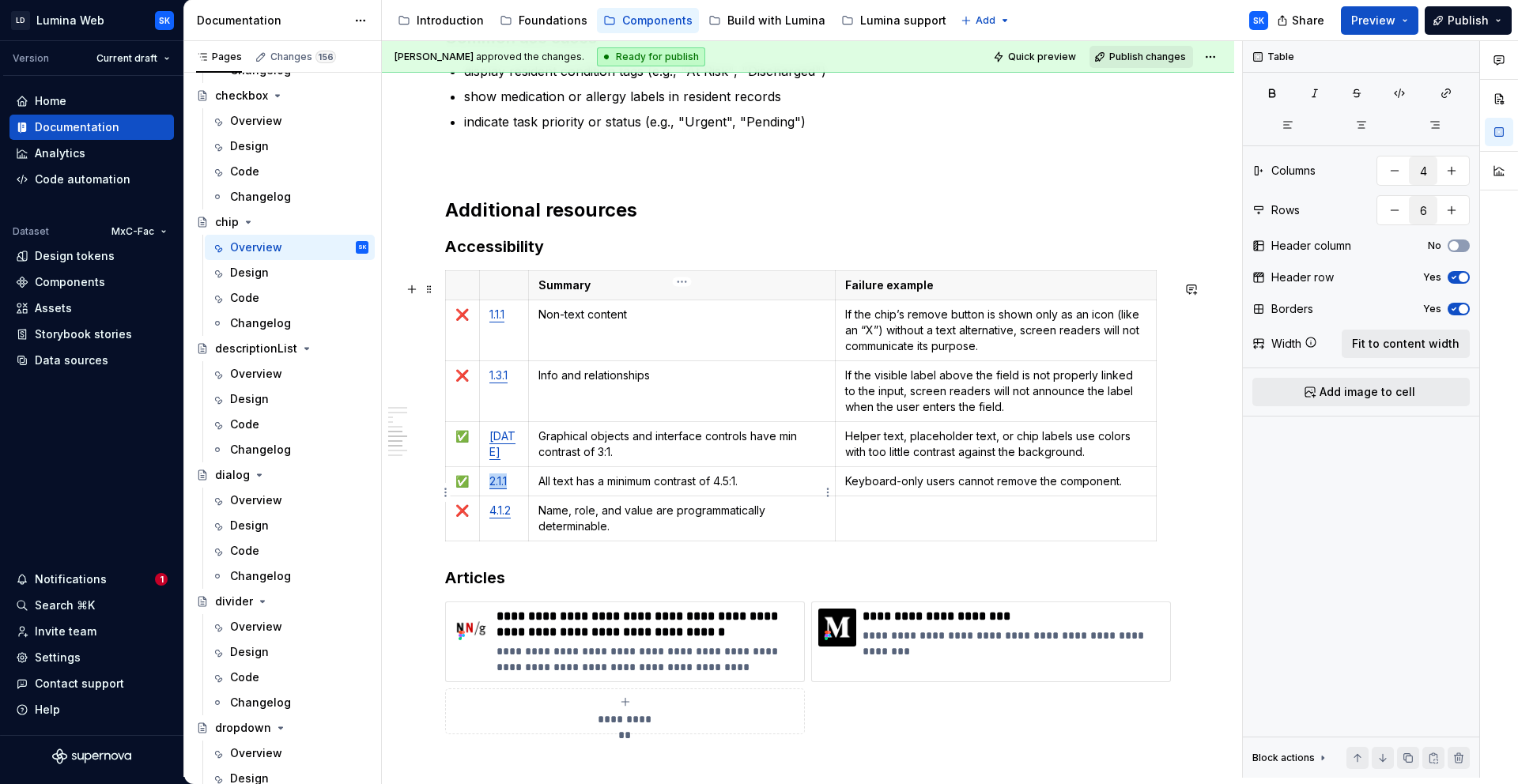
click at [540, 489] on p "All text has a minimum contrast of 4.5:1." at bounding box center [683, 481] width 288 height 16
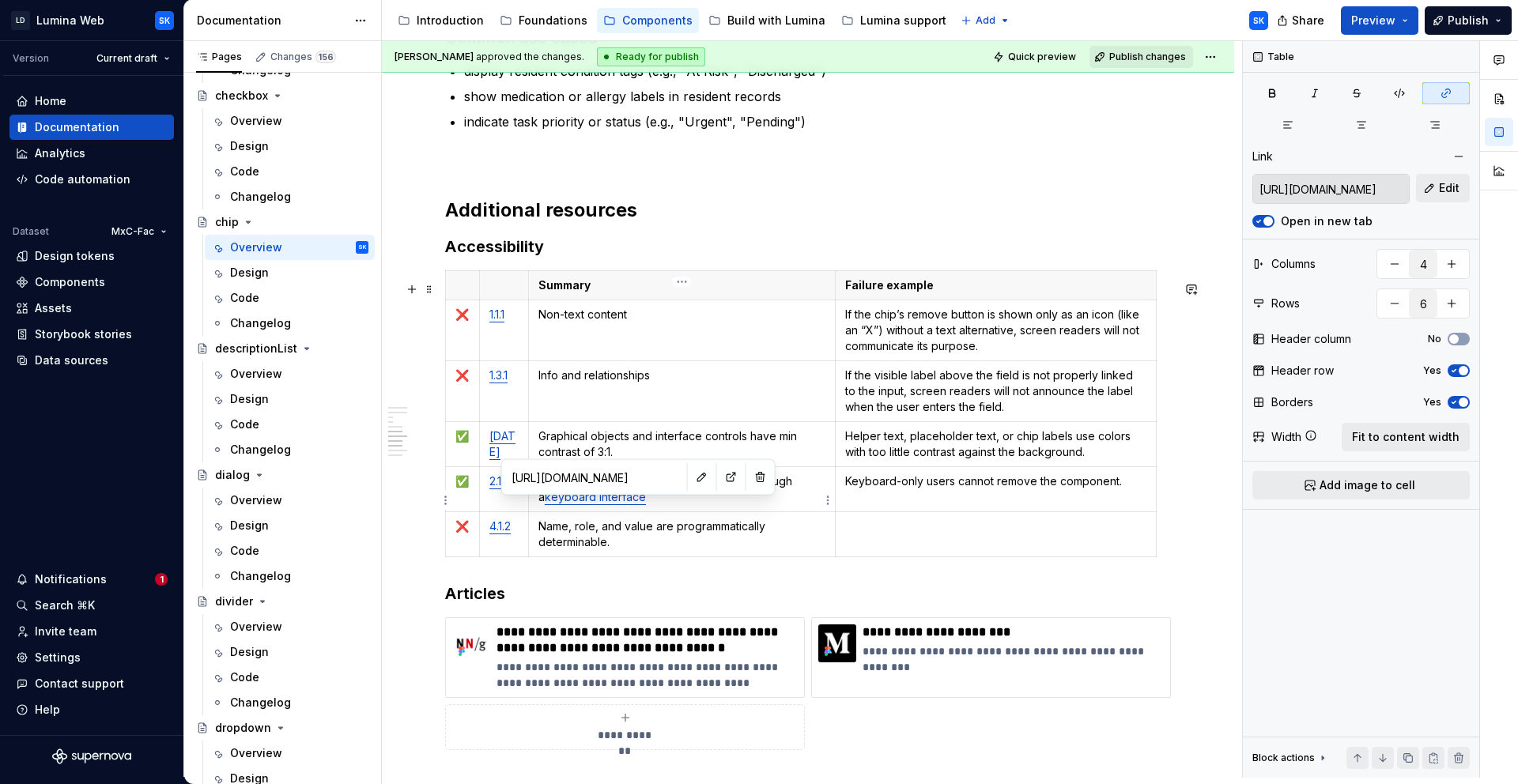
click at [620, 504] on link "keyboard interface" at bounding box center [595, 497] width 101 height 14
click at [1459, 154] on button "button" at bounding box center [1459, 156] width 22 height 22
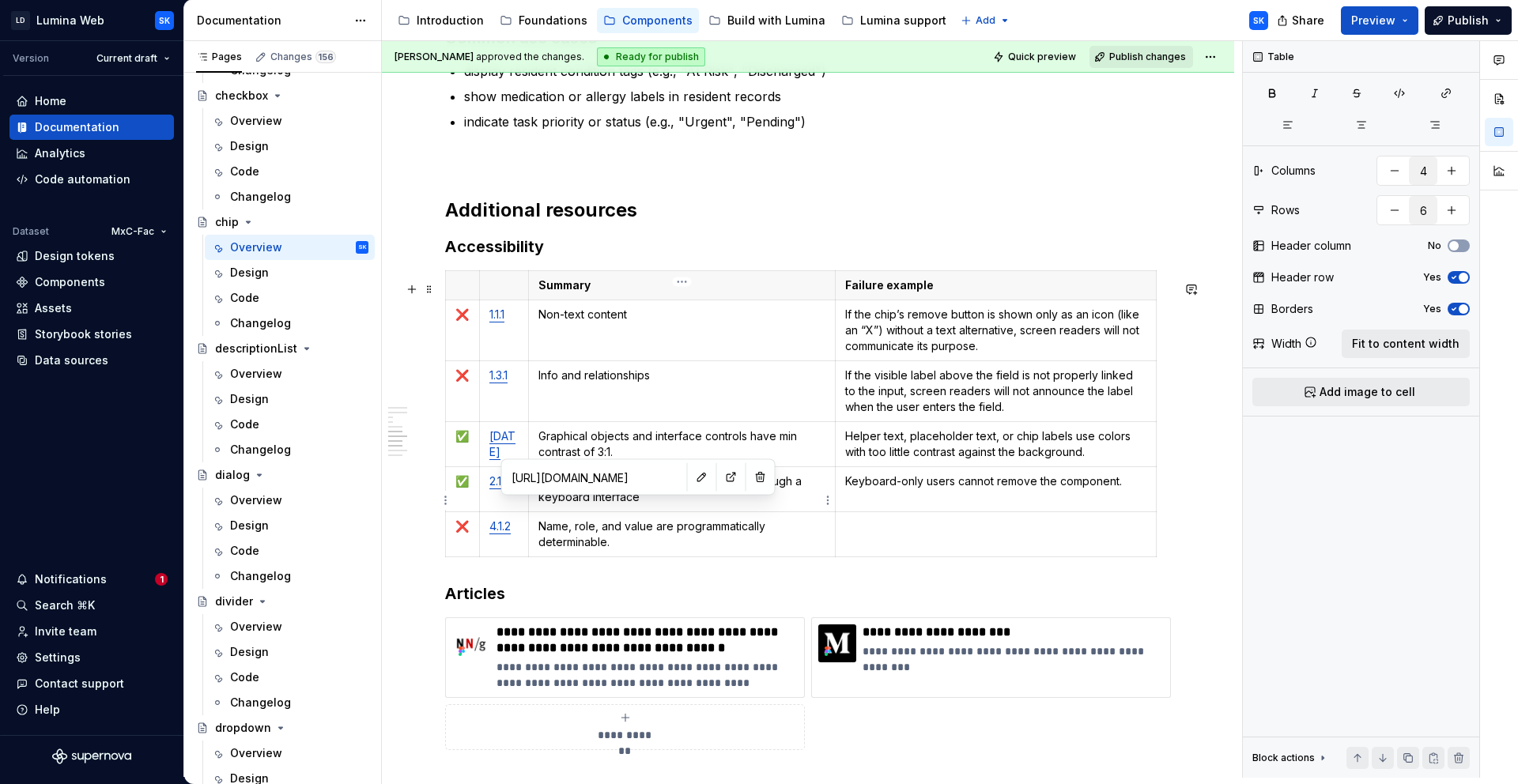
click at [662, 511] on td "All functionality of the content is operable through a keyboard interface" at bounding box center [683, 488] width 308 height 45
click at [606, 488] on link "functionality" at bounding box center [582, 481] width 63 height 14
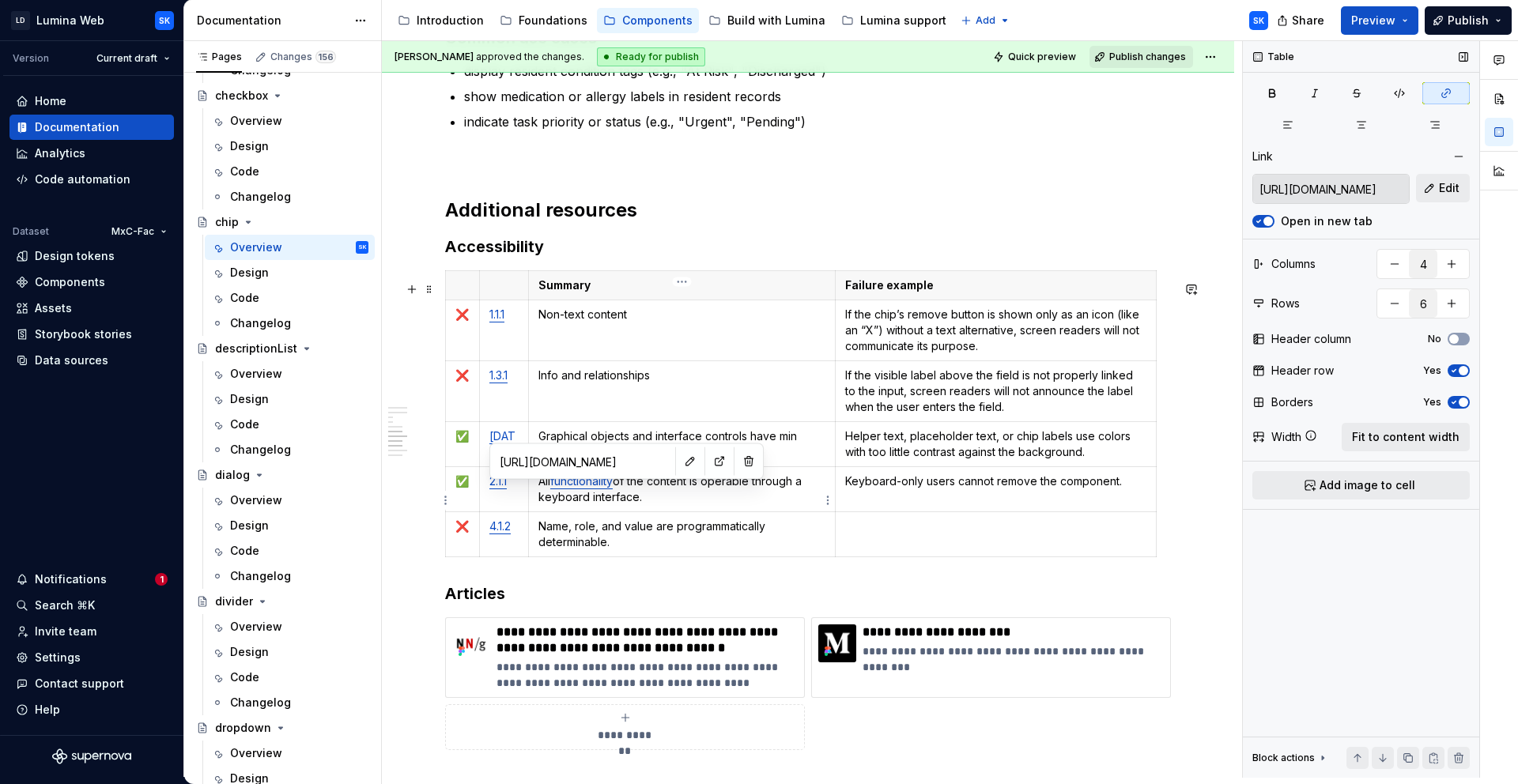
click at [1462, 155] on button "button" at bounding box center [1459, 156] width 22 height 22
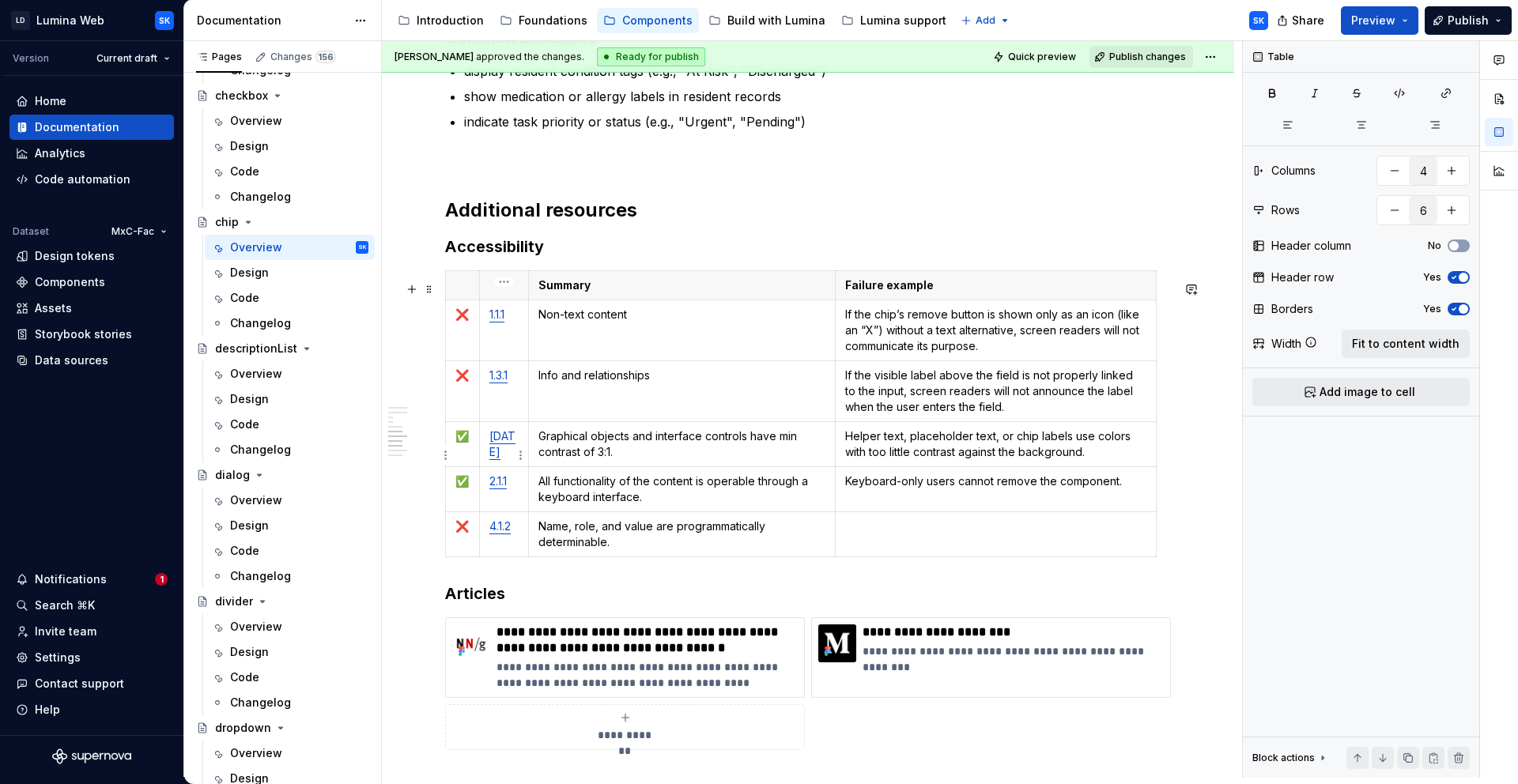
click at [504, 448] on link "1.4.11" at bounding box center [502, 443] width 26 height 29
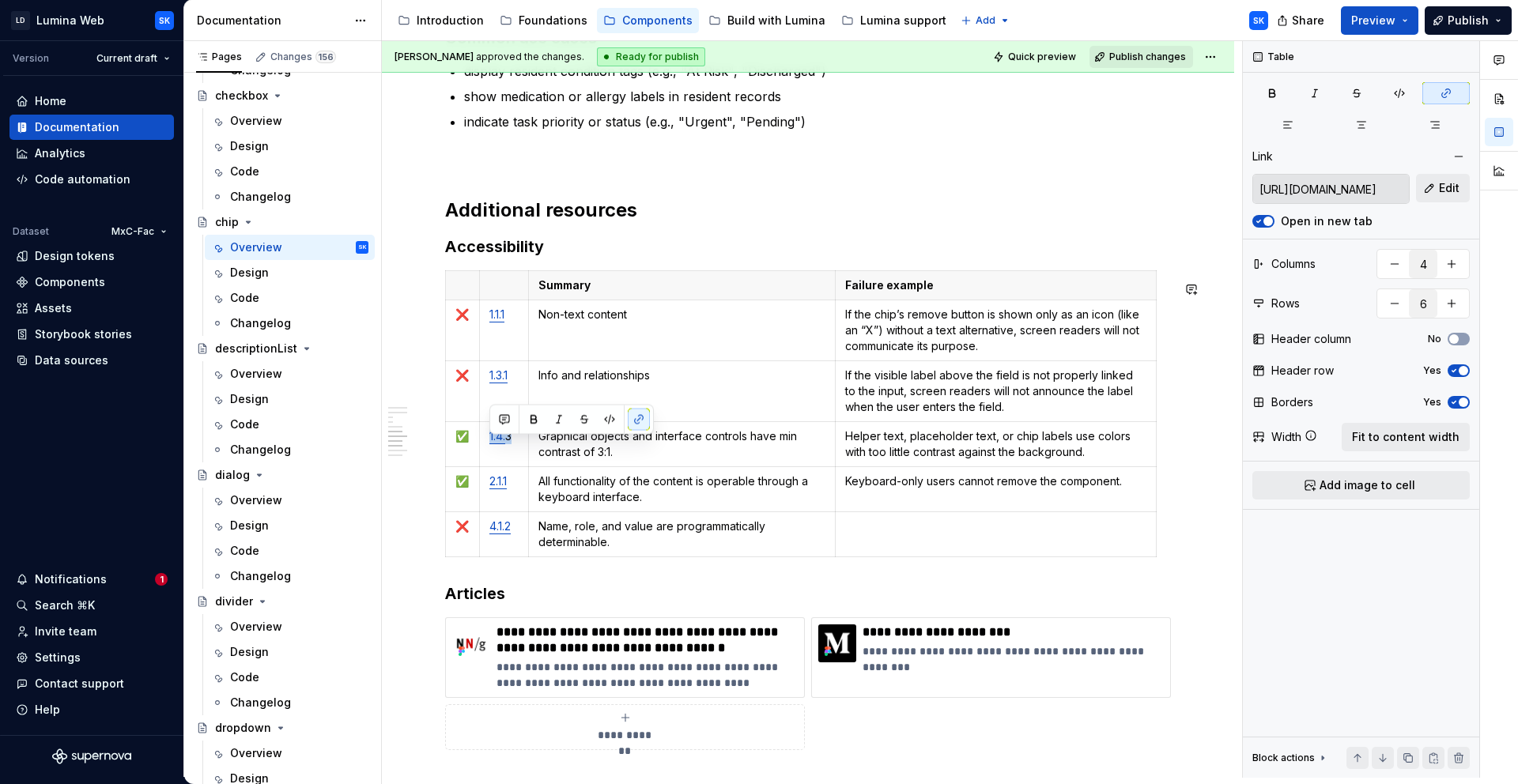
type textarea "*"
click at [1461, 156] on button "button" at bounding box center [1459, 156] width 22 height 22
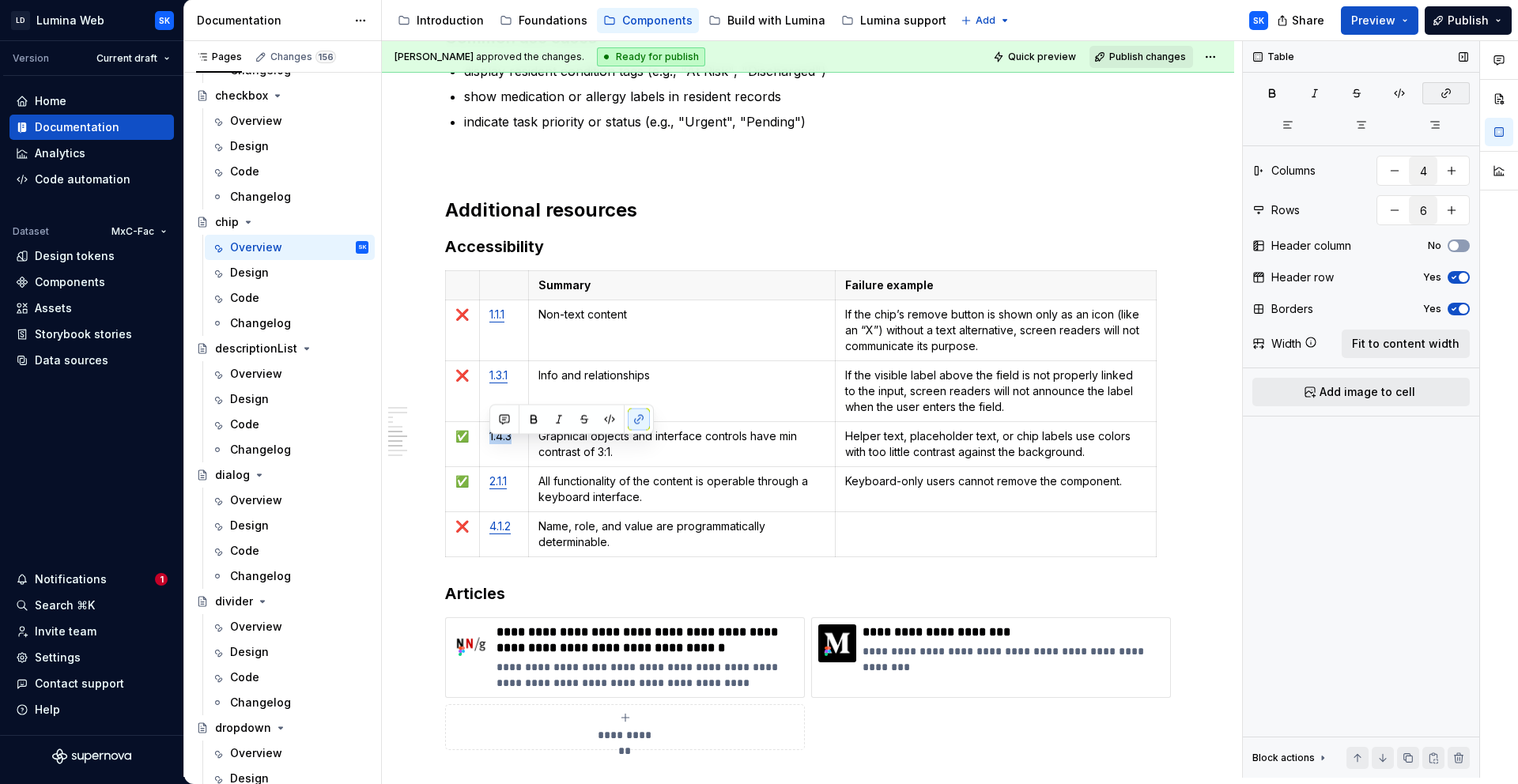
click at [1445, 92] on icon "button" at bounding box center [1446, 93] width 13 height 13
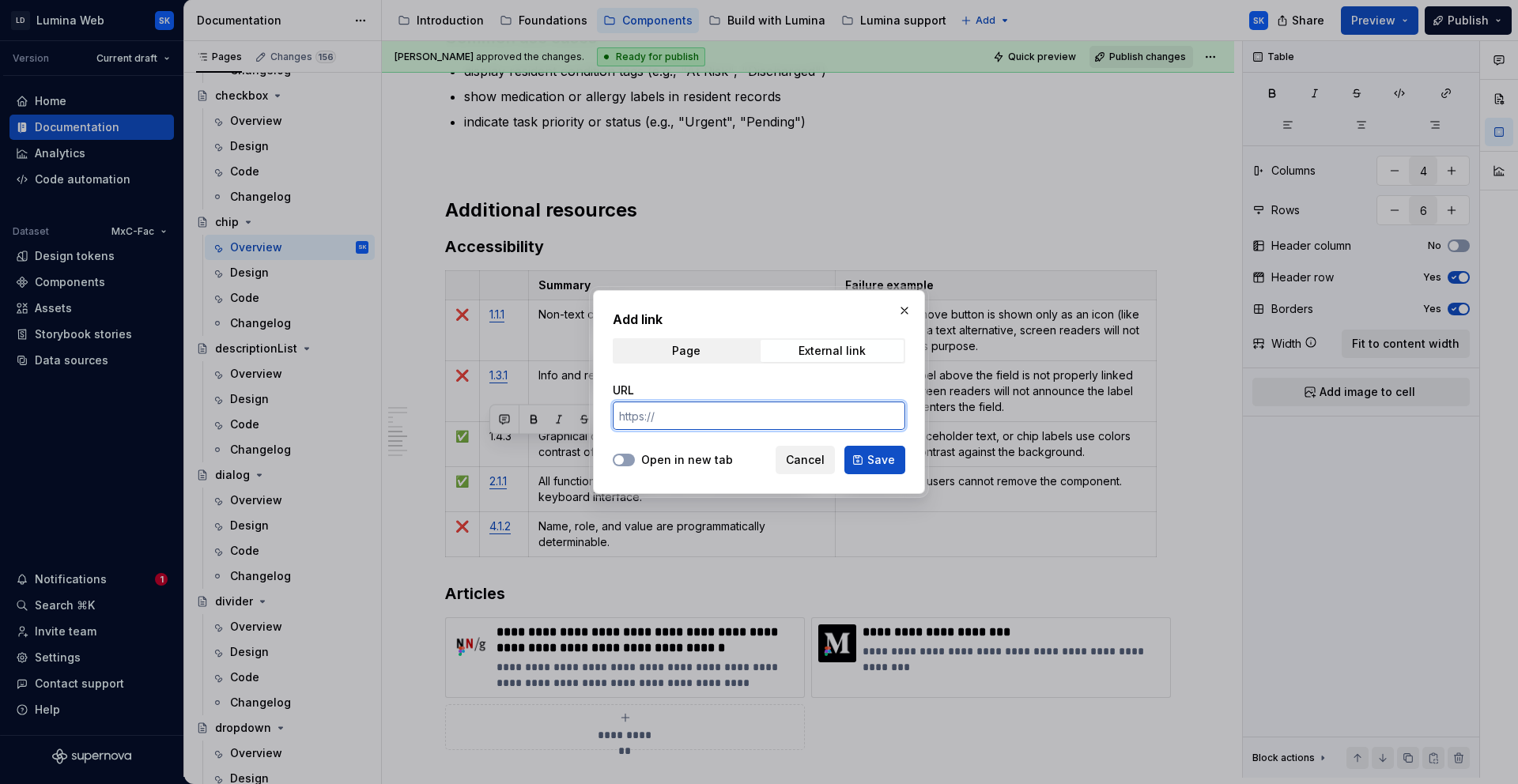
click at [801, 406] on input "URL" at bounding box center [759, 415] width 292 height 28
paste input "https://www.w3.org/TR/WCAG22/#contrast-minimum"
type input "https://www.w3.org/TR/WCAG22/#contrast-minimum"
click at [705, 452] on label "Open in new tab" at bounding box center [688, 460] width 92 height 16
click at [635, 454] on button "Open in new tab" at bounding box center [624, 460] width 22 height 13
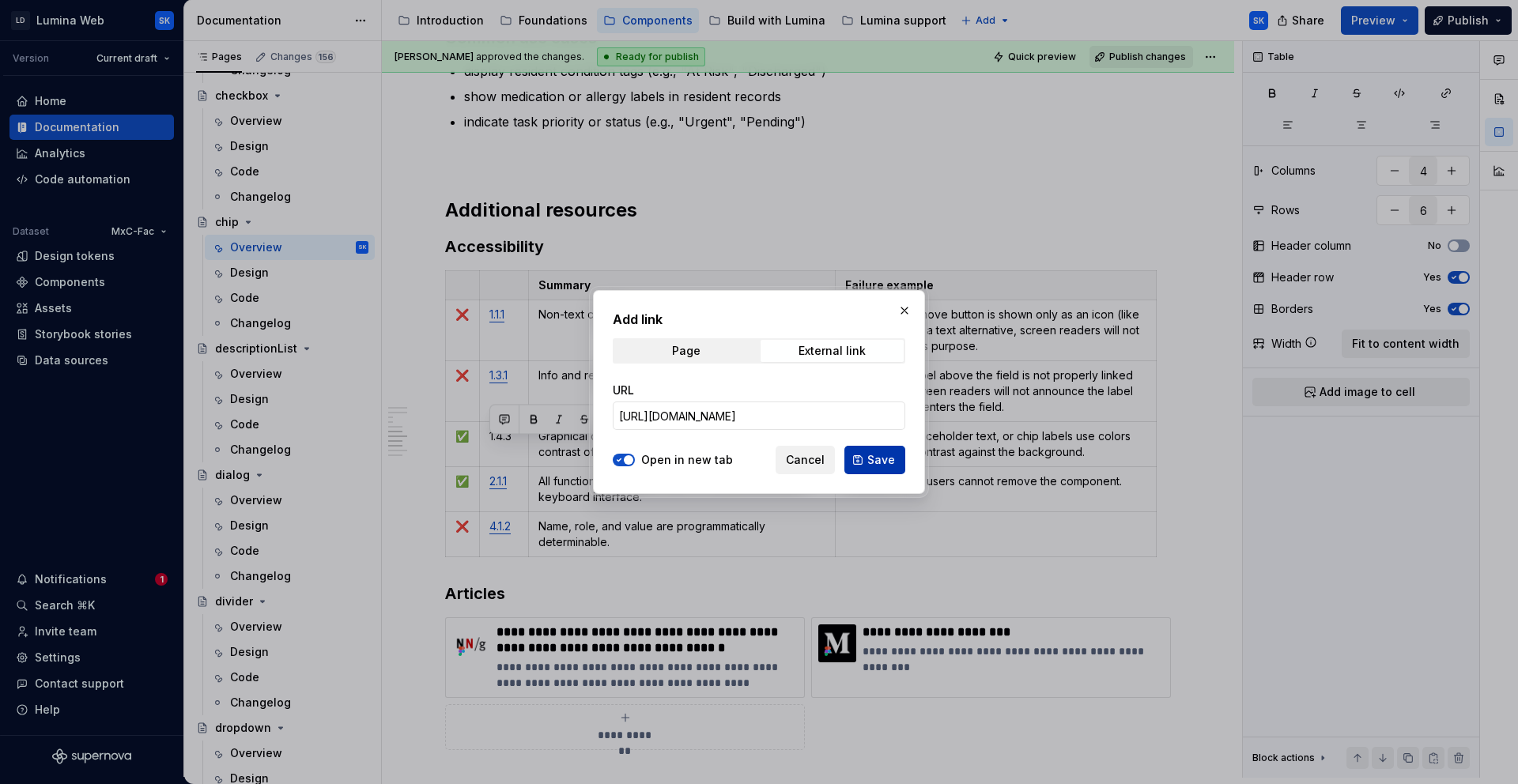
click at [899, 460] on button "Save" at bounding box center [875, 460] width 61 height 28
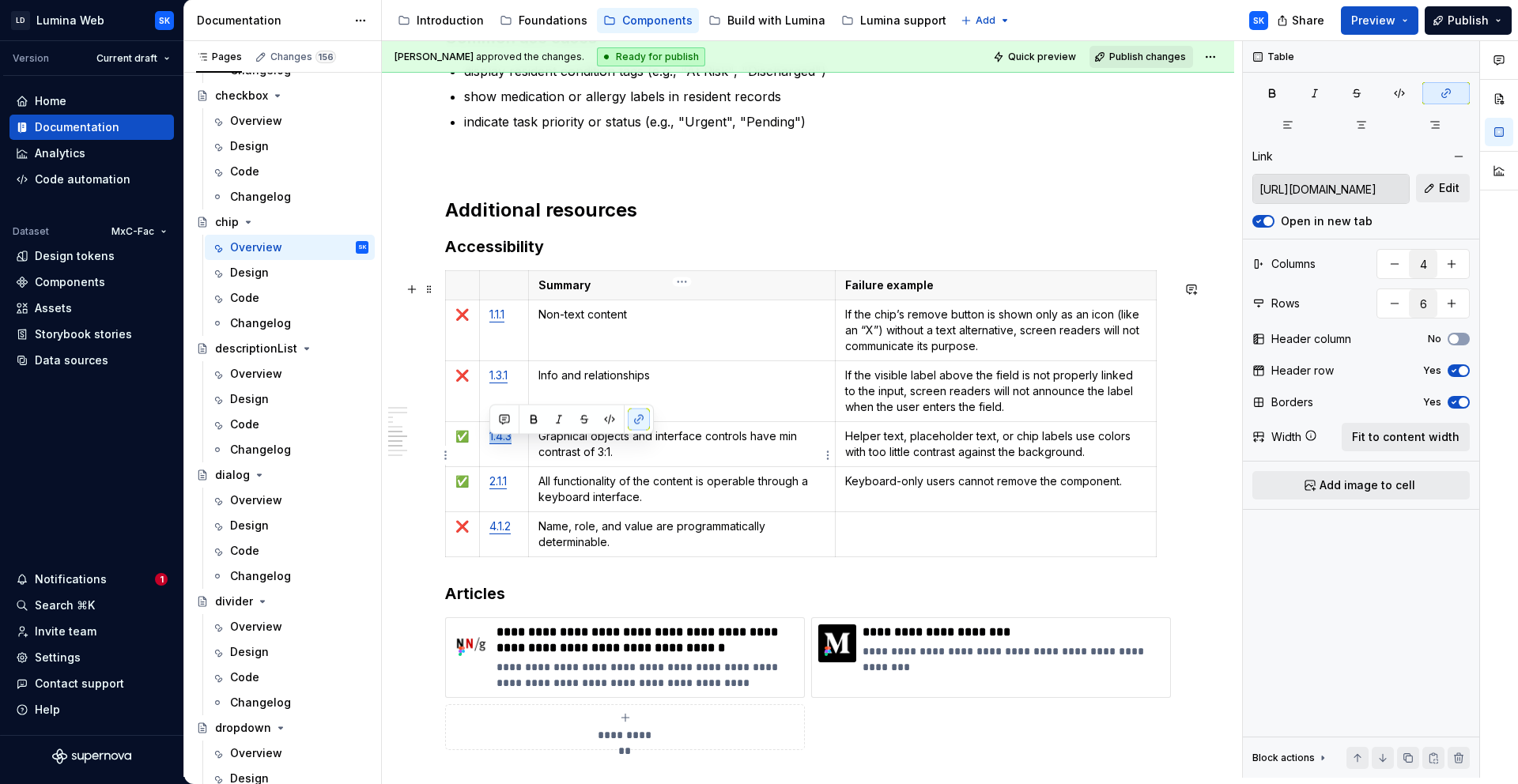
click at [670, 460] on p "Graphical objects and interface controls have min contrast of 3:1." at bounding box center [683, 443] width 288 height 31
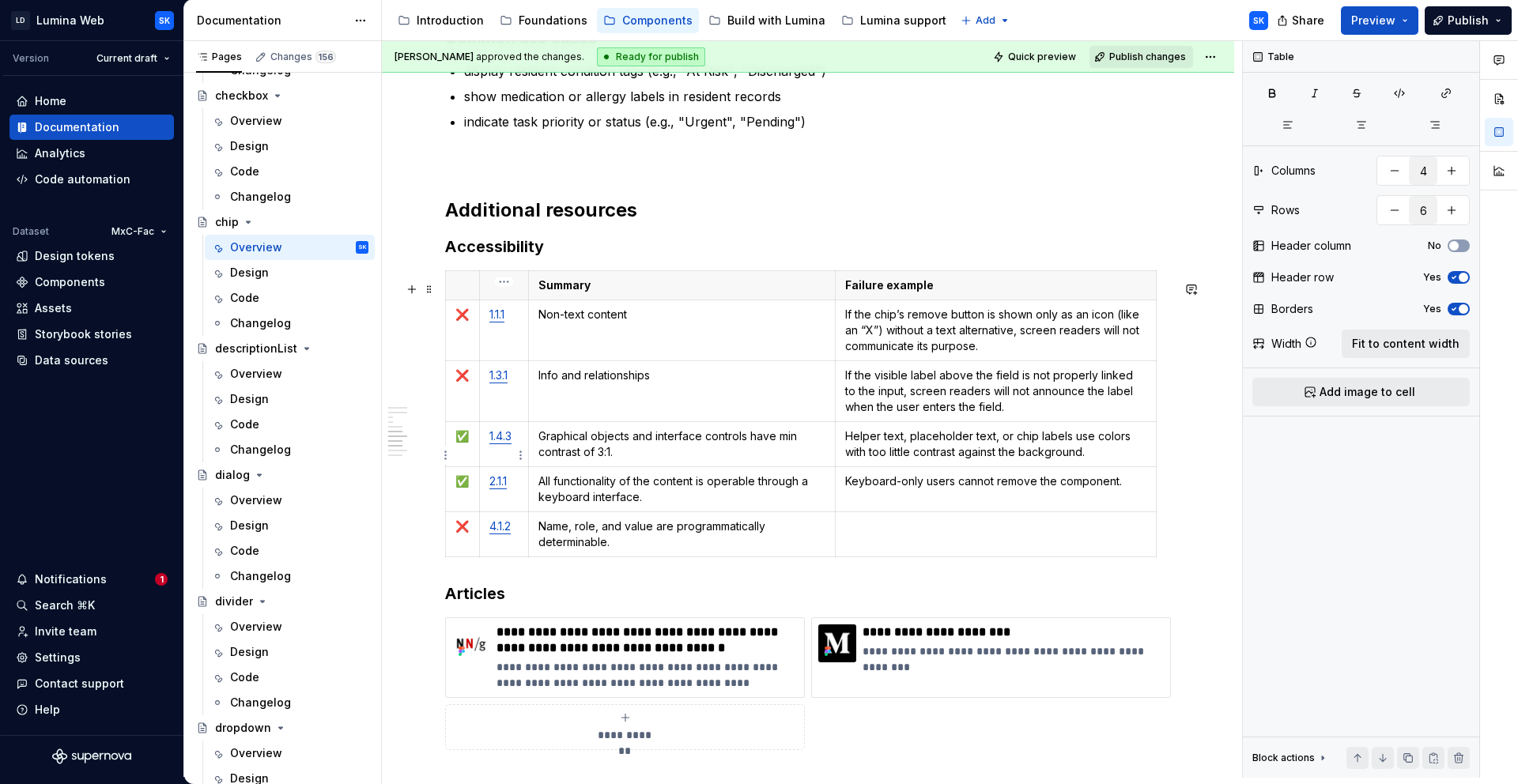
click at [501, 443] on link "1.4.3" at bounding box center [501, 436] width 22 height 14
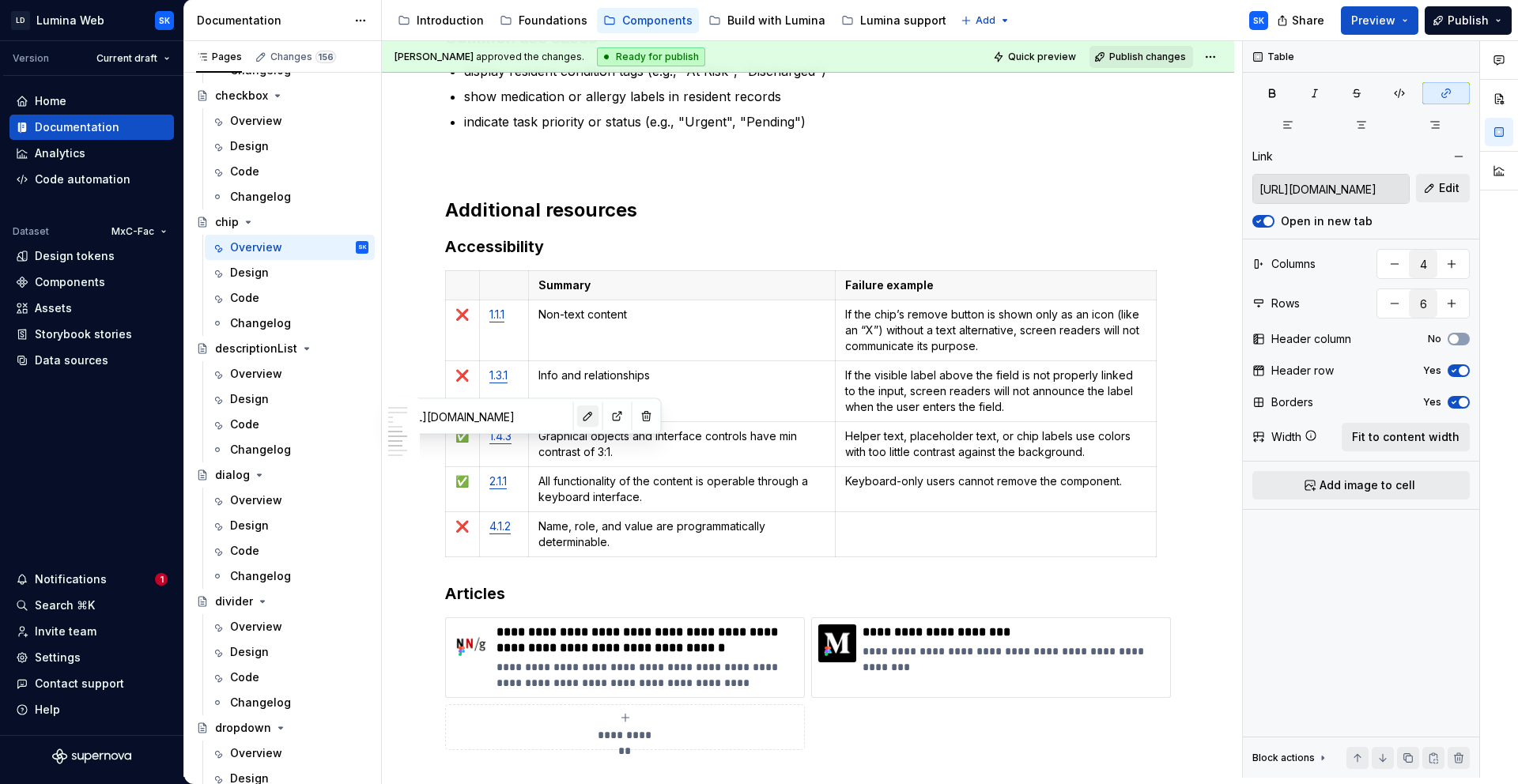
click at [577, 411] on button "button" at bounding box center [588, 416] width 22 height 22
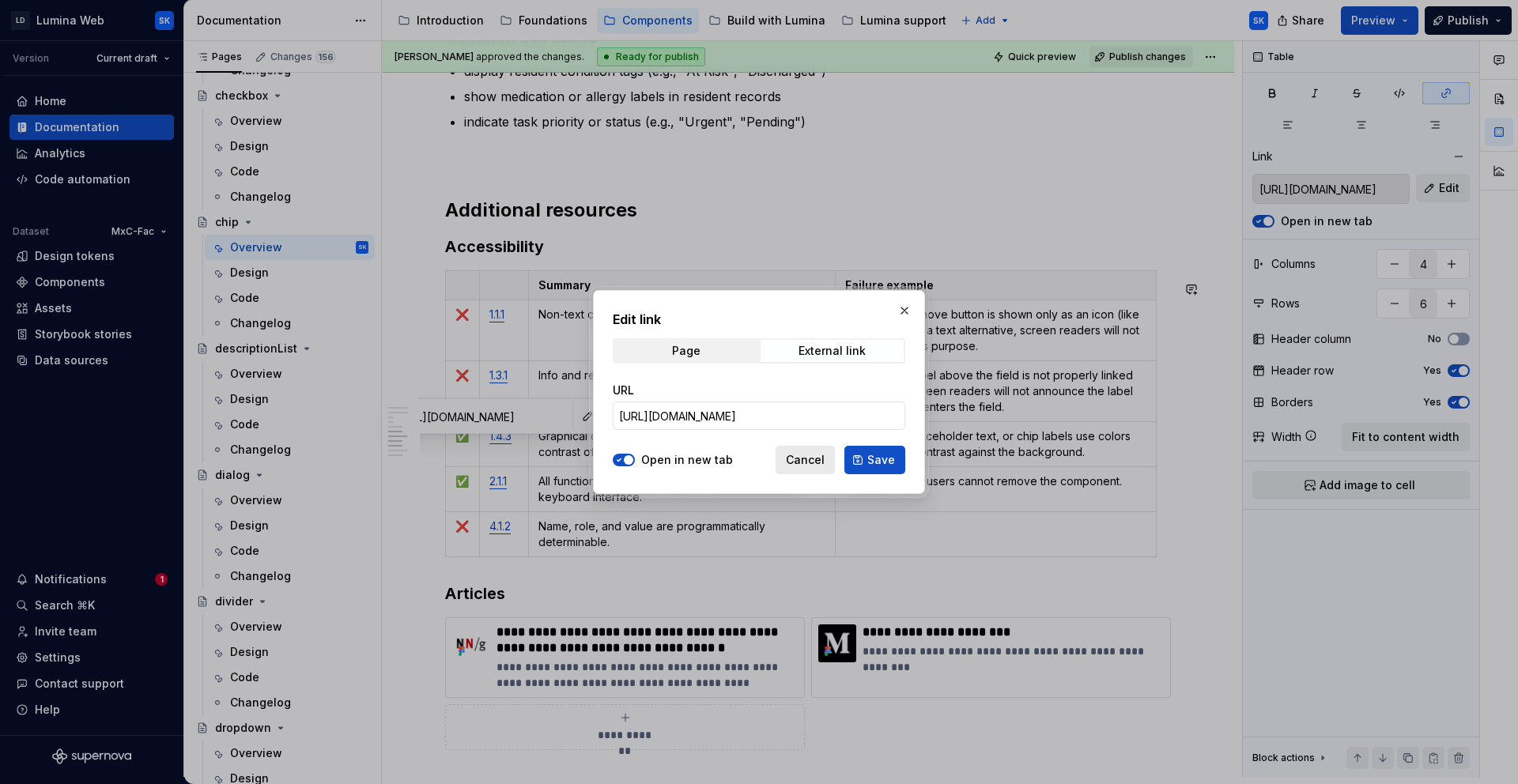
click at [818, 470] on button "Cancel" at bounding box center [806, 460] width 59 height 28
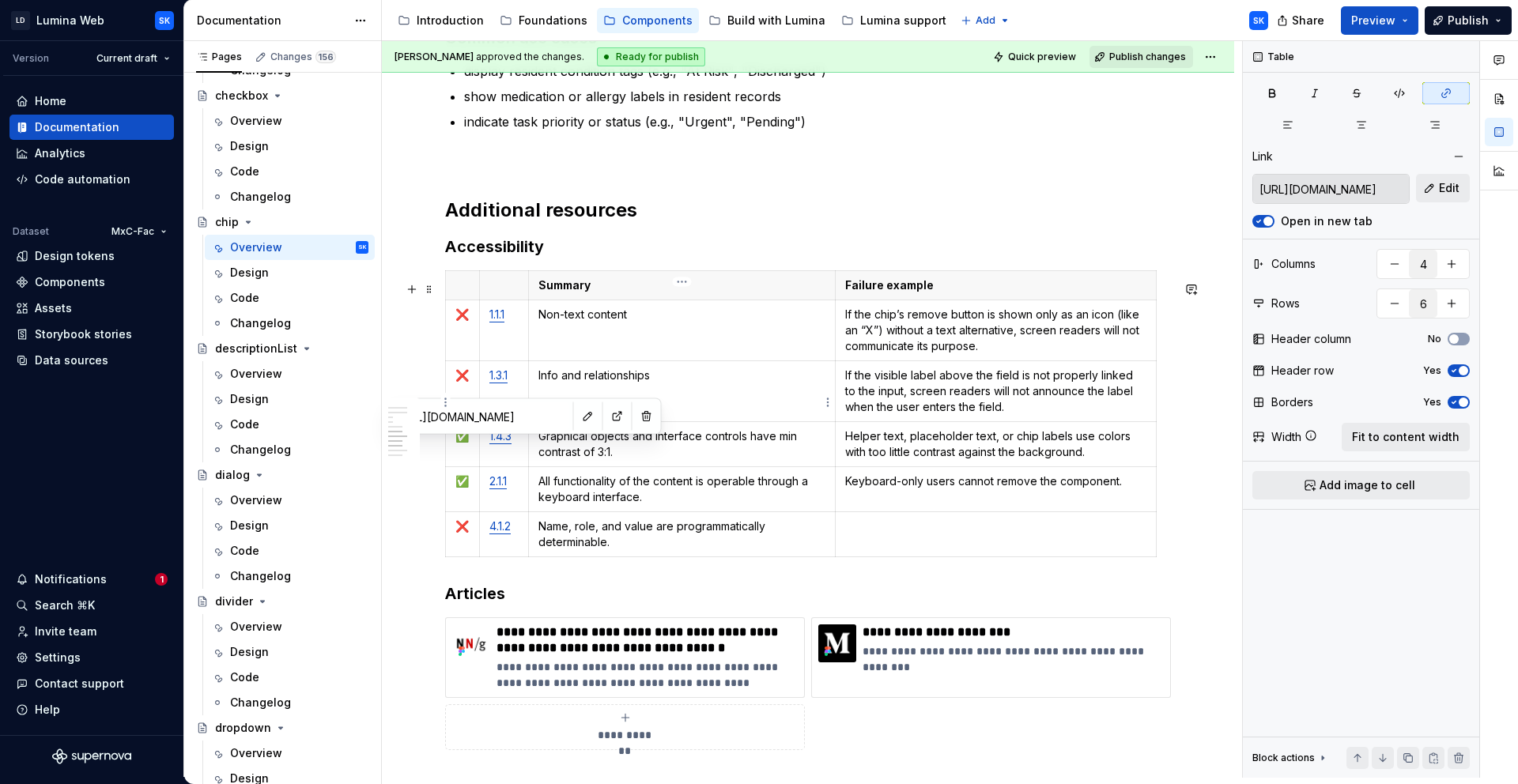
click at [677, 383] on p "Info and relationships" at bounding box center [683, 375] width 288 height 16
click at [500, 381] on link "1.3.1" at bounding box center [498, 375] width 18 height 14
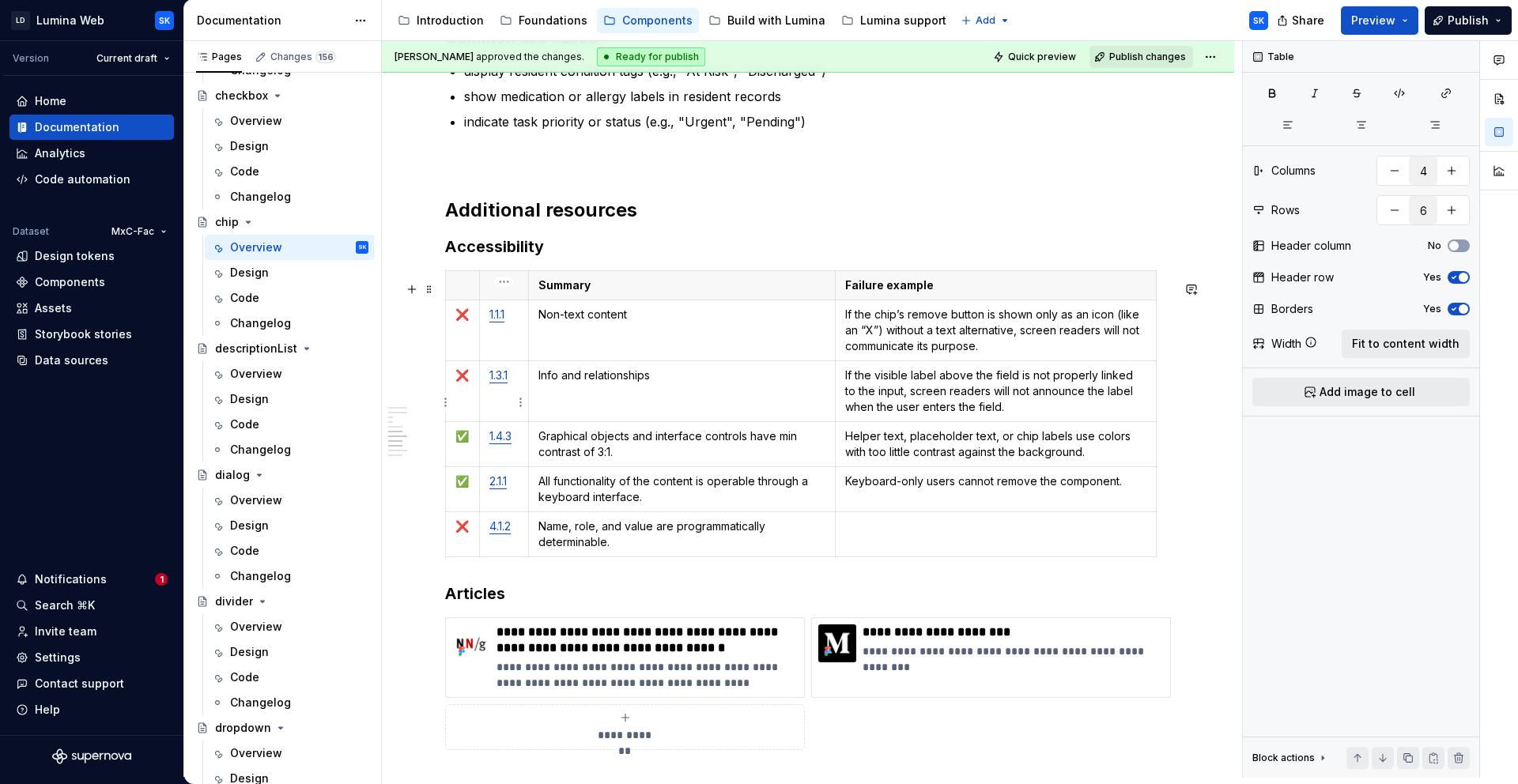
click at [497, 381] on link "1.3.1" at bounding box center [498, 375] width 18 height 14
click at [649, 383] on p "Info and relationships" at bounding box center [683, 375] width 288 height 16
drag, startPoint x: 603, startPoint y: 389, endPoint x: 536, endPoint y: 385, distance: 67.1
click at [536, 385] on td "Info and relationships" at bounding box center [683, 391] width 308 height 61
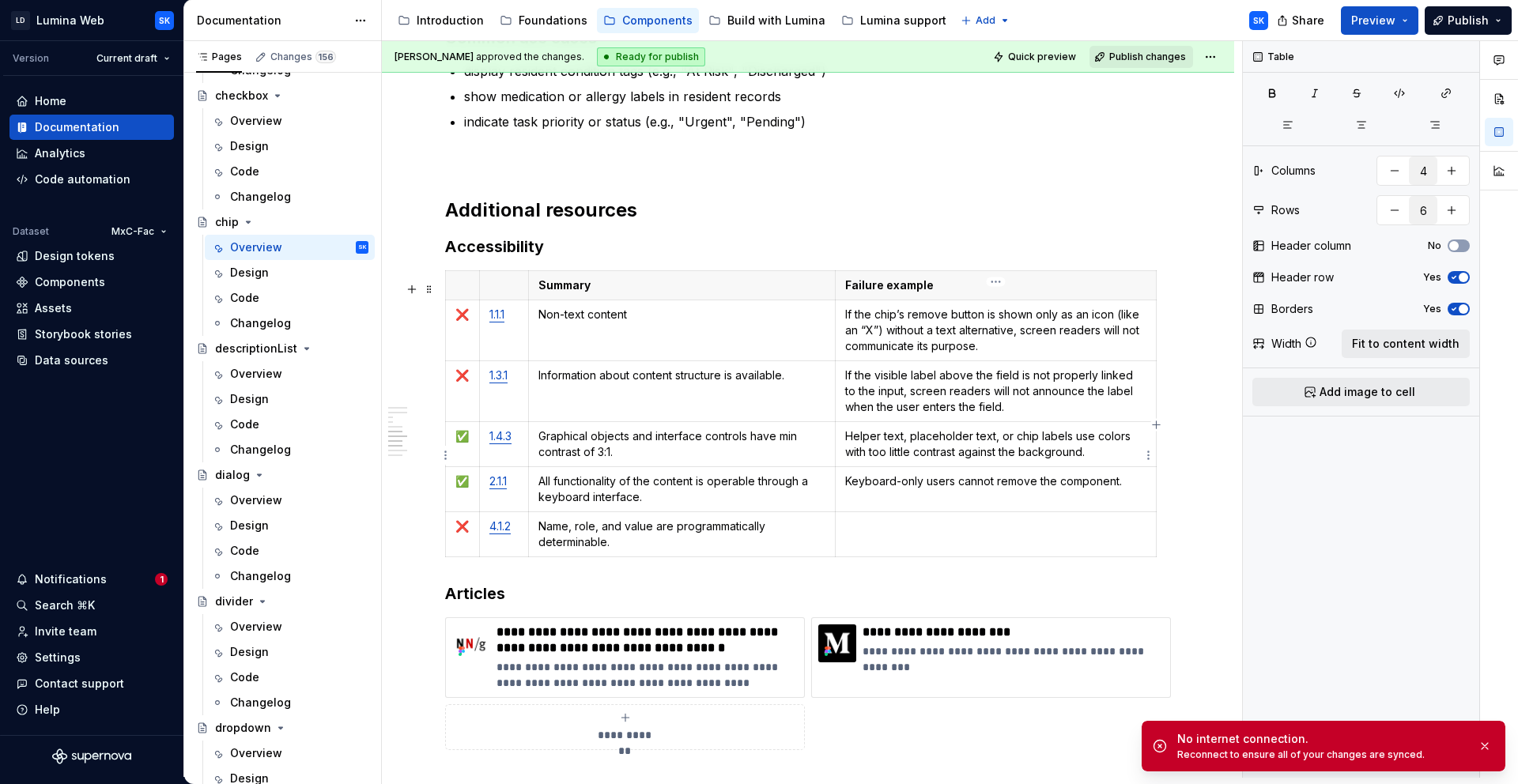
click at [926, 466] on td "Helper text, placeholder text, or chip labels use colors with too little contra…" at bounding box center [996, 443] width 321 height 45
click at [967, 505] on td "Keyboard-only users cannot remove the component." at bounding box center [996, 488] width 321 height 45
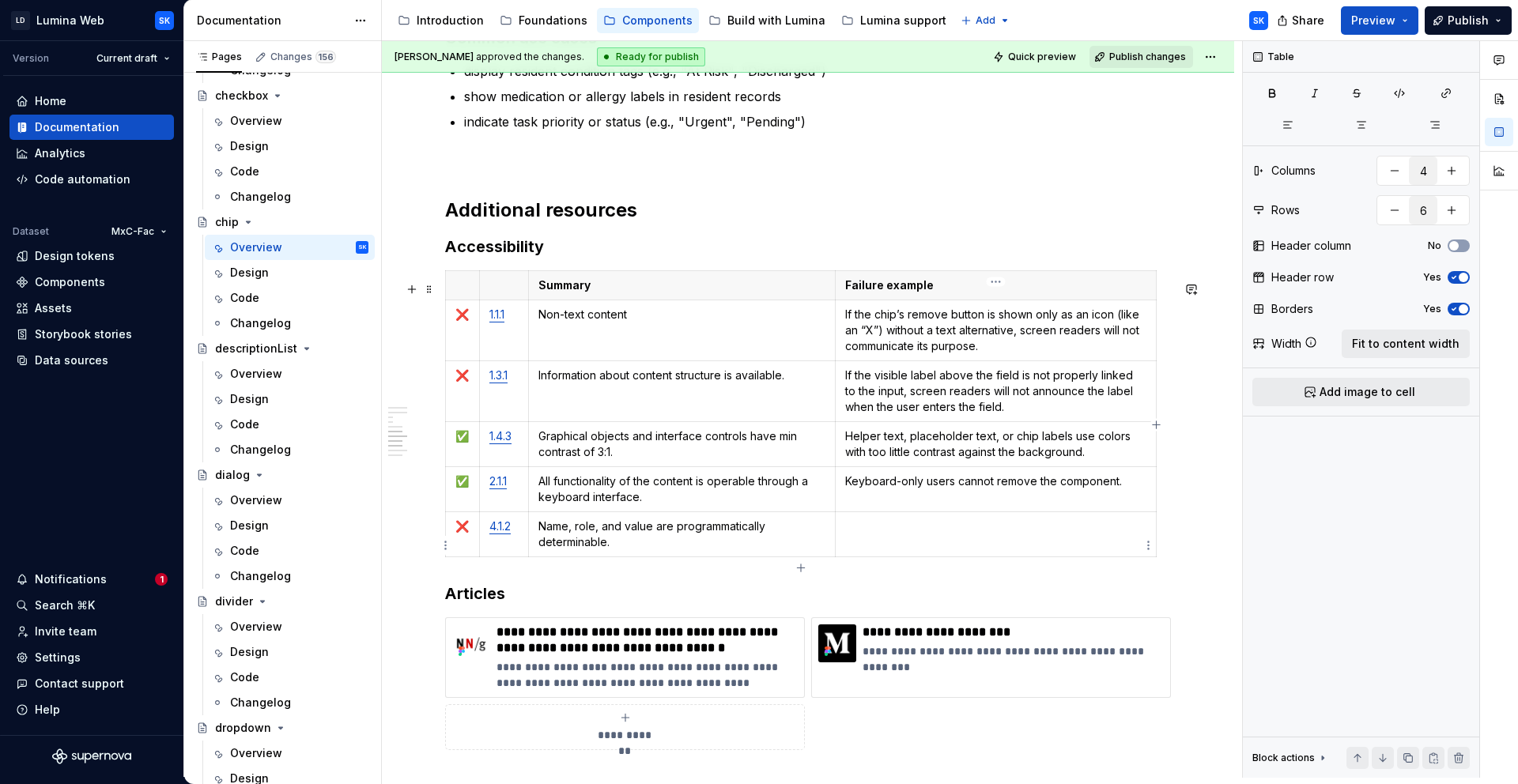
click at [915, 528] on p at bounding box center [996, 526] width 301 height 16
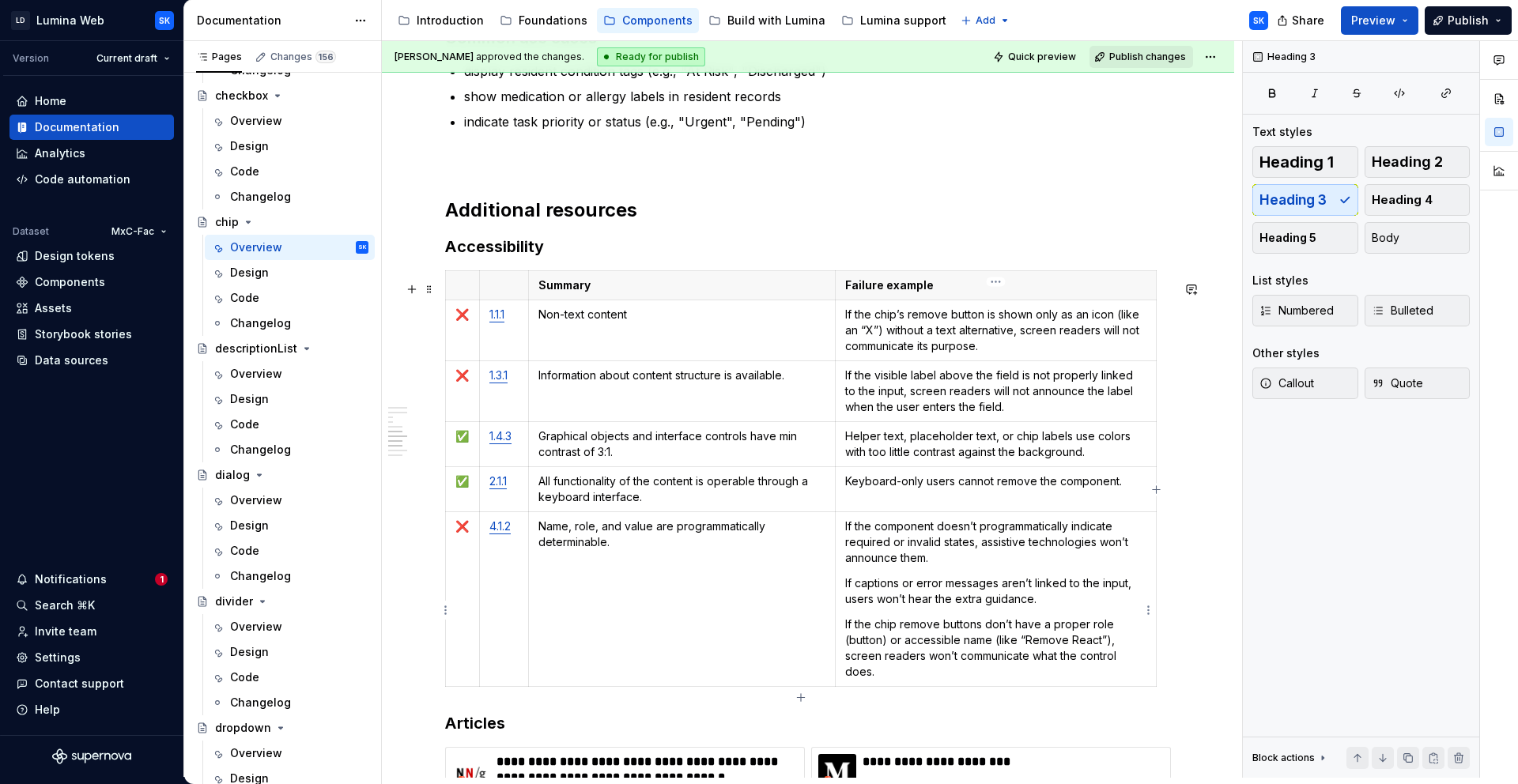
click at [892, 680] on p "If the chip remove buttons don’t have a proper role (button) or accessible name…" at bounding box center [996, 648] width 301 height 63
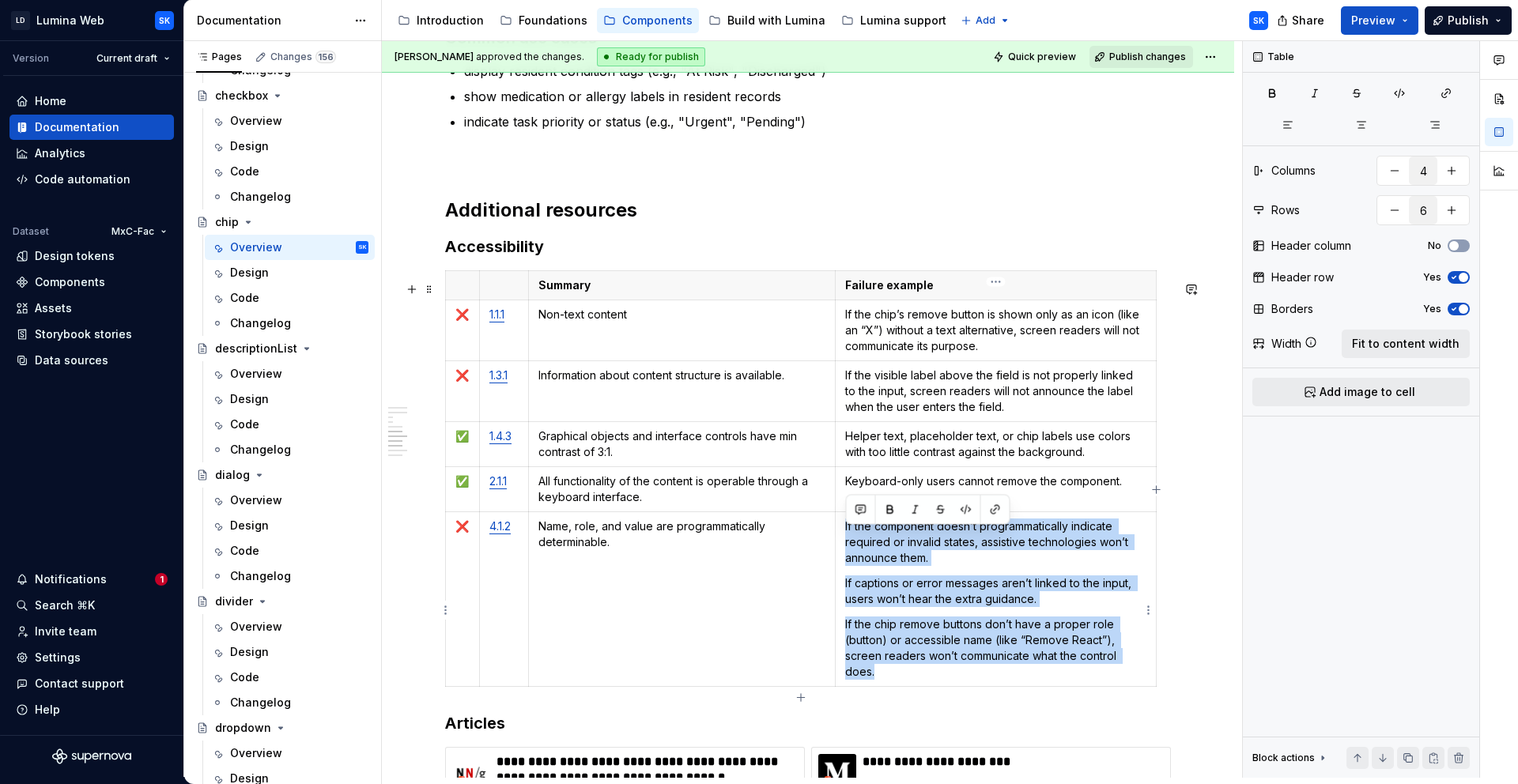
drag, startPoint x: 900, startPoint y: 684, endPoint x: 841, endPoint y: 536, distance: 159.3
click at [841, 536] on td "If the component doesn’t programmatically indicate required or invalid states, …" at bounding box center [996, 599] width 321 height 175
click at [953, 577] on td "If the component doesn’t programmatically indicate required or invalid states, …" at bounding box center [996, 599] width 321 height 175
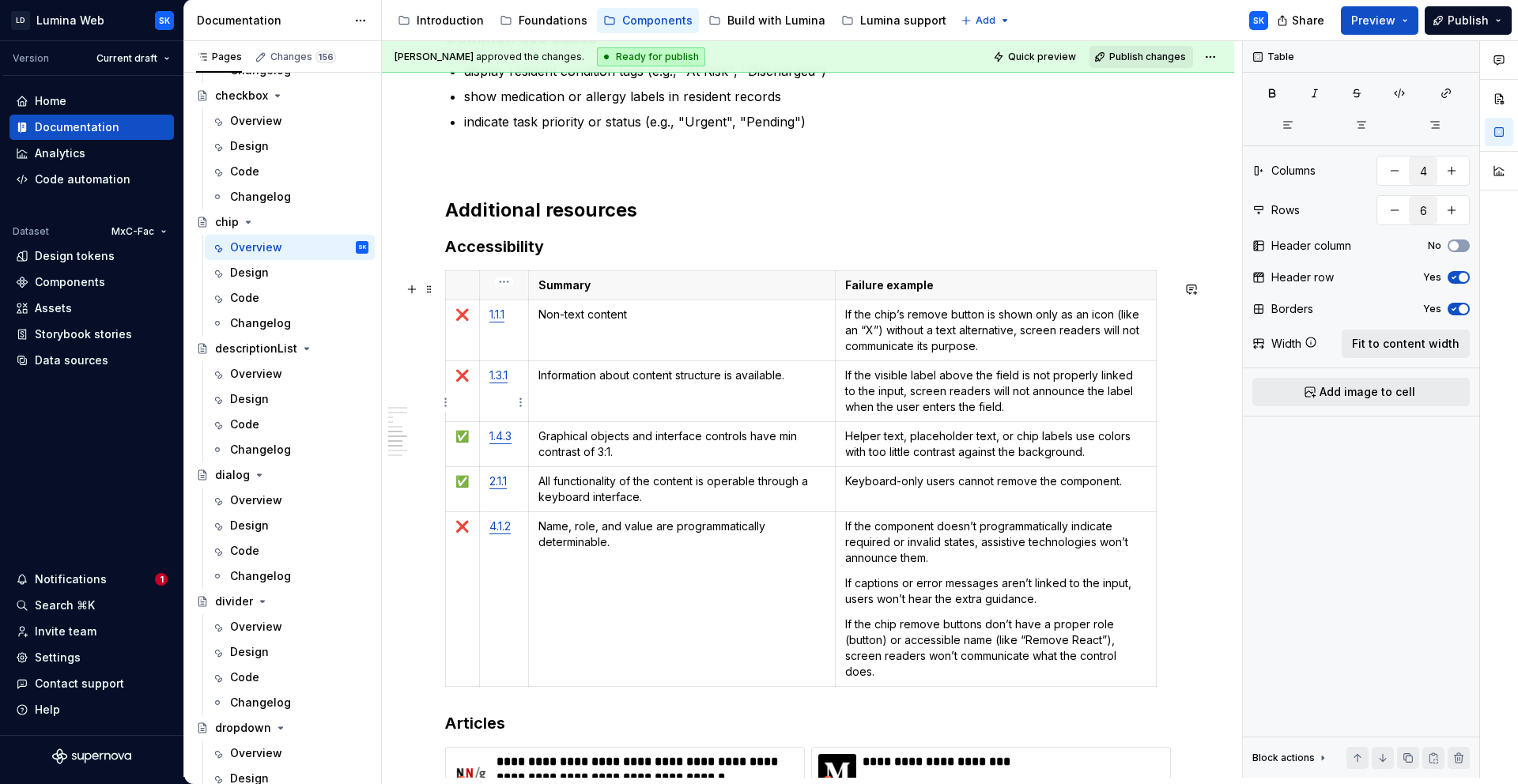
type textarea "*"
click at [569, 501] on p "All functionality of the content is operable through a keyboard interface." at bounding box center [683, 488] width 288 height 31
click at [445, 498] on html "LD Lumina Web SK Version Current draft Home Documentation Analytics Code automa…" at bounding box center [759, 392] width 1518 height 784
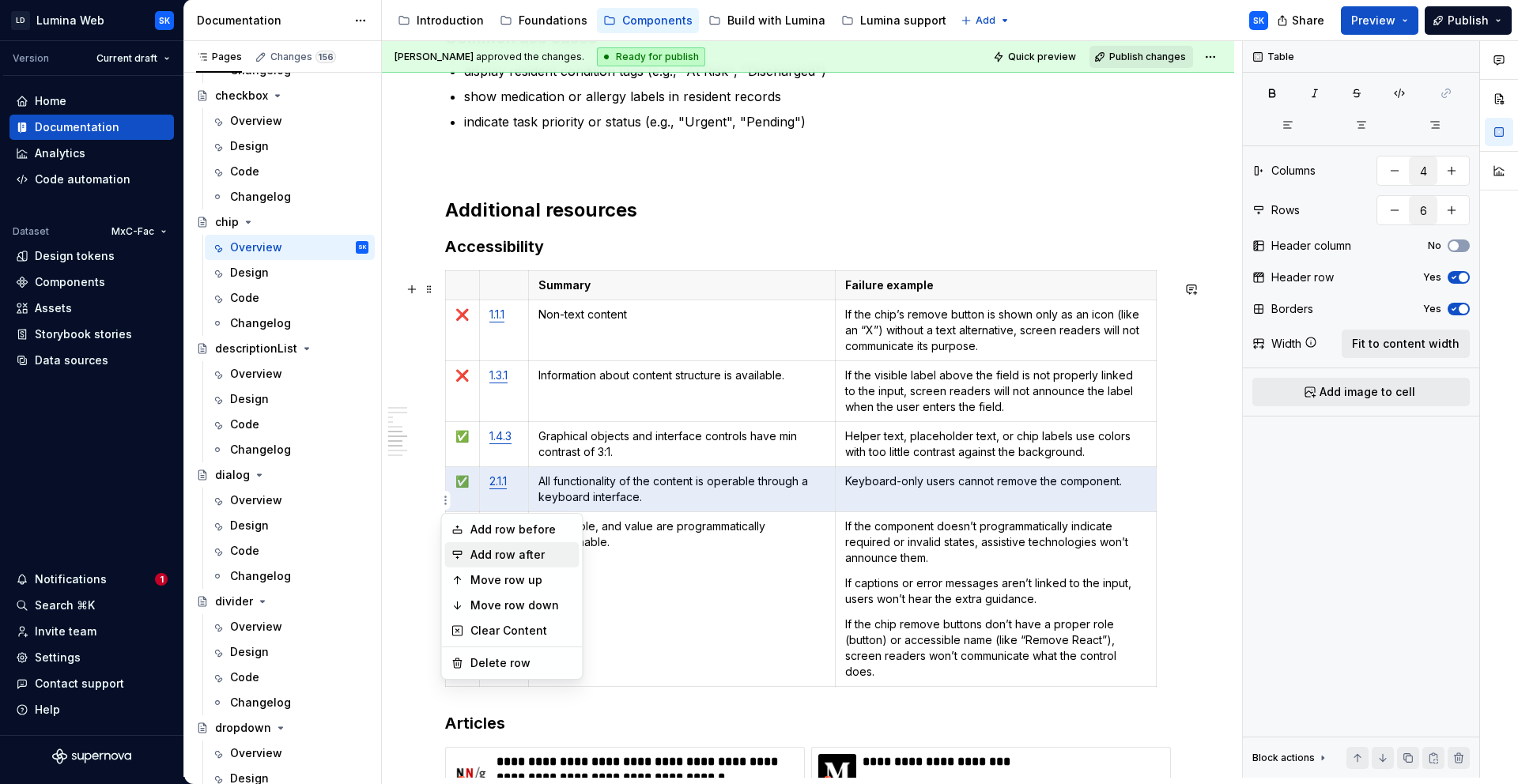
click at [518, 556] on div "Add row after" at bounding box center [522, 555] width 103 height 16
type input "7"
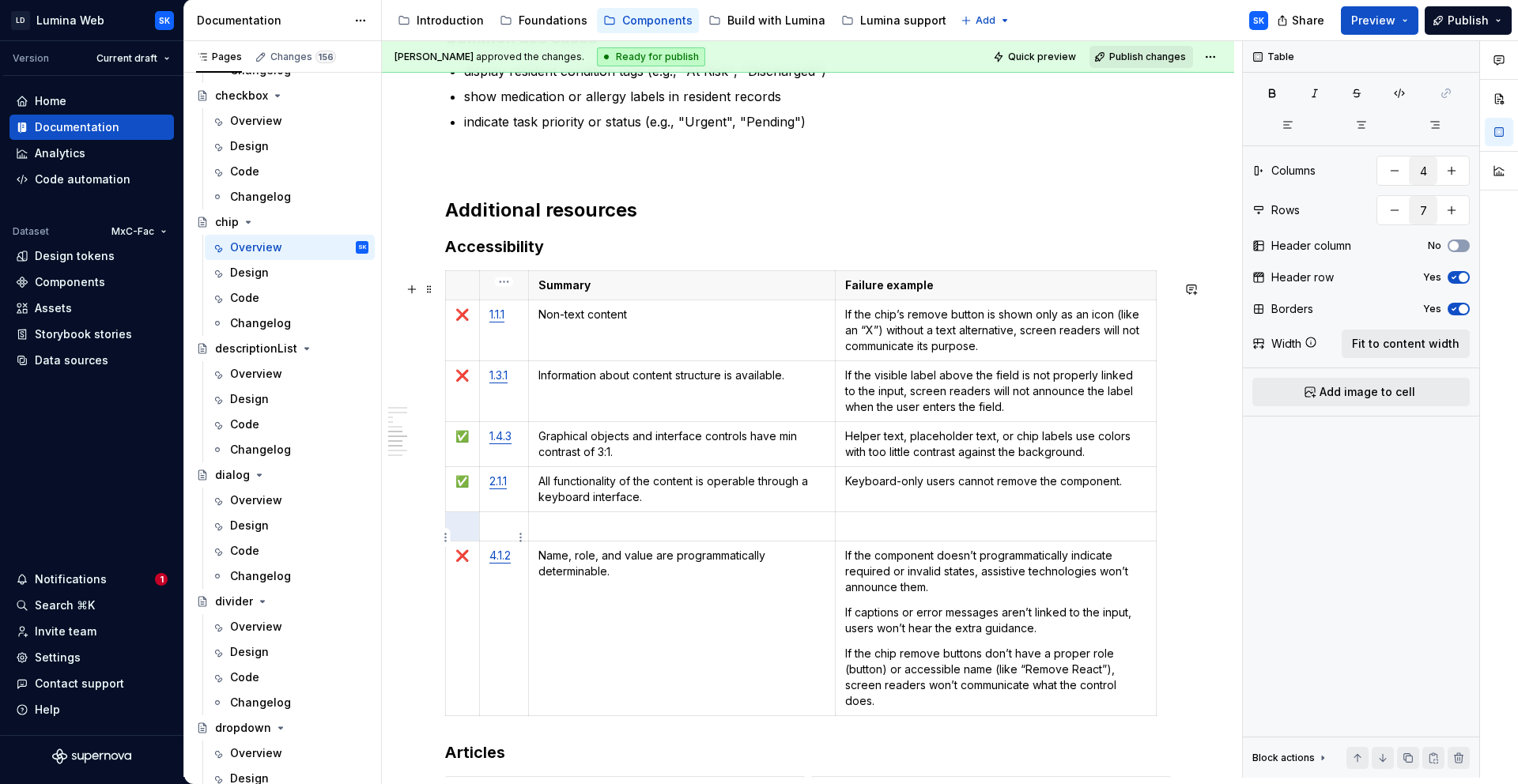
click at [507, 534] on p at bounding box center [504, 526] width 29 height 16
type textarea "*"
click at [641, 509] on button "button" at bounding box center [639, 510] width 22 height 22
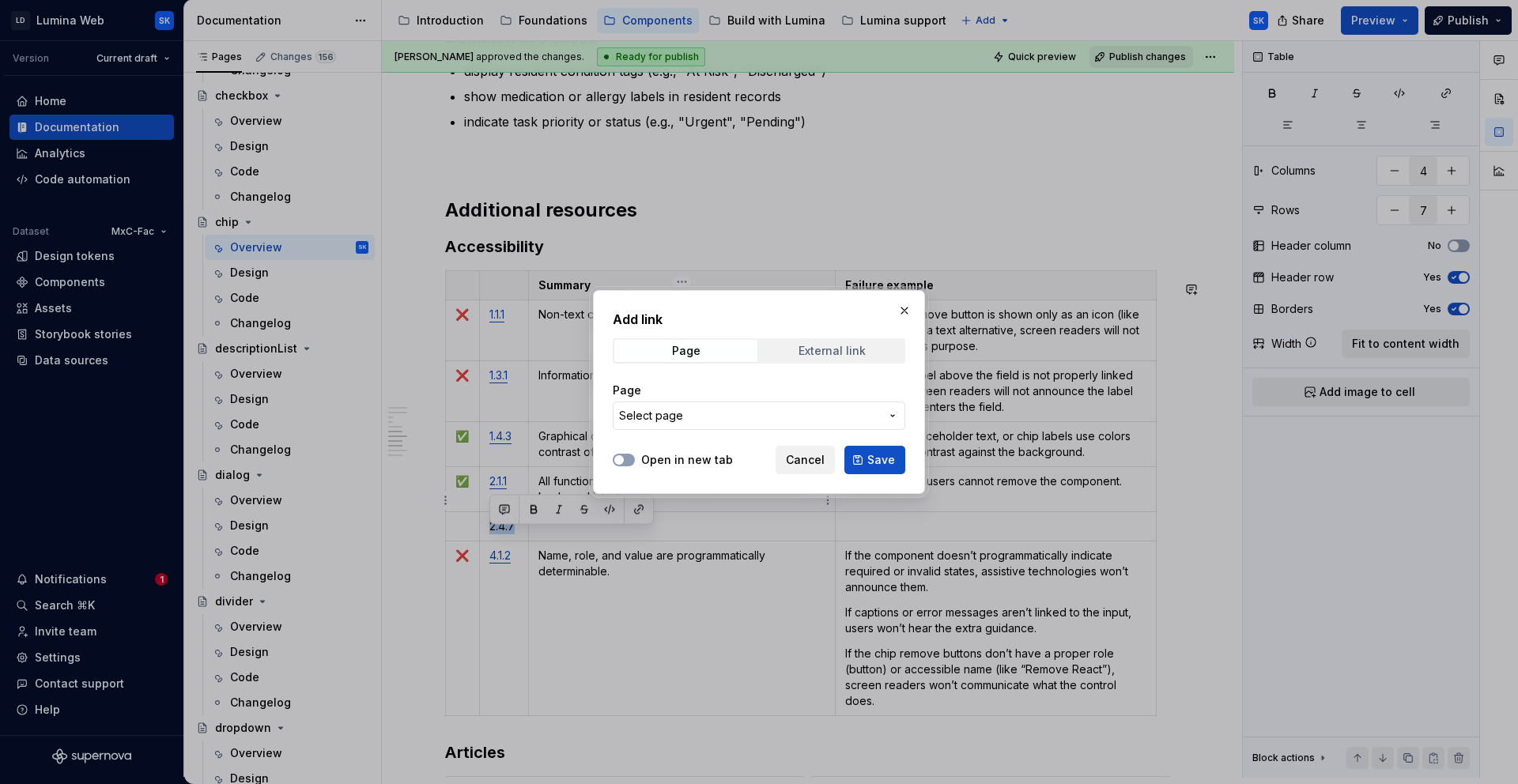
click at [852, 349] on div "External link" at bounding box center [832, 351] width 67 height 13
click at [768, 414] on input "URL" at bounding box center [759, 415] width 292 height 28
paste input "https://www.w3.org/TR/WCAG22/#focus-visible"
type input "https://www.w3.org/TR/WCAG22/#focus-visible"
click at [700, 457] on label "Open in new tab" at bounding box center [688, 460] width 92 height 16
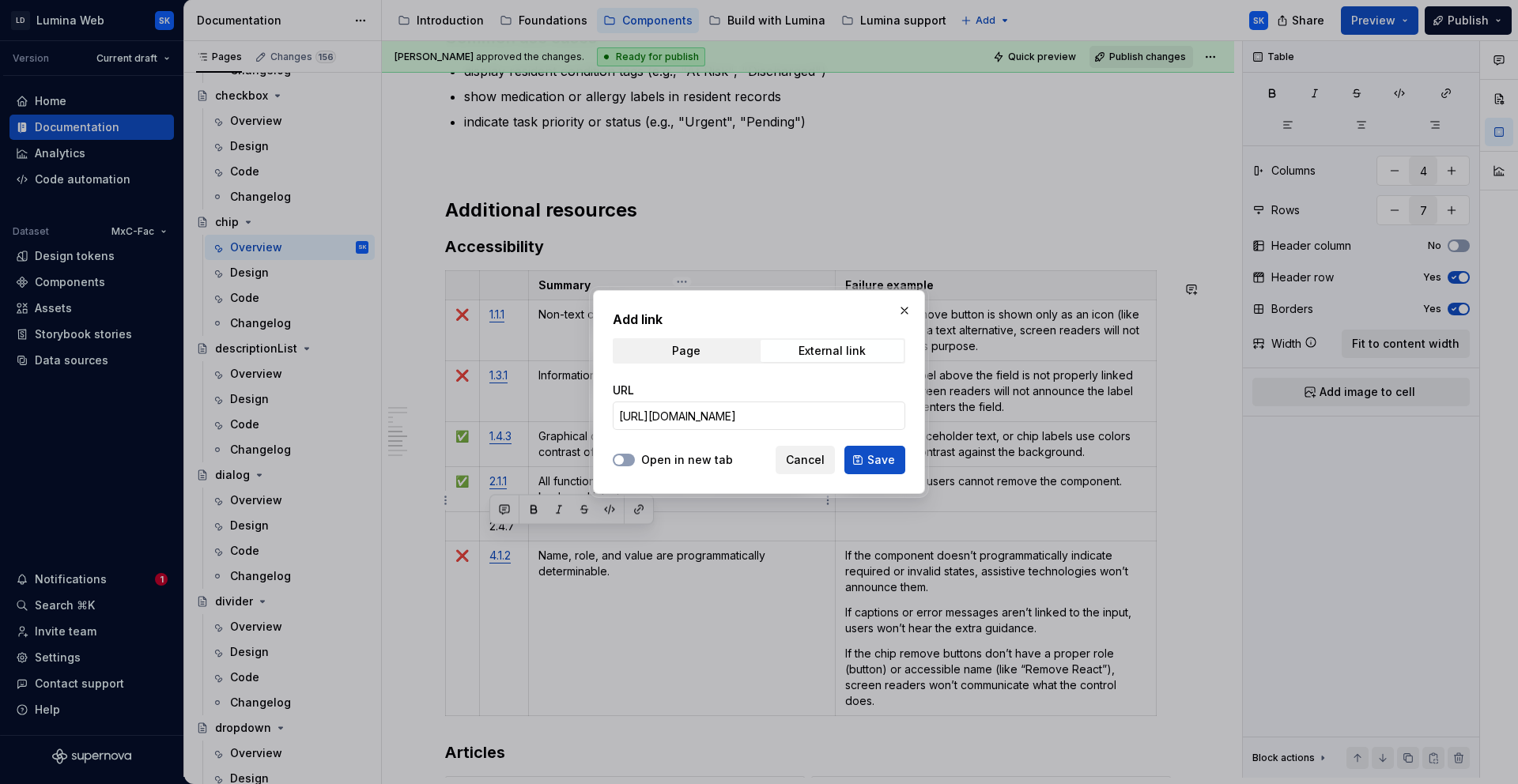
click at [635, 457] on button "Open in new tab" at bounding box center [624, 460] width 22 height 13
click at [903, 460] on button "Save" at bounding box center [875, 460] width 61 height 28
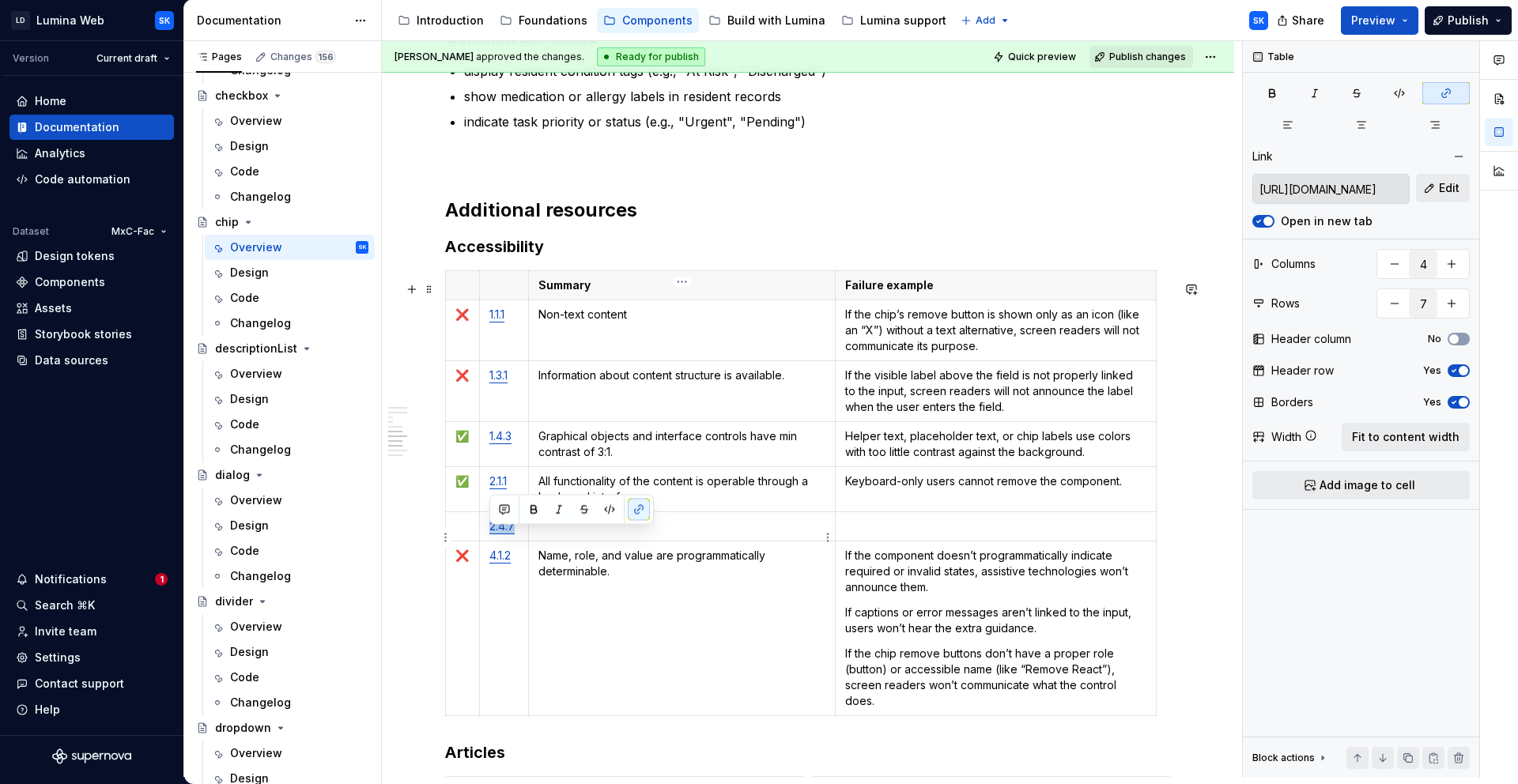
click at [682, 534] on p at bounding box center [683, 526] width 288 height 16
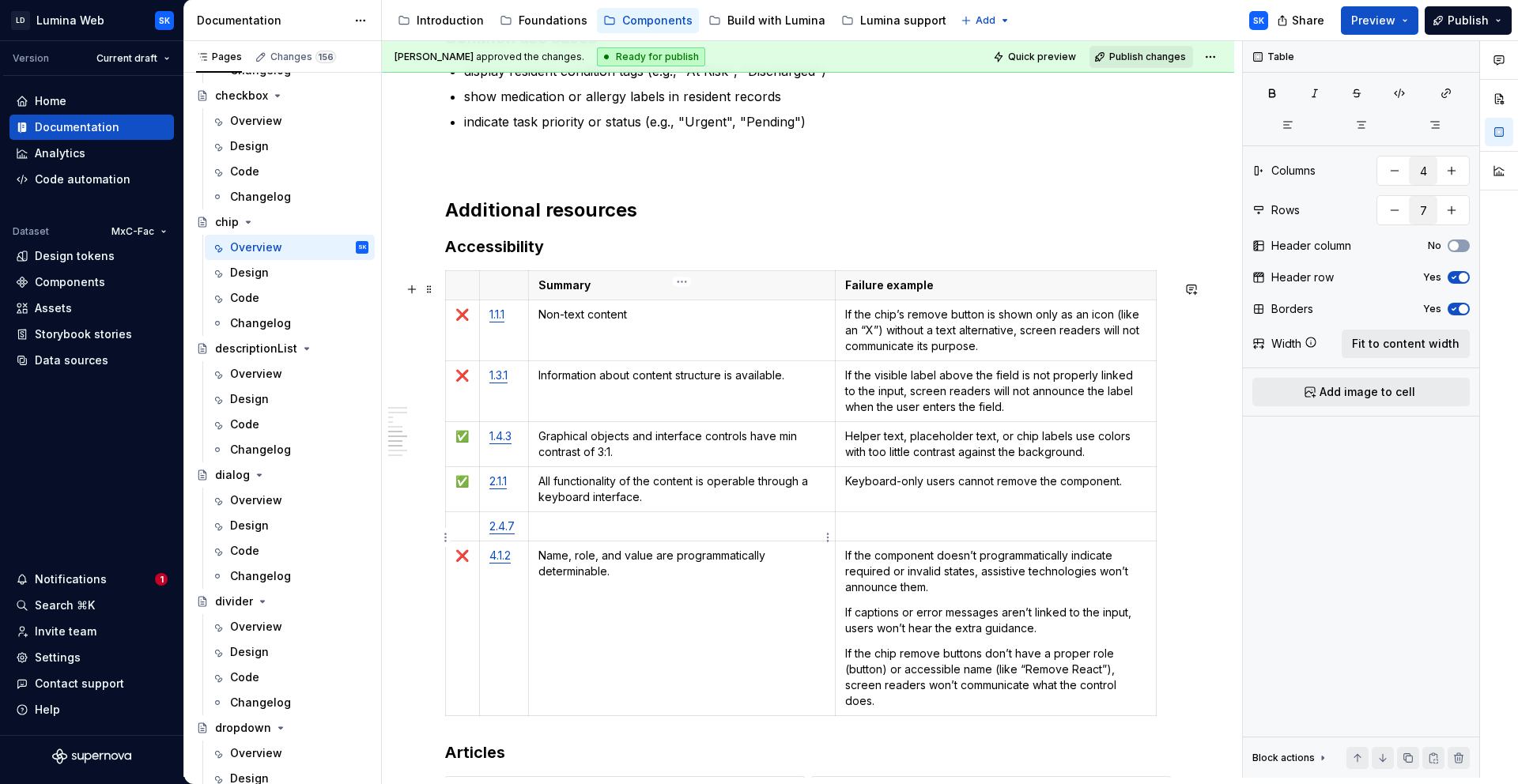
click at [566, 534] on p at bounding box center [683, 526] width 288 height 16
click at [460, 534] on p at bounding box center [462, 526] width 14 height 16
click at [462, 534] on p at bounding box center [462, 526] width 14 height 16
click at [462, 489] on p "✅" at bounding box center [462, 481] width 14 height 16
copy p "✅"
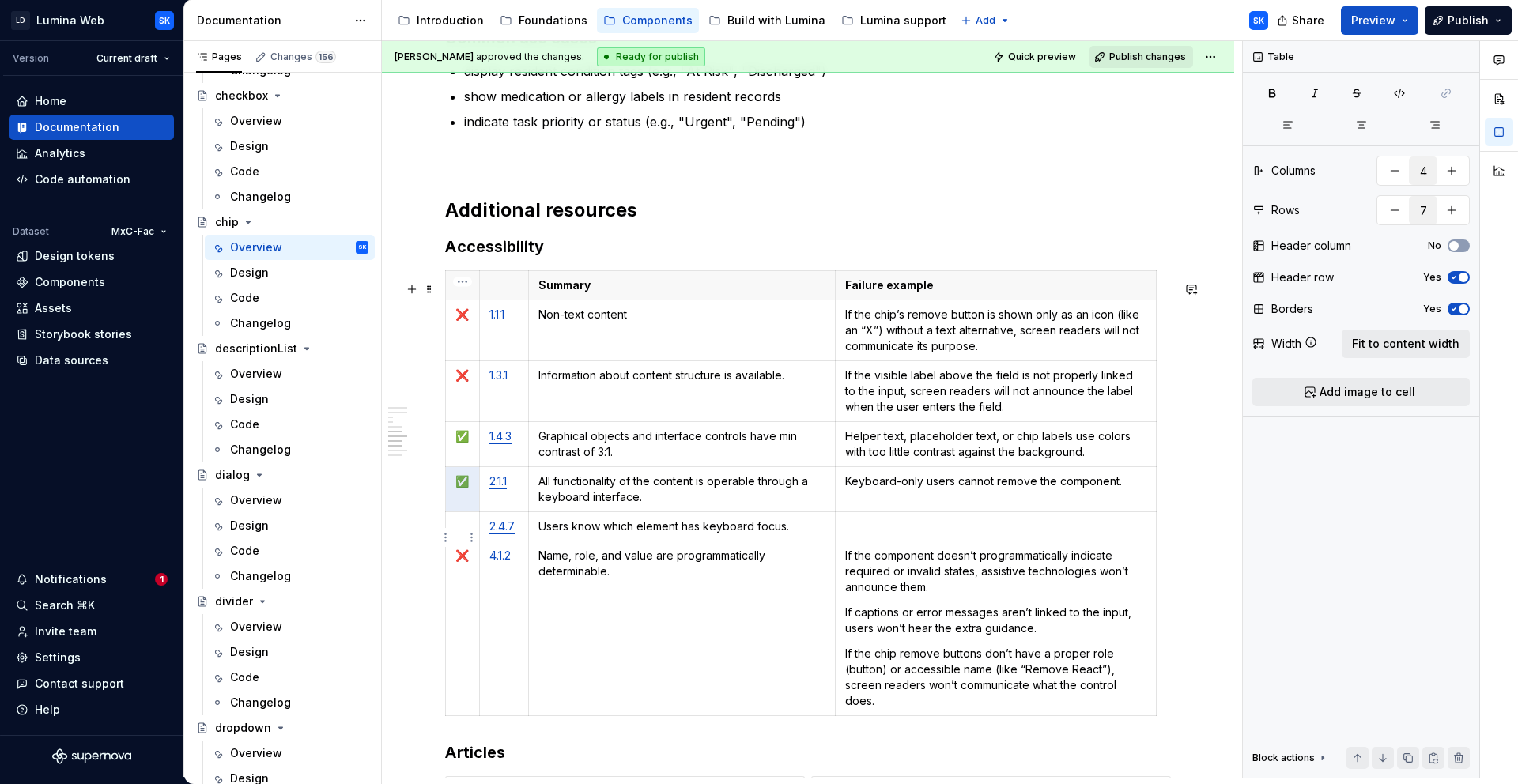
click at [462, 534] on p at bounding box center [462, 526] width 14 height 16
click at [915, 534] on p at bounding box center [996, 526] width 301 height 16
click at [983, 567] on p "If the component doesn’t programmatically indicate required or invalid states, …" at bounding box center [996, 572] width 301 height 48
drag, startPoint x: 877, startPoint y: 567, endPoint x: 847, endPoint y: 566, distance: 30.0
click at [847, 566] on p "If the component doesn’t programmatically indicate required or invalid states, …" at bounding box center [996, 572] width 301 height 48
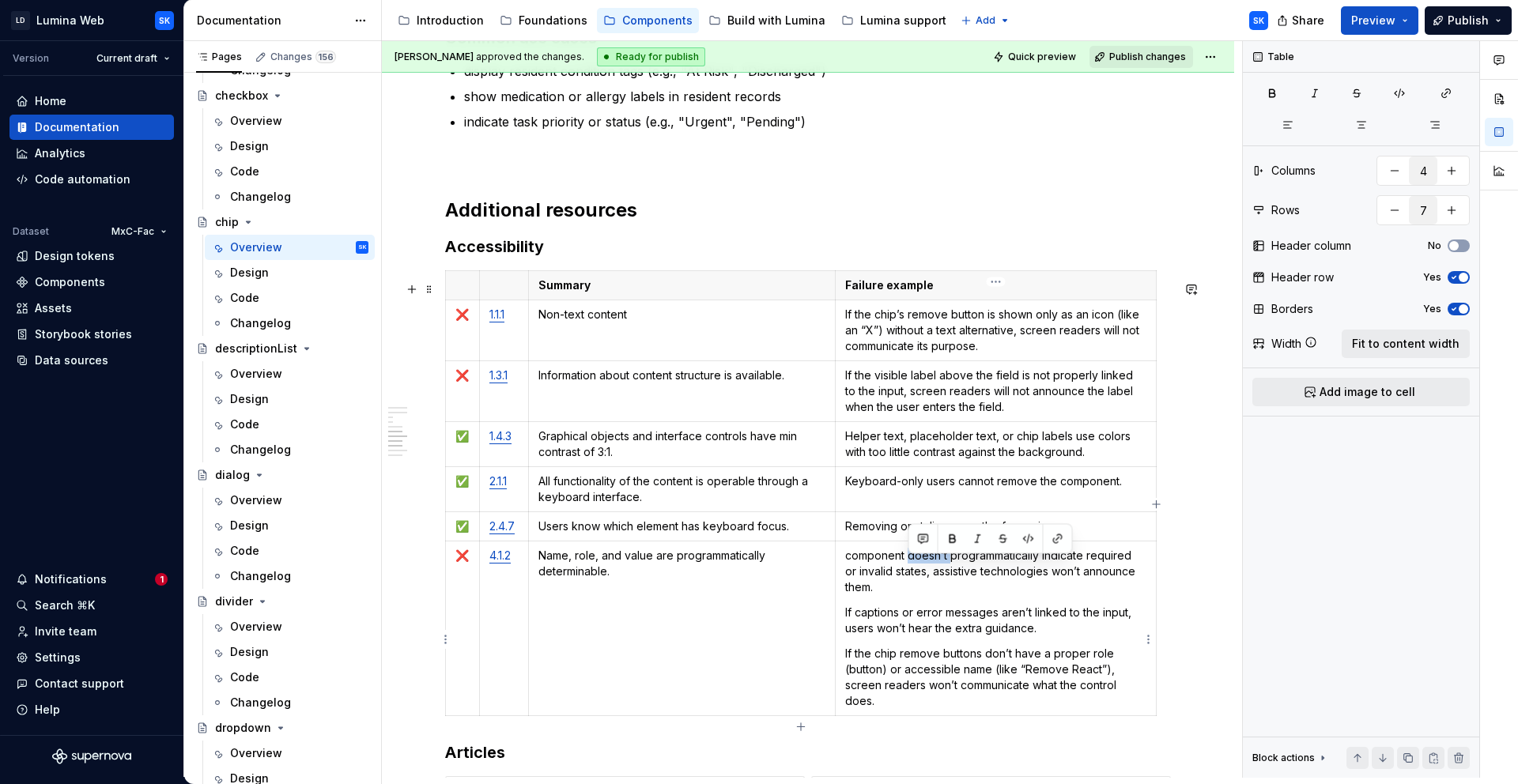
drag, startPoint x: 907, startPoint y: 566, endPoint x: 1044, endPoint y: 572, distance: 137.1
click at [949, 566] on p "component doesn’t programmatically indicate required or invalid states, assisti…" at bounding box center [996, 572] width 301 height 48
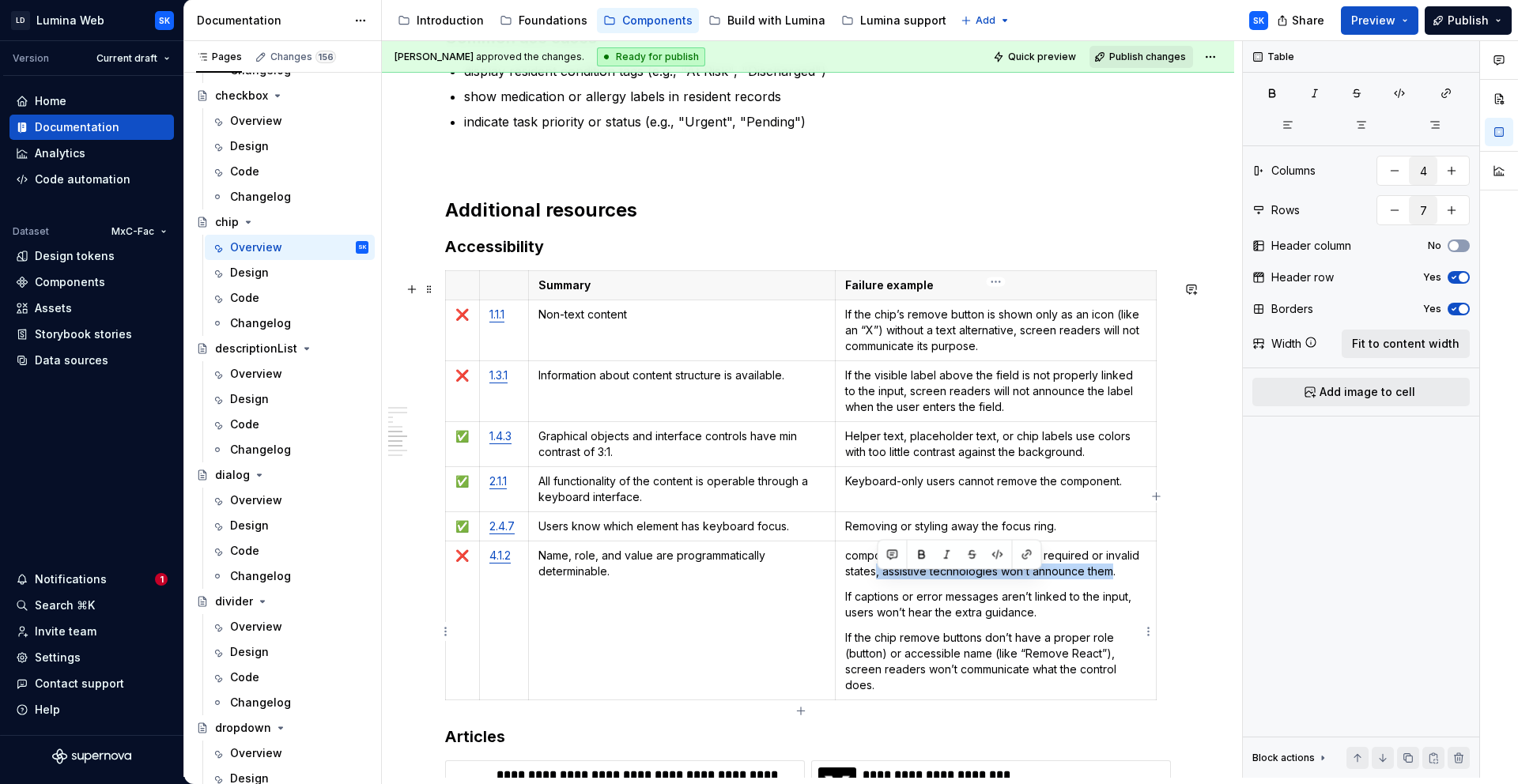
click at [1116, 579] on p "component programmatically indicate required or invalid states, assistive techn…" at bounding box center [996, 563] width 301 height 31
click at [847, 568] on p "component programmatically indicate required or invalid states." at bounding box center [996, 563] width 301 height 31
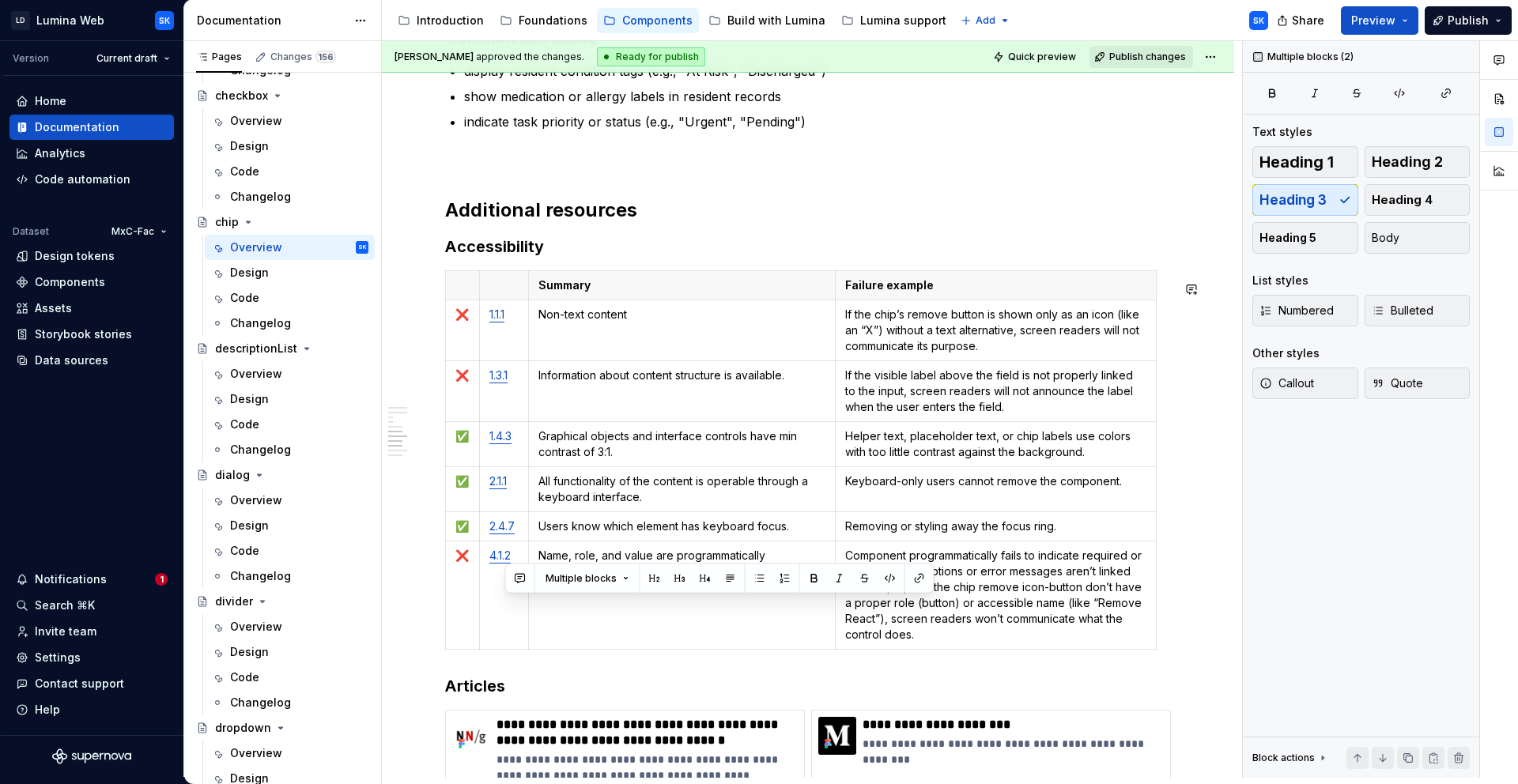
scroll to position [3129, 0]
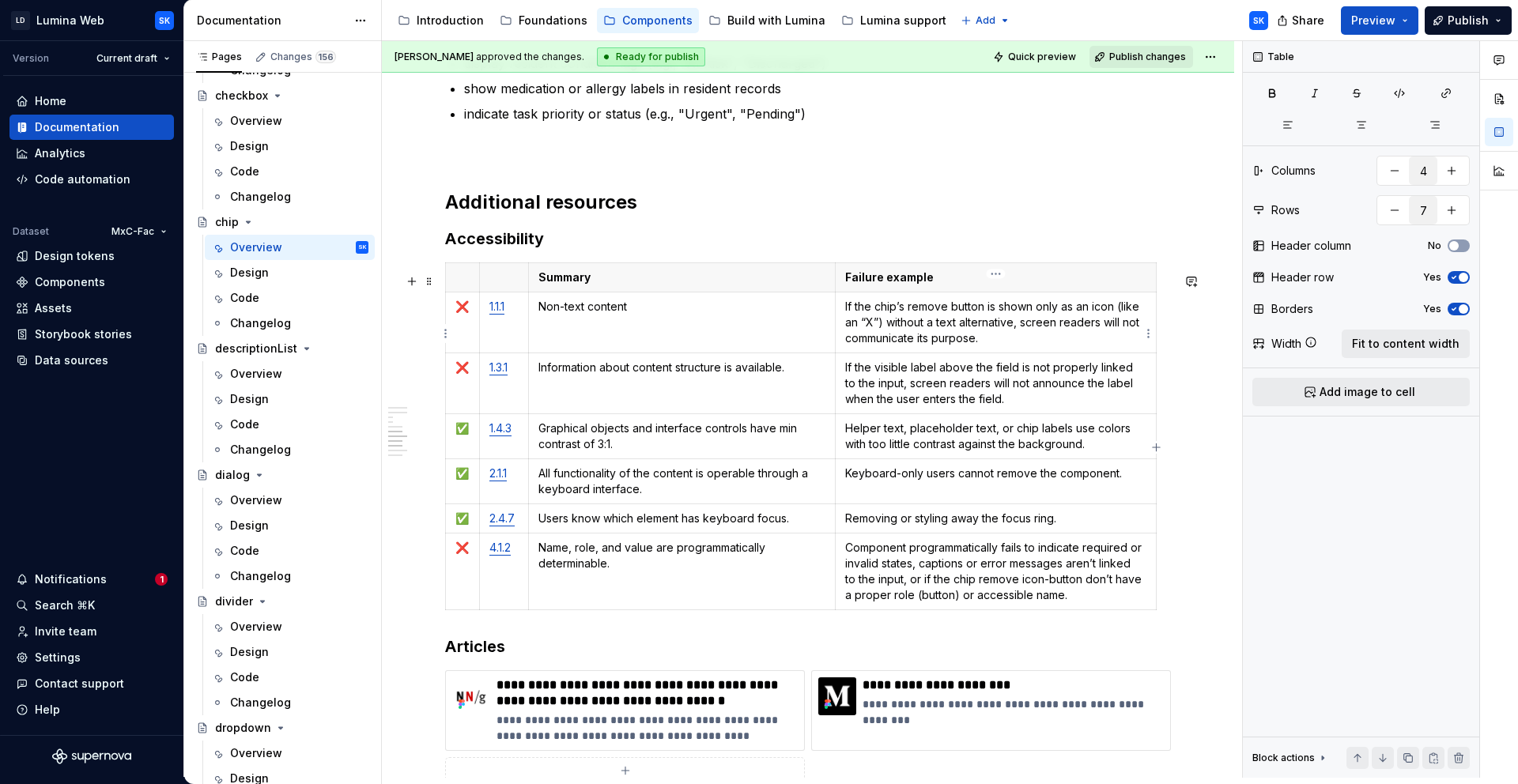
click at [951, 322] on p "If the chip’s remove button is shown only as an icon (like an “X”) without a te…" at bounding box center [996, 323] width 301 height 48
click at [915, 318] on p "If the chip’s remove button is shown only as an icon (like an “X”) without a te…" at bounding box center [996, 323] width 301 height 48
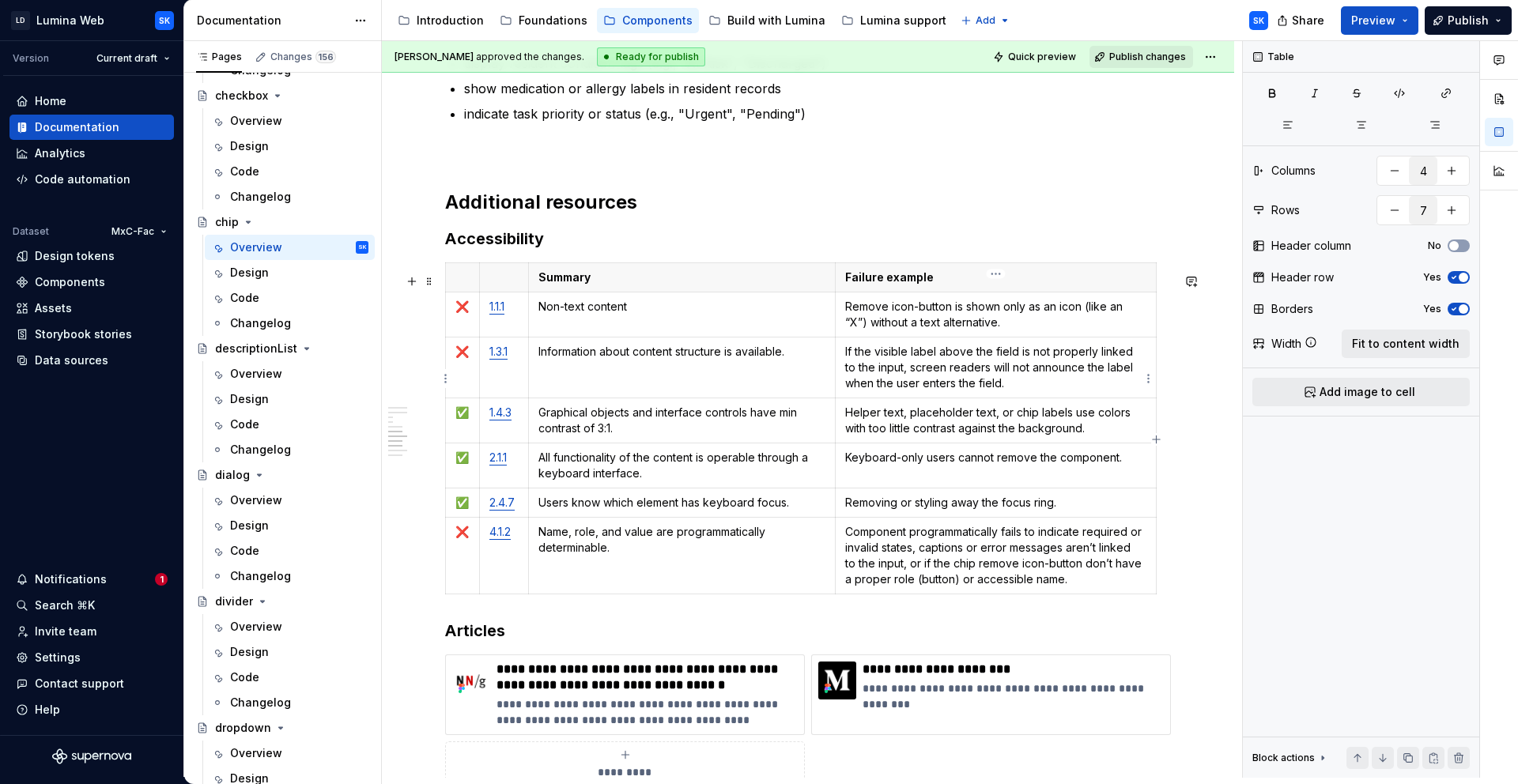
click at [876, 359] on p "If the visible label above the field is not properly linked to the input, scree…" at bounding box center [996, 368] width 301 height 48
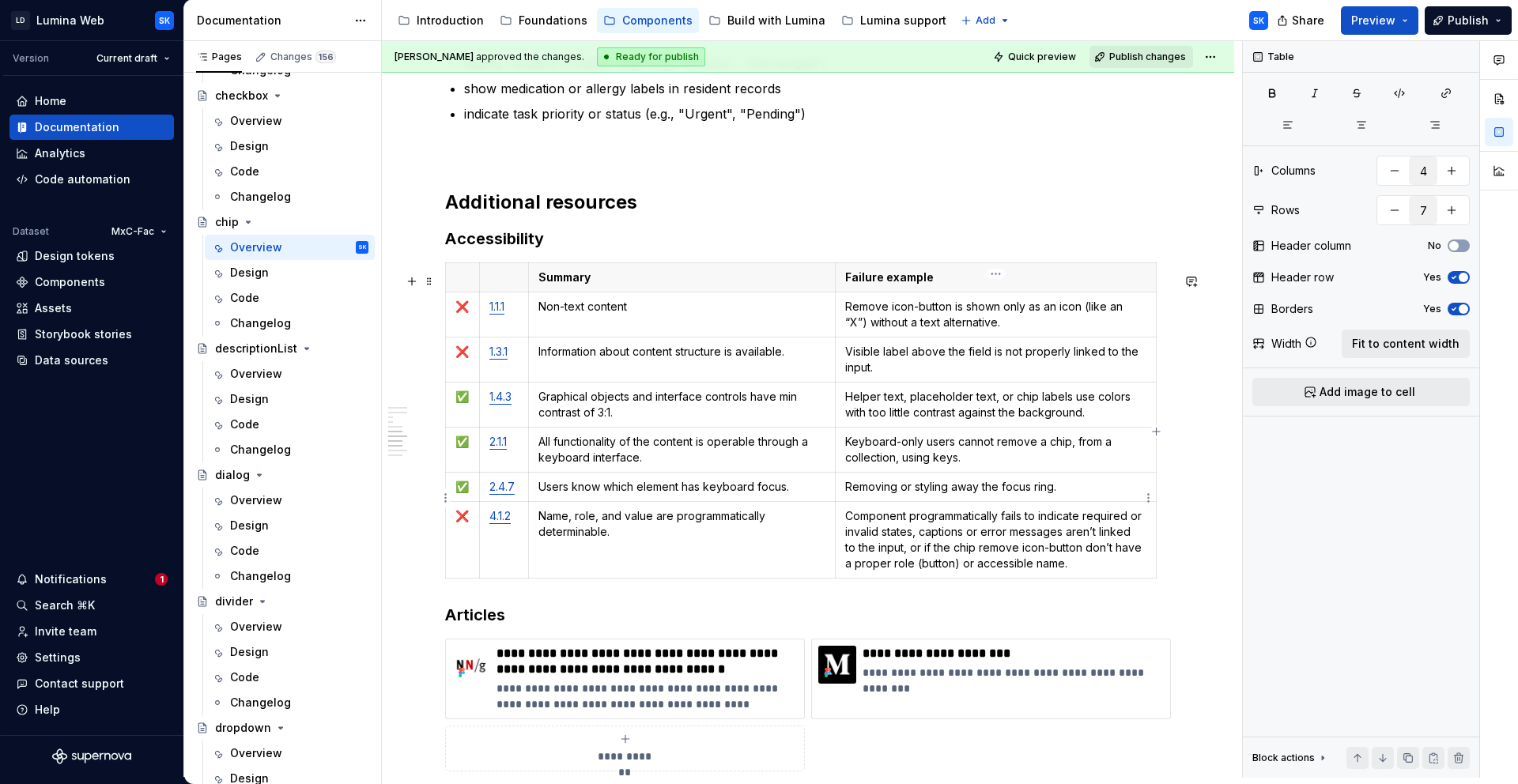
click at [937, 465] on p "Keyboard-only users cannot remove a chip, from a collection, using keys." at bounding box center [996, 449] width 301 height 31
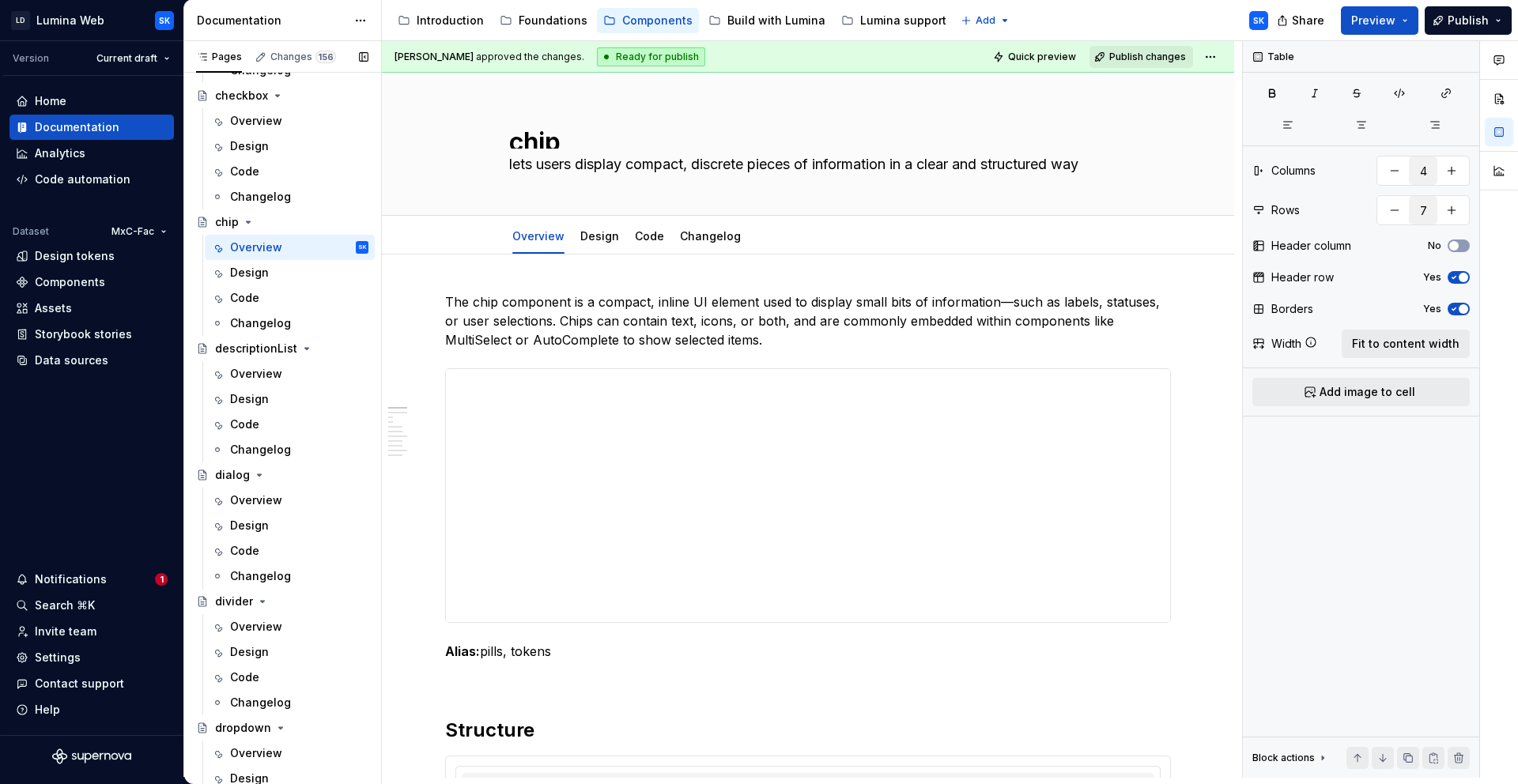
scroll to position [0, 0]
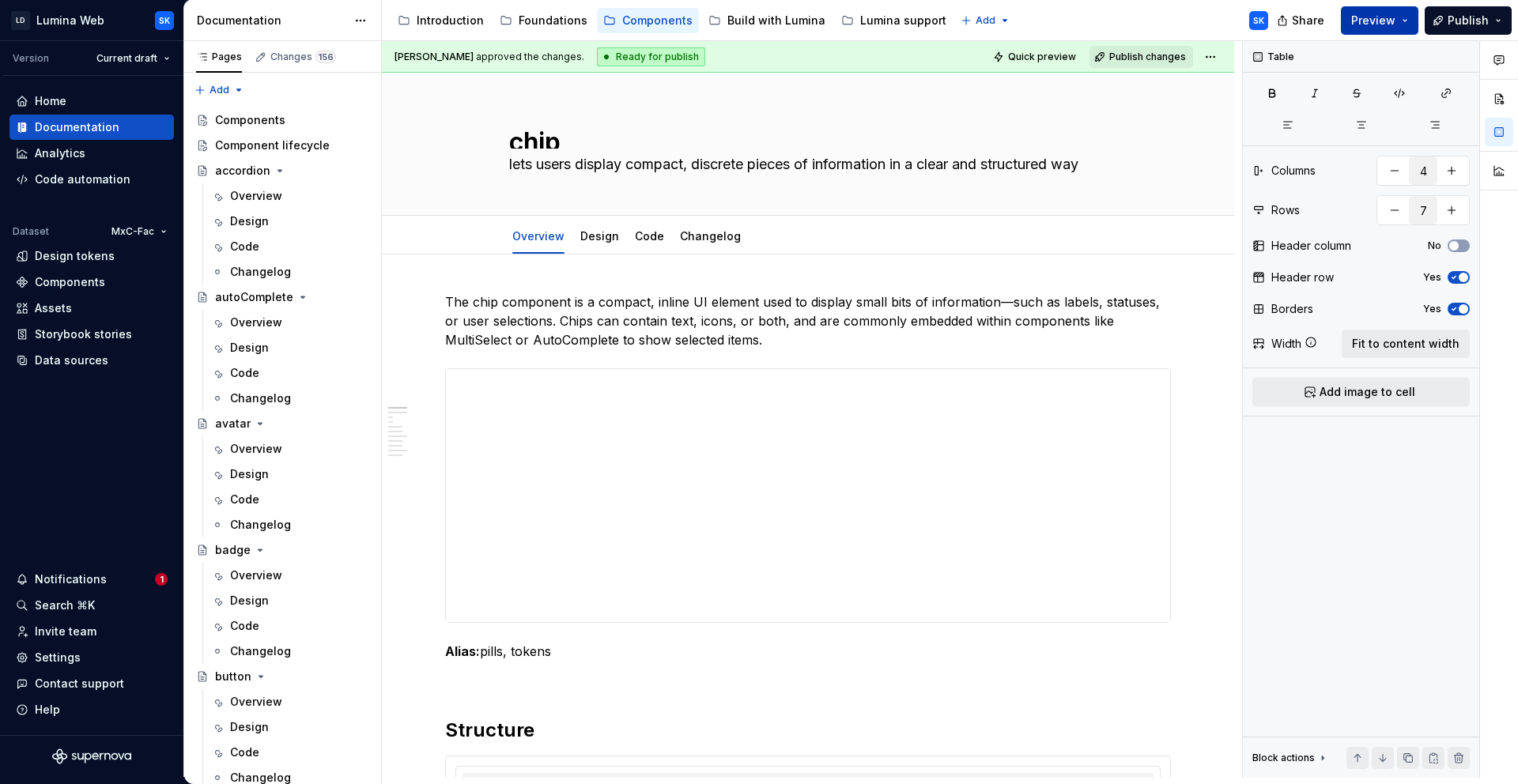
click at [1396, 20] on span "Preview" at bounding box center [1374, 20] width 44 height 16
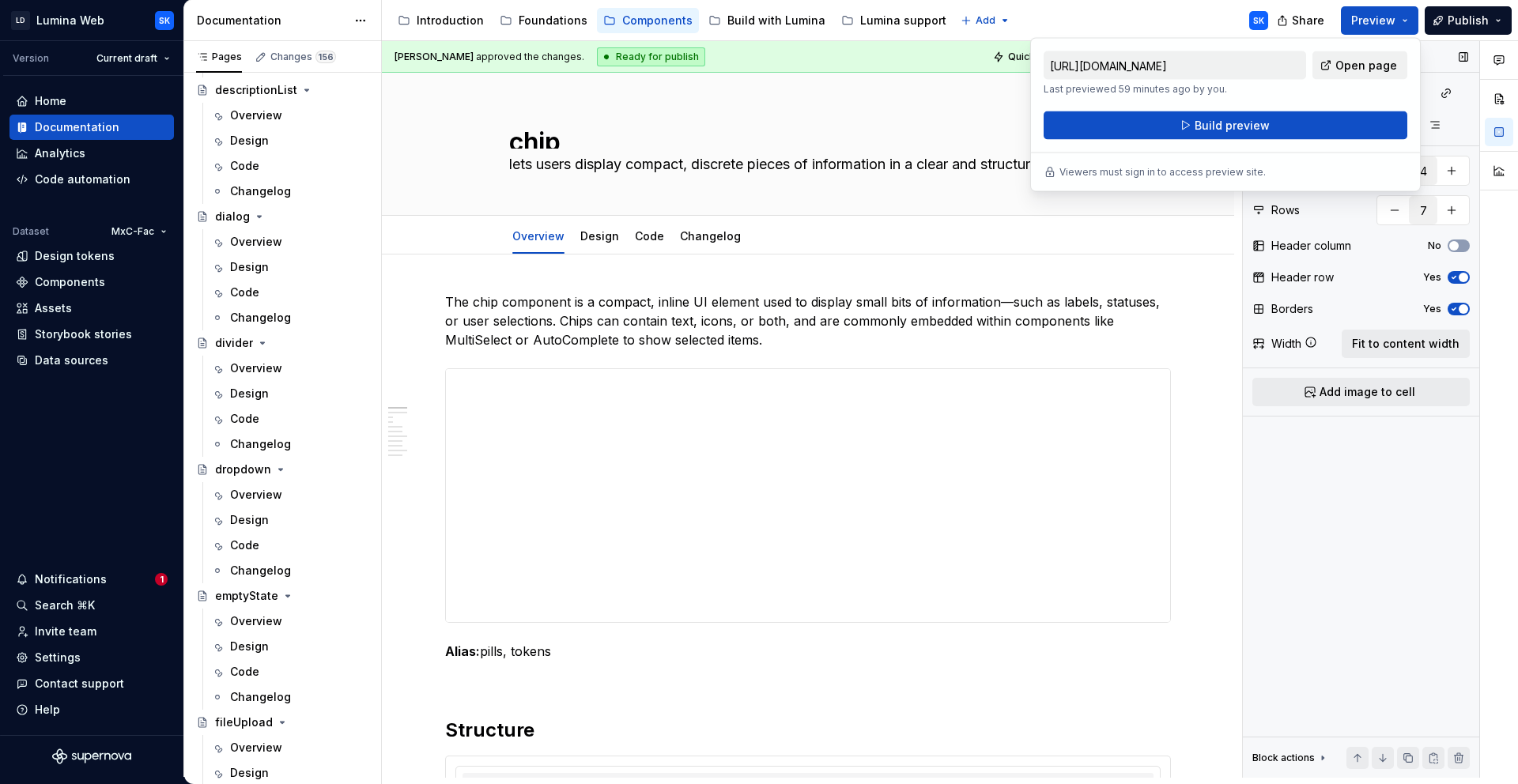
scroll to position [1346, 0]
click at [269, 490] on div "Overview" at bounding box center [256, 493] width 52 height 16
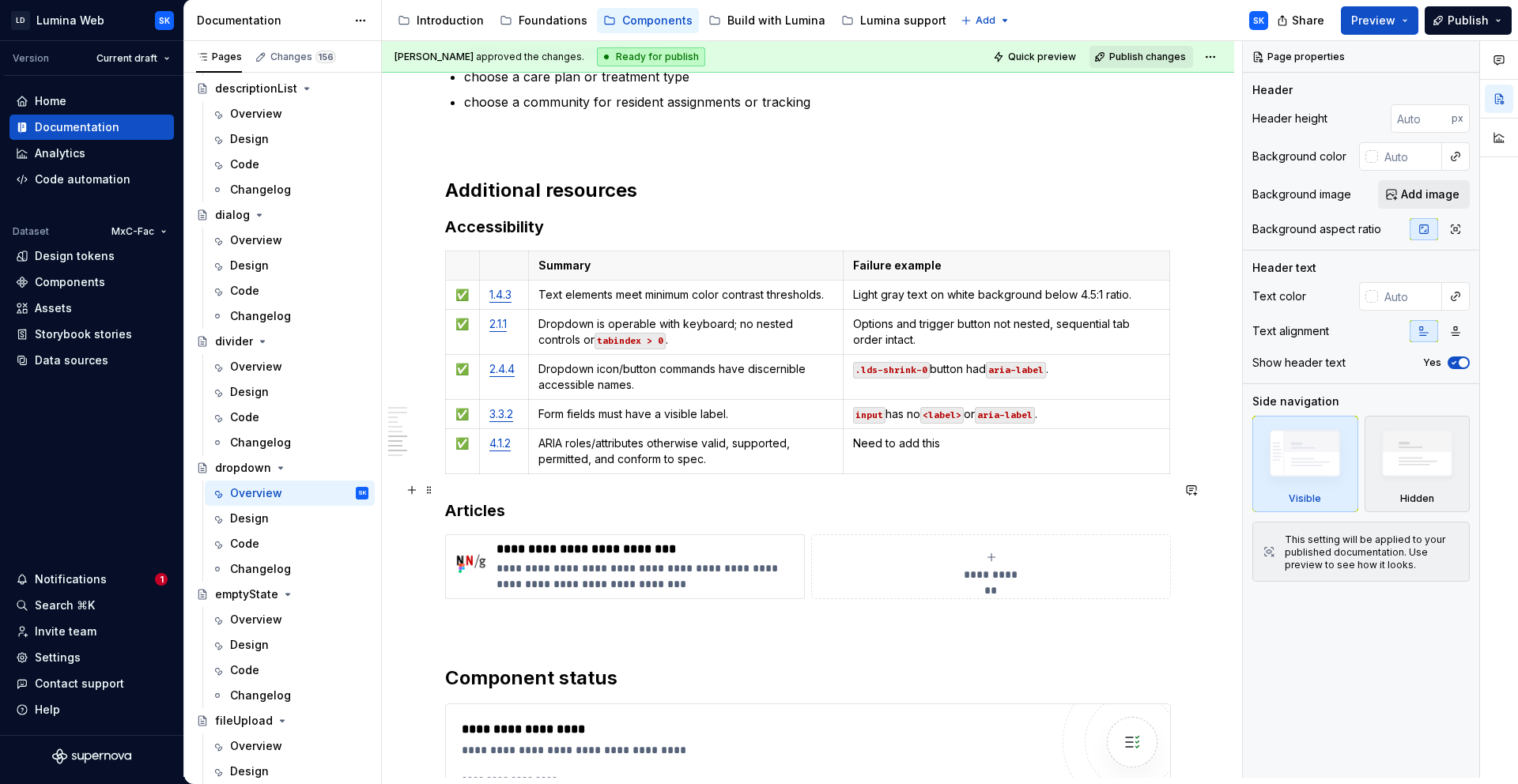
scroll to position [3812, 0]
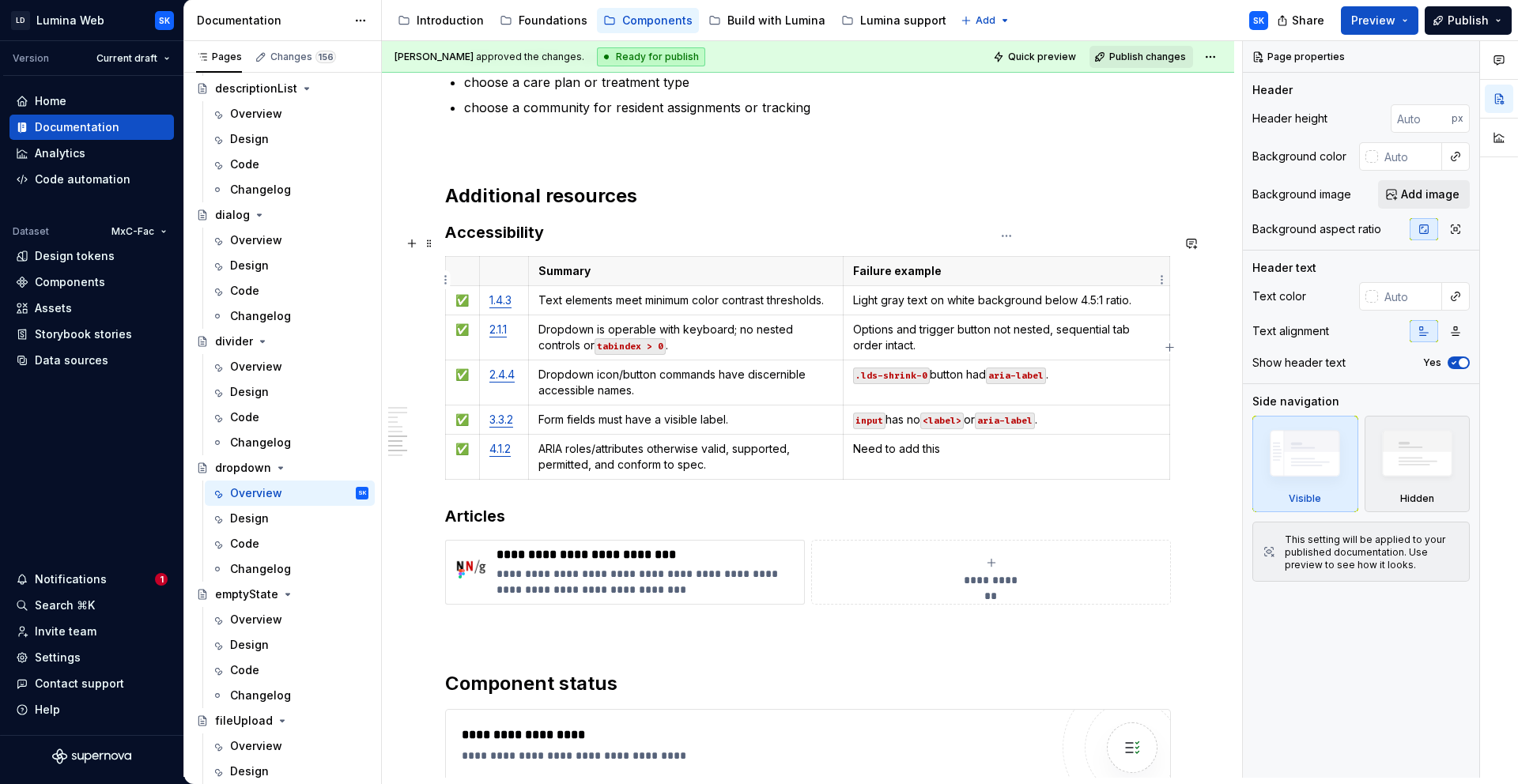
click at [1028, 292] on p "Light gray text on white background below 4.5:1 ratio." at bounding box center [1006, 300] width 307 height 16
type textarea "*"
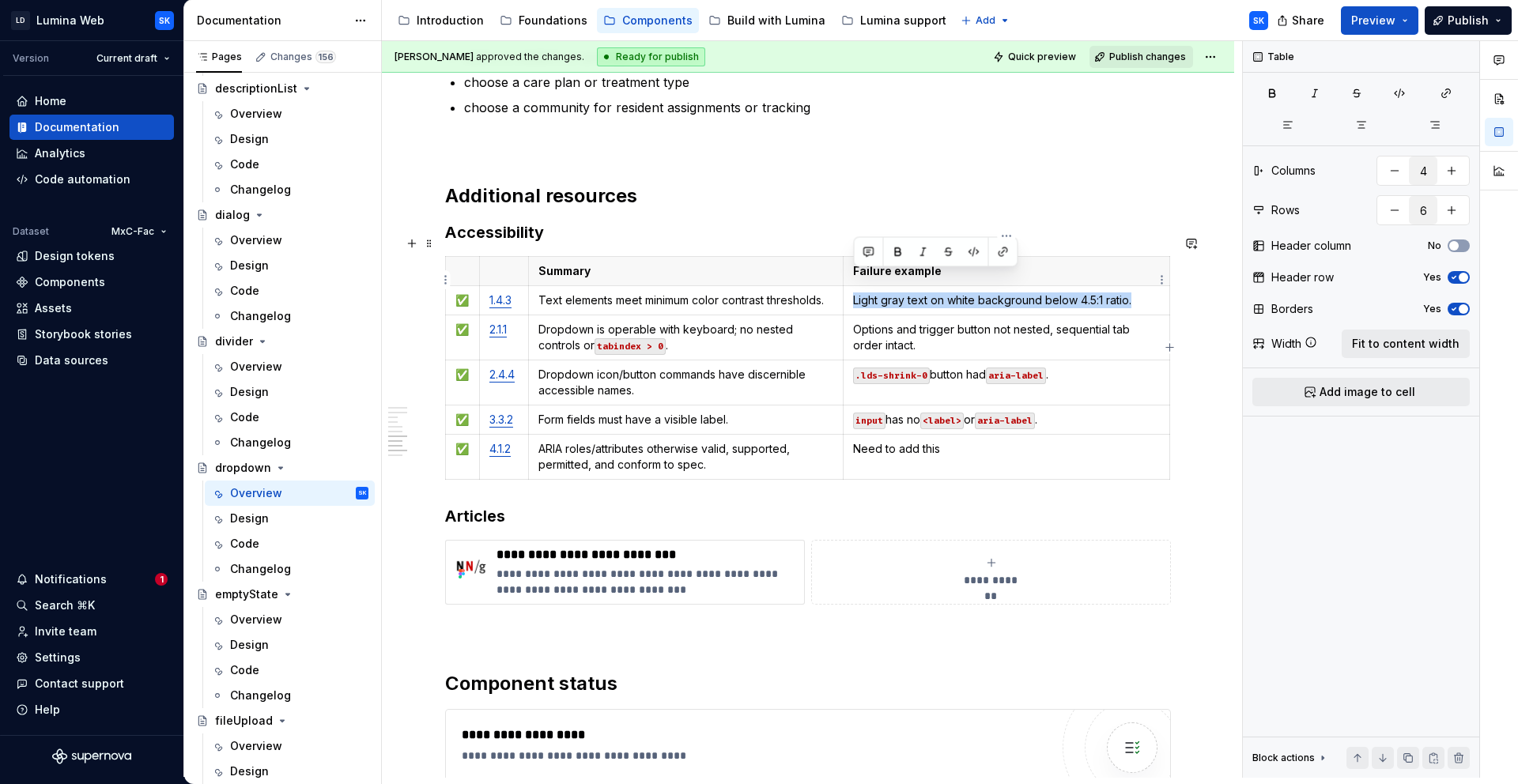
drag, startPoint x: 1141, startPoint y: 281, endPoint x: 856, endPoint y: 277, distance: 285.0
click at [856, 292] on p "Light gray text on white background below 4.5:1 ratio." at bounding box center [1006, 300] width 307 height 16
click at [881, 292] on p "Text uses low-contrast tokens." at bounding box center [1006, 300] width 307 height 16
click at [860, 322] on p "Options and trigger button not nested, sequential tab order intact." at bounding box center [1006, 337] width 307 height 31
click at [926, 322] on p "Options and trigger button not nested, sequential tab order intact." at bounding box center [1006, 337] width 307 height 31
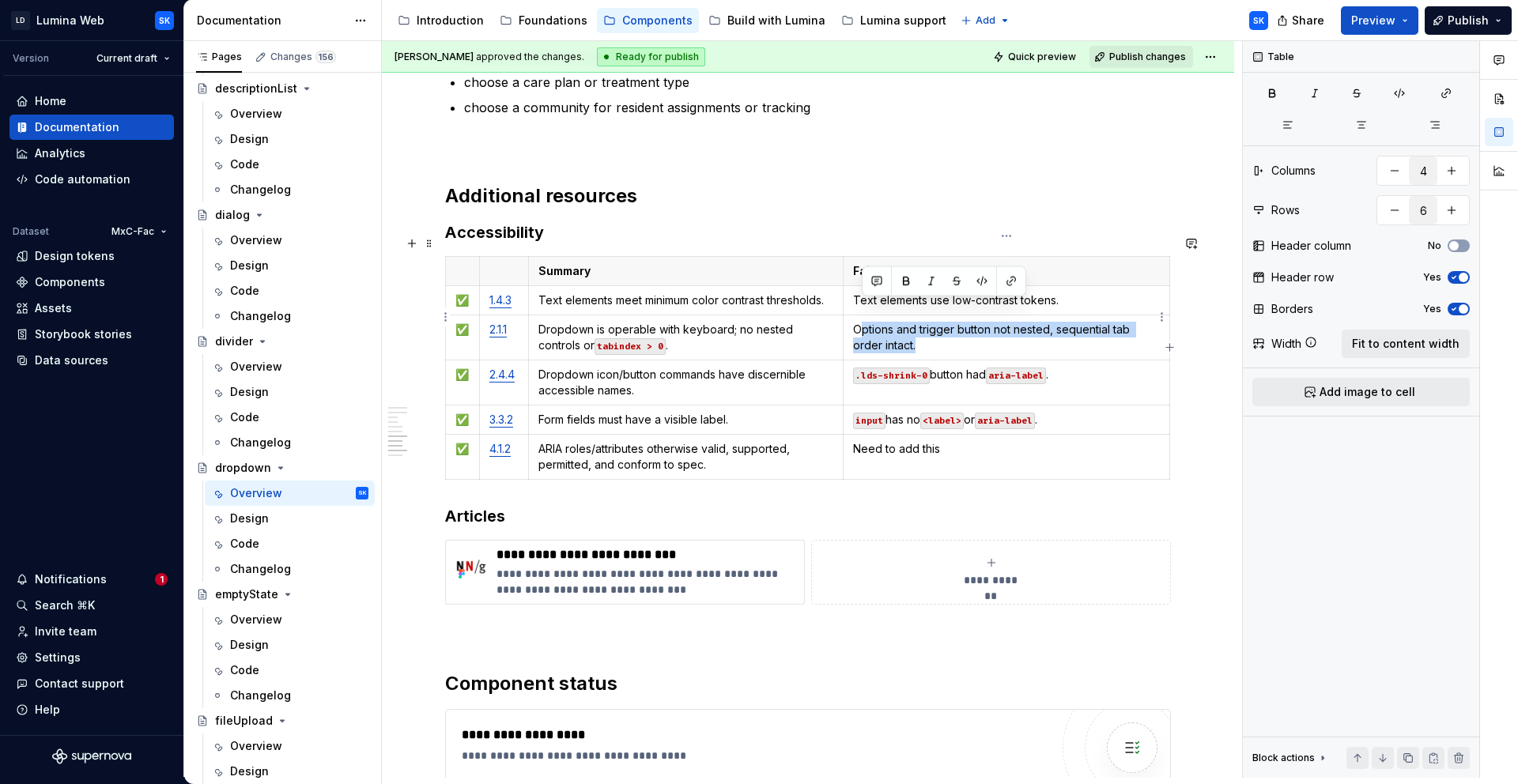
drag, startPoint x: 928, startPoint y: 326, endPoint x: 854, endPoint y: 311, distance: 75.5
click at [854, 322] on p "Options and trigger button not nested, sequential tab order intact." at bounding box center [1006, 337] width 307 height 31
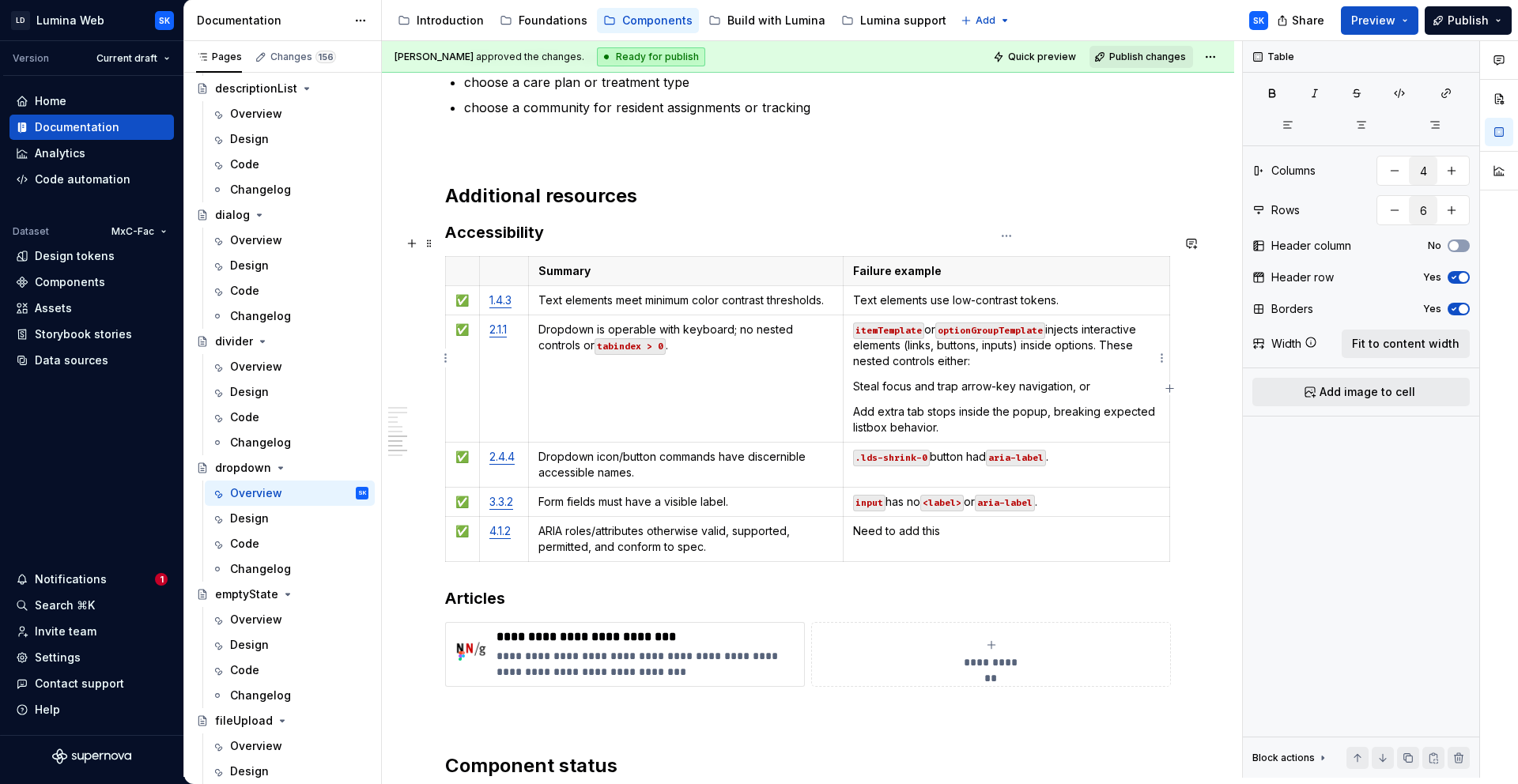
click at [854, 379] on p "Steal focus and trap arrow-key navigation, or" at bounding box center [1006, 386] width 307 height 16
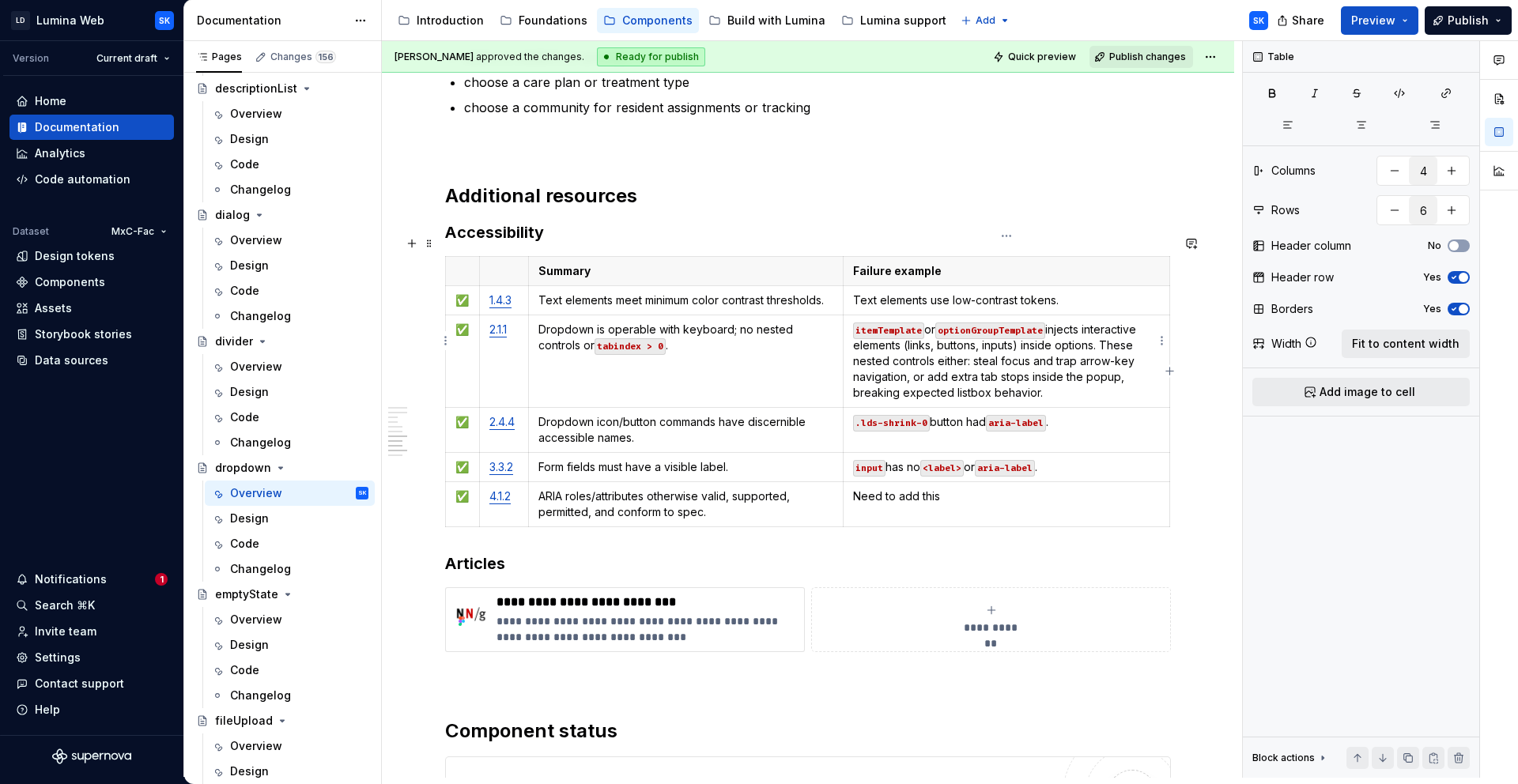
click at [1052, 371] on p "itemTemplate or optionGroupTemplate injects interactive elements (links, button…" at bounding box center [1006, 361] width 307 height 79
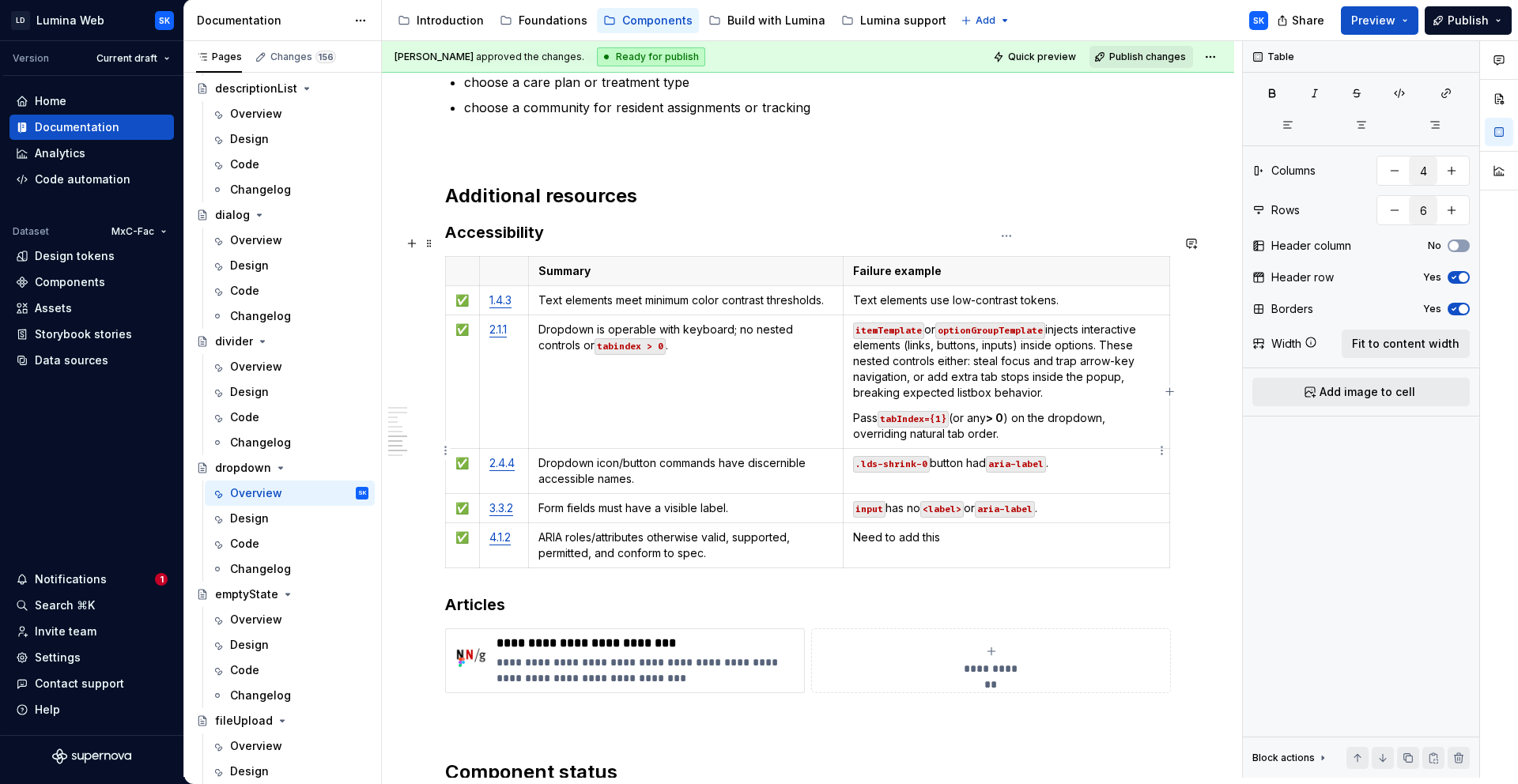
click at [1093, 455] on p ".lds-shrink-0 button had aria-label ." at bounding box center [1006, 463] width 307 height 16
drag, startPoint x: 1013, startPoint y: 442, endPoint x: 860, endPoint y: 443, distance: 153.0
click at [853, 455] on p ".lds-shrink-0 button had aria-label ." at bounding box center [1006, 463] width 307 height 16
click at [909, 500] on p "input has no <label> or aria-label ." at bounding box center [1006, 508] width 307 height 16
click at [1072, 500] on p "input has no <label> or aria-label ." at bounding box center [1006, 508] width 307 height 16
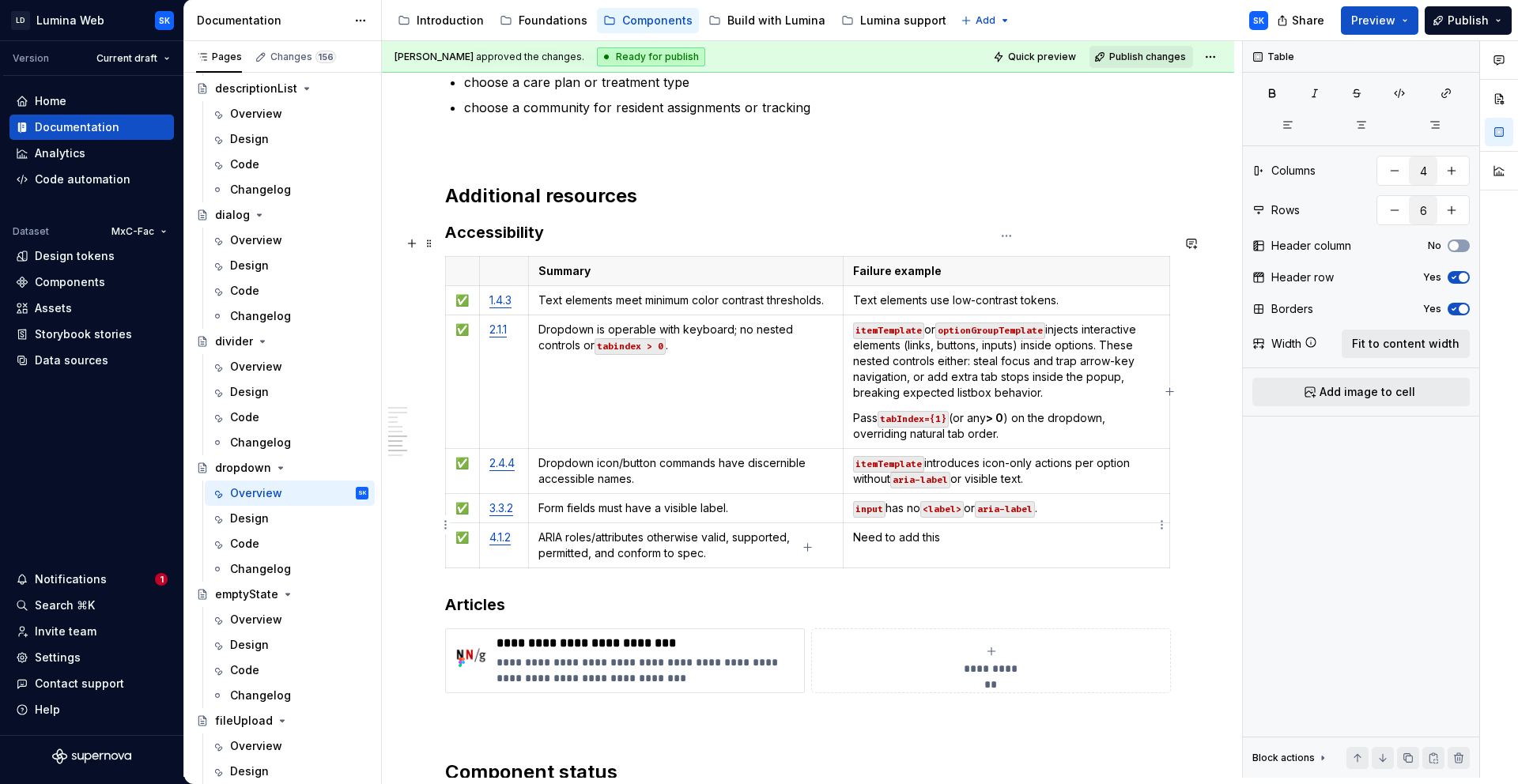
click at [1011, 529] on p "Need to add this" at bounding box center [1006, 537] width 307 height 16
drag, startPoint x: 926, startPoint y: 516, endPoint x: 855, endPoint y: 515, distance: 71.0
click at [855, 529] on p "Need to add this" at bounding box center [1006, 537] width 307 height 16
click at [949, 529] on p "Custom pt /theme code injects incorrect or conflicting ARIA" at bounding box center [1006, 537] width 307 height 16
click at [903, 530] on p "Custom pt /style code injects incorrect or conflicting ARIA;" at bounding box center [1006, 537] width 307 height 16
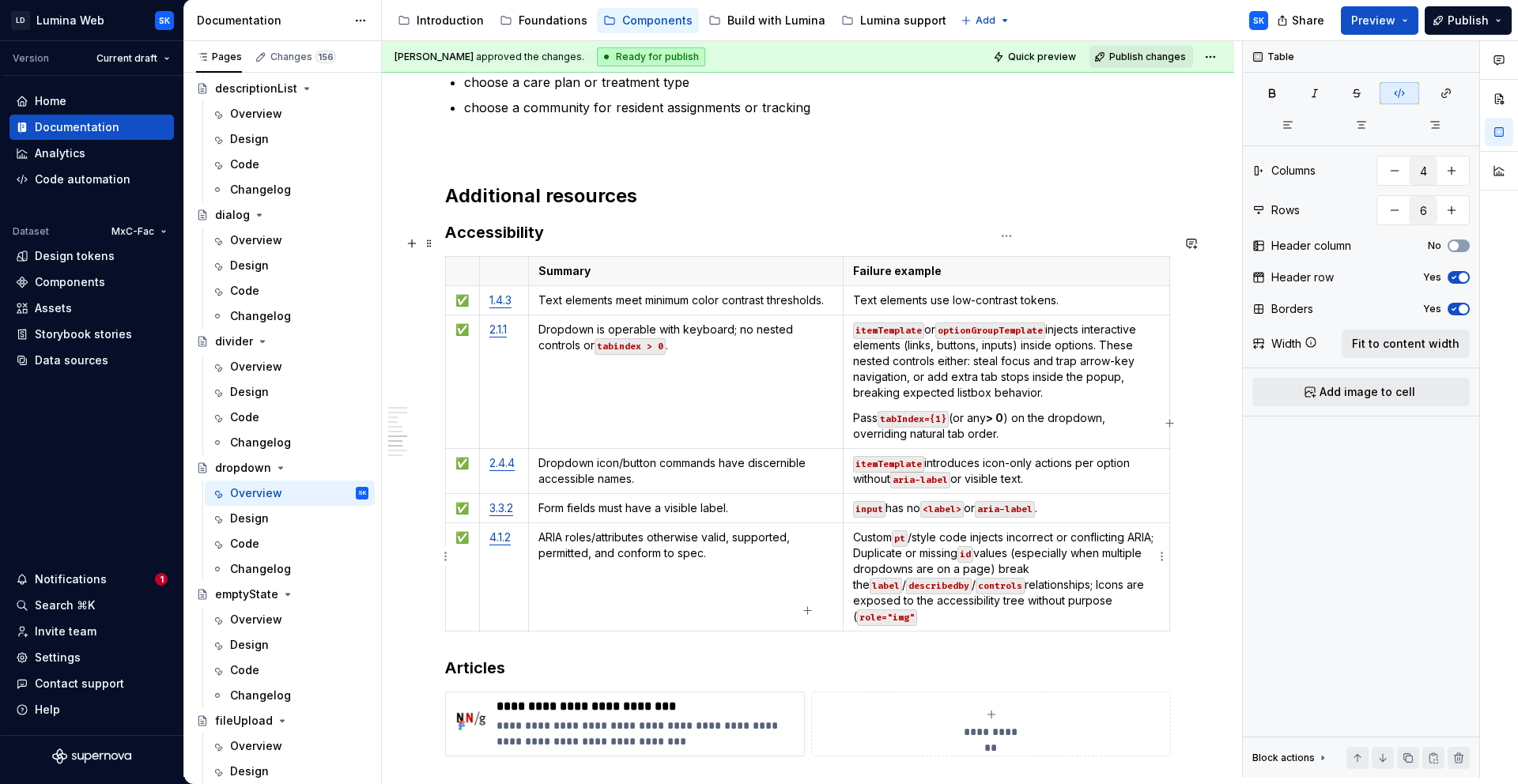
click at [992, 586] on p "Custom pt /style code injects incorrect or conflicting ARIA; Duplicate or missi…" at bounding box center [1006, 577] width 307 height 95
click at [982, 597] on p "Custom pt /style code injects incorrect or conflicting ARIA; Duplicate or missi…" at bounding box center [1006, 577] width 307 height 95
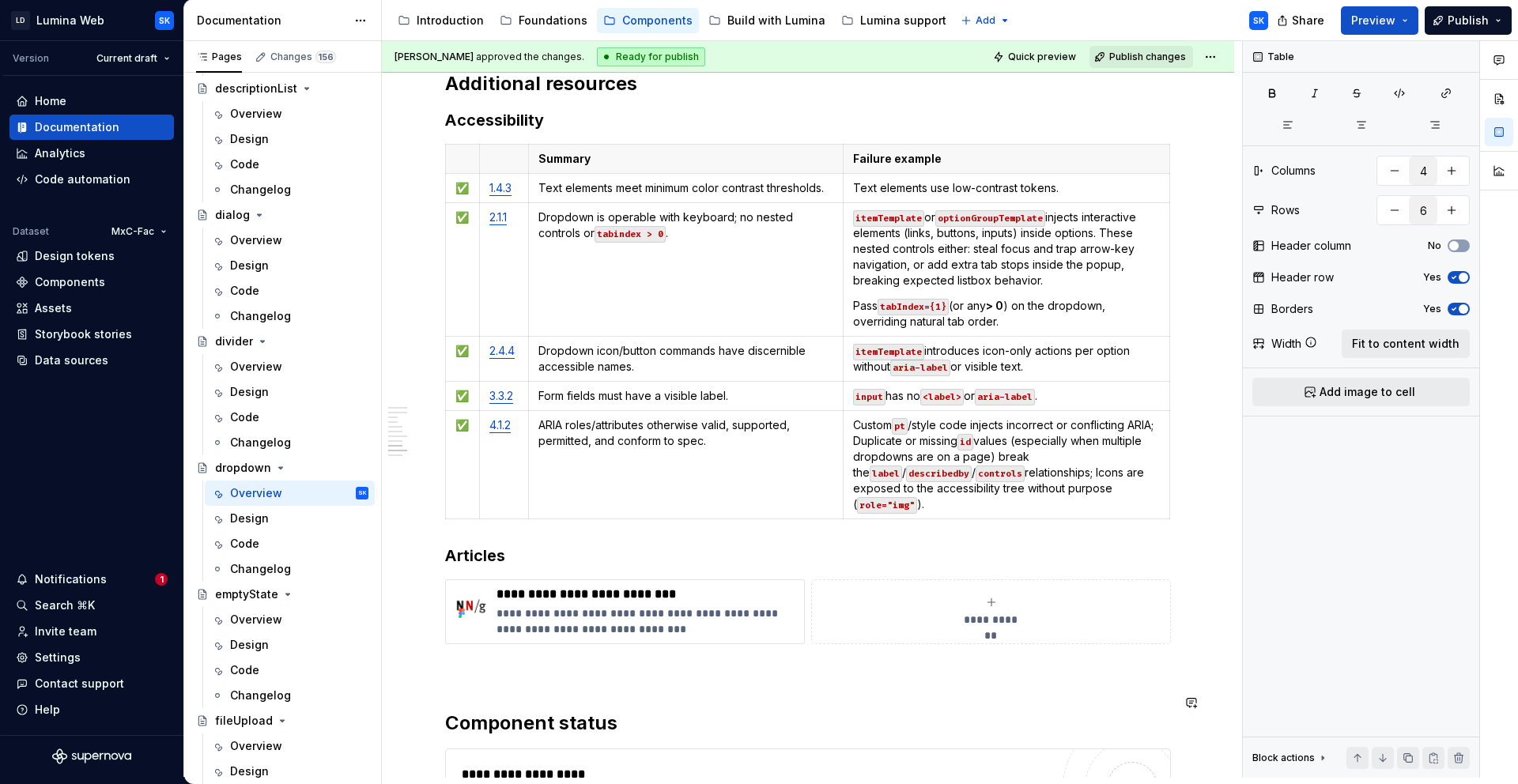
scroll to position [3847, 0]
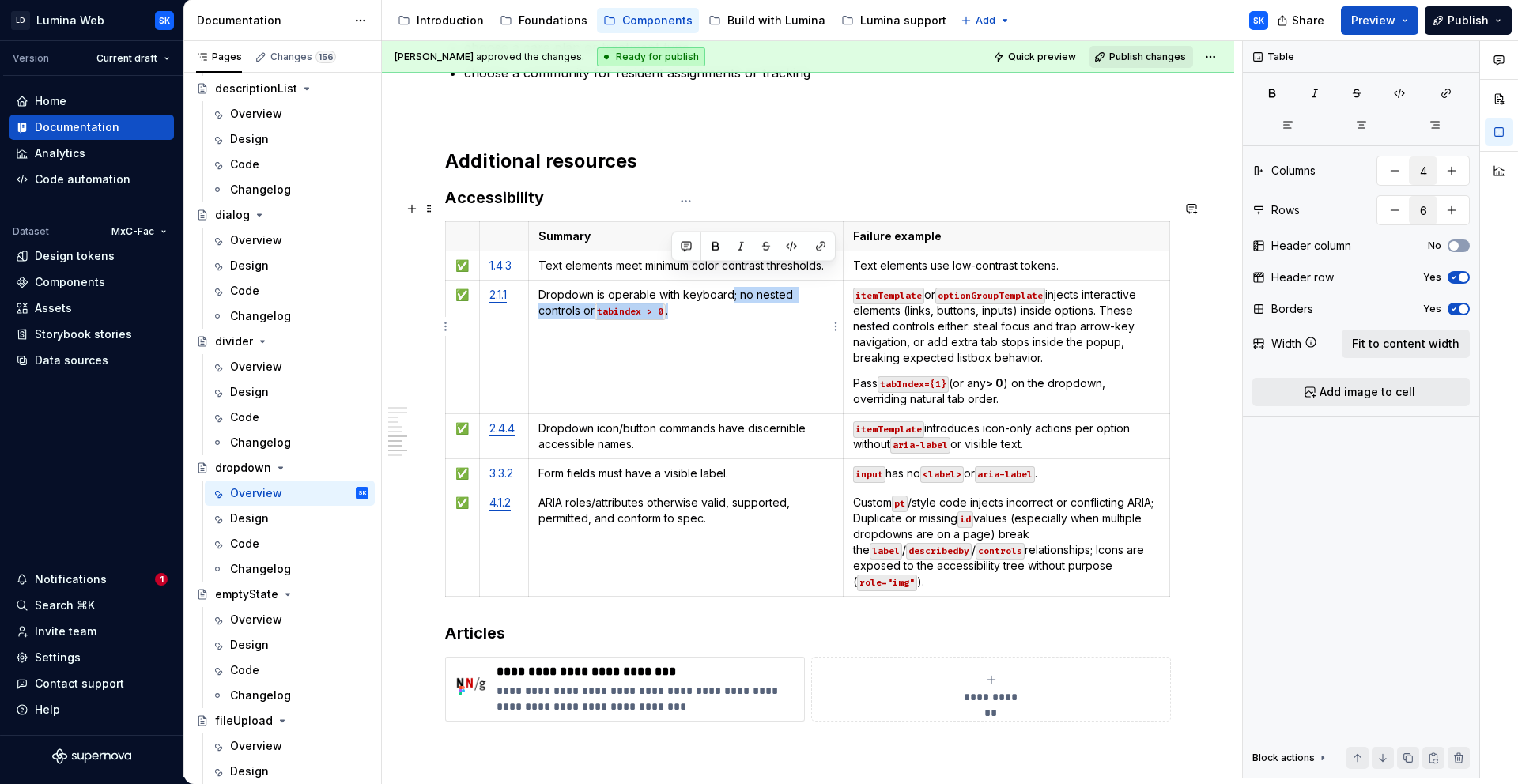
drag, startPoint x: 732, startPoint y: 274, endPoint x: 742, endPoint y: 298, distance: 26.0
click at [742, 298] on td "Dropdown is operable with keyboard; no nested controls or tabindex > 0 ." at bounding box center [686, 346] width 315 height 133
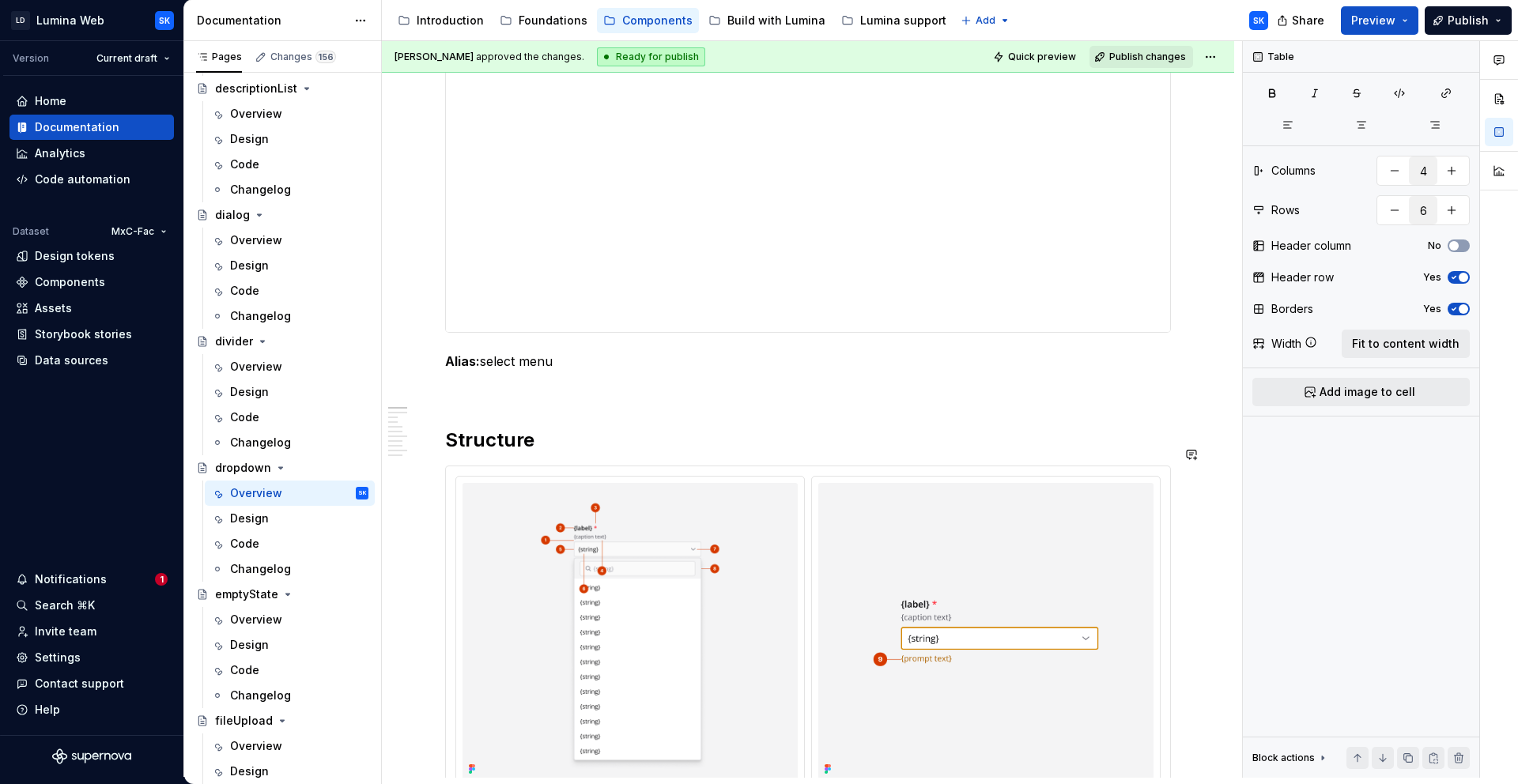
scroll to position [0, 0]
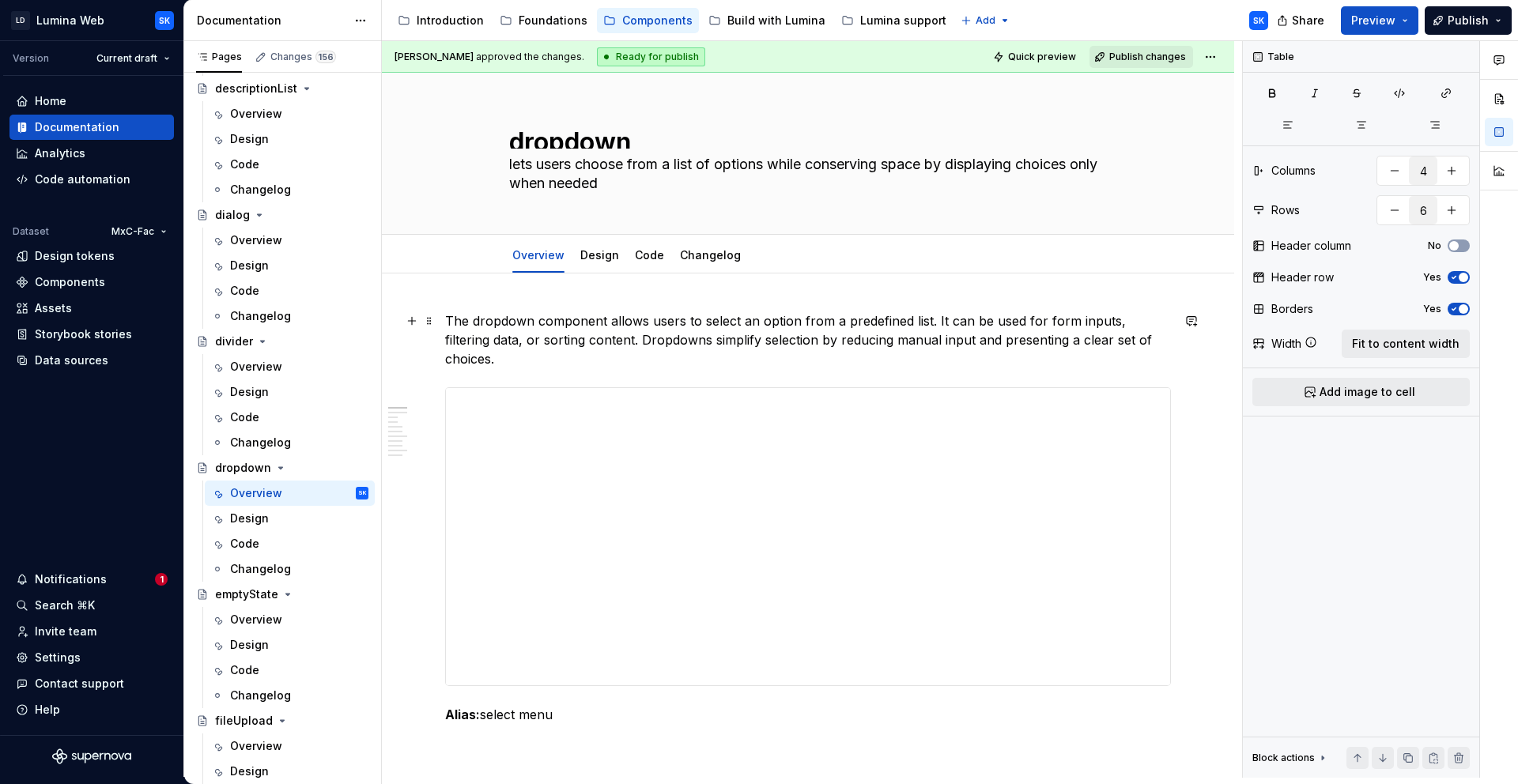
click at [1151, 340] on p "The dropdown component allows users to select an option from a predefined list.…" at bounding box center [808, 340] width 726 height 57
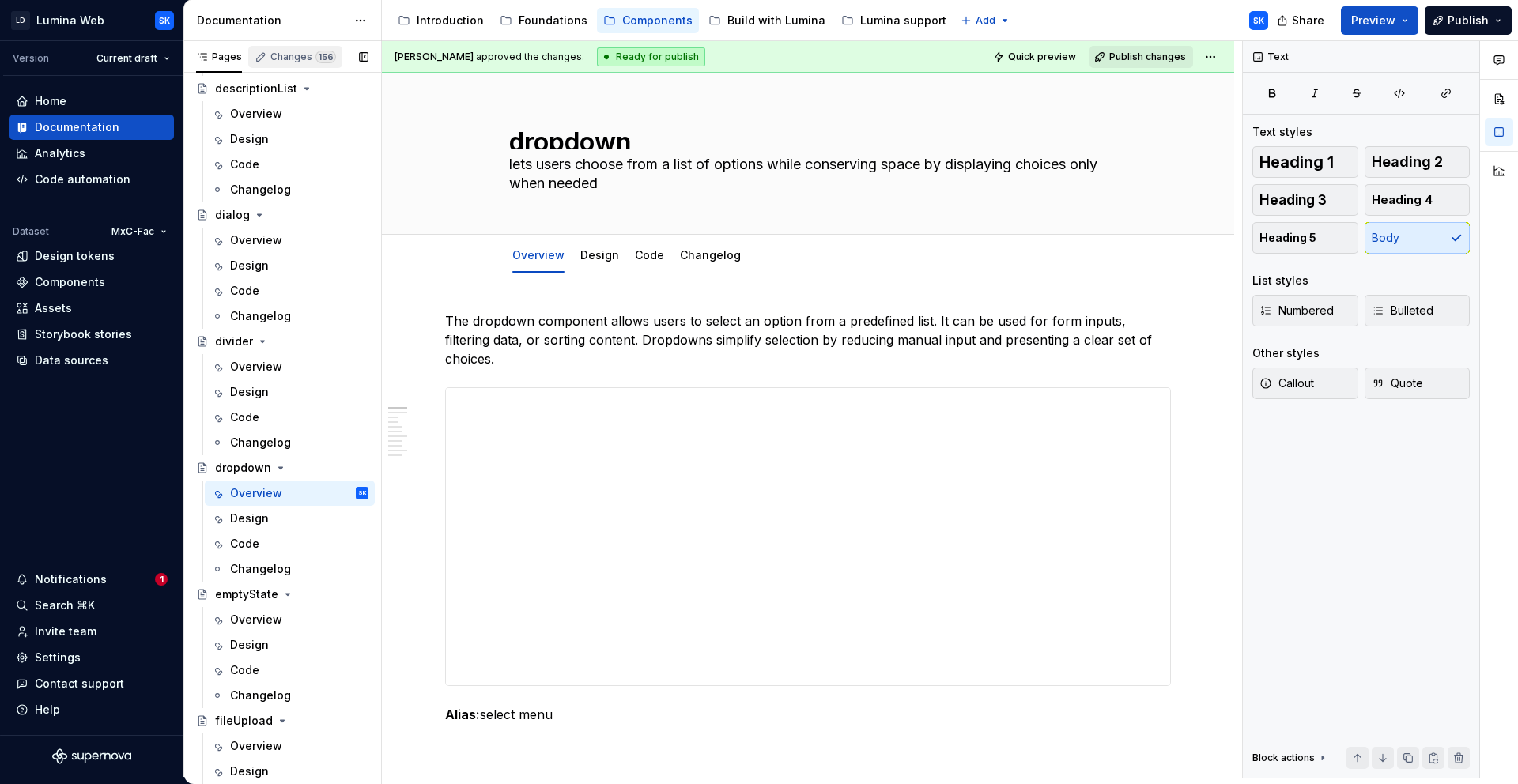
click at [309, 59] on div "Changes 156" at bounding box center [303, 57] width 65 height 13
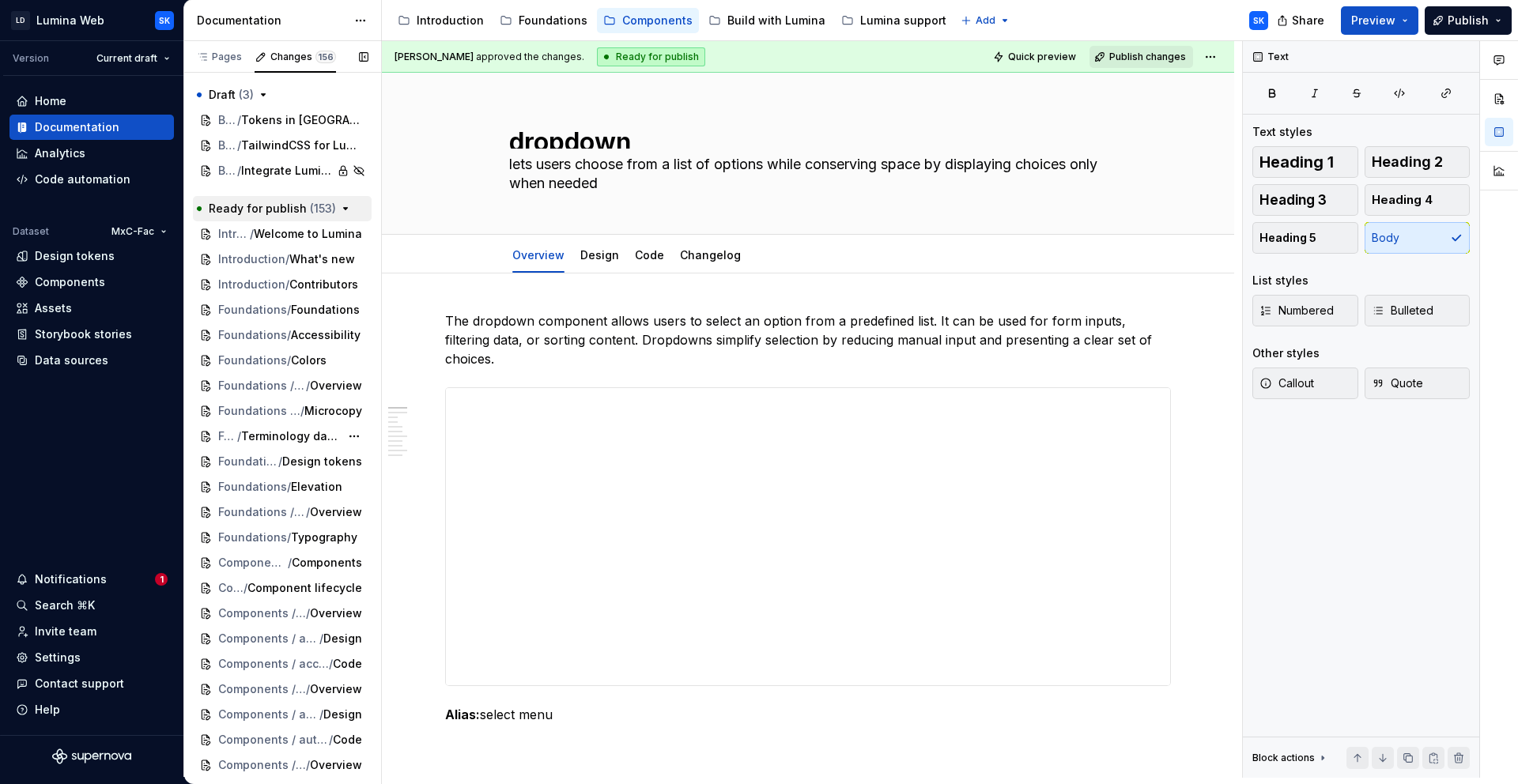
scroll to position [10, 0]
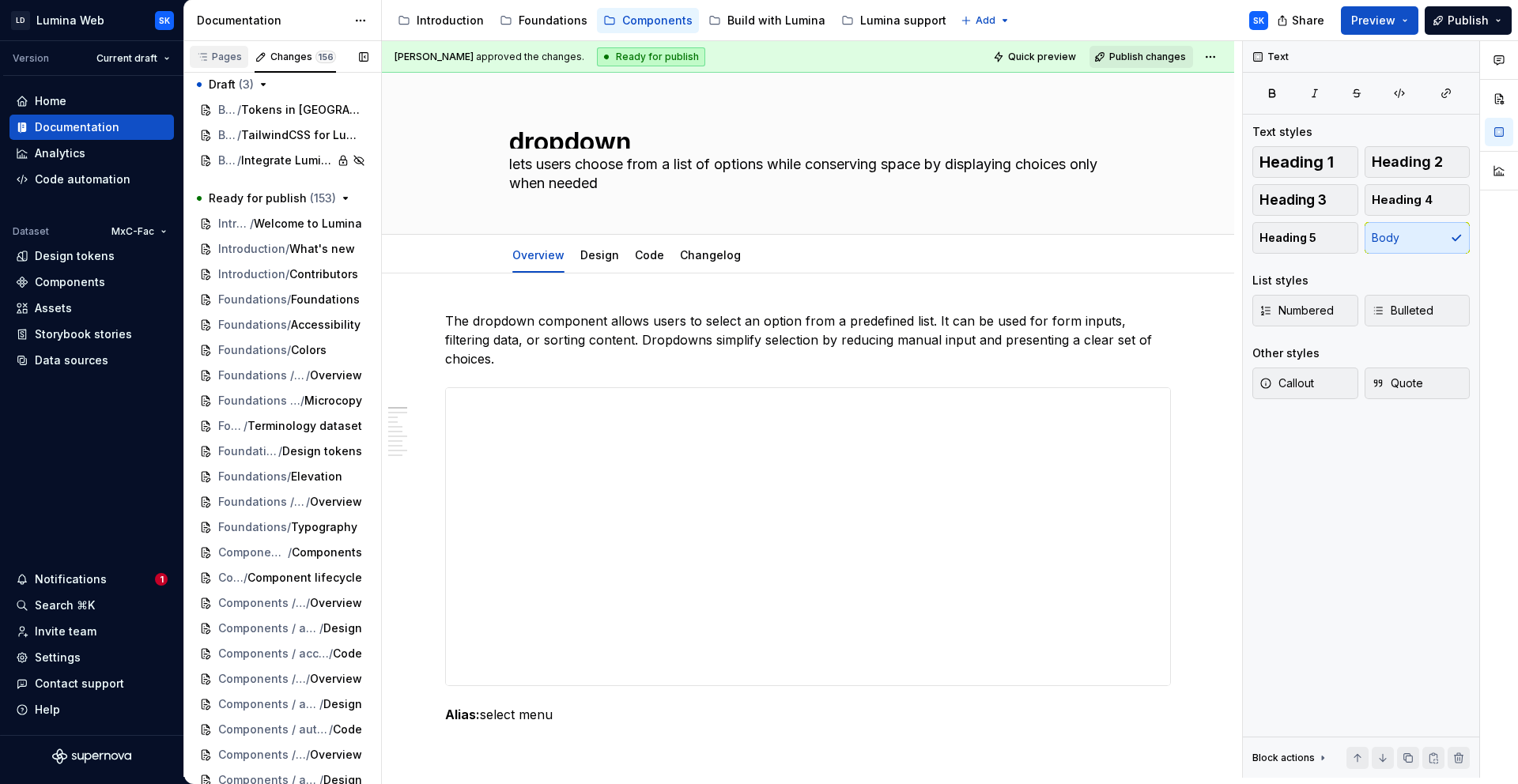
click at [222, 58] on div "Pages" at bounding box center [219, 57] width 46 height 13
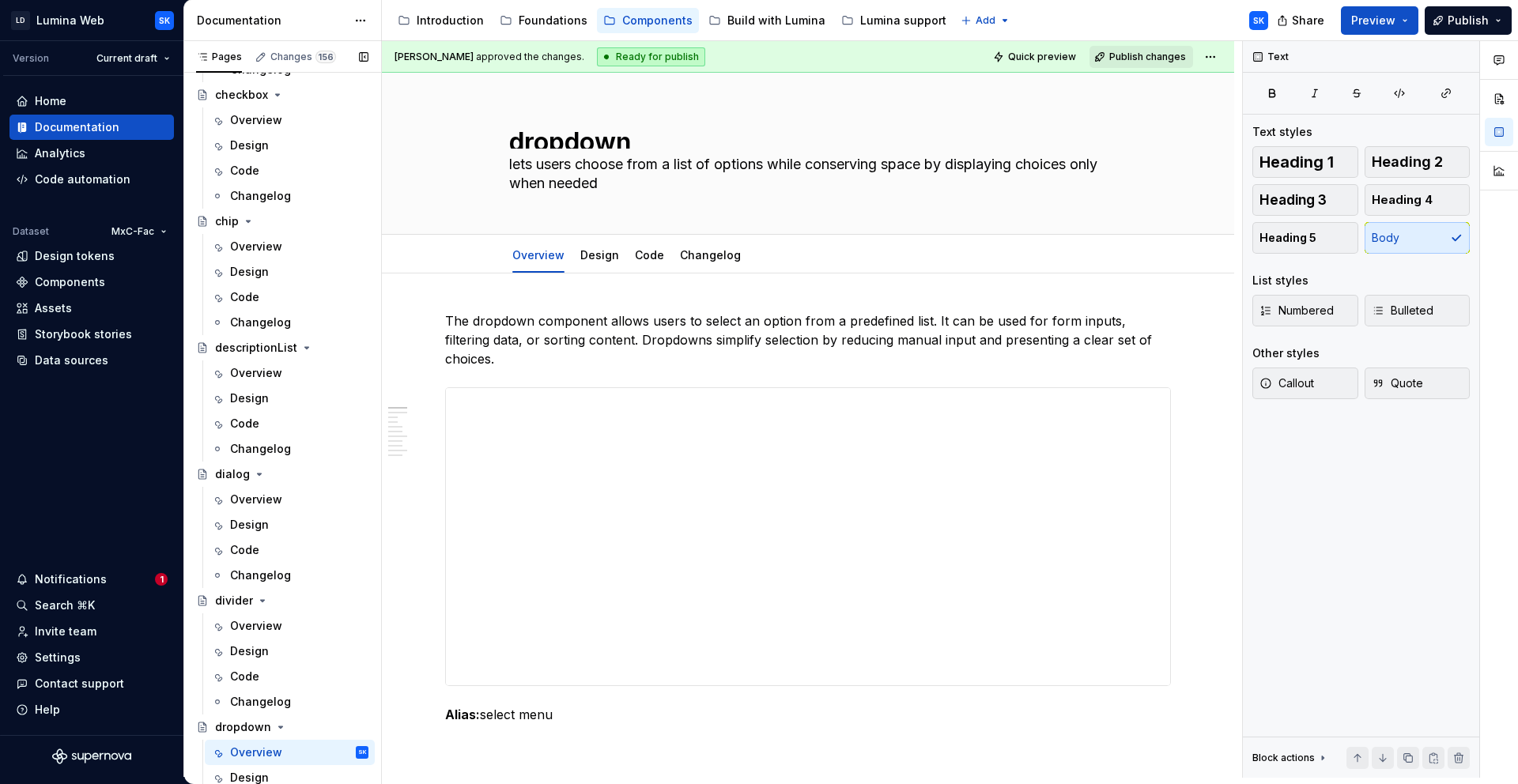
scroll to position [0, 0]
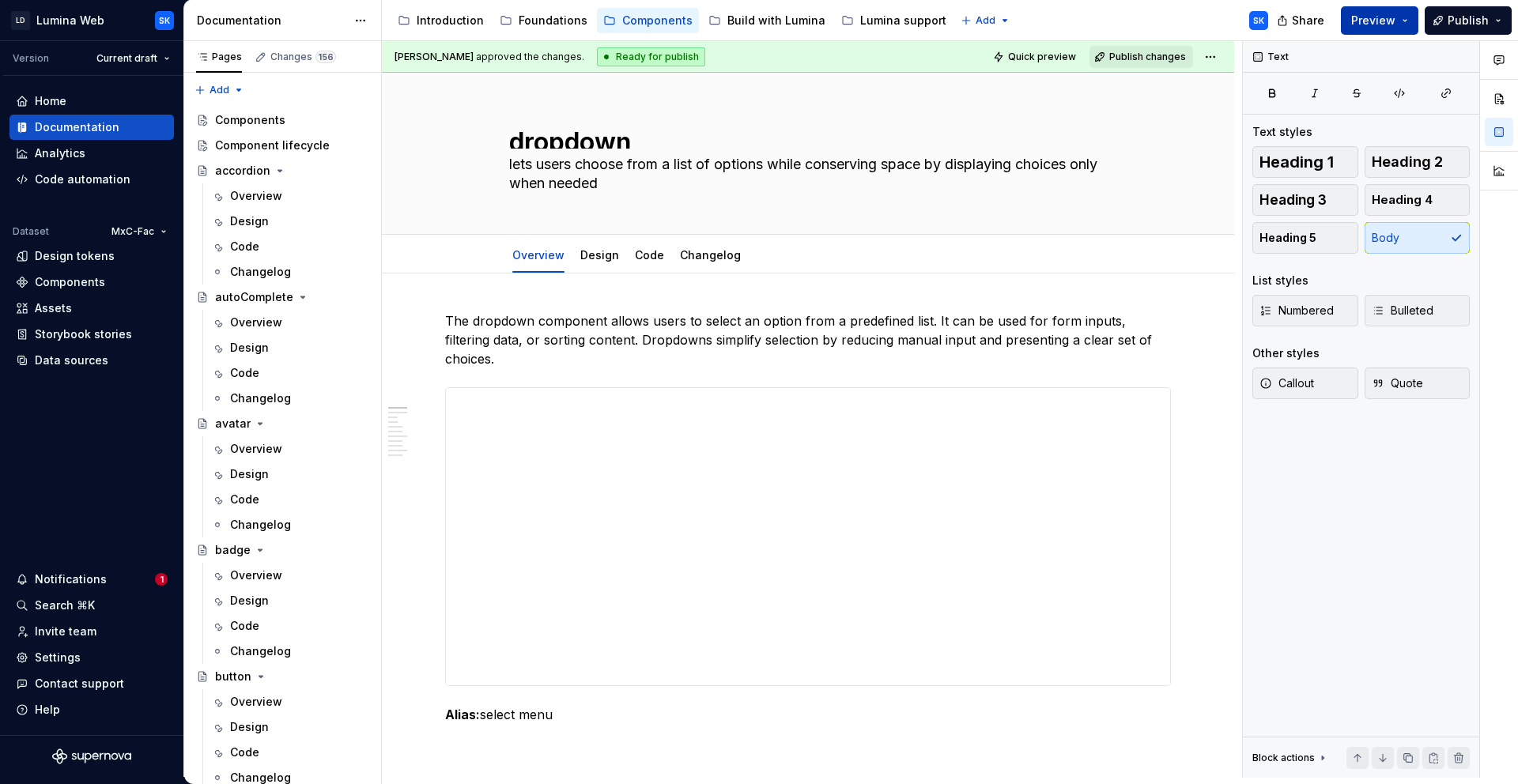
click at [1392, 15] on span "Preview" at bounding box center [1374, 20] width 44 height 16
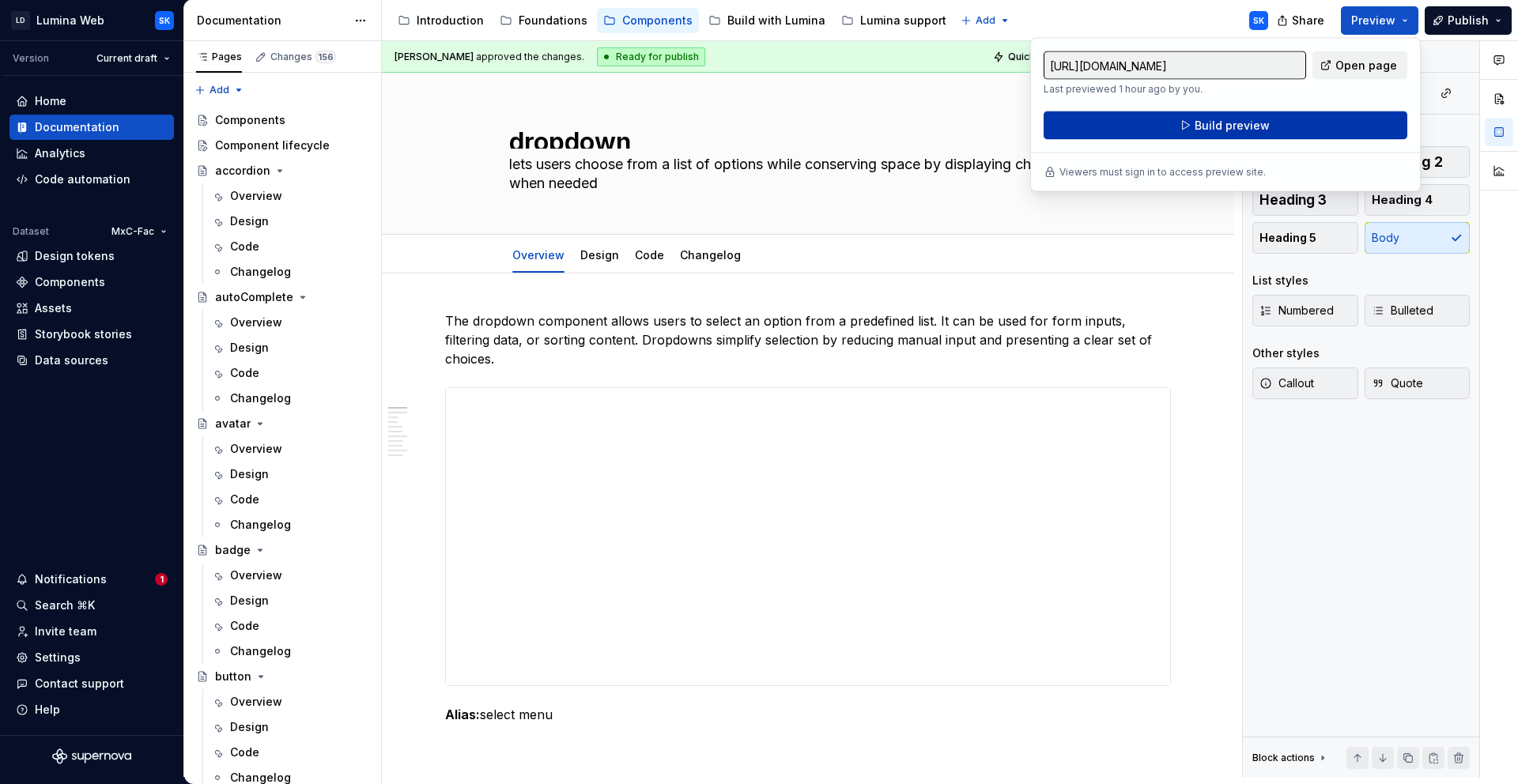
click at [1299, 122] on button "Build preview" at bounding box center [1226, 125] width 364 height 28
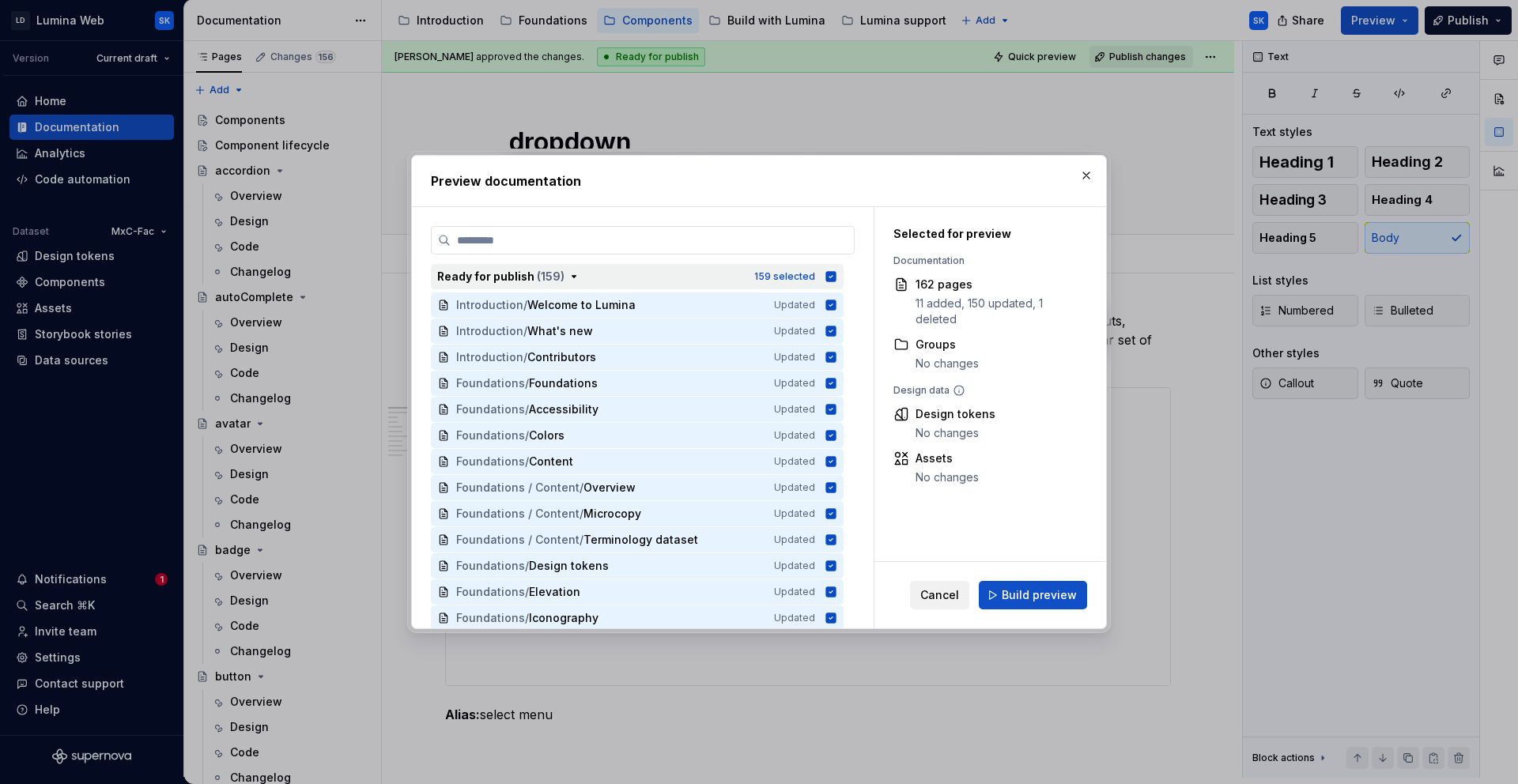
click at [584, 270] on div "Ready for publish ( 159 )" at bounding box center [592, 276] width 308 height 16
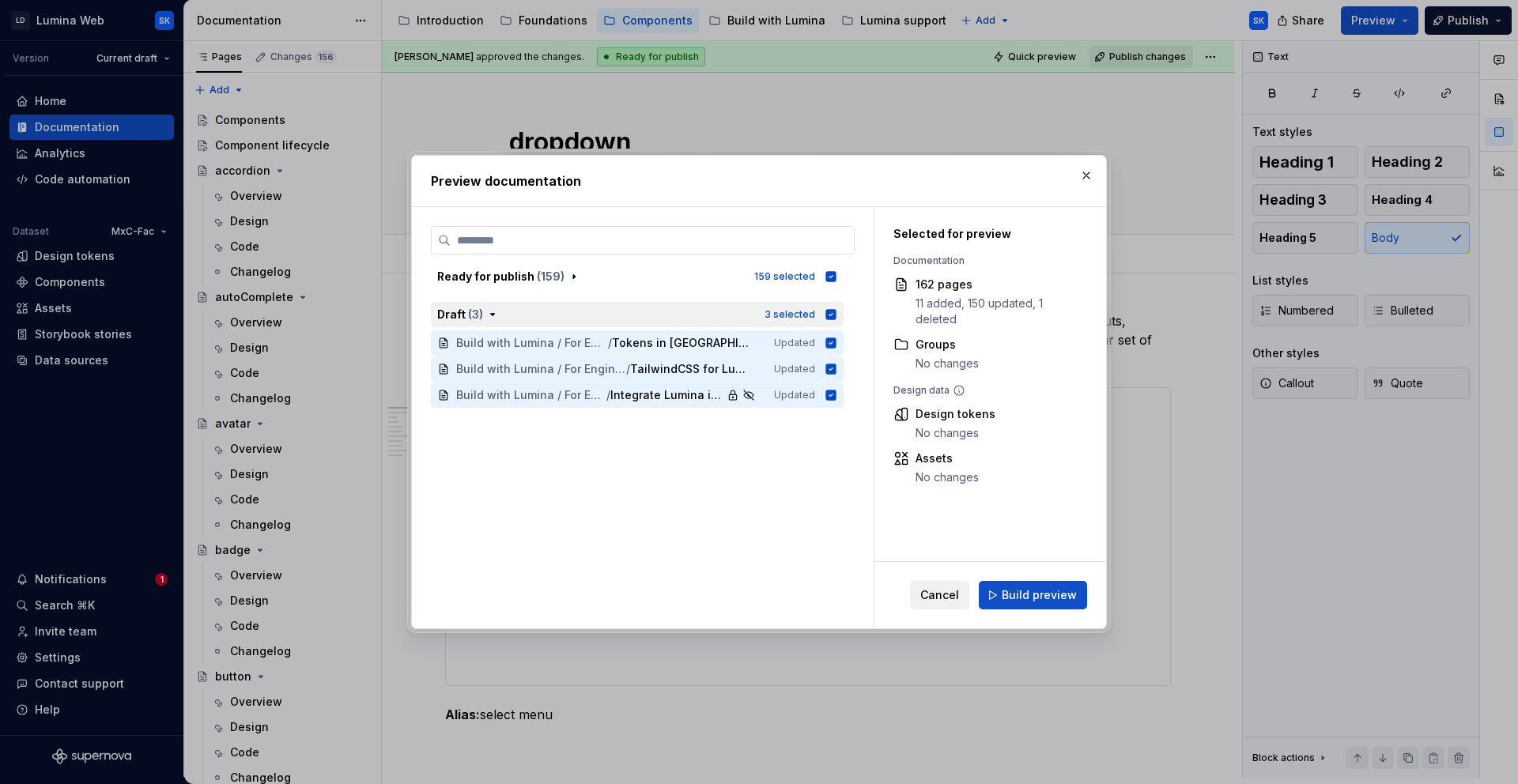
click at [831, 315] on icon "button" at bounding box center [831, 314] width 10 height 10
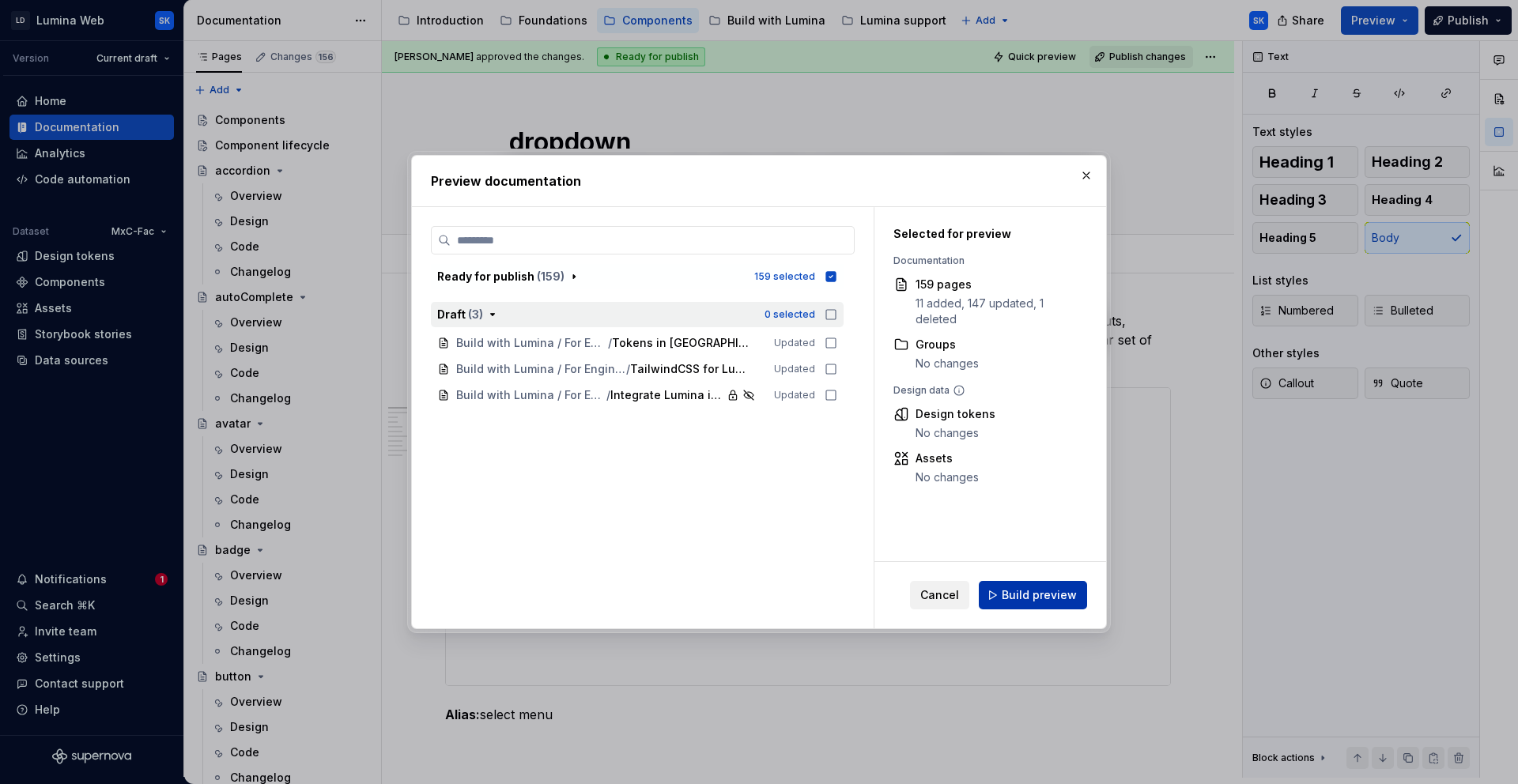
click at [1046, 590] on span "Build preview" at bounding box center [1039, 595] width 75 height 16
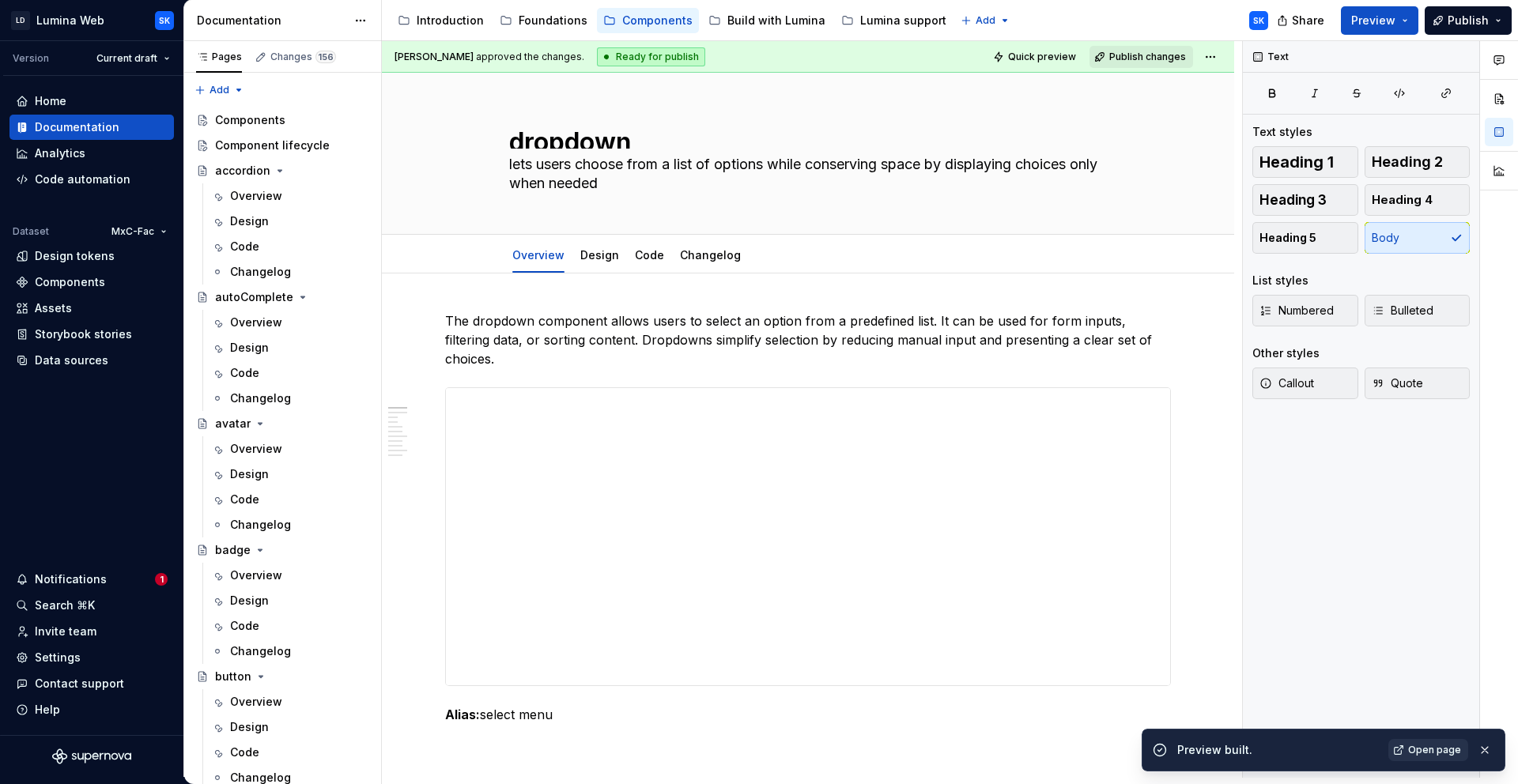
click at [1432, 742] on link "Open page" at bounding box center [1429, 750] width 80 height 22
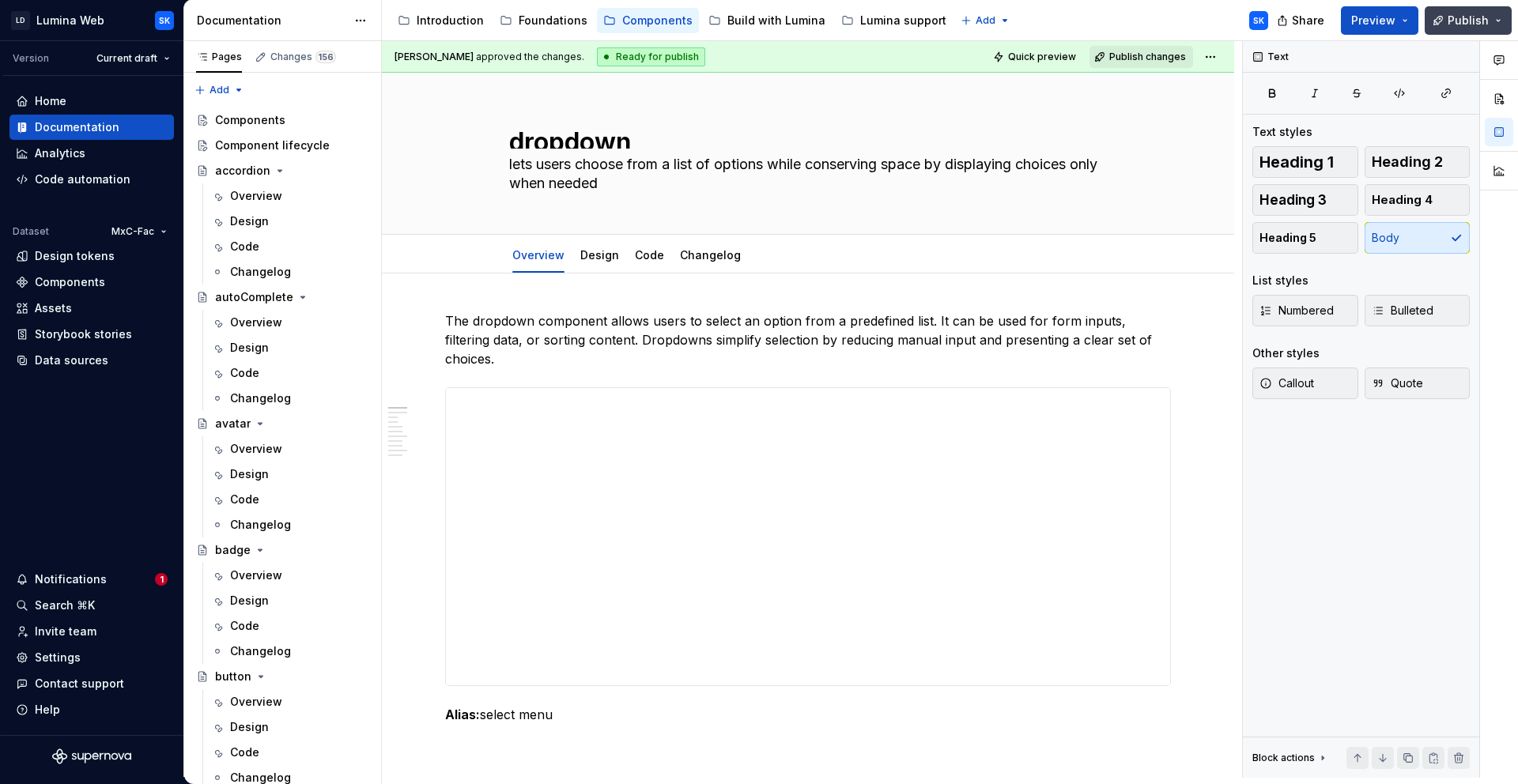
click at [1471, 25] on span "Publish" at bounding box center [1469, 20] width 41 height 16
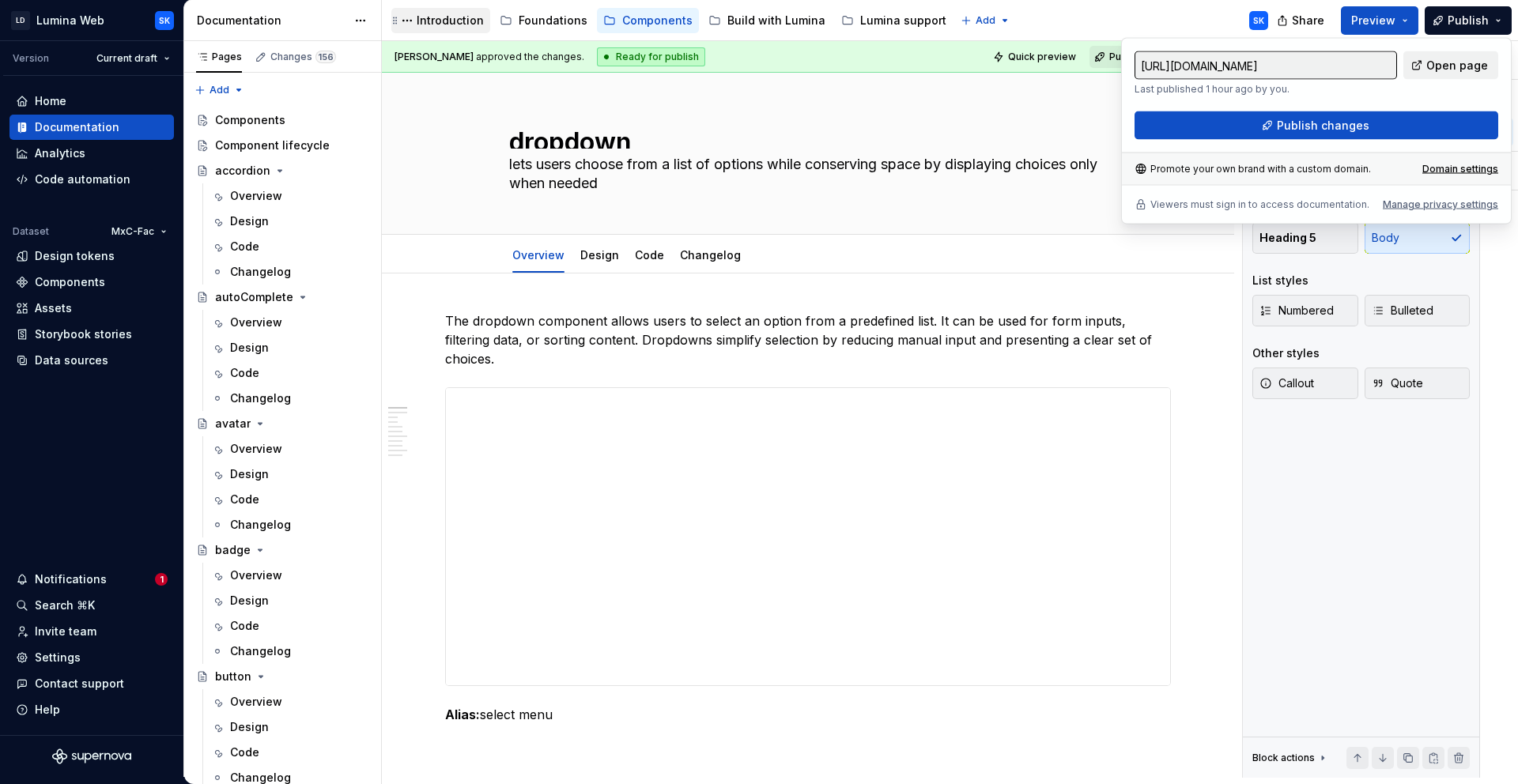
click at [1059, 18] on div "Accessibility guide for tree Page tree. Navigate the tree with the arrow keys. …" at bounding box center [831, 20] width 899 height 41
click at [442, 20] on div "Introduction" at bounding box center [450, 20] width 67 height 16
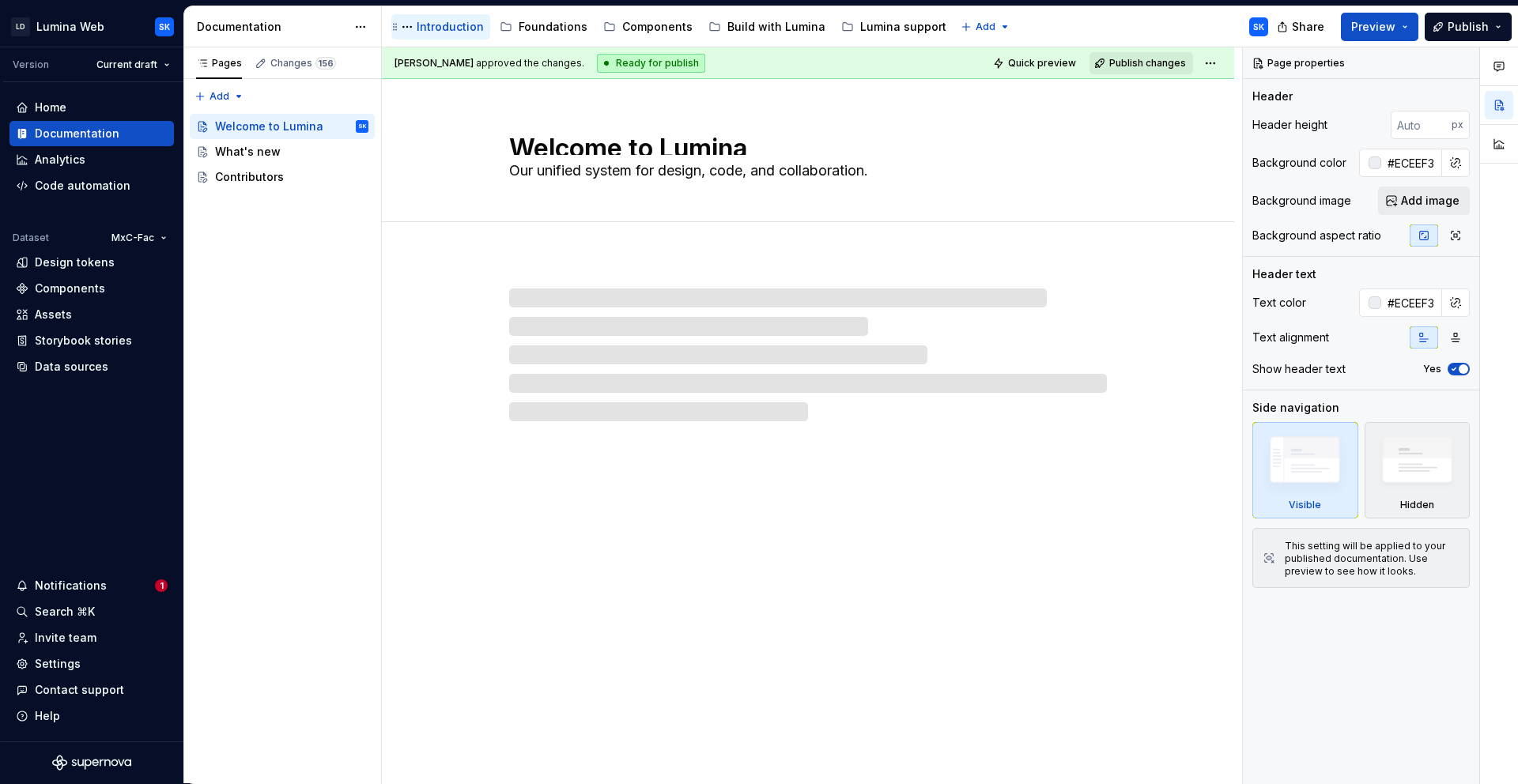
scroll to position [1, 0]
click at [280, 152] on div "What's new" at bounding box center [292, 152] width 154 height 22
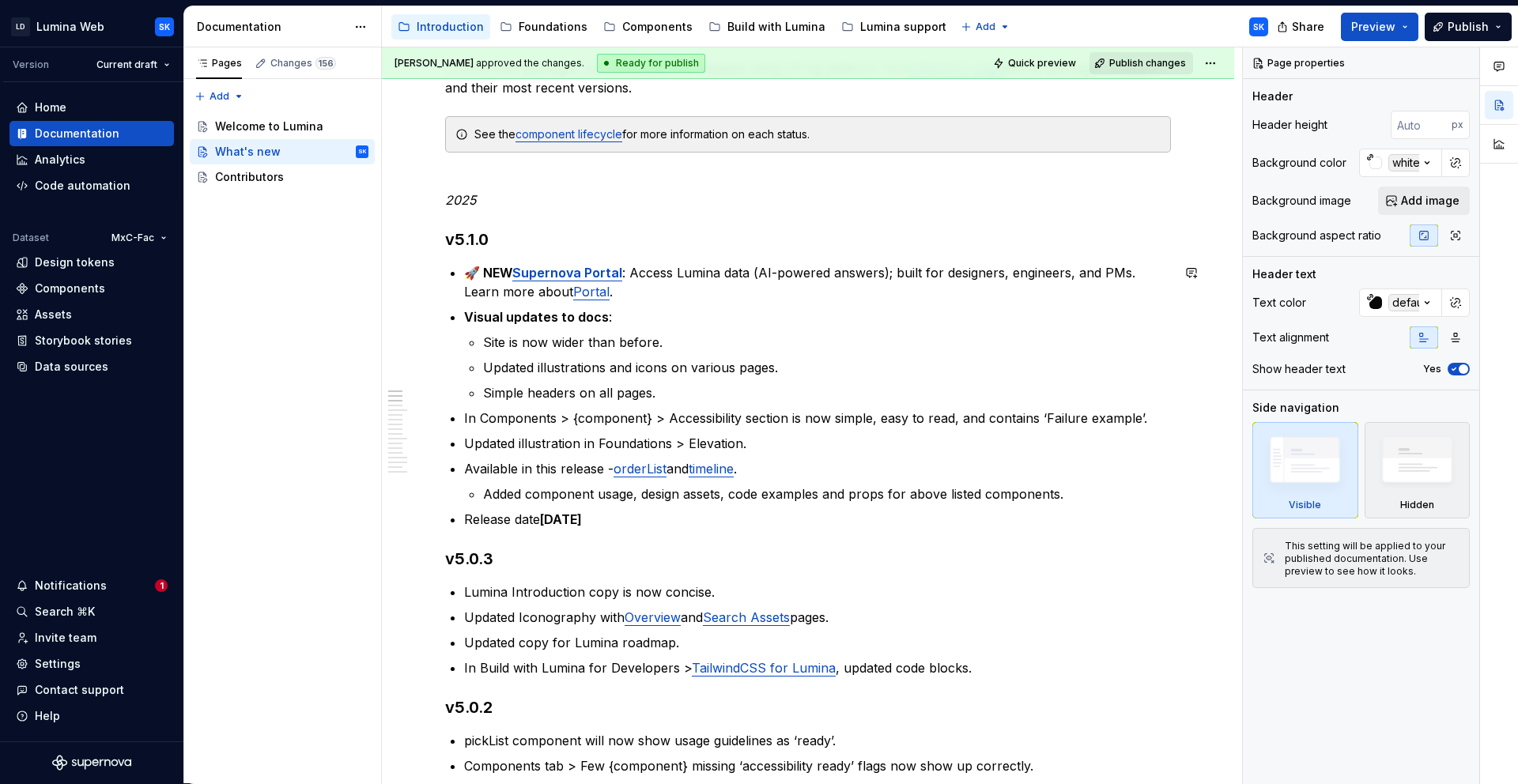
scroll to position [232, 0]
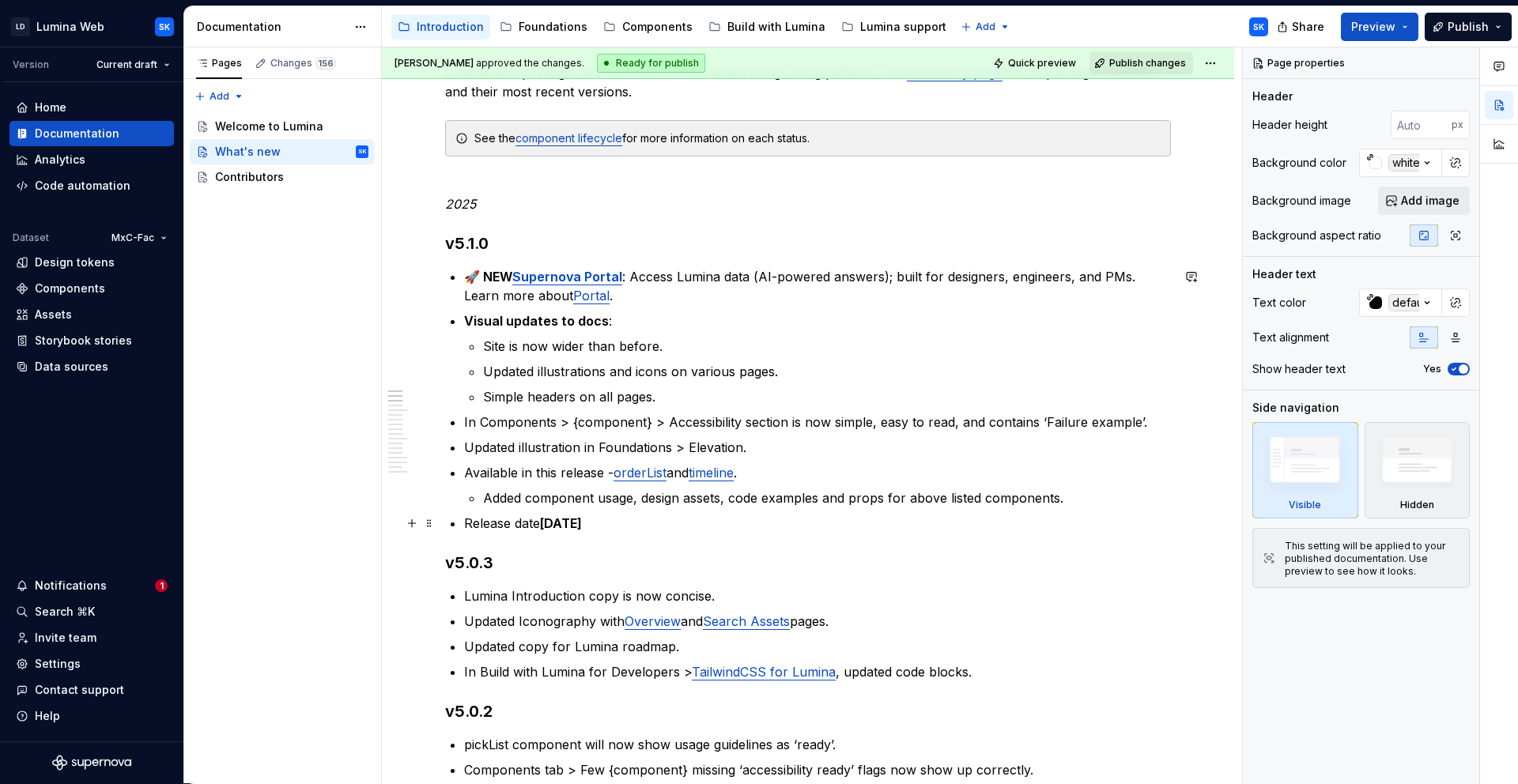
type textarea "*"
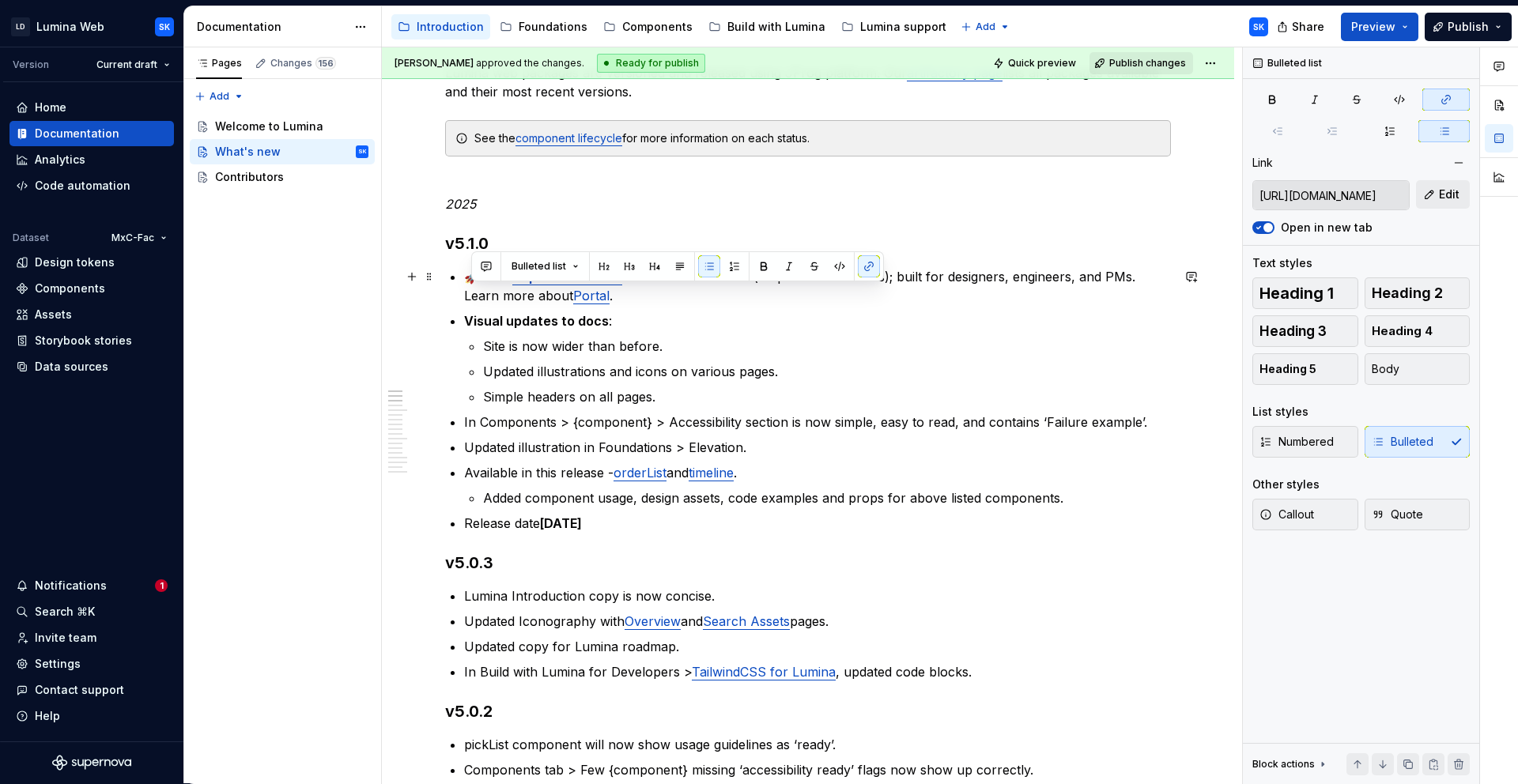
type input "[URL][DOMAIN_NAME]"
drag, startPoint x: 626, startPoint y: 522, endPoint x: 467, endPoint y: 275, distance: 293.8
click at [467, 275] on ul "🚀 NEW Supernova Portal : Access Lumina data (AI-powered answers); built for des…" at bounding box center [818, 399] width 707 height 266
copy ul "🚀 NEW Supernova Portal : Access Lumina data (AI-powered answers); built for des…"
click at [691, 523] on p "Release date Sept 8, 2025" at bounding box center [818, 523] width 707 height 19
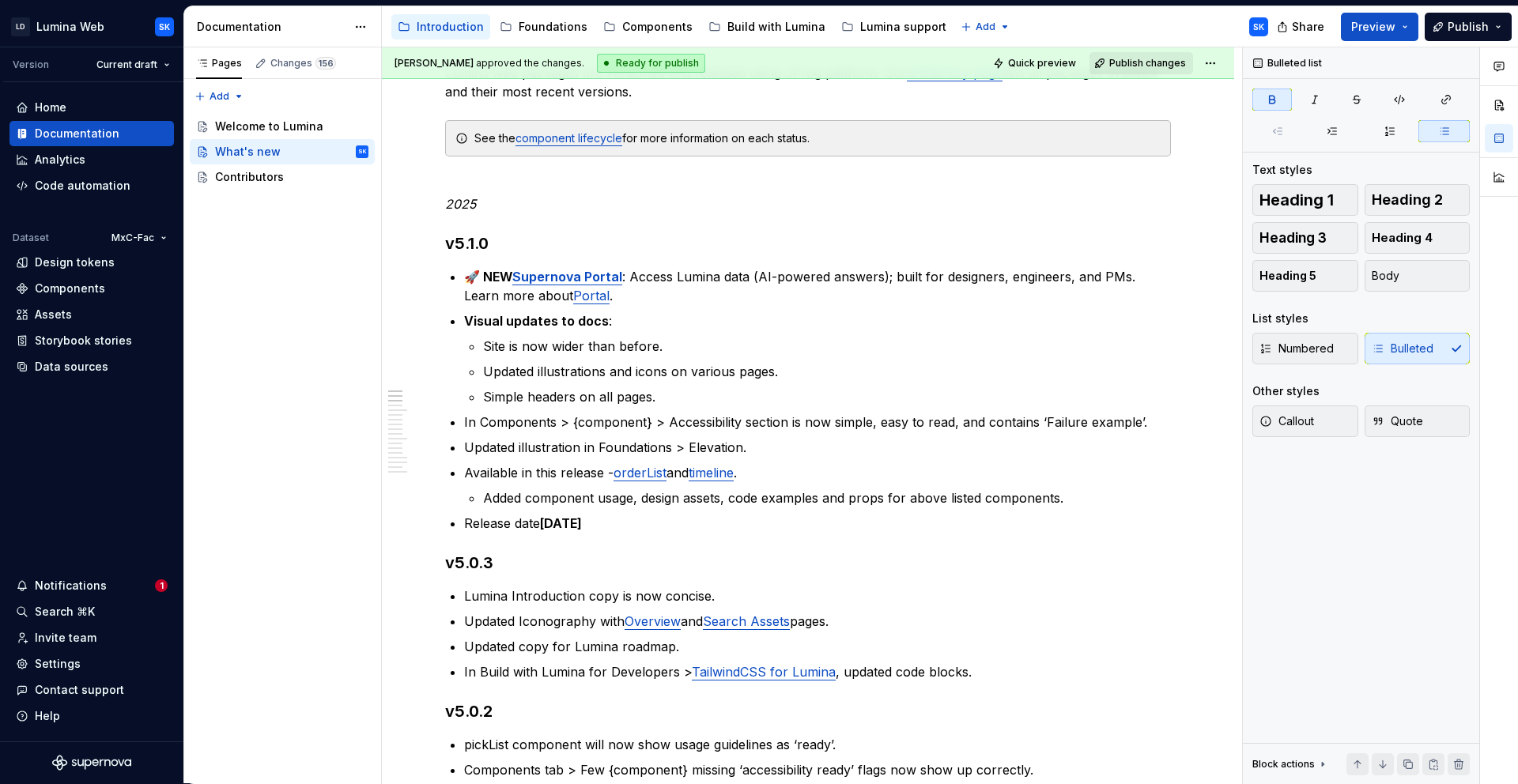
click at [140, 59] on html "LD Lumina Web SK Version Current draft Home Documentation Analytics Code automa…" at bounding box center [759, 392] width 1518 height 784
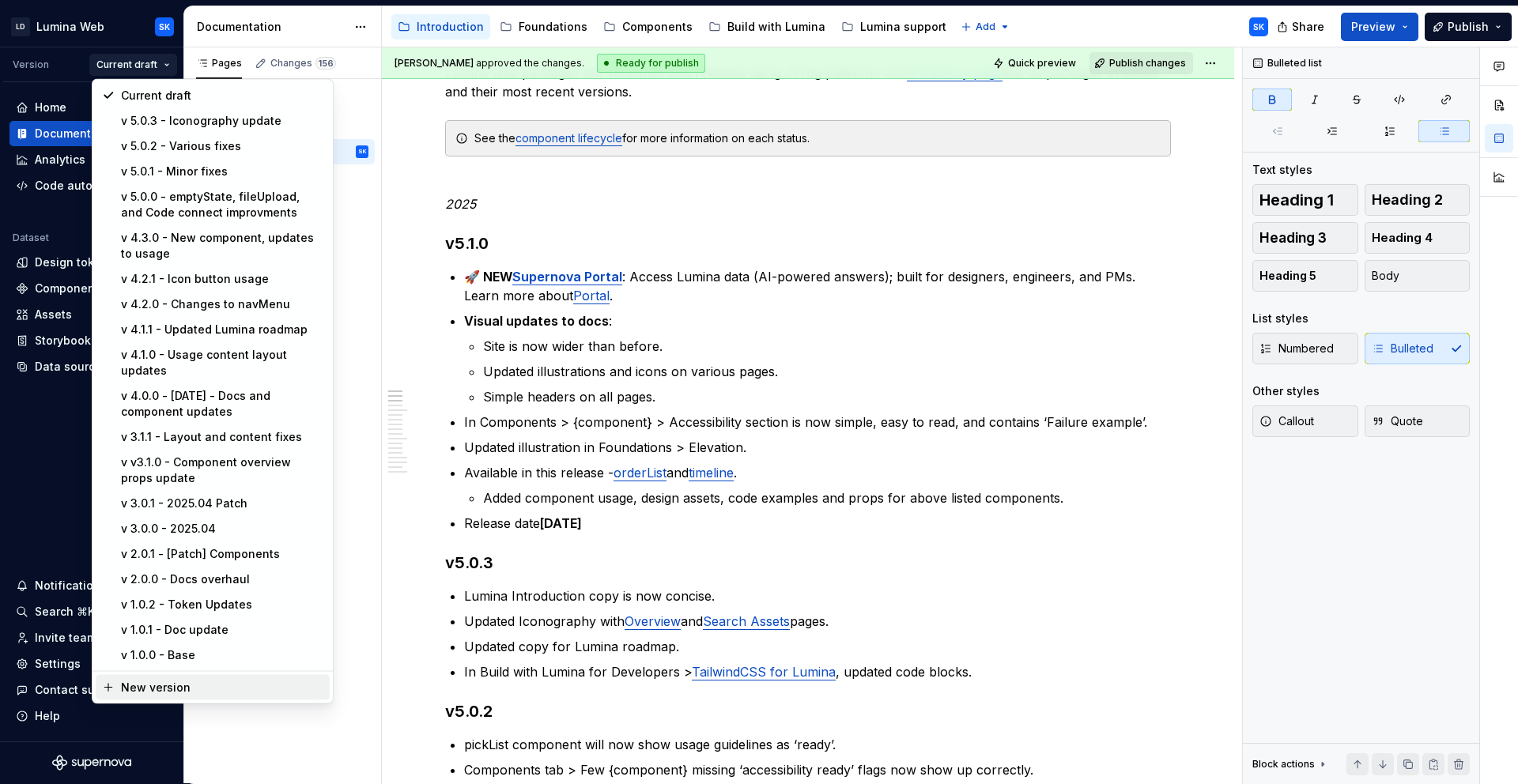
click at [212, 680] on div "New version" at bounding box center [222, 687] width 202 height 16
type textarea "*"
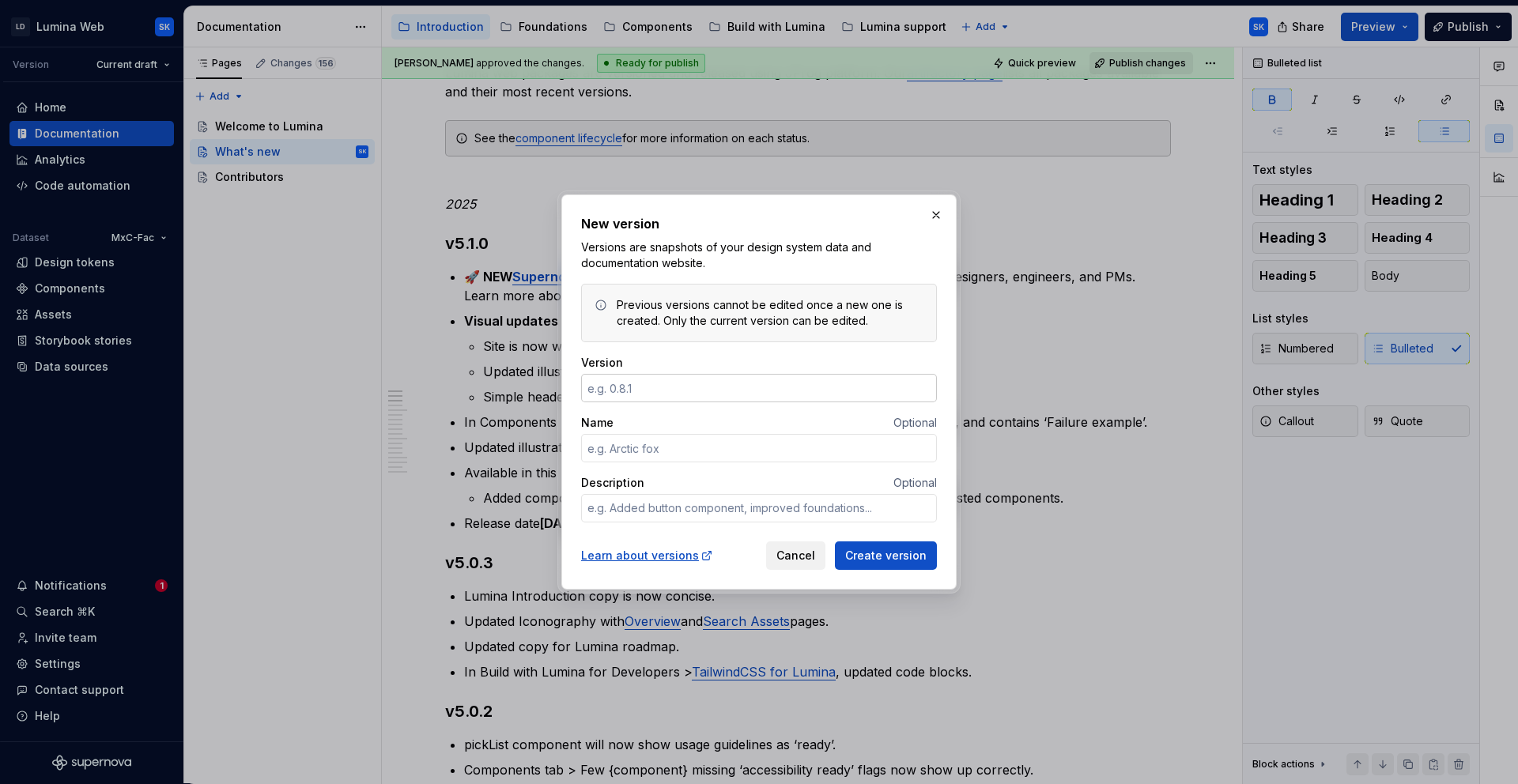
click at [680, 392] on input "Version" at bounding box center [759, 387] width 356 height 28
type input "5.1"
type textarea "*"
type input "5.1.0"
click at [713, 445] on input "Name" at bounding box center [759, 448] width 356 height 28
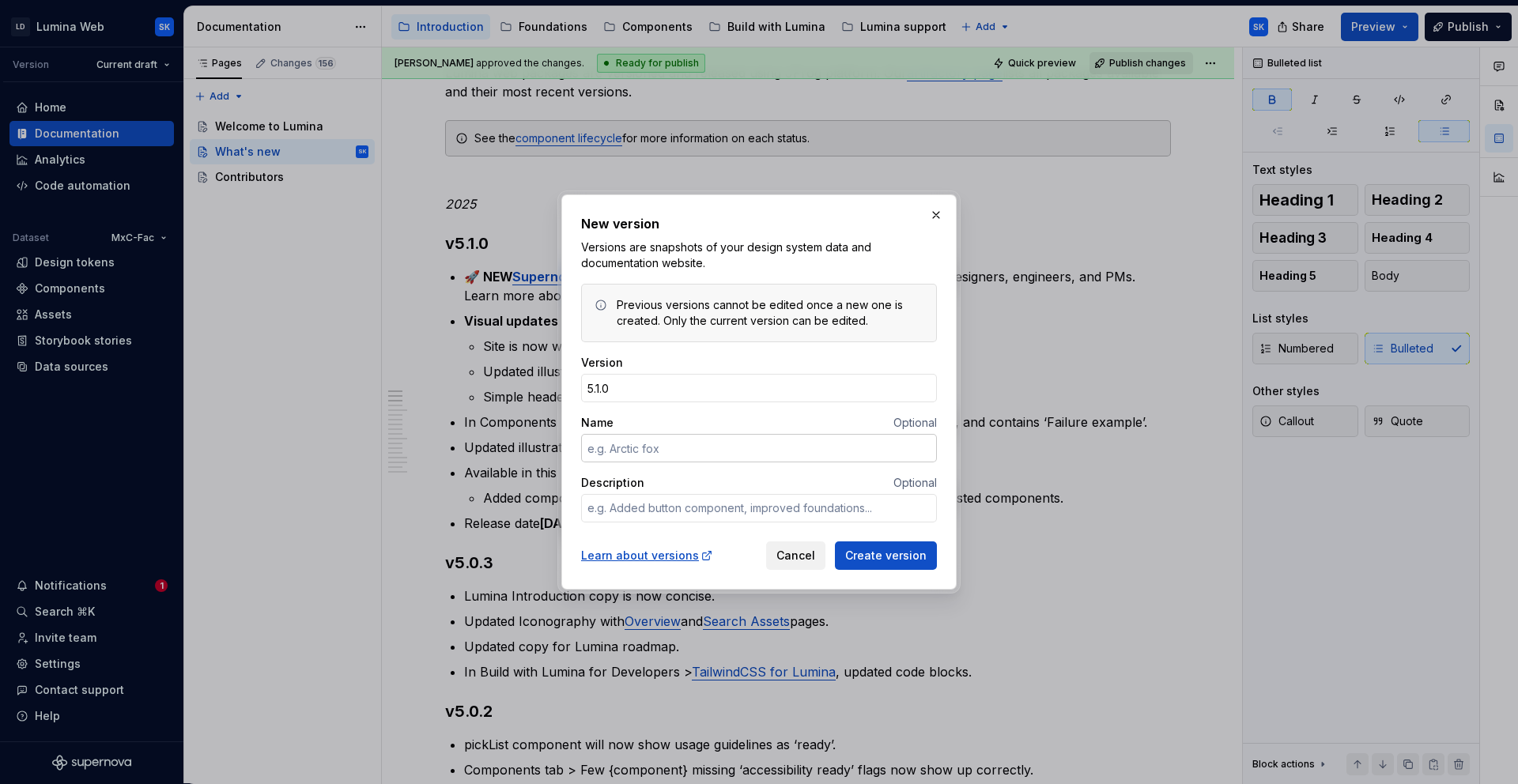
type textarea "*"
type input "An"
type textarea "*"
type input "Anniversary update"
paste textarea "🚀 NEW Supernova Portal: Access Lumina data (AI-powered answers); built for desi…"
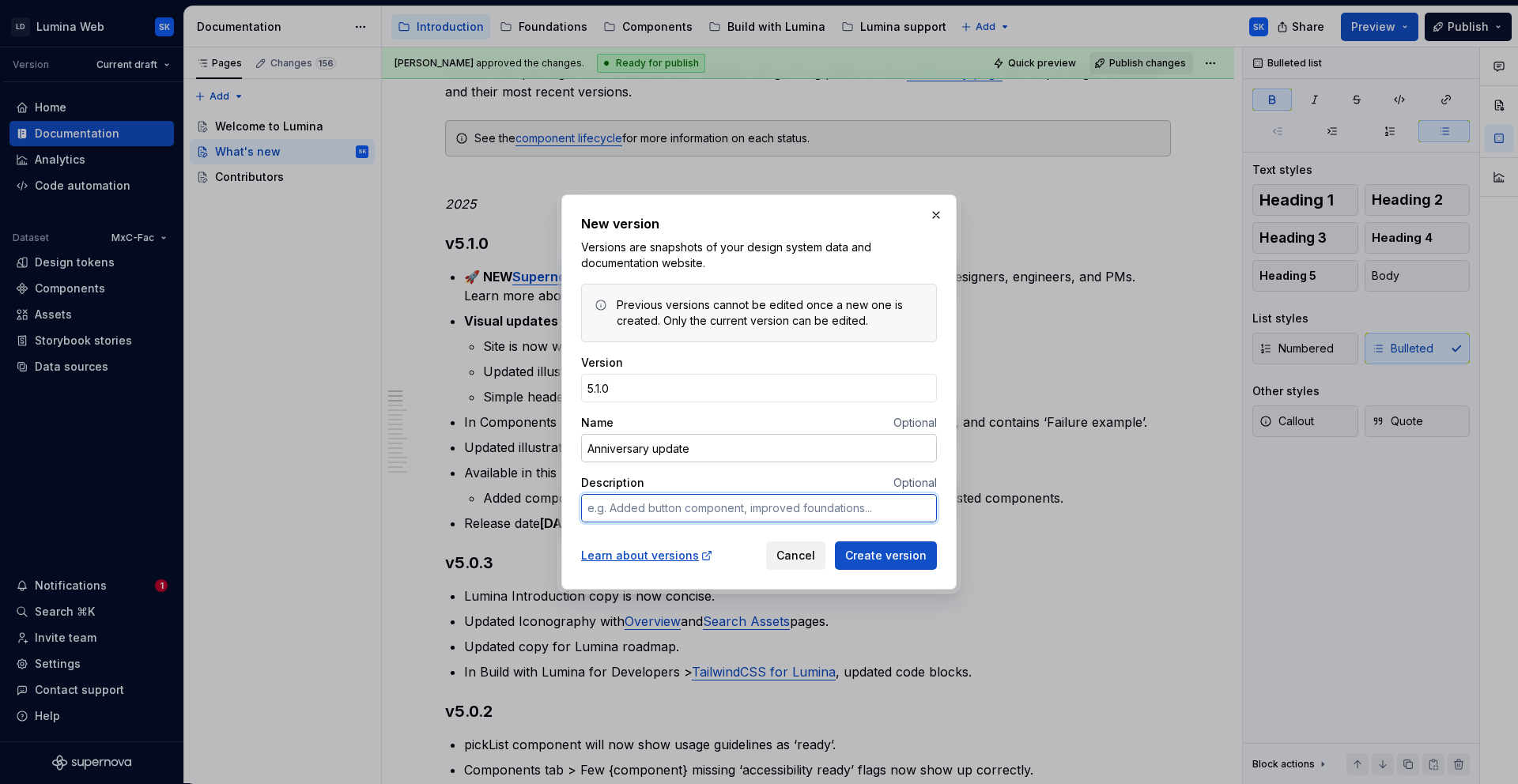
type textarea "*"
type textarea "🚀 NEW Supernova Portal: Access Lumina data (AI-powered answers); built for desi…"
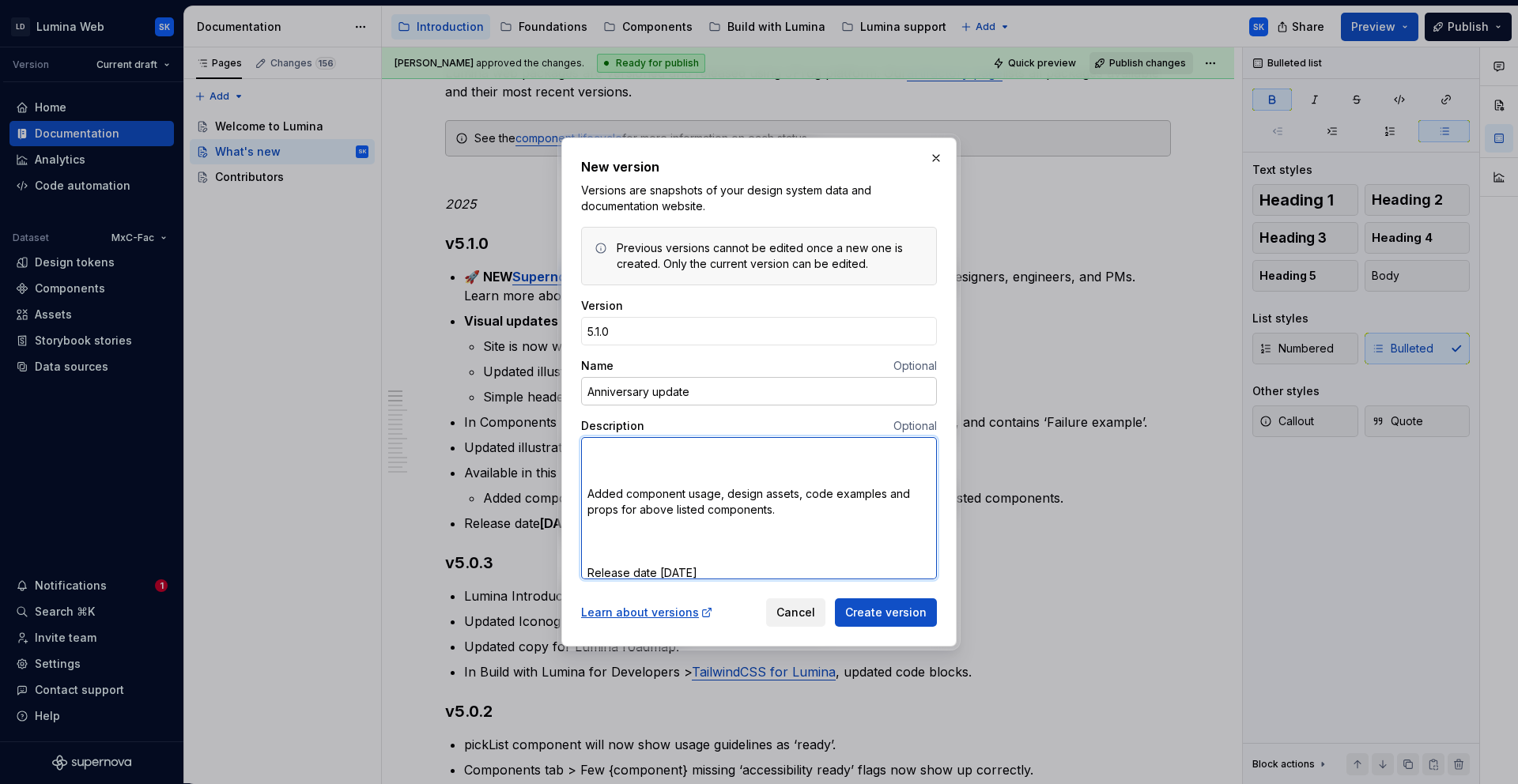
type textarea "*"
type textarea "🚀 NEW Supernova Portal: Access Lumina data (AI-powered answers); built for desi…"
type textarea "*"
type textarea "🚀 NEW Supernova Portal: Access Lumina data (AI-powered answers); built for desi…"
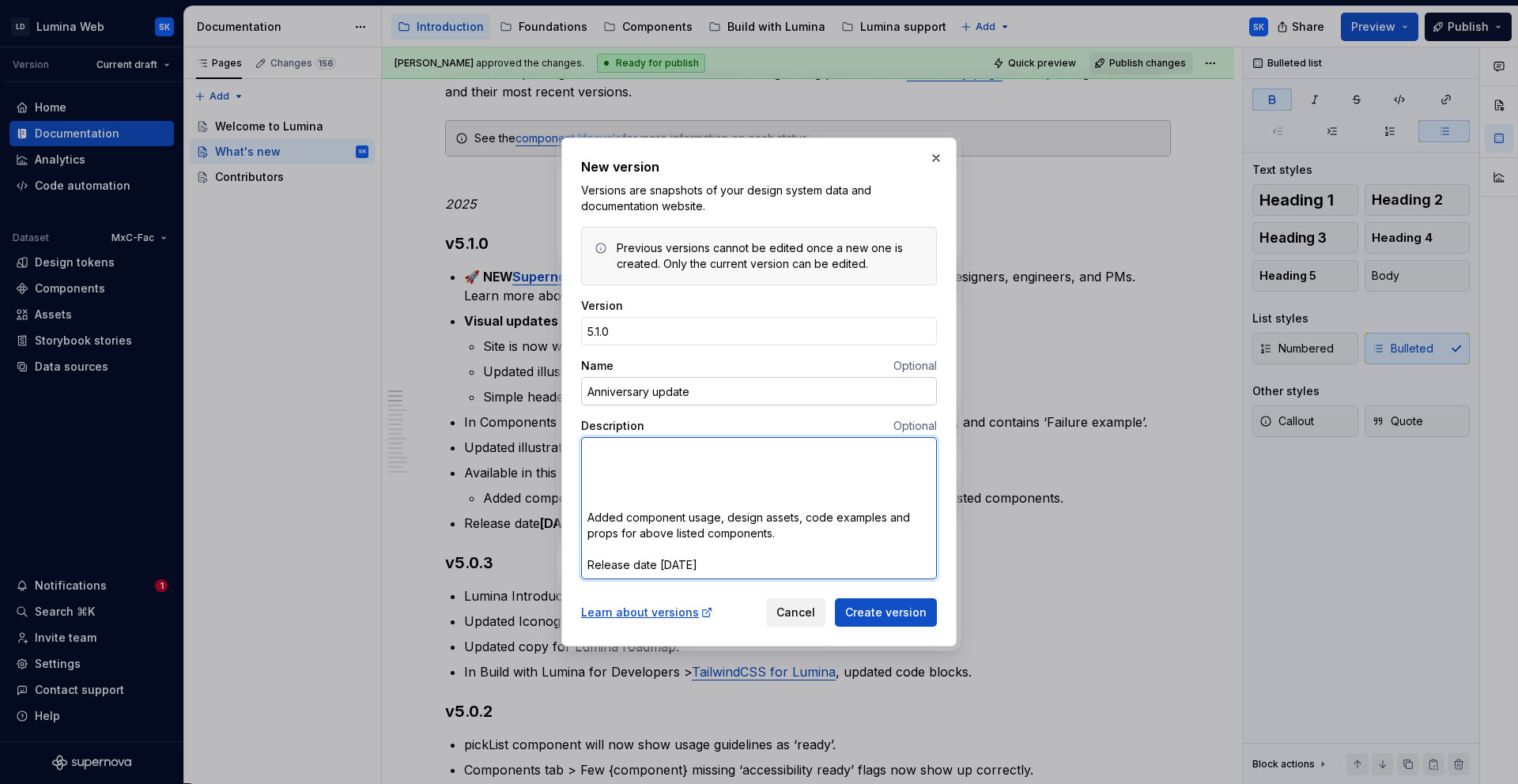
type textarea "*"
type textarea "🚀 NEW Supernova Portal: Access Lumina data (AI-powered answers); built for desi…"
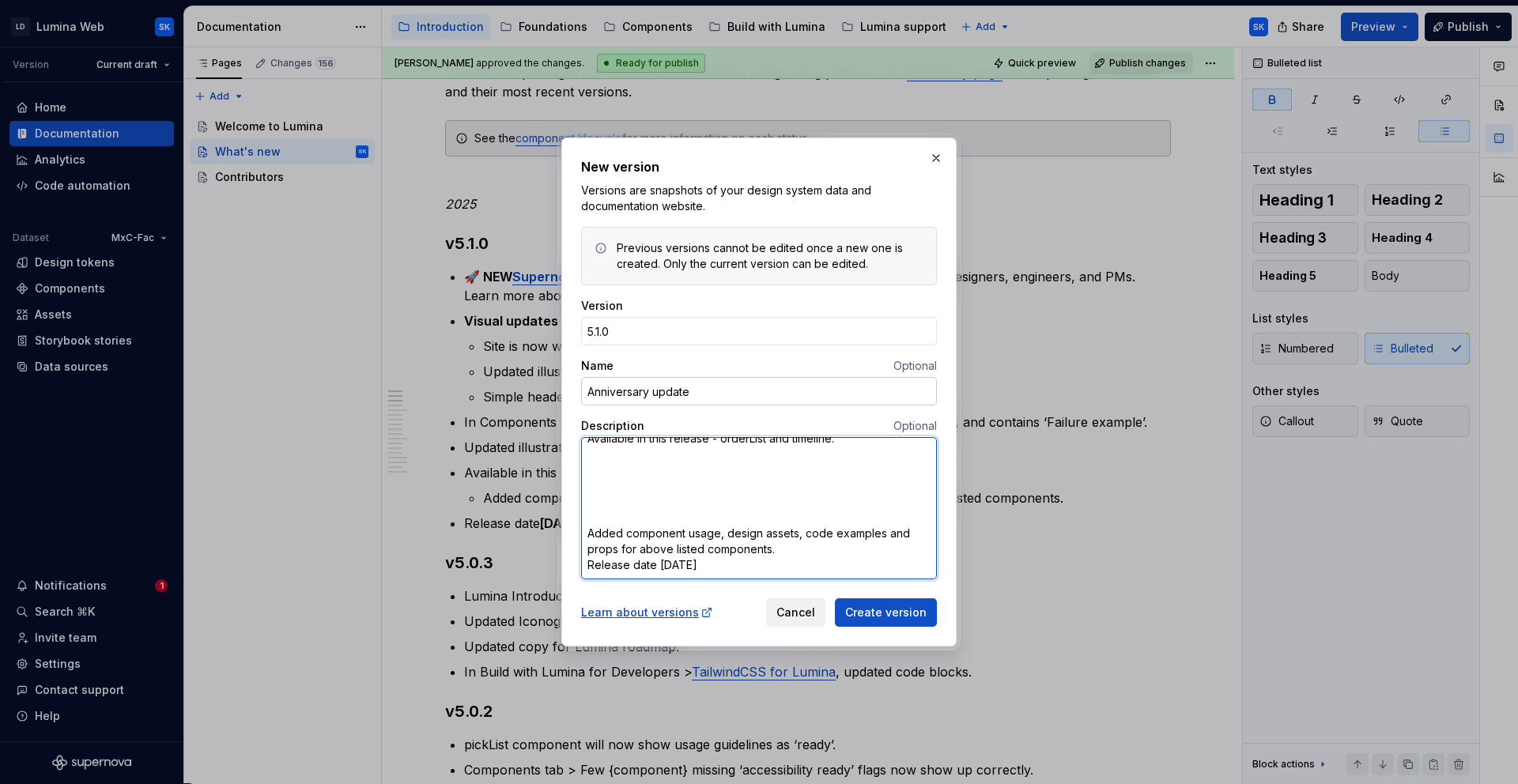
scroll to position [534, 0]
type textarea "*"
type textarea "🚀 NEW Supernova Portal: Access Lumina data (AI-powered answers); built for desi…"
type textarea "*"
type textarea "🚀 NEW Supernova Portal: Access Lumina data (AI-powered answers); built for desi…"
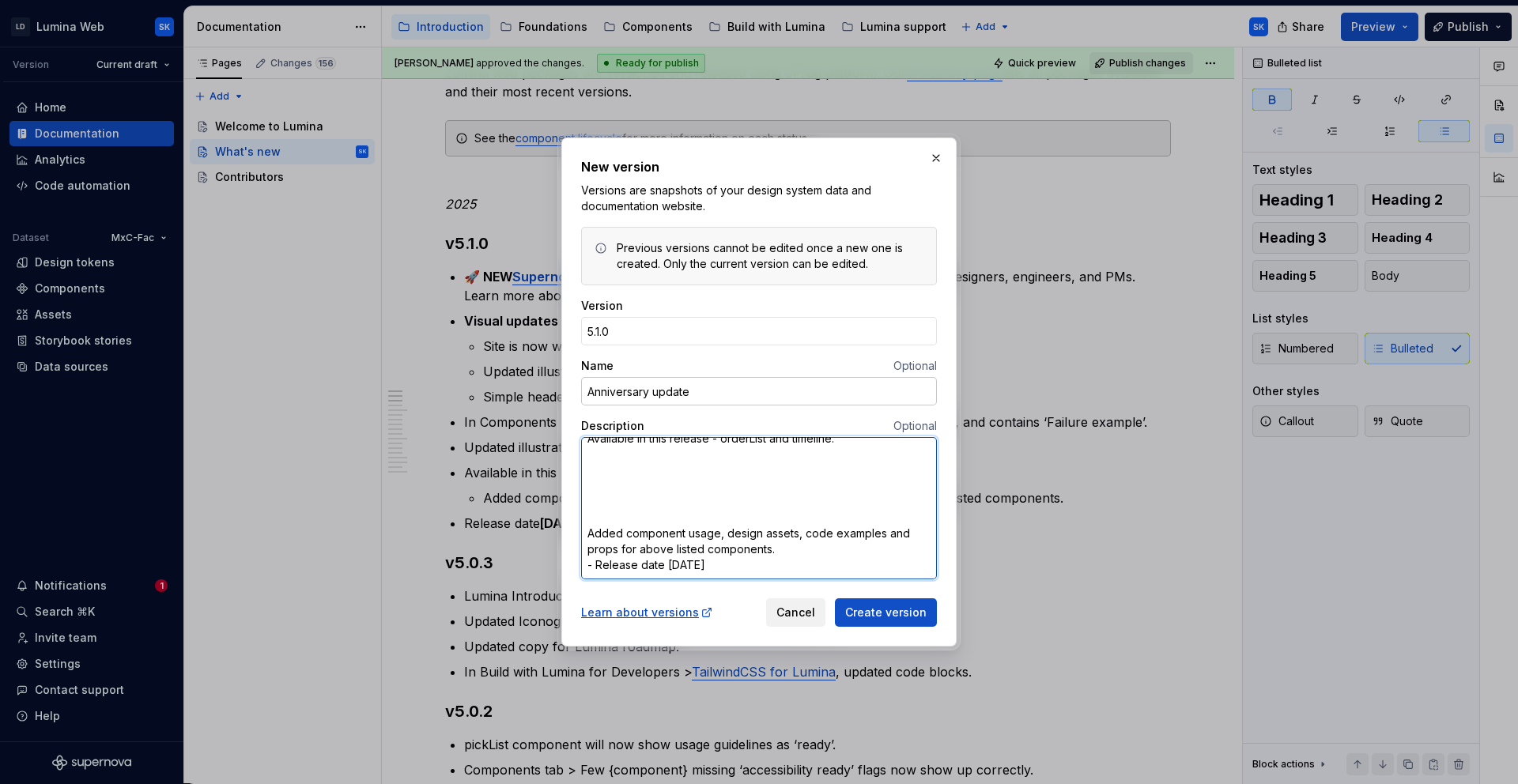
type textarea "*"
type textarea "🚀 NEW Supernova Portal: Access Lumina data (AI-powered answers); built for desi…"
type textarea "*"
type textarea "🚀 NEW Supernova Portal: Access Lumina data (AI-powered answers); built for desi…"
type textarea "*"
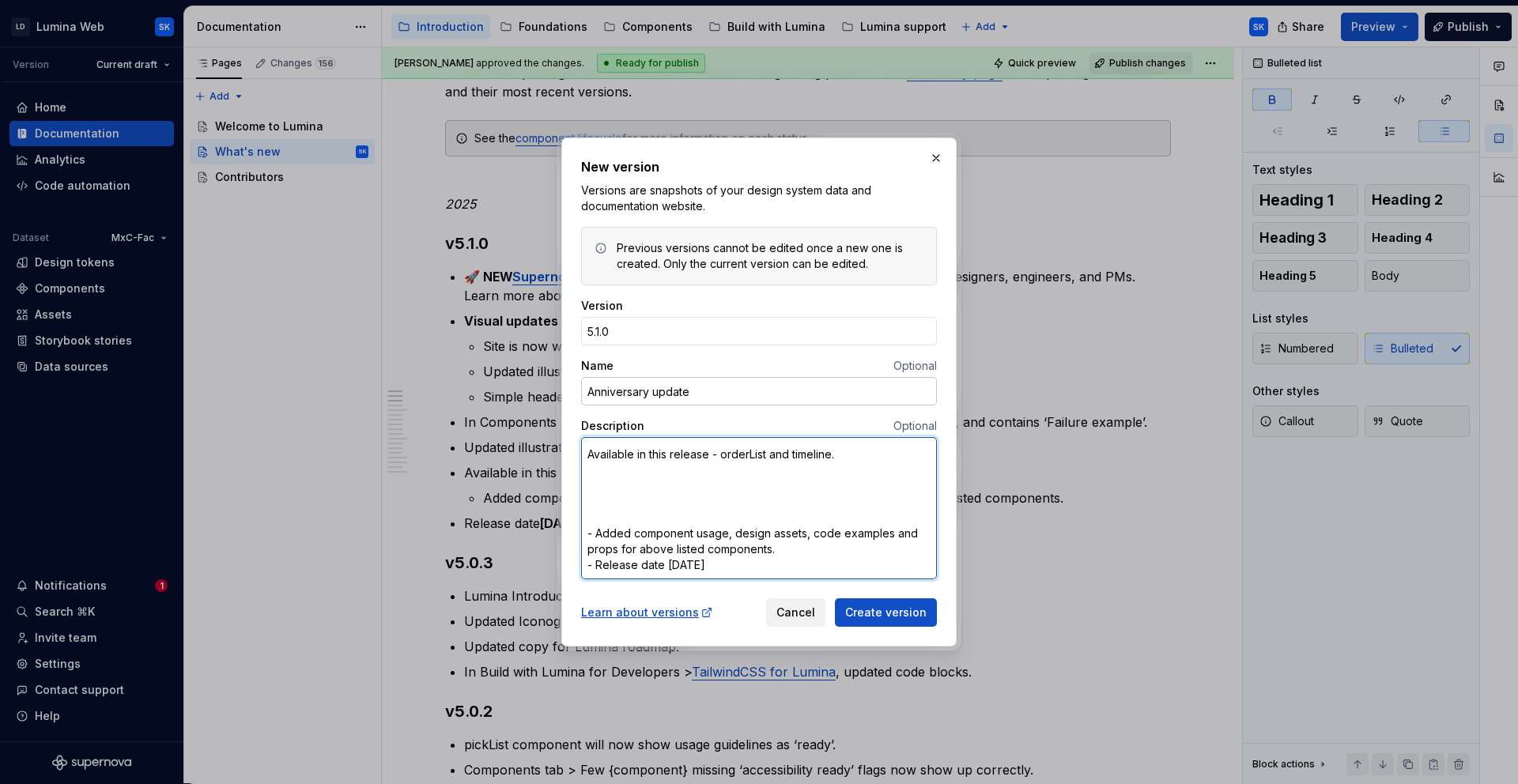
type textarea "🚀 NEW Supernova Portal: Access Lumina data (AI-powered answers); built for desi…"
type textarea "*"
type textarea "🚀 NEW Supernova Portal: Access Lumina data (AI-powered answers); built for desi…"
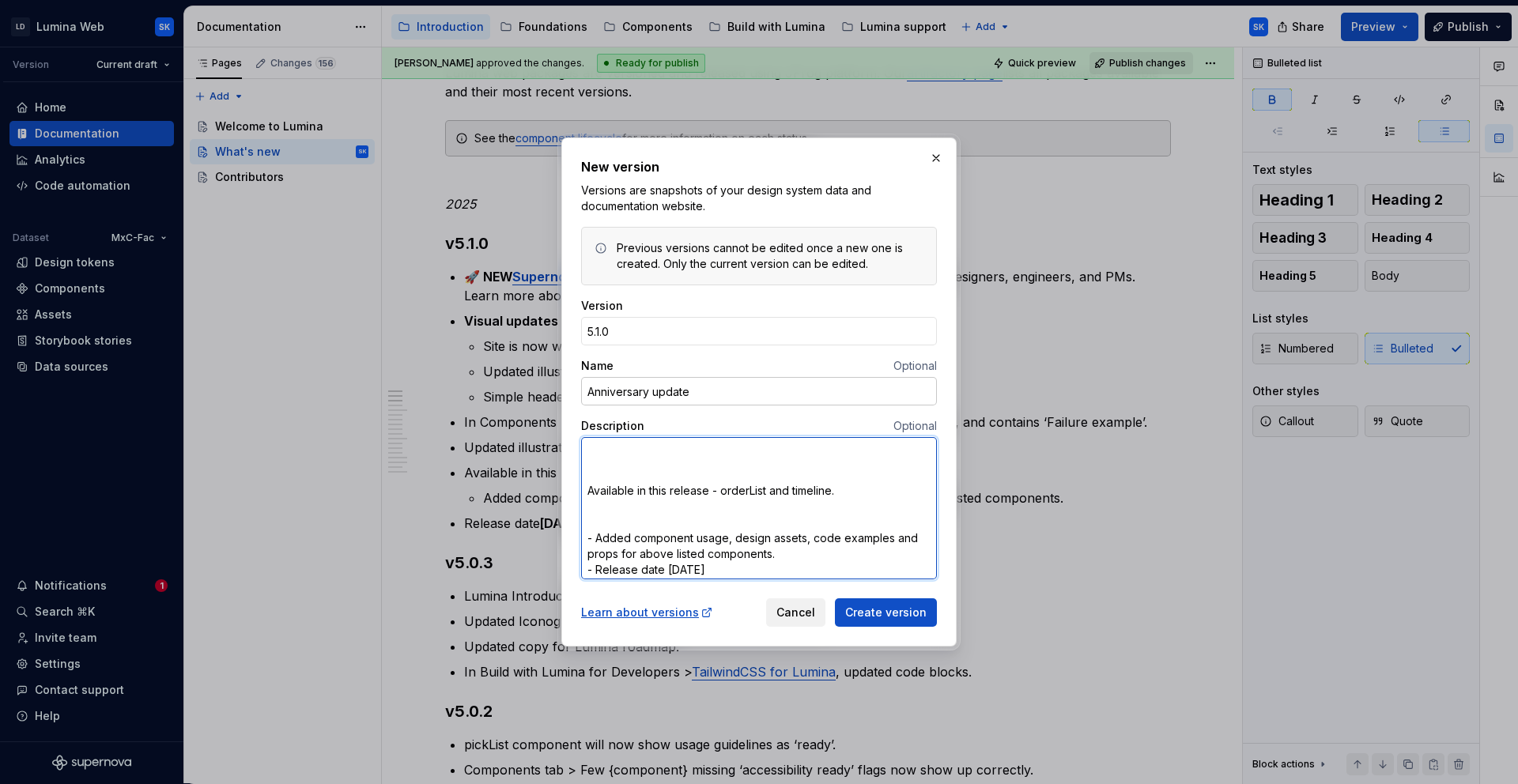
type textarea "*"
type textarea "🚀 NEW Supernova Portal: Access Lumina data (AI-powered answers); built for desi…"
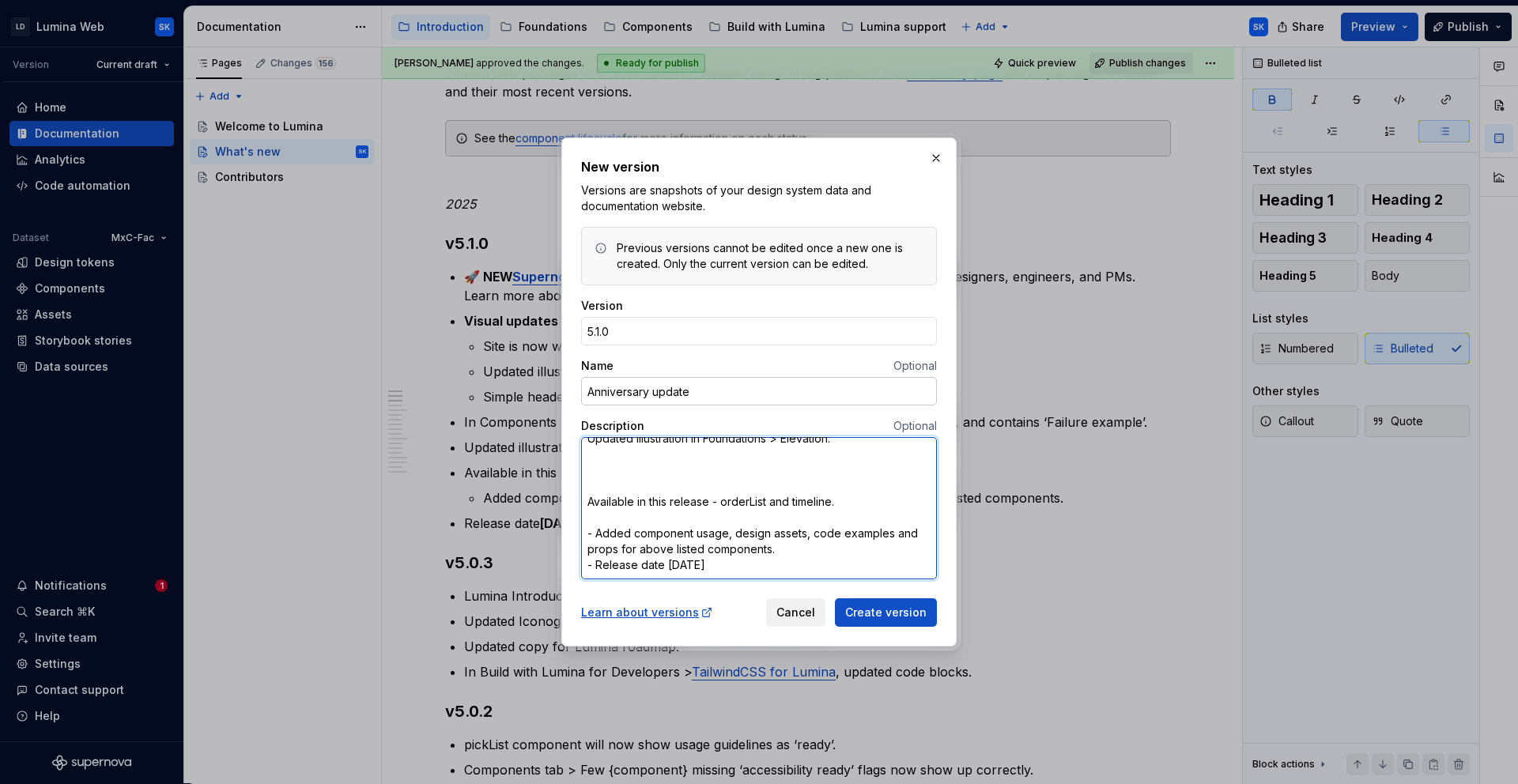
type textarea "*"
type textarea "🚀 NEW Supernova Portal: Access Lumina data (AI-powered answers); built for desi…"
type textarea "*"
type textarea "🚀 NEW Supernova Portal: Access Lumina data (AI-powered answers); built for desi…"
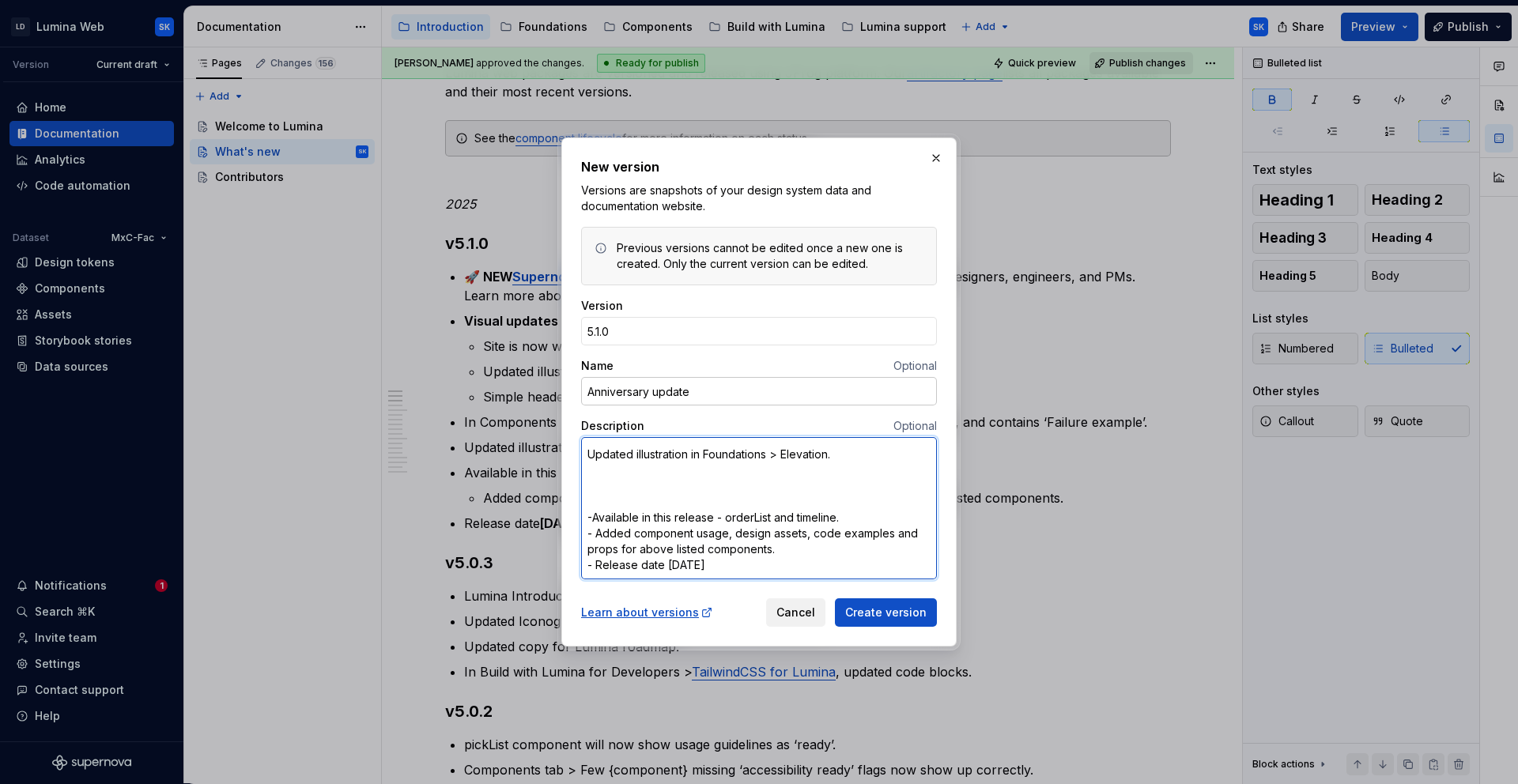
type textarea "*"
type textarea "🚀 NEW Supernova Portal: Access Lumina data (AI-powered answers); built for desi…"
type textarea "*"
type textarea "🚀 NEW Supernova Portal: Access Lumina data (AI-powered answers); built for desi…"
type textarea "*"
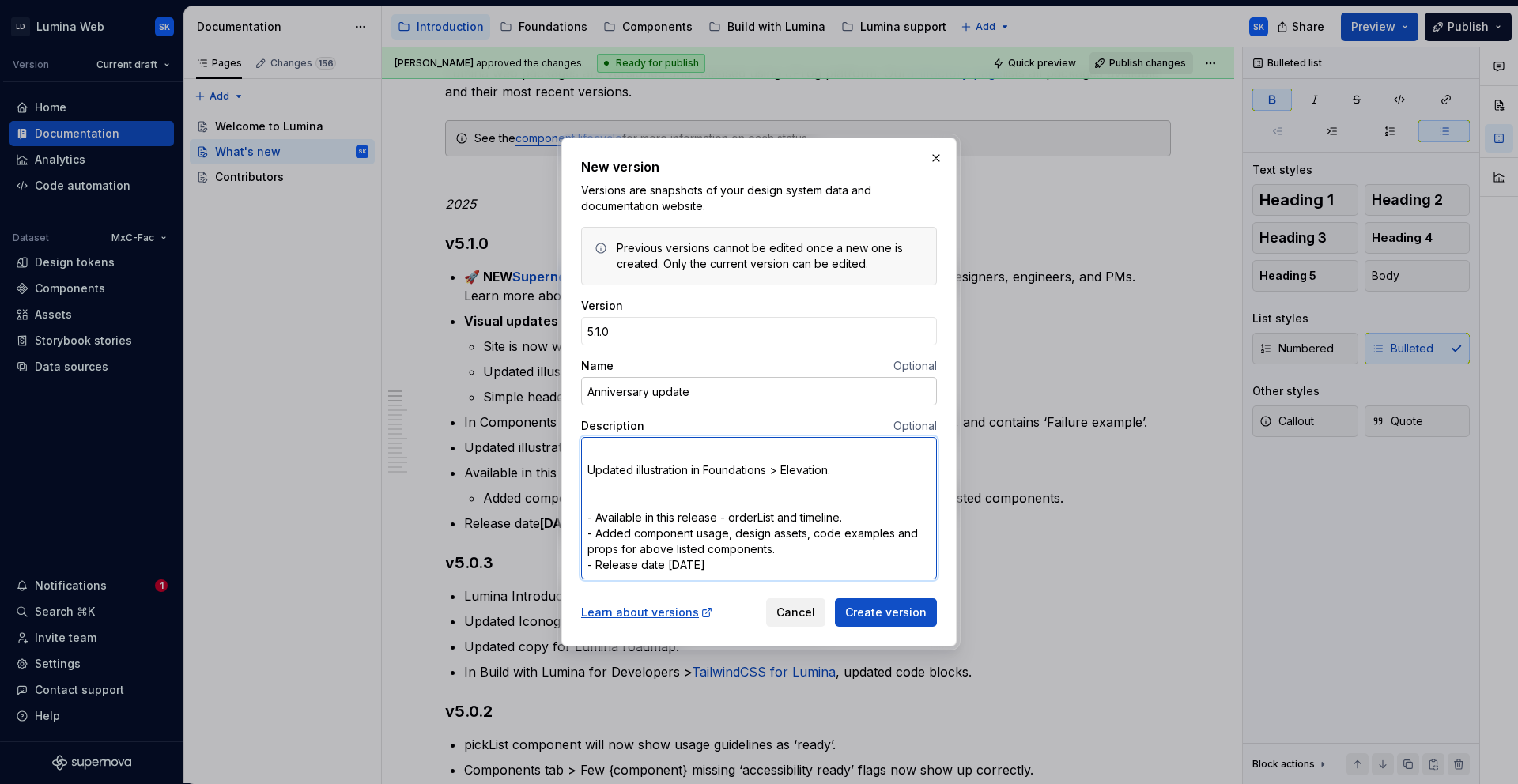
type textarea "🚀 NEW Supernova Portal: Access Lumina data (AI-powered answers); built for desi…"
type textarea "*"
type textarea "🚀 NEW Supernova Portal: Access Lumina data (AI-powered answers); built for desi…"
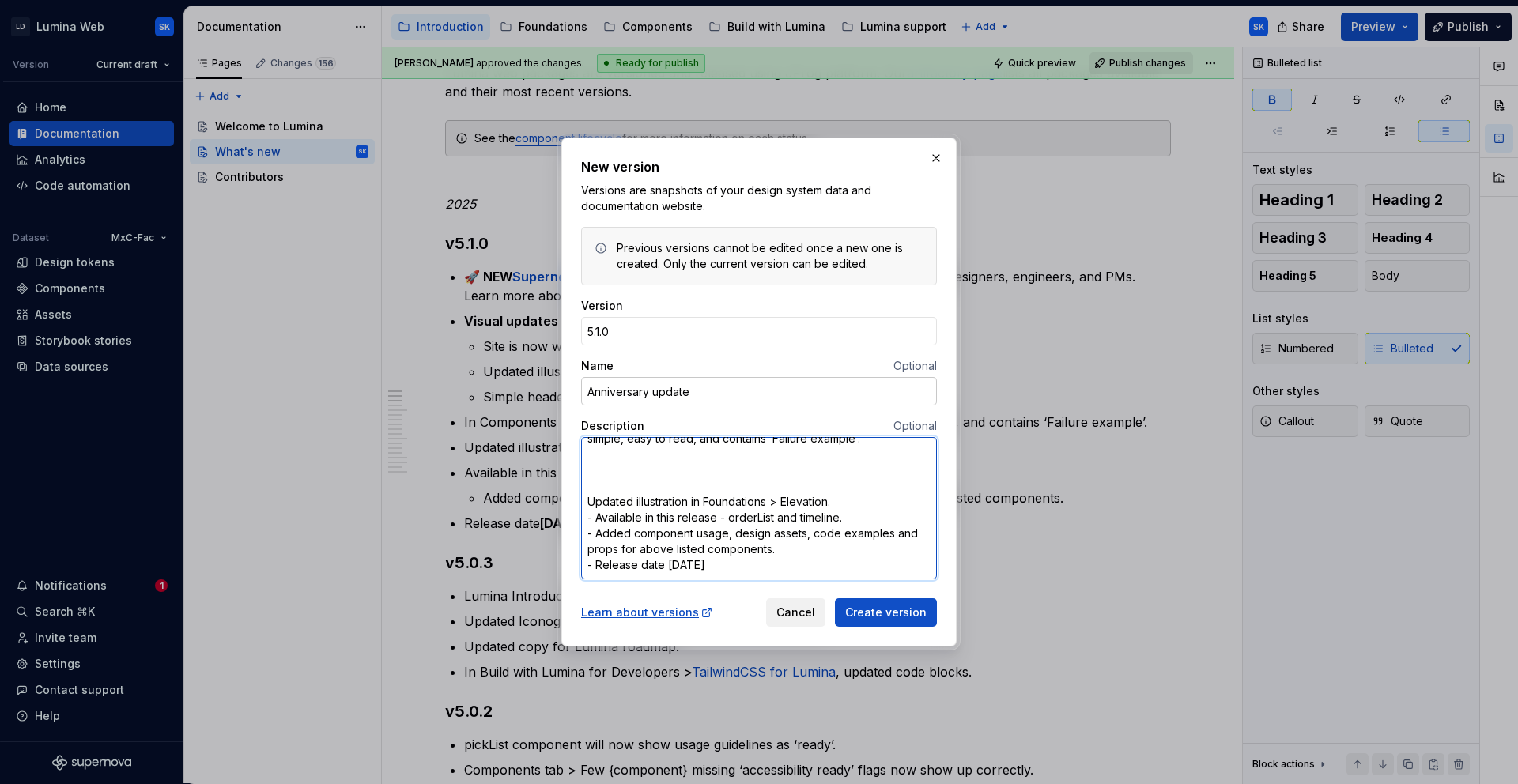
scroll to position [408, 0]
type textarea "*"
type textarea "🚀 NEW Supernova Portal: Access Lumina data (AI-powered answers); built for desi…"
type textarea "*"
type textarea "🚀 NEW Supernova Portal: Access Lumina data (AI-powered answers); built for desi…"
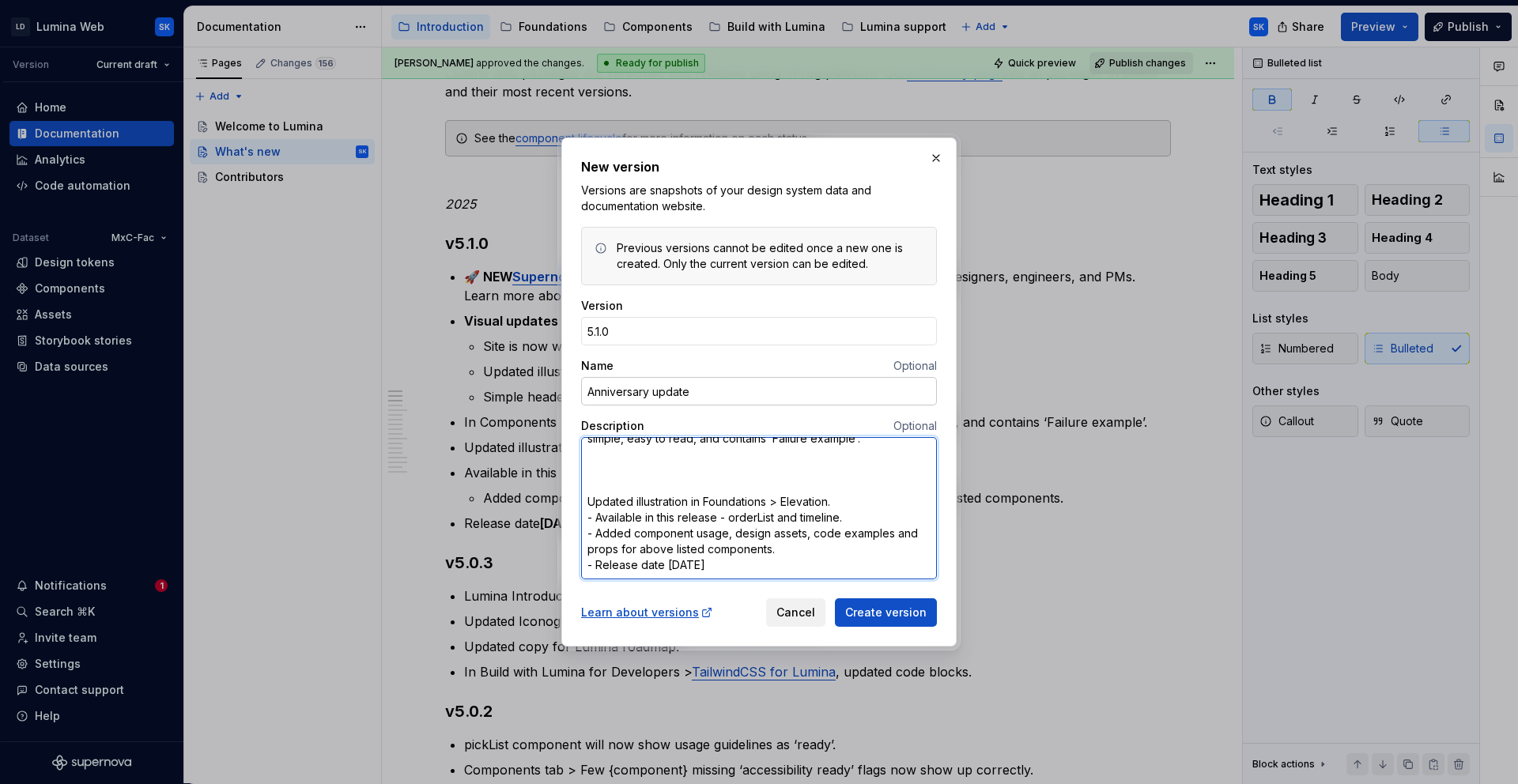
type textarea "*"
type textarea "🚀 NEW Supernova Portal: Access Lumina data (AI-powered answers); built for desi…"
type textarea "*"
type textarea "🚀 NEW Supernova Portal: Access Lumina data (AI-powered answers); built for desi…"
type textarea "*"
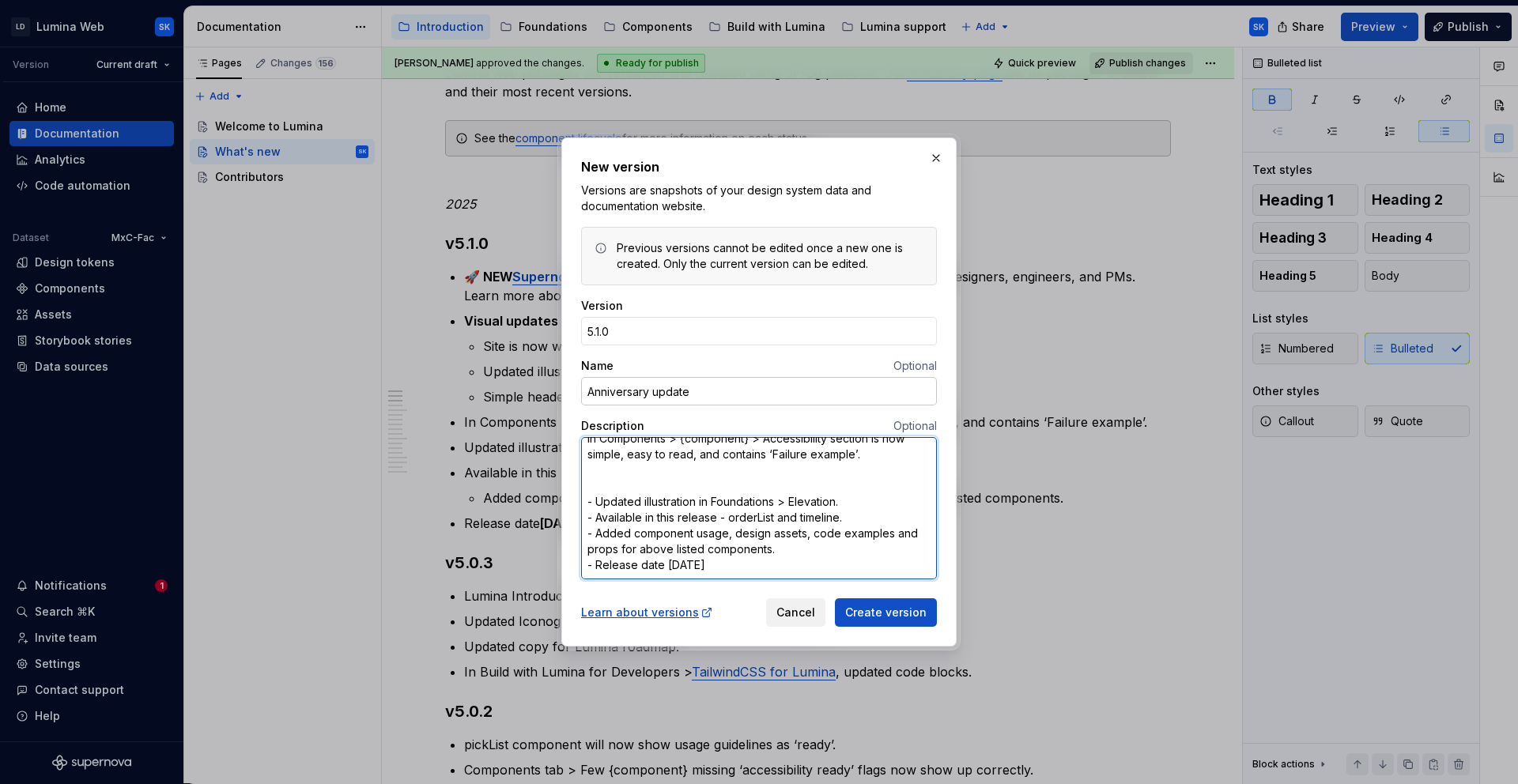
type textarea "🚀 NEW Supernova Portal: Access Lumina data (AI-powered answers); built for desi…"
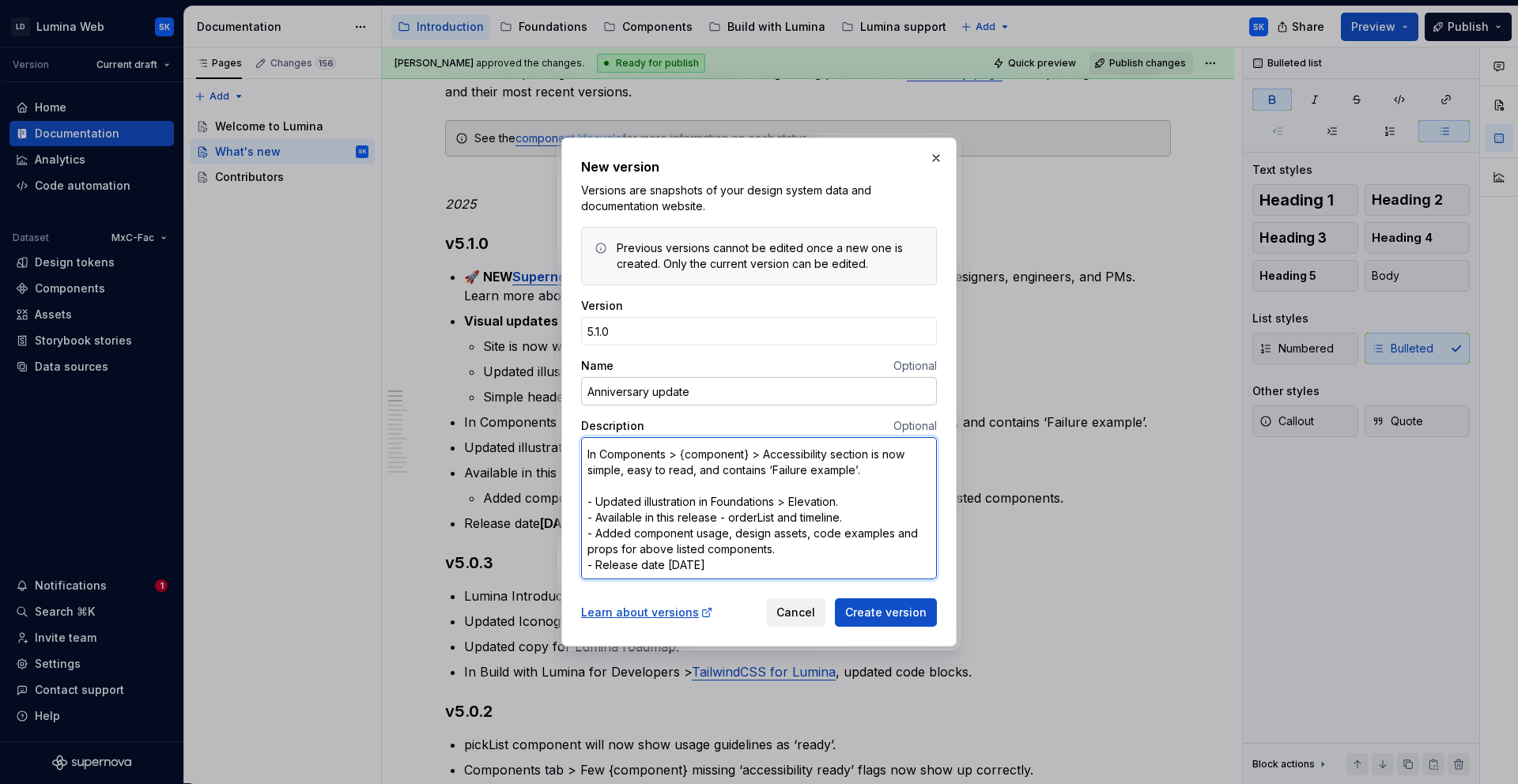
type textarea "*"
type textarea "🚀 NEW Supernova Portal: Access Lumina data (AI-powered answers); built for desi…"
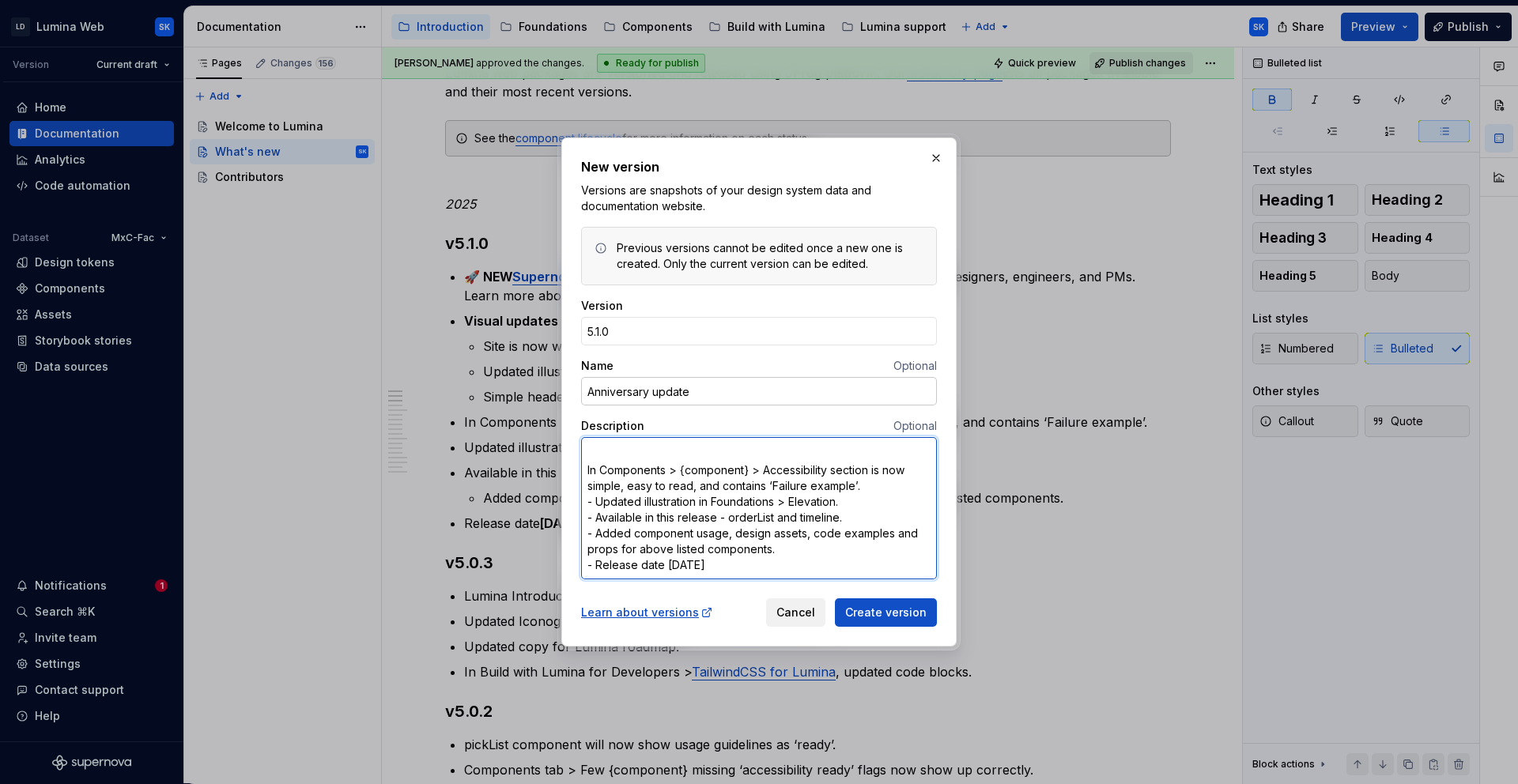
scroll to position [360, 0]
type textarea "*"
type textarea "🚀 NEW Supernova Portal: Access Lumina data (AI-powered answers); built for desi…"
type textarea "*"
type textarea "🚀 NEW Supernova Portal: Access Lumina data (AI-powered answers); built for desi…"
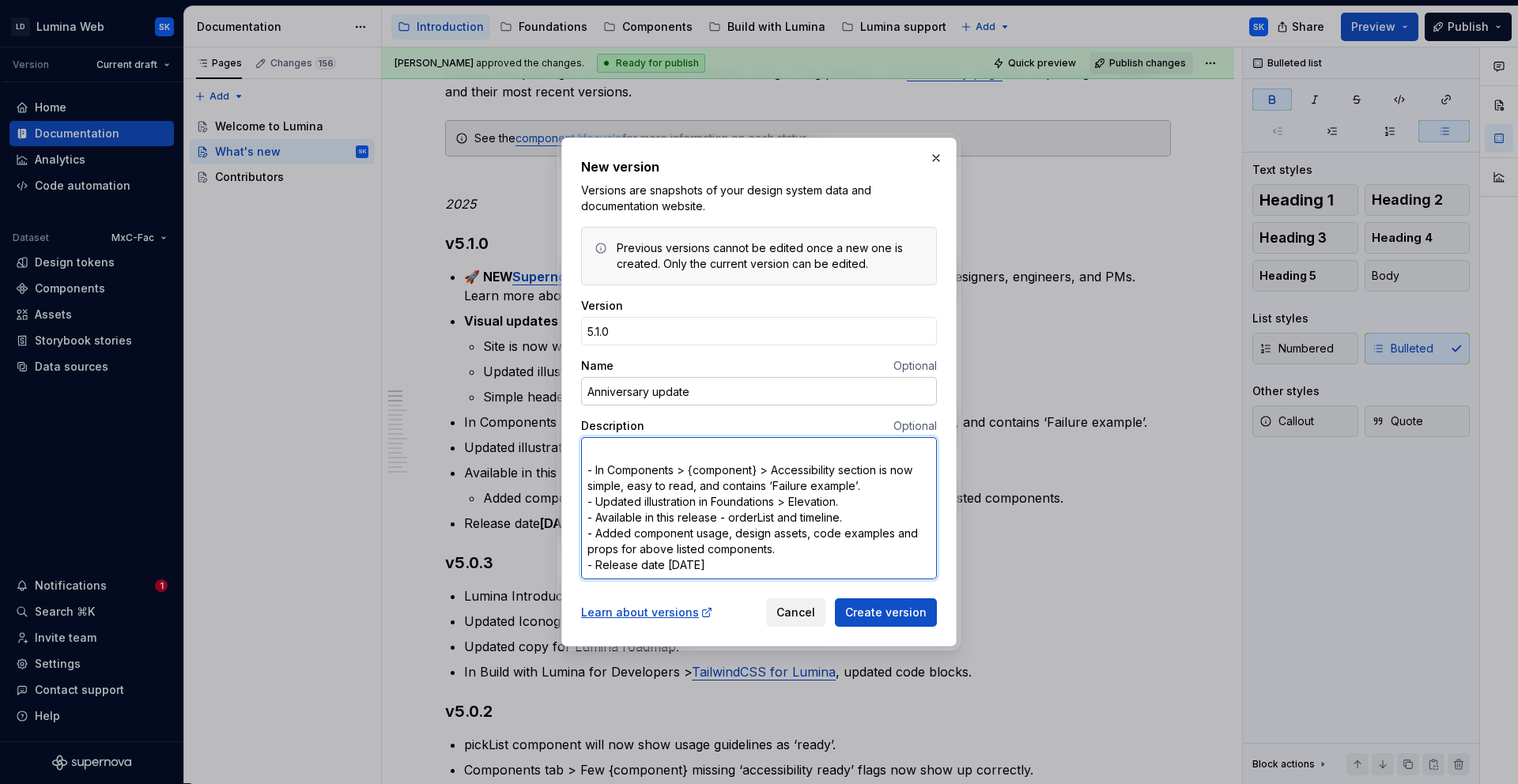
type textarea "*"
type textarea "🚀 NEW Supernova Portal: Access Lumina data (AI-powered answers); built for desi…"
type textarea "*"
type textarea "🚀 NEW Supernova Portal: Access Lumina data (AI-powered answers); built for desi…"
type textarea "*"
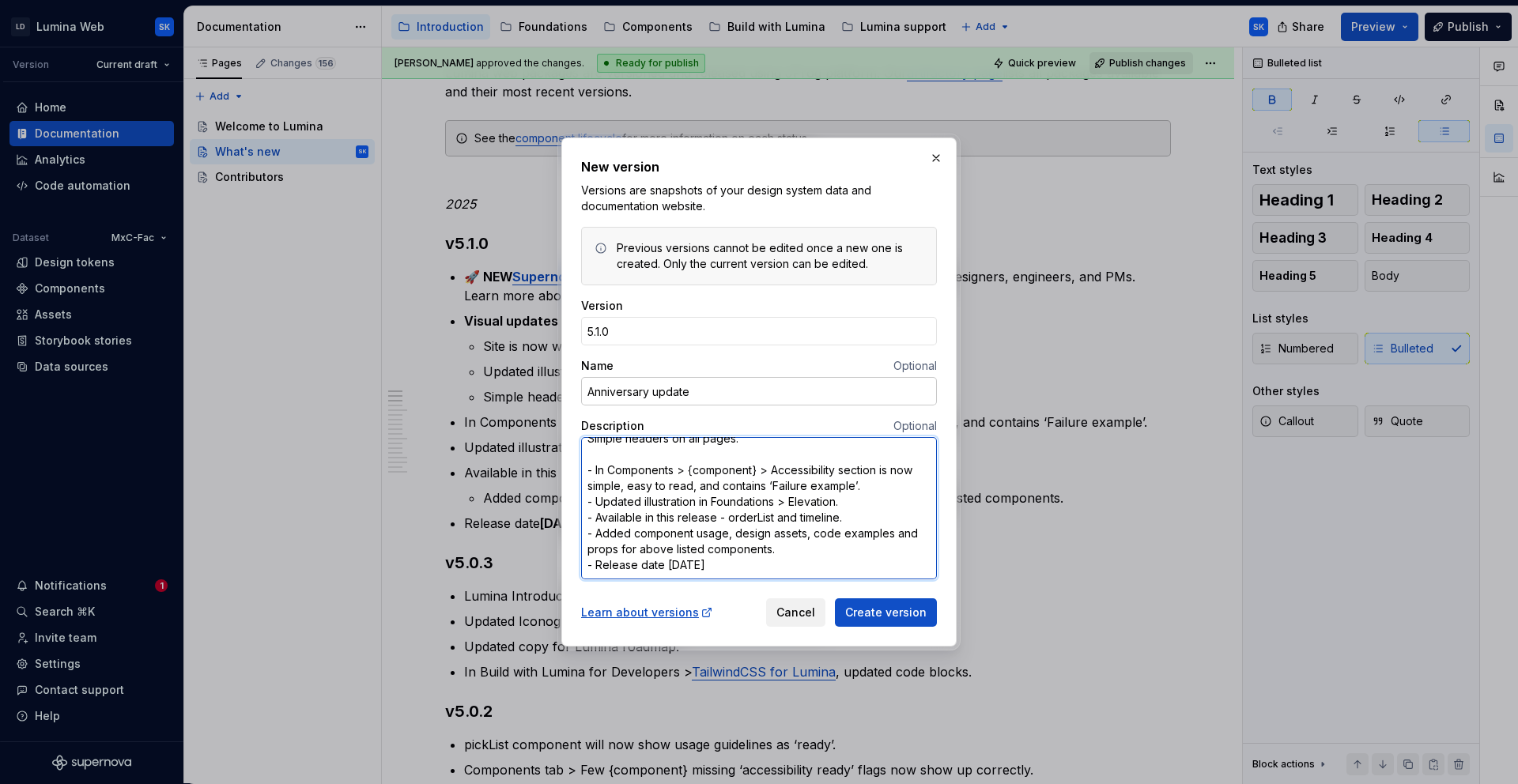
type textarea "🚀 NEW Supernova Portal: Access Lumina data (AI-powered answers); built for desi…"
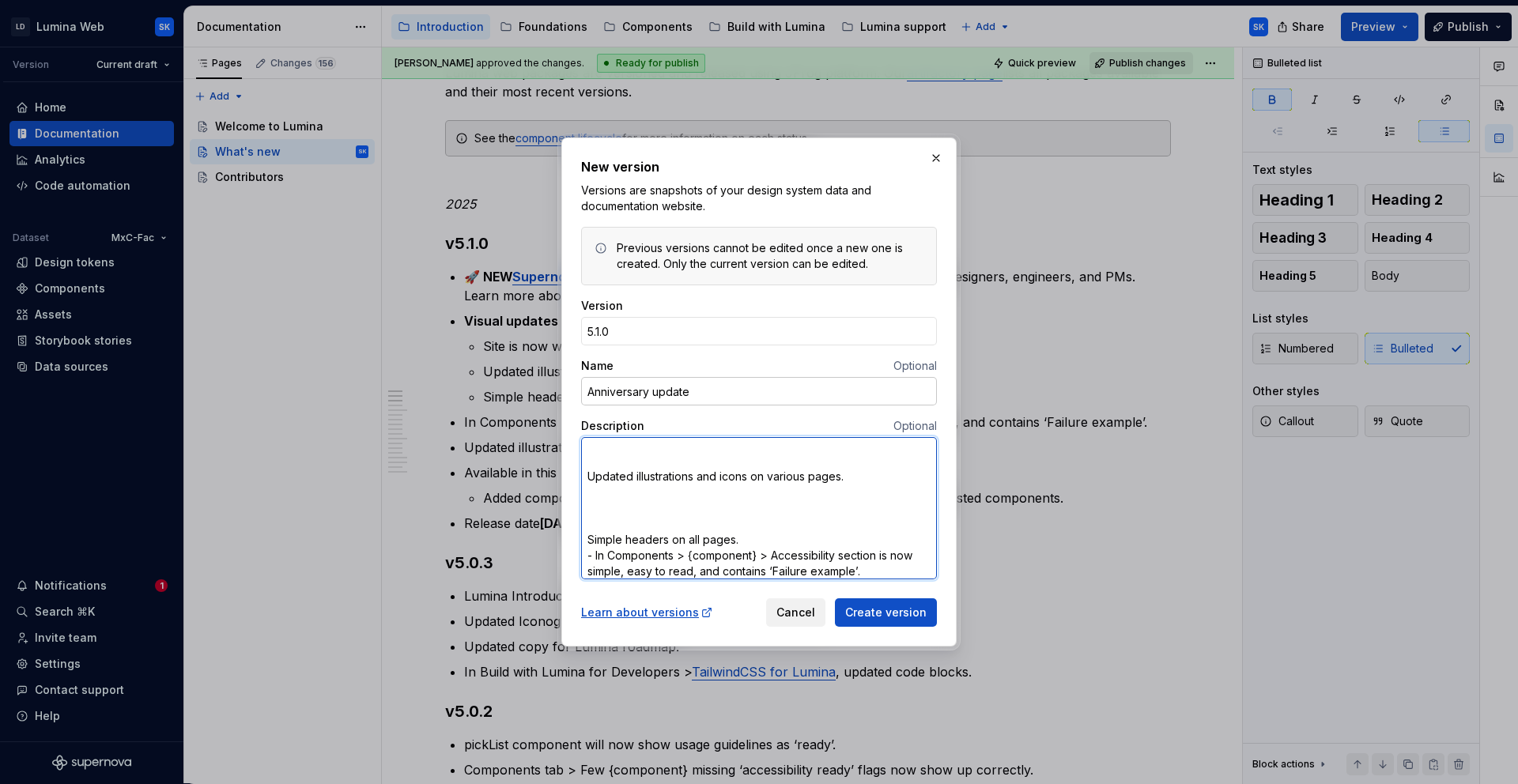
type textarea "*"
type textarea "🚀 NEW Supernova Portal: Access Lumina data (AI-powered answers); built for desi…"
type textarea "*"
type textarea "🚀 NEW Supernova Portal: Access Lumina data (AI-powered answers); built for desi…"
type textarea "*"
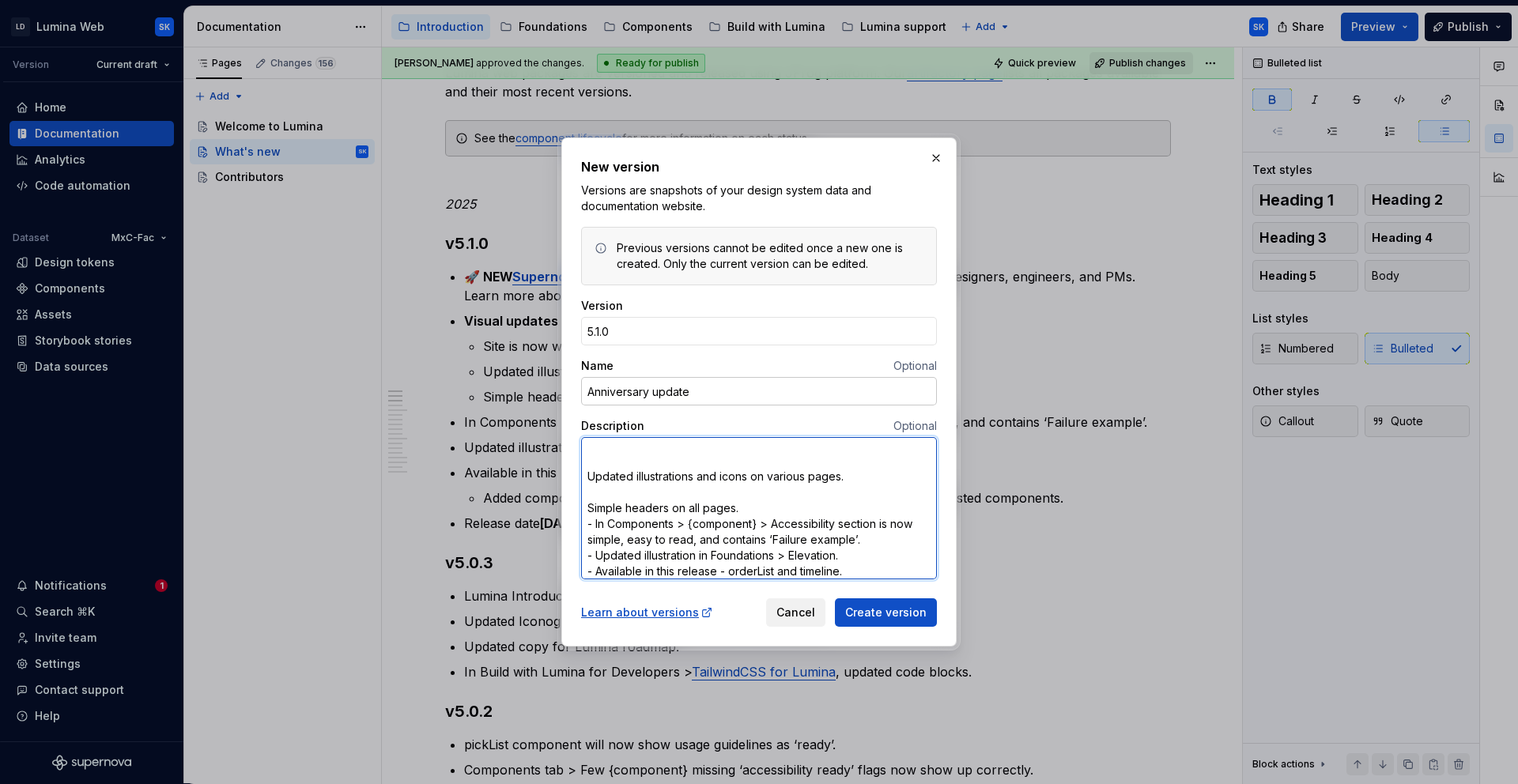
type textarea "🚀 NEW Supernova Portal: Access Lumina data (AI-powered answers); built for desi…"
type textarea "*"
type textarea "🚀 NEW Supernova Portal: Access Lumina data (AI-powered answers); built for desi…"
type textarea "*"
type textarea "🚀 NEW Supernova Portal: Access Lumina data (AI-powered answers); built for desi…"
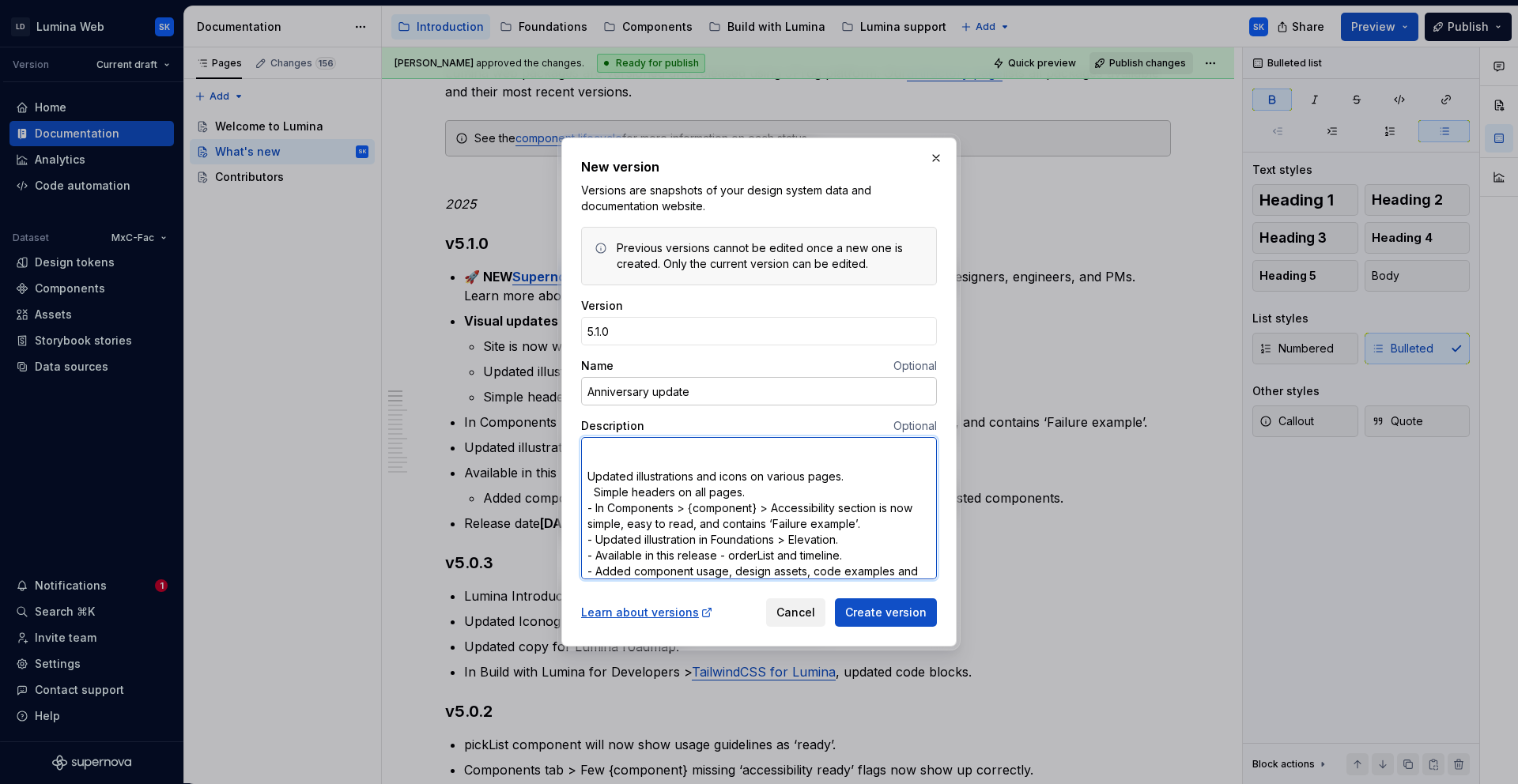
type textarea "*"
type textarea "🚀 NEW Supernova Portal: Access Lumina data (AI-powered answers); built for desi…"
type textarea "*"
type textarea "🚀 NEW Supernova Portal: Access Lumina data (AI-powered answers); built for desi…"
type textarea "*"
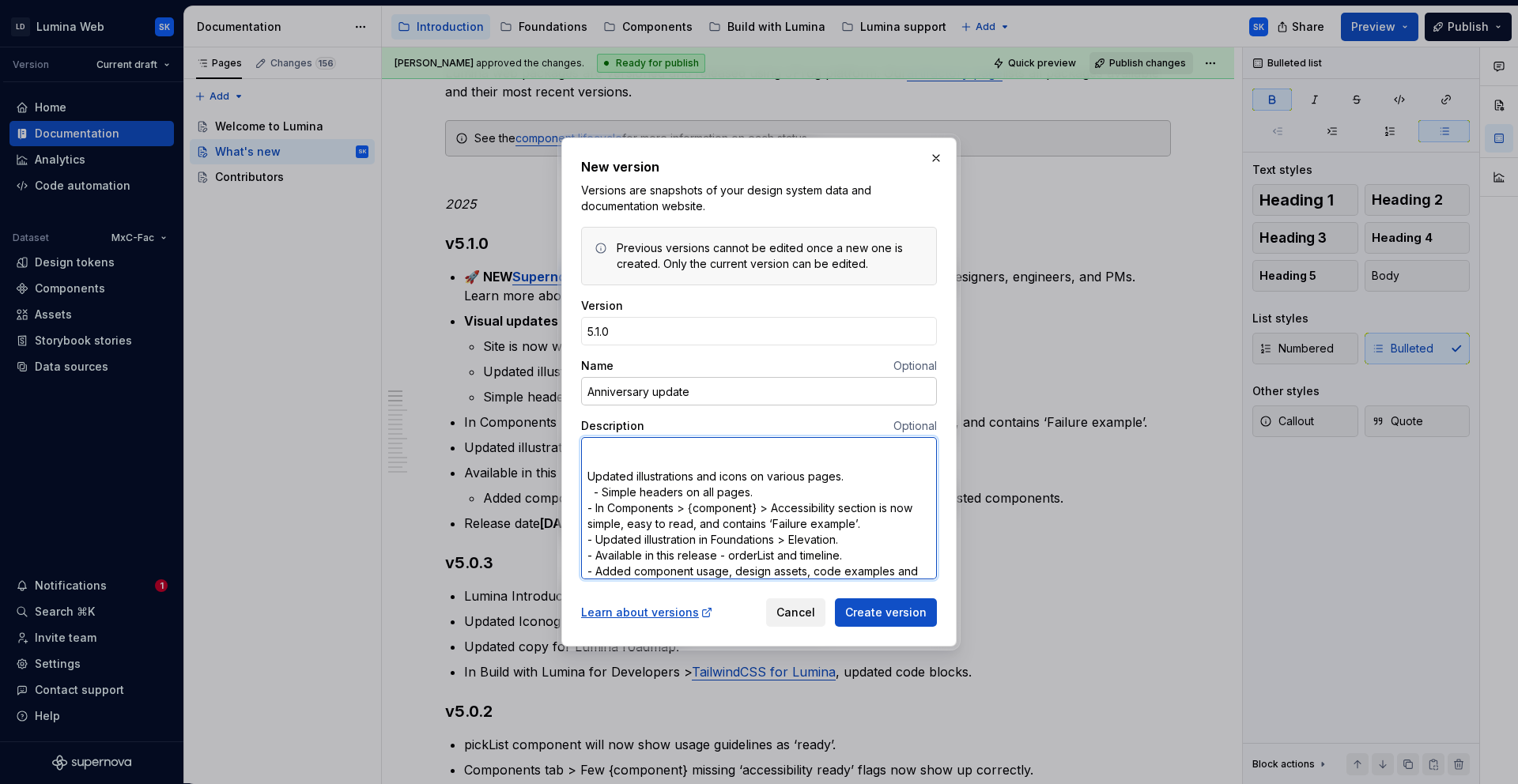
type textarea "🚀 NEW Supernova Portal: Access Lumina data (AI-powered answers); built for desi…"
type textarea "*"
type textarea "🚀 NEW Supernova Portal: Access Lumina data (AI-powered answers); built for desi…"
type textarea "*"
type textarea "🚀 NEW Supernova Portal: Access Lumina data (AI-powered answers); built for desi…"
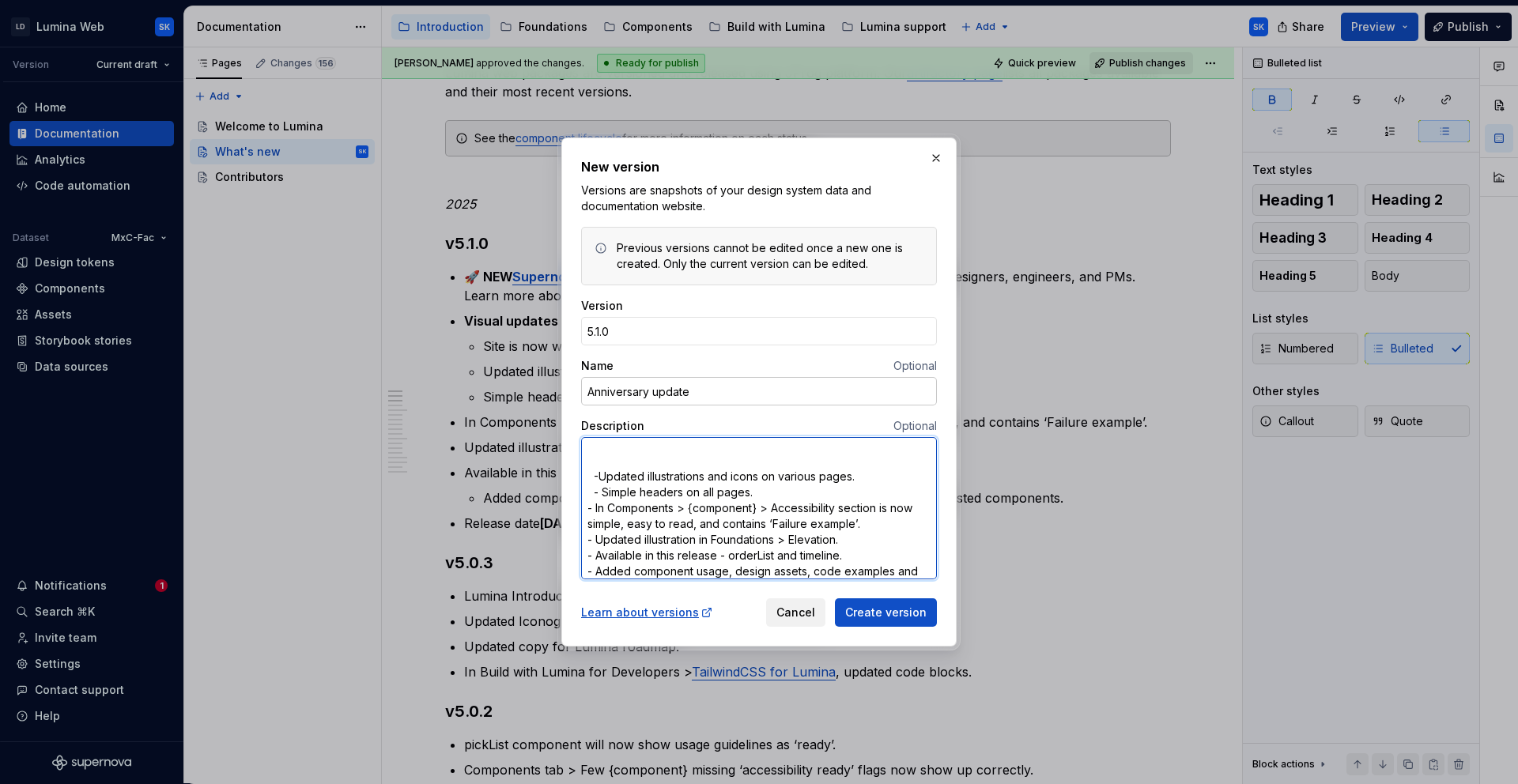
type textarea "*"
type textarea "🚀 NEW Supernova Portal: Access Lumina data (AI-powered answers); built for desi…"
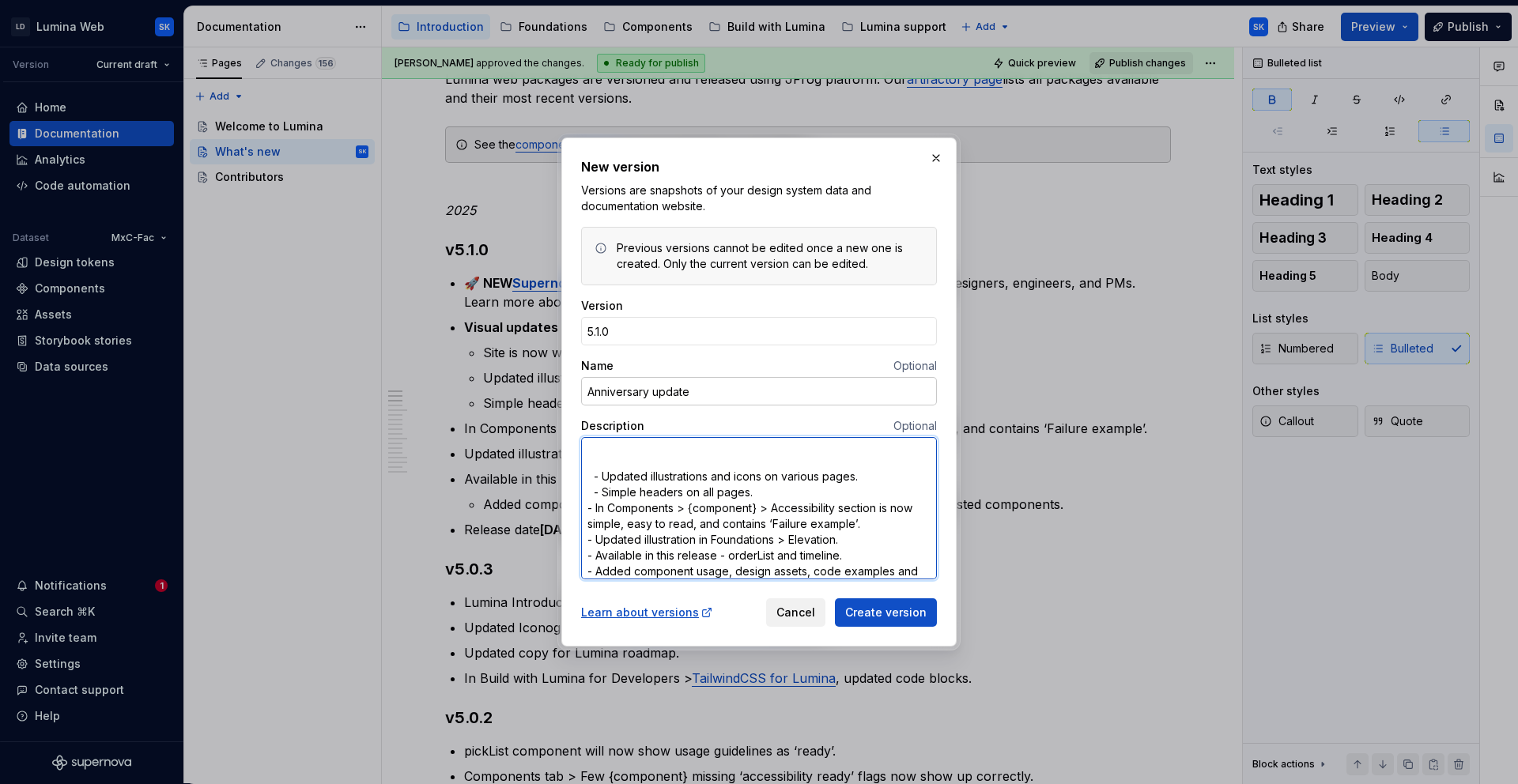
scroll to position [238, 0]
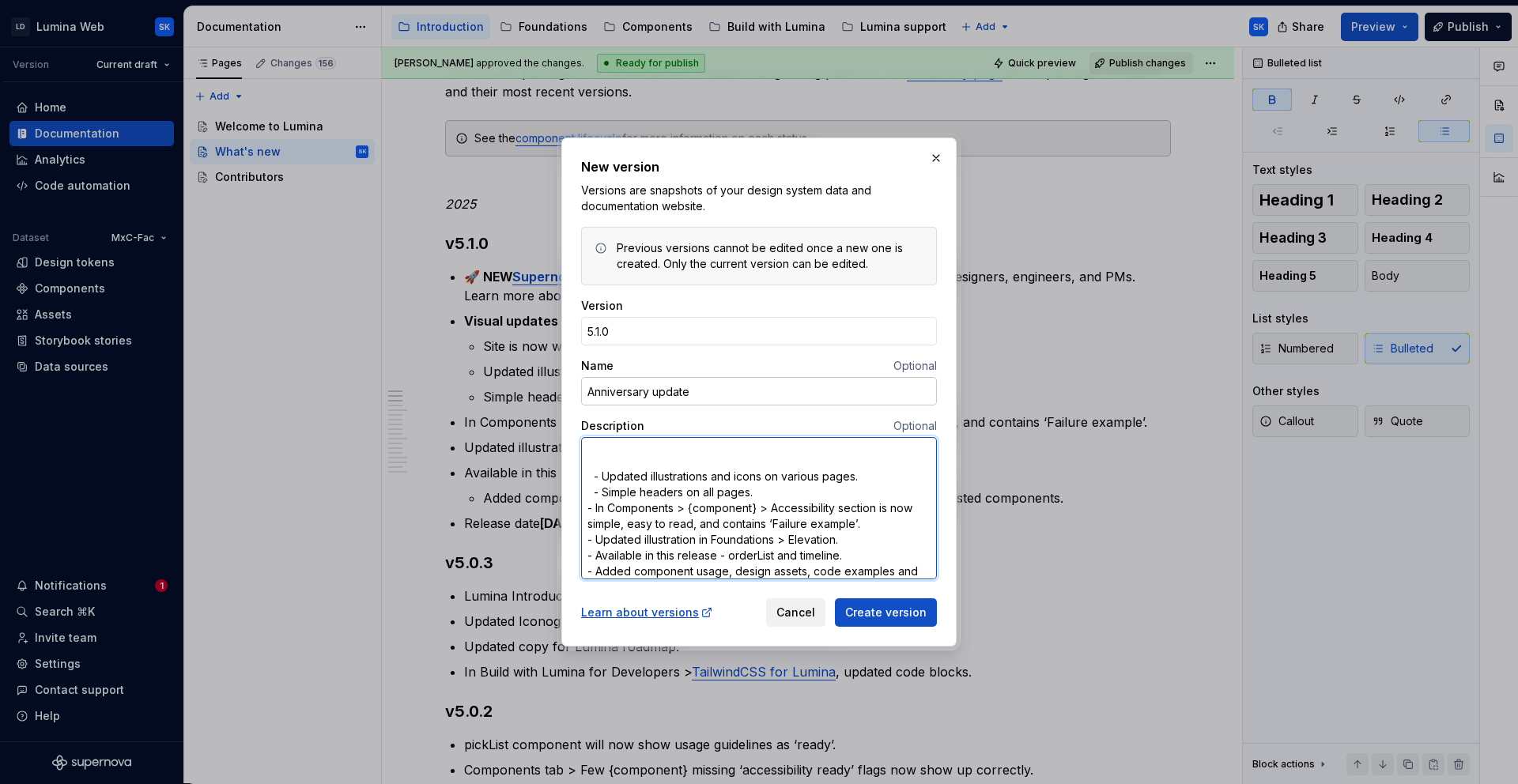
type textarea "*"
type textarea "🚀 NEW Supernova Portal: Access Lumina data (AI-powered answers); built for desi…"
type textarea "*"
type textarea "🚀 NEW Supernova Portal: Access Lumina data (AI-powered answers); built for desi…"
type textarea "*"
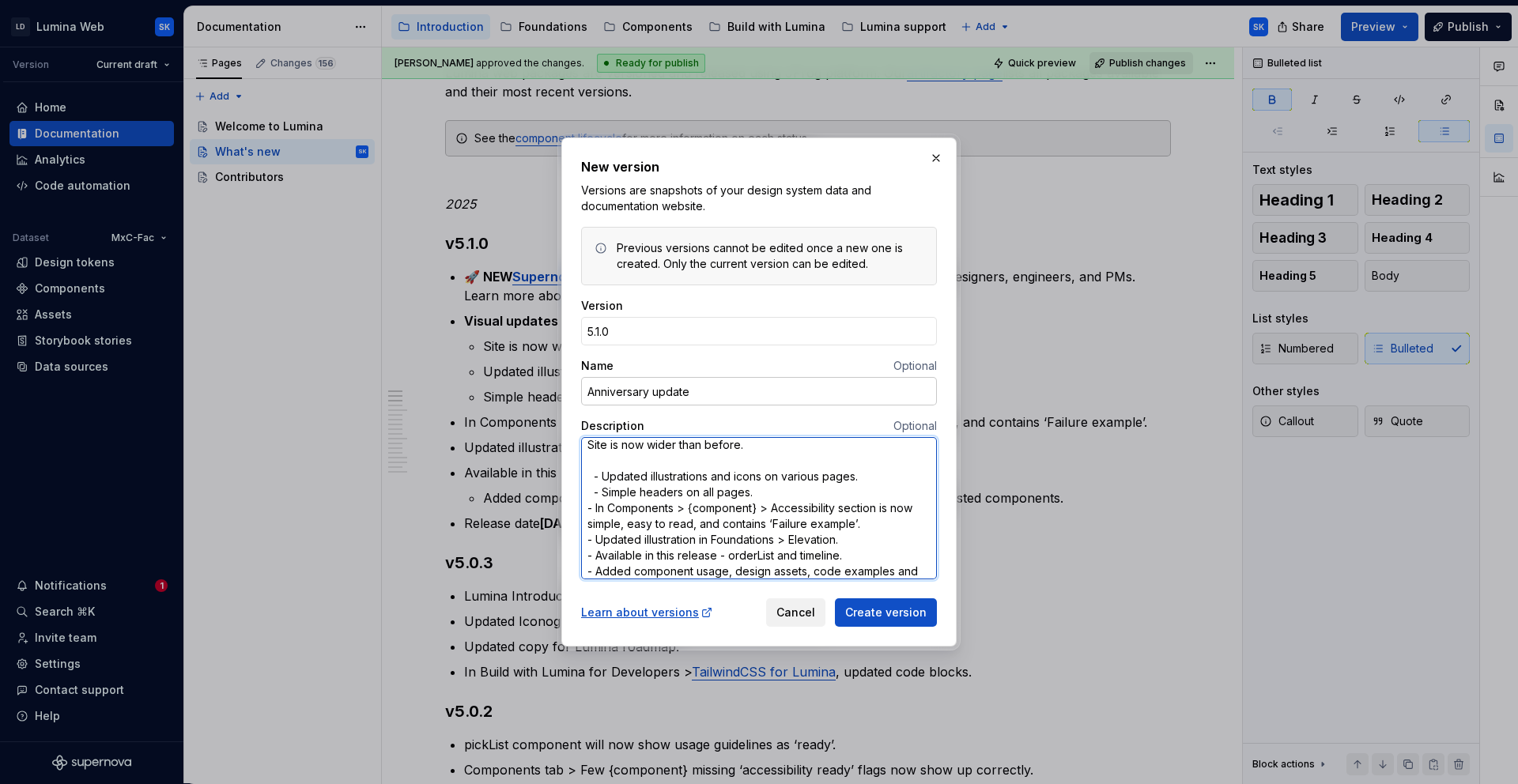
type textarea "🚀 NEW Supernova Portal: Access Lumina data (AI-powered answers); built for desi…"
type textarea "*"
type textarea "🚀 NEW Supernova Portal: Access Lumina data (AI-powered answers); built for desi…"
type textarea "*"
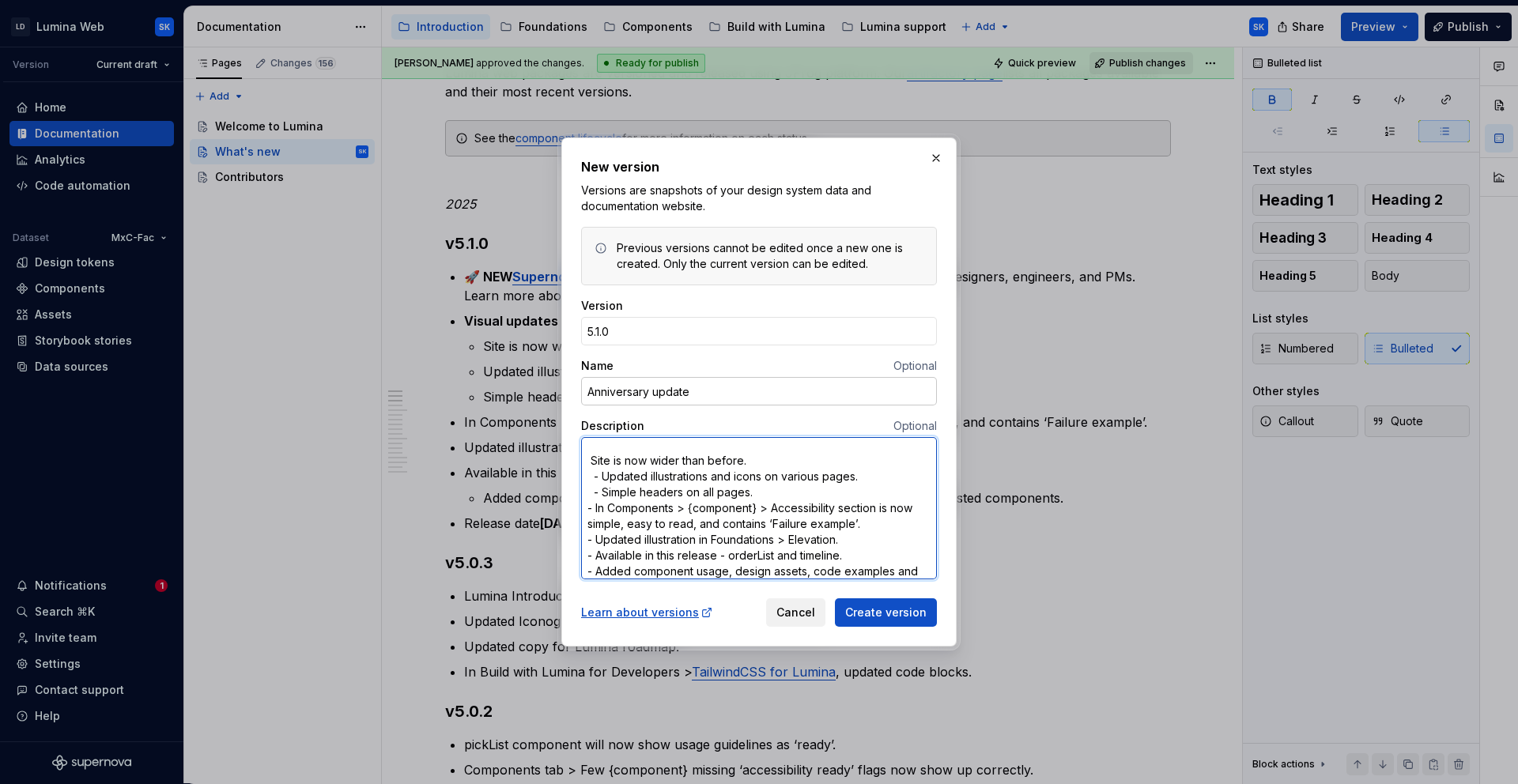
type textarea "🚀 NEW Supernova Portal: Access Lumina data (AI-powered answers); built for desi…"
type textarea "*"
type textarea "🚀 NEW Supernova Portal: Access Lumina data (AI-powered answers); built for desi…"
type textarea "*"
type textarea "🚀 NEW Supernova Portal: Access Lumina data (AI-powered answers); built for desi…"
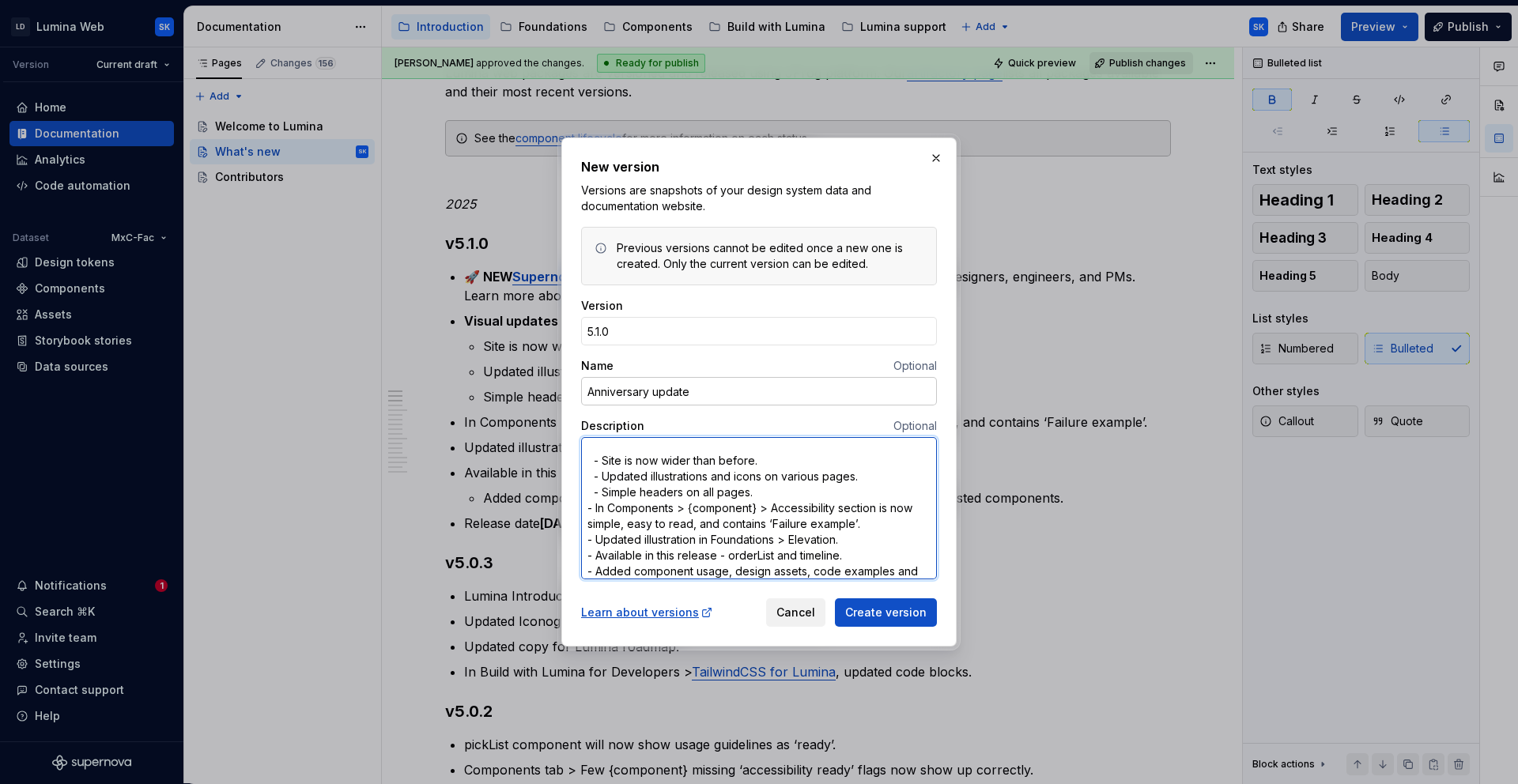
scroll to position [101, 0]
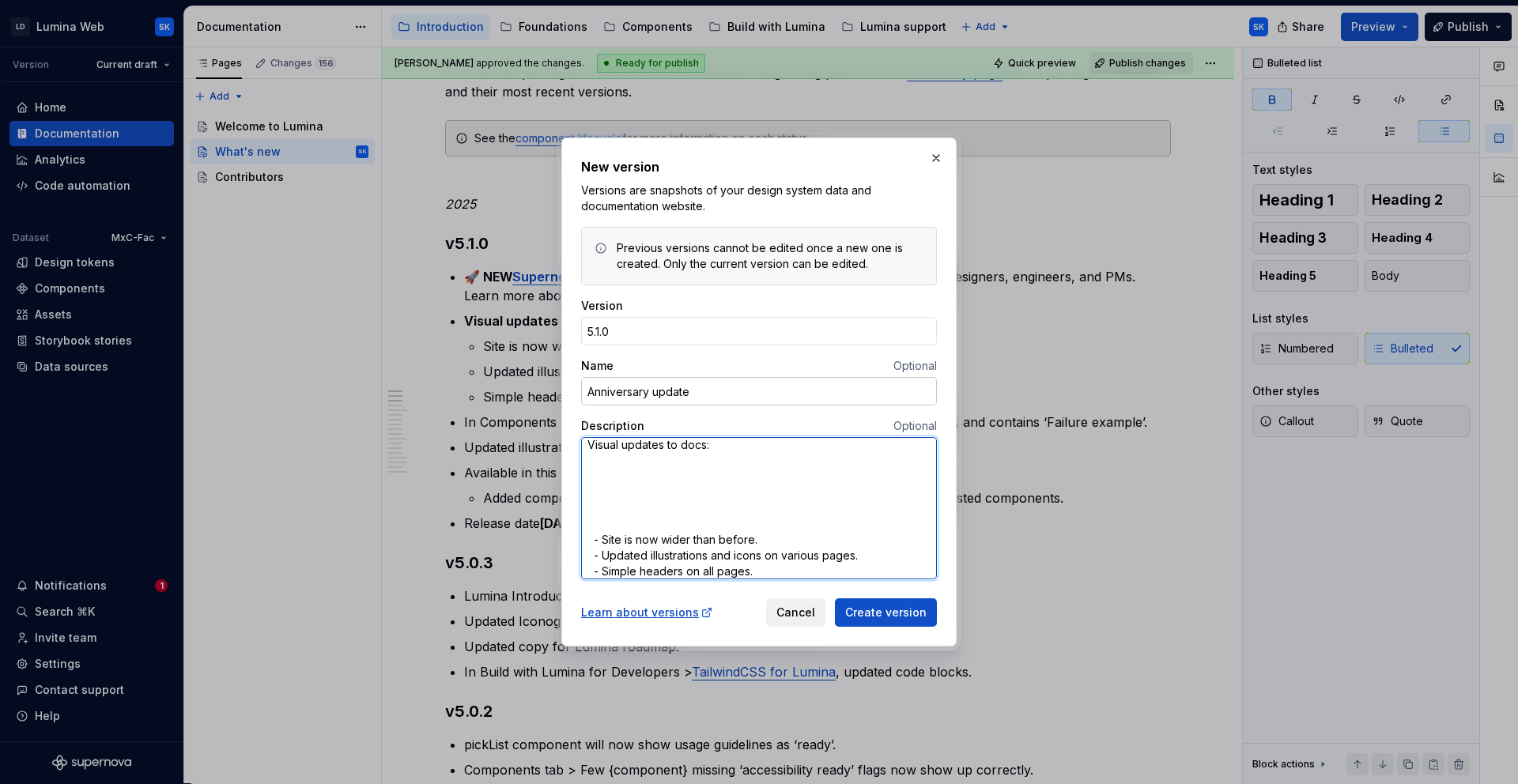
type textarea "*"
type textarea "🚀 NEW Supernova Portal: Access Lumina data (AI-powered answers); built for desi…"
type textarea "*"
type textarea "🚀 NEW Supernova Portal: Access Lumina data (AI-powered answers); built for desi…"
type textarea "*"
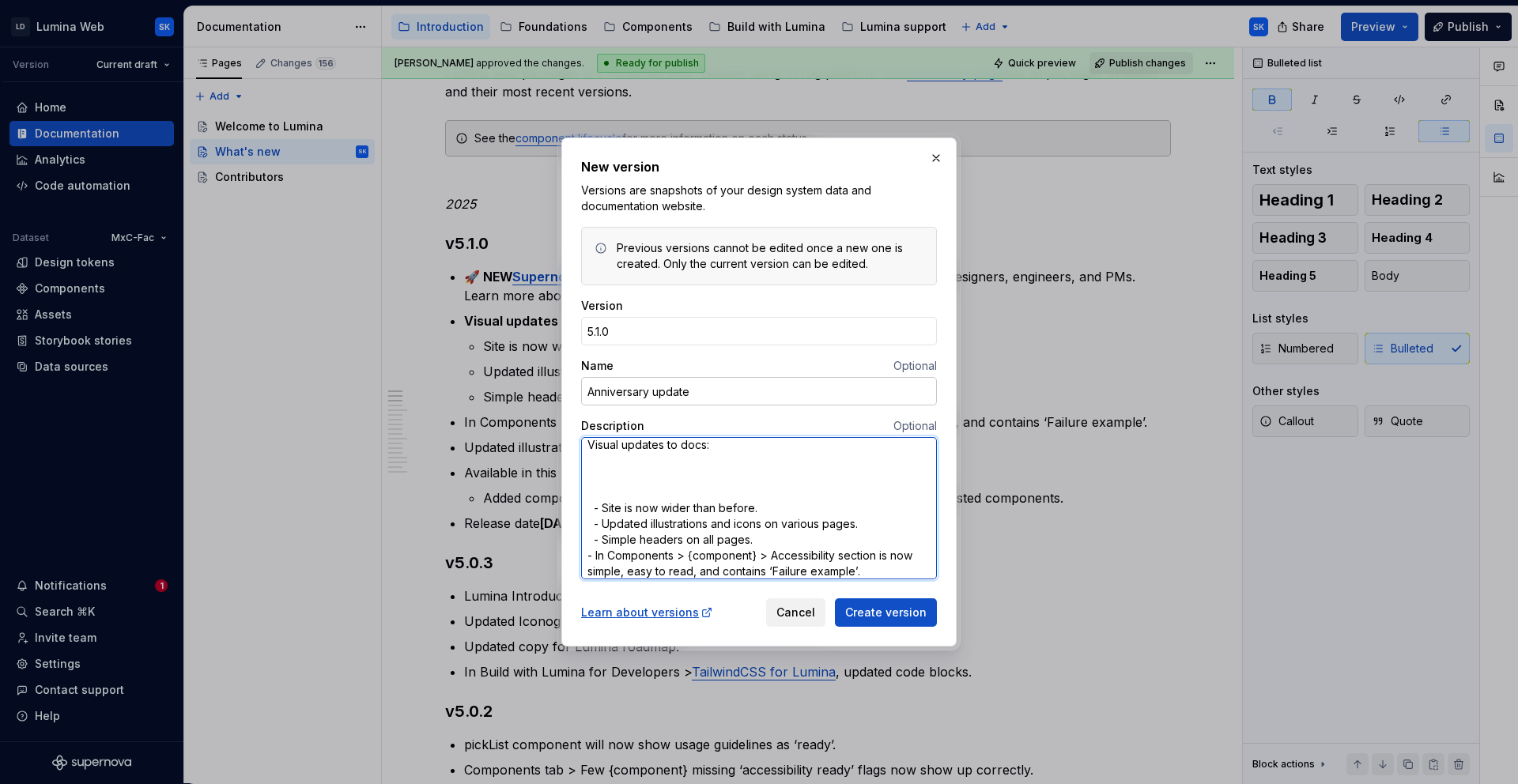
type textarea "🚀 NEW Supernova Portal: Access Lumina data (AI-powered answers); built for desi…"
type textarea "*"
type textarea "🚀 NEW Supernova Portal: Access Lumina data (AI-powered answers); built for desi…"
type textarea "*"
type textarea "🚀 NEW Supernova Portal: Access Lumina data (AI-powered answers); built for desi…"
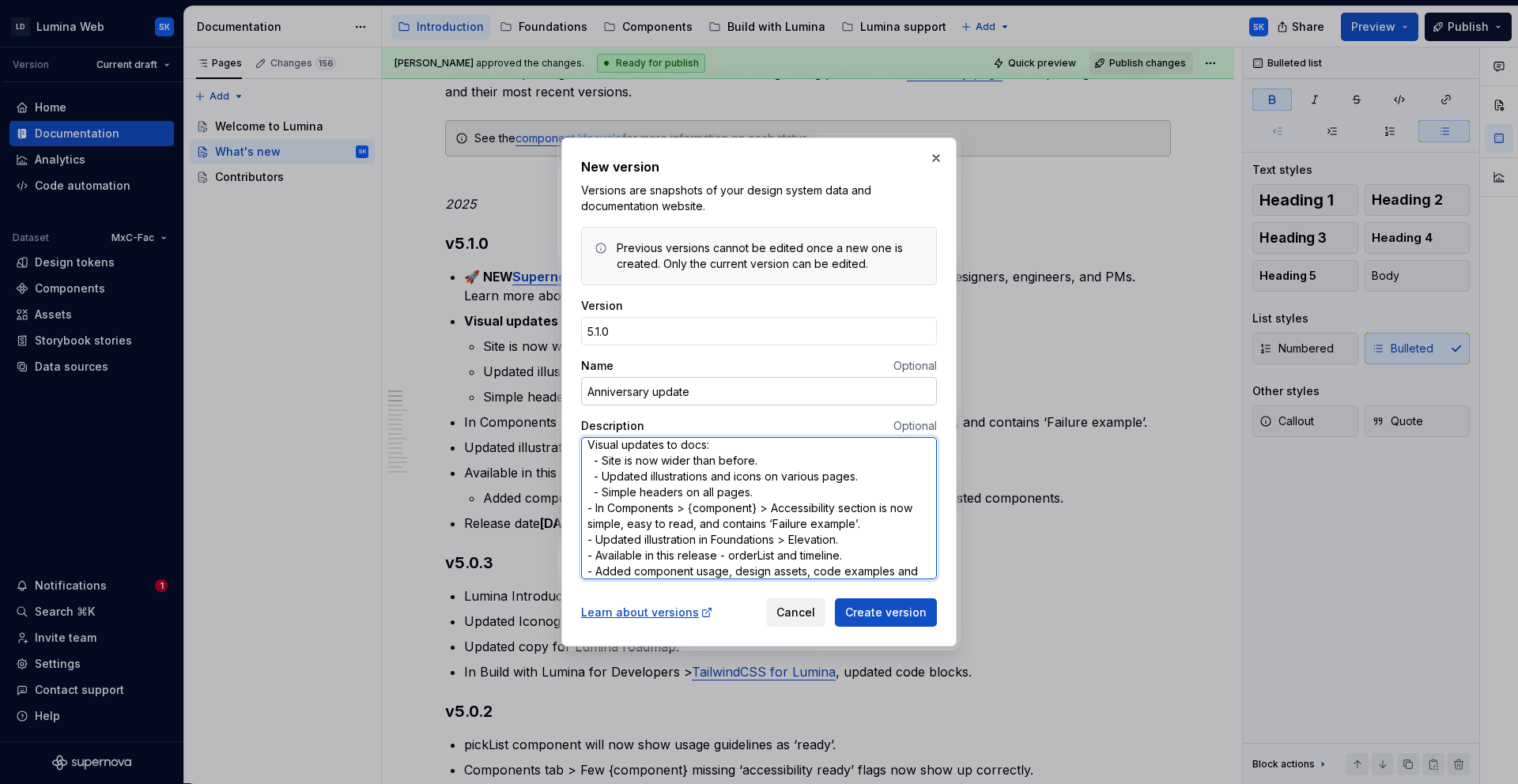
scroll to position [85, 0]
type textarea "*"
type textarea "🚀 NEW Supernova Portal: Access Lumina data (AI-powered answers); built for desi…"
type textarea "*"
type textarea "🚀 NEW Supernova Portal: Access Lumina data (AI-powered answers); built for desi…"
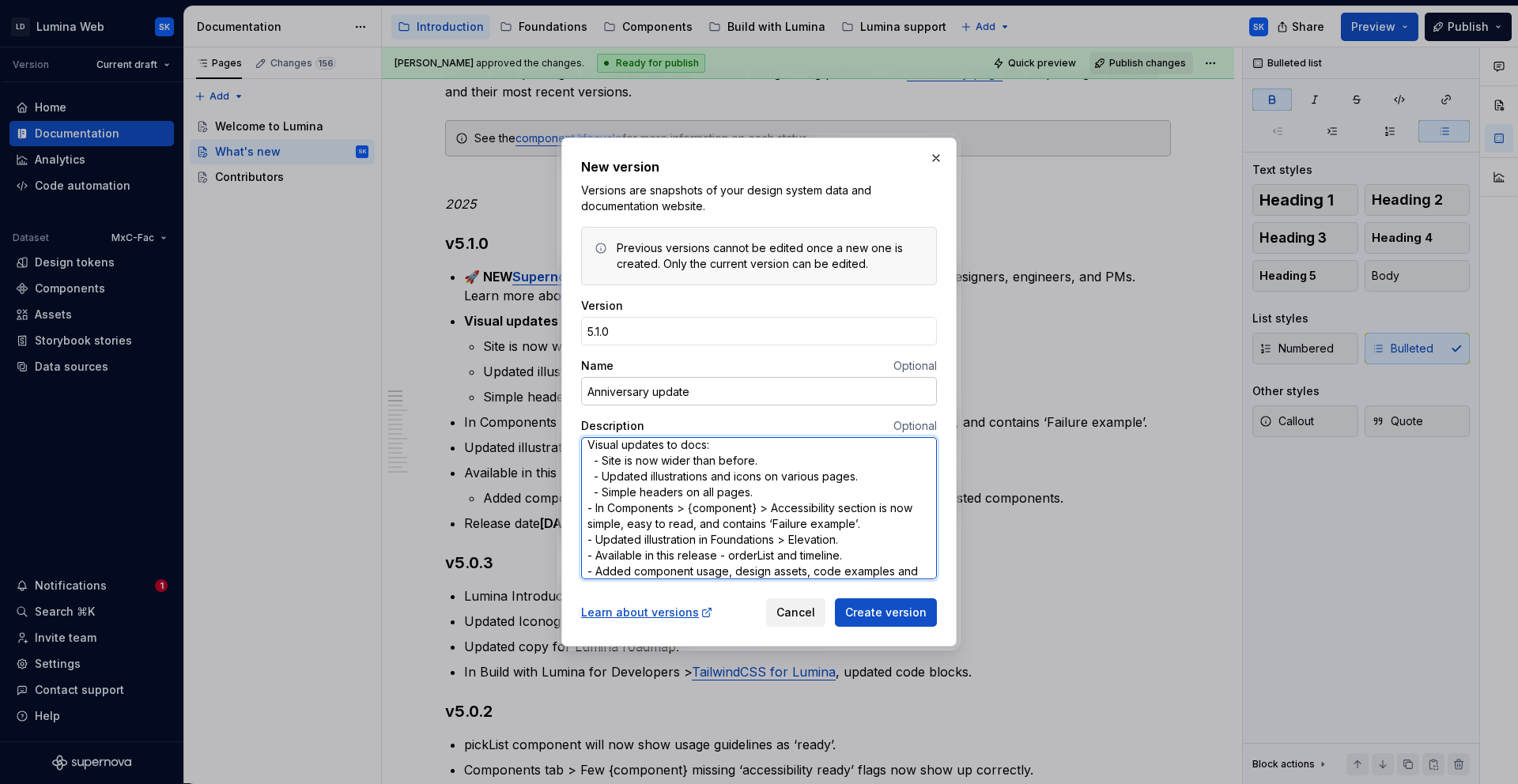
scroll to position [54, 0]
type textarea "*"
type textarea "🚀 NEW Supernova Portal: Access Lumina data (AI-powered answers); built for desi…"
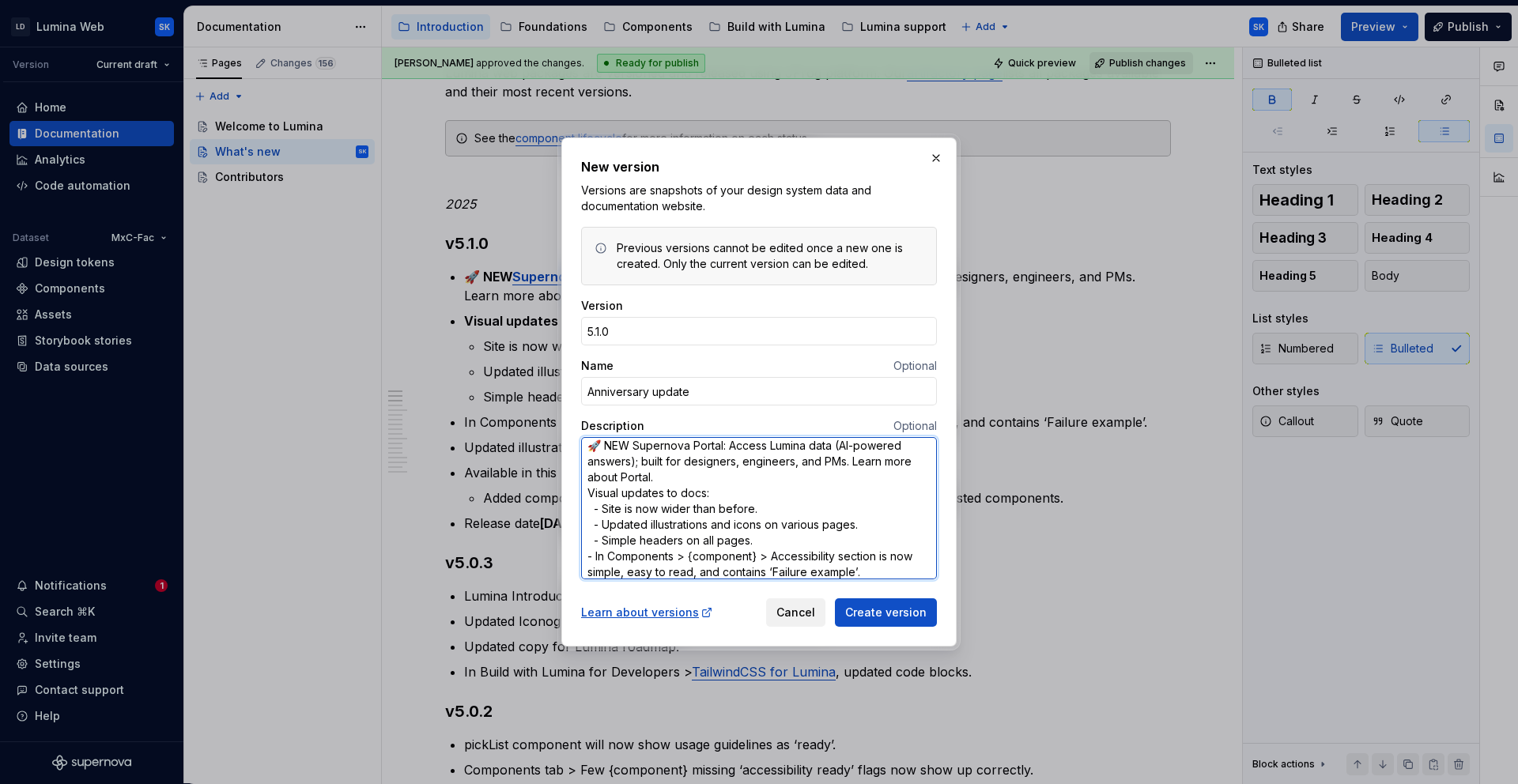
scroll to position [8, 0]
click at [691, 475] on textarea "🚀 NEW Supernova Portal: Access Lumina data (AI-powered answers); built for desi…" at bounding box center [759, 508] width 356 height 142
type textarea "*"
click at [762, 535] on textarea "🚀 NEW Supernova Portal: Access Lumina data (AI-powered answers); built for desi…" at bounding box center [759, 508] width 356 height 142
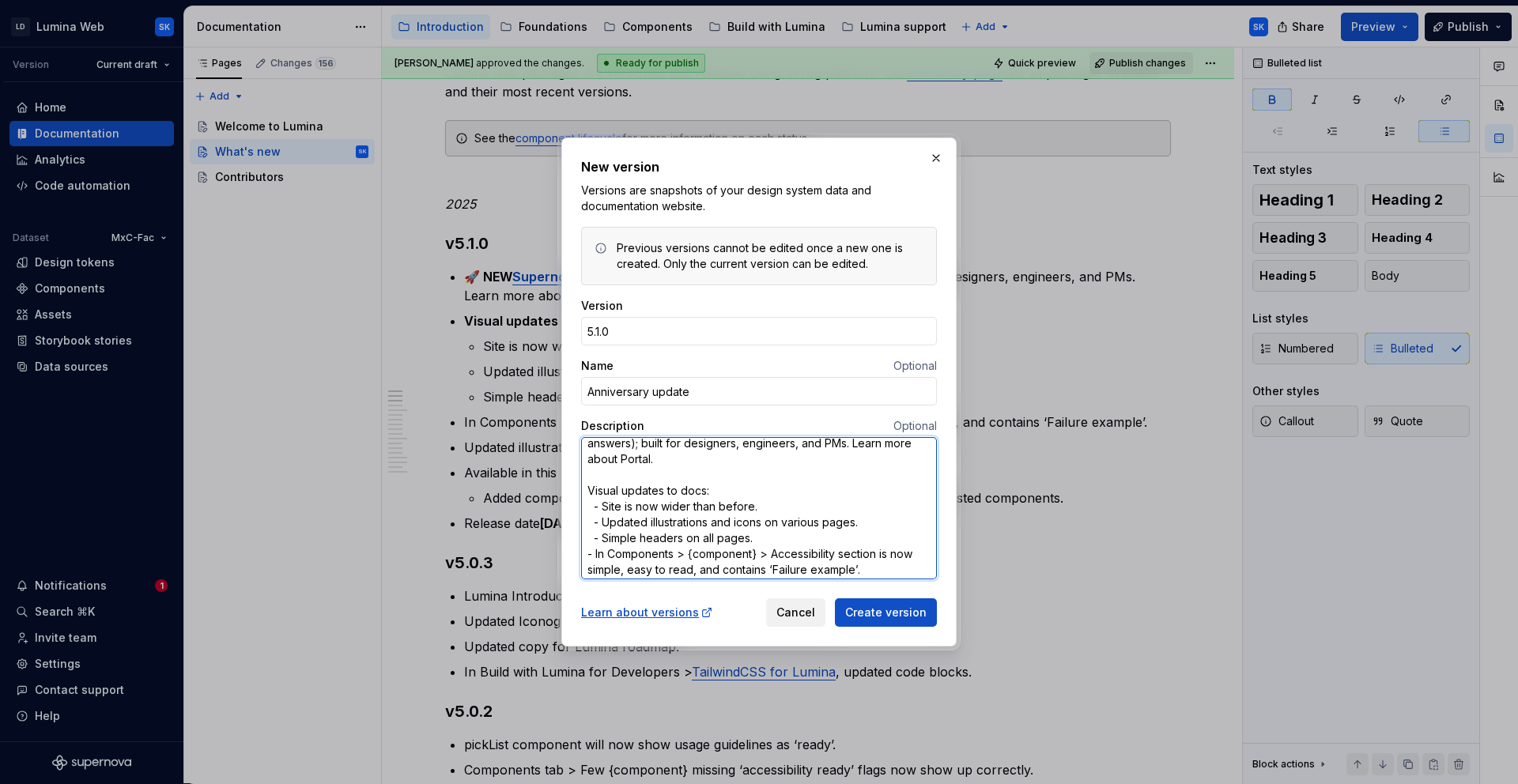
type textarea "🚀 NEW Supernova Portal: Access Lumina data (AI-powered answers); built for desi…"
type textarea "*"
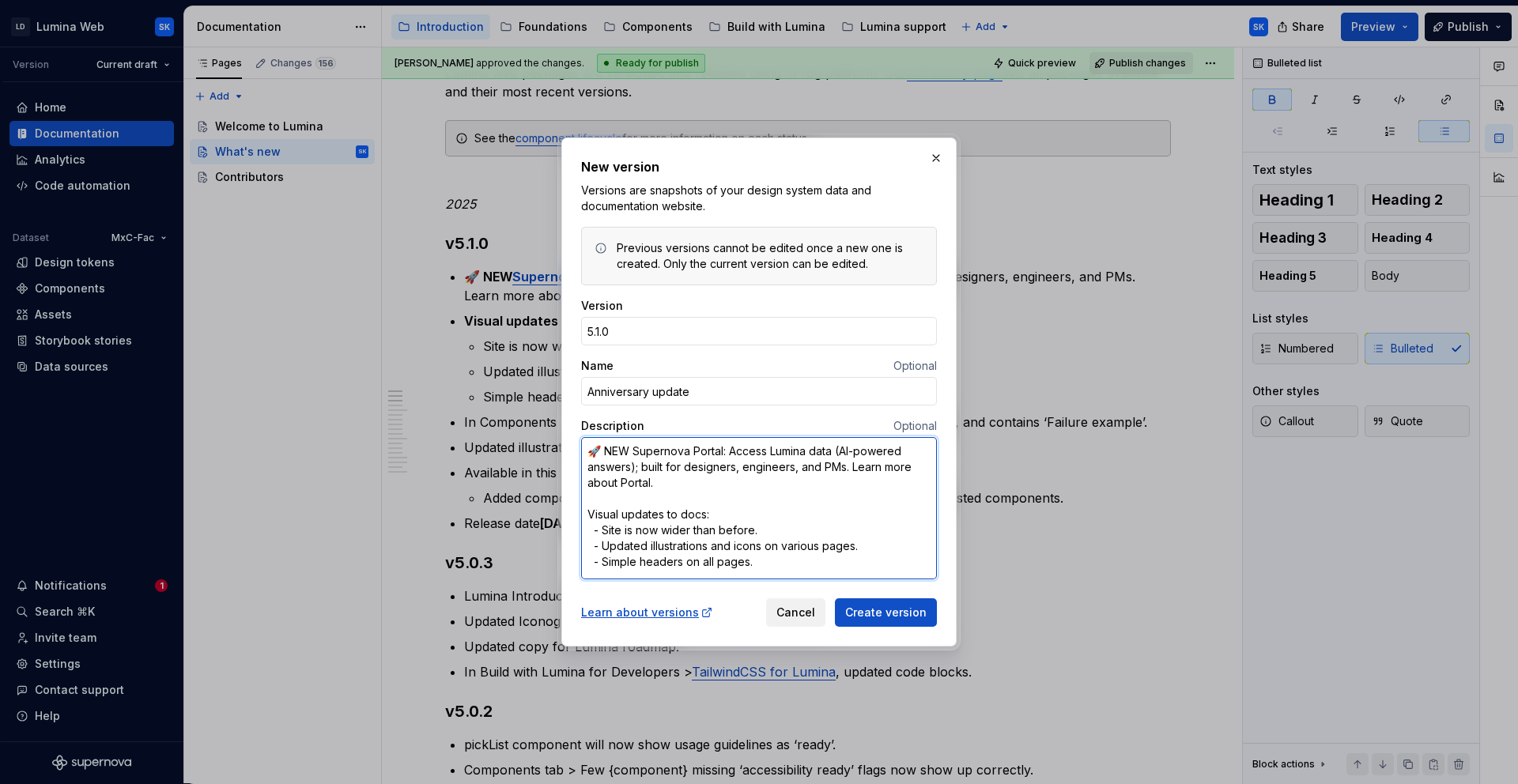
click at [590, 512] on textarea "🚀 NEW Supernova Portal: Access Lumina data (AI-powered answers); built for desi…" at bounding box center [759, 508] width 356 height 142
type textarea "🚀 NEW Supernova Portal: Access Lumina data (AI-powered answers); built for desi…"
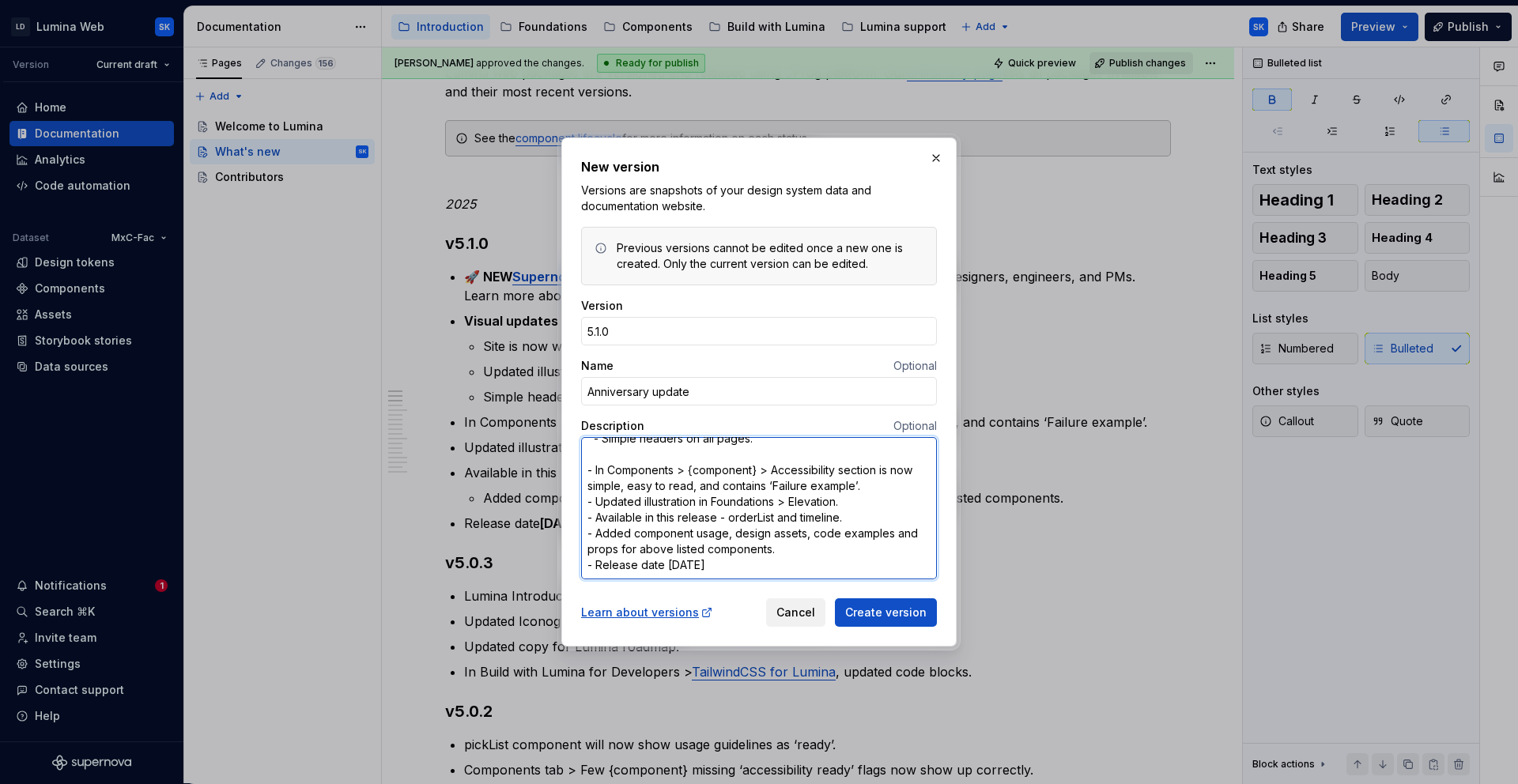
click at [872, 484] on textarea "🚀 NEW Supernova Portal: Access Lumina data (AI-powered answers); built for desi…" at bounding box center [759, 508] width 356 height 142
type textarea "*"
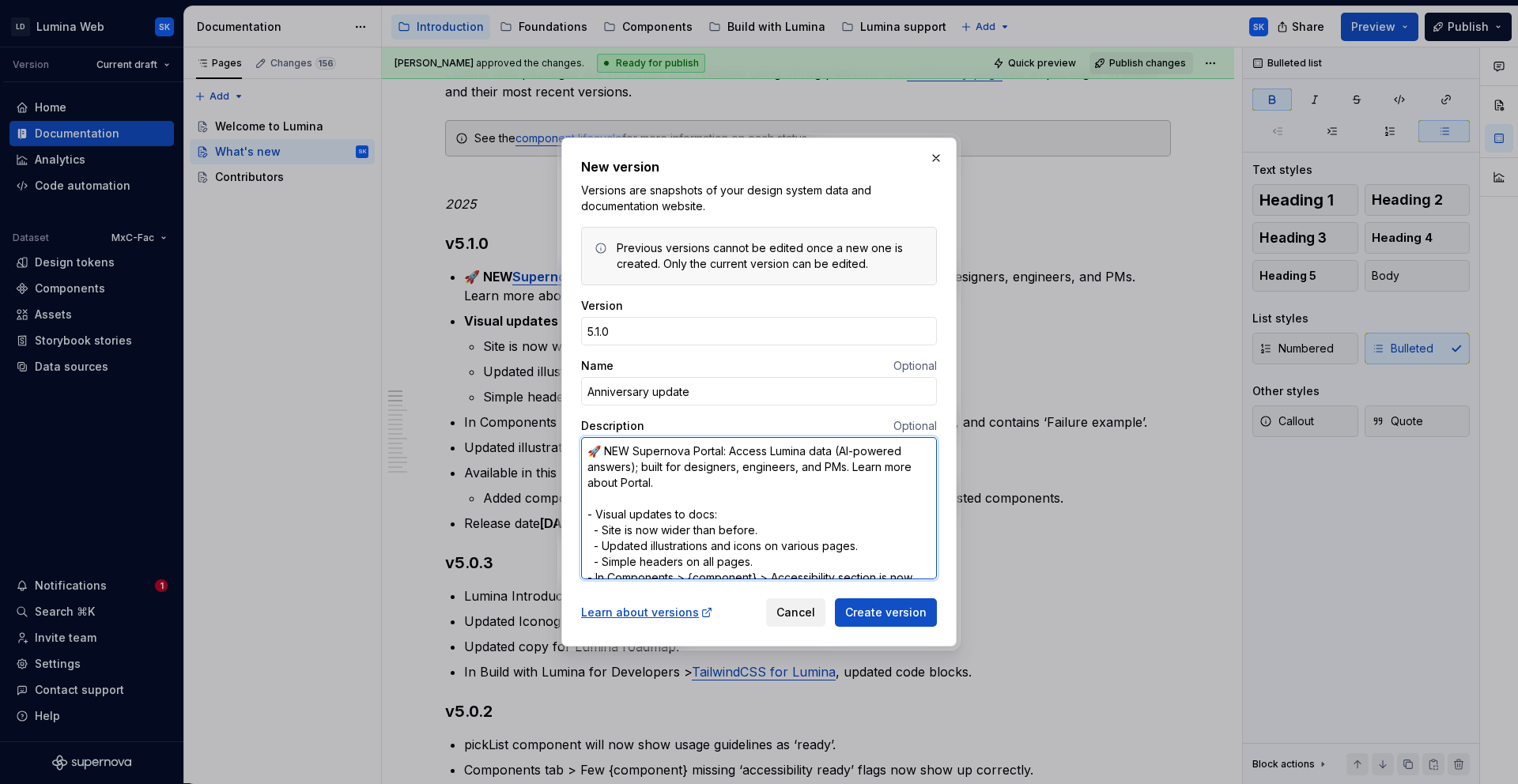
click at [746, 496] on textarea "🚀 NEW Supernova Portal: Access Lumina data (AI-powered answers); built for desi…" at bounding box center [759, 508] width 356 height 142
type textarea "🚀 NEW Supernova Portal: Access Lumina data (AI-powered answers); built for desi…"
type textarea "*"
type textarea "🚀 NEW Supernova Portal: Access Lumina data (AI-powered answers); built for desi…"
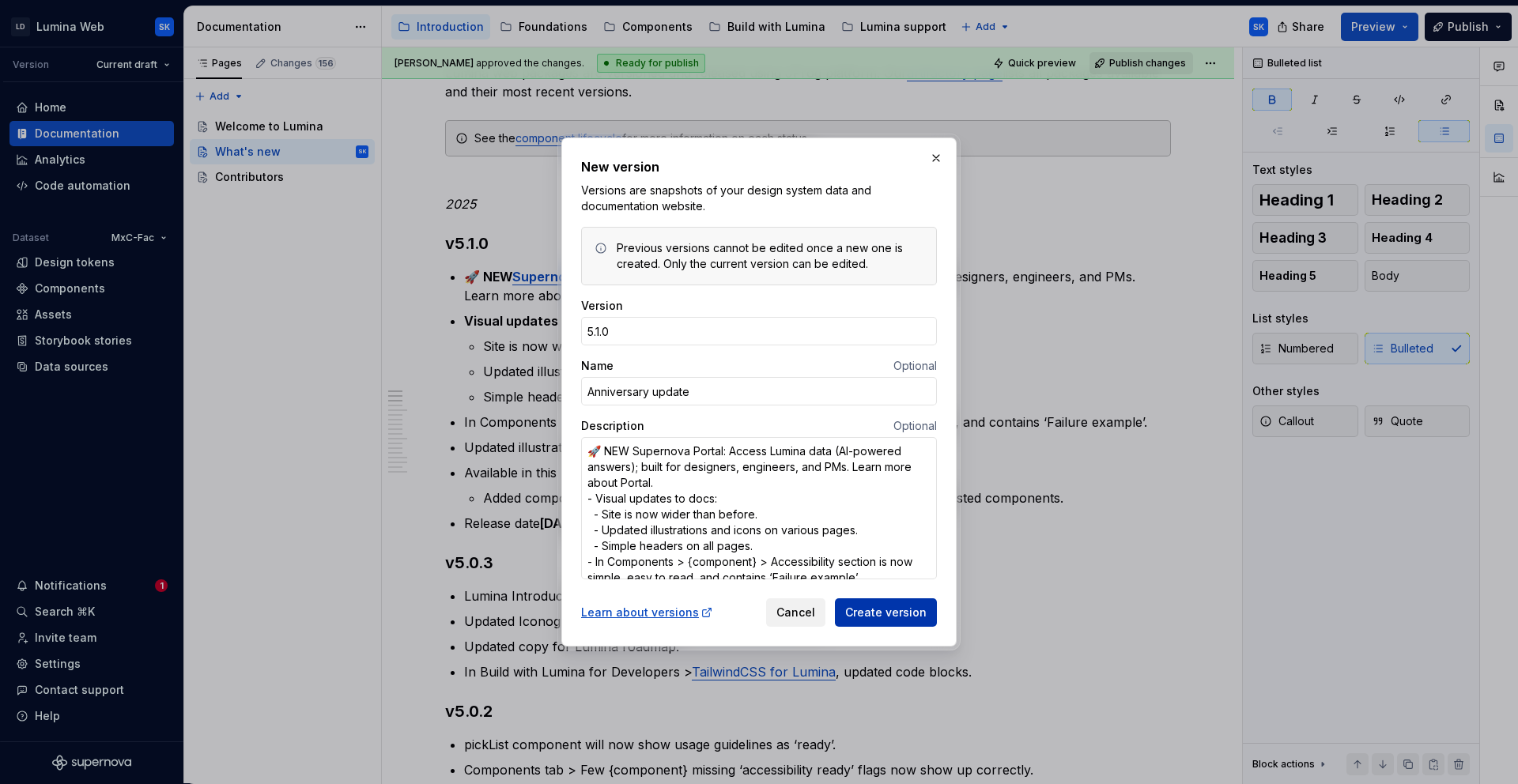
click at [918, 618] on span "Create version" at bounding box center [886, 612] width 82 height 16
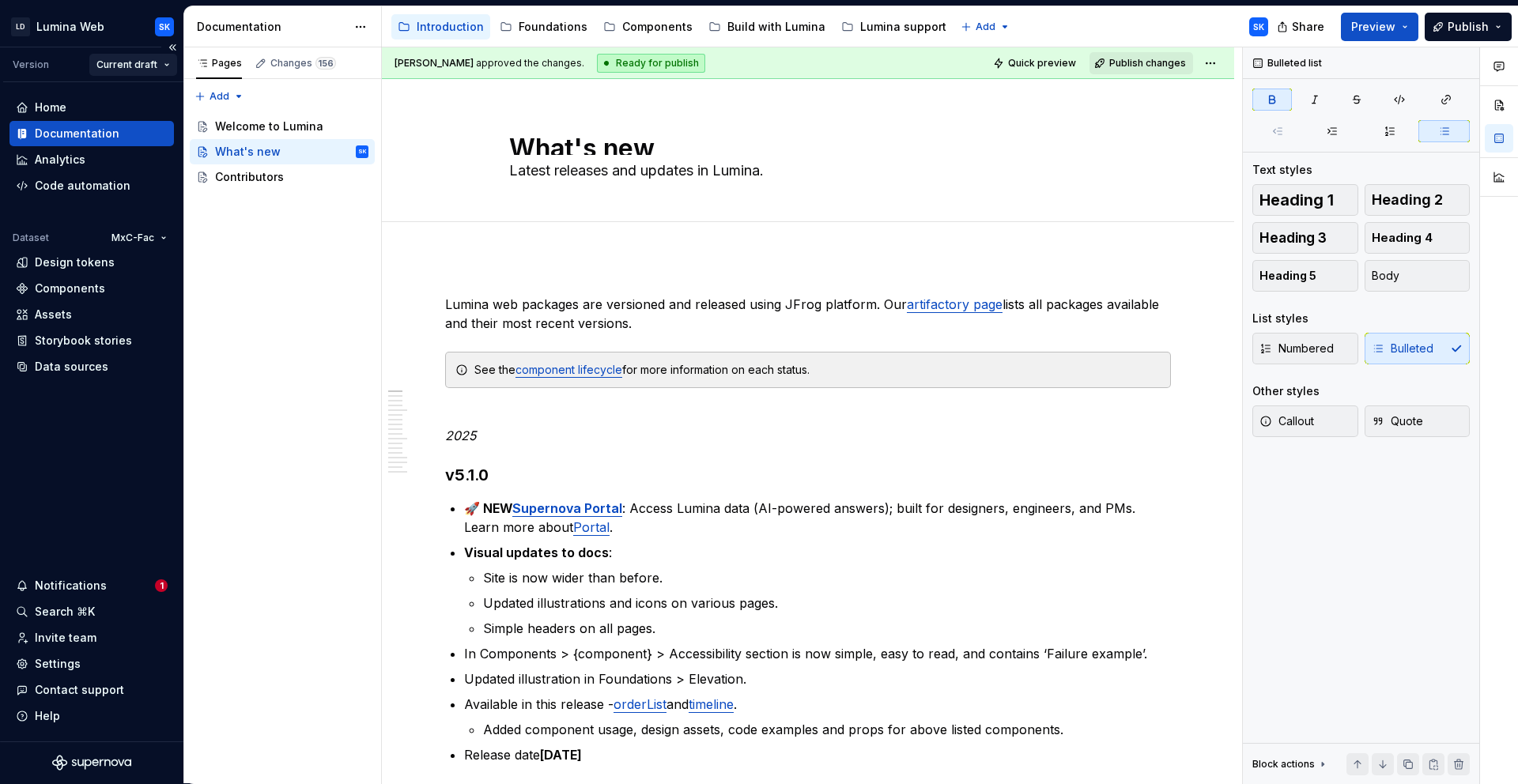
click at [147, 59] on html "LD Lumina Web SK Version Current draft Home Documentation Analytics Code automa…" at bounding box center [759, 392] width 1518 height 784
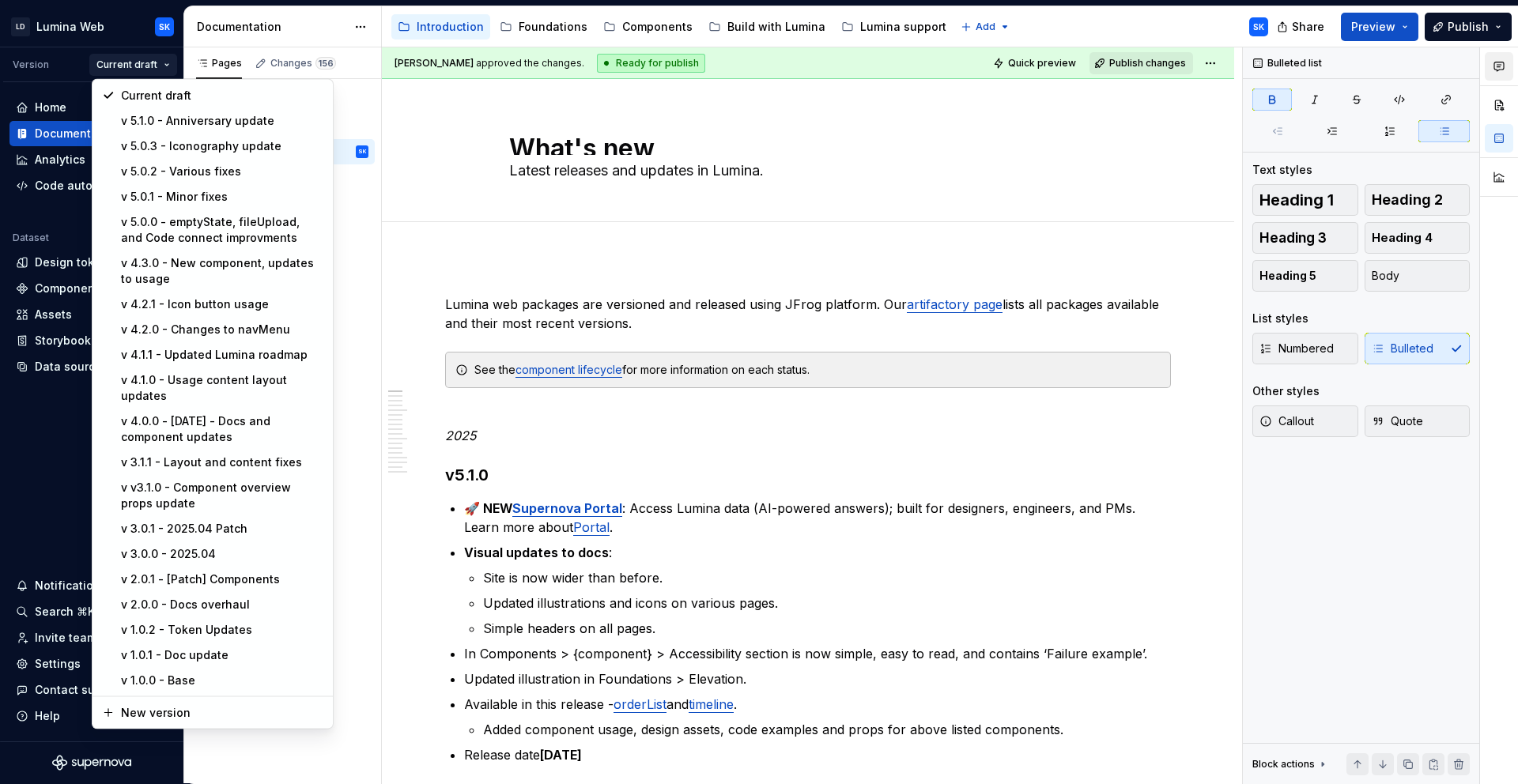
click at [320, 30] on html "LD Lumina Web SK Version Current draft Home Documentation Analytics Code automa…" at bounding box center [759, 392] width 1518 height 784
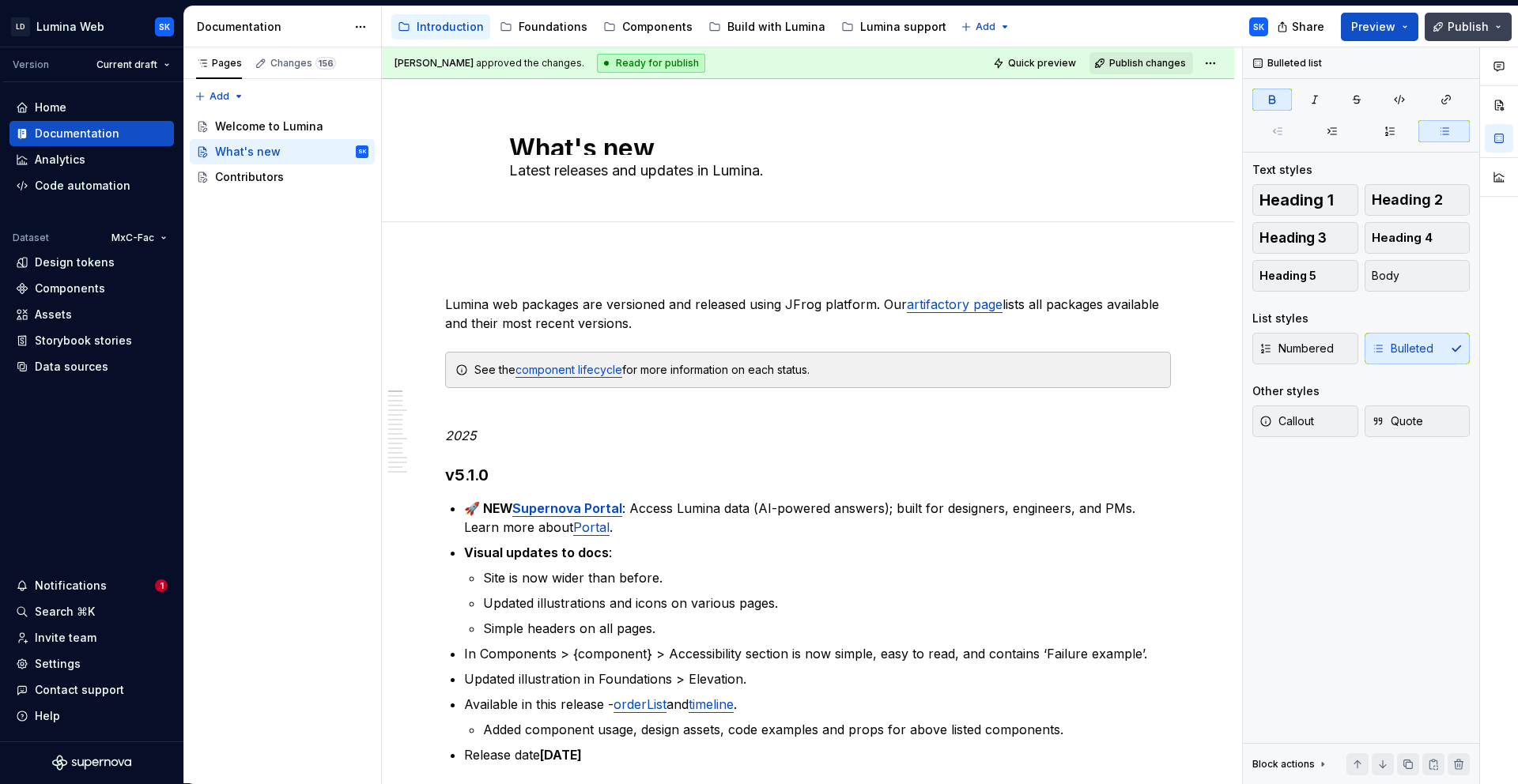
click at [1470, 28] on span "Publish" at bounding box center [1469, 26] width 41 height 16
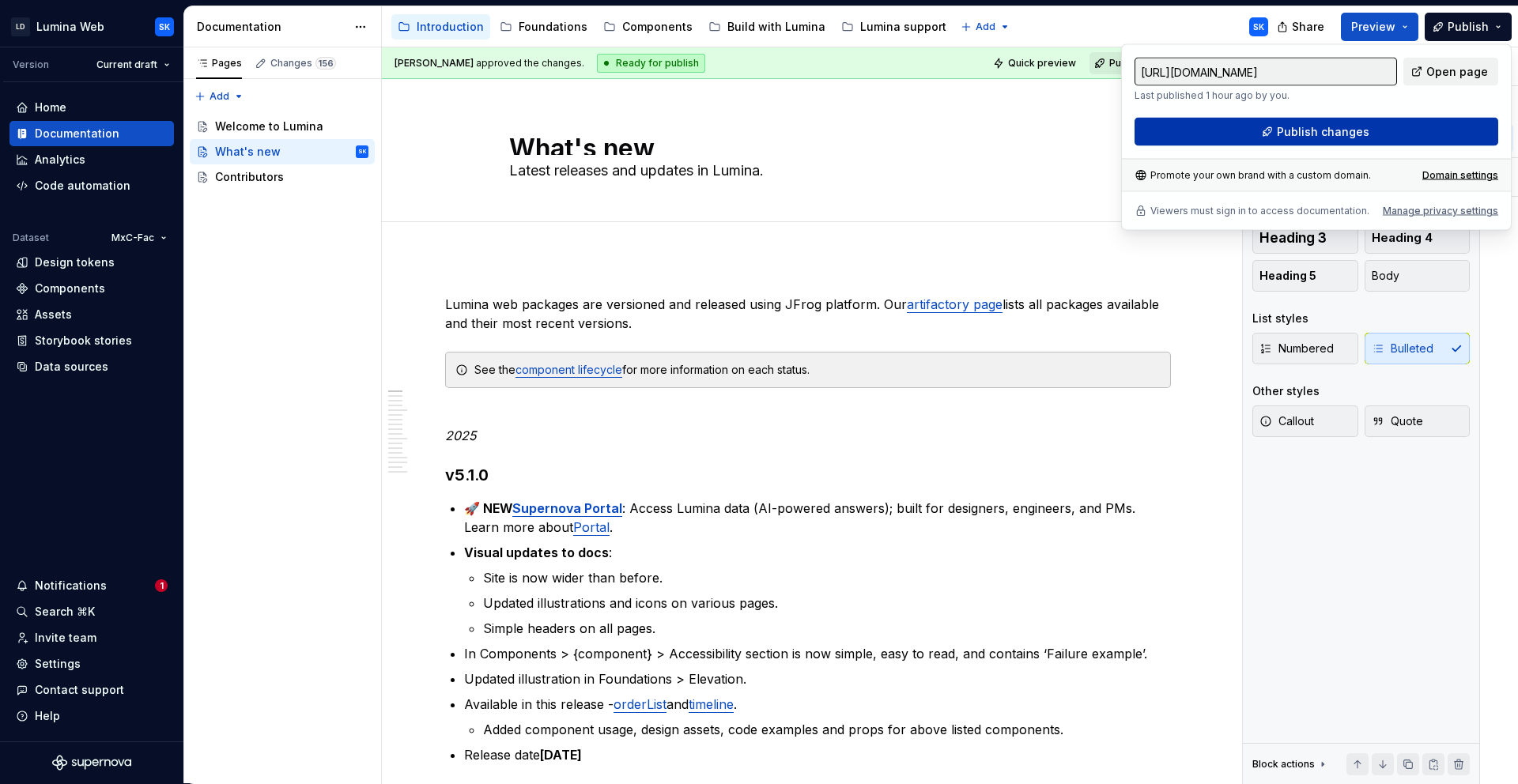
click at [1383, 127] on button "Publish changes" at bounding box center [1317, 132] width 364 height 28
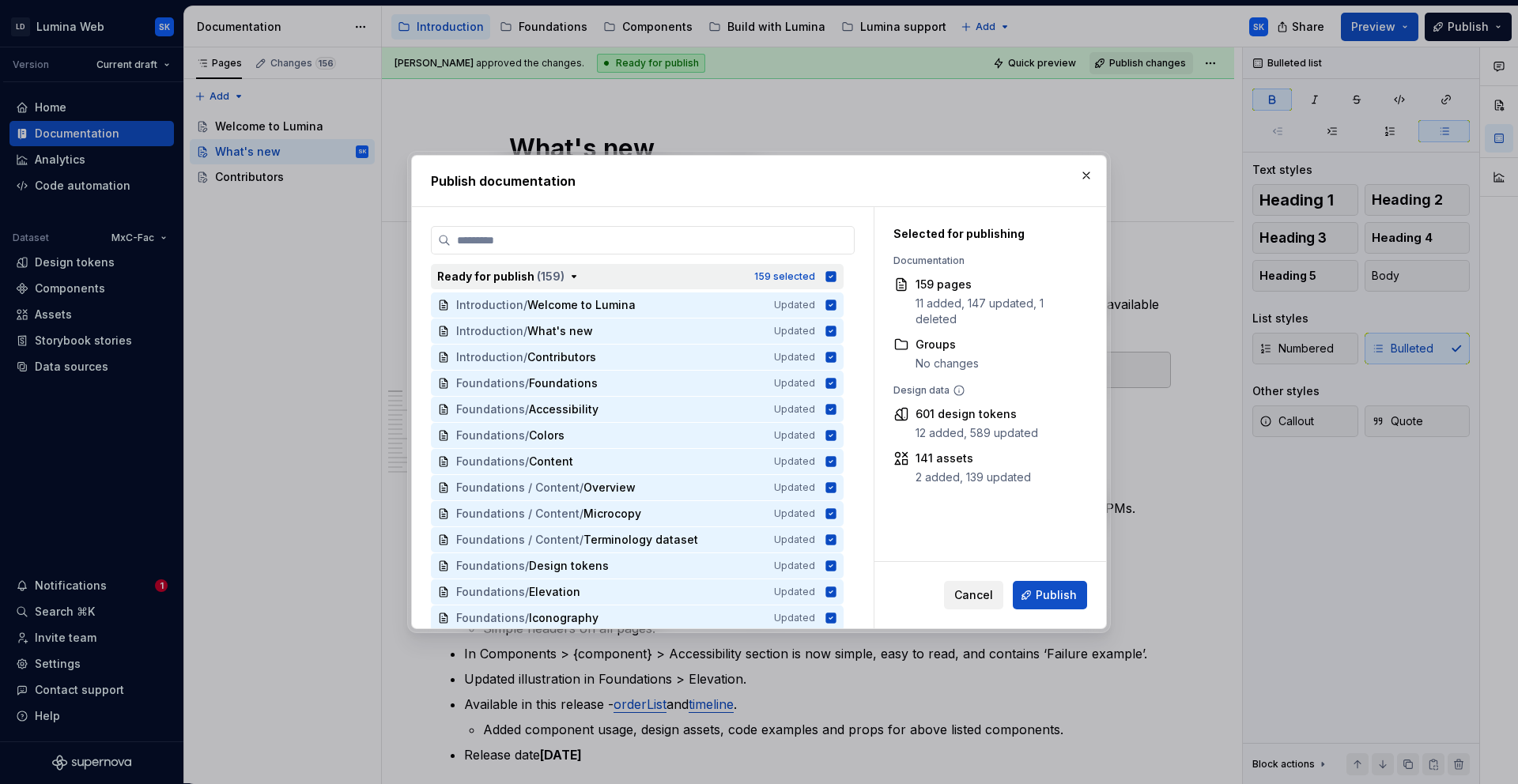
click at [586, 278] on div "Ready for publish ( 159 )" at bounding box center [592, 276] width 308 height 16
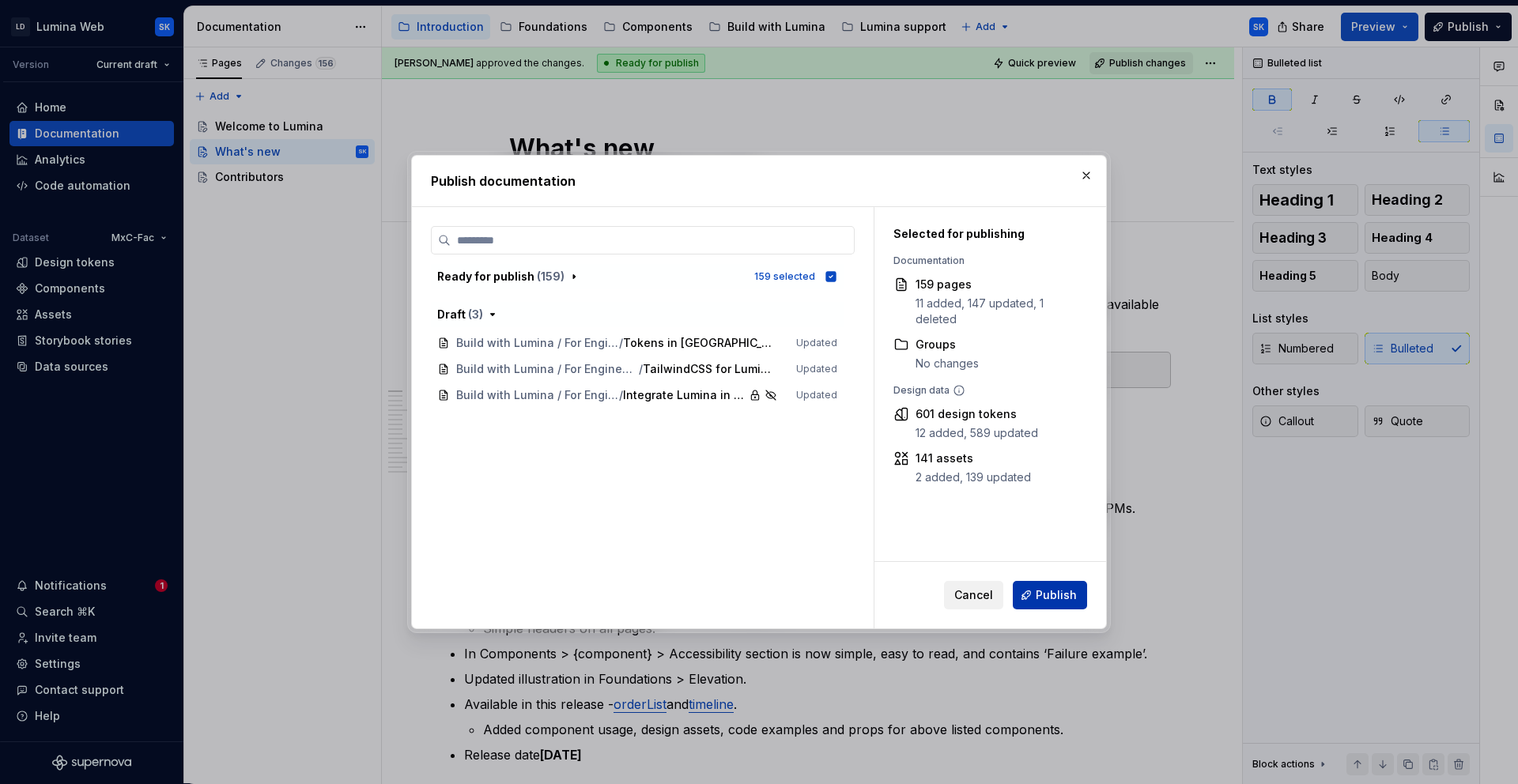
click at [1071, 596] on span "Publish" at bounding box center [1056, 595] width 41 height 16
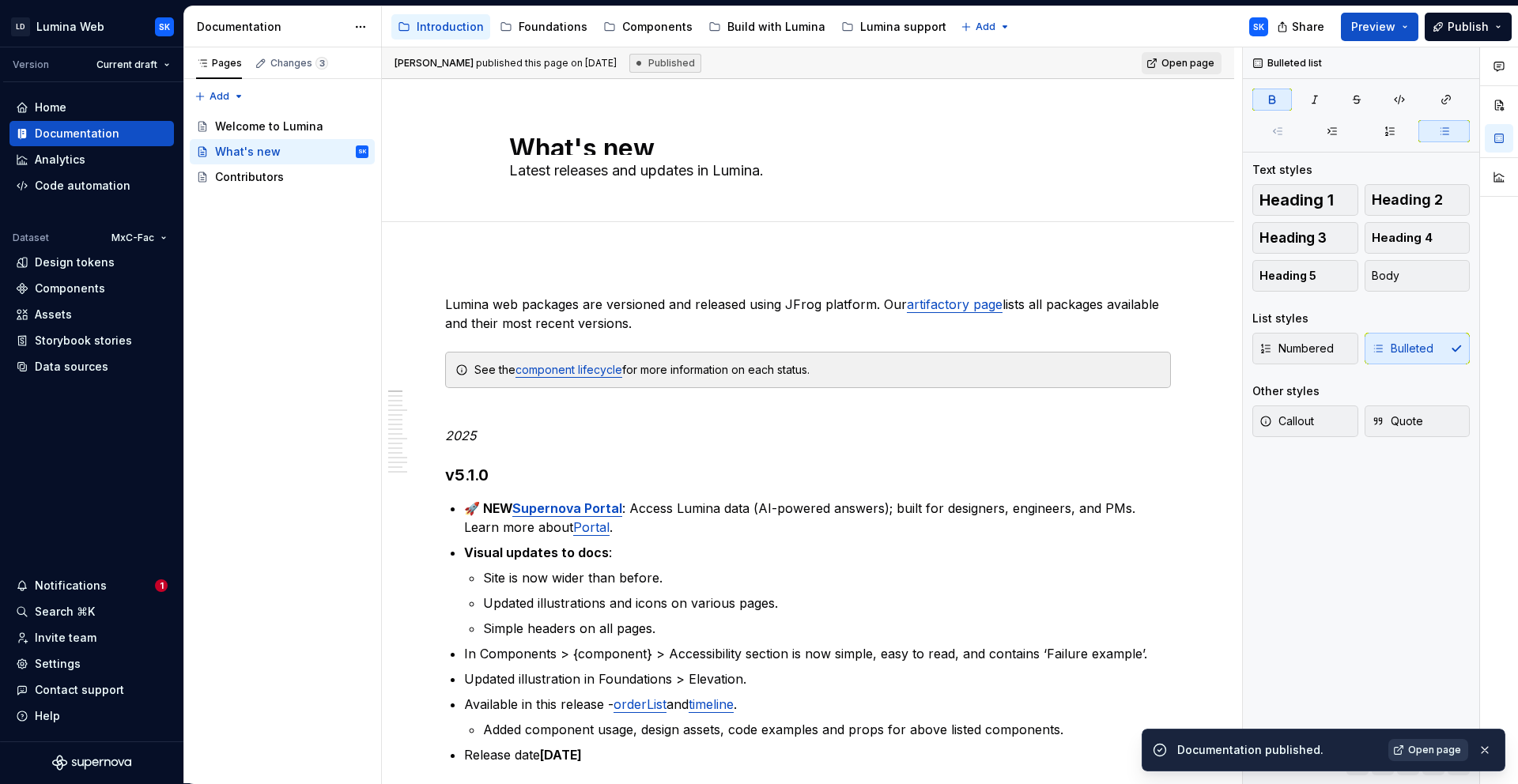
click at [1422, 748] on span "Open page" at bounding box center [1435, 750] width 53 height 13
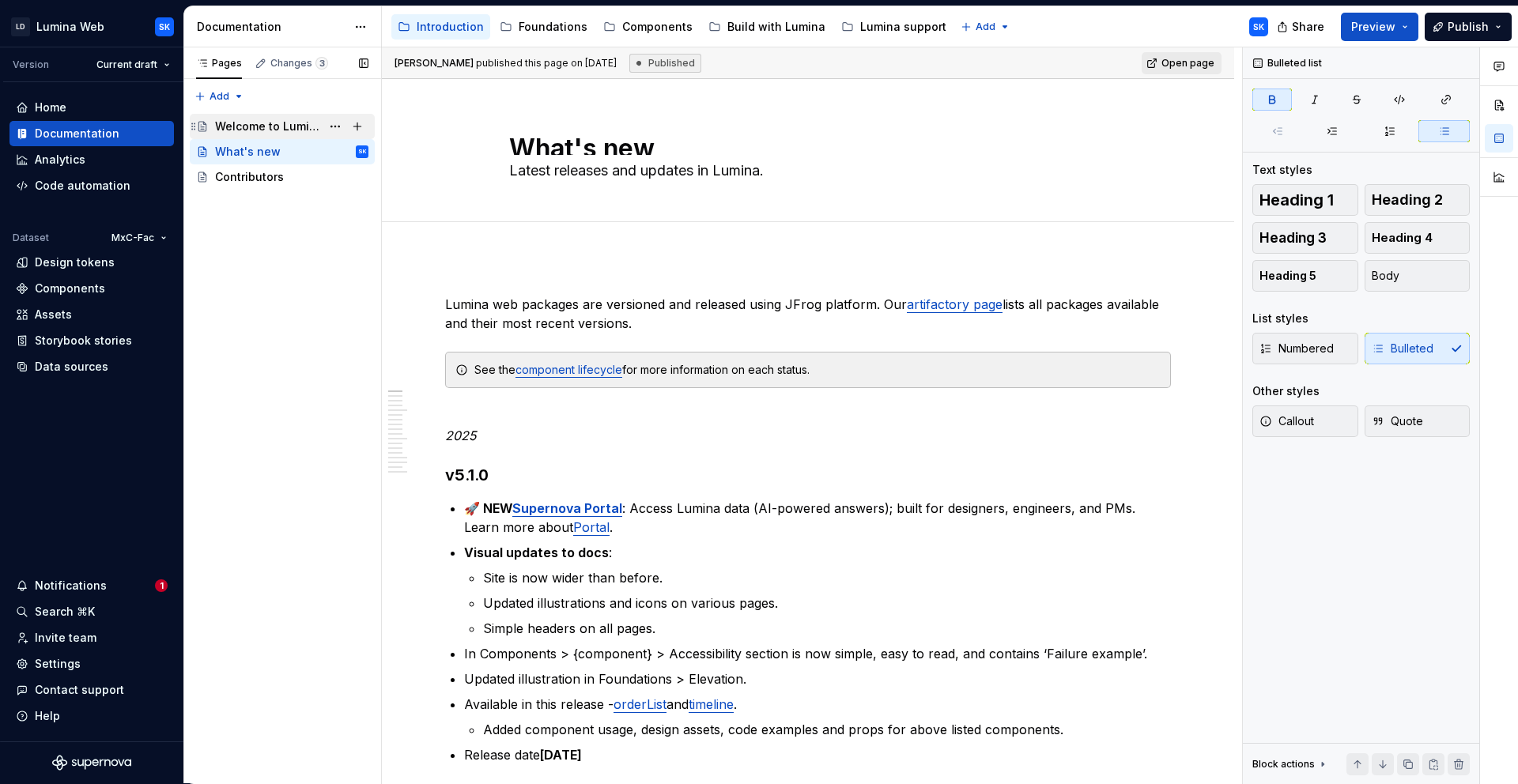
click at [296, 125] on div "Welcome to Lumina" at bounding box center [268, 127] width 106 height 16
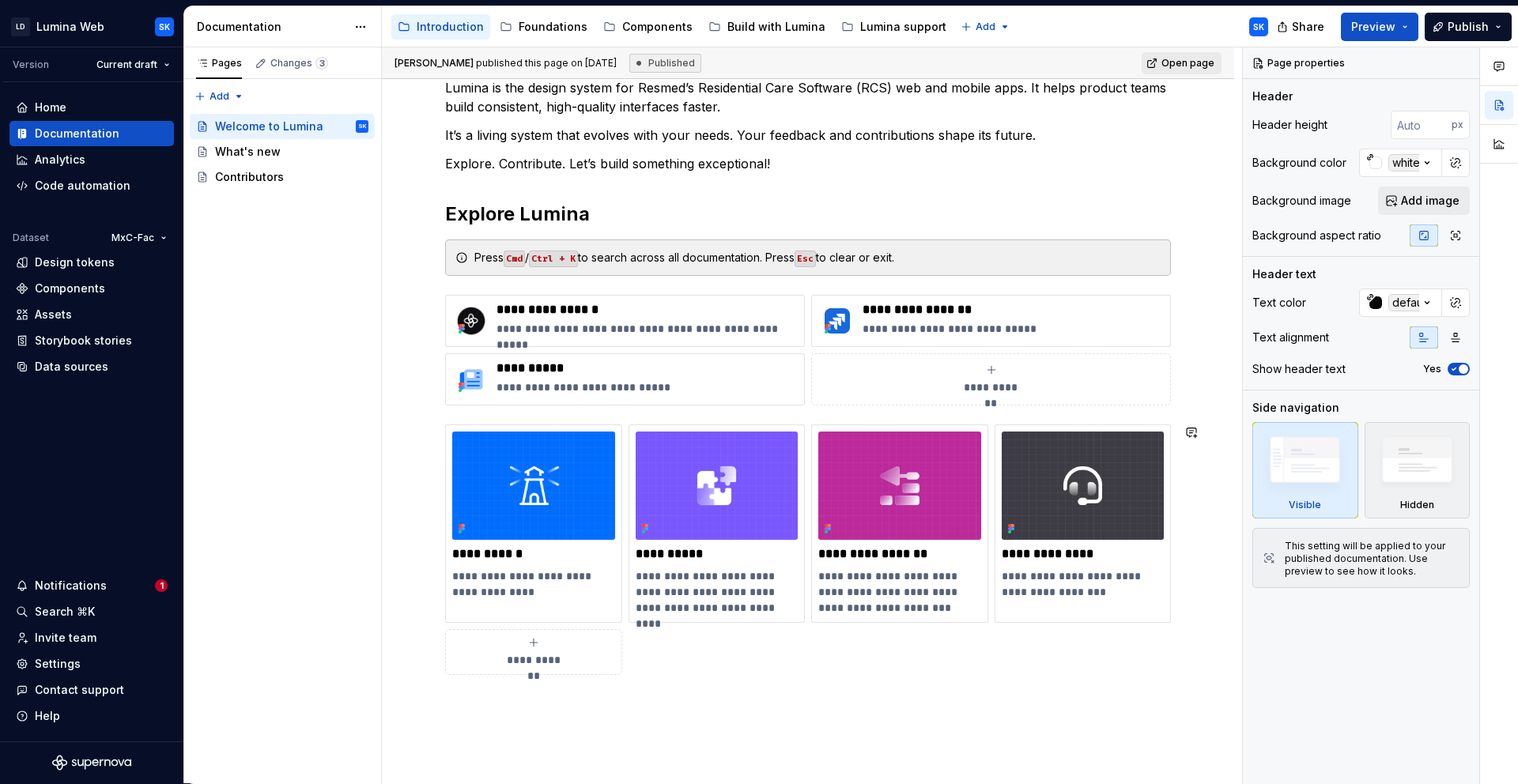
scroll to position [206, 0]
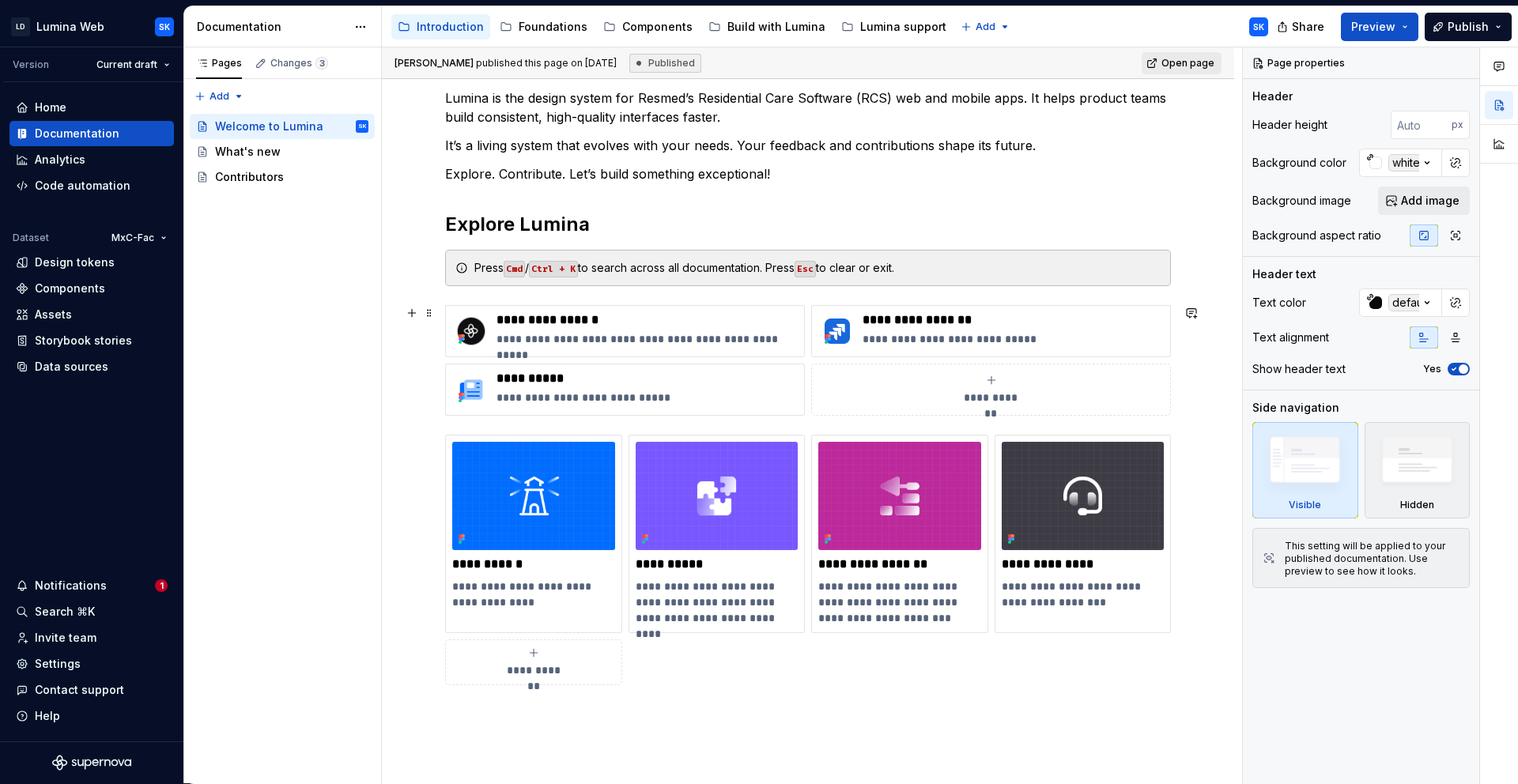
click at [1121, 358] on div "**********" at bounding box center [808, 360] width 726 height 110
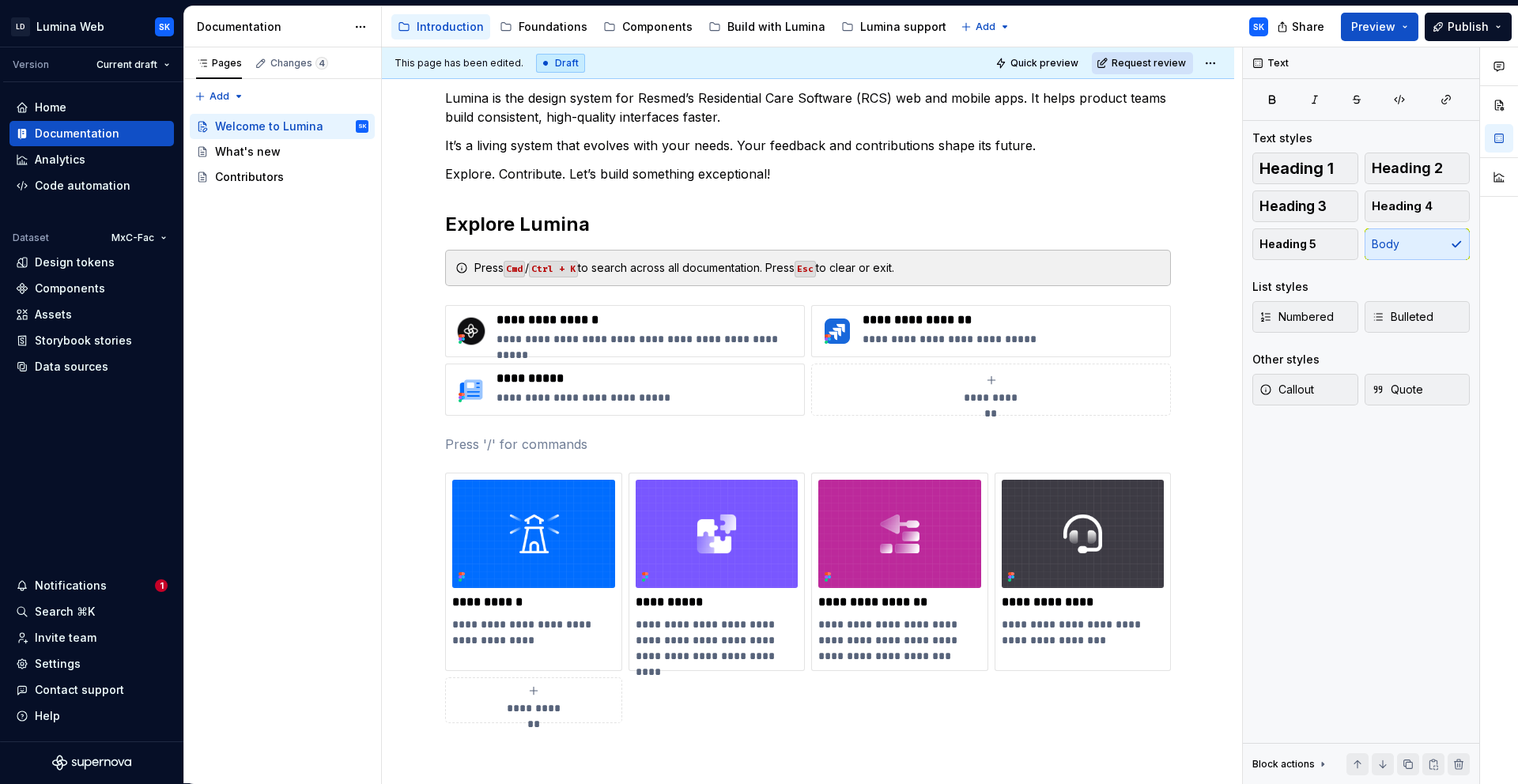
click at [1071, 57] on span "Quick preview" at bounding box center [1045, 63] width 68 height 13
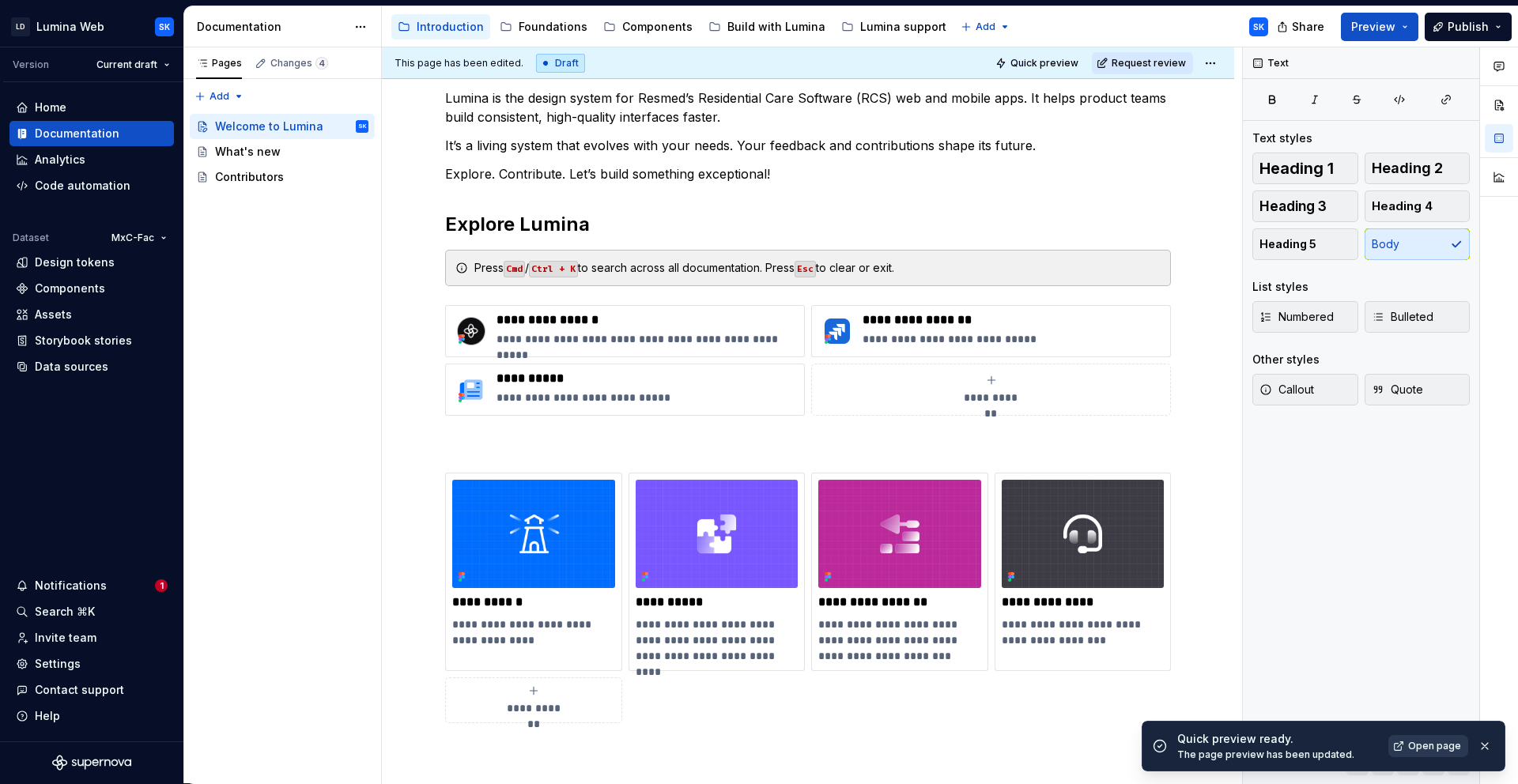
click at [1440, 744] on span "Open page" at bounding box center [1435, 746] width 53 height 13
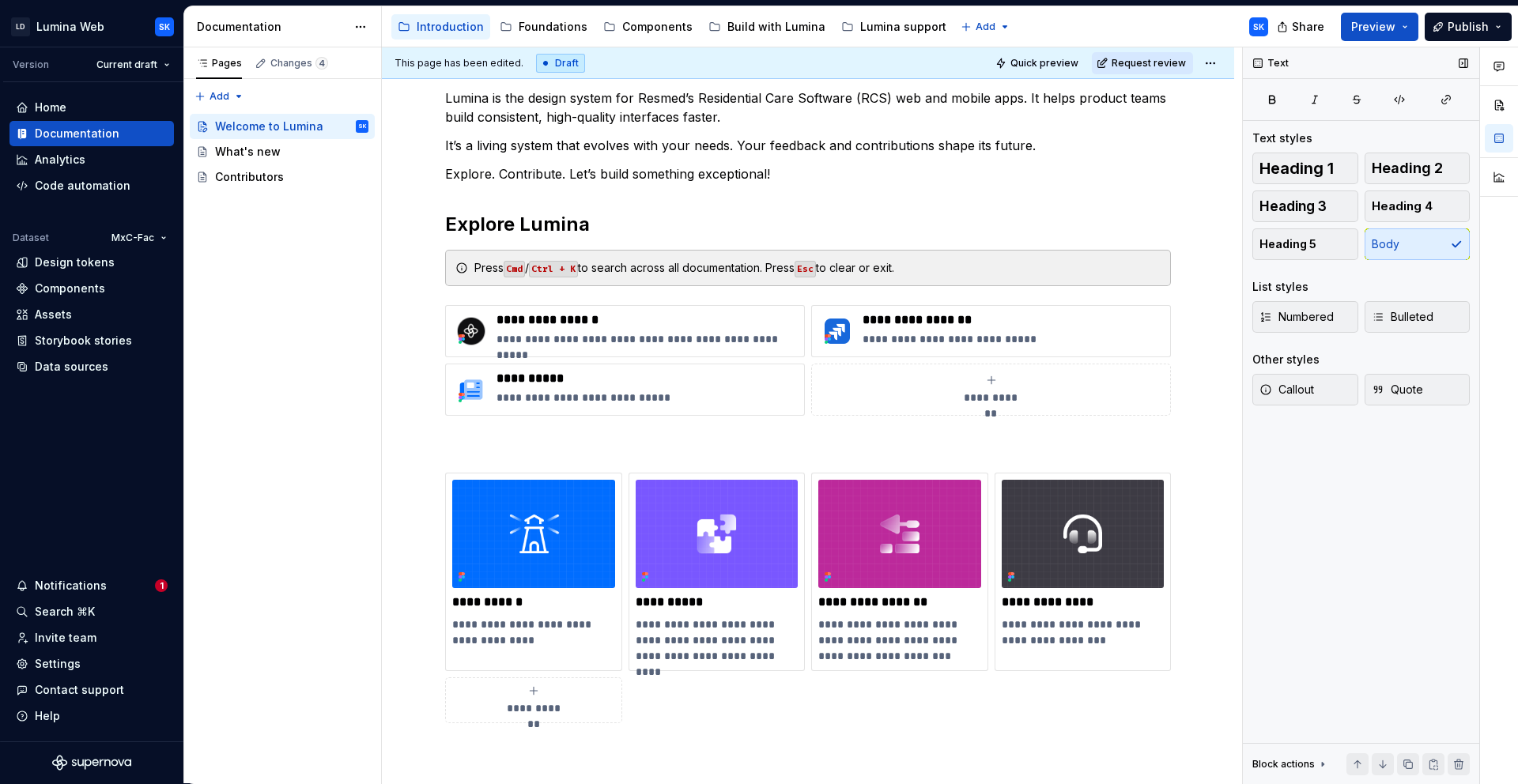
click at [1398, 31] on button "Preview" at bounding box center [1379, 26] width 77 height 28
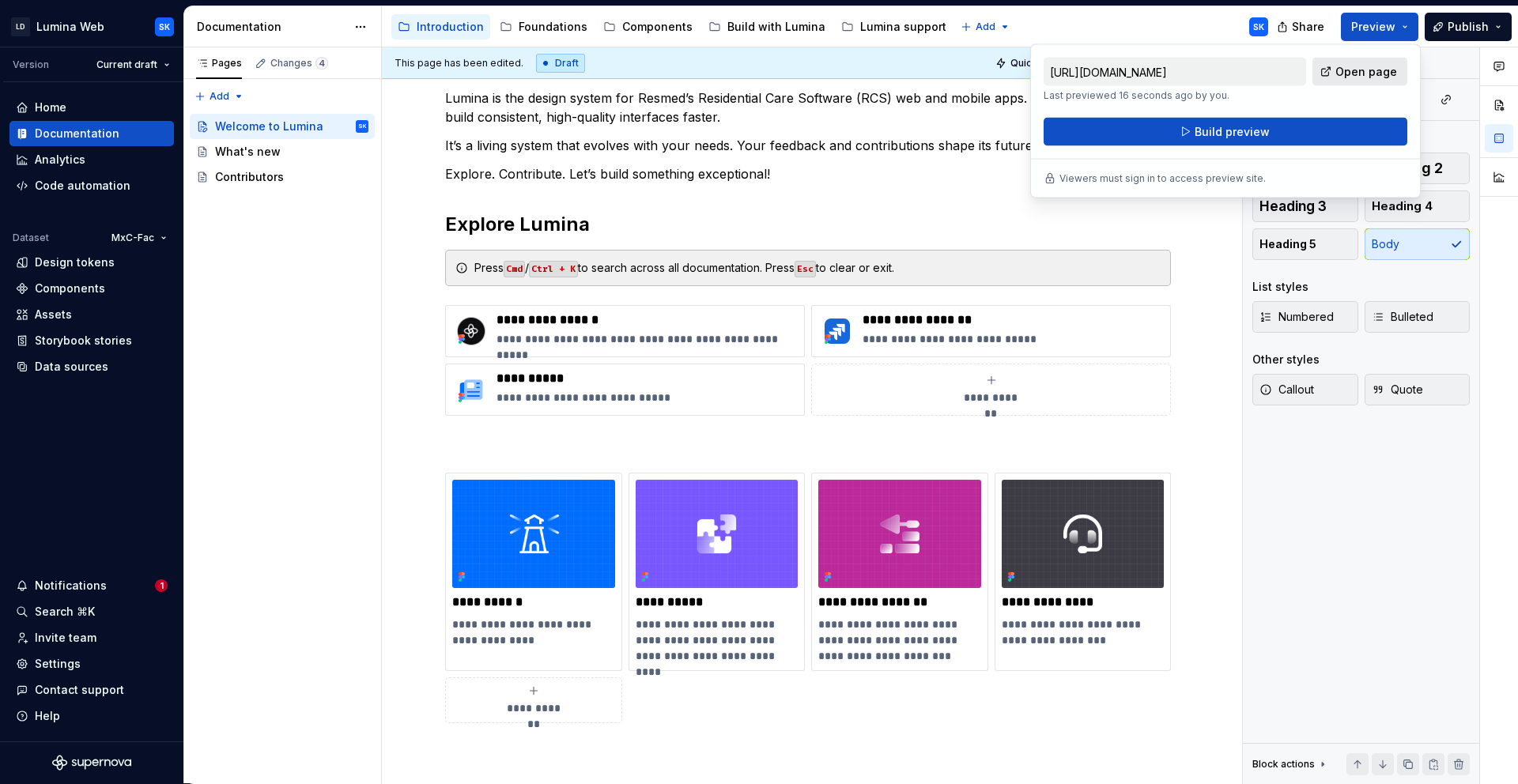
click at [1360, 76] on span "Open page" at bounding box center [1366, 71] width 62 height 16
click at [567, 426] on div "**********" at bounding box center [808, 405] width 726 height 635
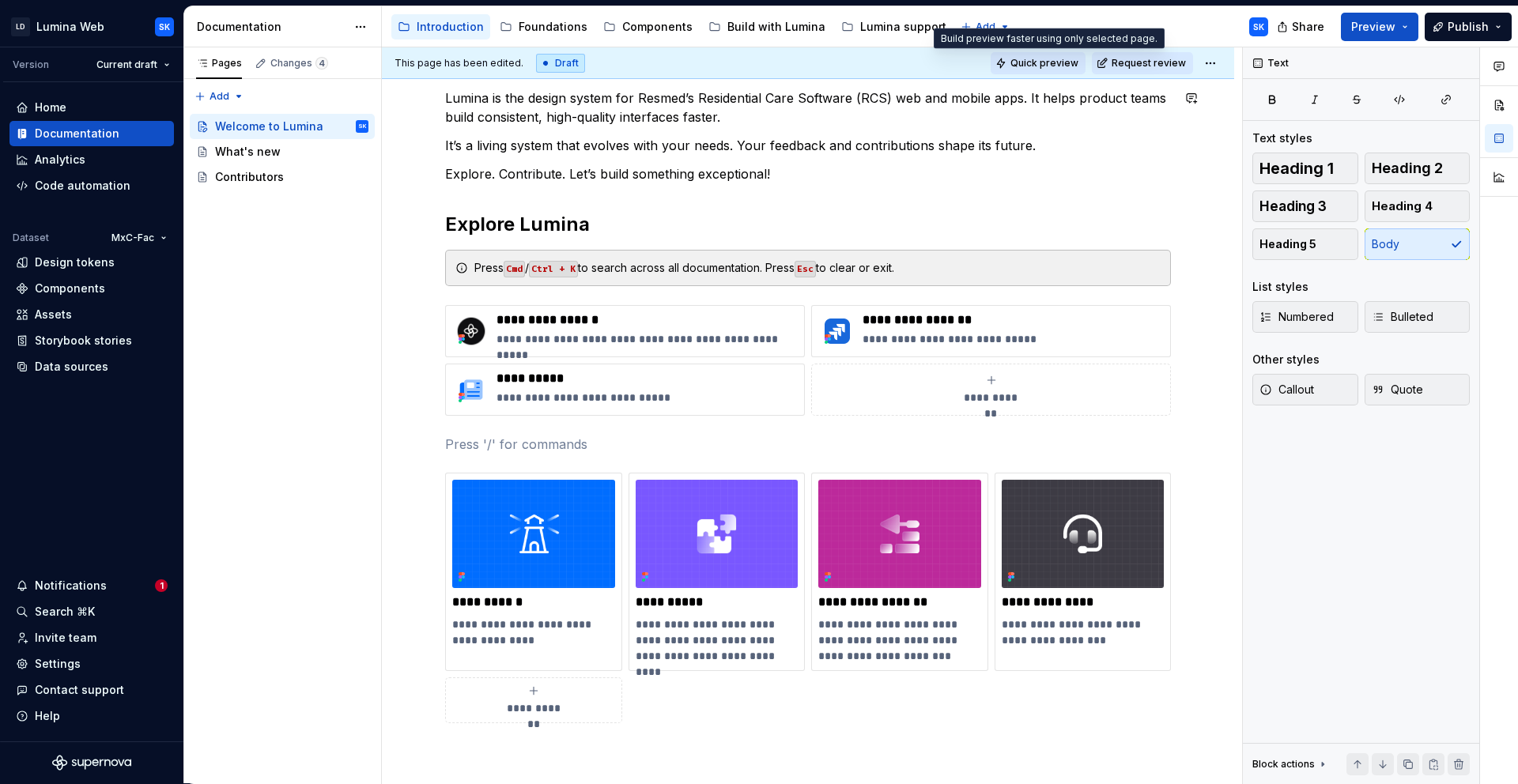
click at [1044, 61] on span "Quick preview" at bounding box center [1045, 63] width 68 height 13
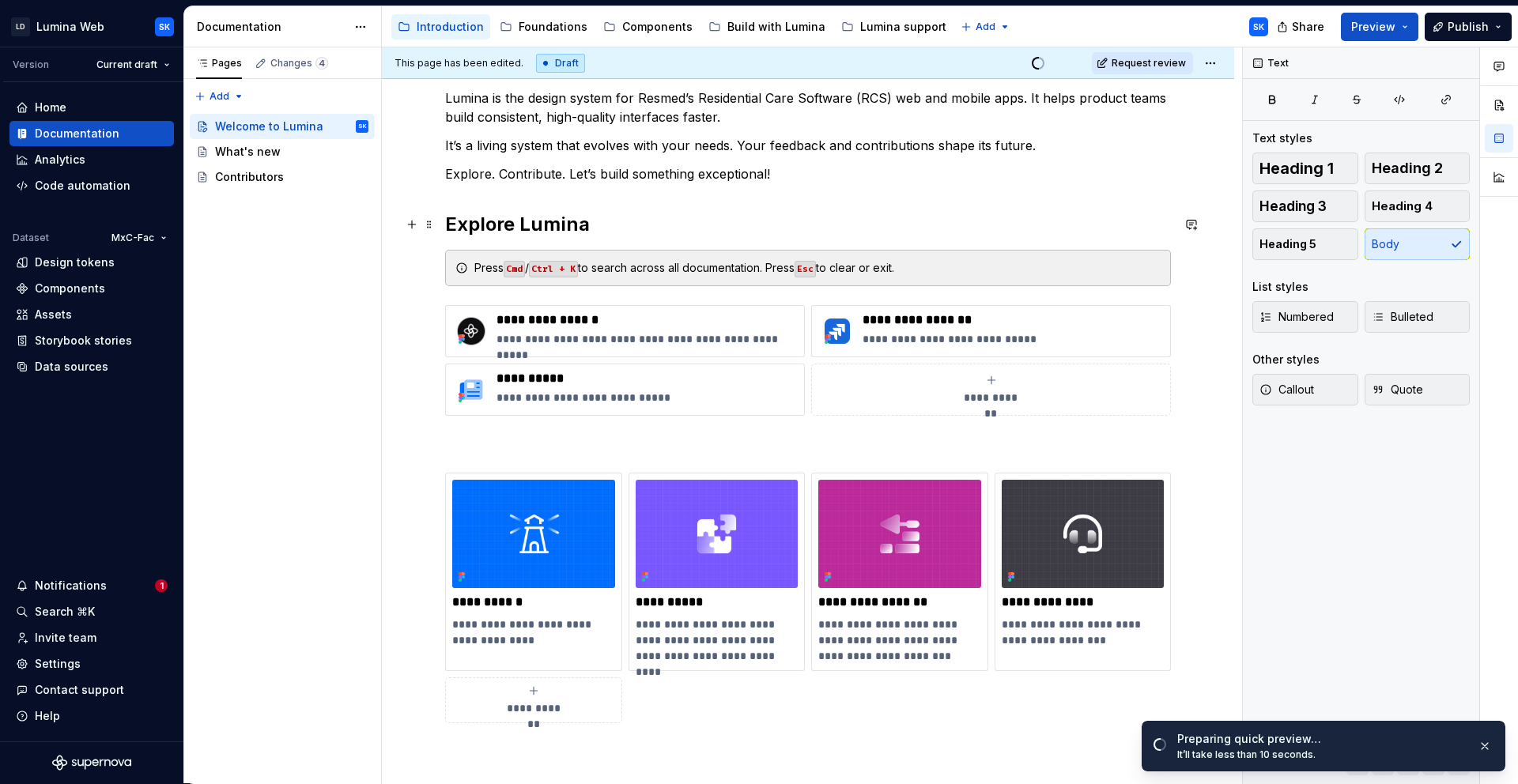
scroll to position [0, 0]
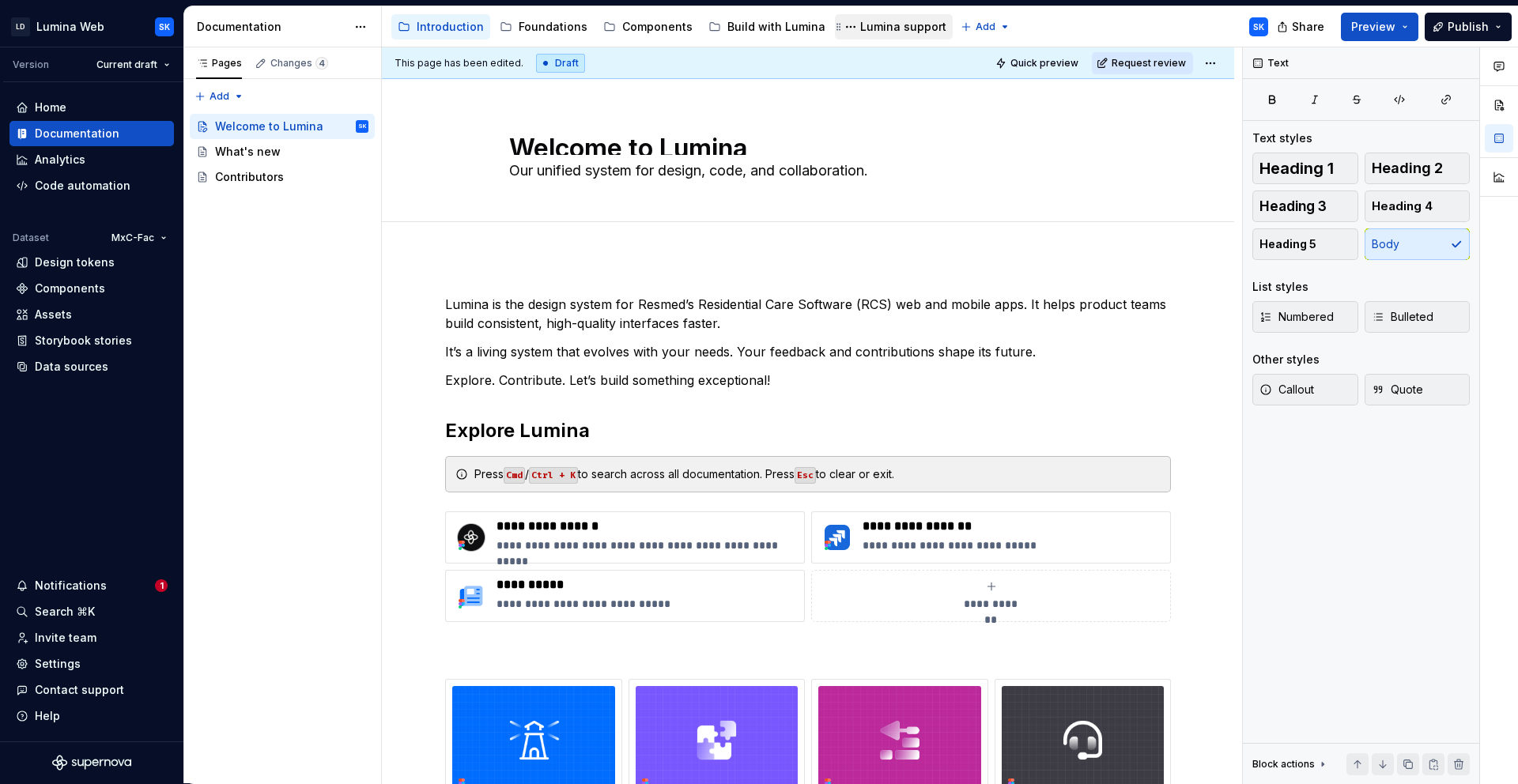
click at [892, 26] on div "Lumina support" at bounding box center [903, 26] width 86 height 16
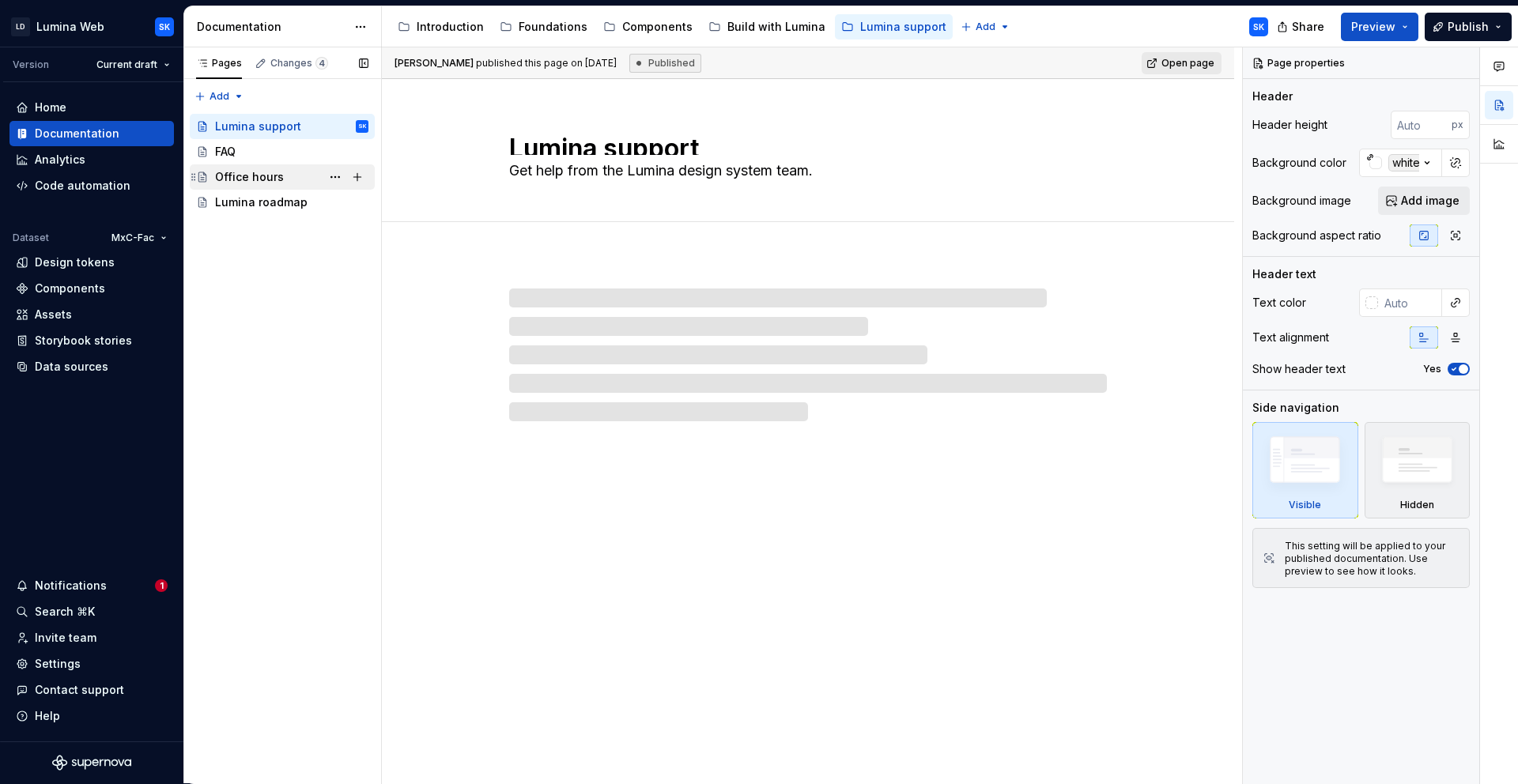
click at [279, 176] on div "Office hours" at bounding box center [249, 177] width 69 height 16
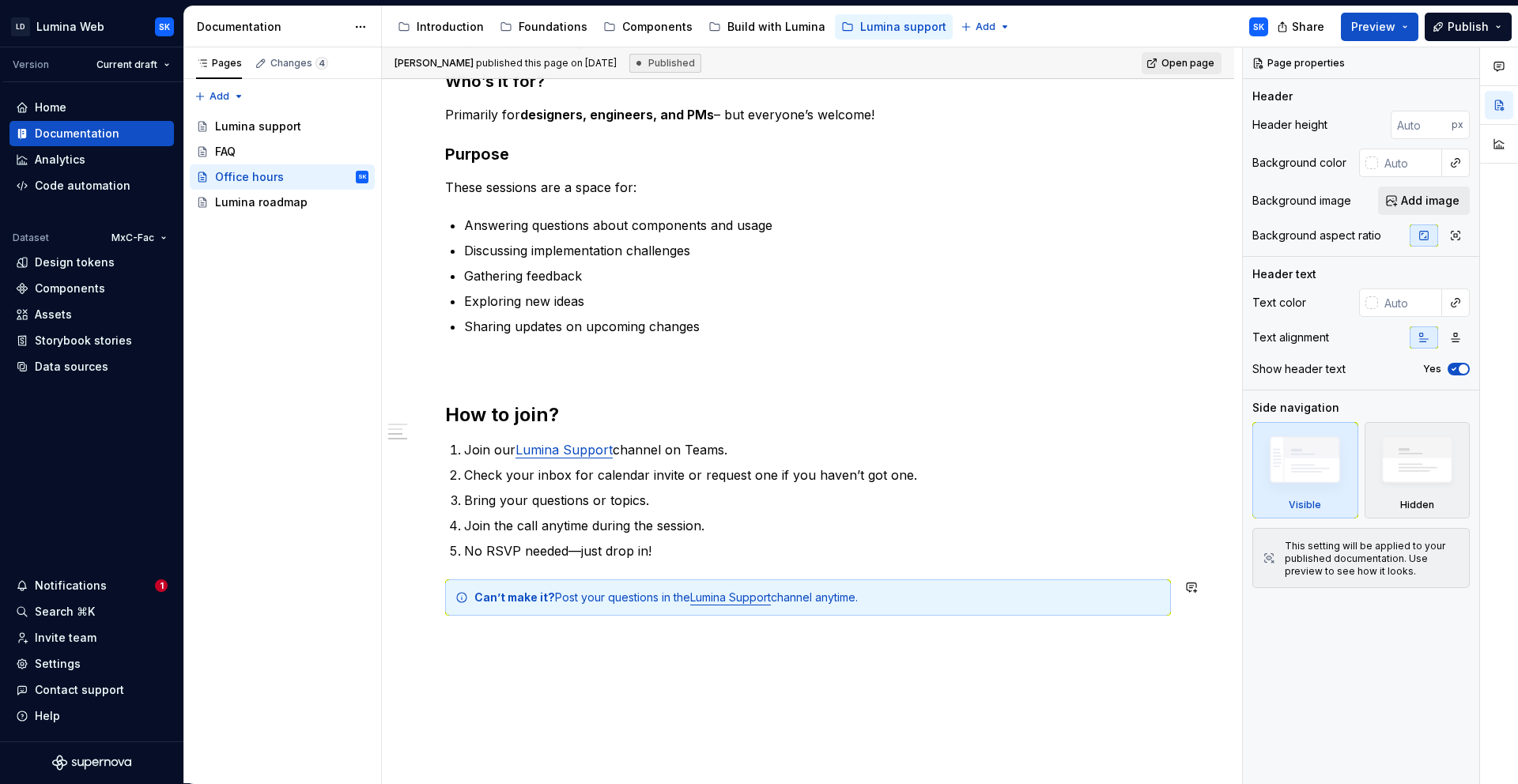
scroll to position [460, 0]
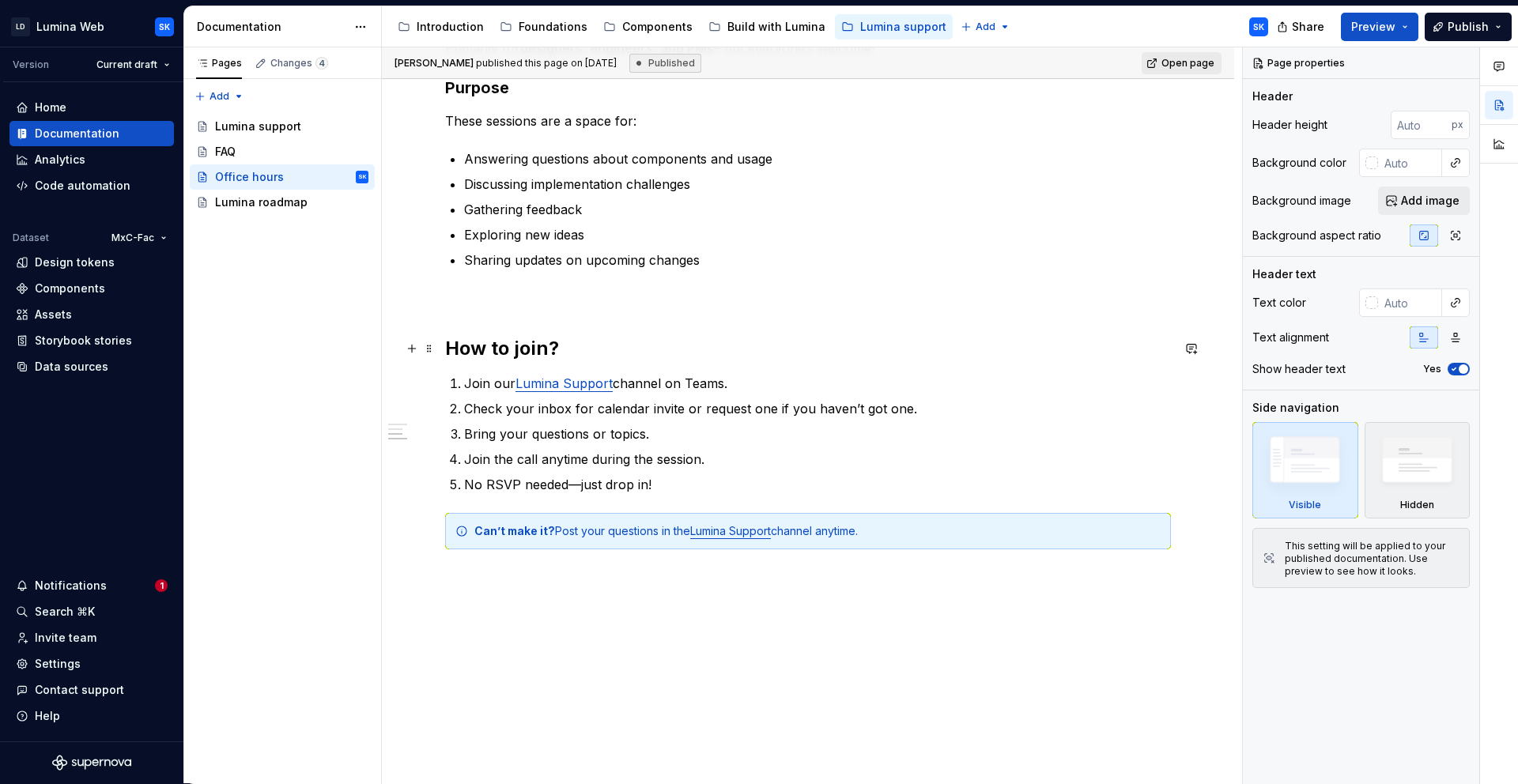
click at [451, 347] on h2 "How to join?" at bounding box center [808, 348] width 726 height 25
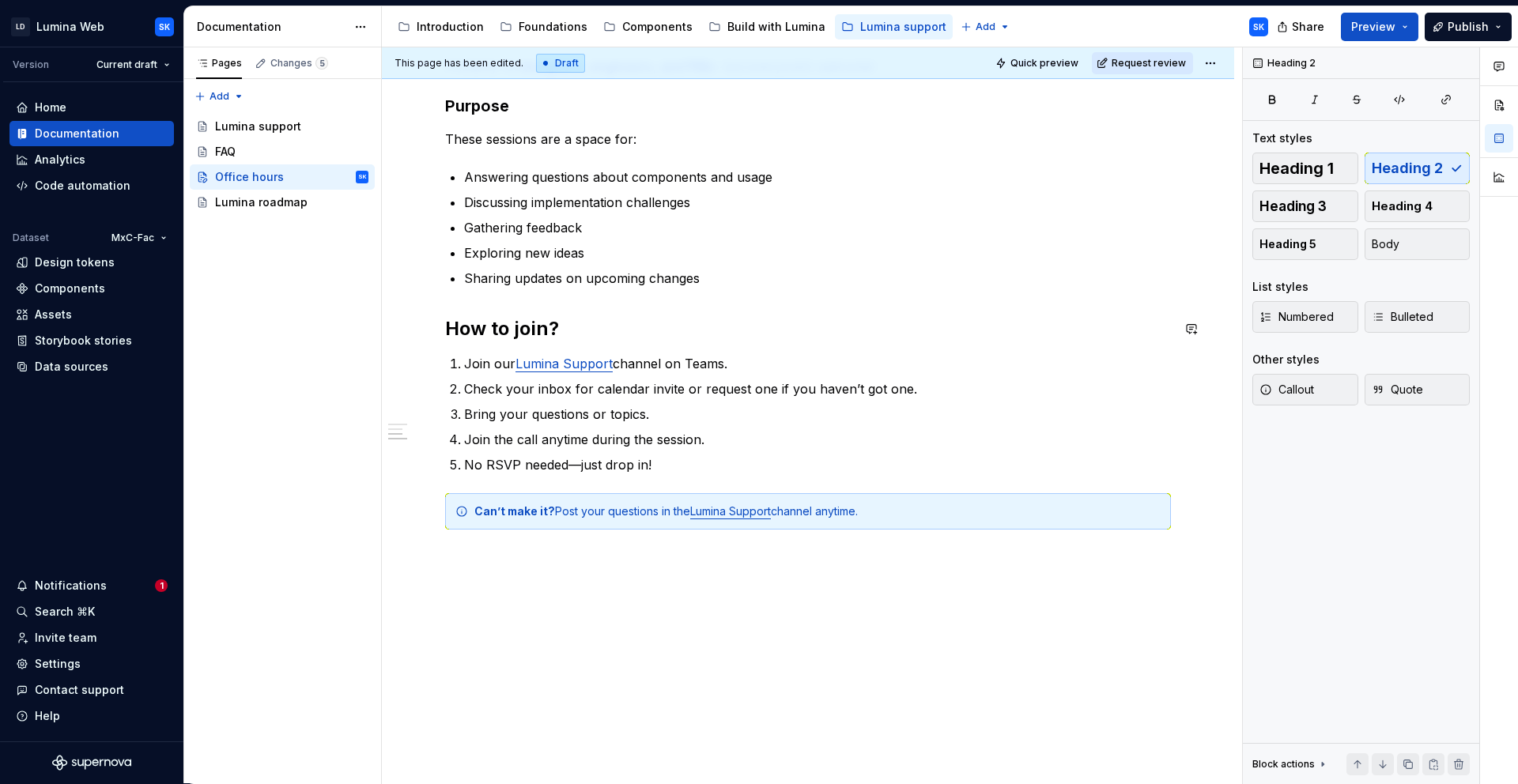
scroll to position [441, 0]
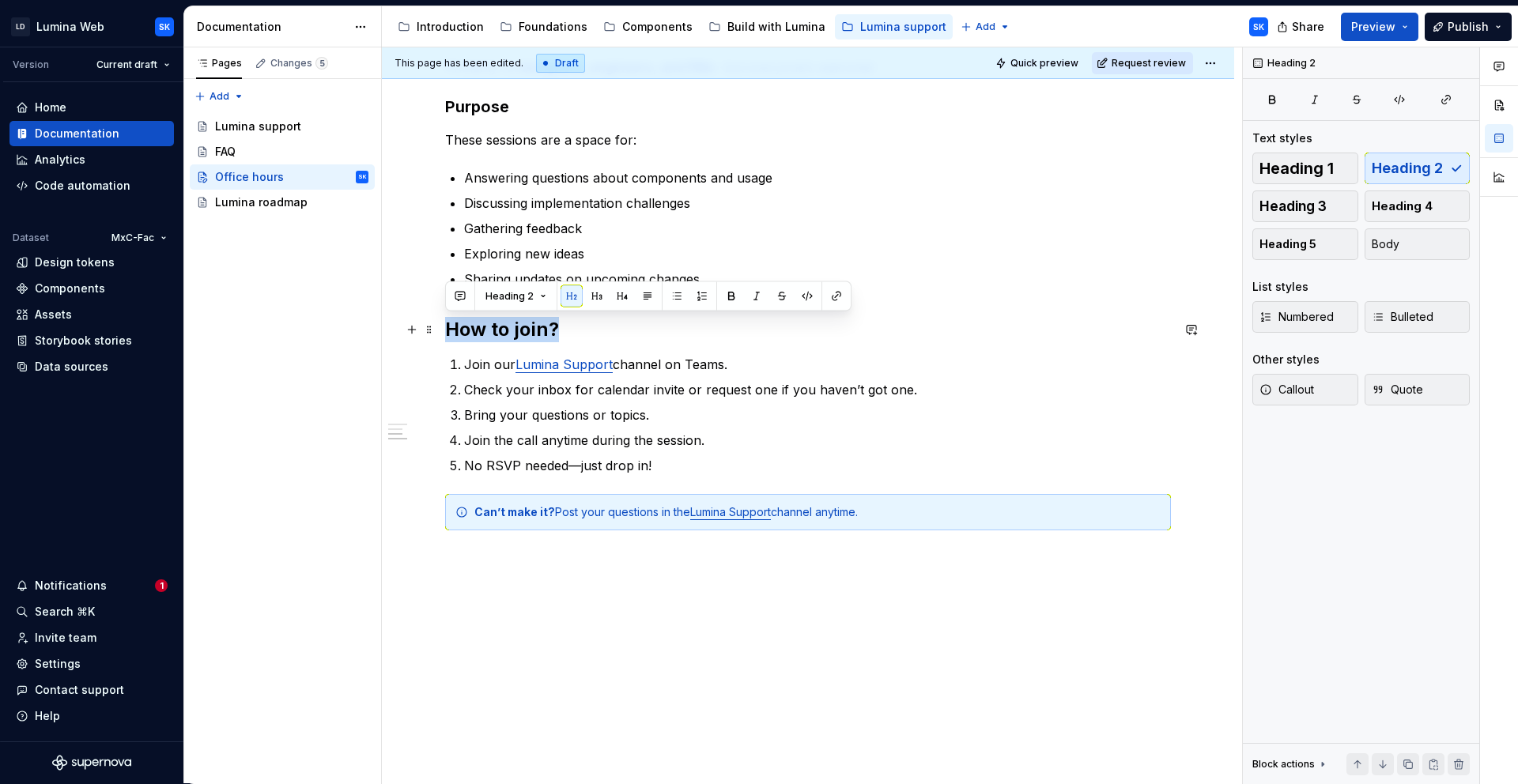
drag, startPoint x: 473, startPoint y: 328, endPoint x: 448, endPoint y: 326, distance: 25.1
click at [448, 326] on h2 "How to join?" at bounding box center [808, 330] width 726 height 25
click at [592, 294] on button "button" at bounding box center [597, 296] width 22 height 22
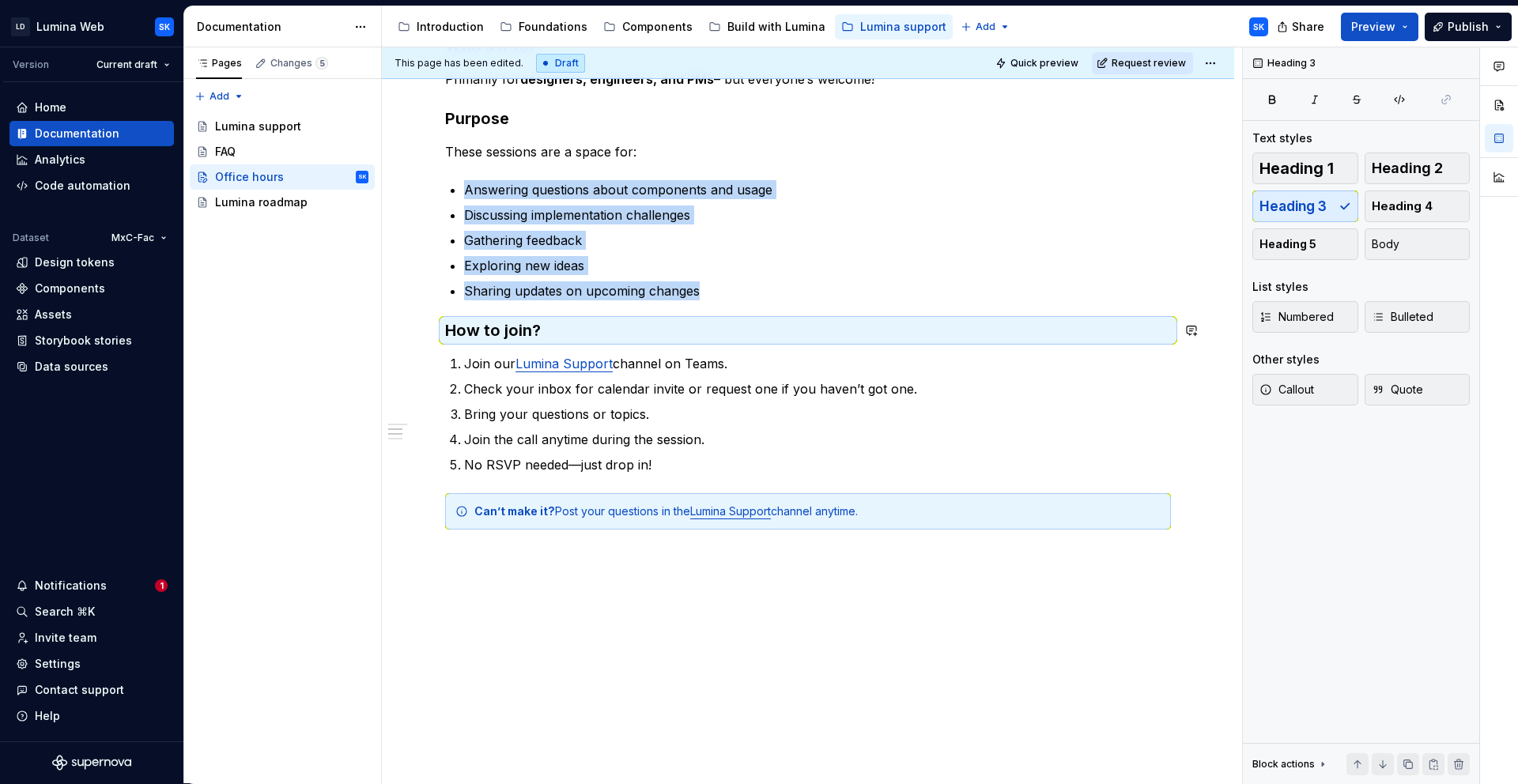
scroll to position [428, 0]
click at [586, 334] on h3 "How to join?" at bounding box center [808, 331] width 726 height 22
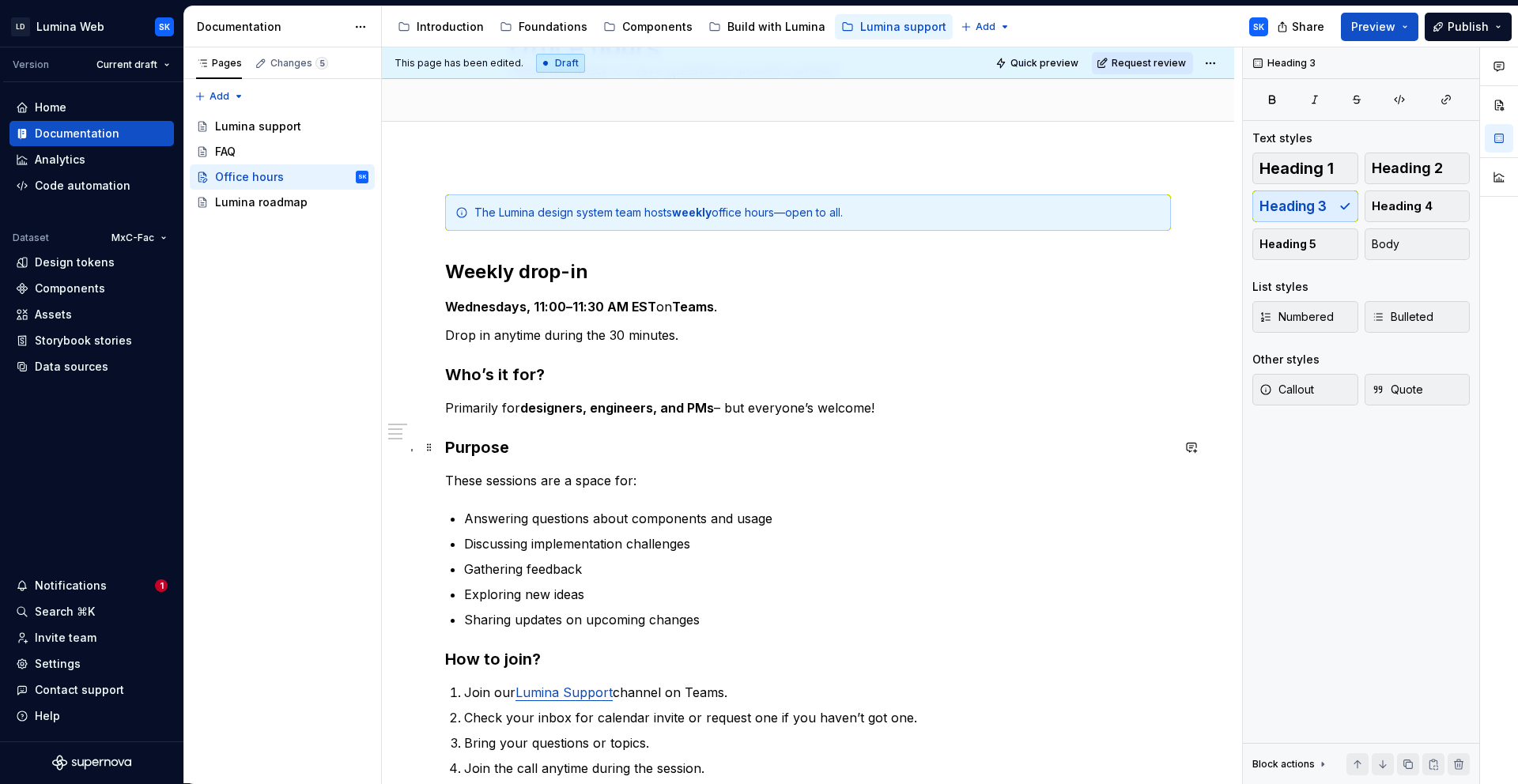
scroll to position [89, 0]
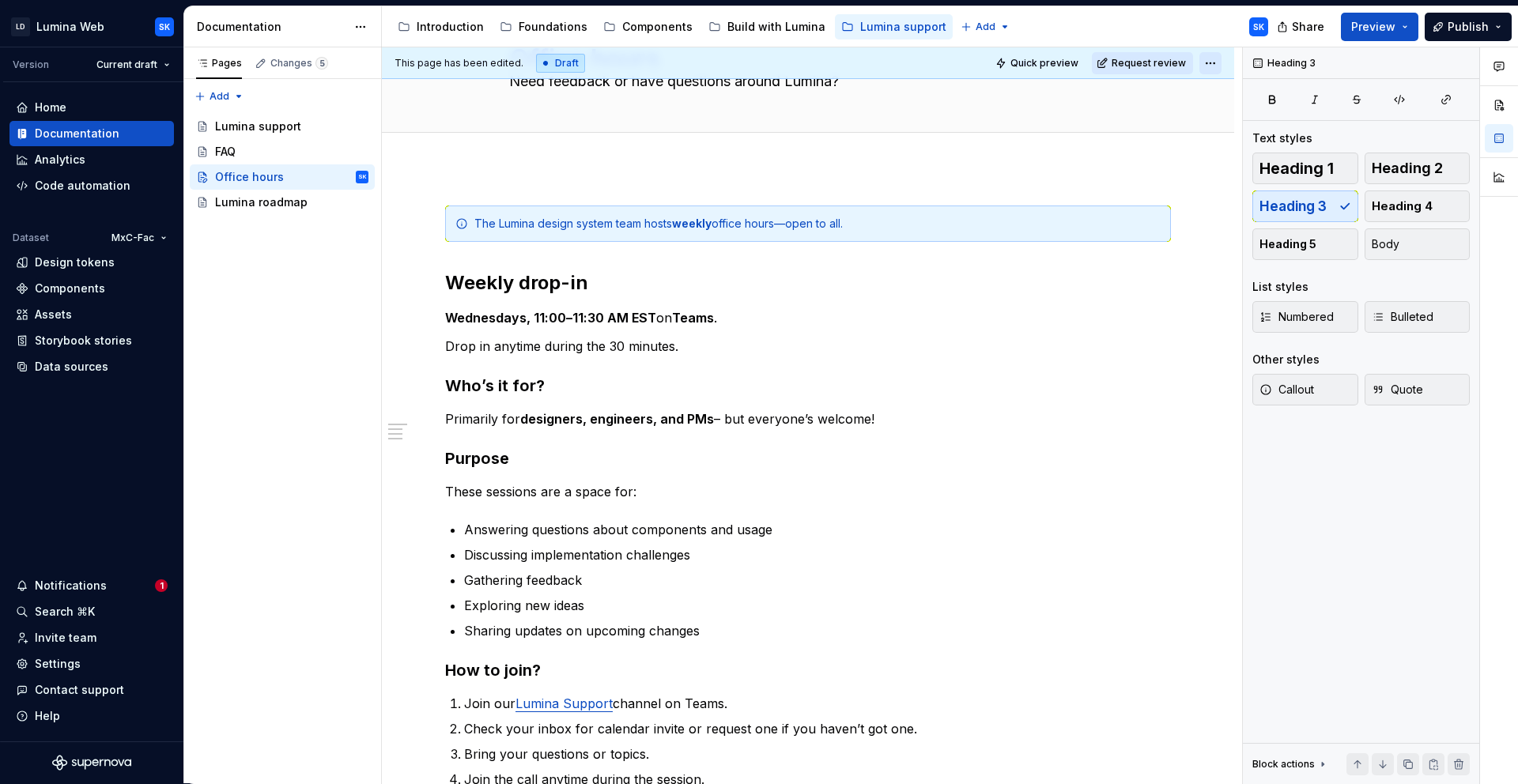
click at [1207, 63] on html "LD Lumina Web SK Version Current draft Home Documentation Analytics Code automa…" at bounding box center [759, 392] width 1518 height 784
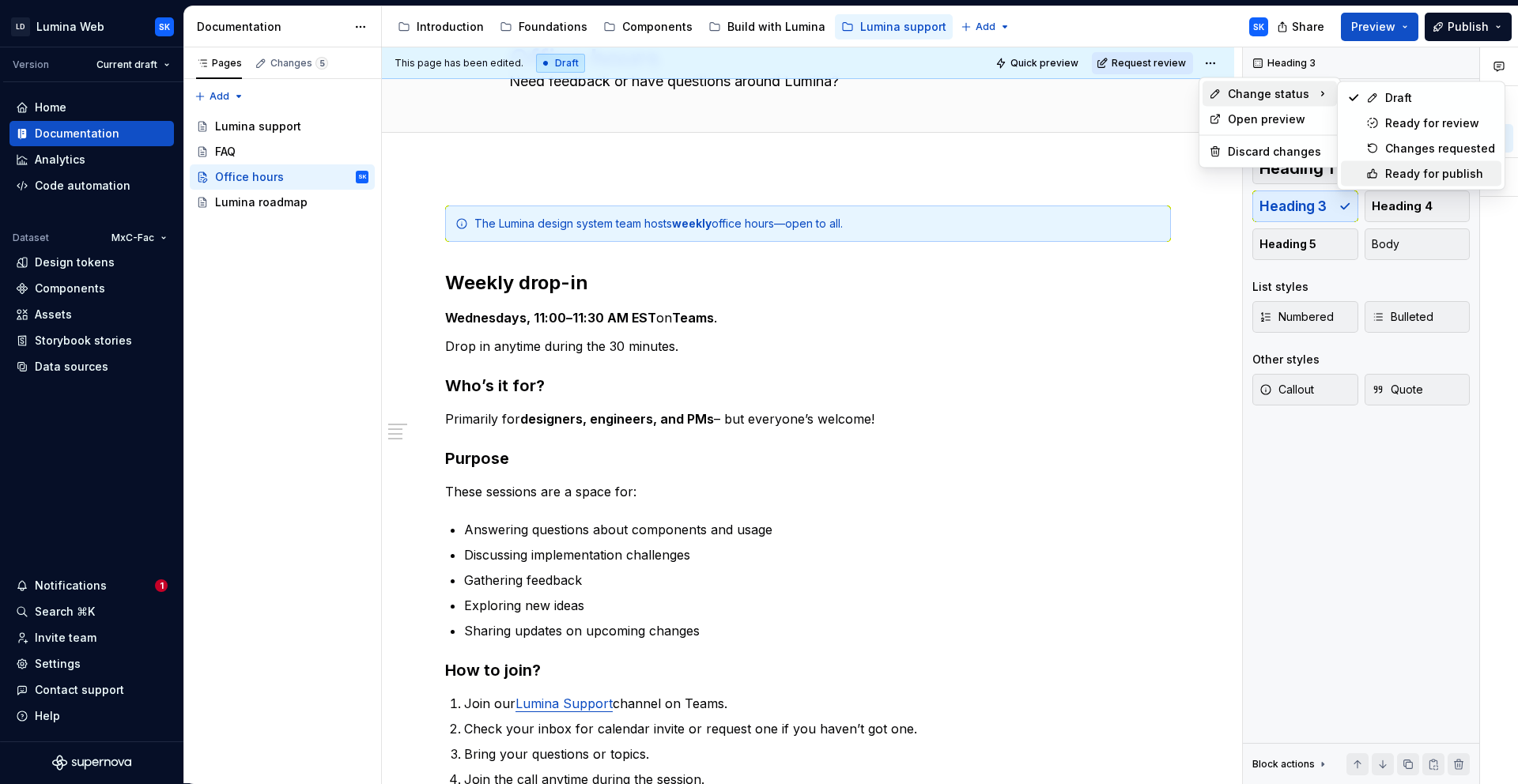
drag, startPoint x: 1415, startPoint y: 178, endPoint x: 1096, endPoint y: 135, distance: 321.9
click at [1415, 178] on div "Ready for publish" at bounding box center [1440, 173] width 110 height 16
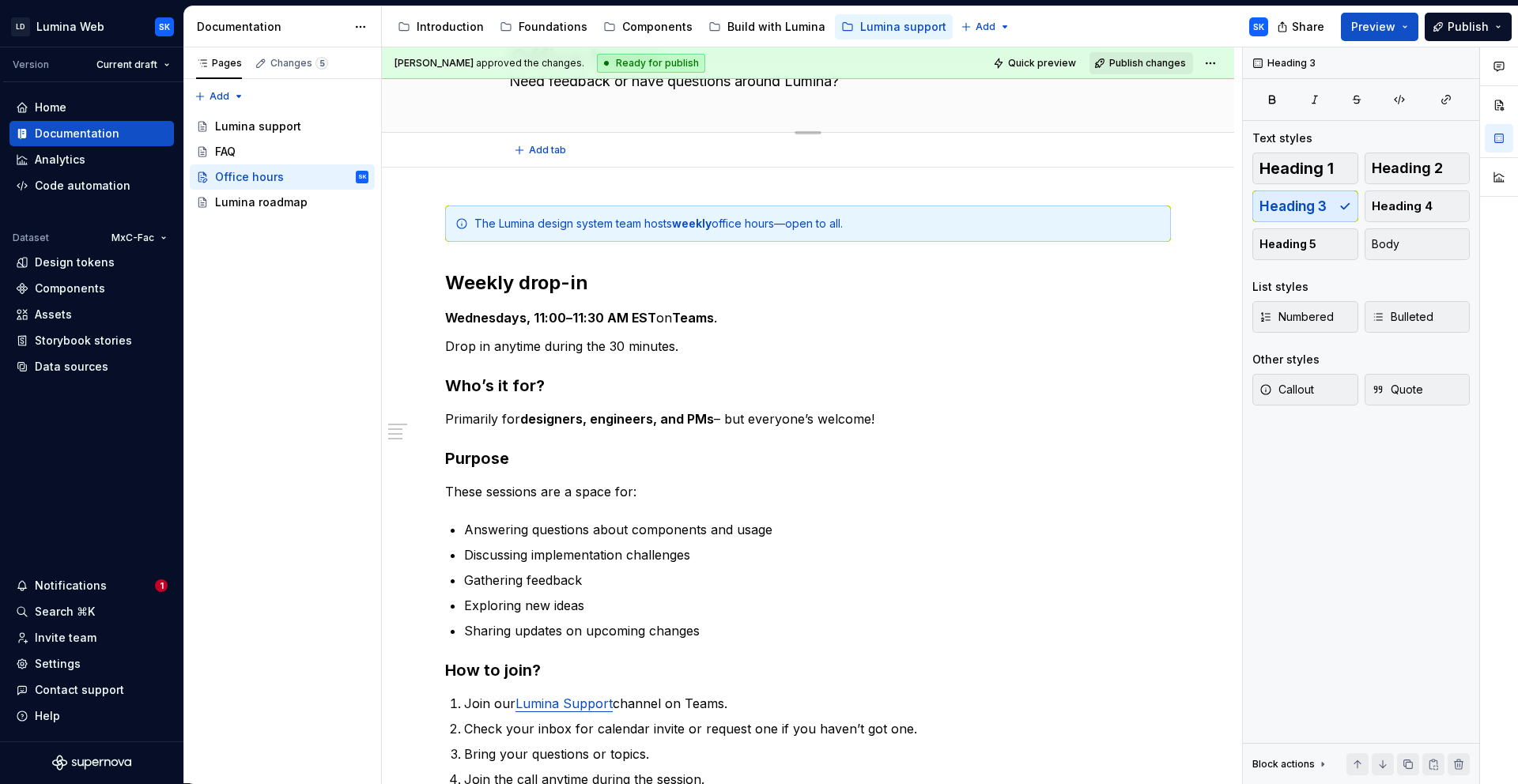
scroll to position [0, 0]
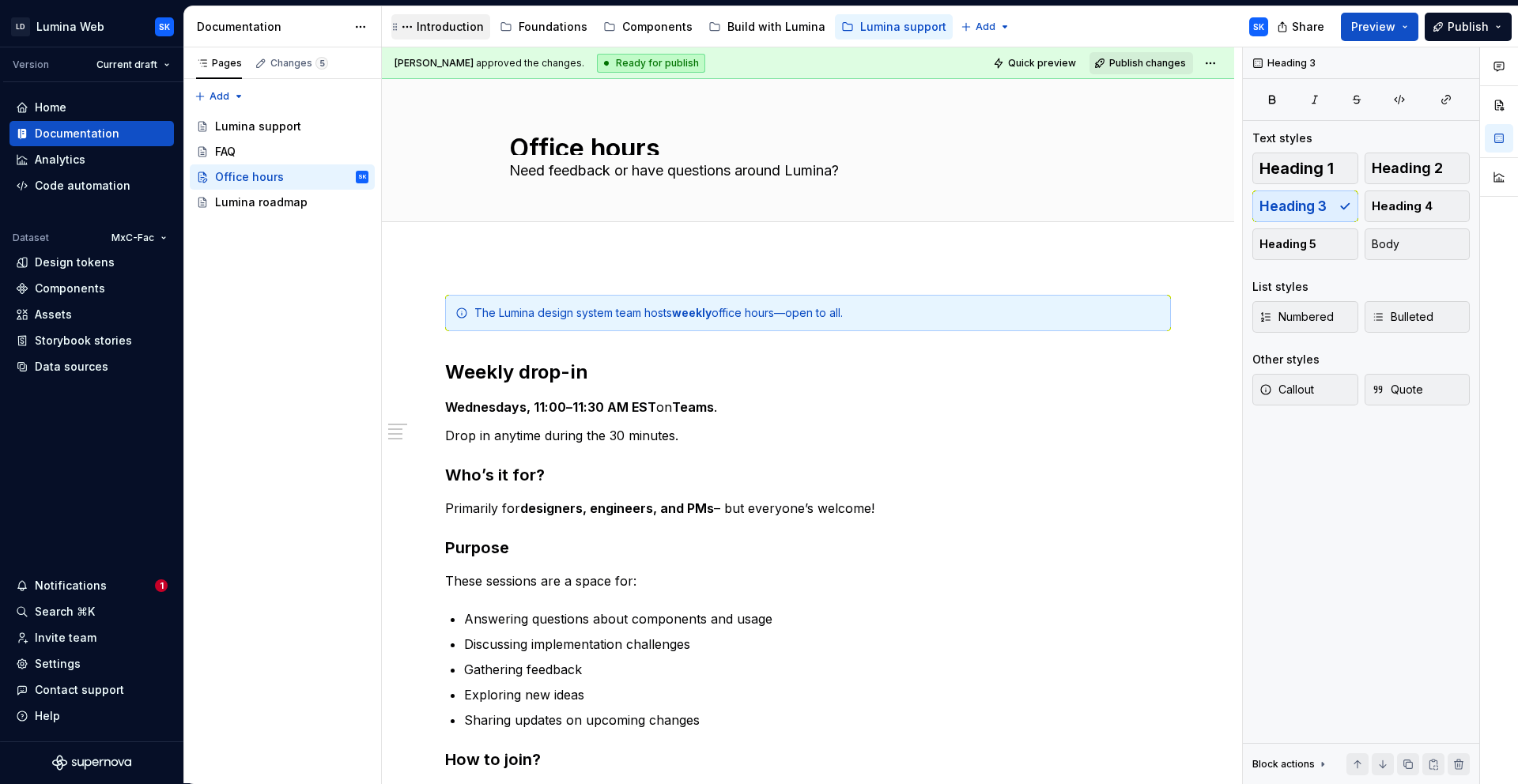
click at [470, 29] on div "Introduction" at bounding box center [450, 26] width 67 height 16
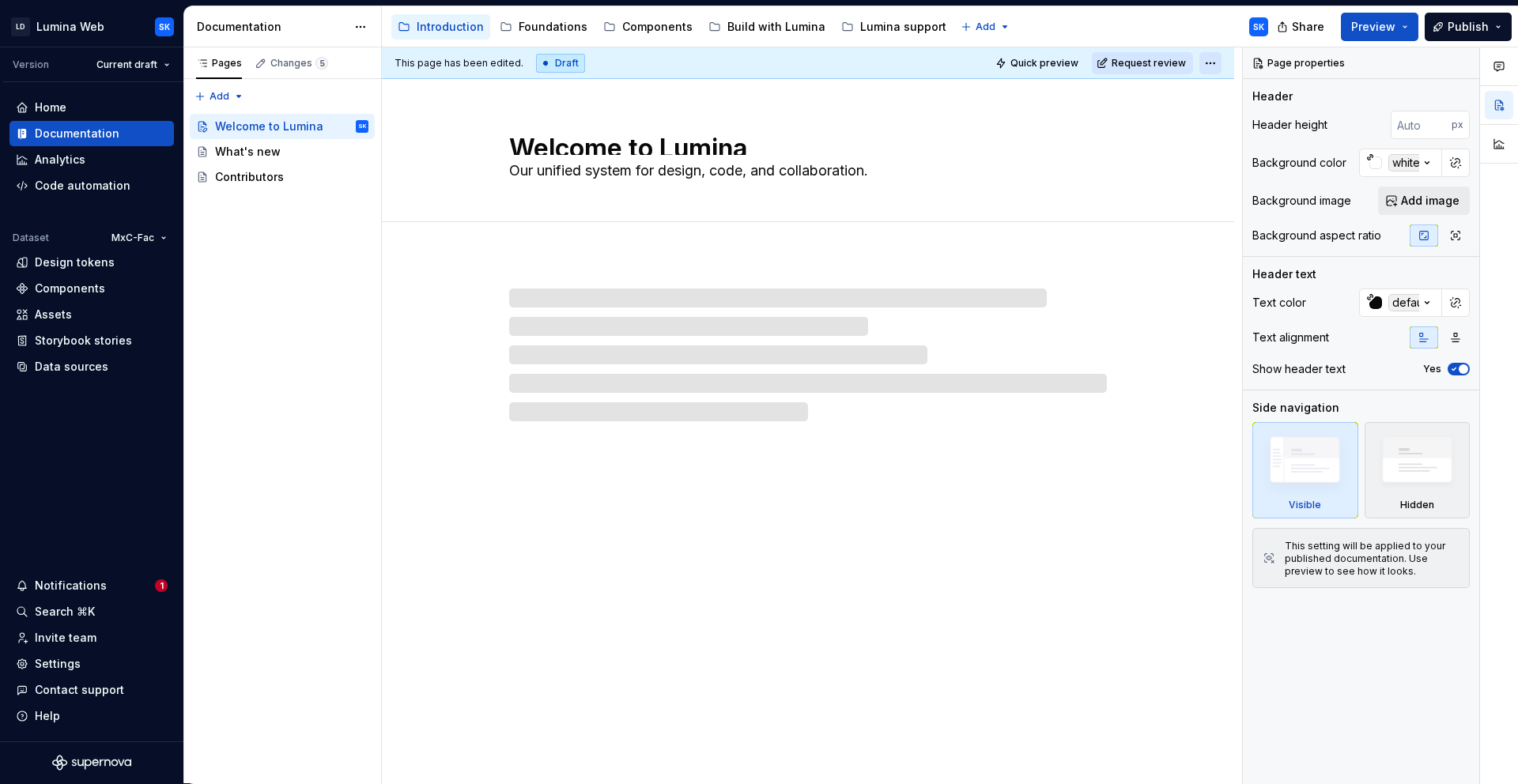
click at [1217, 63] on html "LD Lumina Web SK Version Current draft Home Documentation Analytics Code automa…" at bounding box center [759, 392] width 1518 height 784
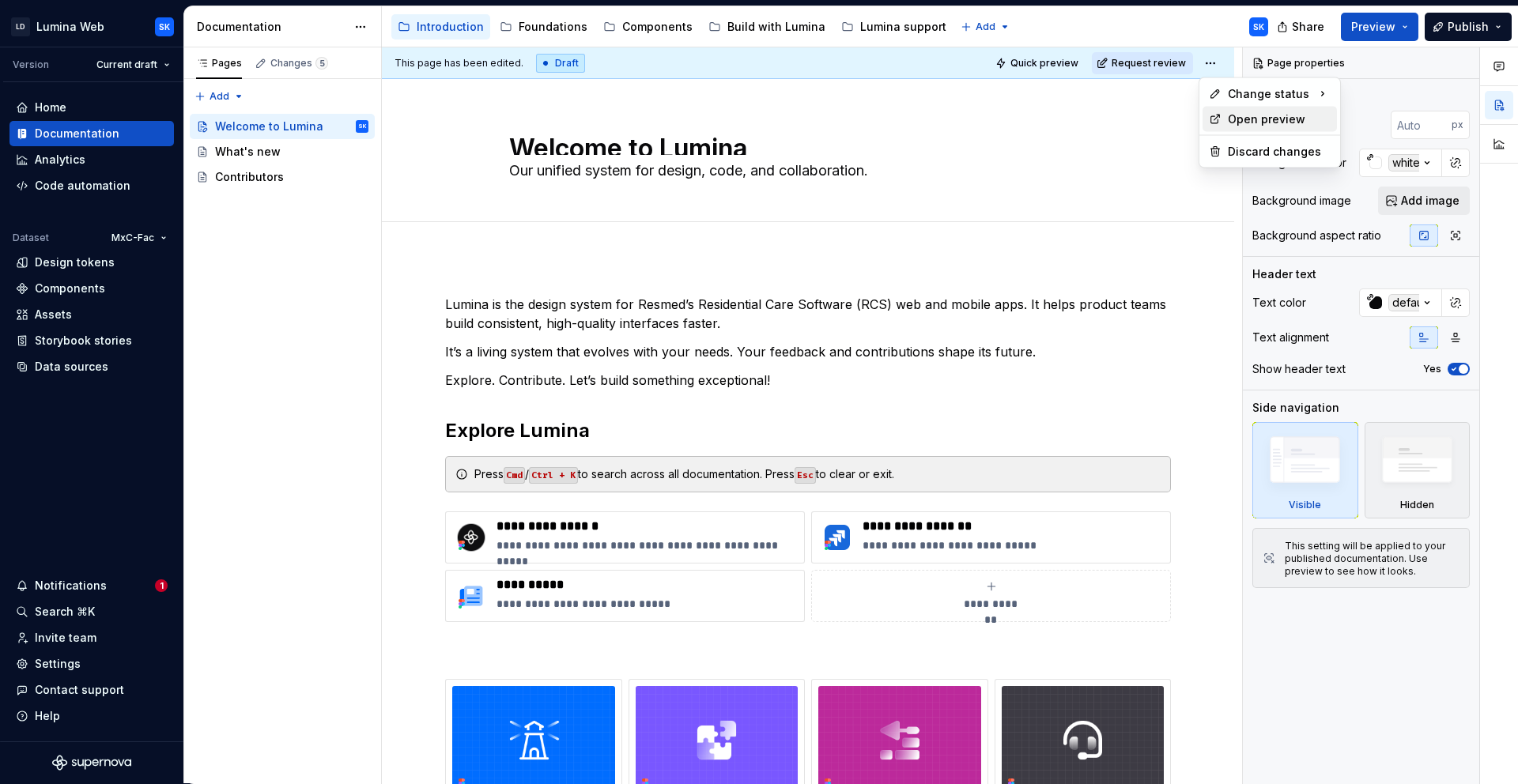
click at [1258, 112] on div "Open preview" at bounding box center [1279, 119] width 103 height 16
click at [1209, 57] on html "LD Lumina Web SK Version Current draft Home Documentation Analytics Code automa…" at bounding box center [759, 392] width 1518 height 784
click at [1419, 166] on div "Ready for publish" at bounding box center [1440, 173] width 110 height 16
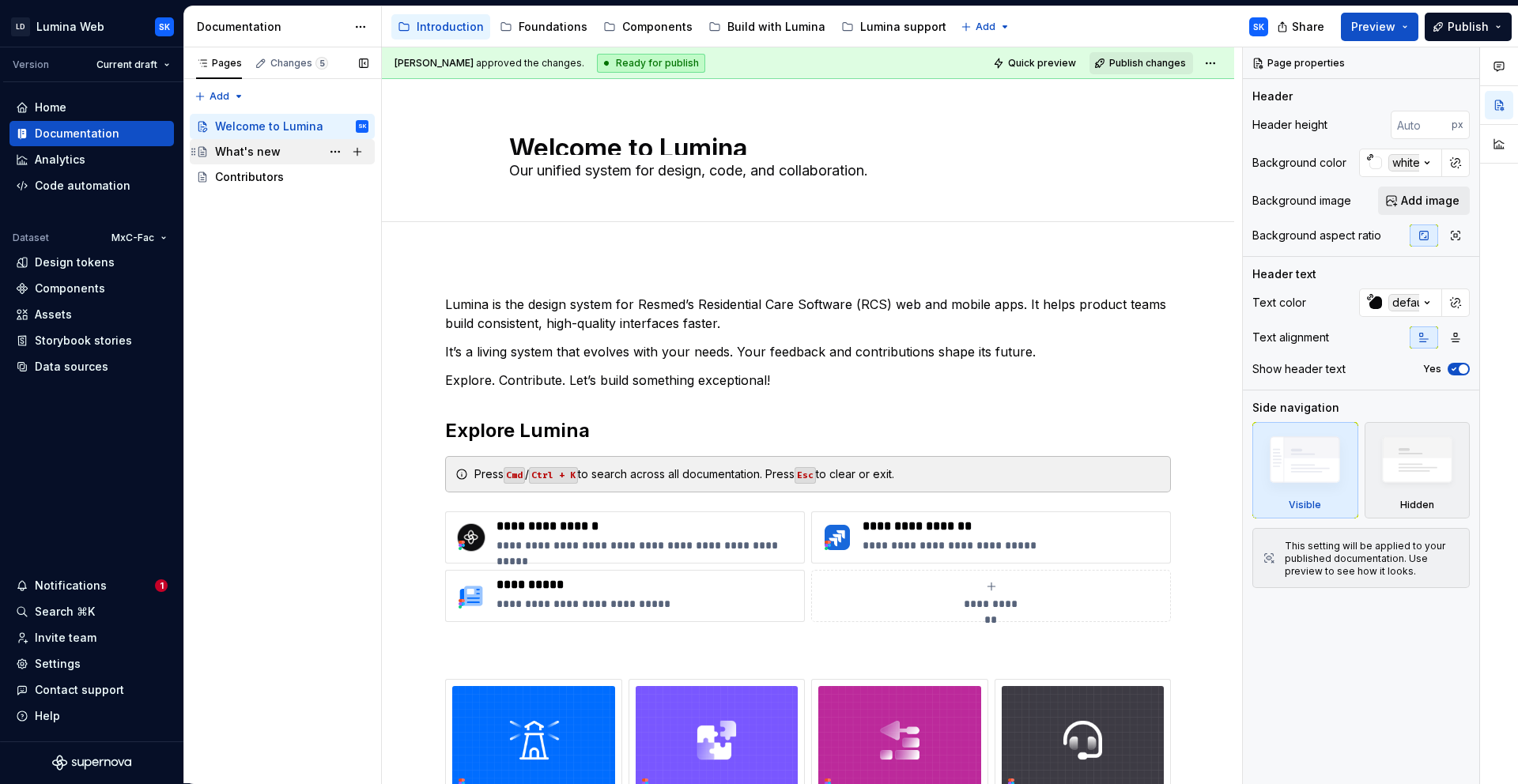
click at [288, 144] on div "What's new" at bounding box center [292, 152] width 154 height 22
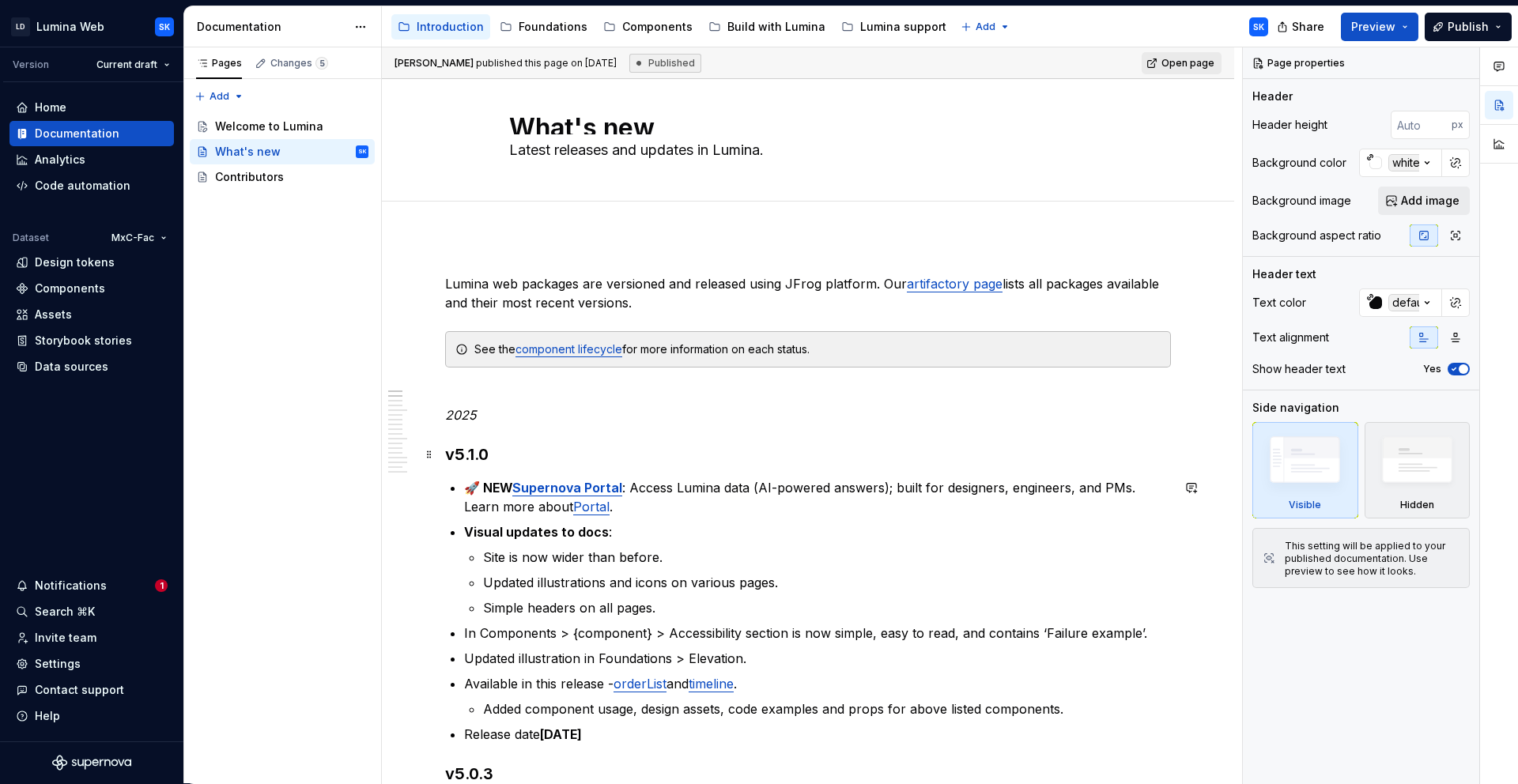
scroll to position [23, 0]
click at [500, 414] on p "2025" at bounding box center [808, 403] width 726 height 38
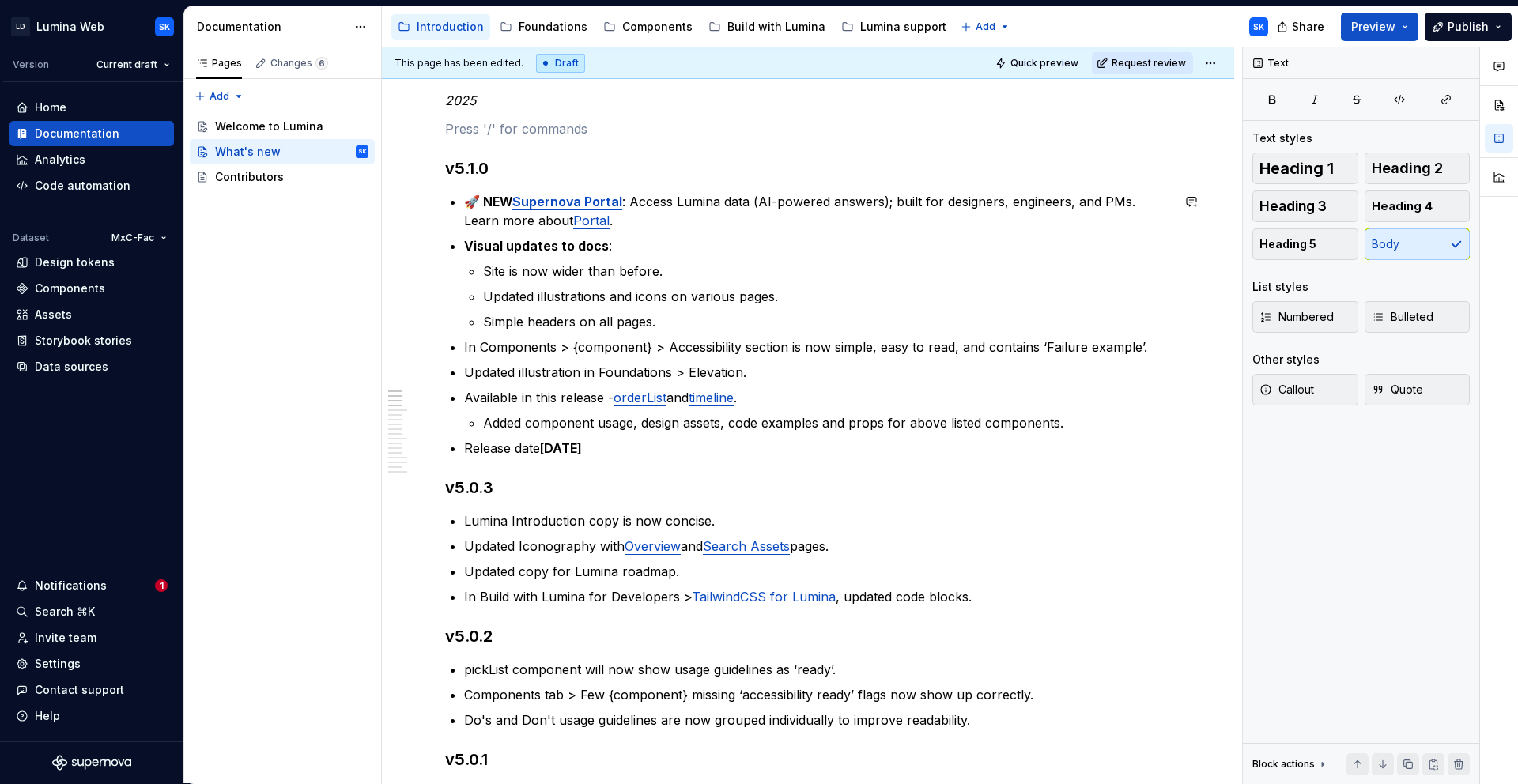
scroll to position [0, 0]
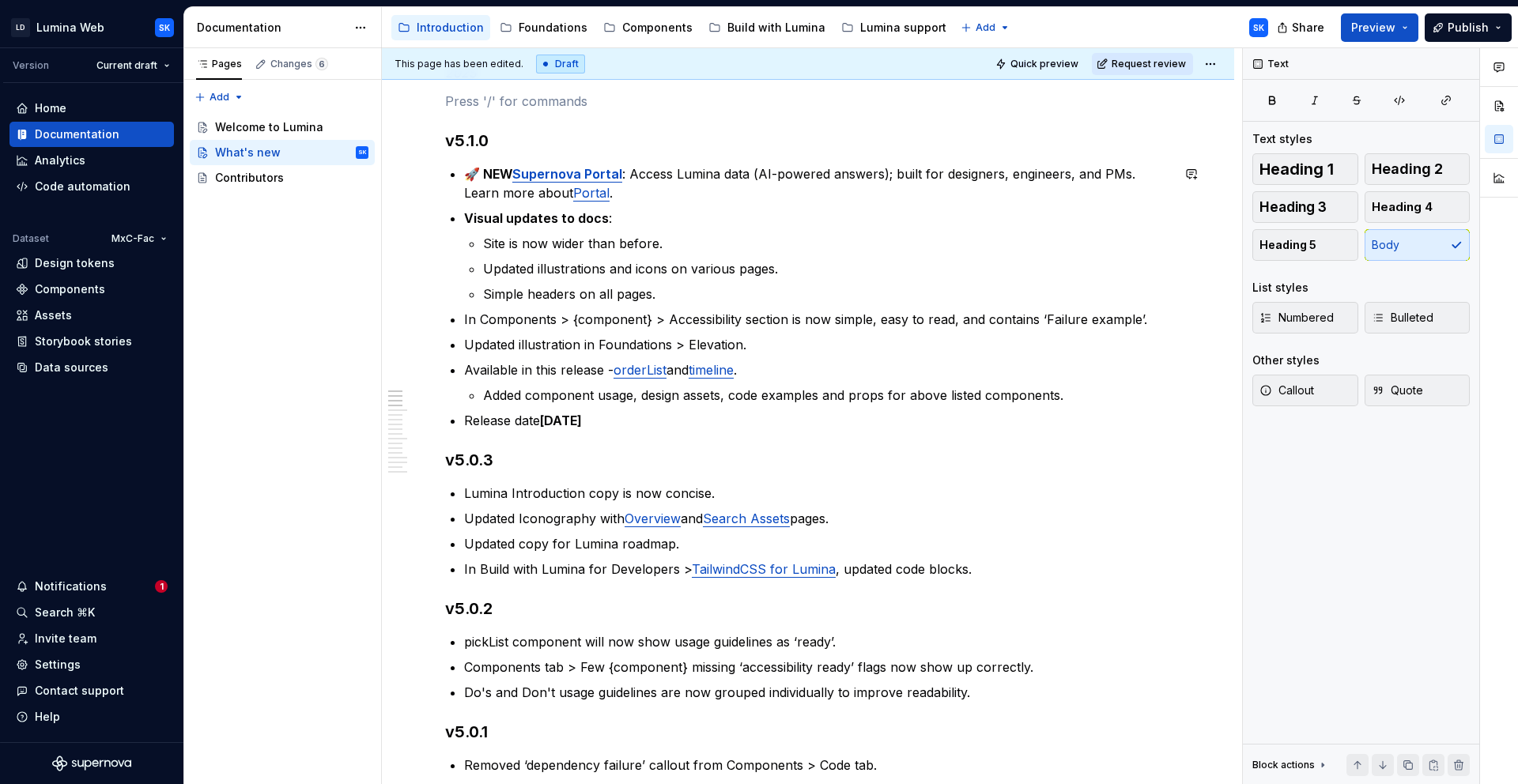
type textarea "*"
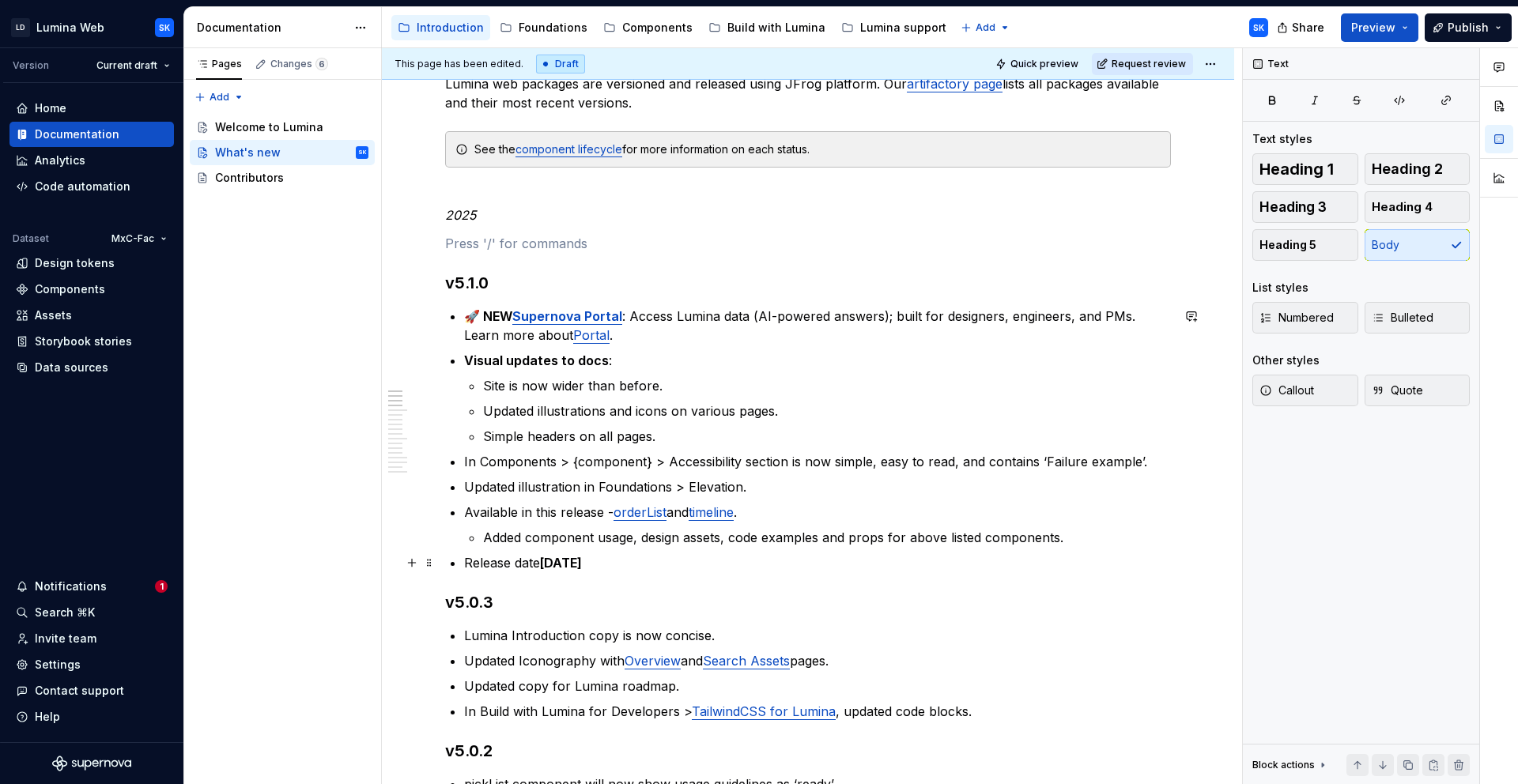
scroll to position [166, 0]
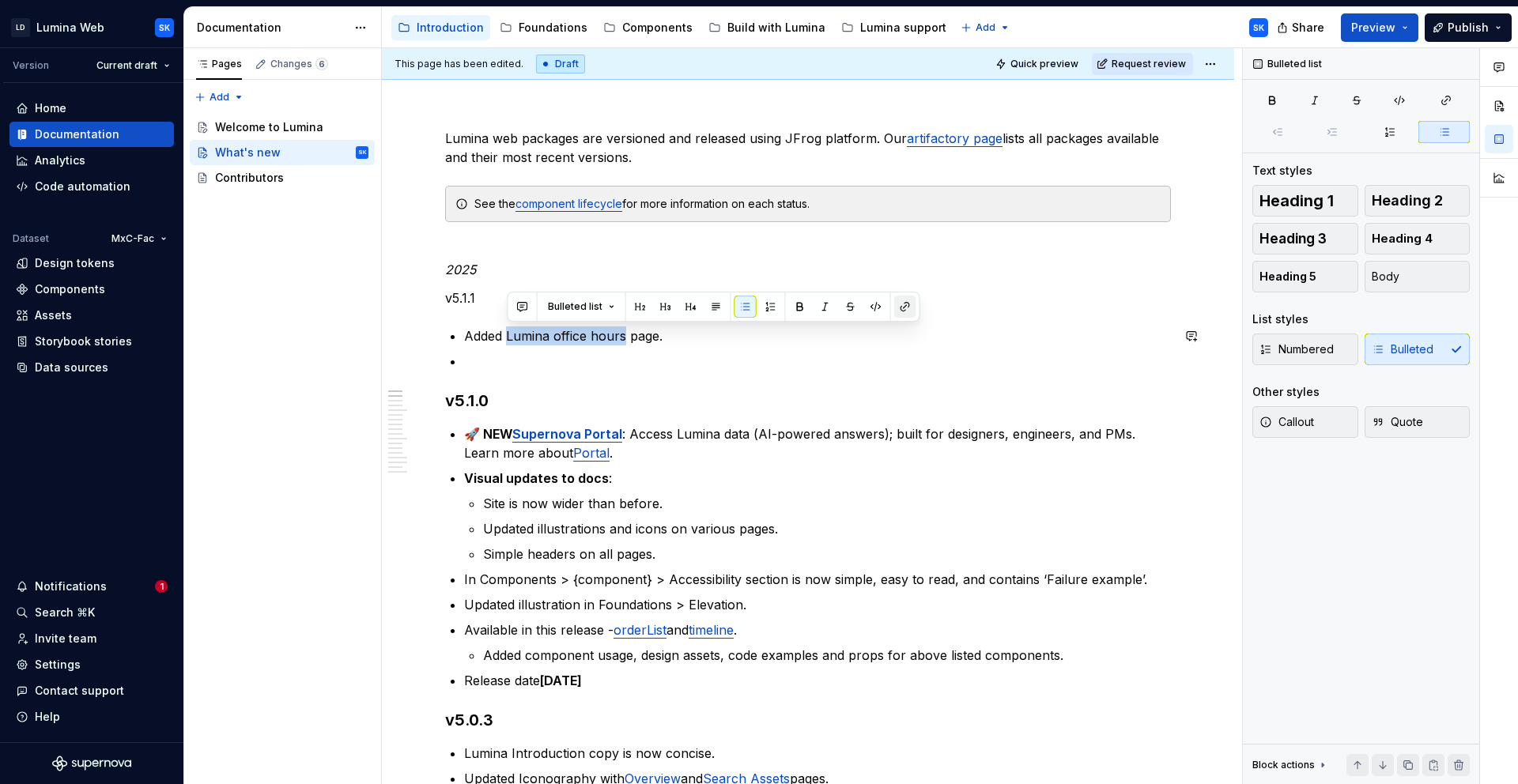
click at [899, 307] on button "button" at bounding box center [905, 307] width 22 height 22
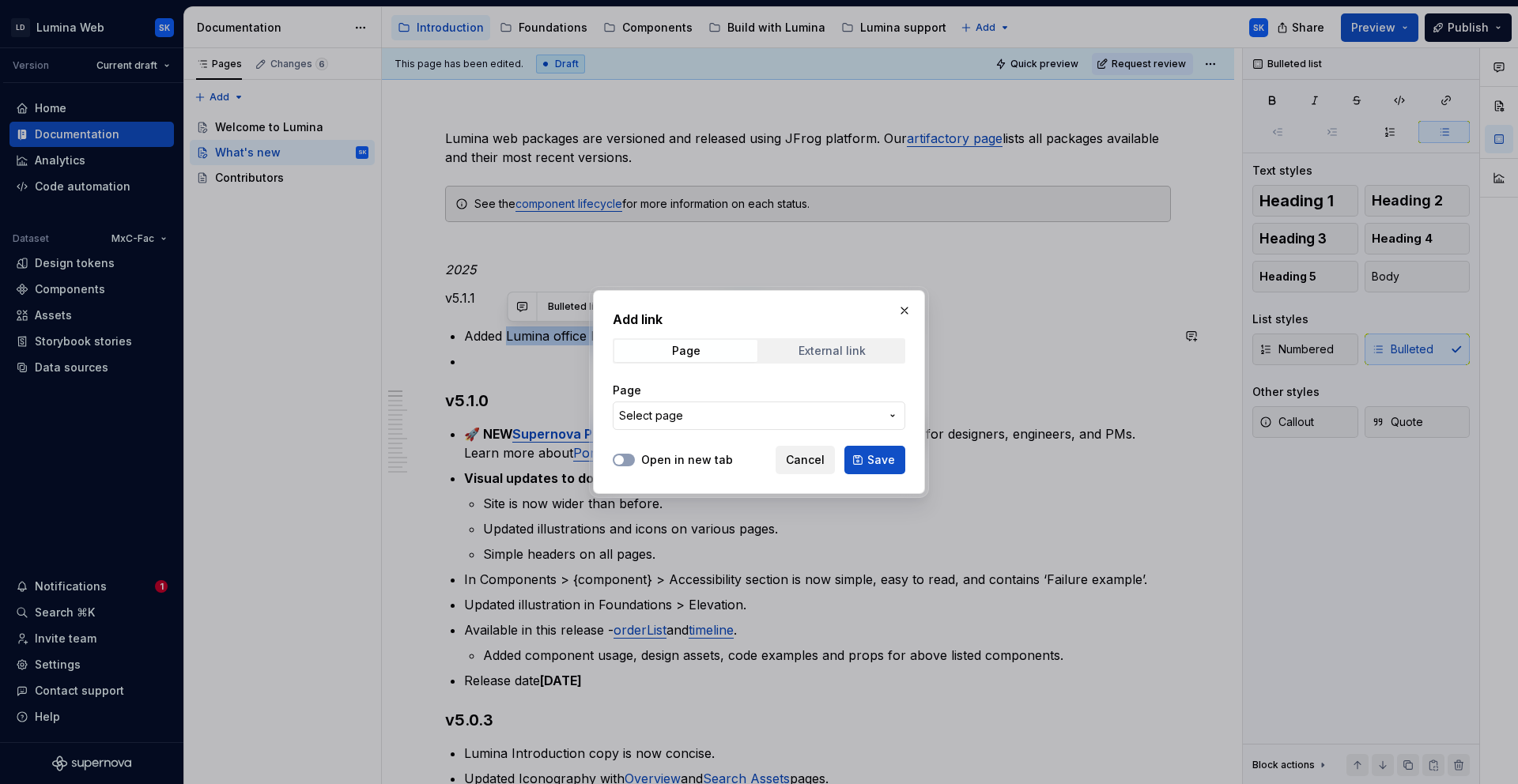
click at [835, 349] on div "External link" at bounding box center [832, 351] width 67 height 13
click at [801, 409] on input "URL" at bounding box center [759, 415] width 292 height 28
drag, startPoint x: 712, startPoint y: 352, endPoint x: 733, endPoint y: 354, distance: 21.1
click at [712, 352] on span "Page" at bounding box center [686, 351] width 143 height 22
drag, startPoint x: 756, startPoint y: 409, endPoint x: 810, endPoint y: 320, distance: 104.1
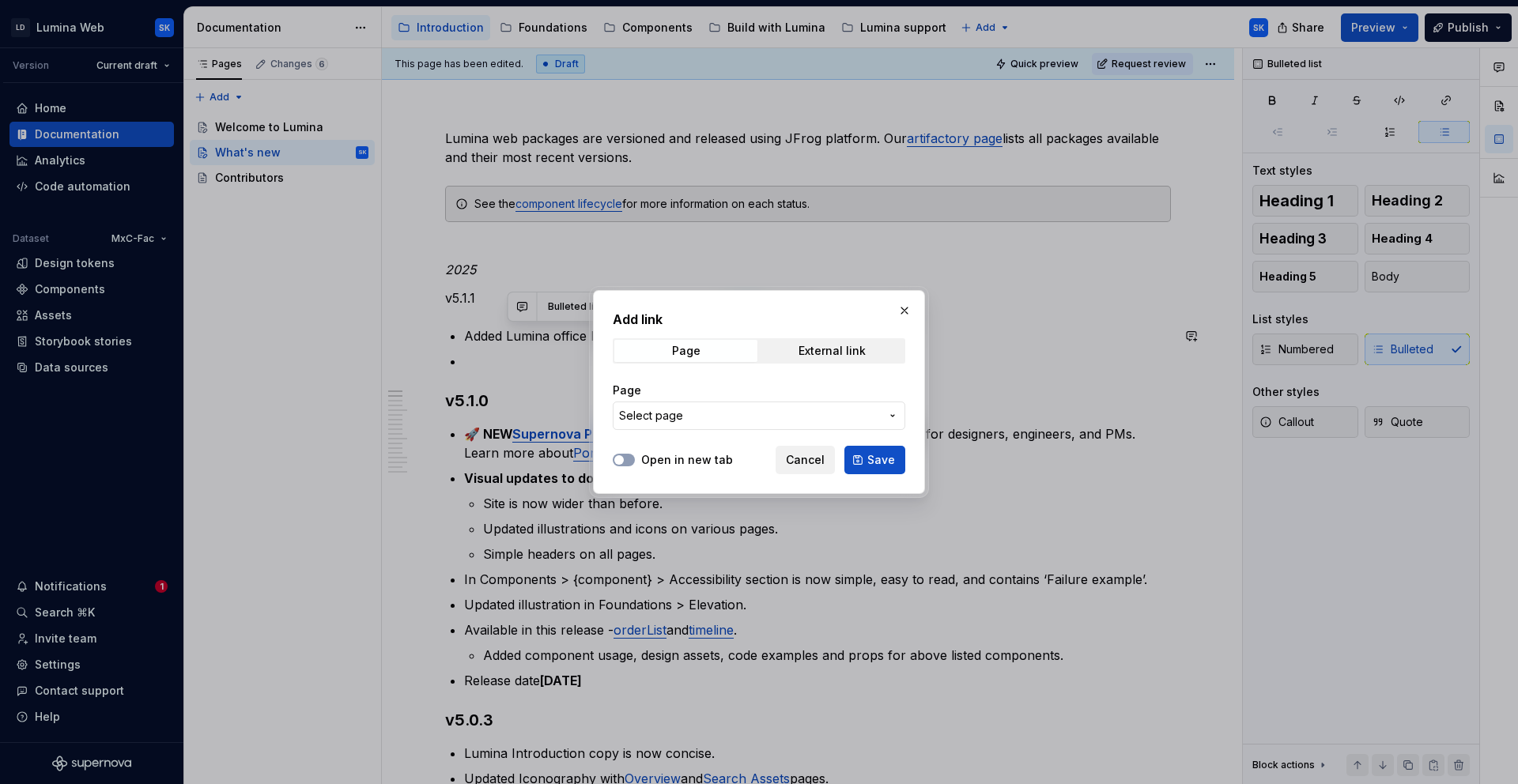
click at [756, 410] on span "Select page" at bounding box center [750, 415] width 261 height 16
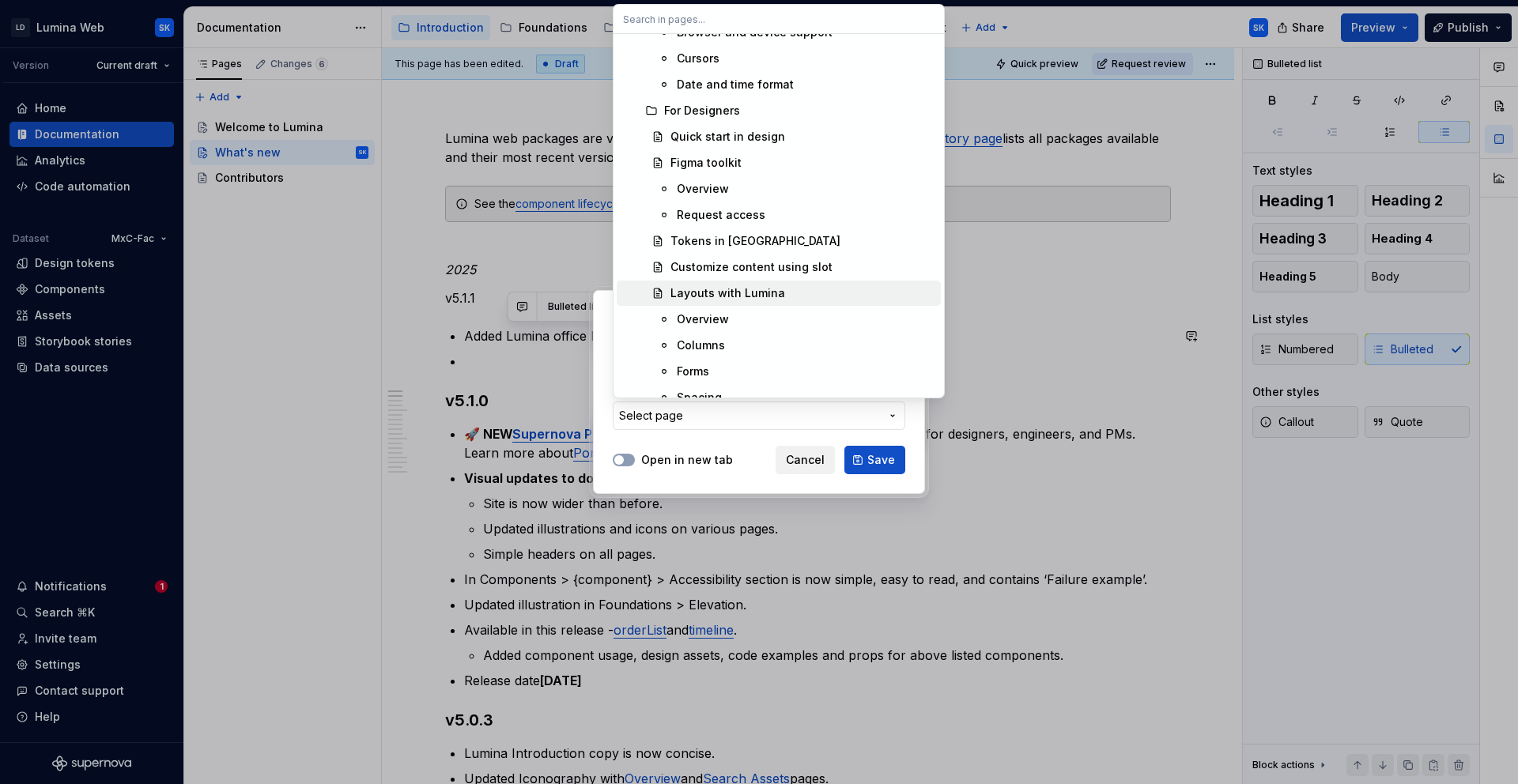
scroll to position [6527, 0]
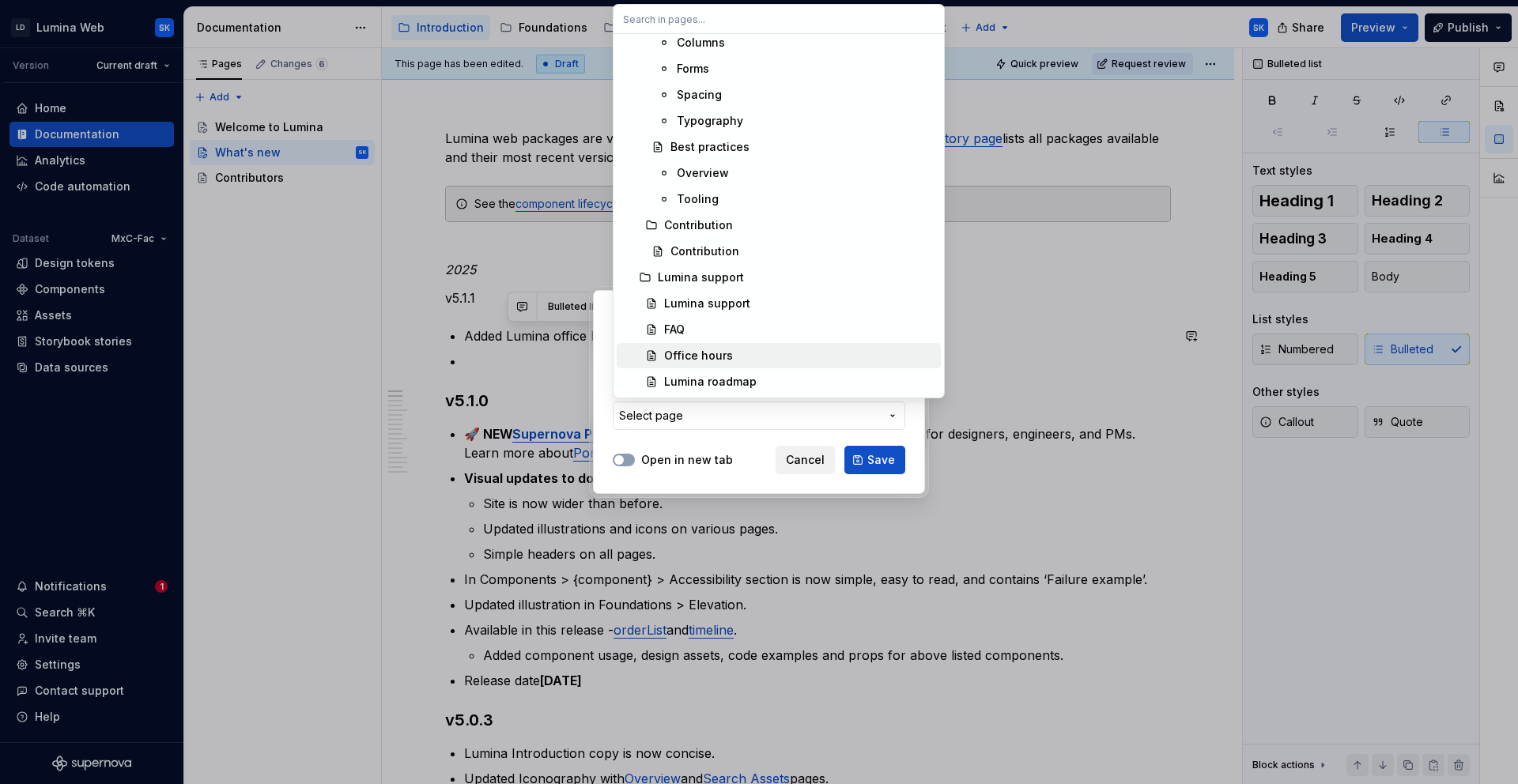
click at [774, 353] on div "Office hours" at bounding box center [800, 355] width 270 height 16
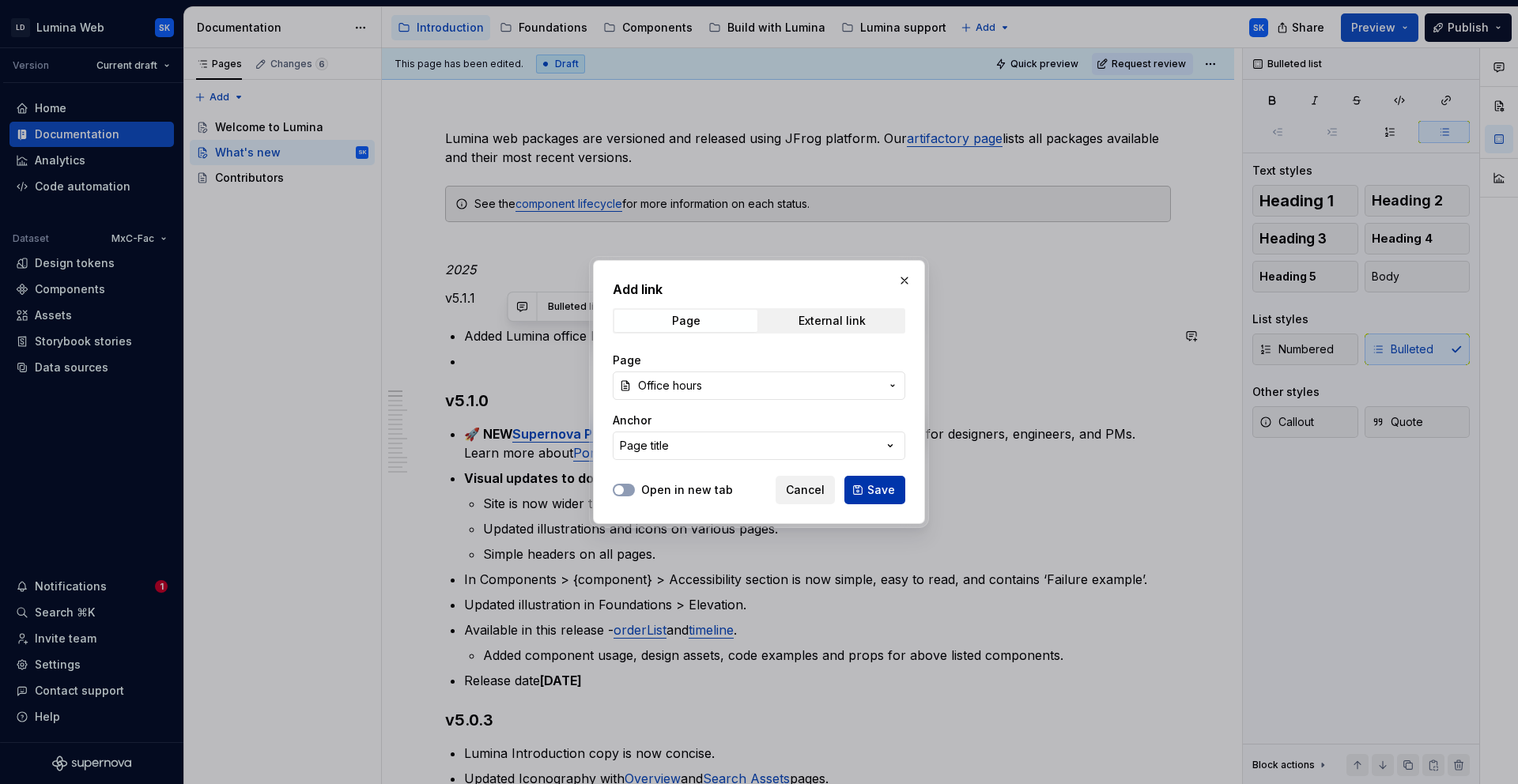
click at [869, 491] on button "Save" at bounding box center [875, 489] width 61 height 28
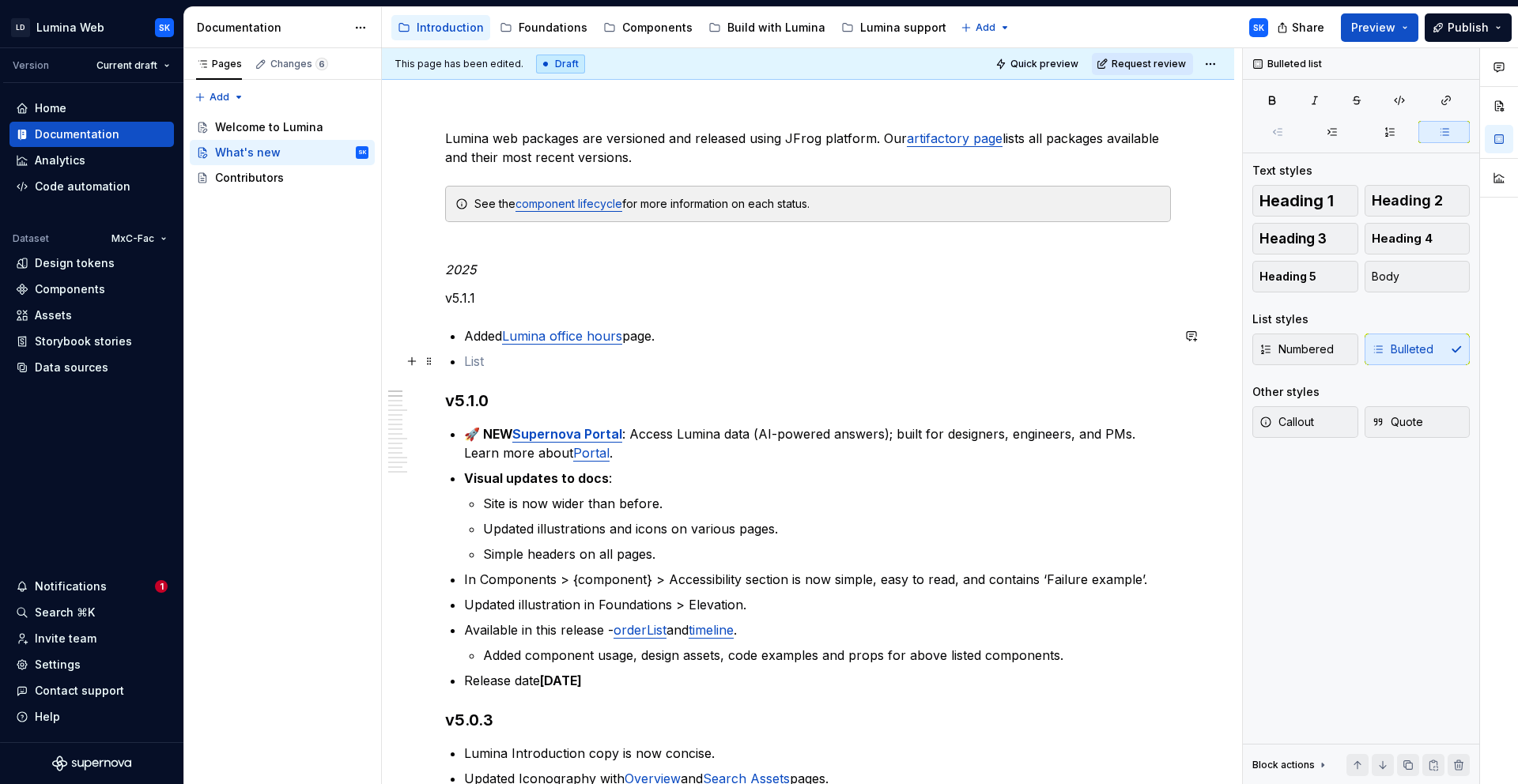
drag, startPoint x: 640, startPoint y: 362, endPoint x: 675, endPoint y: 358, distance: 35.2
click at [639, 362] on p at bounding box center [818, 361] width 707 height 19
click at [478, 299] on p "v5.1.1" at bounding box center [808, 298] width 726 height 19
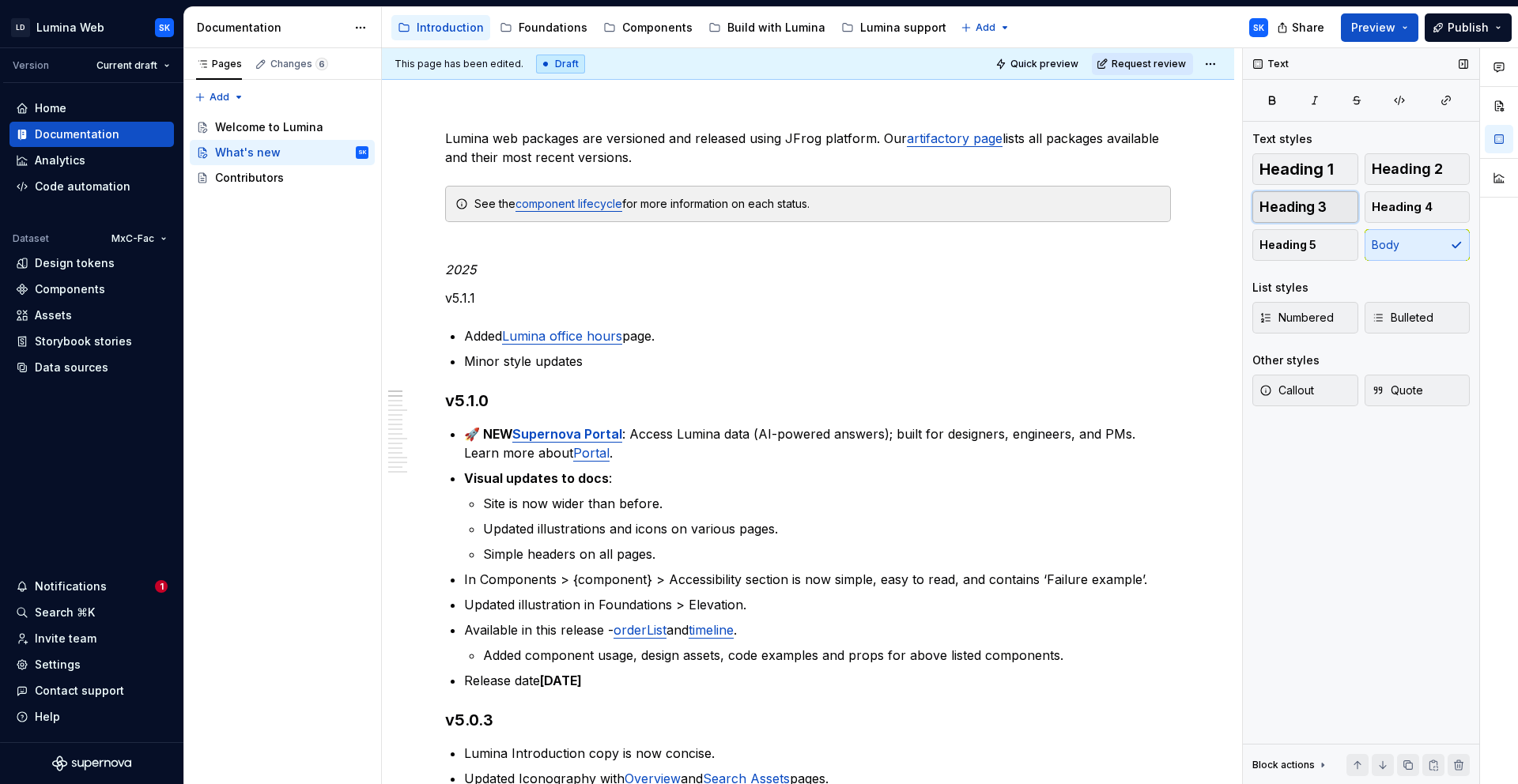
click at [1324, 211] on span "Heading 3" at bounding box center [1293, 206] width 67 height 16
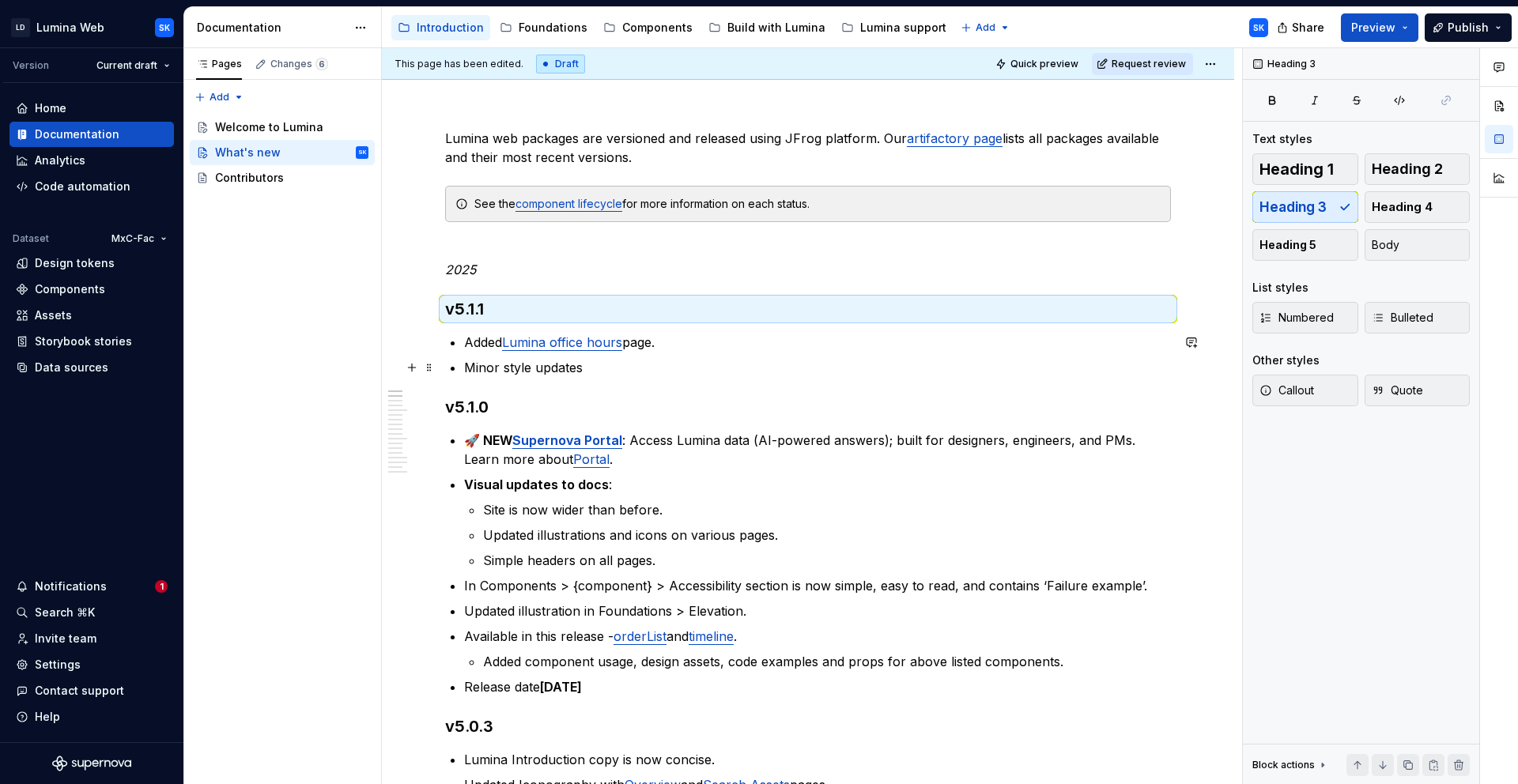
click at [603, 370] on p "Minor style updates" at bounding box center [818, 367] width 707 height 19
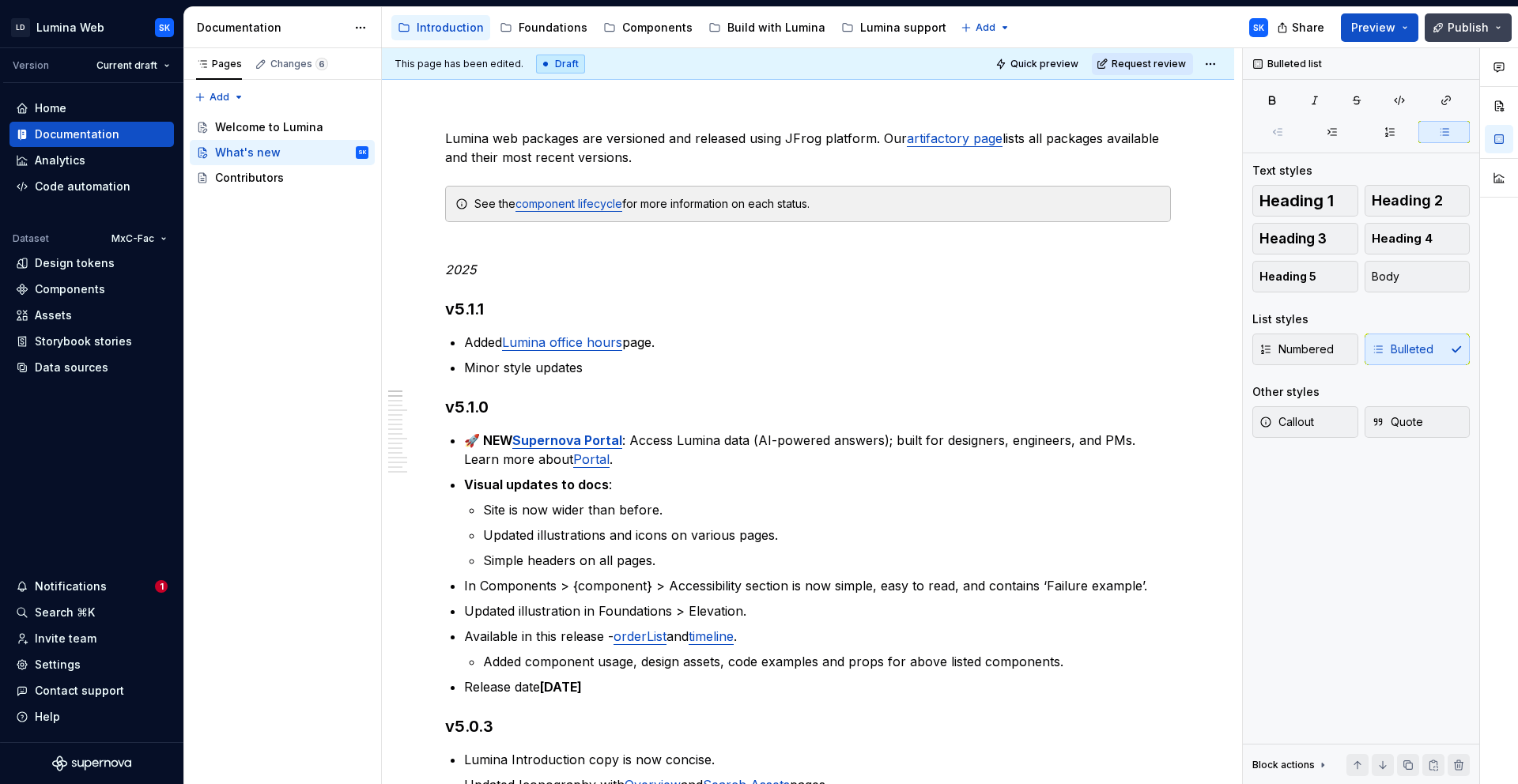
click at [1467, 28] on span "Publish" at bounding box center [1469, 27] width 41 height 16
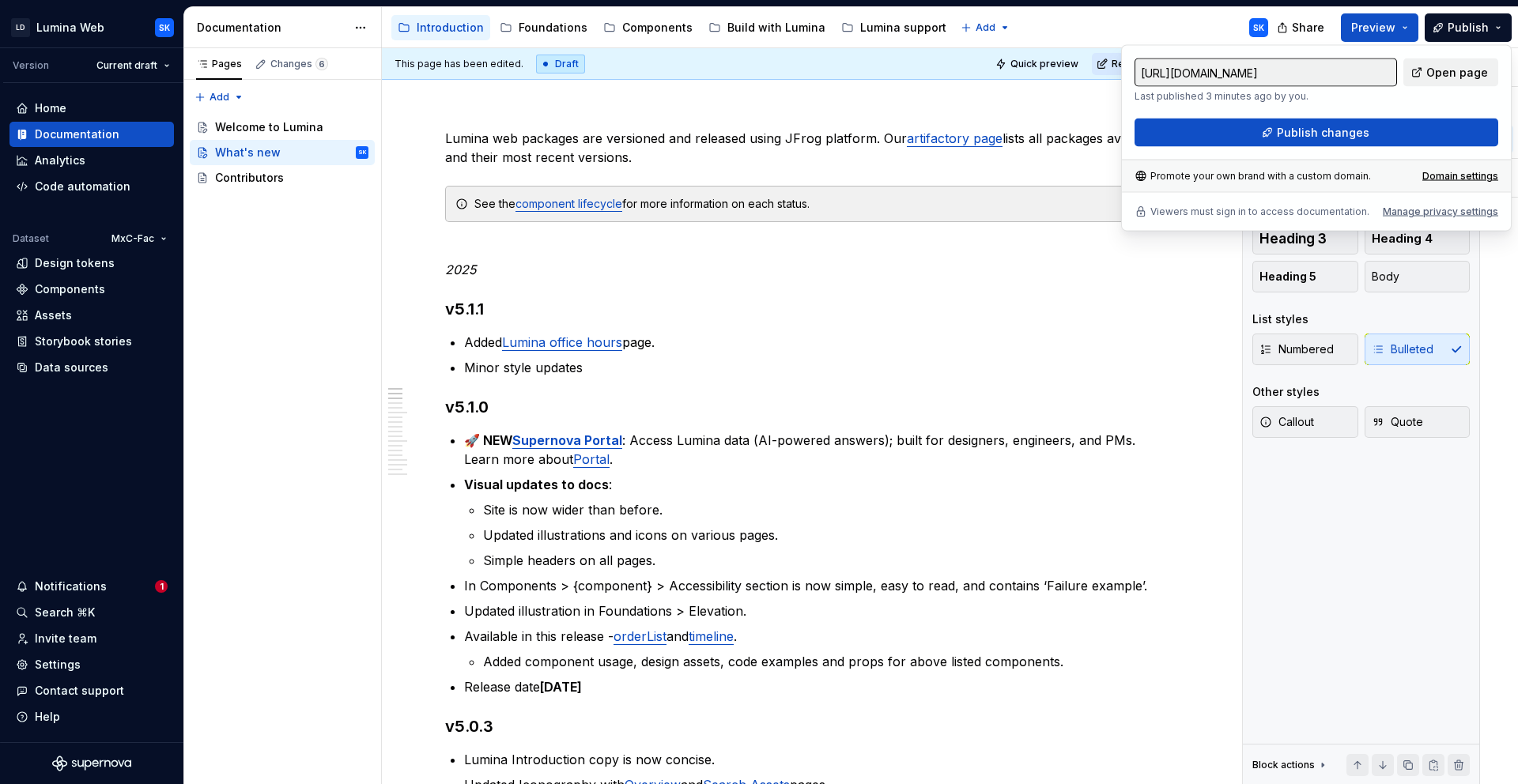
drag, startPoint x: 1113, startPoint y: 19, endPoint x: 1124, endPoint y: 22, distance: 11.4
click at [1113, 20] on div "Accessibility guide for tree Page tree. Navigate the tree with the arrow keys. …" at bounding box center [831, 27] width 899 height 41
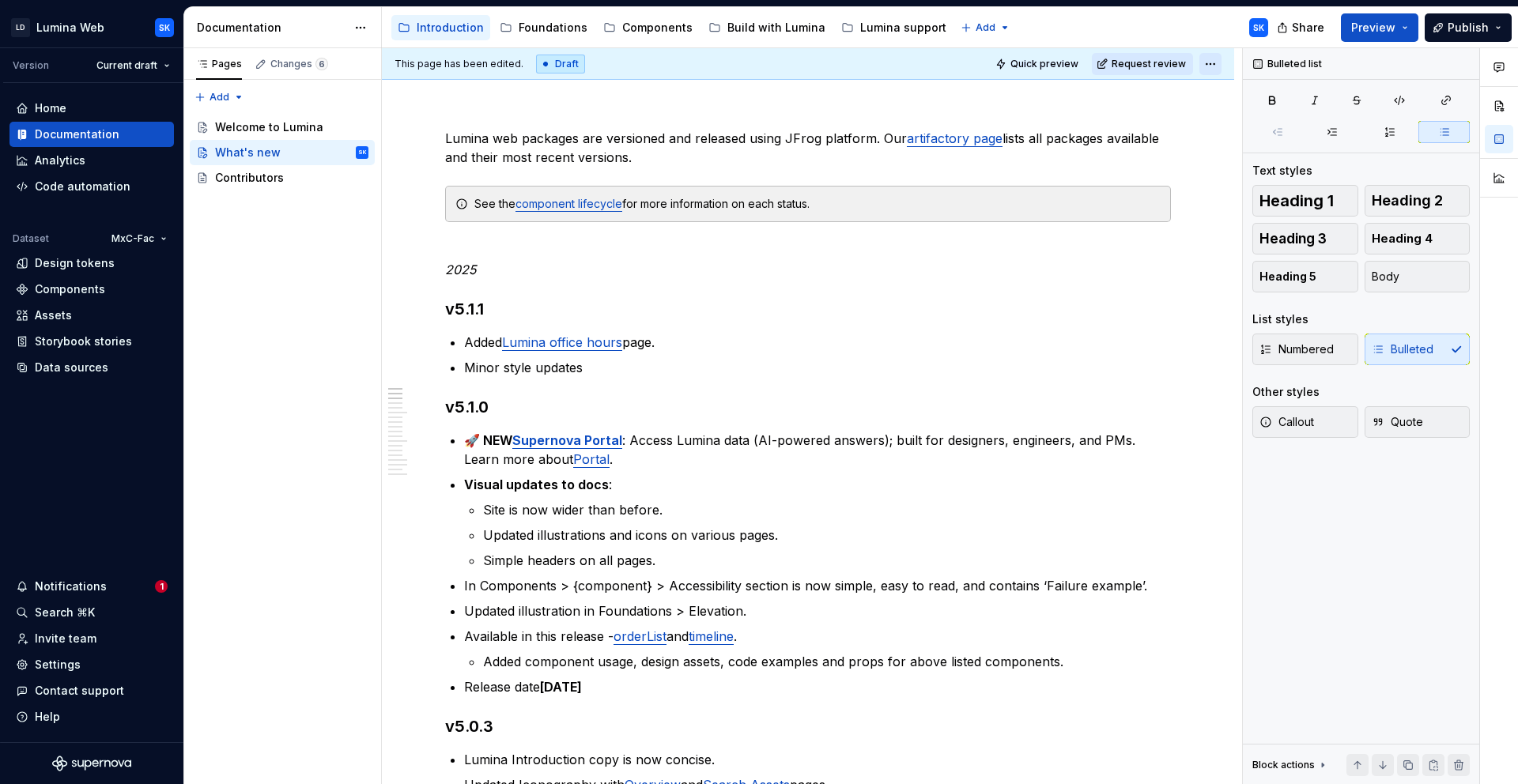
click at [1209, 66] on html "LD Lumina Web SK Version Current draft Home Documentation Analytics Code automa…" at bounding box center [759, 392] width 1518 height 784
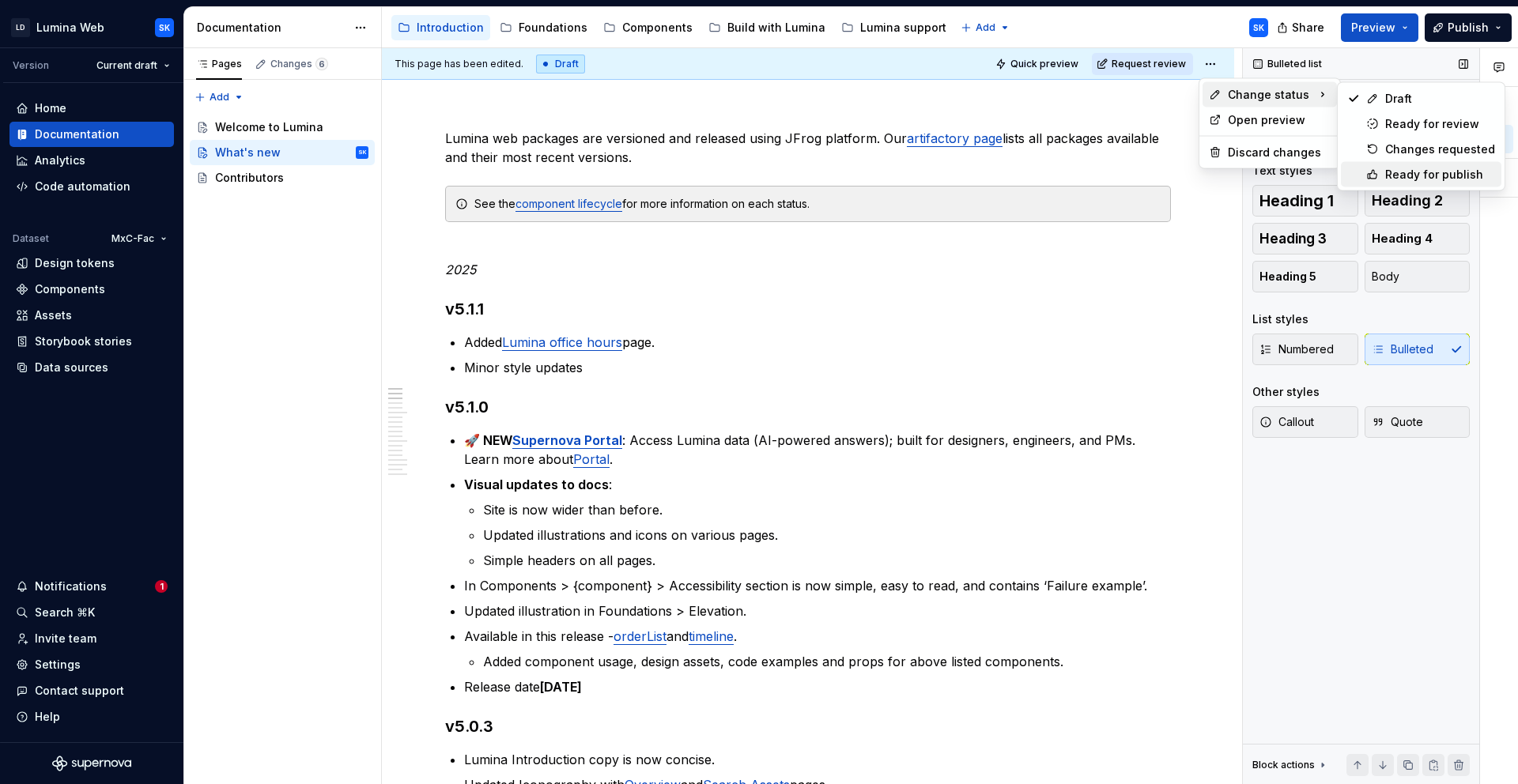
drag, startPoint x: 1423, startPoint y: 174, endPoint x: 1323, endPoint y: 127, distance: 110.5
click at [1423, 175] on div "Ready for publish" at bounding box center [1440, 174] width 110 height 16
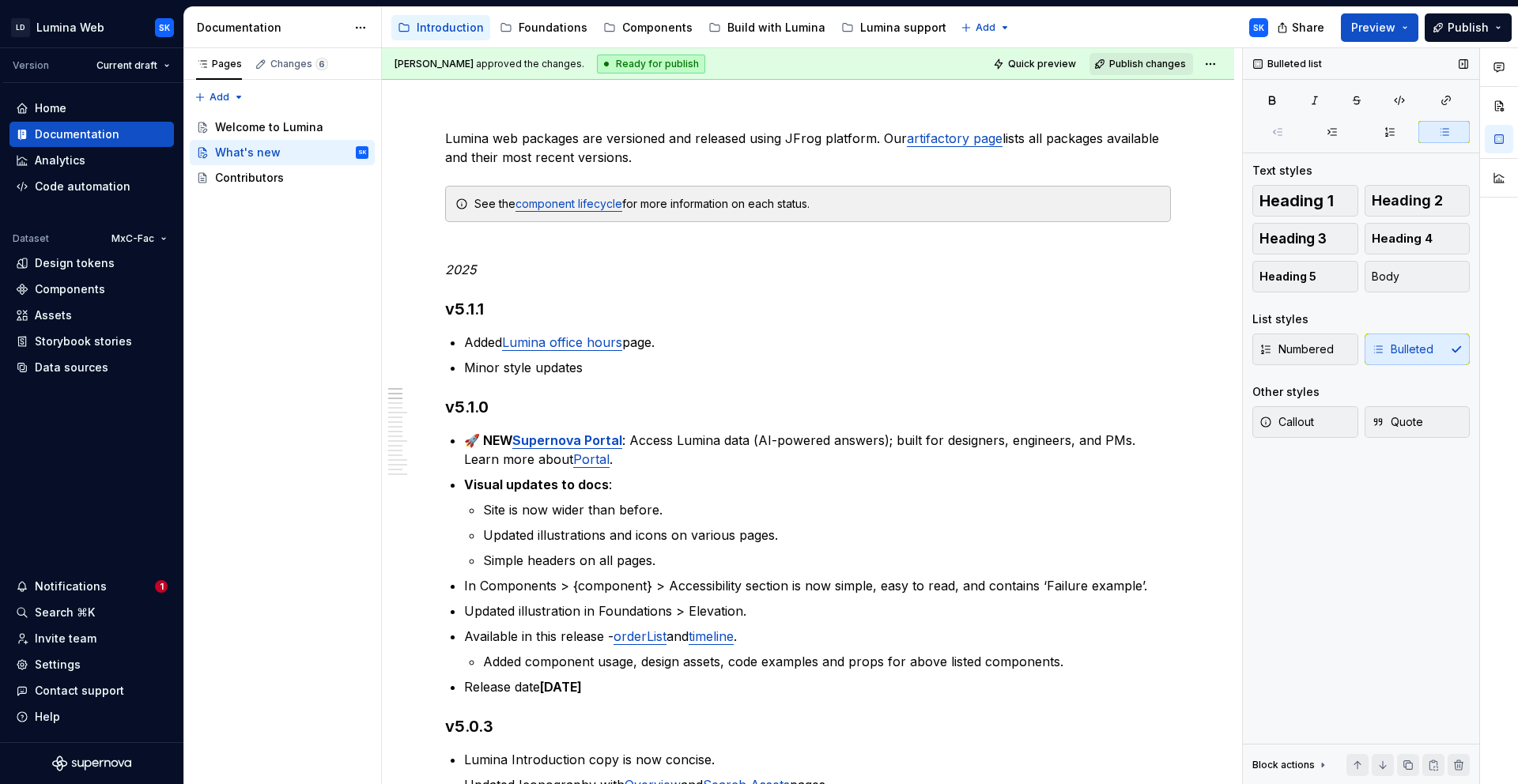
scroll to position [0, 0]
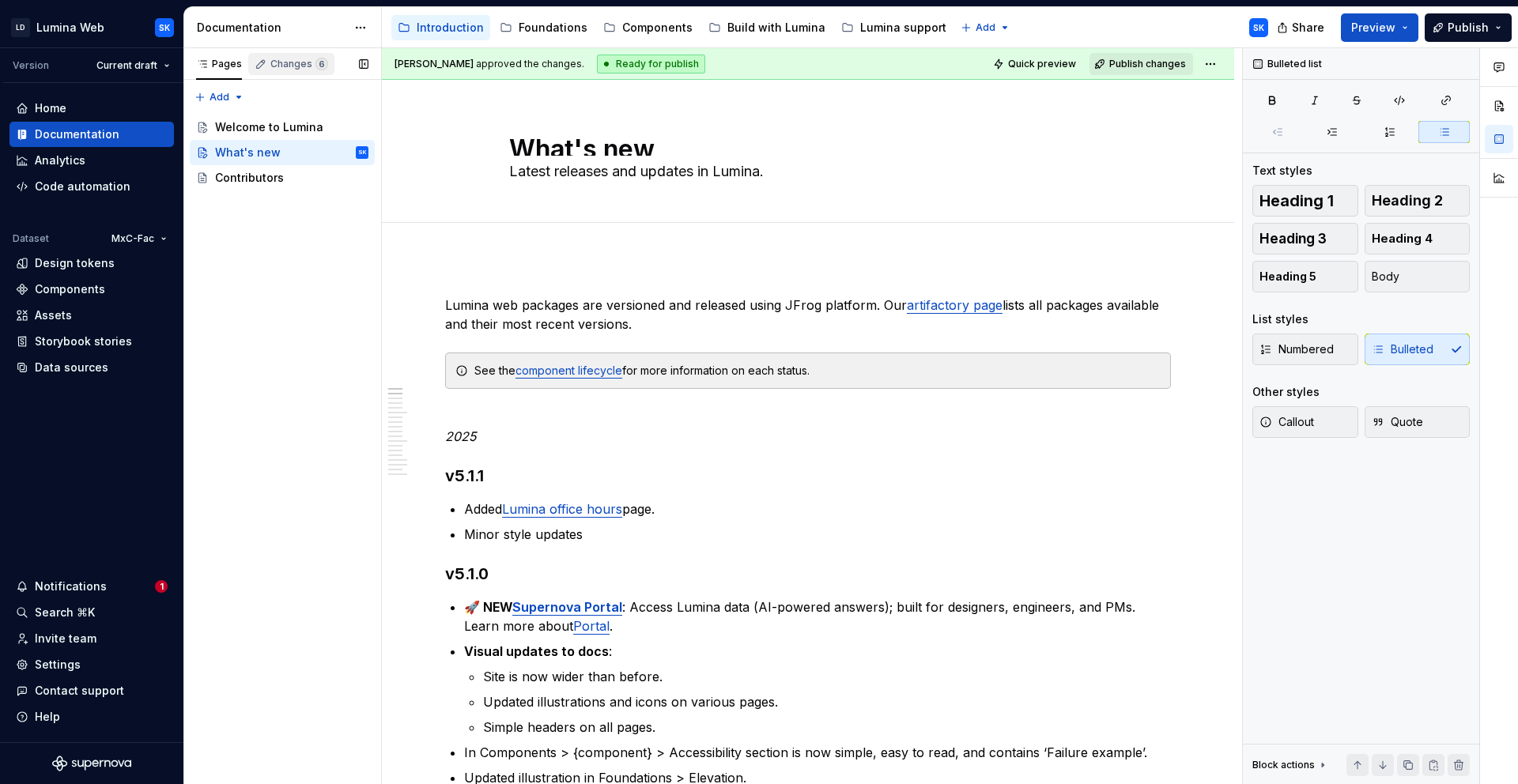
click at [311, 56] on div "Changes 6" at bounding box center [291, 64] width 86 height 22
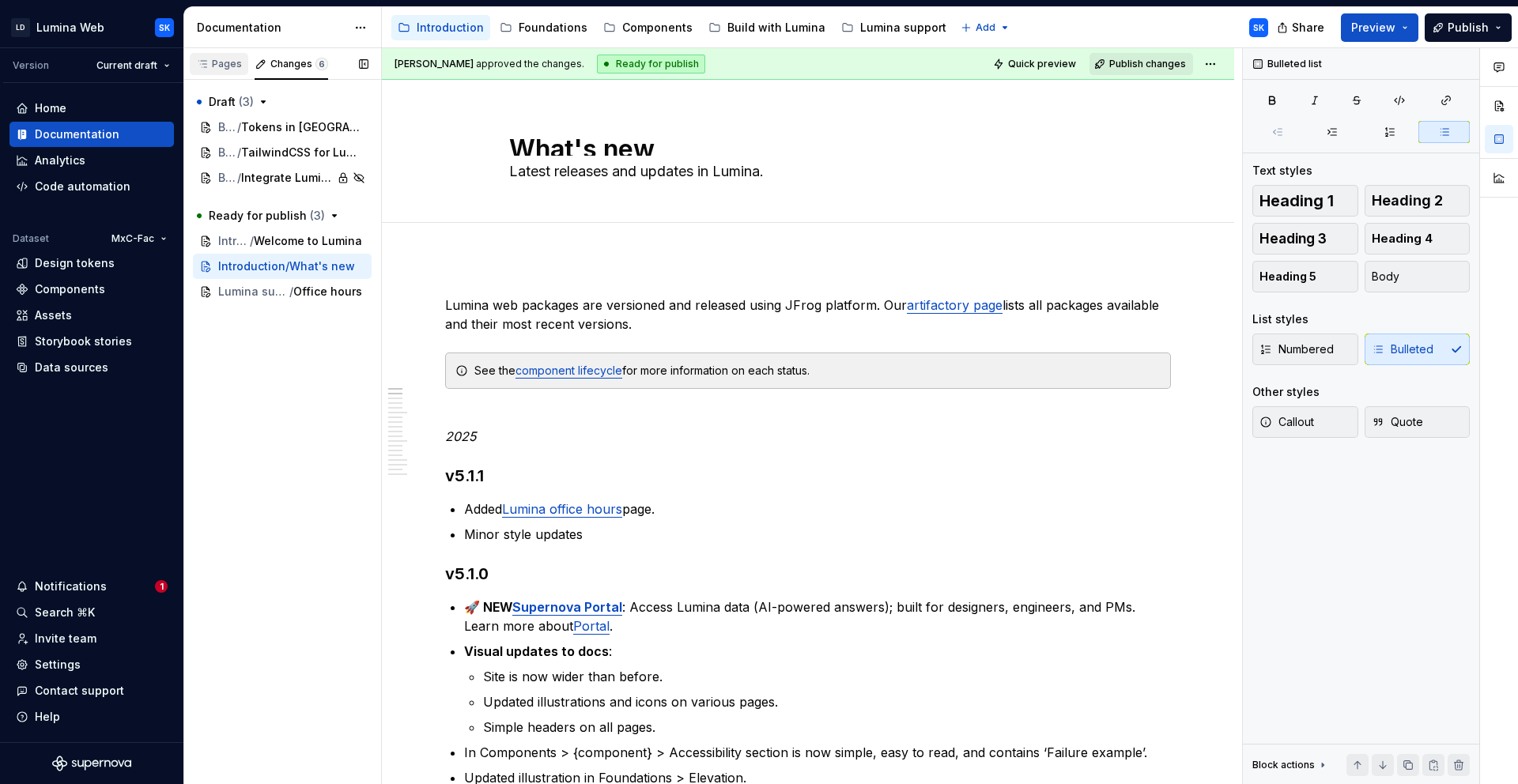
click at [224, 63] on div "Pages" at bounding box center [219, 64] width 46 height 13
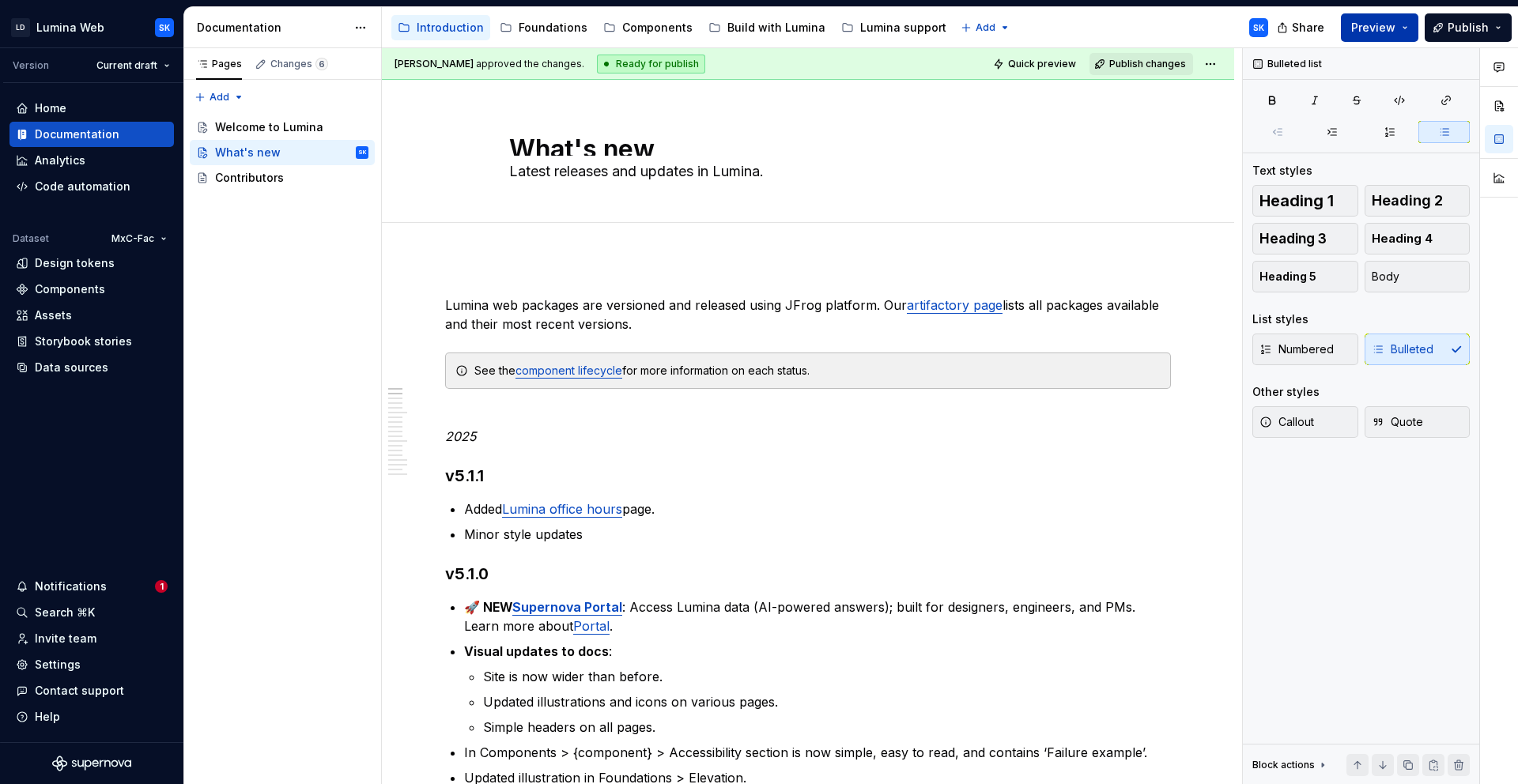
click at [1399, 32] on button "Preview" at bounding box center [1379, 27] width 77 height 28
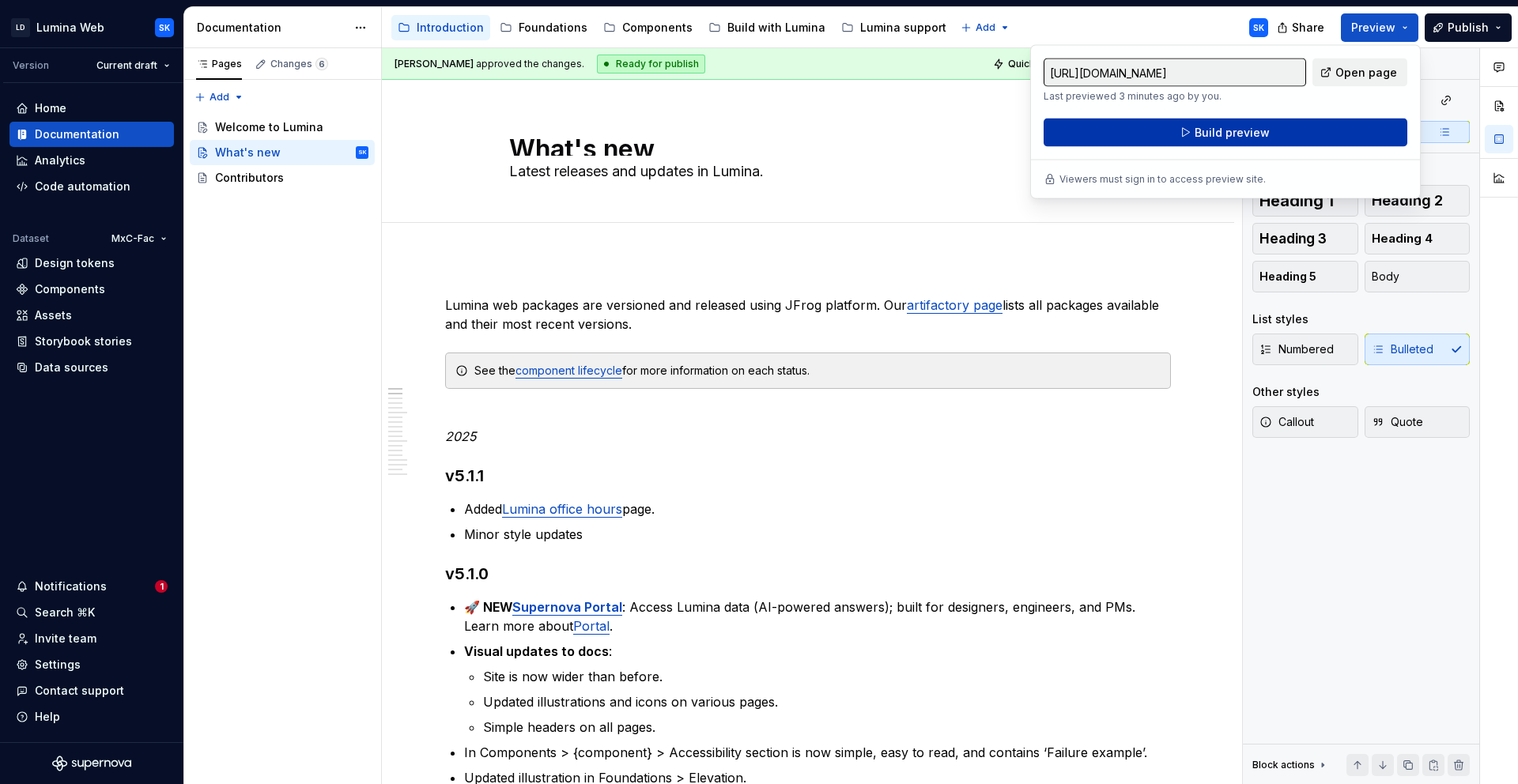
click at [1339, 136] on button "Build preview" at bounding box center [1226, 133] width 364 height 28
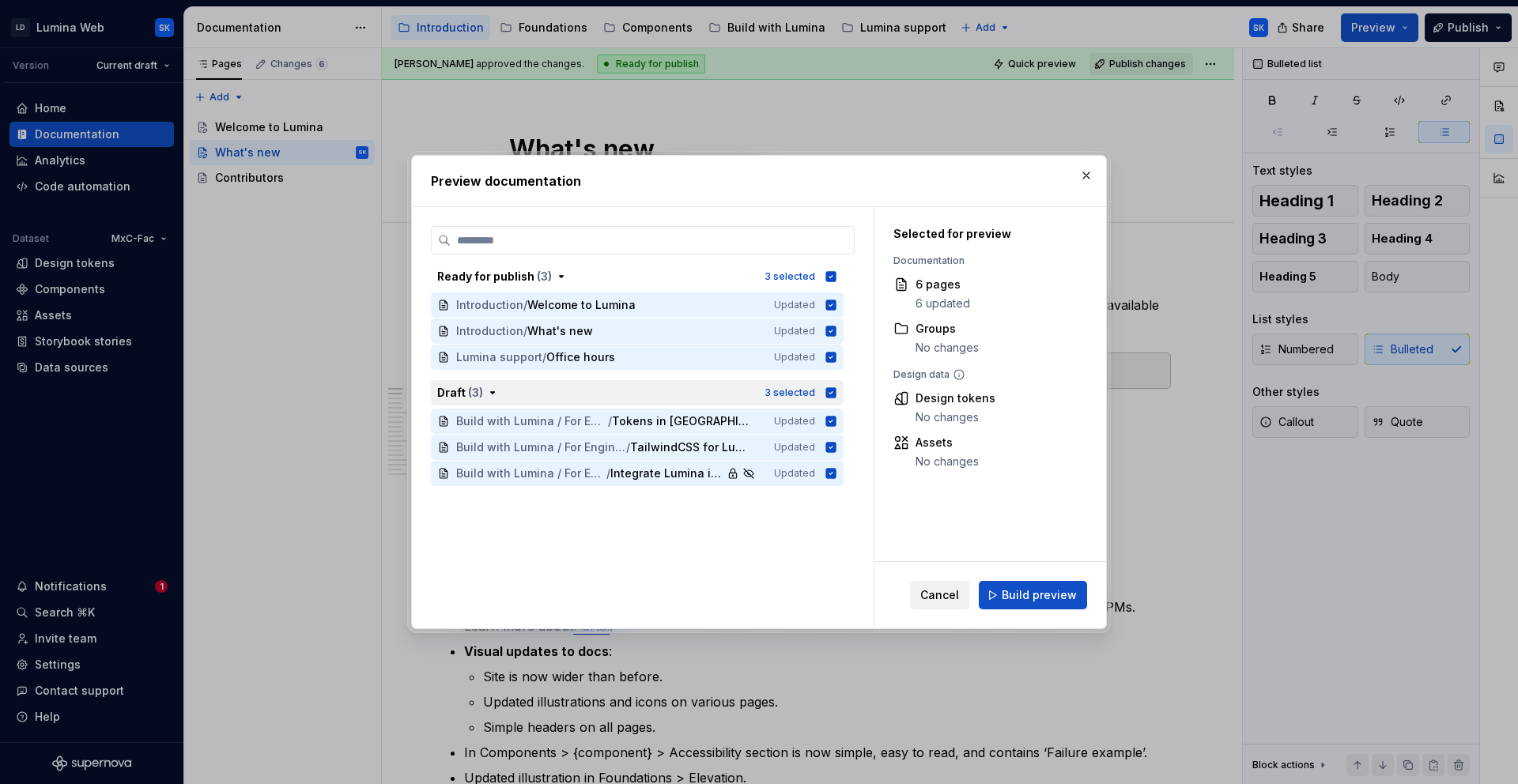
click at [830, 387] on icon "button" at bounding box center [831, 392] width 10 height 10
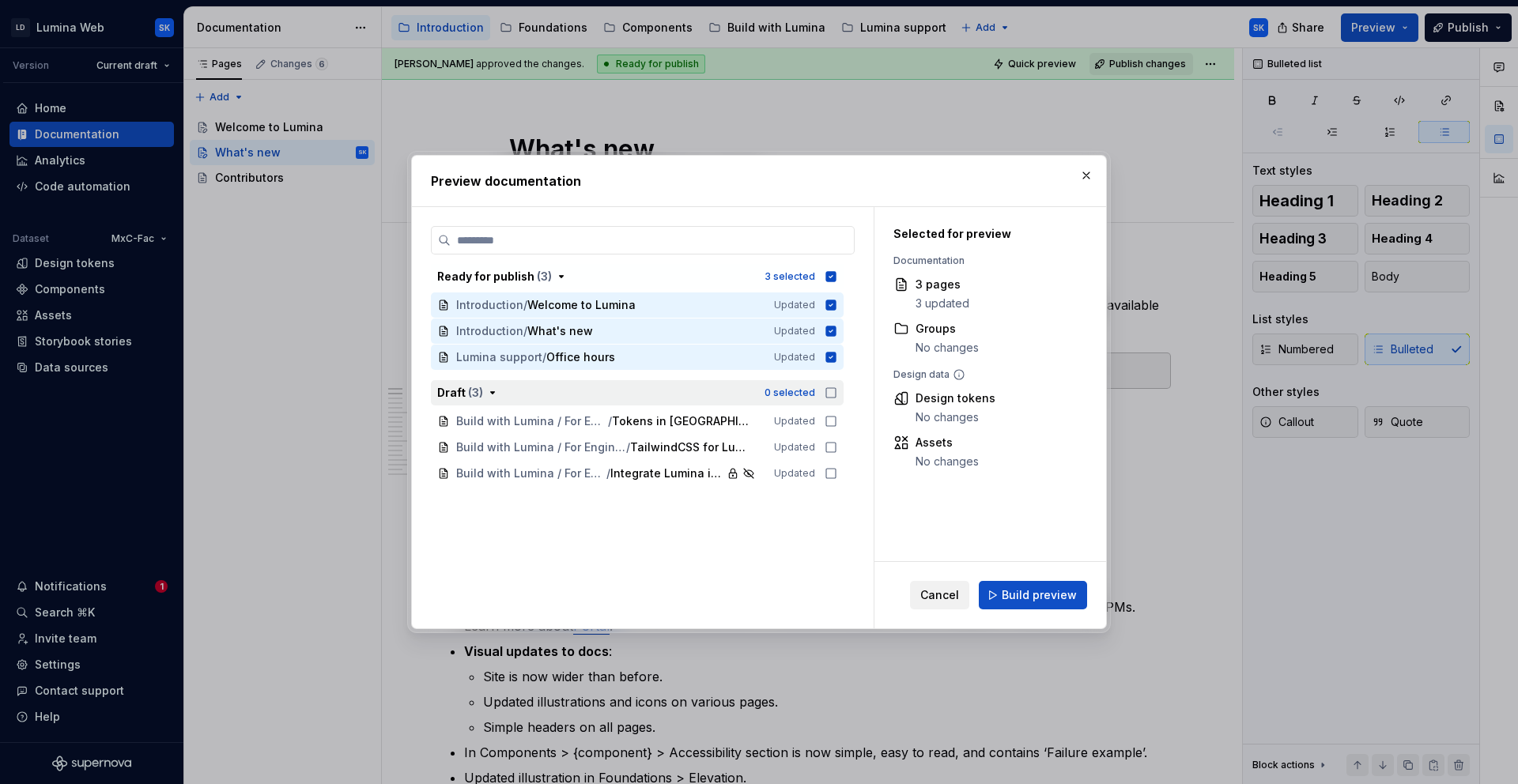
click at [1058, 599] on span "Build preview" at bounding box center [1039, 595] width 75 height 16
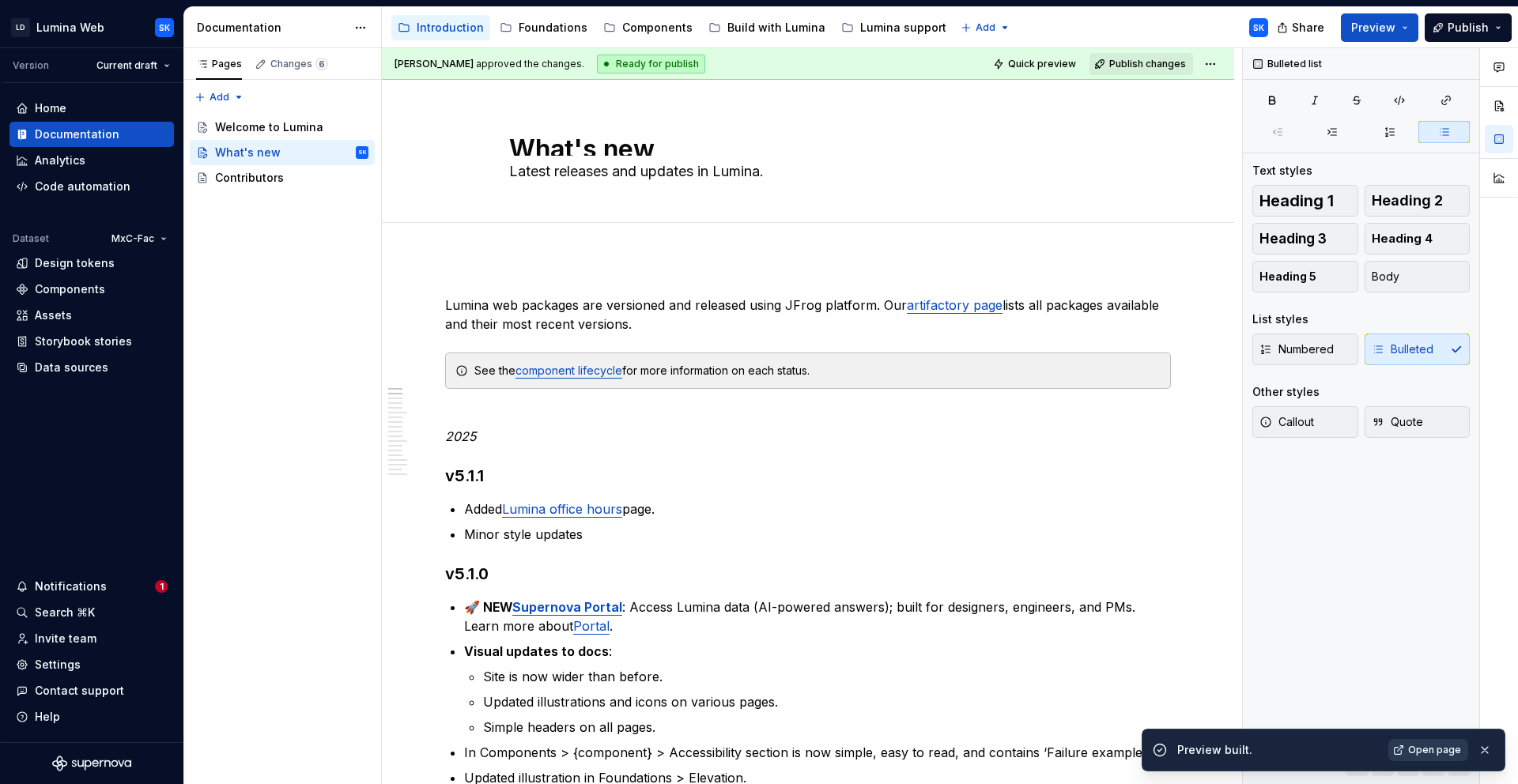
click at [1437, 749] on span "Open page" at bounding box center [1435, 750] width 53 height 13
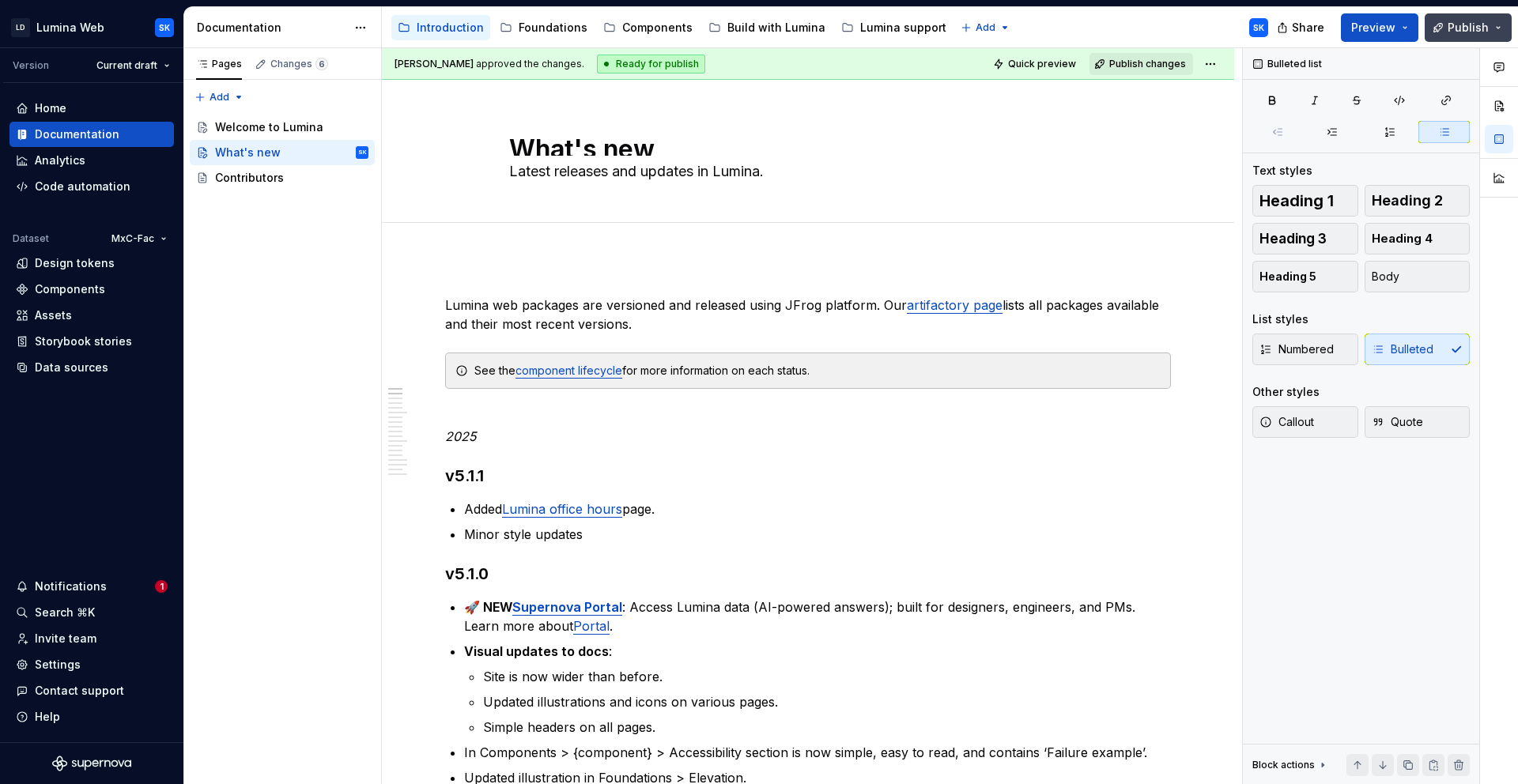
click at [1453, 21] on span "Publish" at bounding box center [1469, 27] width 41 height 16
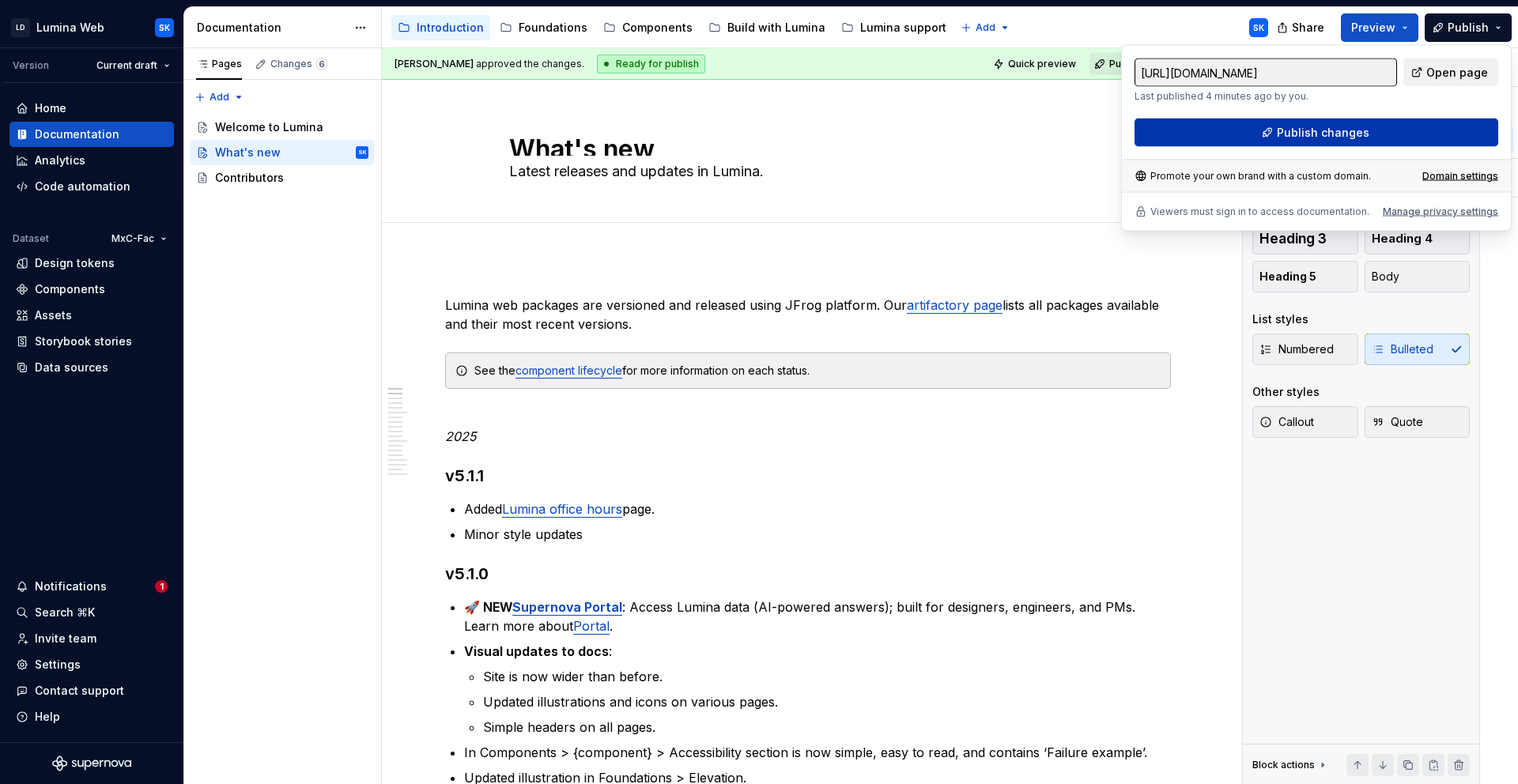
click at [1323, 138] on span "Publish changes" at bounding box center [1323, 133] width 93 height 16
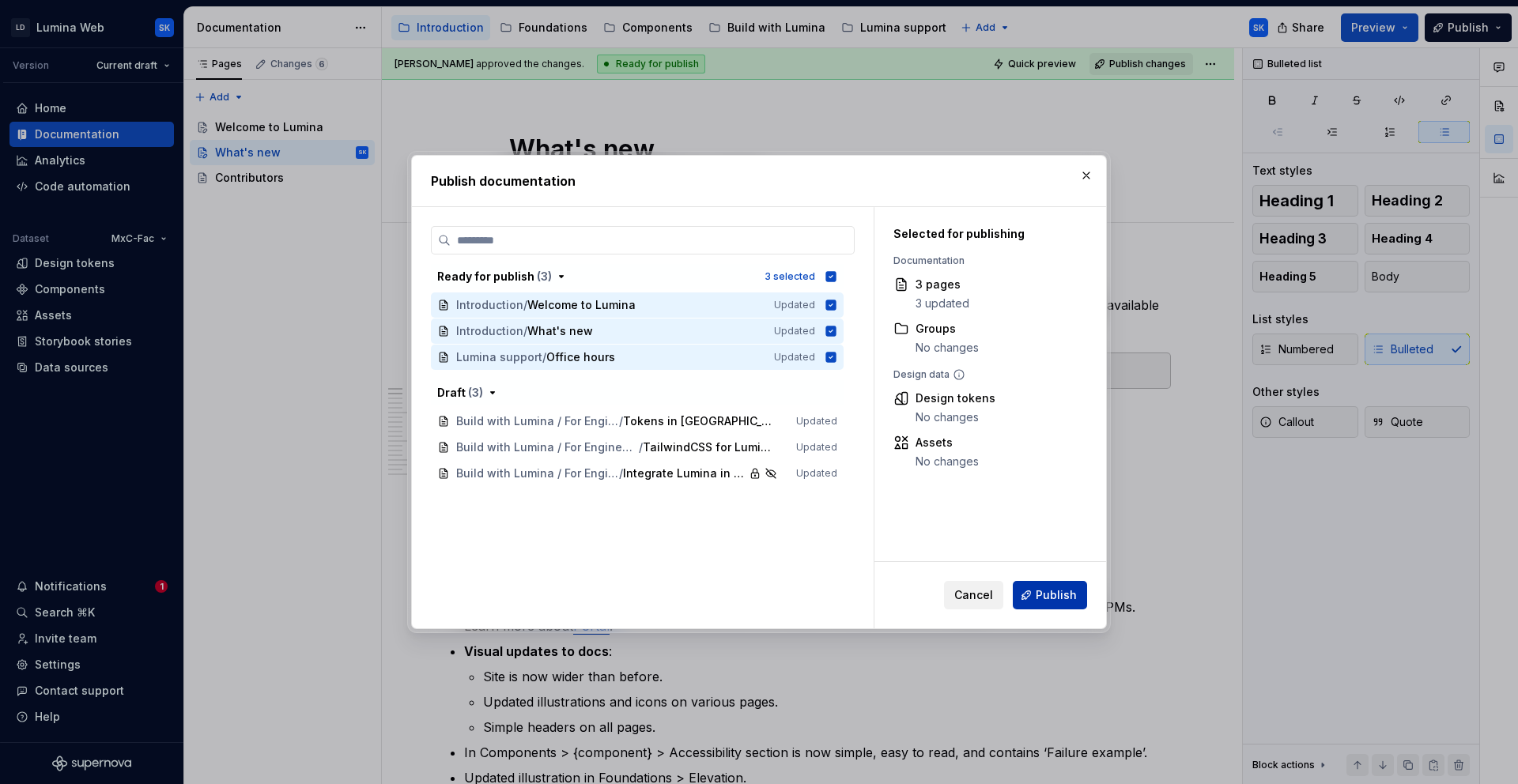
click at [1069, 600] on span "Publish" at bounding box center [1056, 595] width 41 height 16
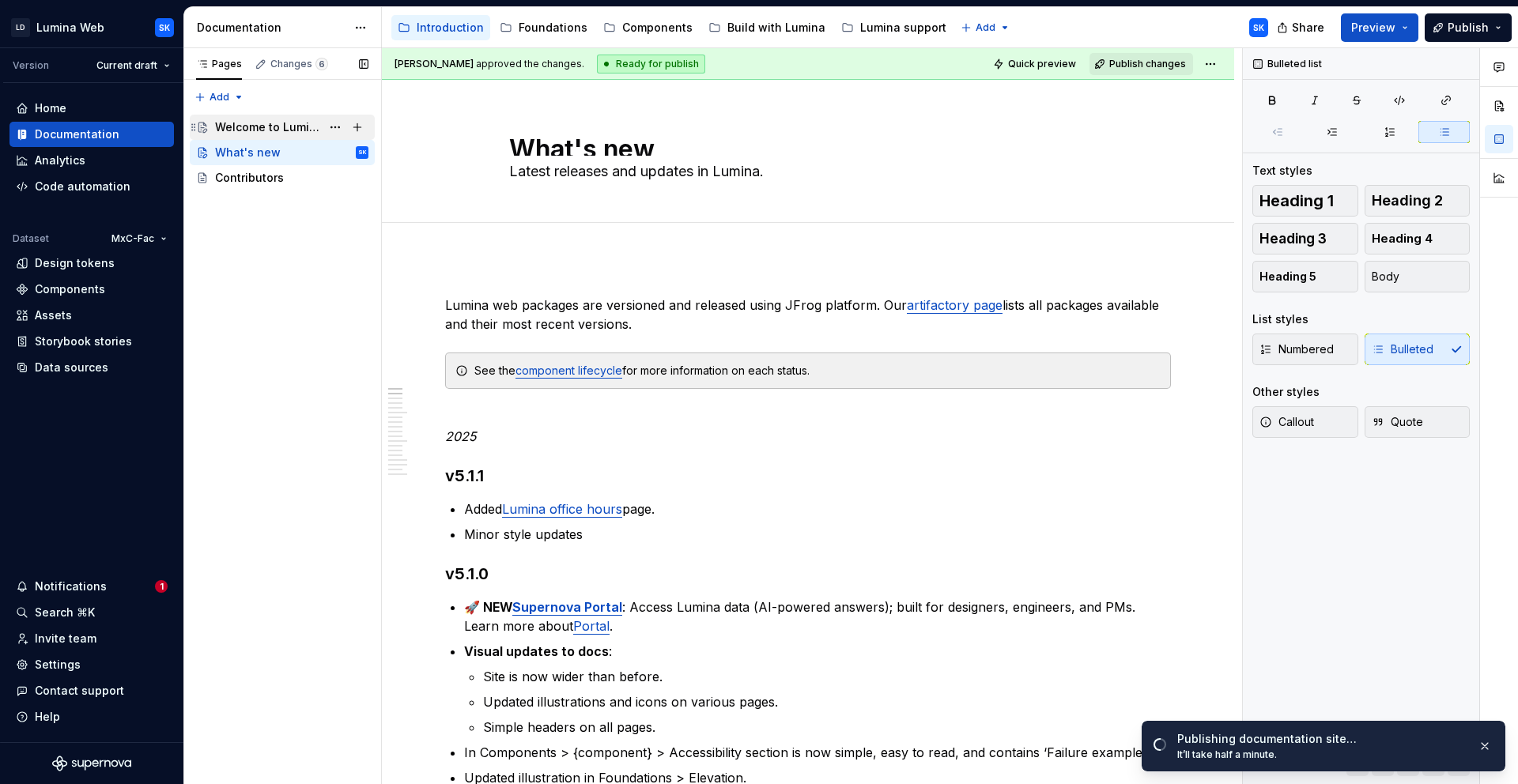
click at [294, 123] on div "Welcome to Lumina" at bounding box center [268, 127] width 106 height 16
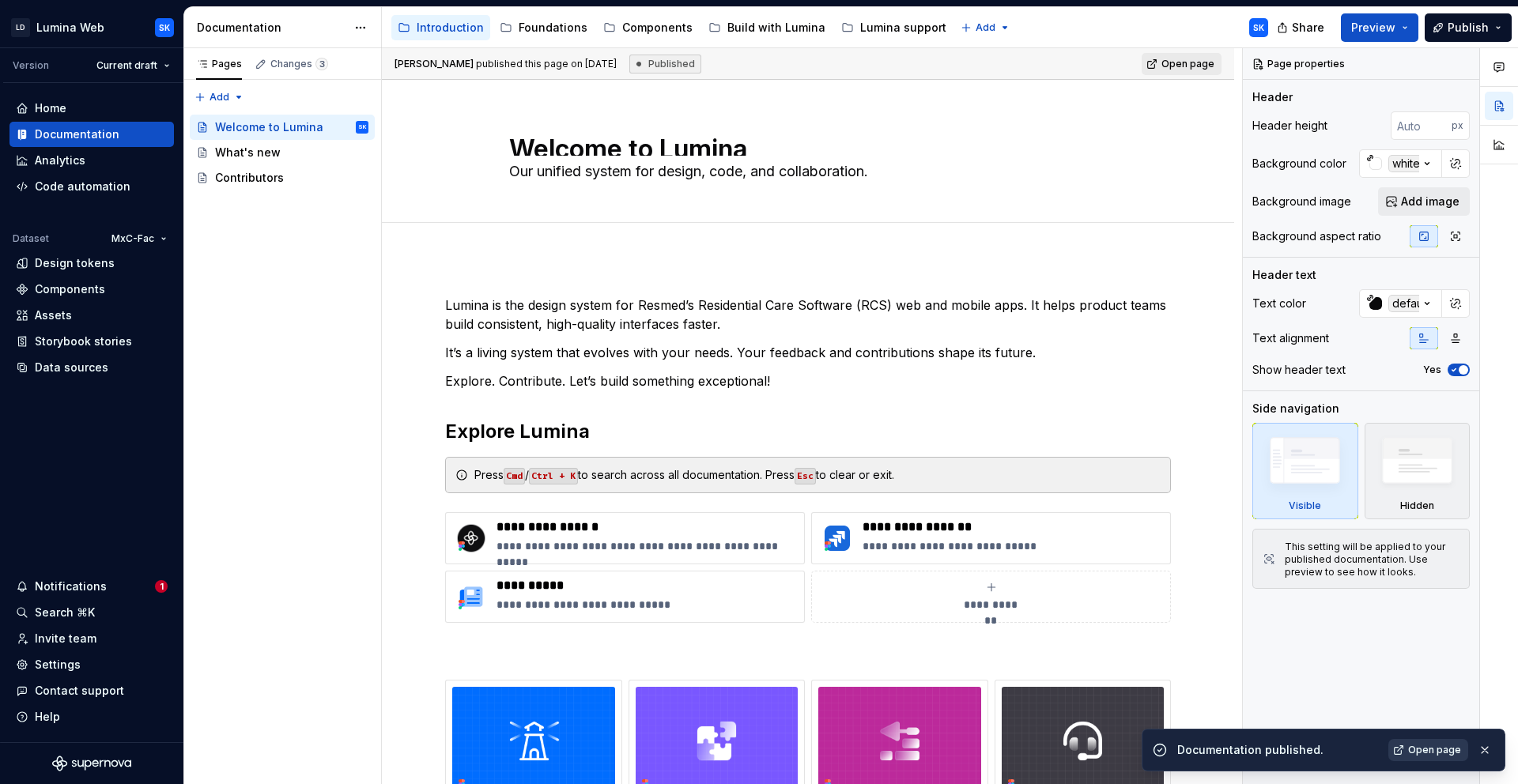
click at [1441, 750] on span "Open page" at bounding box center [1435, 750] width 53 height 13
click at [88, 291] on div "Components" at bounding box center [70, 289] width 71 height 16
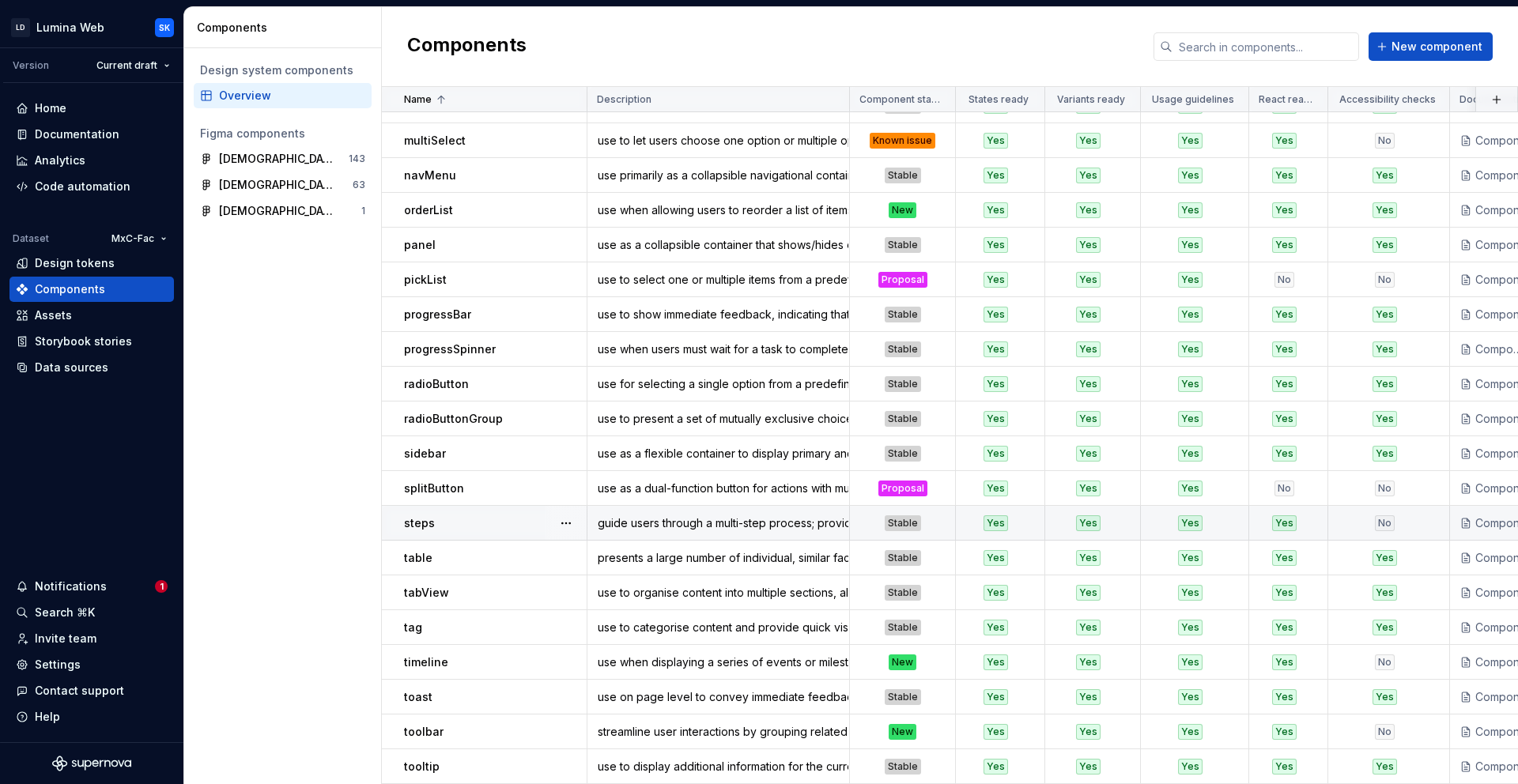
scroll to position [832, 0]
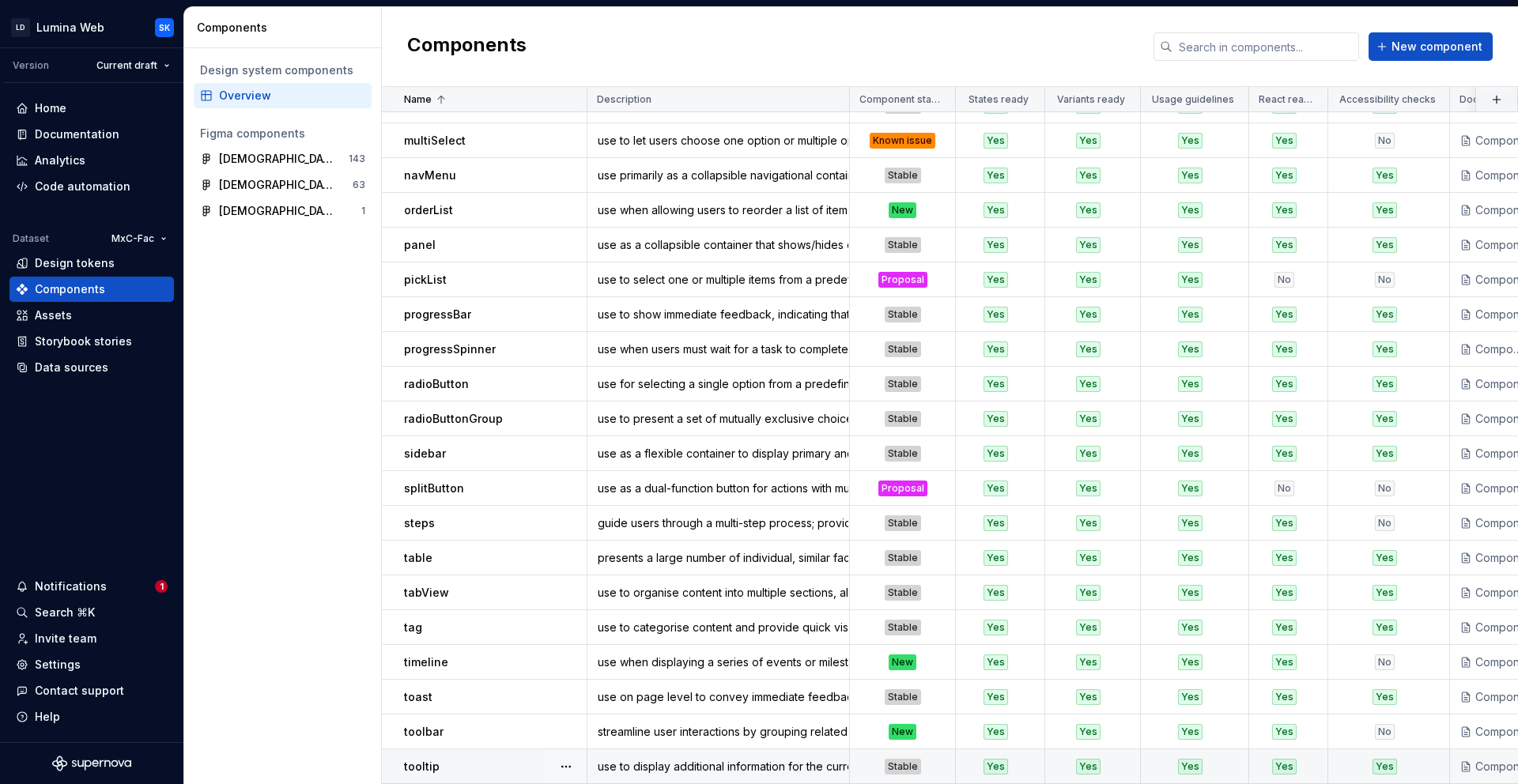
click at [517, 759] on div "tooltip" at bounding box center [495, 766] width 182 height 16
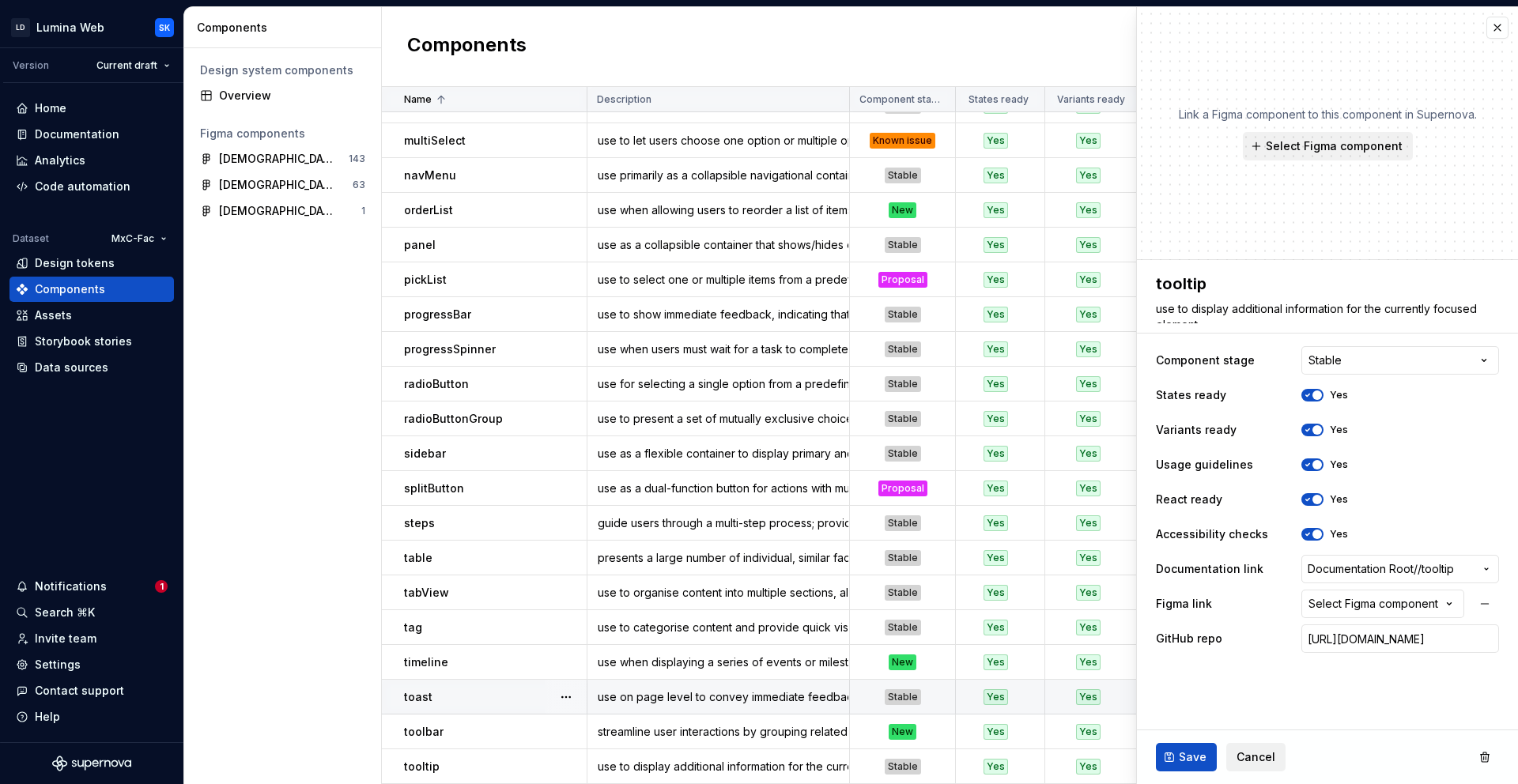
type textarea "*"
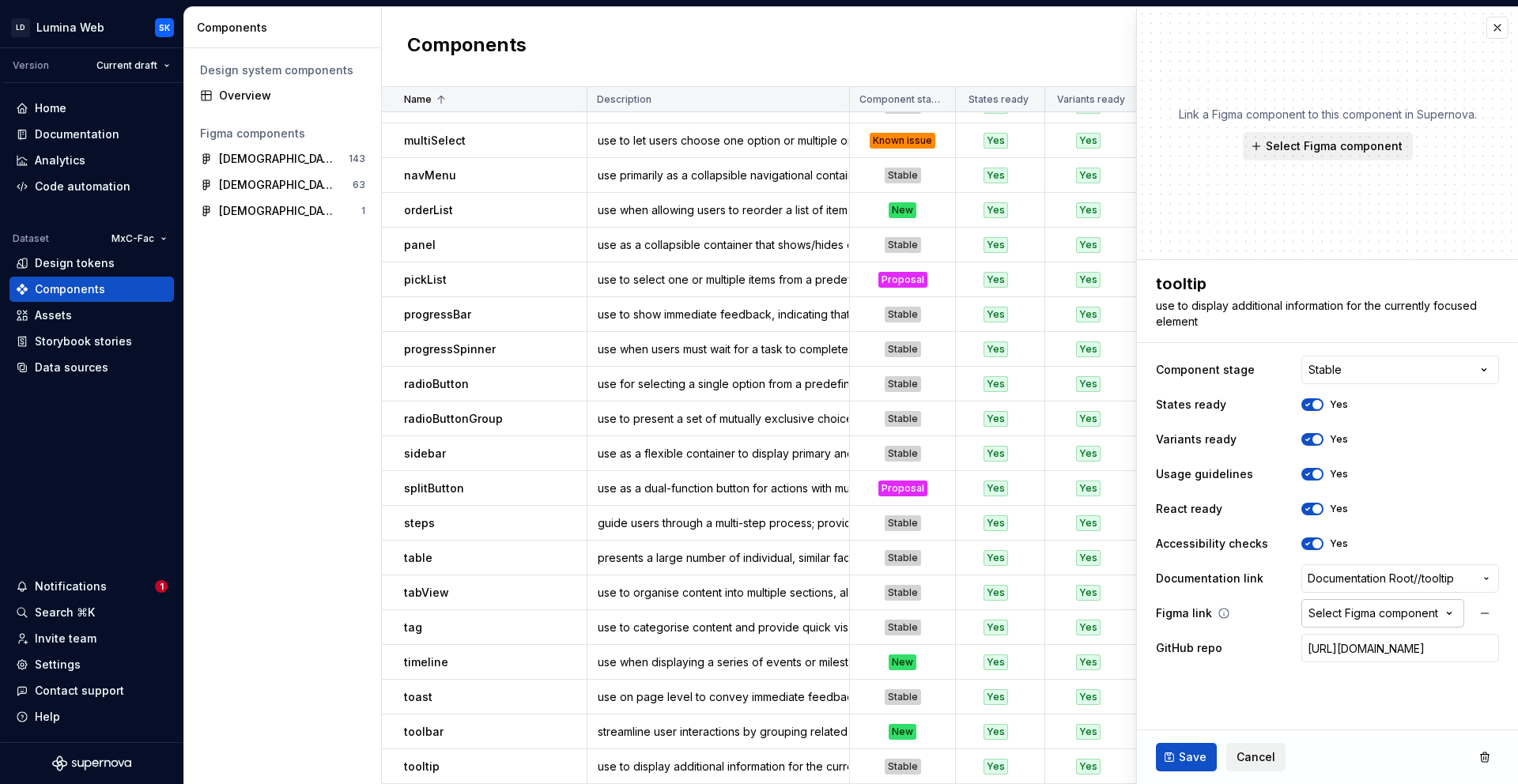
click at [1382, 613] on div "Select Figma component" at bounding box center [1374, 613] width 130 height 16
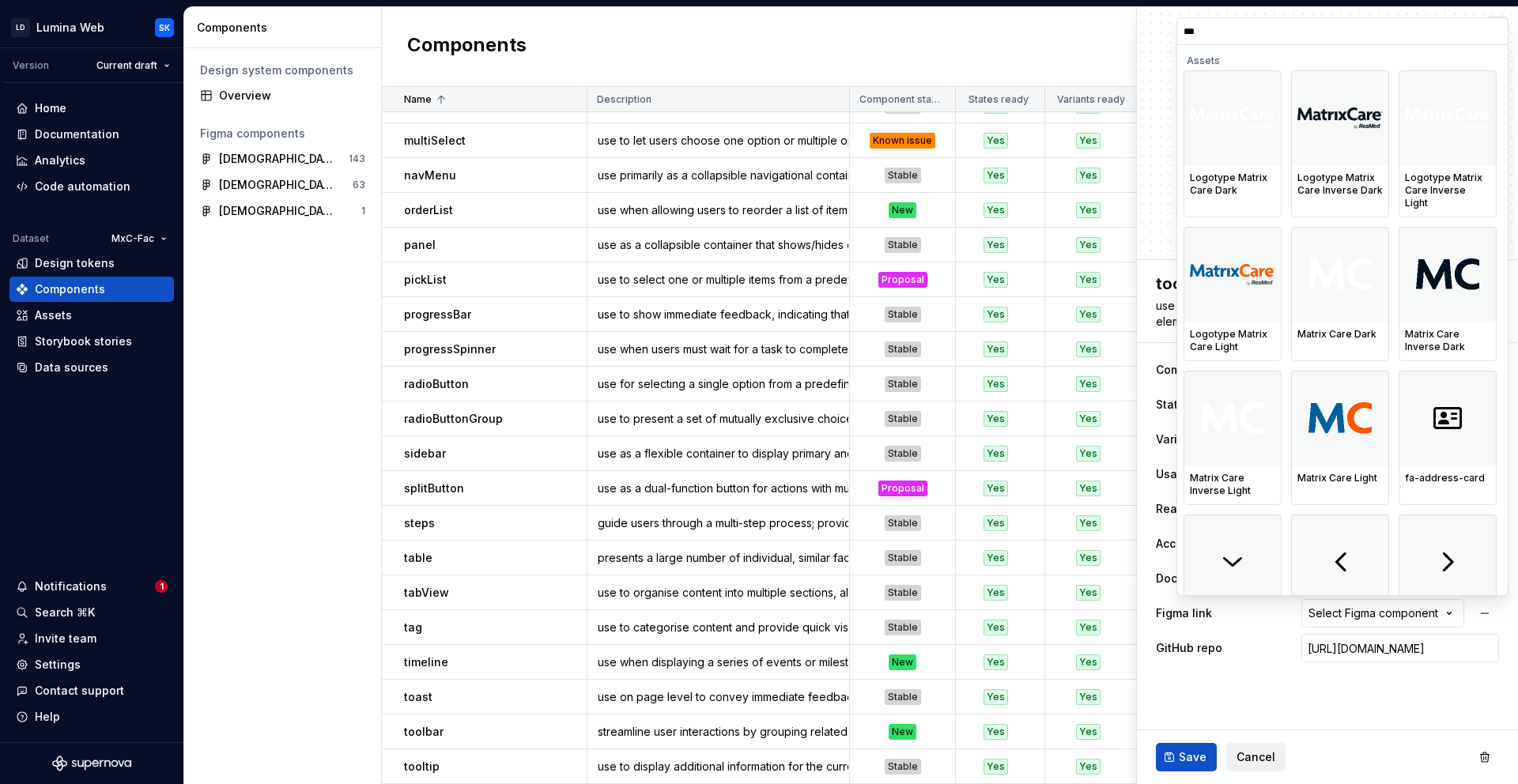
type input "****"
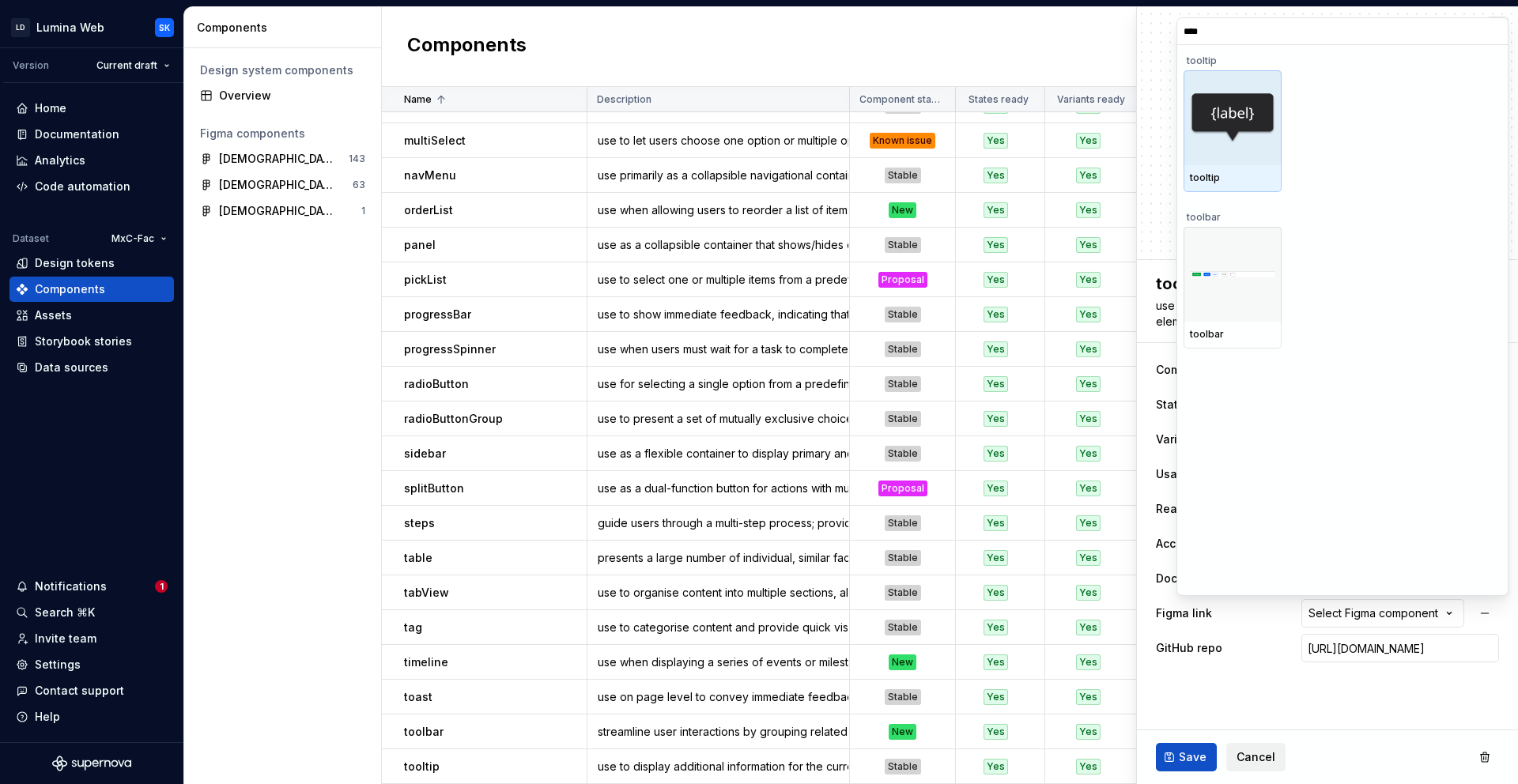
drag, startPoint x: 1225, startPoint y: 144, endPoint x: 1385, endPoint y: 687, distance: 566.1
click at [1225, 144] on div at bounding box center [1232, 118] width 98 height 95
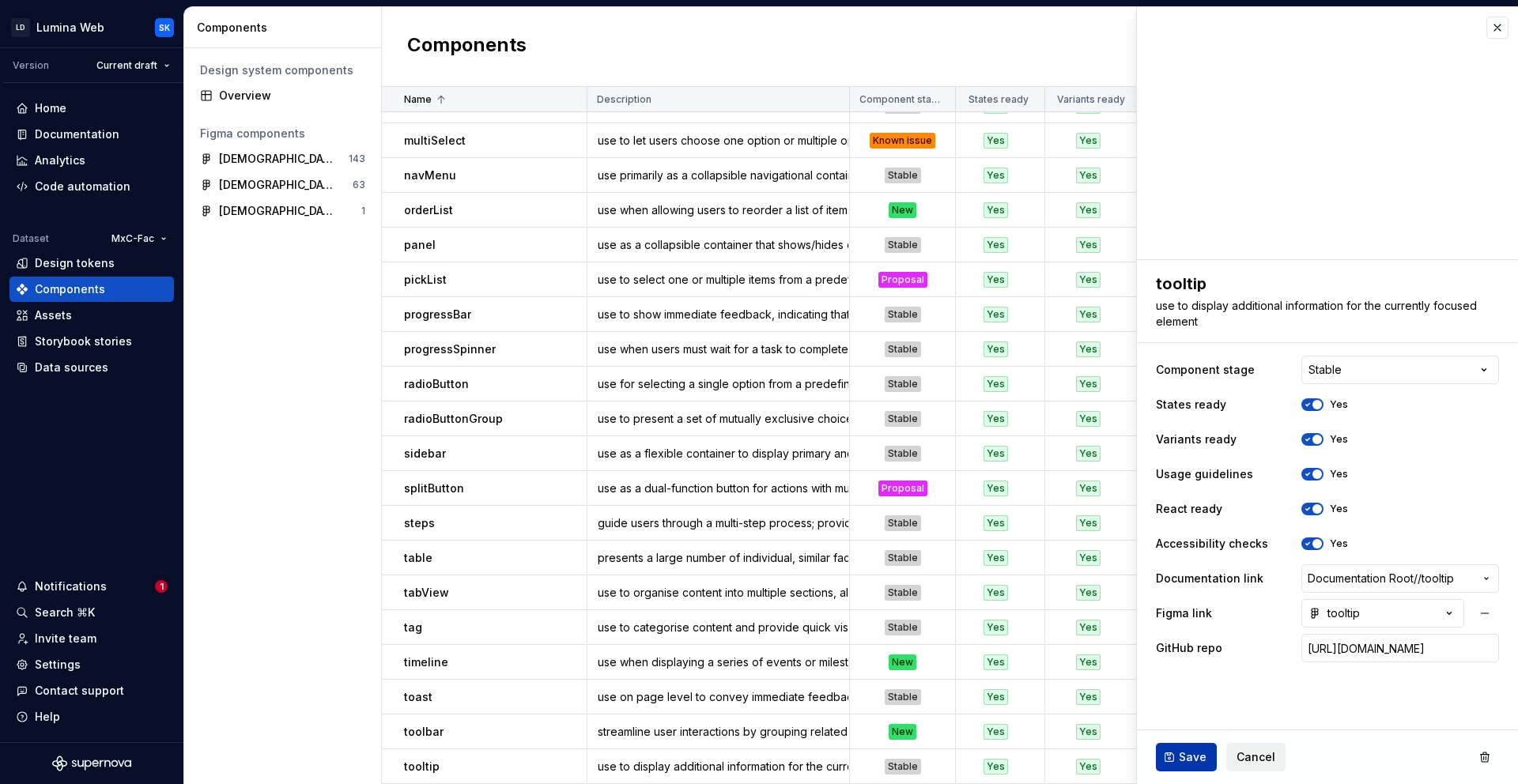
click at [1181, 756] on span "Save" at bounding box center [1192, 757] width 28 height 16
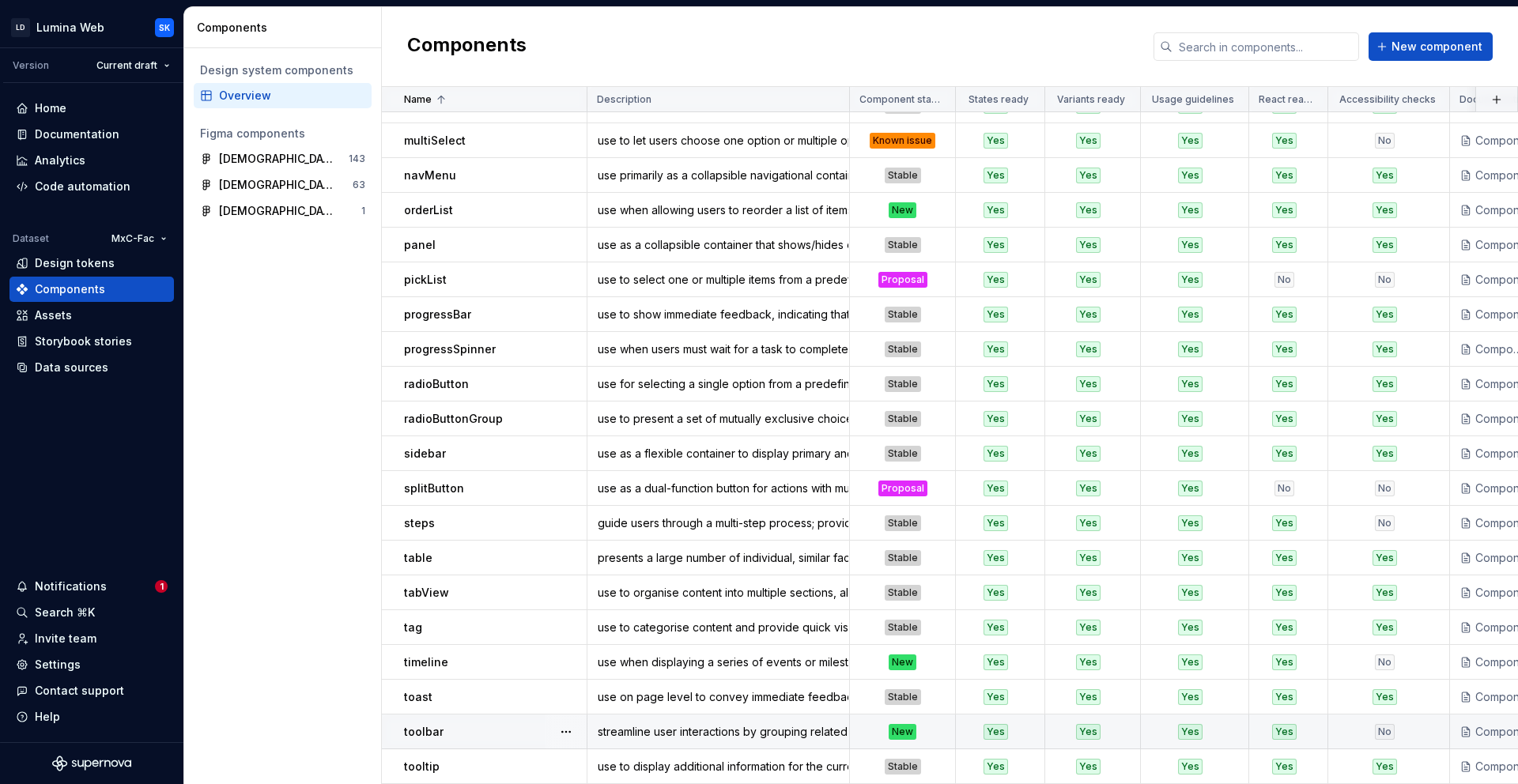
click at [483, 724] on div "toolbar" at bounding box center [495, 731] width 182 height 16
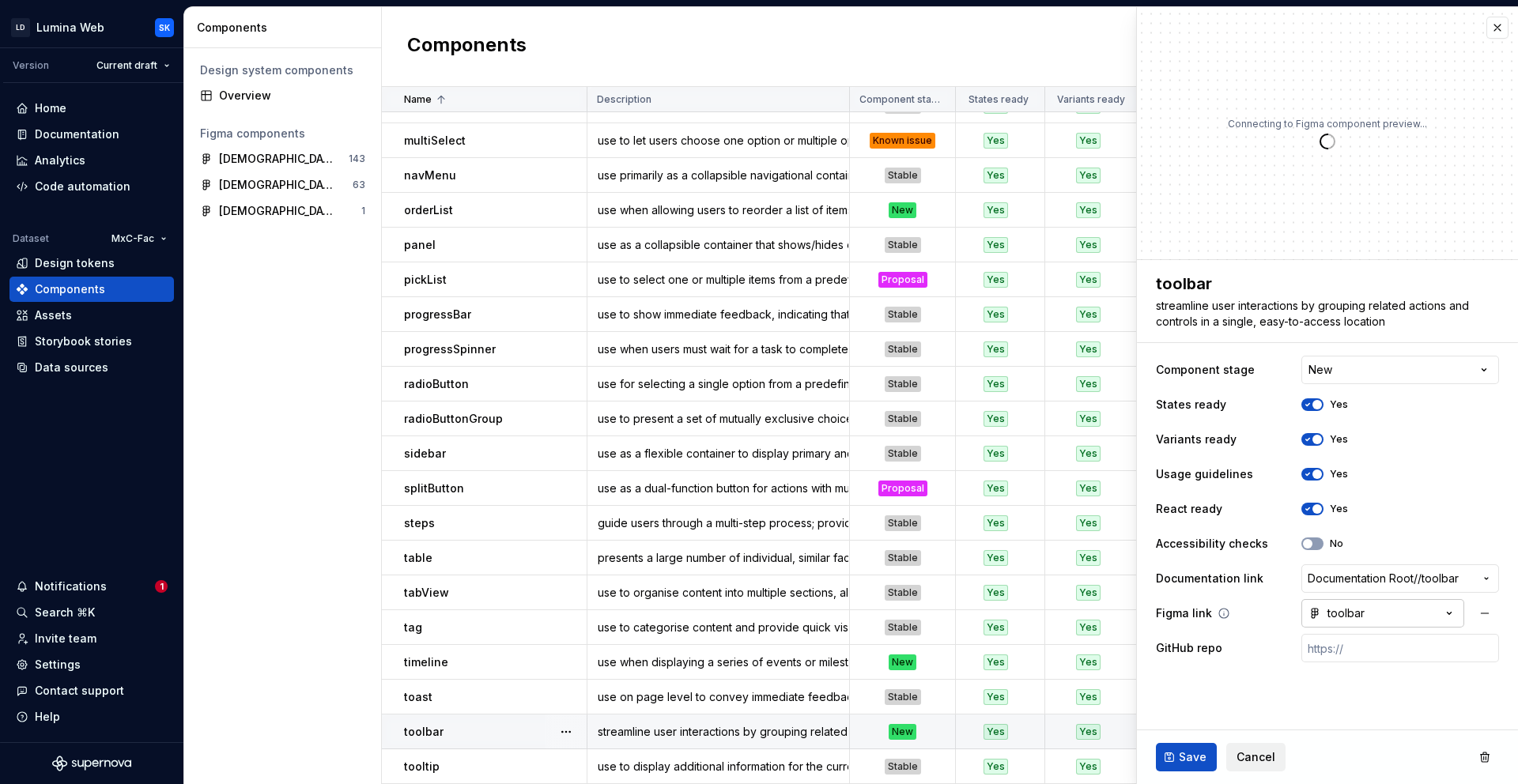
type textarea "*"
click at [1376, 645] on input "text" at bounding box center [1400, 647] width 198 height 28
click at [1362, 680] on fieldset "**********" at bounding box center [1328, 522] width 381 height 524
click at [1319, 547] on button "No" at bounding box center [1312, 544] width 22 height 13
click at [1199, 749] on span "Save" at bounding box center [1192, 757] width 28 height 16
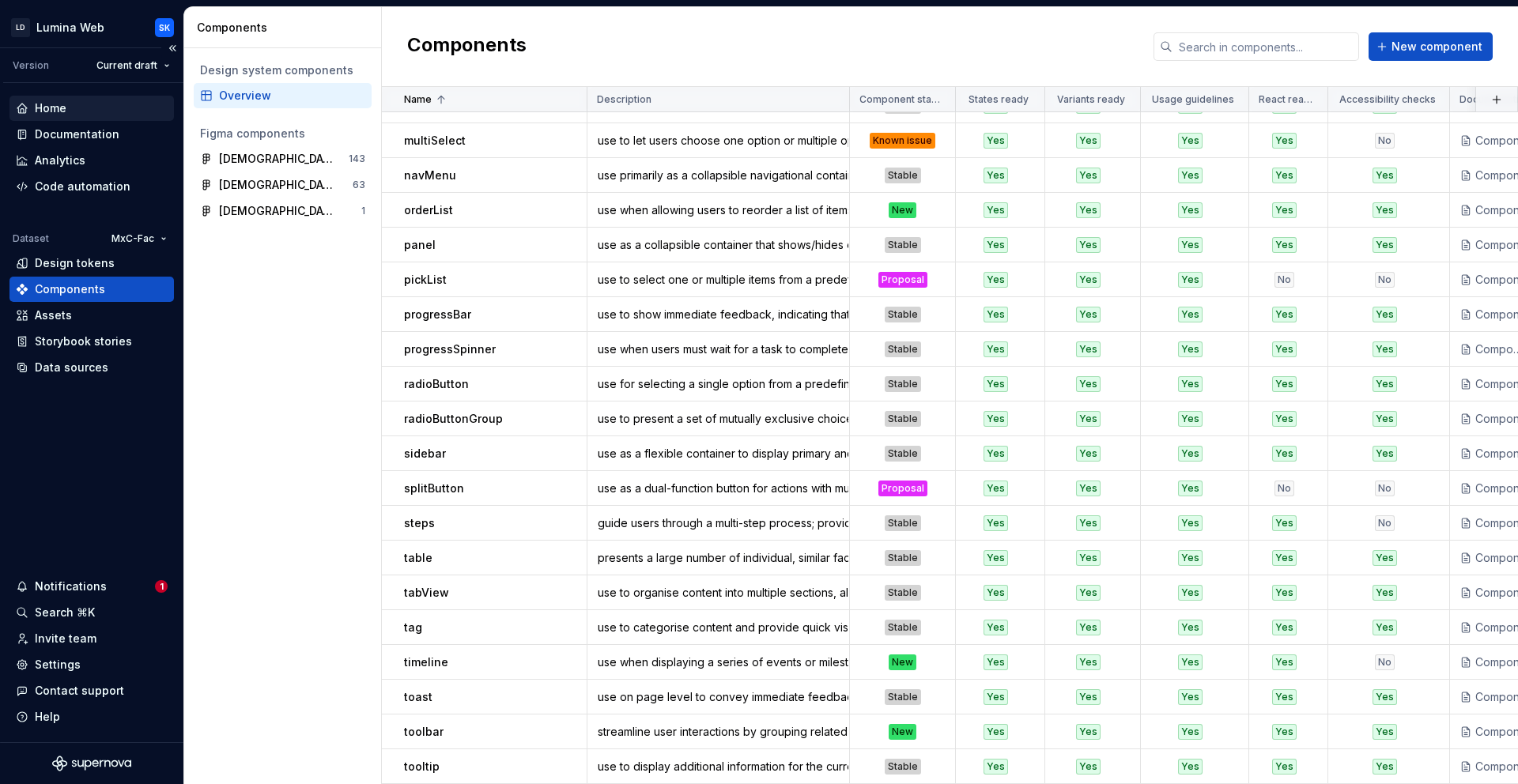
click at [108, 107] on div "Home" at bounding box center [92, 108] width 152 height 16
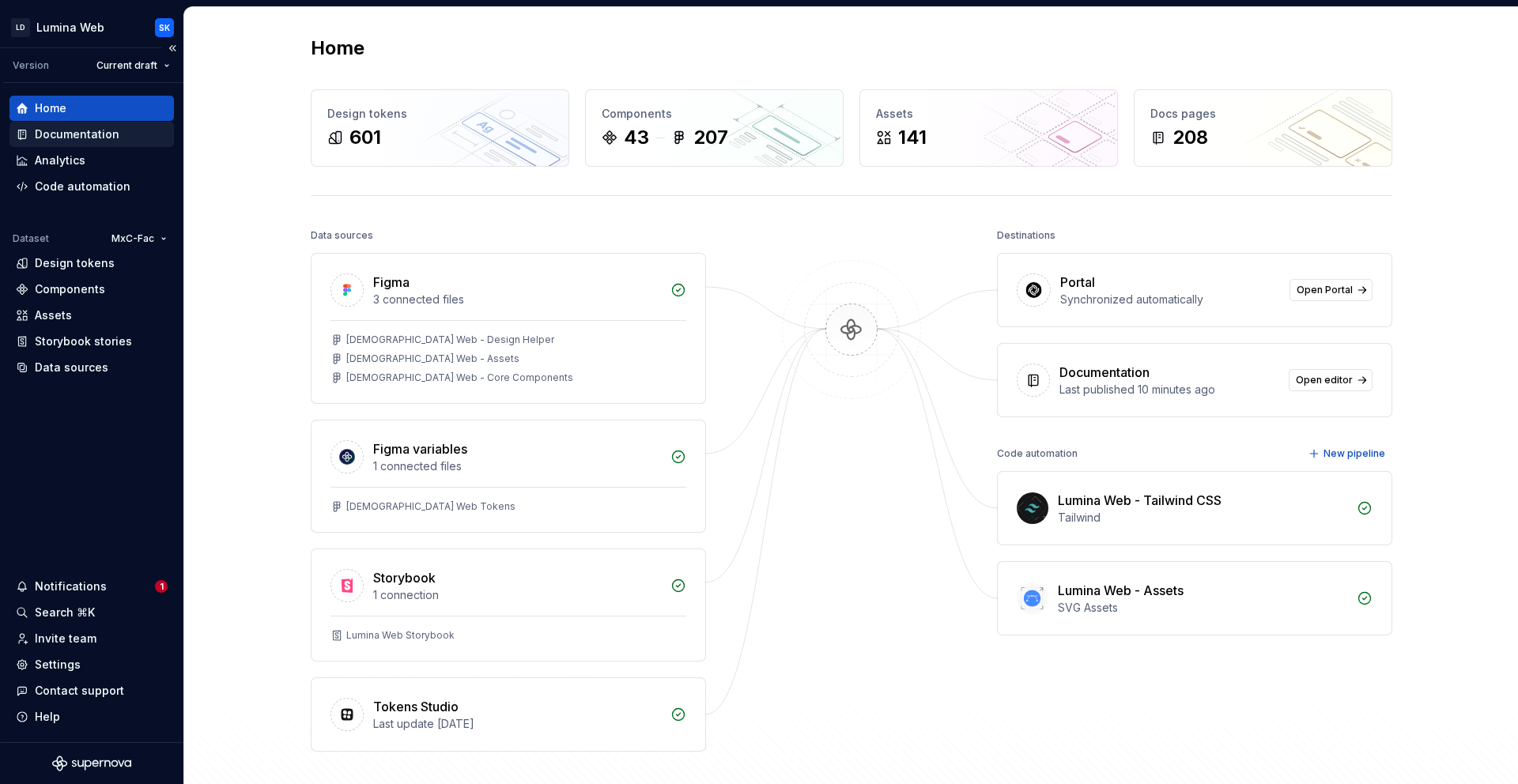
click at [98, 135] on div "Documentation" at bounding box center [77, 134] width 85 height 16
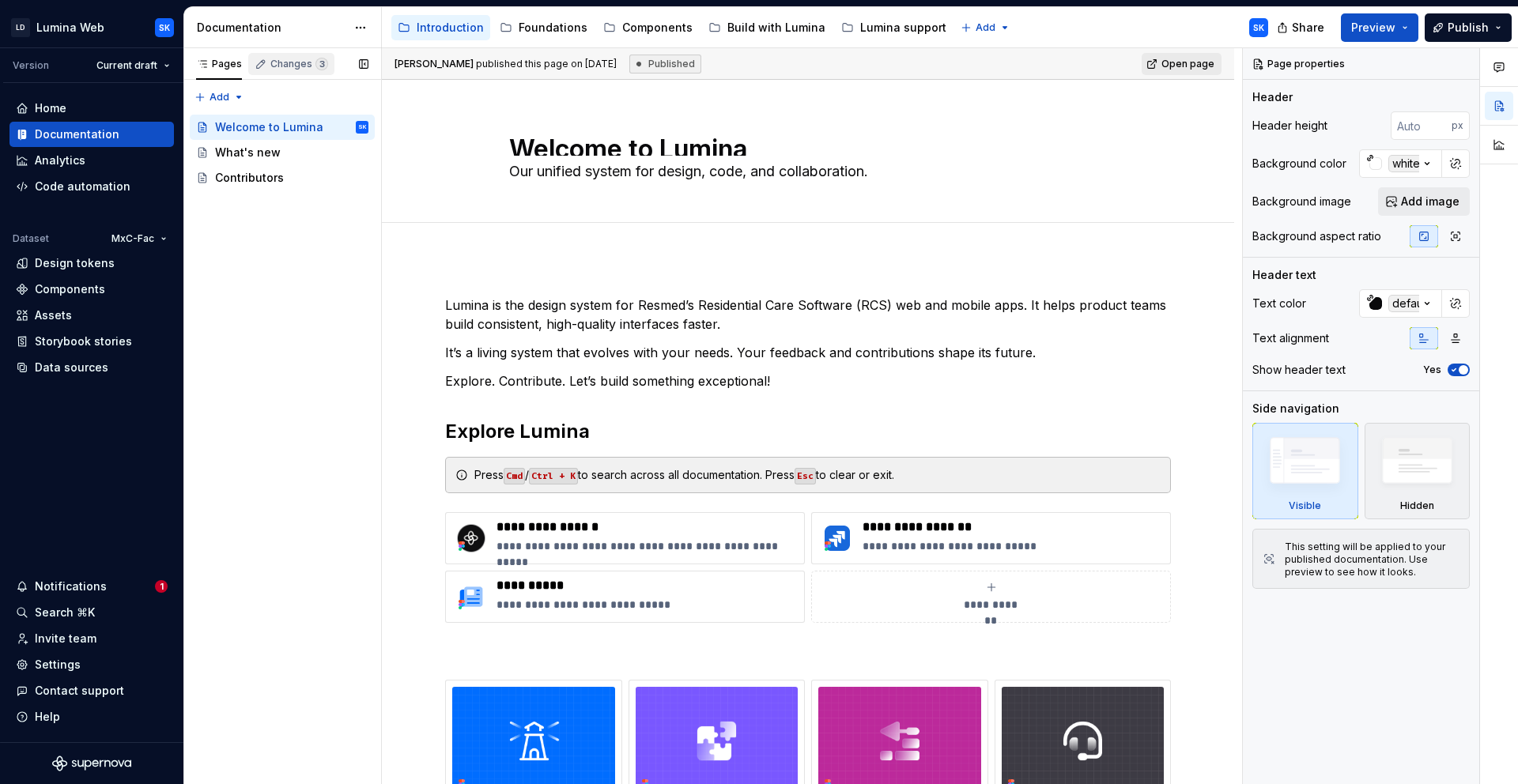
click at [267, 67] on div "Changes 3" at bounding box center [292, 64] width 74 height 13
click at [226, 60] on div "Pages" at bounding box center [219, 64] width 46 height 13
click at [1467, 27] on span "Publish" at bounding box center [1469, 27] width 41 height 16
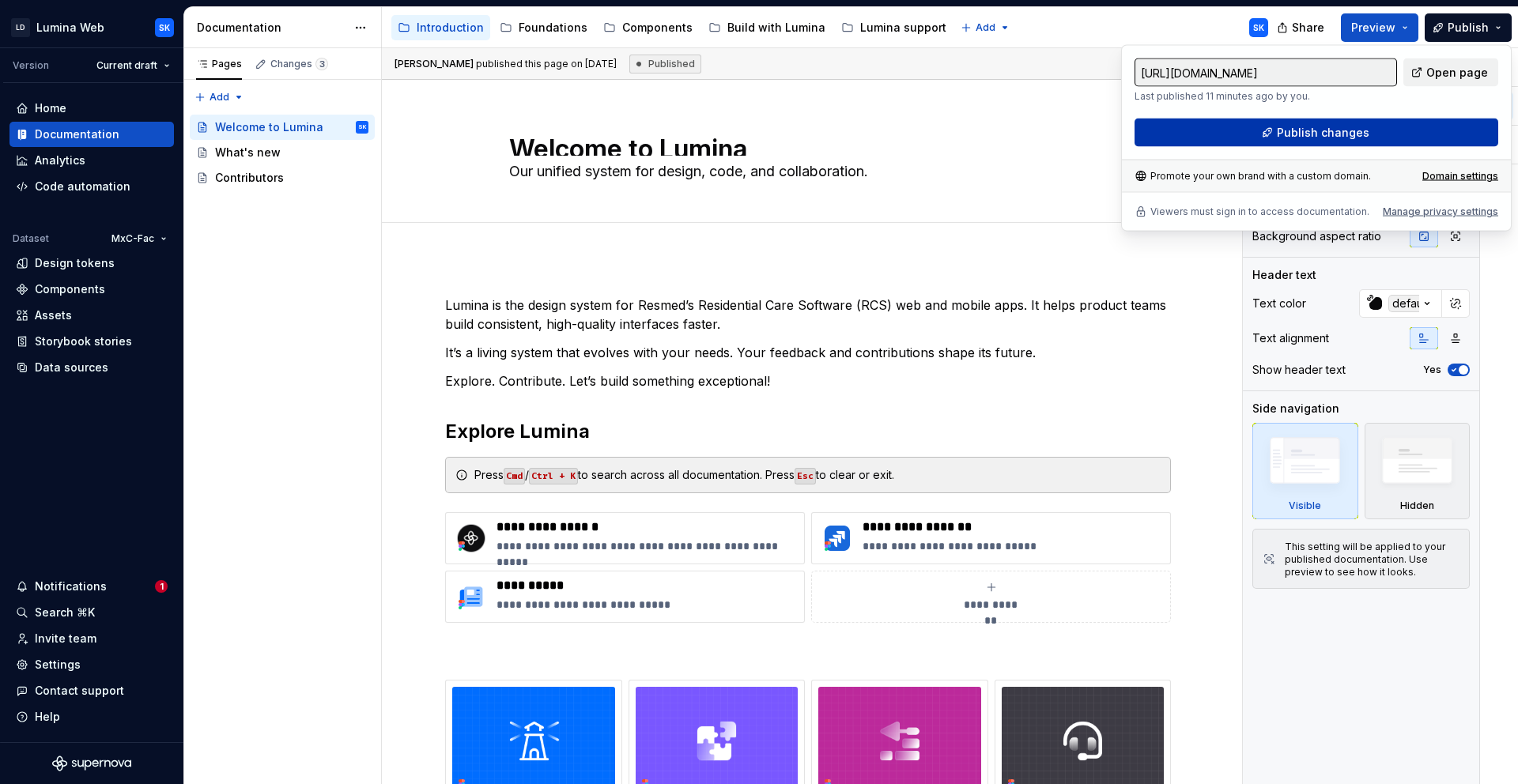
click at [1372, 126] on button "Publish changes" at bounding box center [1317, 133] width 364 height 28
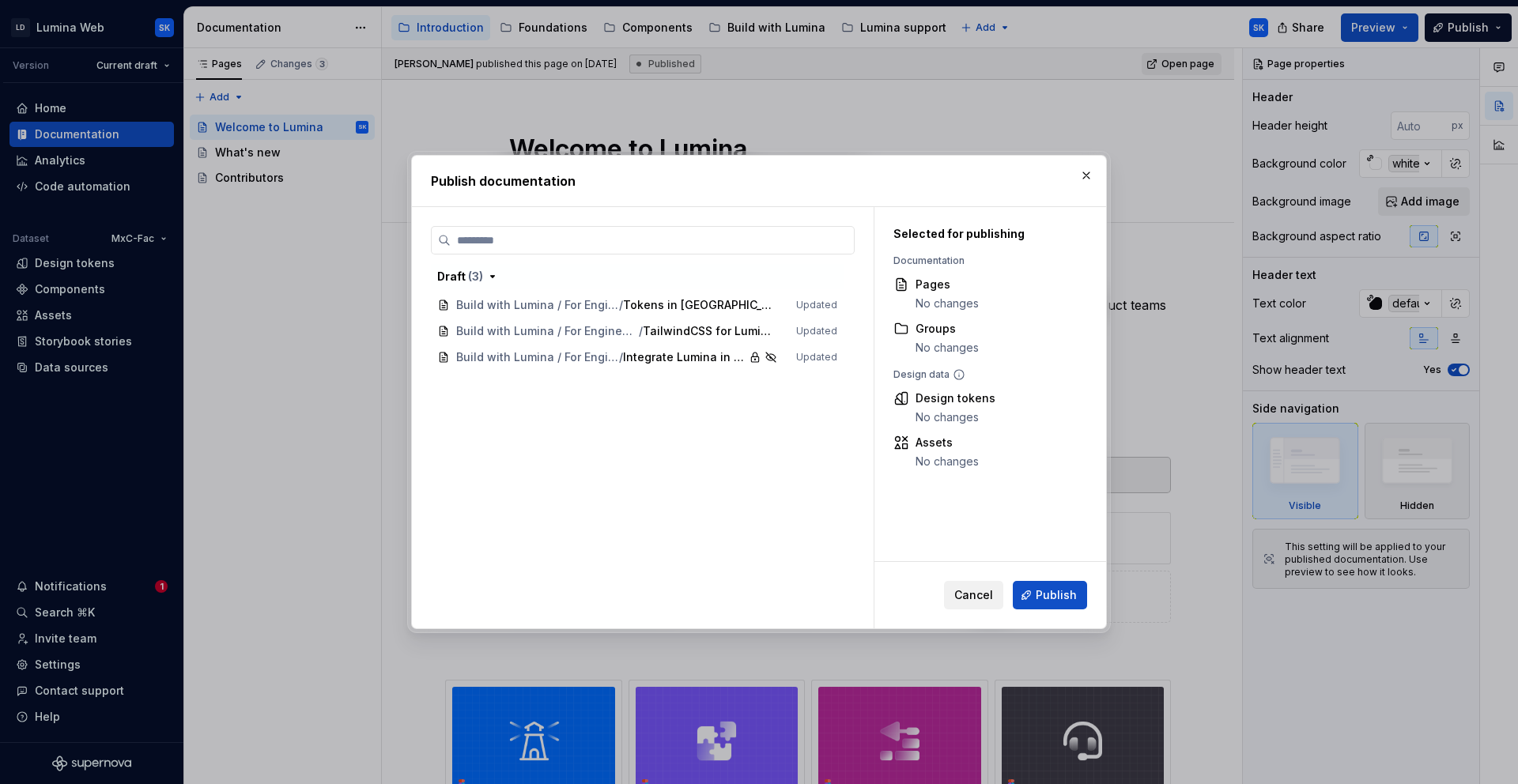
click at [1052, 585] on button "Publish" at bounding box center [1050, 595] width 74 height 28
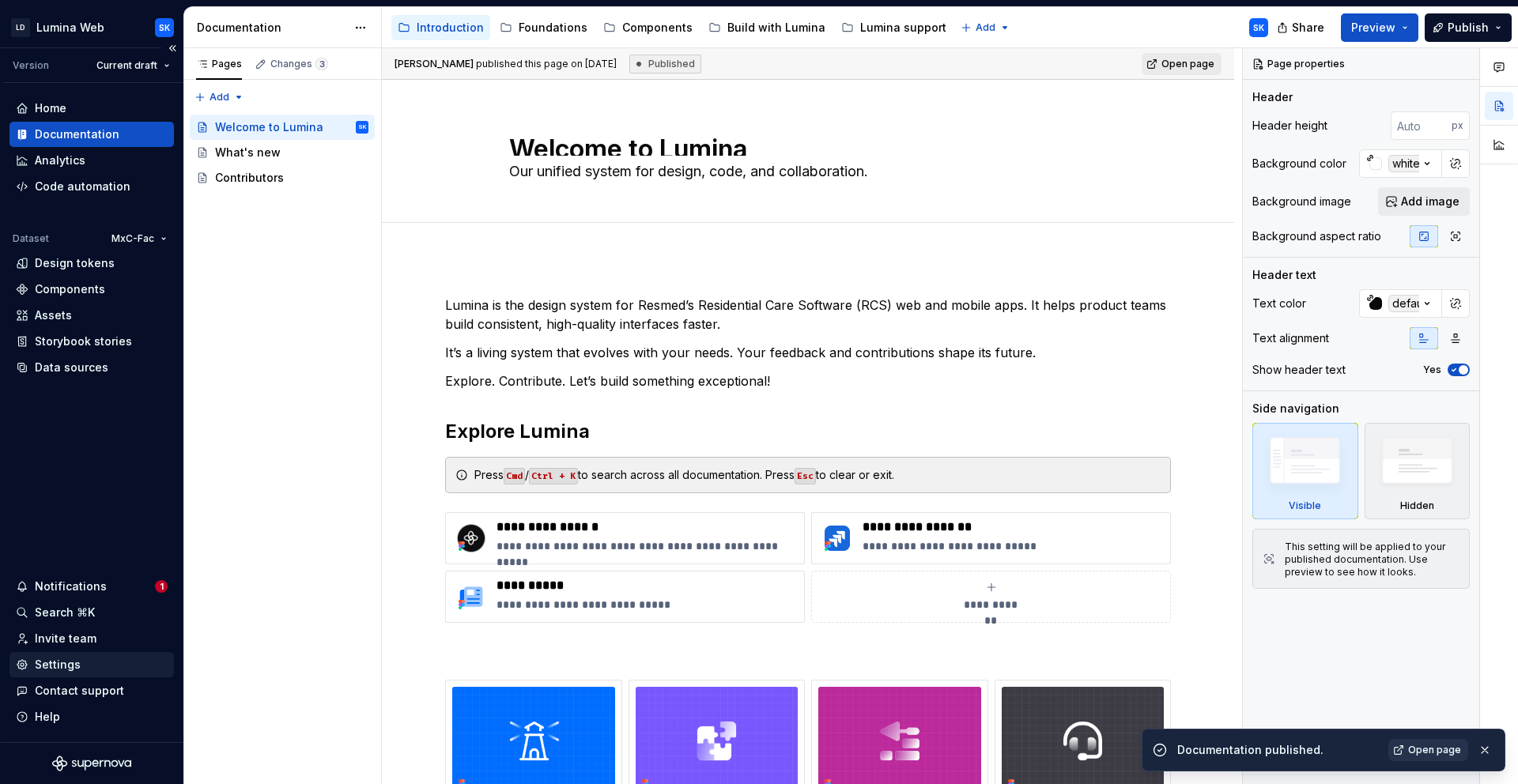
click at [86, 668] on div "Settings" at bounding box center [92, 664] width 152 height 16
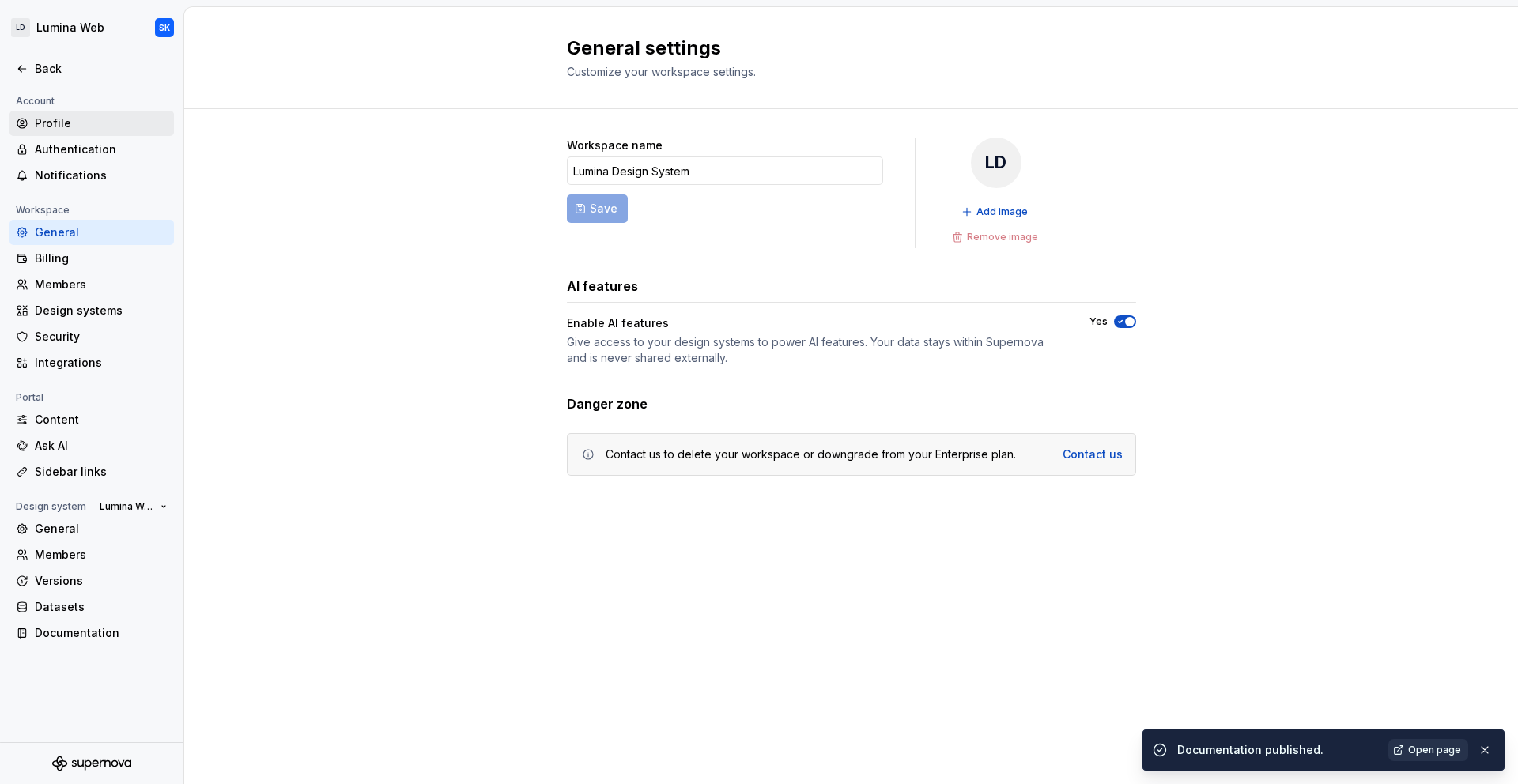
click at [97, 127] on div "Profile" at bounding box center [101, 123] width 133 height 16
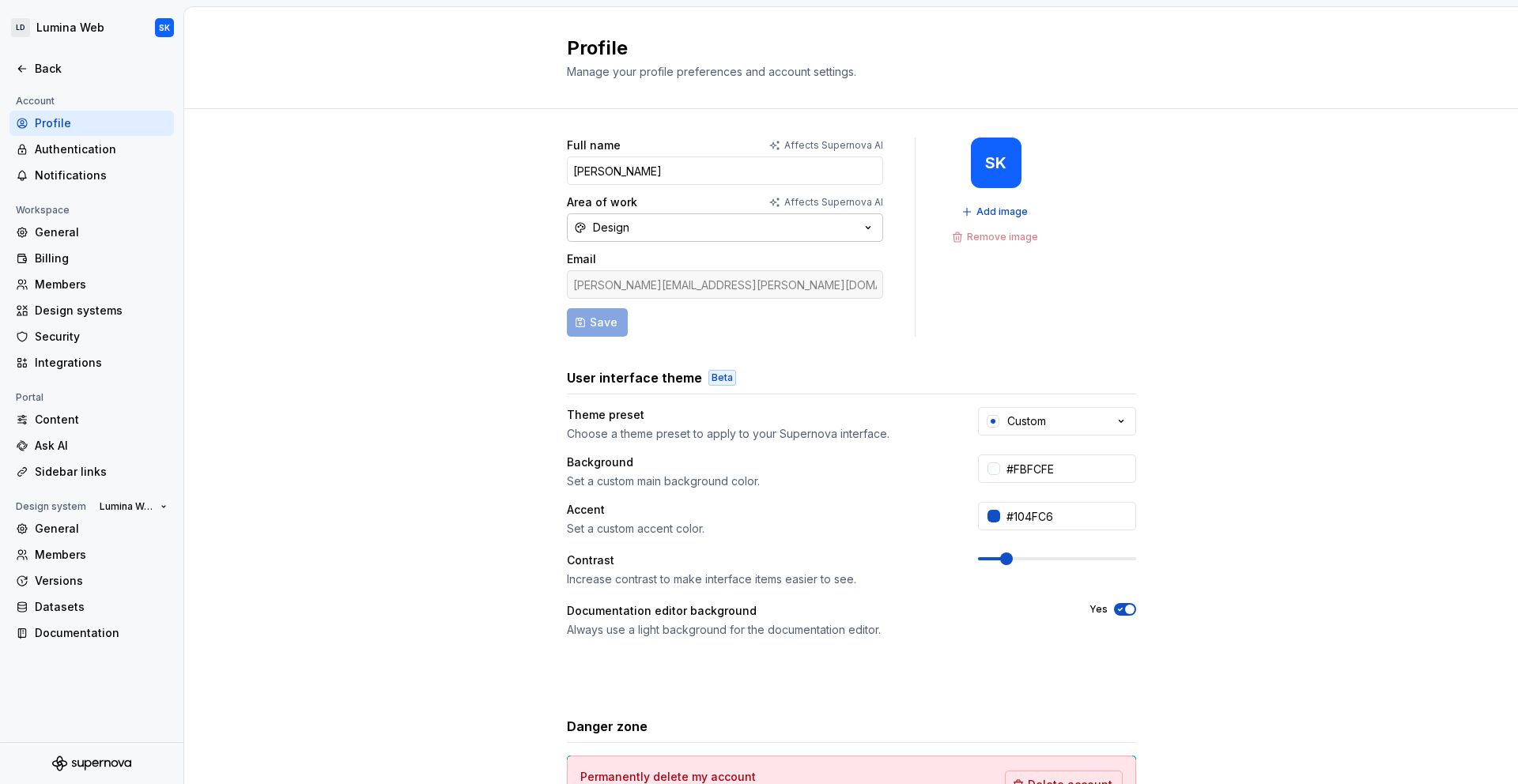
click at [711, 224] on button "Design" at bounding box center [725, 227] width 316 height 28
click at [866, 227] on icon "button" at bounding box center [868, 228] width 4 height 3
click at [116, 74] on div "Back" at bounding box center [101, 69] width 133 height 16
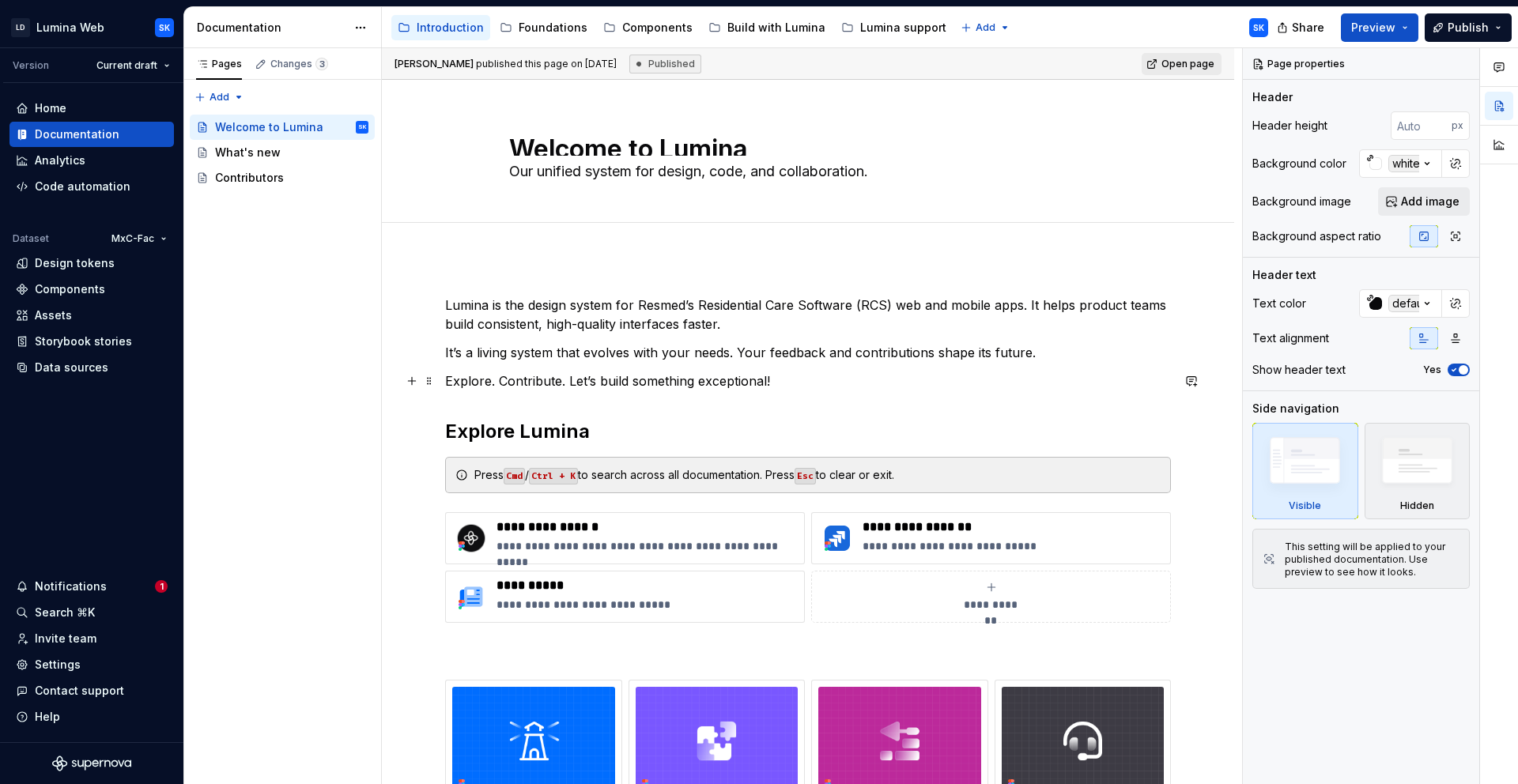
click at [782, 382] on p "Explore. Contribute. Let’s build something exceptional!" at bounding box center [808, 381] width 726 height 19
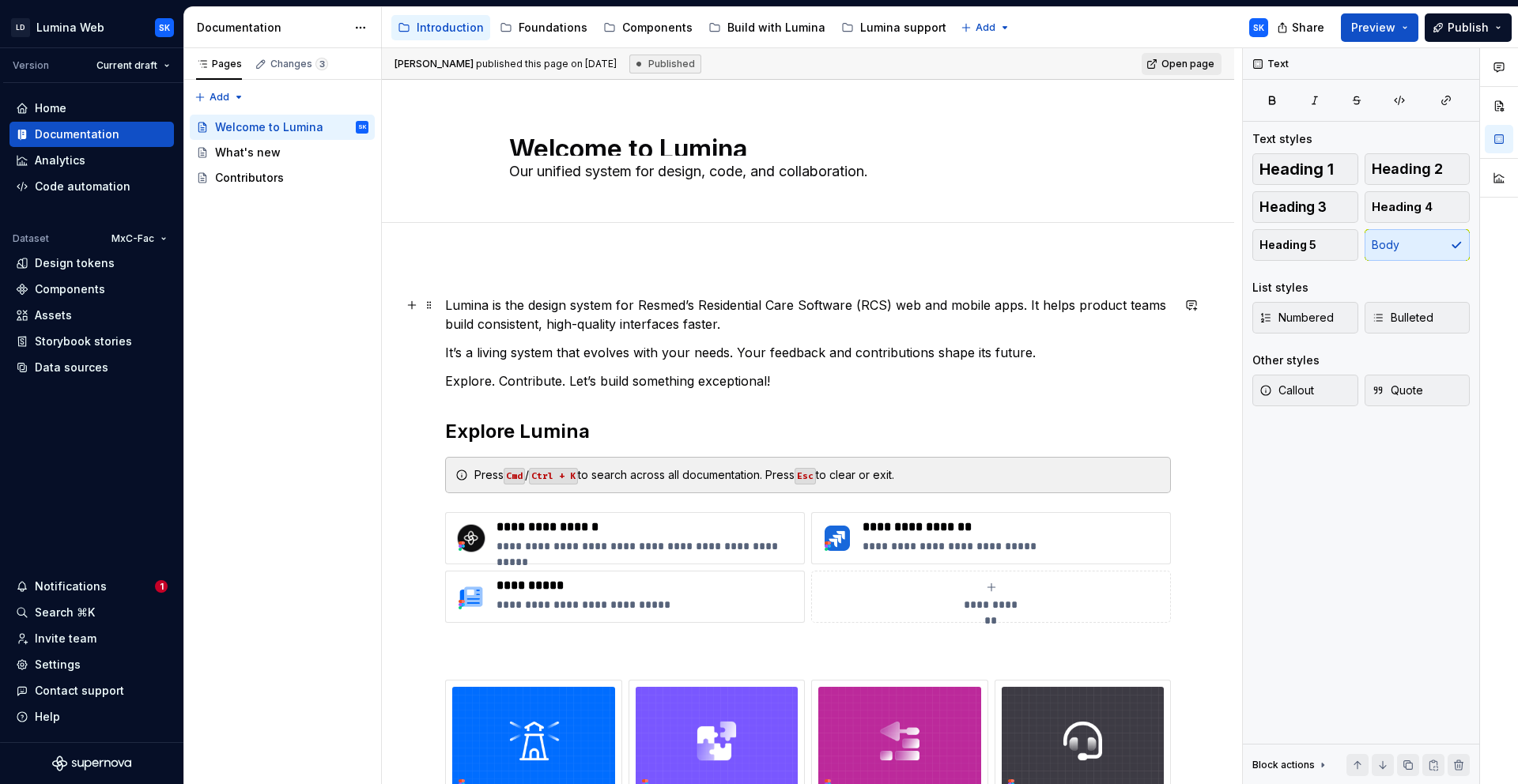
type textarea "*"
